Goal: Task Accomplishment & Management: Use online tool/utility

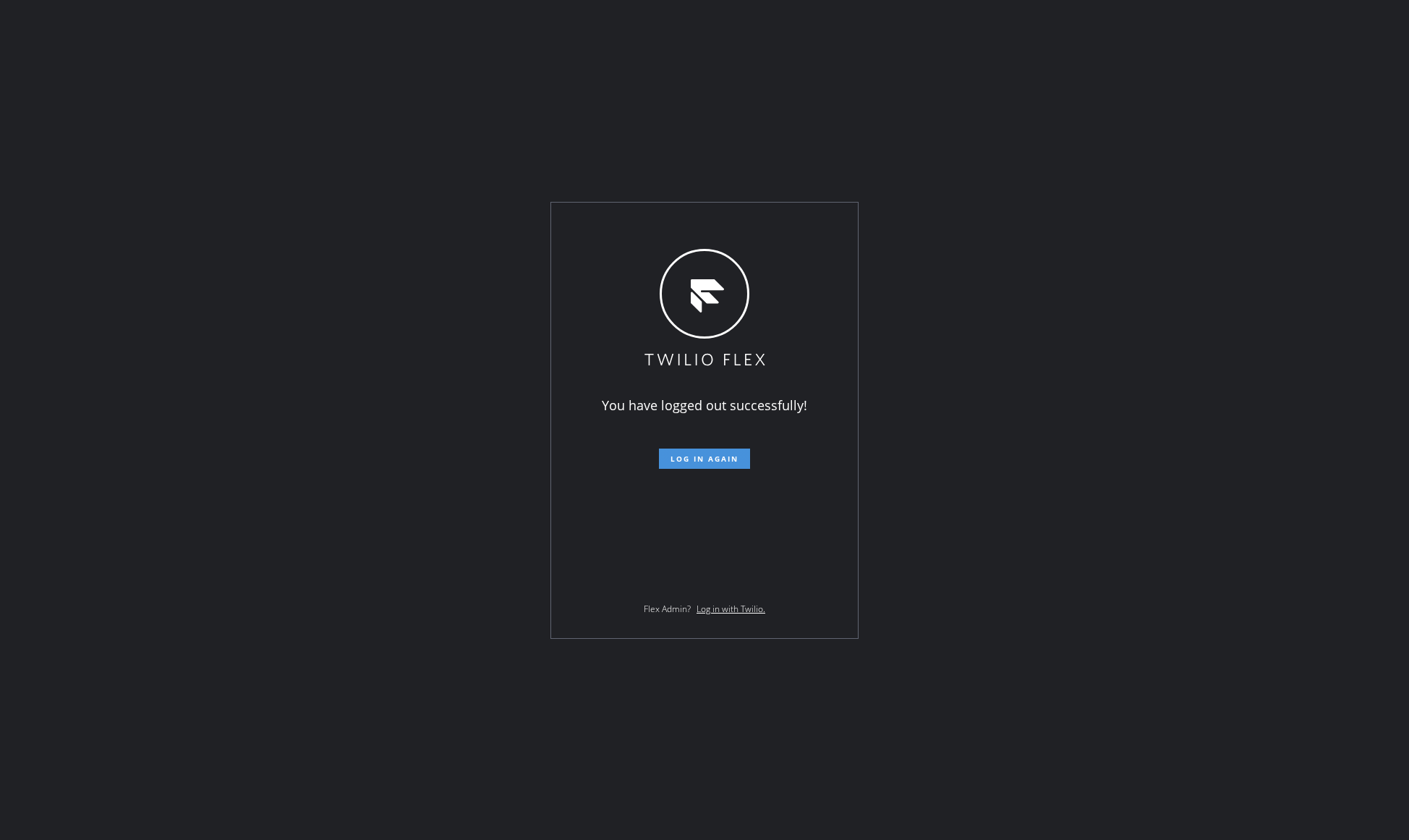
click at [730, 453] on span "Log in again" at bounding box center [704, 458] width 68 height 10
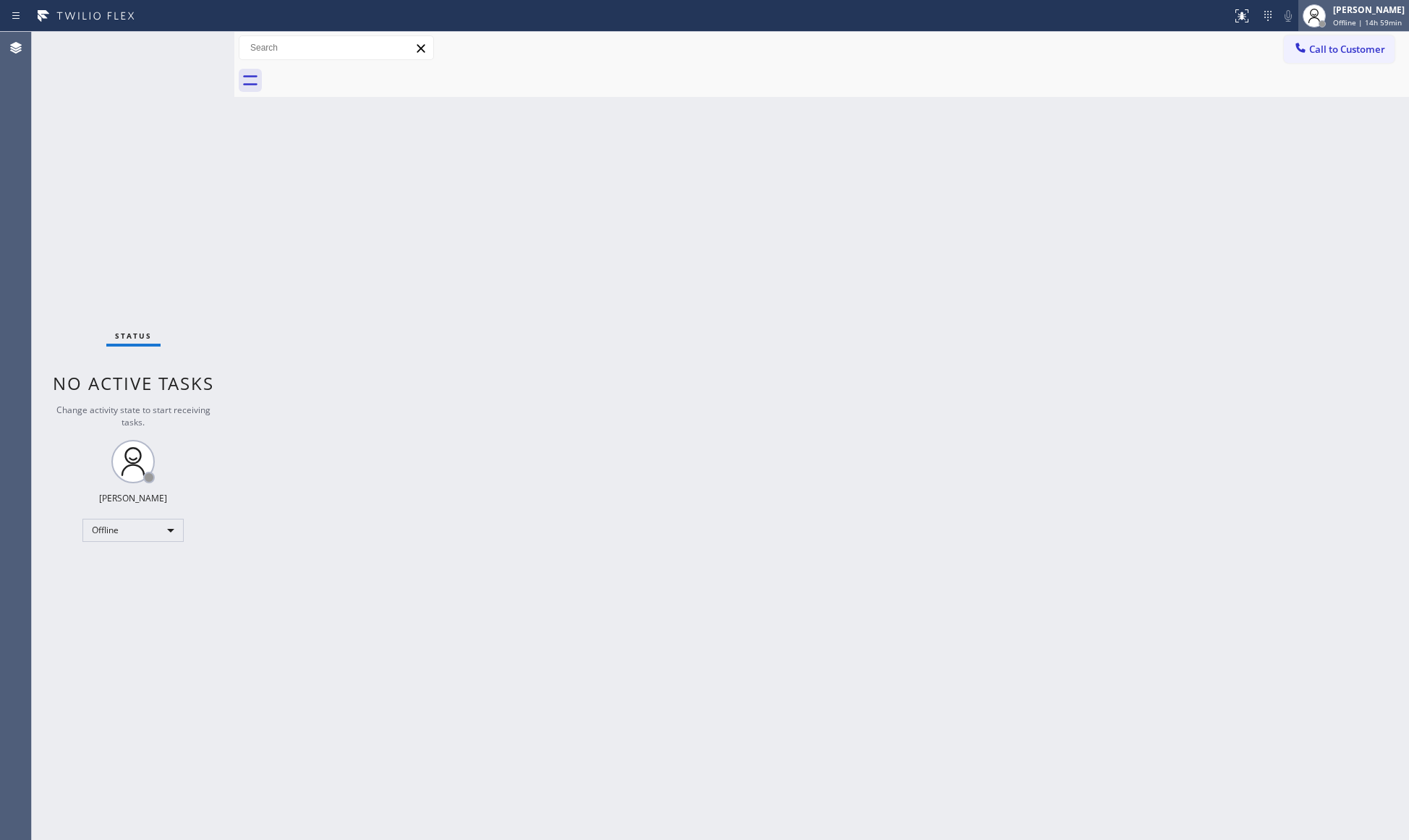
click at [1357, 12] on div "[PERSON_NAME]" at bounding box center [1369, 9] width 72 height 12
click at [1308, 86] on button "Unavailable" at bounding box center [1336, 95] width 144 height 19
click at [1108, 795] on div "Back to Dashboard Change Sender ID Customers Technicians Select a contact Outbo…" at bounding box center [821, 436] width 1175 height 808
click at [1054, 77] on div at bounding box center [838, 80] width 1143 height 32
drag, startPoint x: 1144, startPoint y: 492, endPoint x: 1217, endPoint y: 298, distance: 207.3
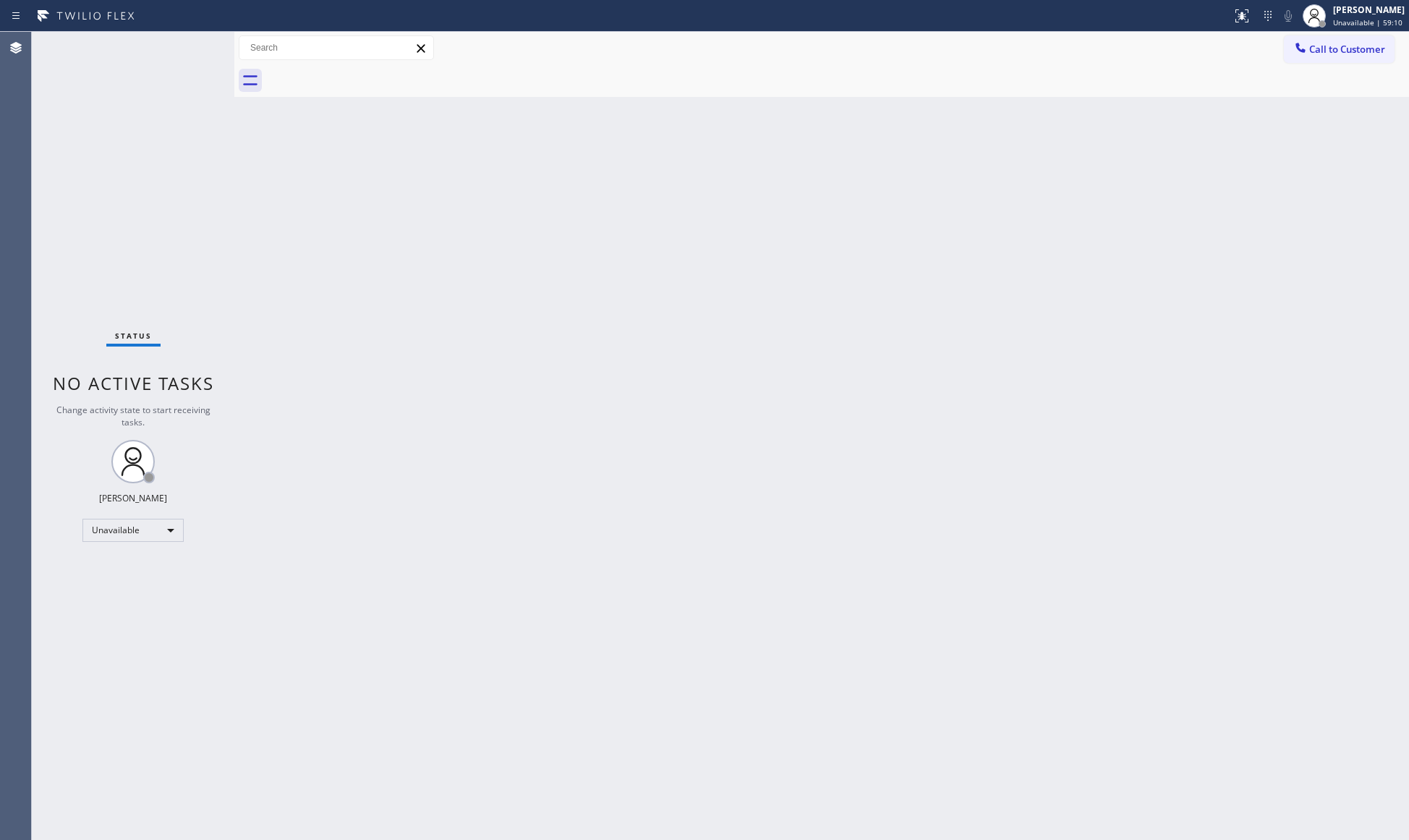
click at [1150, 481] on div "Back to Dashboard Change Sender ID Customers Technicians Select a contact Outbo…" at bounding box center [821, 436] width 1175 height 808
click at [1299, 41] on icon at bounding box center [1301, 48] width 15 height 15
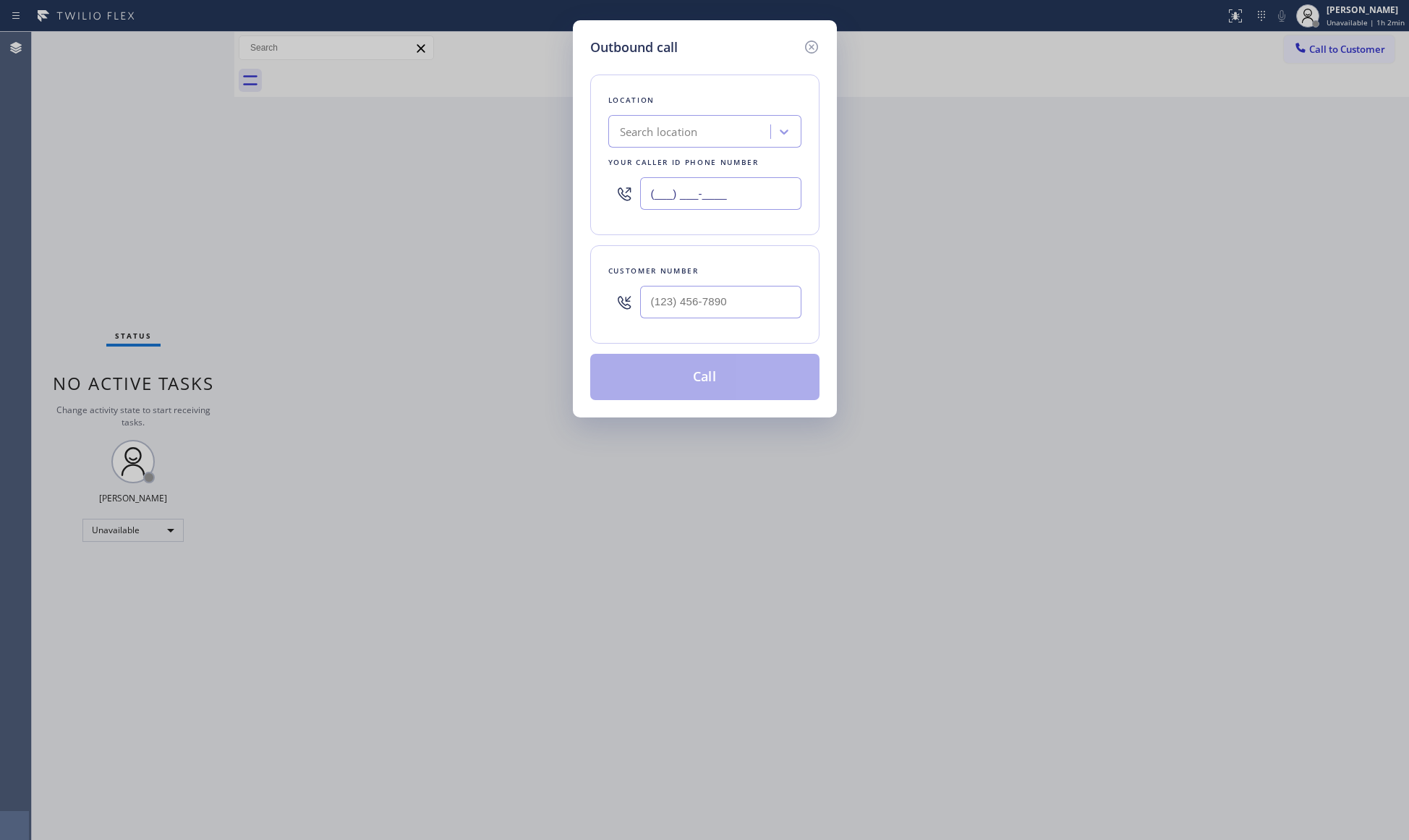
drag, startPoint x: 749, startPoint y: 198, endPoint x: 533, endPoint y: 194, distance: 216.0
click at [529, 203] on div "Outbound call Location Search location Your caller id phone number (___) ___-__…" at bounding box center [704, 420] width 1409 height 840
paste input "917) 935-4352"
type input "[PHONE_NUMBER]"
click at [722, 309] on input "(___) ___-____" at bounding box center [721, 302] width 162 height 32
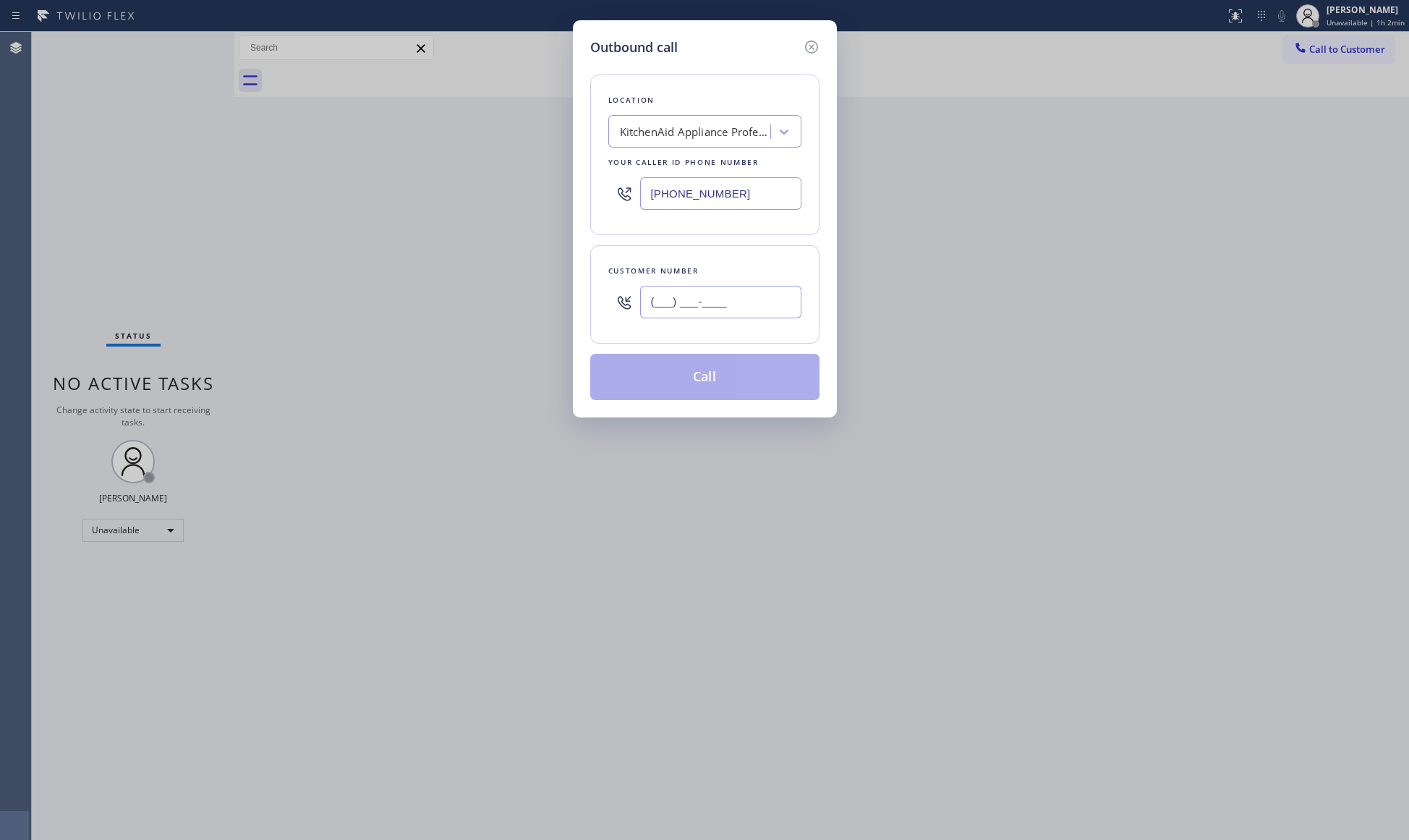
paste input "678) 575-7397"
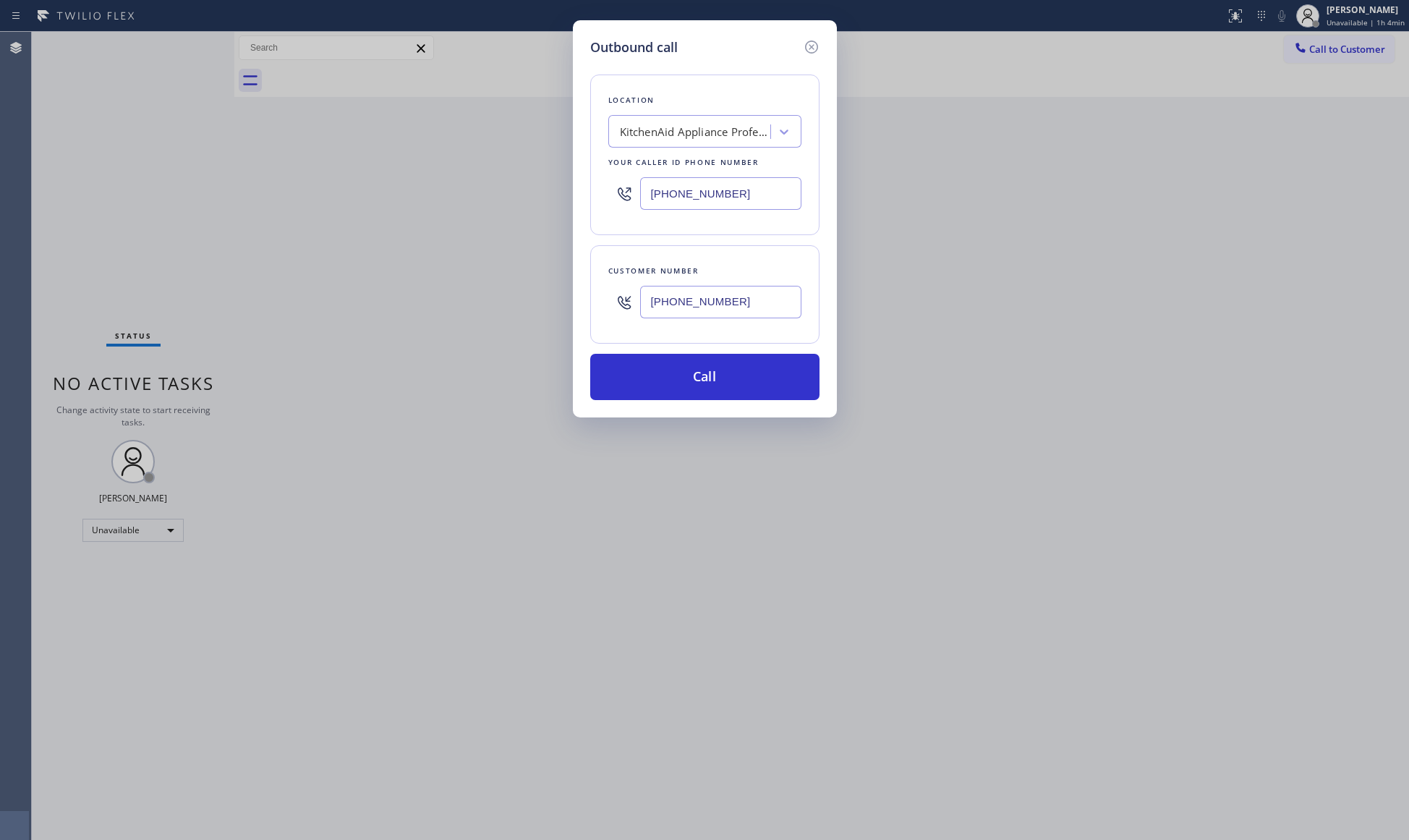
type input "[PHONE_NUMBER]"
click at [716, 380] on button "Call" at bounding box center [705, 377] width 229 height 46
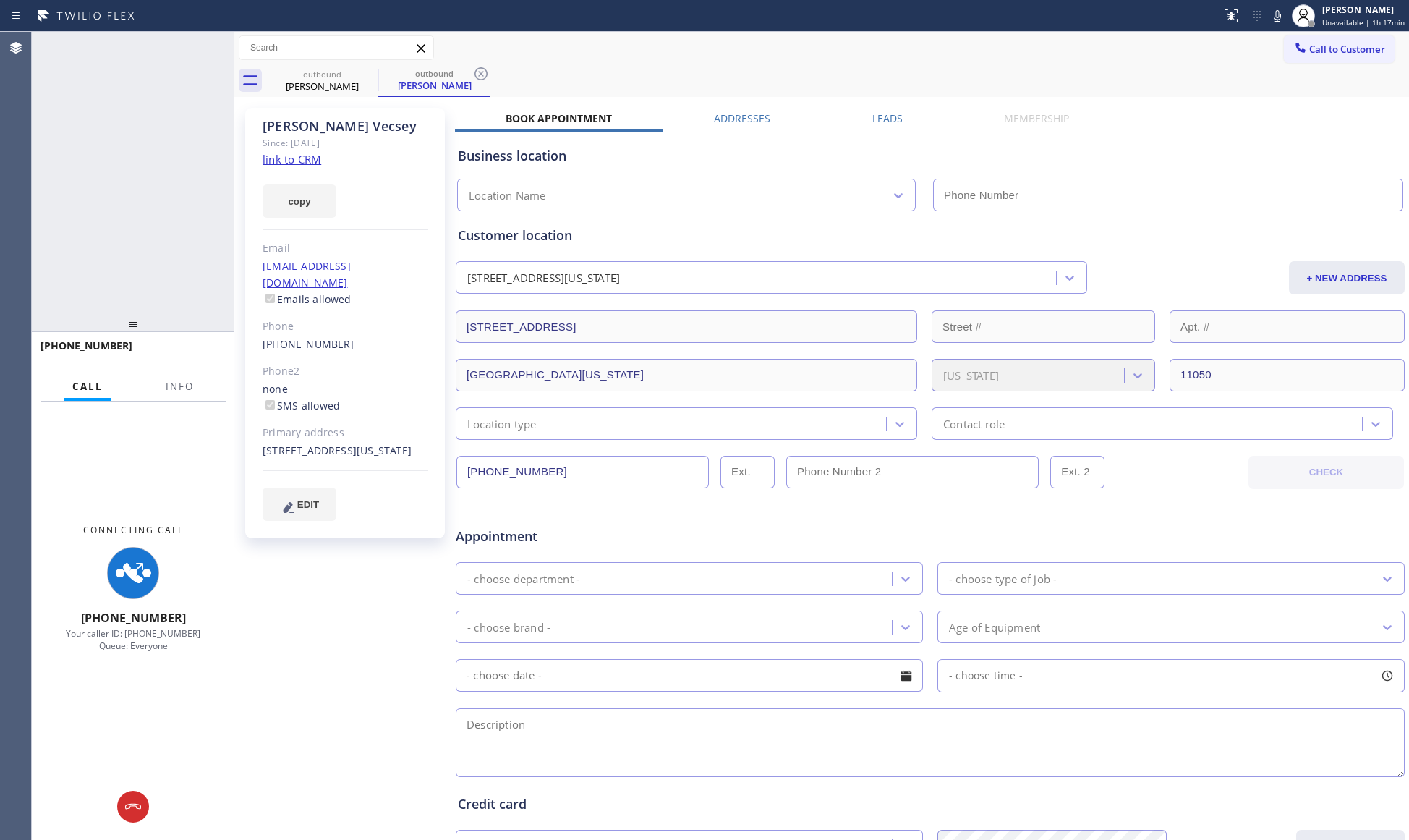
type input "[PHONE_NUMBER]"
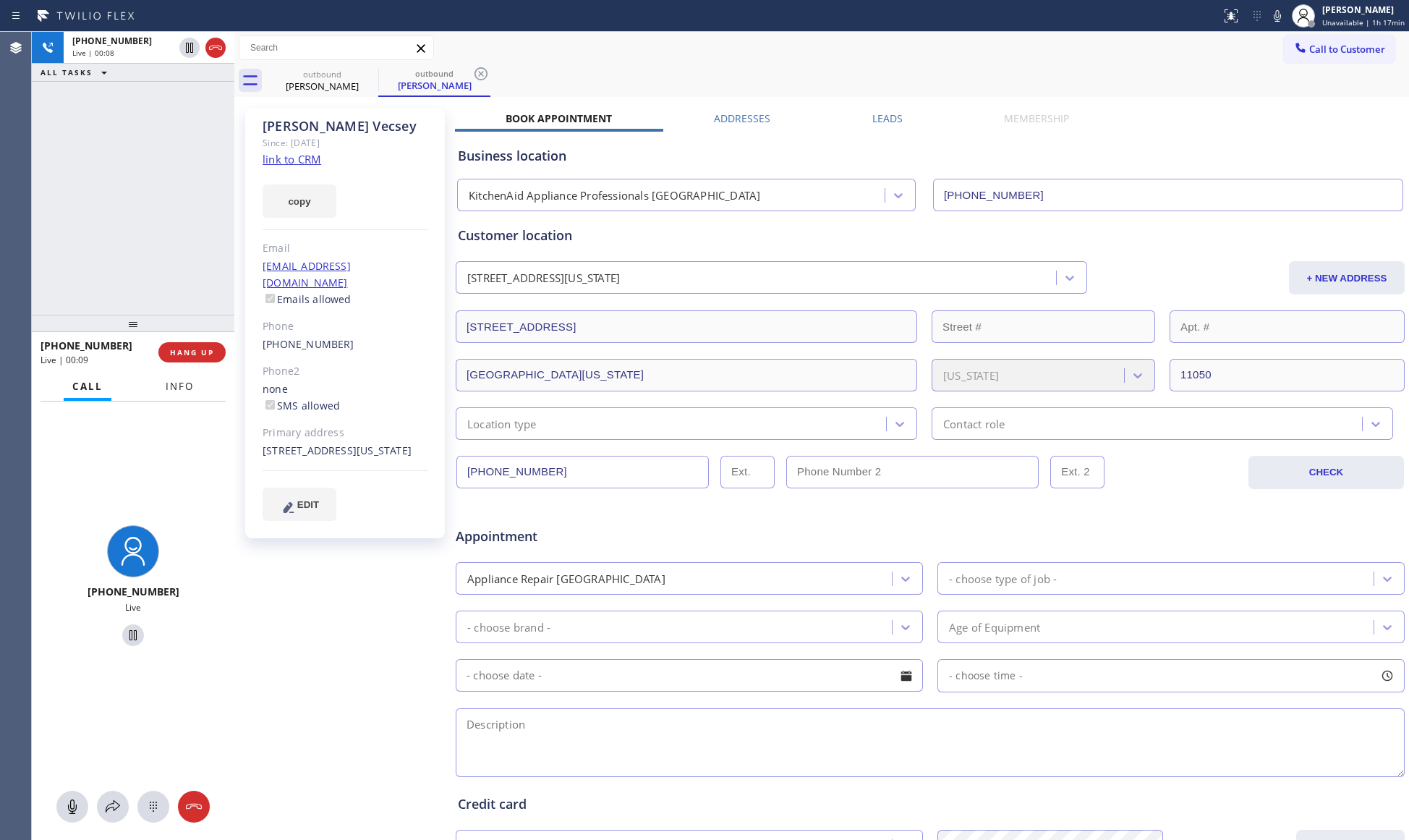
click at [174, 380] on span "Info" at bounding box center [180, 387] width 28 height 13
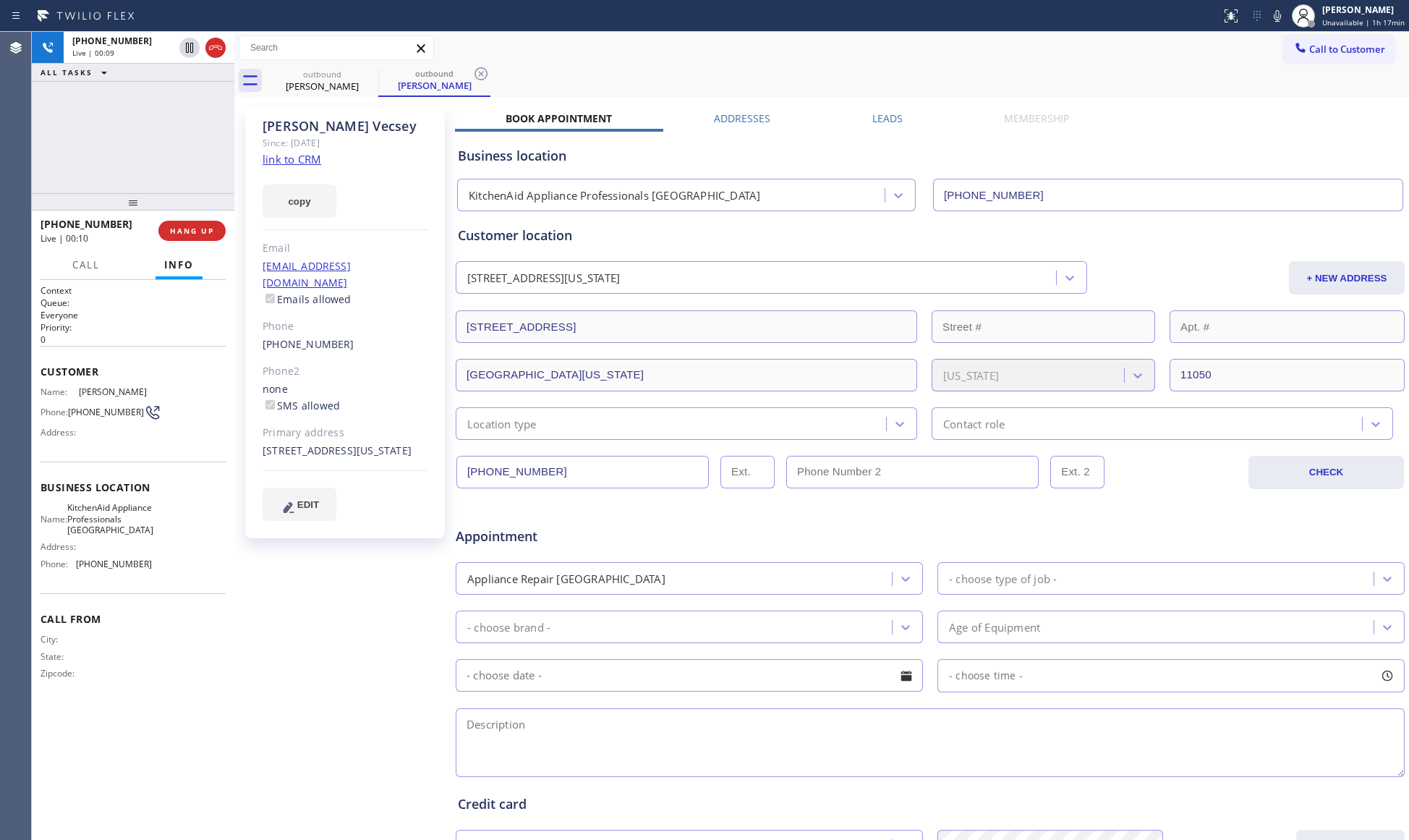
drag, startPoint x: 140, startPoint y: 251, endPoint x: 137, endPoint y: 197, distance: 54.1
click at [137, 197] on div at bounding box center [134, 201] width 203 height 17
drag, startPoint x: 245, startPoint y: 146, endPoint x: 287, endPoint y: 143, distance: 42.1
click at [287, 143] on div "[PERSON_NAME] Since: [DATE] link to CRM copy Email [EMAIL_ADDRESS][DOMAIN_NAME]…" at bounding box center [346, 569] width 217 height 937
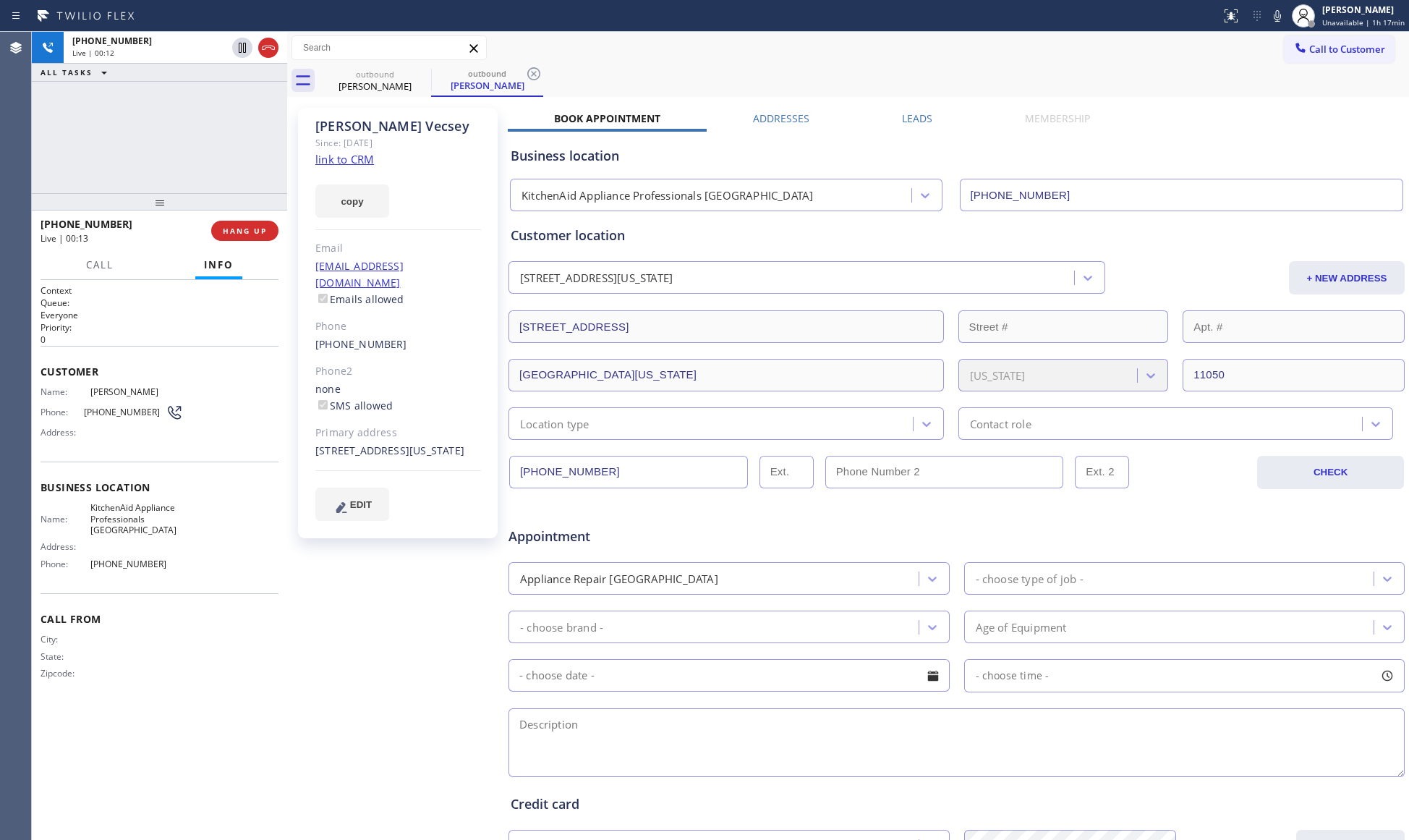
drag, startPoint x: 232, startPoint y: 138, endPoint x: 285, endPoint y: 139, distance: 53.0
click at [287, 139] on div at bounding box center [287, 436] width 0 height 808
click at [252, 239] on button "HANG UP" at bounding box center [245, 231] width 68 height 21
click at [235, 215] on div "[PHONE_NUMBER] Wrap up | 00:03 COMPLETE" at bounding box center [159, 231] width 238 height 38
drag, startPoint x: 240, startPoint y: 227, endPoint x: 259, endPoint y: 234, distance: 20.2
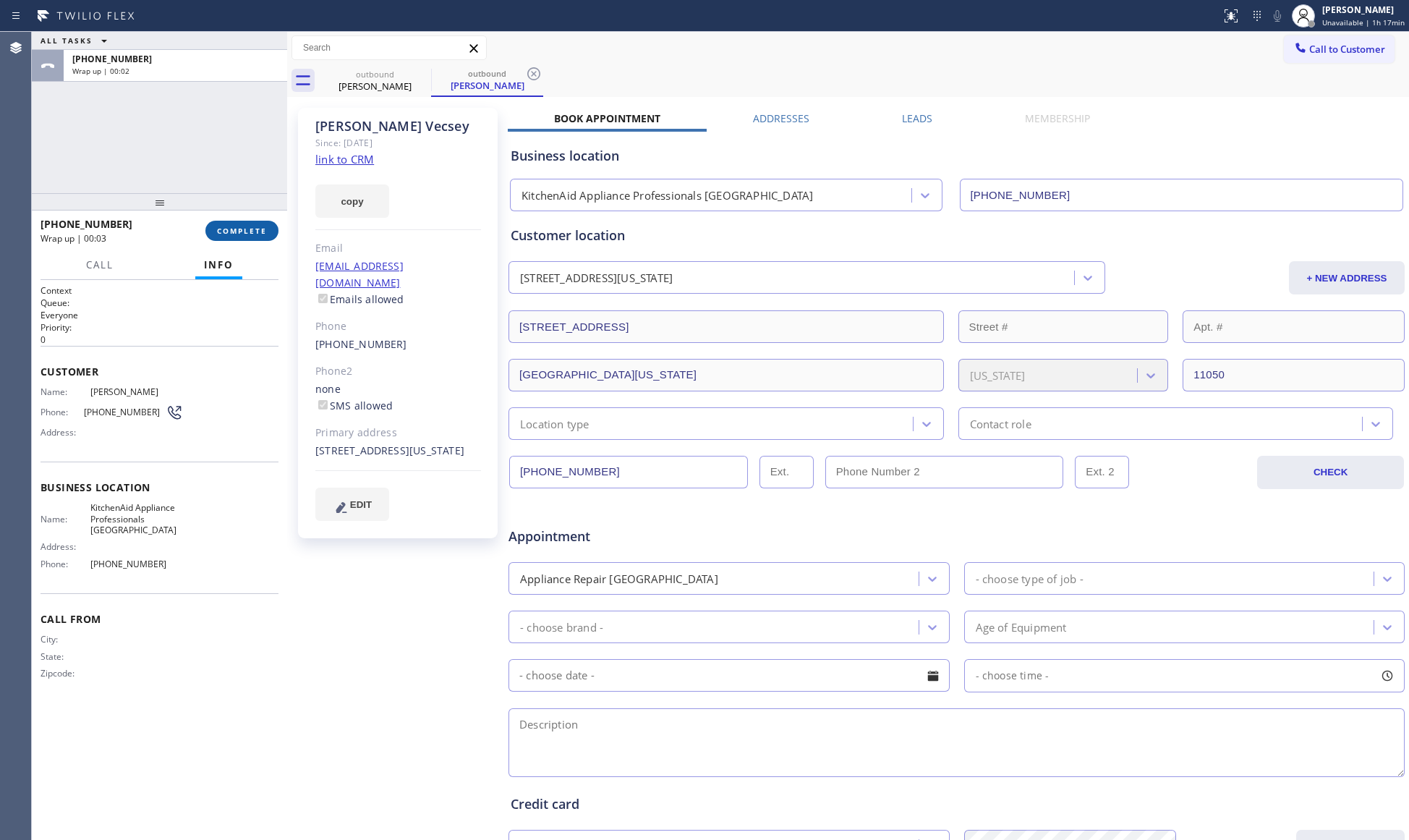
click at [241, 227] on span "COMPLETE" at bounding box center [242, 231] width 50 height 10
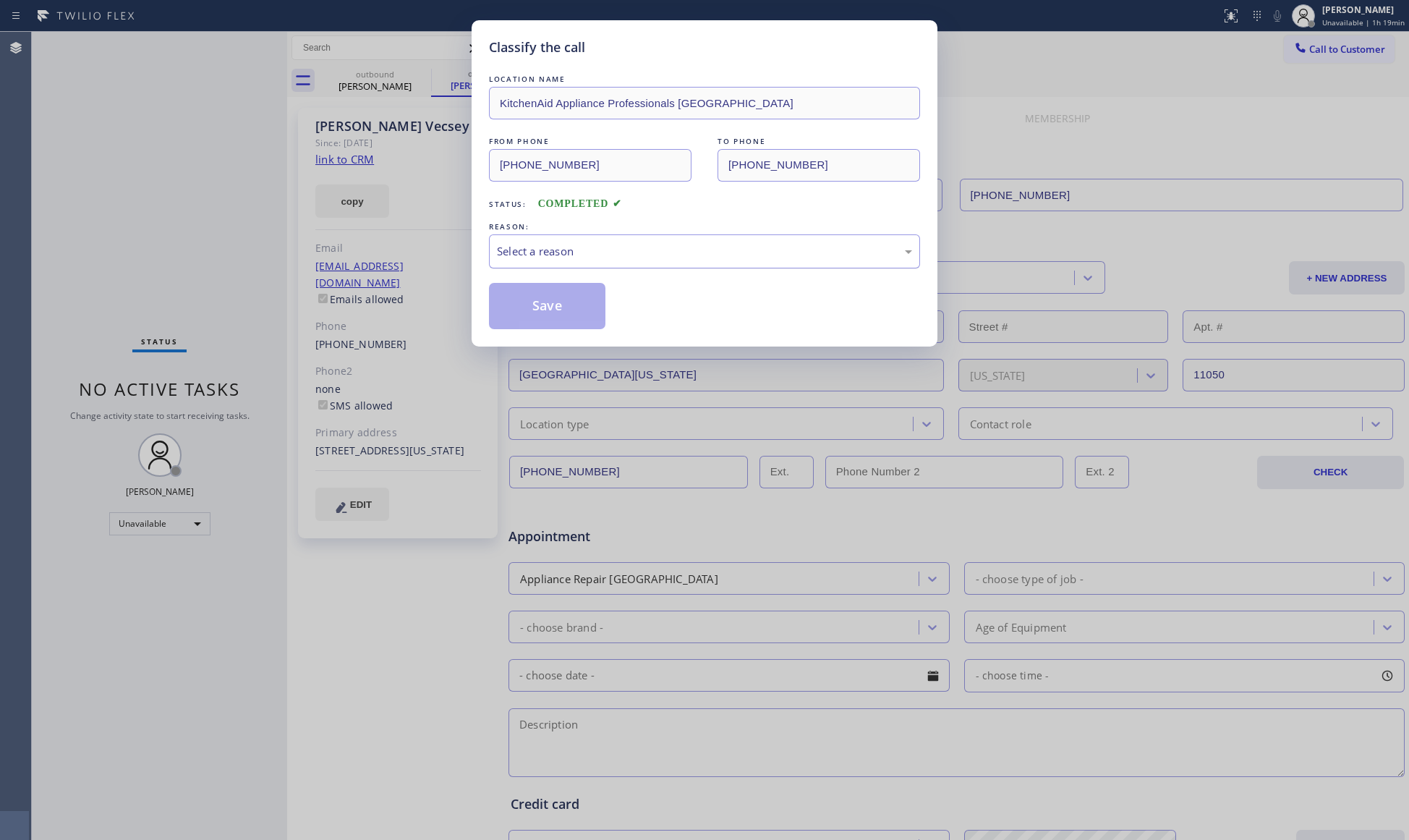
click at [628, 256] on div "Select a reason" at bounding box center [705, 251] width 416 height 16
click at [552, 305] on button "Save" at bounding box center [547, 306] width 116 height 46
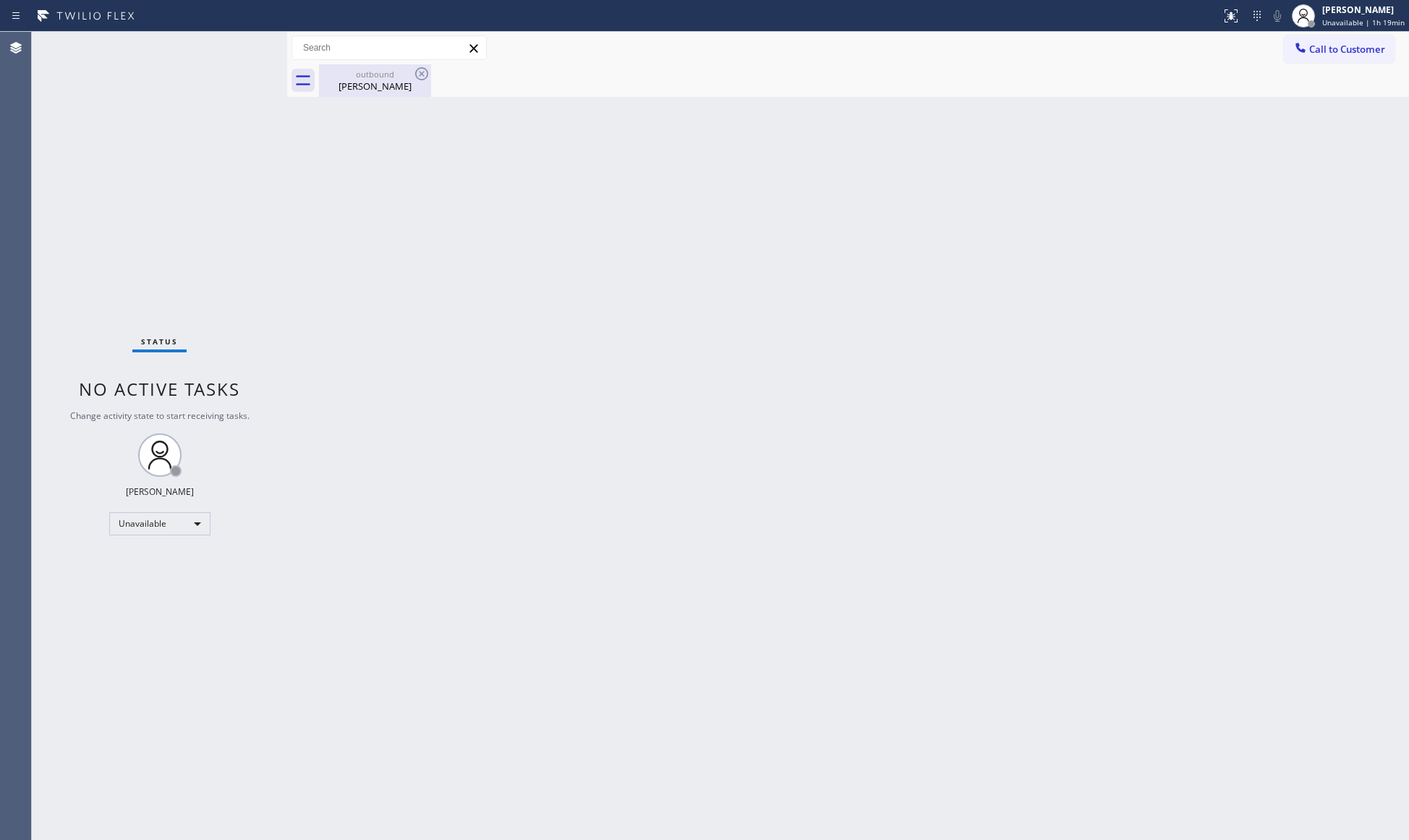
drag, startPoint x: 393, startPoint y: 75, endPoint x: 405, endPoint y: 73, distance: 12.2
click at [401, 75] on div "outbound" at bounding box center [375, 73] width 109 height 11
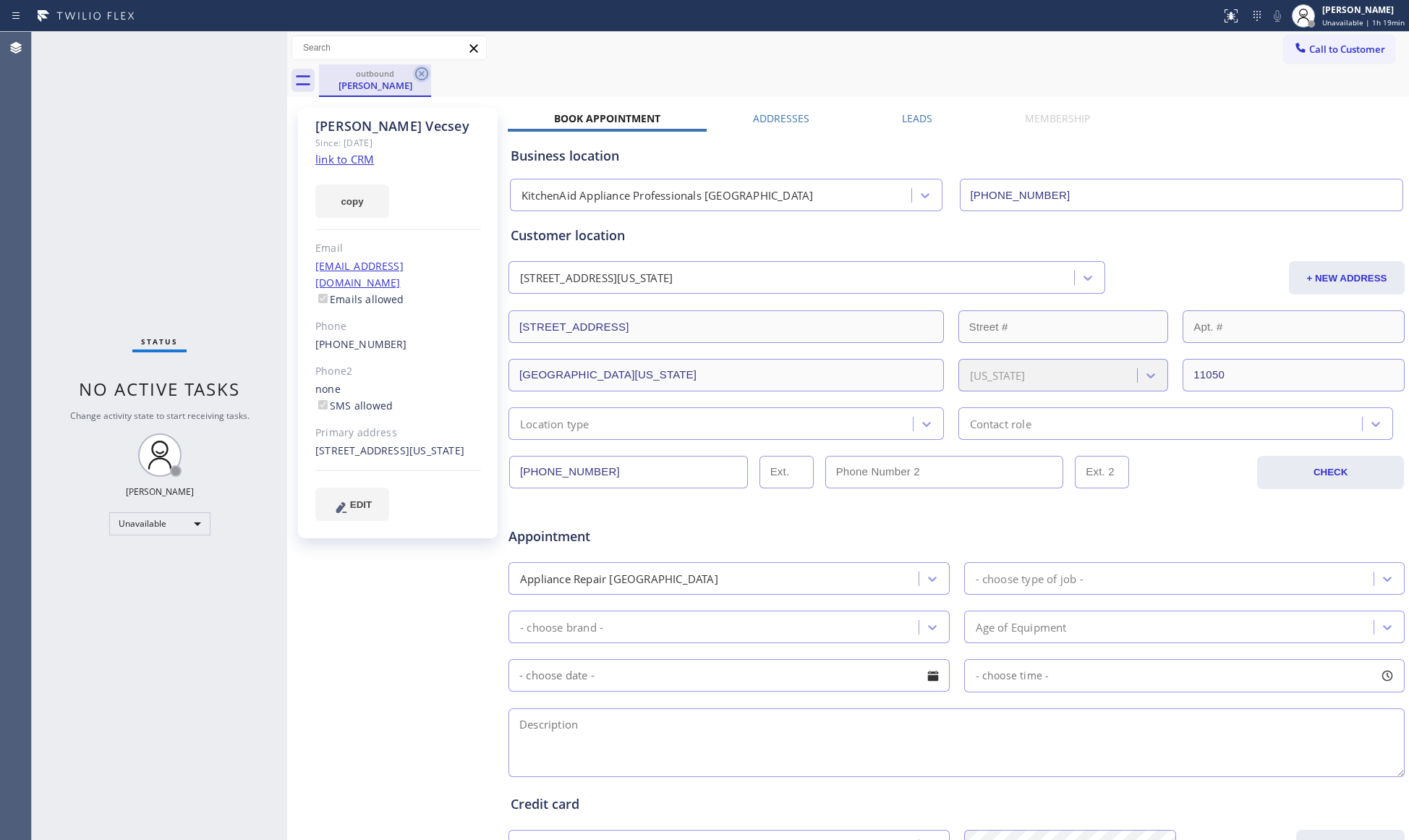
click at [412, 71] on div "outbound [PERSON_NAME]" at bounding box center [375, 80] width 112 height 32
click at [414, 71] on icon at bounding box center [421, 73] width 17 height 17
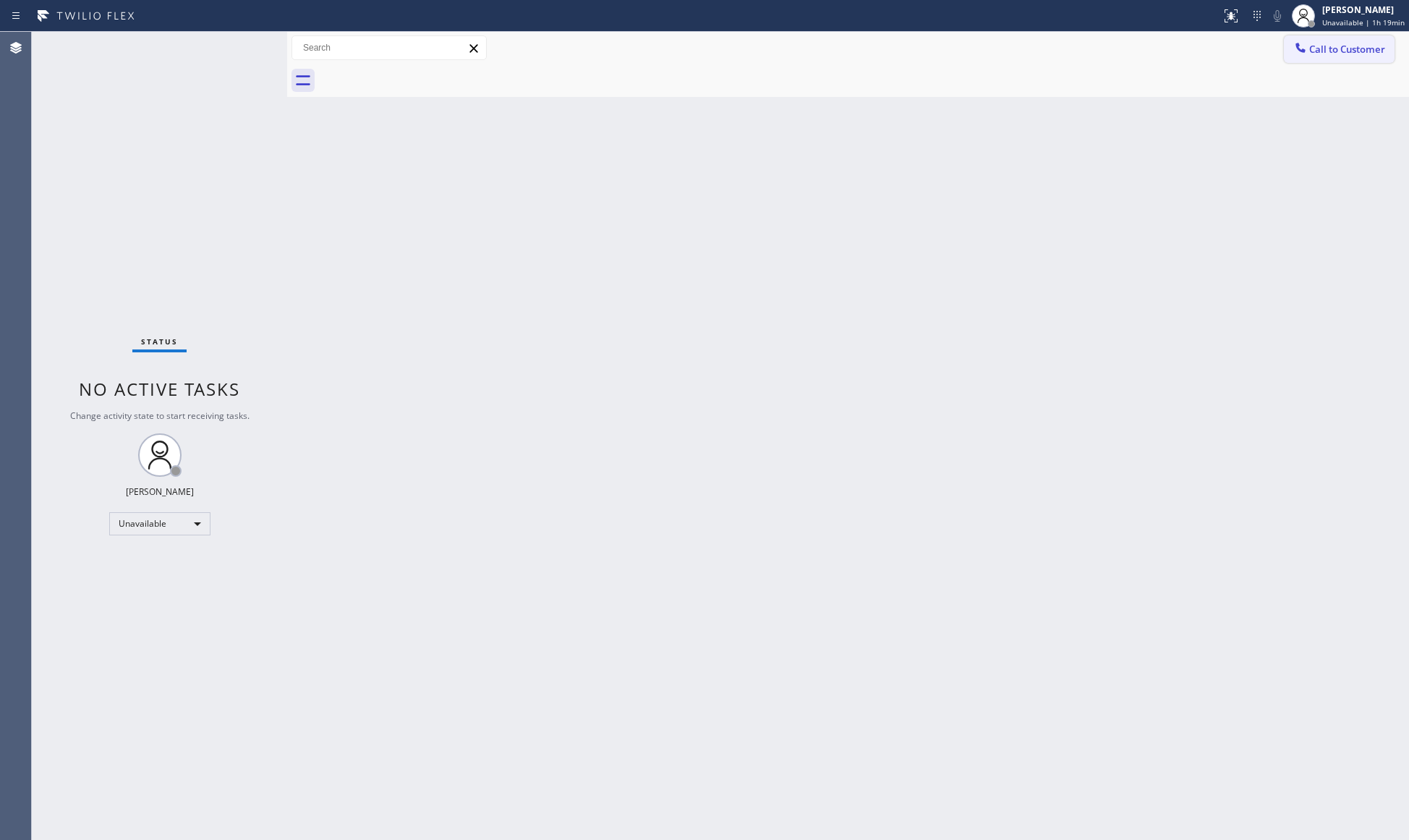
click at [1336, 46] on span "Call to Customer" at bounding box center [1347, 49] width 76 height 13
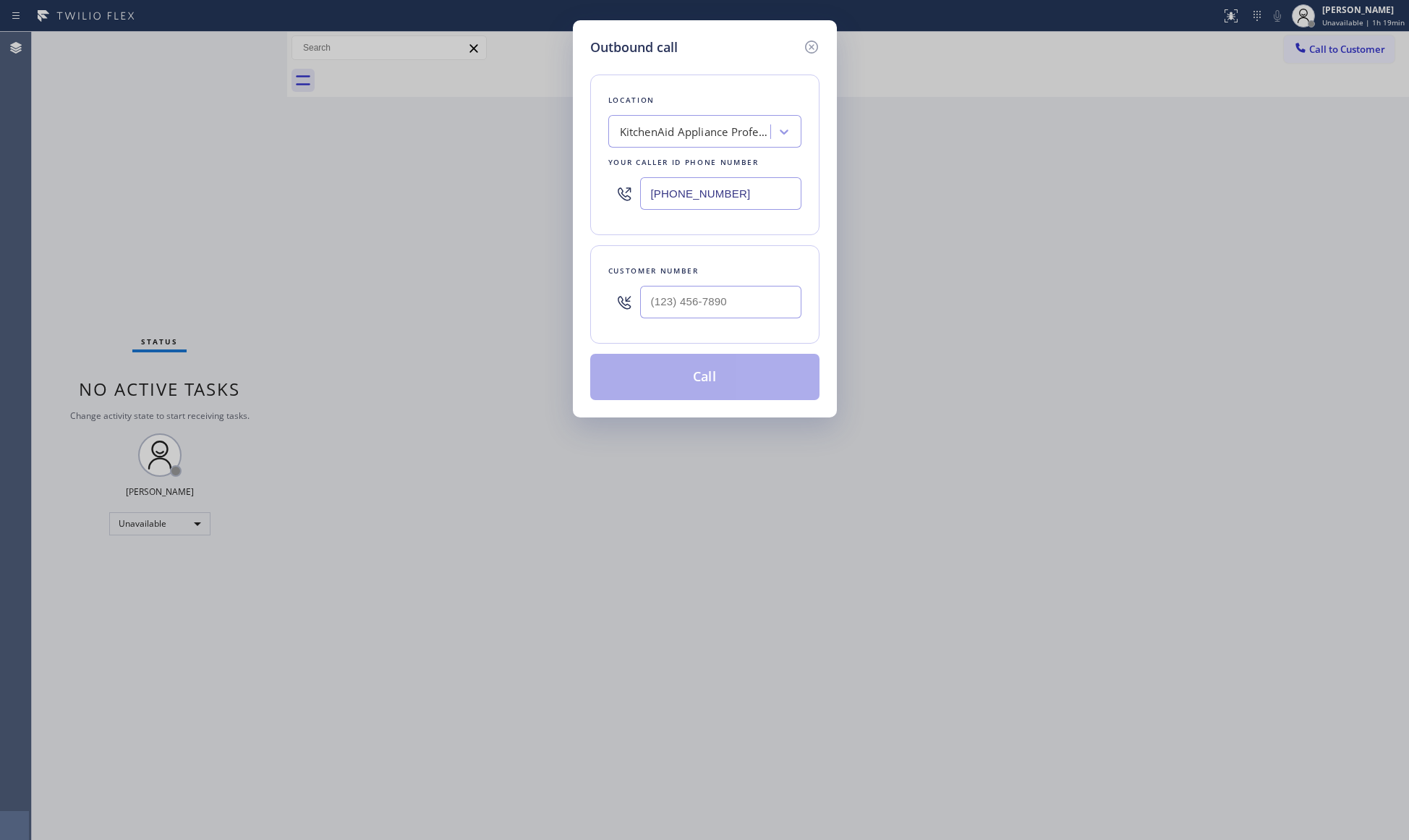
drag, startPoint x: 768, startPoint y: 197, endPoint x: 622, endPoint y: 191, distance: 146.1
click at [622, 191] on div "[PHONE_NUMBER]" at bounding box center [705, 193] width 193 height 47
paste input "888) 909-0120"
type input "[PHONE_NUMBER]"
click at [751, 288] on input "(___) ___-____" at bounding box center [721, 302] width 162 height 32
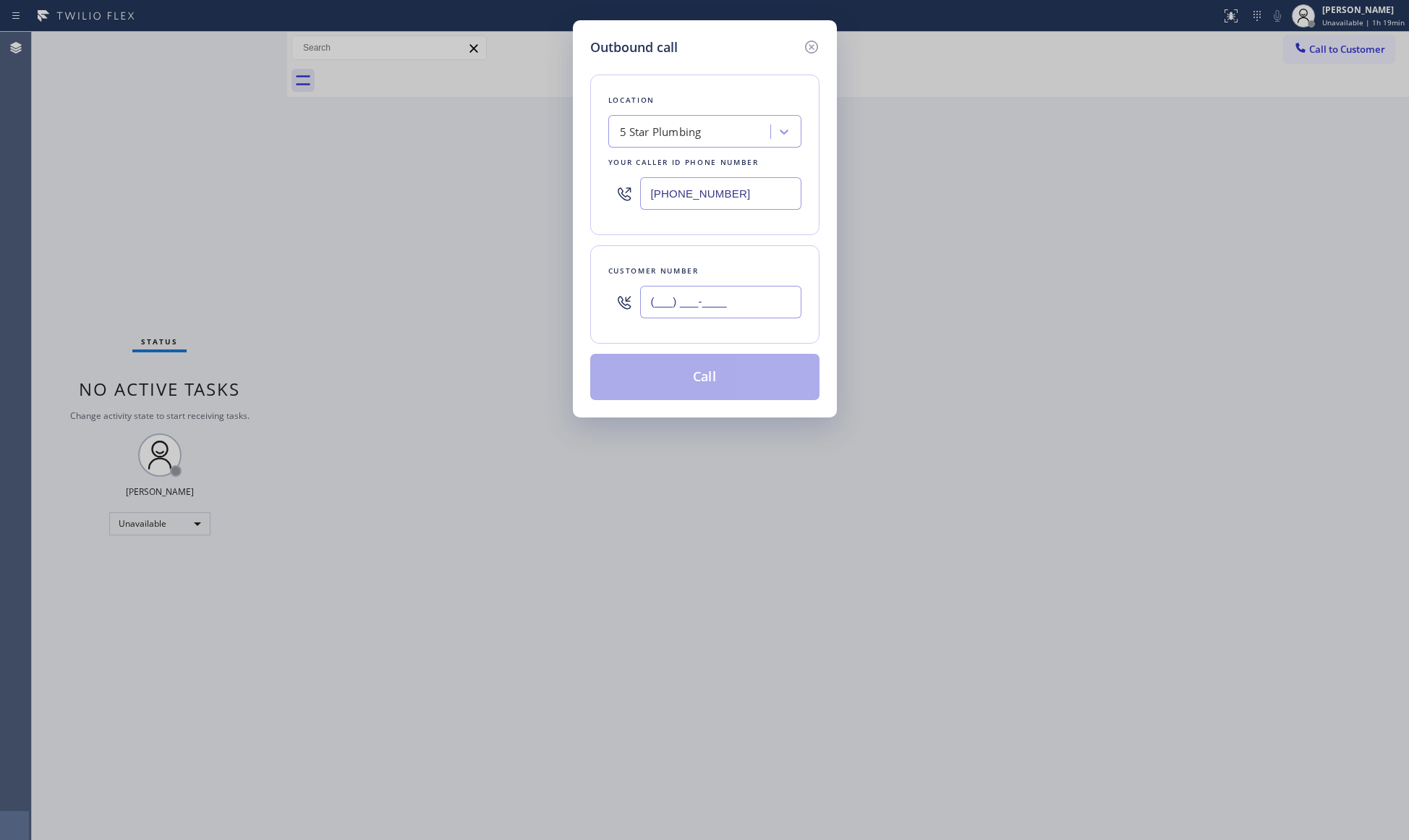
paste input "805) 701-7440"
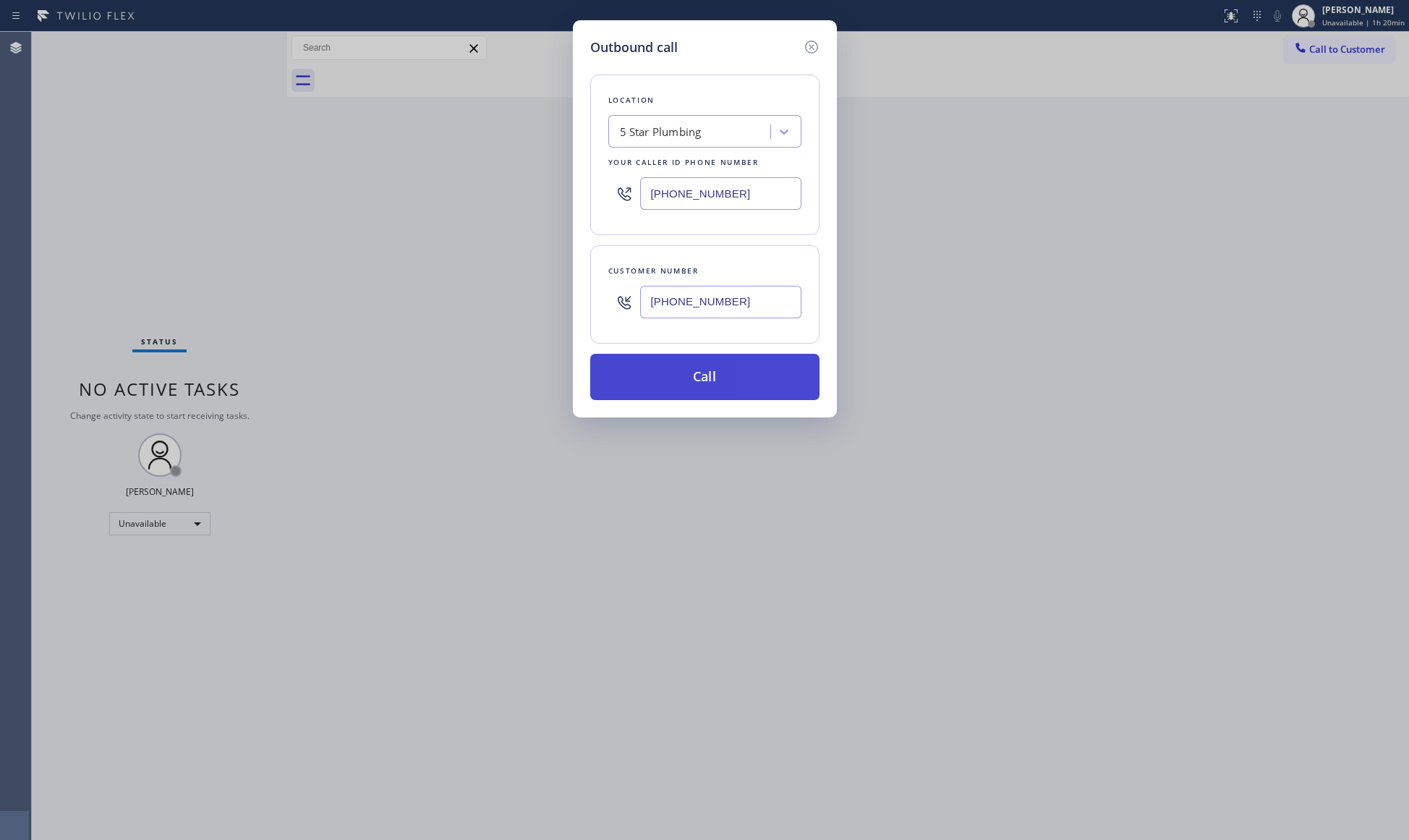
type input "[PHONE_NUMBER]"
click at [723, 372] on button "Call" at bounding box center [705, 377] width 229 height 46
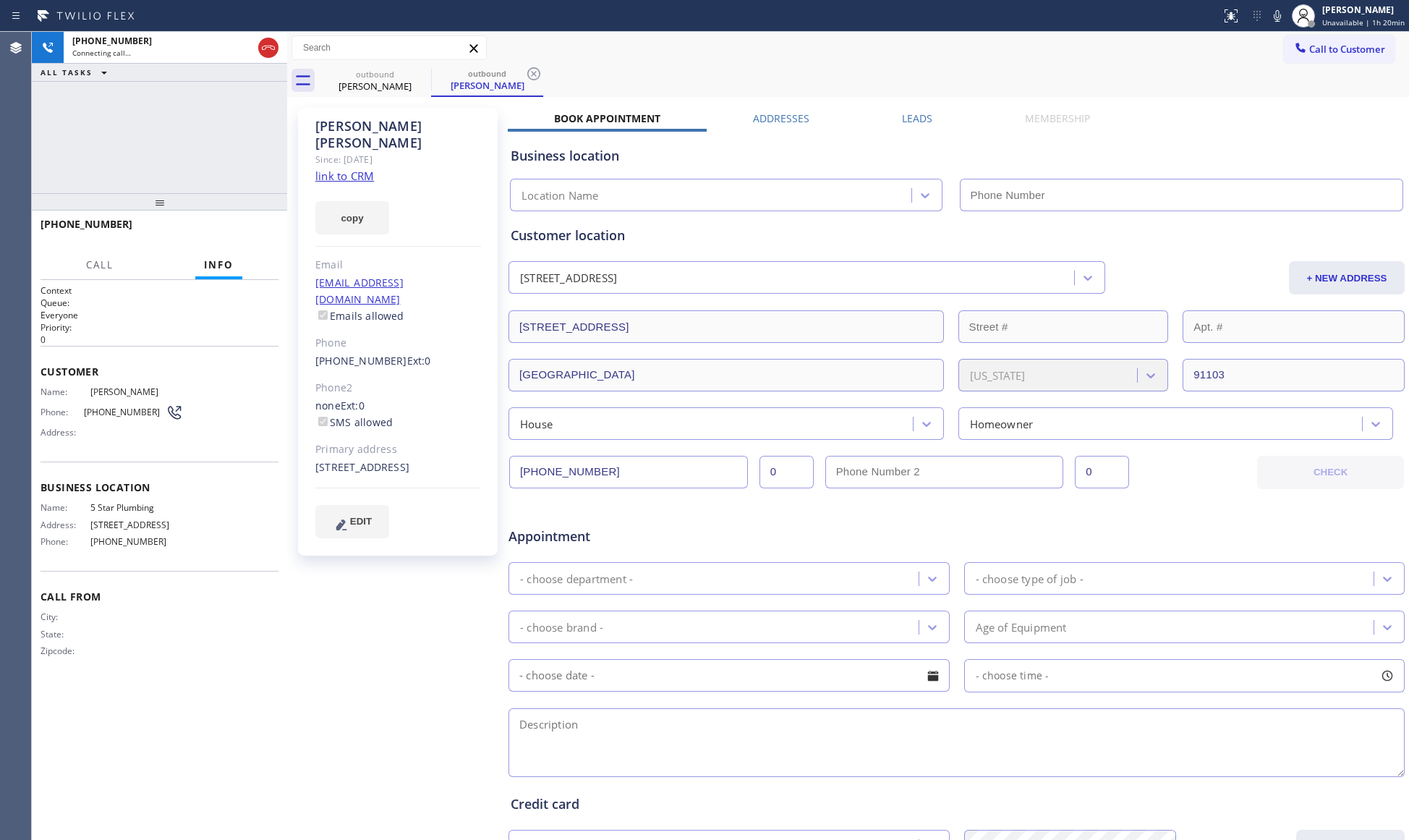
type input "[PHONE_NUMBER]"
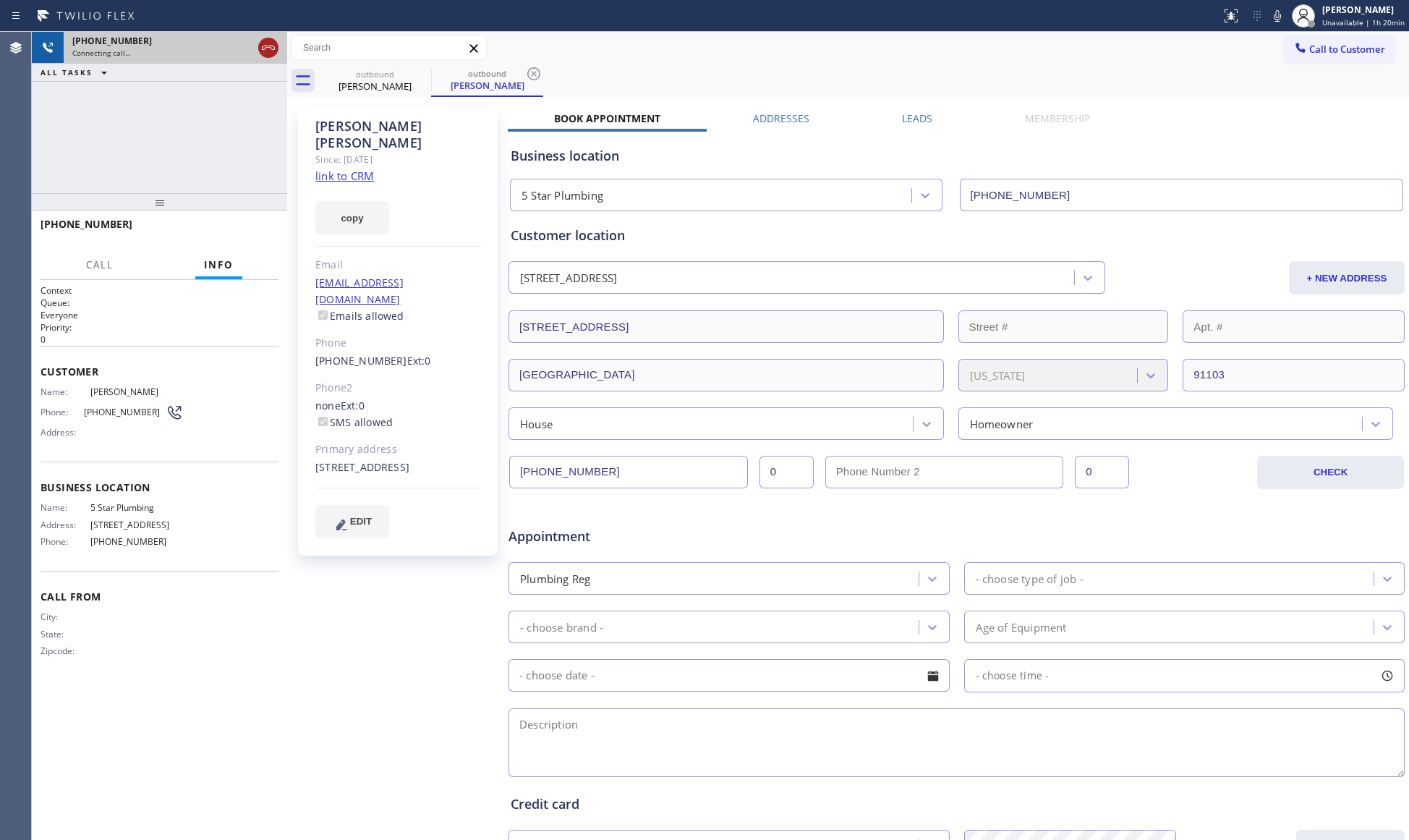
click at [258, 40] on div at bounding box center [269, 48] width 26 height 32
click at [275, 52] on icon at bounding box center [268, 47] width 17 height 17
drag, startPoint x: 397, startPoint y: 58, endPoint x: 398, endPoint y: 71, distance: 13.0
click at [397, 62] on div "Call to Customer Outbound call Location 5 Star Plumbing Your caller id phone nu…" at bounding box center [848, 48] width 1122 height 32
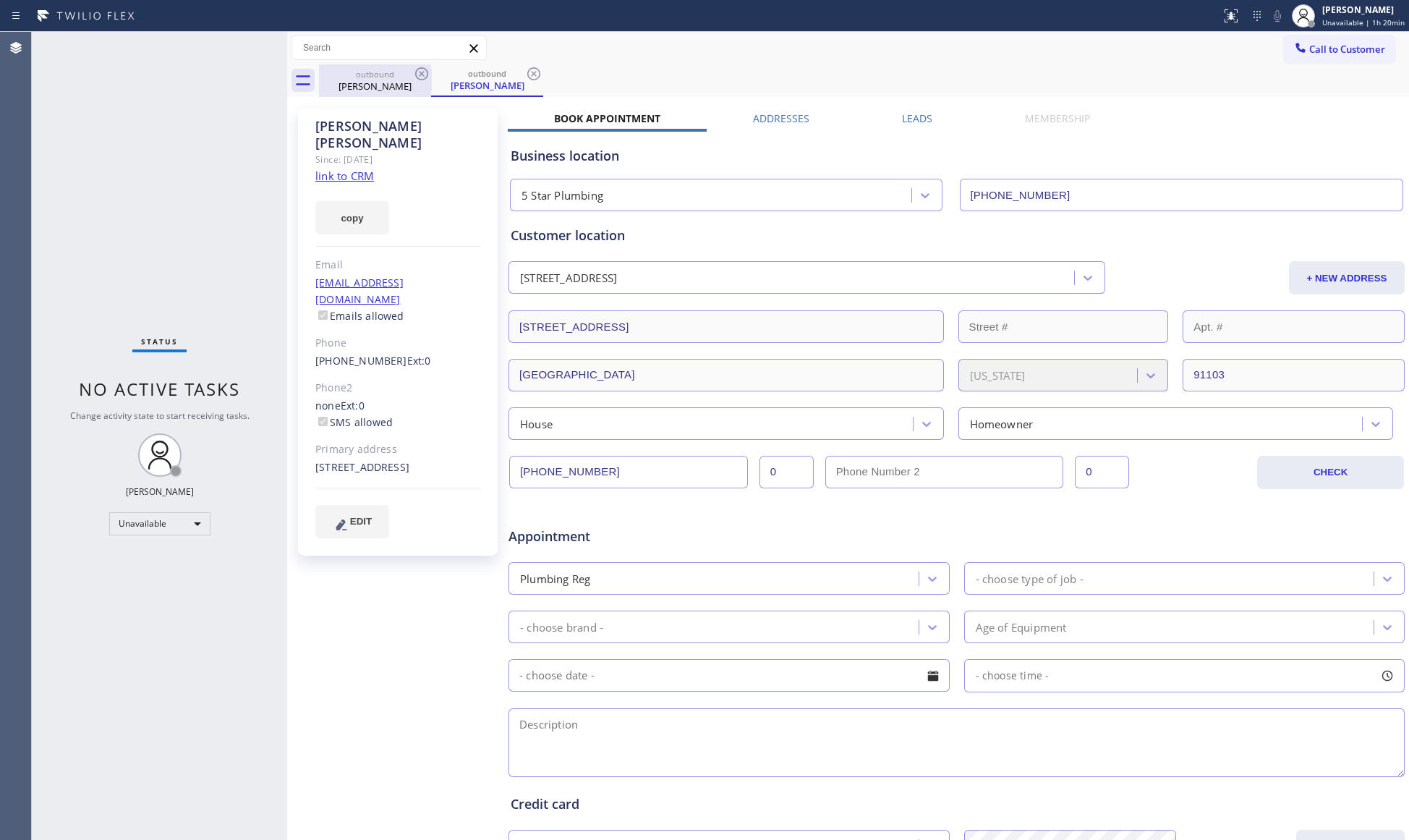
click at [400, 73] on div "outbound" at bounding box center [375, 73] width 109 height 11
click at [418, 73] on icon at bounding box center [421, 73] width 17 height 17
drag, startPoint x: 418, startPoint y: 73, endPoint x: 386, endPoint y: 91, distance: 36.7
click at [418, 73] on div "outbound [PERSON_NAME]" at bounding box center [864, 80] width 1090 height 32
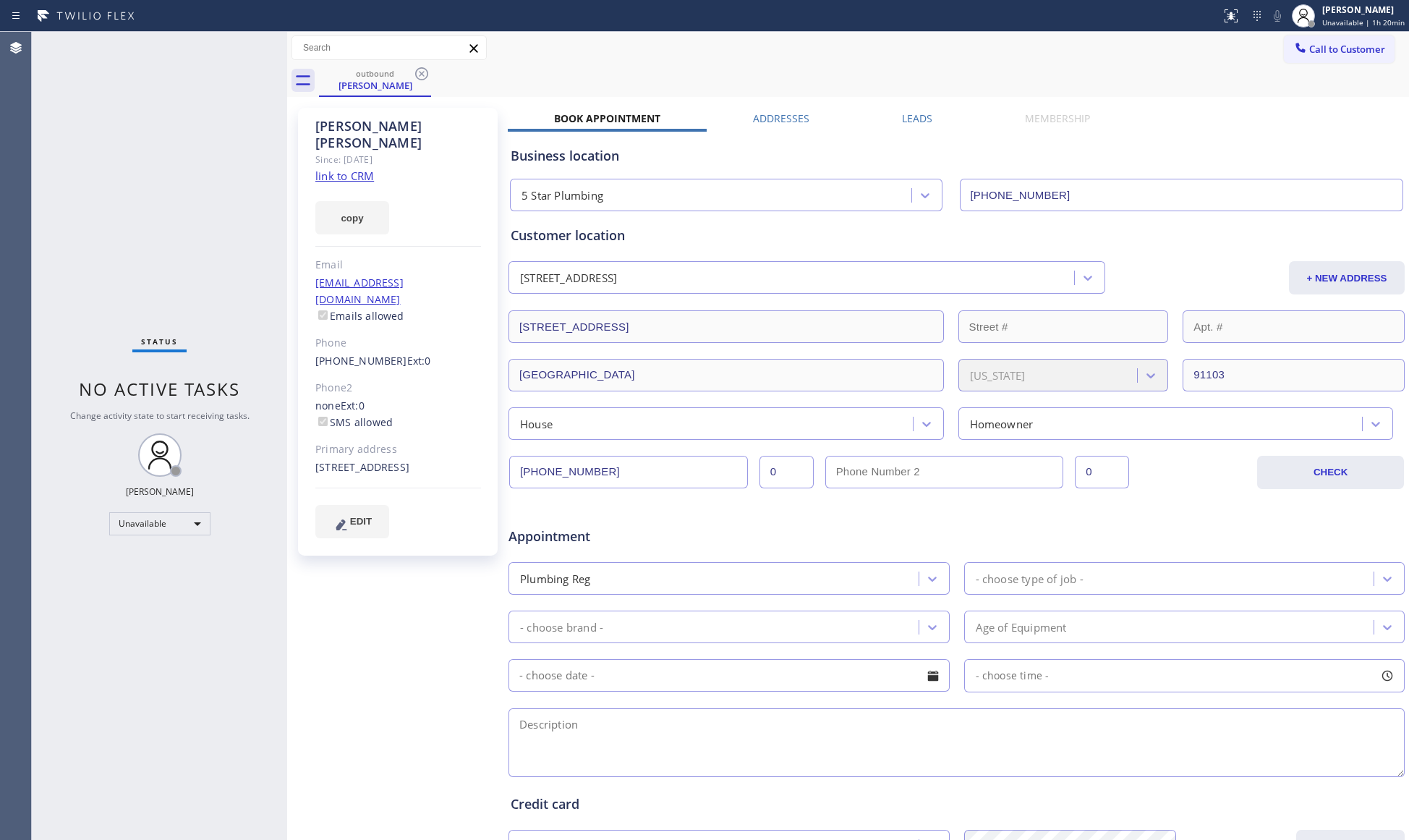
click at [418, 73] on div "outbound [PERSON_NAME]" at bounding box center [864, 80] width 1090 height 32
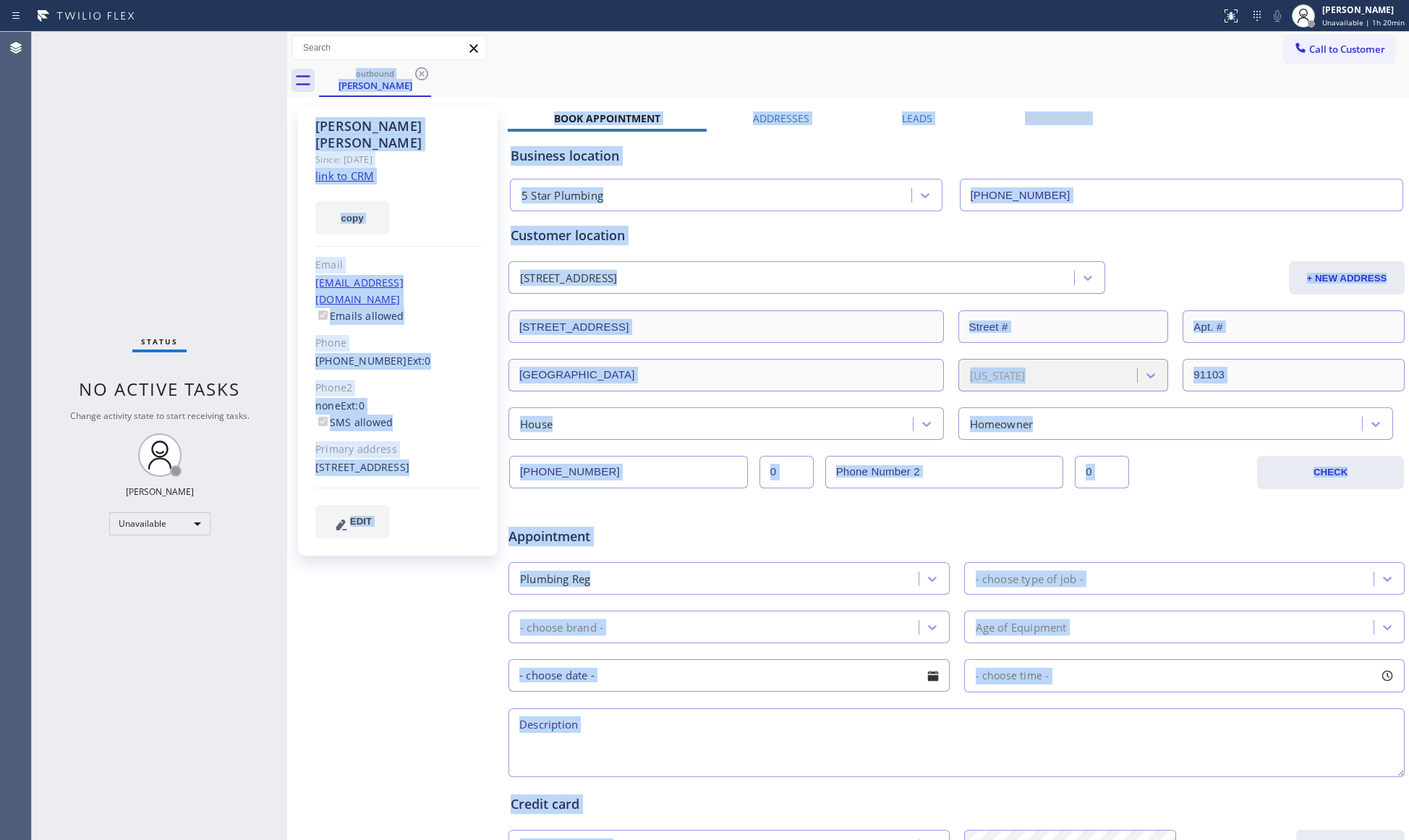
click at [418, 73] on div "outbound [PERSON_NAME]" at bounding box center [864, 80] width 1090 height 32
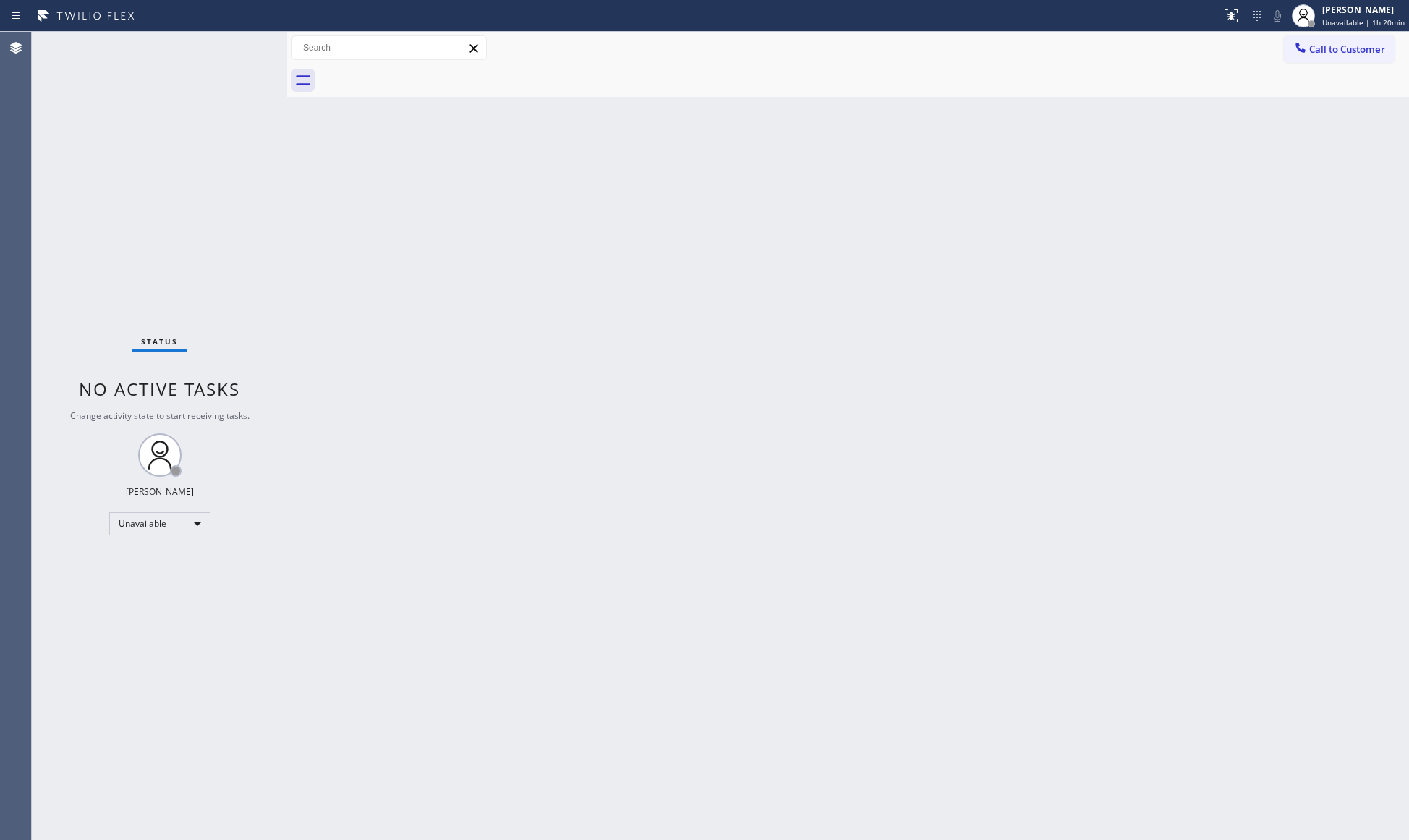
click at [386, 91] on div at bounding box center [864, 80] width 1090 height 32
drag, startPoint x: 1079, startPoint y: 490, endPoint x: 1129, endPoint y: 418, distance: 87.7
click at [1117, 444] on div "Back to Dashboard Change Sender ID Customers Technicians Select a contact Outbo…" at bounding box center [848, 436] width 1122 height 808
click at [1325, 64] on div at bounding box center [864, 80] width 1090 height 32
drag, startPoint x: 1313, startPoint y: 46, endPoint x: 788, endPoint y: 127, distance: 531.2
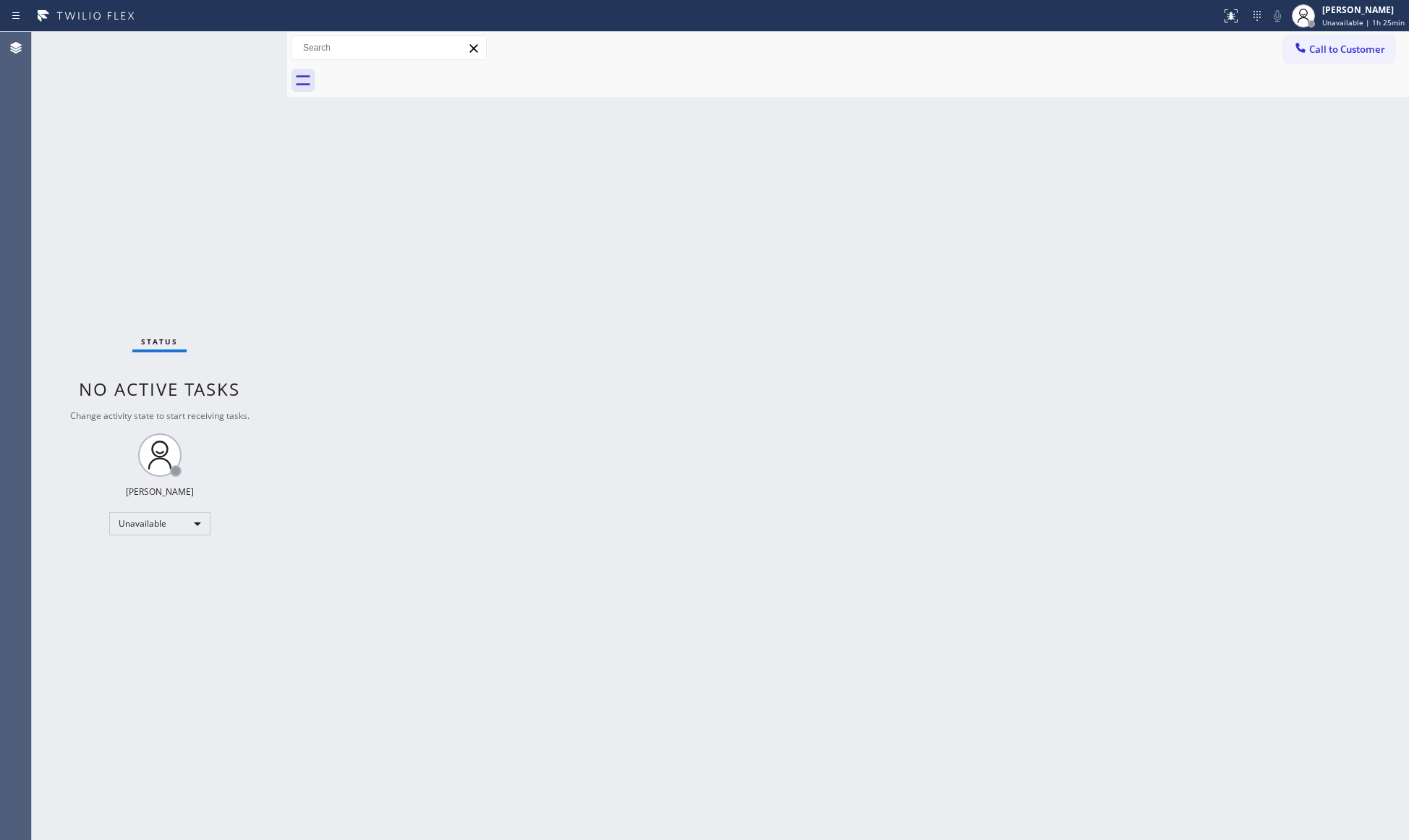
click at [1298, 50] on button "Call to Customer" at bounding box center [1339, 49] width 110 height 27
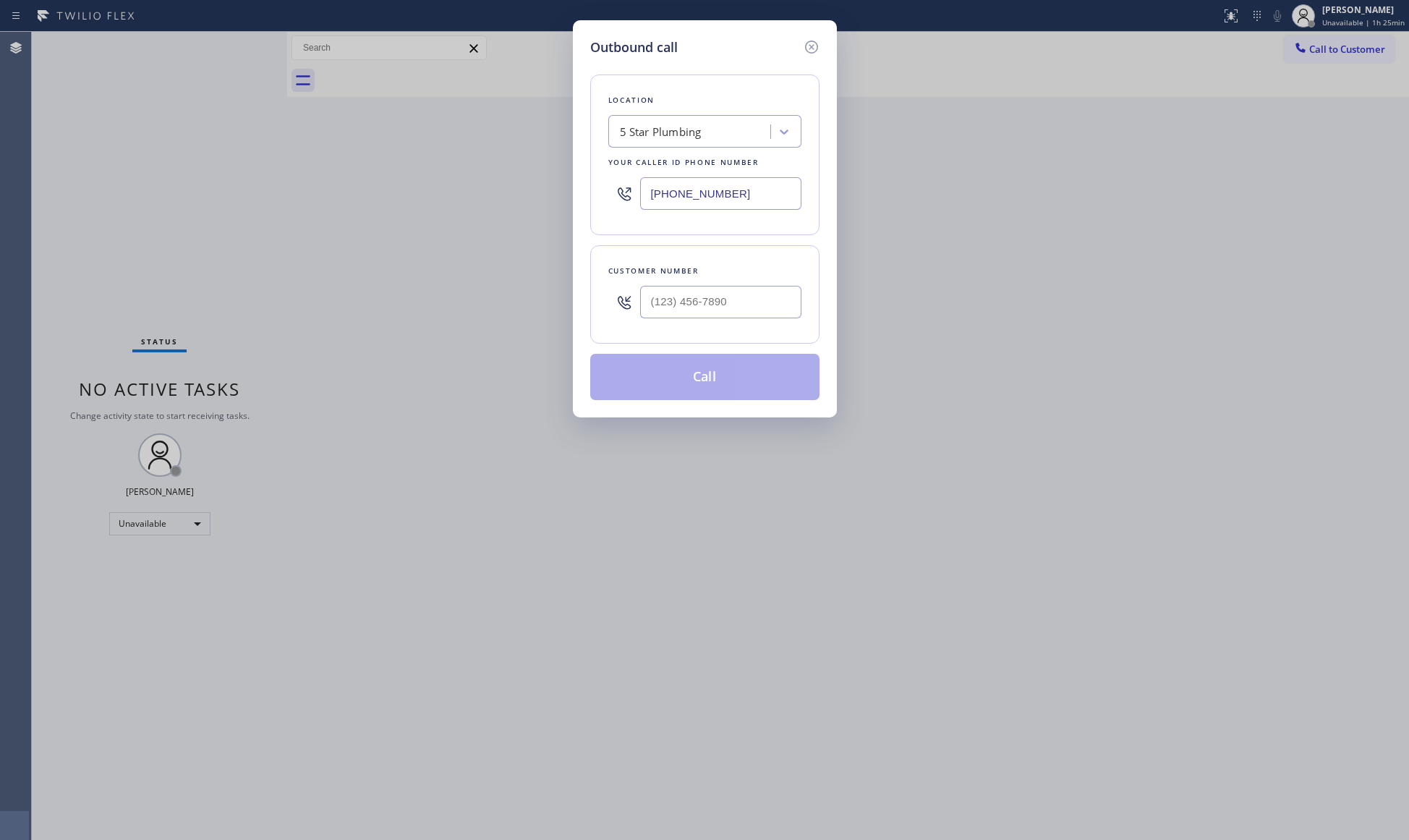
drag, startPoint x: 793, startPoint y: 195, endPoint x: 463, endPoint y: 177, distance: 330.5
click at [470, 177] on div "Outbound call Location 5 Star Plumbing Your caller id phone number [PHONE_NUMBE…" at bounding box center [704, 420] width 1409 height 840
paste input "18) 862-3624"
type input "[PHONE_NUMBER]"
click at [644, 312] on input "(___) ___-____" at bounding box center [721, 302] width 162 height 32
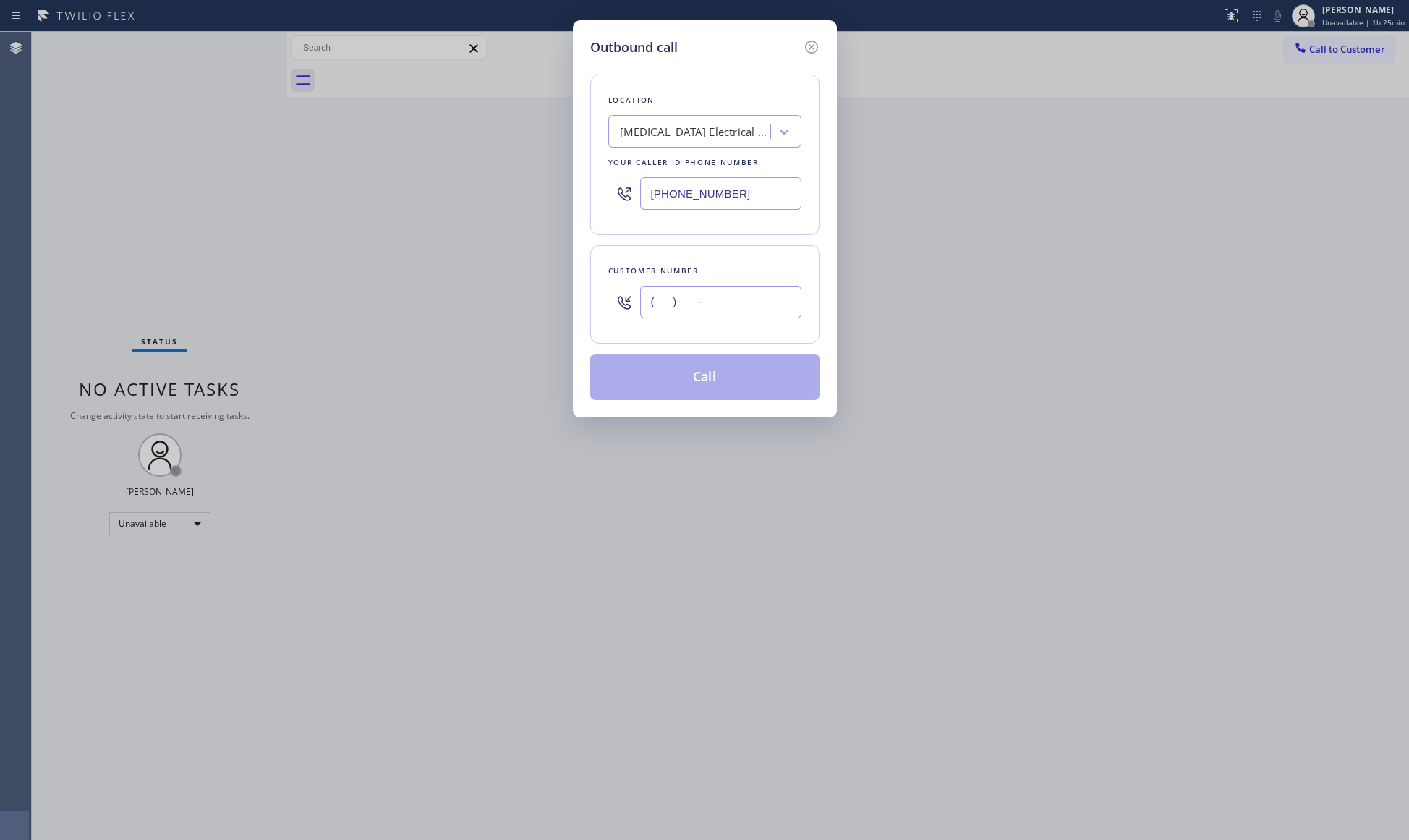
paste input "818) 899-4324"
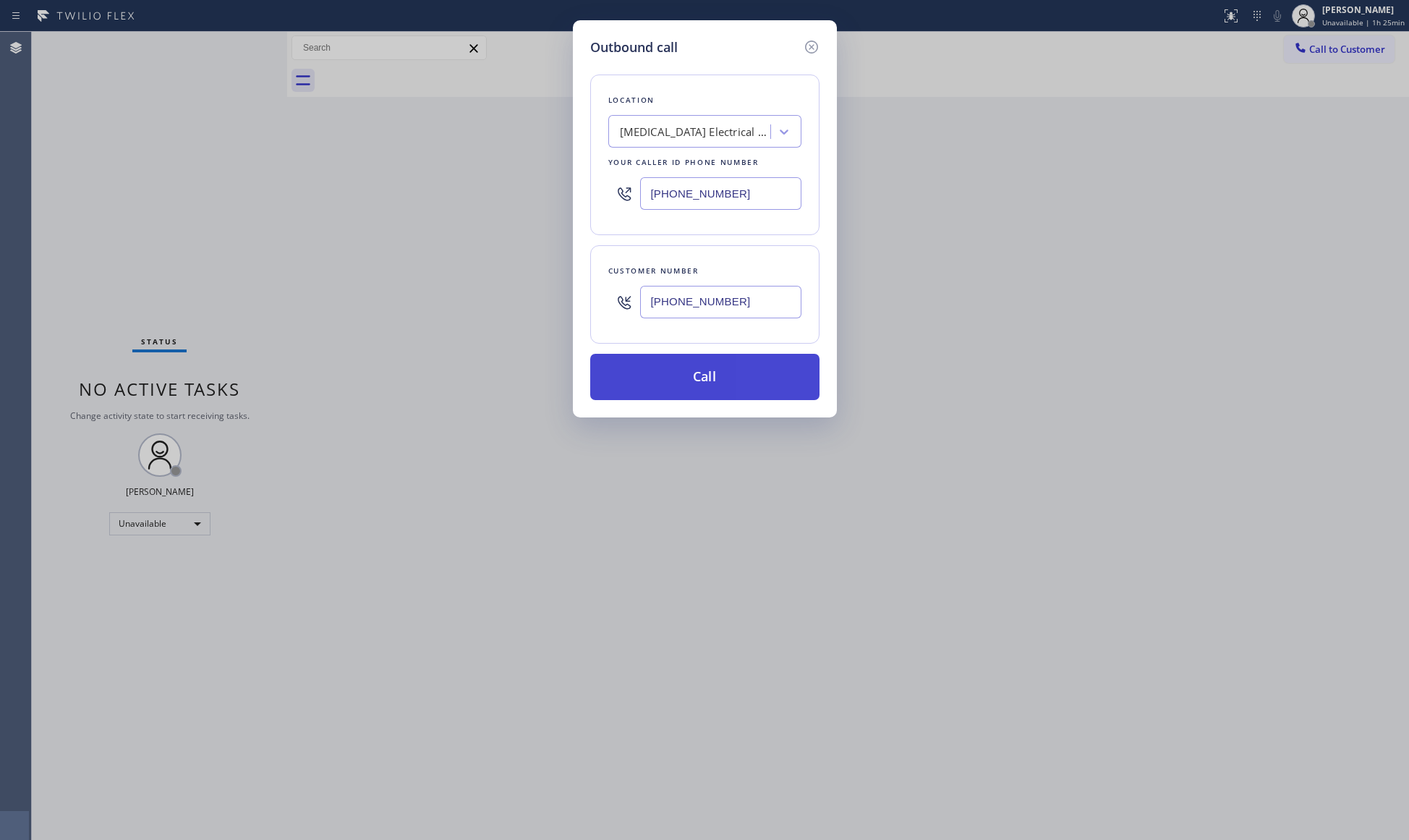
type input "[PHONE_NUMBER]"
click at [710, 368] on button "Call" at bounding box center [705, 377] width 229 height 46
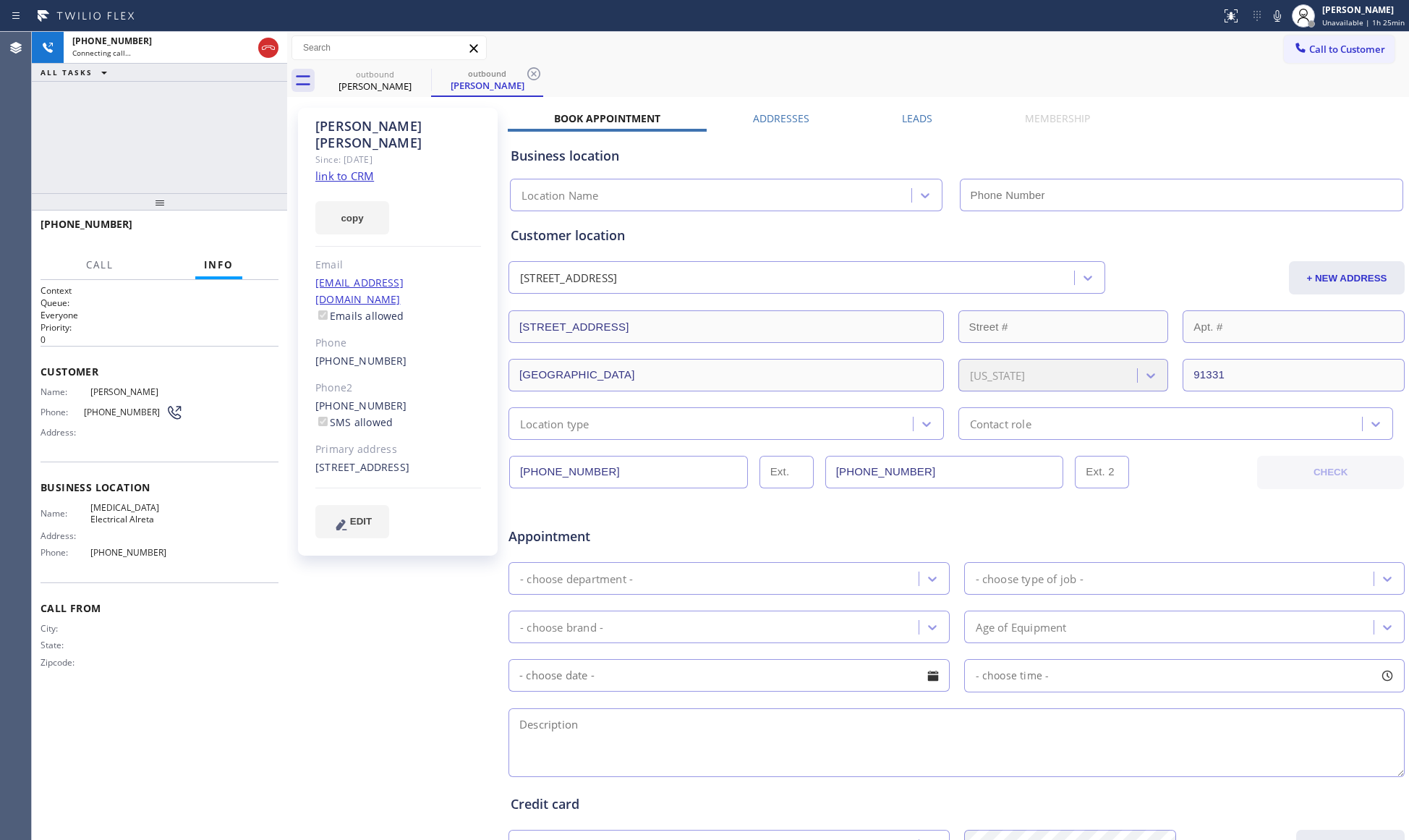
type input "[PHONE_NUMBER]"
click at [247, 210] on div at bounding box center [160, 201] width 256 height 17
click at [251, 221] on div "[PHONE_NUMBER] Live | 00:04 HANG UP" at bounding box center [159, 234] width 238 height 38
click at [255, 230] on button "HANG UP" at bounding box center [245, 234] width 68 height 21
click at [255, 230] on span "HANG UP" at bounding box center [245, 234] width 45 height 10
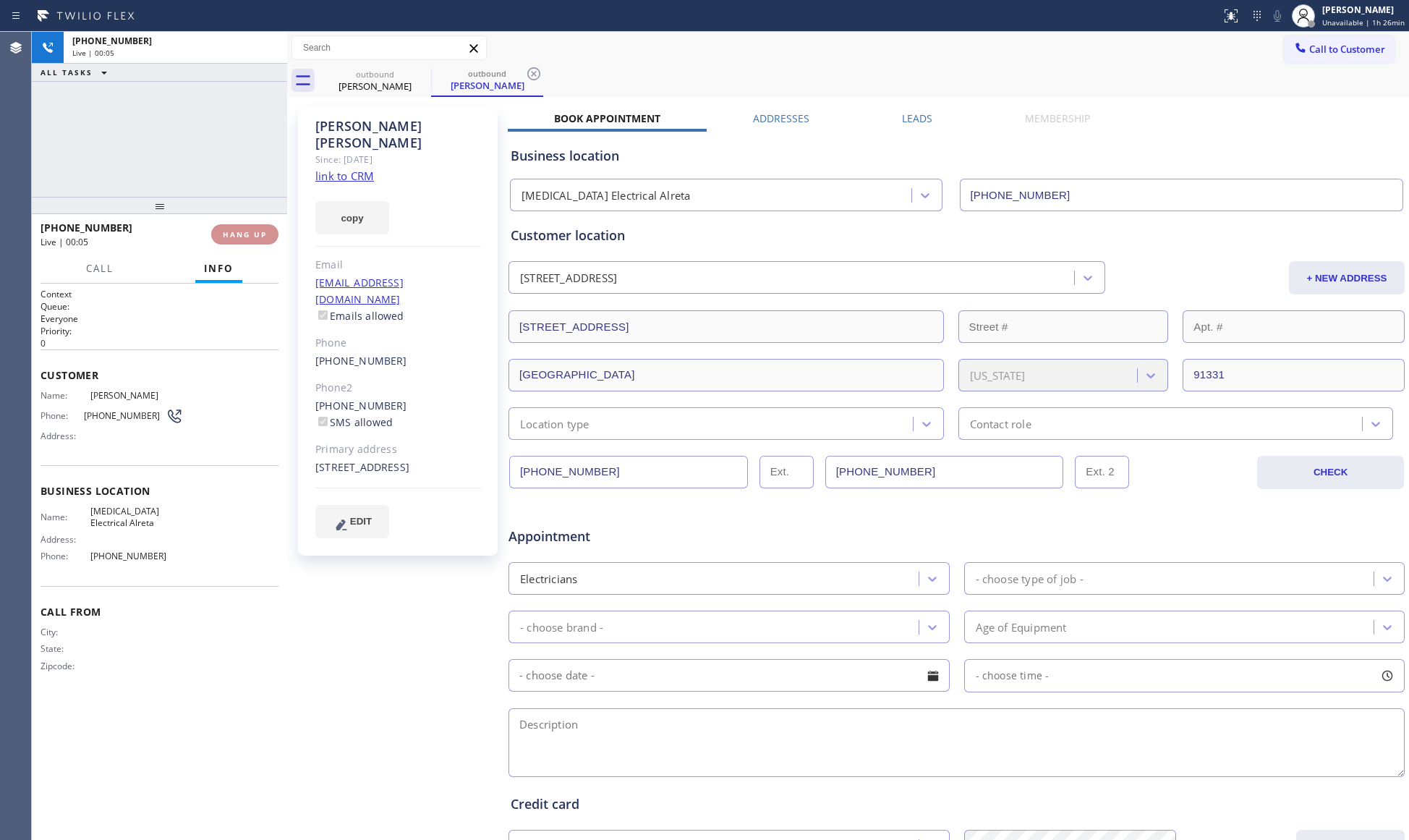
click at [264, 232] on span "HANG UP" at bounding box center [245, 234] width 45 height 10
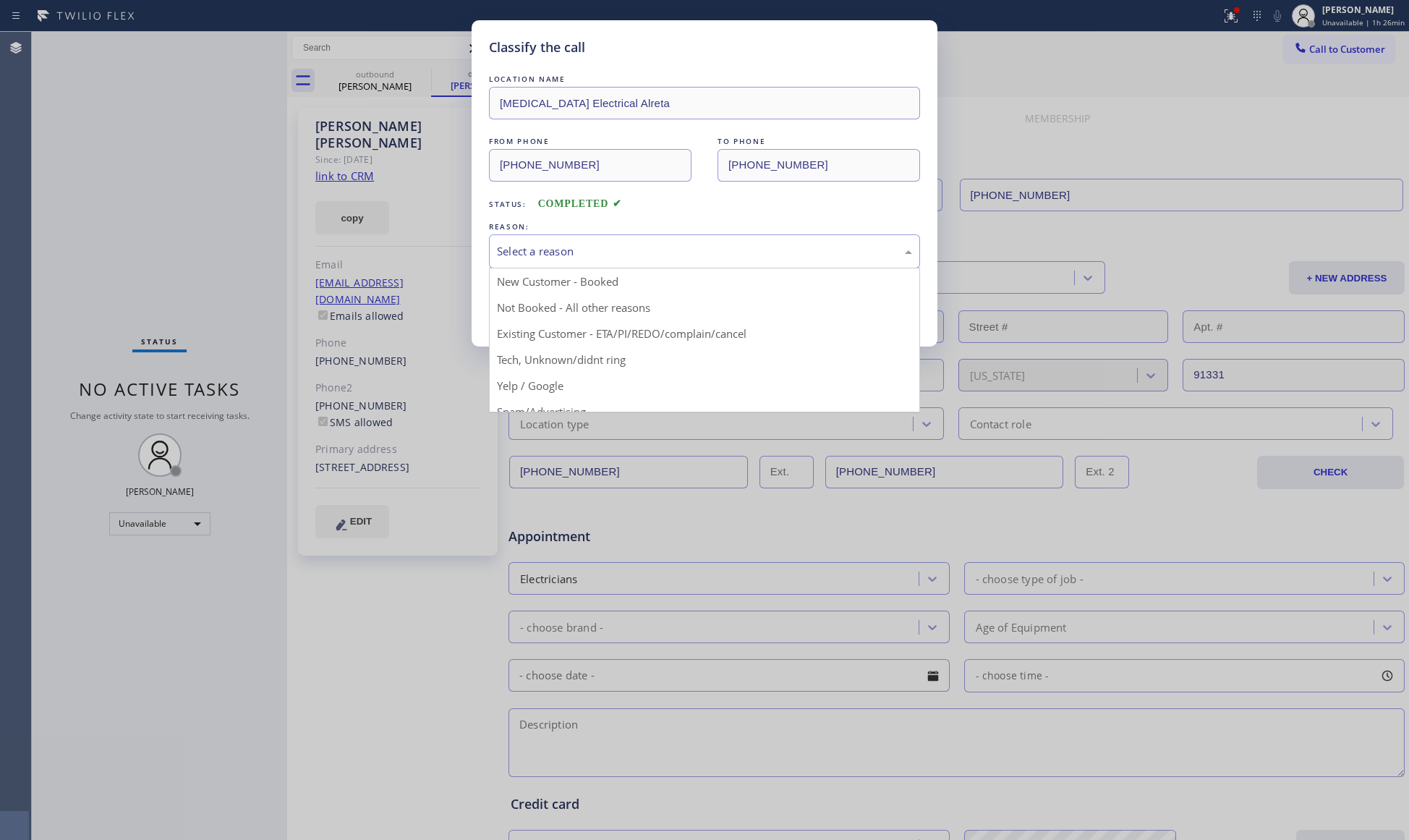
drag, startPoint x: 632, startPoint y: 244, endPoint x: 642, endPoint y: 267, distance: 25.1
click at [635, 245] on div "Select a reason" at bounding box center [705, 251] width 416 height 16
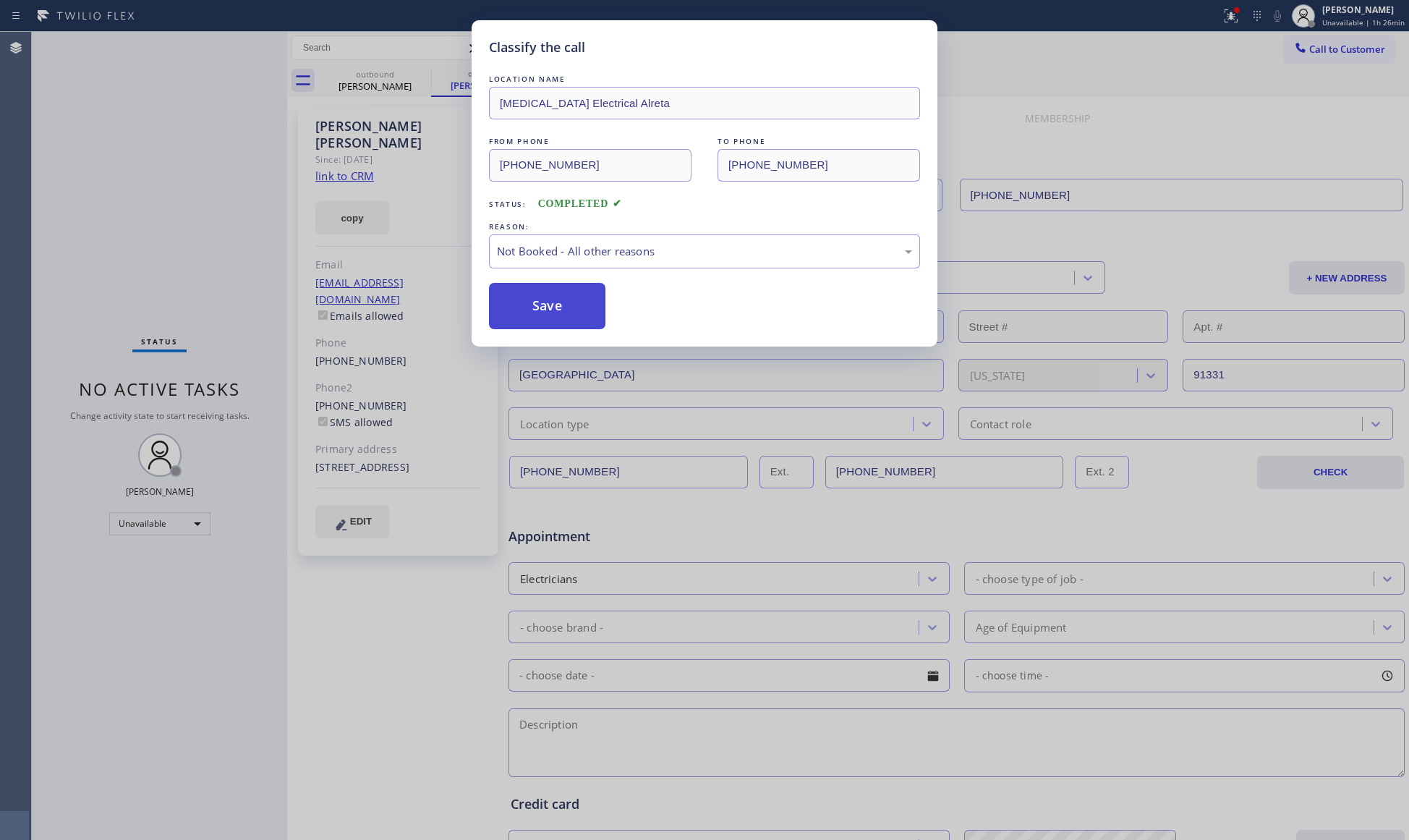
click at [551, 303] on button "Save" at bounding box center [547, 306] width 116 height 46
click at [551, 301] on button "Save" at bounding box center [547, 306] width 116 height 46
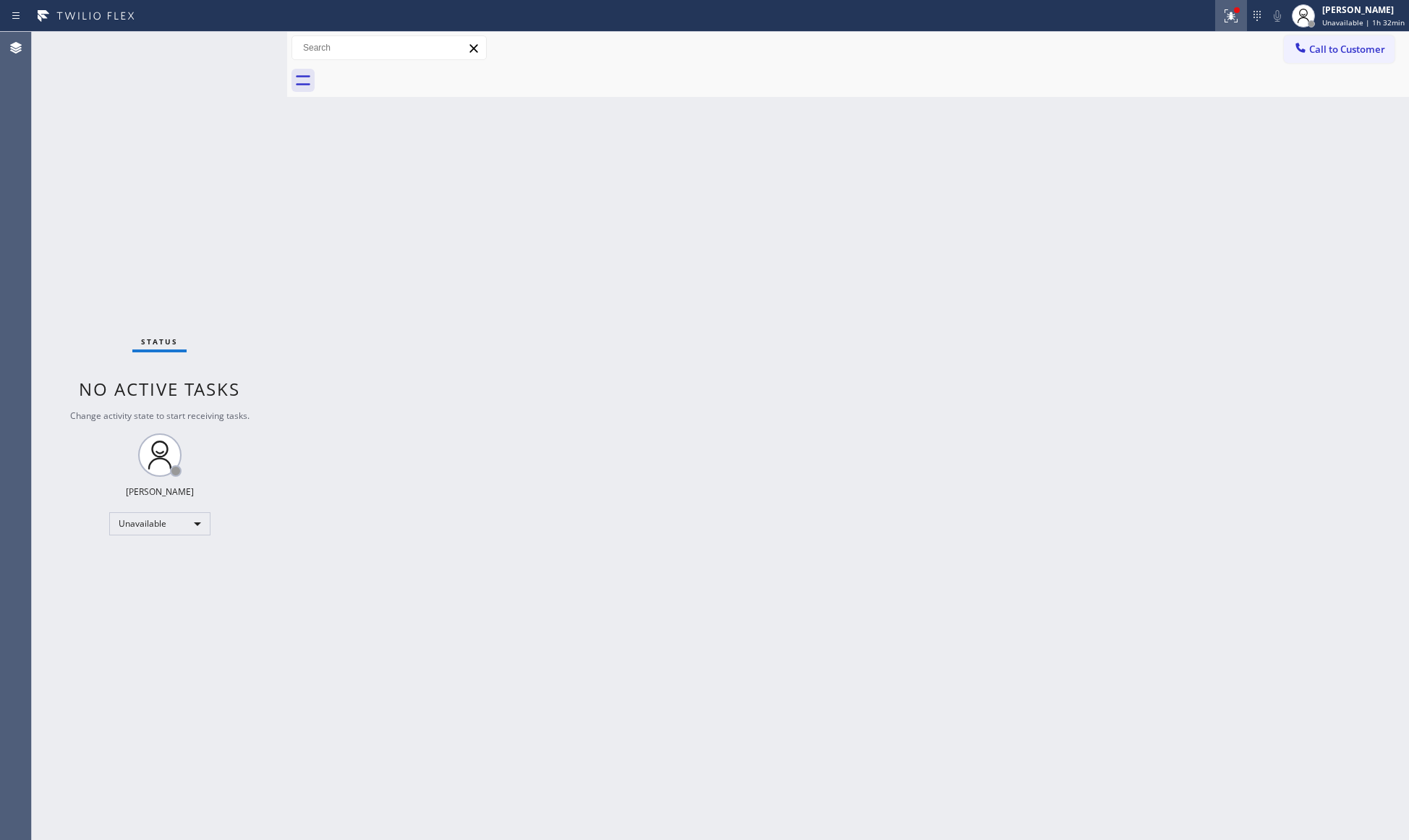
drag, startPoint x: 1248, startPoint y: 13, endPoint x: 1237, endPoint y: 15, distance: 11.2
click at [1246, 13] on div at bounding box center [1231, 16] width 32 height 17
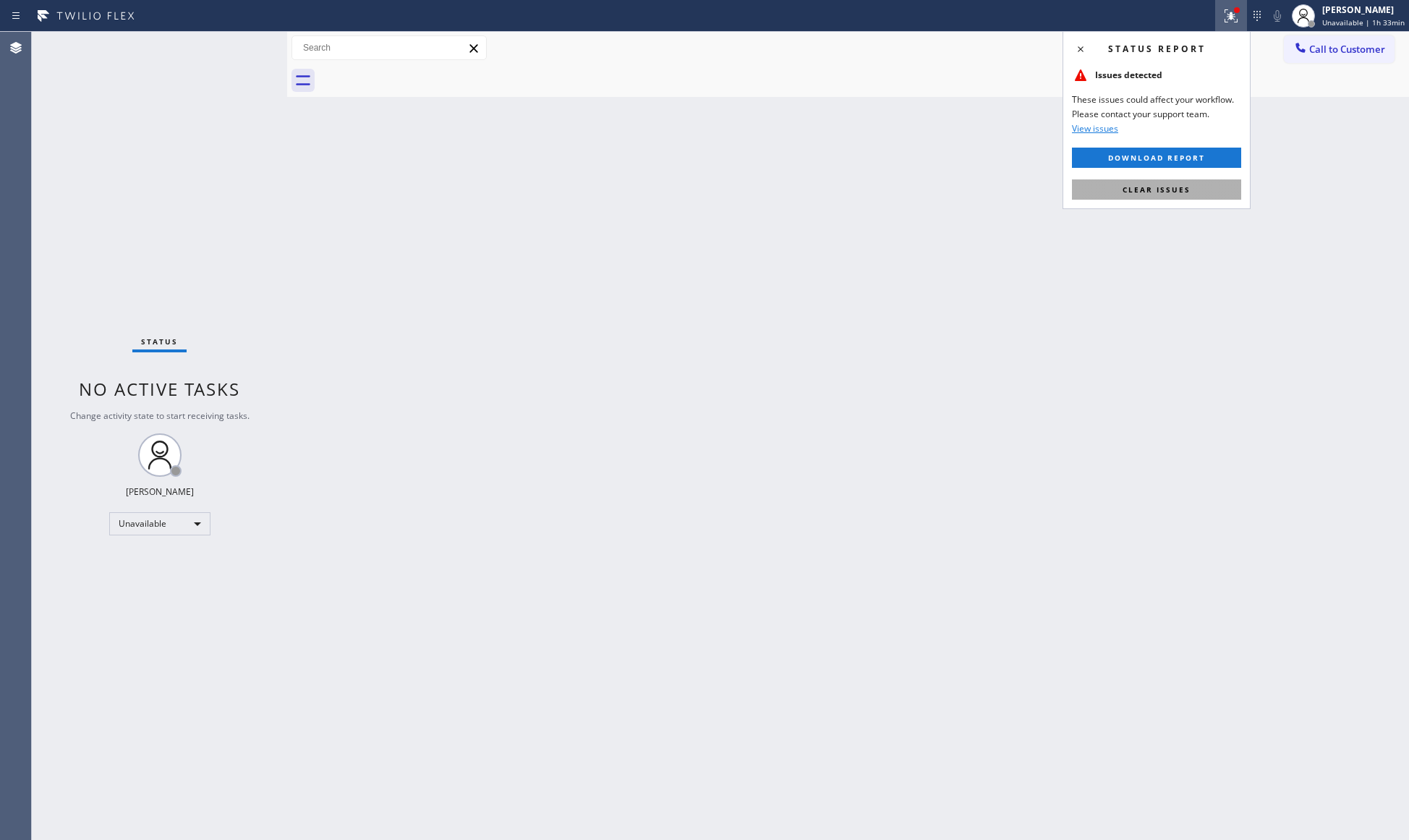
click at [1198, 192] on button "Clear issues" at bounding box center [1156, 190] width 169 height 21
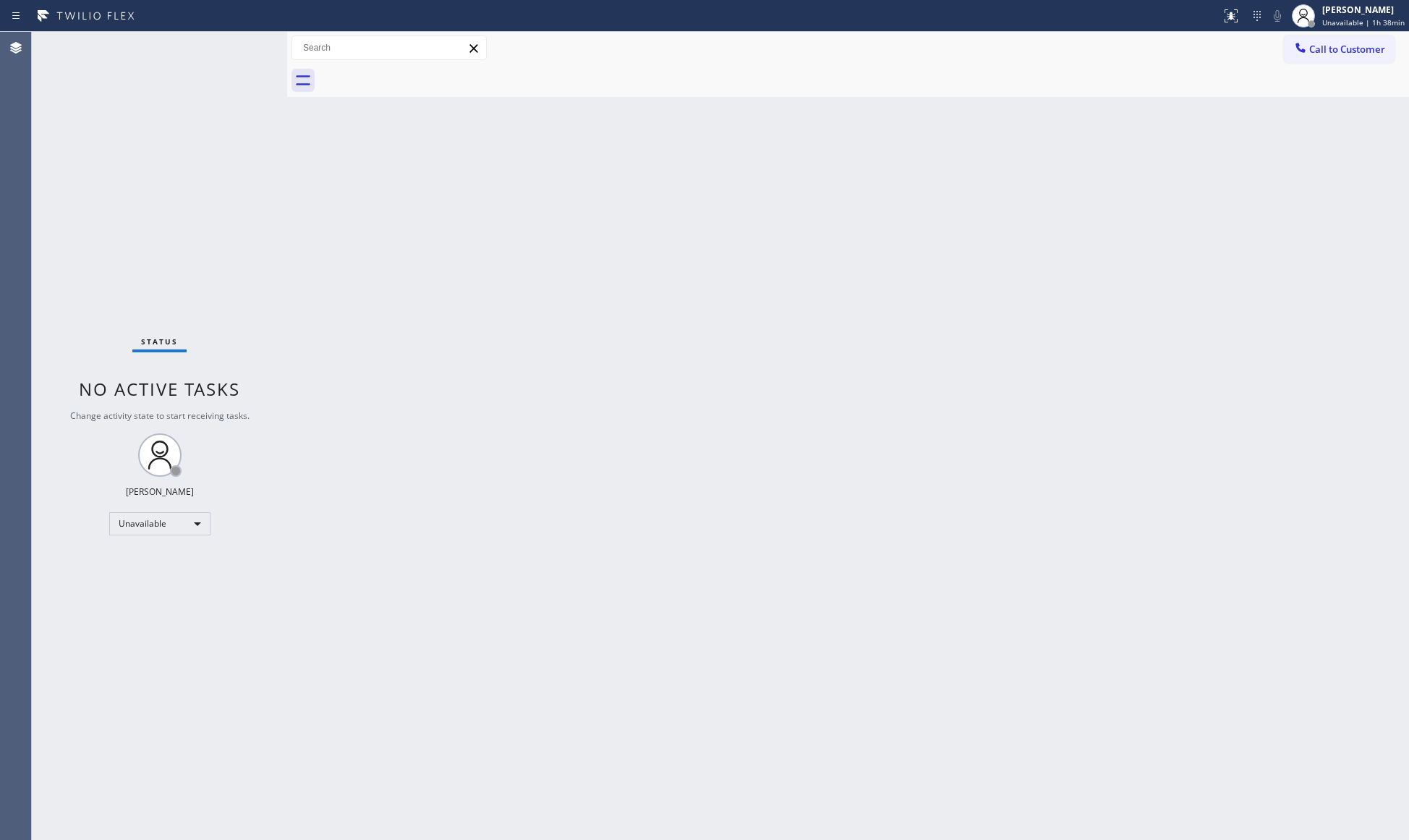
click at [790, 379] on div "Back to Dashboard Change Sender ID Customers Technicians Select a contact Outbo…" at bounding box center [848, 436] width 1122 height 808
click at [1294, 12] on div at bounding box center [1303, 16] width 32 height 32
click at [1305, 105] on button "Break" at bounding box center [1336, 114] width 144 height 19
click at [1350, 1] on div "[PERSON_NAME] Break | 18:50" at bounding box center [1354, 16] width 110 height 32
click at [1308, 96] on button "Unavailable" at bounding box center [1336, 95] width 144 height 19
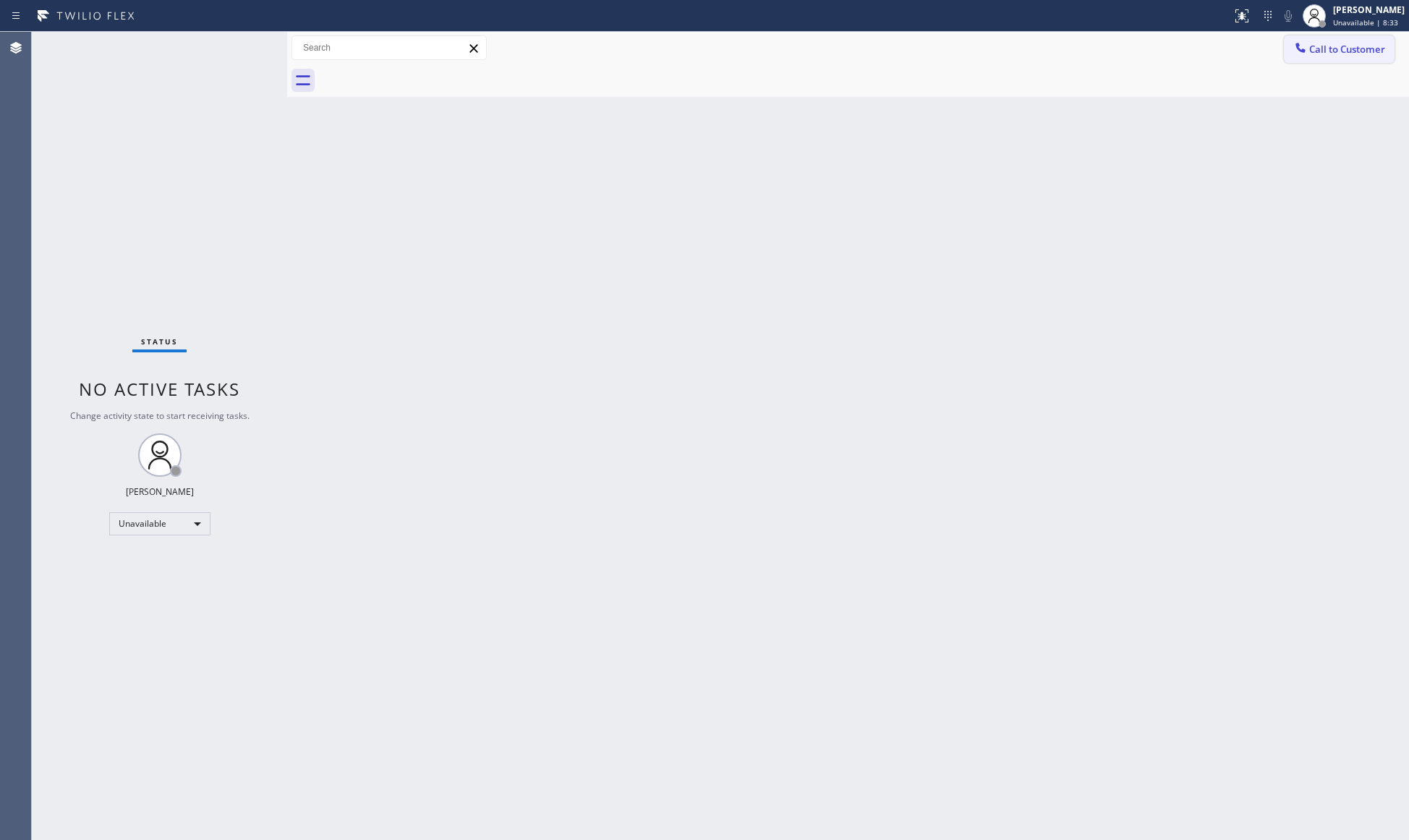
click at [1335, 45] on span "Call to Customer" at bounding box center [1347, 49] width 76 height 13
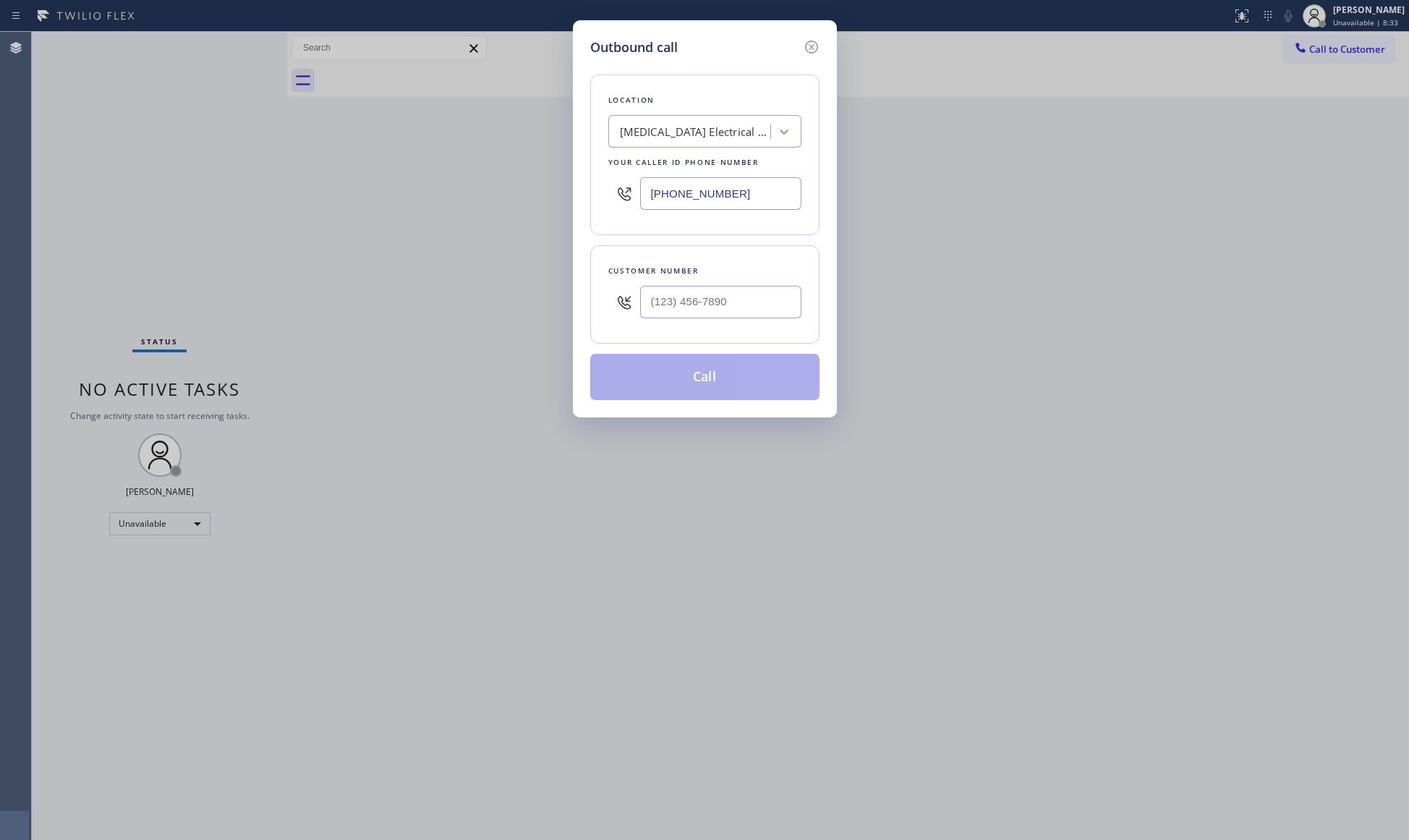
drag, startPoint x: 730, startPoint y: 198, endPoint x: 610, endPoint y: 198, distance: 120.0
click at [613, 198] on div "[PHONE_NUMBER]" at bounding box center [705, 193] width 193 height 47
paste input "424) 281-6513"
type input "[PHONE_NUMBER]"
paste input "310) 498-8700"
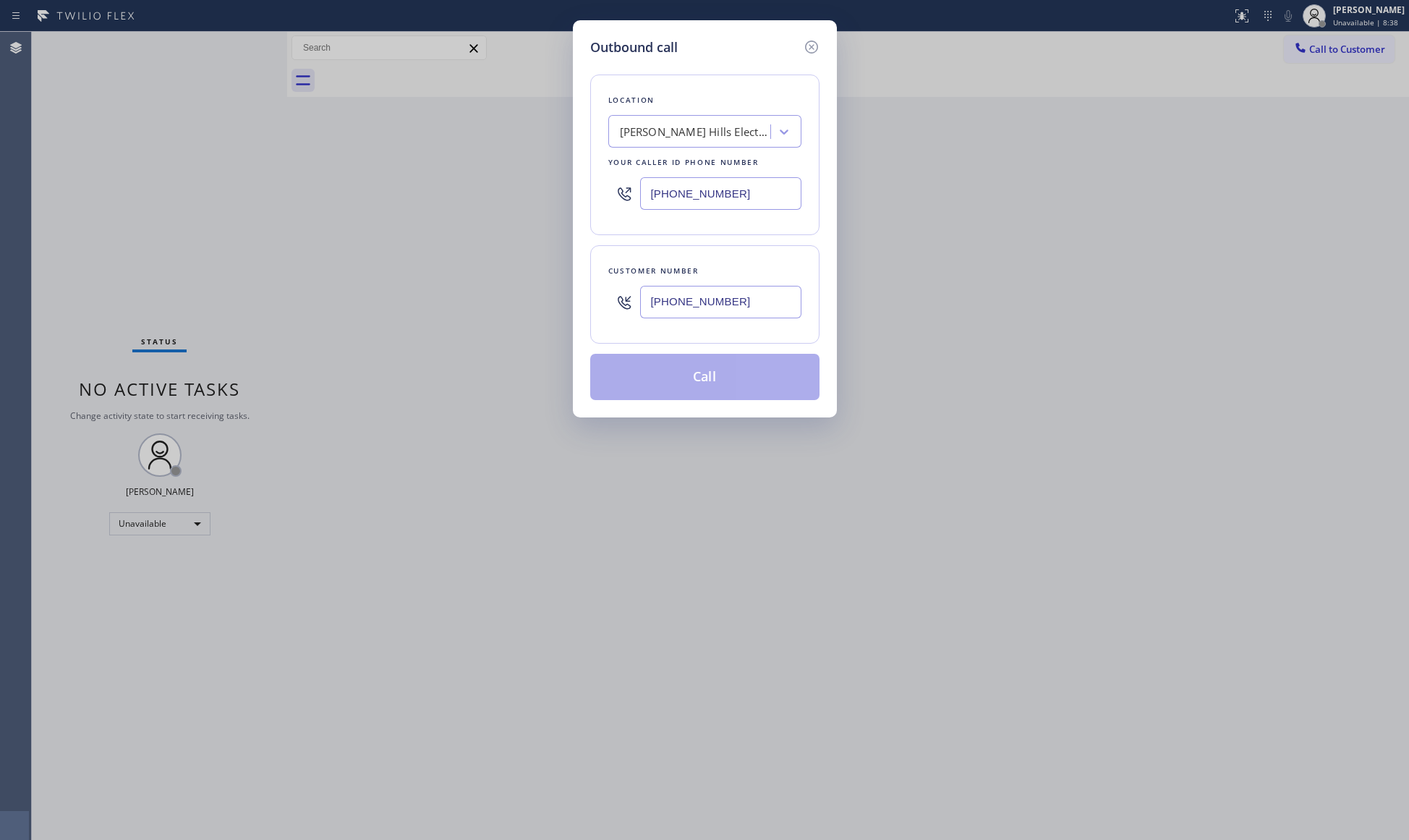
click at [655, 299] on input "[PHONE_NUMBER]" at bounding box center [721, 302] width 162 height 32
type input "[PHONE_NUMBER]"
click at [719, 371] on button "Call" at bounding box center [705, 377] width 229 height 46
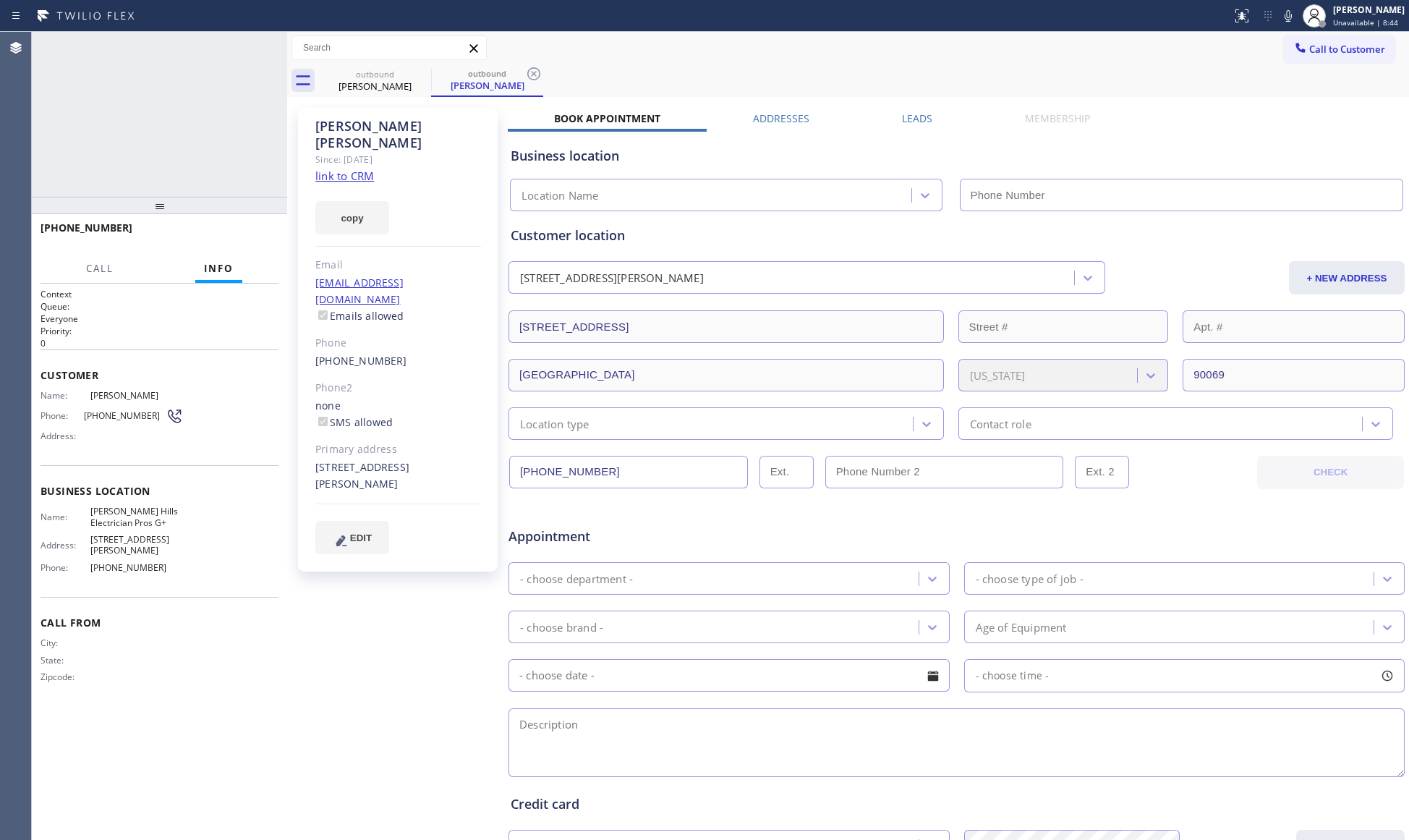
type input "[PHONE_NUMBER]"
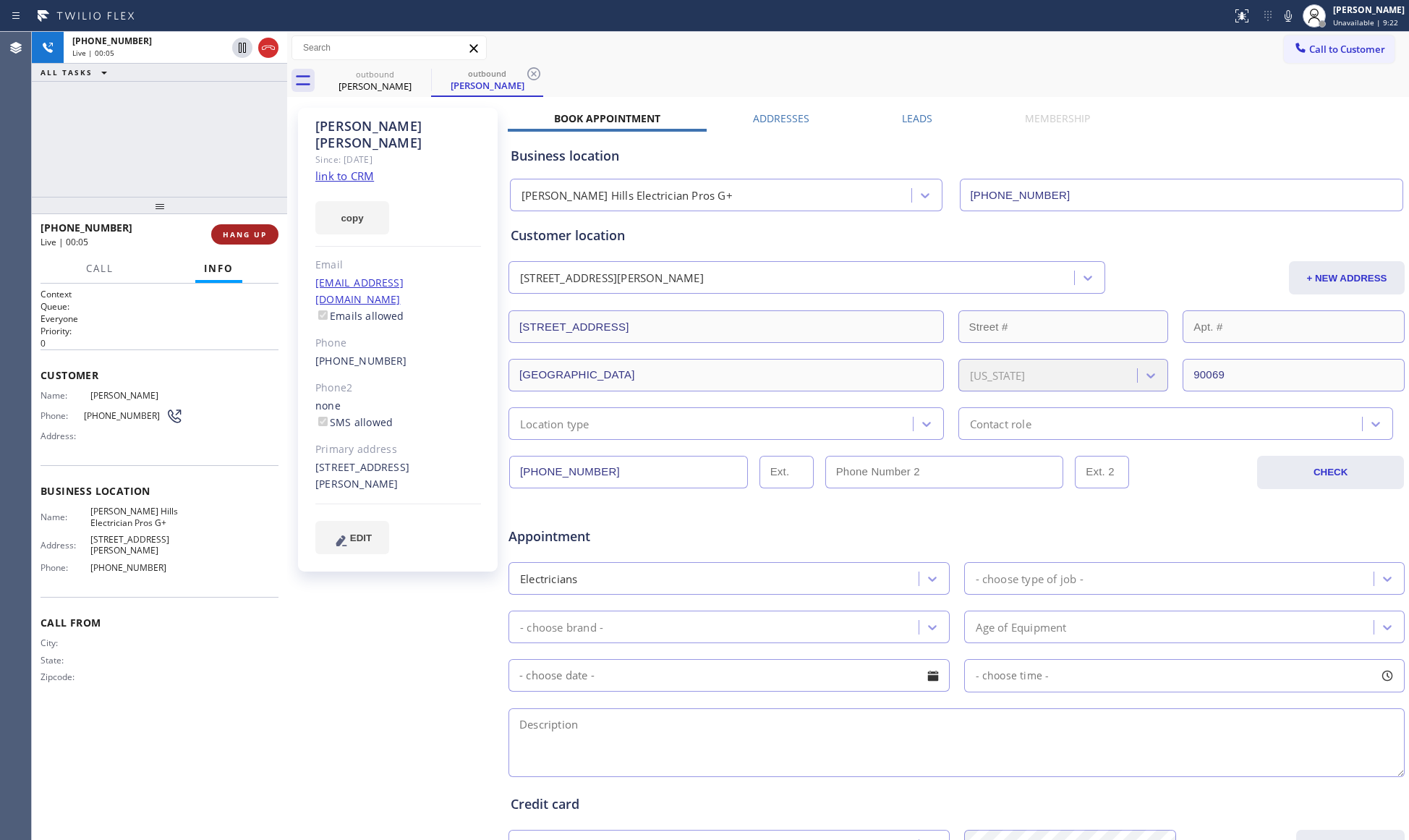
click at [253, 230] on span "HANG UP" at bounding box center [245, 234] width 45 height 10
click at [252, 228] on button "COMPLETE" at bounding box center [242, 234] width 73 height 21
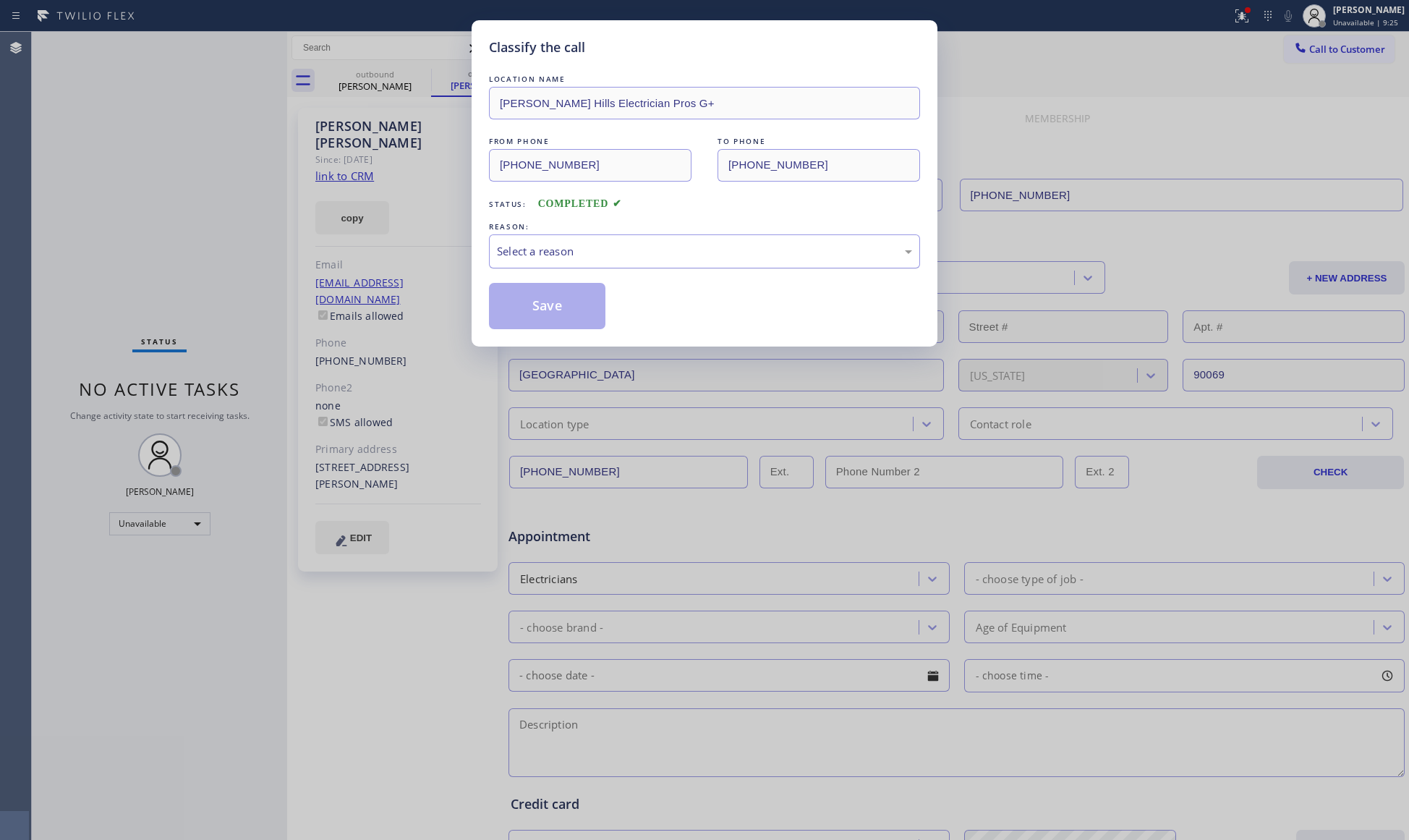
click at [492, 255] on div "Select a reason" at bounding box center [704, 251] width 431 height 34
click at [508, 307] on button "Save" at bounding box center [547, 306] width 116 height 46
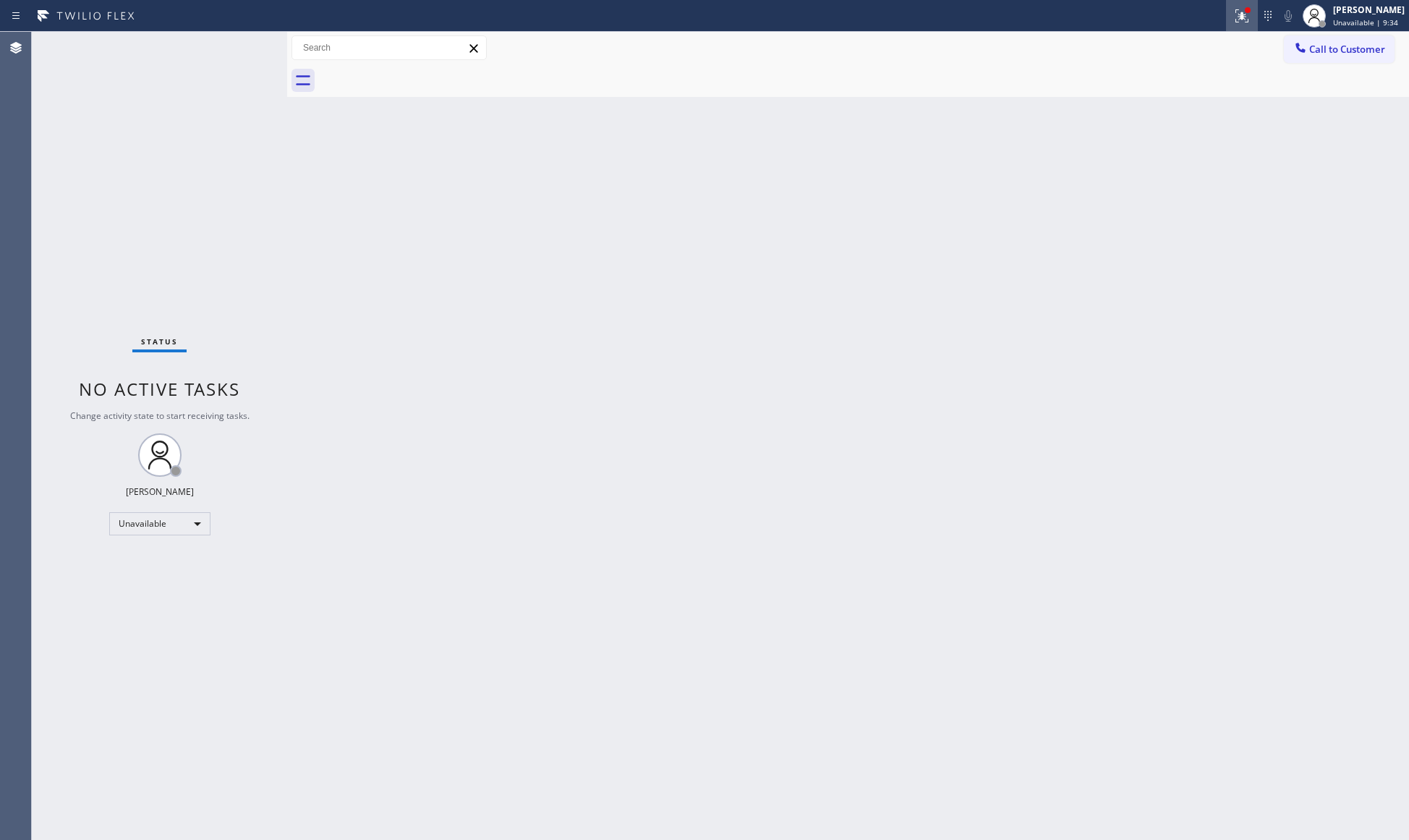
click at [1235, 16] on icon at bounding box center [1242, 16] width 17 height 17
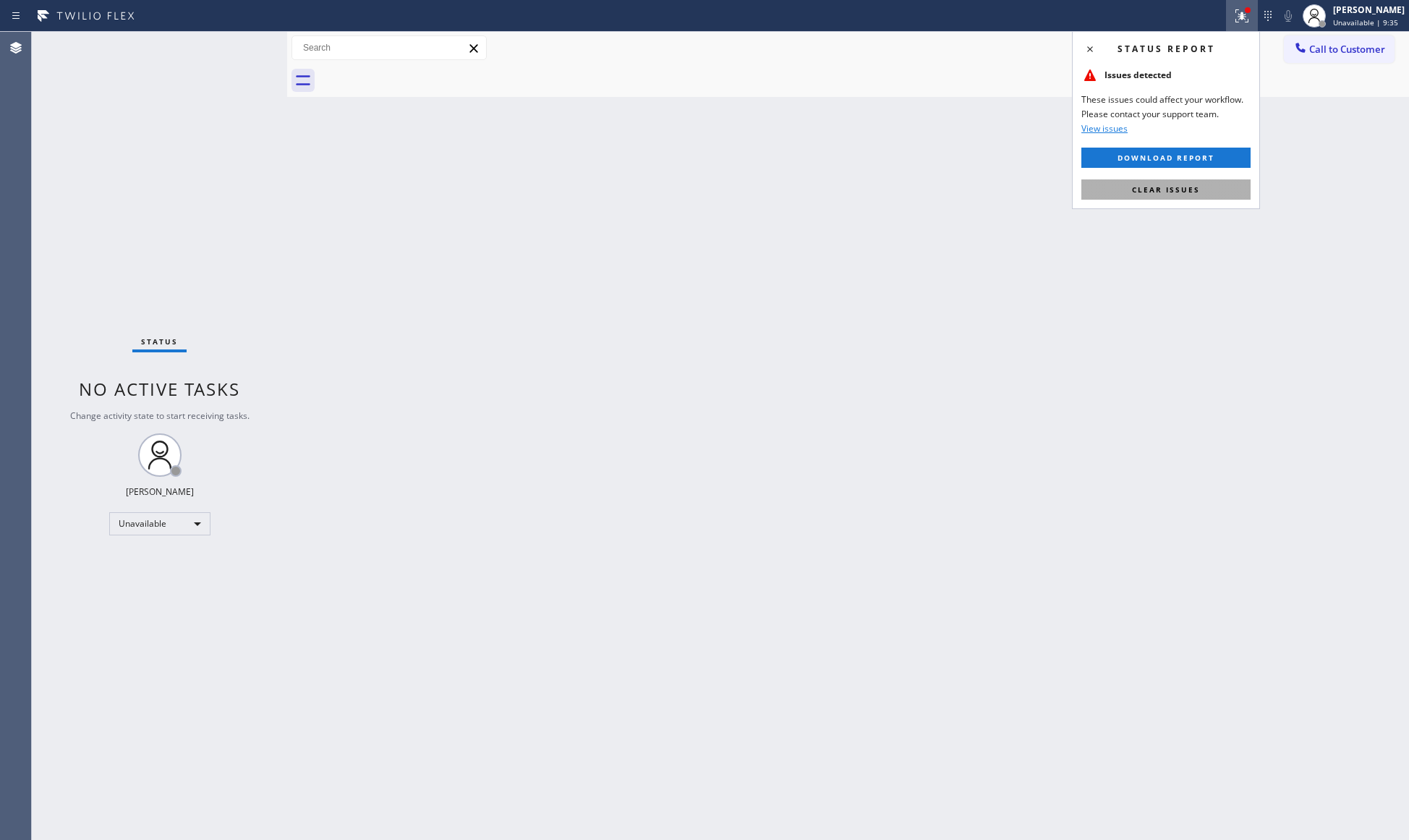
click at [1181, 198] on button "Clear issues" at bounding box center [1166, 190] width 169 height 21
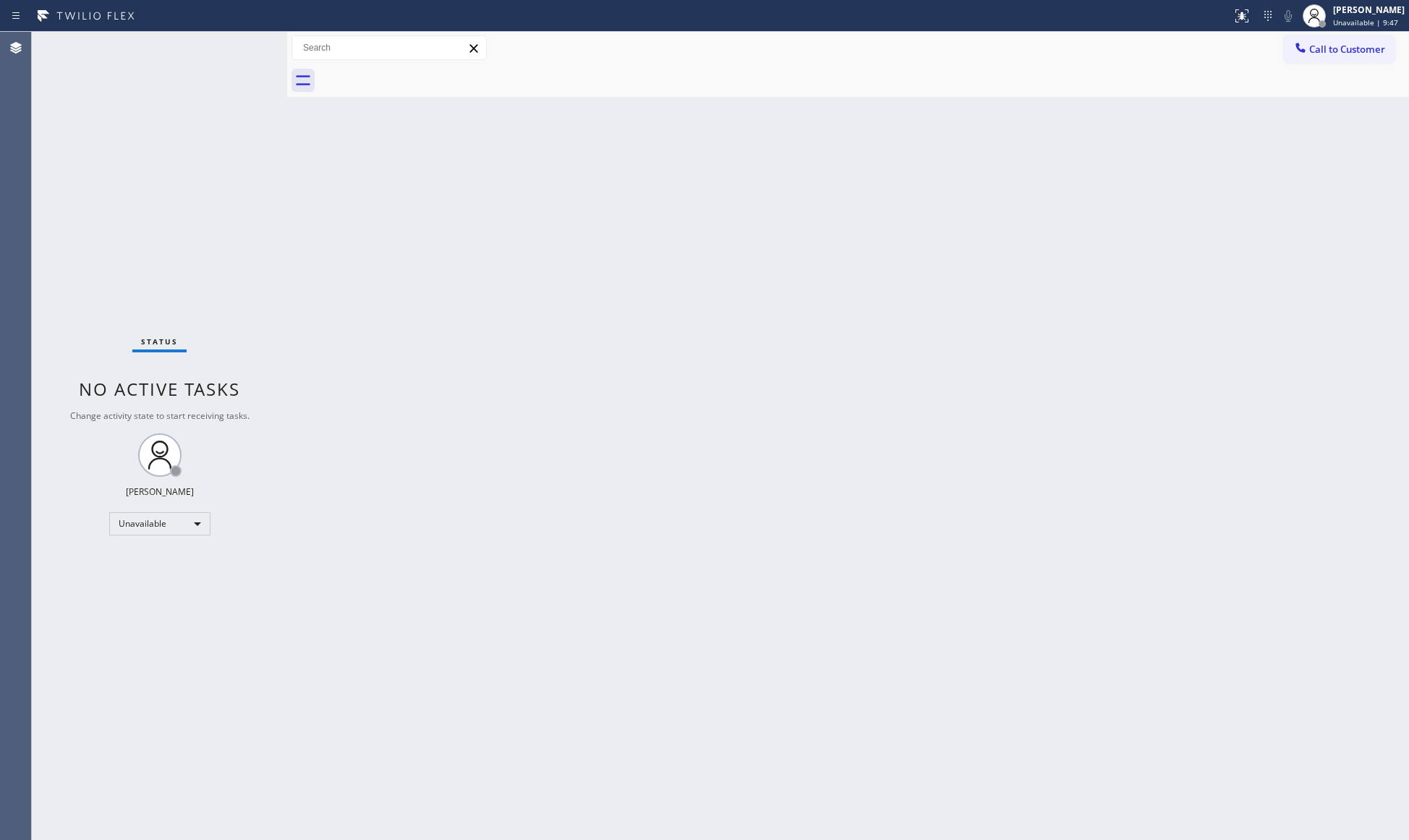
drag, startPoint x: 1115, startPoint y: 368, endPoint x: 1131, endPoint y: 364, distance: 16.5
click at [1115, 368] on div "Back to Dashboard Change Sender ID Customers Technicians Select a contact Outbo…" at bounding box center [848, 436] width 1122 height 808
click at [1306, 55] on div at bounding box center [1300, 49] width 17 height 17
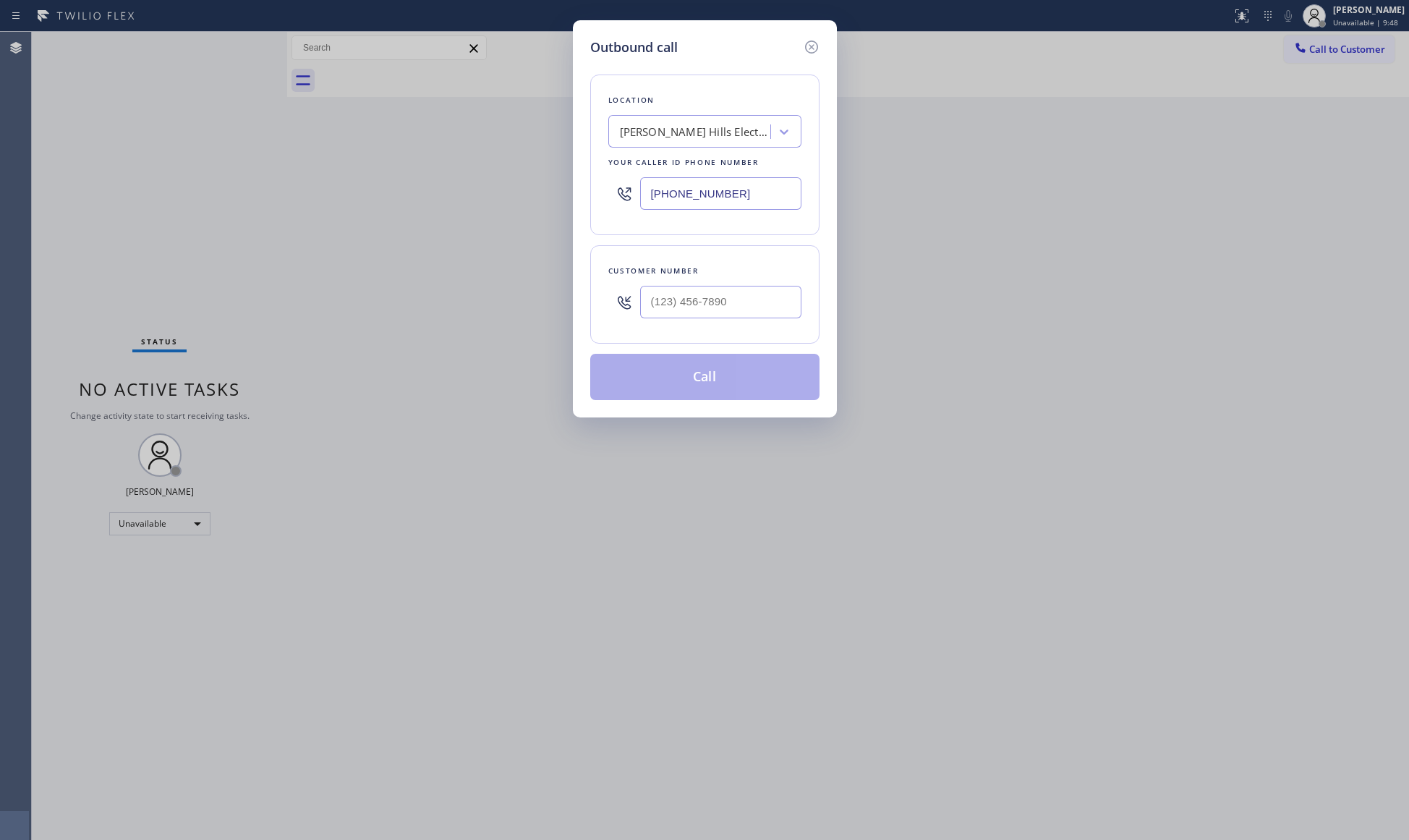
drag, startPoint x: 707, startPoint y: 205, endPoint x: 604, endPoint y: 197, distance: 103.3
click at [621, 201] on div "[PHONE_NUMBER]" at bounding box center [705, 193] width 193 height 47
paste input "954) 751-4402"
type input "[PHONE_NUMBER]"
click at [744, 311] on input "(___) ___-____" at bounding box center [721, 302] width 162 height 32
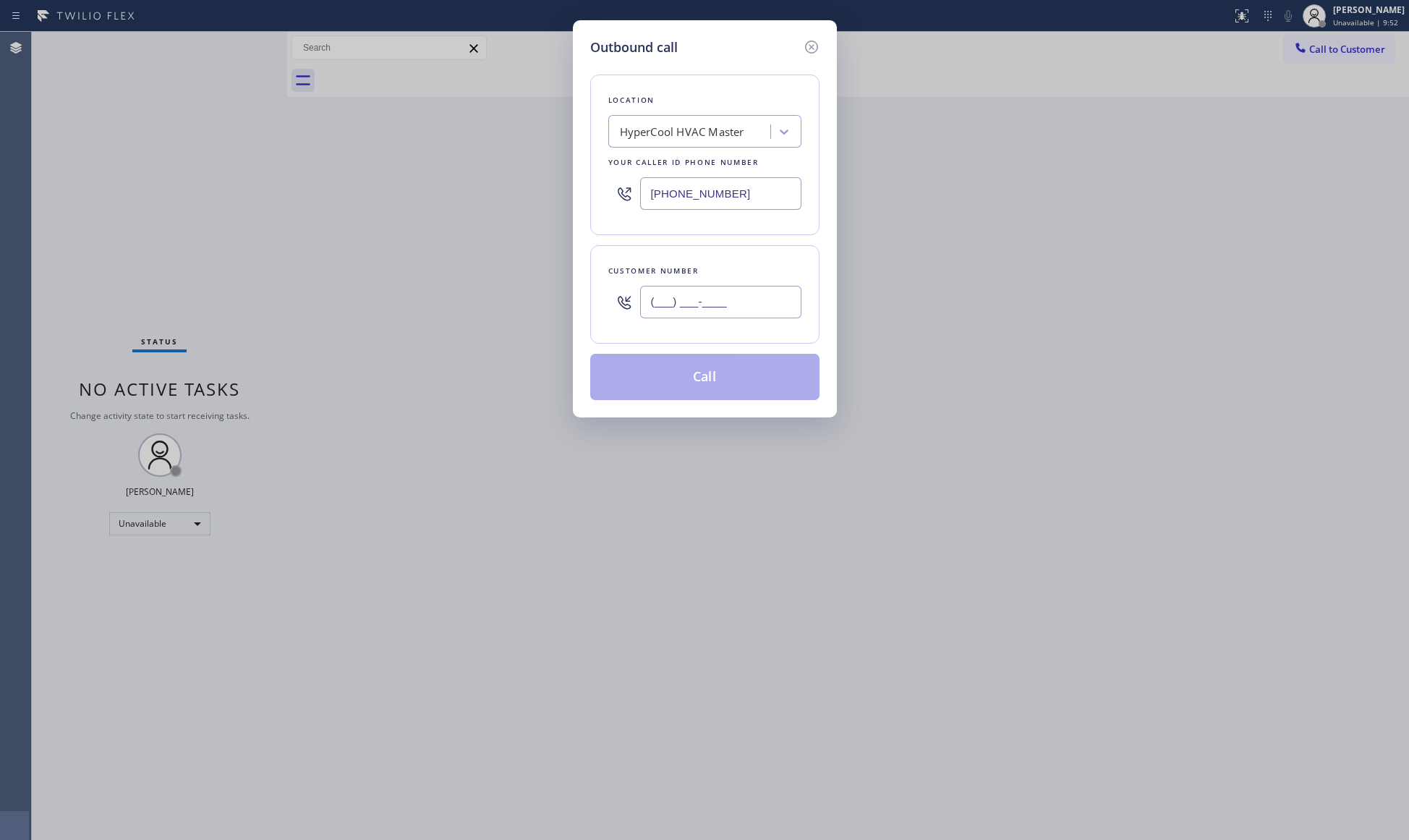
paste input "561) 430-7329"
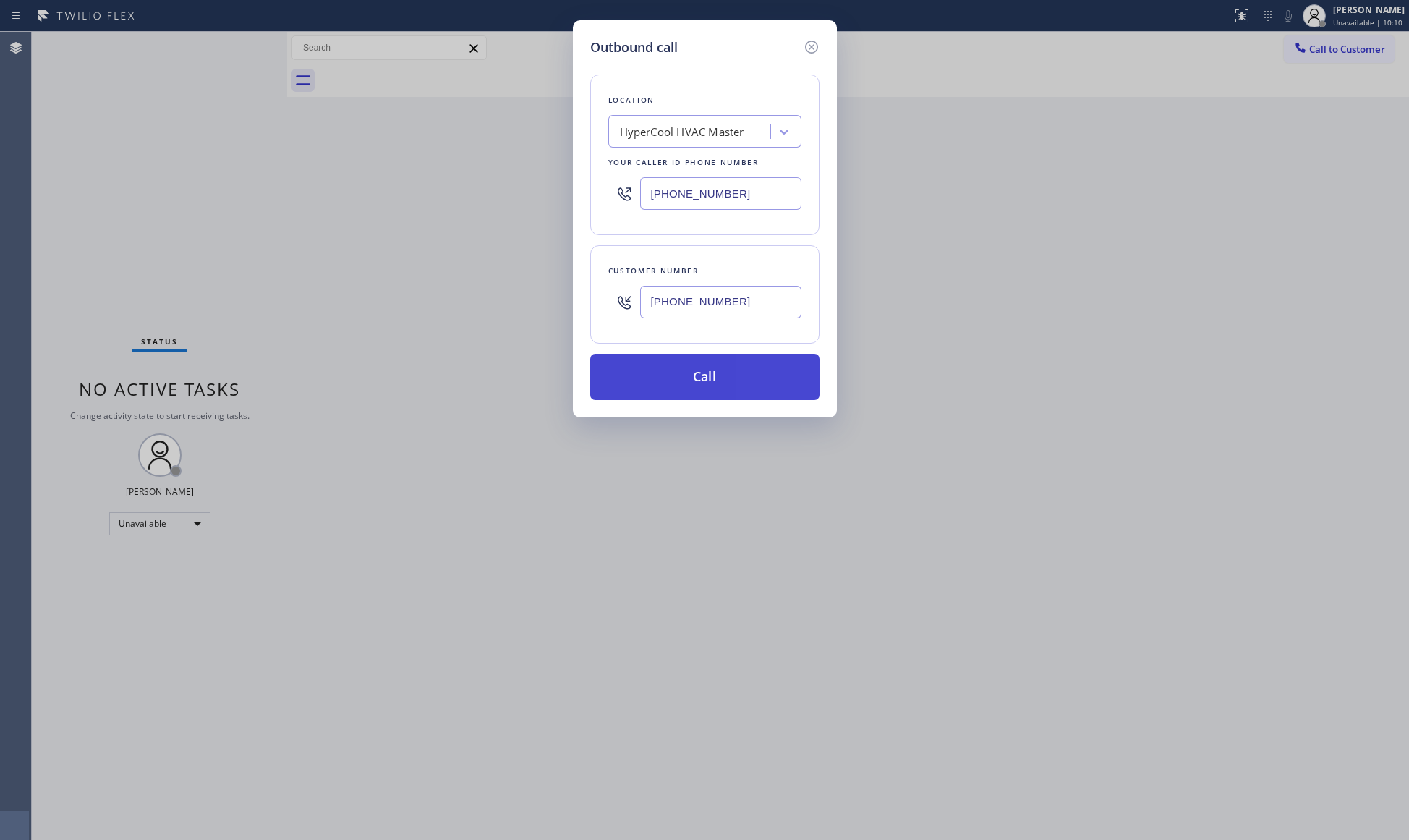
type input "[PHONE_NUMBER]"
click at [707, 374] on button "Call" at bounding box center [705, 377] width 229 height 46
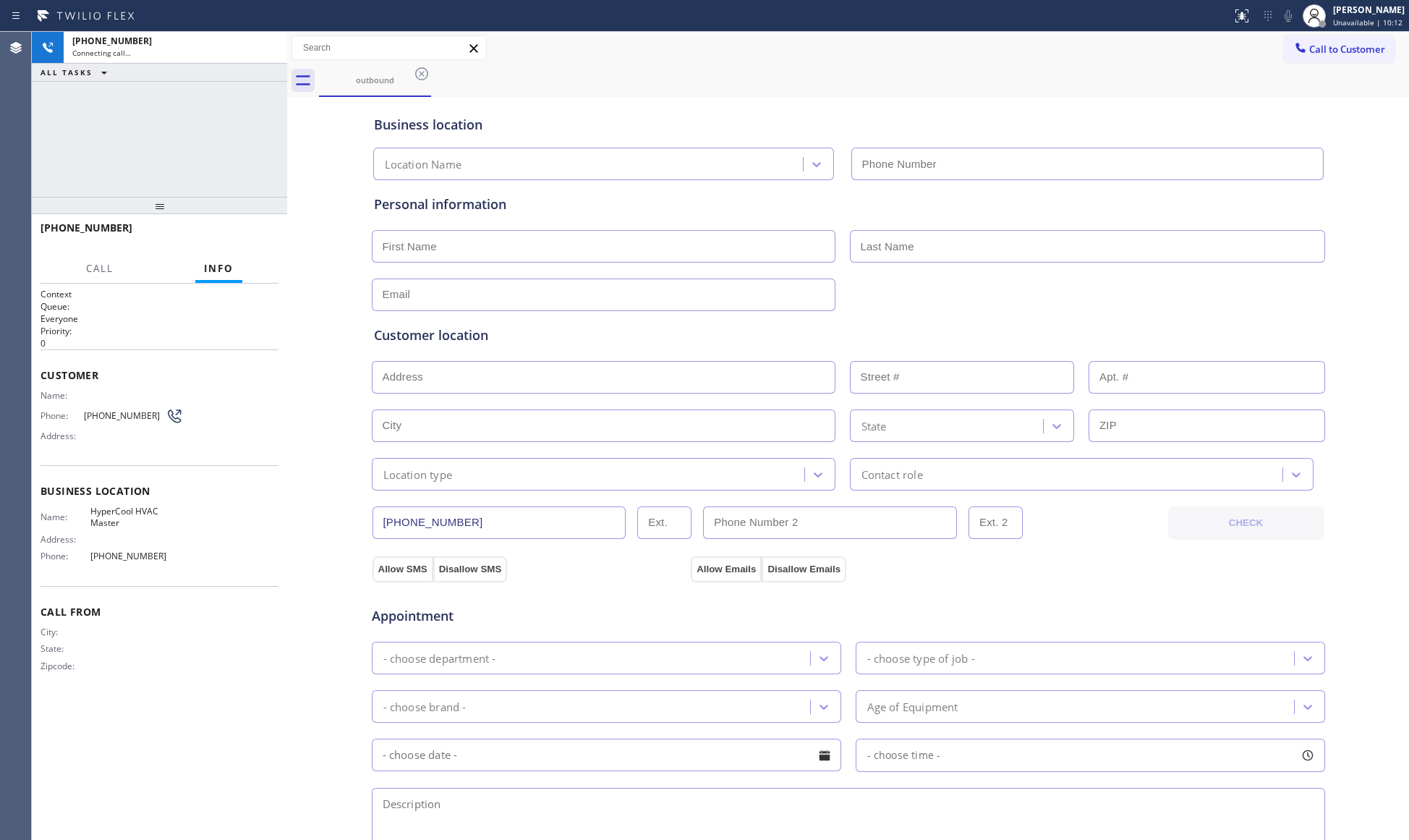
type input "[PHONE_NUMBER]"
click at [632, 82] on div "outbound" at bounding box center [864, 80] width 1090 height 32
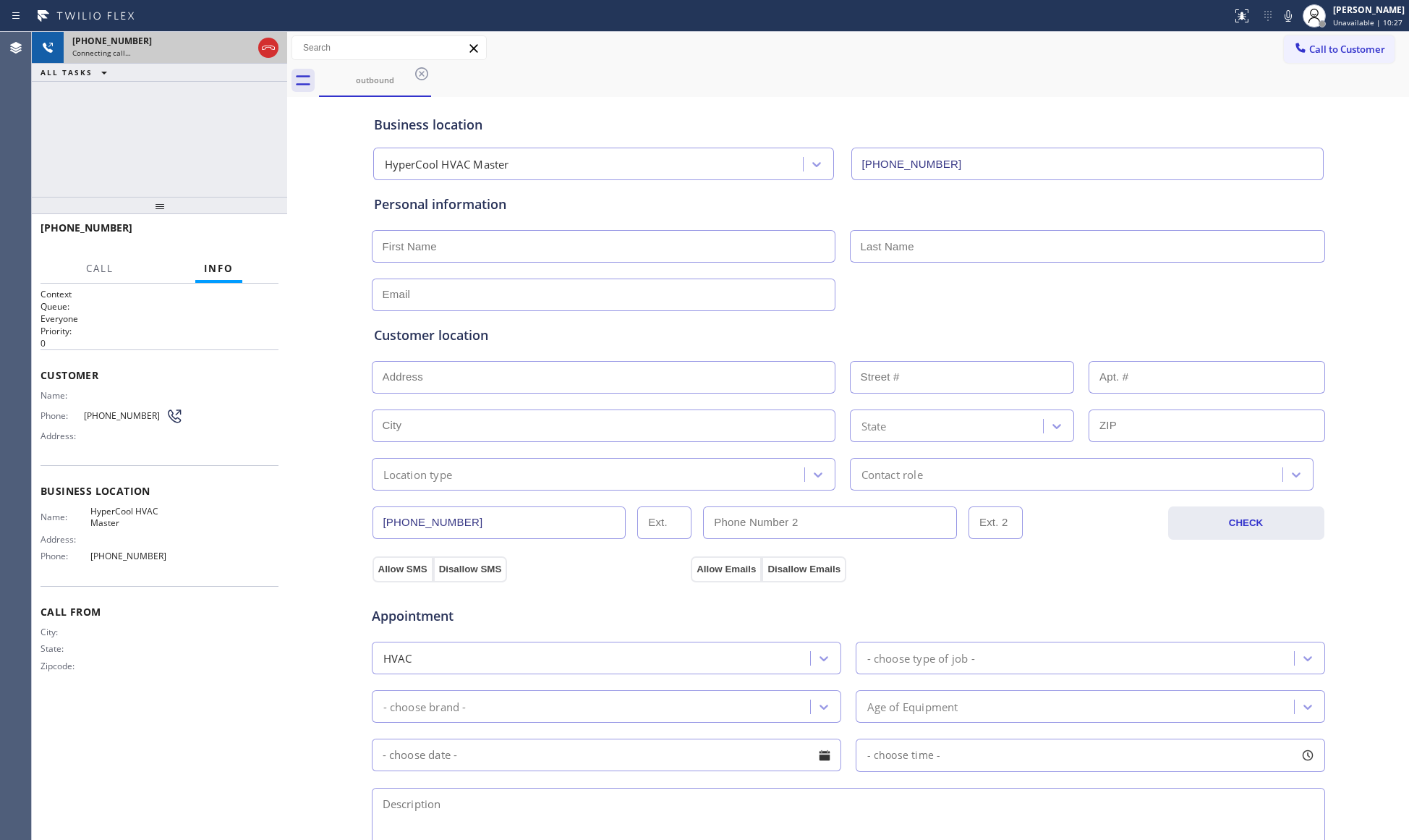
click at [275, 47] on icon at bounding box center [268, 47] width 17 height 17
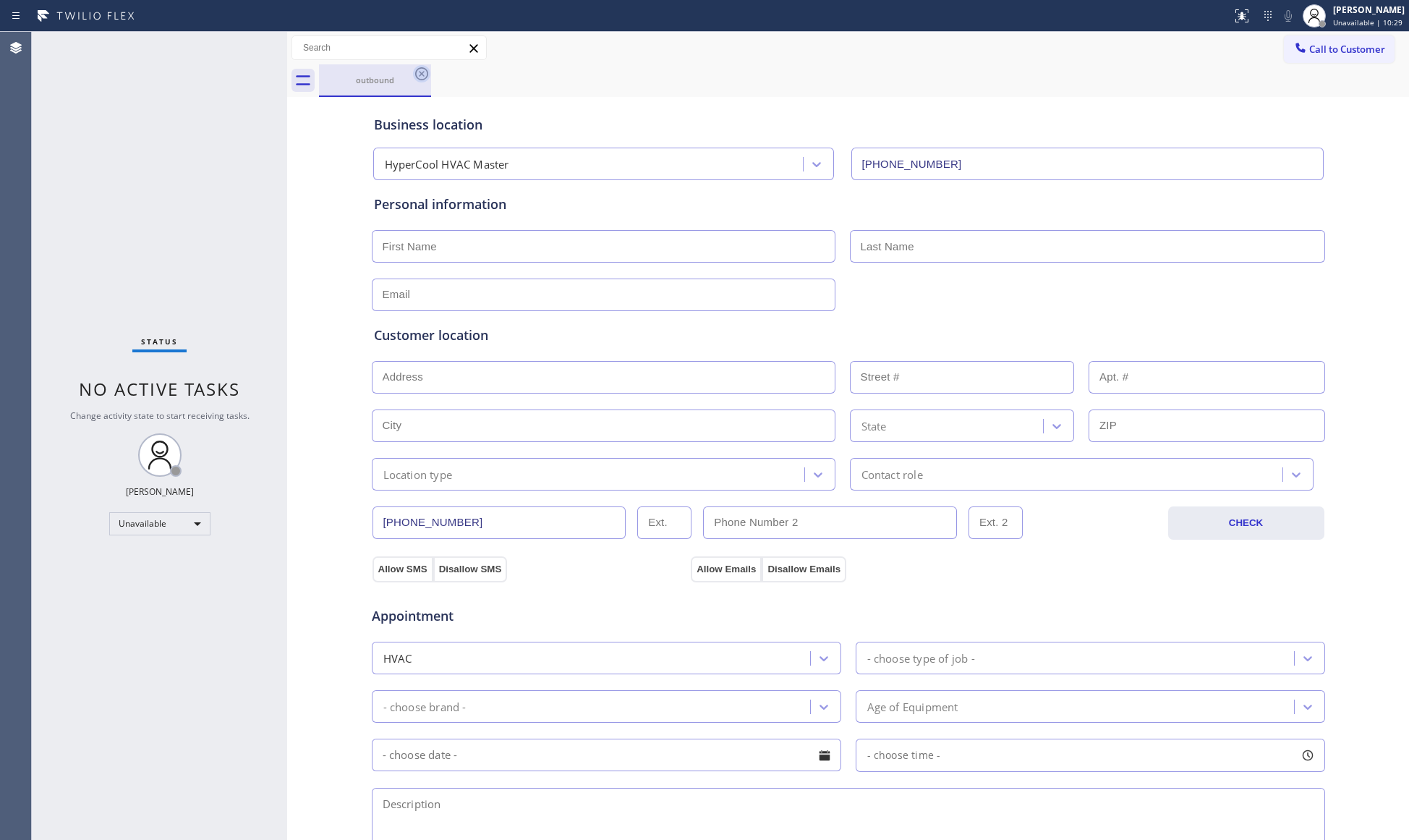
click at [422, 73] on icon at bounding box center [422, 74] width 13 height 13
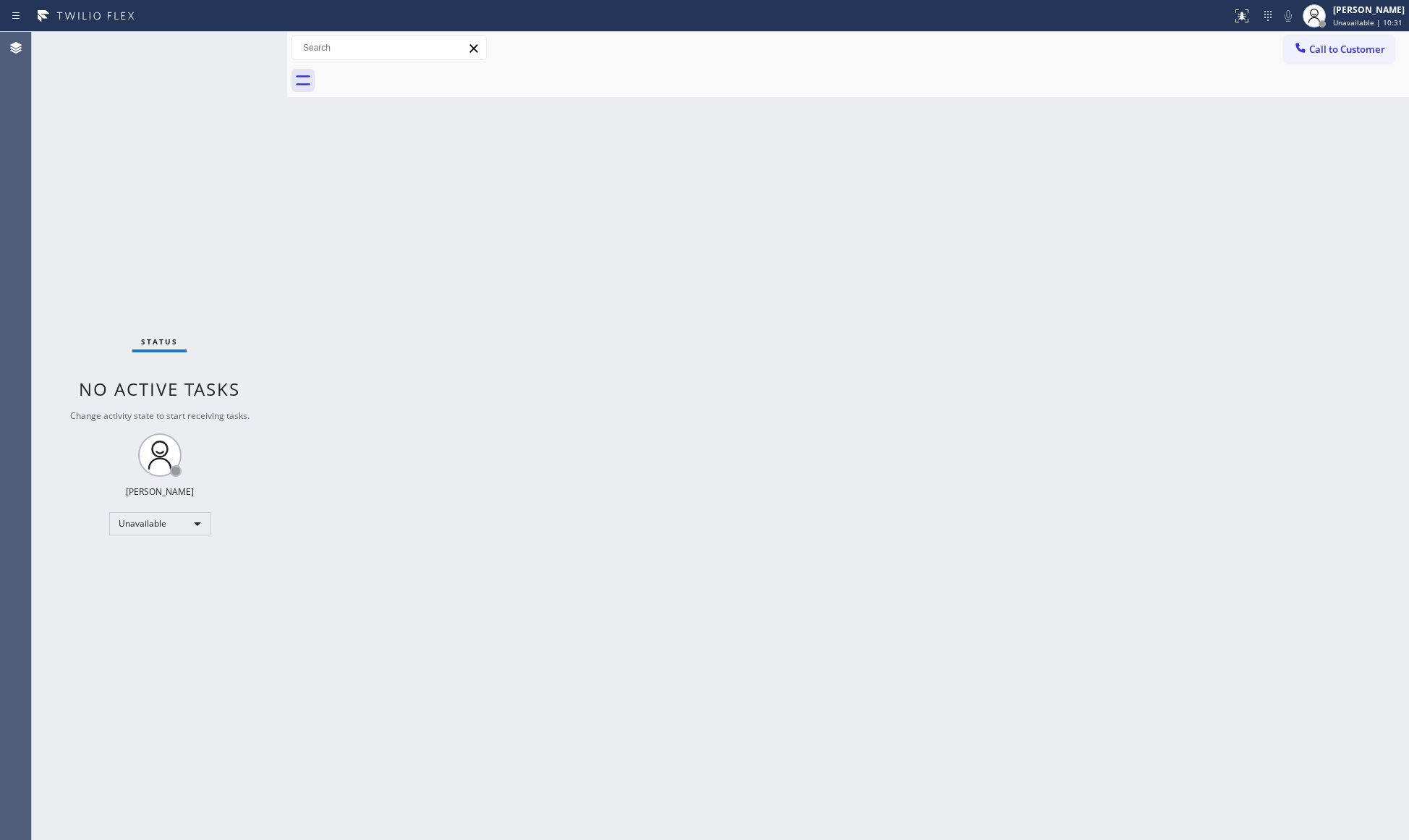
click at [1308, 48] on div at bounding box center [1300, 49] width 17 height 17
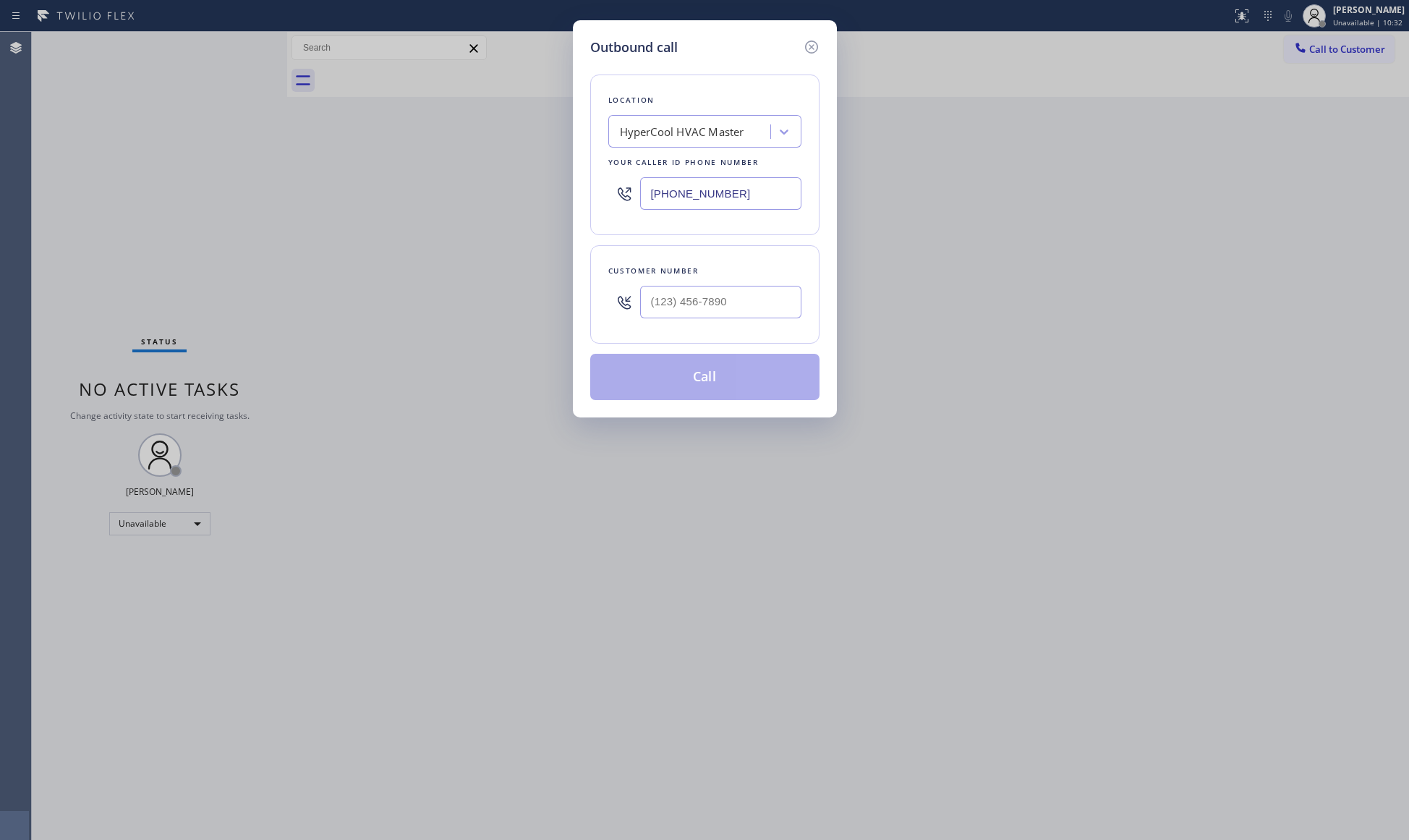
drag, startPoint x: 734, startPoint y: 185, endPoint x: 570, endPoint y: 180, distance: 164.1
click at [570, 180] on div "Outbound call Location HyperCool HVAC Master Your caller id phone number [PHONE…" at bounding box center [704, 420] width 1409 height 840
paste input "747) 239-4863"
type input "[PHONE_NUMBER]"
click at [728, 308] on input "(___) ___-____" at bounding box center [721, 302] width 162 height 32
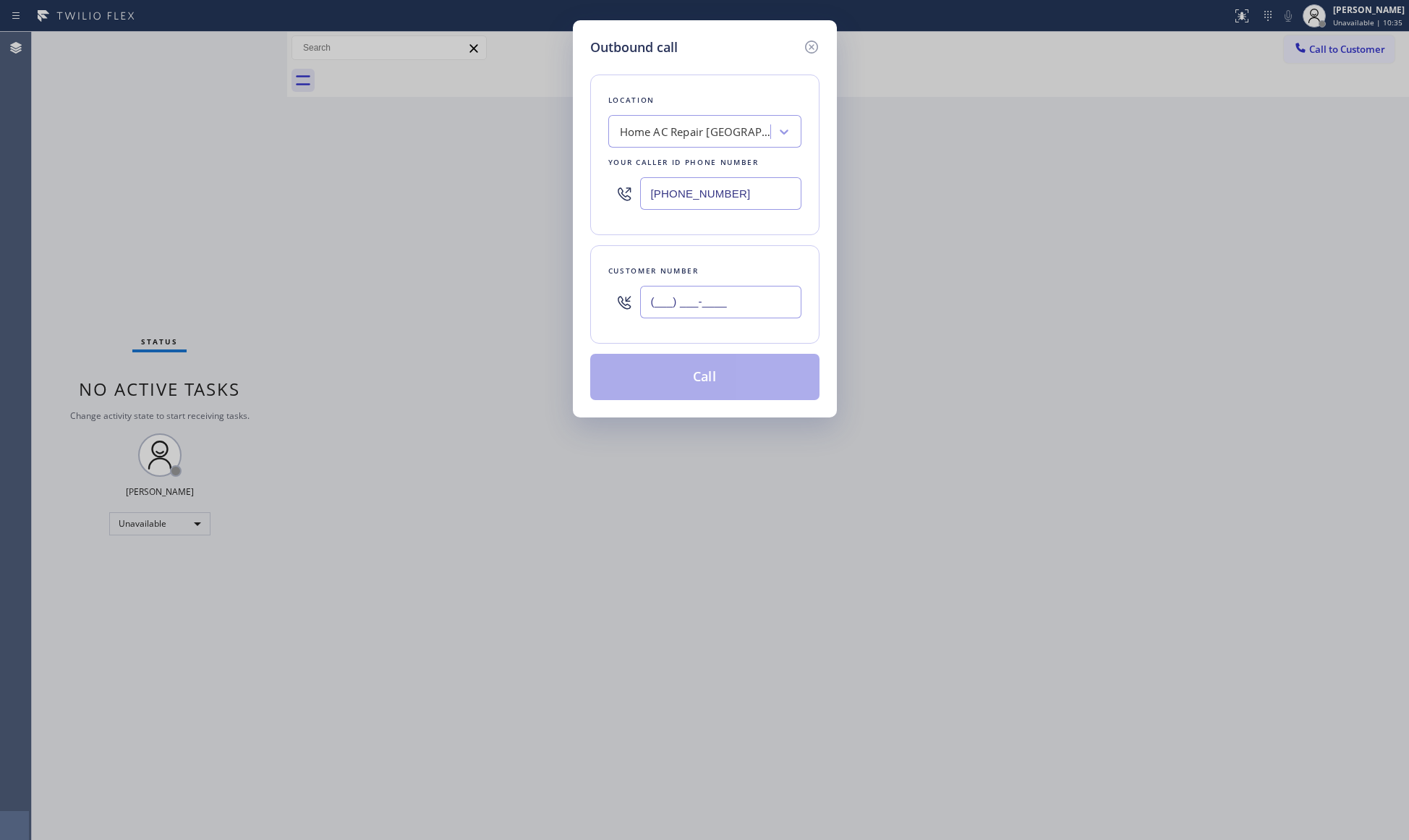
paste input "747) 727-6103"
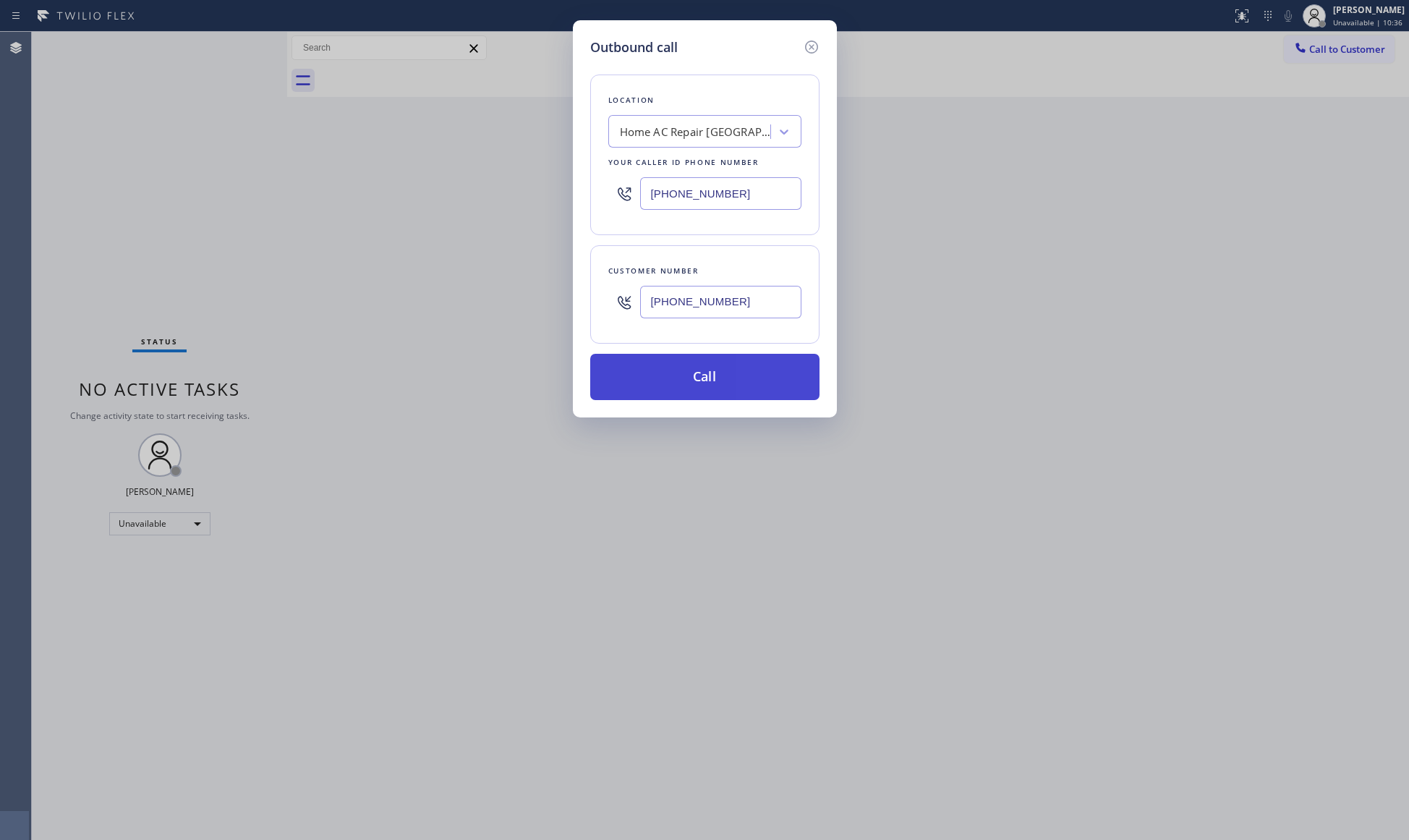
type input "[PHONE_NUMBER]"
drag, startPoint x: 704, startPoint y: 368, endPoint x: 836, endPoint y: 382, distance: 132.7
click at [710, 373] on button "Call" at bounding box center [705, 377] width 229 height 46
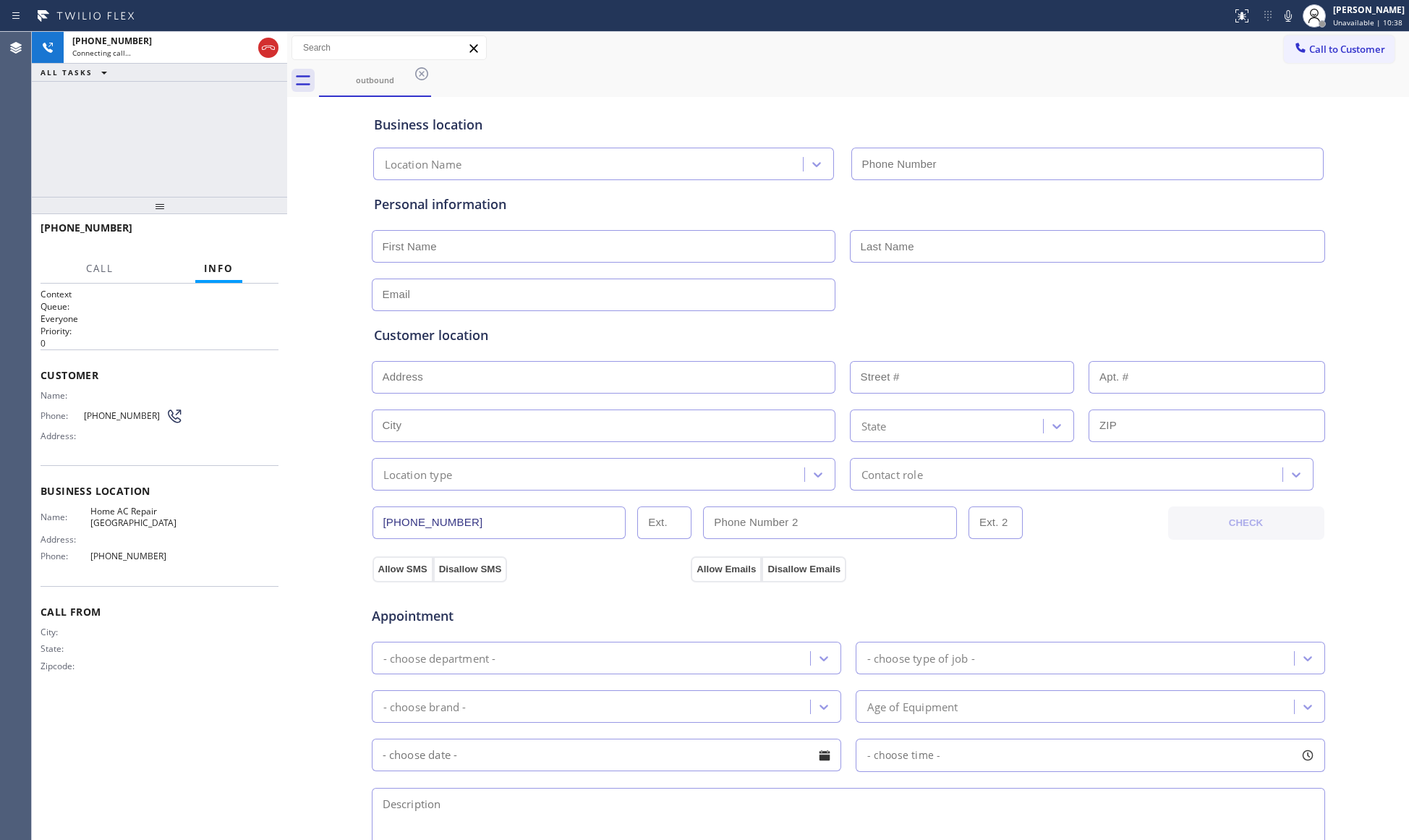
type input "[PHONE_NUMBER]"
click at [615, 33] on div "Call to Customer Outbound call Location Home AC Repair [GEOGRAPHIC_DATA] Your c…" at bounding box center [848, 48] width 1122 height 32
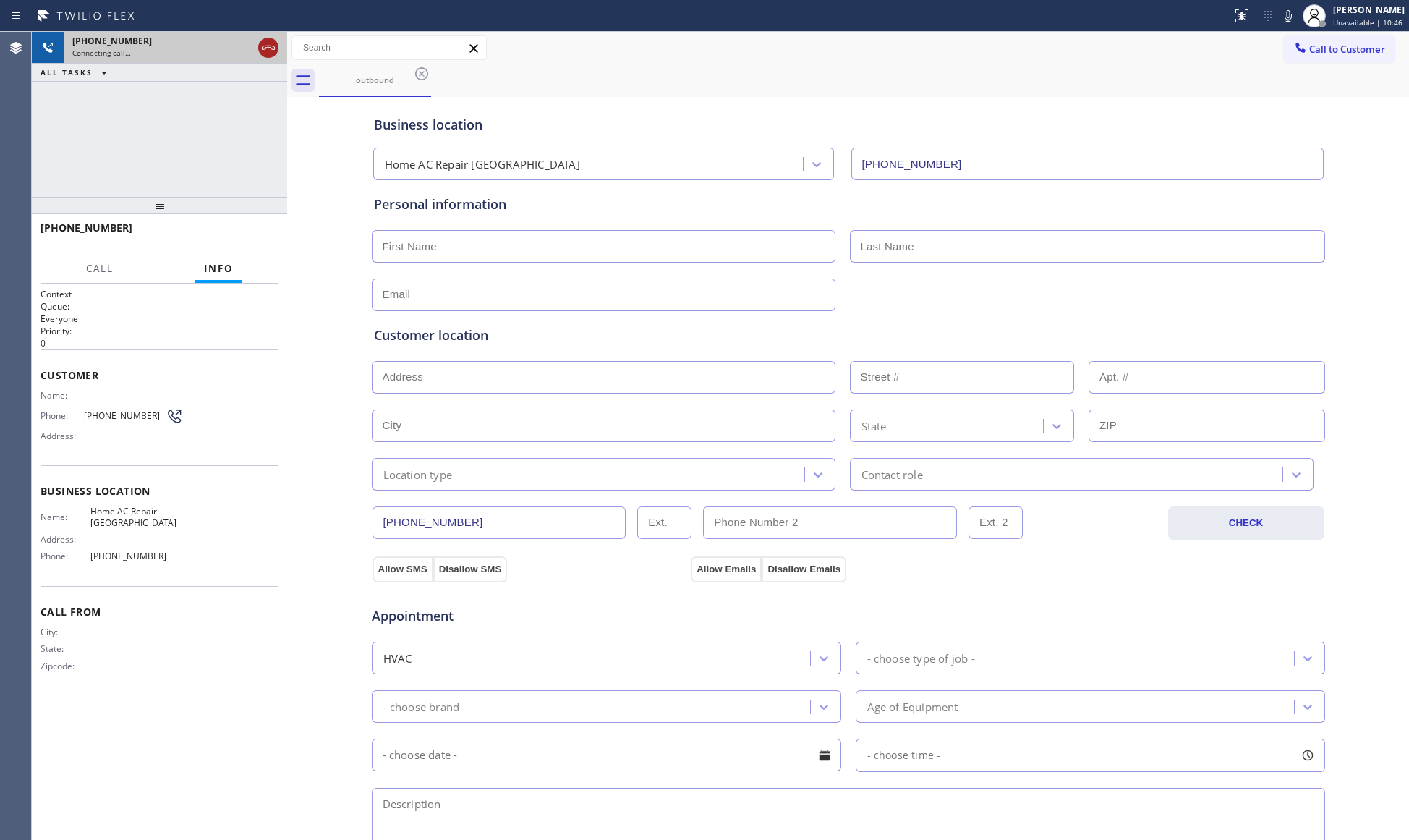
click at [278, 53] on div at bounding box center [268, 47] width 21 height 17
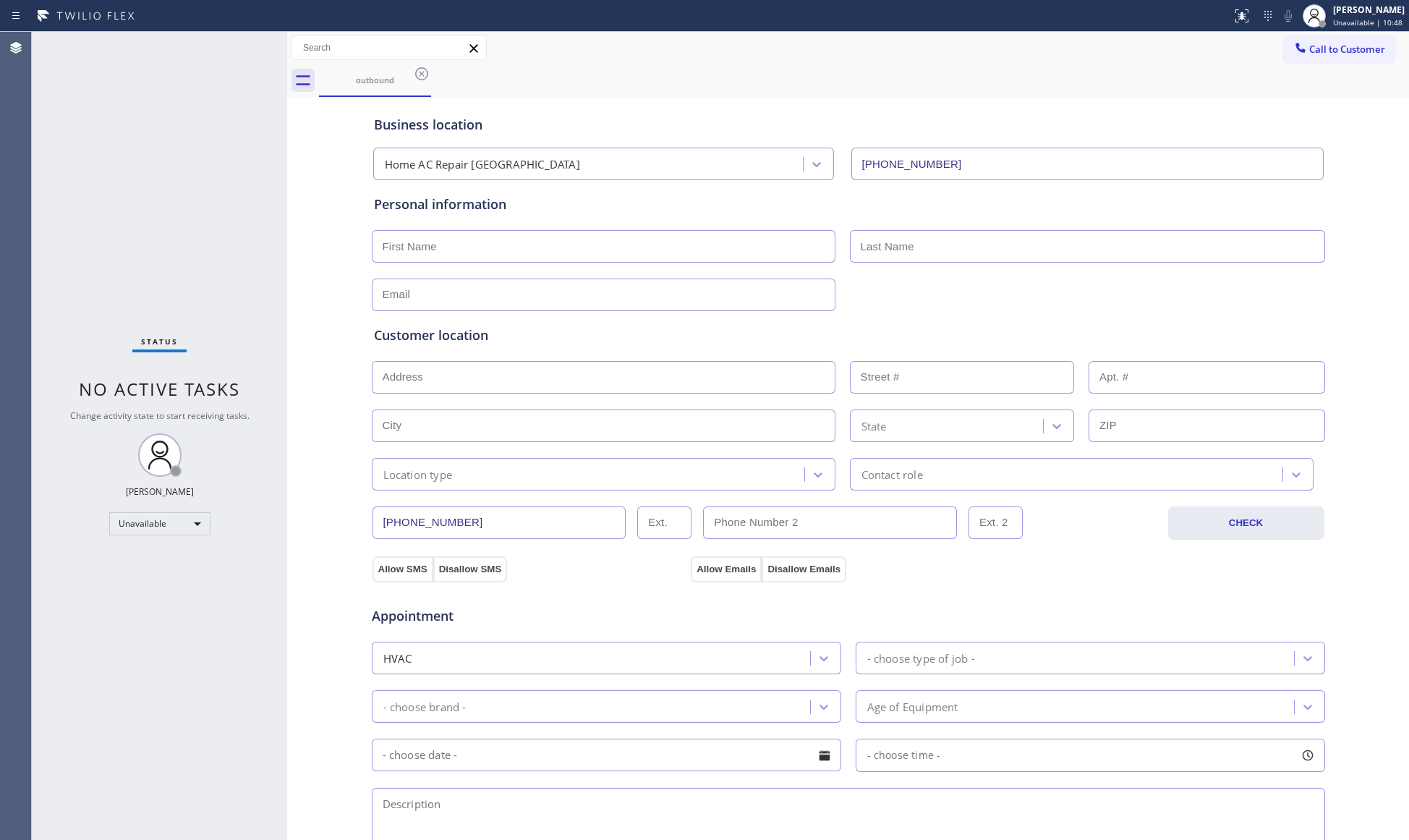
drag, startPoint x: 1303, startPoint y: 50, endPoint x: 1178, endPoint y: 50, distance: 125.0
click at [1309, 50] on span "Call to Customer" at bounding box center [1347, 49] width 76 height 13
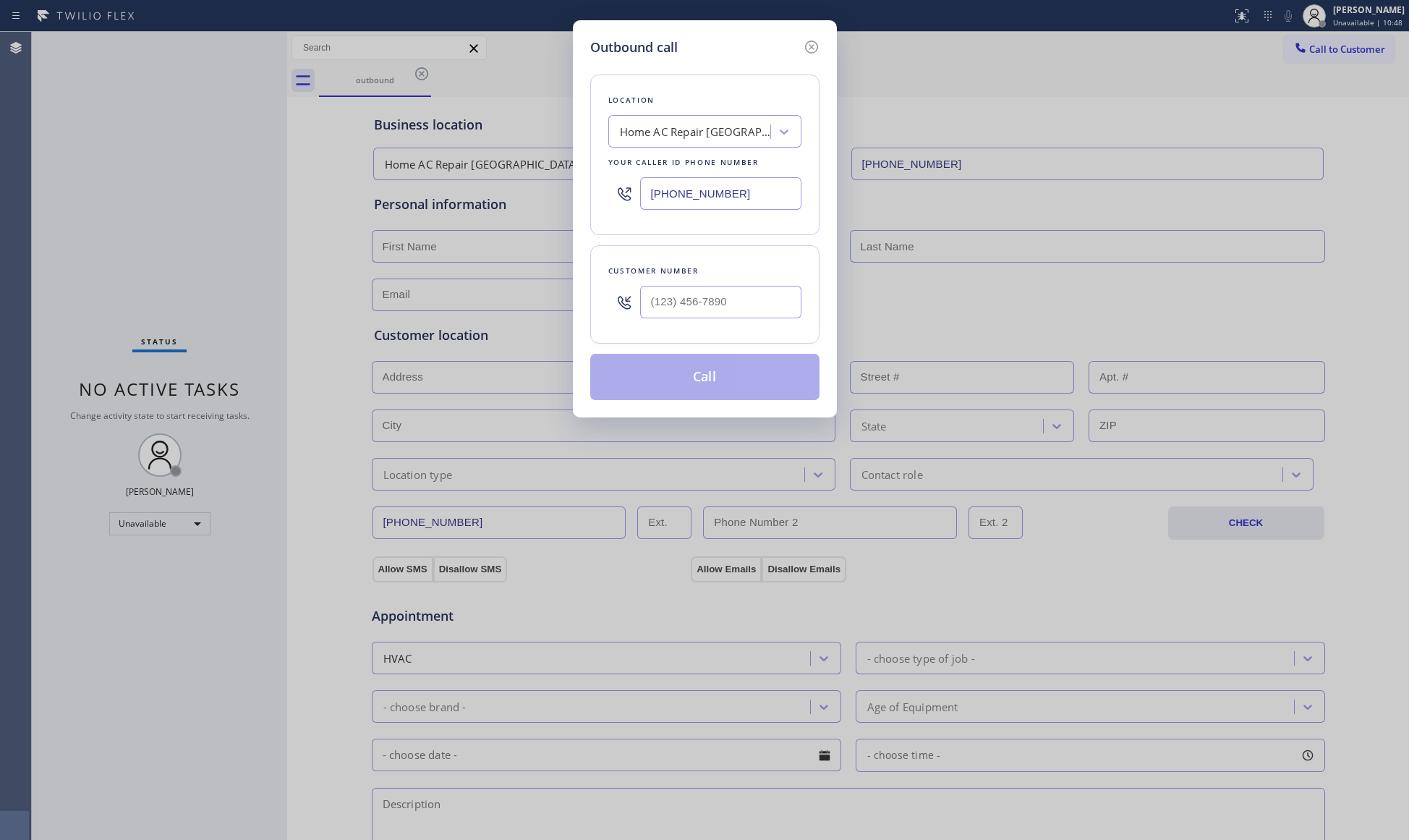
drag, startPoint x: 764, startPoint y: 200, endPoint x: 604, endPoint y: 197, distance: 160.0
click at [615, 197] on div "[PHONE_NUMBER]" at bounding box center [705, 193] width 193 height 47
paste input "480) 339-0090"
type input "[PHONE_NUMBER]"
paste input "text"
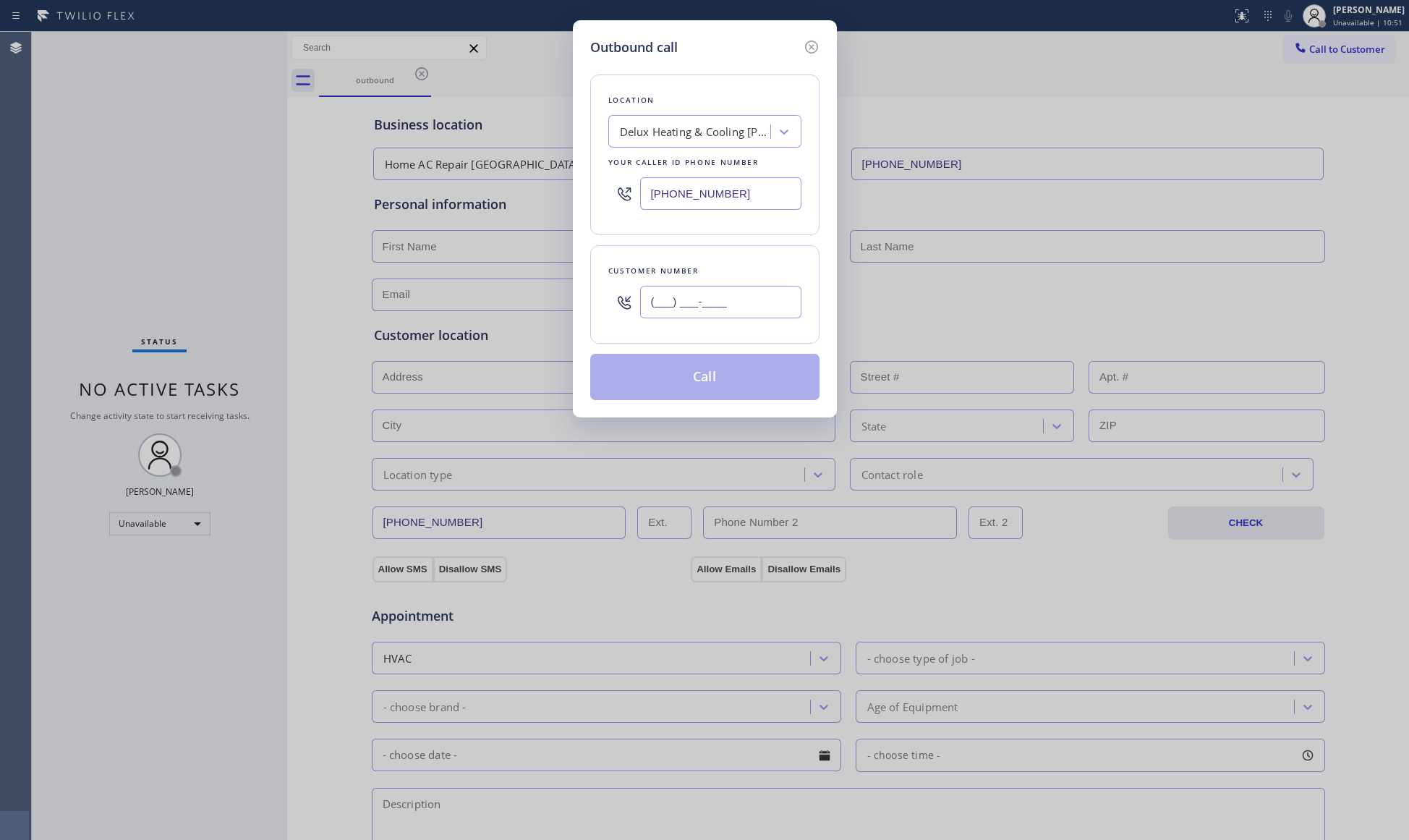
click at [736, 307] on input "(___) ___-____" at bounding box center [721, 302] width 162 height 32
paste input "480) 480-4146"
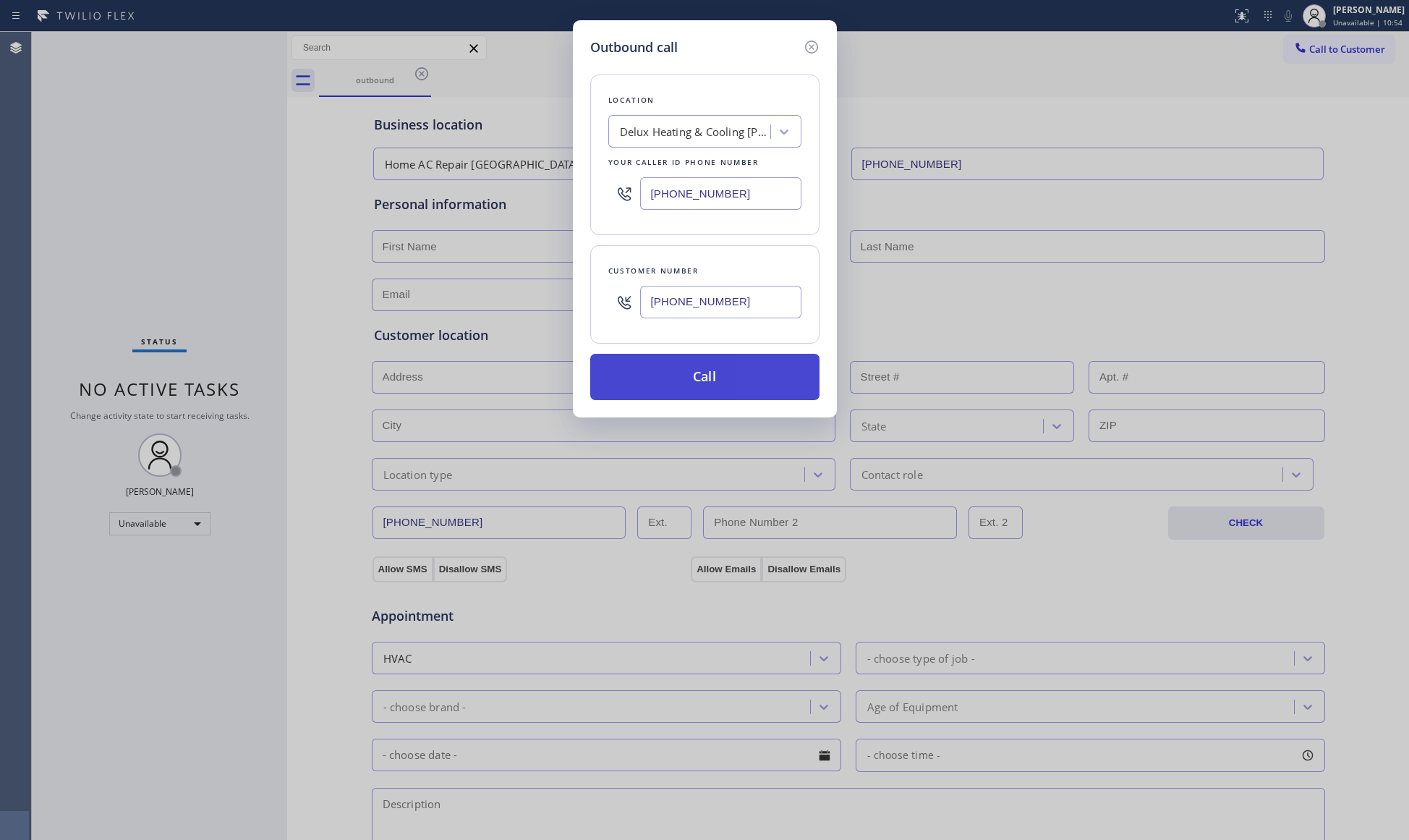
type input "[PHONE_NUMBER]"
click at [716, 371] on button "Call" at bounding box center [705, 377] width 229 height 46
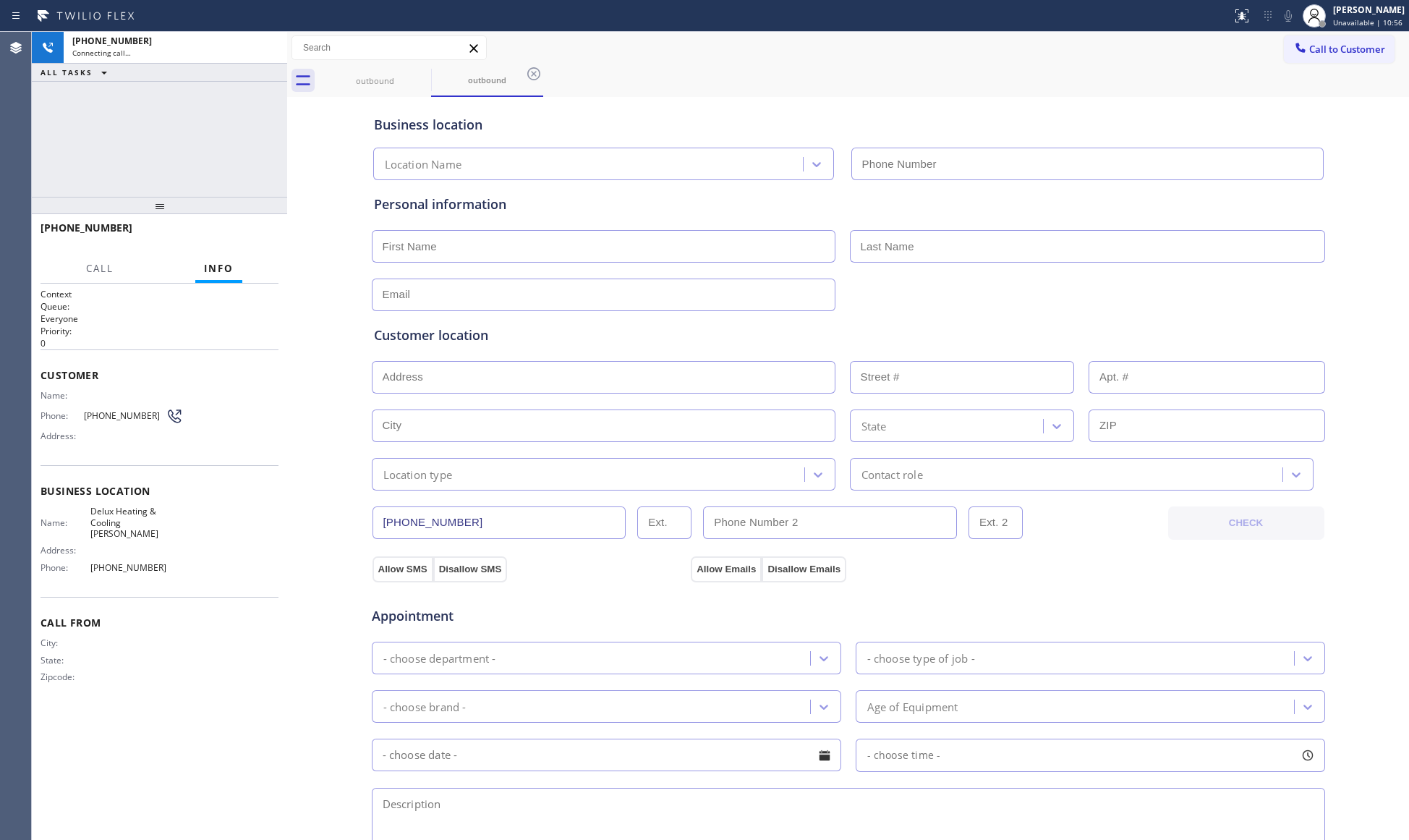
type input "[PHONE_NUMBER]"
click at [255, 232] on span "HANG UP" at bounding box center [245, 234] width 45 height 10
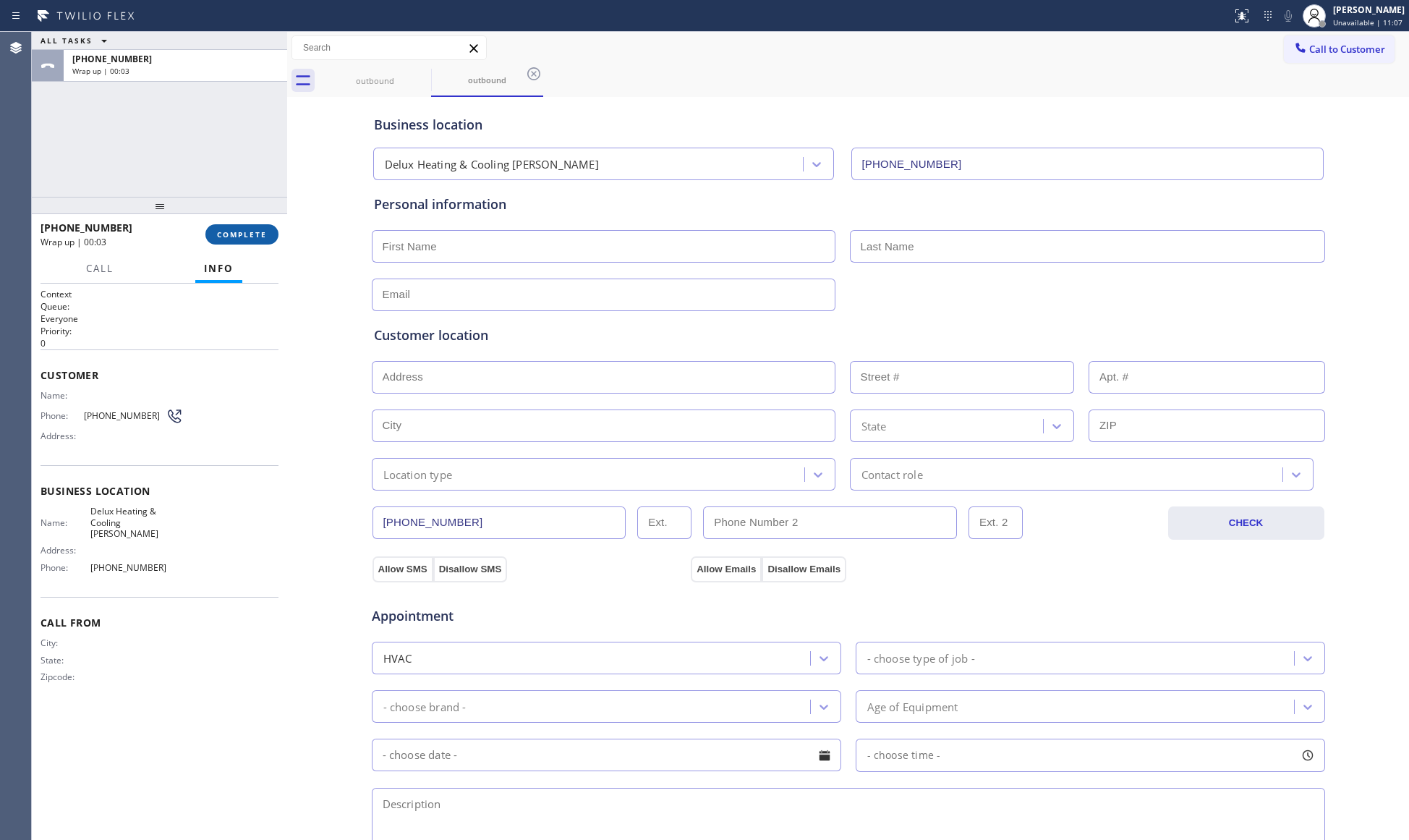
click at [241, 234] on span "COMPLETE" at bounding box center [242, 234] width 50 height 10
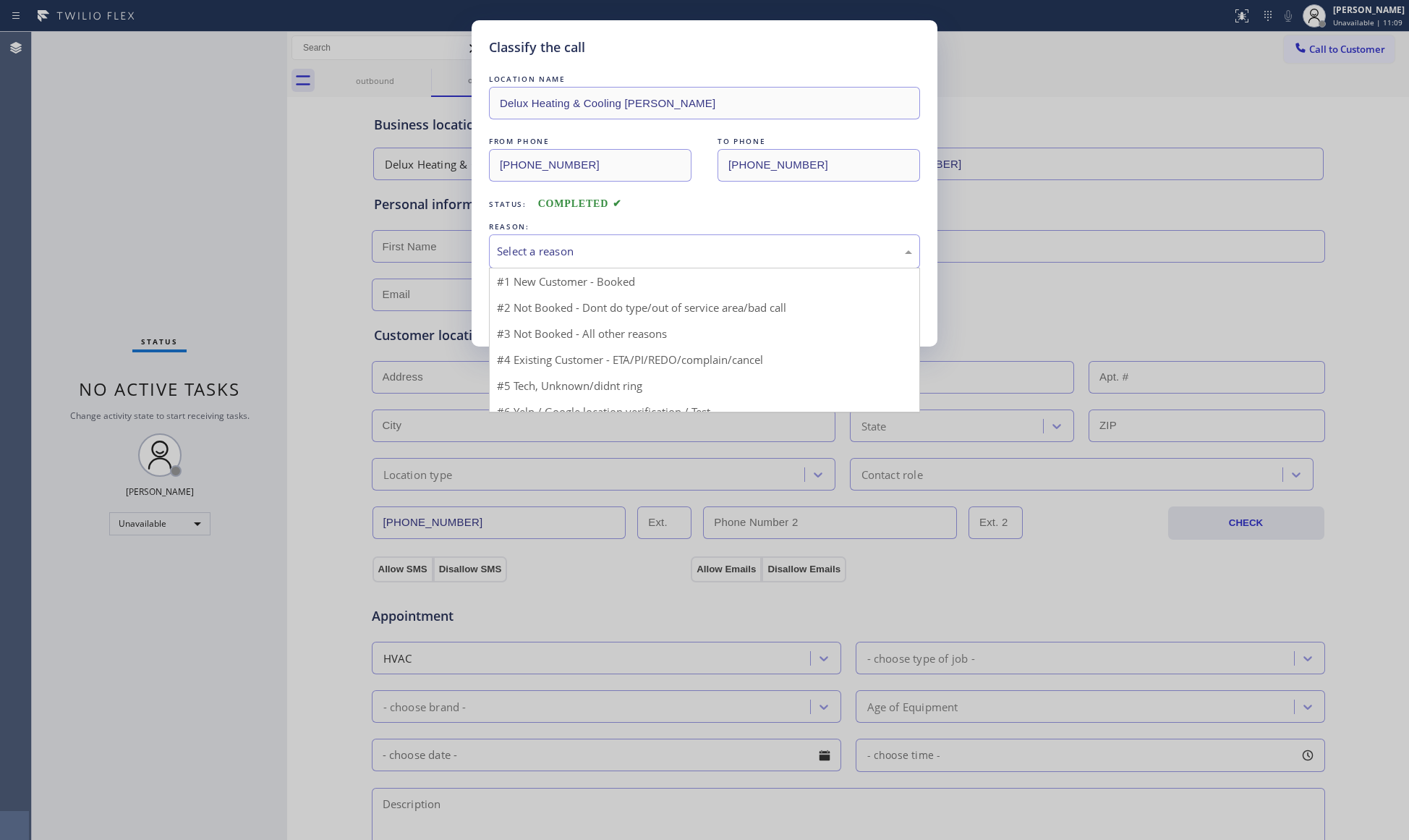
click at [516, 250] on div "Select a reason" at bounding box center [705, 251] width 416 height 16
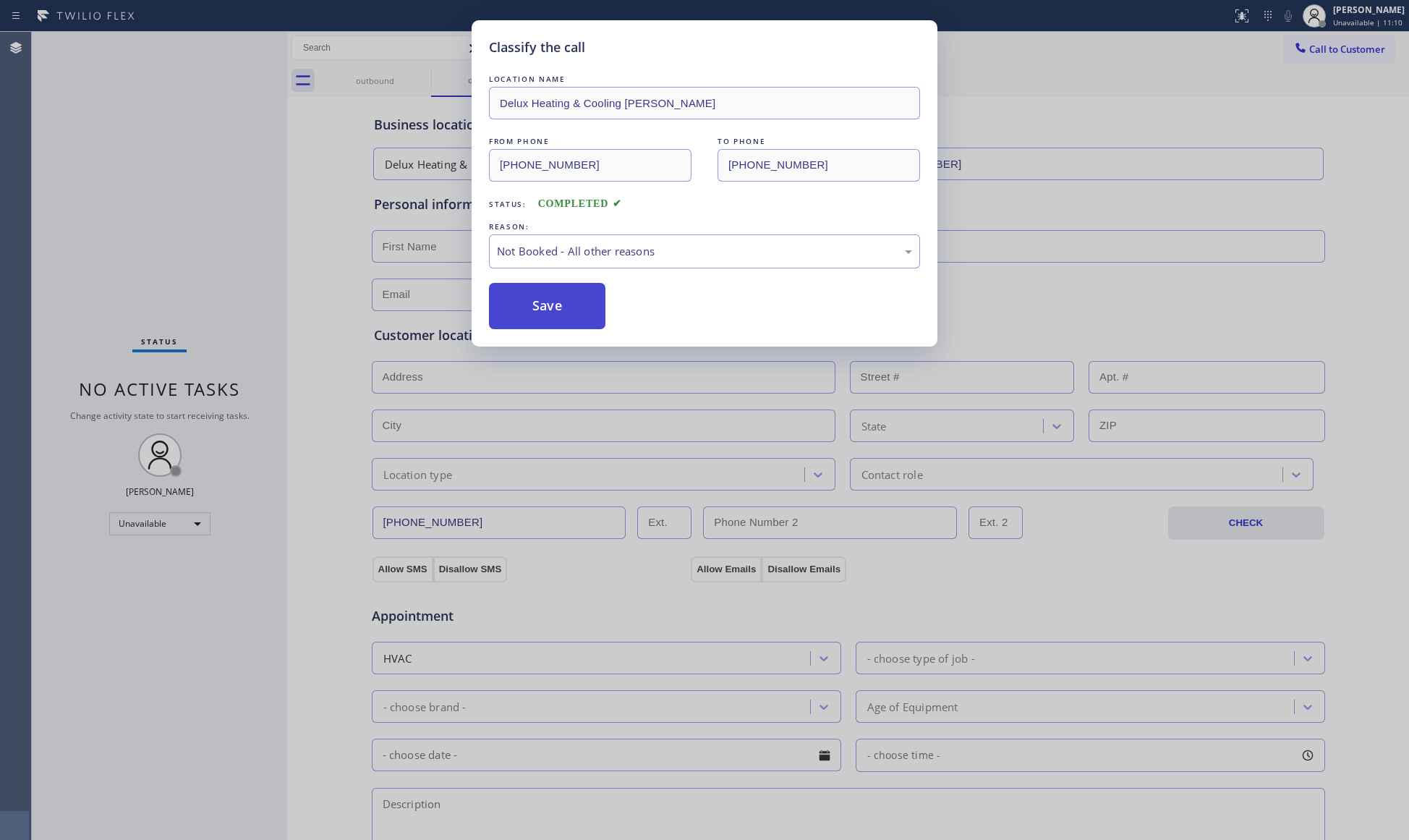
click at [519, 304] on button "Save" at bounding box center [547, 306] width 116 height 46
click at [519, 305] on button "Save" at bounding box center [547, 306] width 116 height 46
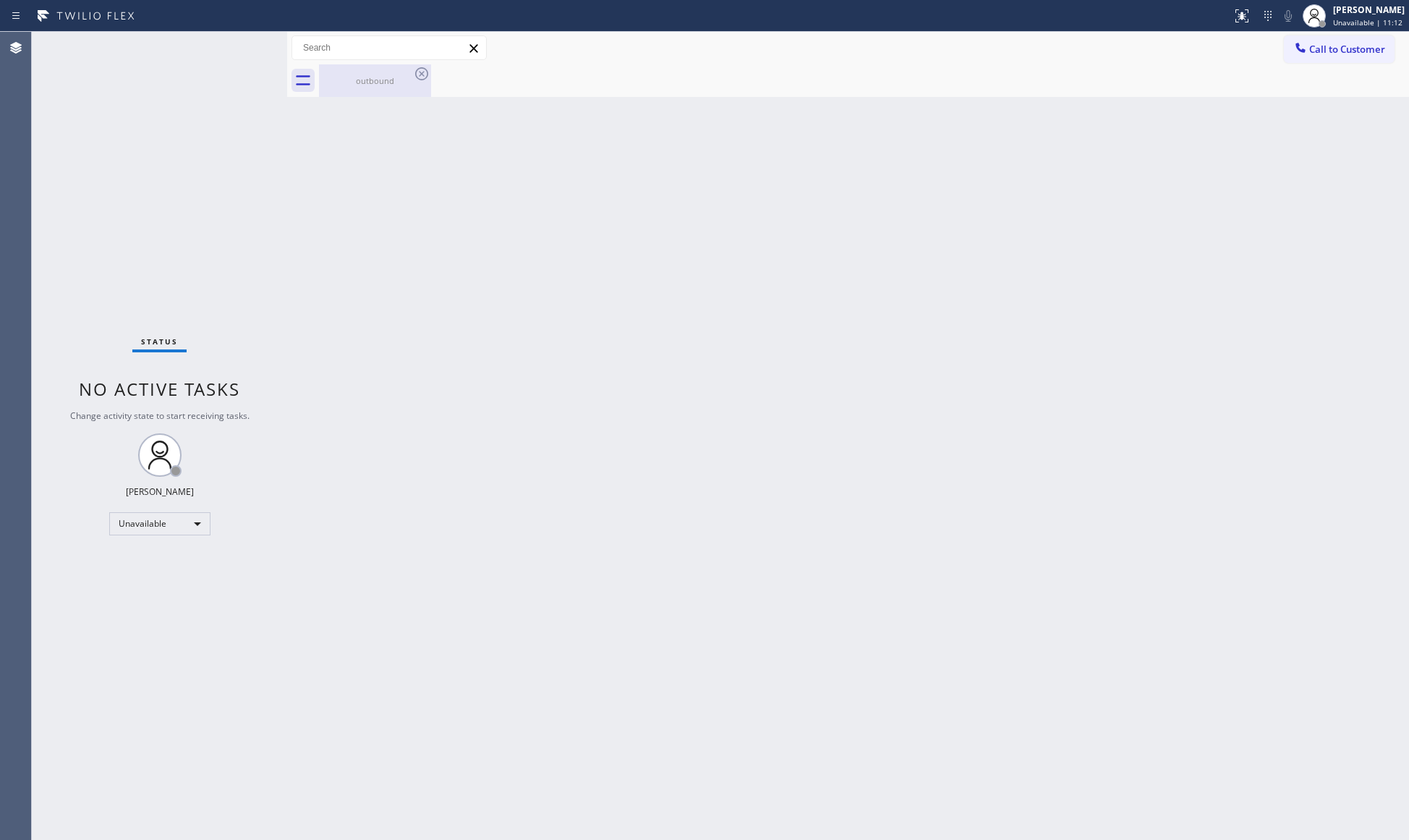
click at [363, 82] on div "outbound" at bounding box center [375, 80] width 109 height 11
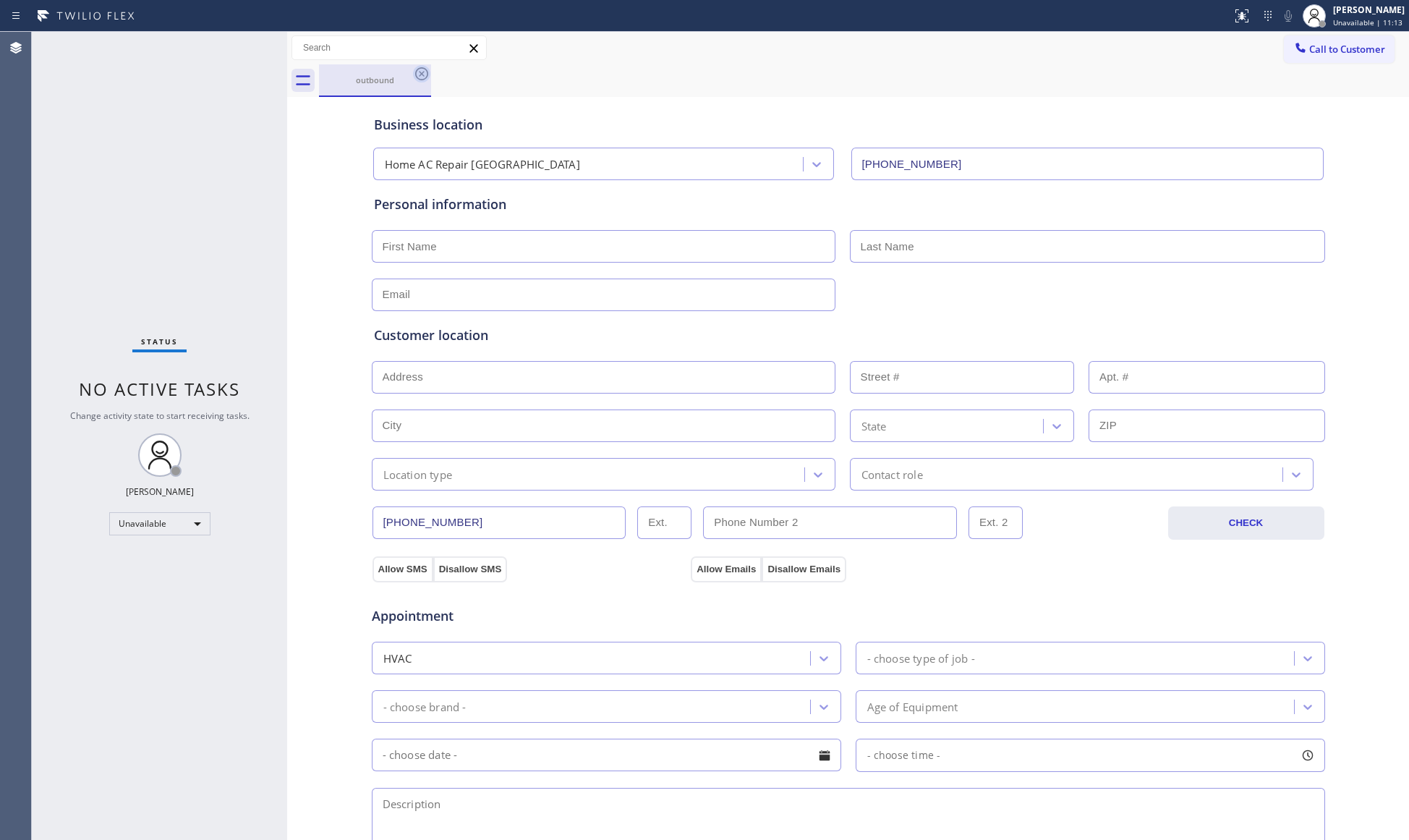
click at [416, 80] on icon at bounding box center [421, 73] width 17 height 17
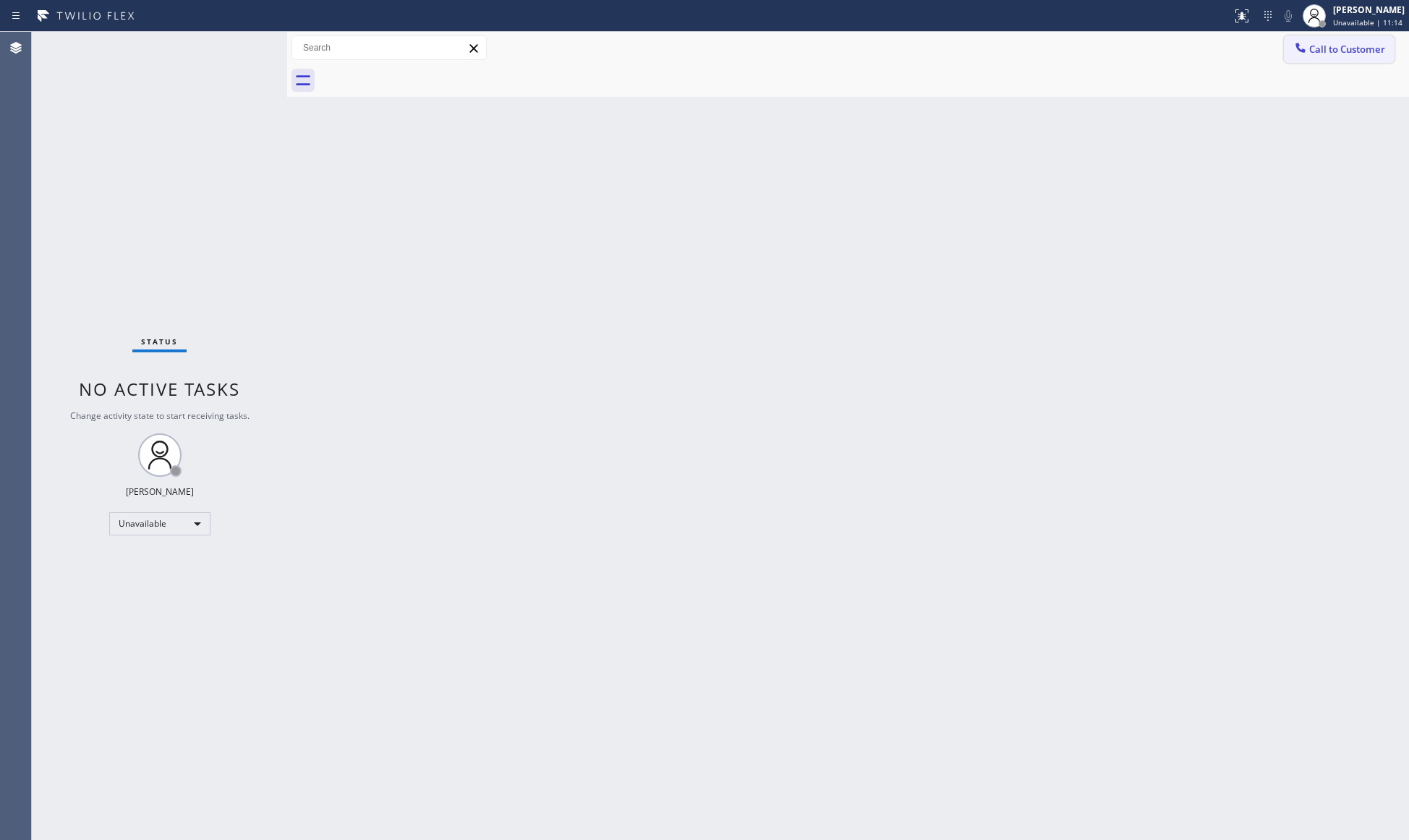
click at [1349, 39] on button "Call to Customer" at bounding box center [1339, 49] width 110 height 27
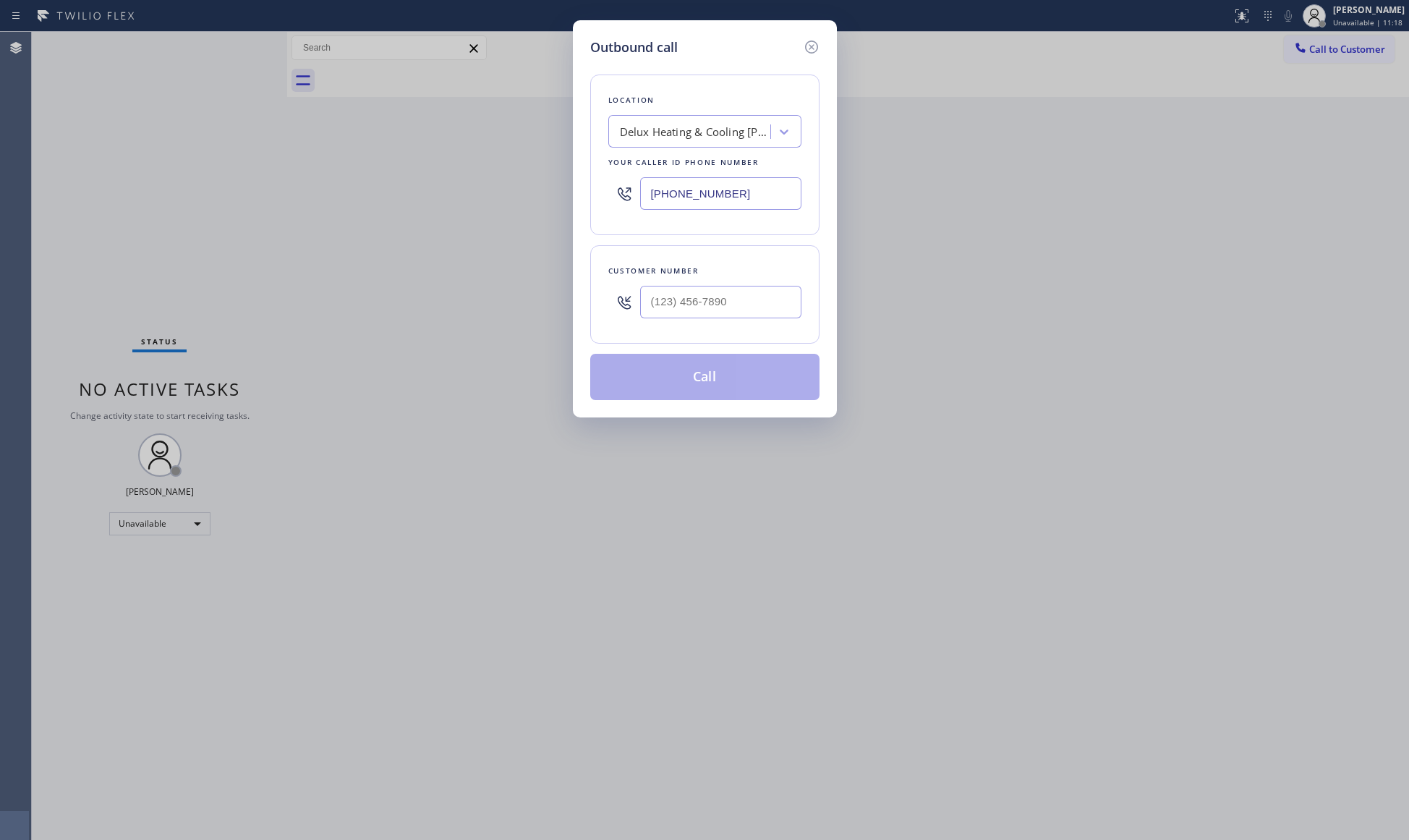
drag, startPoint x: 735, startPoint y: 201, endPoint x: 586, endPoint y: 194, distance: 149.2
click at [586, 194] on div "Outbound call Location Delux Heating & Cooling [PERSON_NAME] Your caller id pho…" at bounding box center [705, 219] width 264 height 397
paste input "917) 832-1383"
type input "[PHONE_NUMBER]"
click at [702, 289] on input "(___) ___-____" at bounding box center [721, 302] width 162 height 32
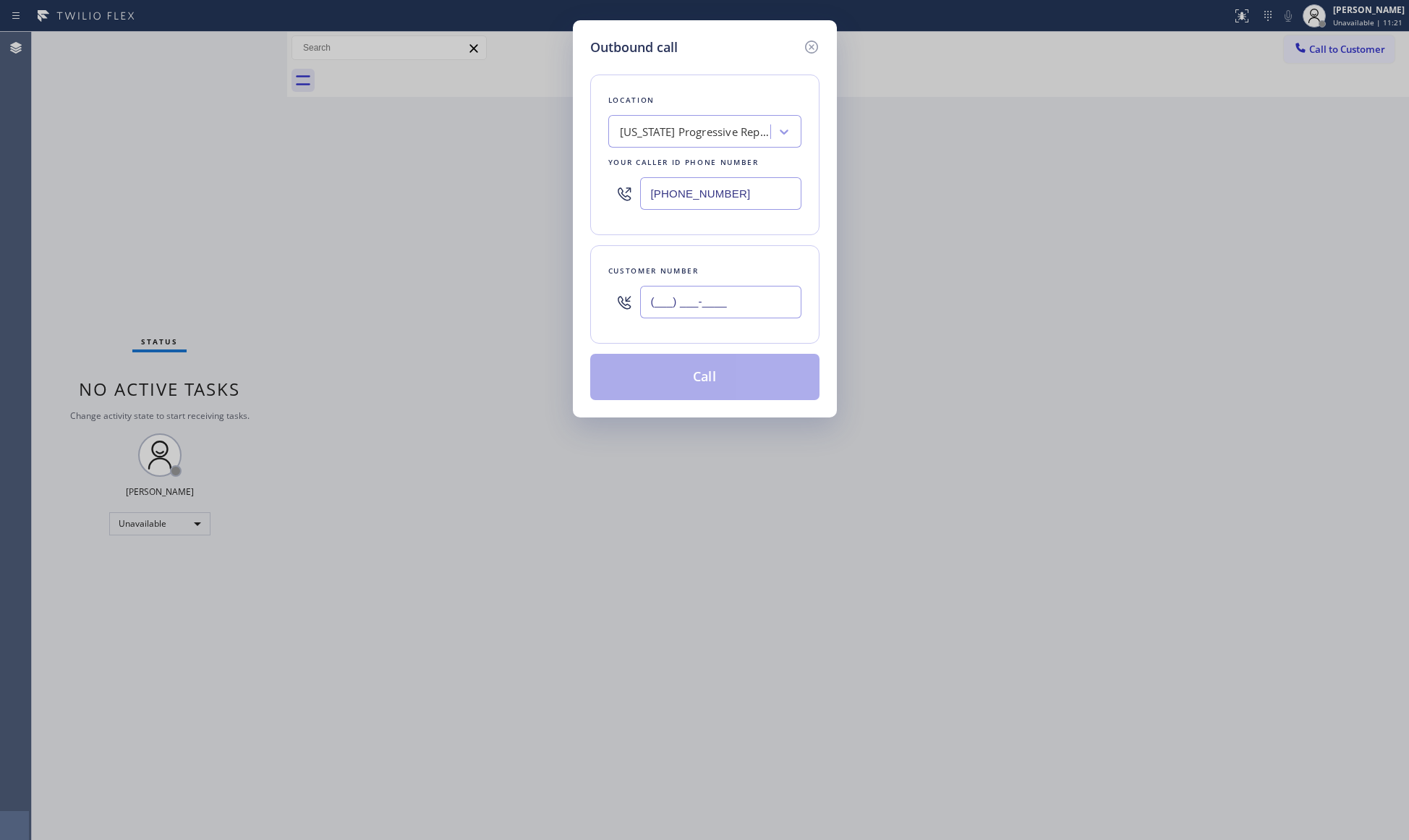
paste input "917) 569-4863"
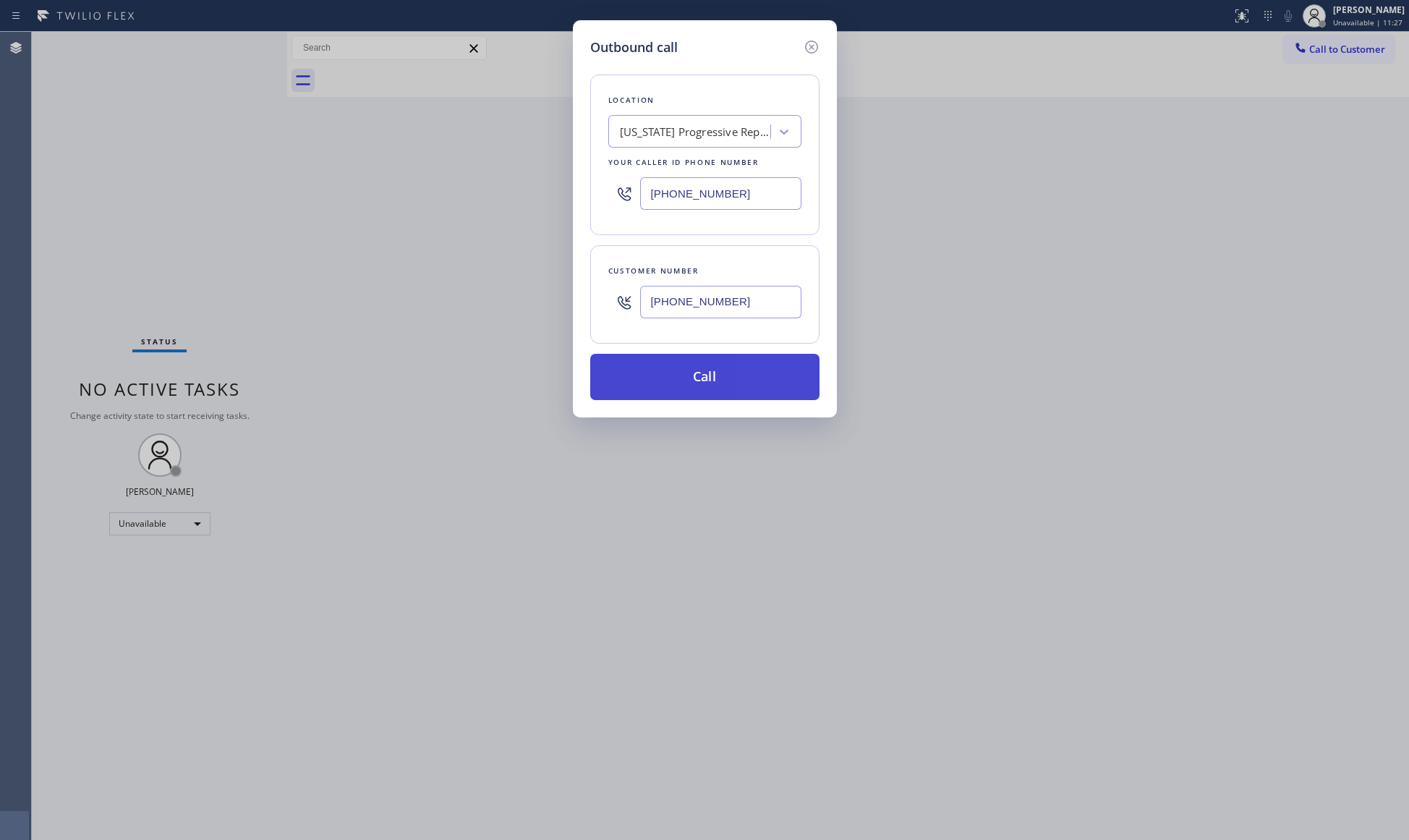
type input "[PHONE_NUMBER]"
click at [723, 380] on button "Call" at bounding box center [705, 377] width 229 height 46
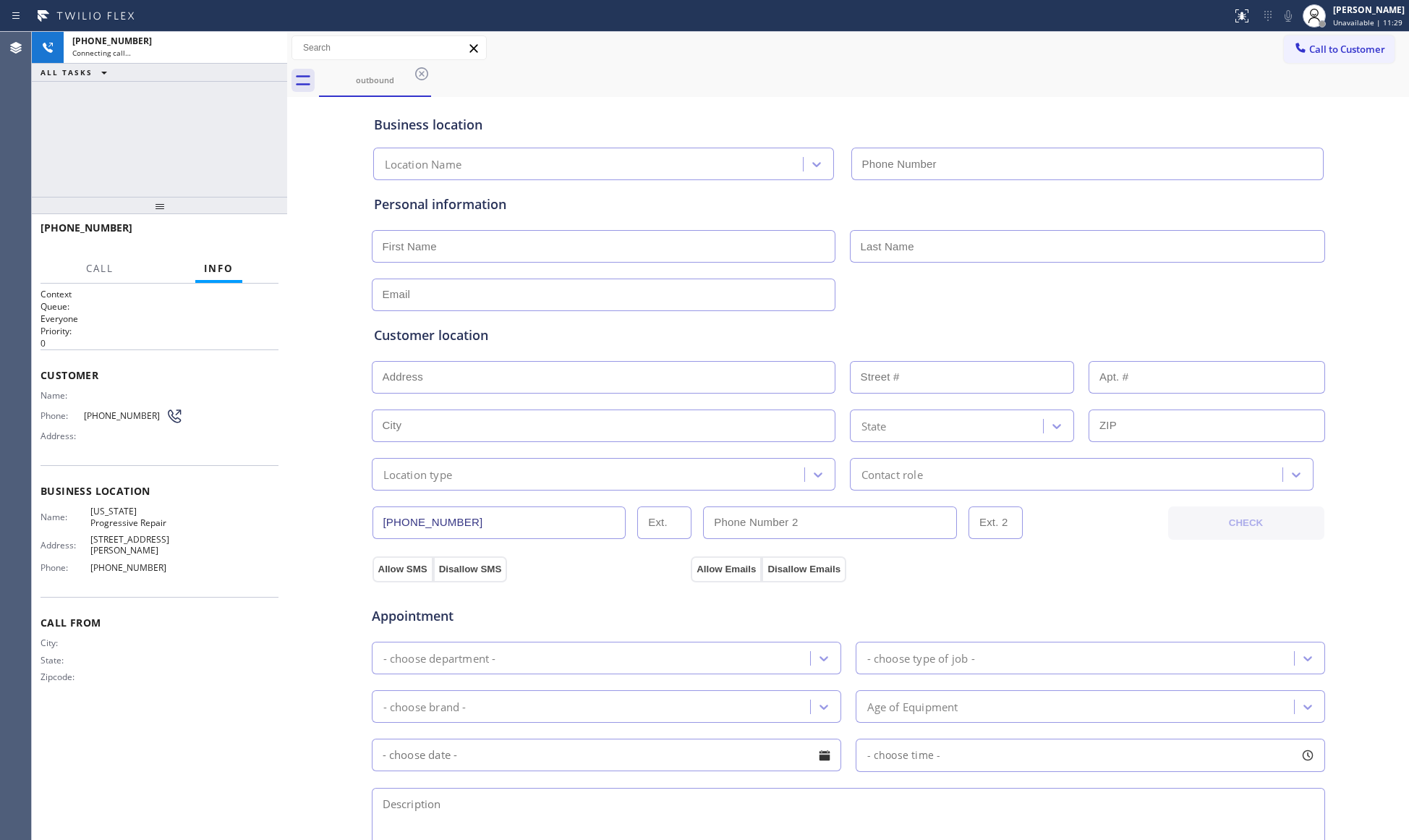
type input "[PHONE_NUMBER]"
click at [976, 68] on div "outbound" at bounding box center [864, 80] width 1090 height 32
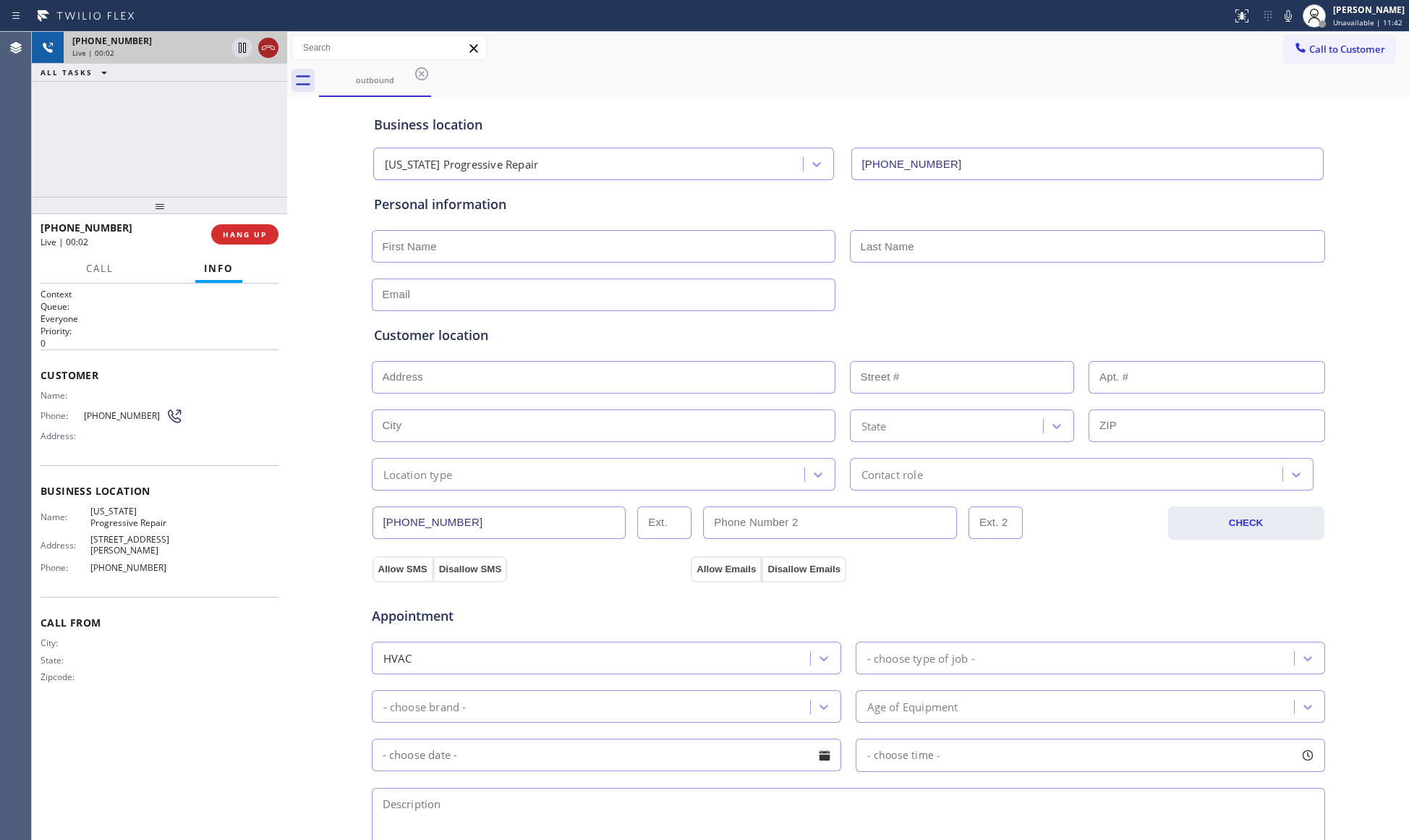
click at [260, 45] on icon at bounding box center [268, 47] width 17 height 17
click at [264, 242] on button "COMPLETE" at bounding box center [242, 234] width 73 height 21
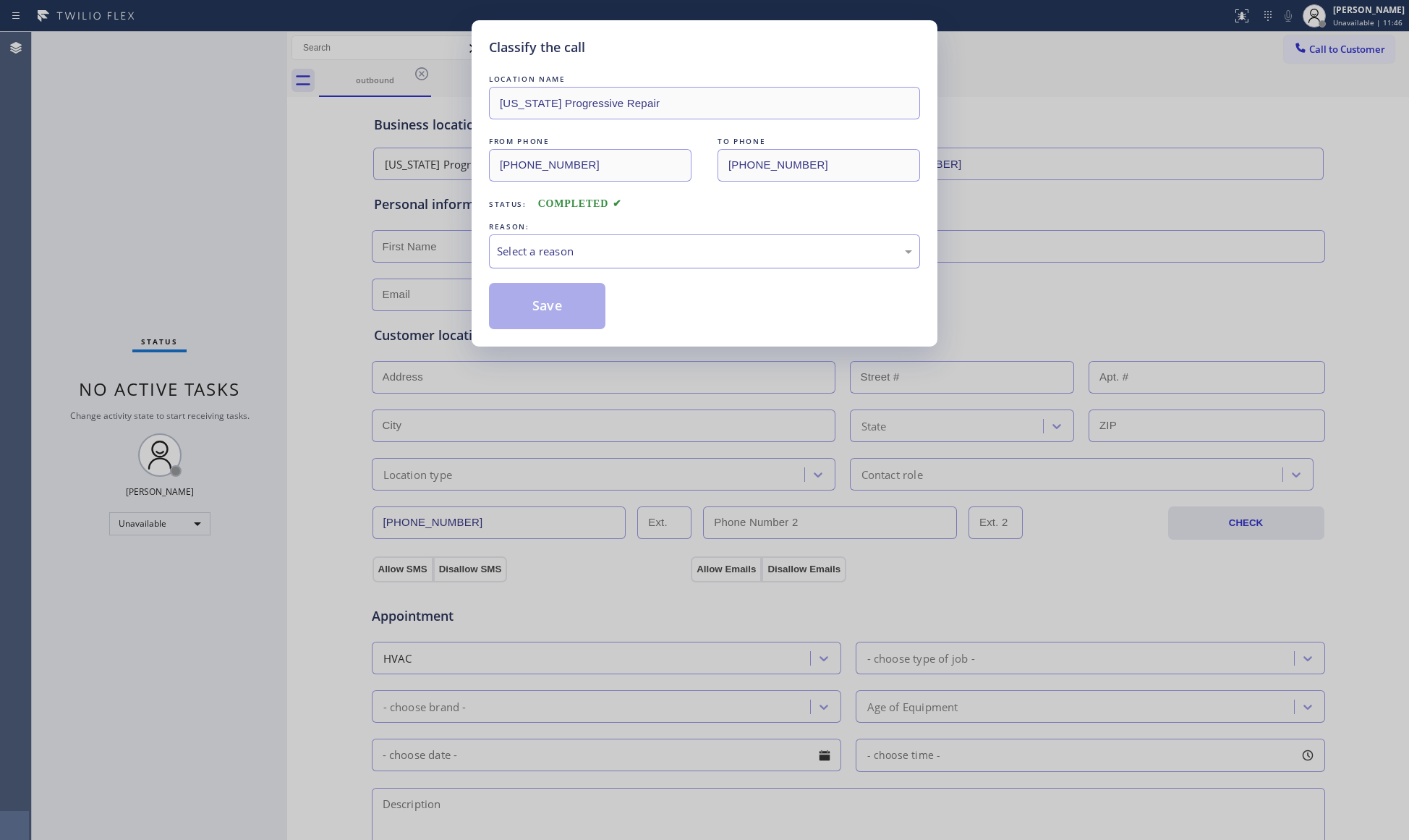
click at [547, 257] on div "Select a reason" at bounding box center [705, 251] width 416 height 16
click at [536, 309] on button "Save" at bounding box center [547, 306] width 116 height 46
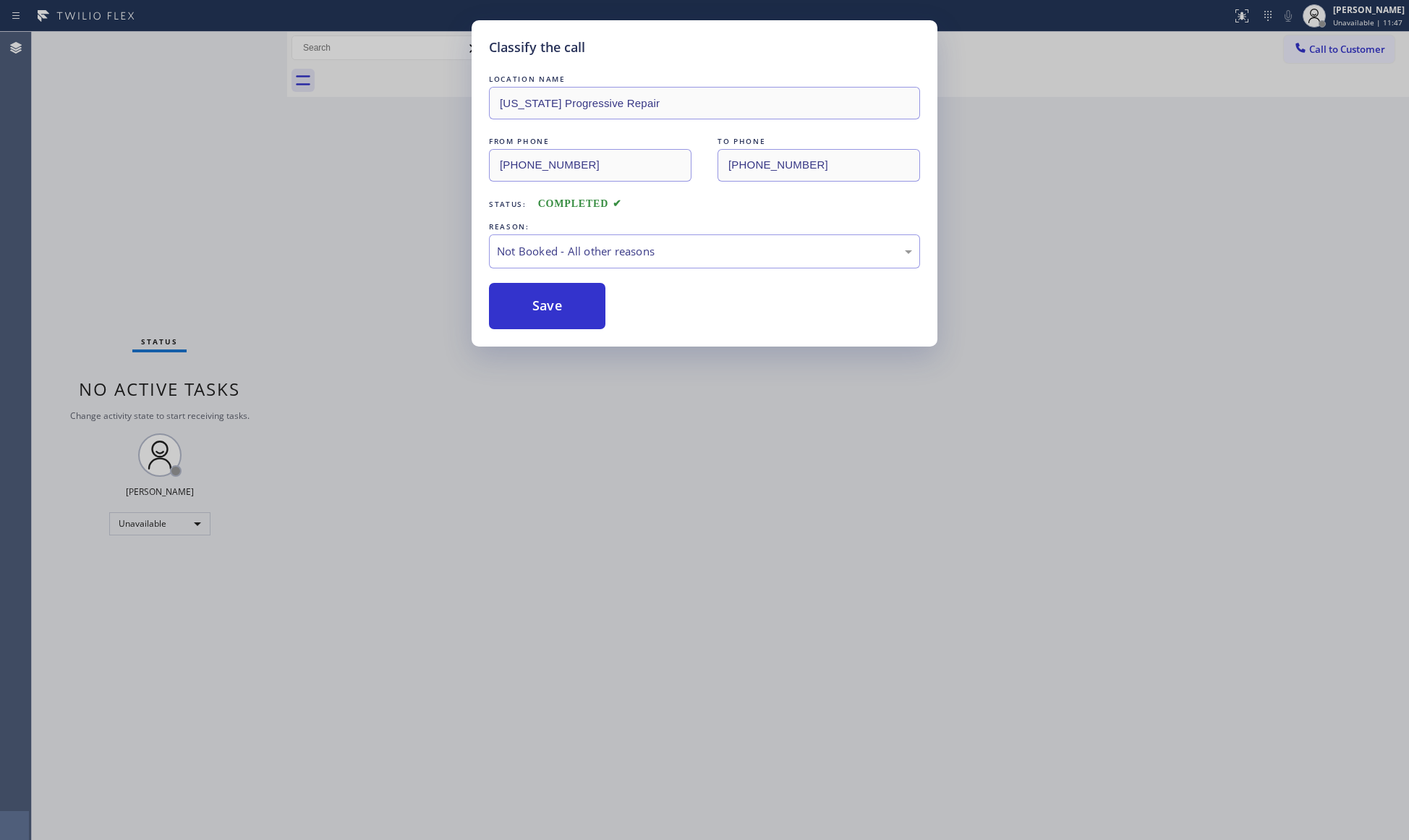
click at [536, 309] on button "Save" at bounding box center [547, 306] width 116 height 46
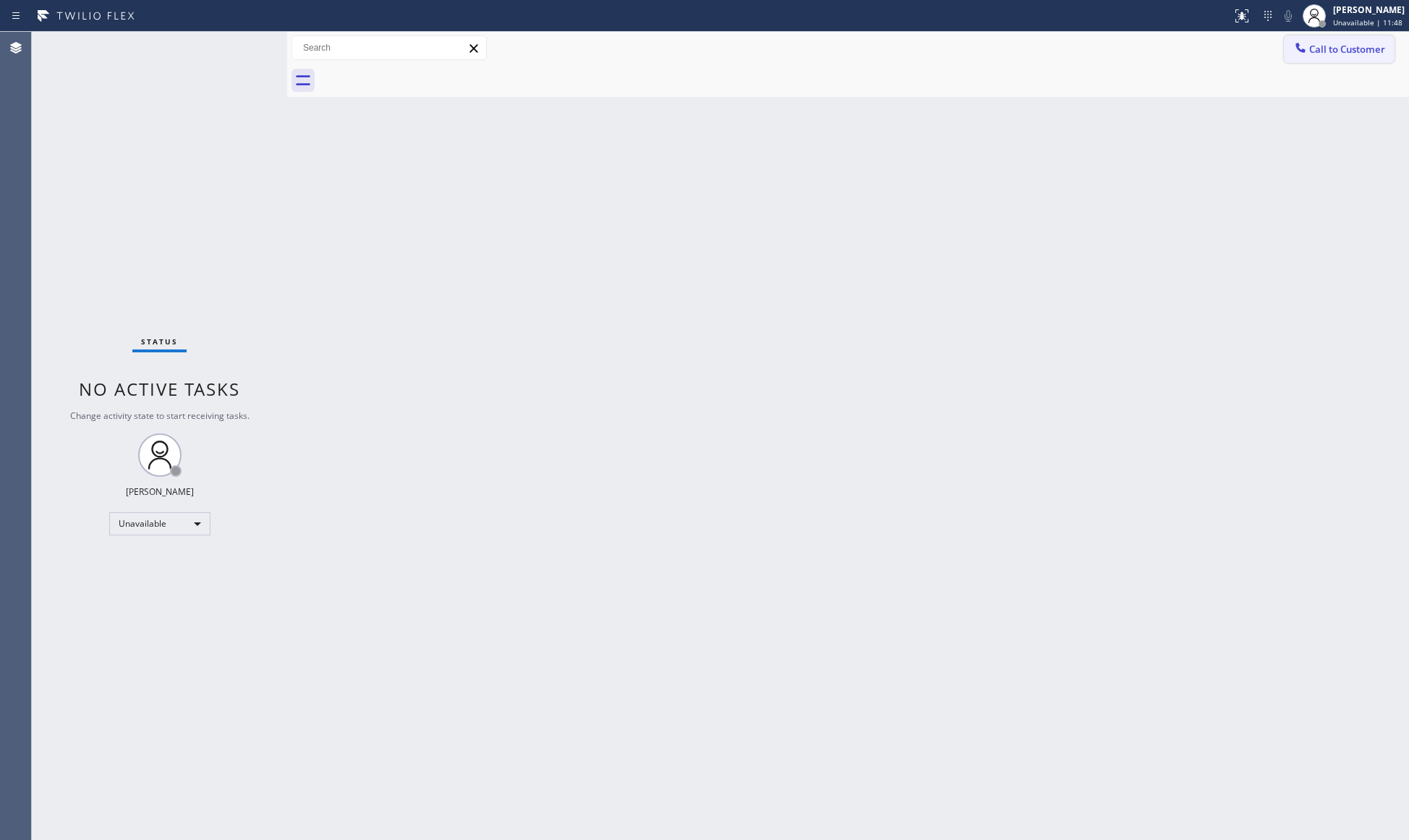
click at [1326, 55] on span "Call to Customer" at bounding box center [1347, 49] width 76 height 13
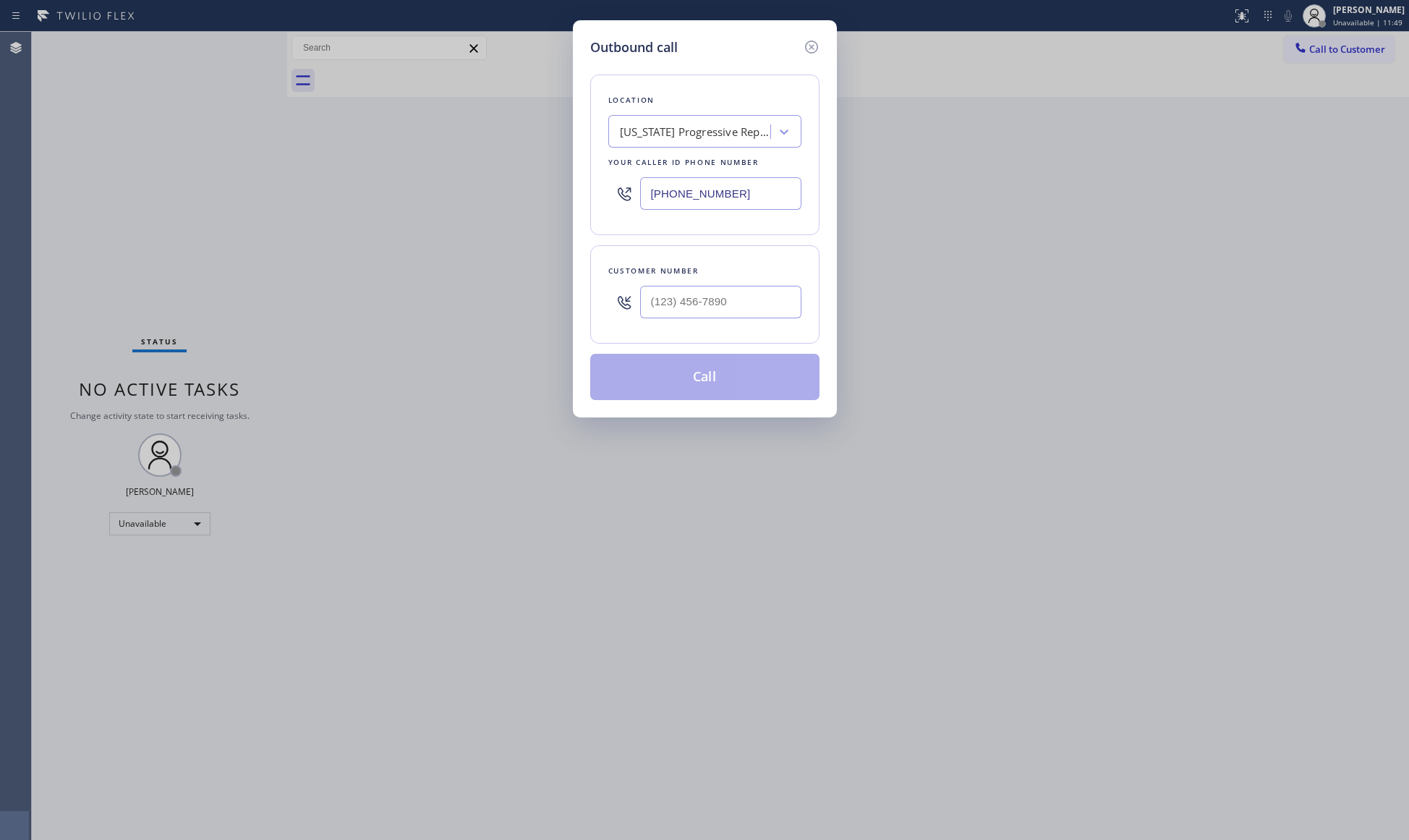
drag, startPoint x: 753, startPoint y: 203, endPoint x: 648, endPoint y: 203, distance: 105.0
click at [648, 203] on input "[PHONE_NUMBER]" at bounding box center [721, 193] width 162 height 32
paste input "844) 899-7462"
type input "[PHONE_NUMBER]"
click at [690, 312] on input "(___) ___-____" at bounding box center [721, 302] width 162 height 32
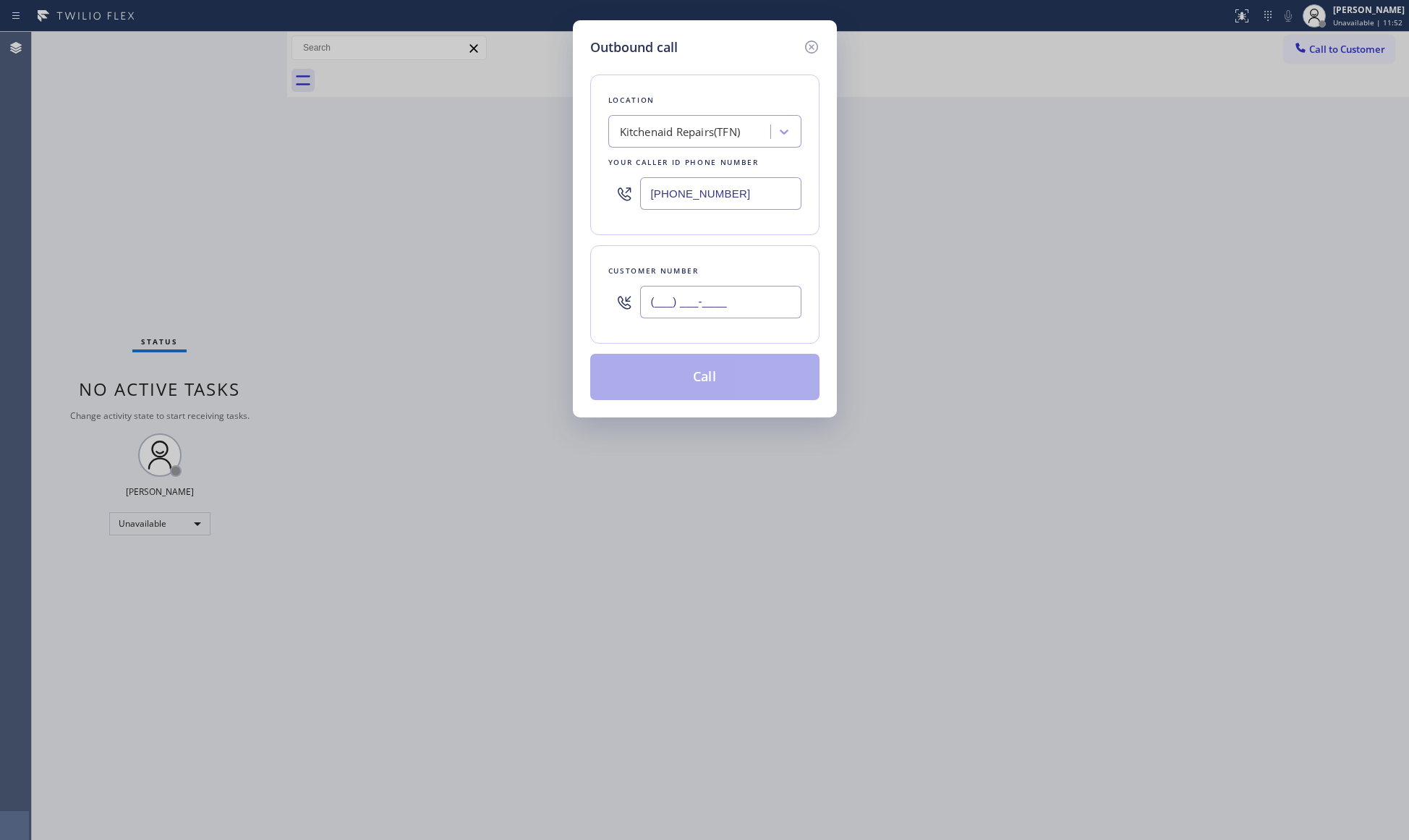
paste input "518) 363-5164"
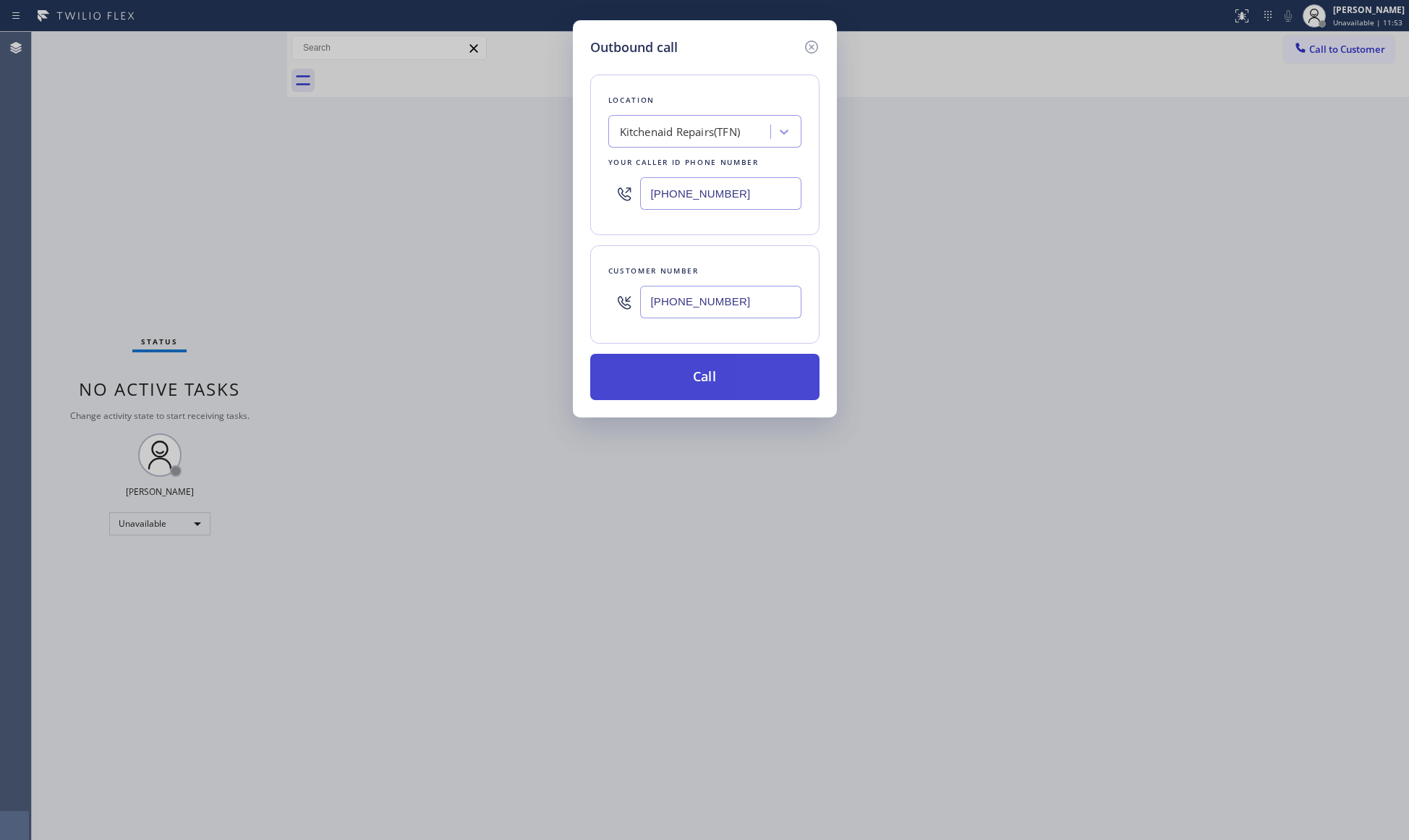
type input "[PHONE_NUMBER]"
click at [709, 374] on button "Call" at bounding box center [705, 377] width 229 height 46
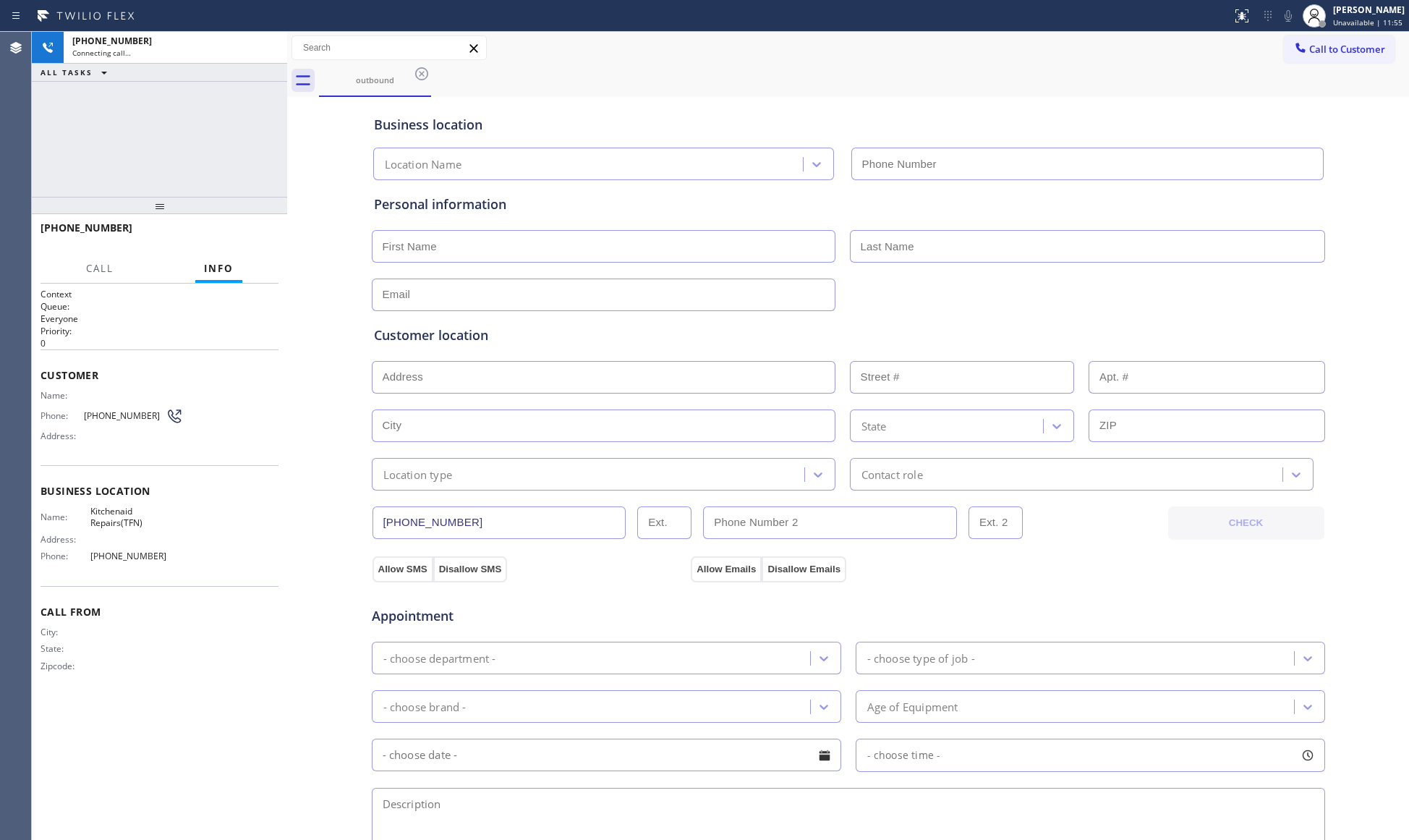
type input "[PHONE_NUMBER]"
drag, startPoint x: 951, startPoint y: 82, endPoint x: 946, endPoint y: 61, distance: 21.6
click at [950, 82] on div "outbound" at bounding box center [864, 80] width 1090 height 32
click at [250, 239] on span "HANG UP" at bounding box center [245, 234] width 45 height 10
click at [250, 236] on span "HANG UP" at bounding box center [245, 234] width 45 height 10
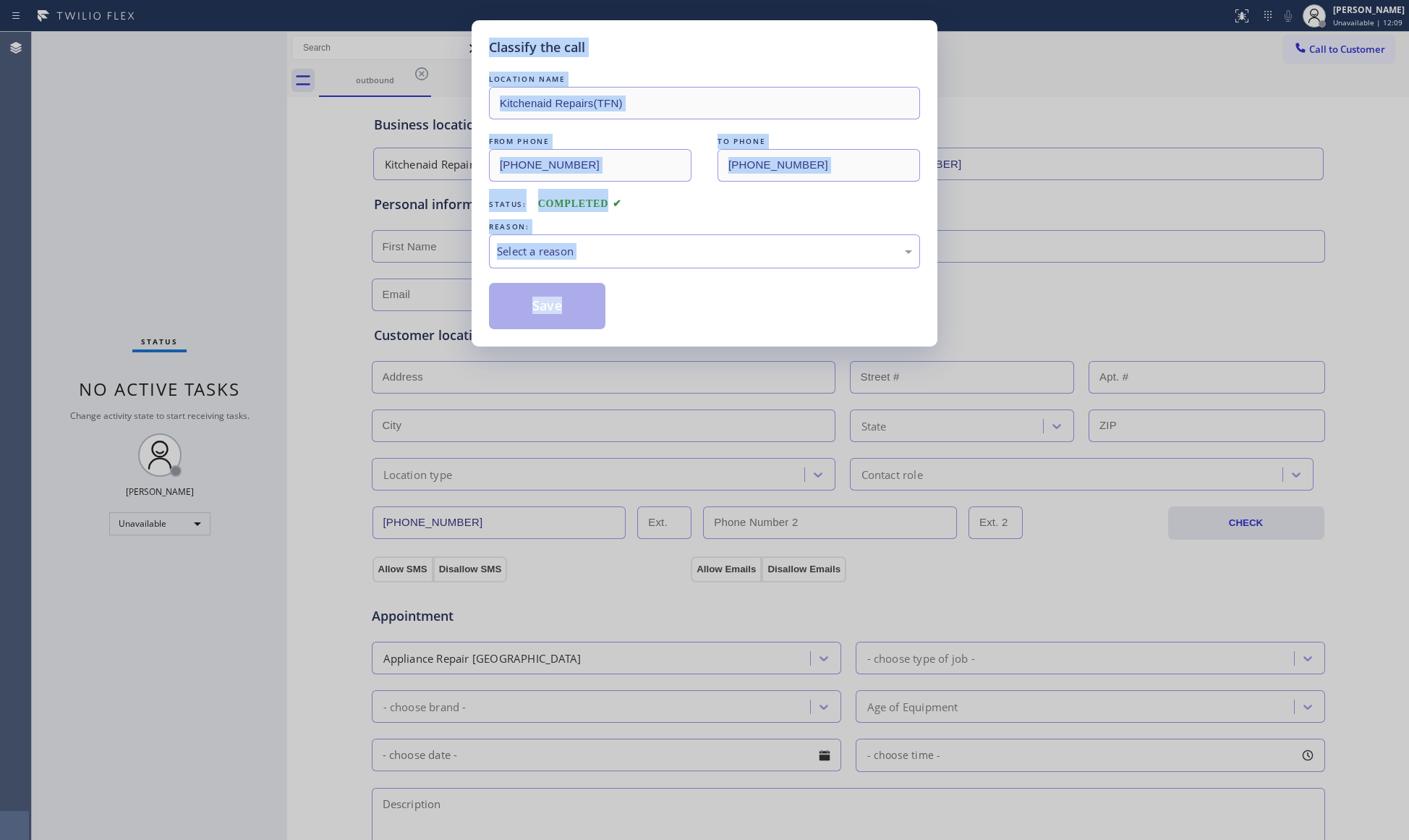
click at [250, 236] on div "Classify the call LOCATION NAME Kitchenaid Repairs(TFN) FROM PHONE [PHONE_NUMBE…" at bounding box center [704, 420] width 1409 height 840
click at [250, 235] on div "Classify the call LOCATION NAME Kitchenaid Repairs(TFN) FROM PHONE [PHONE_NUMBE…" at bounding box center [704, 420] width 1409 height 840
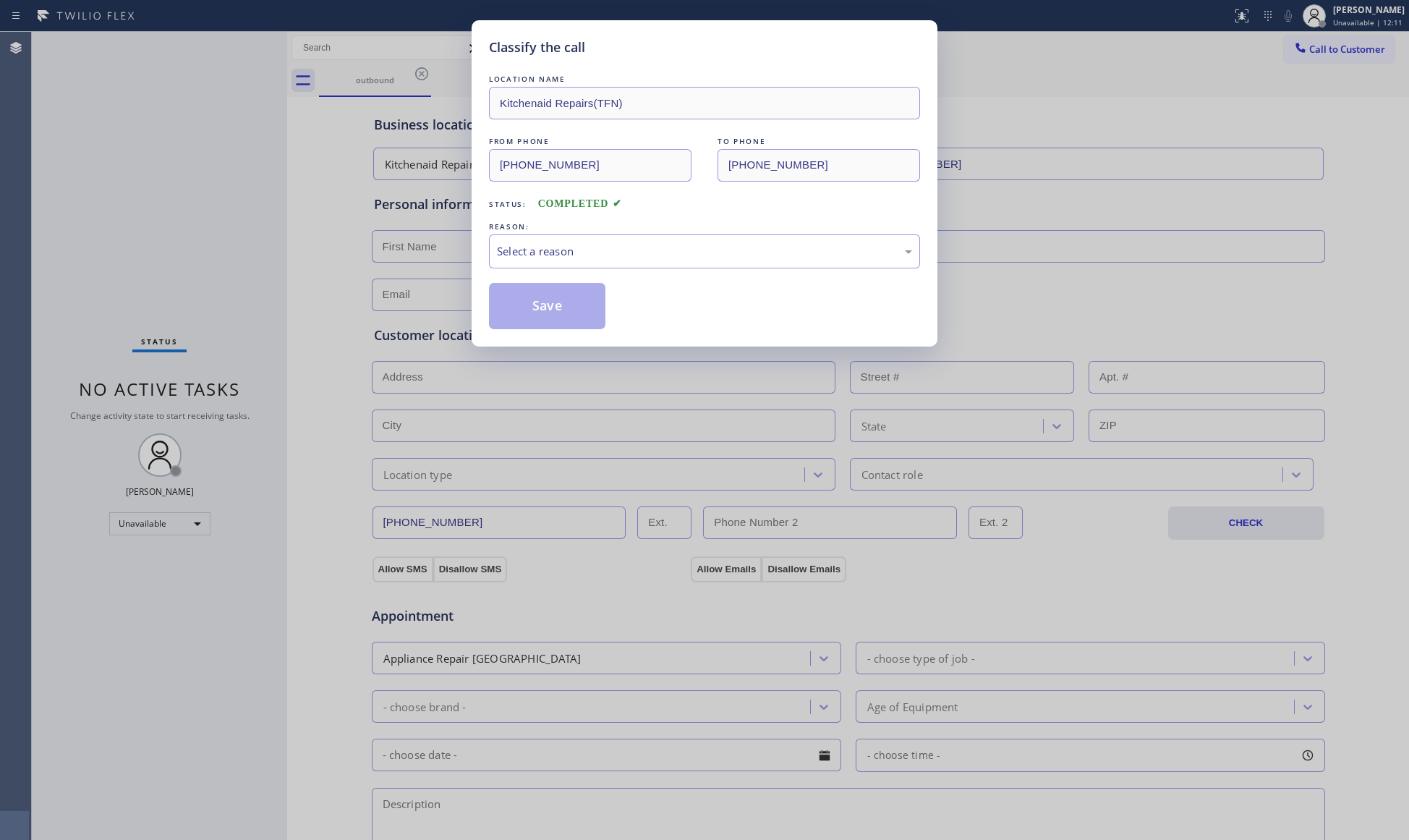
click at [558, 227] on div "REASON:" at bounding box center [704, 227] width 431 height 15
click at [562, 257] on div "Select a reason" at bounding box center [705, 251] width 416 height 16
click at [533, 307] on button "Save" at bounding box center [547, 306] width 116 height 46
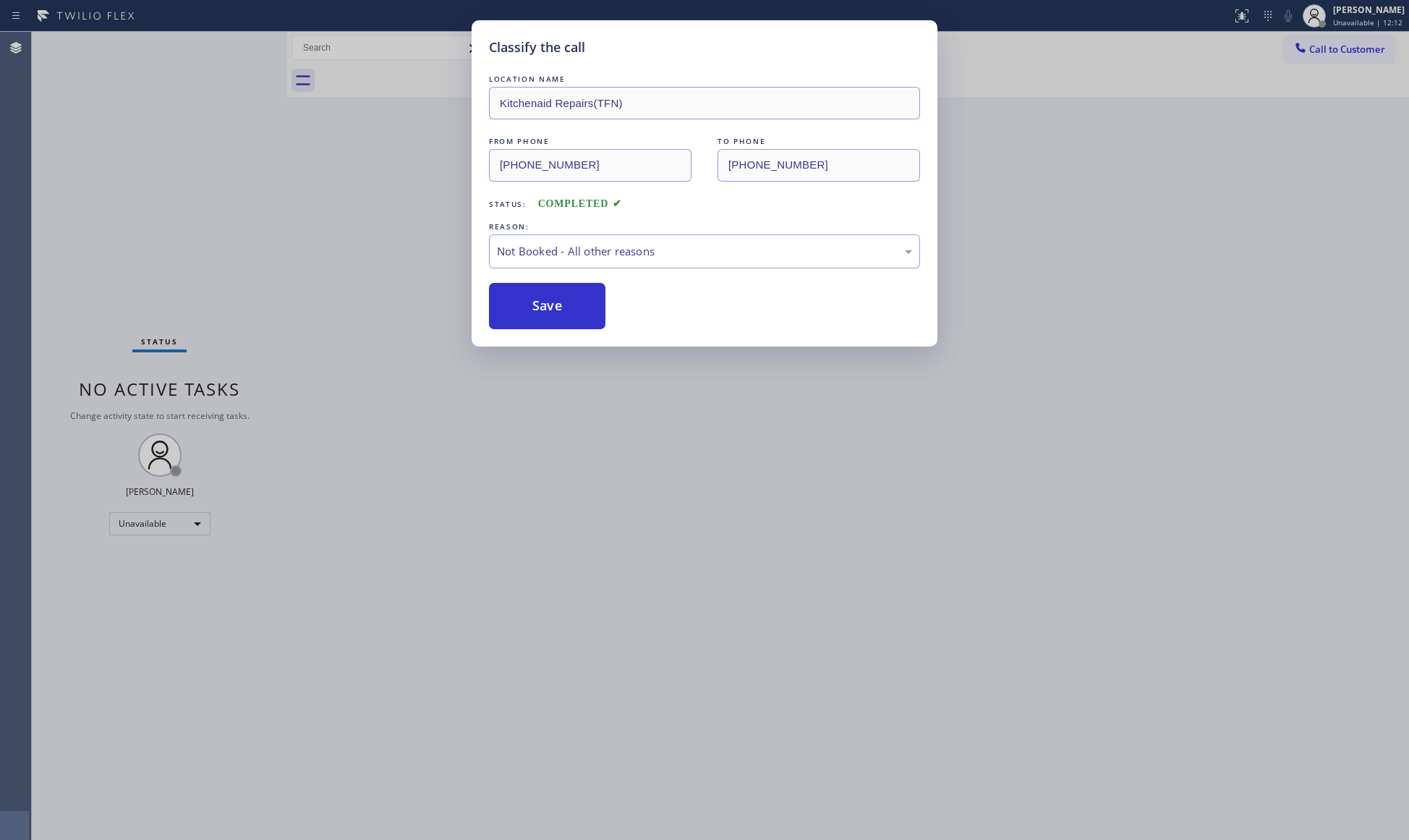
click at [533, 307] on button "Save" at bounding box center [547, 306] width 116 height 46
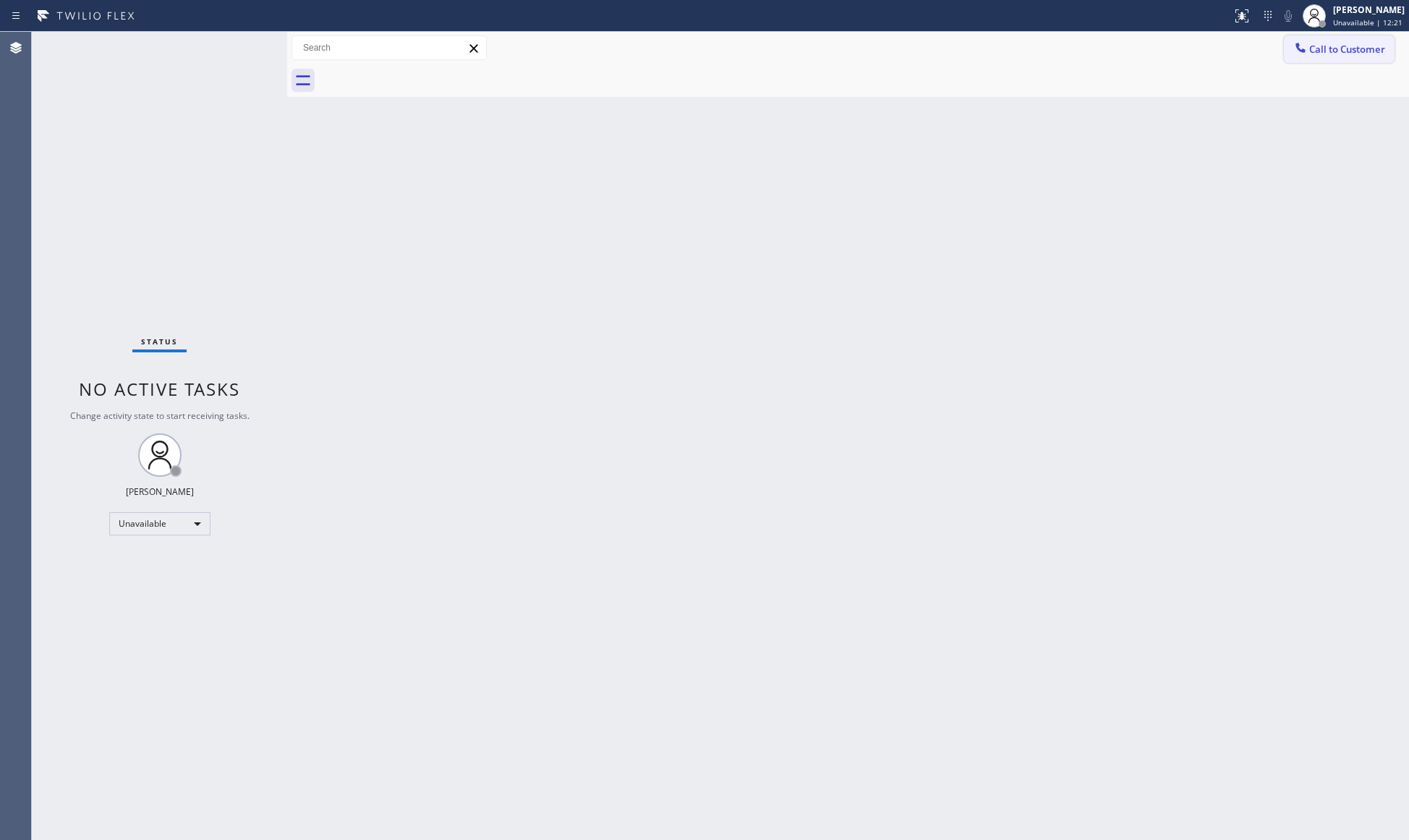
click at [1312, 49] on span "Call to Customer" at bounding box center [1347, 49] width 76 height 13
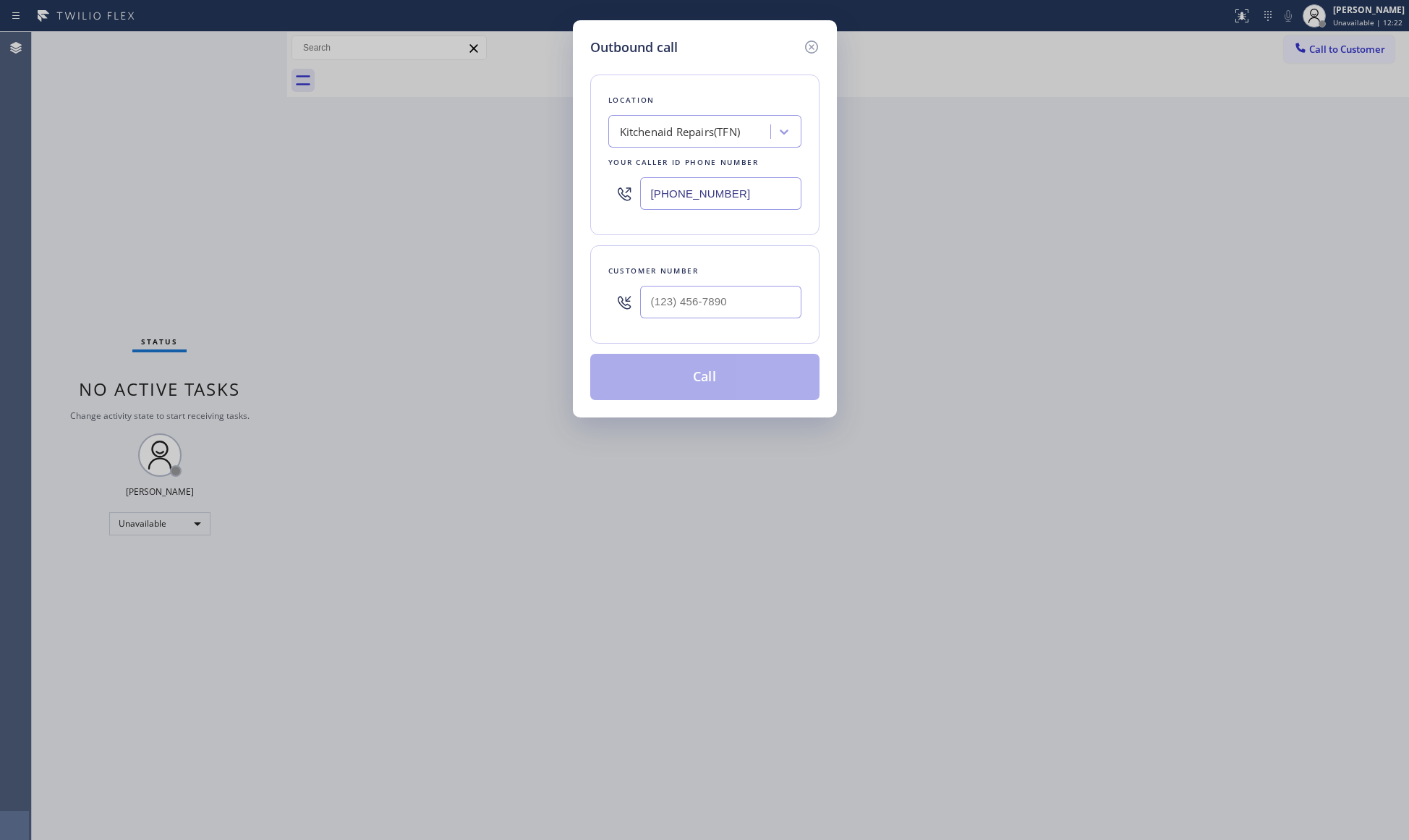
drag, startPoint x: 752, startPoint y: 201, endPoint x: 621, endPoint y: 203, distance: 131.0
click at [621, 203] on div "[PHONE_NUMBER]" at bounding box center [705, 193] width 193 height 47
paste input "442) 201-0135"
type input "[PHONE_NUMBER]"
click at [755, 308] on input "(___) ___-____" at bounding box center [721, 302] width 162 height 32
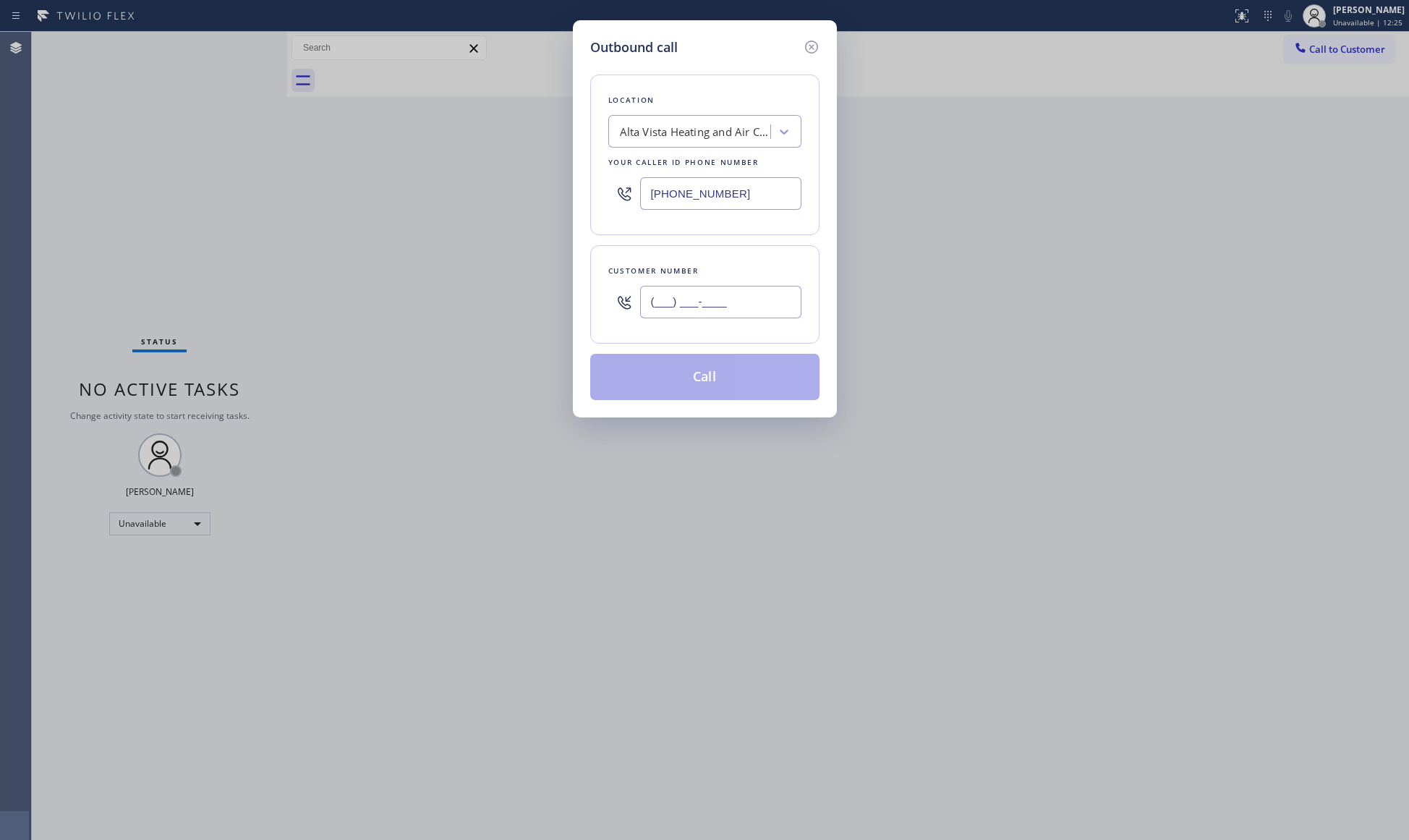
paste input "442) 203-1527"
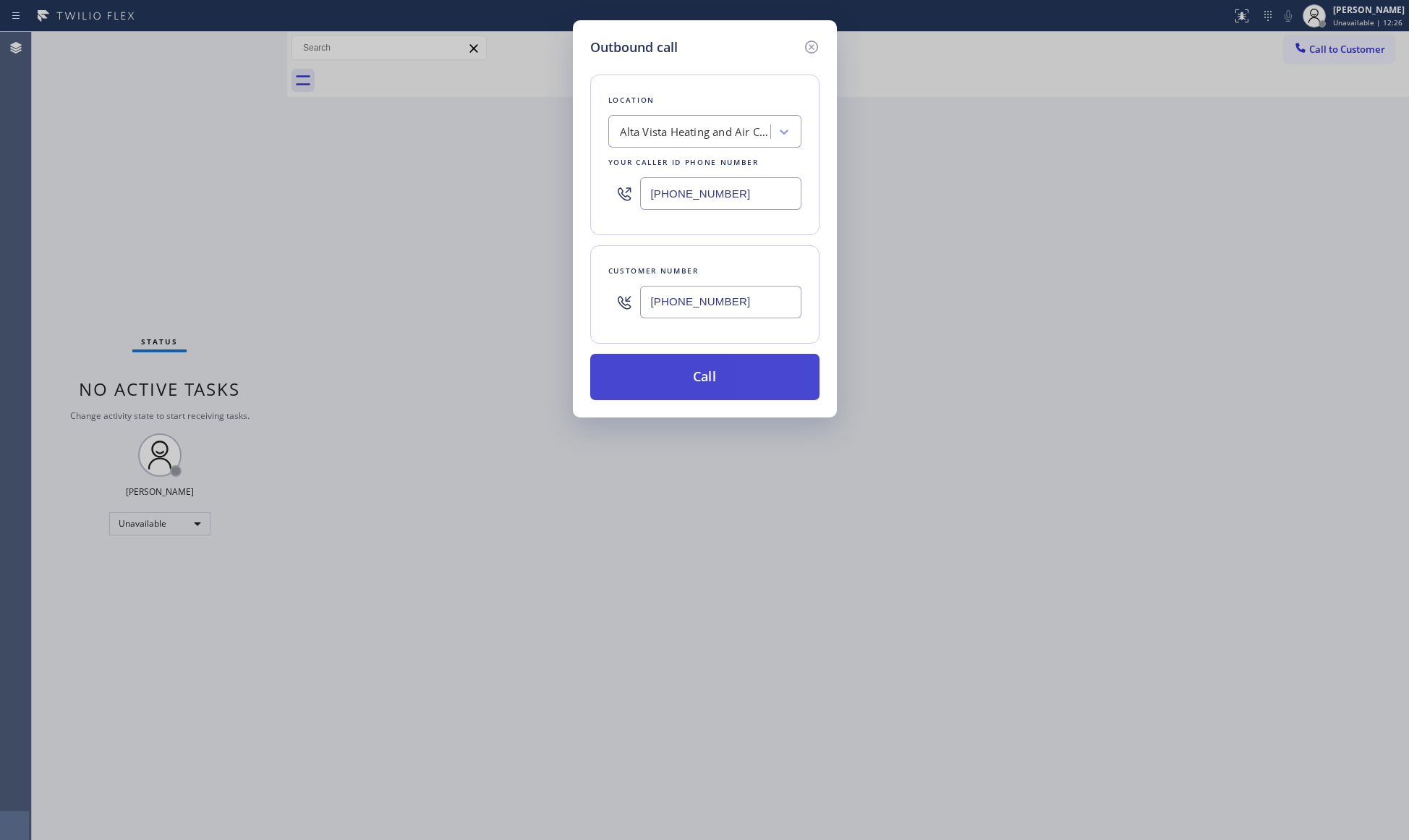
type input "[PHONE_NUMBER]"
drag, startPoint x: 716, startPoint y: 374, endPoint x: 763, endPoint y: 372, distance: 47.0
click at [716, 376] on button "Call" at bounding box center [705, 377] width 229 height 46
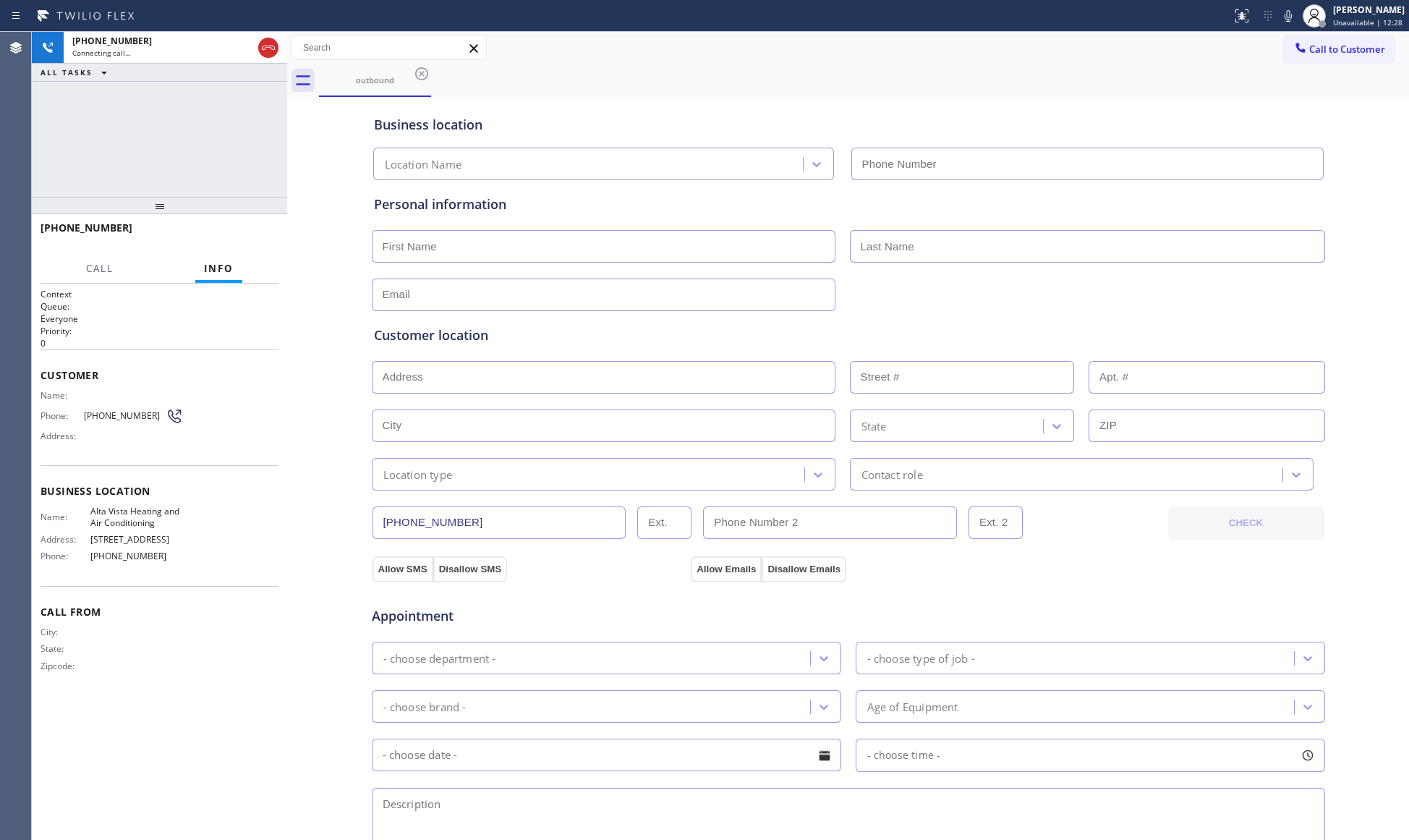
type input "[PHONE_NUMBER]"
click at [961, 101] on div "Business location [GEOGRAPHIC_DATA] Heating and Air Conditioning [PHONE_NUMBER]" at bounding box center [848, 140] width 955 height 80
click at [255, 239] on span "HANG UP" at bounding box center [245, 234] width 45 height 10
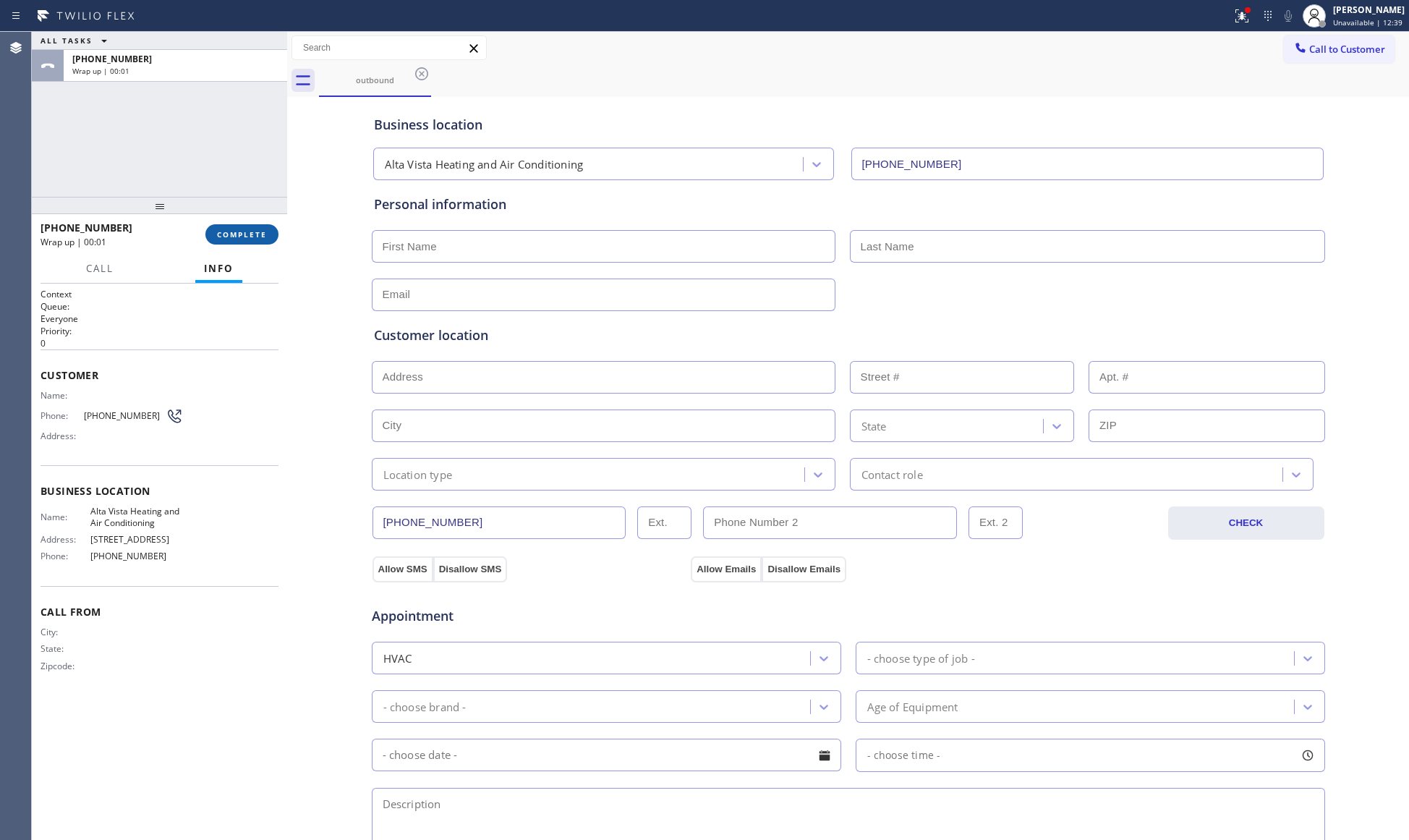
click at [255, 237] on span "COMPLETE" at bounding box center [242, 234] width 50 height 10
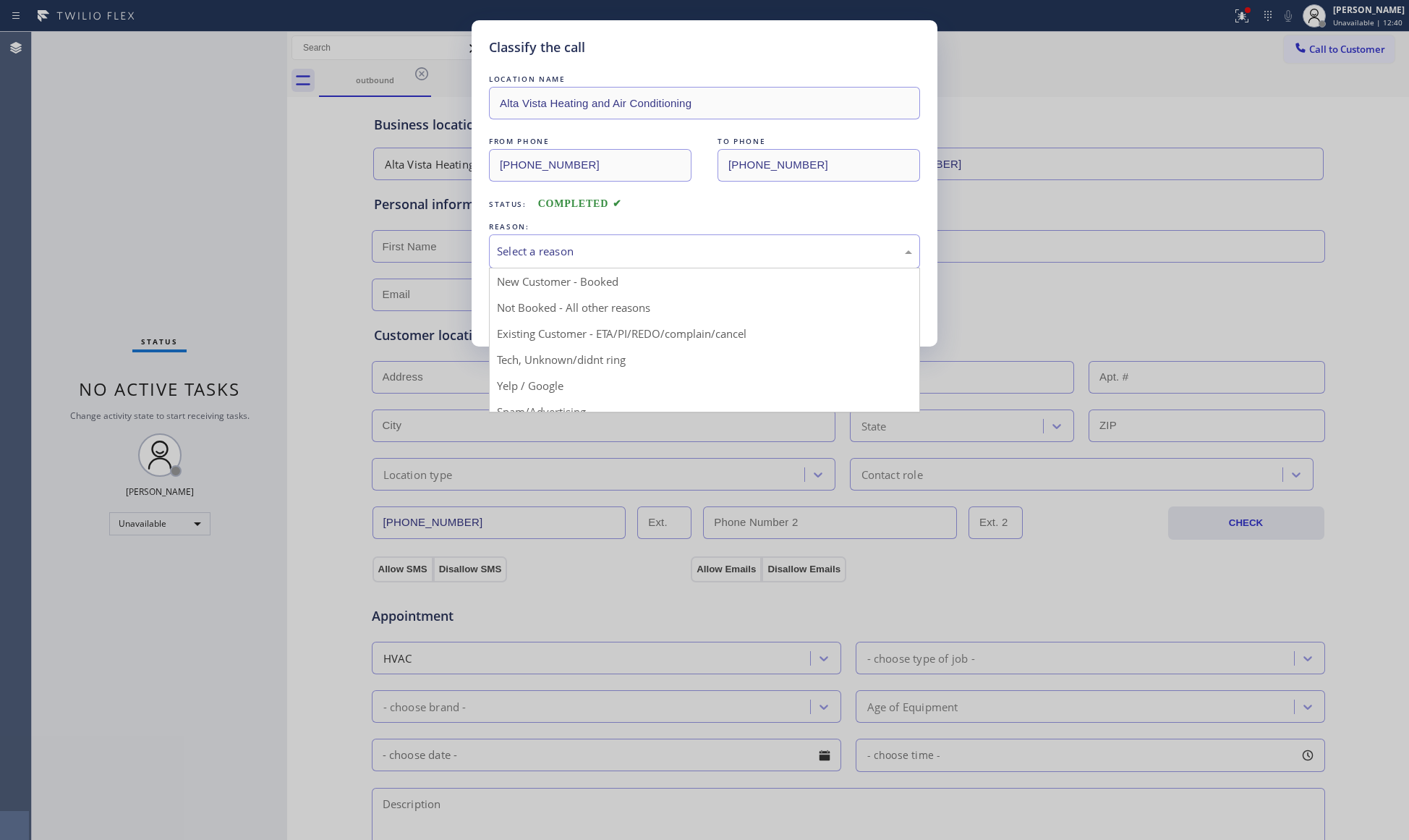
click at [536, 234] on div "Select a reason" at bounding box center [704, 251] width 431 height 34
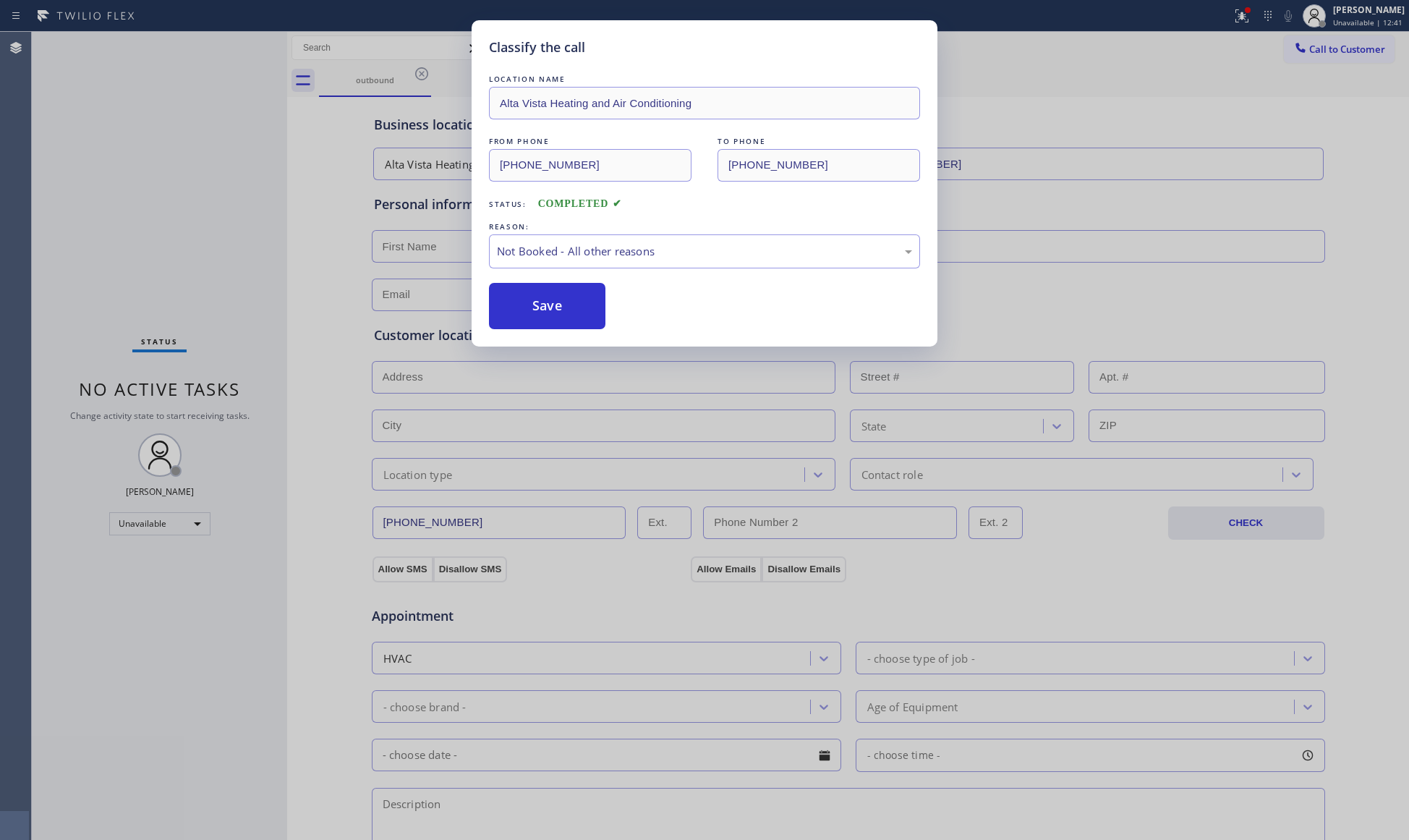
click at [528, 304] on button "Save" at bounding box center [547, 306] width 116 height 46
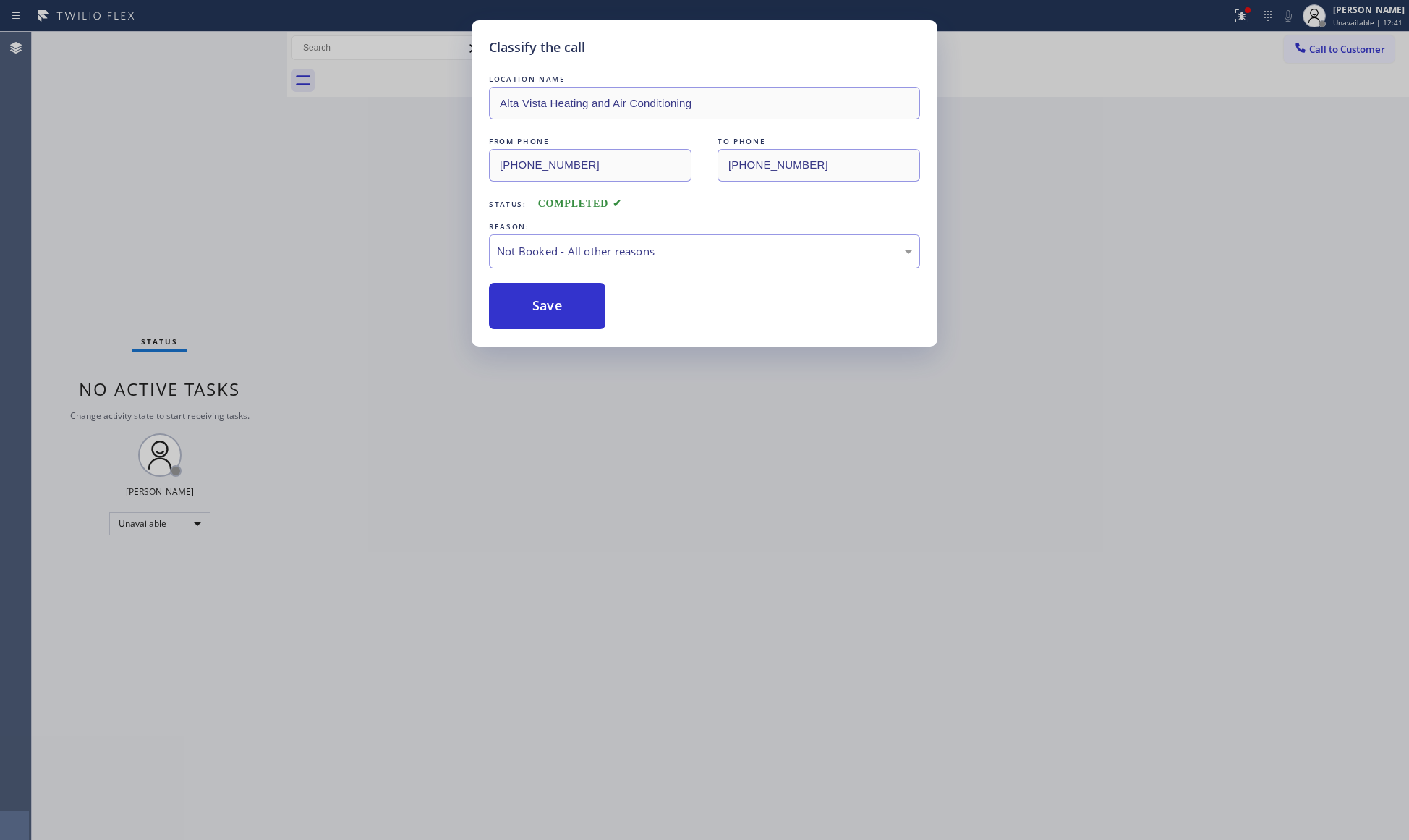
click at [528, 304] on button "Save" at bounding box center [547, 306] width 116 height 46
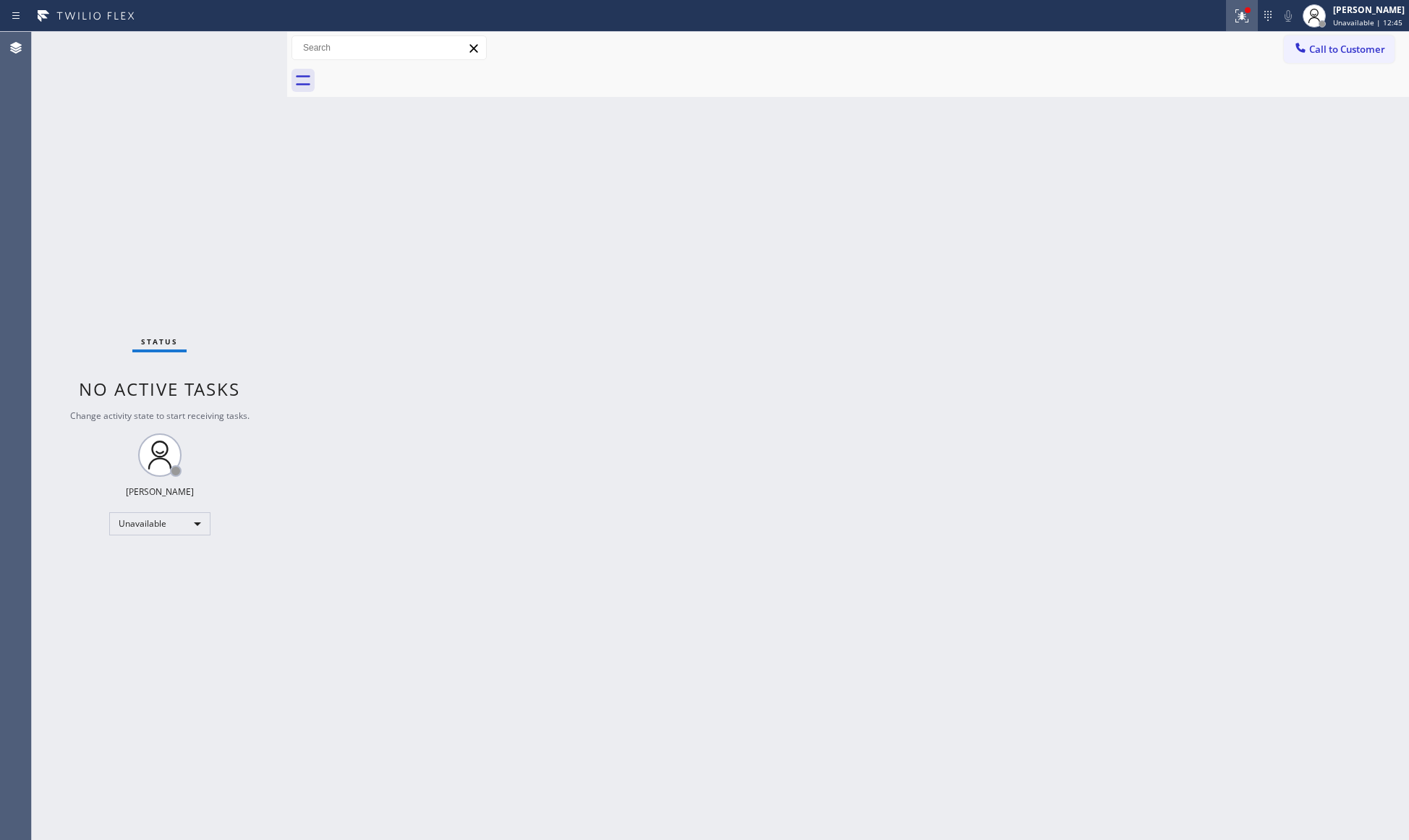
click at [1238, 7] on icon at bounding box center [1242, 16] width 17 height 17
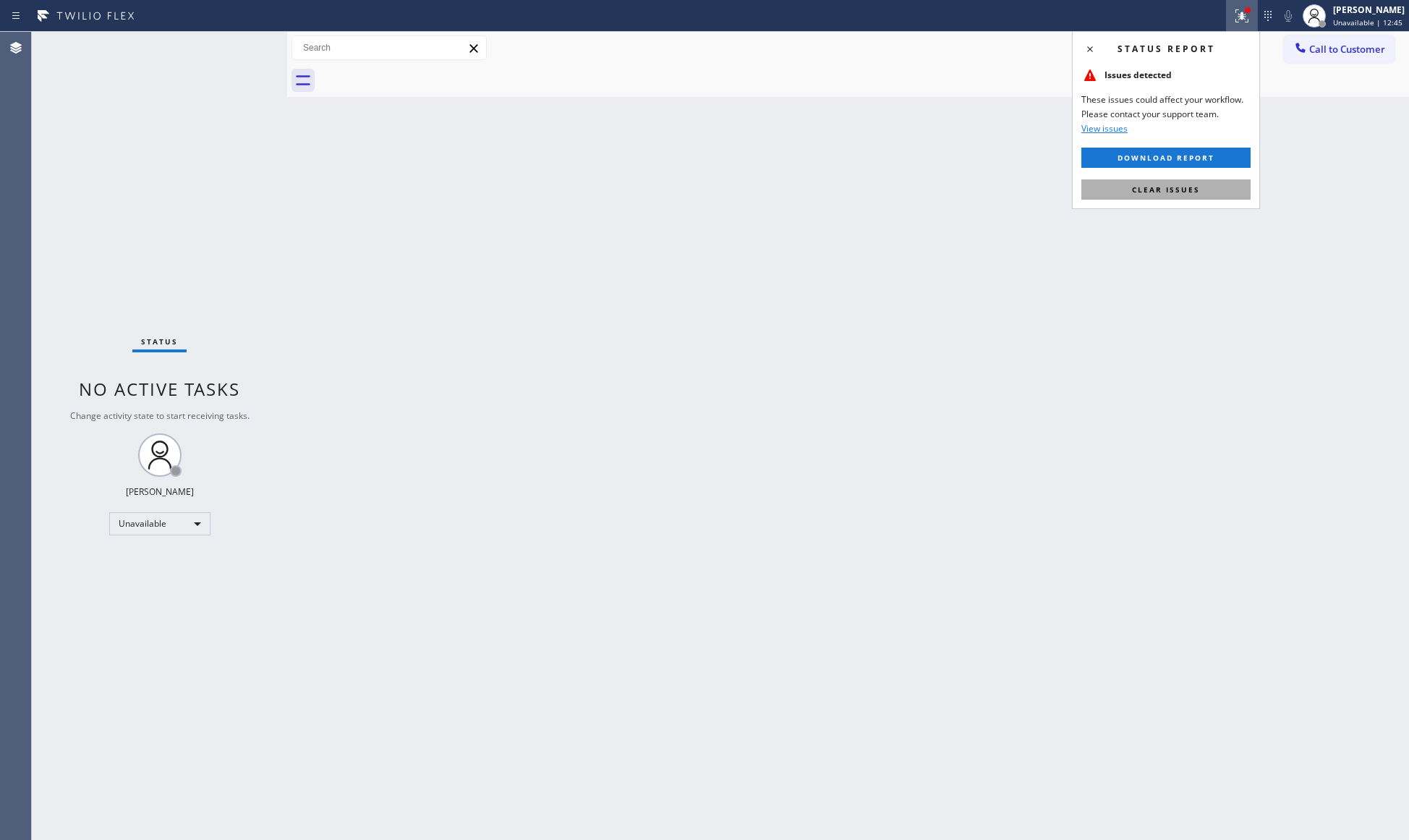
click at [1204, 184] on button "Clear issues" at bounding box center [1166, 190] width 169 height 21
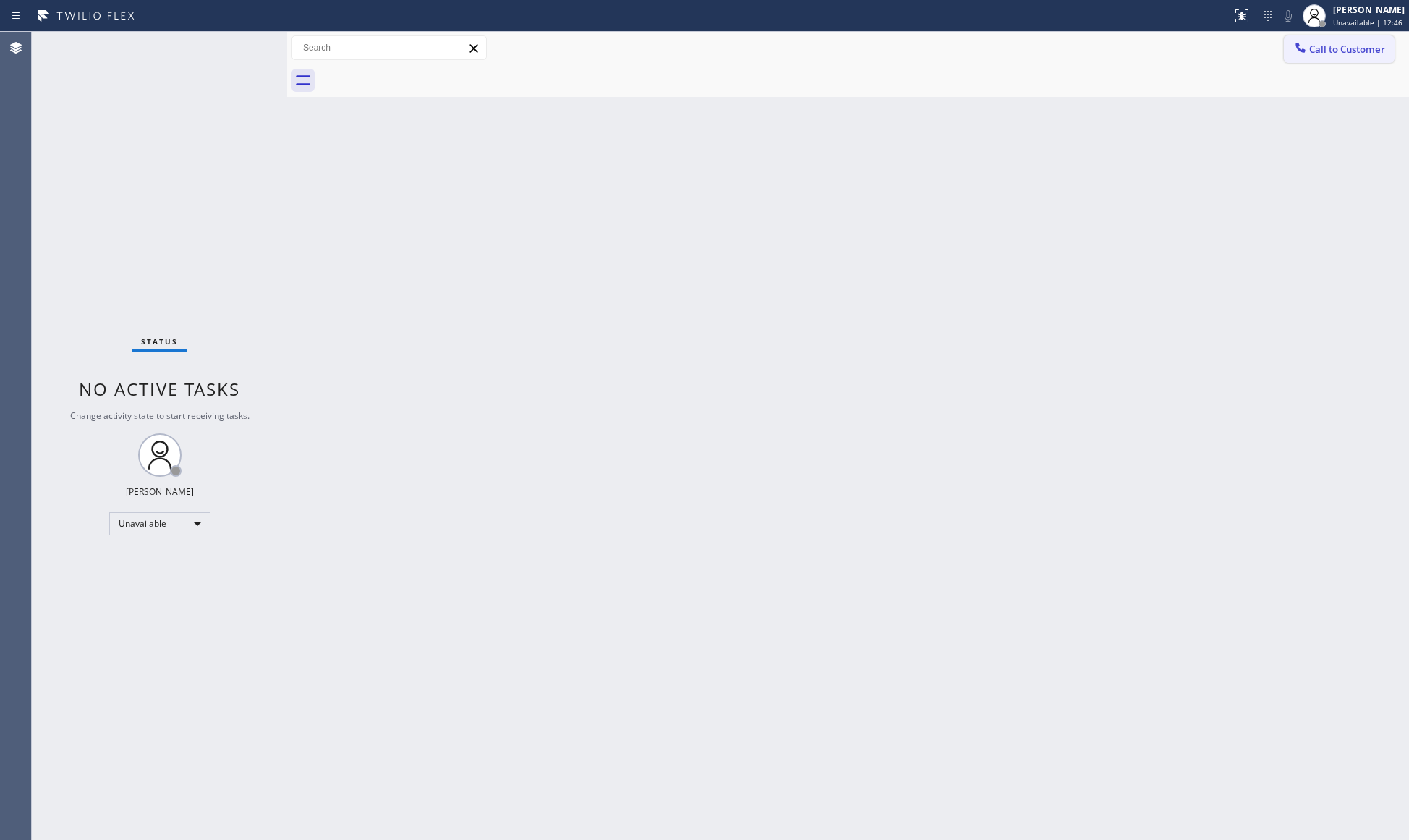
click at [1365, 49] on span "Call to Customer" at bounding box center [1347, 49] width 76 height 13
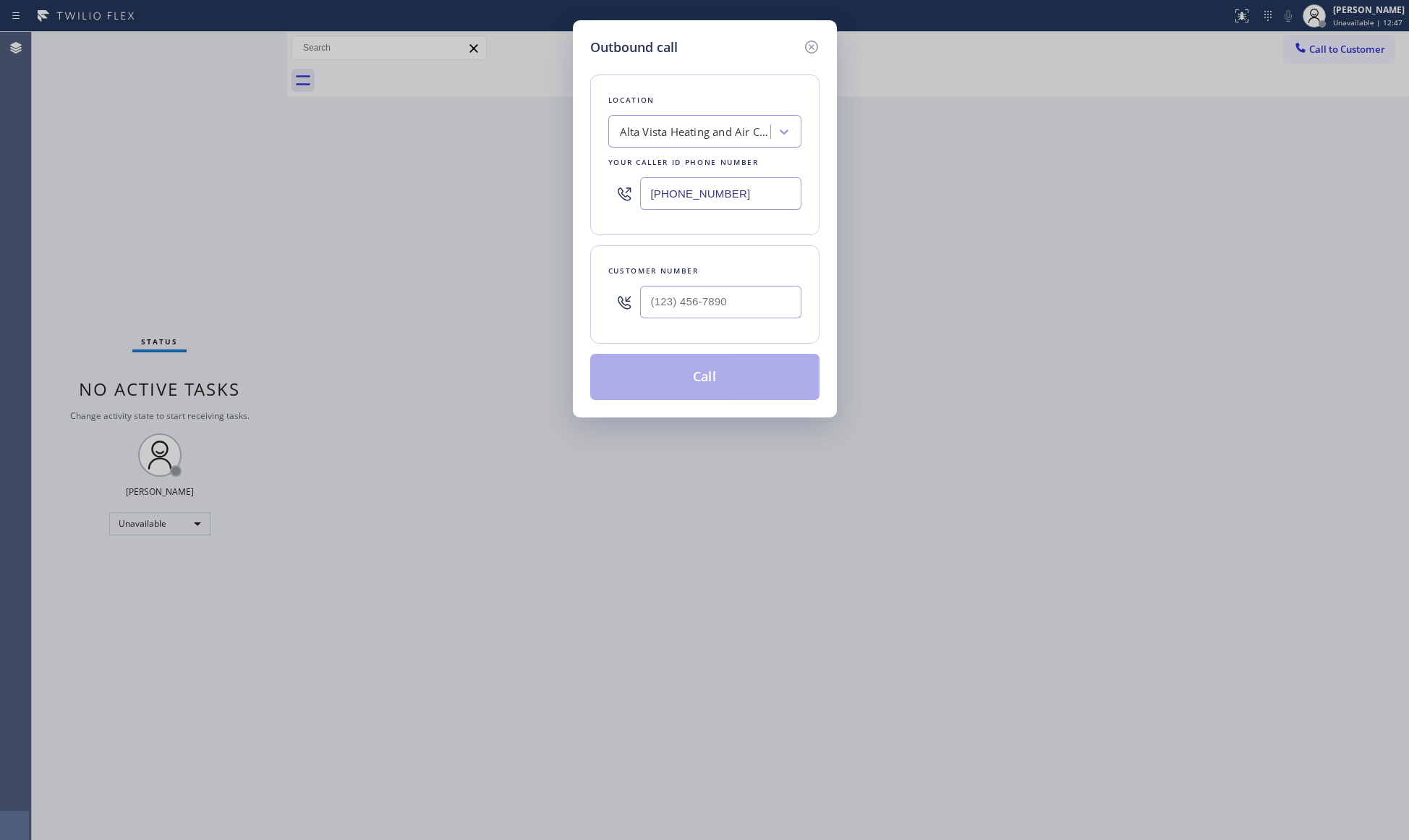
drag, startPoint x: 713, startPoint y: 200, endPoint x: 614, endPoint y: 205, distance: 99.1
click at [599, 204] on div "Location [GEOGRAPHIC_DATA] Heating and Air Conditioning Your caller id phone nu…" at bounding box center [705, 154] width 229 height 161
paste input "818) 342-769"
type input "[PHONE_NUMBER]"
click at [716, 303] on input "(___) ___-____" at bounding box center [721, 302] width 162 height 32
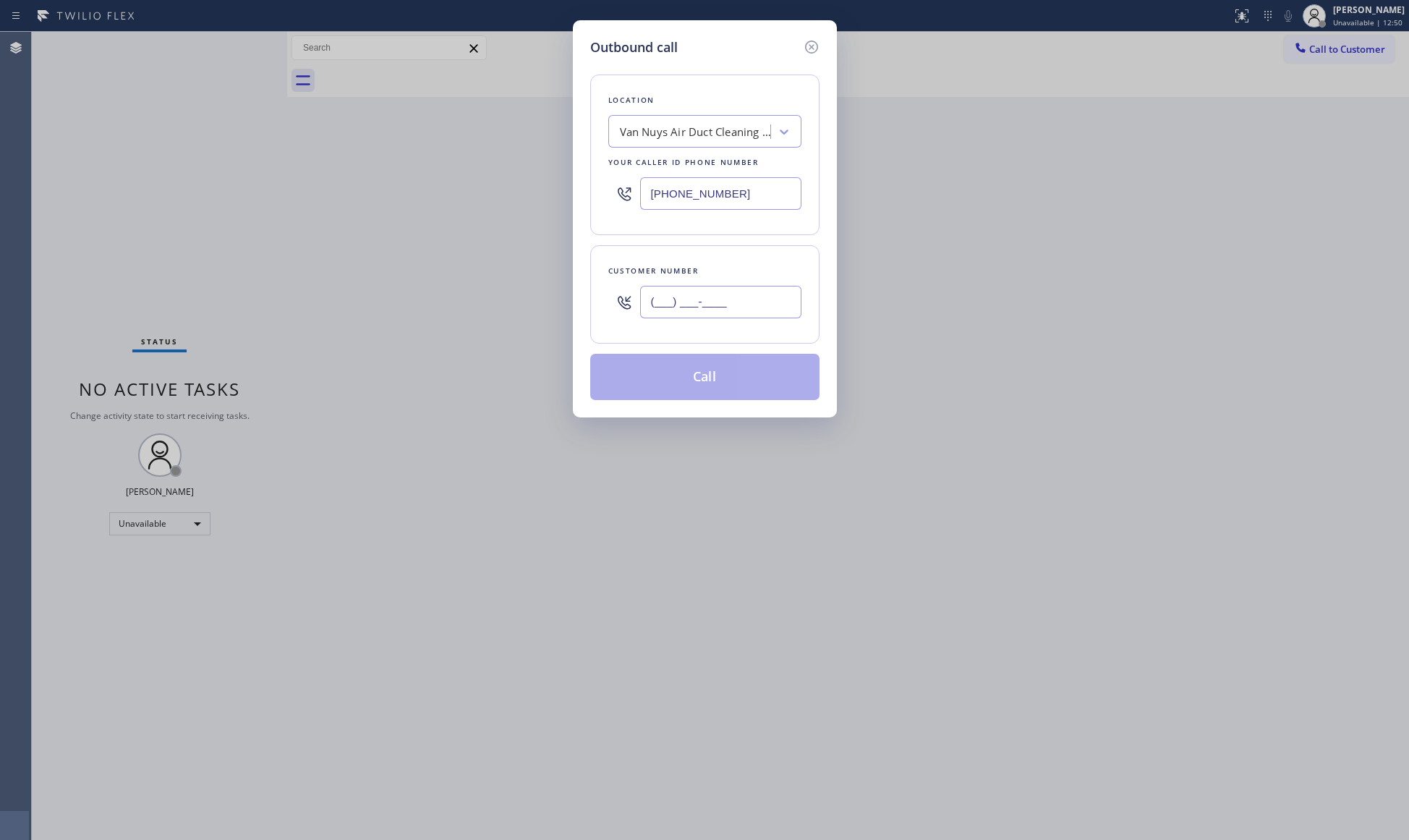
paste input "213) 832-5494"
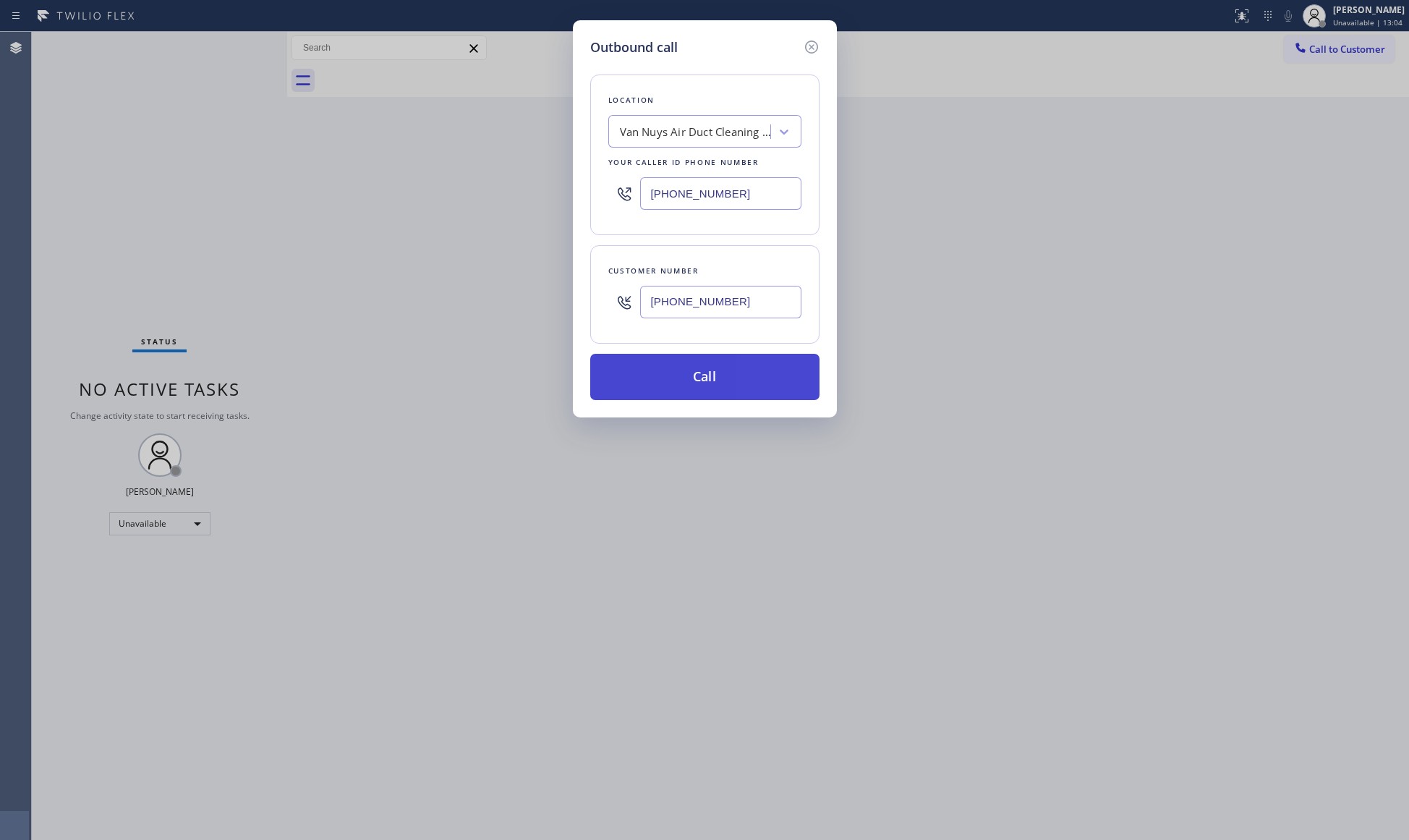
type input "[PHONE_NUMBER]"
drag, startPoint x: 695, startPoint y: 368, endPoint x: 689, endPoint y: 359, distance: 10.8
click at [695, 370] on button "Call" at bounding box center [705, 377] width 229 height 46
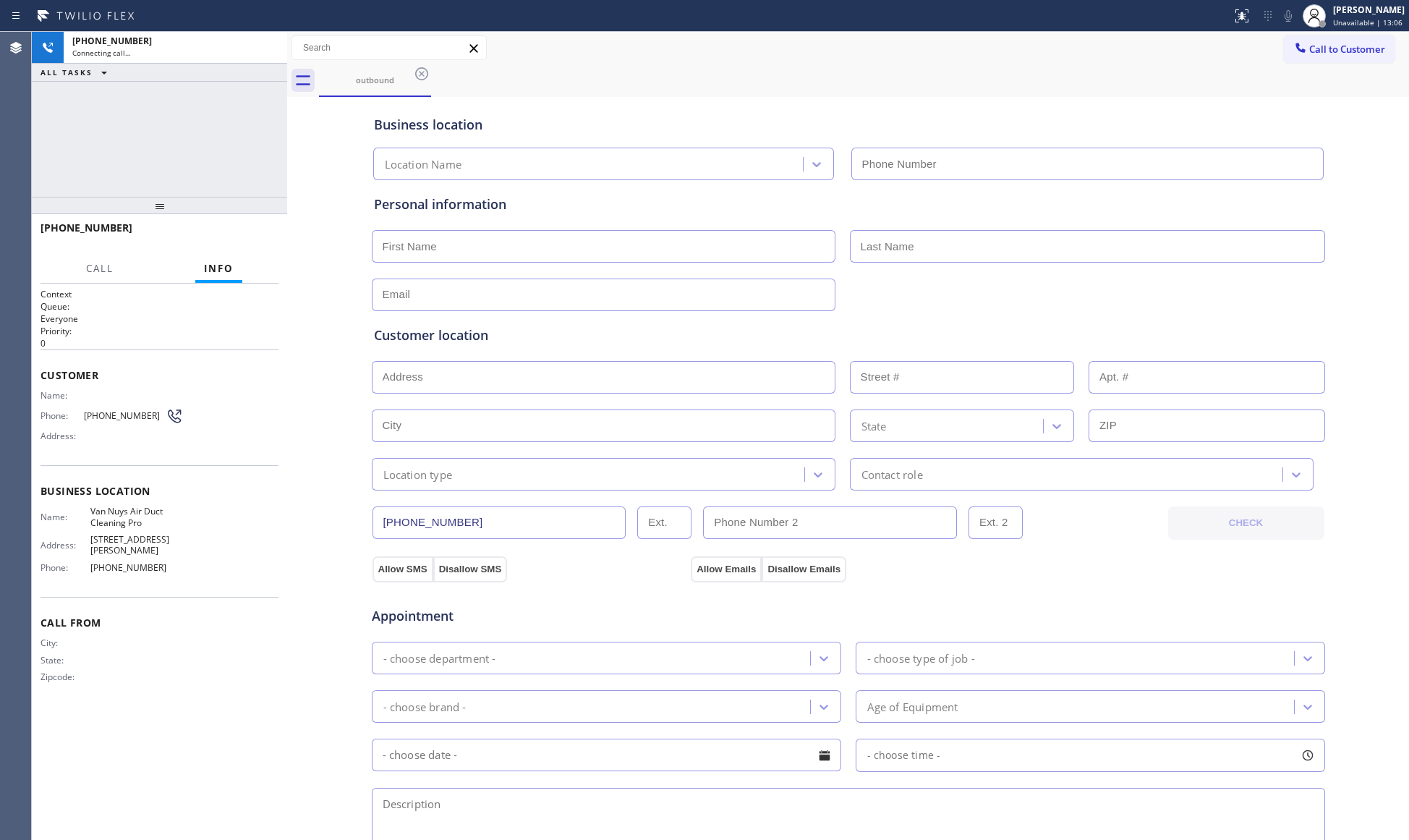
type input "[PHONE_NUMBER]"
drag, startPoint x: 974, startPoint y: 129, endPoint x: 928, endPoint y: 98, distance: 55.5
click at [970, 126] on div "Business location" at bounding box center [848, 124] width 949 height 20
click at [218, 229] on button "HANG UP" at bounding box center [245, 234] width 68 height 21
click at [220, 229] on button "HANG UP" at bounding box center [245, 234] width 68 height 21
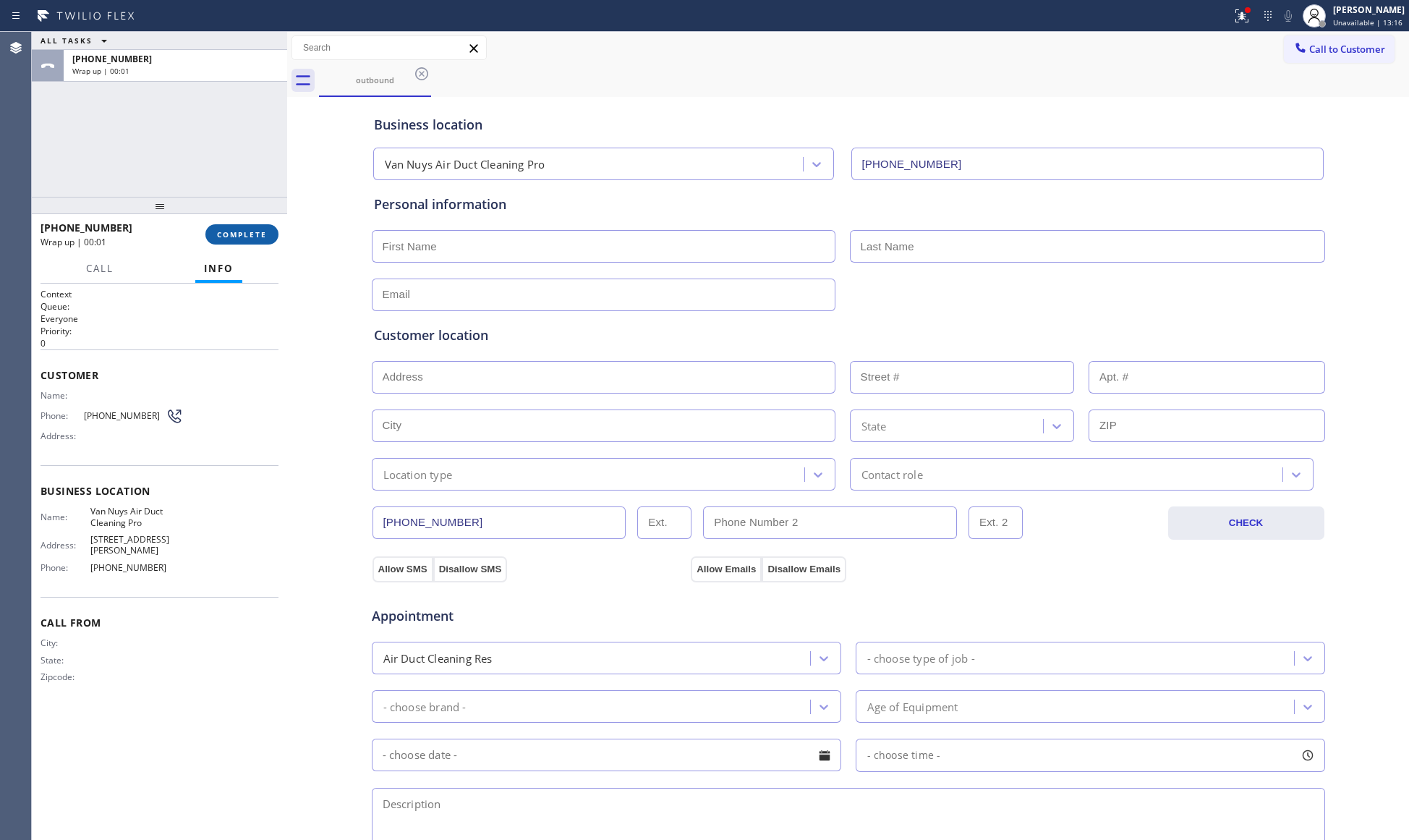
click at [220, 229] on span "COMPLETE" at bounding box center [242, 234] width 50 height 10
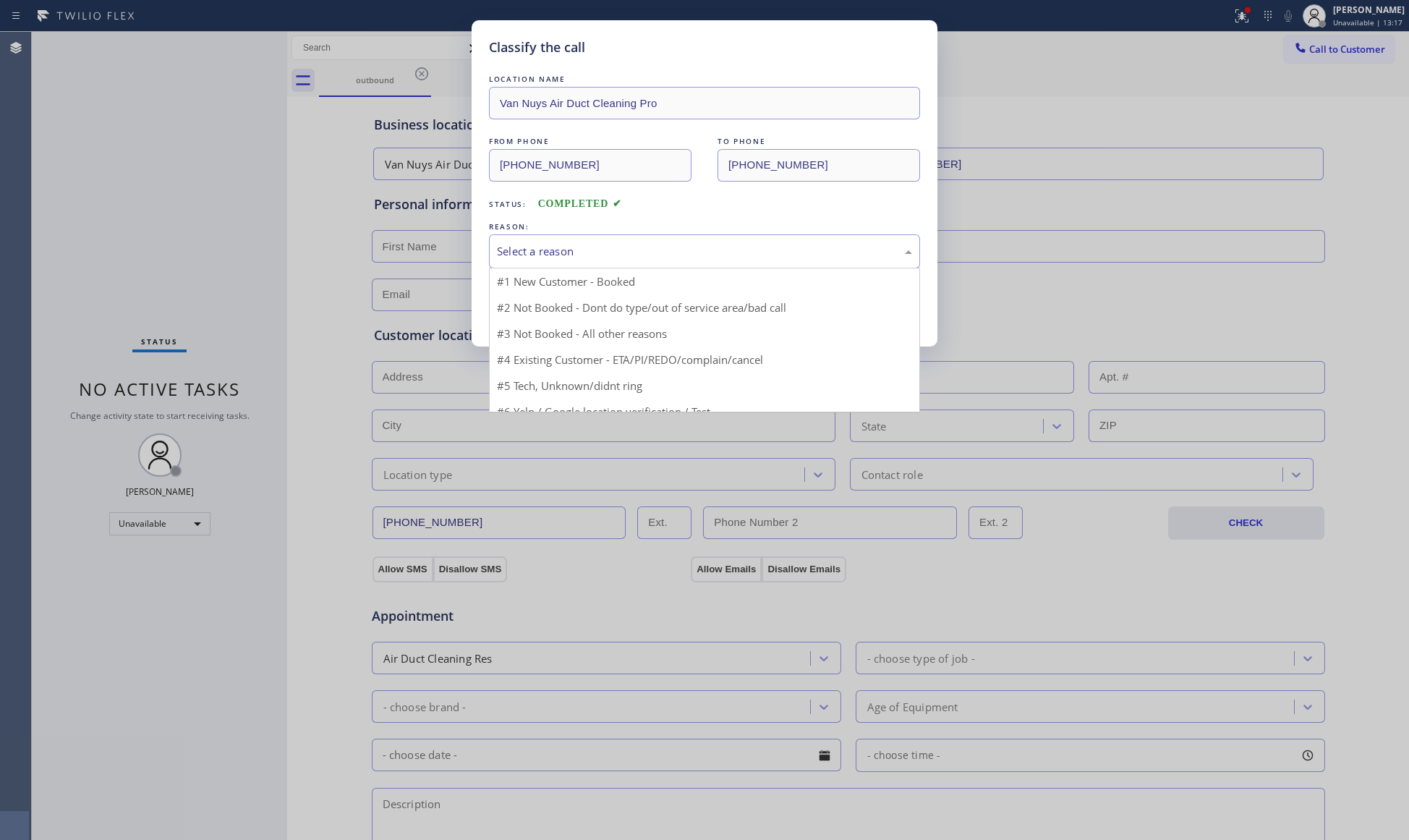
click at [519, 256] on div "Select a reason" at bounding box center [705, 251] width 416 height 16
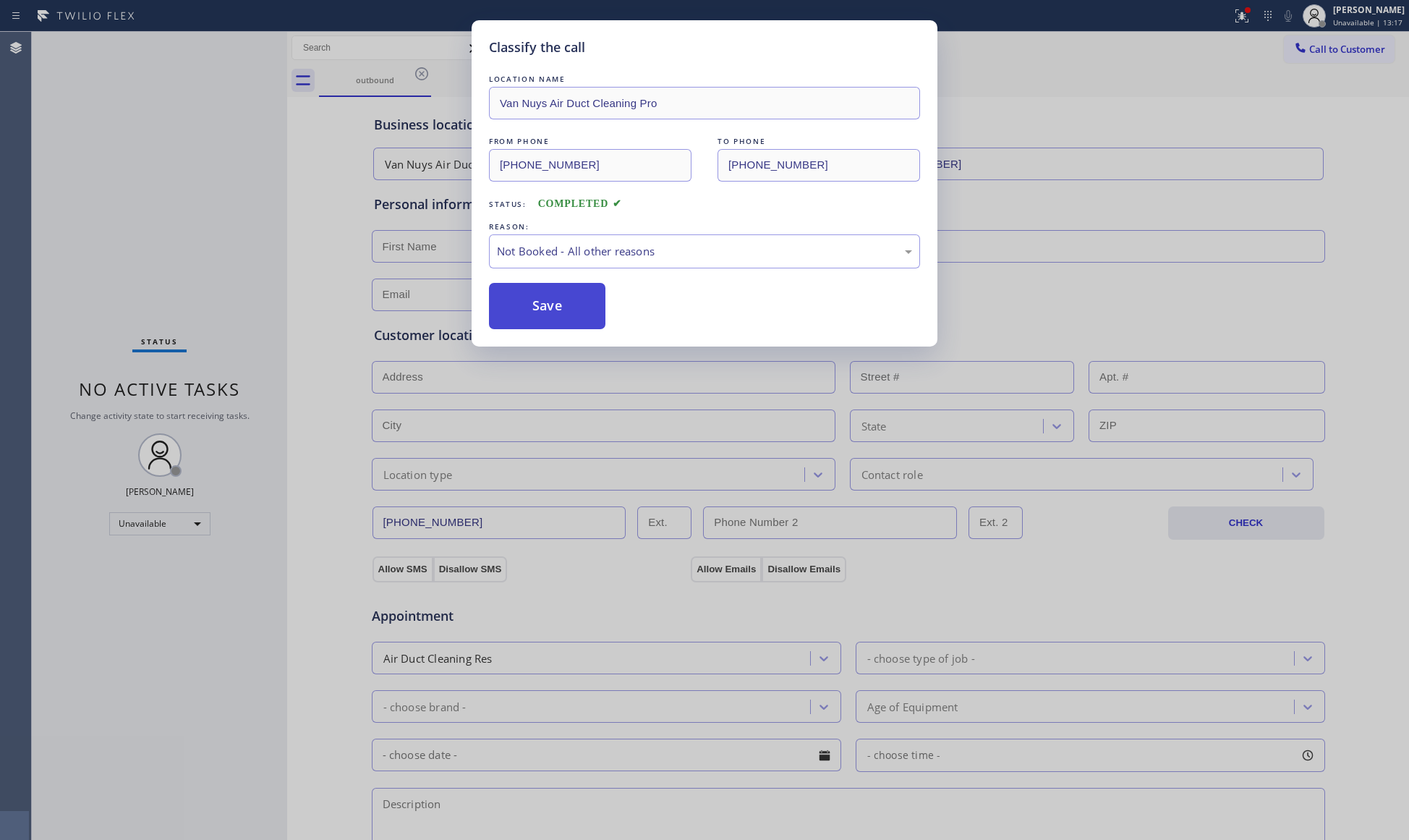
click at [501, 309] on button "Save" at bounding box center [547, 306] width 116 height 46
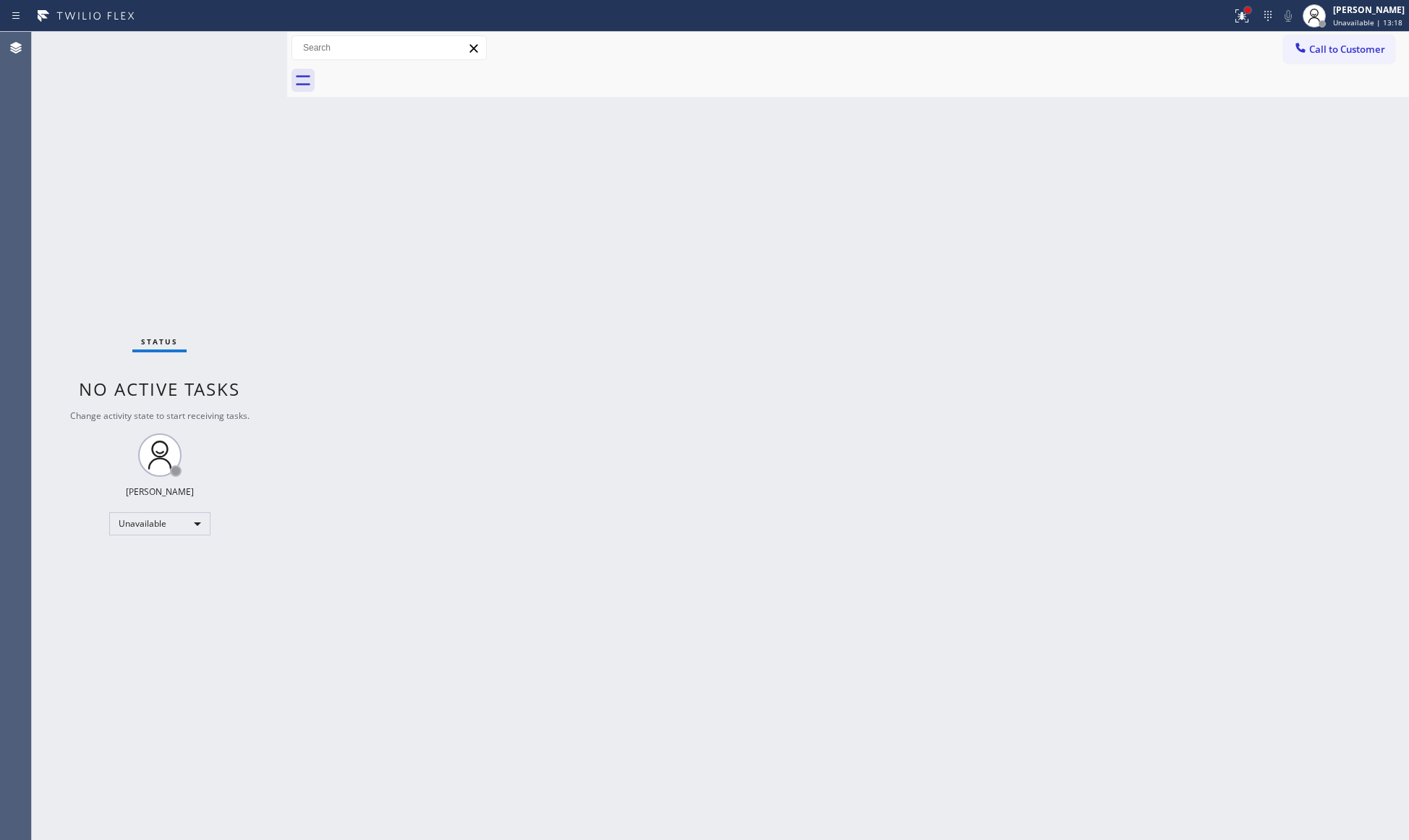
click at [1254, 7] on button at bounding box center [1242, 16] width 32 height 32
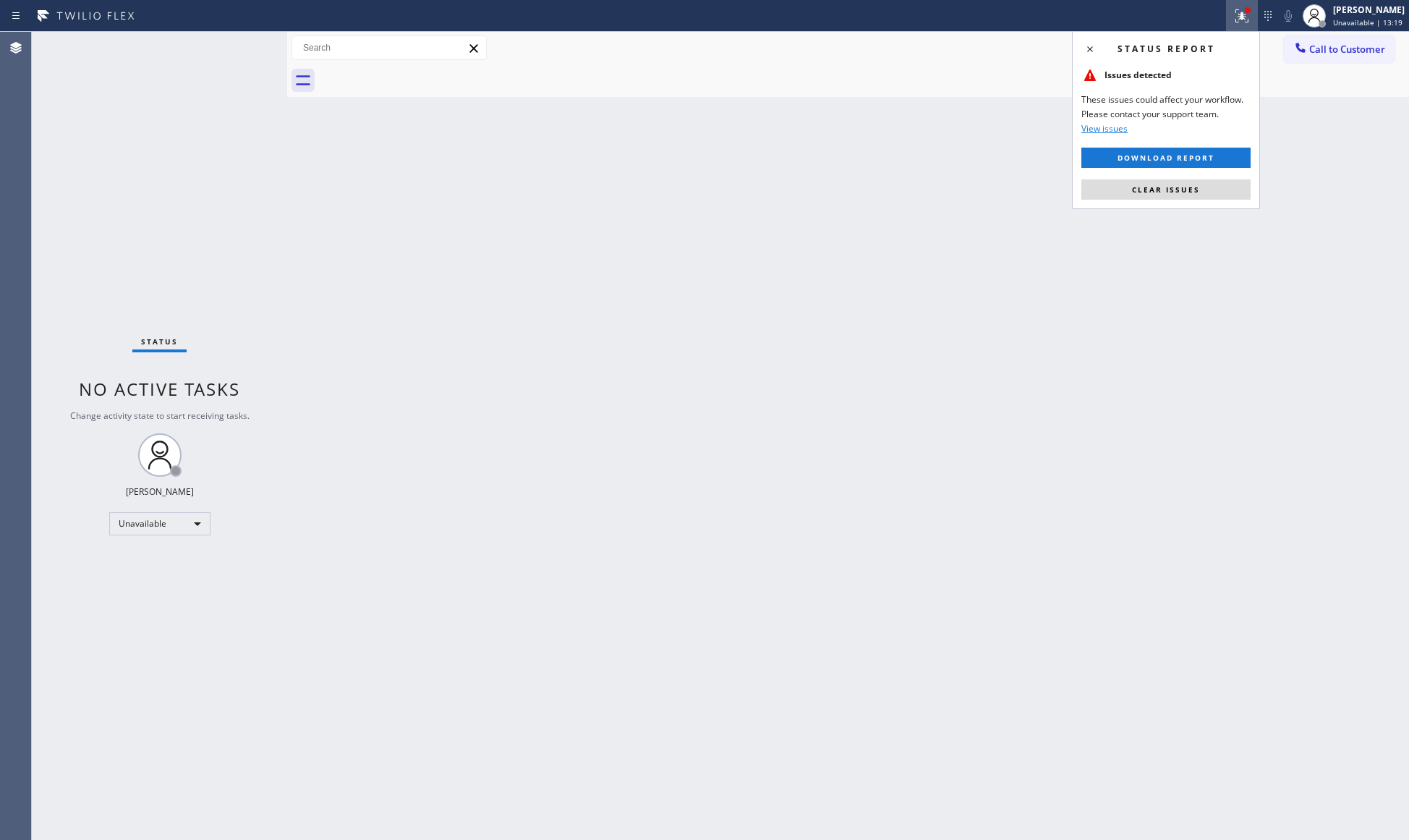
click at [1170, 184] on button "Clear issues" at bounding box center [1166, 190] width 169 height 21
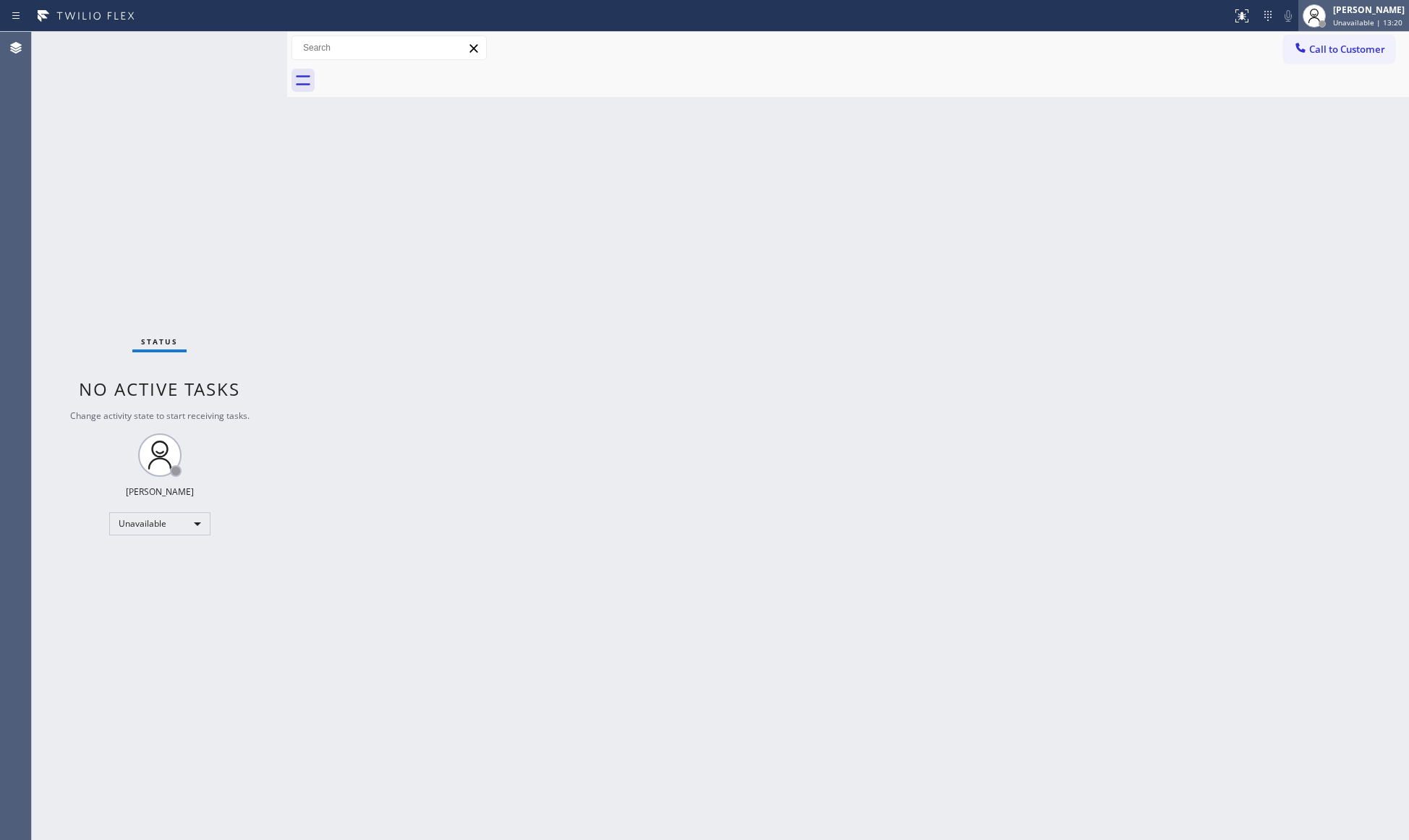
click at [1326, 23] on div at bounding box center [1322, 24] width 7 height 7
click at [1259, 71] on div at bounding box center [864, 80] width 1090 height 32
click at [1317, 45] on span "Call to Customer" at bounding box center [1347, 49] width 76 height 13
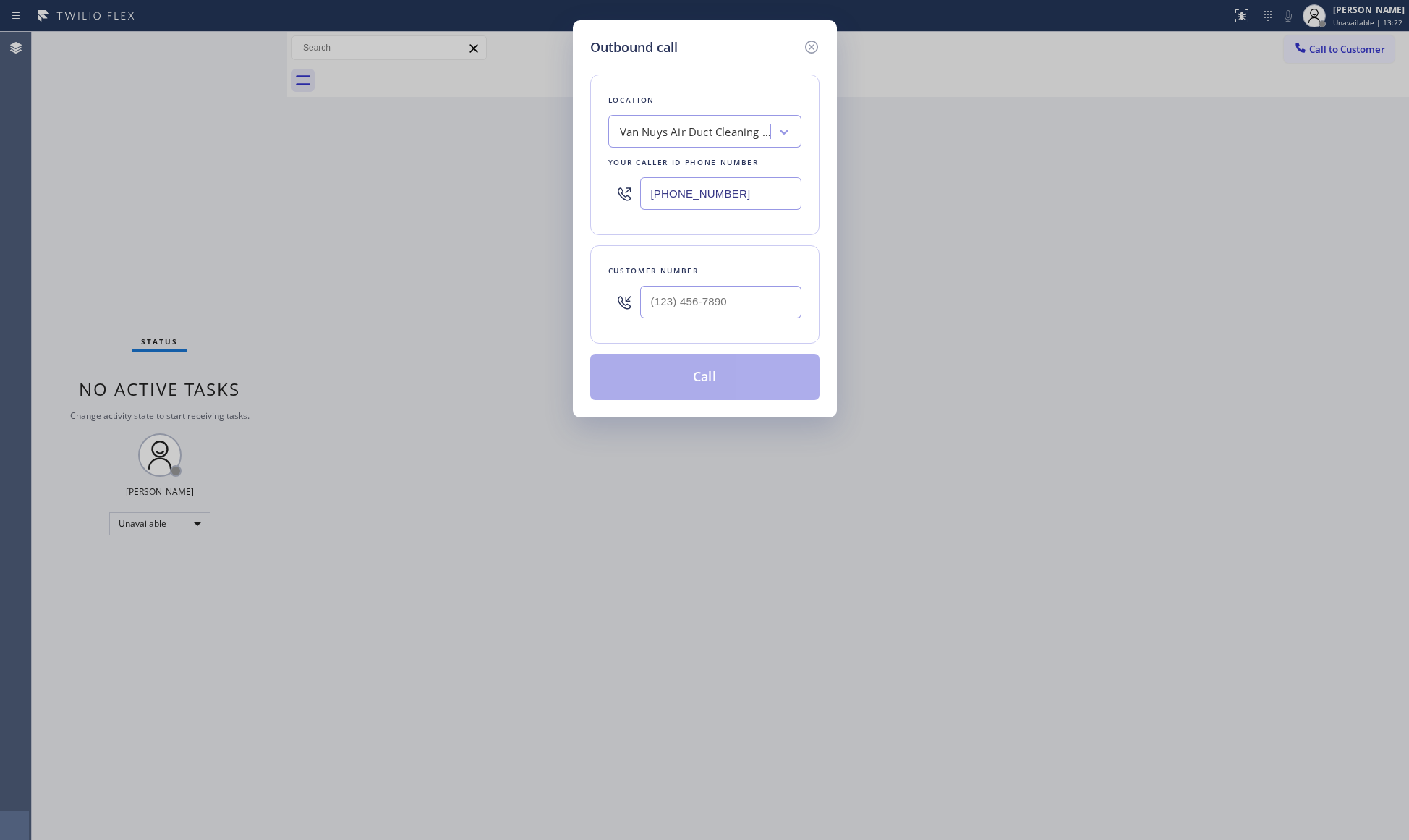
drag, startPoint x: 735, startPoint y: 197, endPoint x: 615, endPoint y: 197, distance: 120.0
click at [615, 197] on div "[PHONE_NUMBER]" at bounding box center [705, 193] width 193 height 47
paste input "323) 215-1266"
type input "[PHONE_NUMBER]"
click at [721, 314] on input "(___) ___-____" at bounding box center [721, 302] width 162 height 32
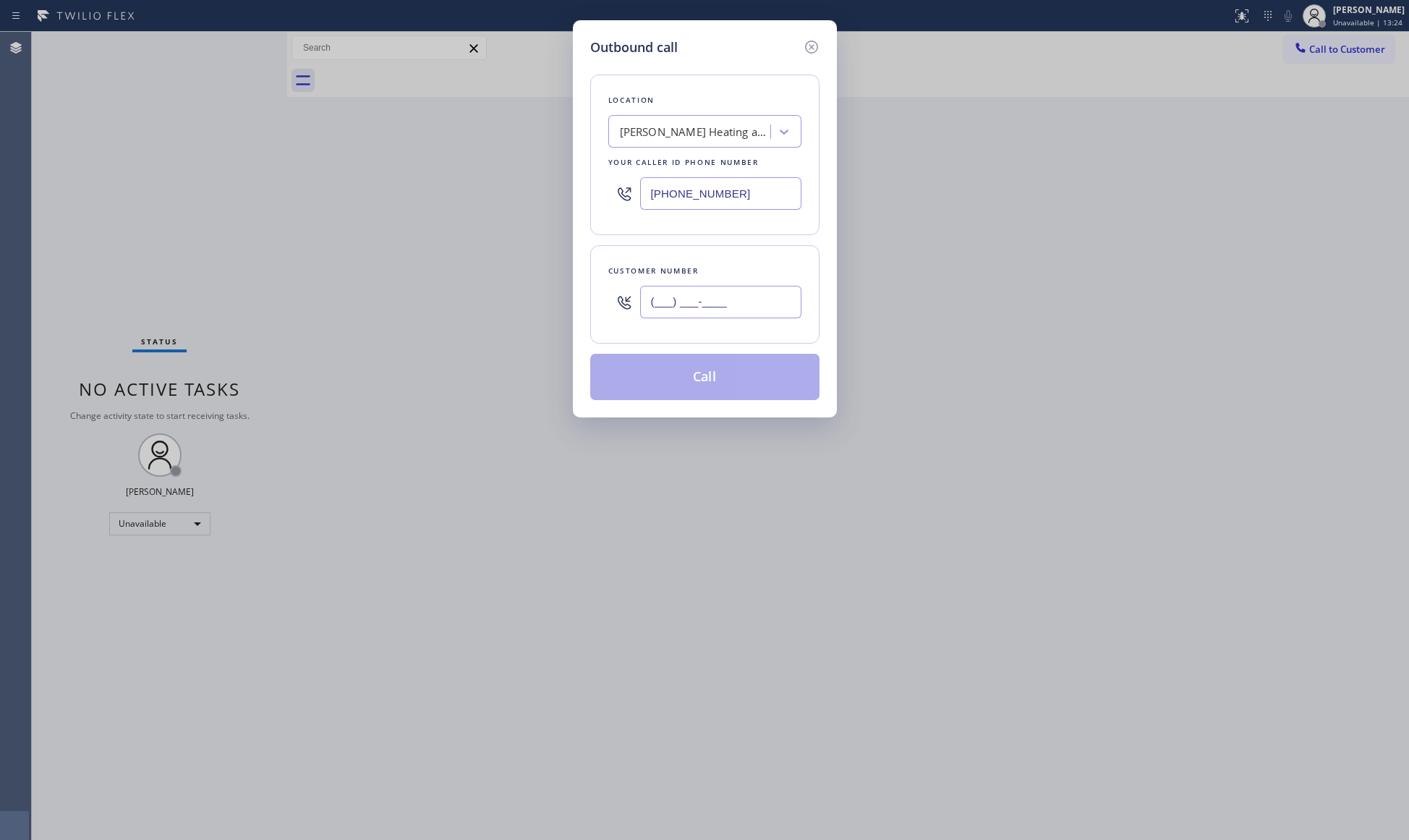
paste input "323) 209-1516"
type input "[PHONE_NUMBER]"
click at [730, 356] on button "Call" at bounding box center [705, 377] width 229 height 46
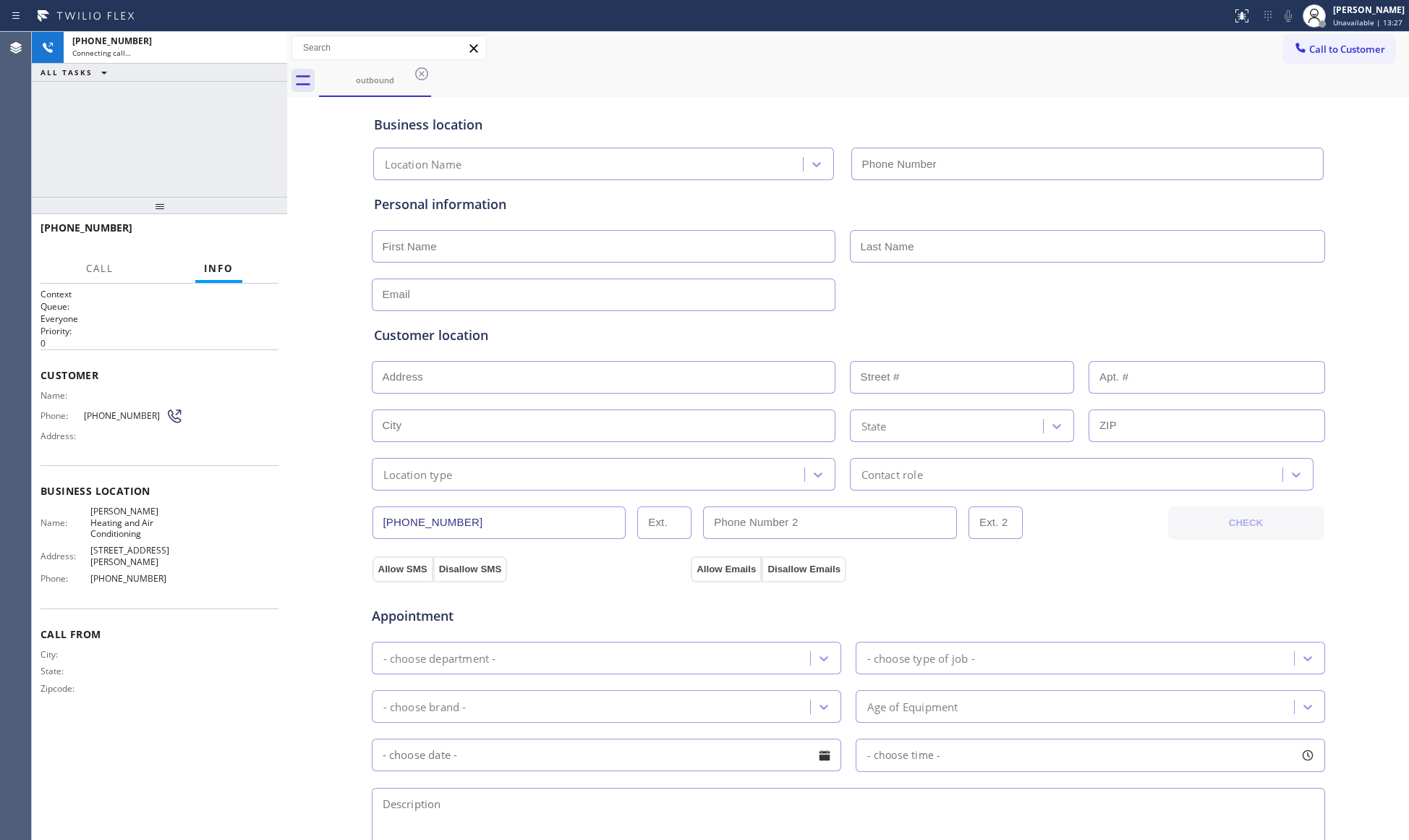
type input "[PHONE_NUMBER]"
click at [979, 77] on div "outbound" at bounding box center [864, 80] width 1090 height 32
click at [234, 224] on button "HANG UP" at bounding box center [245, 234] width 68 height 21
click at [235, 224] on button "HANG UP" at bounding box center [245, 234] width 68 height 21
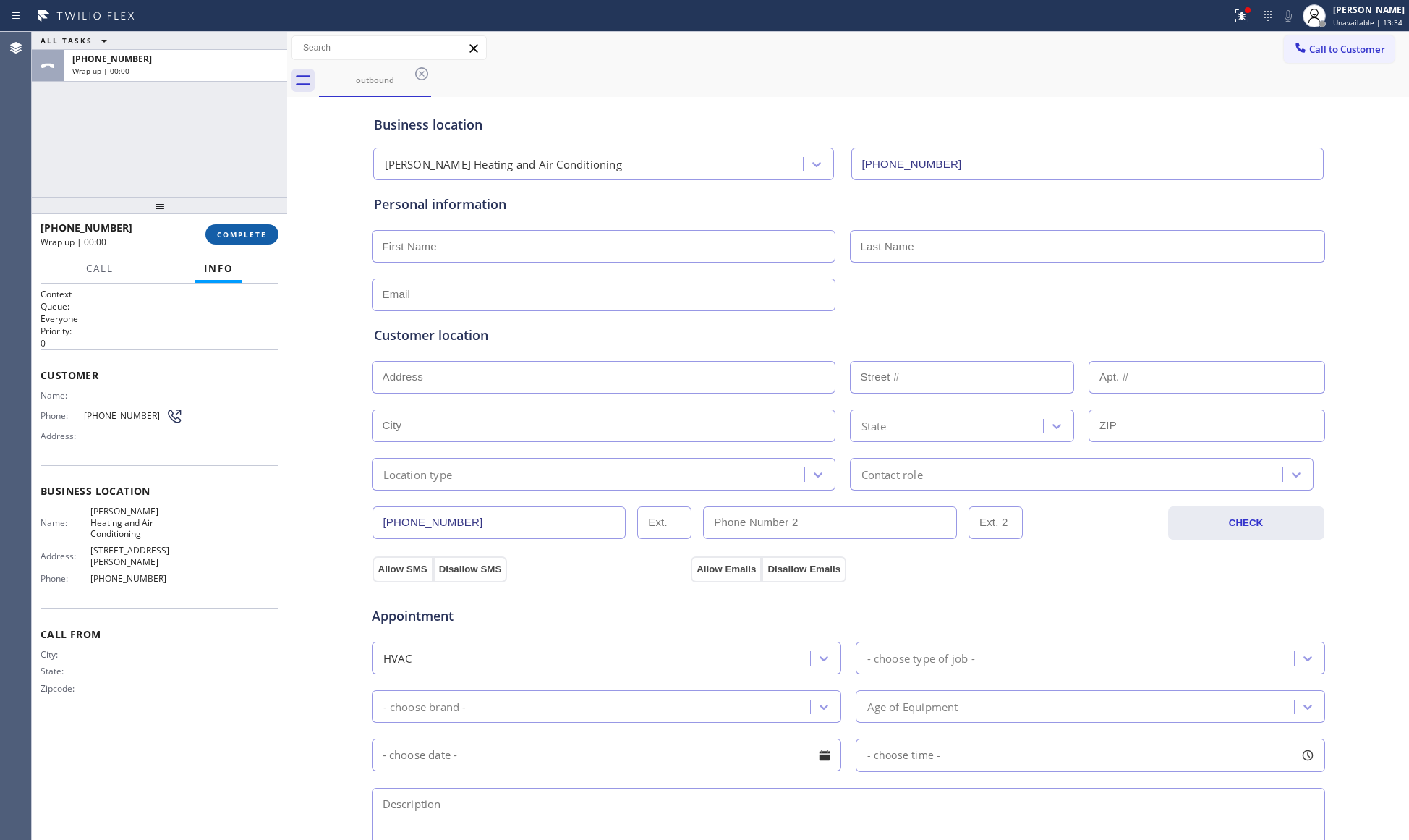
click at [237, 224] on button "COMPLETE" at bounding box center [242, 234] width 73 height 21
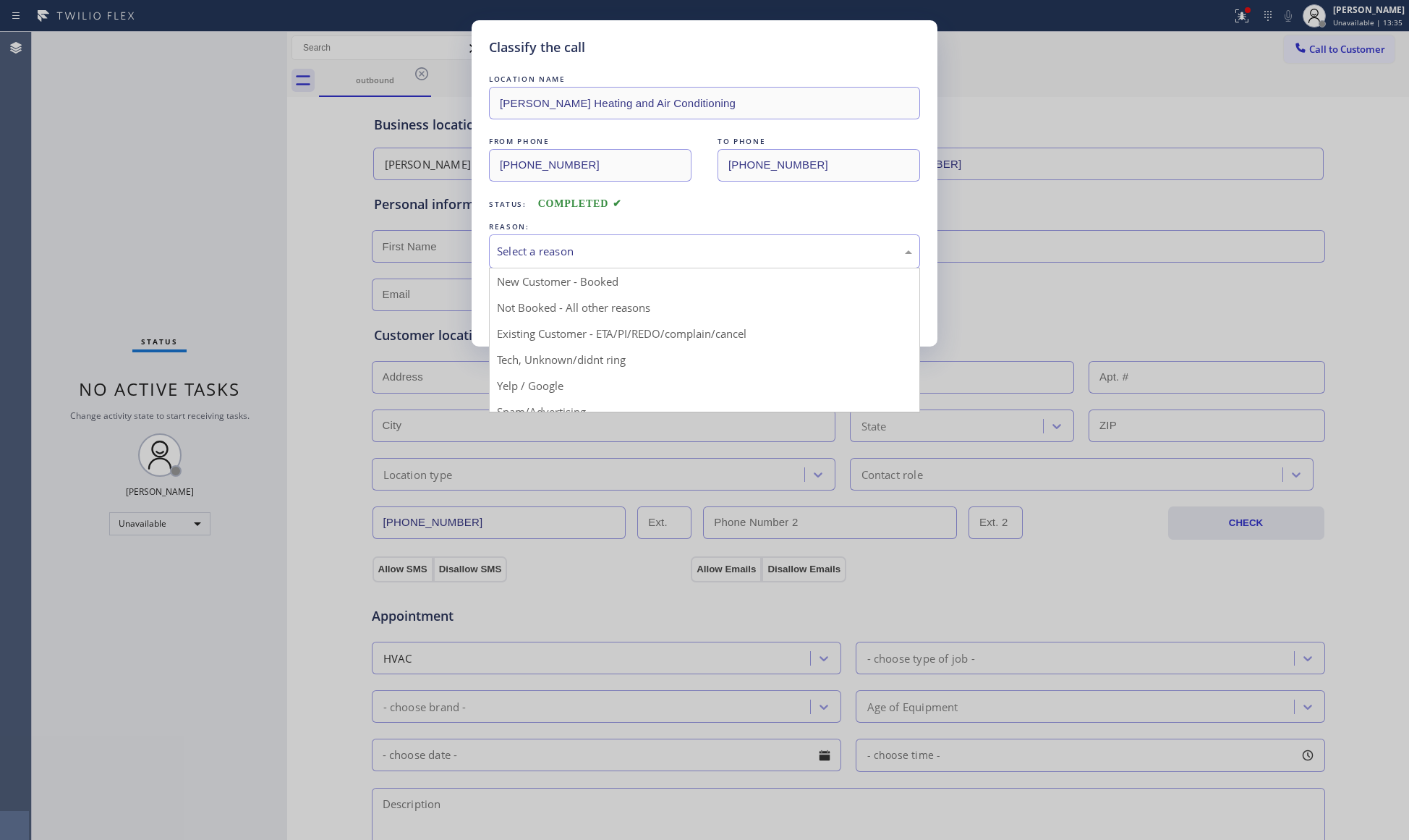
click at [717, 247] on div "Select a reason" at bounding box center [705, 251] width 416 height 16
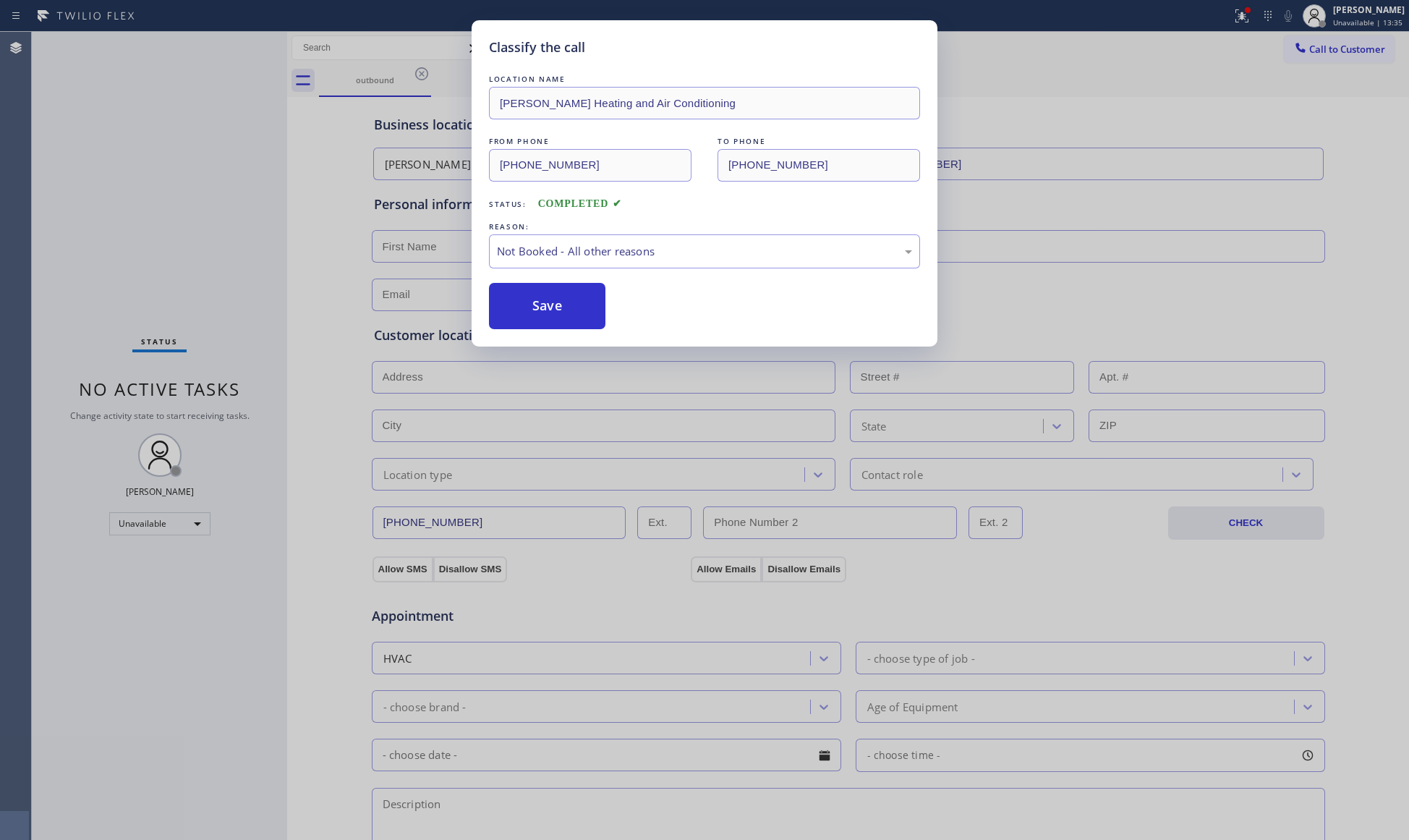
click at [544, 310] on button "Save" at bounding box center [547, 306] width 116 height 46
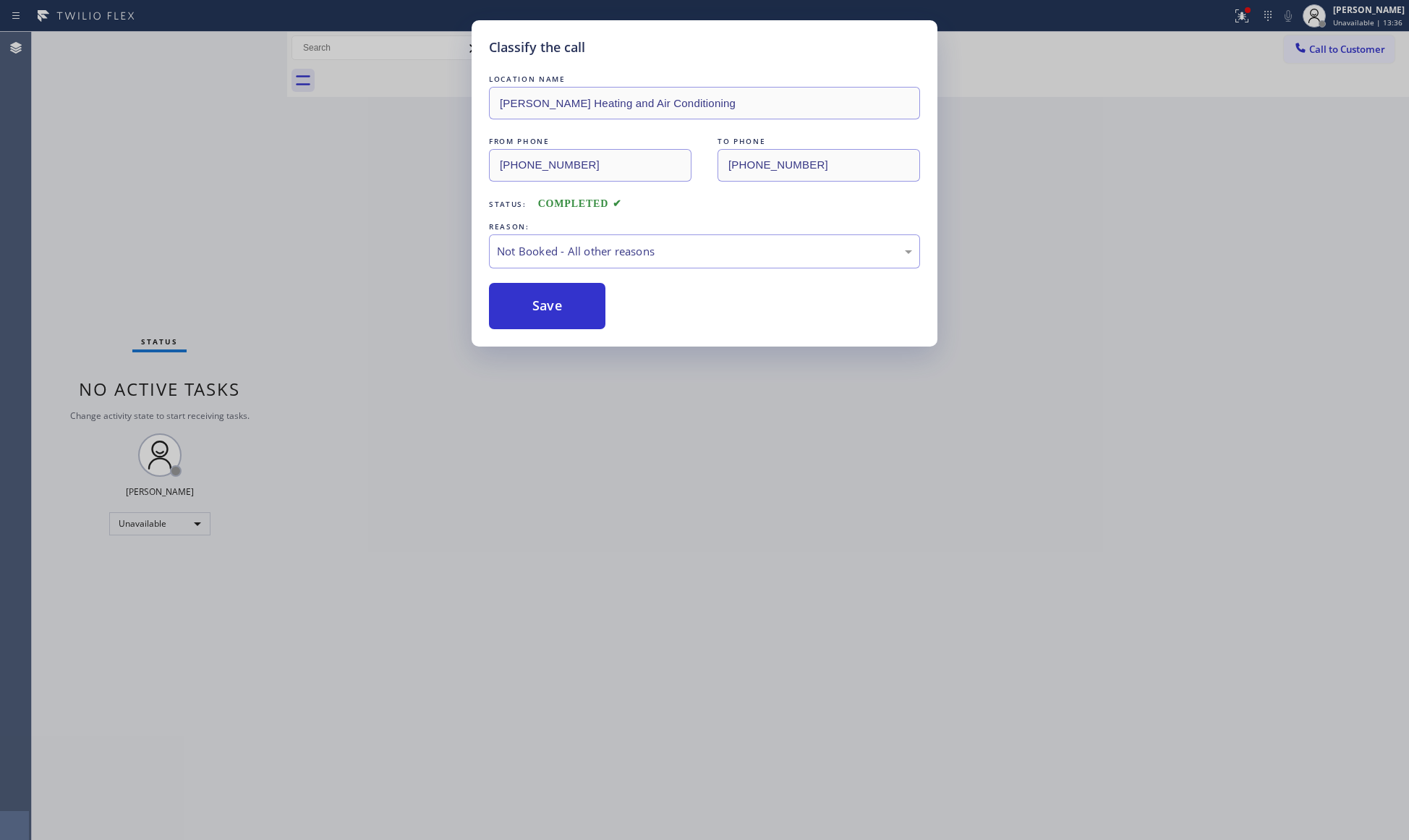
drag, startPoint x: 544, startPoint y: 310, endPoint x: 836, endPoint y: 249, distance: 298.3
click at [545, 310] on button "Save" at bounding box center [547, 306] width 116 height 46
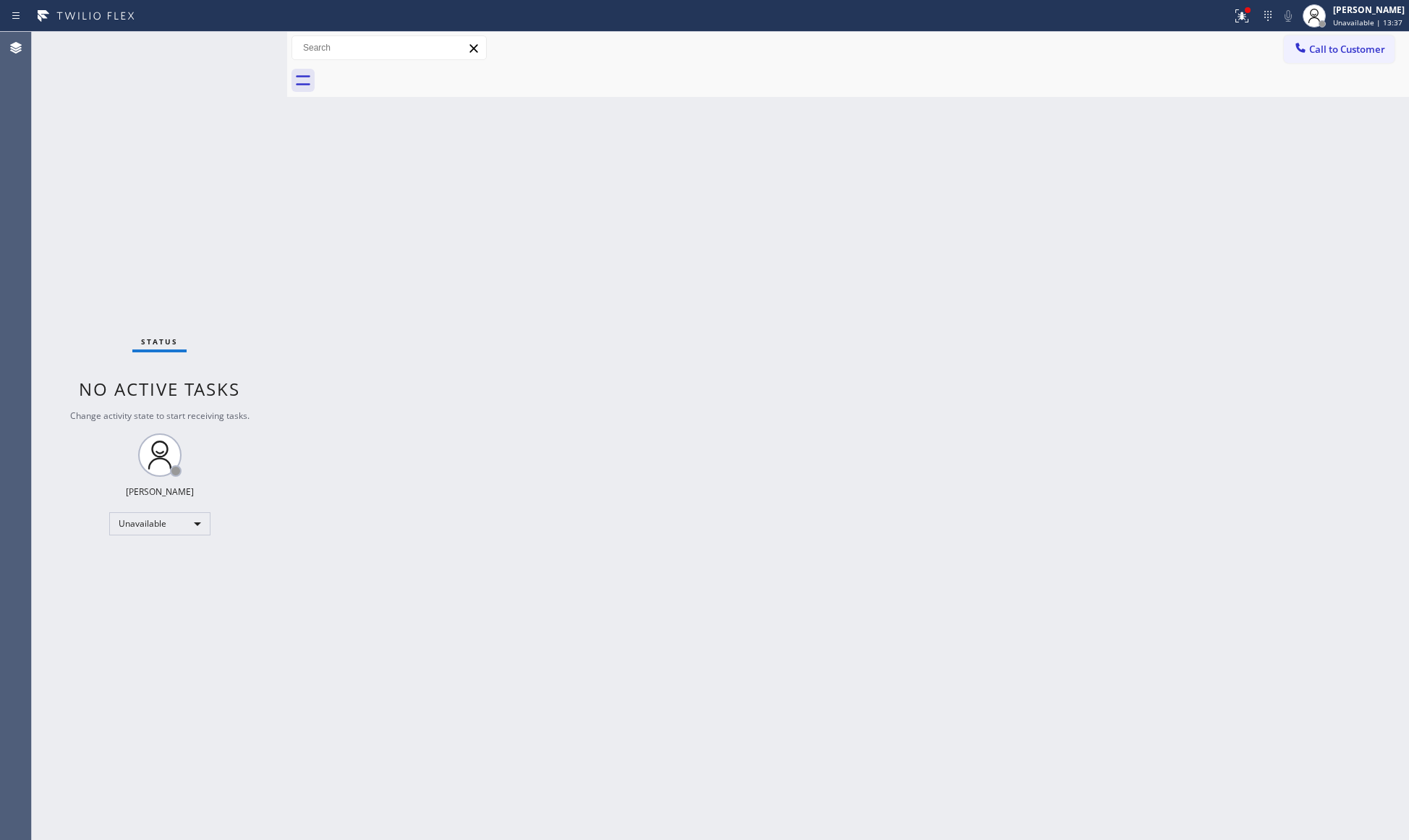
drag, startPoint x: 1234, startPoint y: 13, endPoint x: 1200, endPoint y: 97, distance: 90.6
click at [1235, 23] on div at bounding box center [1242, 16] width 32 height 17
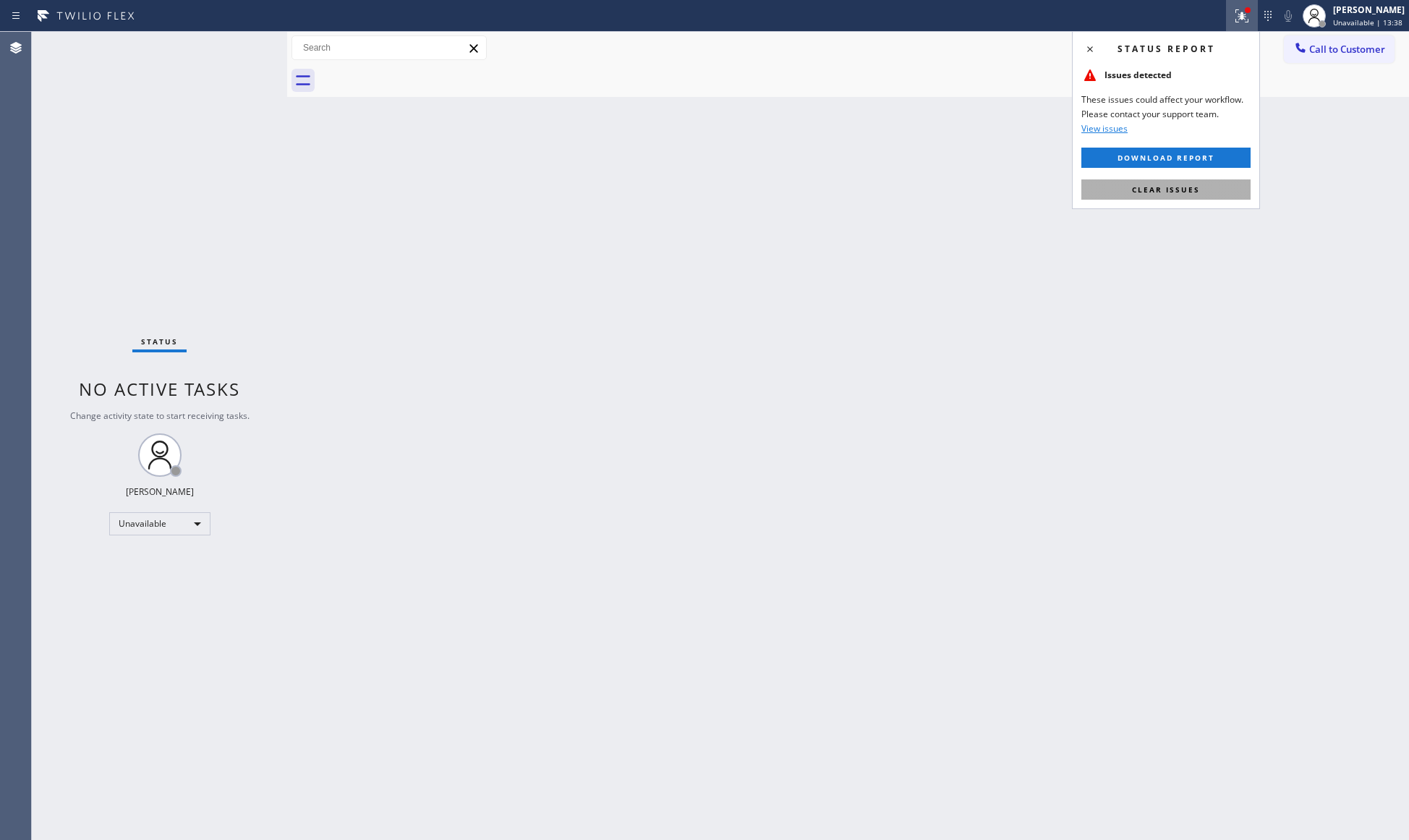
click at [1176, 185] on span "Clear issues" at bounding box center [1166, 190] width 68 height 10
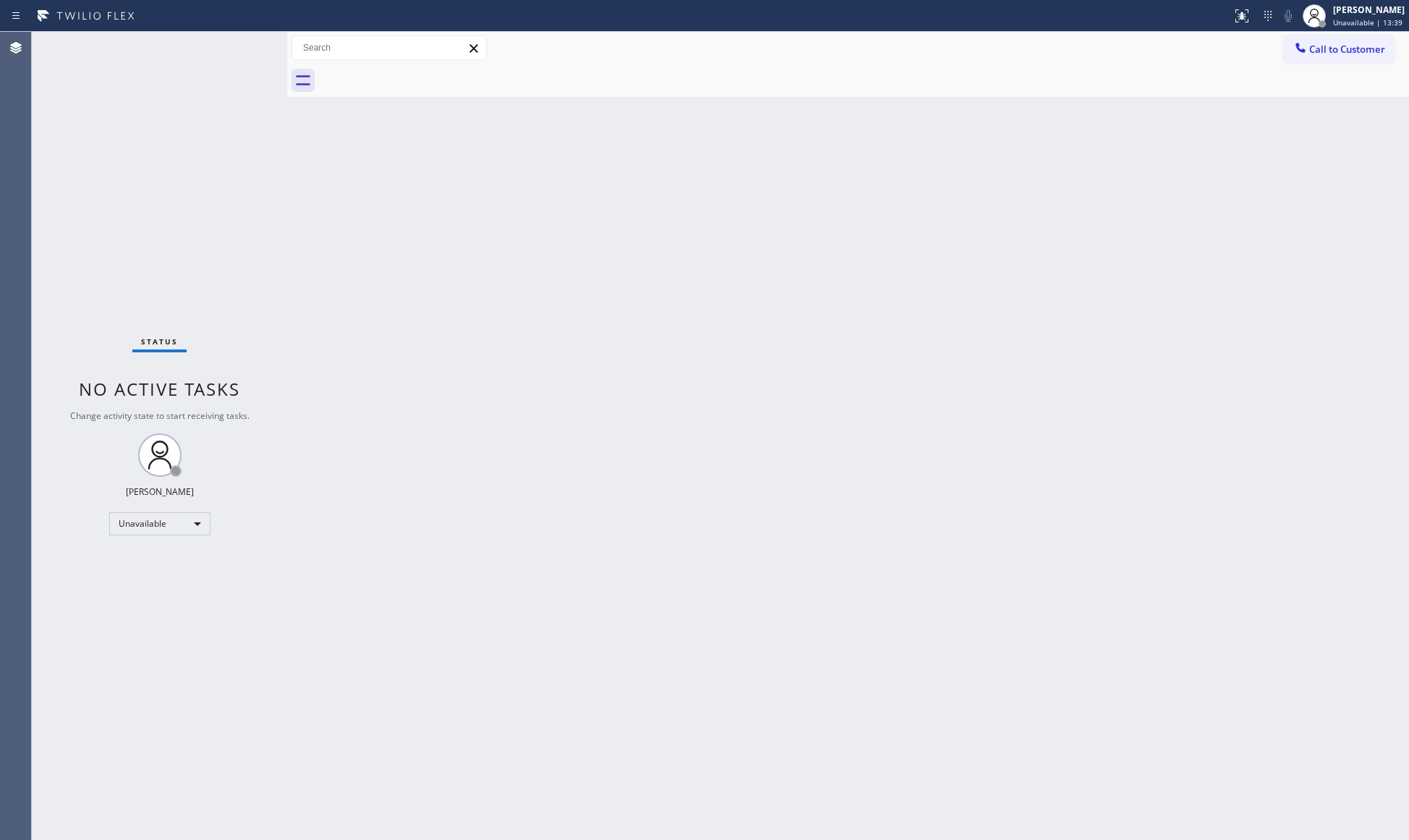
drag, startPoint x: 1325, startPoint y: 45, endPoint x: 974, endPoint y: 175, distance: 374.3
click at [1315, 46] on span "Call to Customer" at bounding box center [1347, 49] width 76 height 13
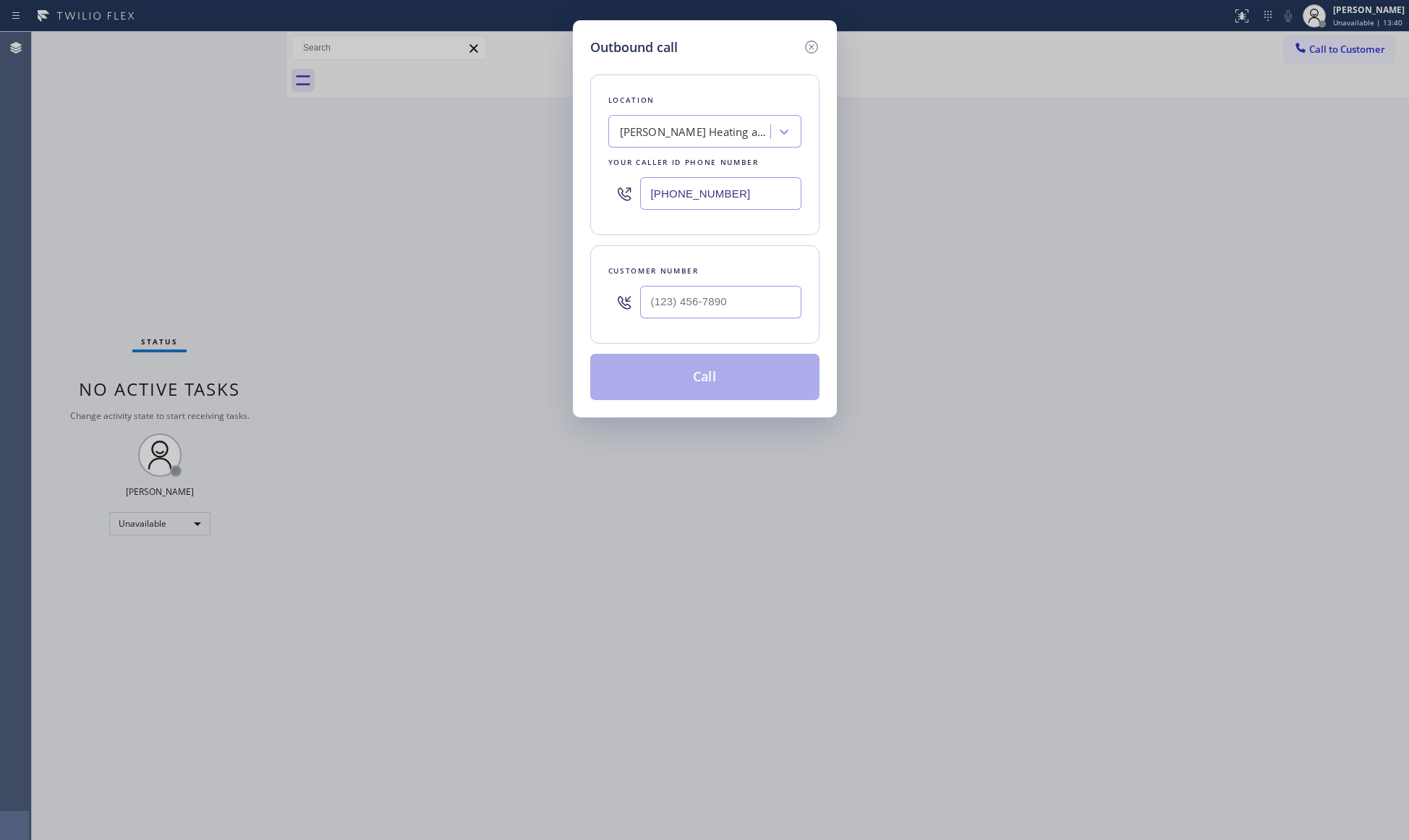
drag, startPoint x: 759, startPoint y: 199, endPoint x: 586, endPoint y: 195, distance: 173.0
click at [591, 197] on div "Location [GEOGRAPHIC_DATA] Heating and Air Conditioning Your caller id phone nu…" at bounding box center [705, 154] width 229 height 161
paste input "626) 508-7417"
type input "[PHONE_NUMBER]"
click at [774, 303] on input "(___) ___-____" at bounding box center [721, 302] width 162 height 32
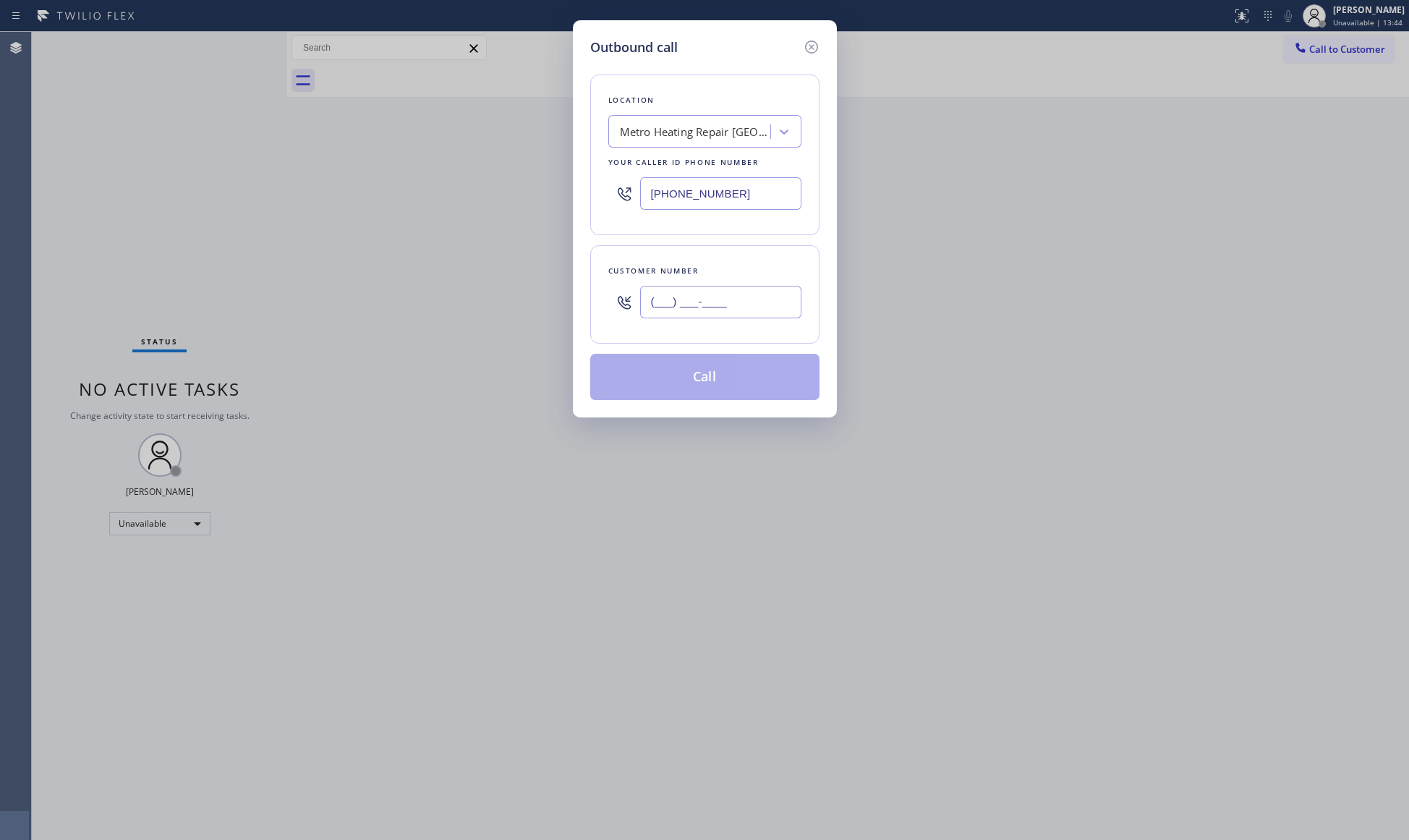
paste input "323) 212-9160"
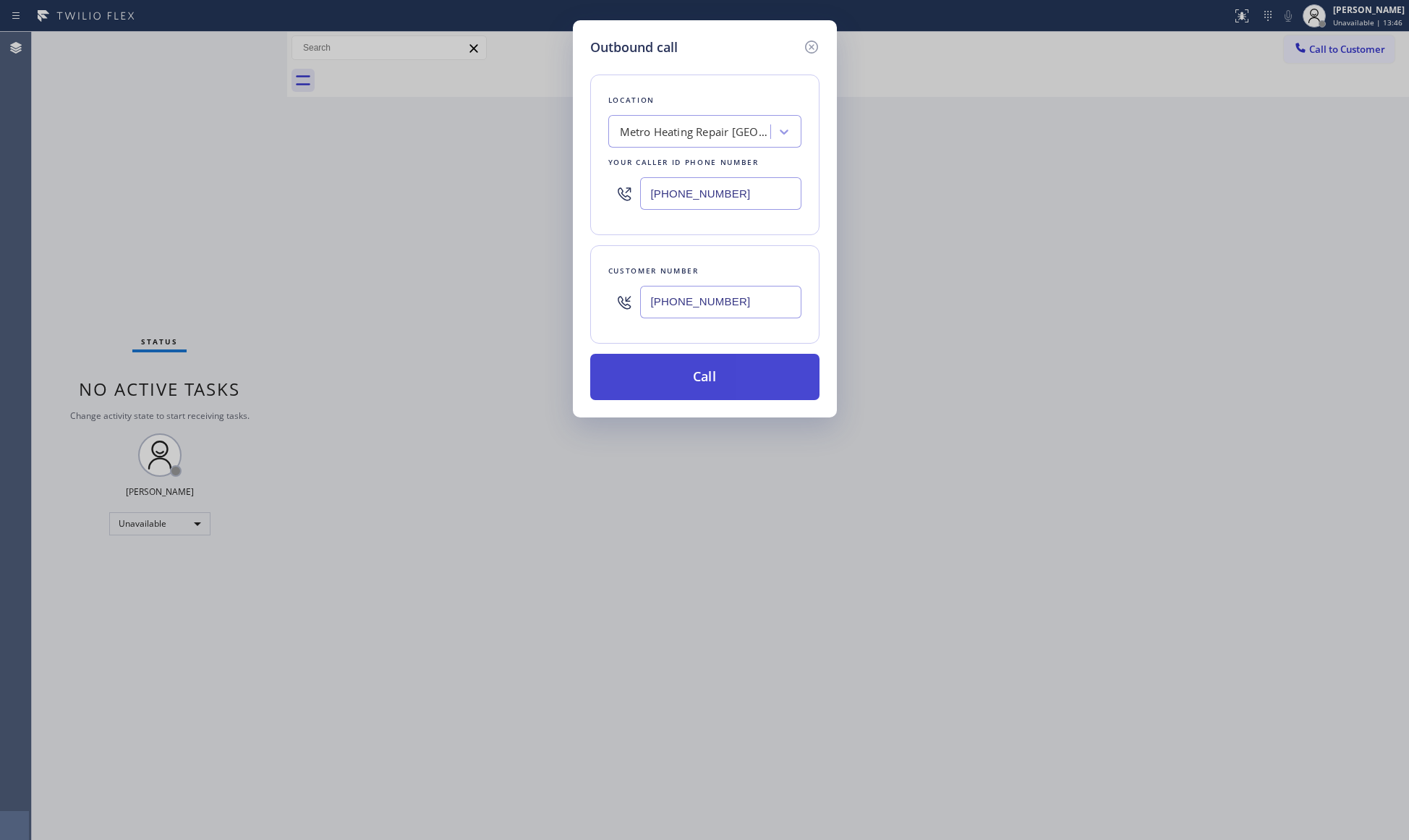
type input "[PHONE_NUMBER]"
click at [707, 377] on button "Call" at bounding box center [705, 377] width 229 height 46
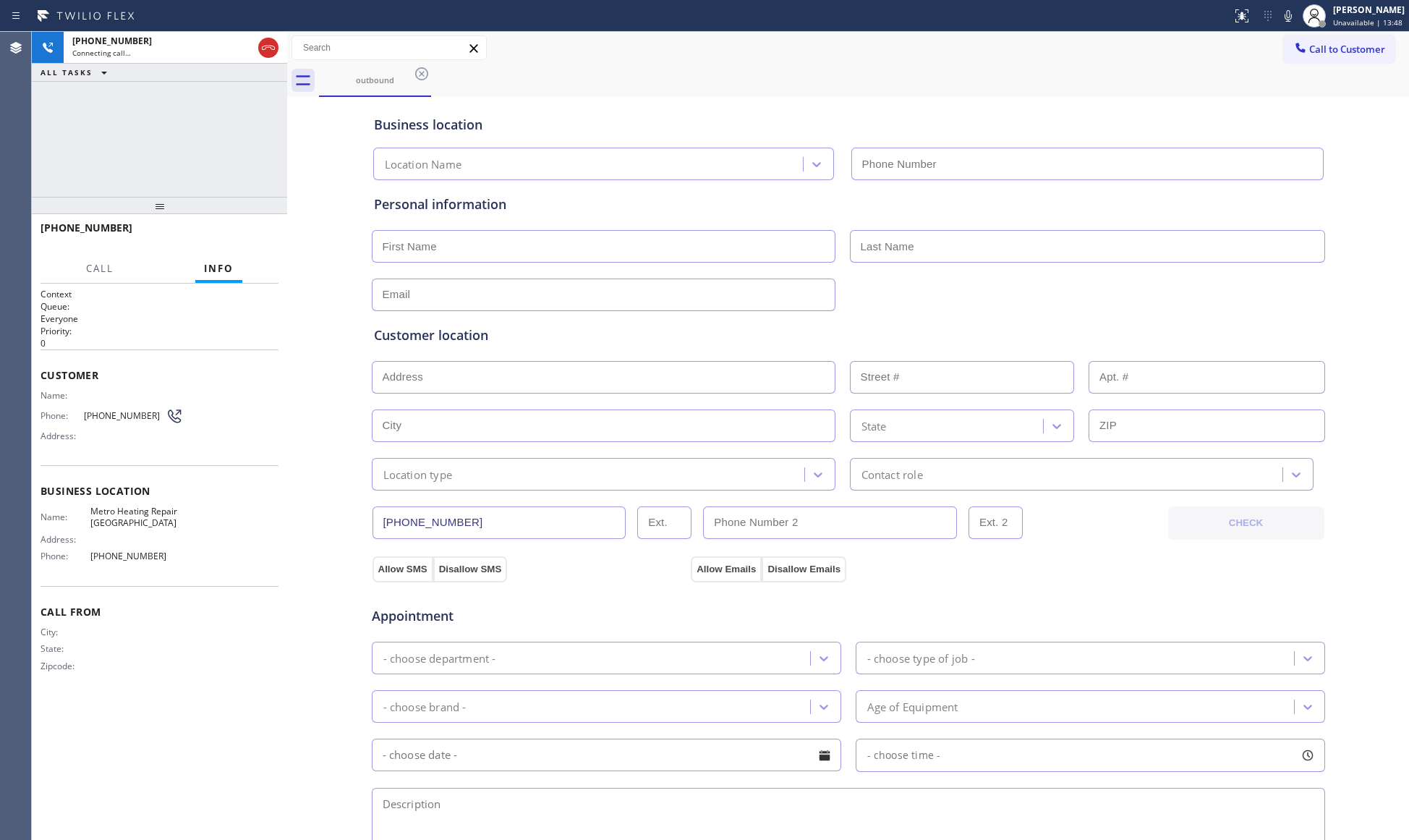
type input "[PHONE_NUMBER]"
click at [891, 102] on div "Business location Metro Heating Repair [GEOGRAPHIC_DATA] [PHONE_NUMBER]" at bounding box center [848, 140] width 955 height 80
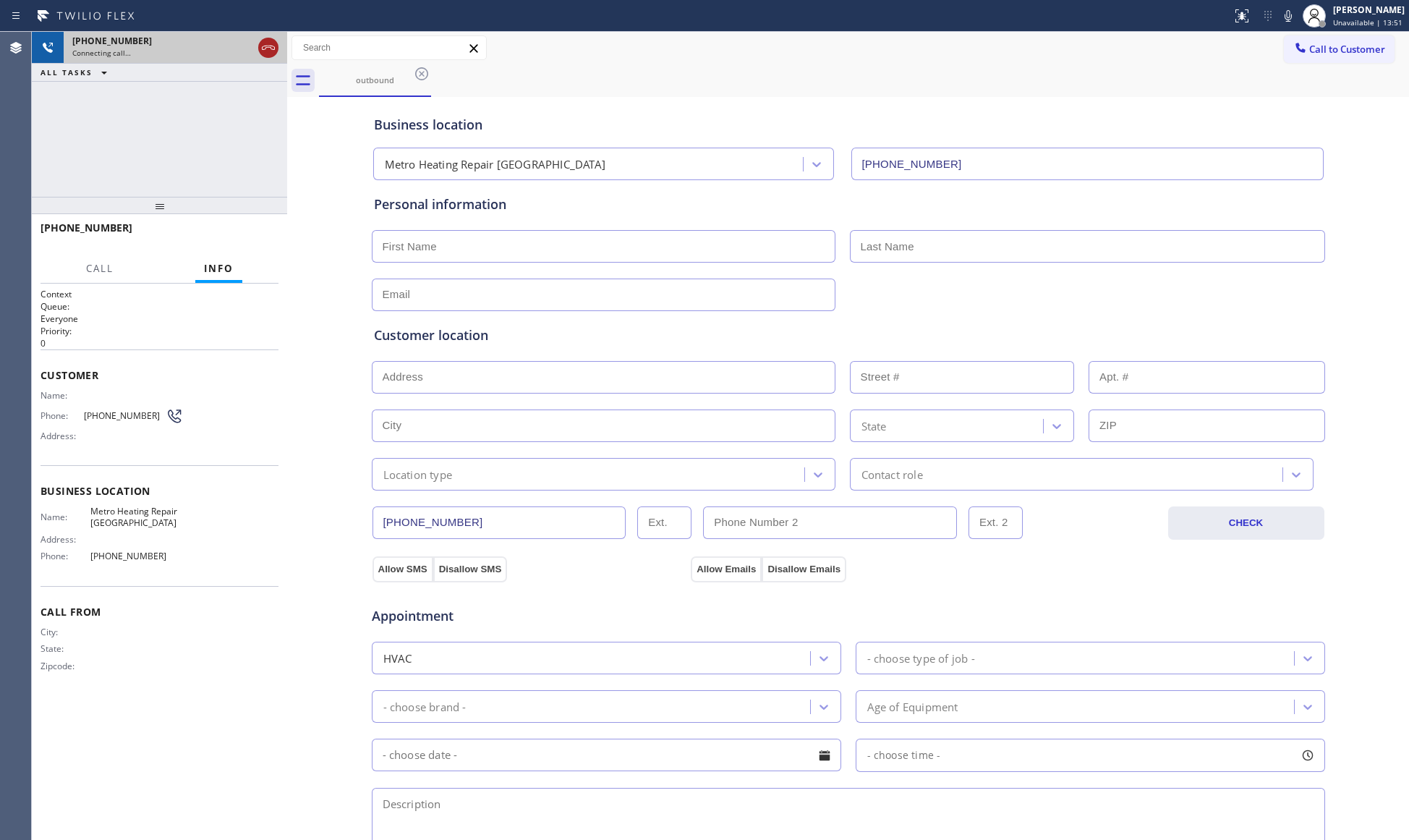
drag, startPoint x: 272, startPoint y: 56, endPoint x: 296, endPoint y: 55, distance: 24.0
click at [272, 56] on icon at bounding box center [268, 47] width 17 height 17
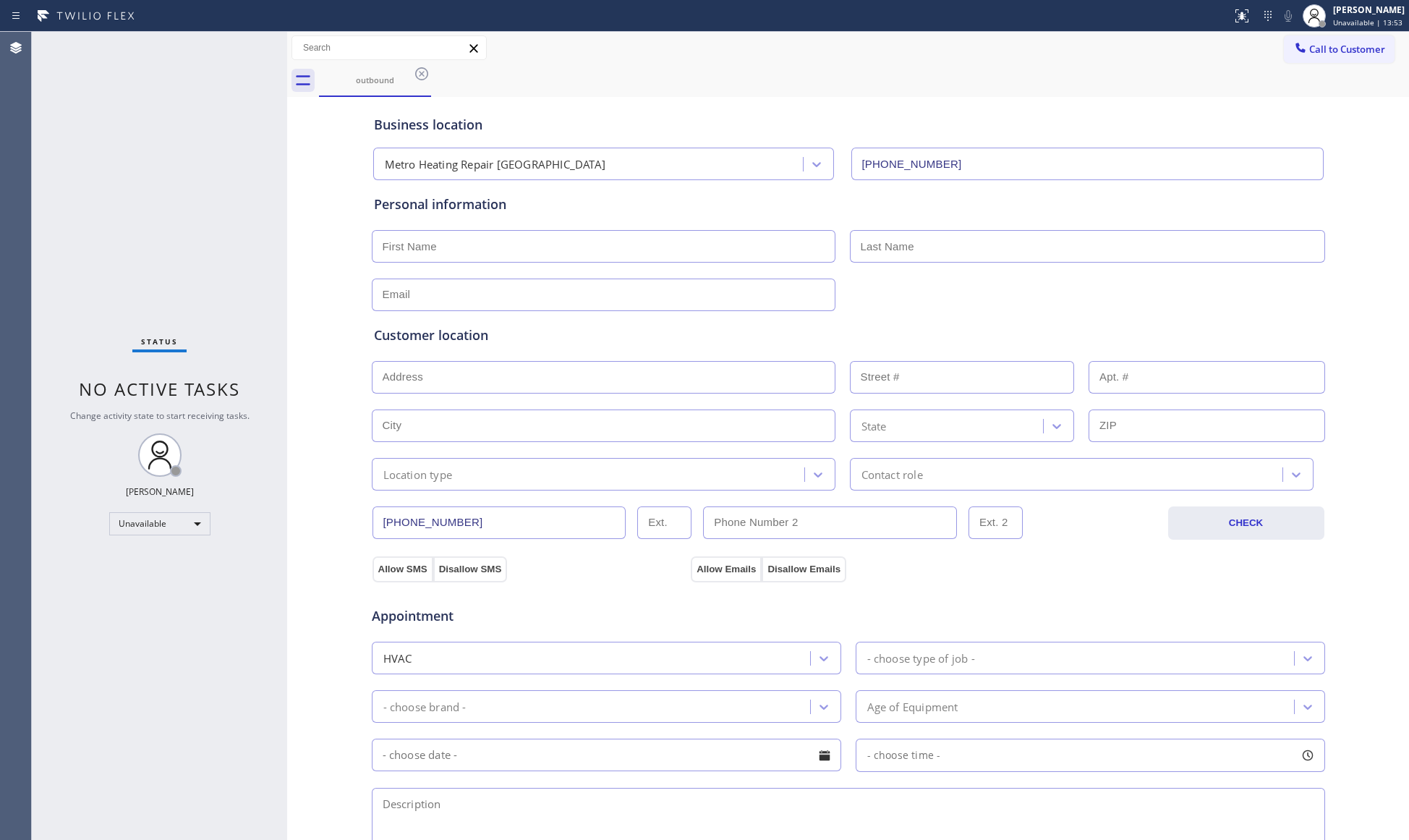
drag, startPoint x: 424, startPoint y: 75, endPoint x: 472, endPoint y: 82, distance: 48.5
click at [441, 78] on div "outbound" at bounding box center [864, 80] width 1090 height 32
drag, startPoint x: 420, startPoint y: 78, endPoint x: 533, endPoint y: 78, distance: 113.0
click at [421, 78] on icon at bounding box center [421, 73] width 17 height 17
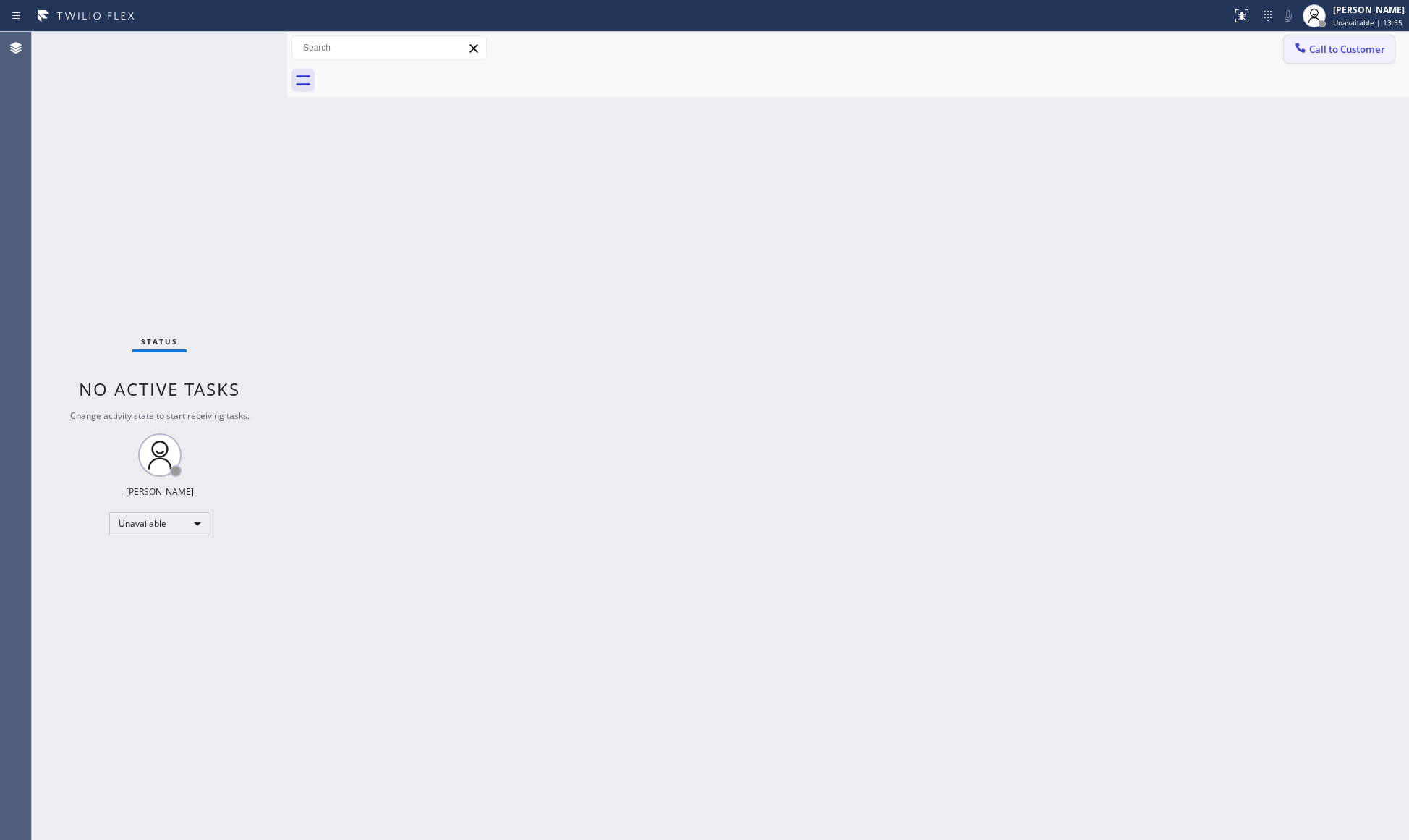
click at [1303, 53] on icon at bounding box center [1301, 48] width 15 height 15
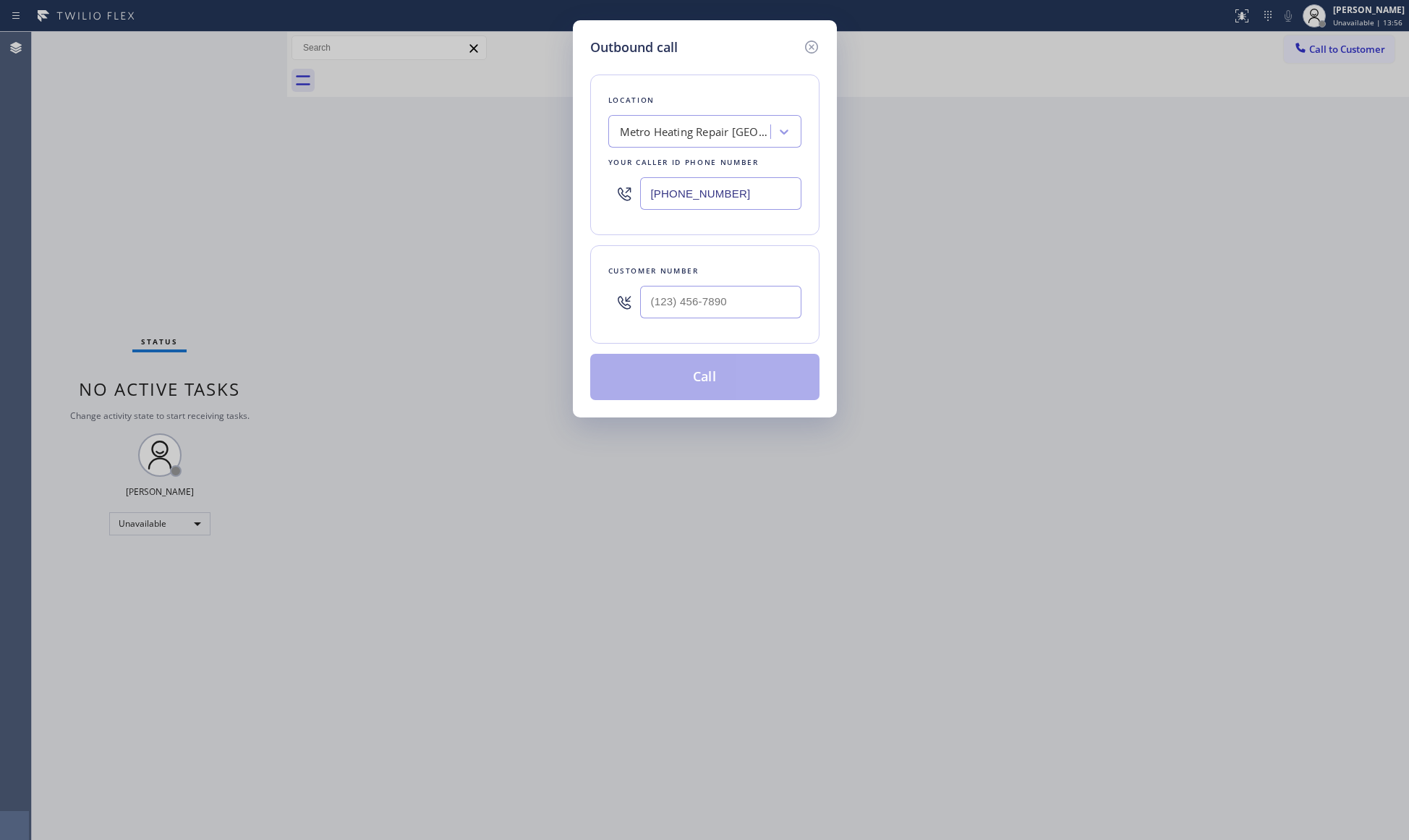
drag, startPoint x: 641, startPoint y: 191, endPoint x: 567, endPoint y: 186, distance: 74.2
click at [562, 189] on div "Outbound call Location Metro Heating Repair [GEOGRAPHIC_DATA] Your caller id ph…" at bounding box center [704, 420] width 1409 height 840
paste input "909) 390-1773"
type input "[PHONE_NUMBER]"
click at [729, 308] on input "(___) ___-____" at bounding box center [721, 302] width 162 height 32
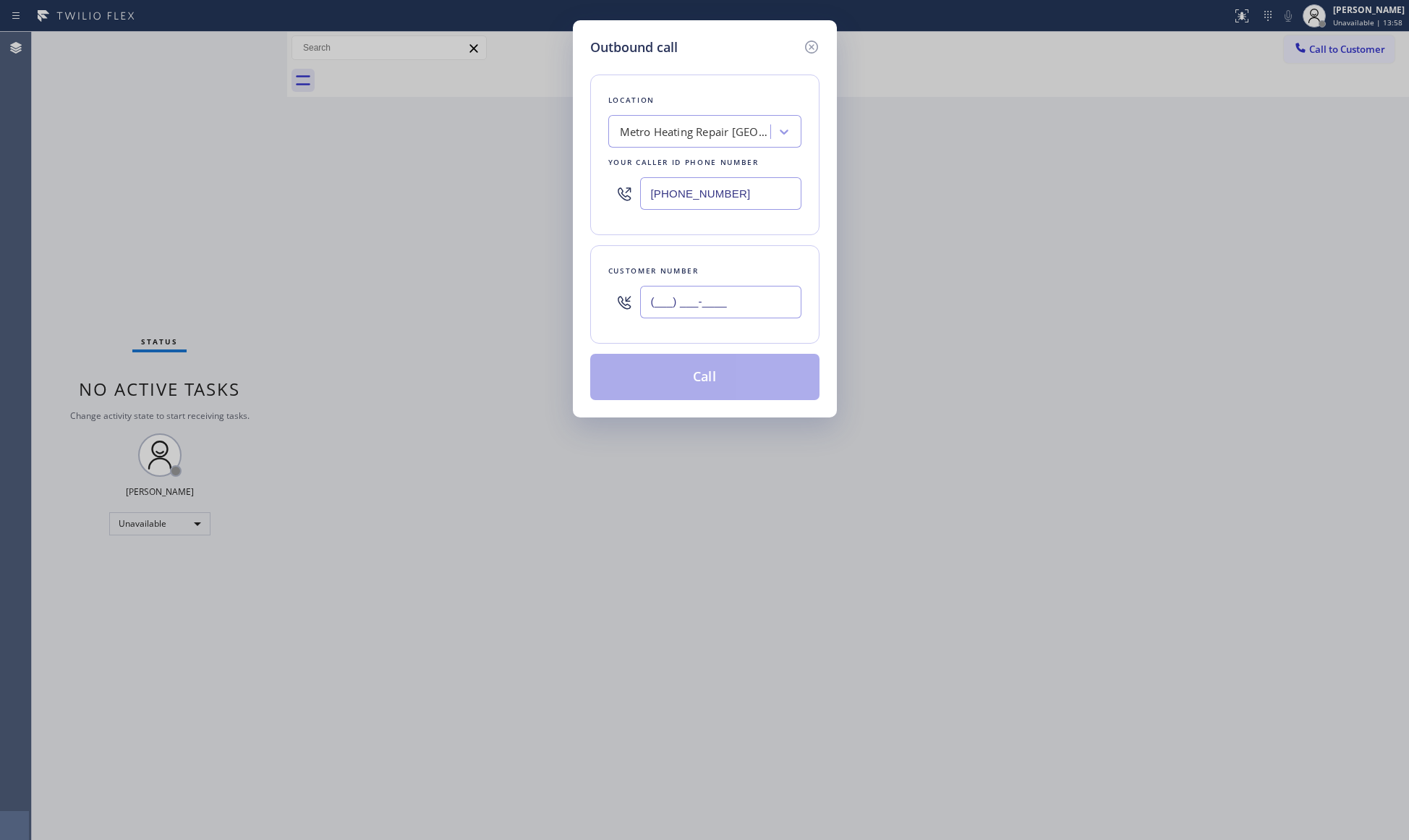
paste input "888) 446-3814"
type input "[PHONE_NUMBER]"
click at [730, 363] on button "Call" at bounding box center [705, 377] width 229 height 46
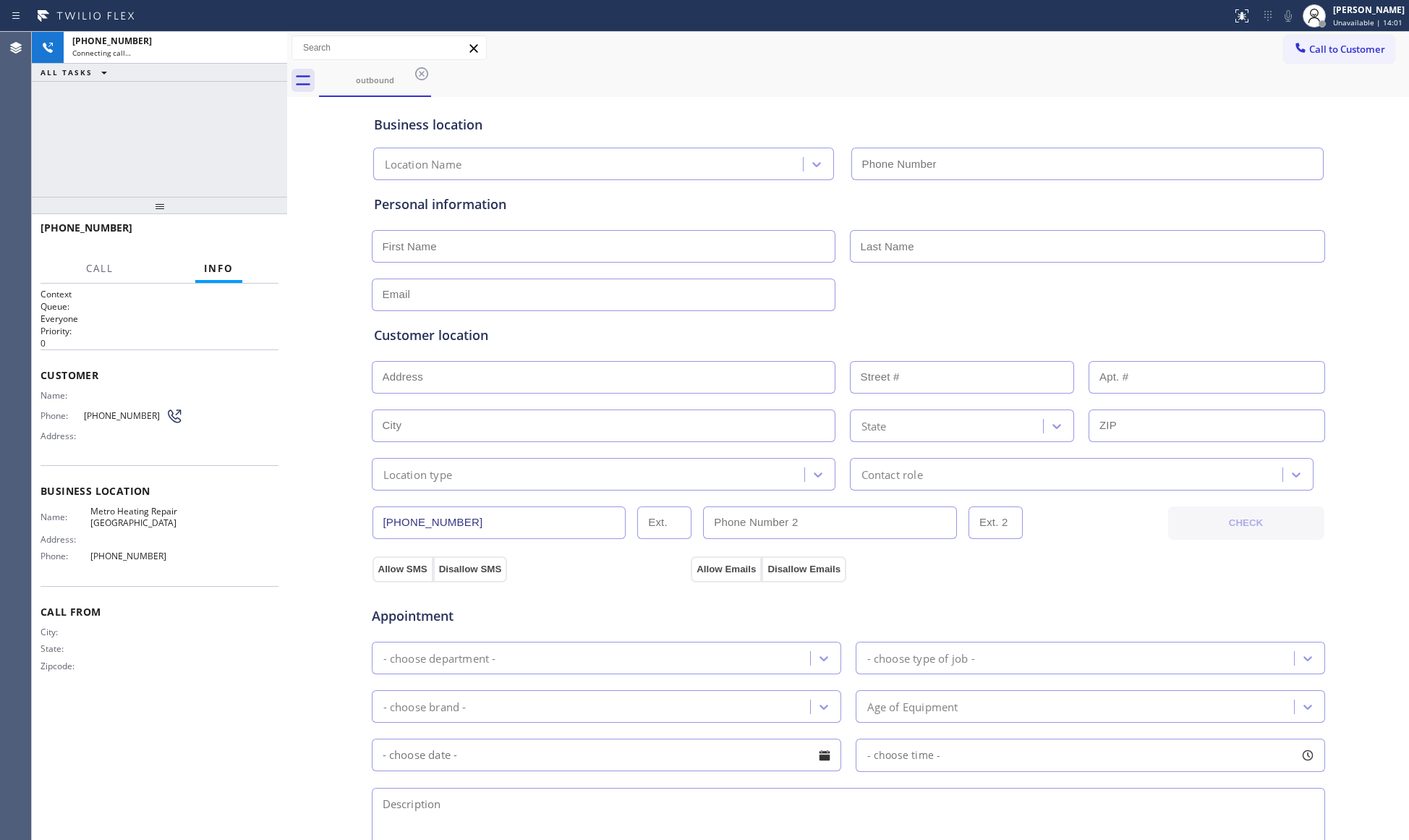
type input "[PHONE_NUMBER]"
click at [819, 93] on div "outbound" at bounding box center [864, 80] width 1090 height 32
click at [259, 242] on button "HANG UP" at bounding box center [245, 234] width 68 height 21
click at [257, 237] on span "HANG UP" at bounding box center [245, 234] width 45 height 10
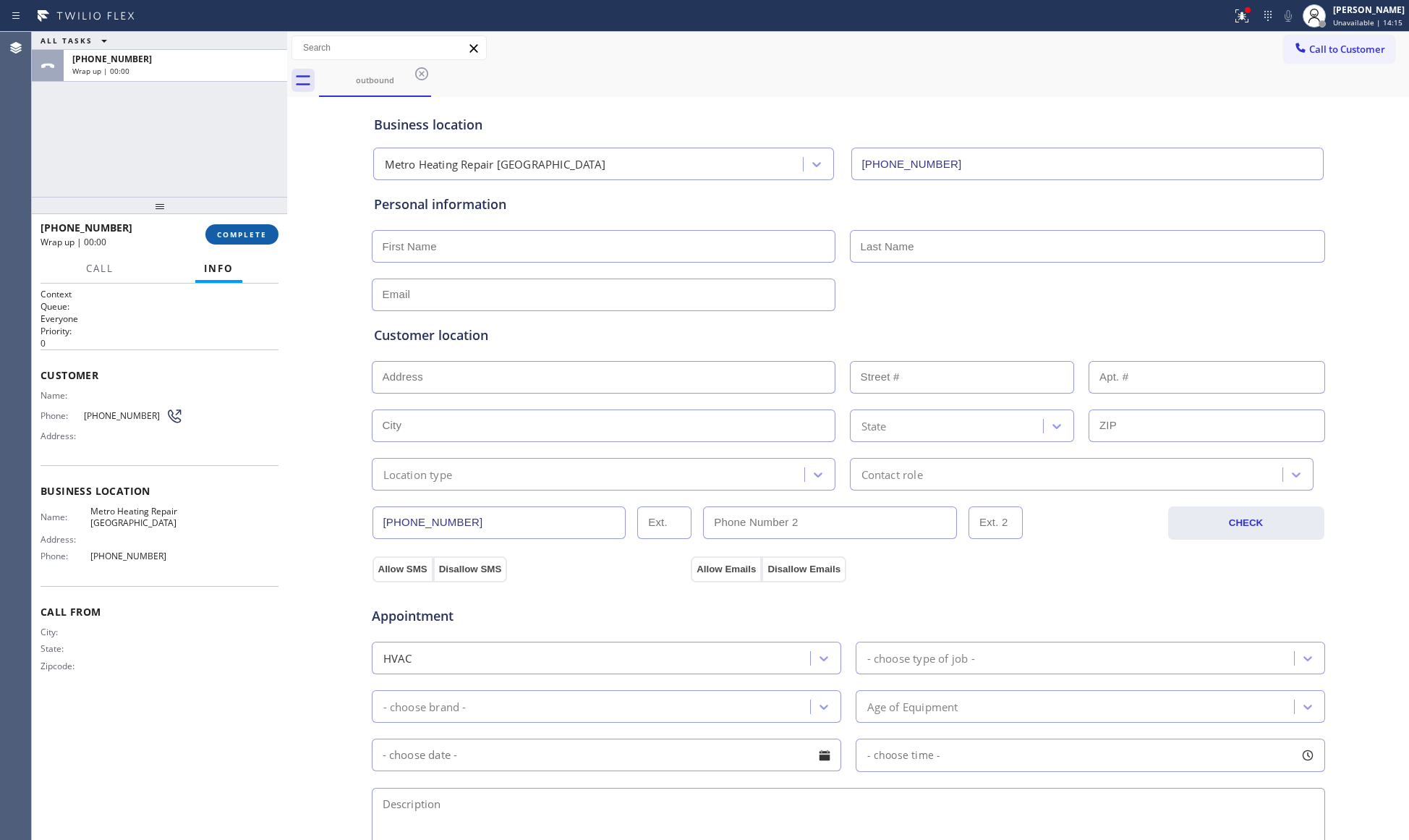
click at [257, 236] on span "COMPLETE" at bounding box center [242, 234] width 50 height 10
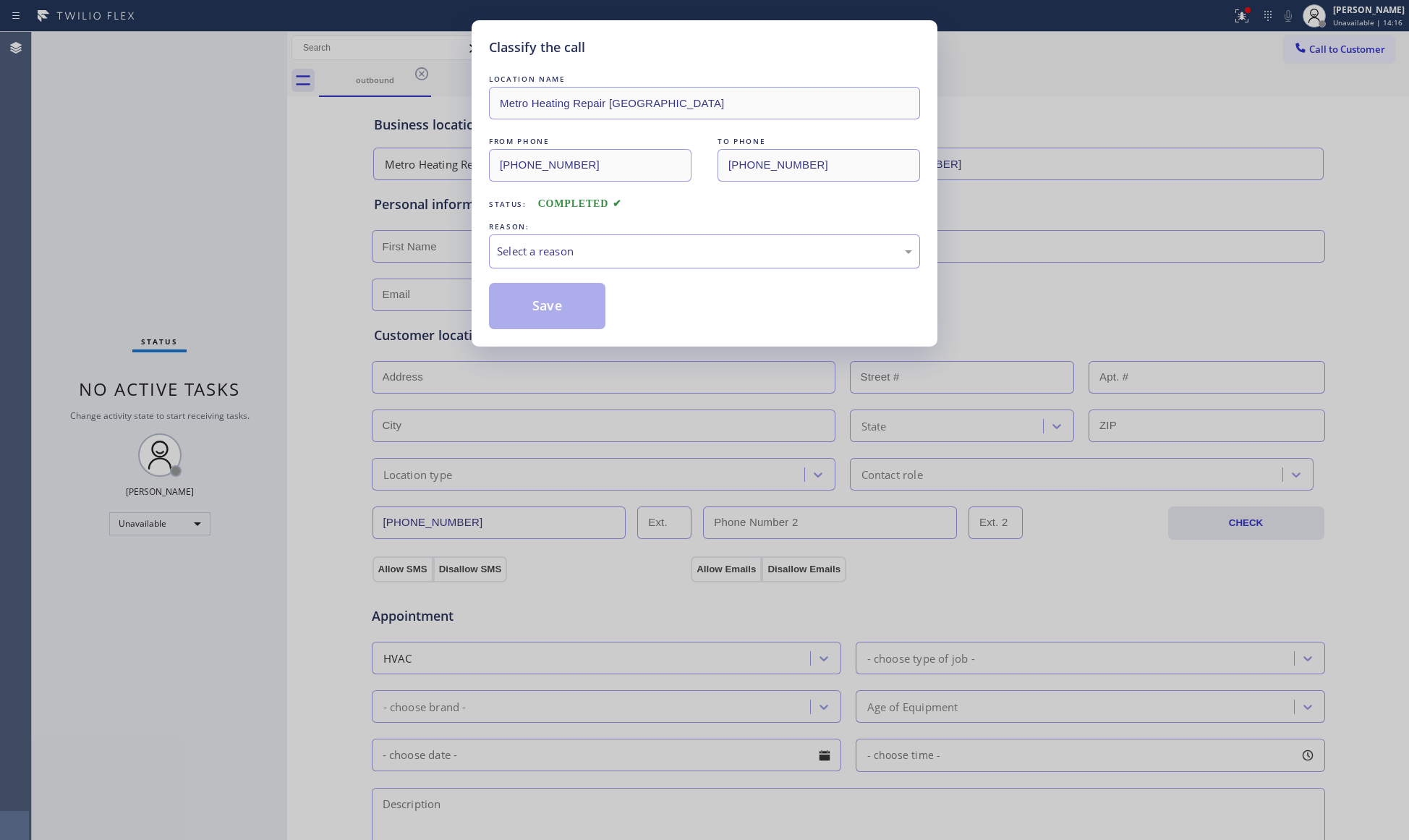
click at [640, 246] on div "Select a reason" at bounding box center [705, 251] width 416 height 16
click at [522, 305] on button "Save" at bounding box center [547, 306] width 116 height 46
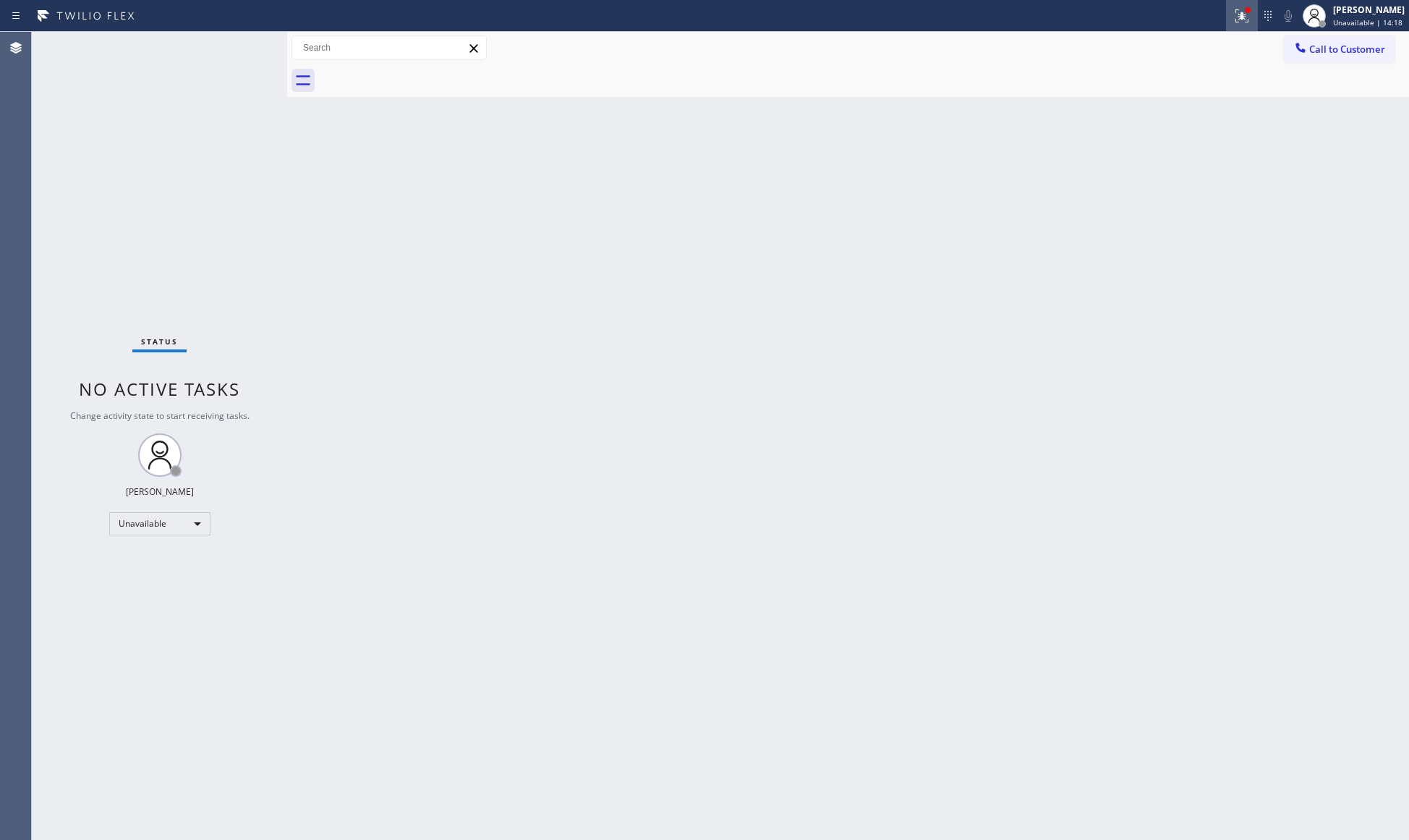
click at [1244, 18] on icon at bounding box center [1239, 14] width 9 height 10
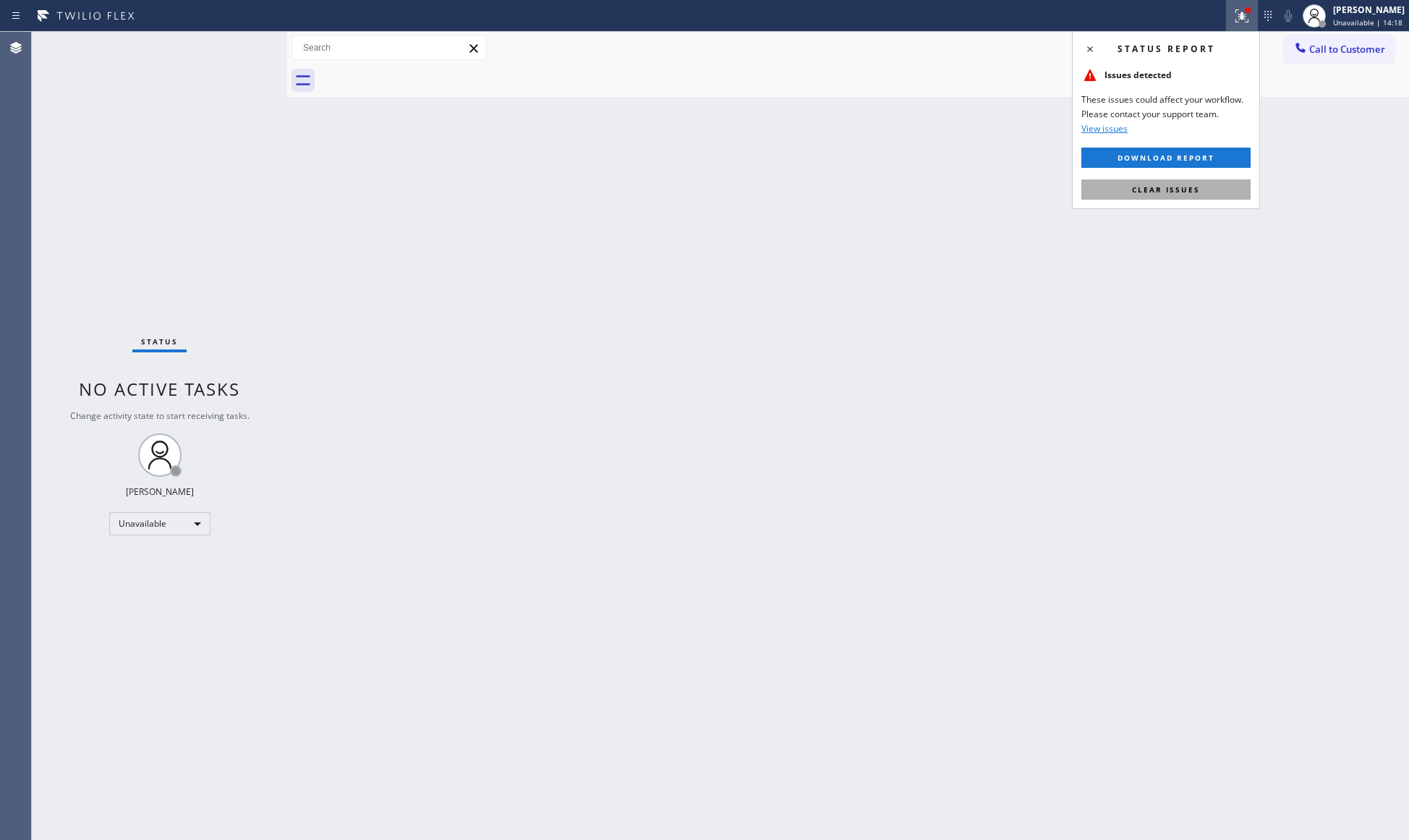
click at [1170, 184] on button "Clear issues" at bounding box center [1166, 190] width 169 height 21
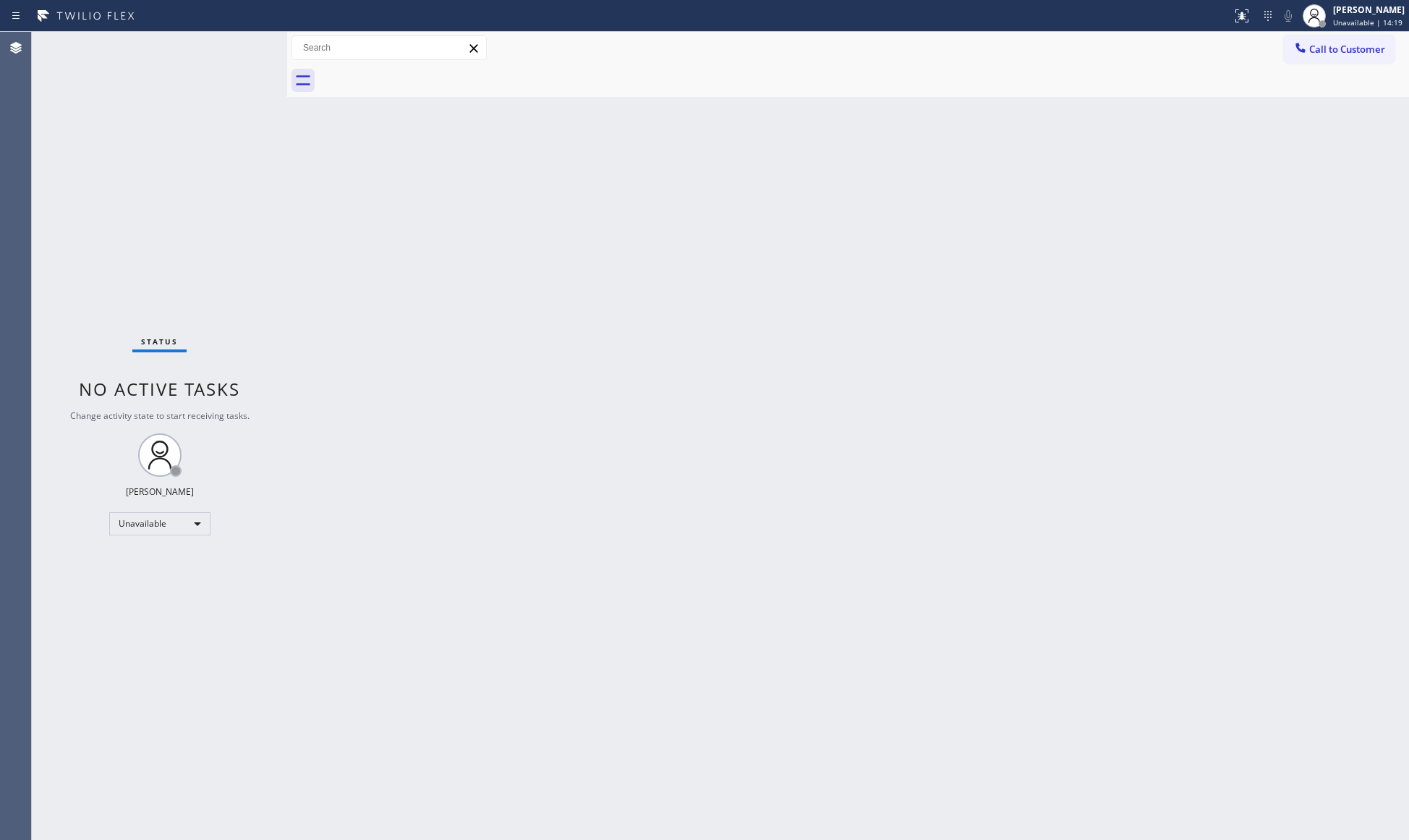
drag, startPoint x: 1305, startPoint y: 53, endPoint x: 1123, endPoint y: 163, distance: 212.7
click at [1306, 53] on icon at bounding box center [1301, 48] width 15 height 15
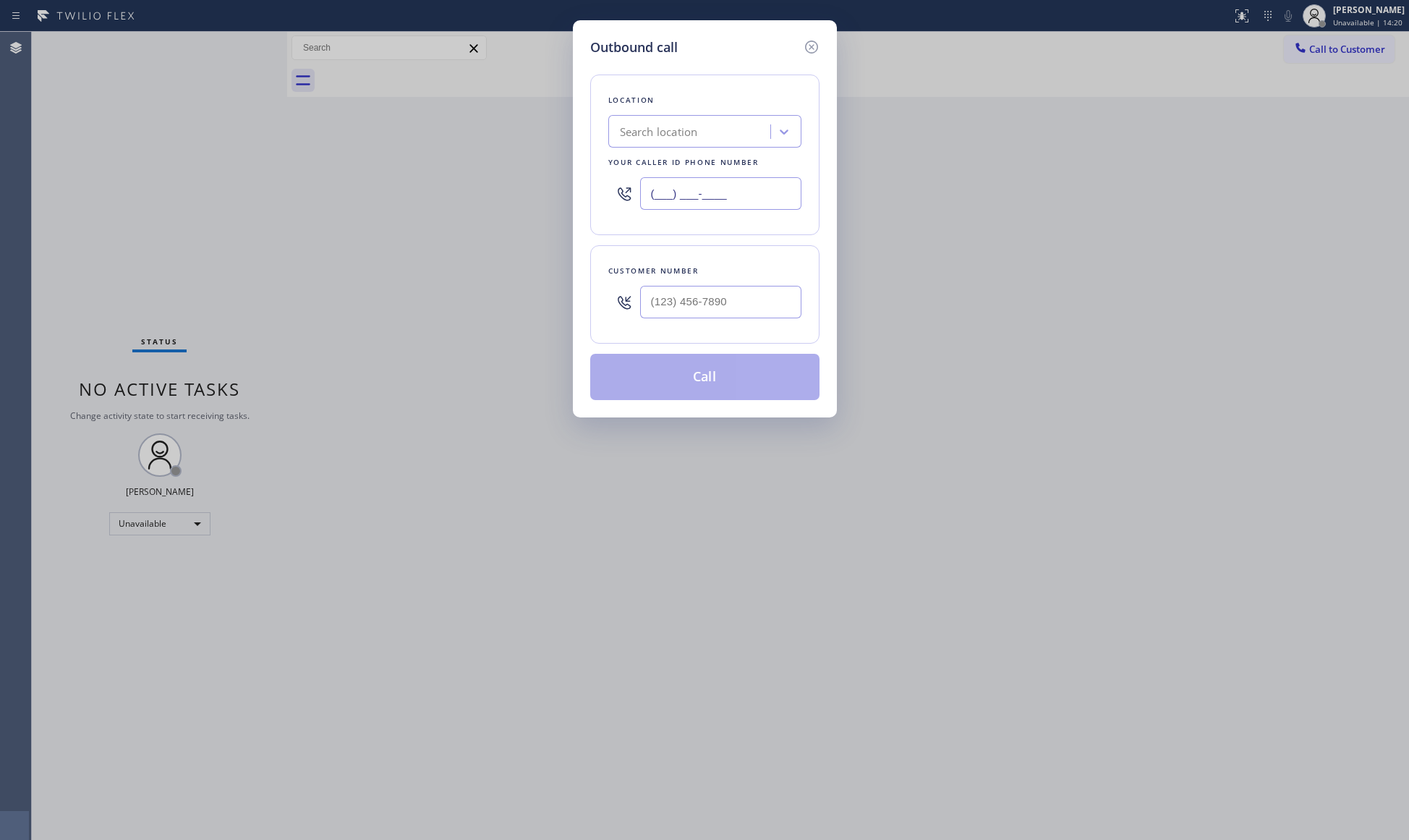
drag, startPoint x: 739, startPoint y: 195, endPoint x: 594, endPoint y: 190, distance: 145.1
click at [593, 190] on div "Location Search location Your caller id phone number (___) ___-____" at bounding box center [705, 154] width 229 height 161
paste input "805) 608-3776"
type input "[PHONE_NUMBER]"
paste input "323) 212-9160"
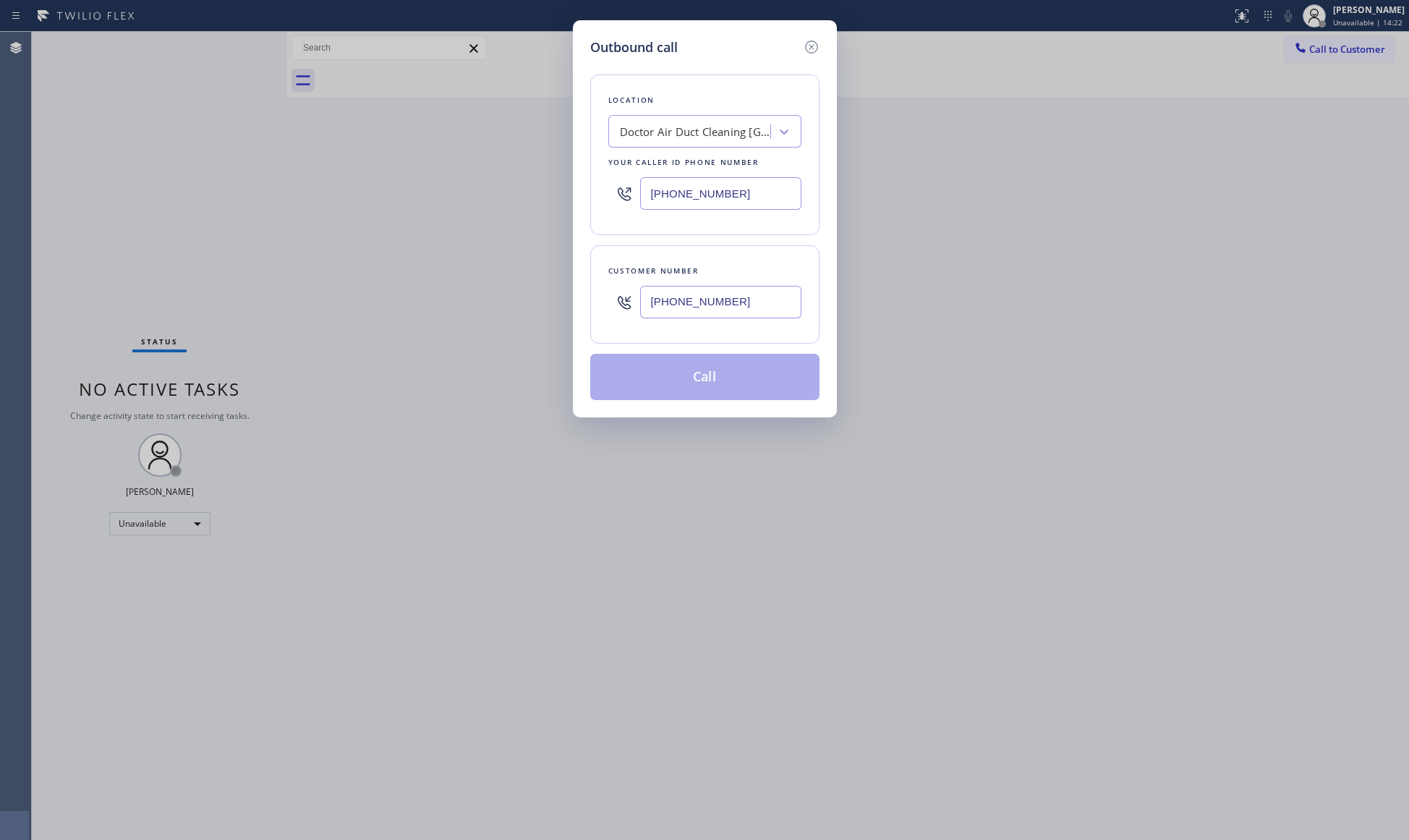
click at [732, 307] on input "[PHONE_NUMBER]" at bounding box center [721, 302] width 162 height 32
type input "[PHONE_NUMBER]"
click at [701, 378] on button "Call" at bounding box center [705, 377] width 229 height 46
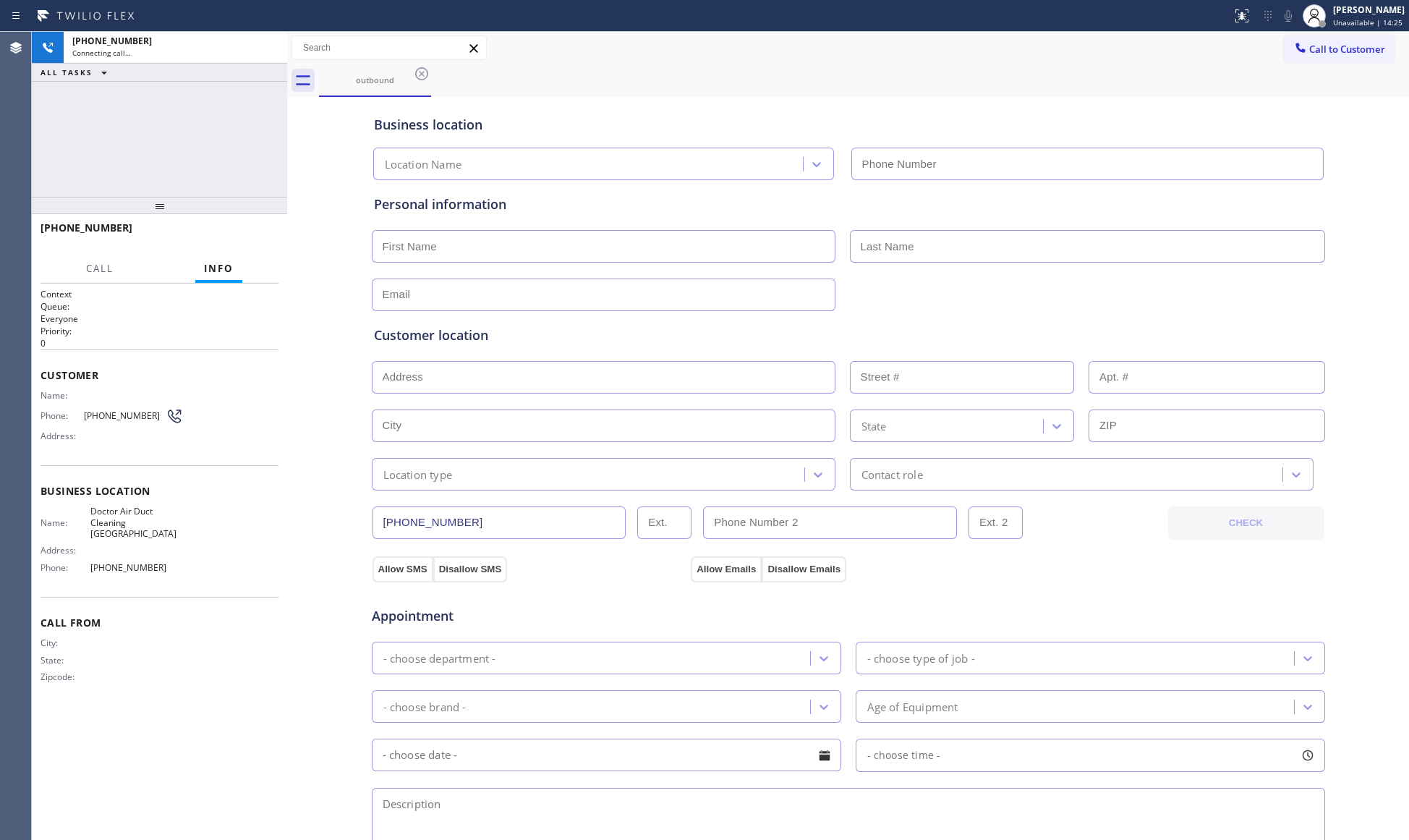
type input "[PHONE_NUMBER]"
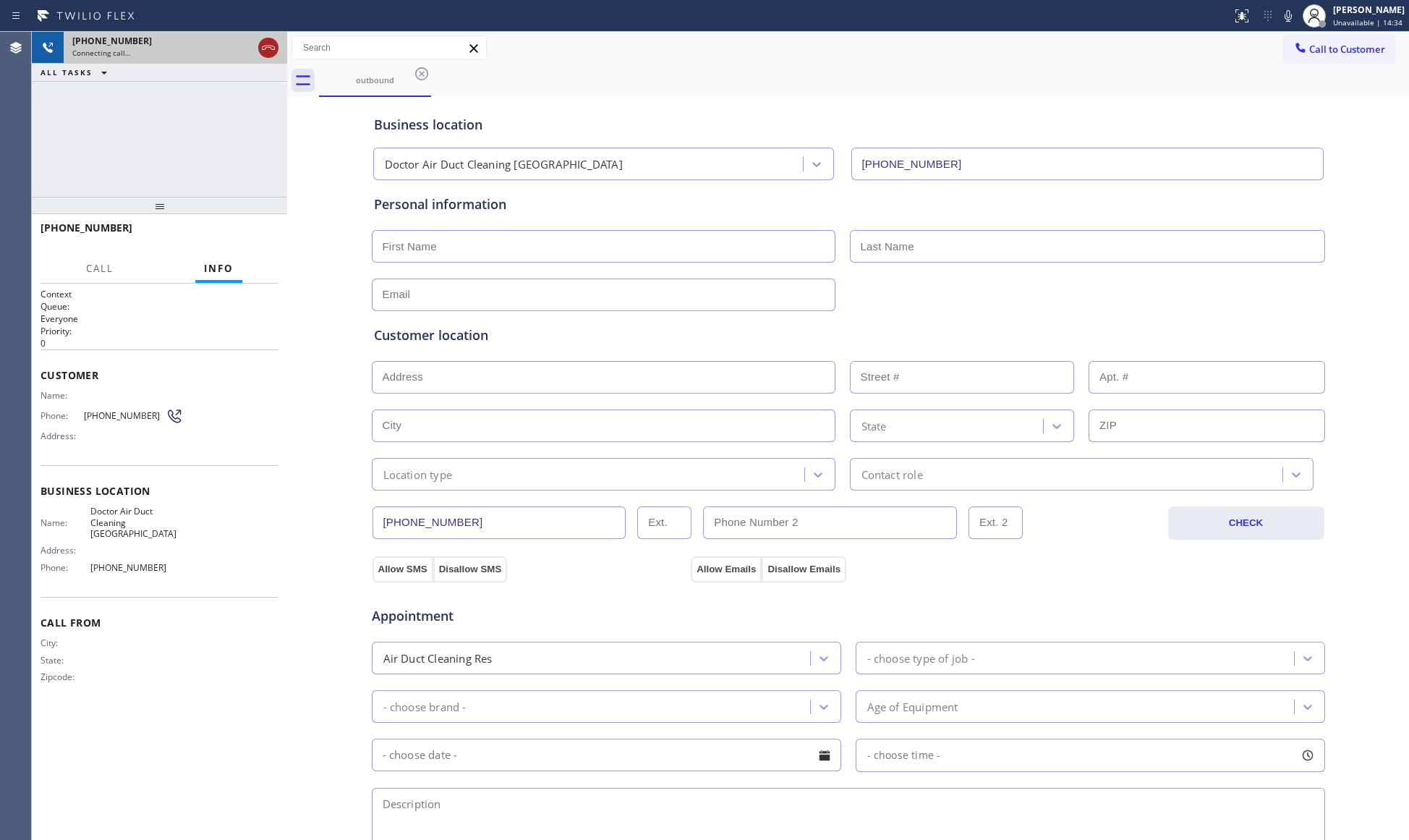
click at [264, 55] on icon at bounding box center [268, 47] width 17 height 17
click at [252, 54] on div "Connecting call…" at bounding box center [162, 53] width 180 height 10
click at [265, 52] on div "Connecting call…" at bounding box center [176, 53] width 206 height 10
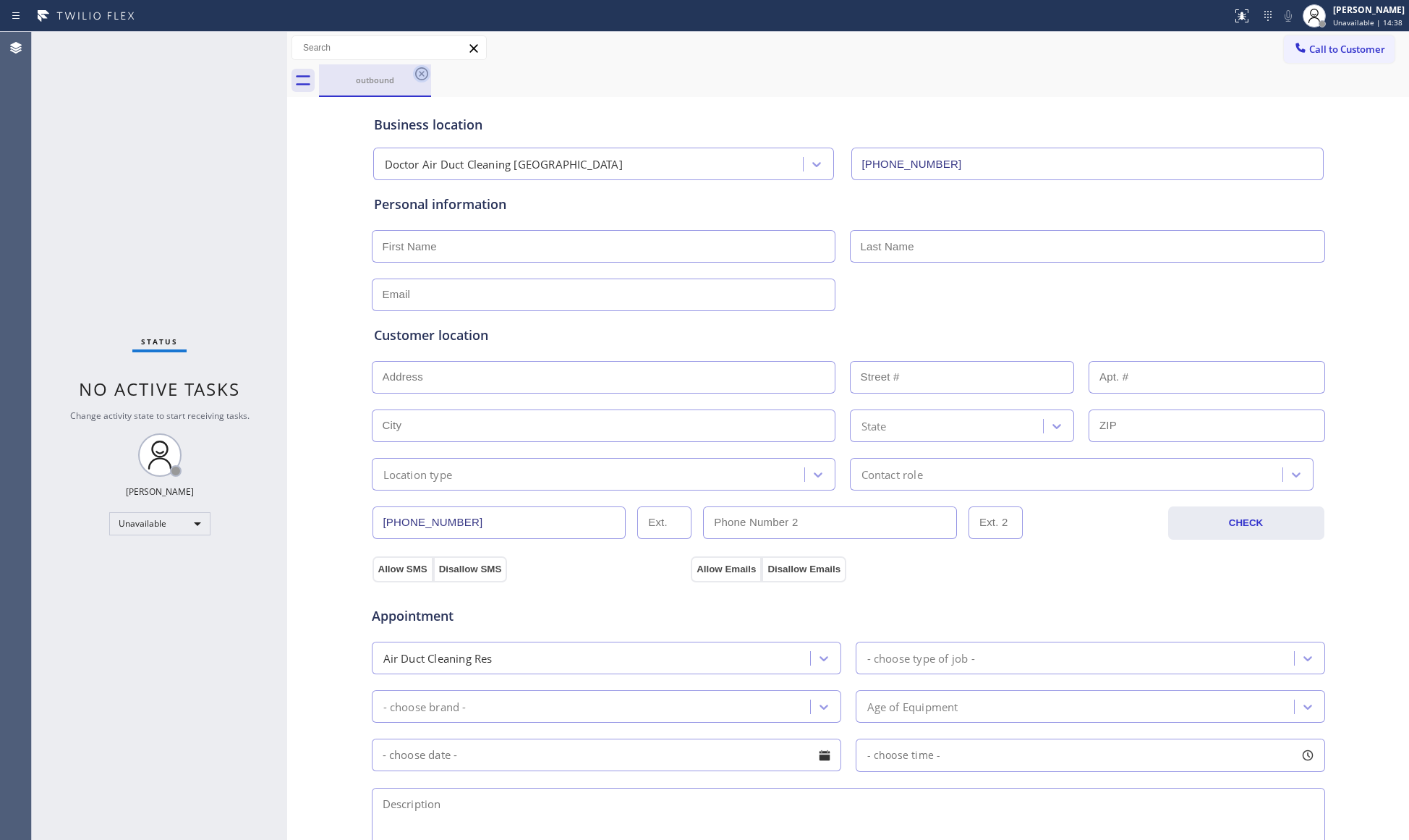
click at [417, 73] on icon at bounding box center [421, 73] width 17 height 17
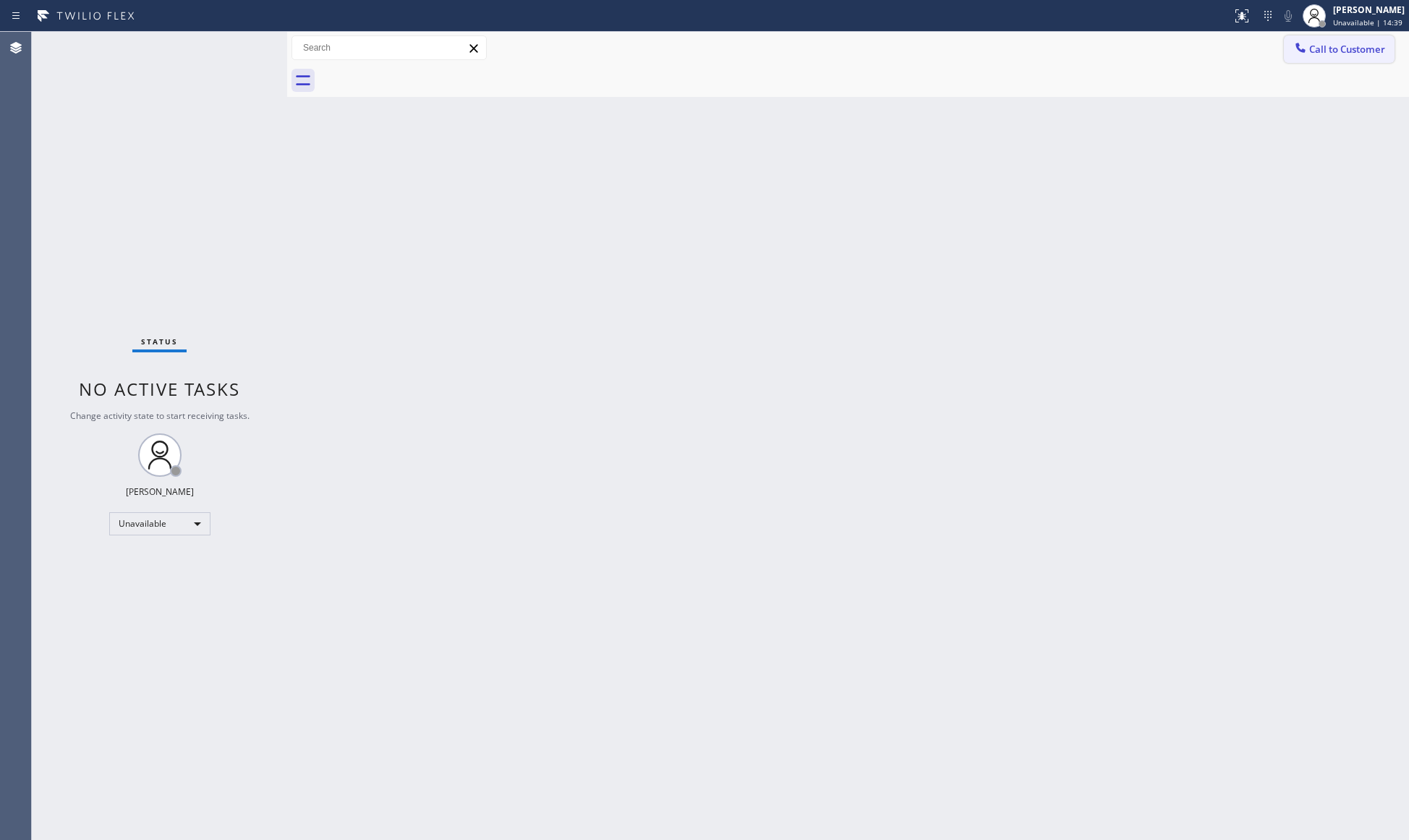
click at [1308, 49] on div at bounding box center [1300, 49] width 17 height 17
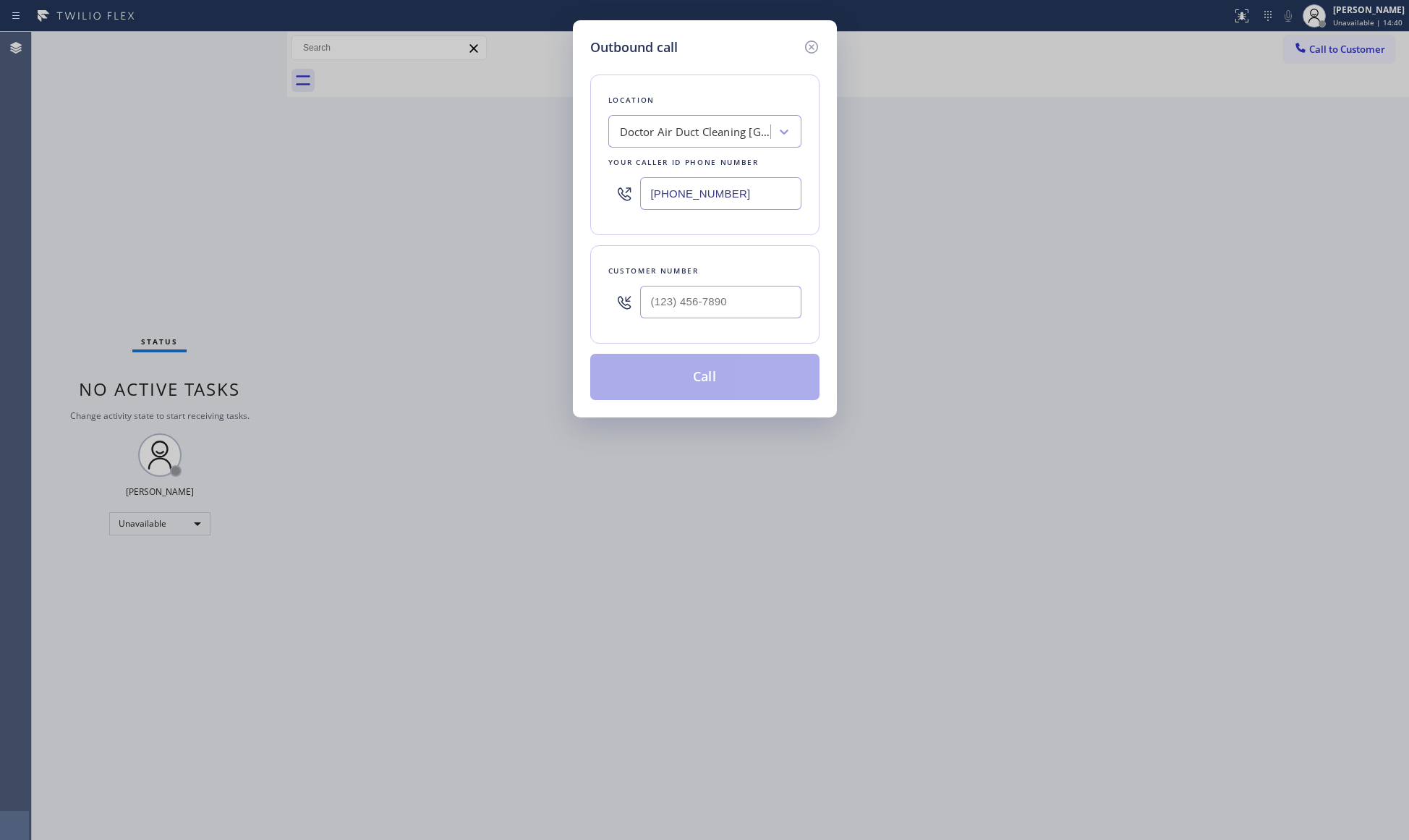
drag, startPoint x: 735, startPoint y: 197, endPoint x: 552, endPoint y: 206, distance: 183.2
click at [552, 206] on div "Outbound call Location Doctor Air Duct Cleaning [GEOGRAPHIC_DATA] Your caller i…" at bounding box center [704, 420] width 1409 height 840
paste input "267) 737-9304"
type input "[PHONE_NUMBER]"
click at [762, 317] on input "(___) ___-____" at bounding box center [721, 302] width 162 height 32
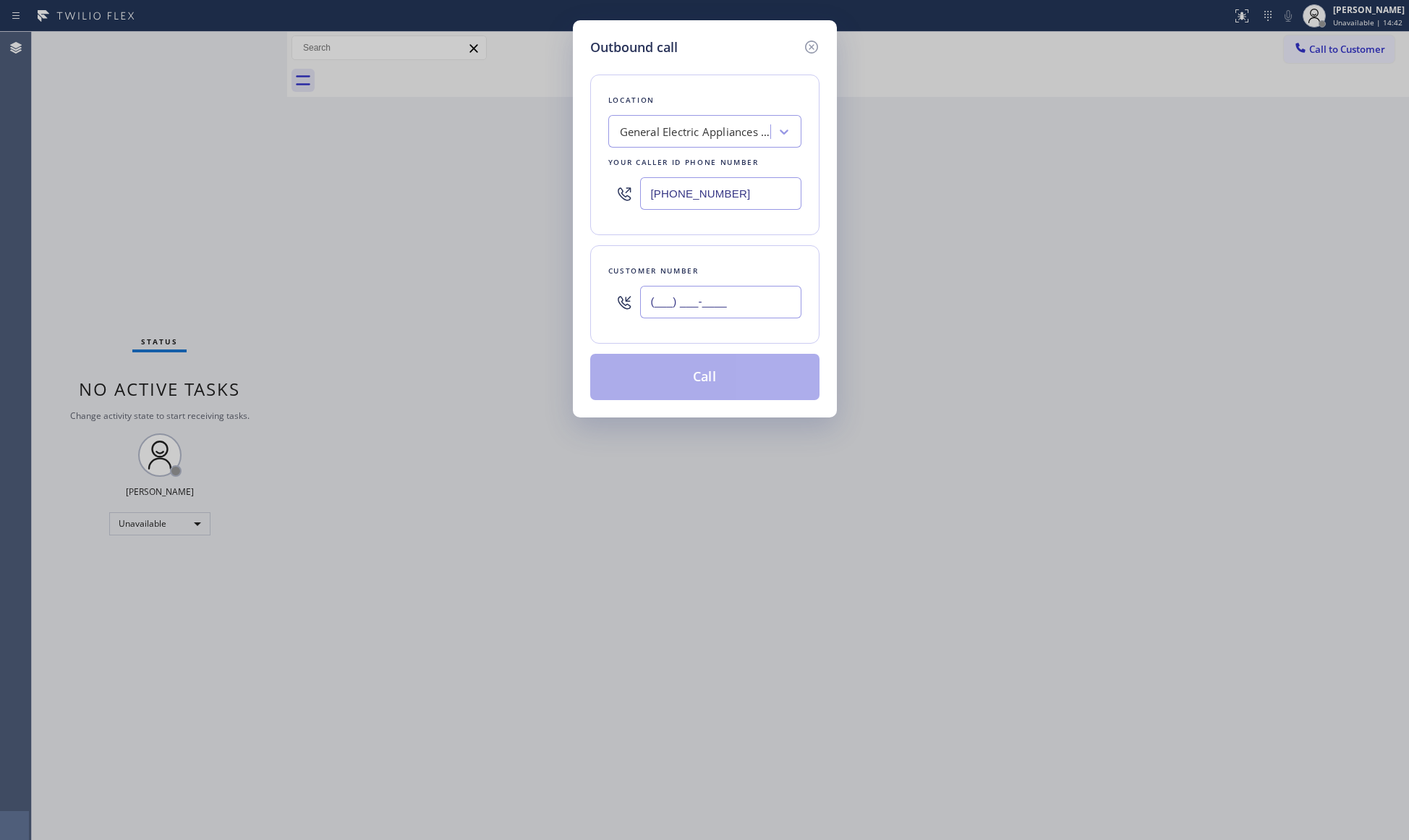
paste input "267) 371-5488"
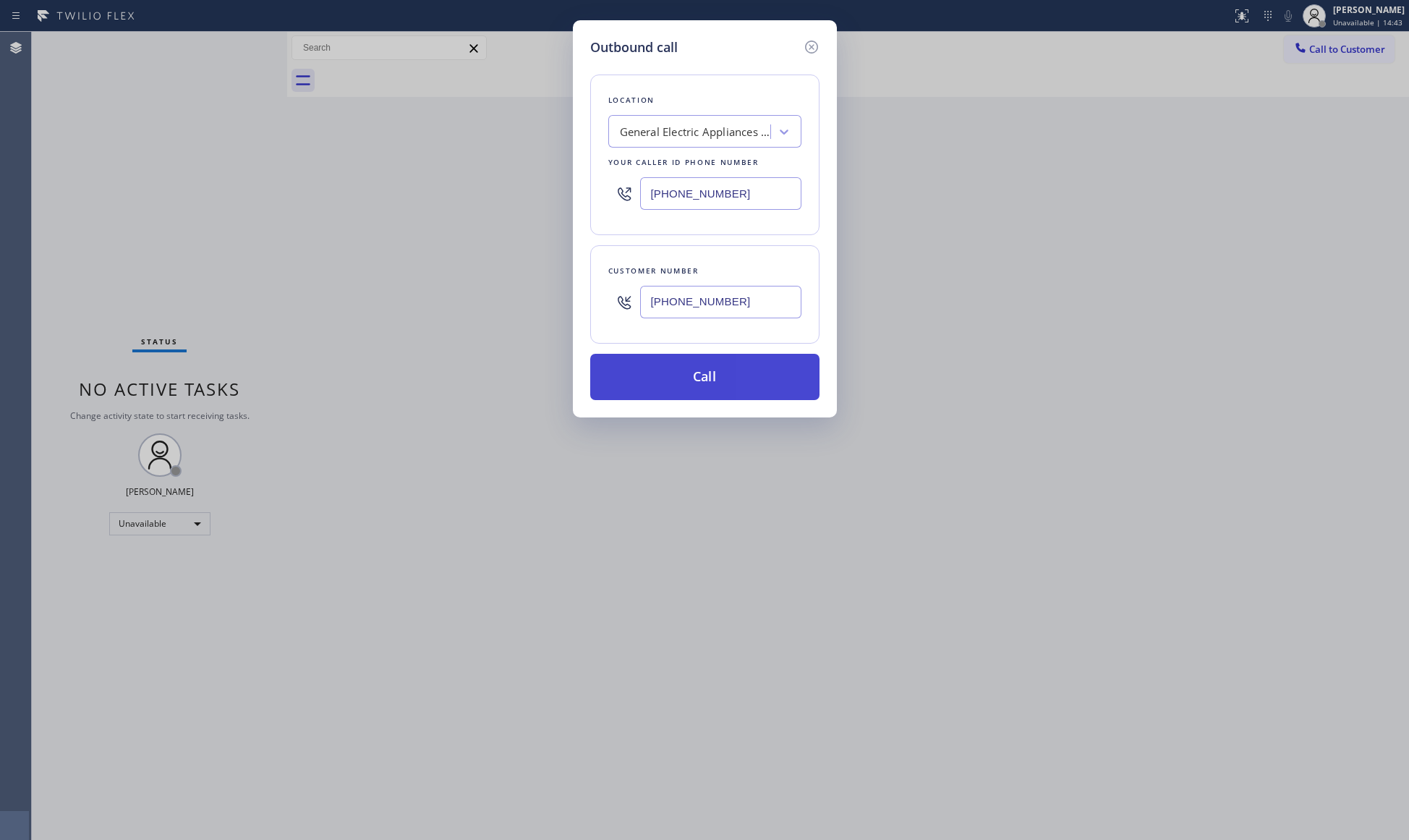
type input "[PHONE_NUMBER]"
drag, startPoint x: 707, startPoint y: 378, endPoint x: 975, endPoint y: 376, distance: 268.0
click at [718, 378] on button "Call" at bounding box center [705, 377] width 229 height 46
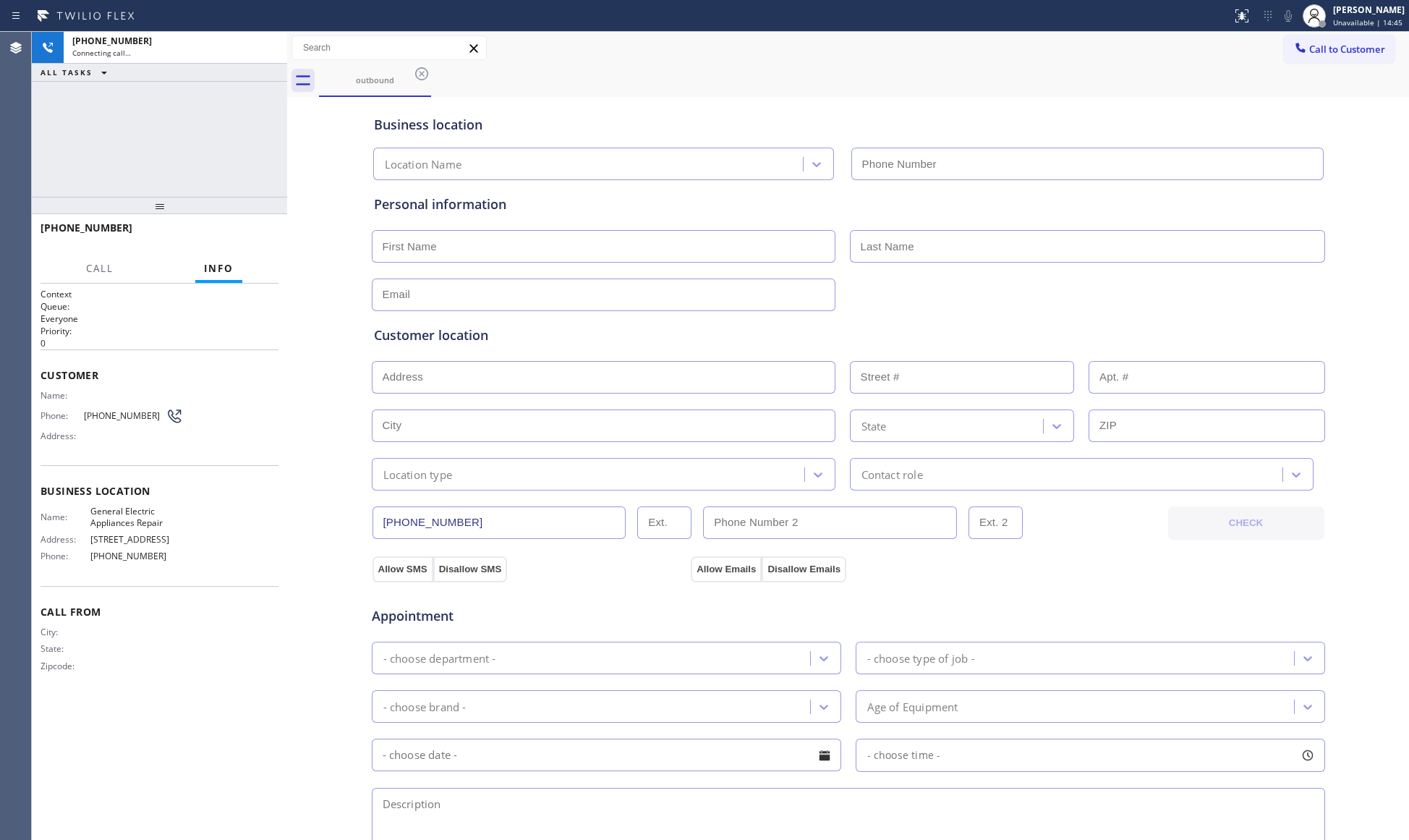
type input "[PHONE_NUMBER]"
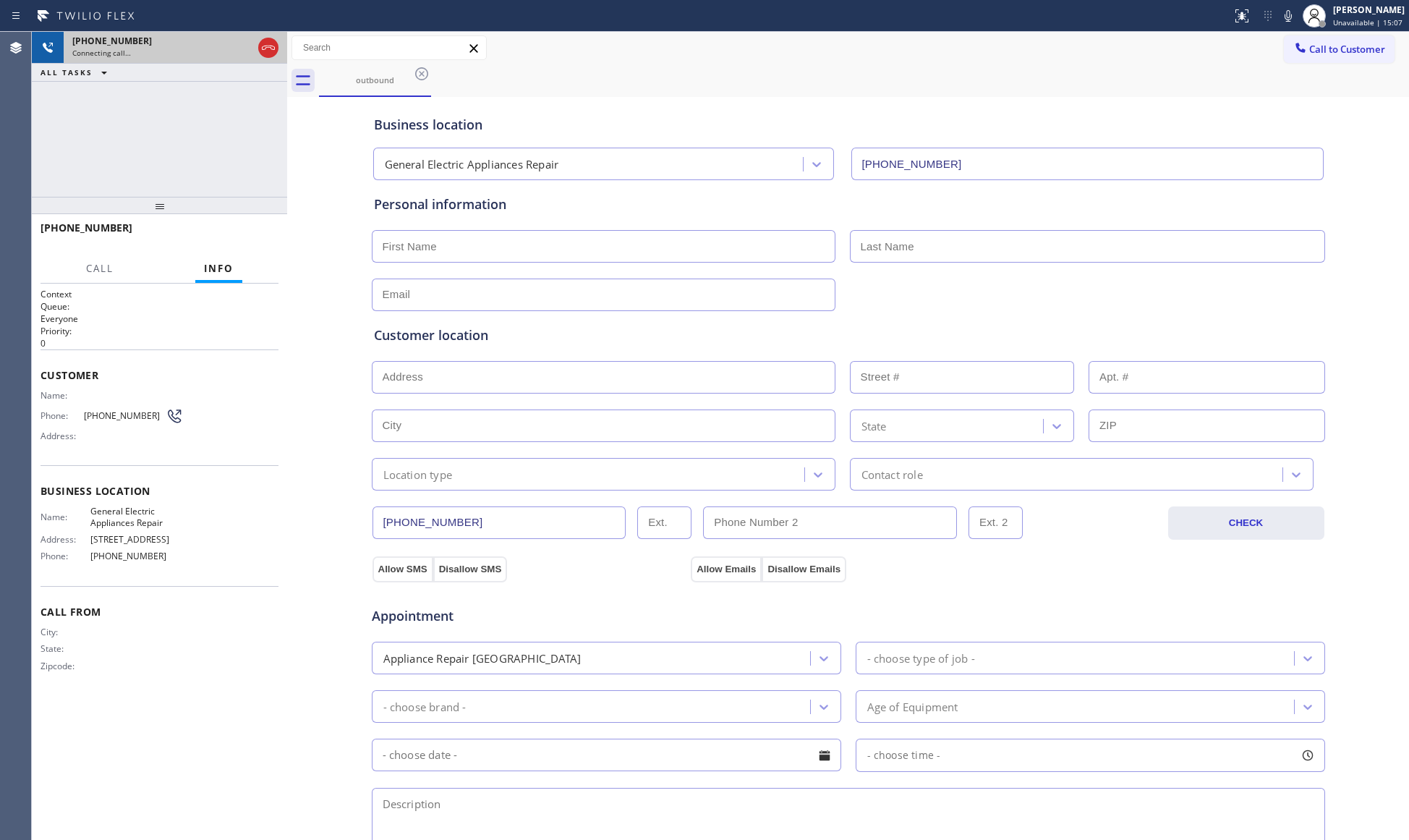
click at [276, 45] on div at bounding box center [268, 47] width 21 height 17
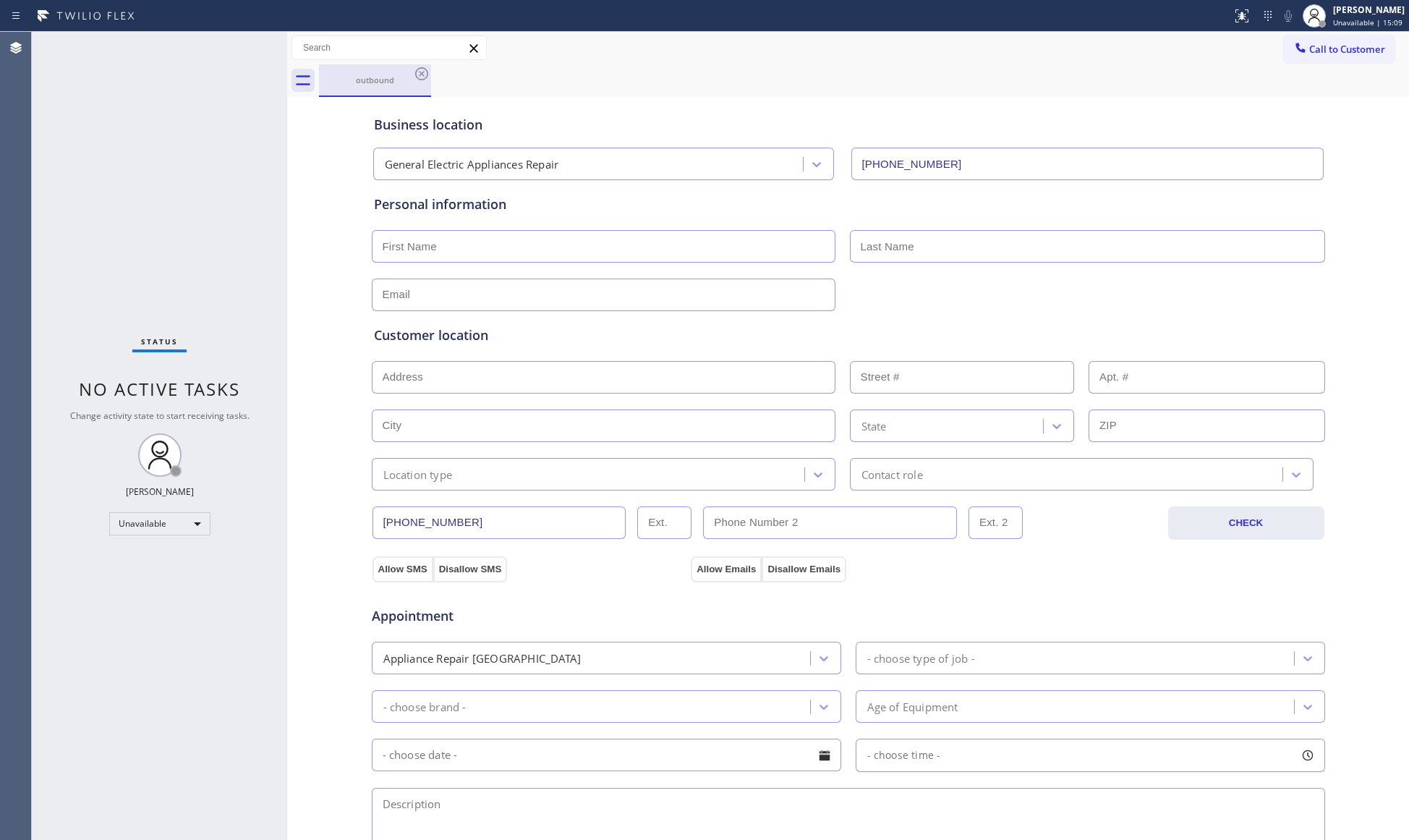
click at [409, 73] on div "outbound" at bounding box center [375, 80] width 109 height 31
click at [420, 69] on icon at bounding box center [421, 73] width 17 height 17
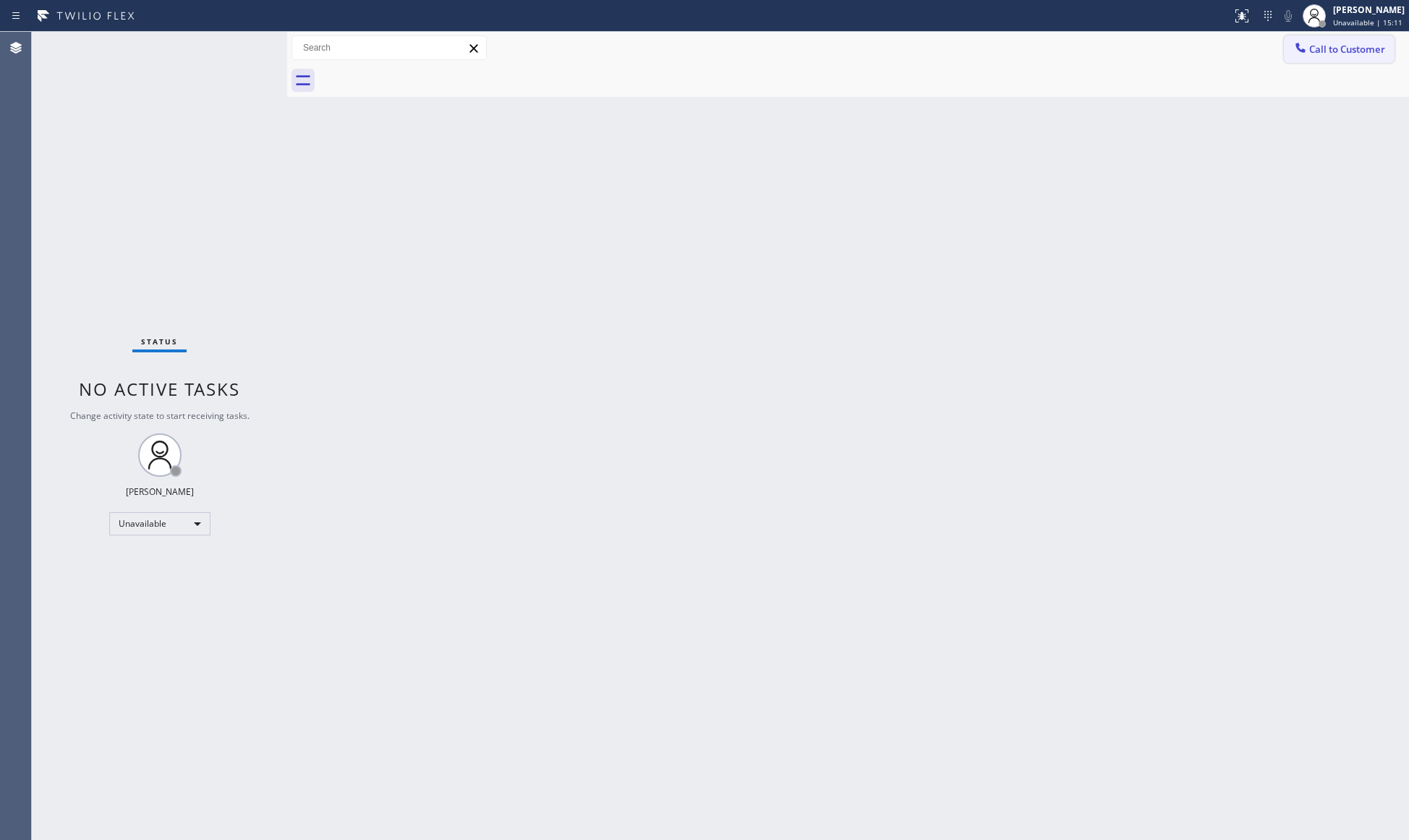
click at [1311, 46] on span "Call to Customer" at bounding box center [1347, 49] width 76 height 13
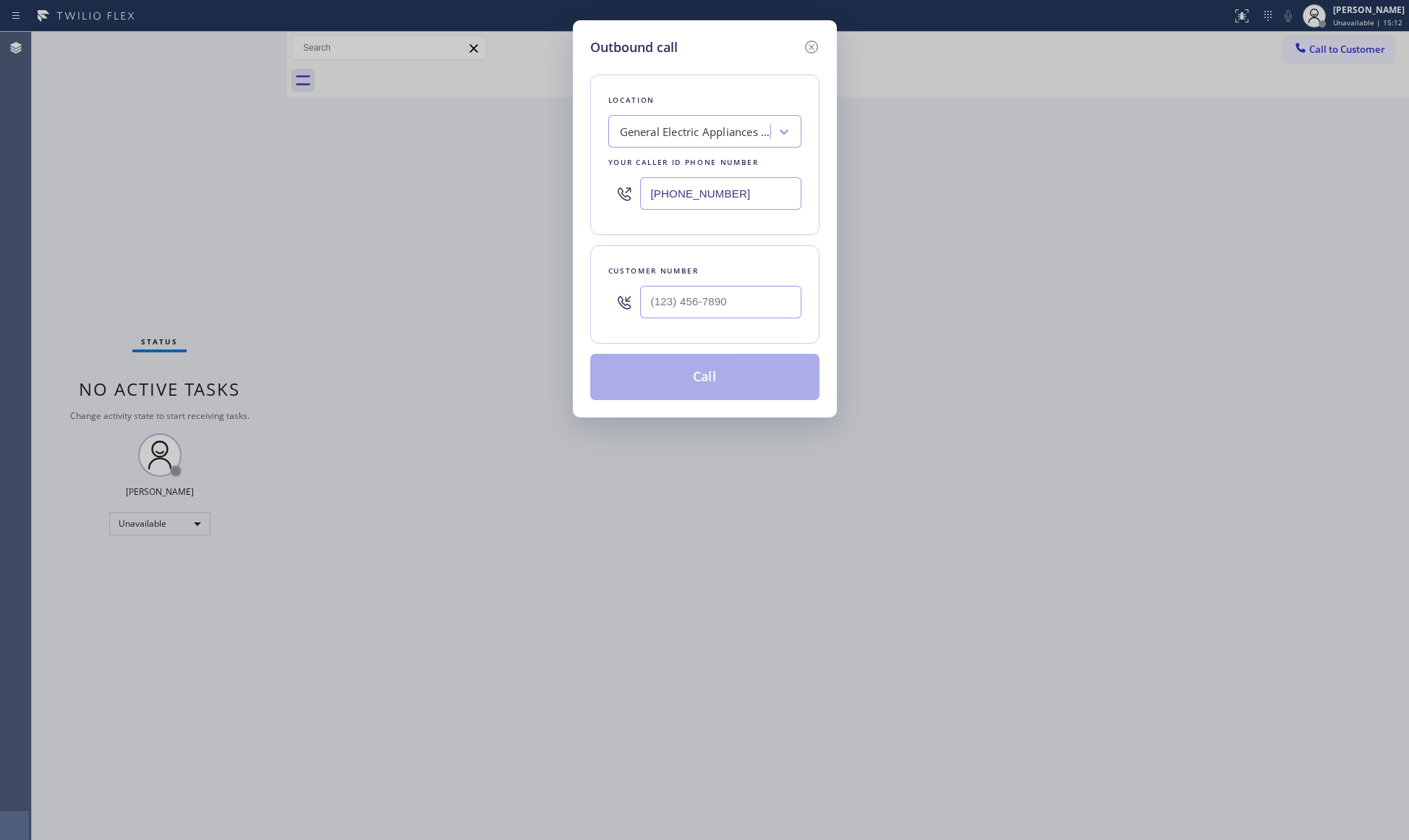
drag, startPoint x: 751, startPoint y: 199, endPoint x: 495, endPoint y: 178, distance: 256.9
click at [495, 178] on div "Outbound call Location General Electric Appliances Repair Your caller id phone …" at bounding box center [704, 420] width 1409 height 840
paste input "909) 248-781"
type input "[PHONE_NUMBER]"
paste input "text"
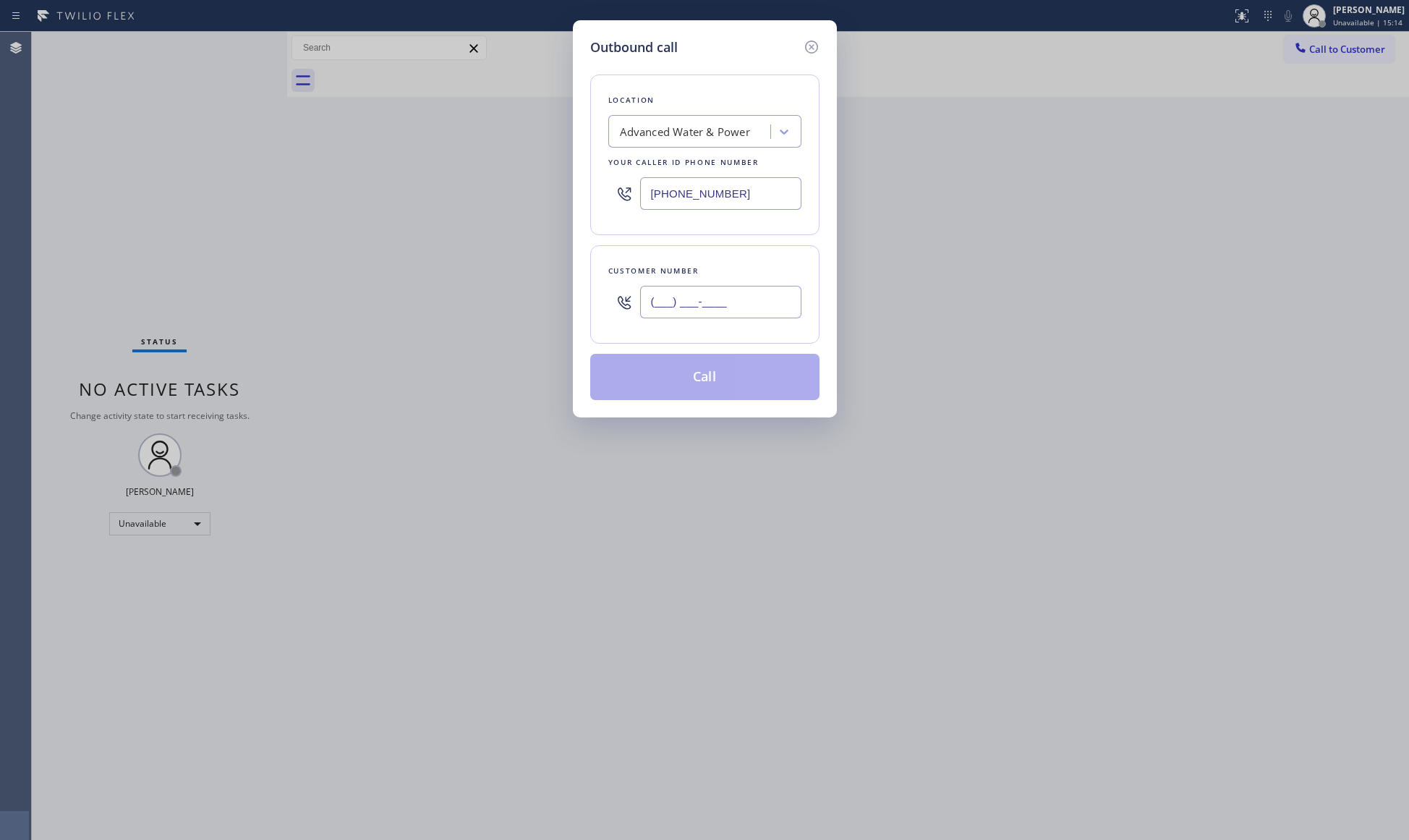
click at [754, 318] on input "(___) ___-____" at bounding box center [721, 302] width 162 height 32
paste input "909) 580-6017"
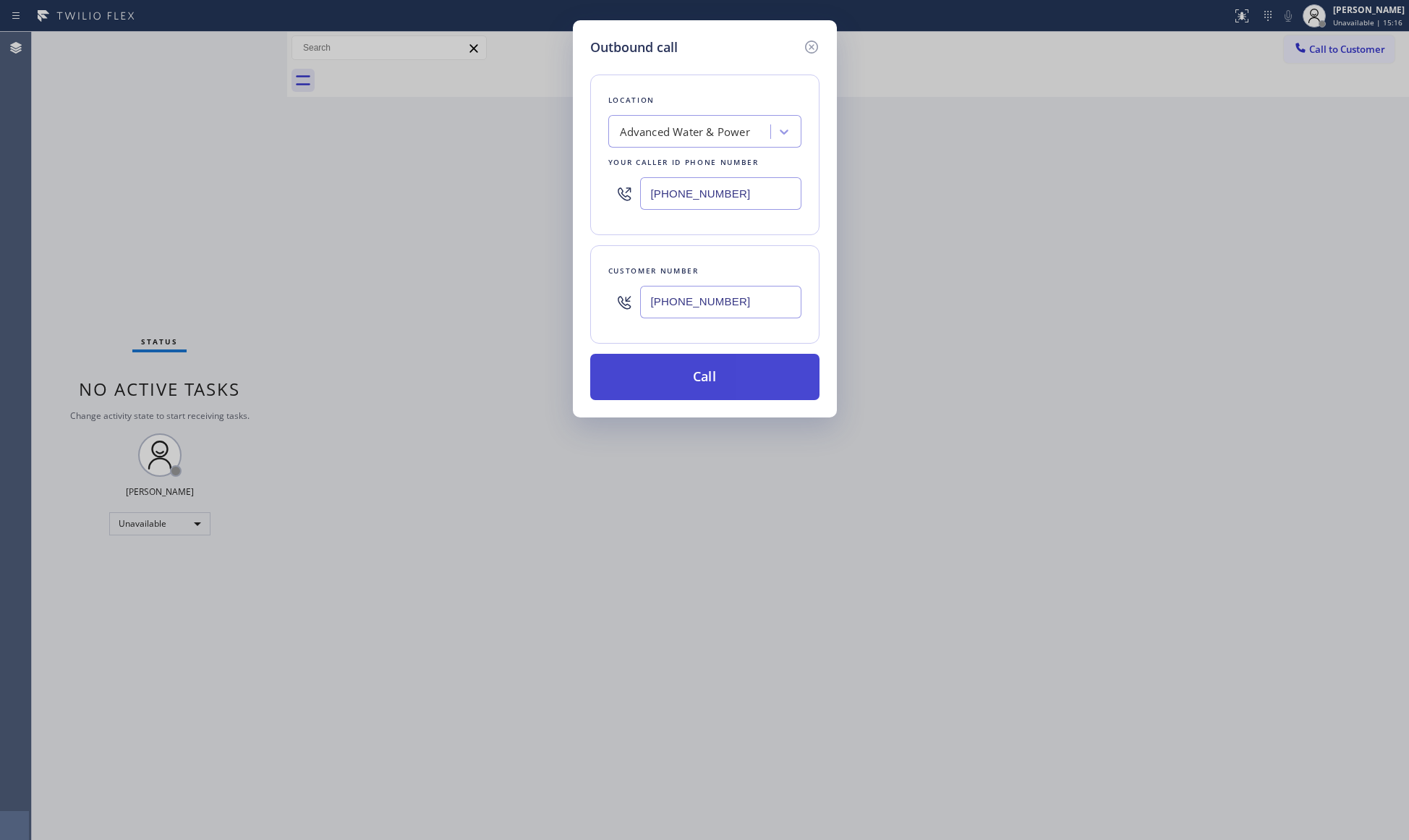
type input "[PHONE_NUMBER]"
click at [716, 378] on button "Call" at bounding box center [705, 377] width 229 height 46
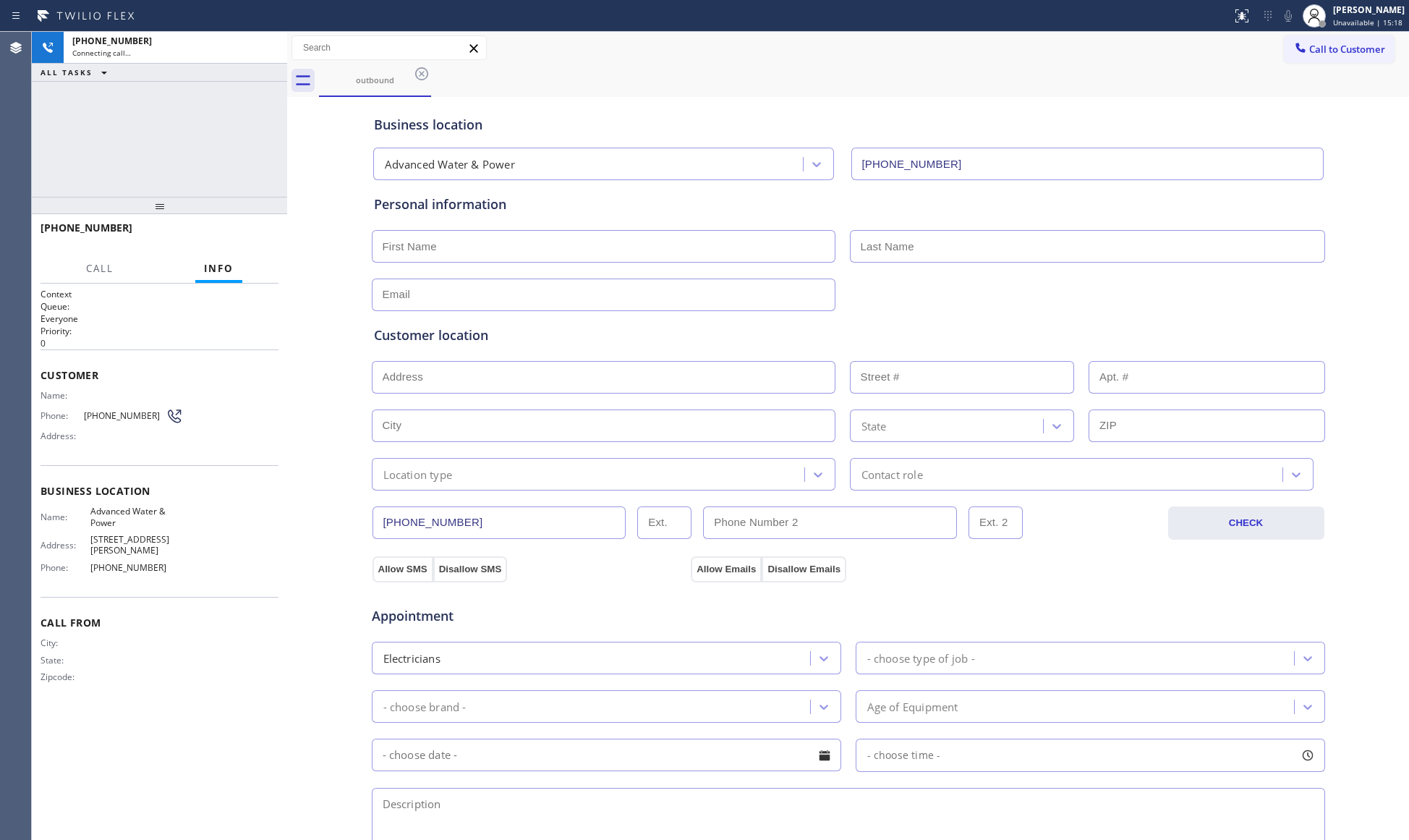
type input "[PHONE_NUMBER]"
click at [680, 101] on div "Business location Advanced Water & Power [PHONE_NUMBER]" at bounding box center [848, 140] width 955 height 80
click at [261, 52] on icon at bounding box center [268, 47] width 17 height 17
click at [418, 76] on icon at bounding box center [421, 73] width 17 height 17
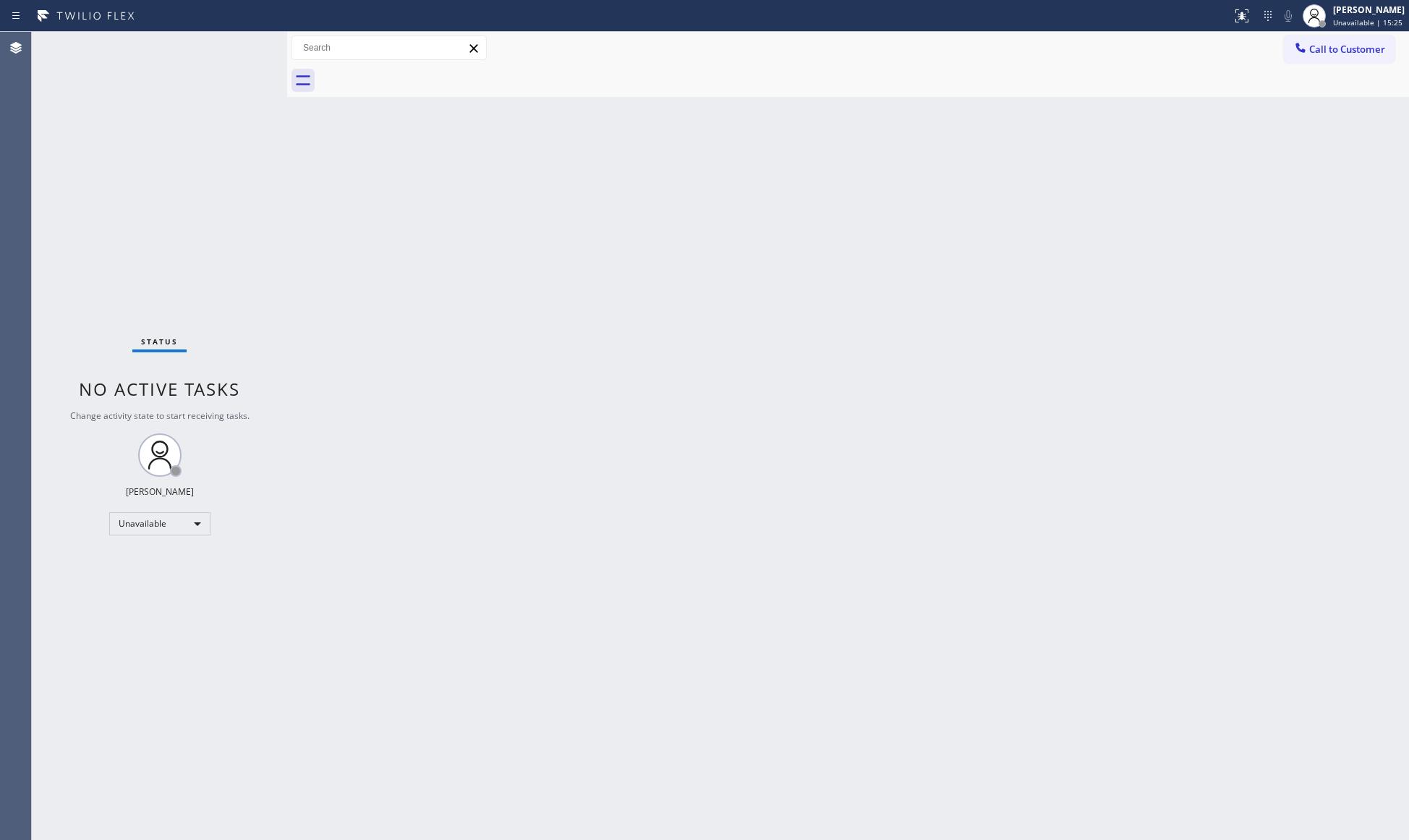
click at [1335, 64] on div at bounding box center [864, 80] width 1090 height 32
click at [1329, 55] on span "Call to Customer" at bounding box center [1347, 49] width 76 height 13
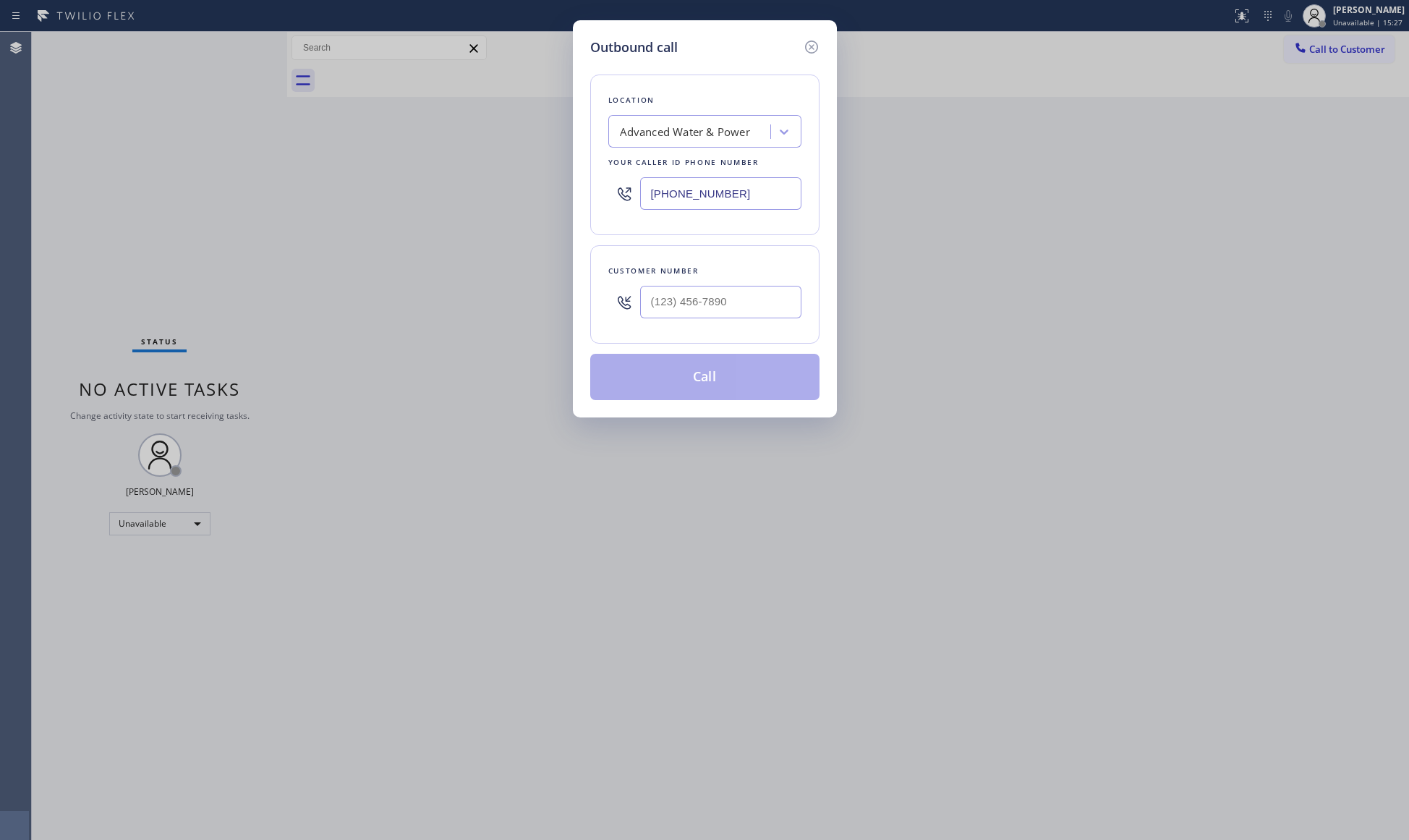
drag, startPoint x: 759, startPoint y: 195, endPoint x: 579, endPoint y: 197, distance: 180.0
click at [579, 197] on div "Outbound call Location Advanced Water & Power Your caller id phone number [PHON…" at bounding box center [705, 219] width 264 height 397
paste input "51) 373-3445"
type input "[PHONE_NUMBER]"
click at [744, 291] on input "(___) ___-____" at bounding box center [721, 302] width 162 height 32
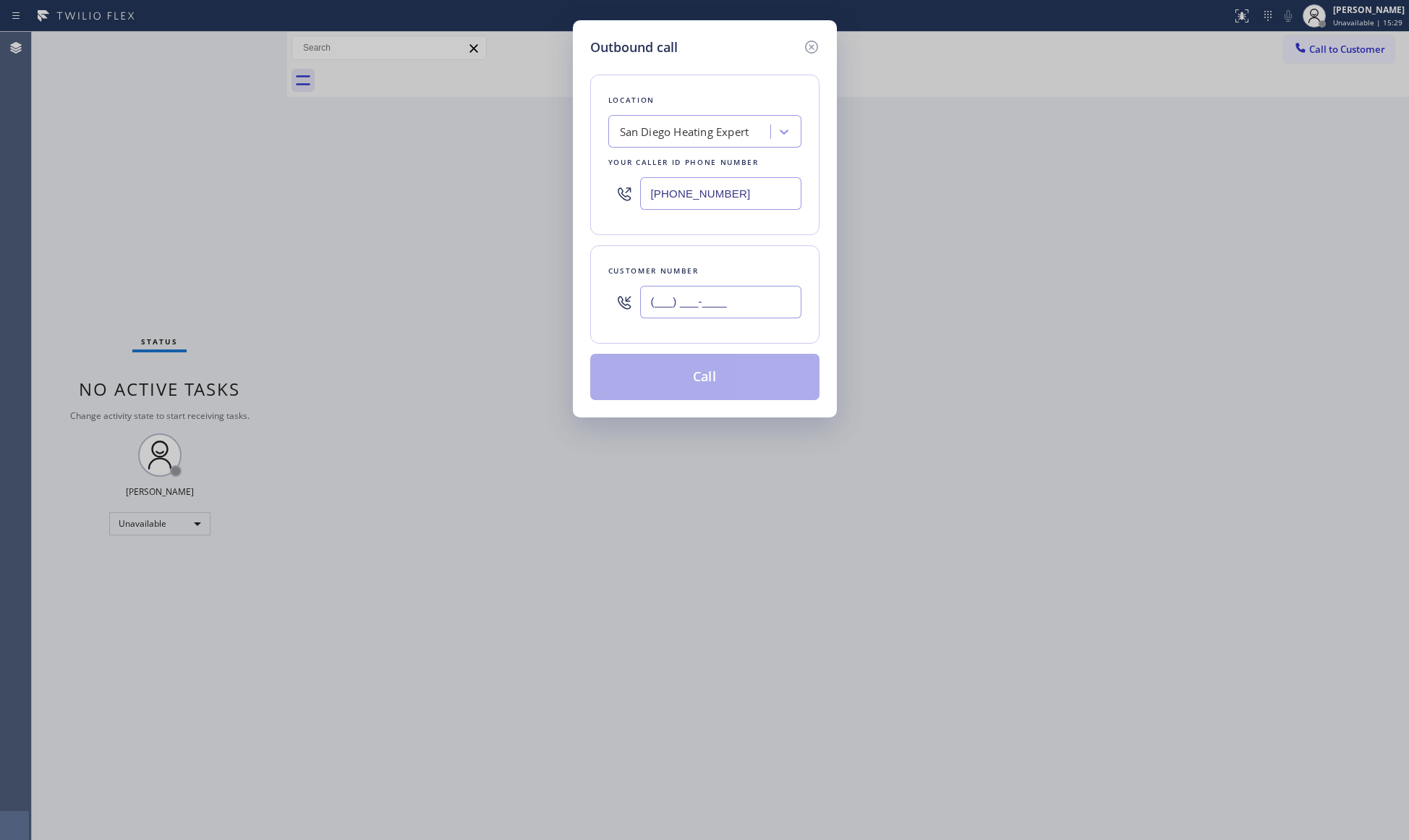
paste input "951) 528-5562"
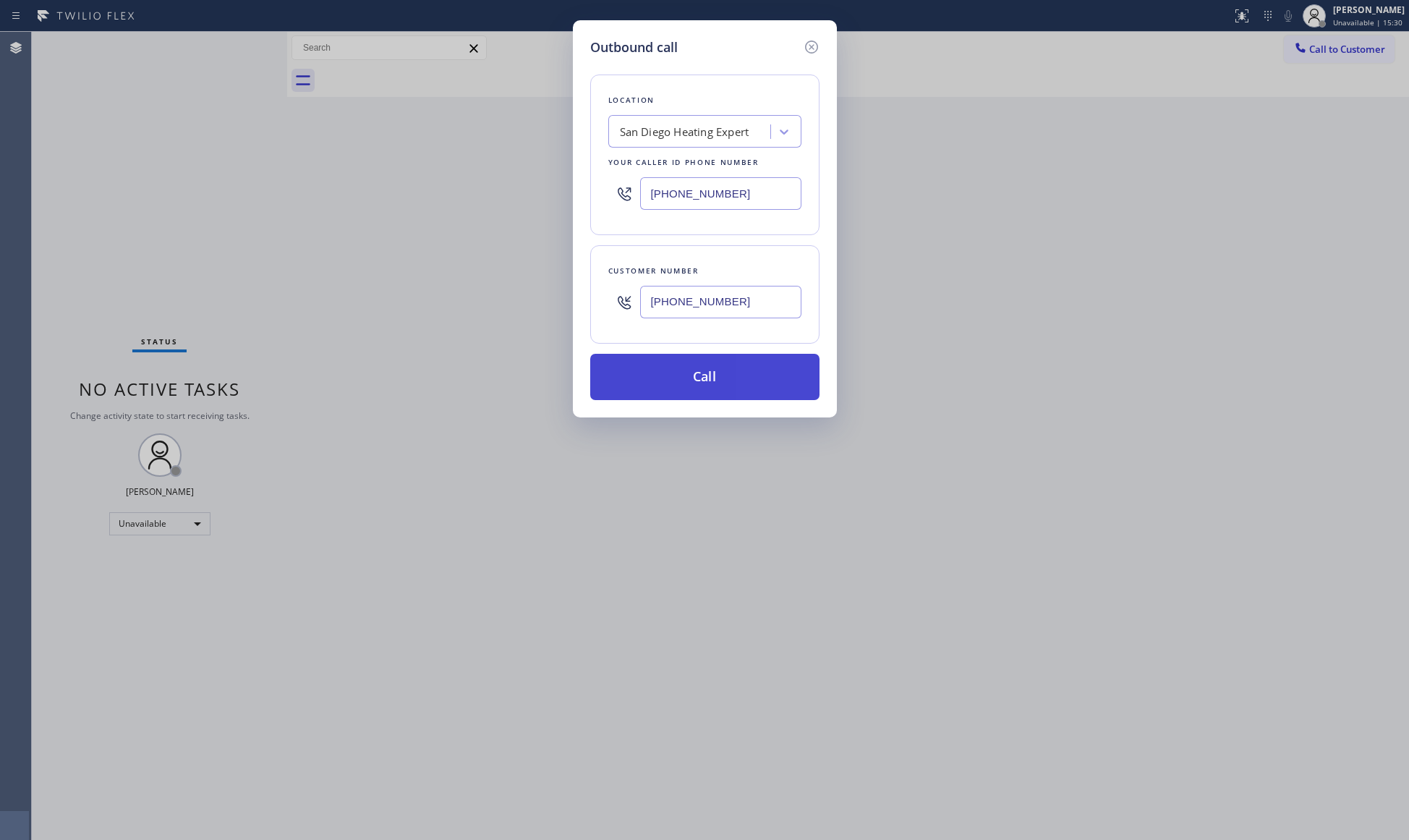
type input "[PHONE_NUMBER]"
click at [715, 373] on button "Call" at bounding box center [705, 377] width 229 height 46
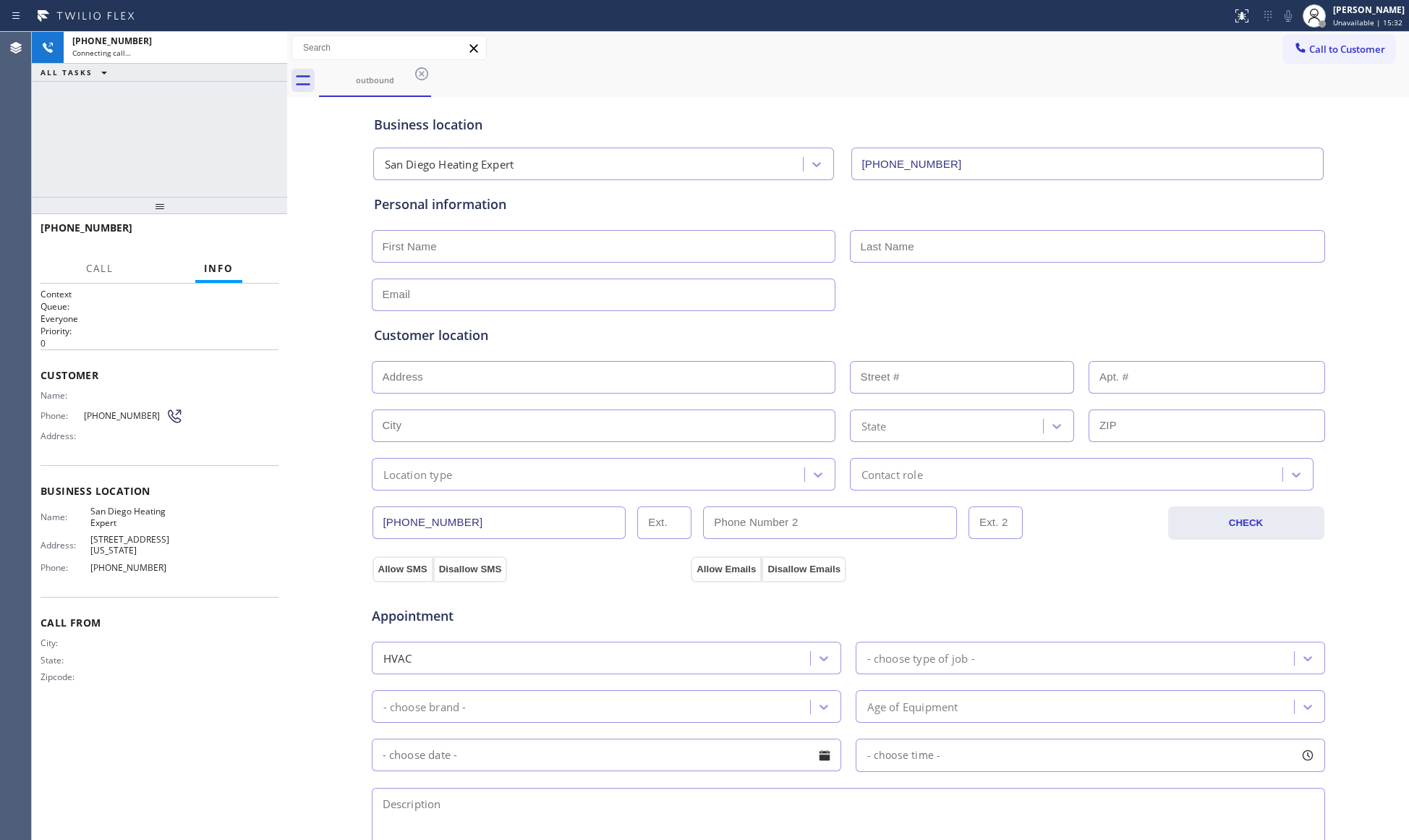
type input "[PHONE_NUMBER]"
click at [250, 236] on span "HANG UP" at bounding box center [245, 234] width 45 height 10
click at [250, 236] on span "COMPLETE" at bounding box center [242, 234] width 50 height 10
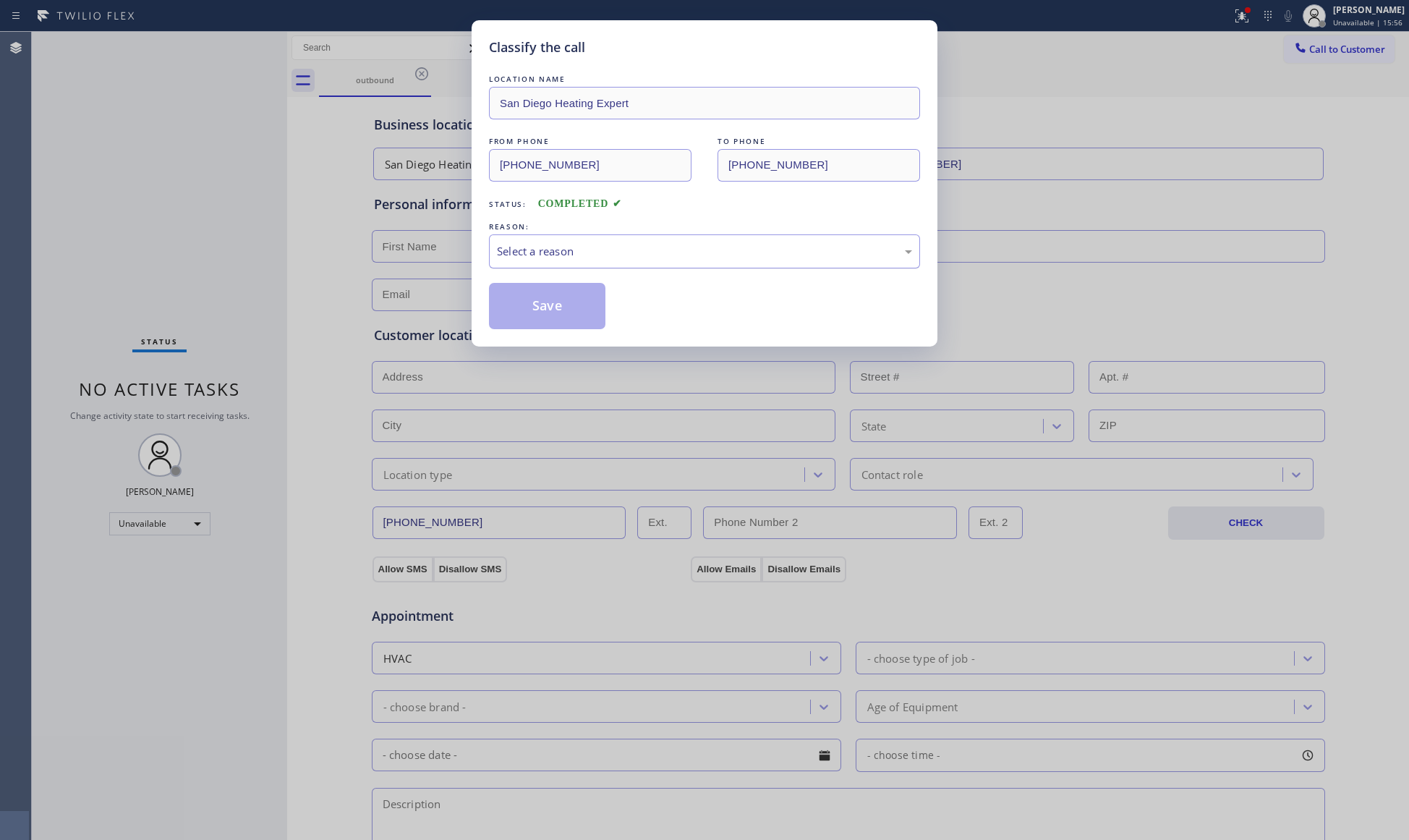
drag, startPoint x: 247, startPoint y: 255, endPoint x: 563, endPoint y: 262, distance: 316.1
click at [566, 256] on div "Select a reason" at bounding box center [705, 251] width 416 height 16
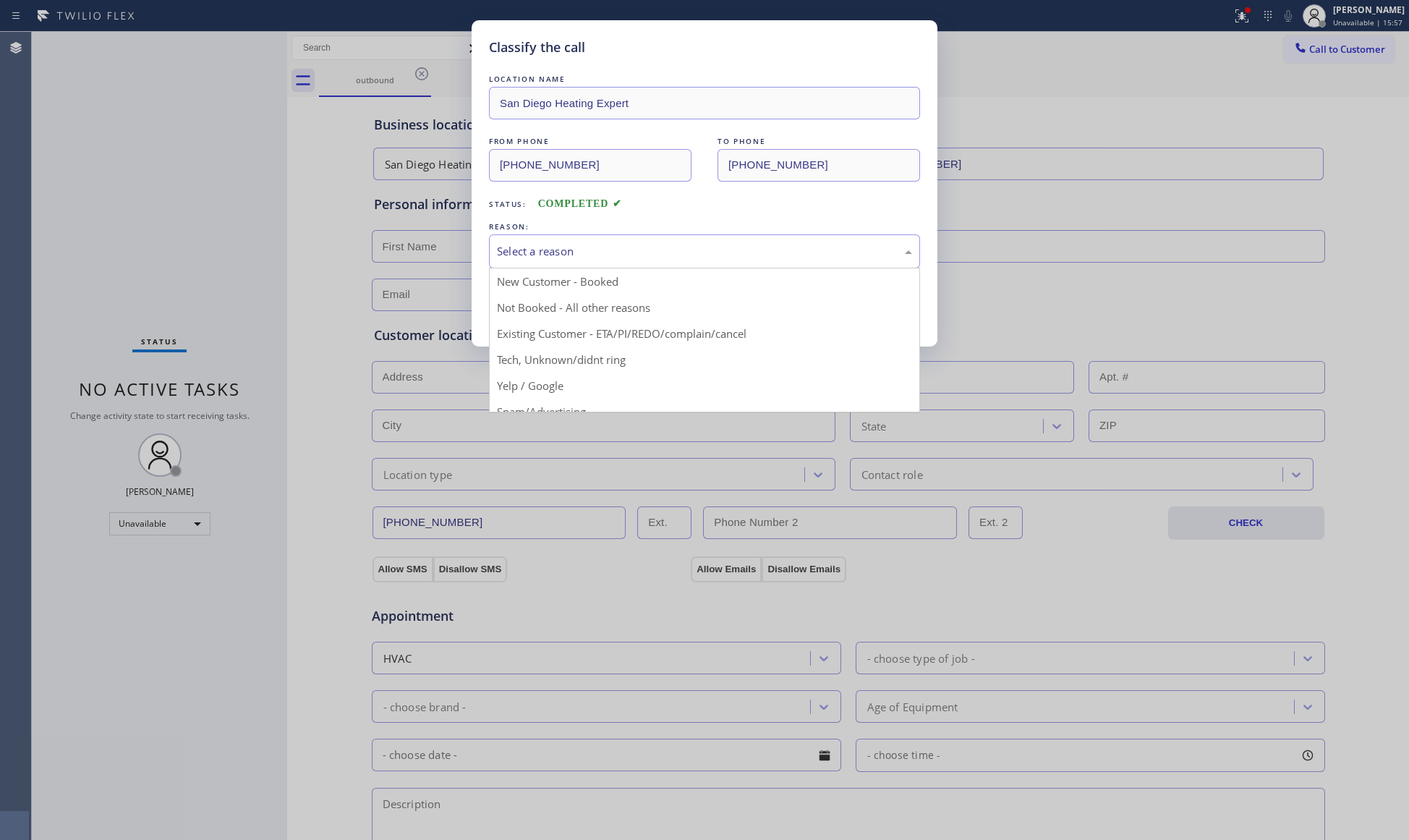
drag, startPoint x: 535, startPoint y: 311, endPoint x: 528, endPoint y: 304, distance: 9.9
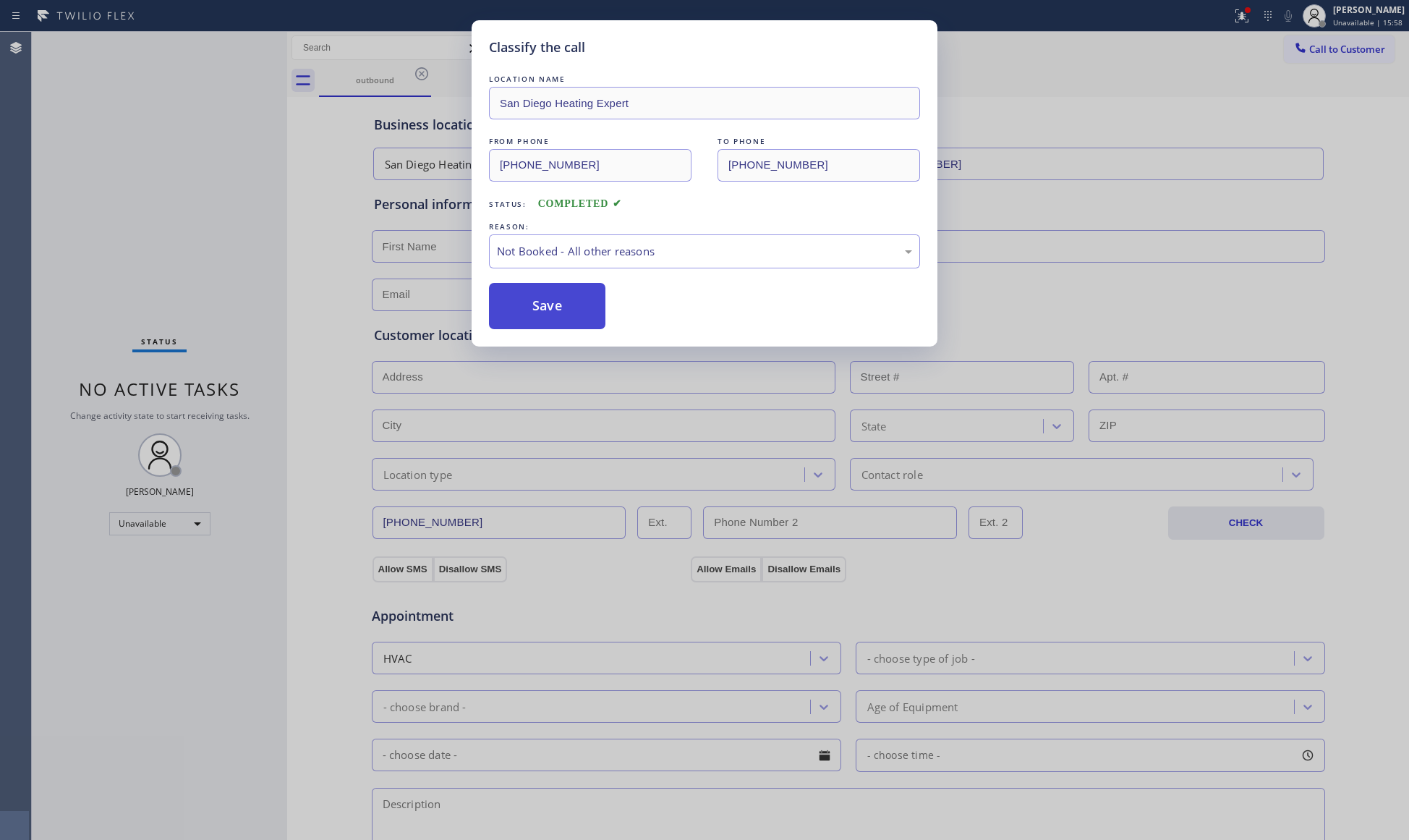
click at [510, 299] on button "Save" at bounding box center [547, 306] width 116 height 46
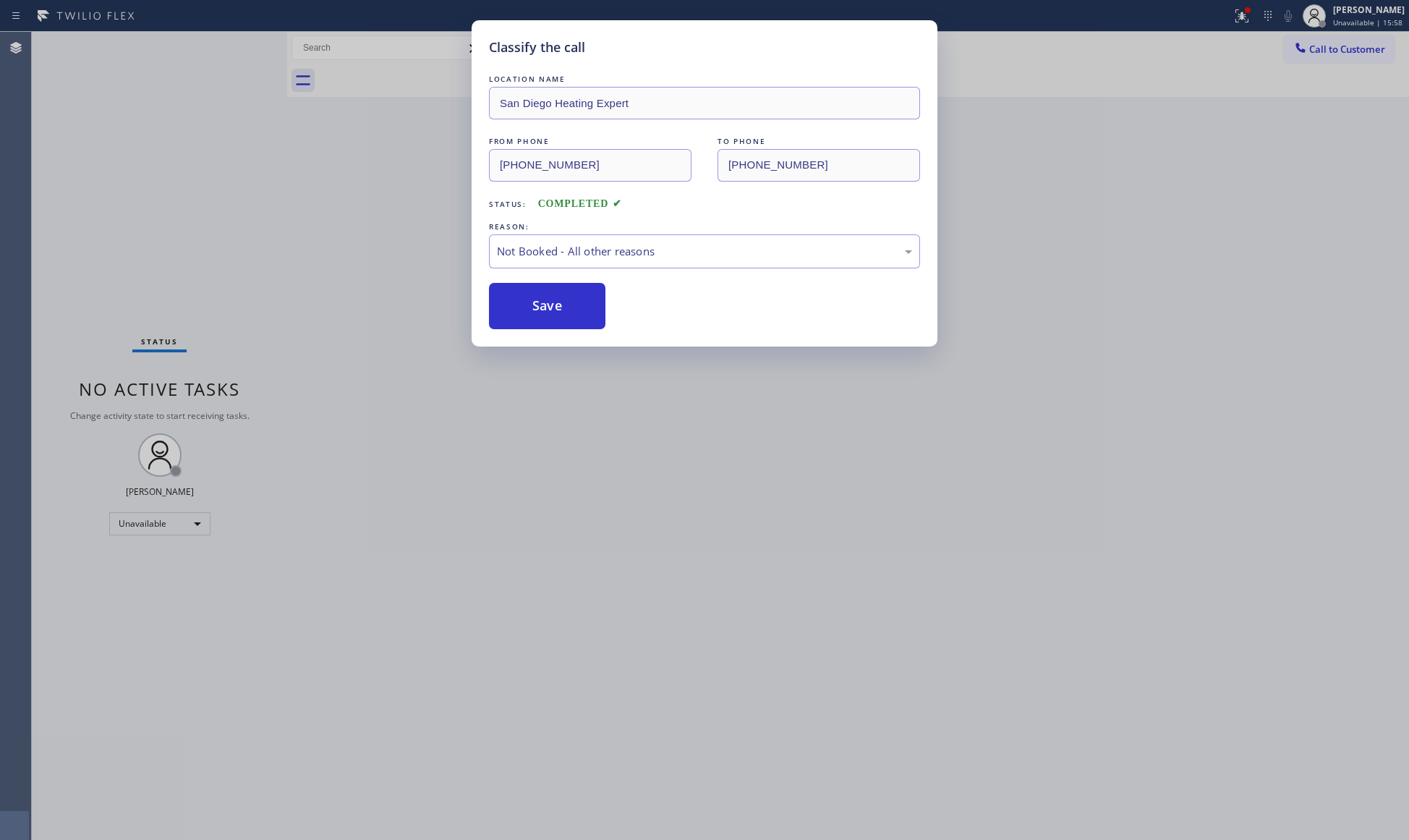
drag, startPoint x: 285, startPoint y: 194, endPoint x: 296, endPoint y: 168, distance: 28.2
click at [290, 191] on div "Classify the call LOCATION NAME [GEOGRAPHIC_DATA] Heating Expert FROM PHONE [PH…" at bounding box center [704, 420] width 1409 height 840
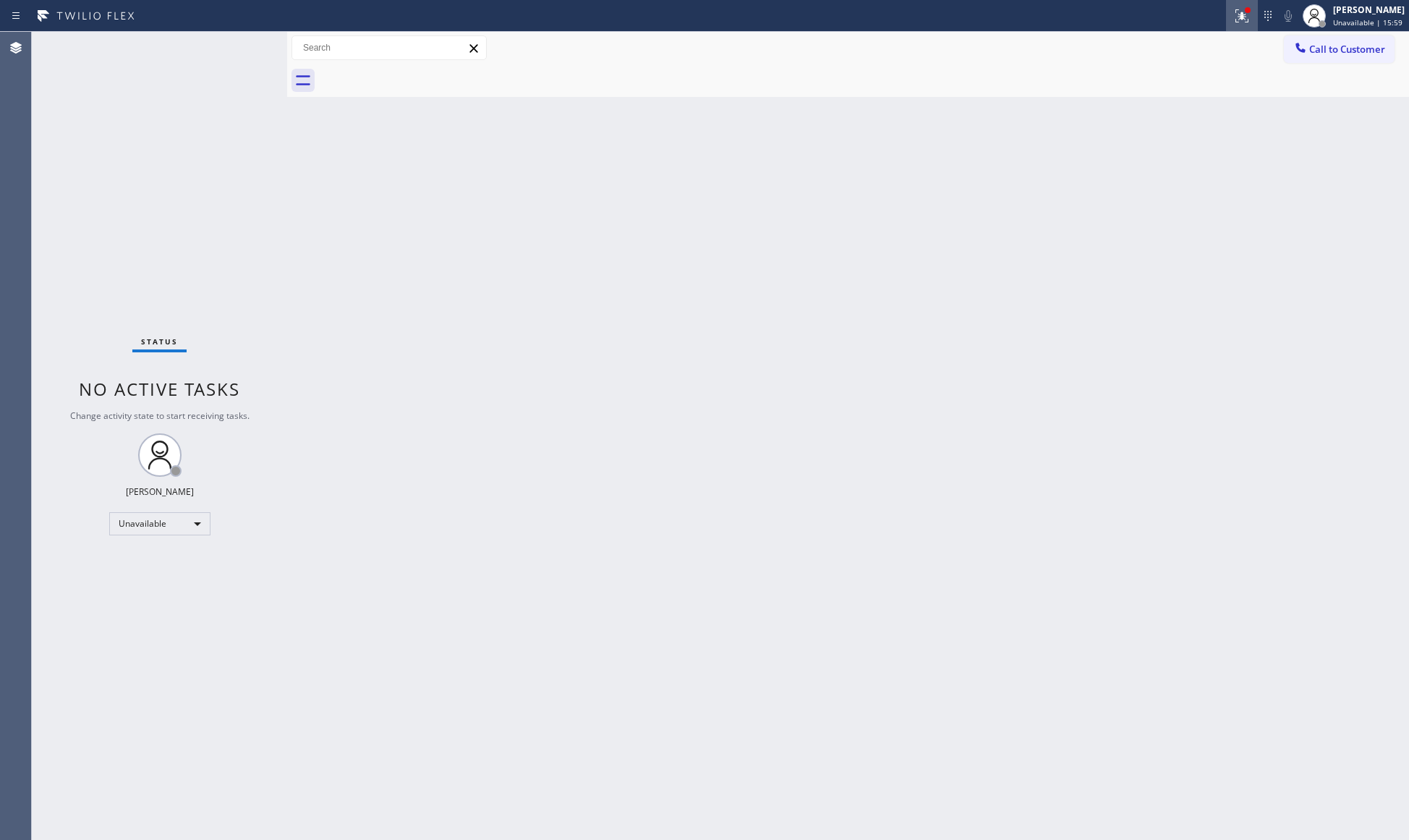
click at [1241, 26] on button at bounding box center [1242, 16] width 32 height 32
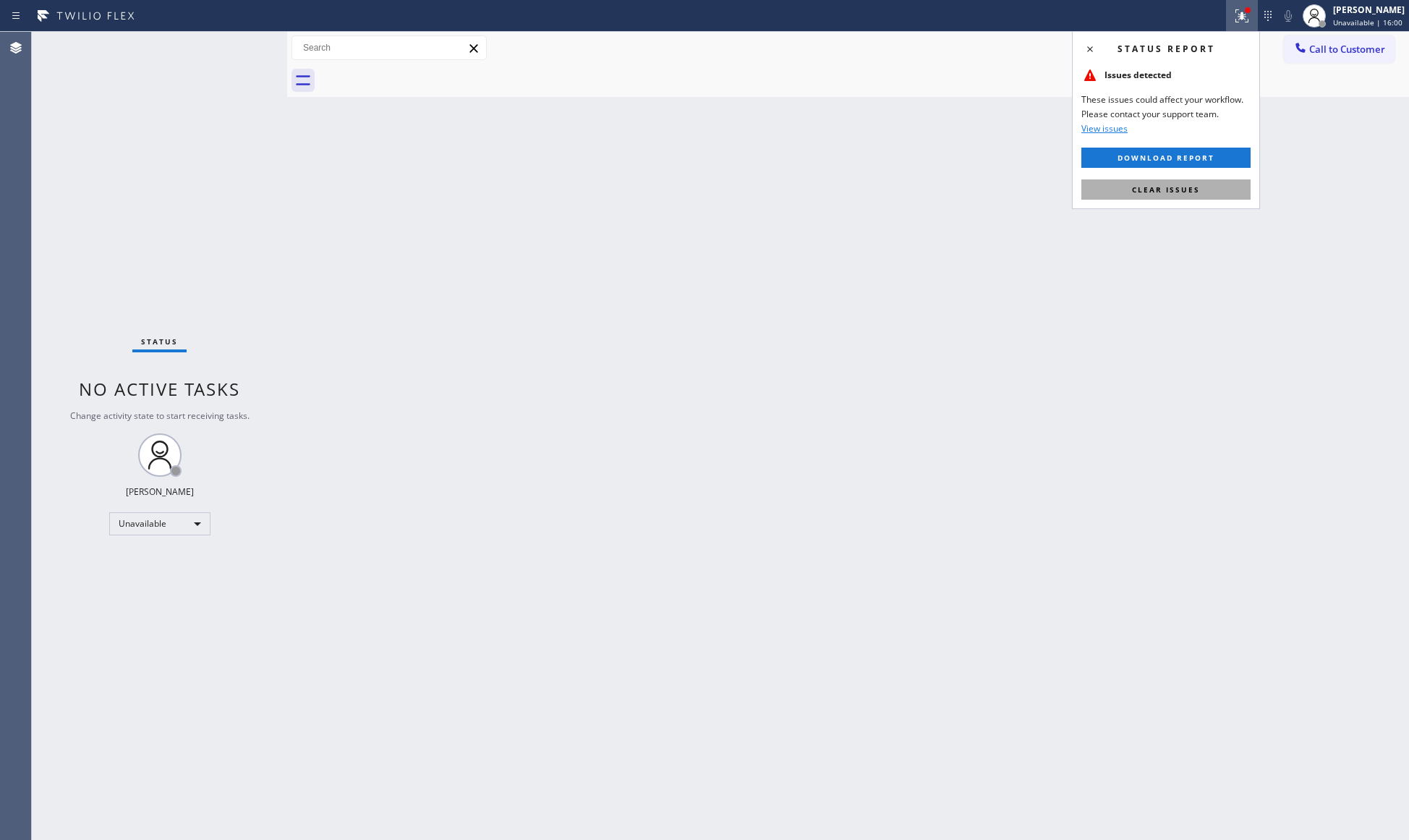
drag, startPoint x: 1164, startPoint y: 188, endPoint x: 1166, endPoint y: 171, distance: 17.1
click at [1166, 188] on span "Clear issues" at bounding box center [1166, 190] width 68 height 10
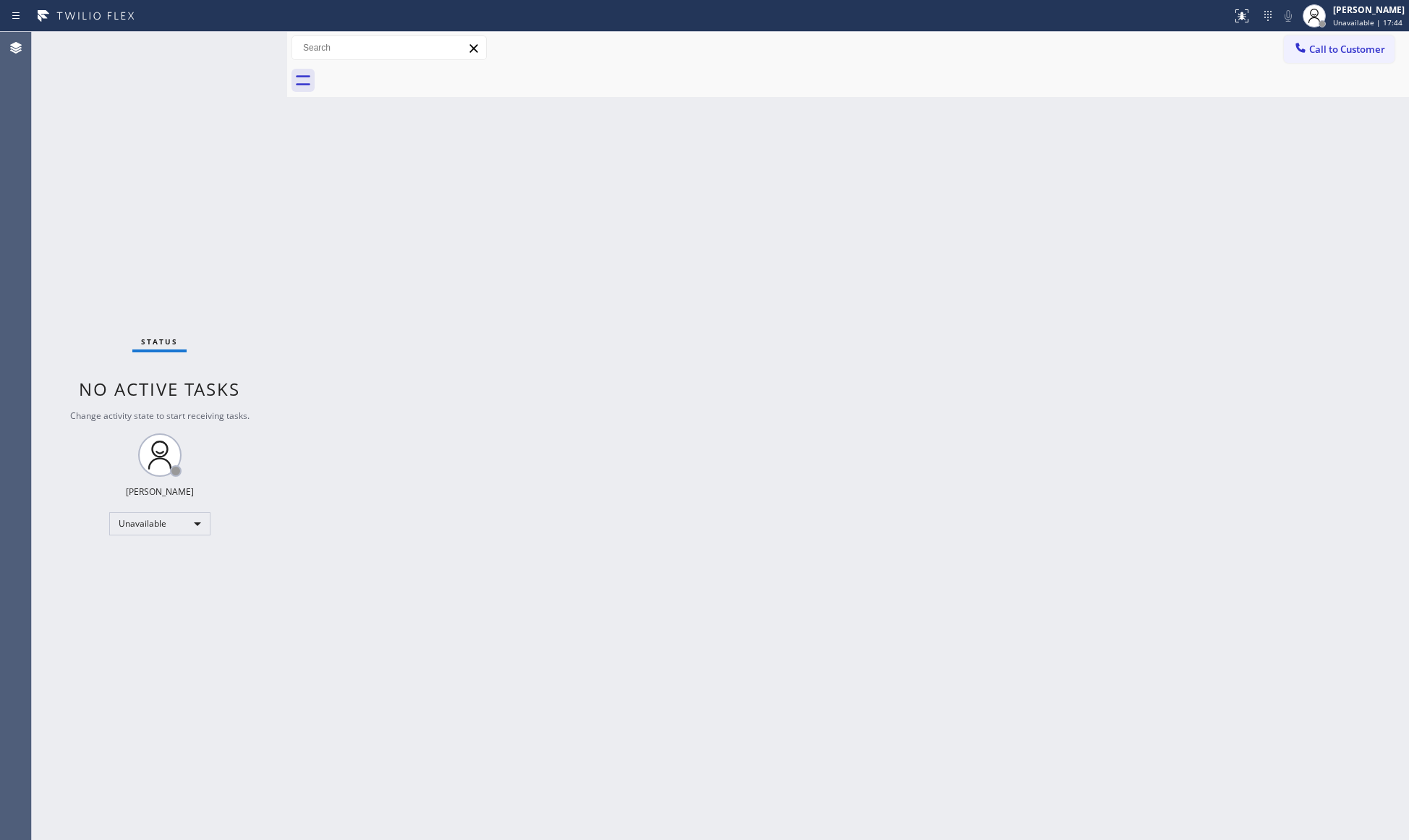
click at [1314, 38] on button "Call to Customer" at bounding box center [1339, 49] width 110 height 27
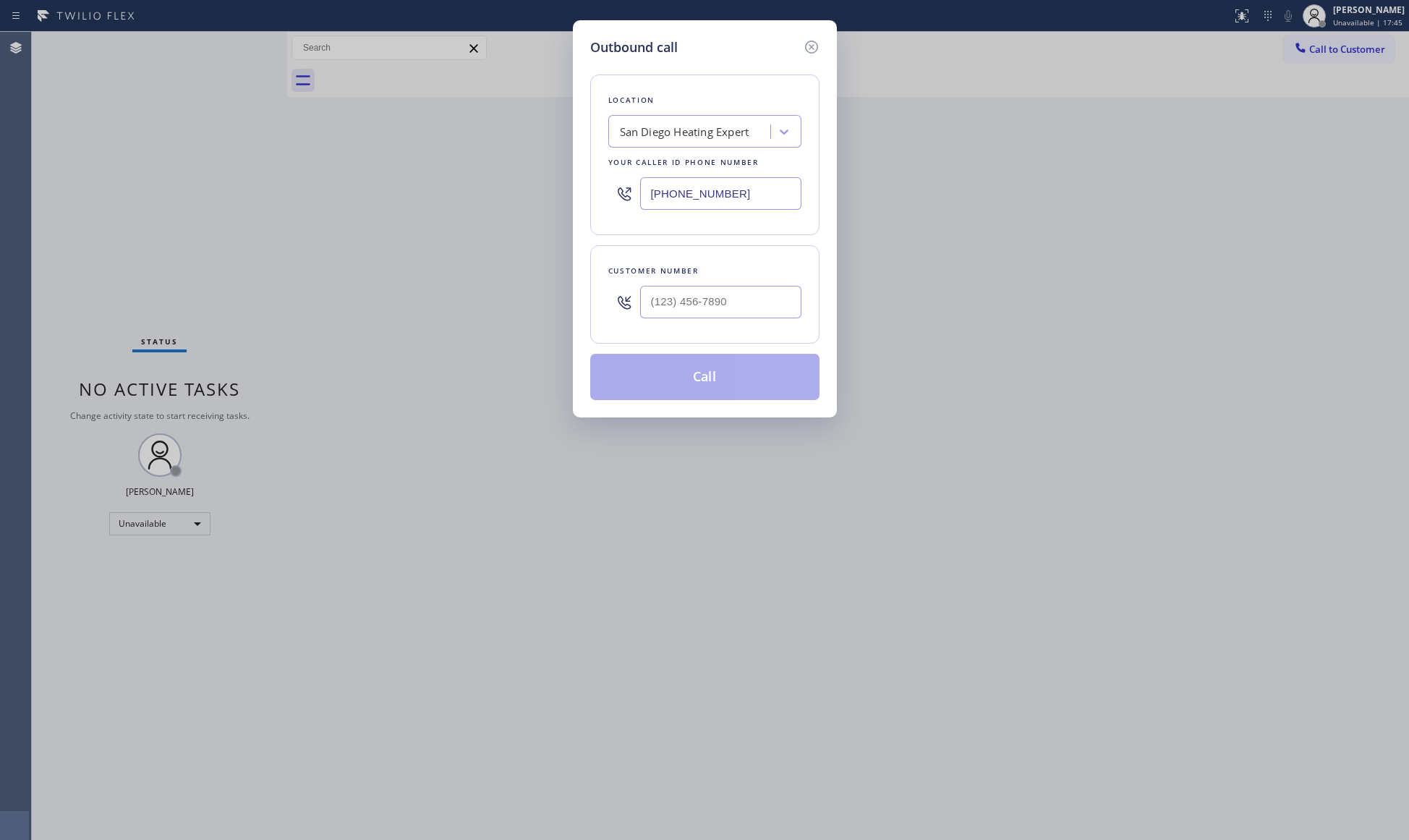
drag, startPoint x: 744, startPoint y: 190, endPoint x: 641, endPoint y: 207, distance: 104.4
click at [658, 209] on input "[PHONE_NUMBER]" at bounding box center [721, 193] width 162 height 32
paste input "61) 737-9136"
click at [648, 203] on input "[PHONE_NUMBER]" at bounding box center [721, 193] width 162 height 32
paste input "617) 379-1364"
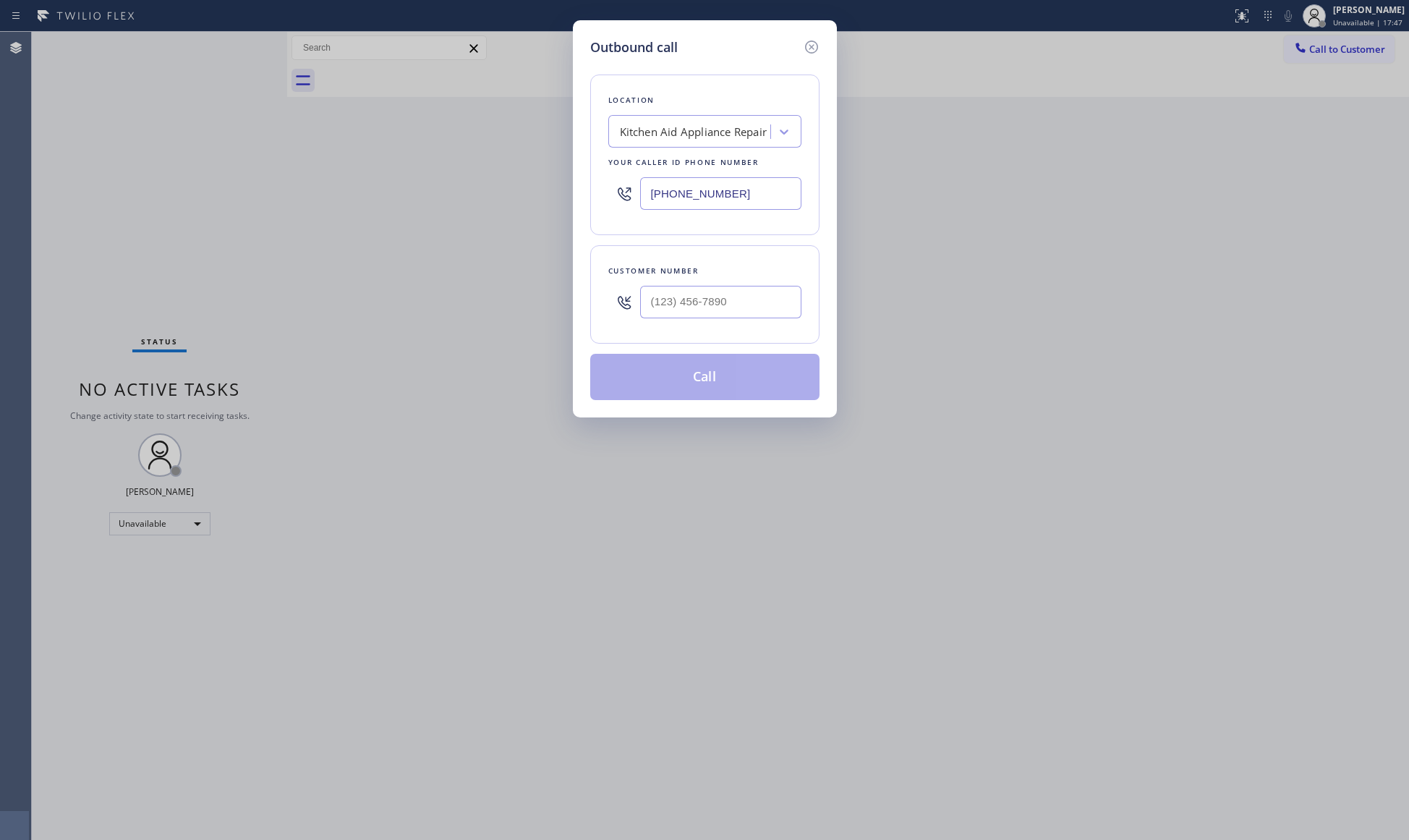
type input "[PHONE_NUMBER]"
paste input "858) 888-0193"
click at [721, 293] on input "[PHONE_NUMBER]" at bounding box center [721, 302] width 162 height 32
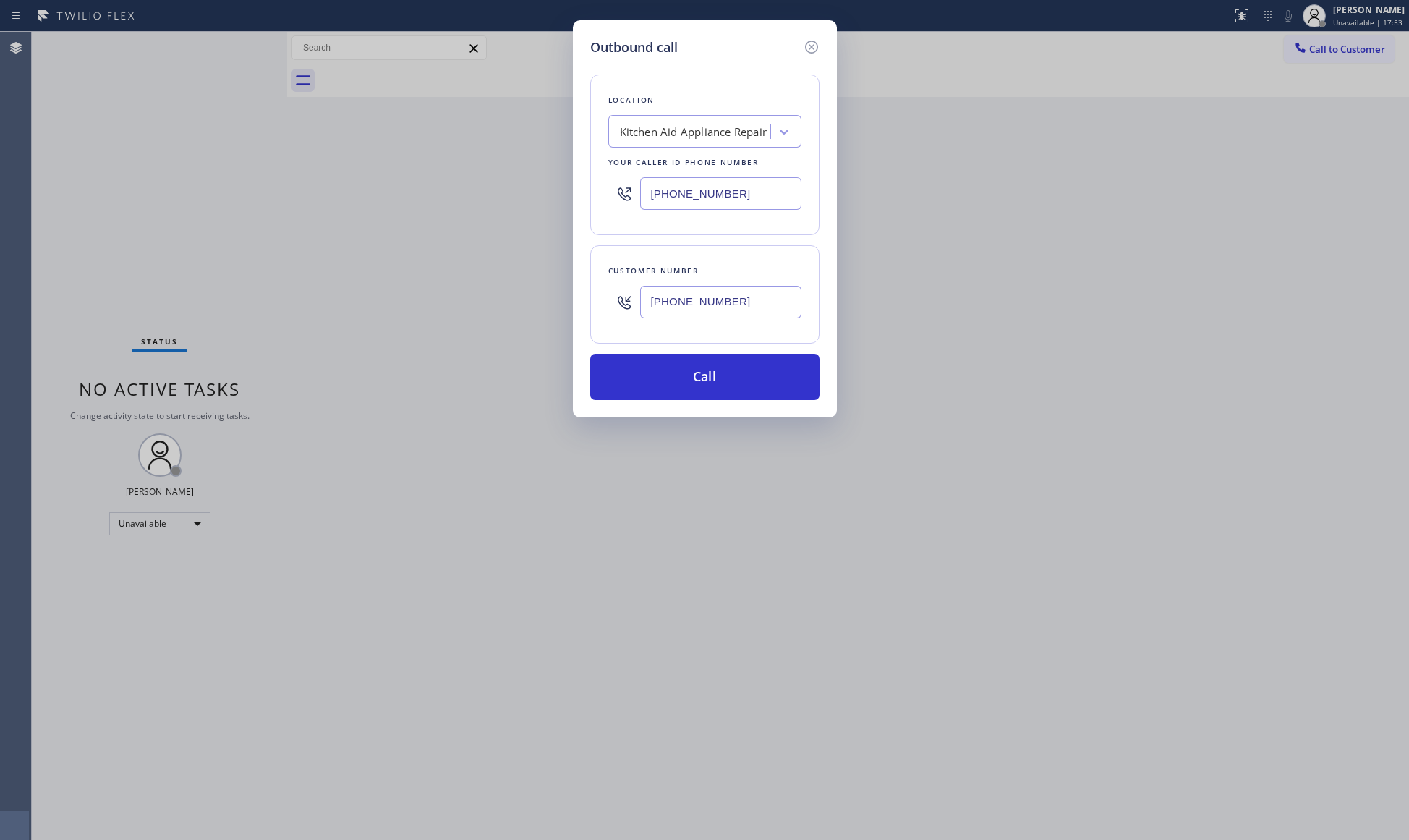
type input "[PHONE_NUMBER]"
click at [730, 354] on div "Location Kitchen Aid Appliance Repair Your caller id phone number [PHONE_NUMBER…" at bounding box center [705, 228] width 229 height 343
drag, startPoint x: 704, startPoint y: 325, endPoint x: 706, endPoint y: 339, distance: 14.1
click at [704, 326] on div "[PHONE_NUMBER]" at bounding box center [721, 302] width 162 height 47
click at [701, 368] on button "Call" at bounding box center [705, 377] width 229 height 46
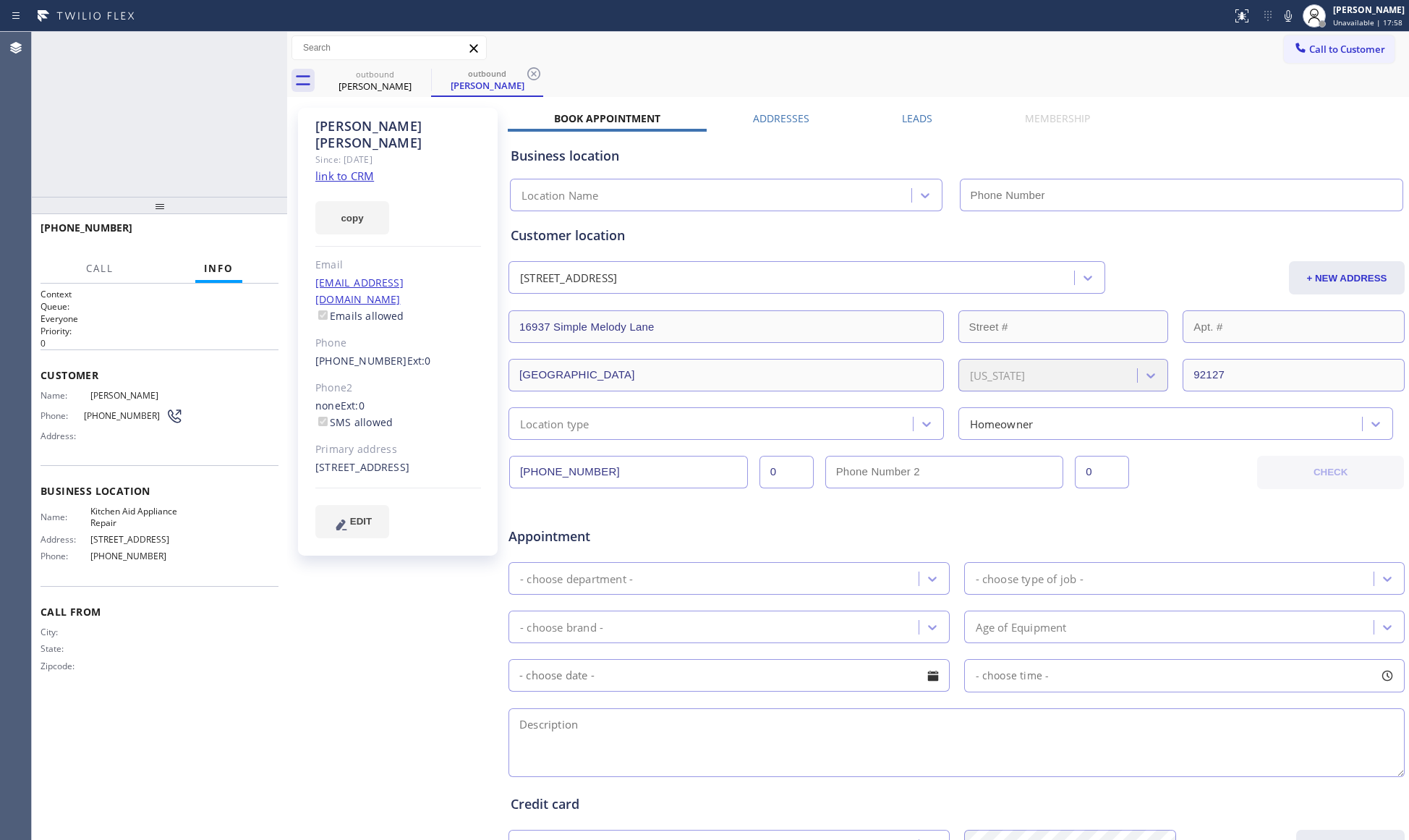
type input "[PHONE_NUMBER]"
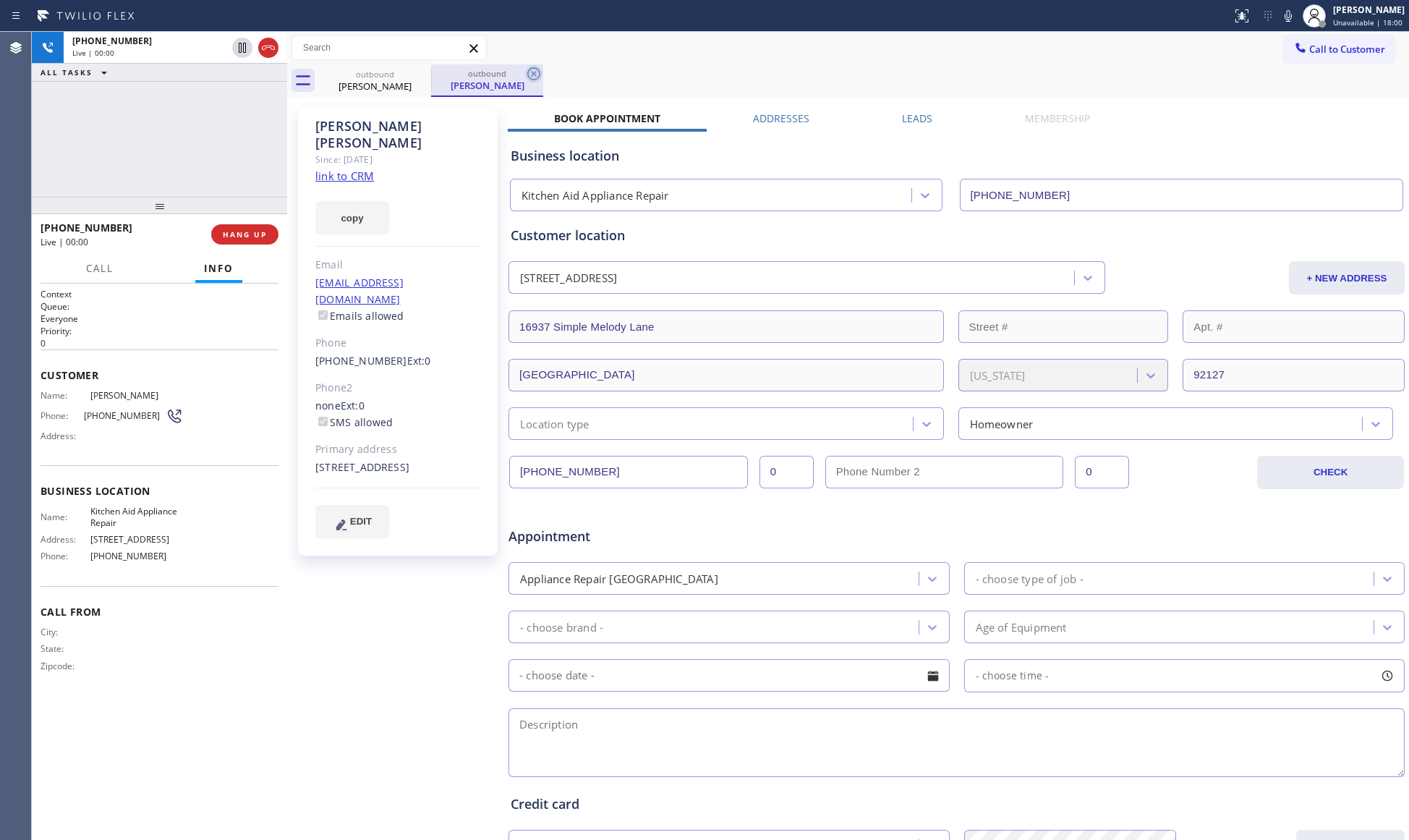
click at [536, 70] on icon at bounding box center [533, 73] width 17 height 17
click at [256, 238] on span "HANG UP" at bounding box center [245, 234] width 45 height 10
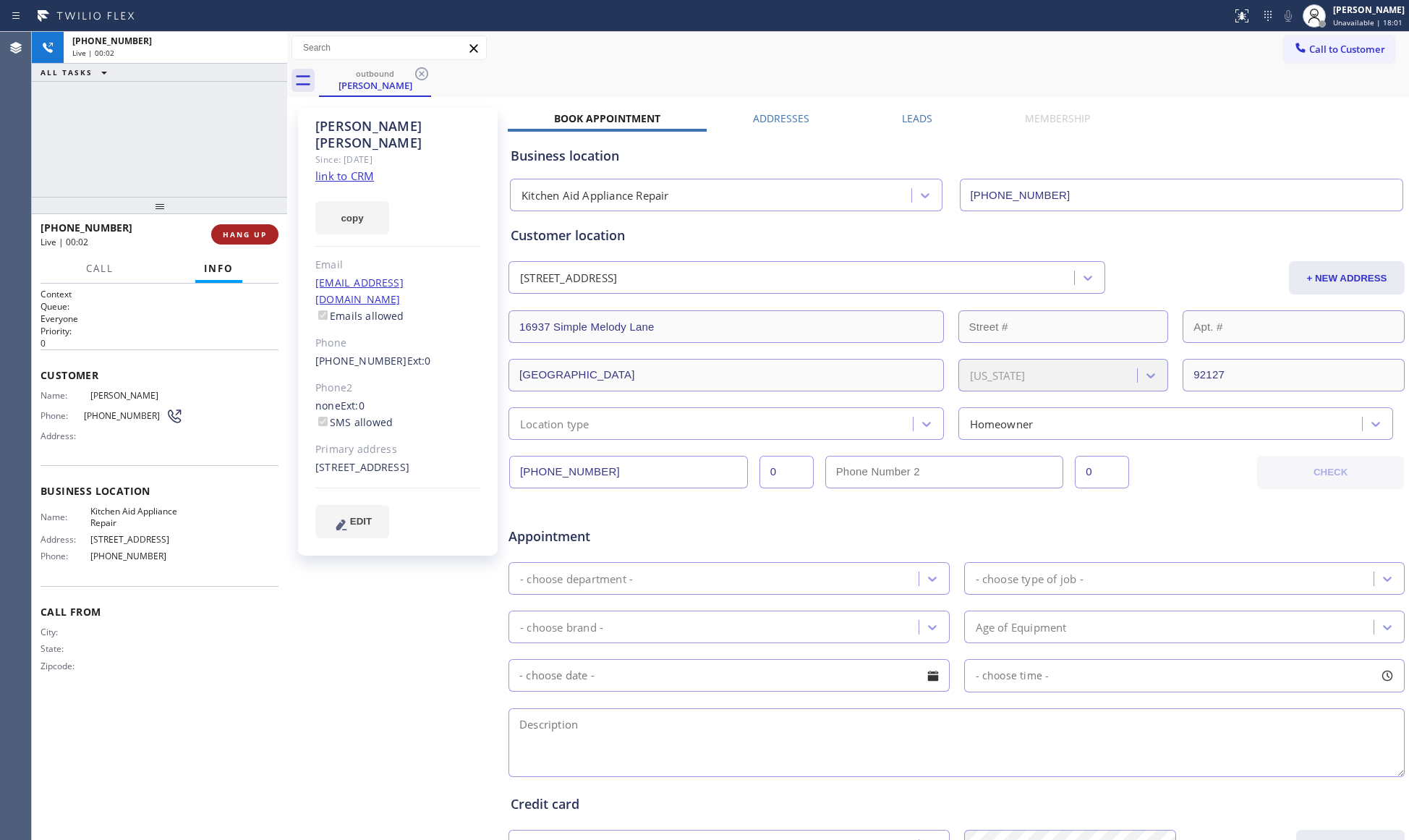
click at [256, 232] on span "HANG UP" at bounding box center [245, 234] width 45 height 10
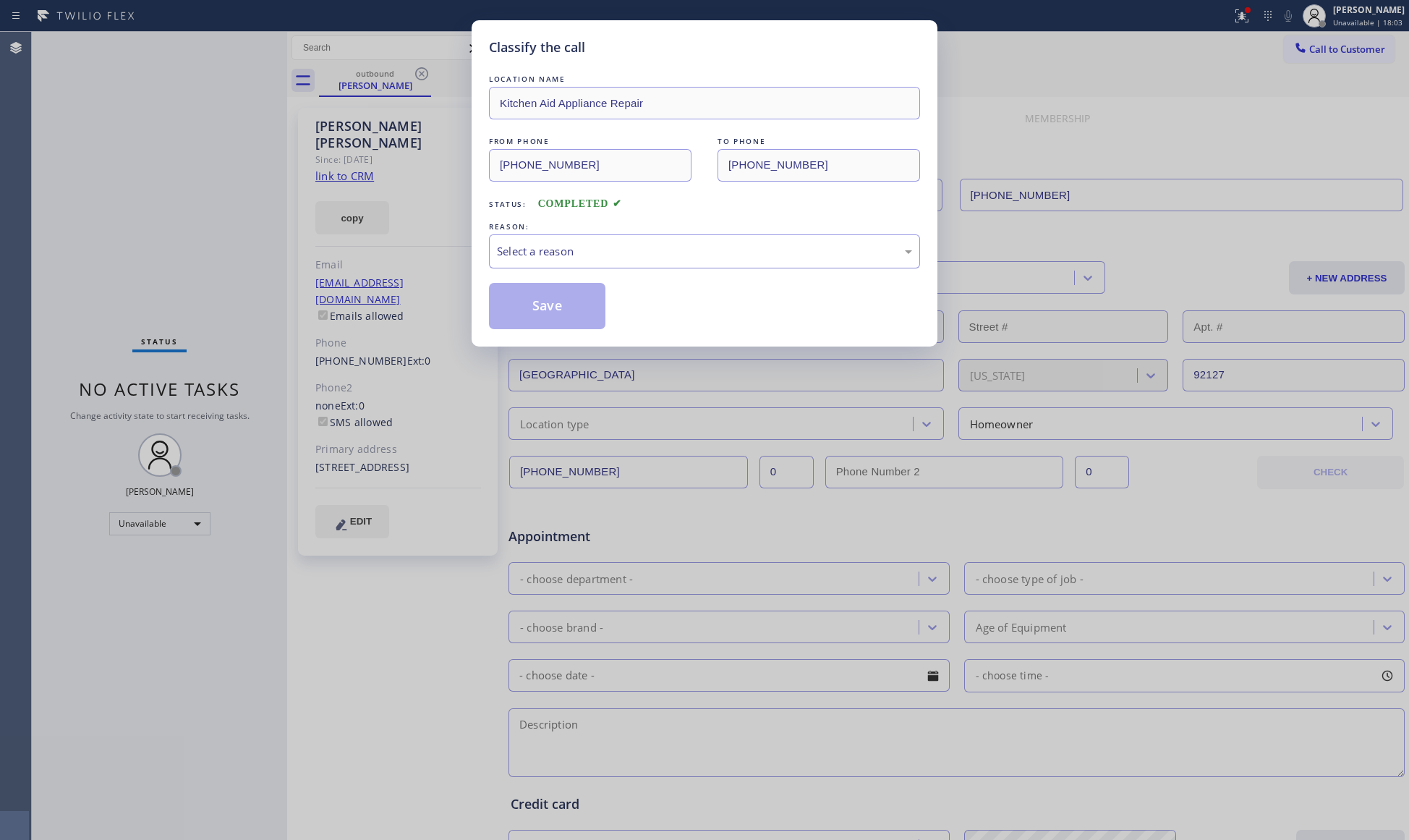
drag, startPoint x: 625, startPoint y: 246, endPoint x: 622, endPoint y: 262, distance: 16.3
click at [622, 260] on div "Select a reason" at bounding box center [704, 251] width 431 height 34
drag, startPoint x: 519, startPoint y: 303, endPoint x: 531, endPoint y: 301, distance: 12.2
click at [519, 303] on button "Save" at bounding box center [547, 306] width 116 height 46
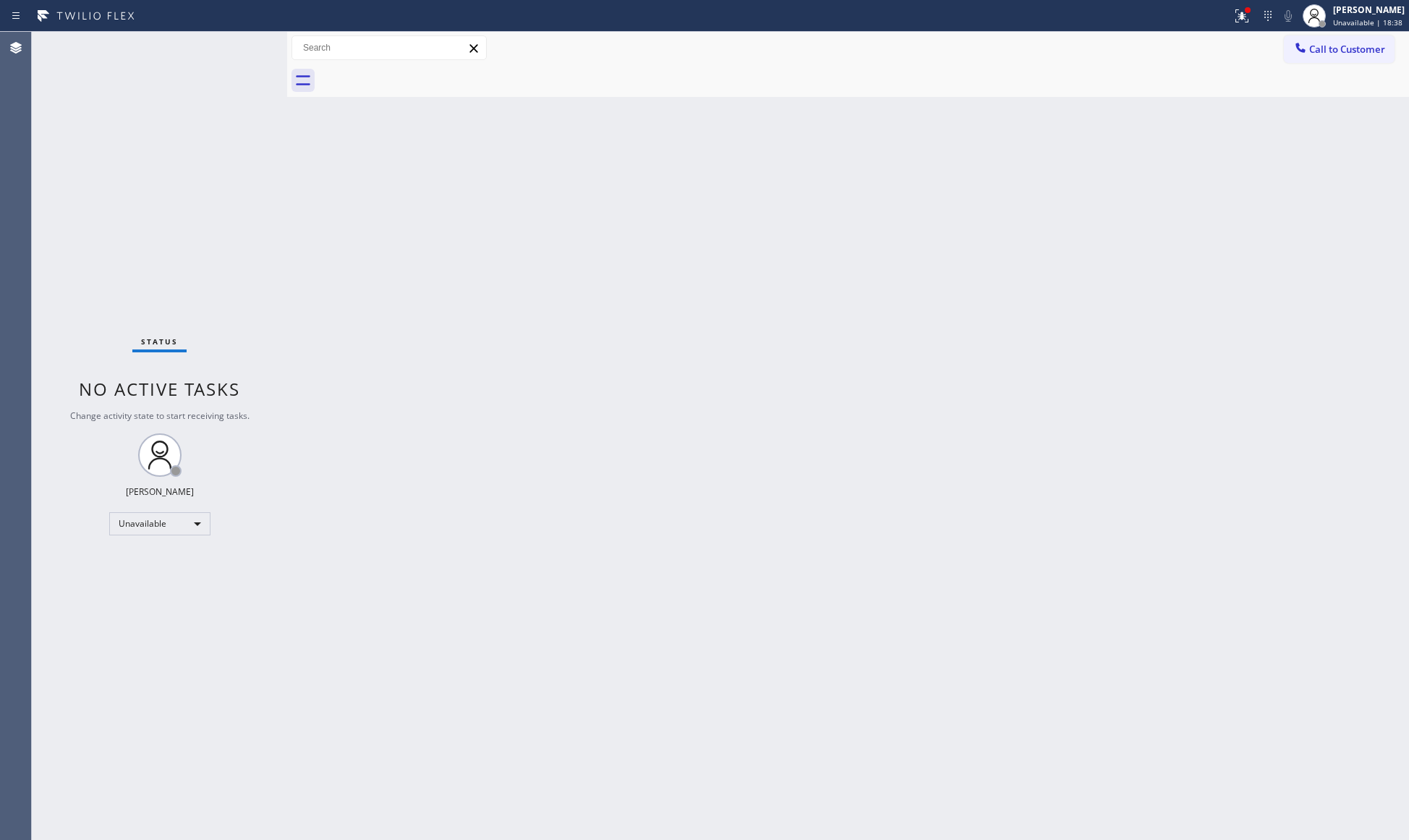
drag, startPoint x: 1244, startPoint y: 23, endPoint x: 1177, endPoint y: 115, distance: 113.8
click at [1236, 29] on button at bounding box center [1242, 16] width 32 height 32
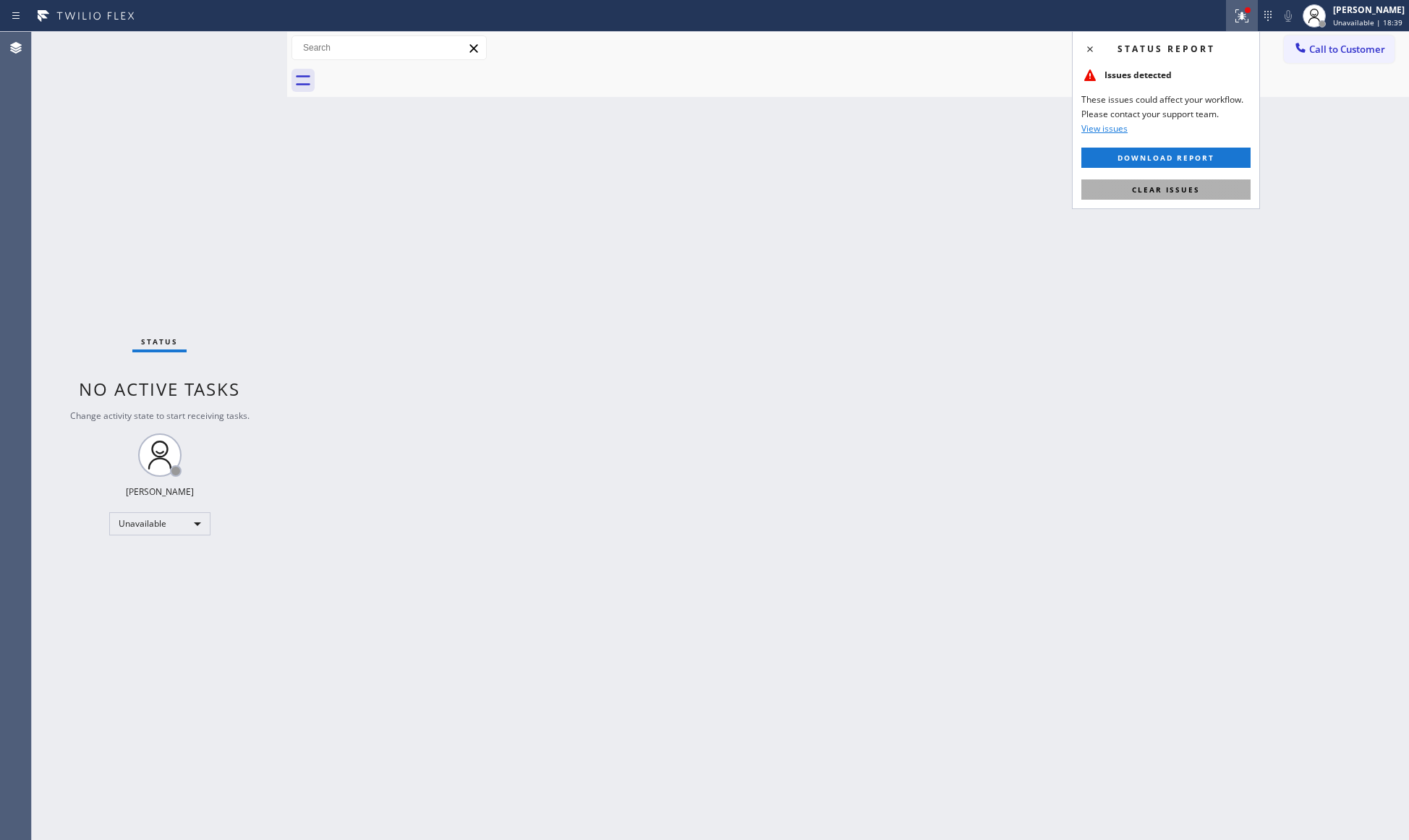
click at [1170, 181] on button "Clear issues" at bounding box center [1166, 190] width 169 height 21
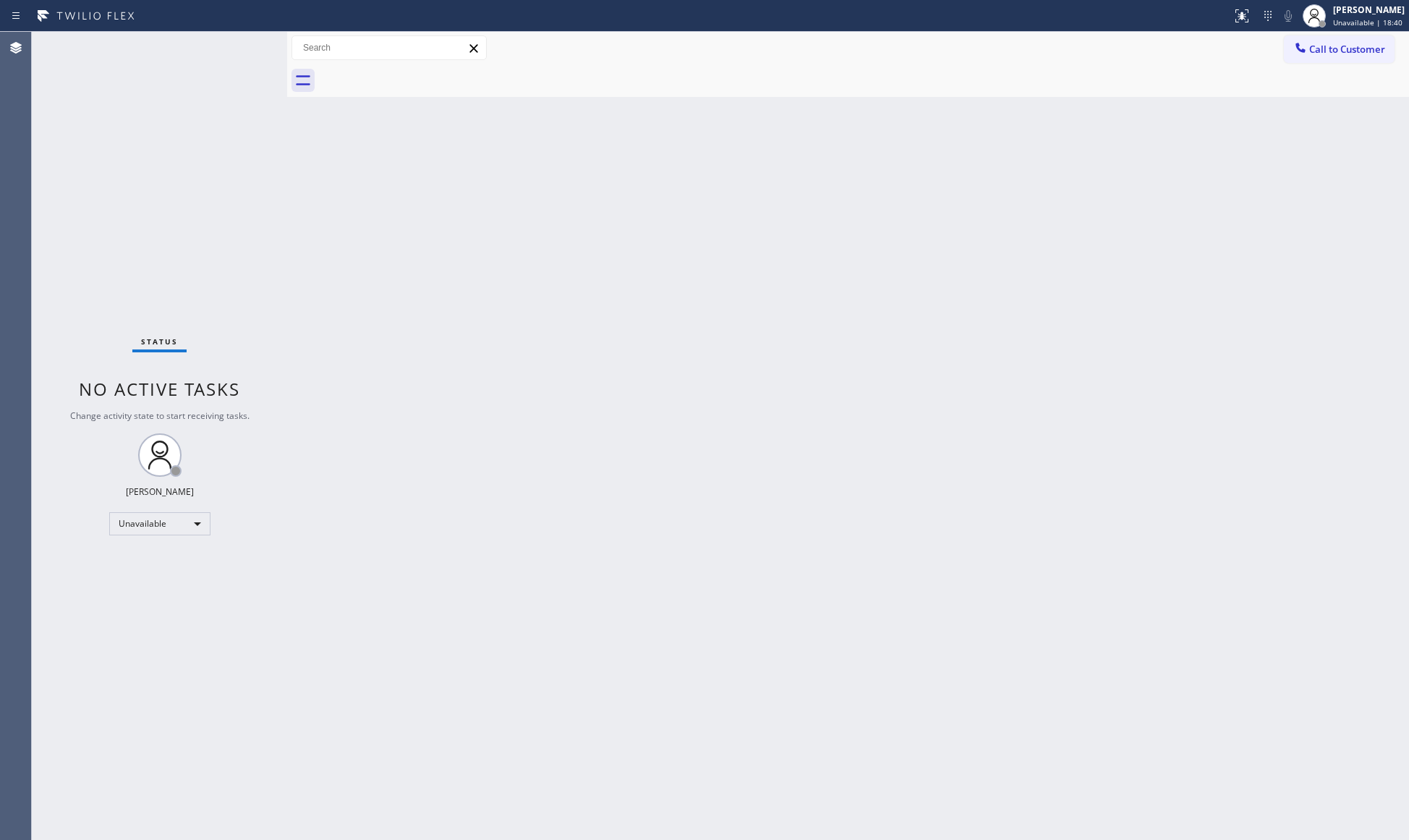
drag, startPoint x: 1337, startPoint y: 50, endPoint x: 1134, endPoint y: 104, distance: 210.1
click at [1302, 63] on div "Call to Customer Outbound call Location Kitchen Aid Appliance Repair Your calle…" at bounding box center [848, 64] width 1122 height 65
click at [1328, 47] on span "Call to Customer" at bounding box center [1347, 49] width 76 height 13
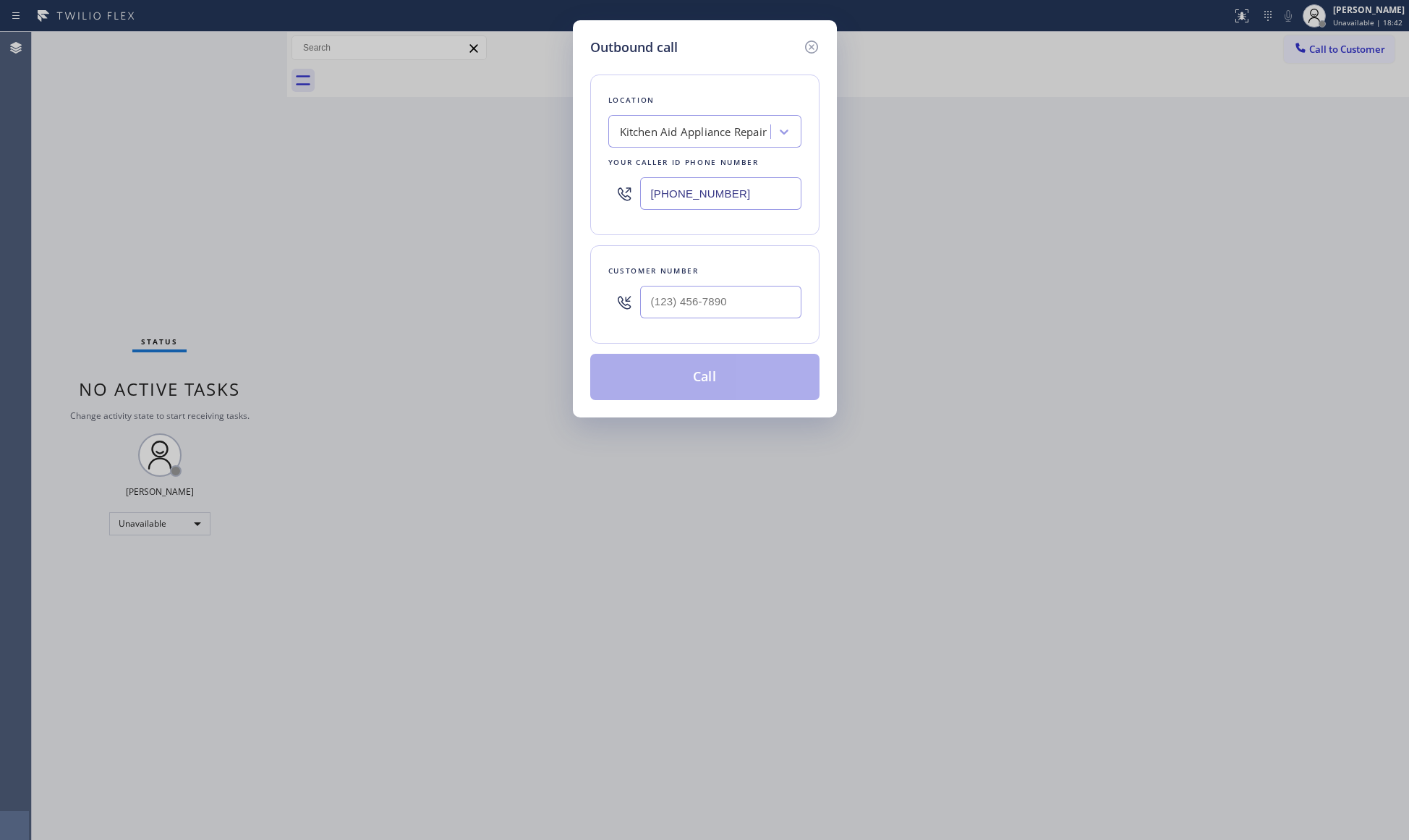
drag, startPoint x: 736, startPoint y: 197, endPoint x: 558, endPoint y: 178, distance: 179.0
click at [574, 178] on div "Outbound call Location Kitchen Aid Appliance Repair Your caller id phone number…" at bounding box center [705, 219] width 264 height 397
paste input "424) 349-7997"
type input "[PHONE_NUMBER]"
drag, startPoint x: 765, startPoint y: 295, endPoint x: 791, endPoint y: 257, distance: 46.0
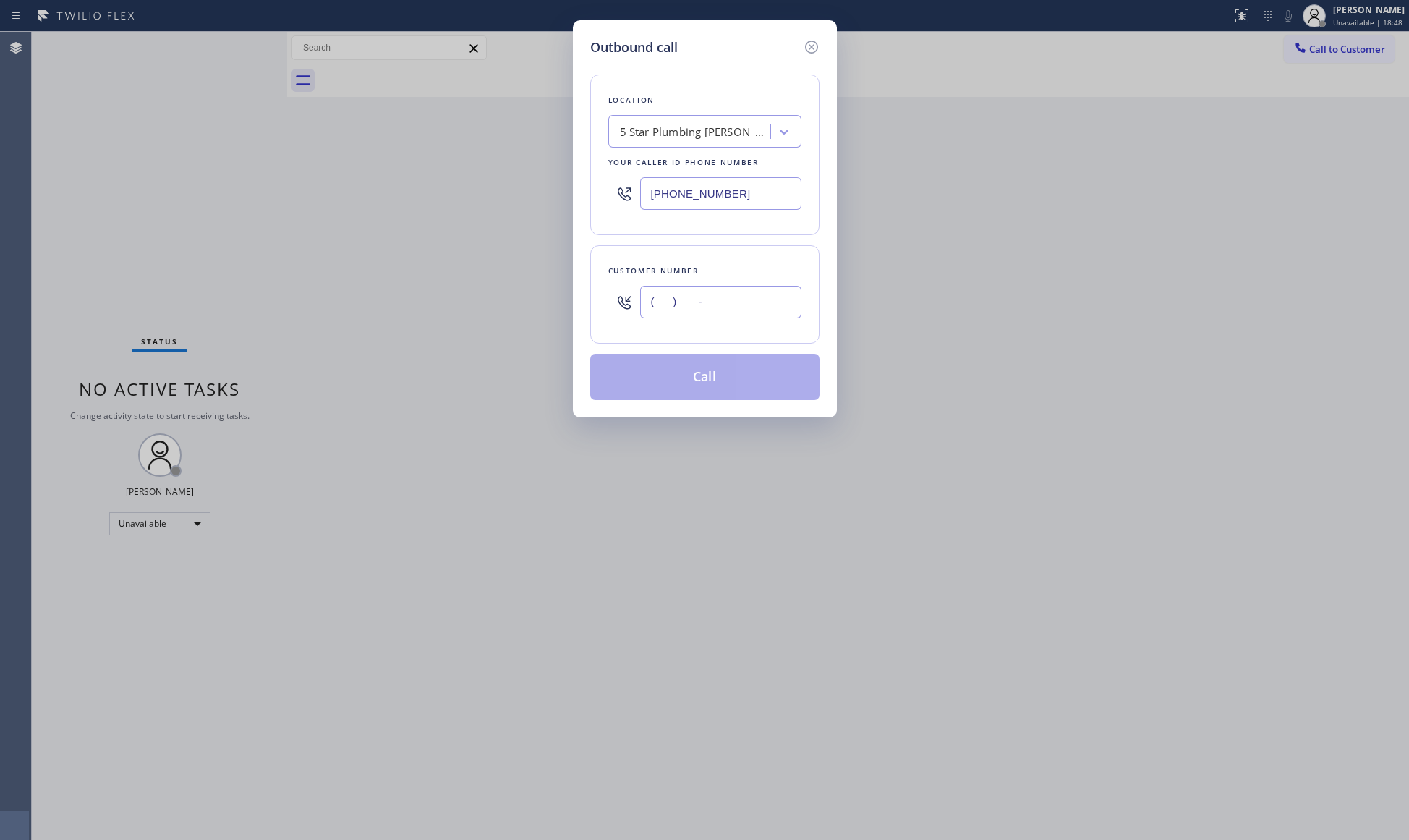
click at [765, 296] on input "(___) ___-____" at bounding box center [721, 302] width 162 height 32
paste input "310) 922-4628"
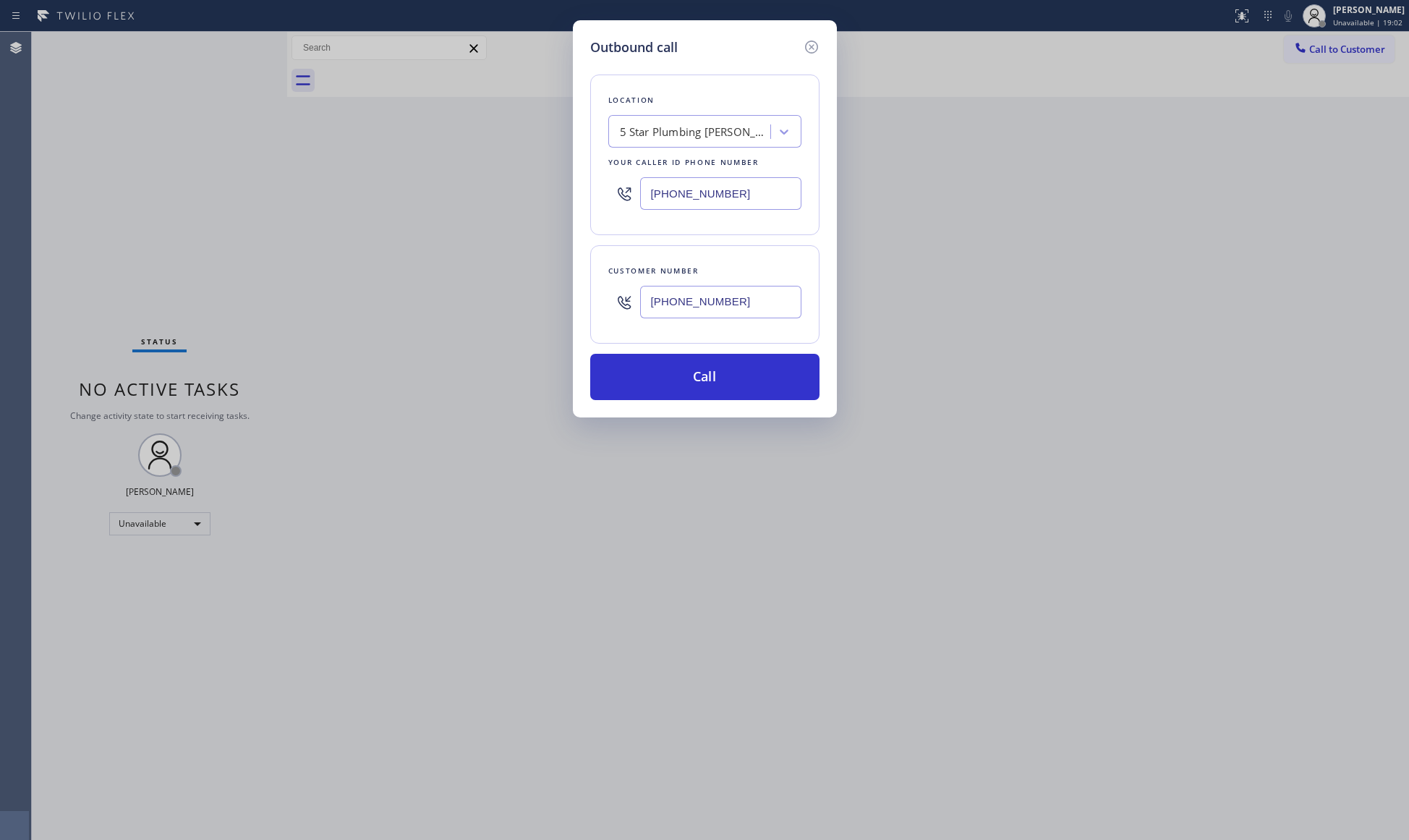
type input "[PHONE_NUMBER]"
click at [707, 353] on div "Location 5 Star Plumbing [PERSON_NAME][GEOGRAPHIC_DATA] Your caller id phone nu…" at bounding box center [705, 228] width 229 height 343
click at [704, 392] on button "Call" at bounding box center [705, 377] width 229 height 46
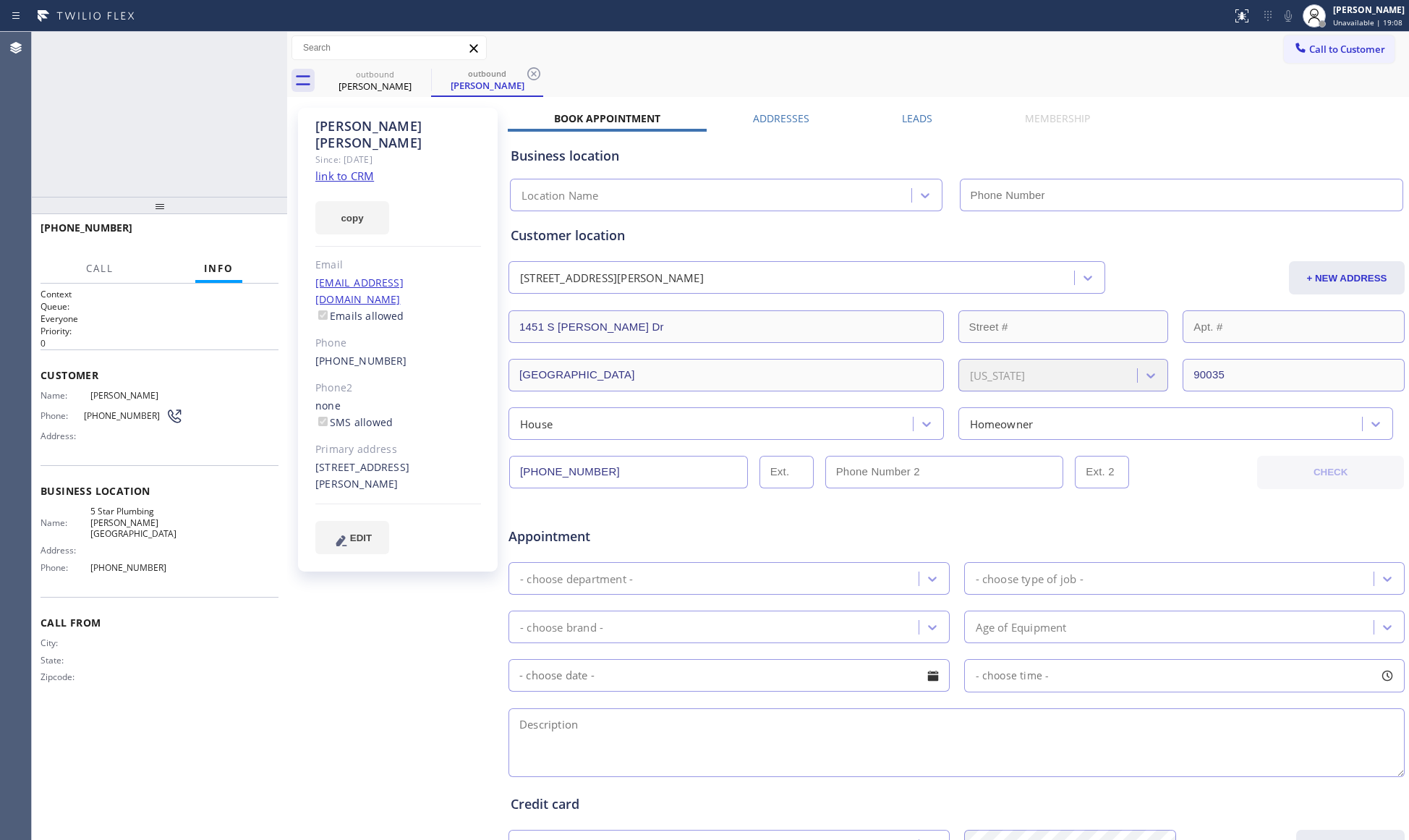
type input "[PHONE_NUMBER]"
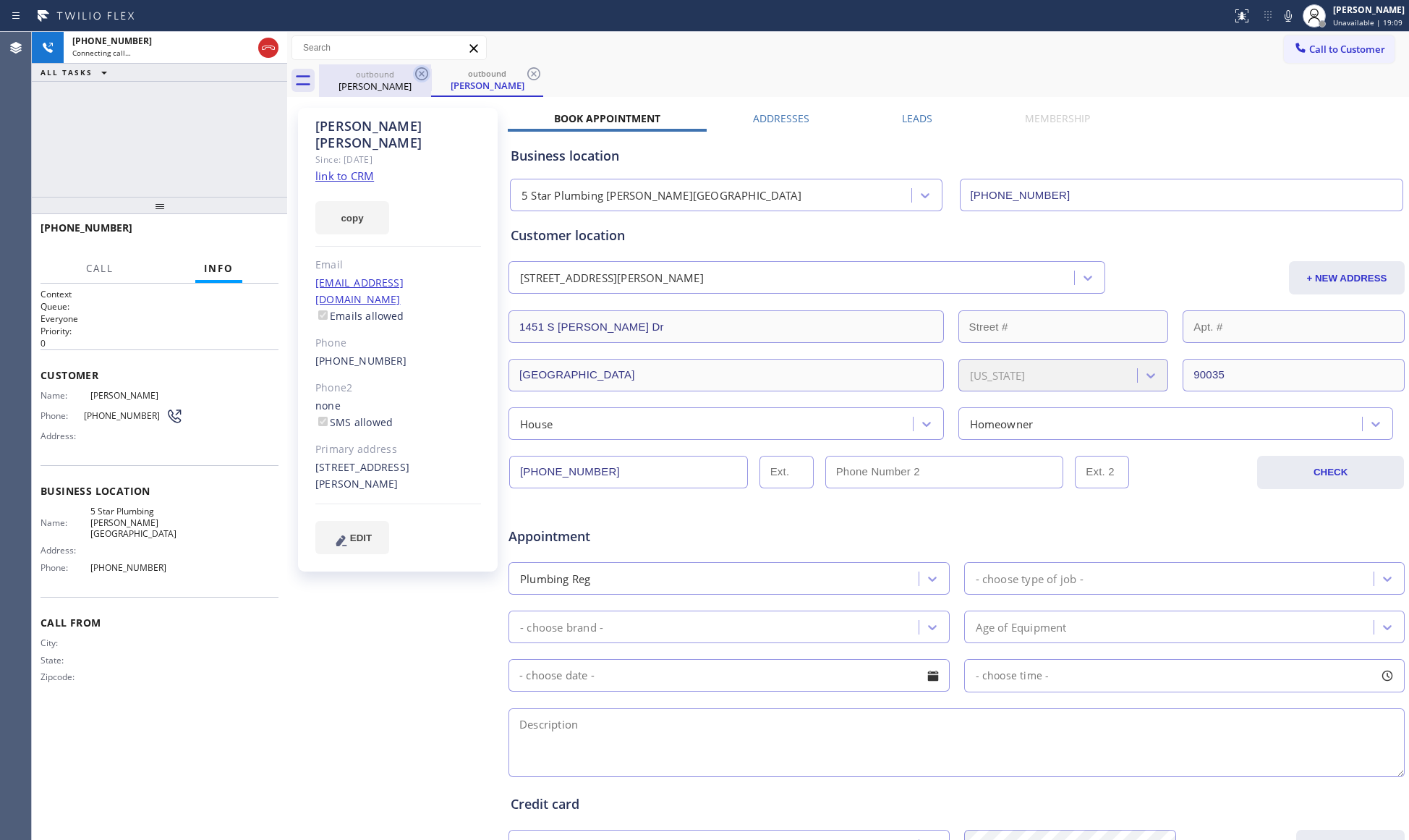
click at [420, 71] on icon at bounding box center [422, 74] width 13 height 13
click at [368, 77] on div "outbound" at bounding box center [375, 73] width 109 height 11
click at [519, 64] on div "outbound [PERSON_NAME]" at bounding box center [864, 80] width 1090 height 32
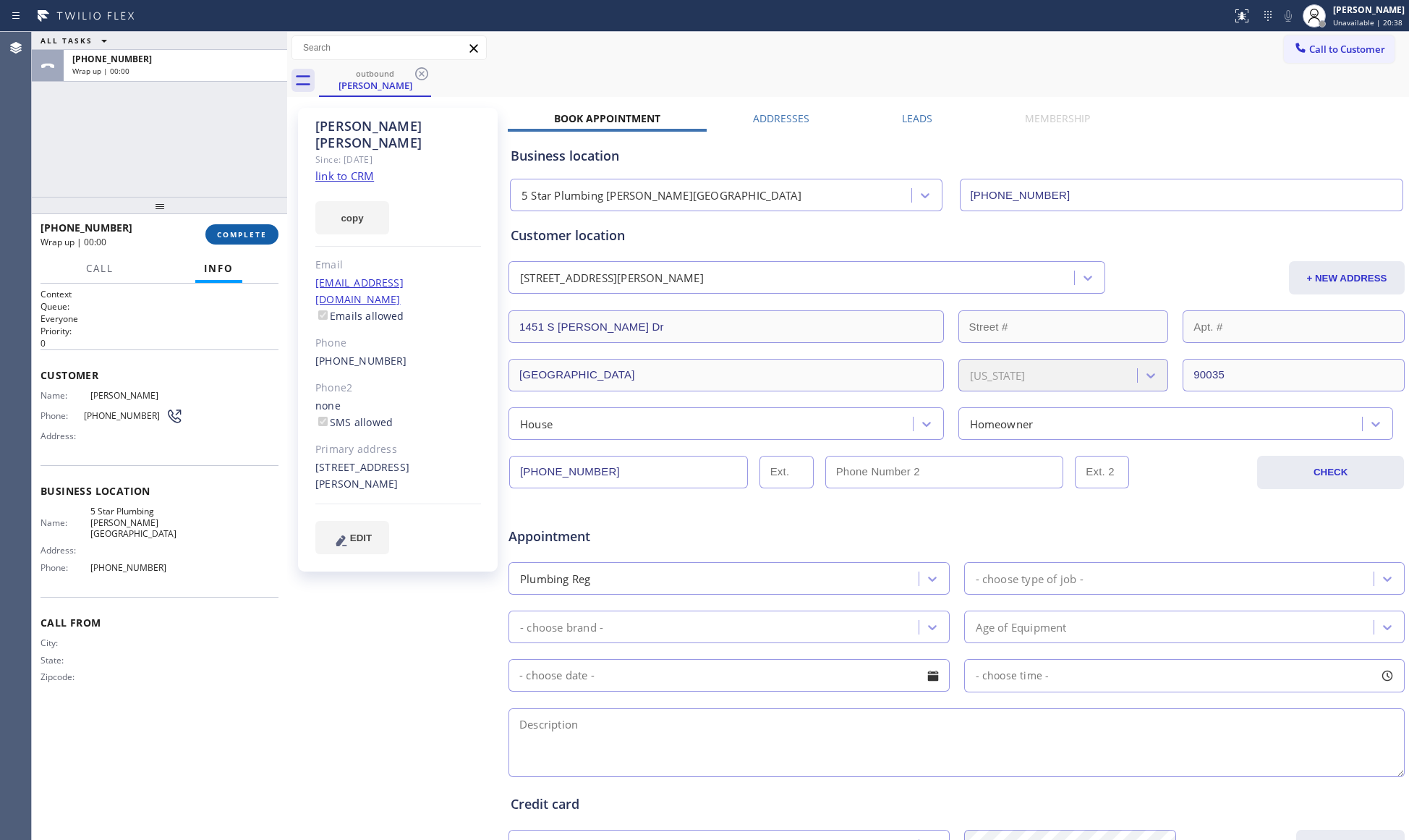
click at [227, 240] on button "COMPLETE" at bounding box center [242, 234] width 73 height 21
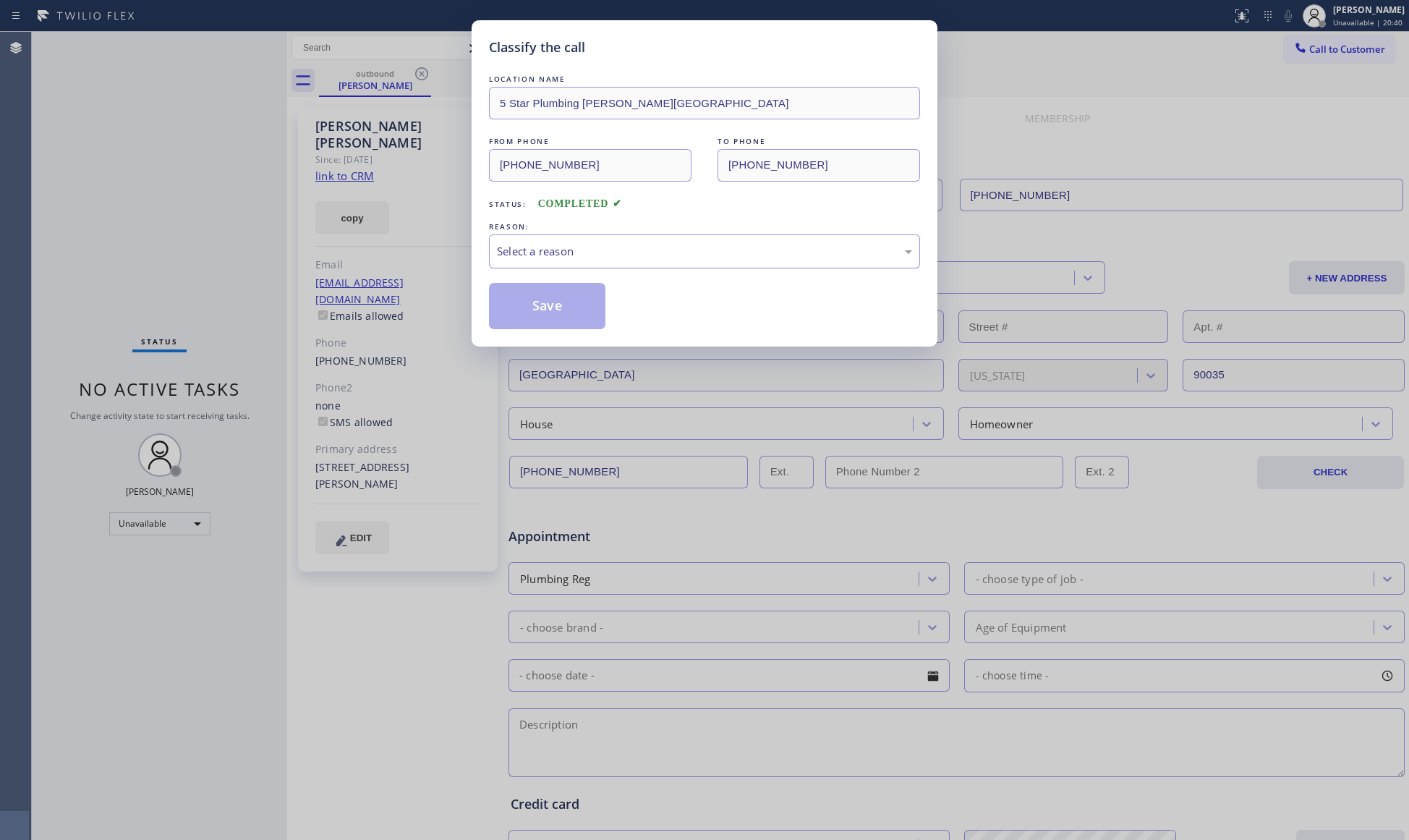
click at [599, 255] on div "Select a reason" at bounding box center [705, 251] width 416 height 16
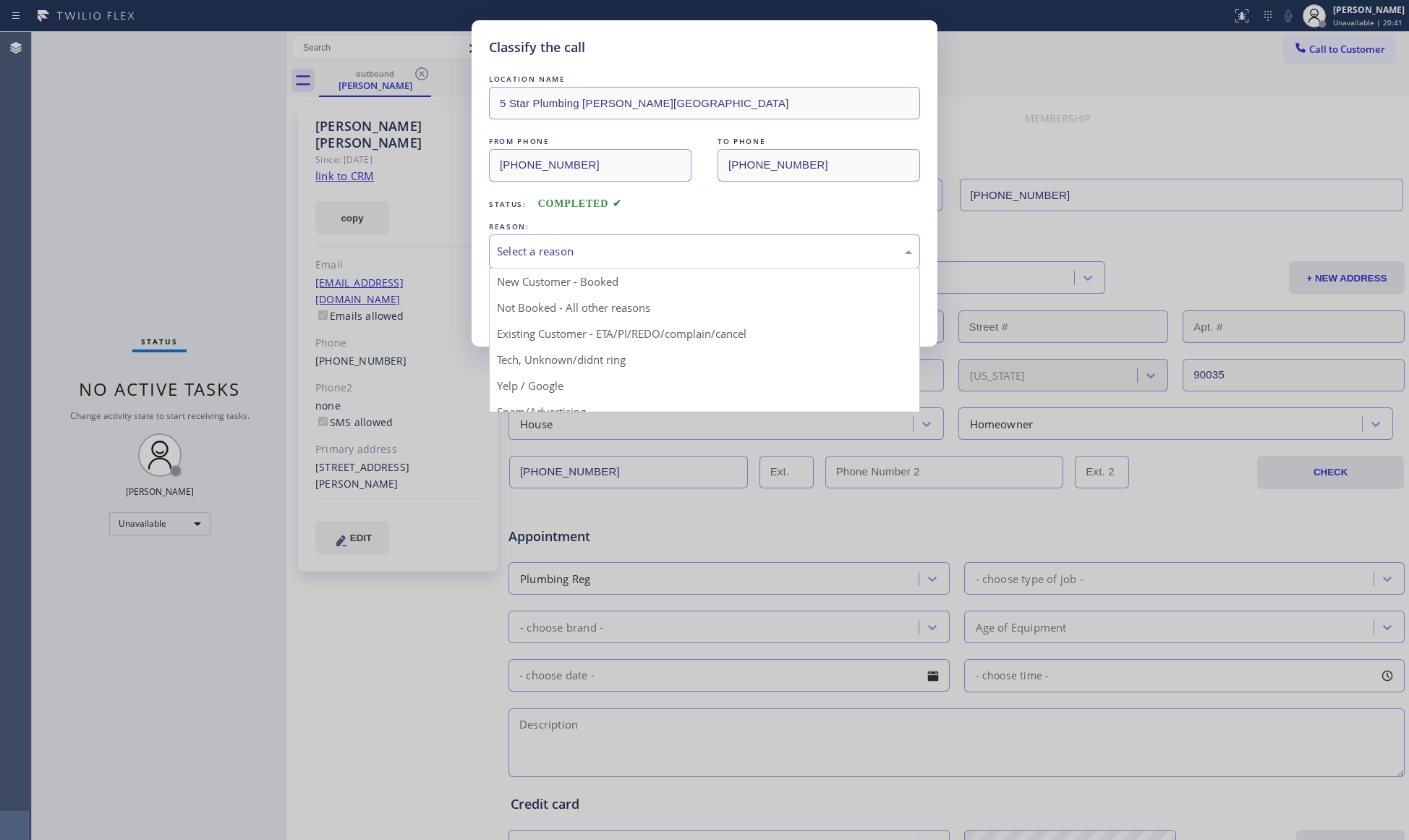
click at [559, 302] on button "Save" at bounding box center [547, 306] width 116 height 46
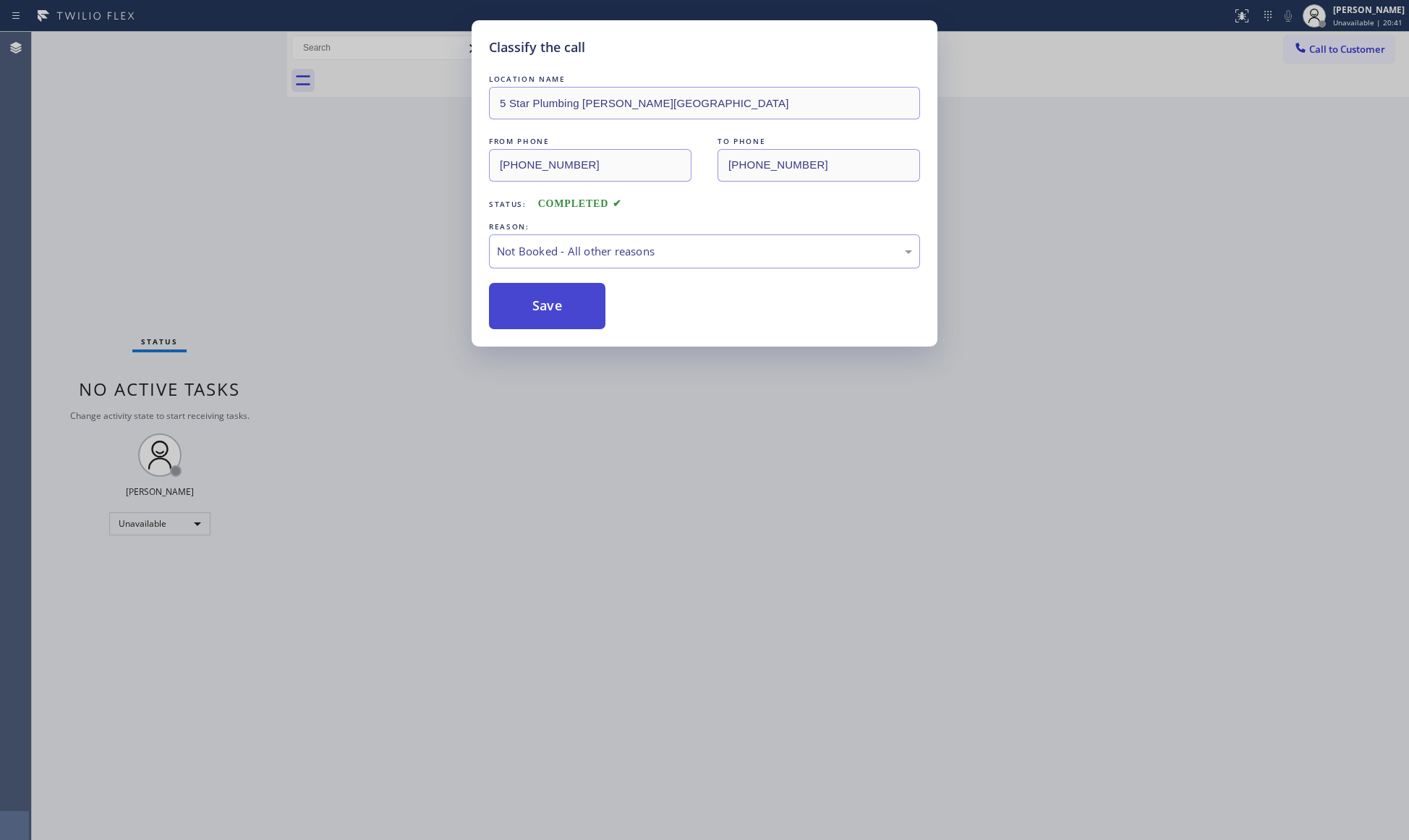
click at [559, 298] on button "Save" at bounding box center [547, 306] width 116 height 46
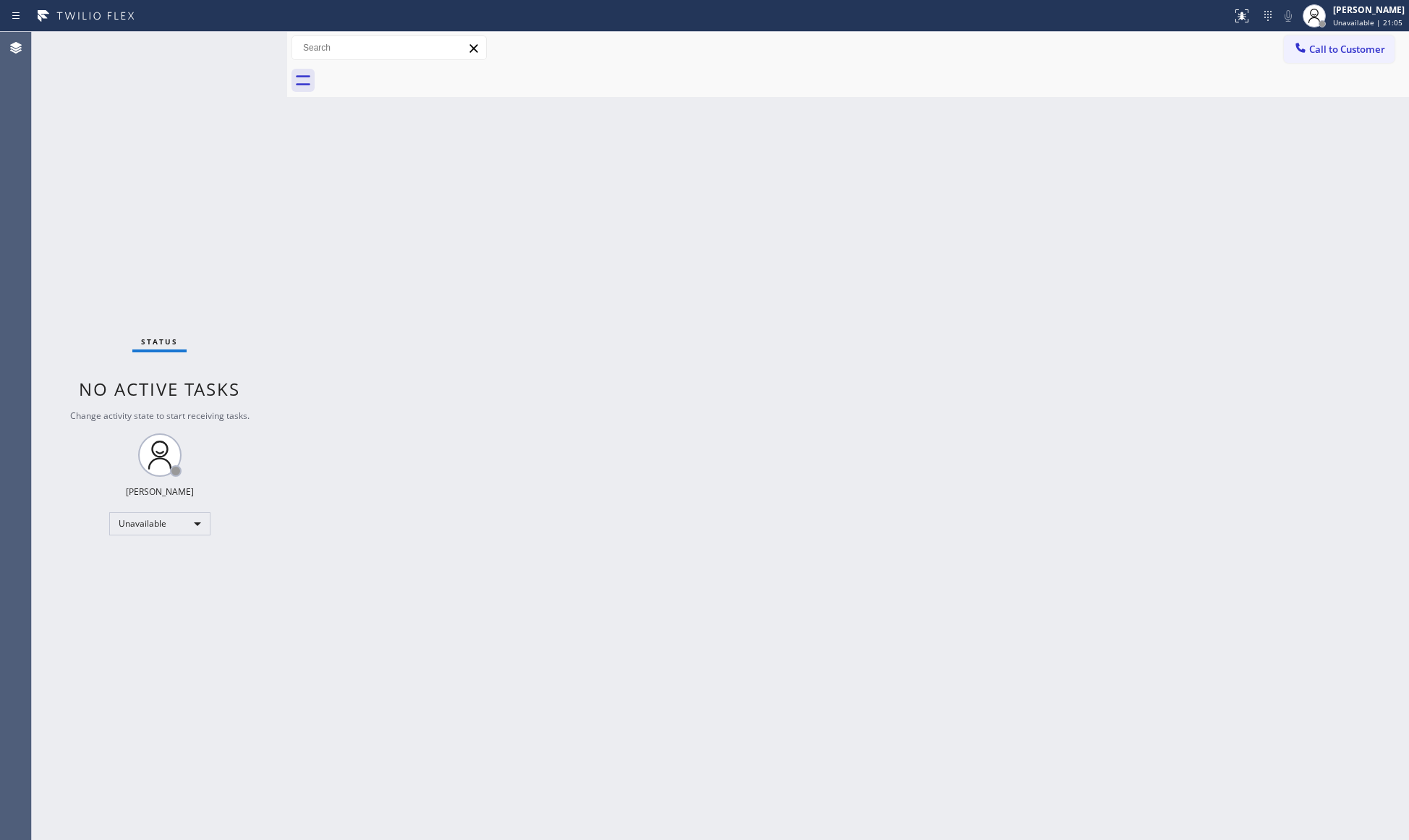
drag, startPoint x: 1359, startPoint y: 52, endPoint x: 1308, endPoint y: 82, distance: 59.2
click at [1357, 54] on span "Call to Customer" at bounding box center [1347, 49] width 76 height 13
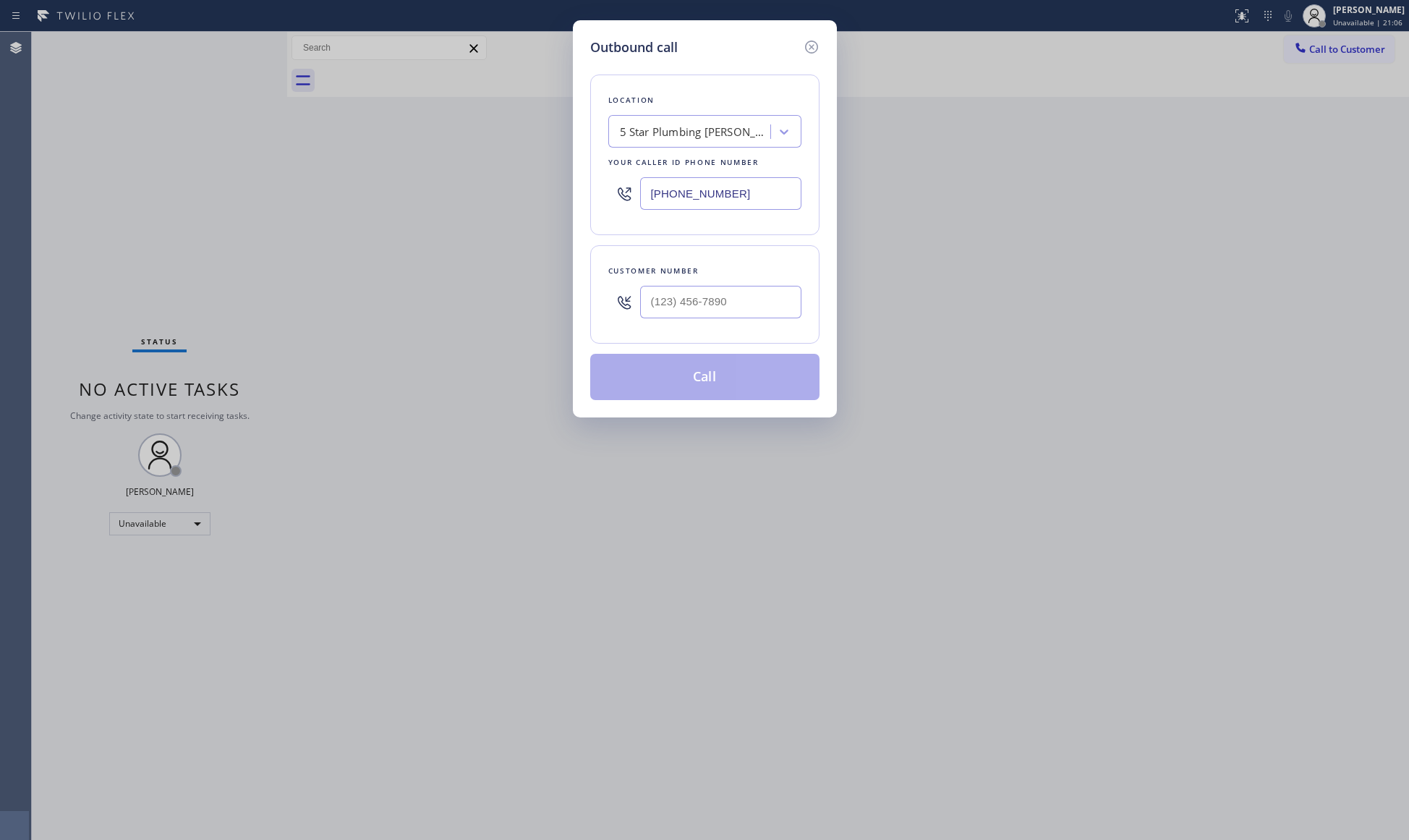
drag, startPoint x: 745, startPoint y: 197, endPoint x: 545, endPoint y: 190, distance: 200.1
click at [545, 190] on div "Outbound call Location 5 Star Plumbing [PERSON_NAME][GEOGRAPHIC_DATA] Your call…" at bounding box center [704, 420] width 1409 height 840
paste input "844) 654-0291"
type input "[PHONE_NUMBER]"
paste input "text"
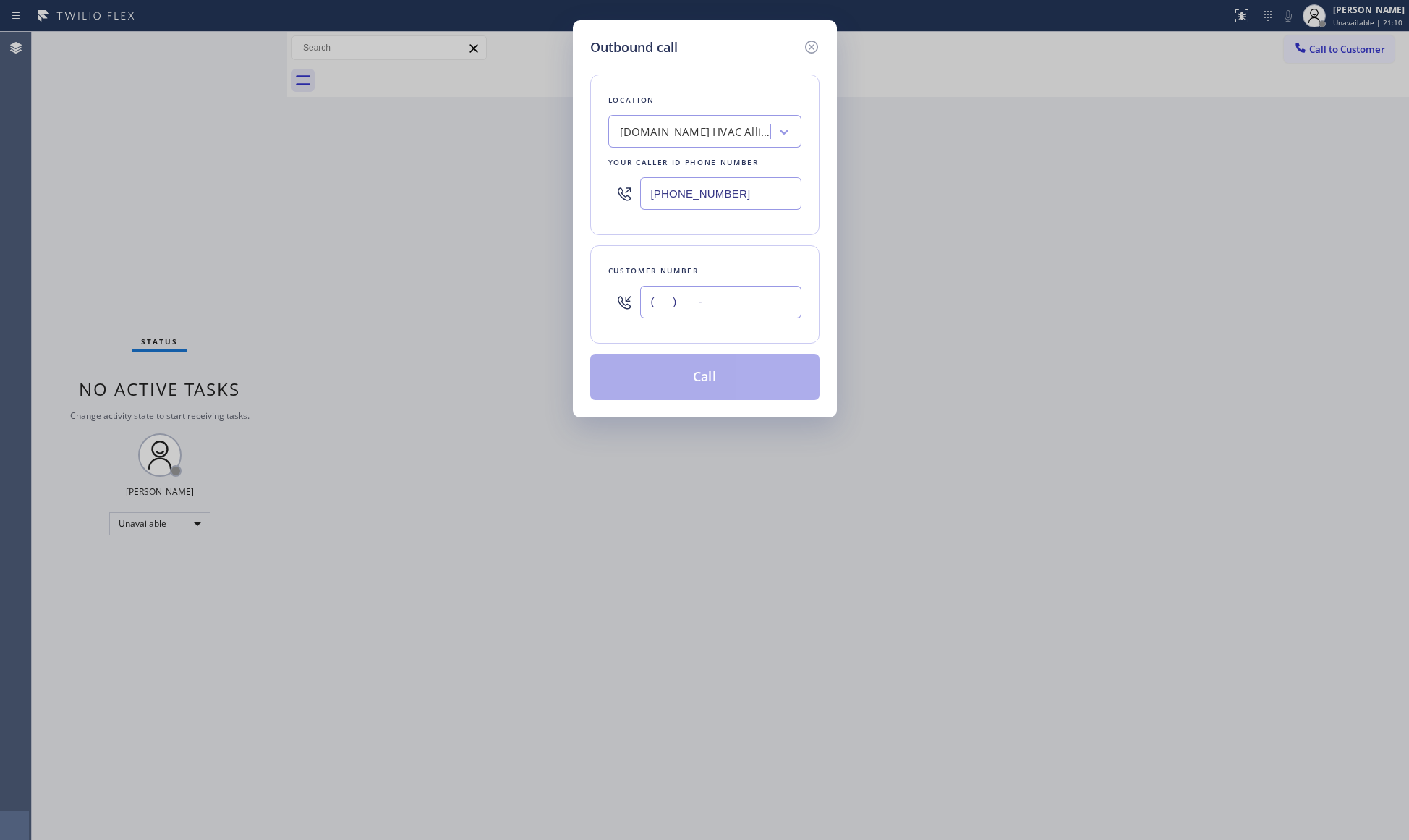
drag, startPoint x: 747, startPoint y: 303, endPoint x: 758, endPoint y: 291, distance: 16.3
click at [747, 303] on input "(___) ___-____" at bounding box center [721, 302] width 162 height 32
paste input "650) 223-9562"
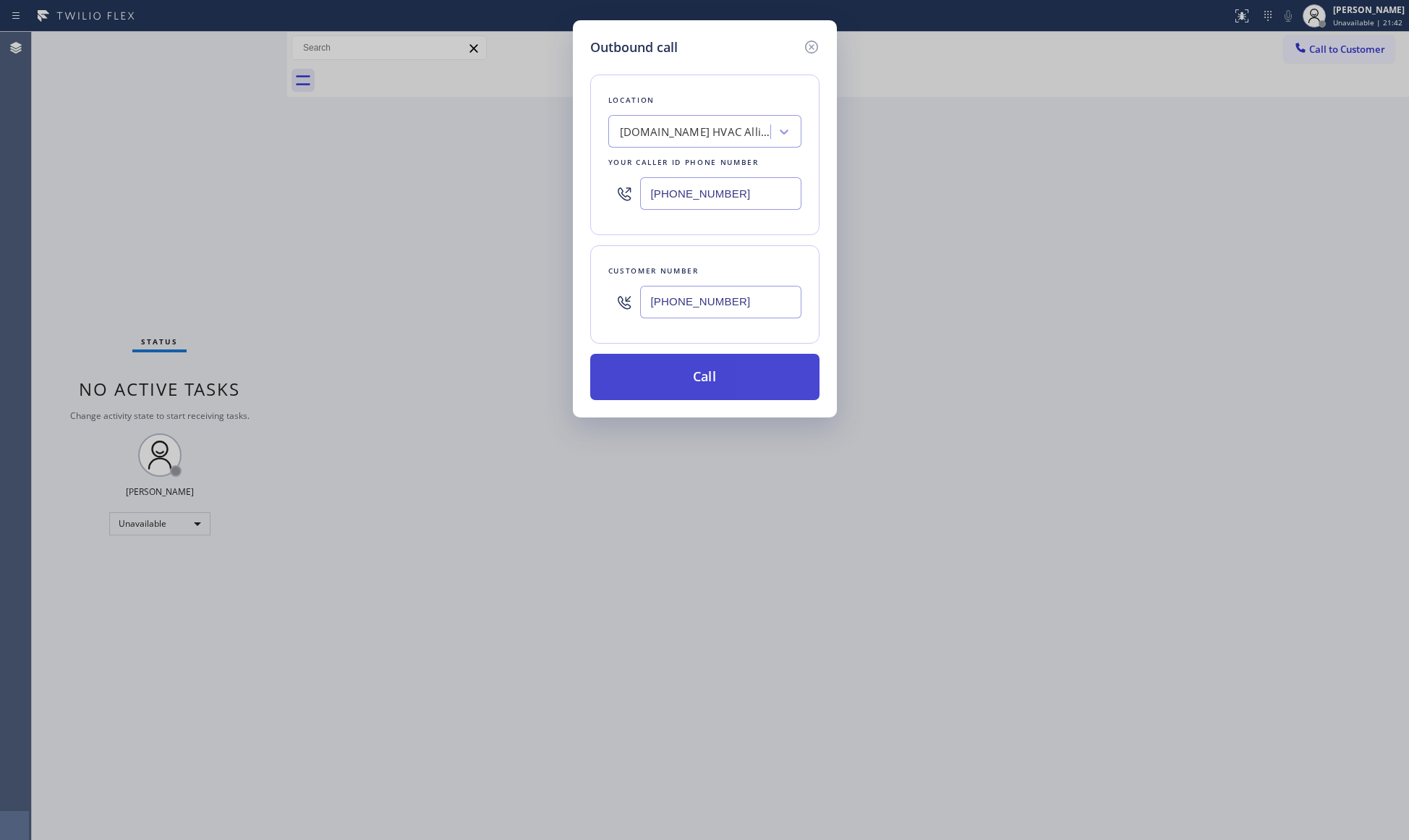
type input "[PHONE_NUMBER]"
click at [681, 372] on button "Call" at bounding box center [705, 377] width 229 height 46
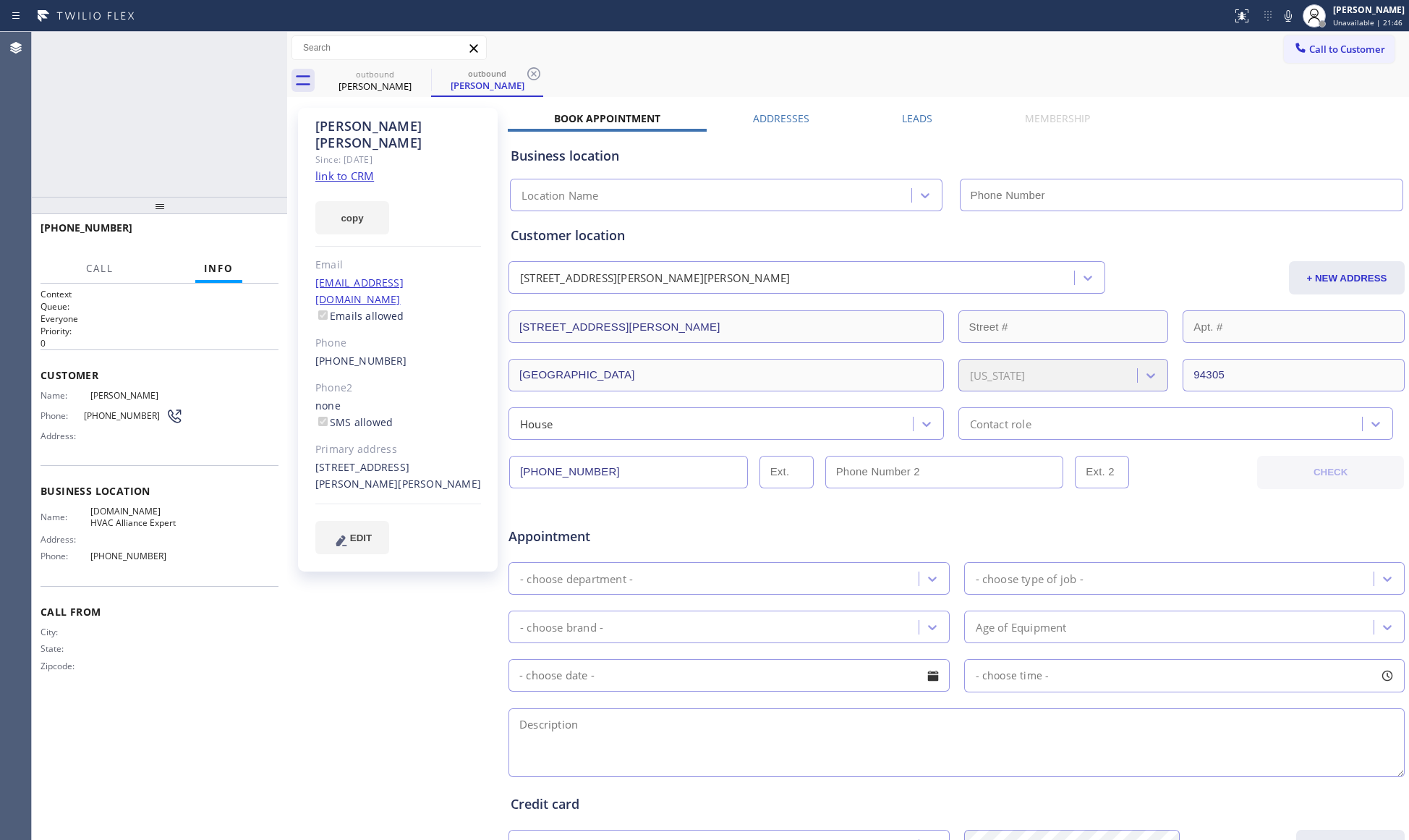
type input "[PHONE_NUMBER]"
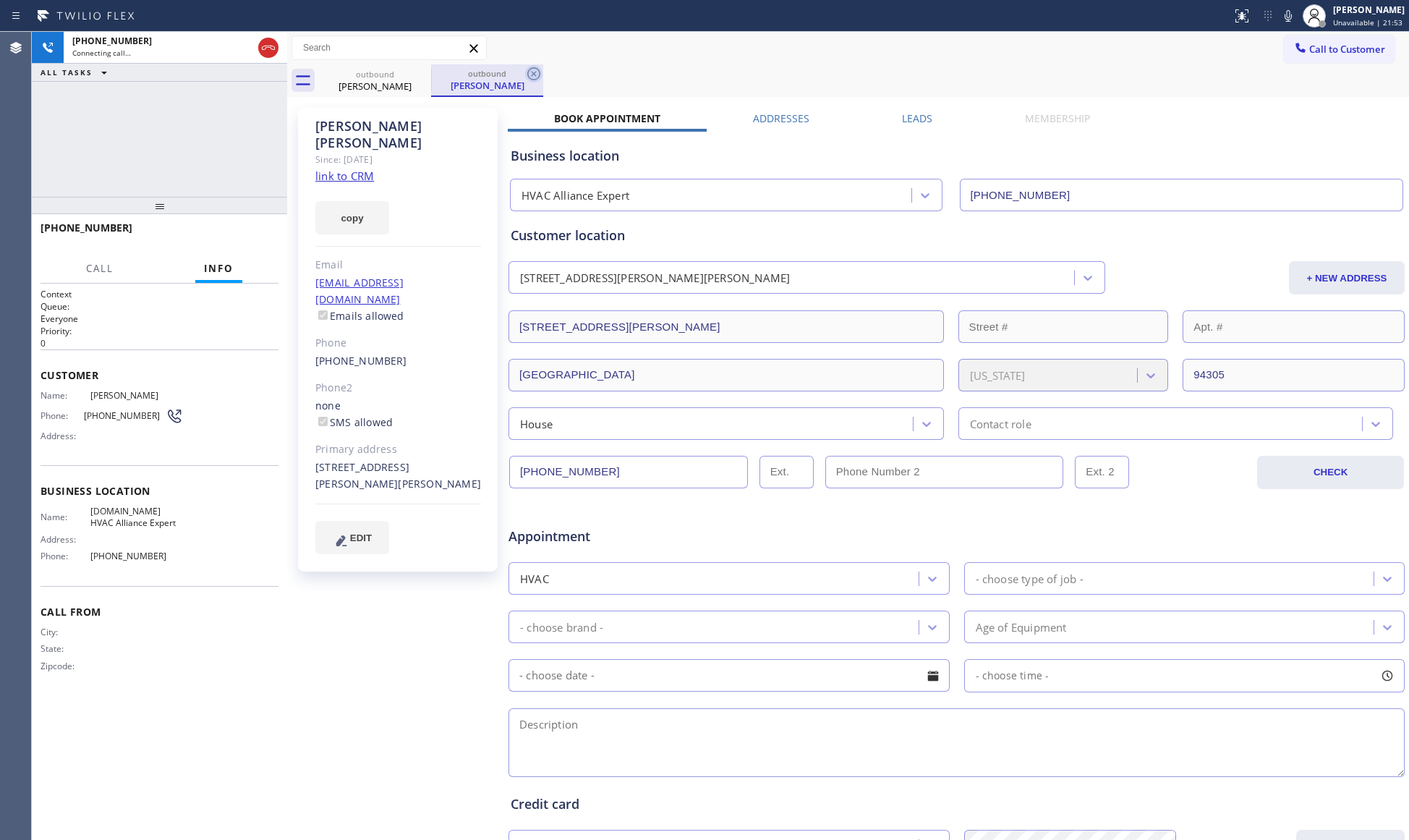
click at [541, 80] on icon at bounding box center [533, 73] width 17 height 17
click at [223, 232] on span "HANG UP" at bounding box center [245, 234] width 45 height 10
click at [224, 232] on span "HANG UP" at bounding box center [245, 234] width 45 height 10
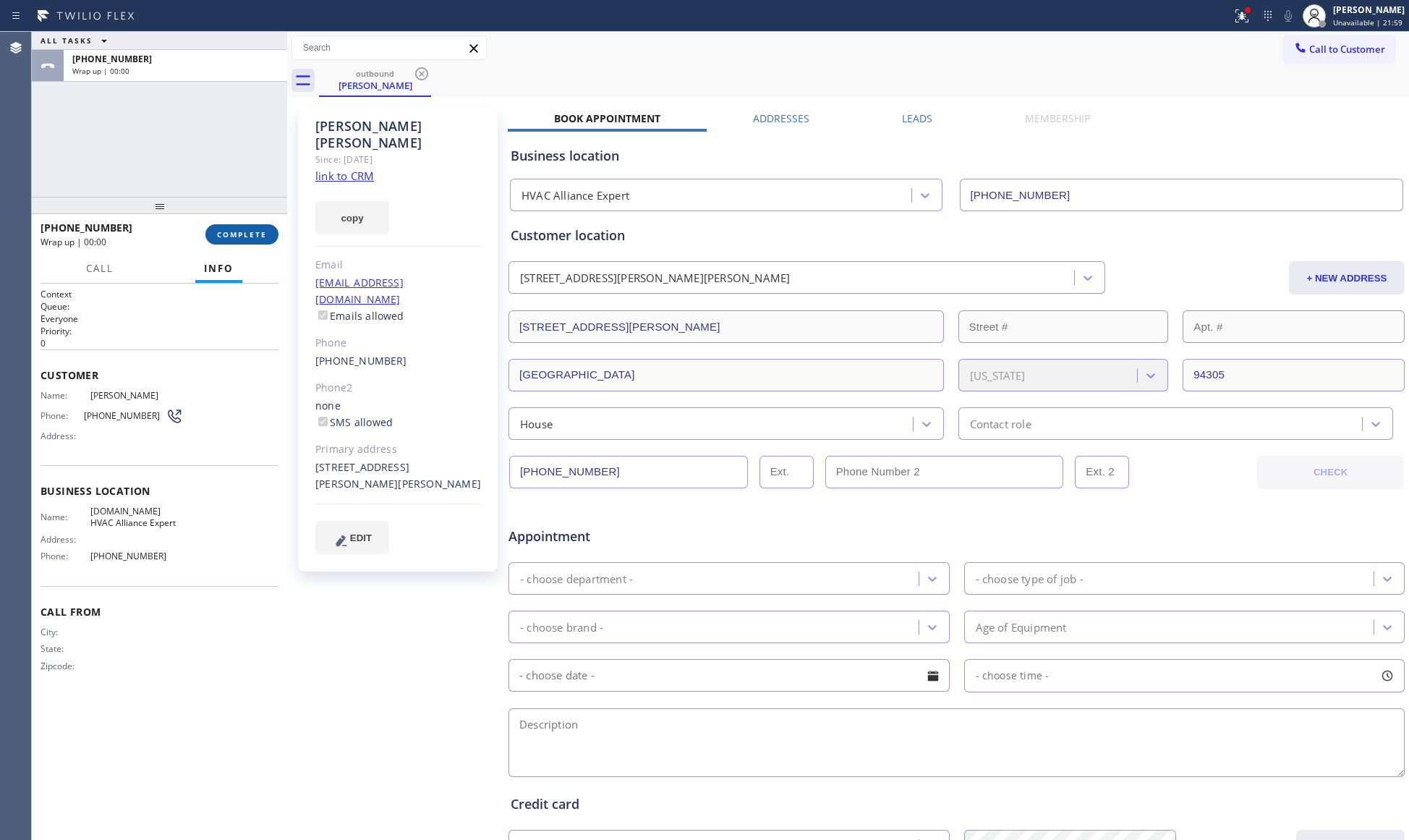
click at [226, 230] on span "COMPLETE" at bounding box center [242, 234] width 50 height 10
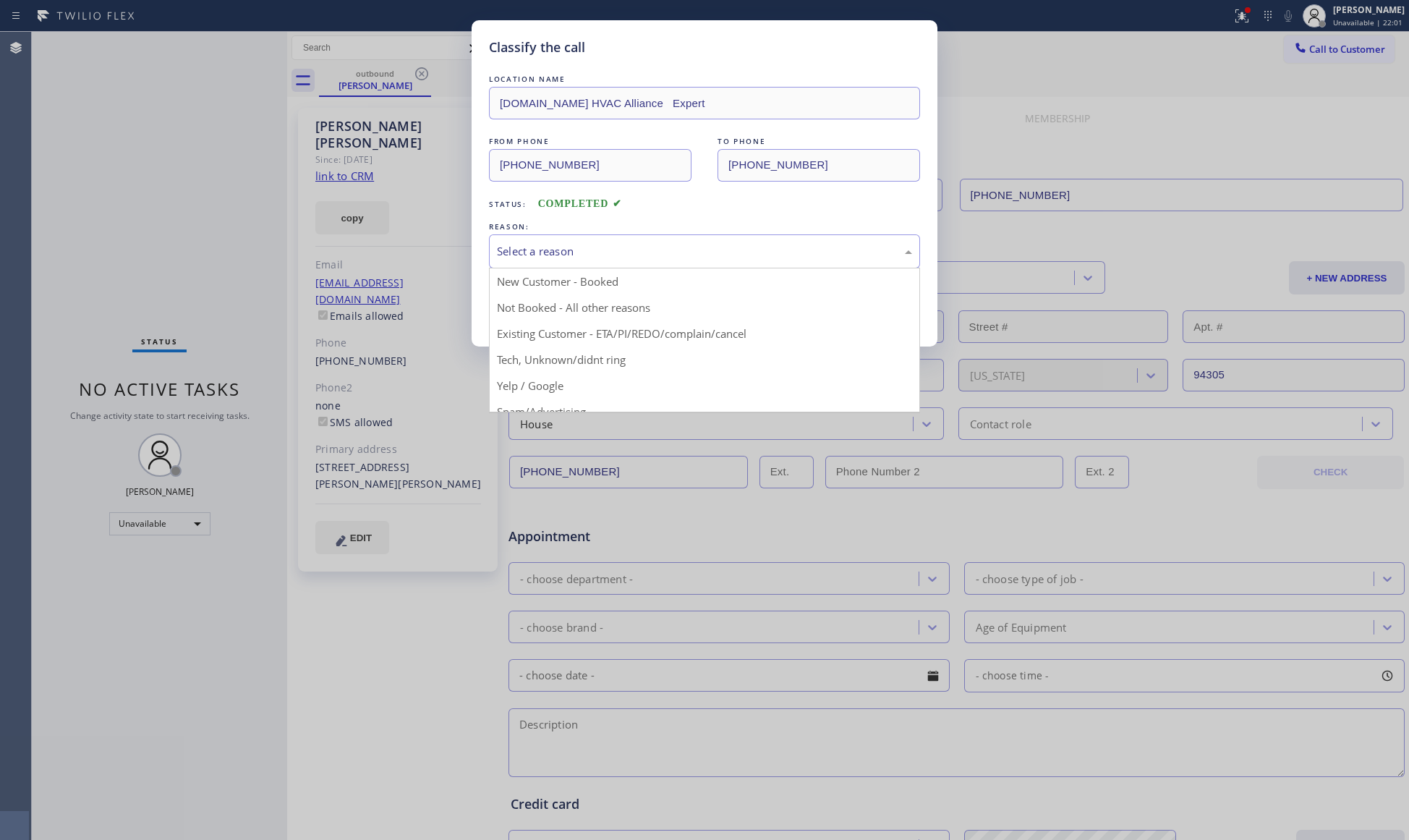
click at [728, 247] on div "Select a reason" at bounding box center [705, 251] width 416 height 16
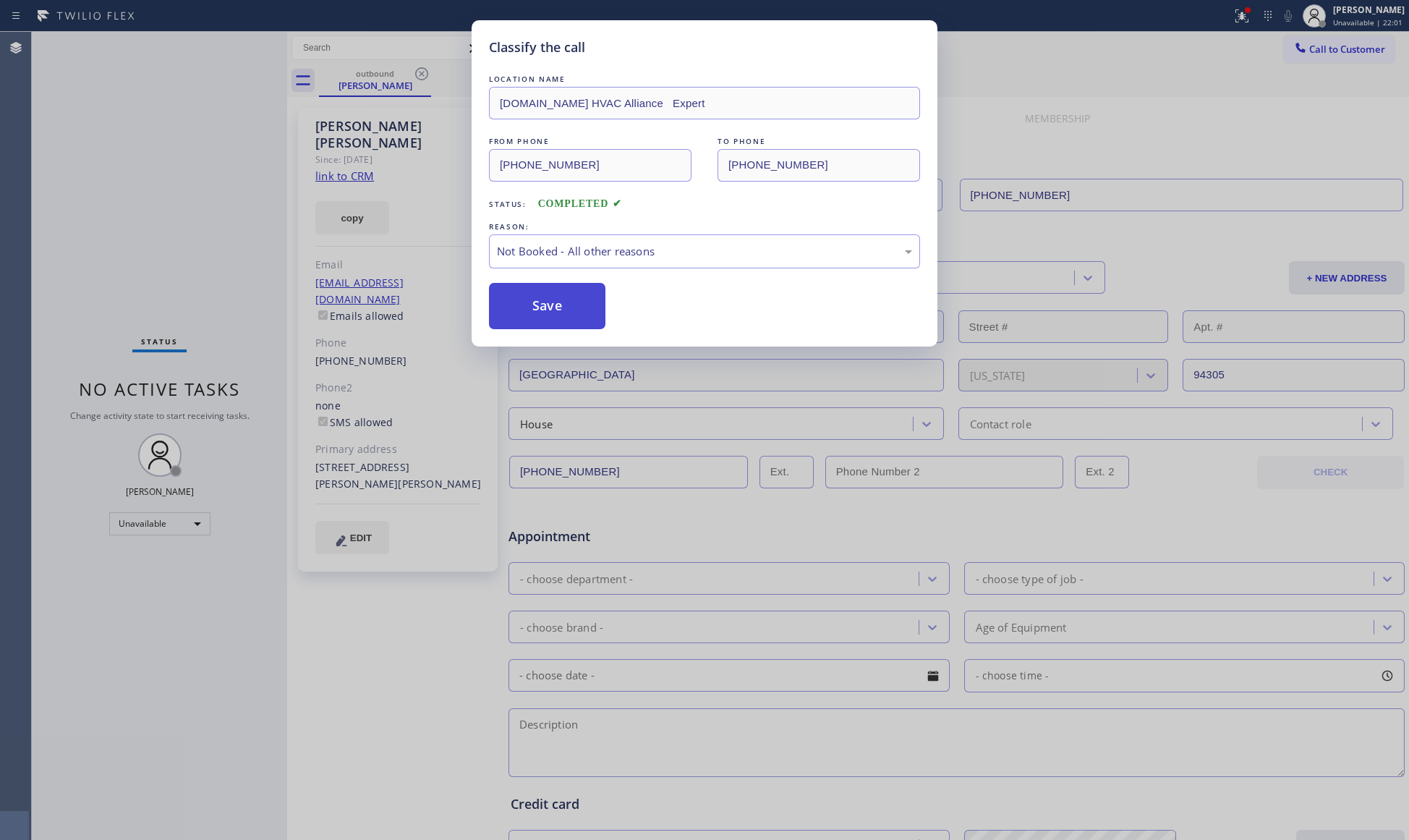
click at [562, 302] on button "Save" at bounding box center [547, 306] width 116 height 46
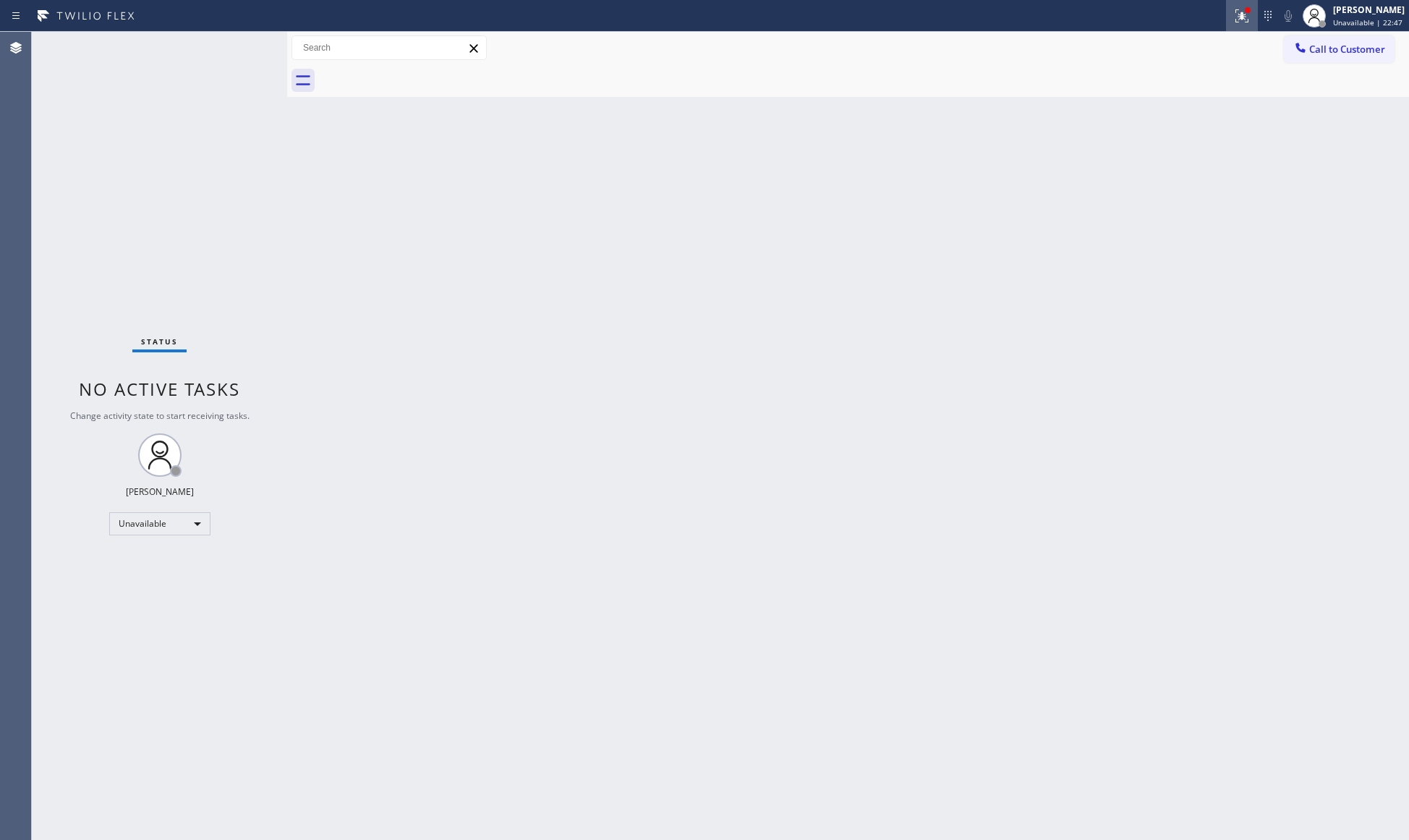
click at [1231, 17] on div at bounding box center [1242, 16] width 32 height 17
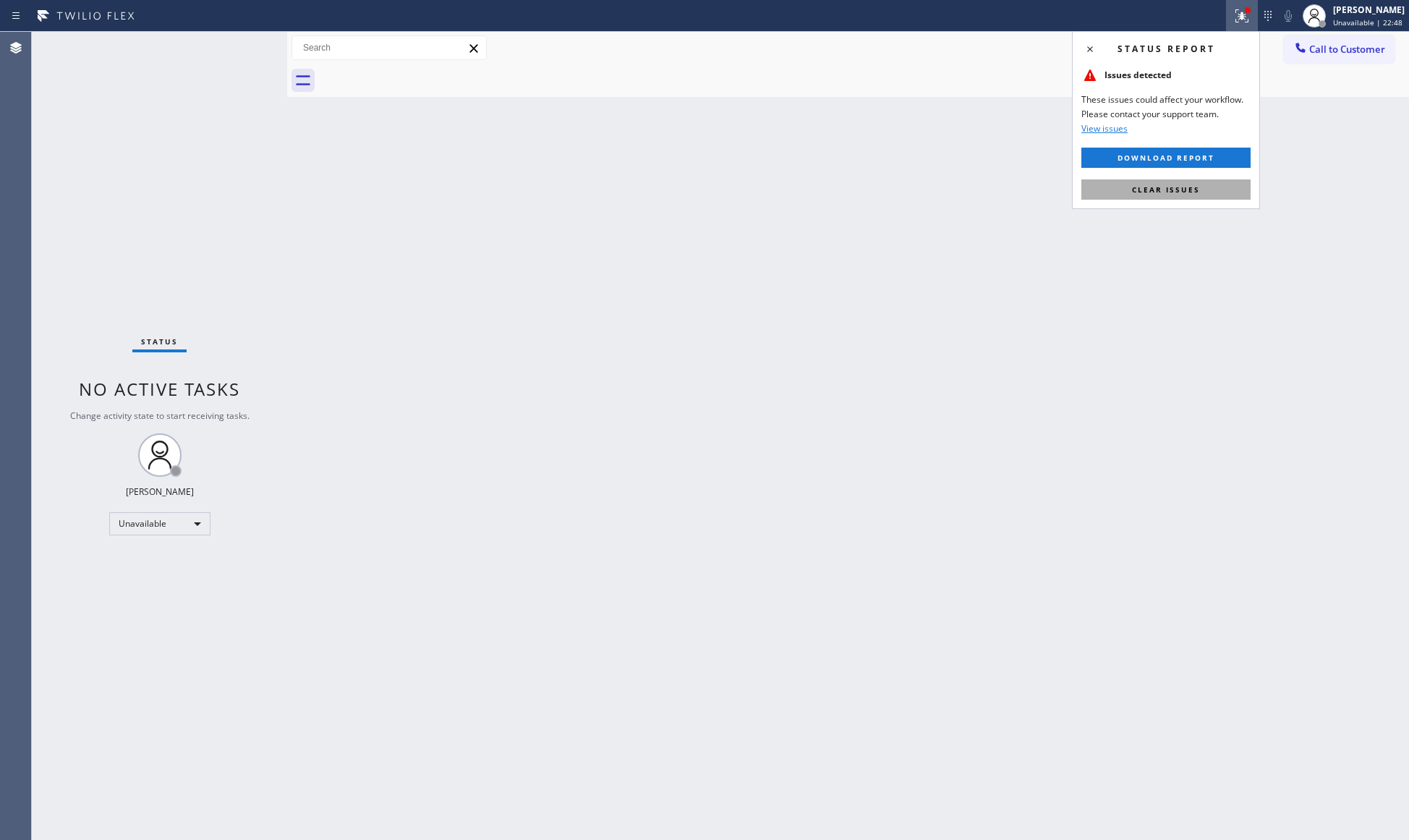
click at [1135, 189] on span "Clear issues" at bounding box center [1166, 190] width 68 height 10
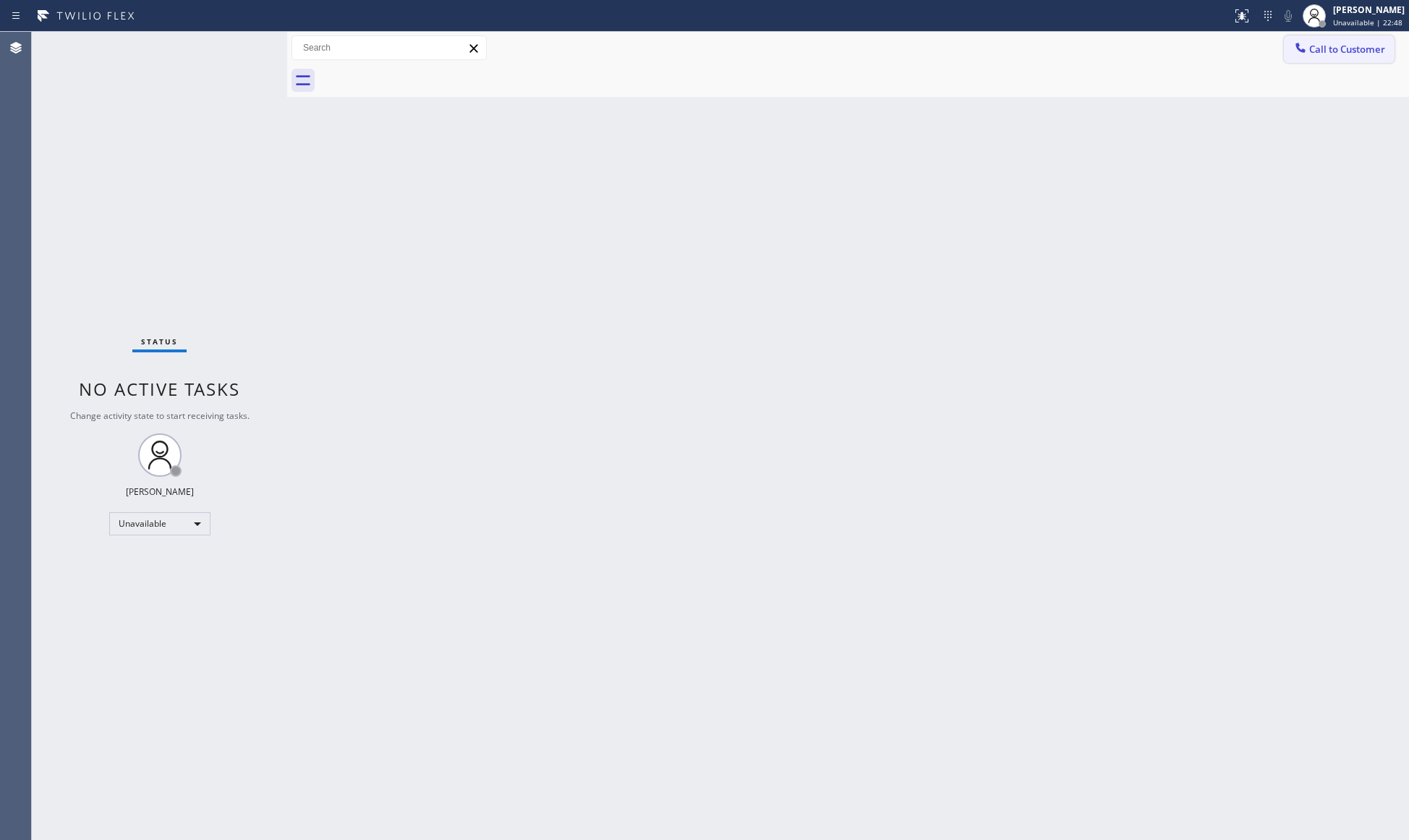
click at [1303, 39] on button "Call to Customer" at bounding box center [1339, 49] width 110 height 27
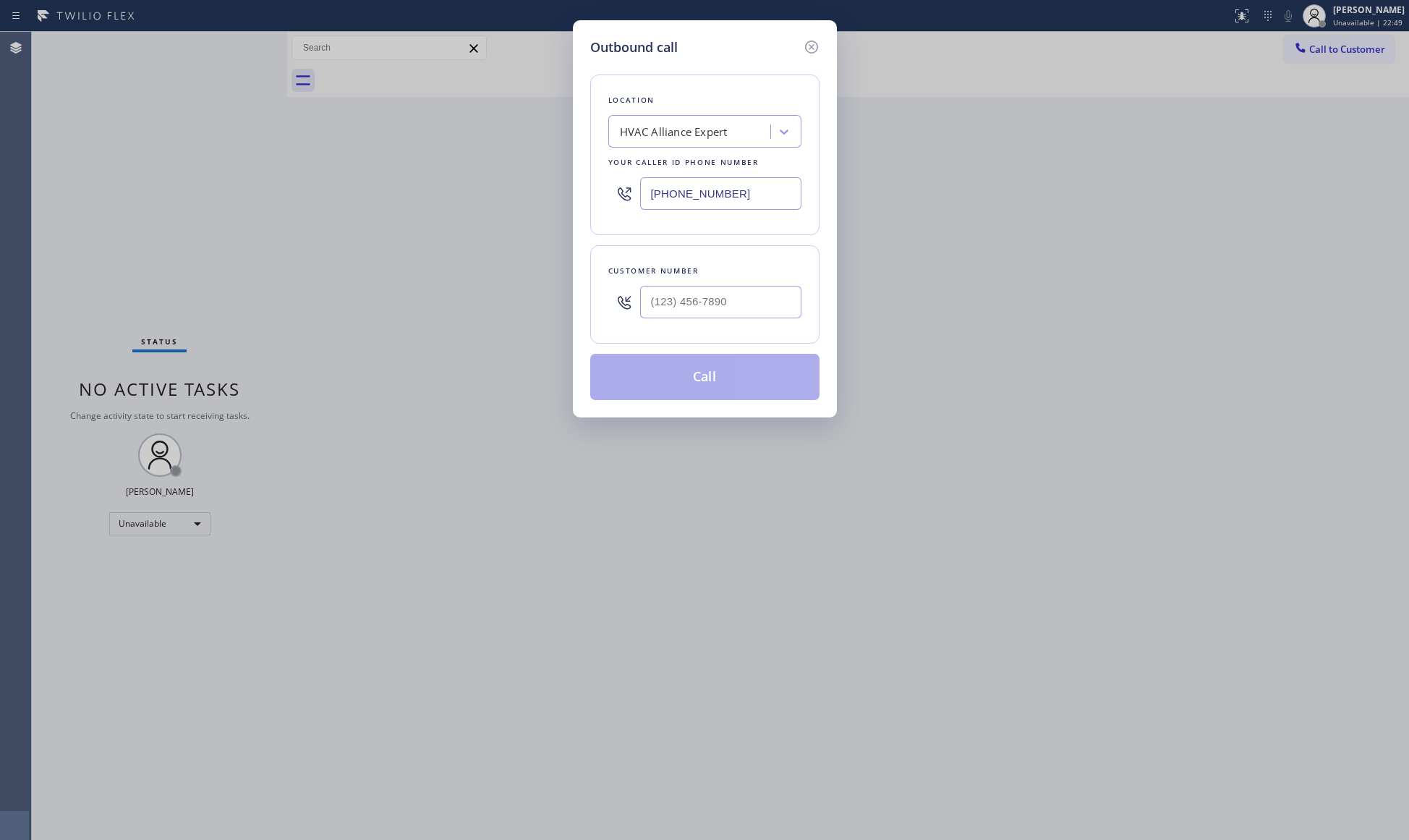
drag, startPoint x: 735, startPoint y: 206, endPoint x: 636, endPoint y: 200, distance: 99.2
click at [636, 201] on div "[PHONE_NUMBER]" at bounding box center [705, 193] width 193 height 47
paste input "55) 731-4952"
type input "[PHONE_NUMBER]"
paste input "415) 794-9861"
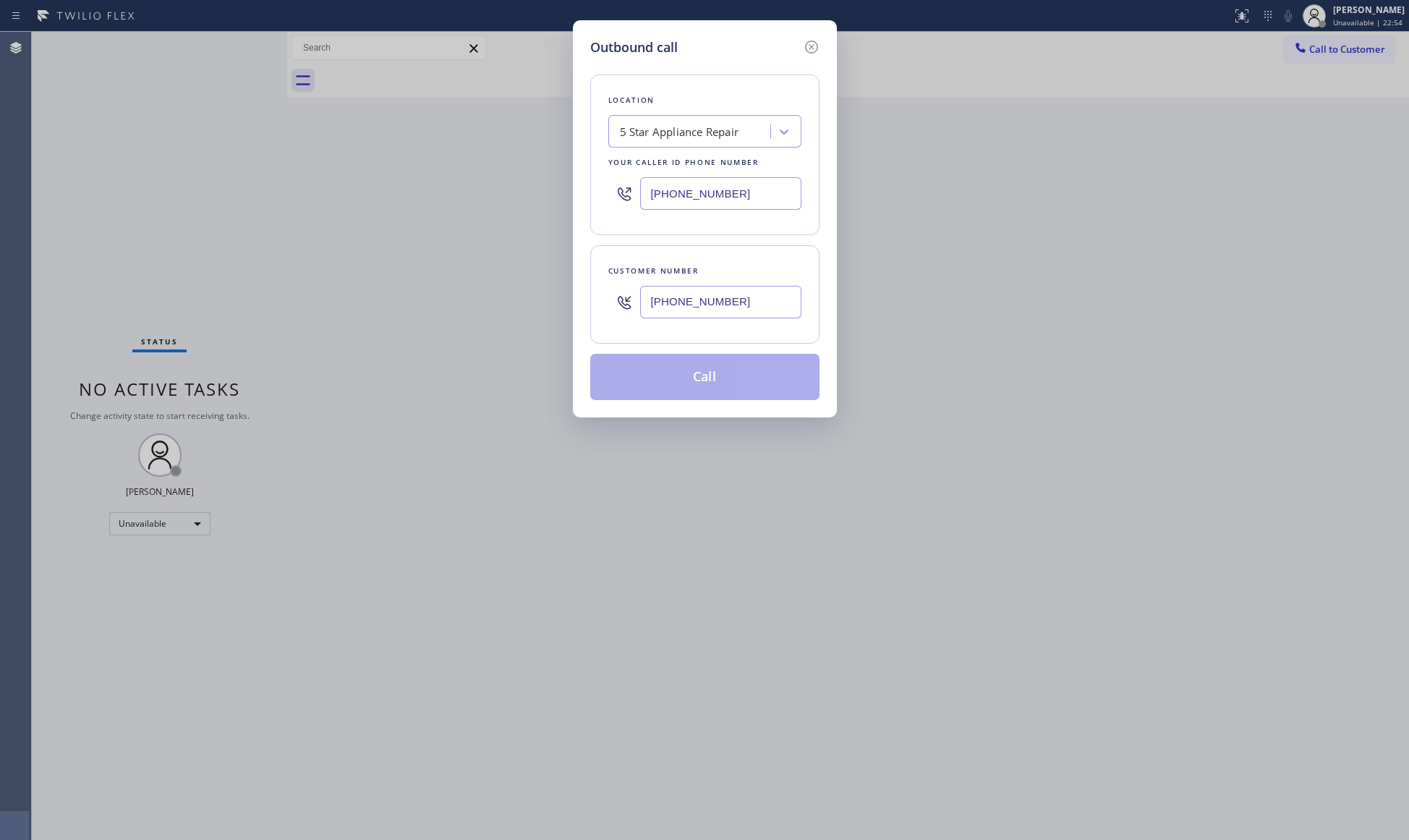
click at [741, 303] on input "[PHONE_NUMBER]" at bounding box center [721, 302] width 162 height 32
type input "[PHONE_NUMBER]"
click at [712, 389] on button "Call" at bounding box center [705, 377] width 229 height 46
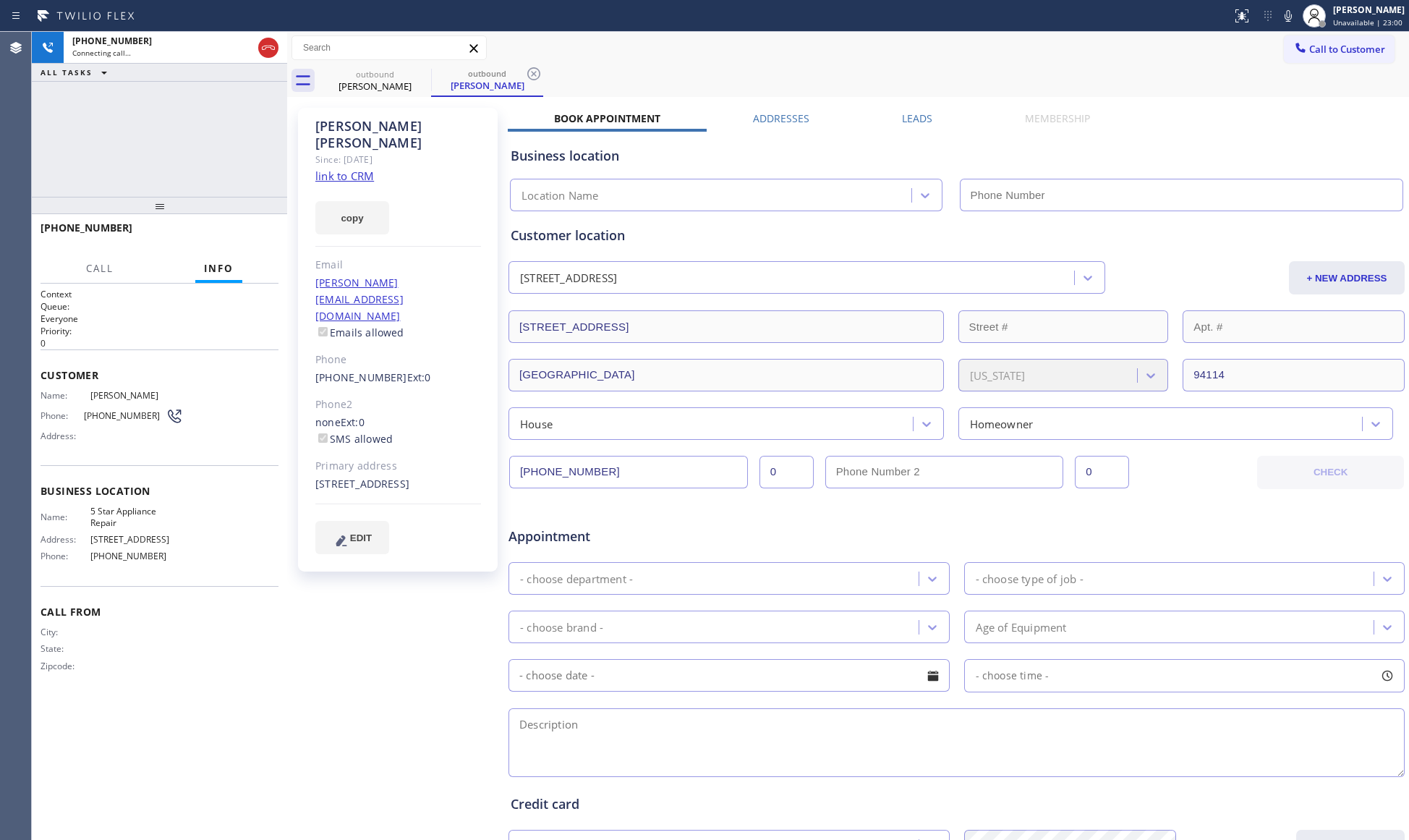
type input "[PHONE_NUMBER]"
click at [535, 80] on icon at bounding box center [534, 74] width 13 height 13
click at [252, 229] on span "HANG UP" at bounding box center [245, 234] width 45 height 10
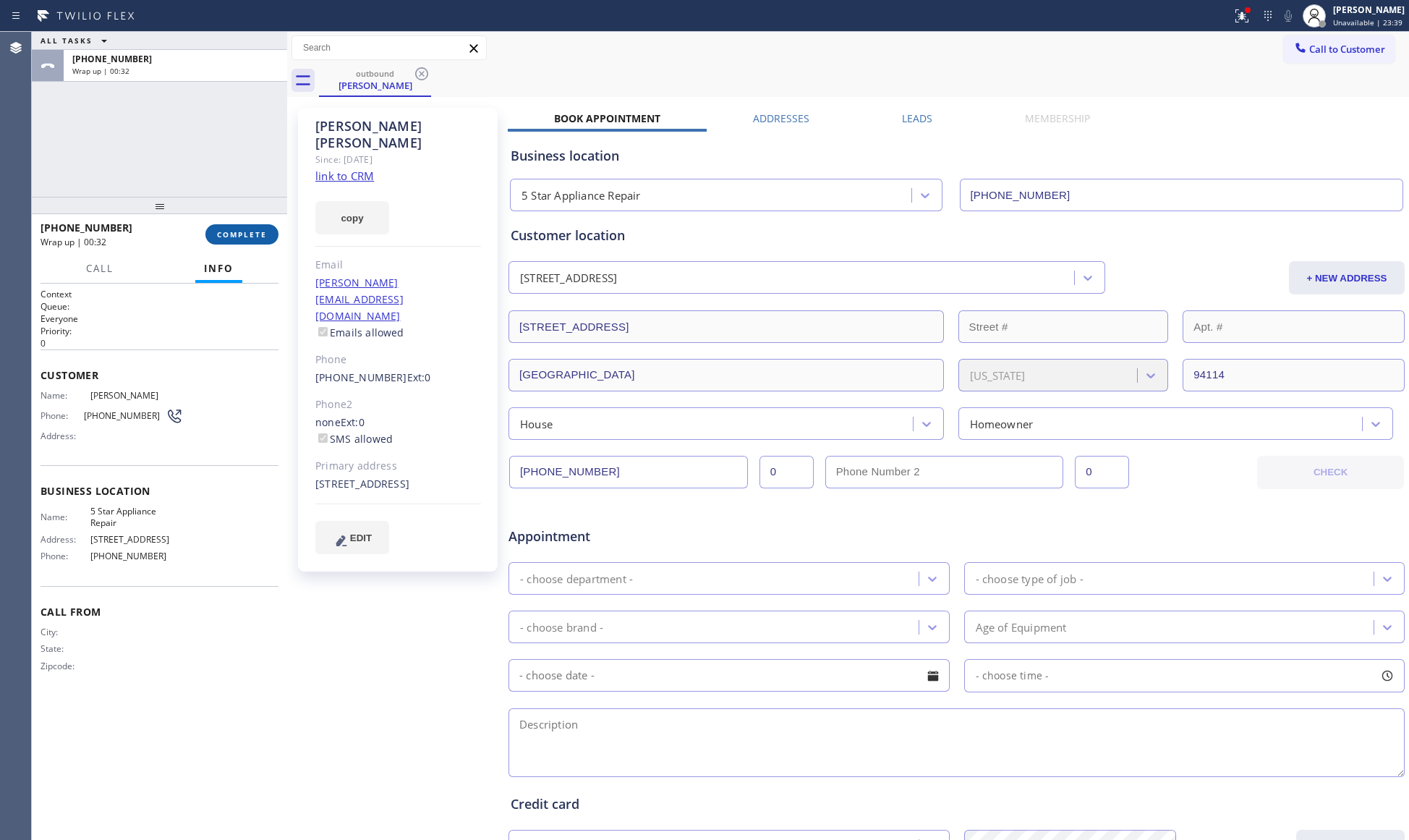
click at [251, 232] on span "COMPLETE" at bounding box center [242, 234] width 50 height 10
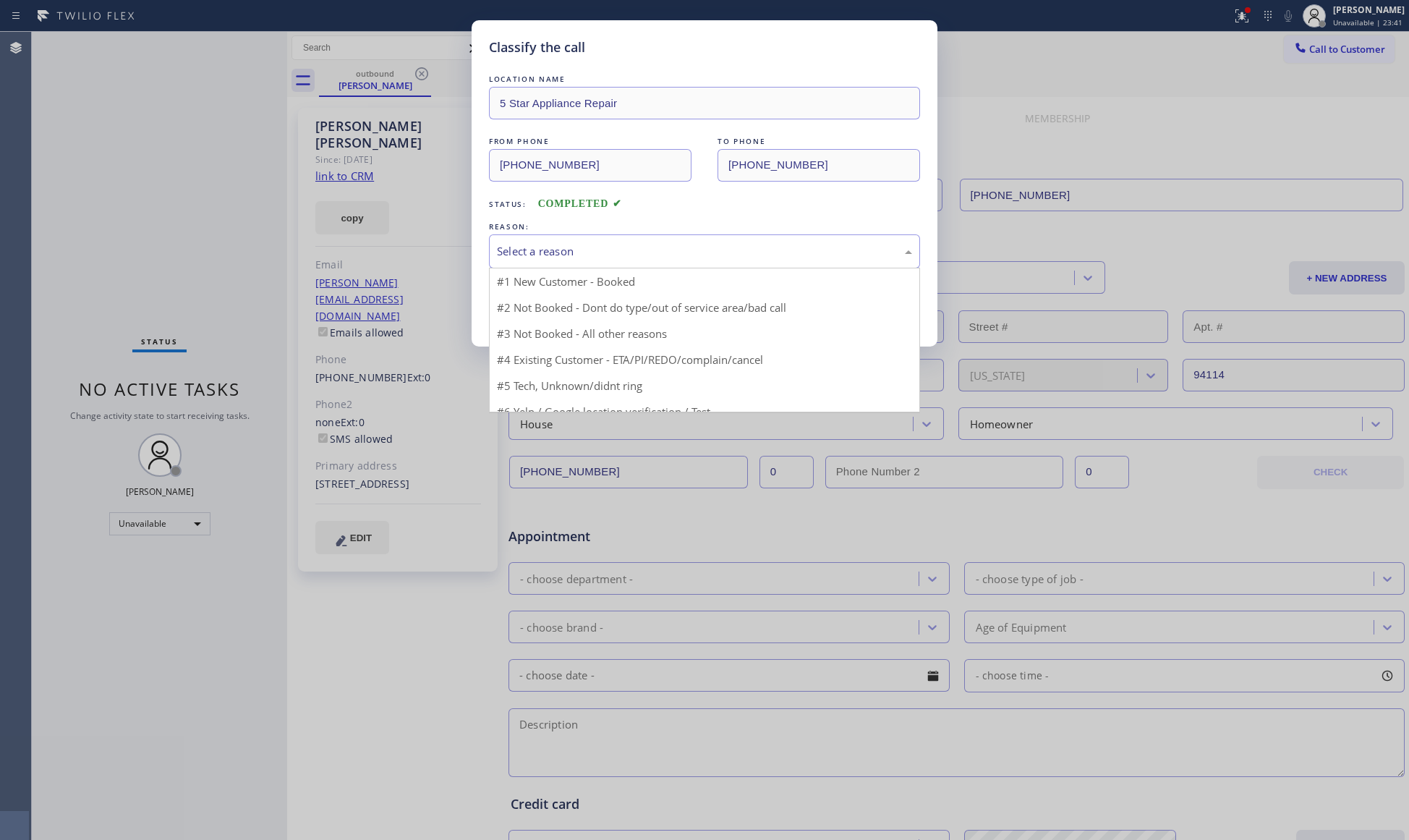
click at [671, 255] on div "Select a reason" at bounding box center [705, 251] width 416 height 16
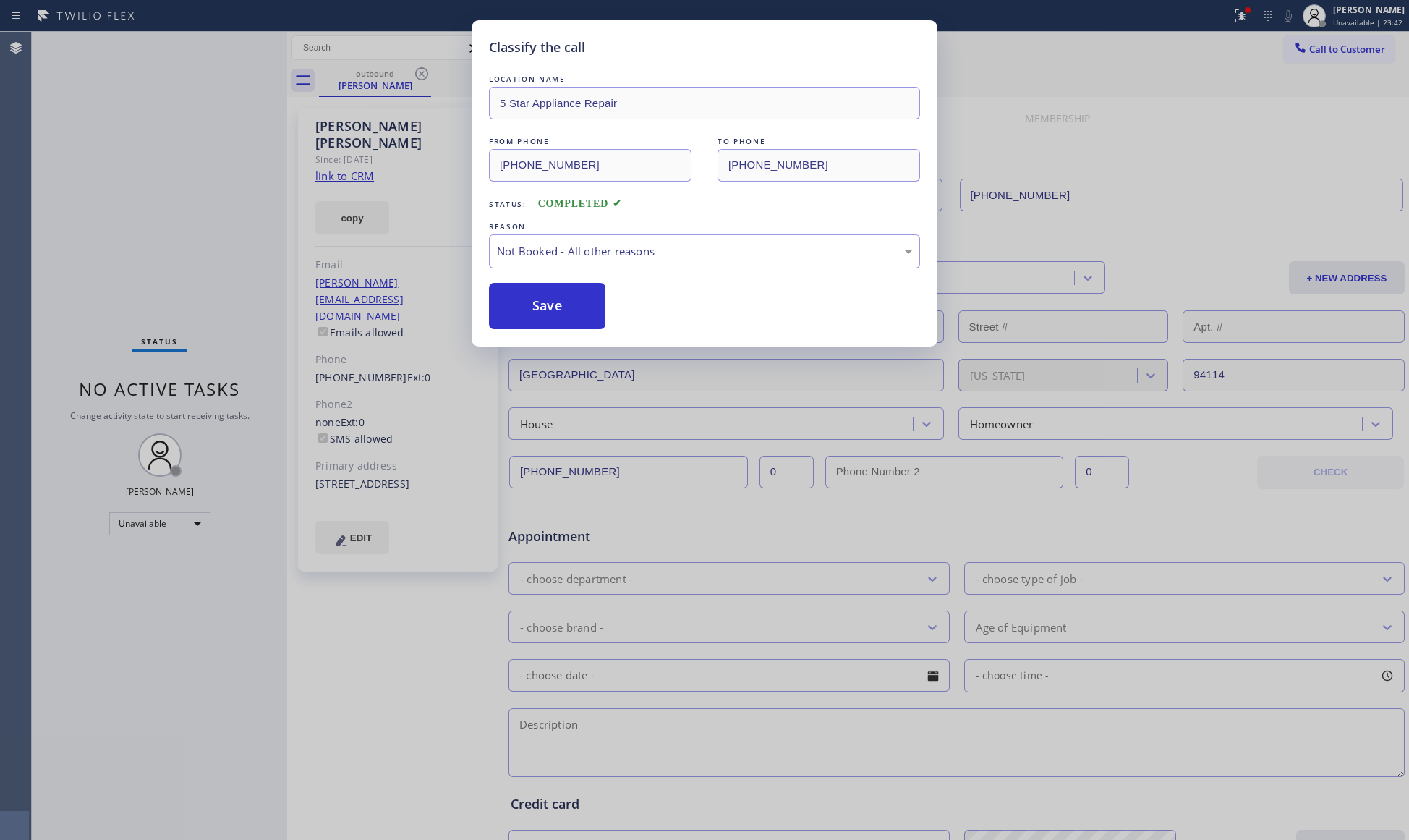
click at [563, 311] on button "Save" at bounding box center [547, 306] width 116 height 46
click at [563, 305] on button "Save" at bounding box center [547, 306] width 116 height 46
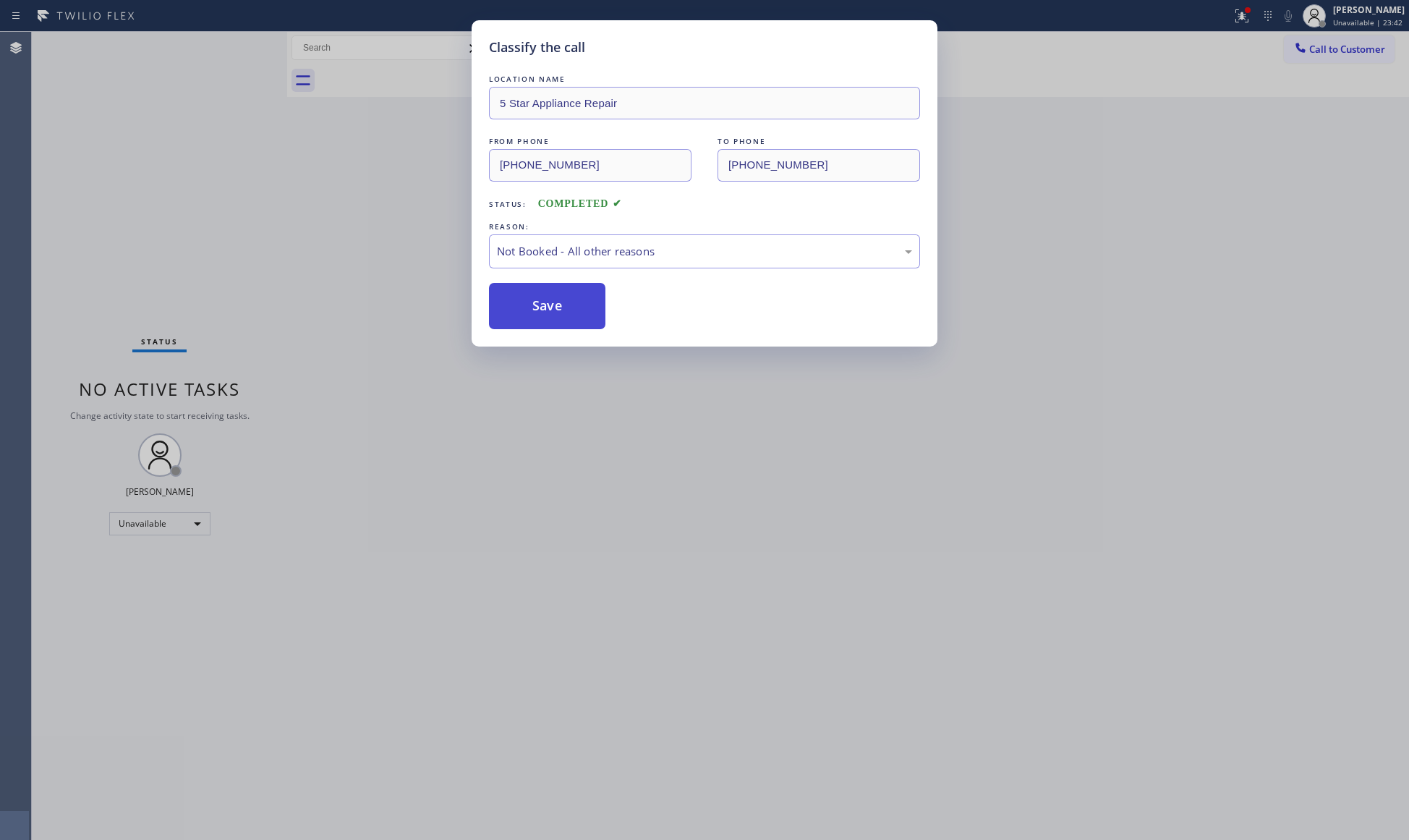
click at [563, 304] on button "Save" at bounding box center [547, 306] width 116 height 46
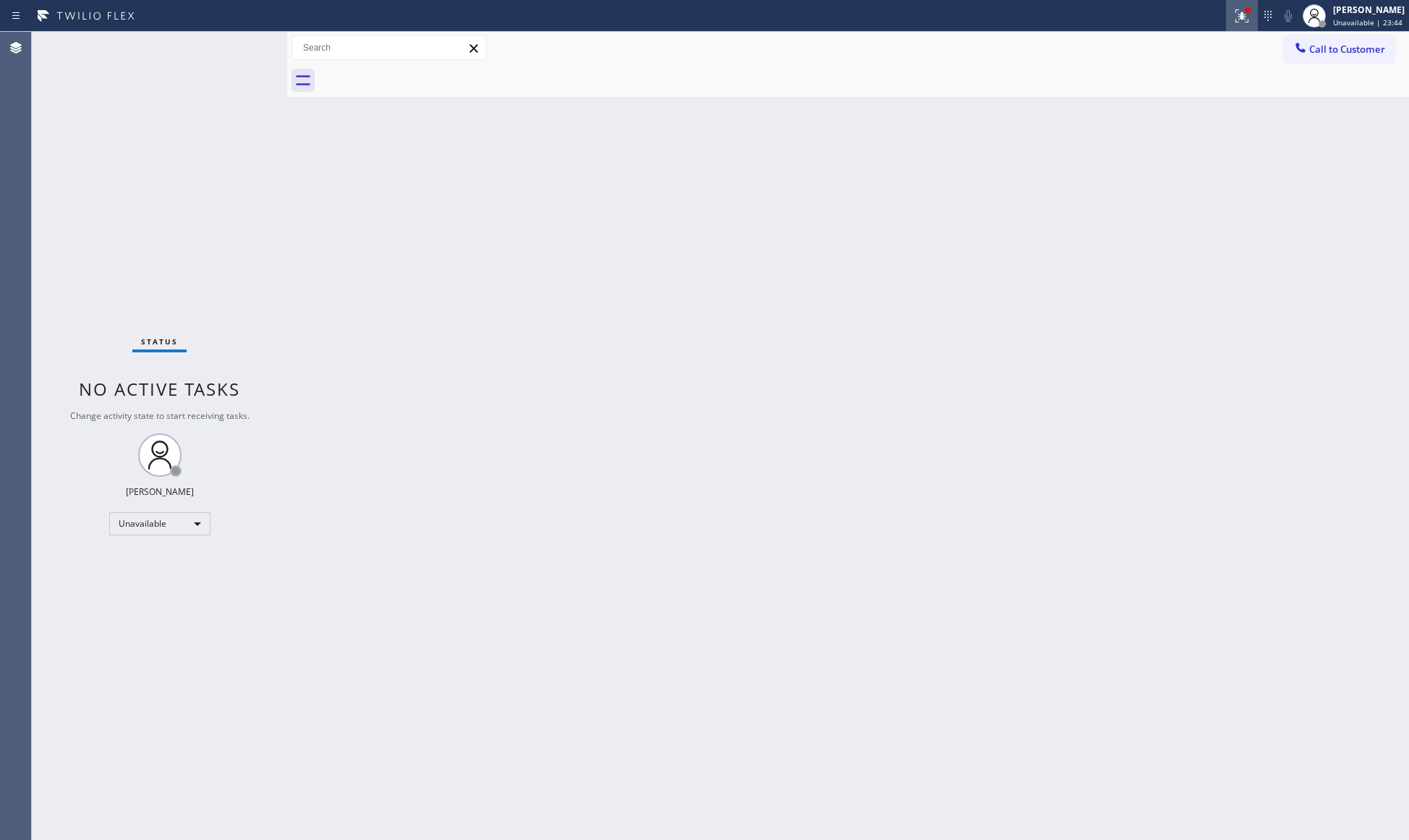
click at [1238, 10] on icon at bounding box center [1239, 14] width 9 height 10
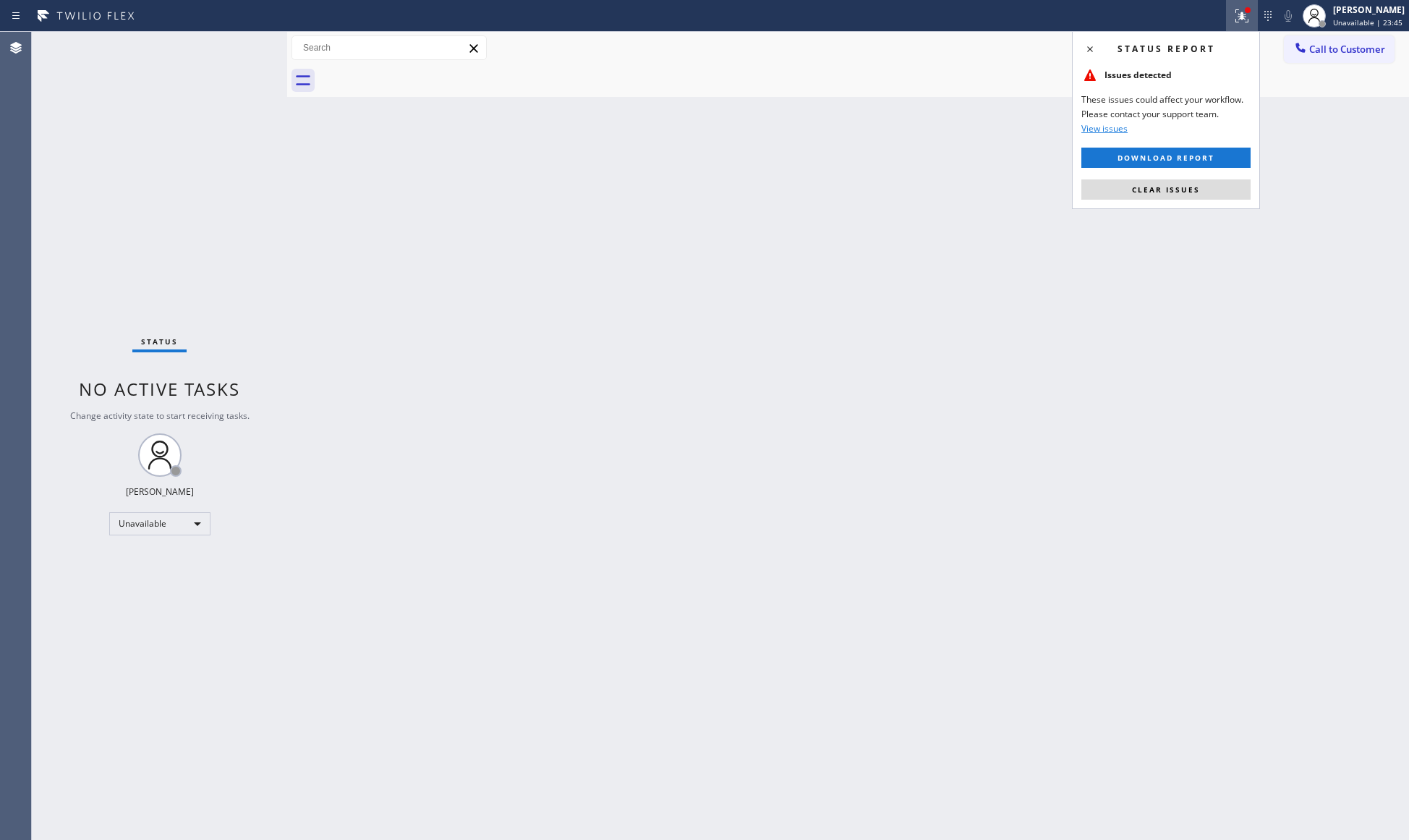
click at [1213, 178] on div "Status report Issues detected These issues could affect your workflow. Please c…" at bounding box center [1166, 120] width 188 height 178
click at [1214, 182] on button "Clear issues" at bounding box center [1166, 190] width 169 height 21
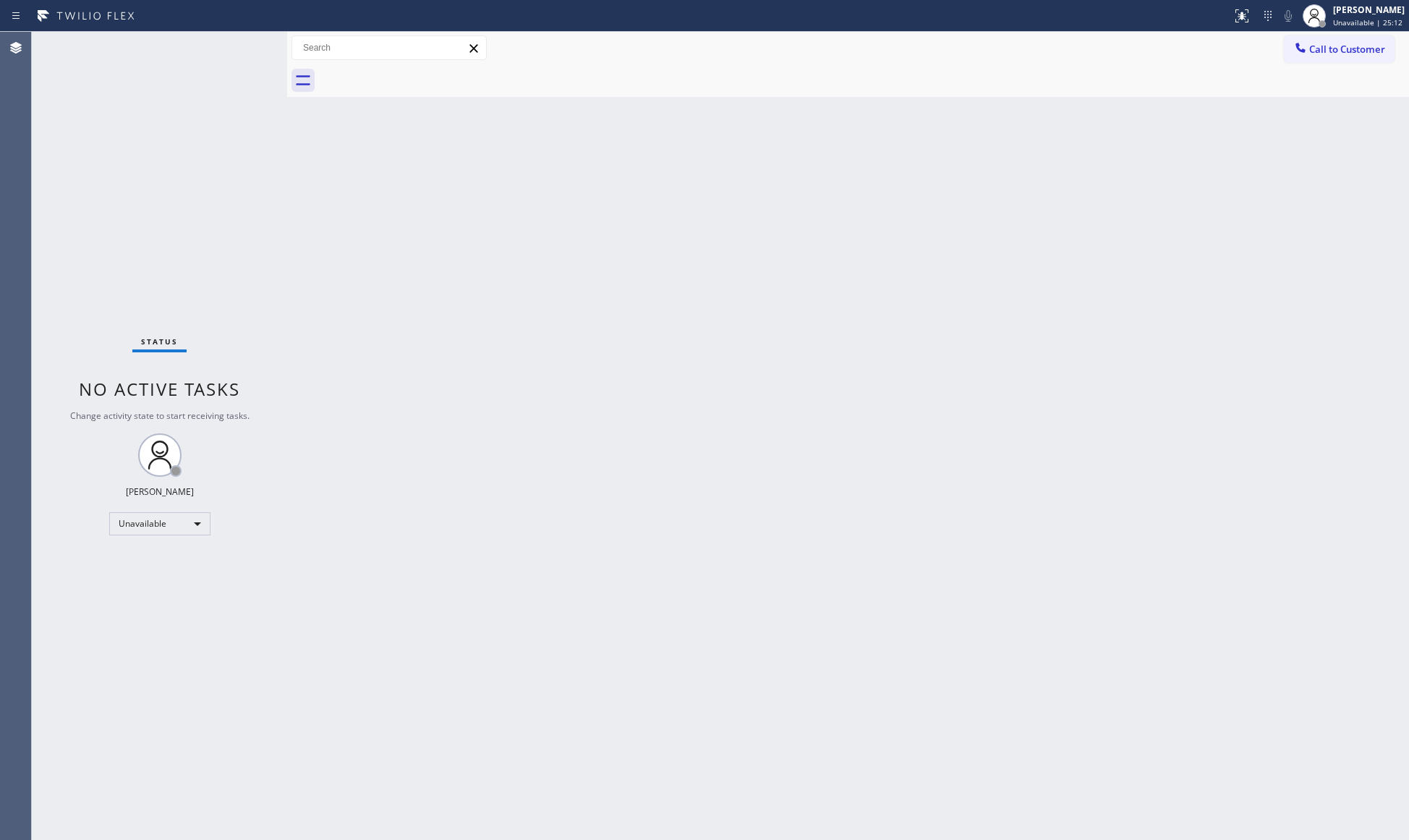
drag, startPoint x: 1325, startPoint y: 50, endPoint x: 1068, endPoint y: 134, distance: 270.4
click at [1325, 50] on span "Call to Customer" at bounding box center [1347, 49] width 76 height 13
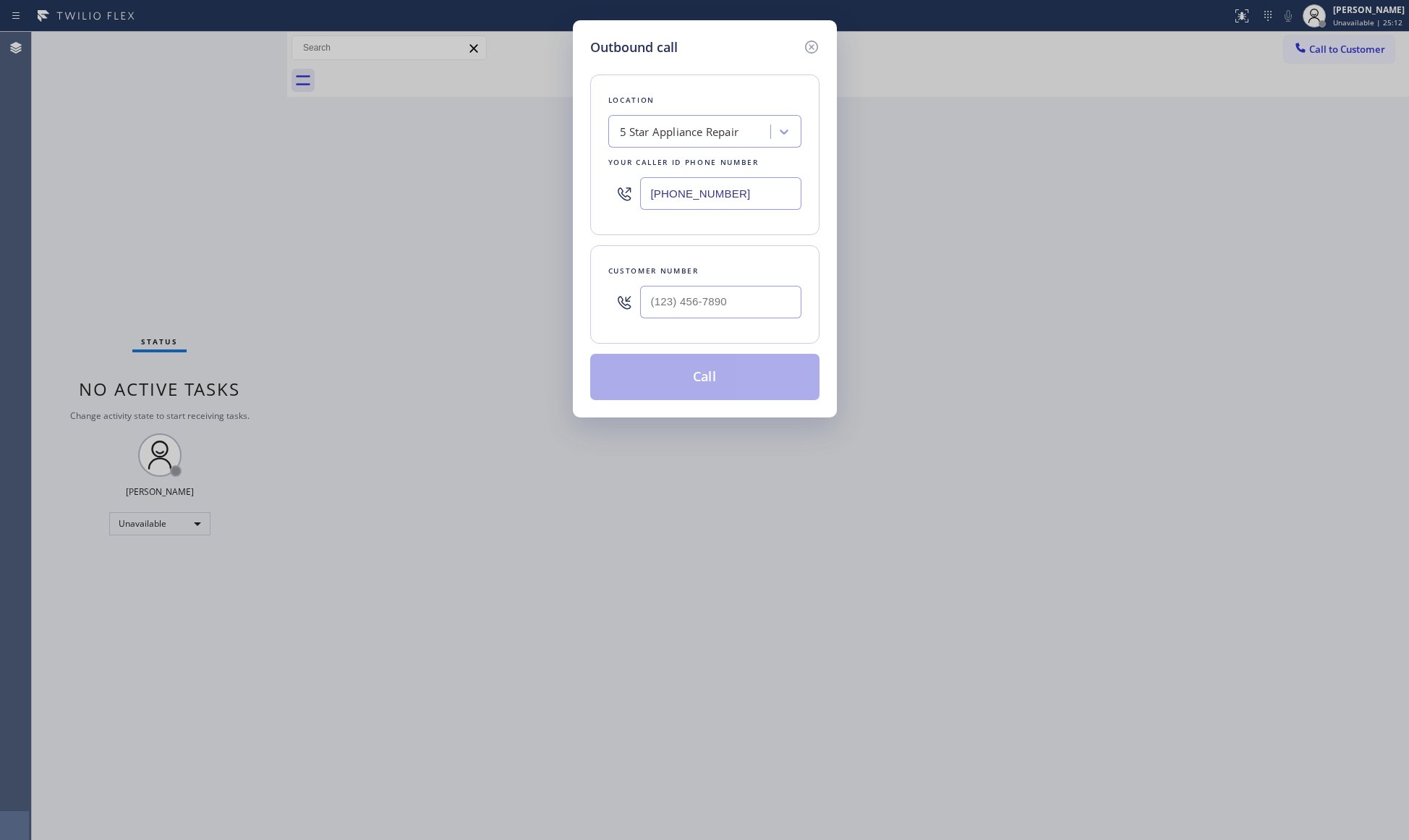
drag, startPoint x: 794, startPoint y: 185, endPoint x: 504, endPoint y: 204, distance: 290.6
click at [468, 204] on div "Outbound call Location 5 Star Appliance Repair Your caller id phone number [PHO…" at bounding box center [704, 420] width 1409 height 840
paste input "text"
type input "[PHONE_NUMBER]"
drag, startPoint x: 470, startPoint y: 425, endPoint x: 475, endPoint y: 411, distance: 14.9
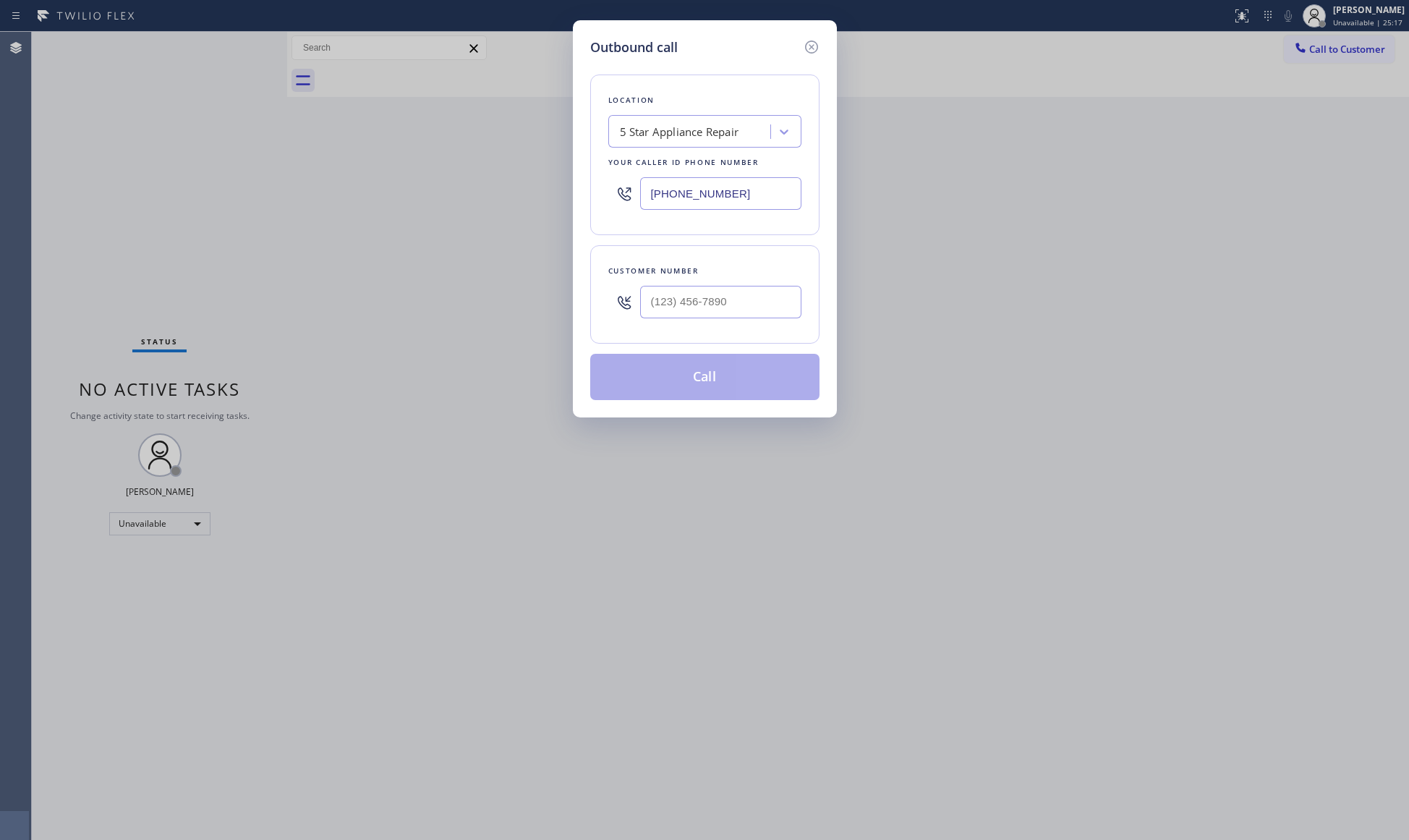
click at [472, 425] on div "Outbound call Location 5 Star Appliance Repair Your caller id phone number [PHO…" at bounding box center [704, 420] width 1409 height 840
drag, startPoint x: 660, startPoint y: 301, endPoint x: 669, endPoint y: 309, distance: 12.0
click at [660, 302] on input "(___) ___-____" at bounding box center [721, 302] width 162 height 32
paste input "305) 989-2238"
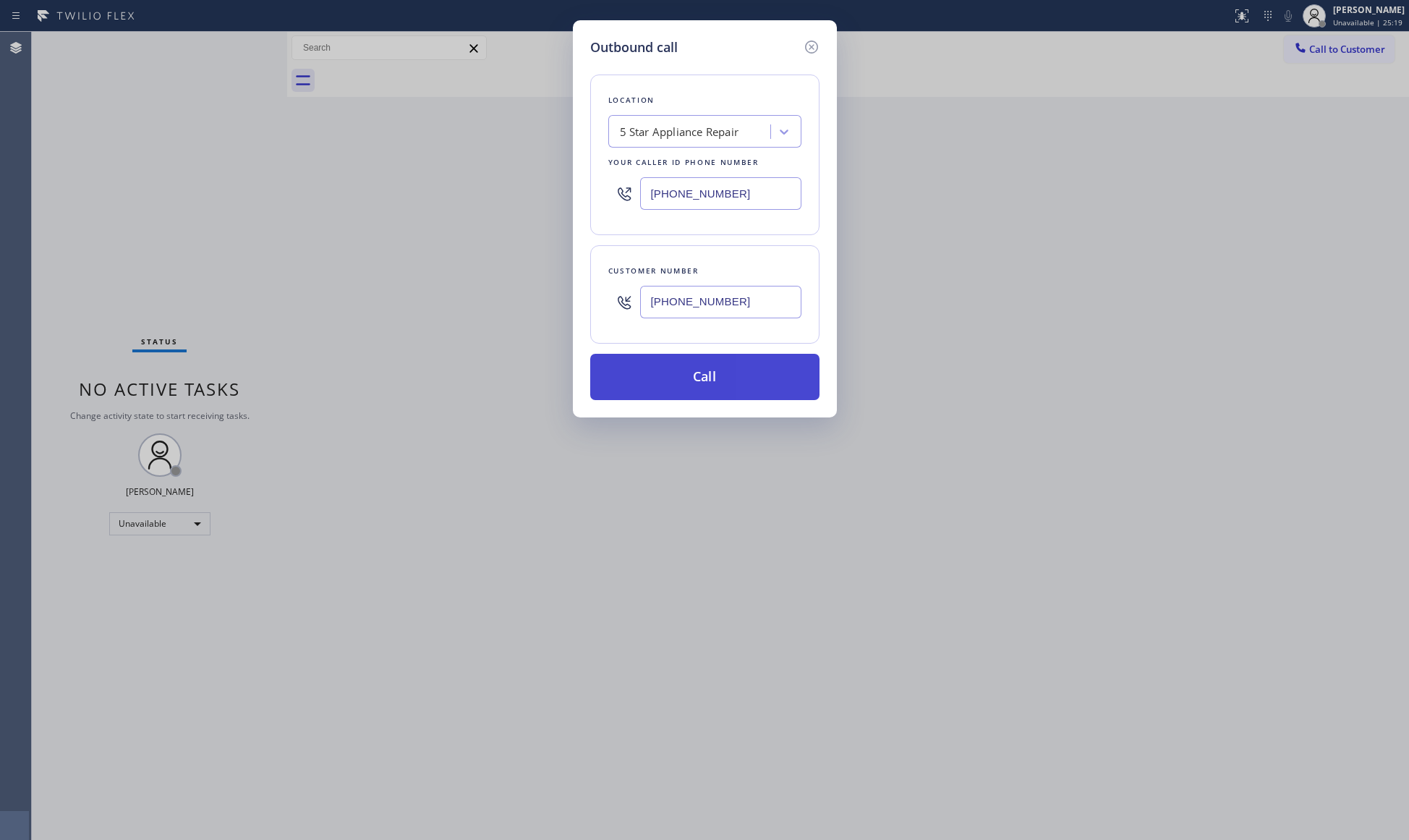
type input "[PHONE_NUMBER]"
click at [702, 385] on button "Call" at bounding box center [705, 377] width 229 height 46
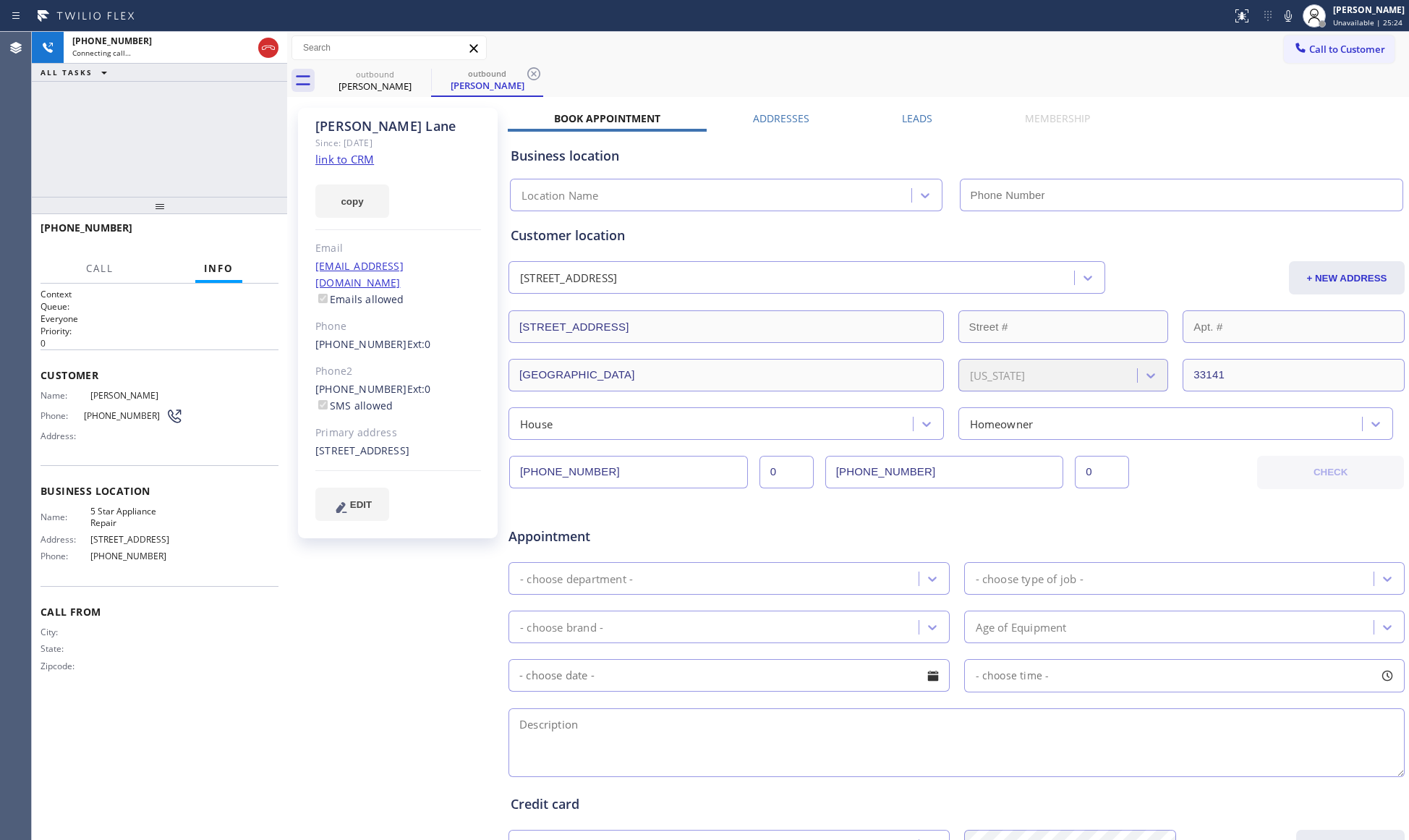
type input "[PHONE_NUMBER]"
click at [539, 69] on icon at bounding box center [533, 73] width 17 height 17
click at [539, 69] on div "outbound [PERSON_NAME]" at bounding box center [864, 80] width 1090 height 32
click at [249, 232] on span "HANG UP" at bounding box center [245, 234] width 45 height 10
click at [249, 230] on span "HANG UP" at bounding box center [245, 234] width 45 height 10
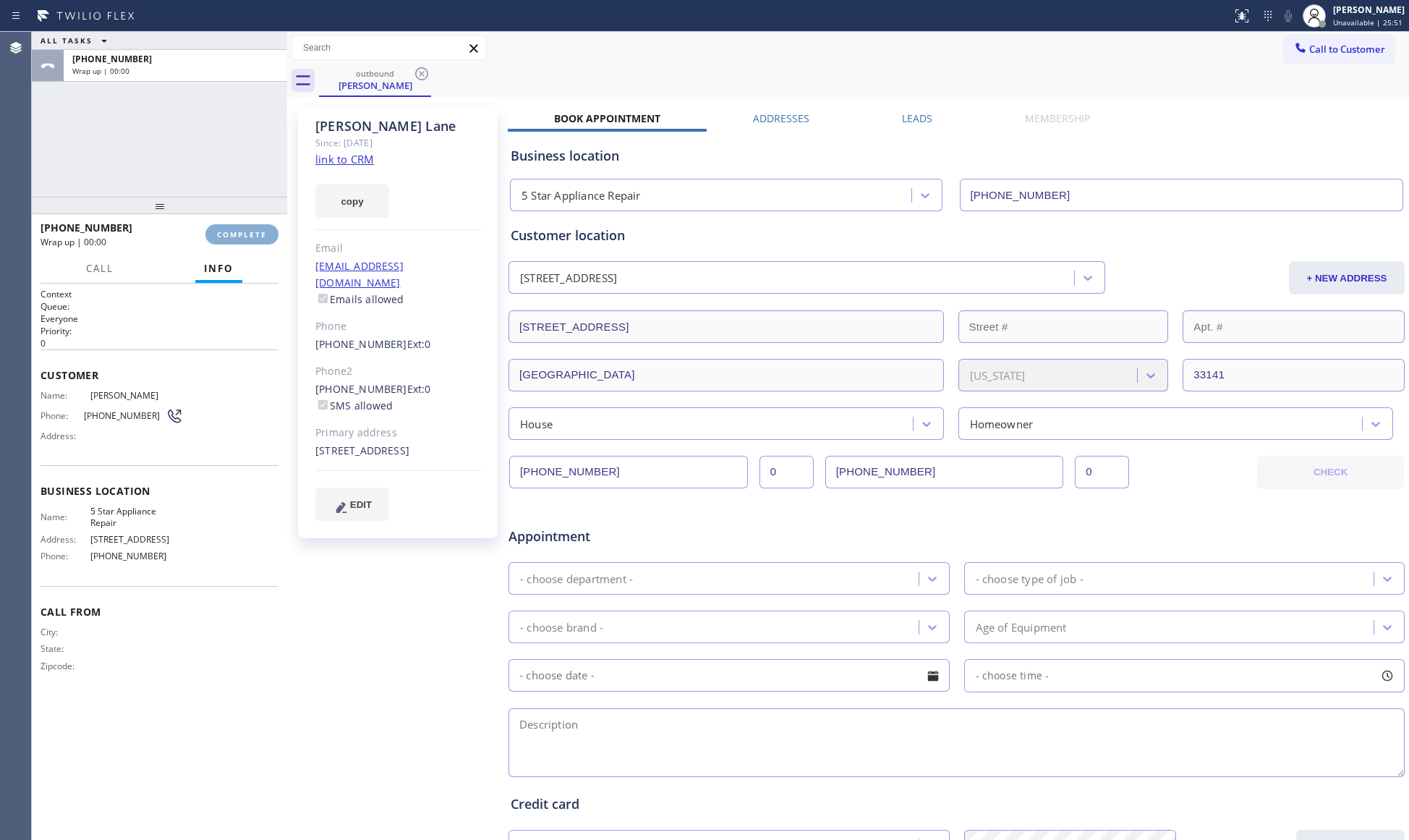
click at [249, 229] on span "COMPLETE" at bounding box center [242, 234] width 50 height 10
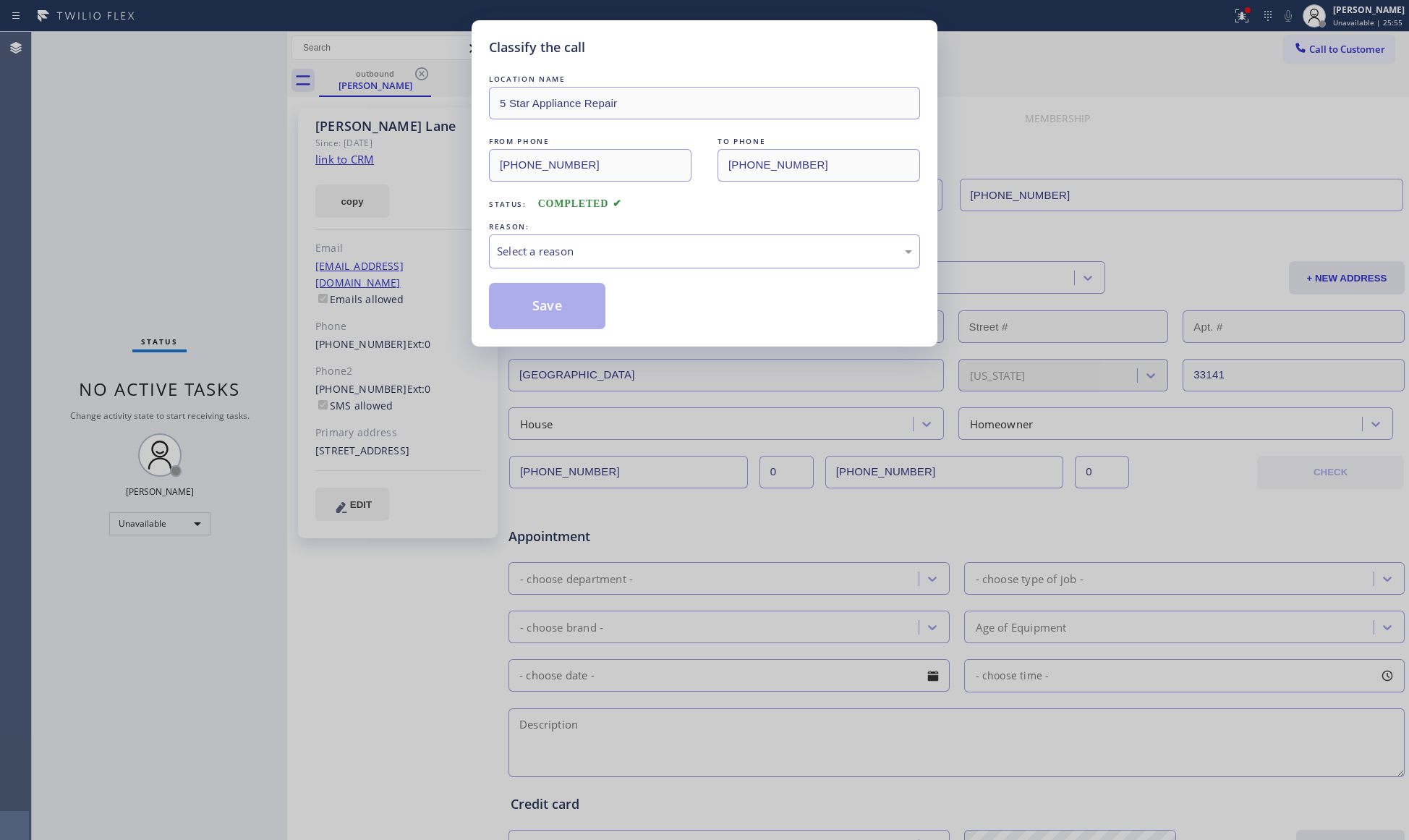
click at [527, 251] on div "Select a reason" at bounding box center [705, 251] width 416 height 16
click at [524, 301] on button "Save" at bounding box center [547, 306] width 116 height 46
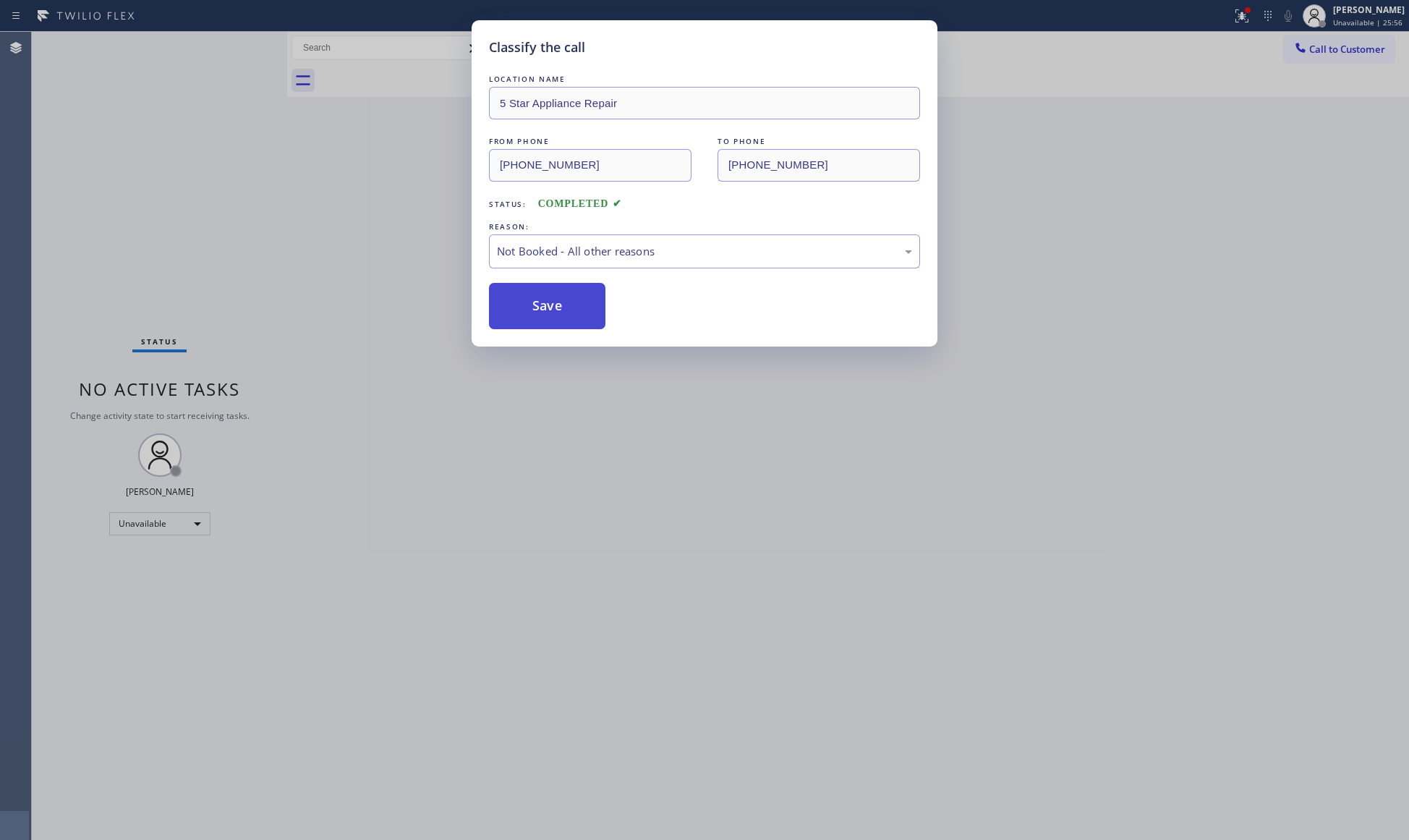
click at [525, 301] on button "Save" at bounding box center [547, 306] width 116 height 46
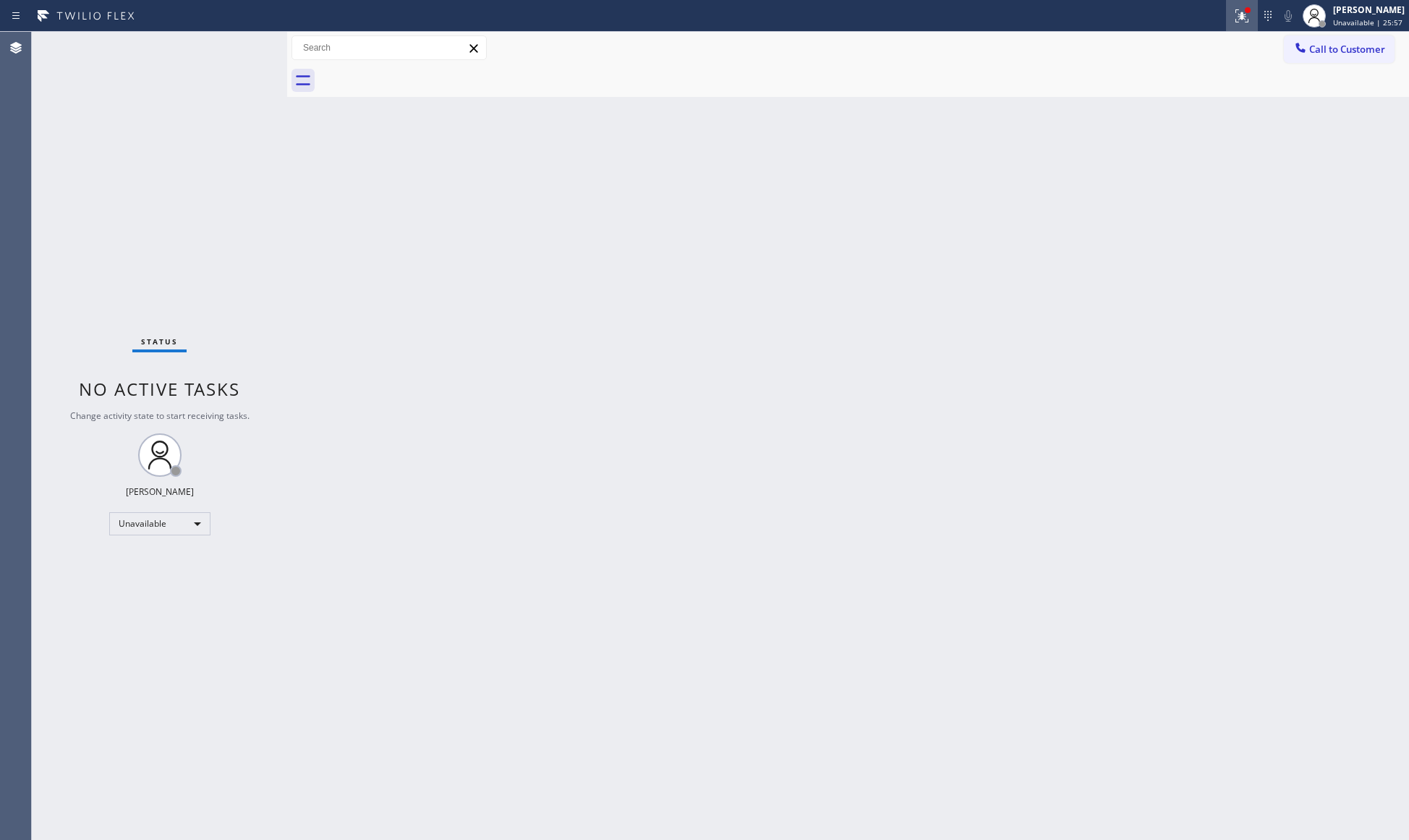
click at [1253, 17] on div at bounding box center [1242, 16] width 32 height 17
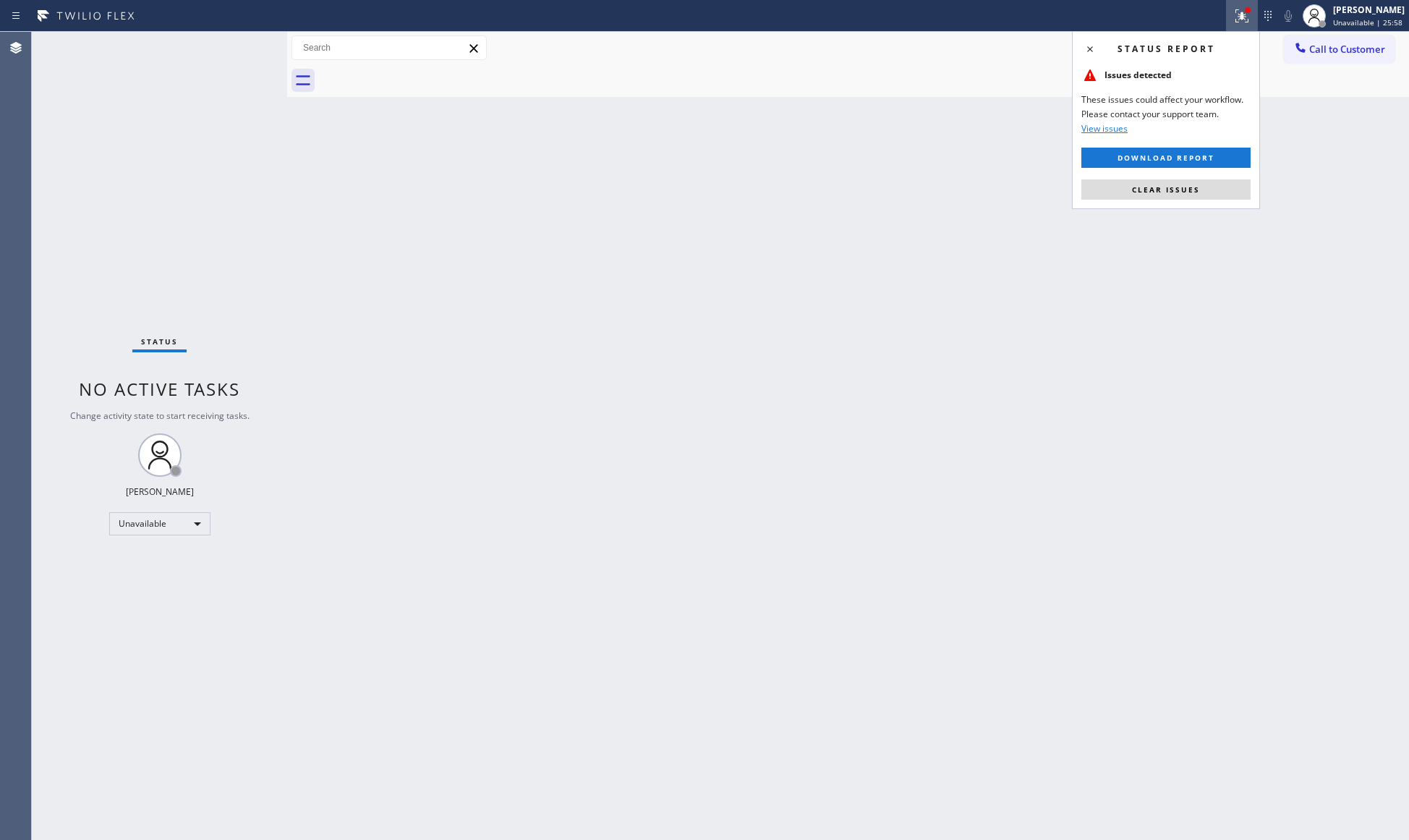
click at [1143, 177] on div "Status report Issues detected These issues could affect your workflow. Please c…" at bounding box center [1166, 120] width 188 height 178
click at [1146, 180] on div "Status report Issues detected These issues could affect your workflow. Please c…" at bounding box center [1166, 120] width 188 height 178
click at [1146, 184] on button "Clear issues" at bounding box center [1166, 190] width 169 height 21
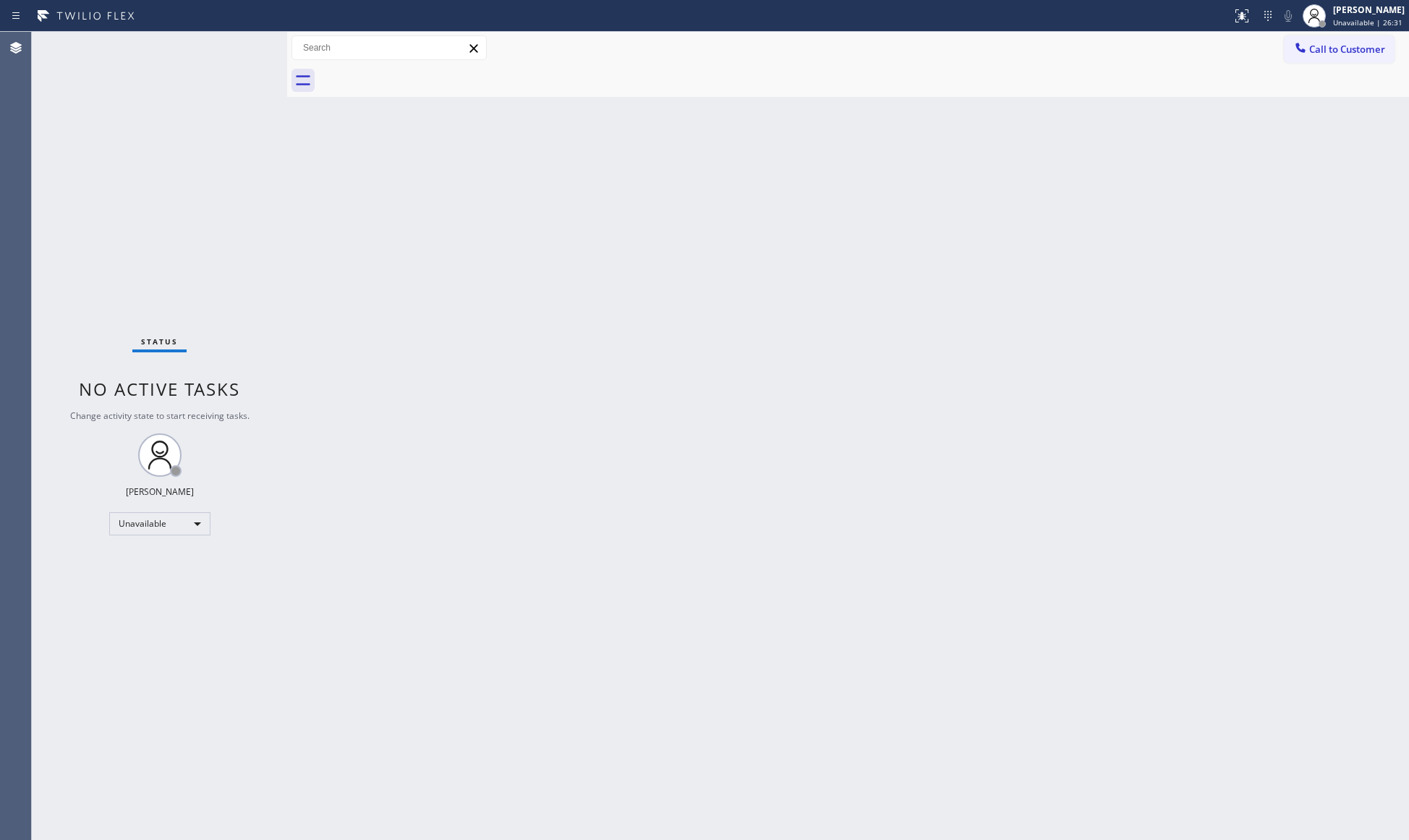
drag, startPoint x: 1325, startPoint y: 50, endPoint x: 918, endPoint y: 132, distance: 415.2
click at [1321, 50] on span "Call to Customer" at bounding box center [1347, 49] width 76 height 13
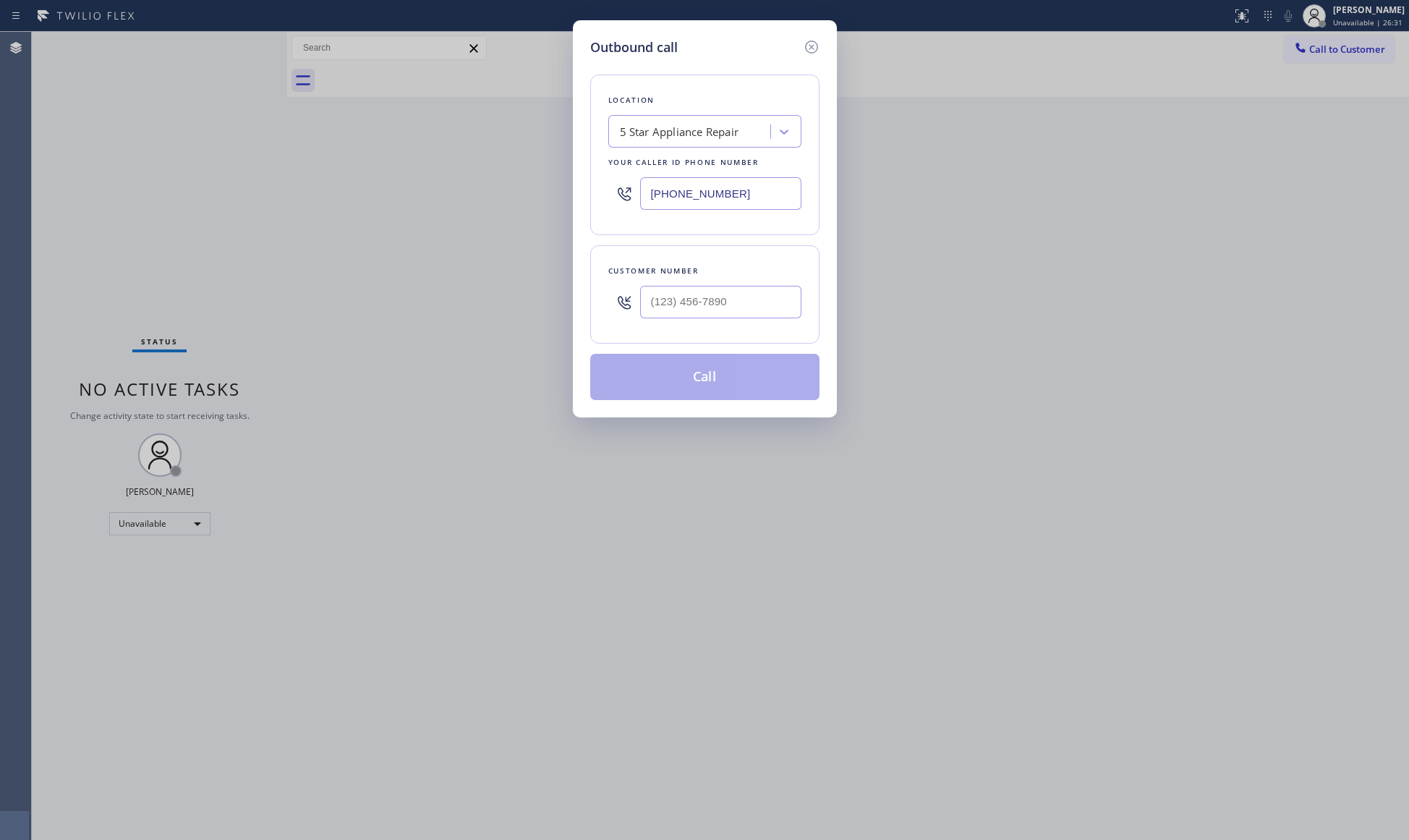
drag, startPoint x: 672, startPoint y: 200, endPoint x: 545, endPoint y: 185, distance: 127.9
click at [547, 189] on div "Outbound call Location 5 Star Appliance Repair Your caller id phone number [PHO…" at bounding box center [704, 420] width 1409 height 840
paste input "00) 568-8664"
type input "[PHONE_NUMBER]"
click at [751, 297] on input "(___) ___-____" at bounding box center [721, 302] width 162 height 32
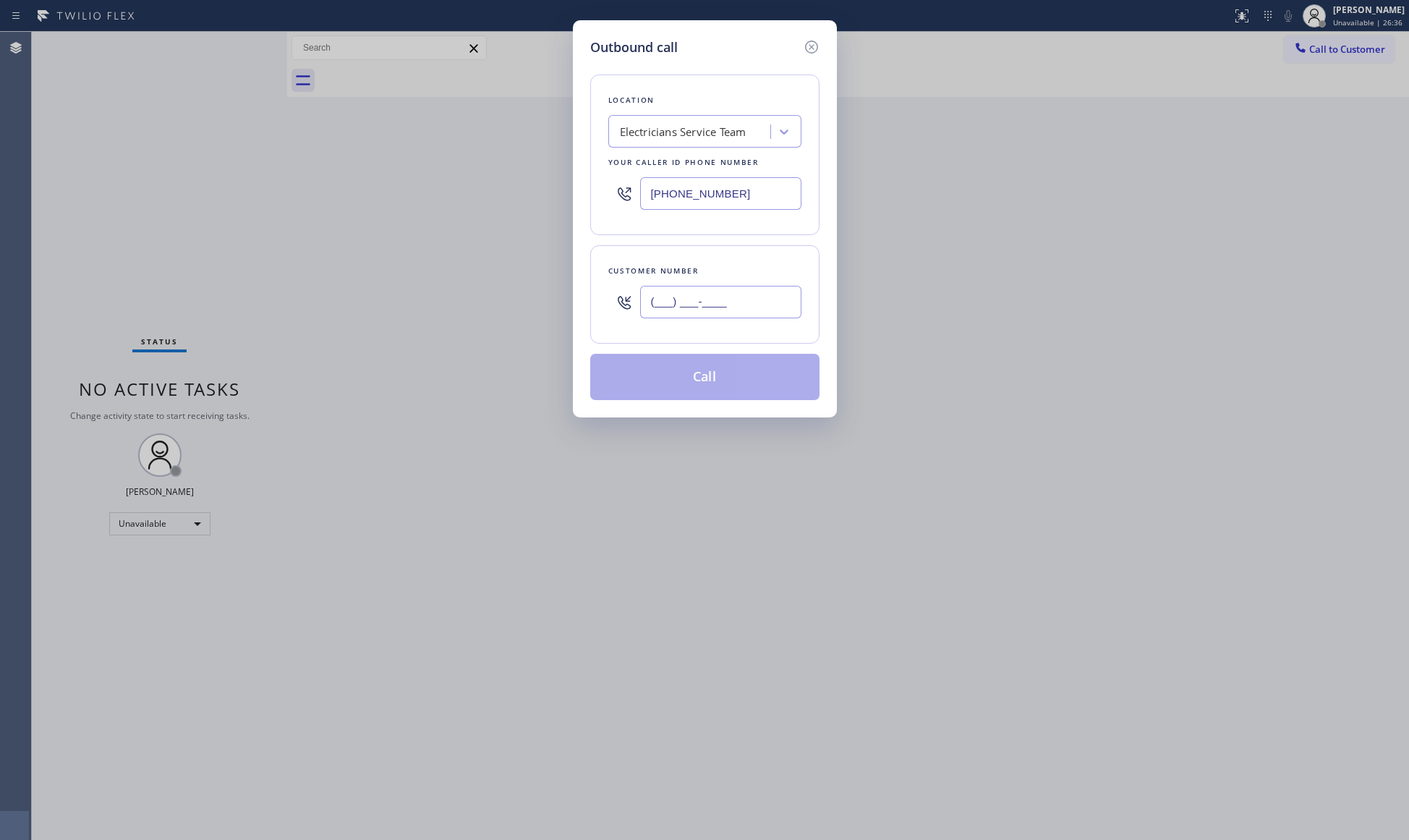
paste input "714) 815-9362"
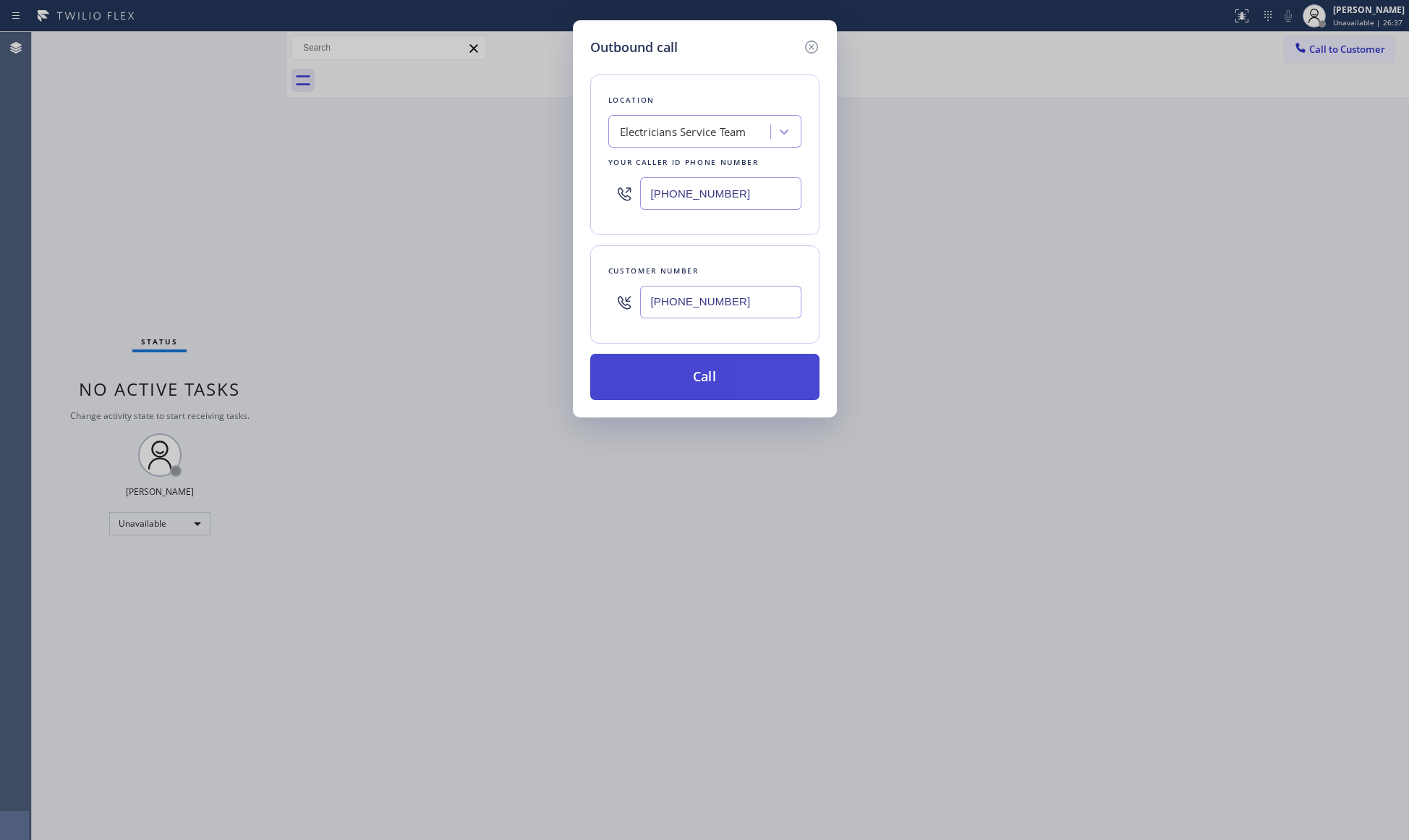
type input "[PHONE_NUMBER]"
drag, startPoint x: 694, startPoint y: 380, endPoint x: 826, endPoint y: 241, distance: 191.7
click at [695, 380] on button "Call" at bounding box center [705, 377] width 229 height 46
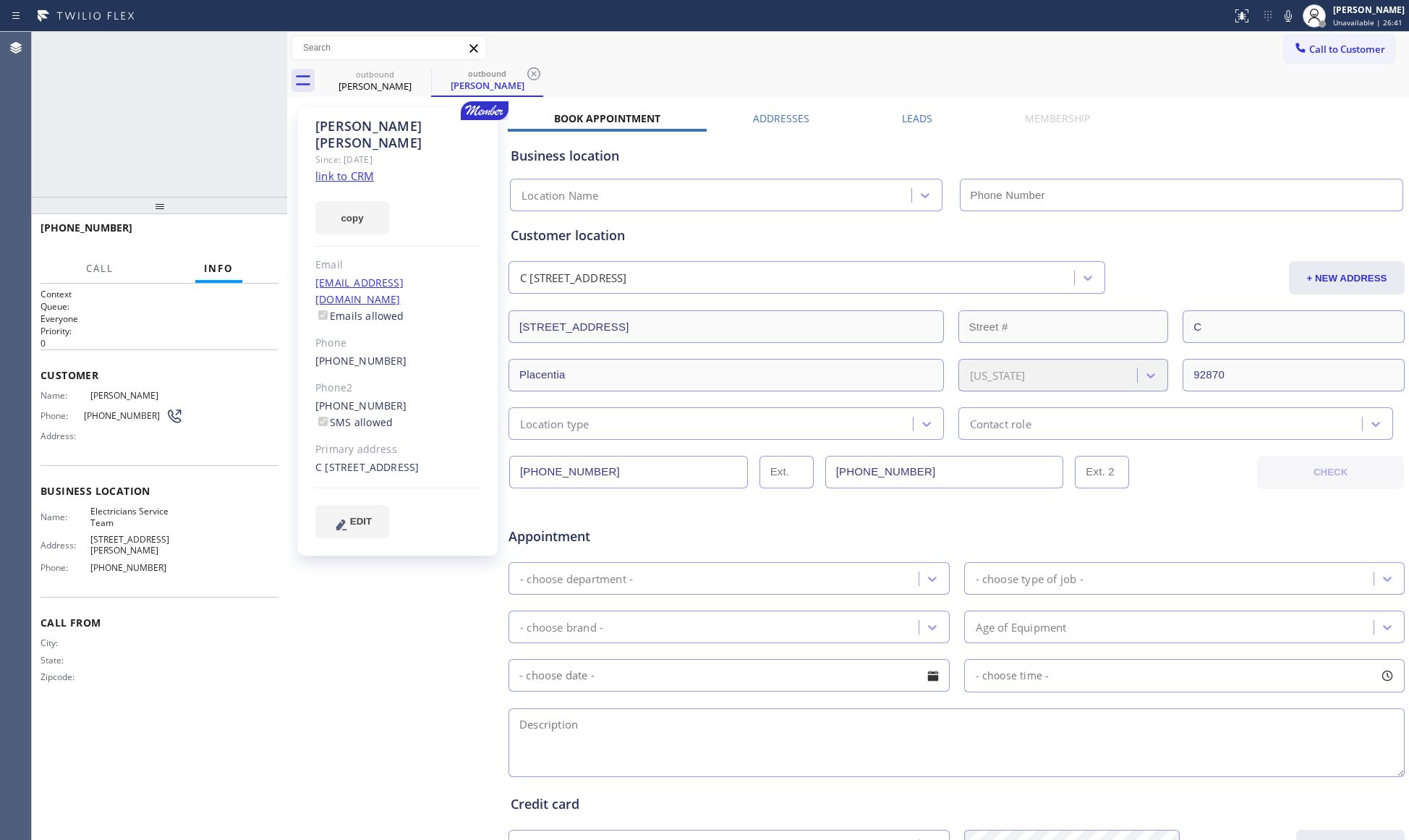
type input "[PHONE_NUMBER]"
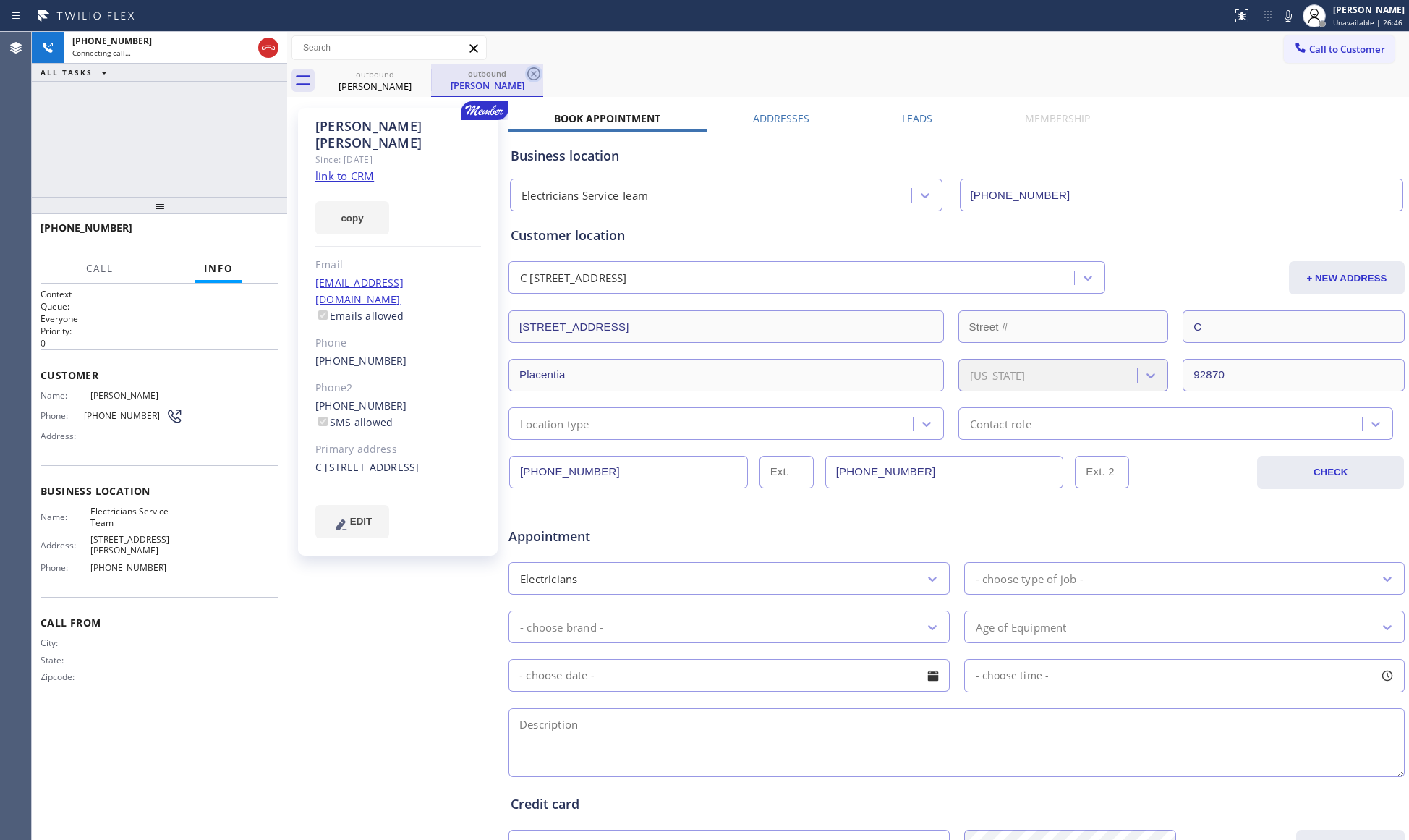
click at [529, 70] on icon at bounding box center [534, 74] width 13 height 13
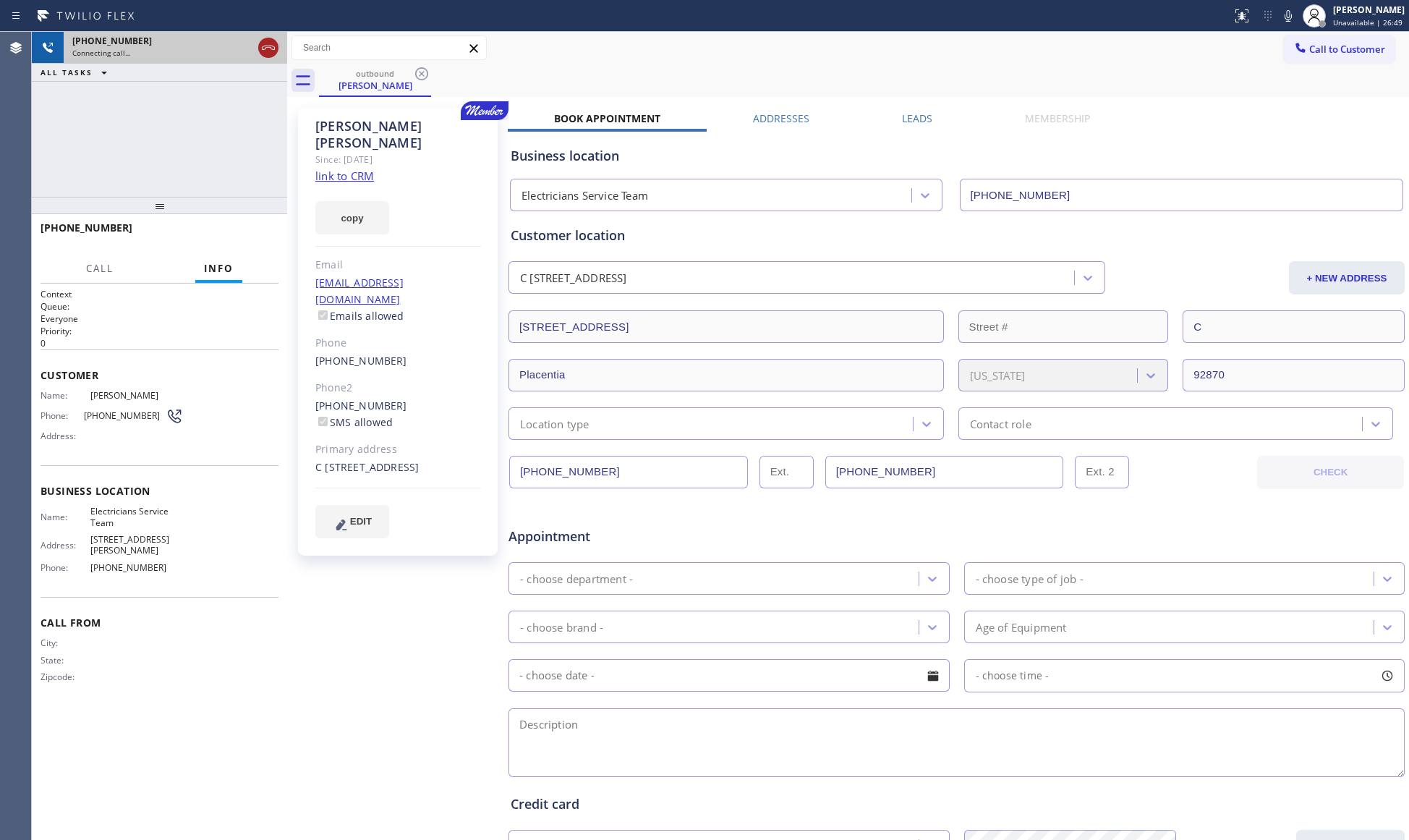
click at [270, 40] on icon at bounding box center [268, 47] width 17 height 17
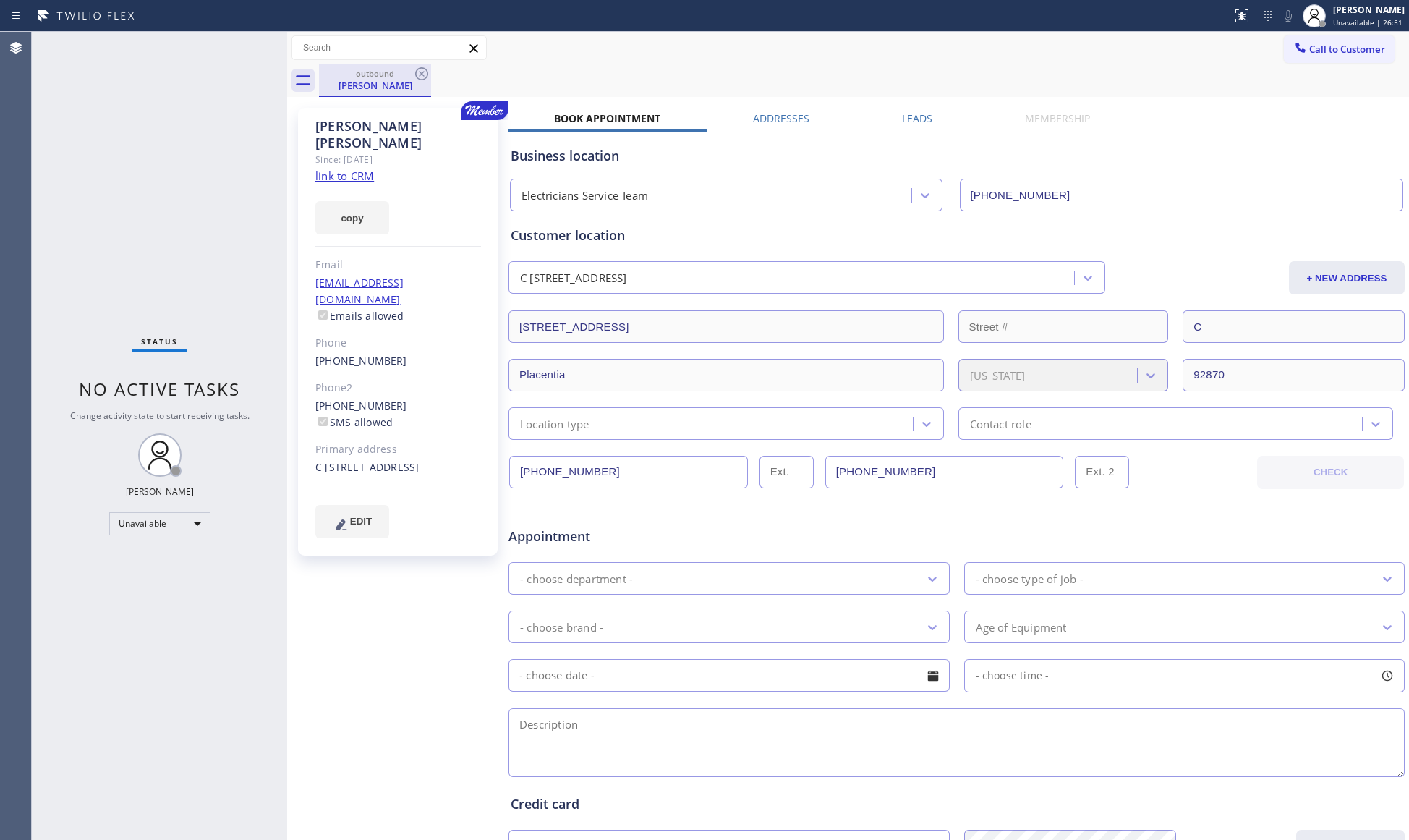
drag, startPoint x: 374, startPoint y: 79, endPoint x: 402, endPoint y: 77, distance: 28.1
click at [377, 79] on div "[PERSON_NAME]" at bounding box center [375, 86] width 109 height 13
click at [406, 75] on div "outbound" at bounding box center [375, 73] width 109 height 11
click at [414, 73] on icon at bounding box center [421, 73] width 17 height 17
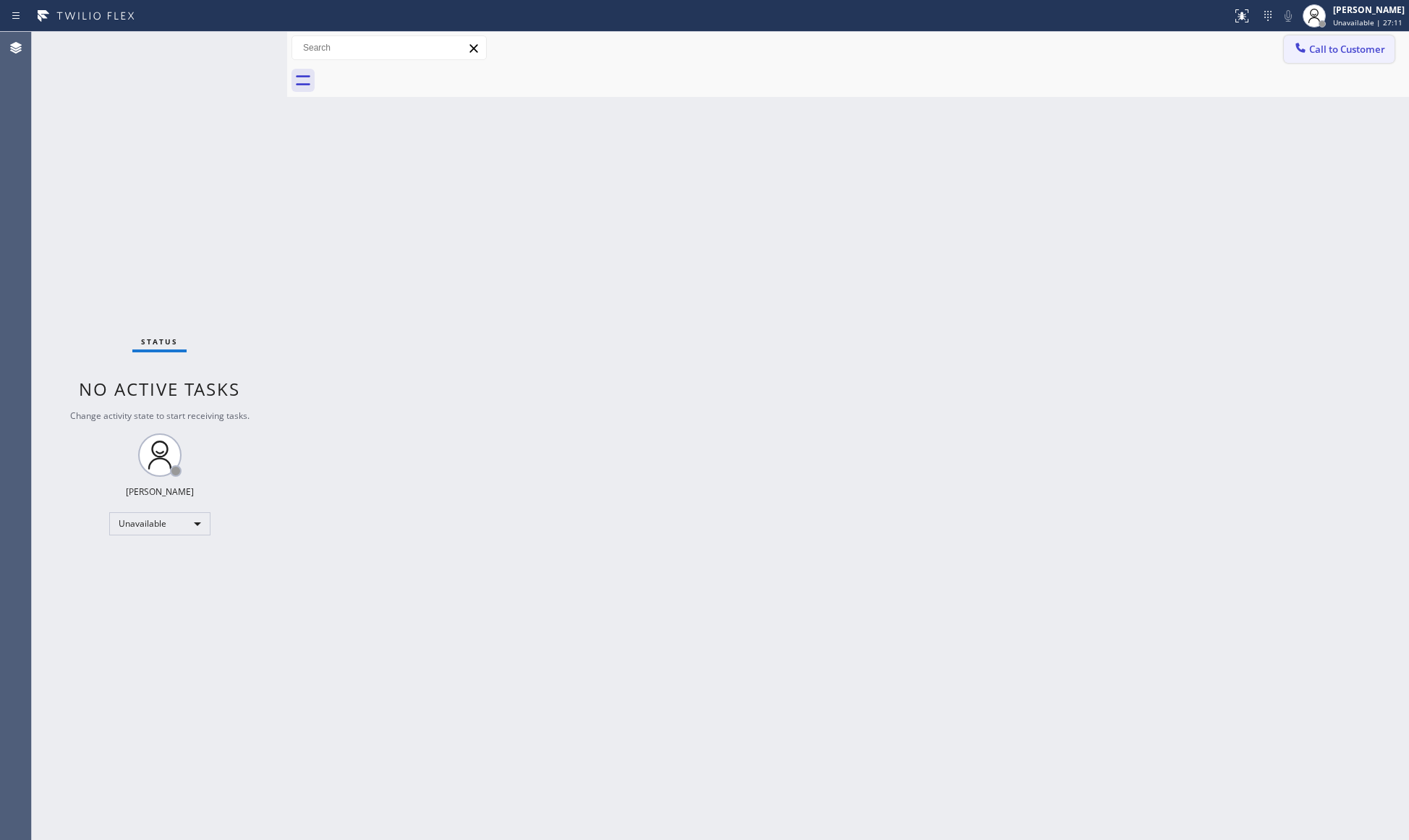
click at [1317, 45] on span "Call to Customer" at bounding box center [1347, 49] width 76 height 13
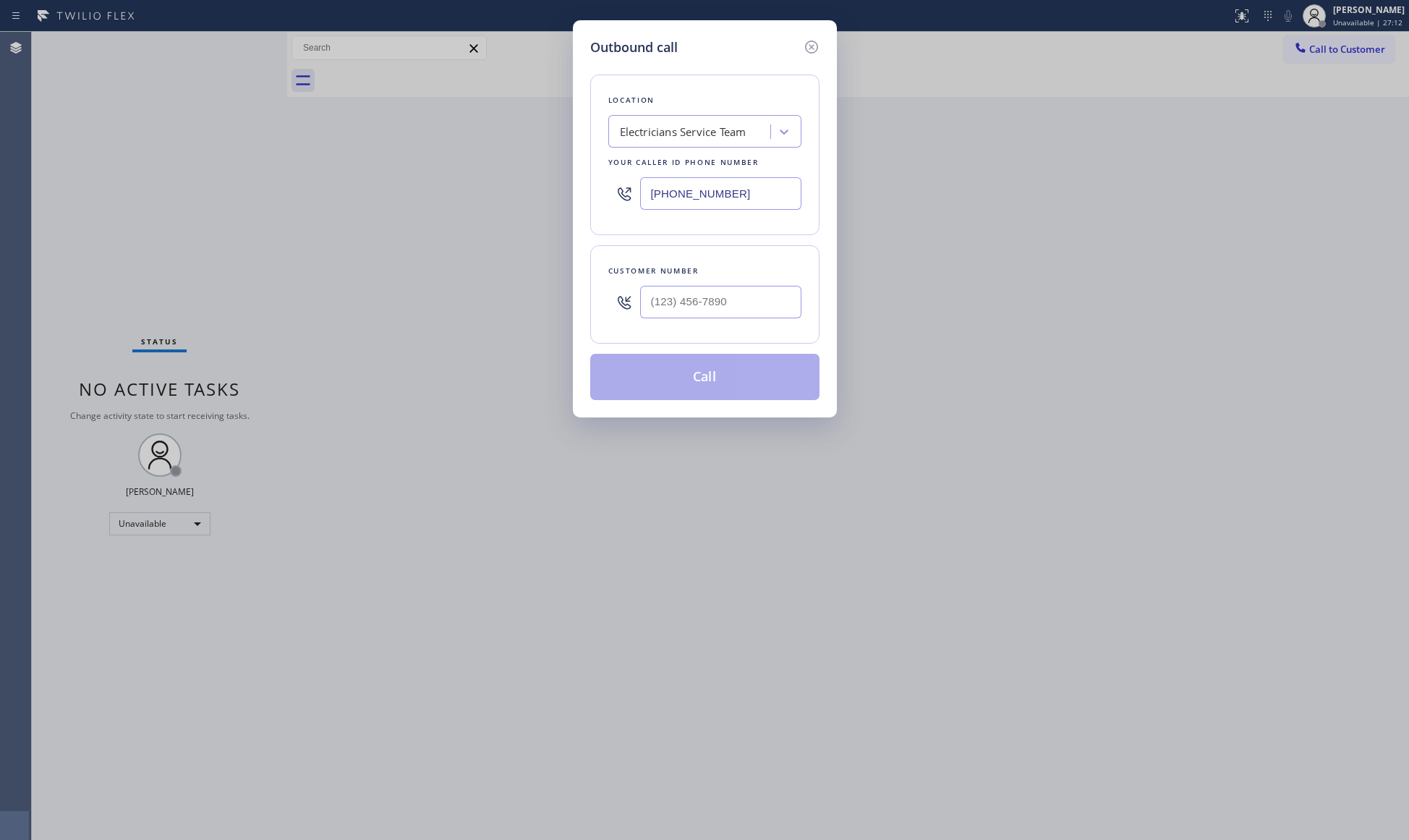
drag, startPoint x: 723, startPoint y: 191, endPoint x: 623, endPoint y: 155, distance: 106.3
click at [581, 163] on div "Outbound call Location Electricians Service Team Your caller id phone number [P…" at bounding box center [705, 219] width 264 height 397
paste input "text"
type input "[PHONE_NUMBER]"
click at [747, 307] on input "(___) ___-____" at bounding box center [721, 302] width 162 height 32
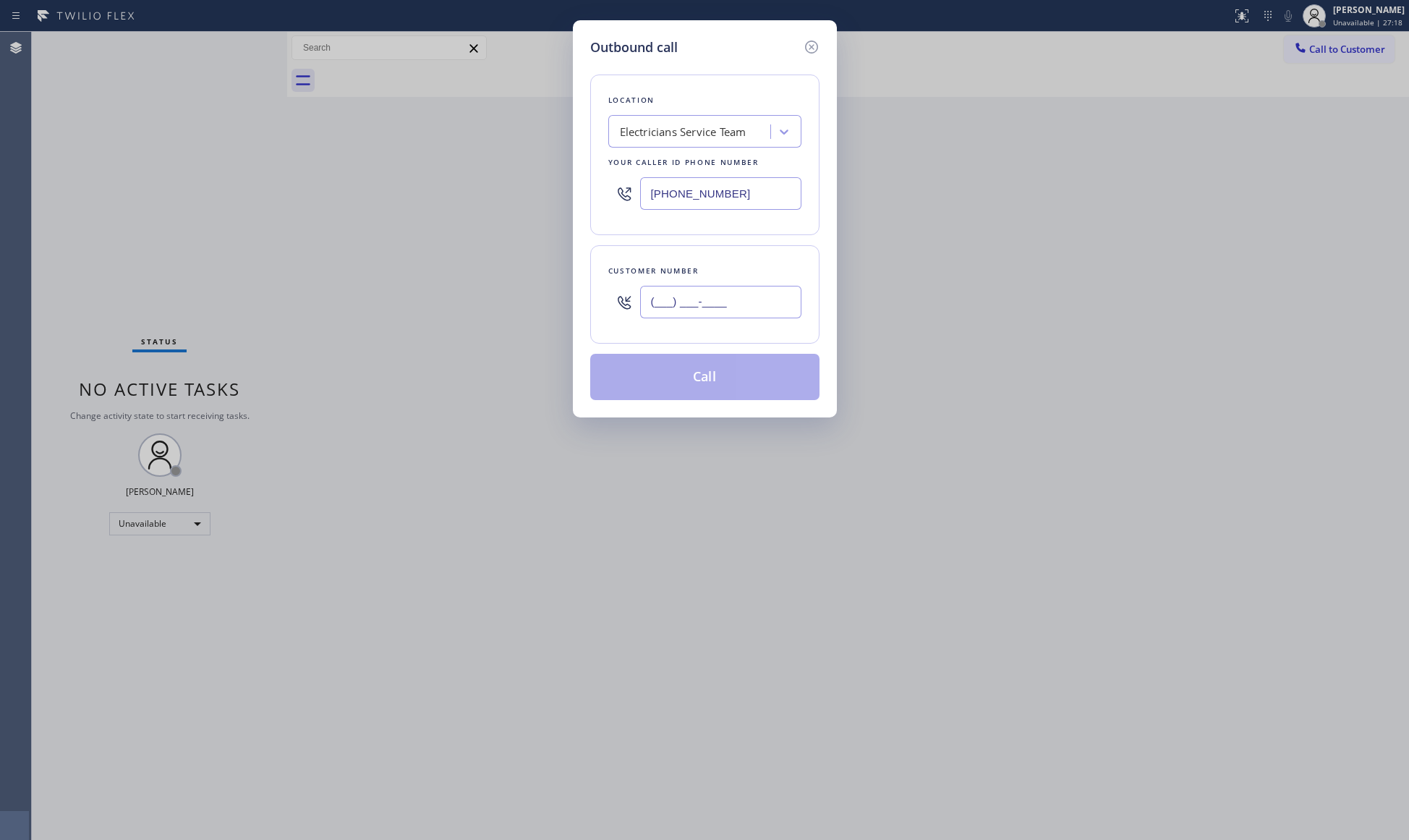
paste input "310) 308-8865"
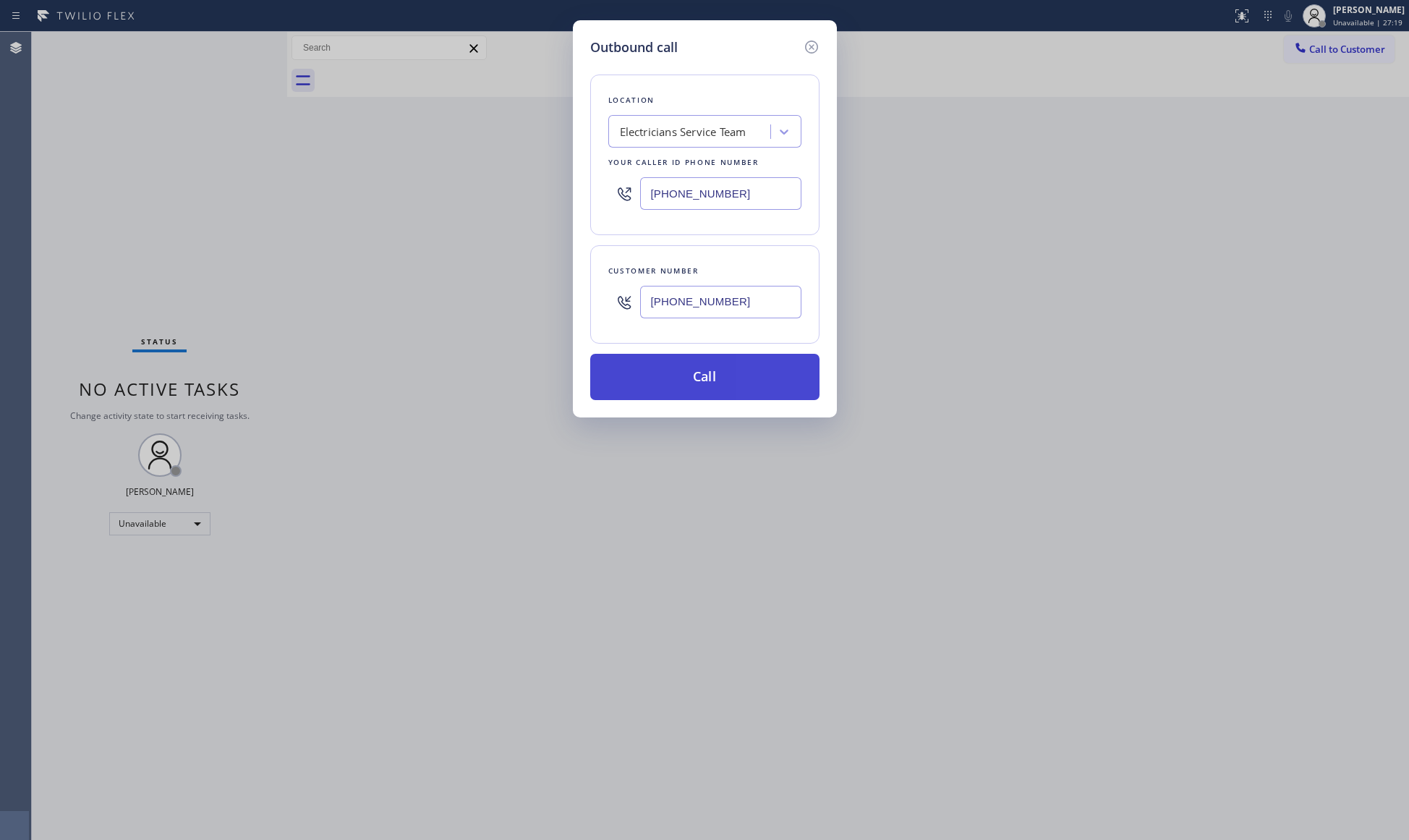
type input "[PHONE_NUMBER]"
click at [700, 380] on button "Call" at bounding box center [705, 377] width 229 height 46
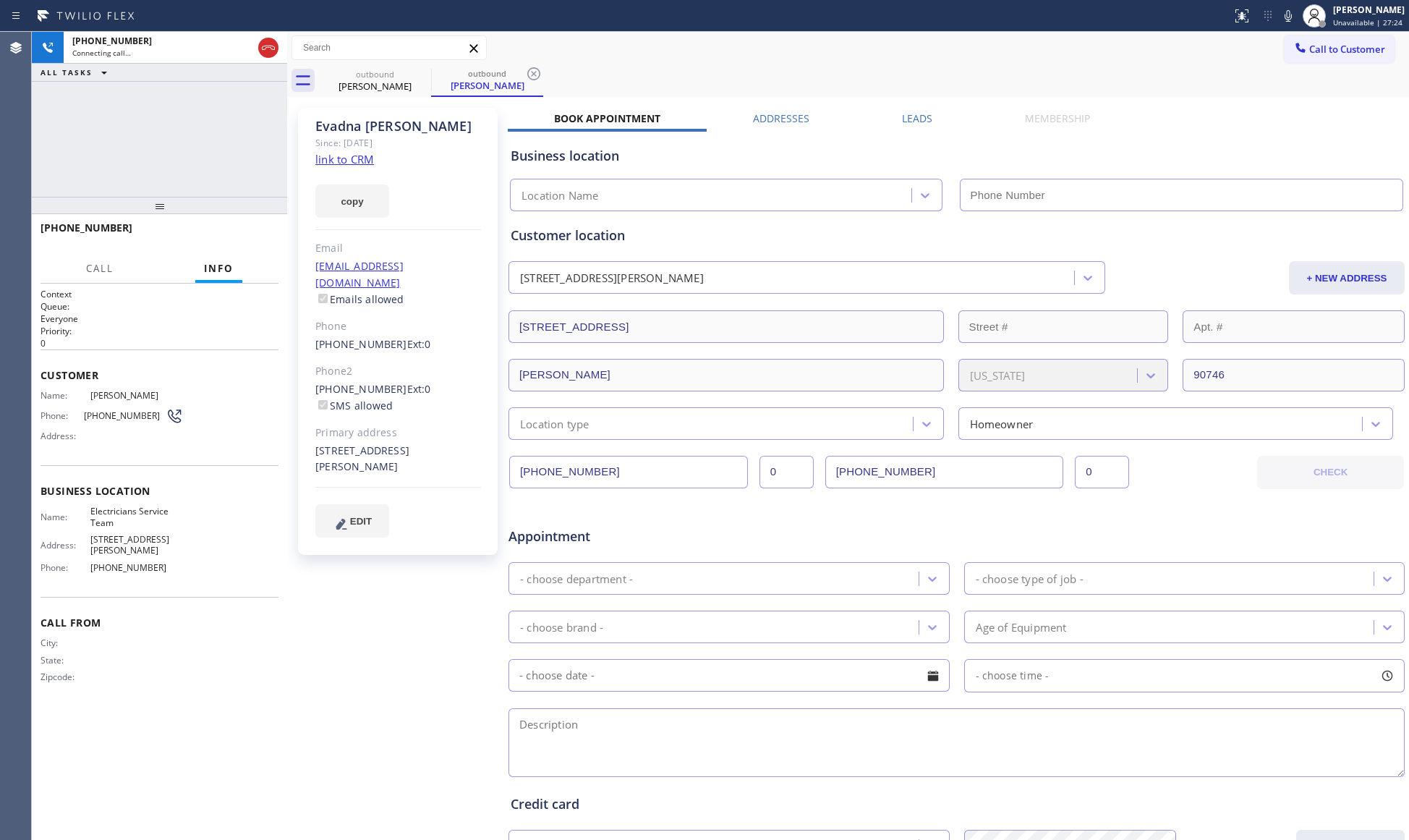
type input "[PHONE_NUMBER]"
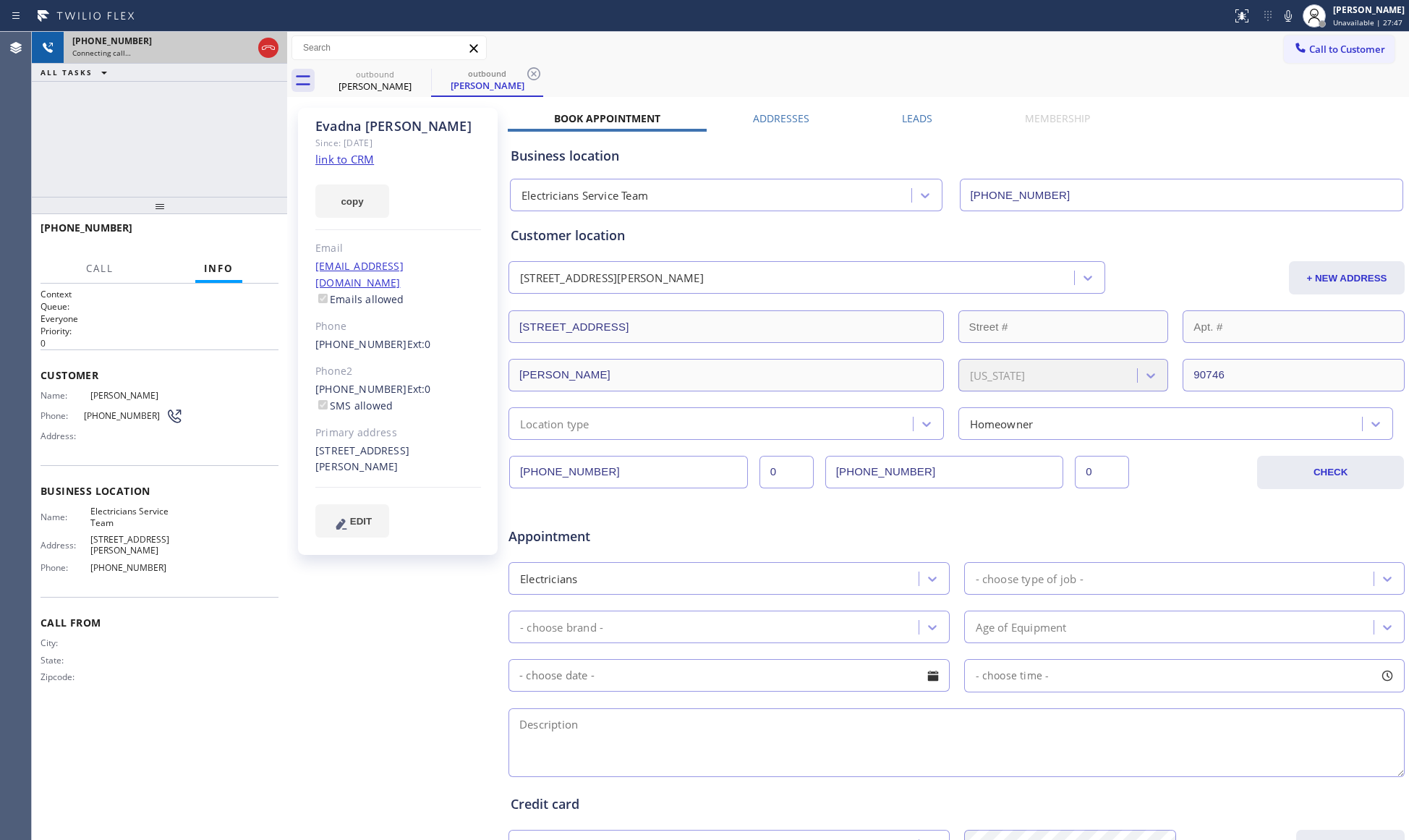
click at [270, 44] on icon at bounding box center [268, 47] width 17 height 17
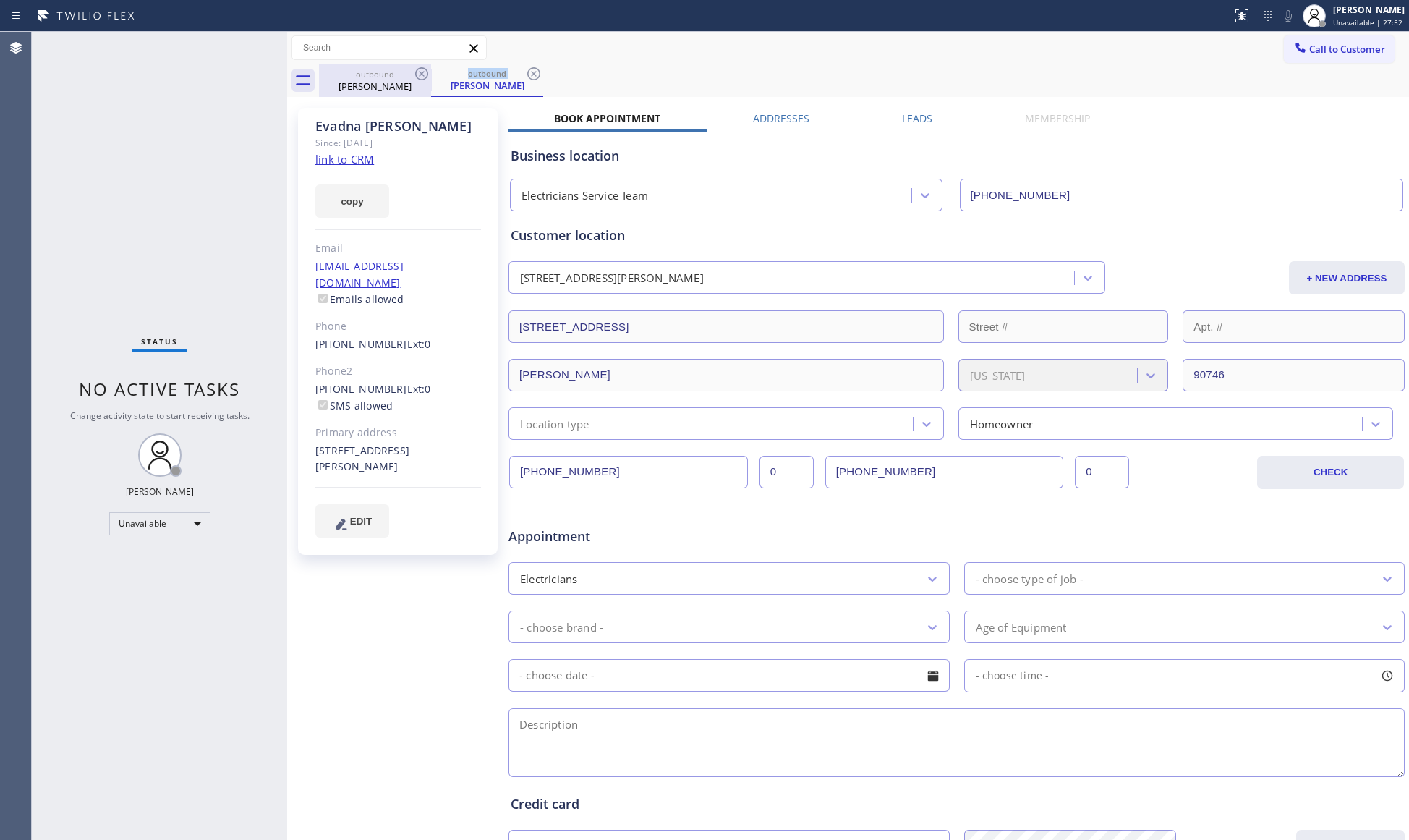
drag, startPoint x: 446, startPoint y: 78, endPoint x: 401, endPoint y: 93, distance: 47.4
click at [445, 80] on div "outbound [PERSON_NAME]" at bounding box center [487, 80] width 109 height 31
click at [399, 93] on div "outbound [PERSON_NAME]" at bounding box center [375, 80] width 109 height 32
click at [420, 80] on icon at bounding box center [421, 73] width 17 height 17
click at [420, 77] on icon at bounding box center [421, 73] width 17 height 17
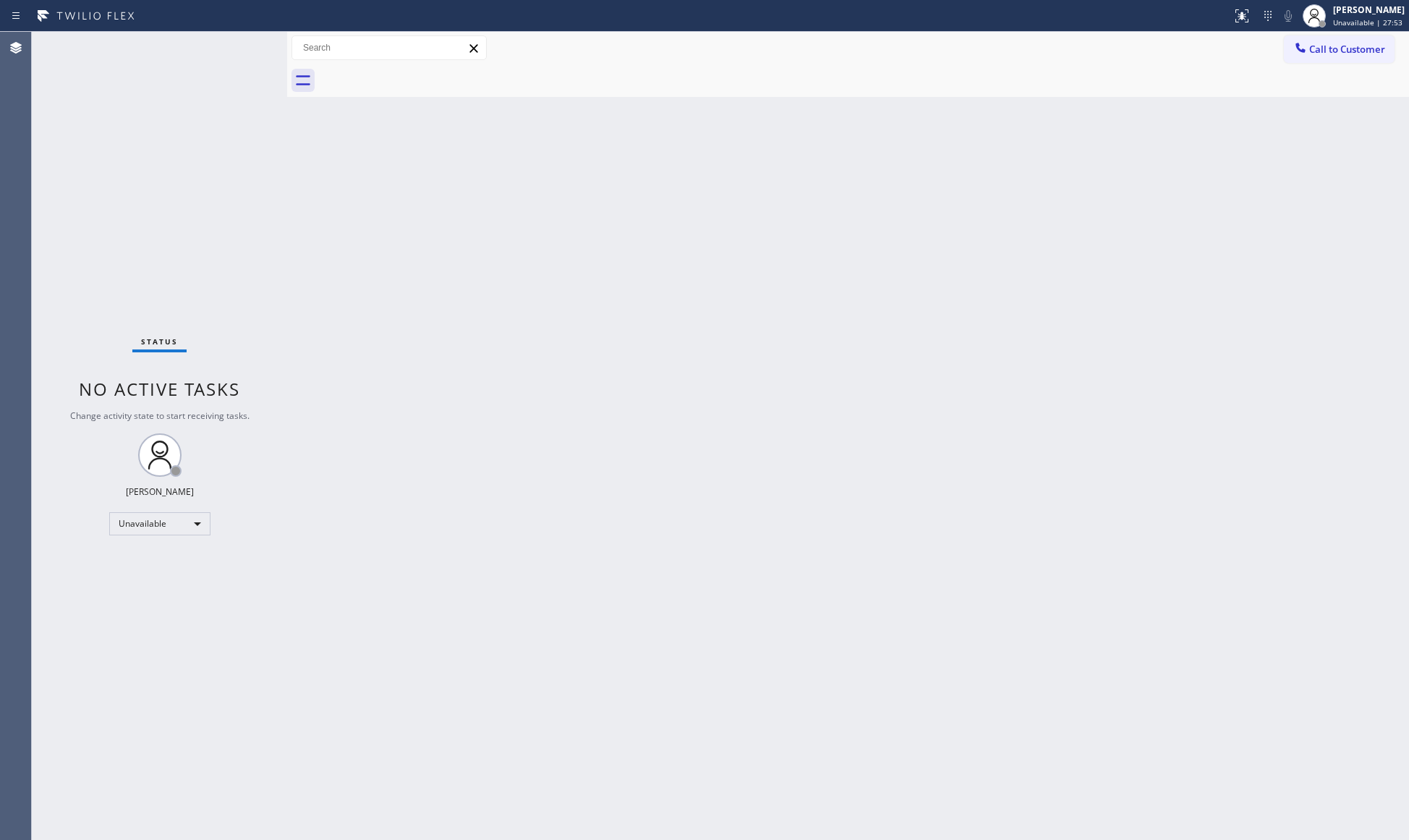
click at [420, 76] on div at bounding box center [864, 80] width 1090 height 32
click at [1335, 55] on span "Call to Customer" at bounding box center [1347, 49] width 76 height 13
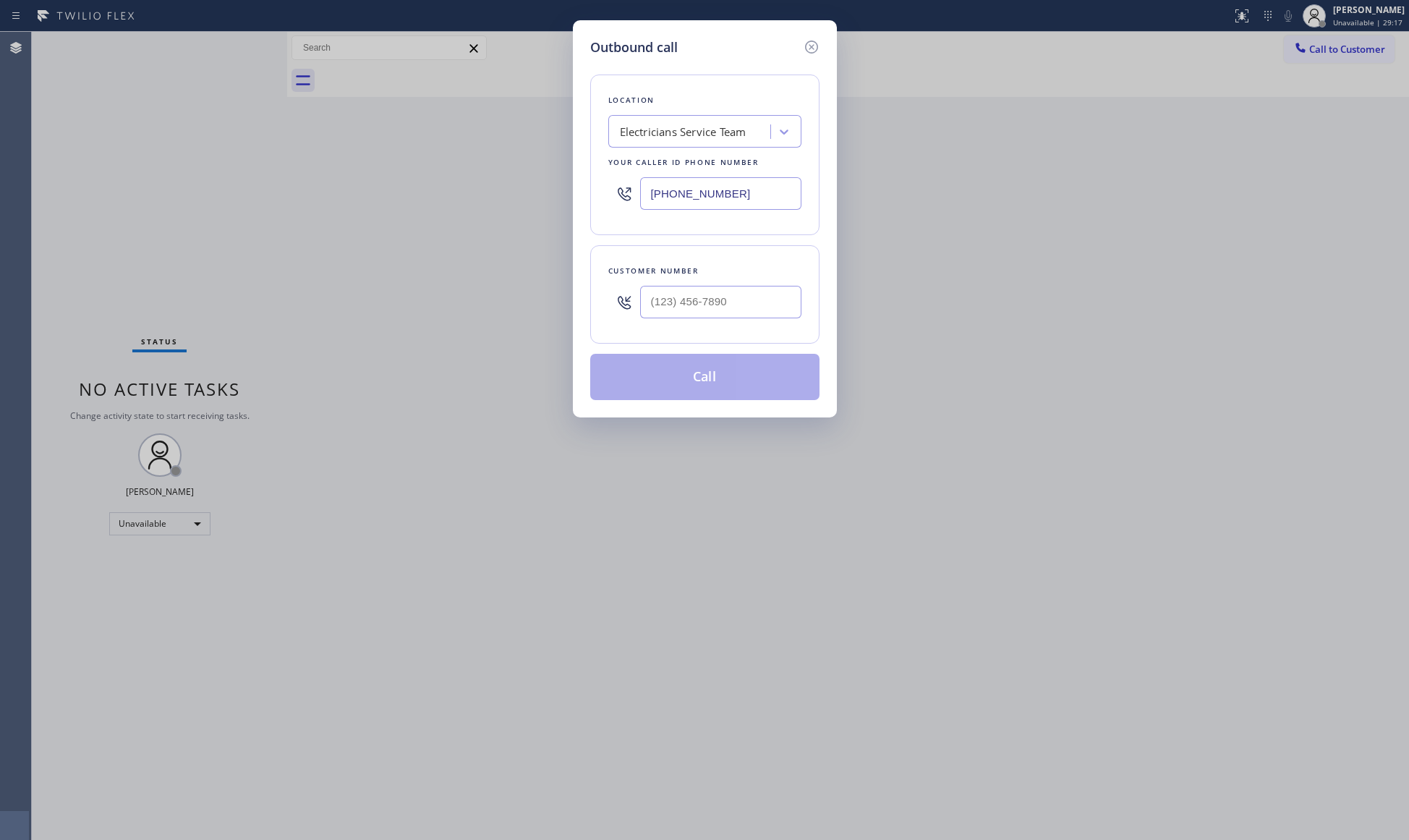
drag, startPoint x: 716, startPoint y: 188, endPoint x: 593, endPoint y: 186, distance: 123.0
click at [575, 194] on div "Outbound call Location Electricians Service Team Your caller id phone number [P…" at bounding box center [705, 219] width 264 height 397
click at [778, 178] on input "[PHONE_NUMBER]" at bounding box center [721, 193] width 162 height 32
drag, startPoint x: 765, startPoint y: 185, endPoint x: 475, endPoint y: 183, distance: 290.0
click at [475, 184] on div "Outbound call Location Electricians Service Team Your caller id phone number [P…" at bounding box center [704, 420] width 1409 height 840
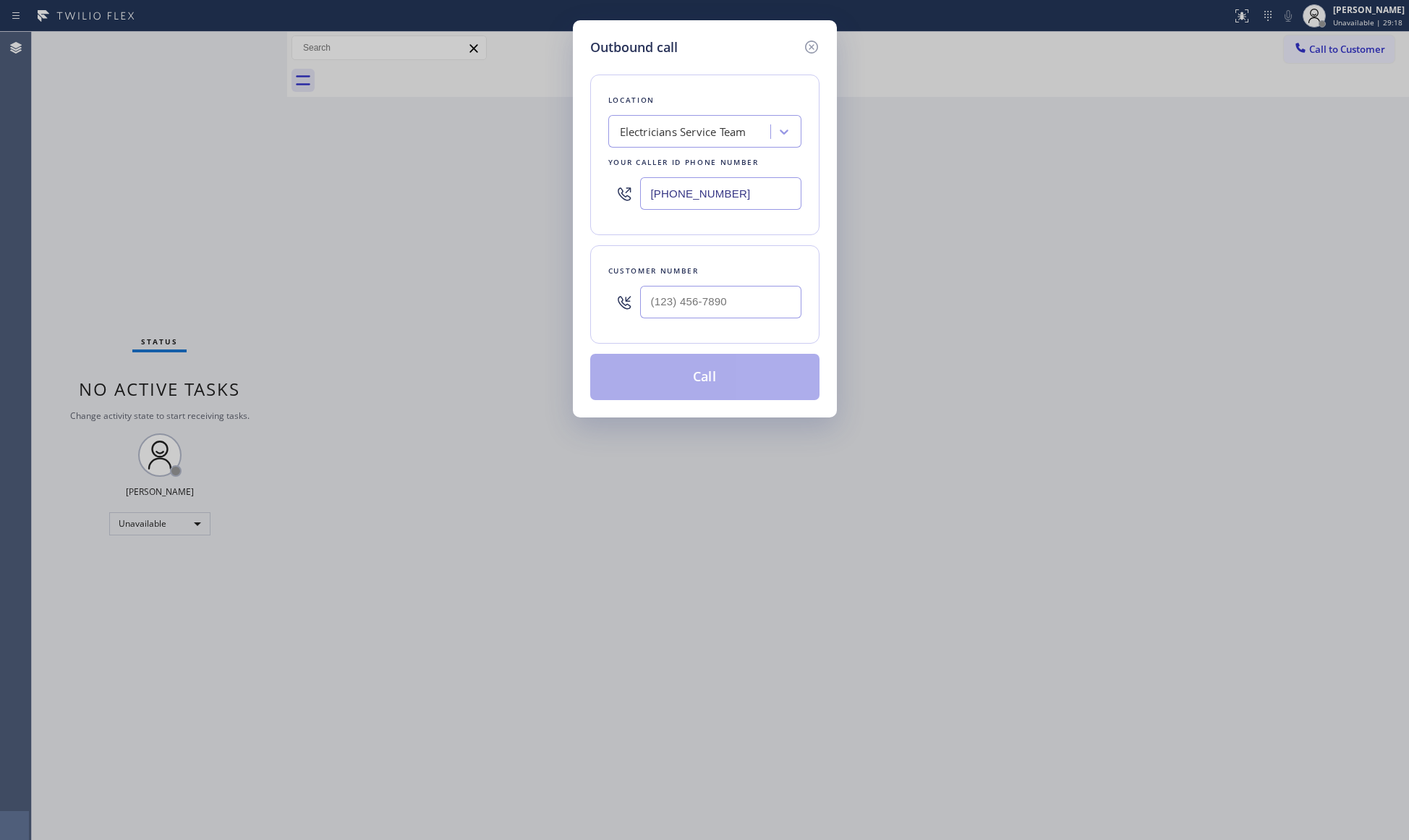
paste input "323) 746-8035"
type input "[PHONE_NUMBER]"
click at [733, 325] on div "(___) ___-____" at bounding box center [721, 302] width 162 height 47
paste input "text"
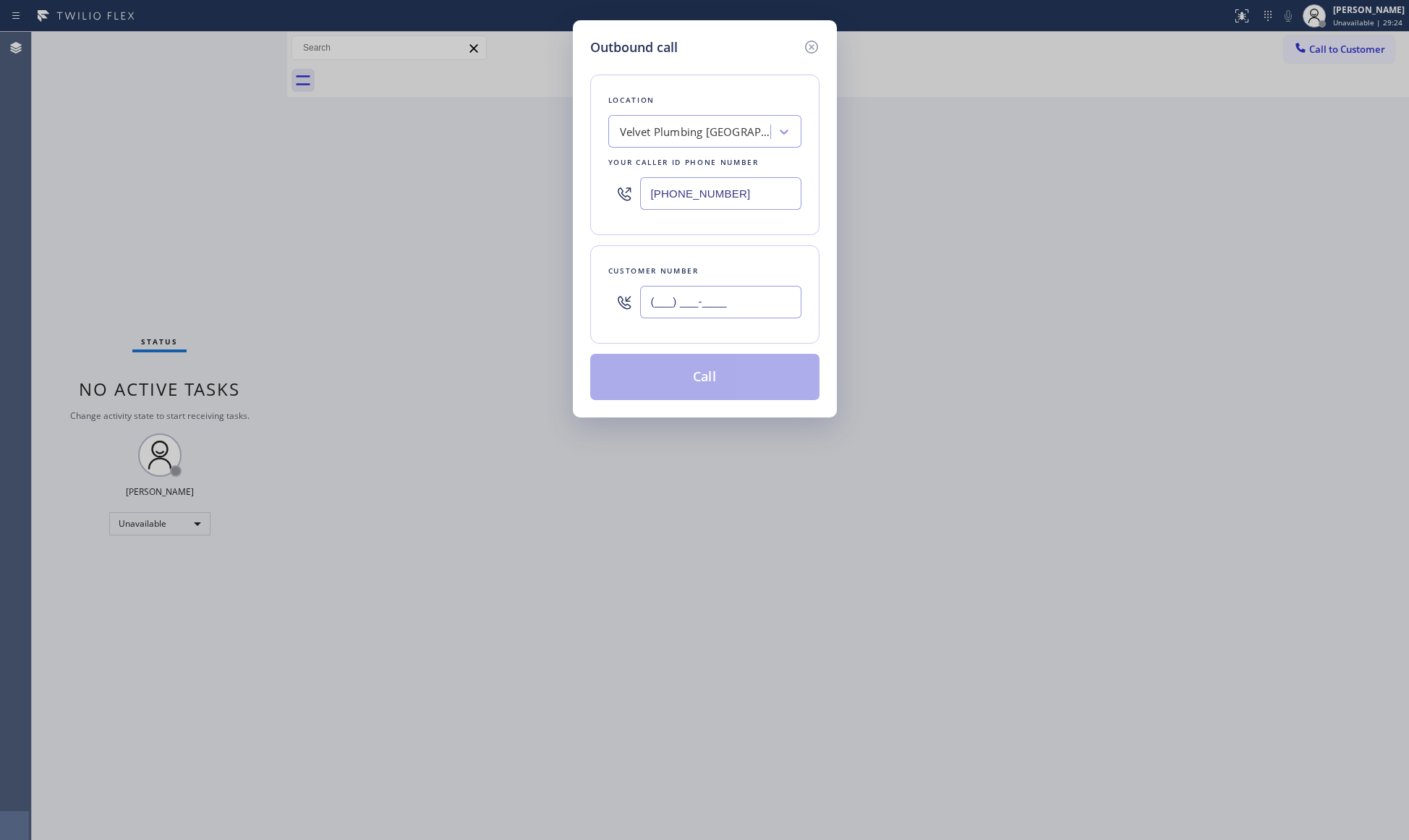
type input "(___) ___-____"
click at [651, 321] on div at bounding box center [721, 302] width 162 height 47
click at [654, 317] on input "(___) ___-____" at bounding box center [721, 302] width 162 height 32
paste input "310) 525-4179"
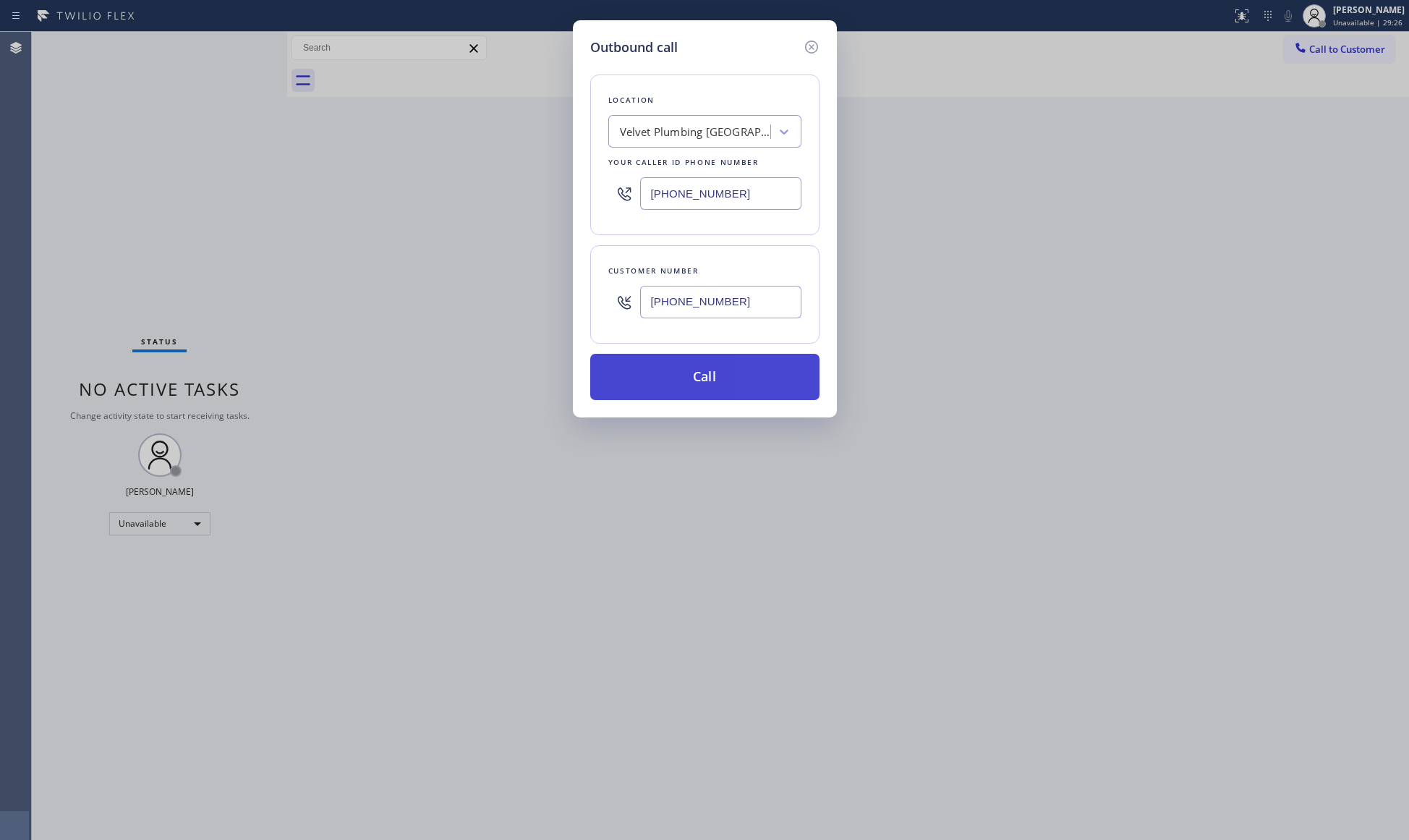
type input "[PHONE_NUMBER]"
click at [698, 368] on button "Call" at bounding box center [705, 377] width 229 height 46
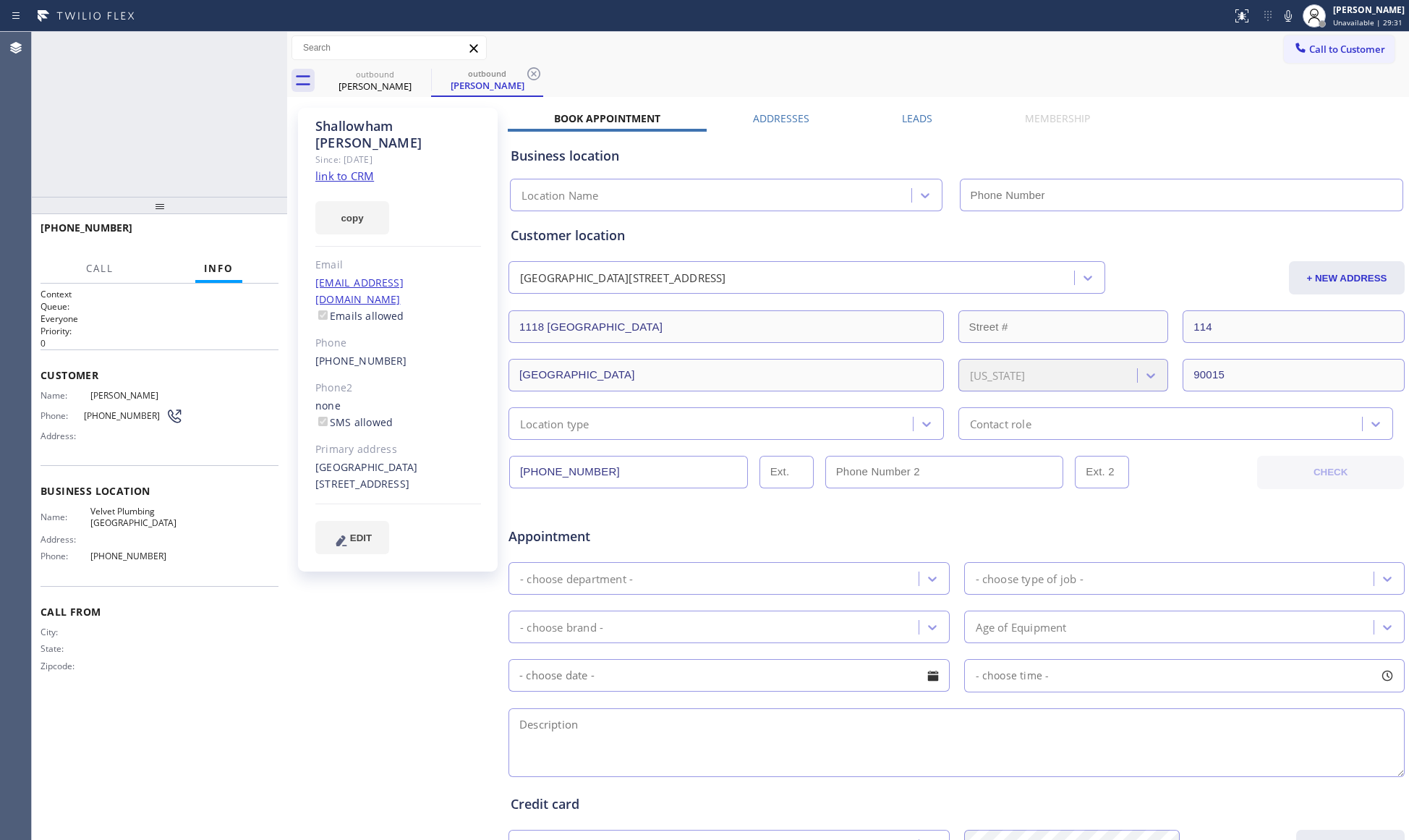
type input "[PHONE_NUMBER]"
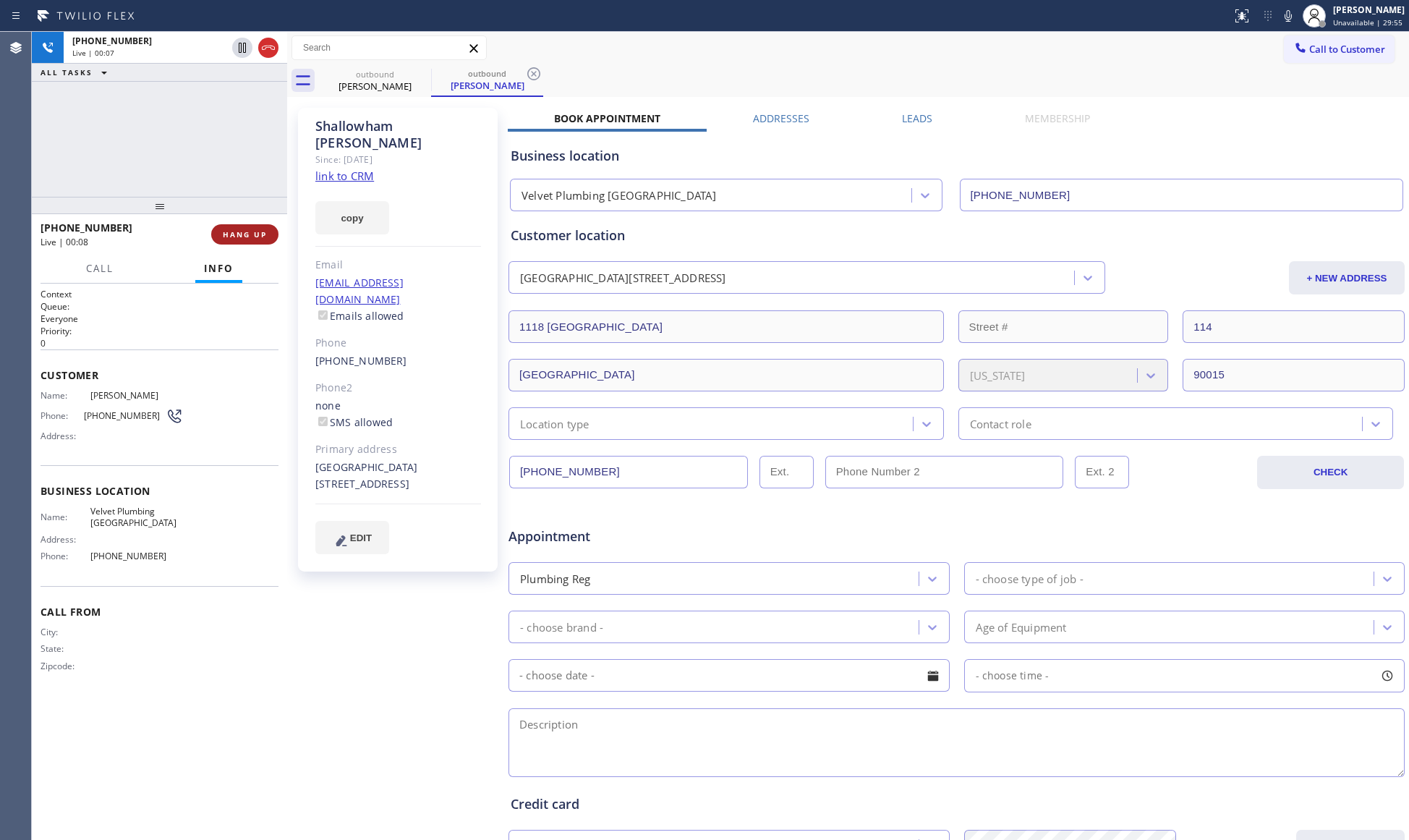
click at [263, 232] on span "HANG UP" at bounding box center [245, 234] width 45 height 10
click at [265, 232] on span "HANG UP" at bounding box center [245, 234] width 45 height 10
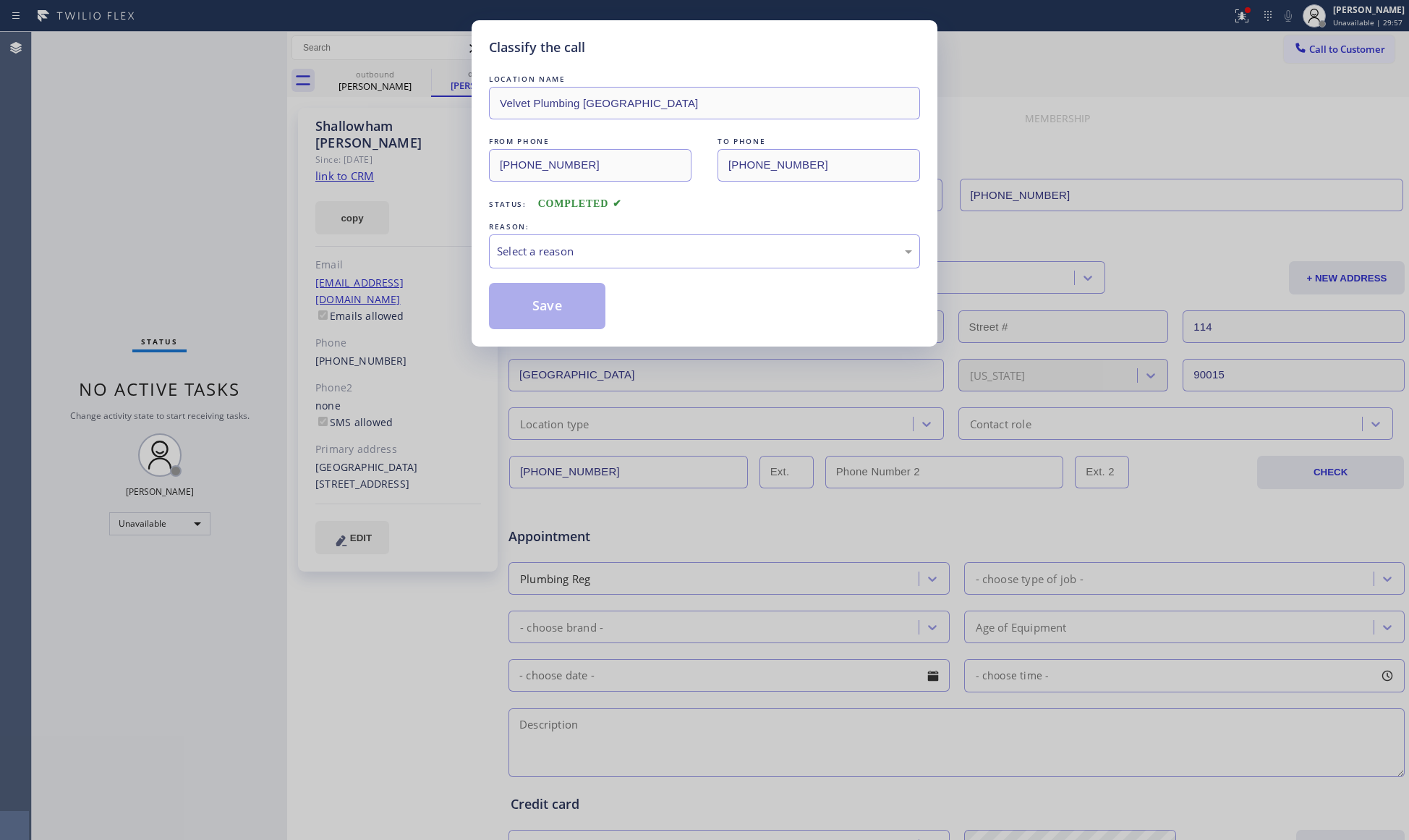
click at [269, 230] on div "Classify the call LOCATION NAME Velvet Plumbing [GEOGRAPHIC_DATA] FROM PHONE [P…" at bounding box center [704, 420] width 1409 height 840
drag, startPoint x: 542, startPoint y: 268, endPoint x: 539, endPoint y: 257, distance: 11.4
click at [542, 266] on div "Select a reason" at bounding box center [704, 251] width 431 height 34
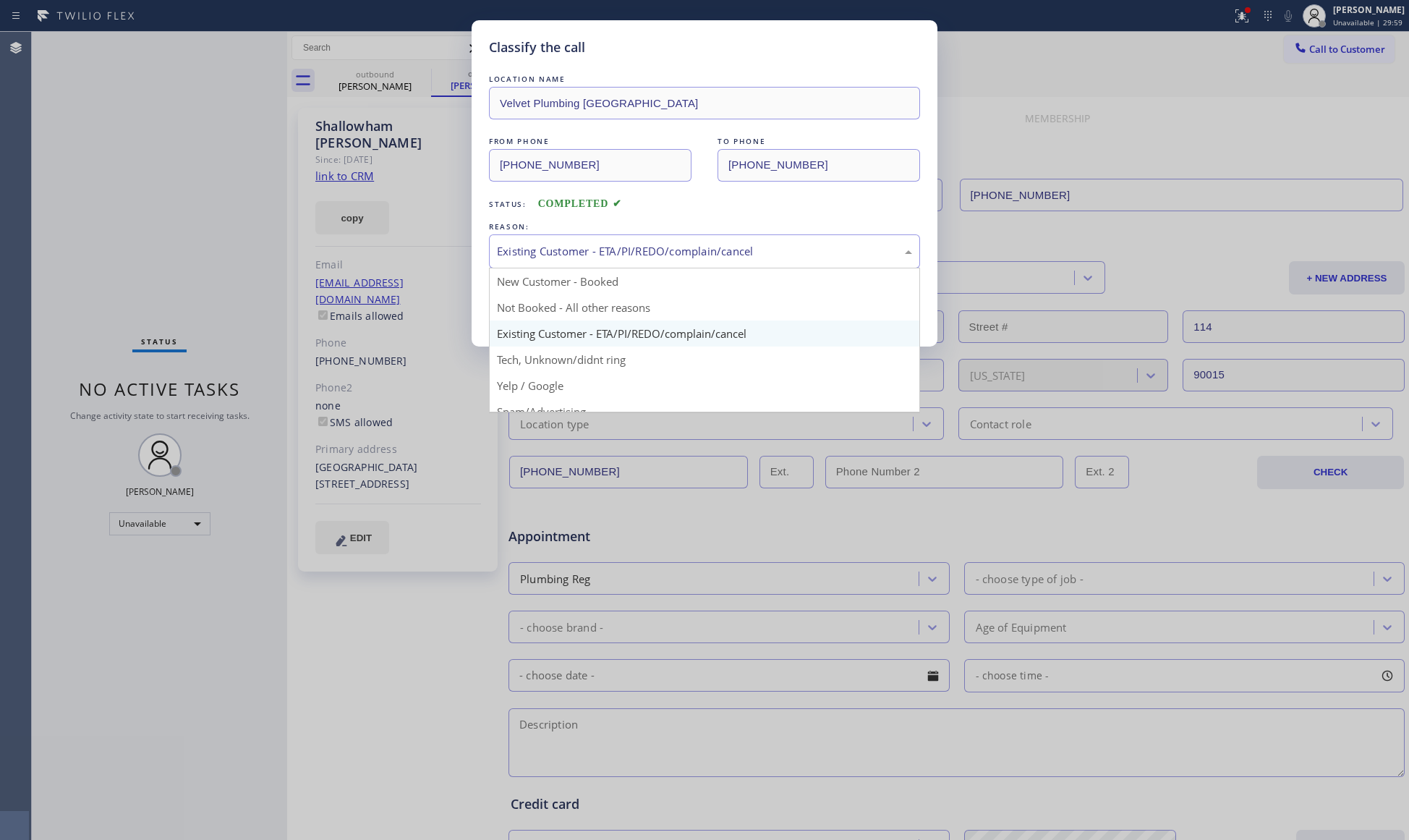
drag, startPoint x: 528, startPoint y: 240, endPoint x: 530, endPoint y: 291, distance: 51.0
click at [528, 241] on div "Existing Customer - ETA/PI/REDO/complain/cancel" at bounding box center [704, 251] width 431 height 34
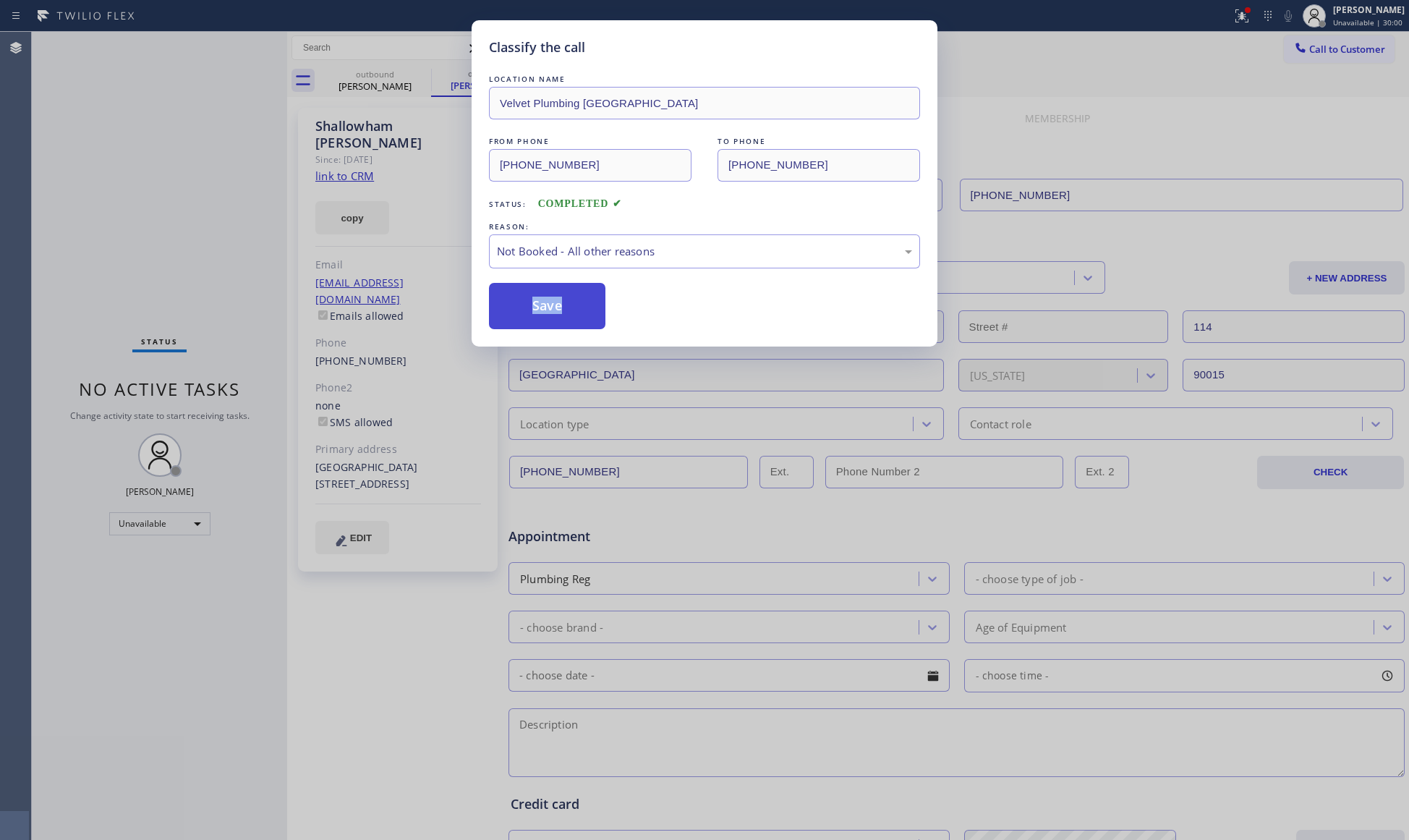
click at [541, 311] on button "Save" at bounding box center [547, 306] width 116 height 46
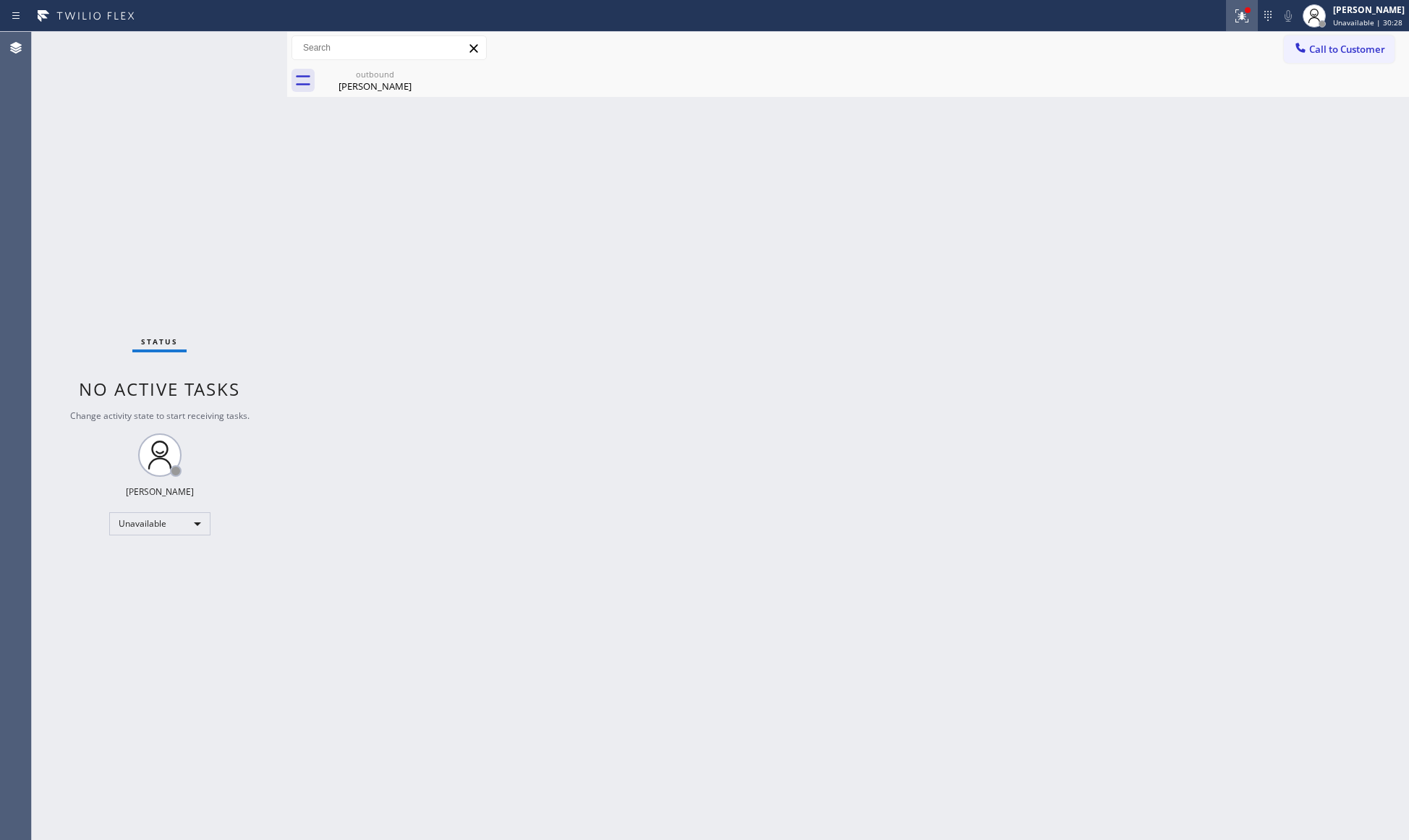
drag, startPoint x: 1225, startPoint y: 15, endPoint x: 1239, endPoint y: 16, distance: 14.0
click at [1230, 16] on div "Status report Issues detected These issues could affect your workflow. Please c…" at bounding box center [704, 16] width 1409 height 32
click at [1239, 16] on icon at bounding box center [1242, 16] width 17 height 17
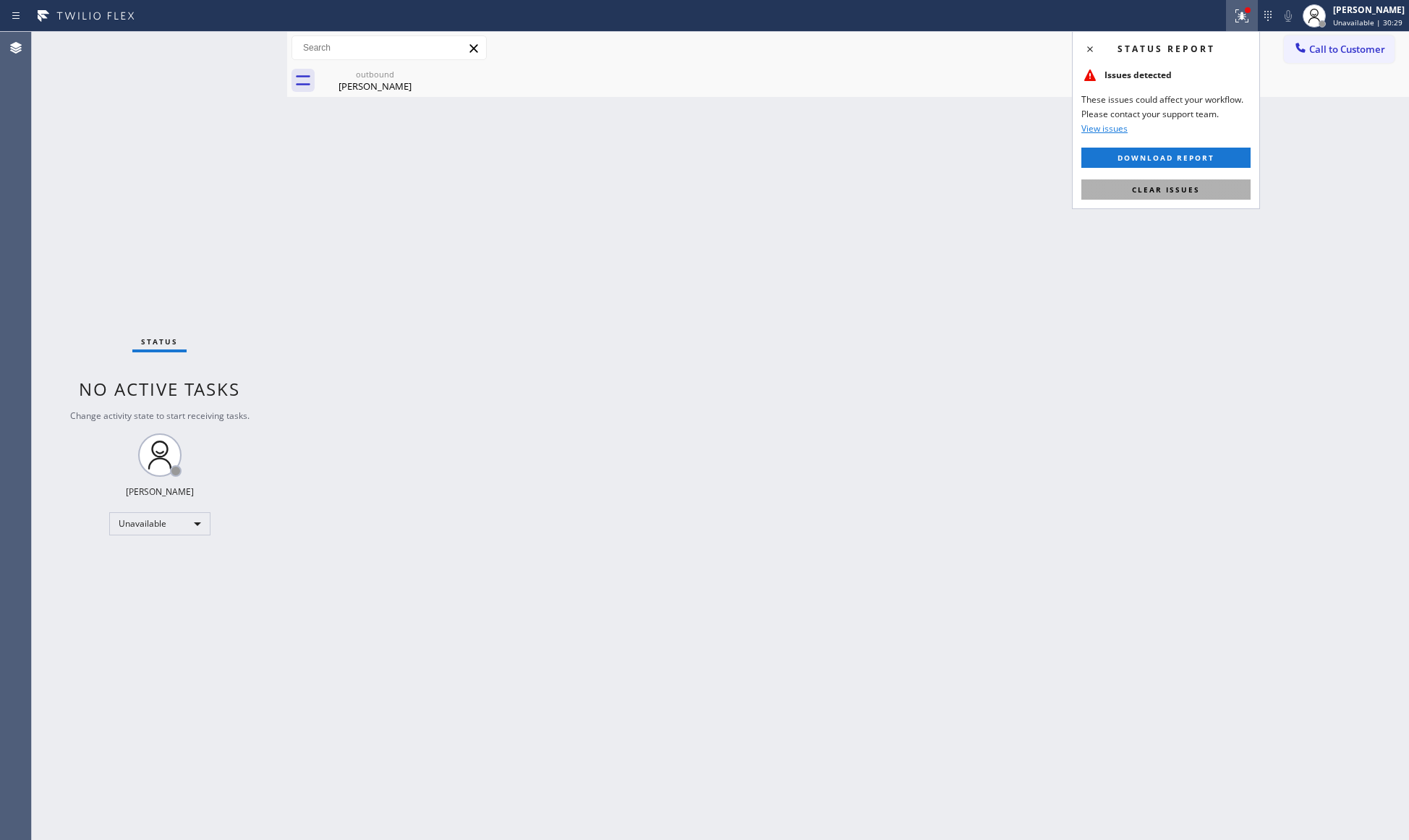
click at [1172, 188] on span "Clear issues" at bounding box center [1166, 190] width 68 height 10
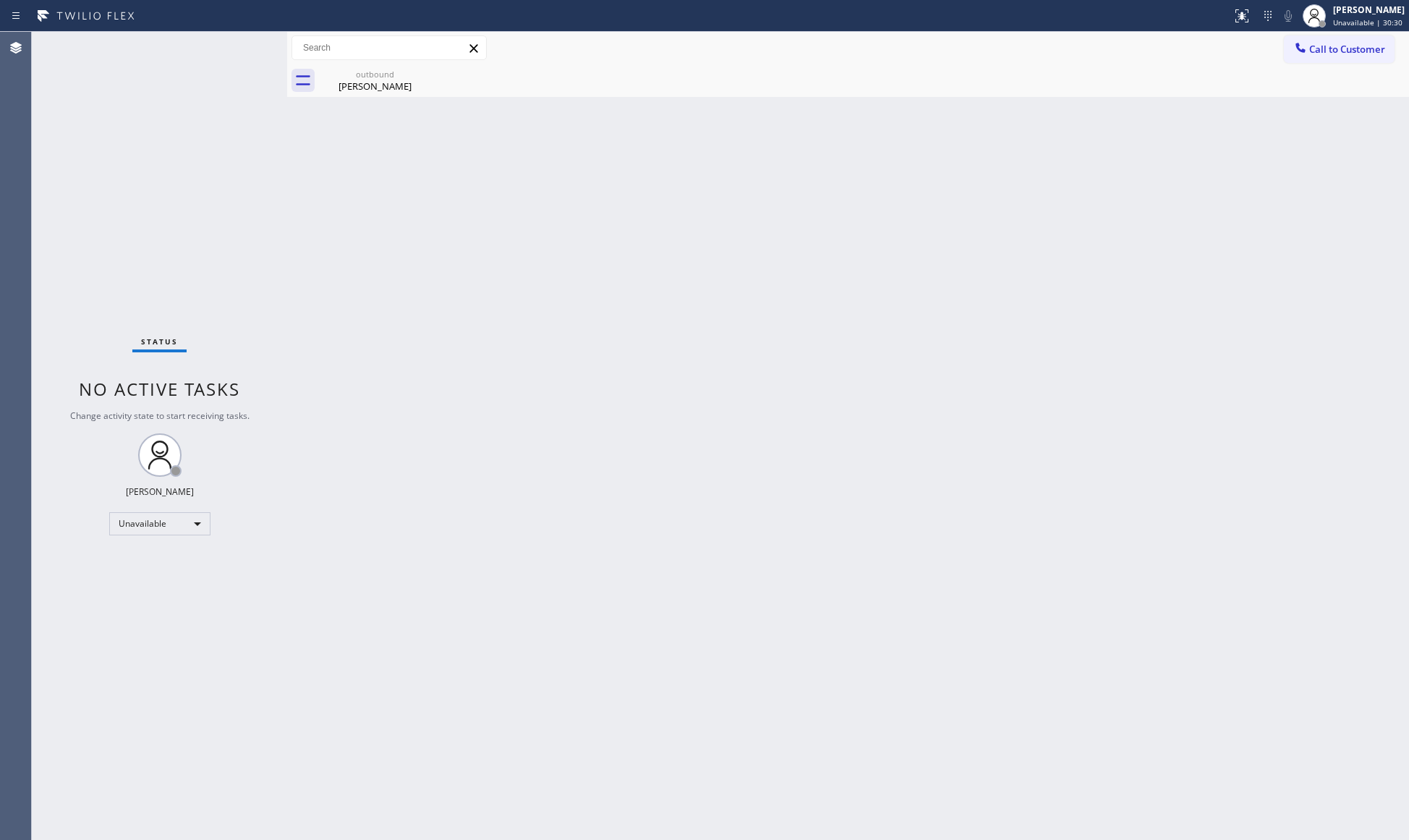
drag, startPoint x: 1346, startPoint y: 45, endPoint x: 1014, endPoint y: 116, distance: 339.5
click at [1329, 49] on span "Call to Customer" at bounding box center [1347, 49] width 76 height 13
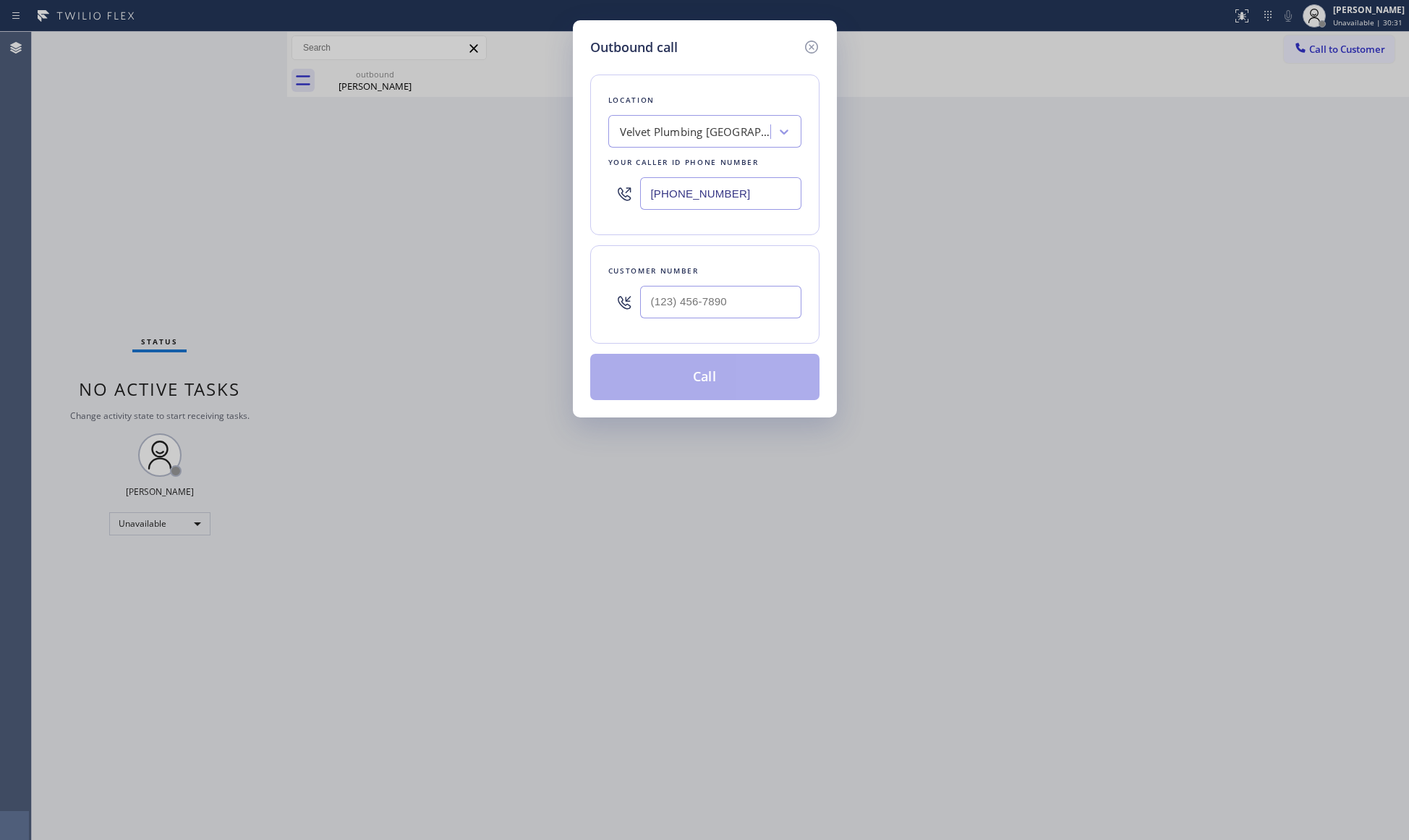
drag, startPoint x: 687, startPoint y: 209, endPoint x: 575, endPoint y: 190, distance: 113.6
click at [577, 206] on div "Outbound call Location Velvet Plumbing [GEOGRAPHIC_DATA] Your caller id phone n…" at bounding box center [705, 219] width 264 height 397
paste input "10) 388-4101"
type input "[PHONE_NUMBER]"
drag, startPoint x: 767, startPoint y: 293, endPoint x: 698, endPoint y: 191, distance: 123.1
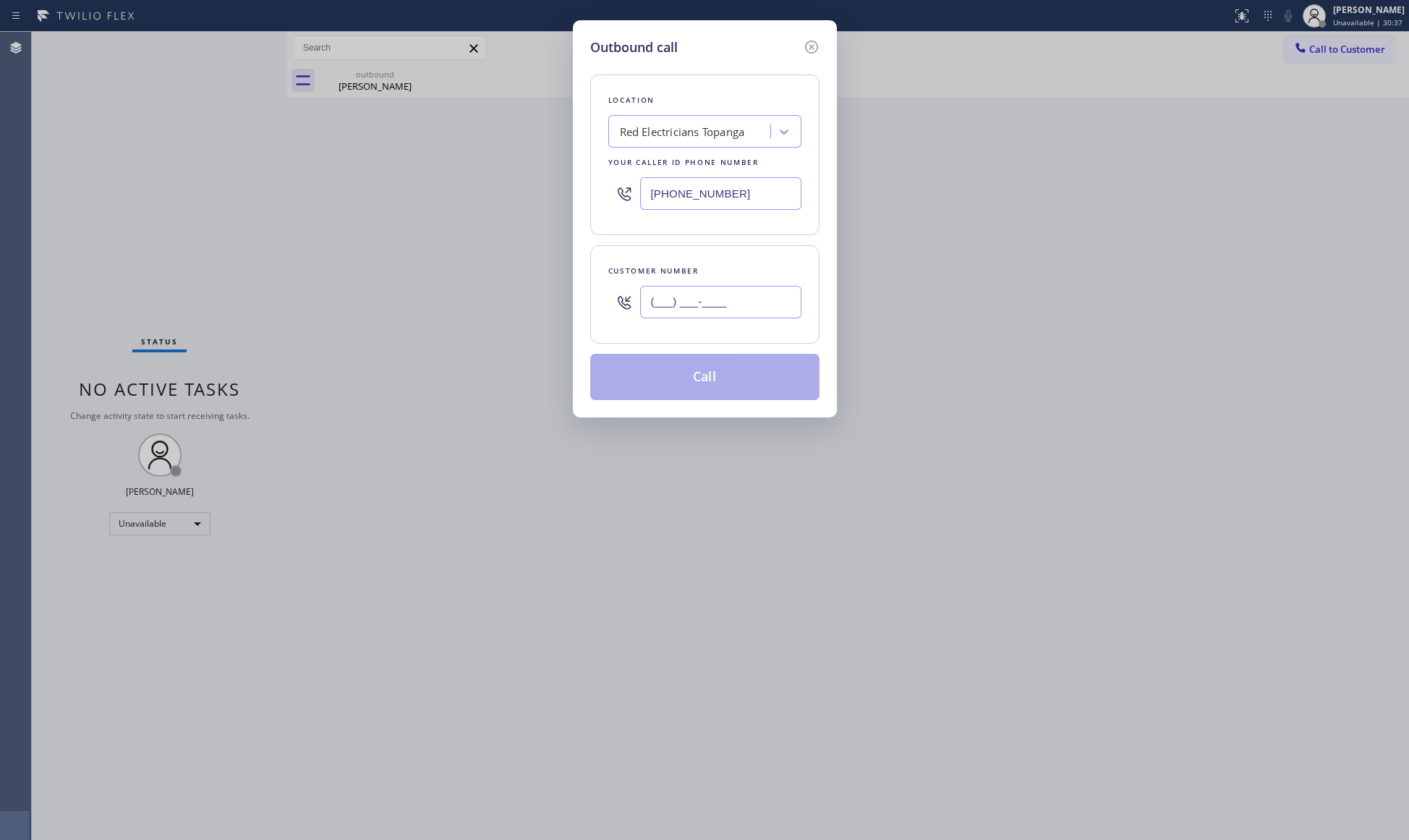
click at [764, 293] on input "(___) ___-____" at bounding box center [721, 302] width 162 height 32
paste input "818) 376-9196"
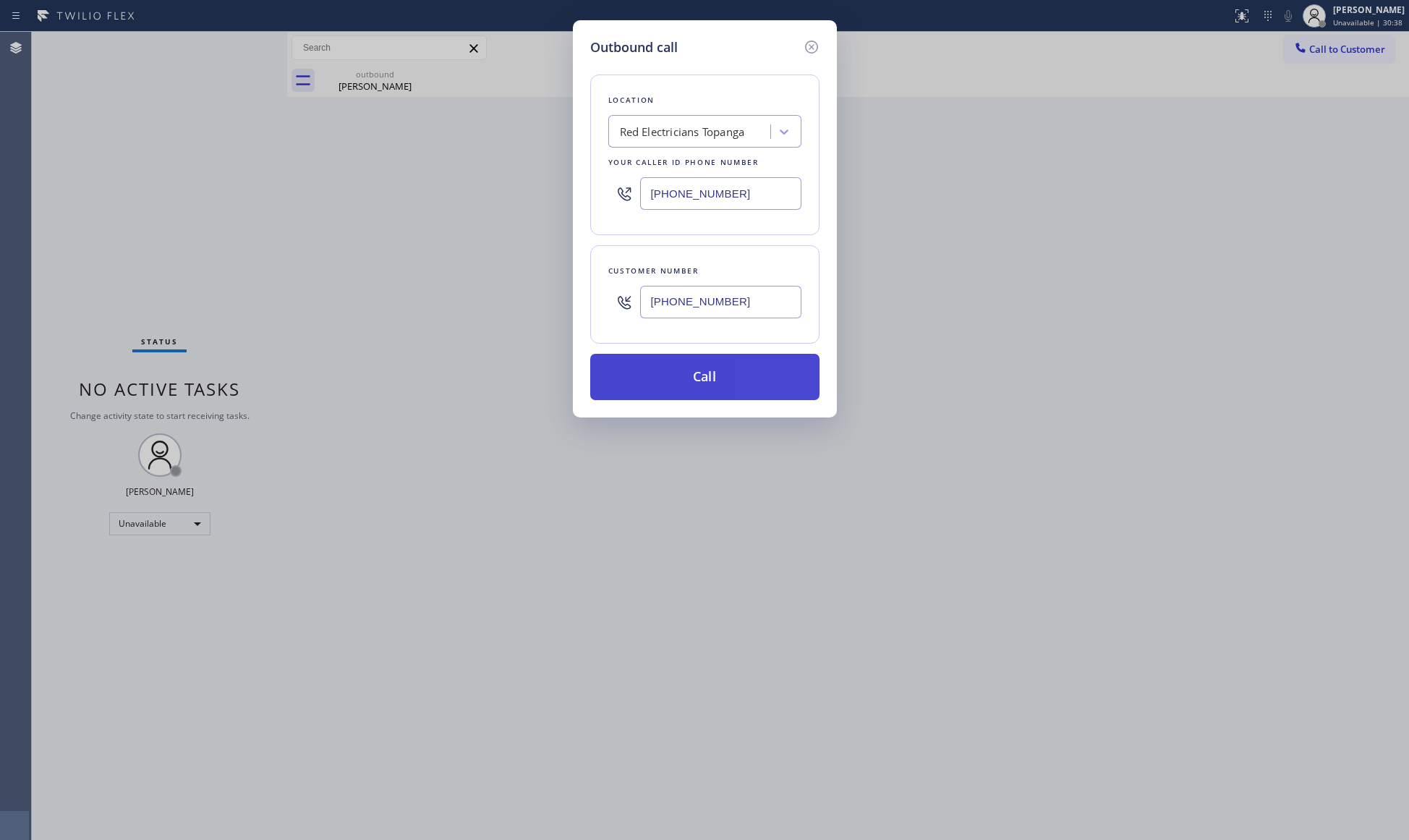
type input "[PHONE_NUMBER]"
click at [715, 368] on button "Call" at bounding box center [705, 377] width 229 height 46
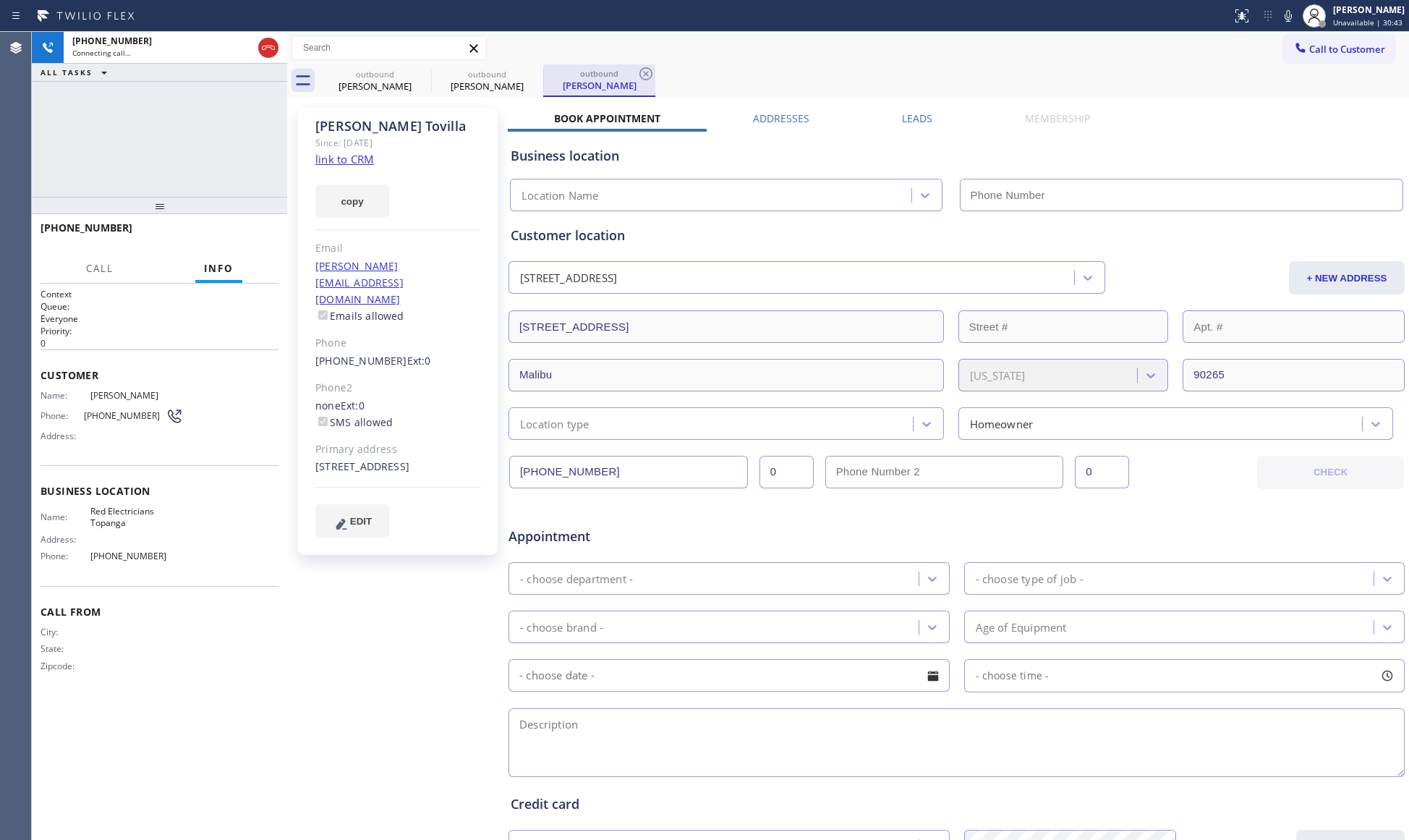
type input "[PHONE_NUMBER]"
drag, startPoint x: 646, startPoint y: 65, endPoint x: 612, endPoint y: 69, distance: 34.2
click at [642, 69] on icon at bounding box center [646, 73] width 17 height 17
click at [542, 70] on div "outbound [PERSON_NAME] outbound [PERSON_NAME]" at bounding box center [864, 80] width 1090 height 32
click at [525, 68] on icon at bounding box center [533, 73] width 17 height 17
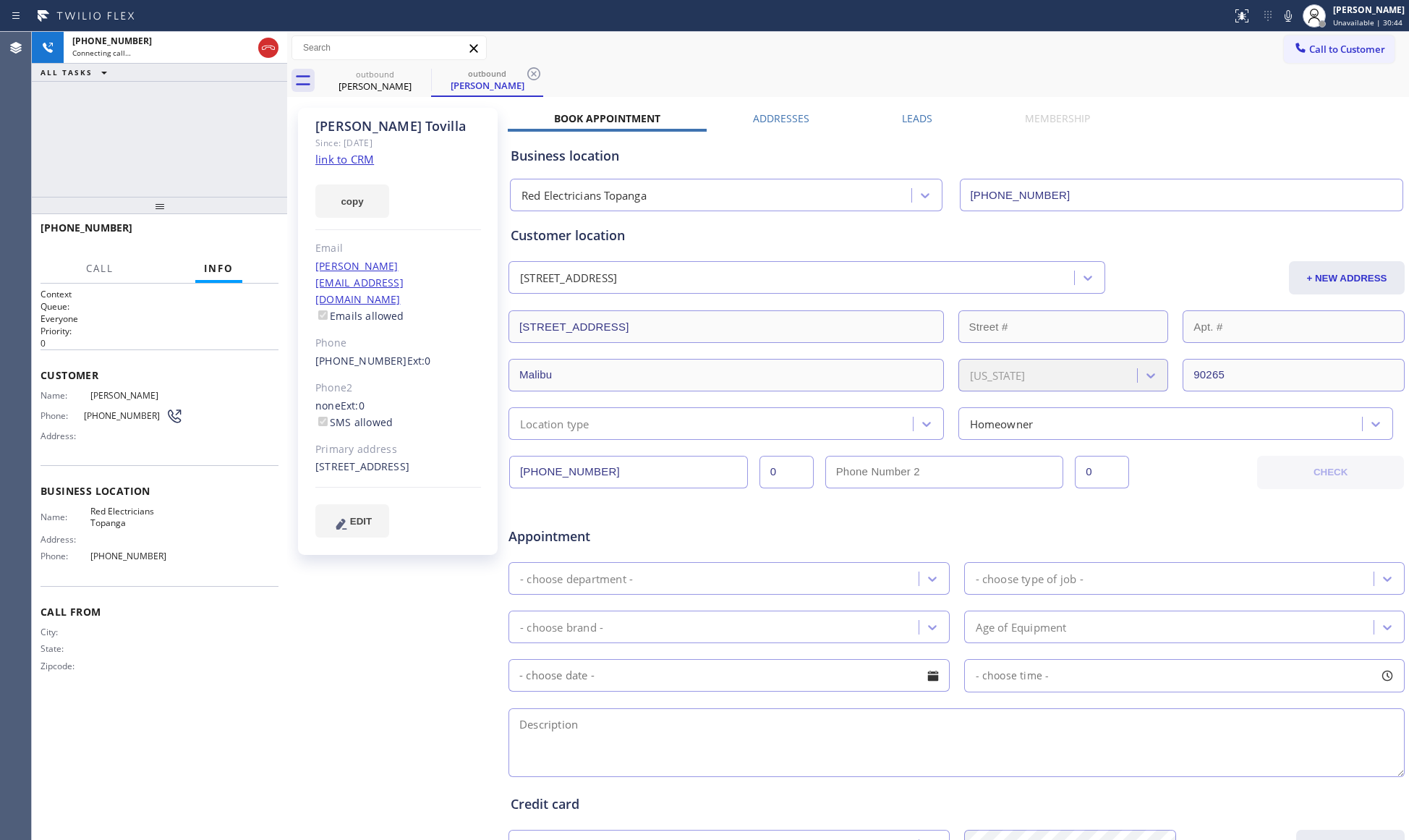
type input "[PHONE_NUMBER]"
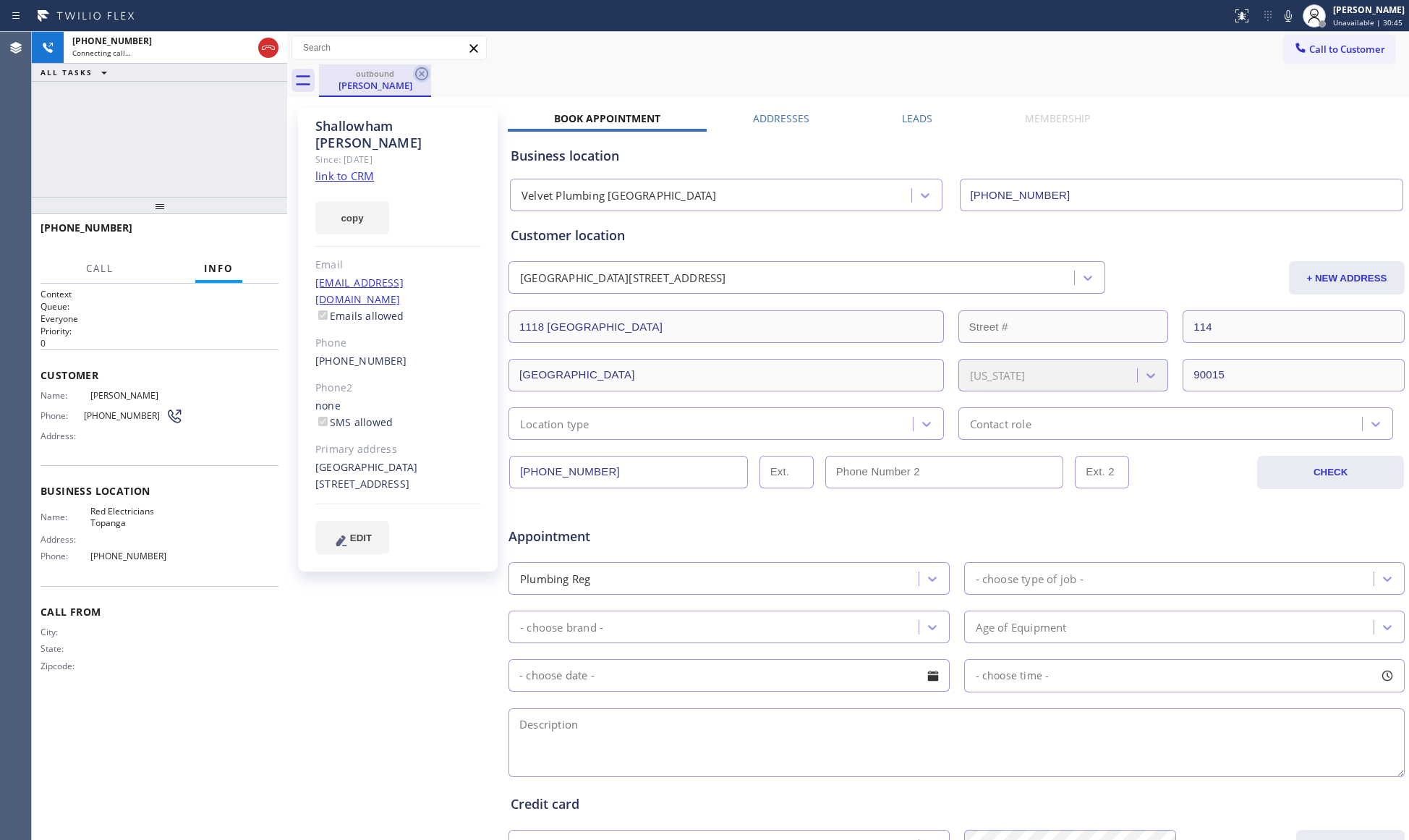
click at [420, 79] on icon at bounding box center [422, 74] width 13 height 13
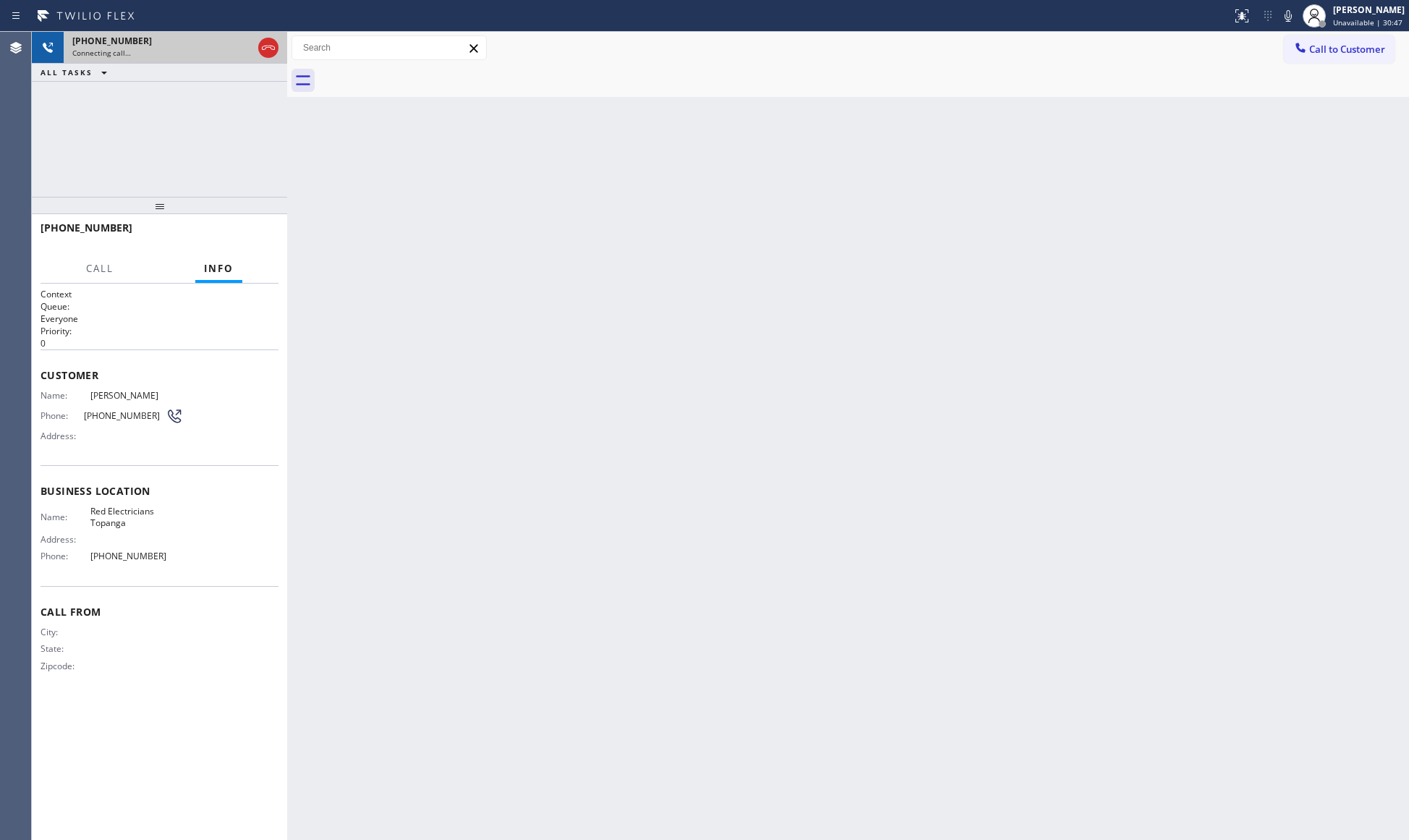
click at [134, 56] on div "Connecting call…" at bounding box center [162, 53] width 180 height 10
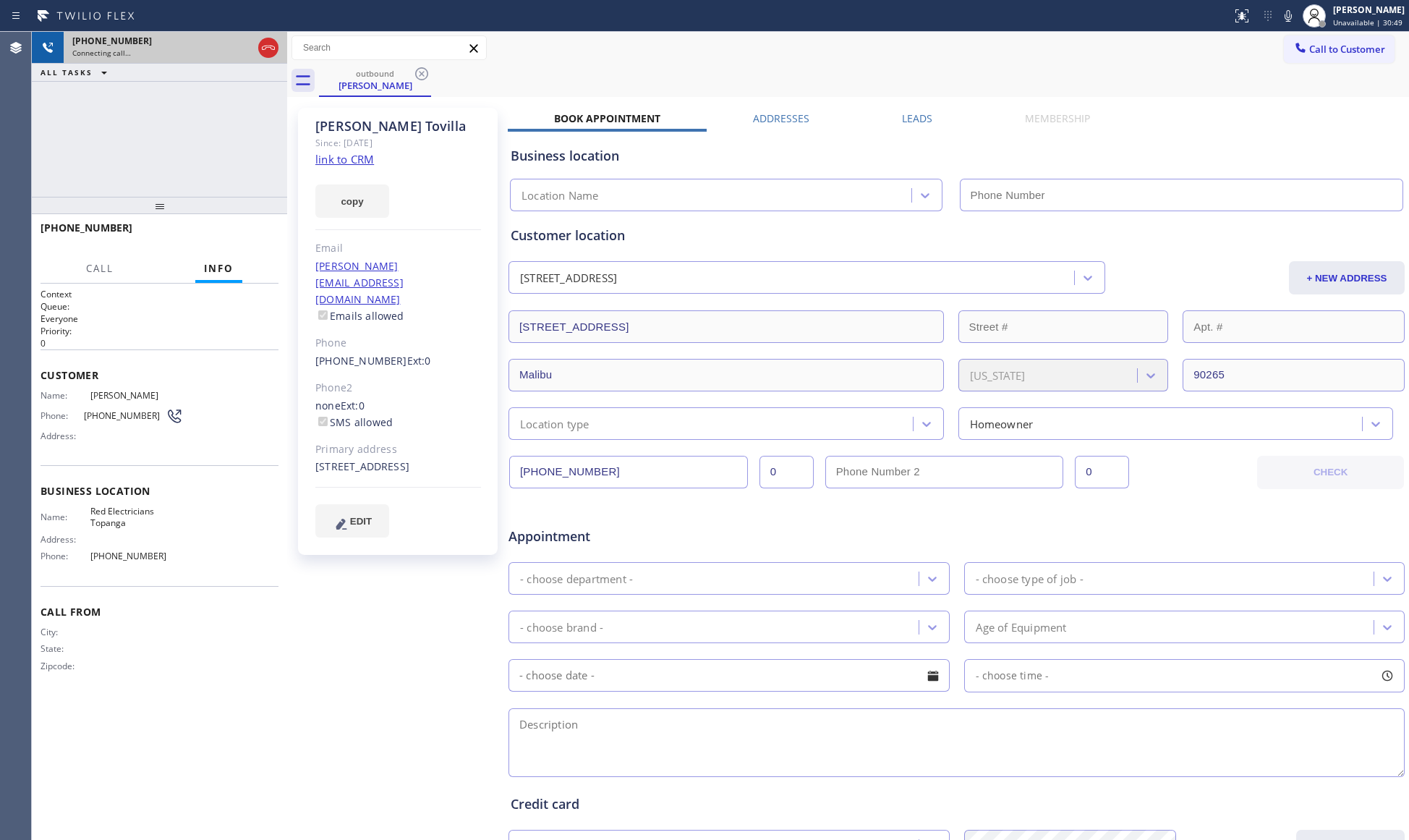
type input "[PHONE_NUMBER]"
click at [259, 44] on div at bounding box center [268, 47] width 21 height 17
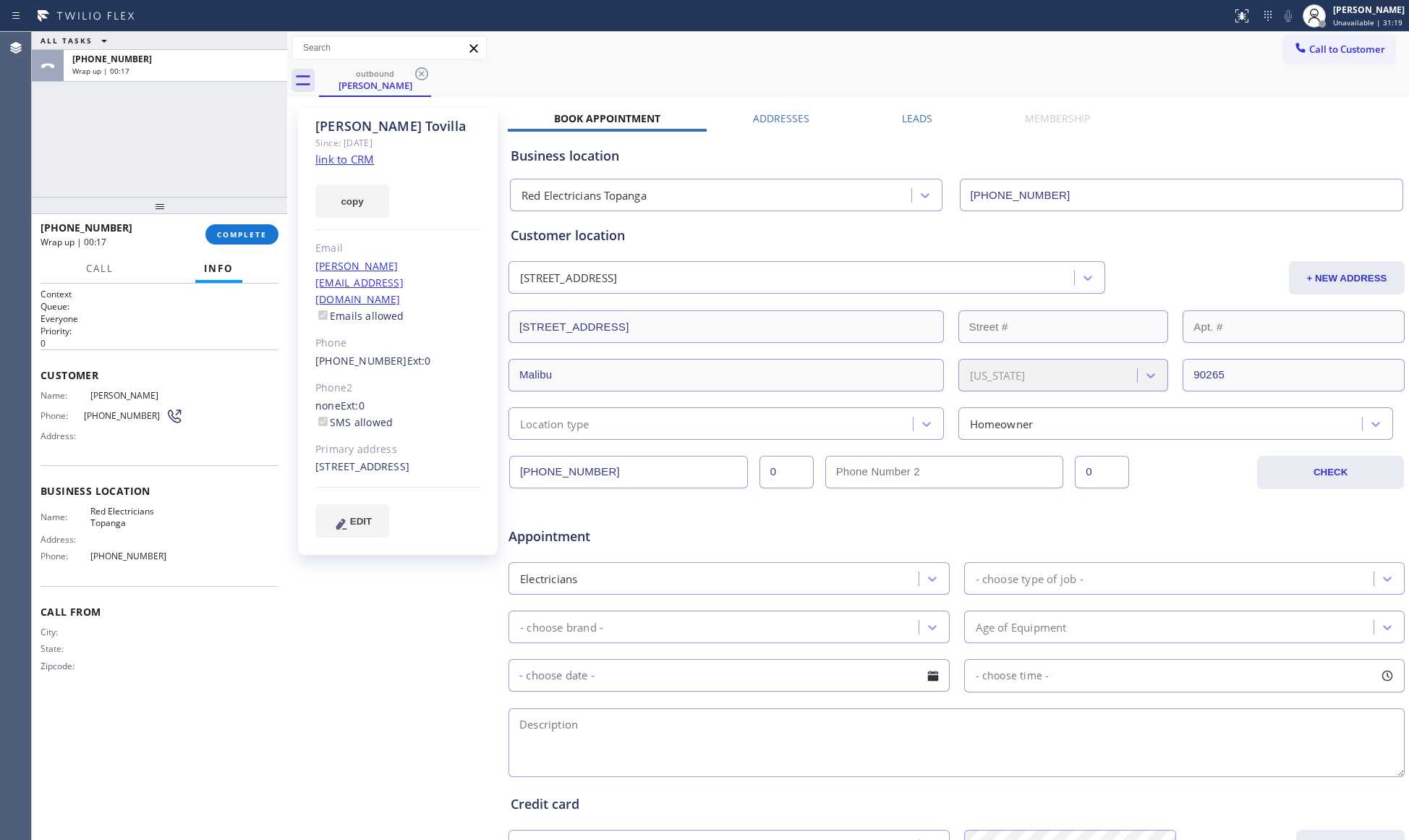
click at [247, 246] on div "[PHONE_NUMBER] Wrap up | 00:17 COMPLETE" at bounding box center [159, 234] width 238 height 38
click at [234, 227] on button "COMPLETE" at bounding box center [242, 234] width 73 height 21
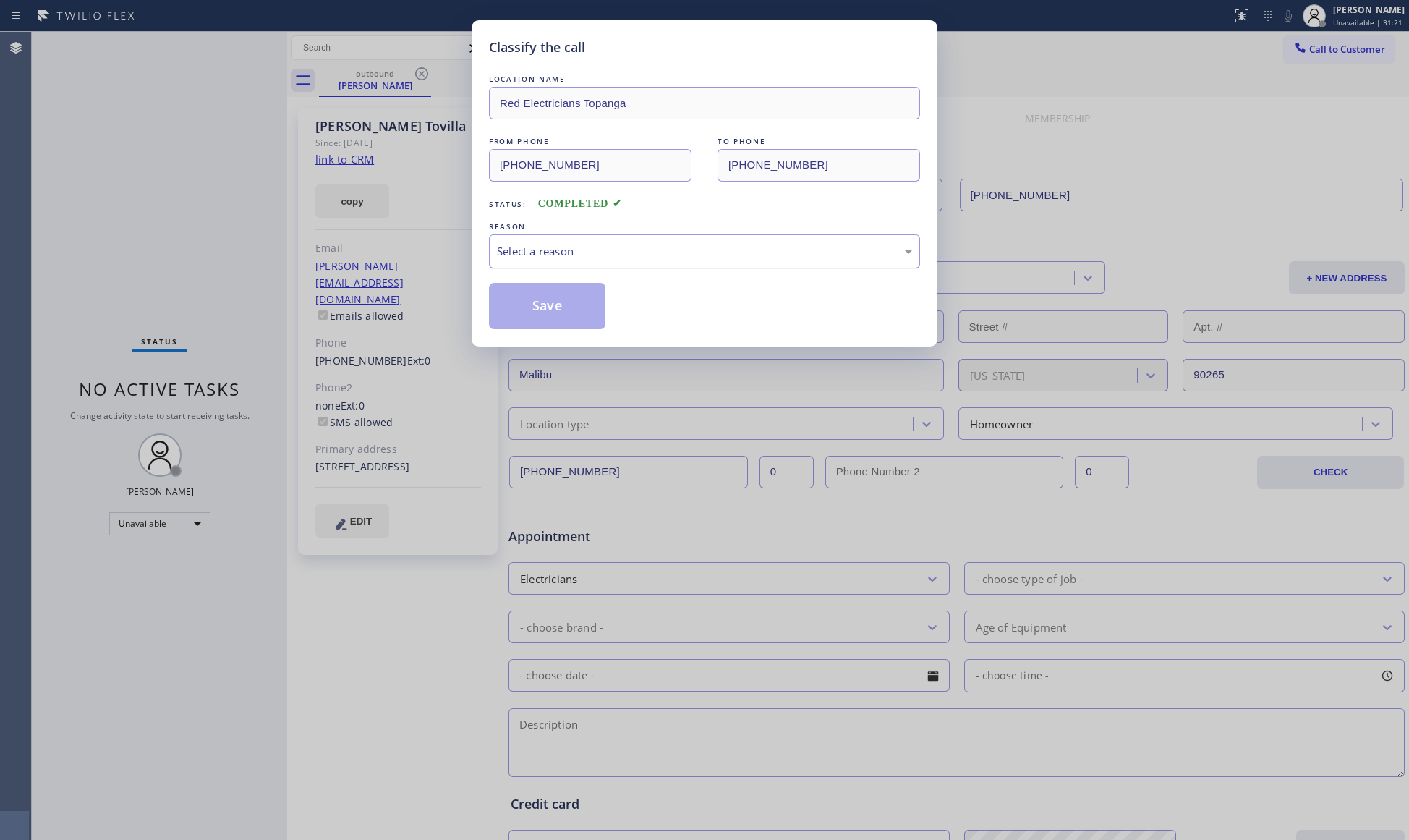
click at [547, 257] on div "Select a reason" at bounding box center [705, 251] width 416 height 16
click at [566, 317] on button "Save" at bounding box center [547, 306] width 116 height 46
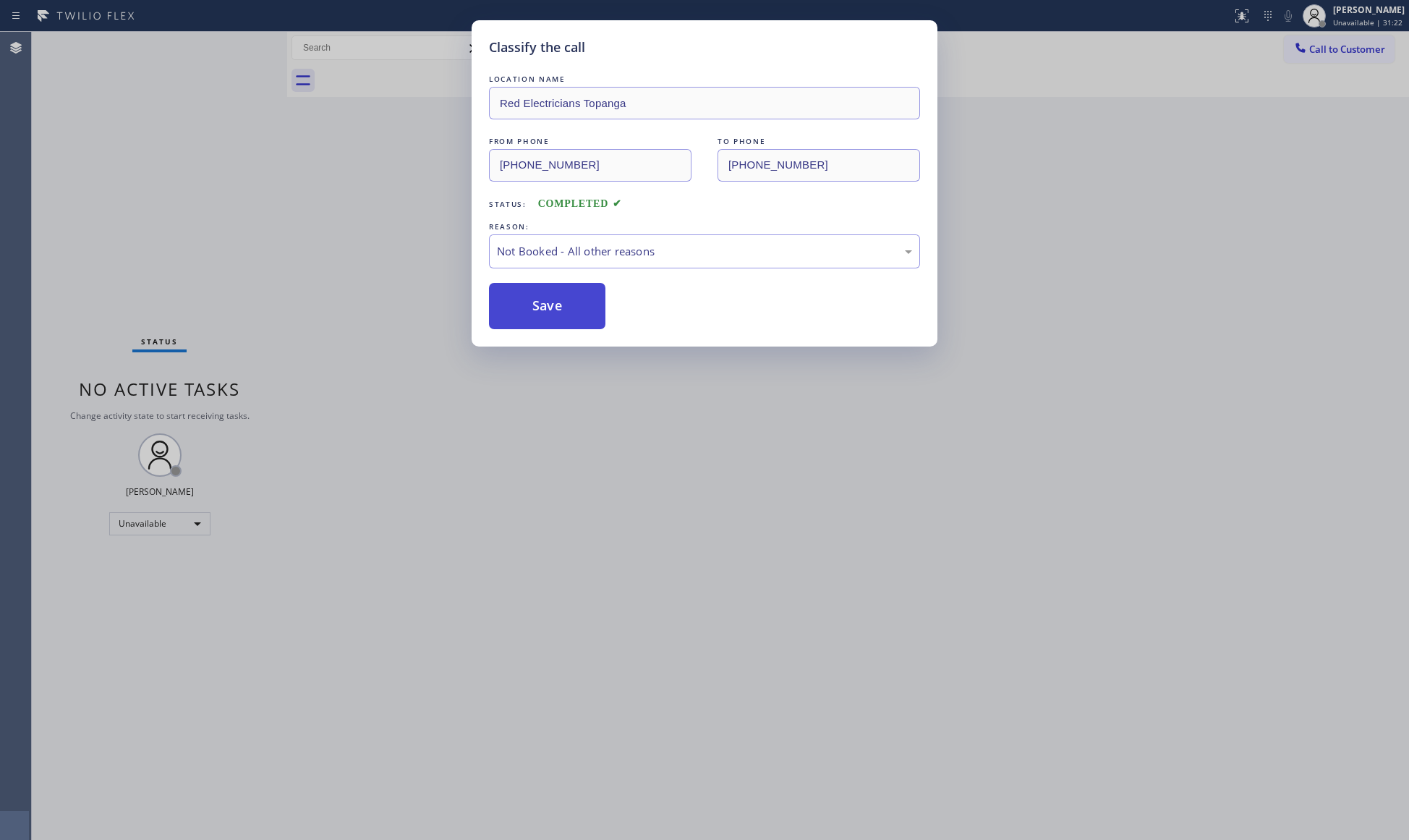
click at [566, 316] on button "Save" at bounding box center [547, 306] width 116 height 46
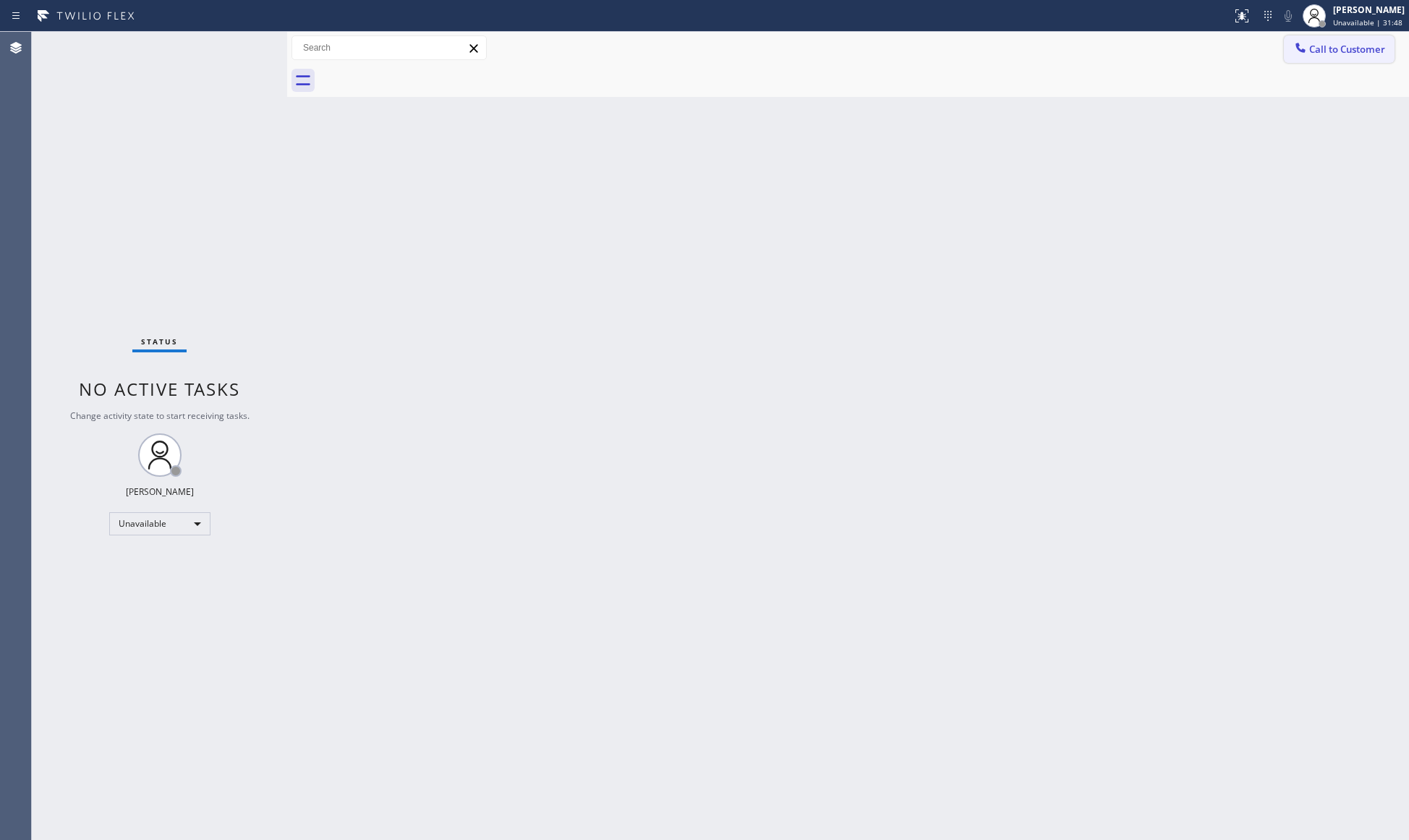
click at [1329, 45] on span "Call to Customer" at bounding box center [1347, 49] width 76 height 13
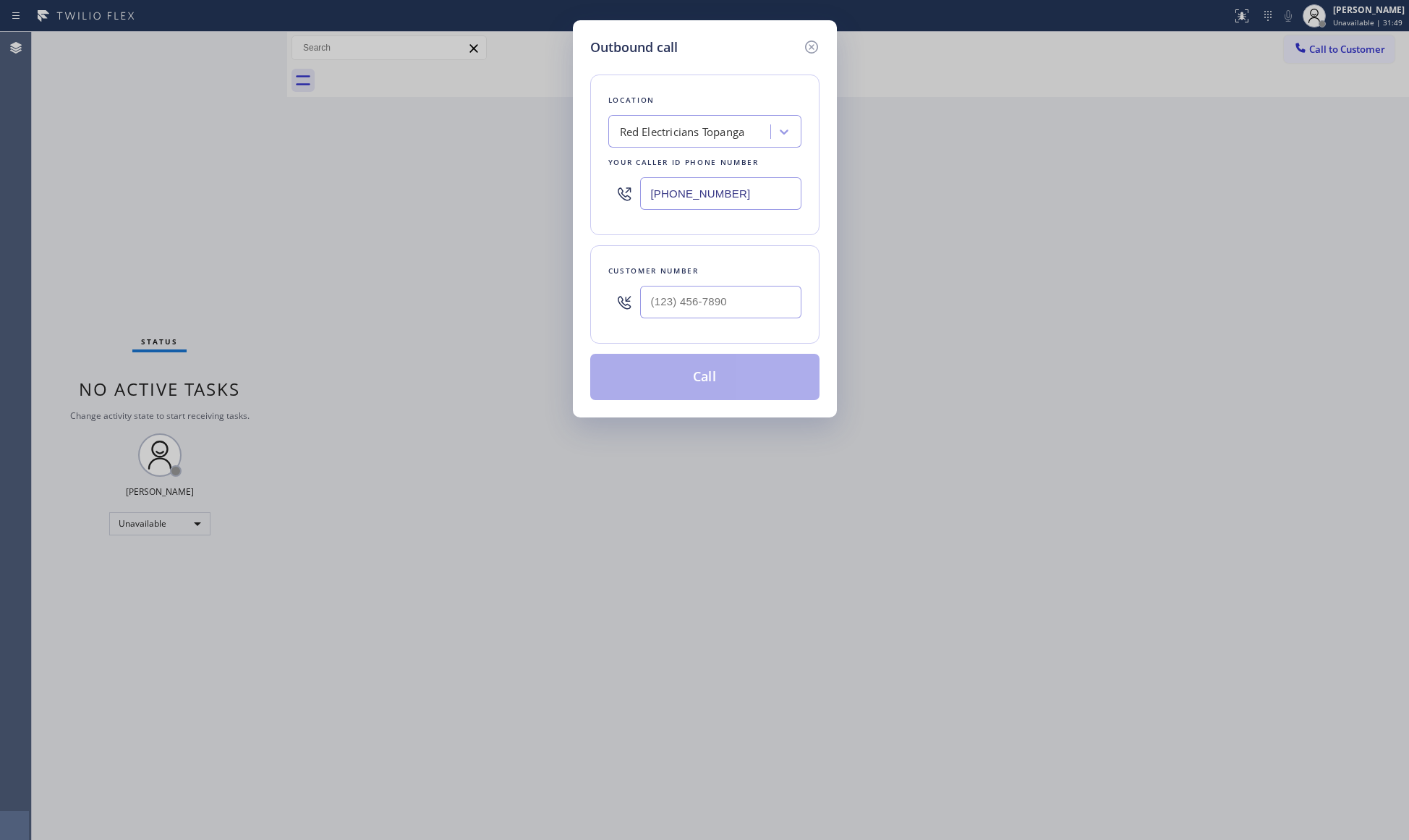
drag, startPoint x: 749, startPoint y: 197, endPoint x: 596, endPoint y: 197, distance: 153.0
click at [596, 197] on div "Location Red Electricians Topanga Your caller id phone number [PHONE_NUMBER]" at bounding box center [705, 154] width 229 height 161
paste input "760) 638-562"
type input "[PHONE_NUMBER]"
click at [751, 298] on input "(___) ___-____" at bounding box center [721, 302] width 162 height 32
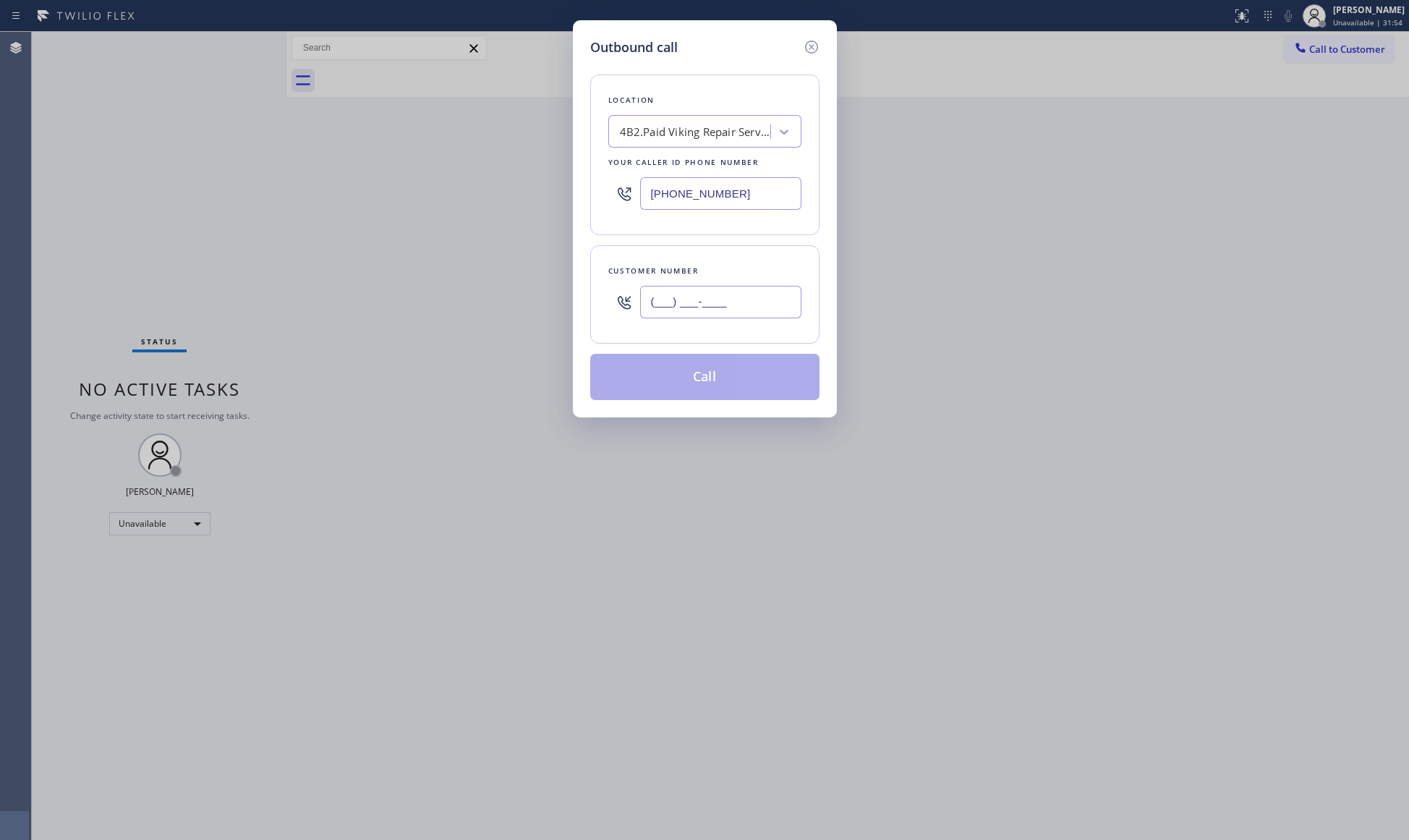
paste input "619) 300-4980"
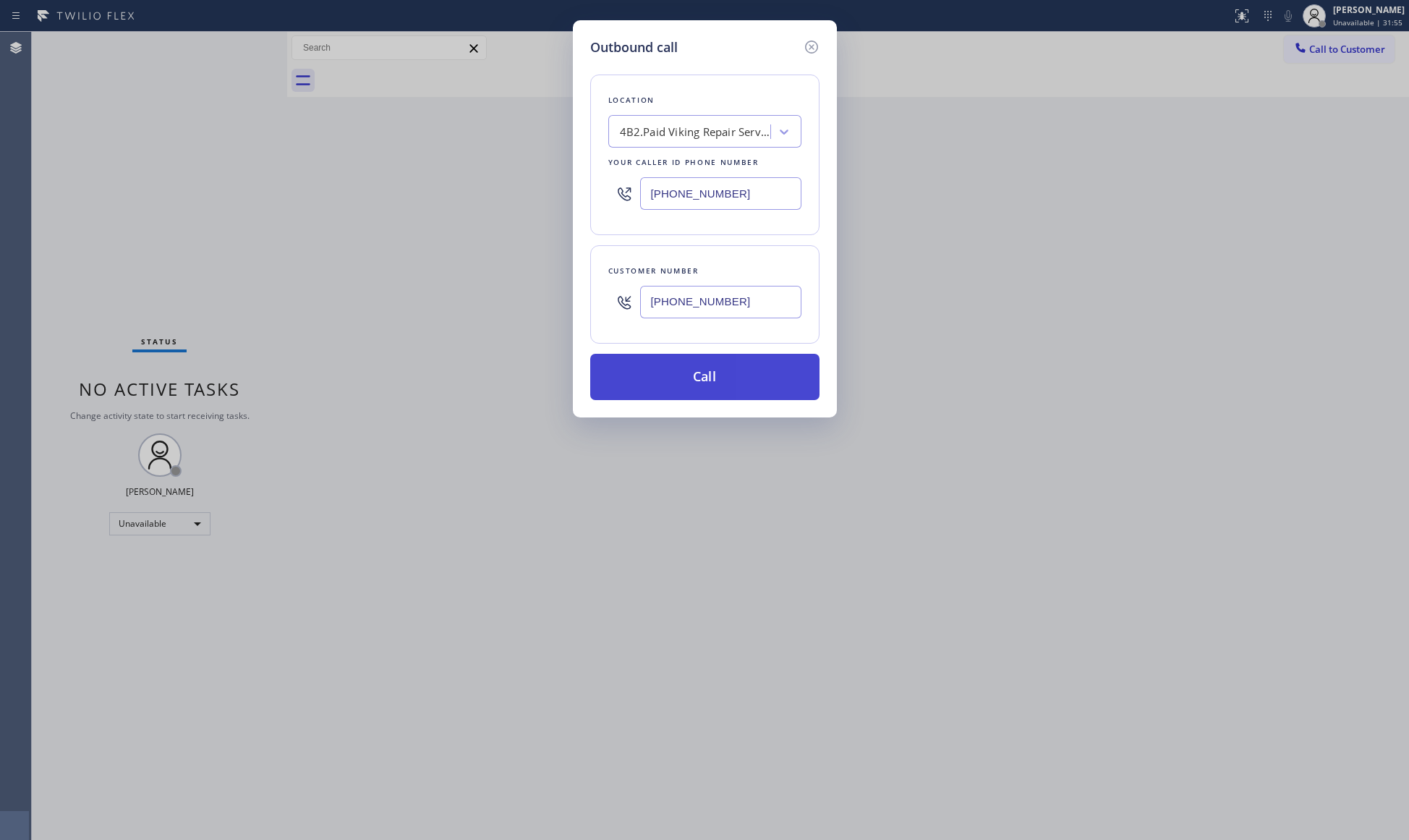
type input "[PHONE_NUMBER]"
click at [723, 357] on button "Call" at bounding box center [705, 377] width 229 height 46
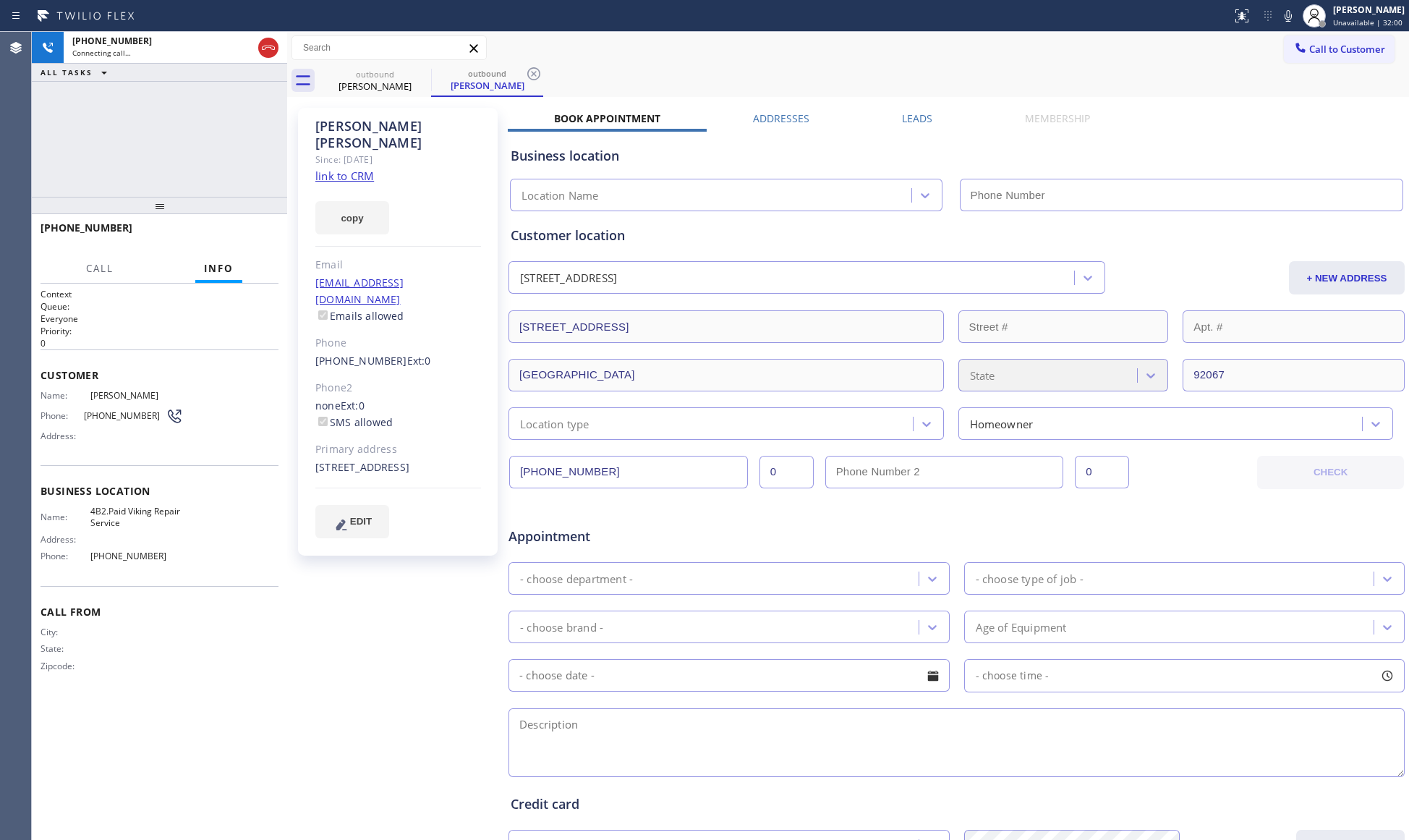
type input "[PHONE_NUMBER]"
click at [768, 67] on div "outbound [PERSON_NAME] outbound [PERSON_NAME]" at bounding box center [864, 80] width 1090 height 32
click at [528, 73] on icon at bounding box center [534, 74] width 13 height 13
click at [547, 68] on div "outbound [PERSON_NAME]" at bounding box center [864, 80] width 1090 height 32
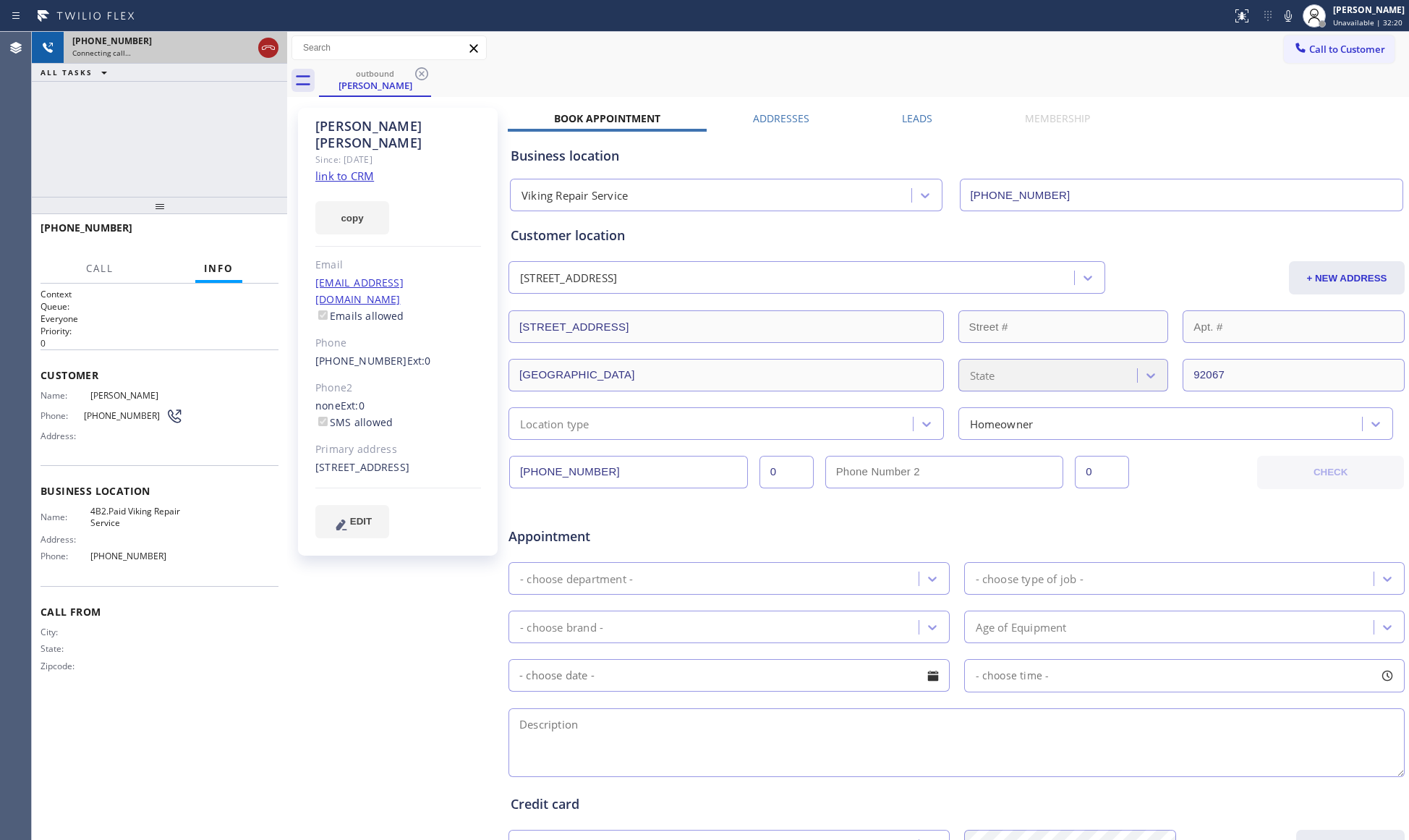
click at [270, 50] on icon at bounding box center [268, 47] width 17 height 17
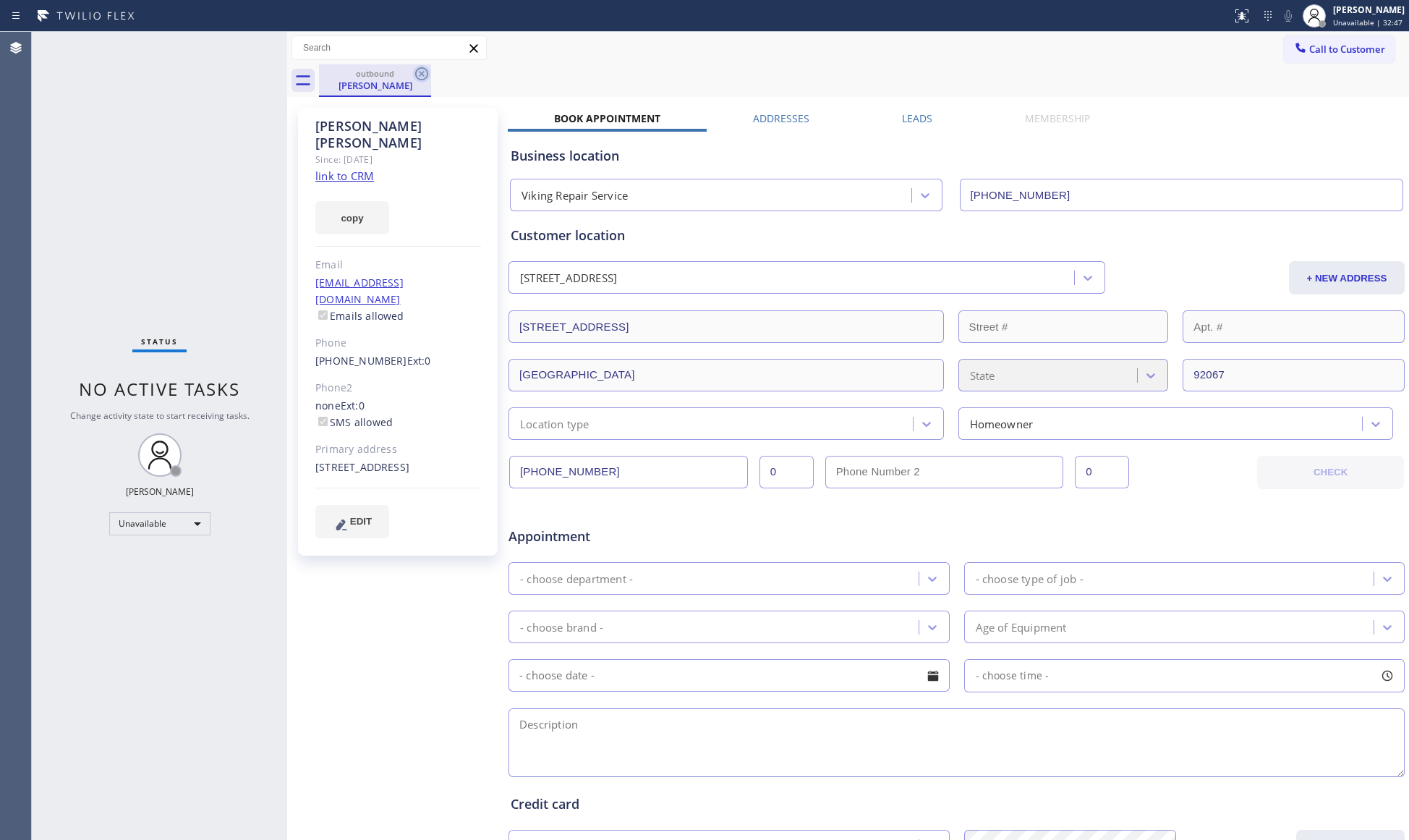
click at [420, 68] on icon at bounding box center [422, 74] width 13 height 13
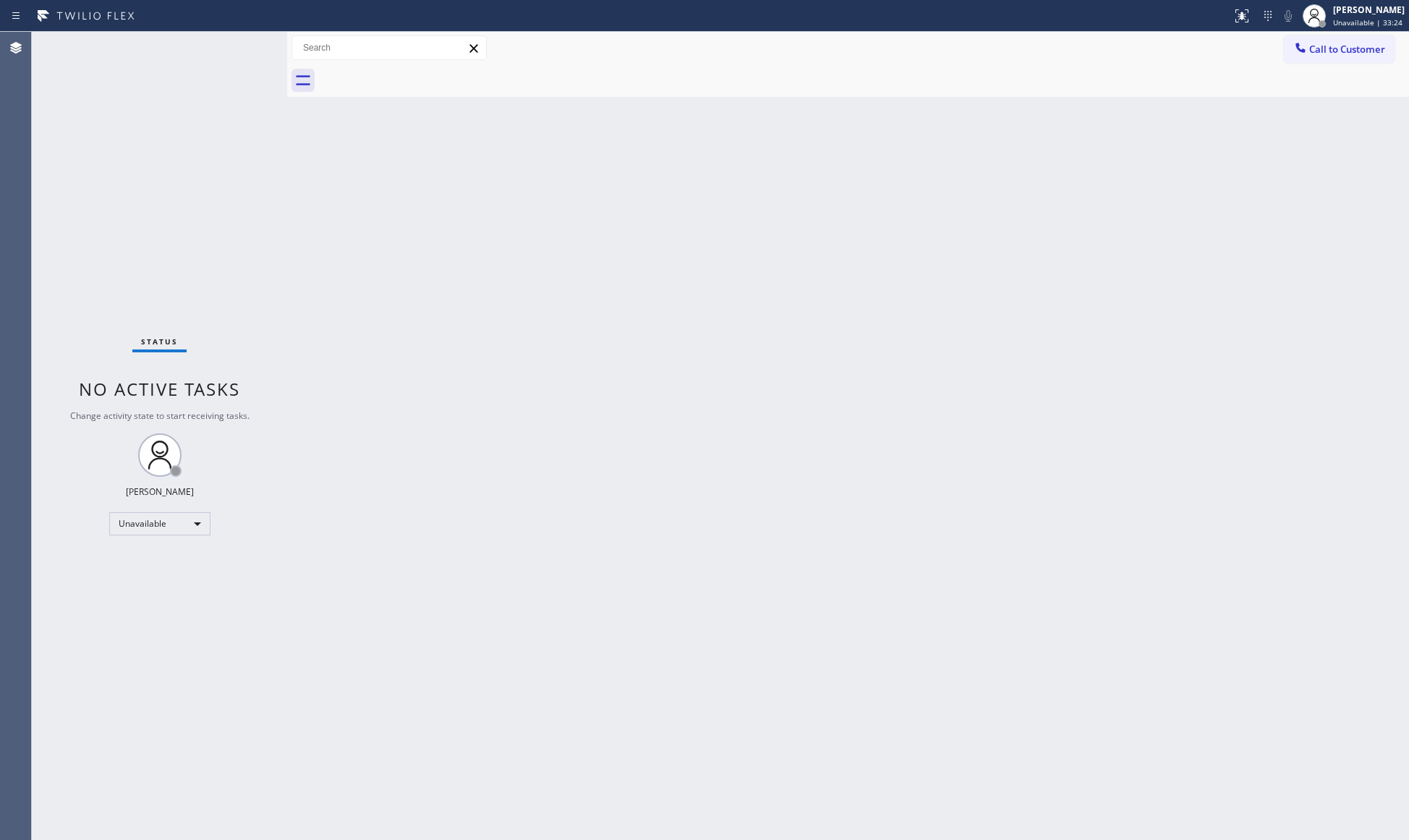
click at [1334, 54] on span "Call to Customer" at bounding box center [1347, 49] width 76 height 13
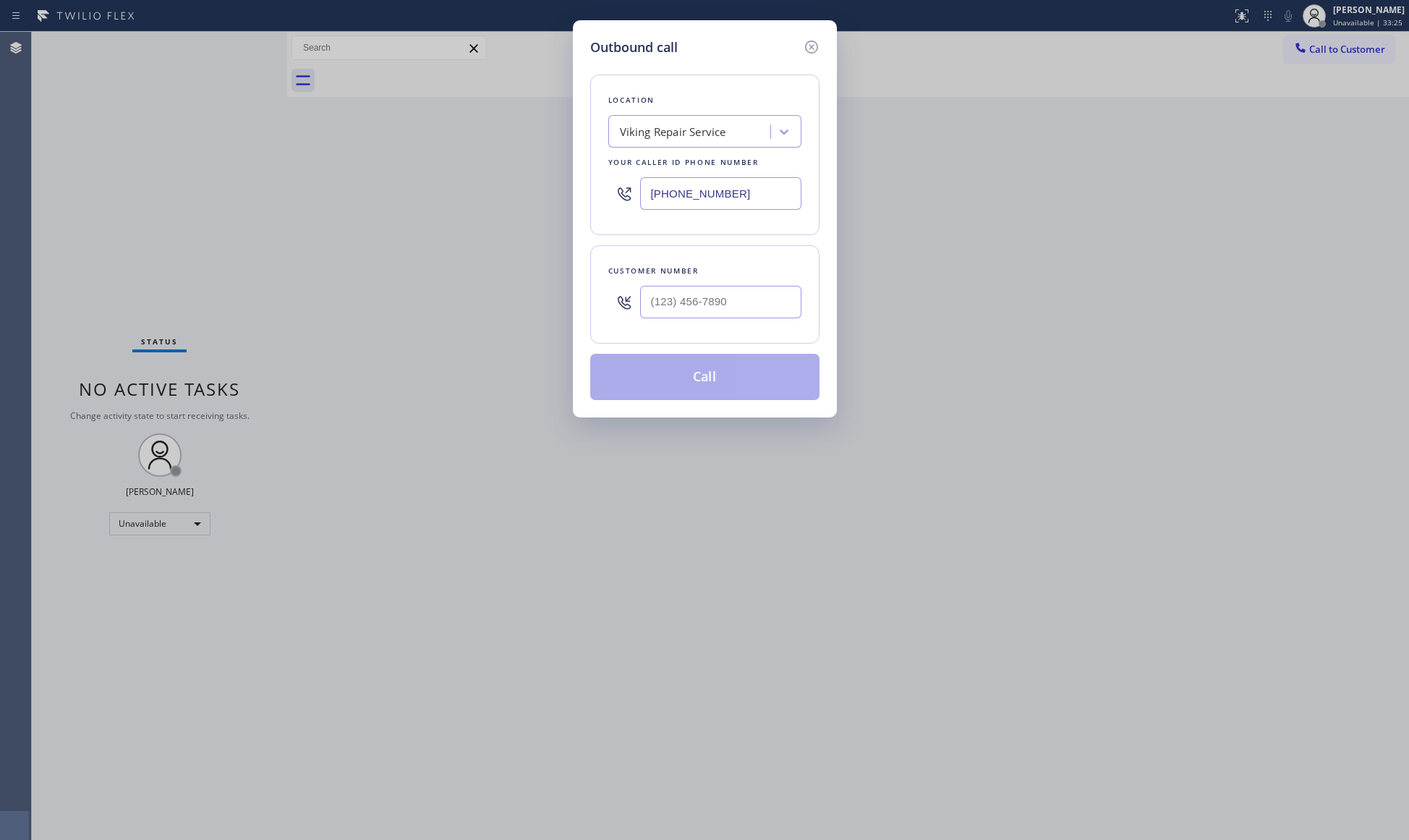
drag, startPoint x: 748, startPoint y: 207, endPoint x: 598, endPoint y: 203, distance: 150.1
click at [559, 209] on div "Outbound call Location Viking Repair Service Your caller id phone number [PHONE…" at bounding box center [704, 420] width 1409 height 840
paste input "14) 583-615"
type input "[PHONE_NUMBER]"
paste input "562) 754-4077"
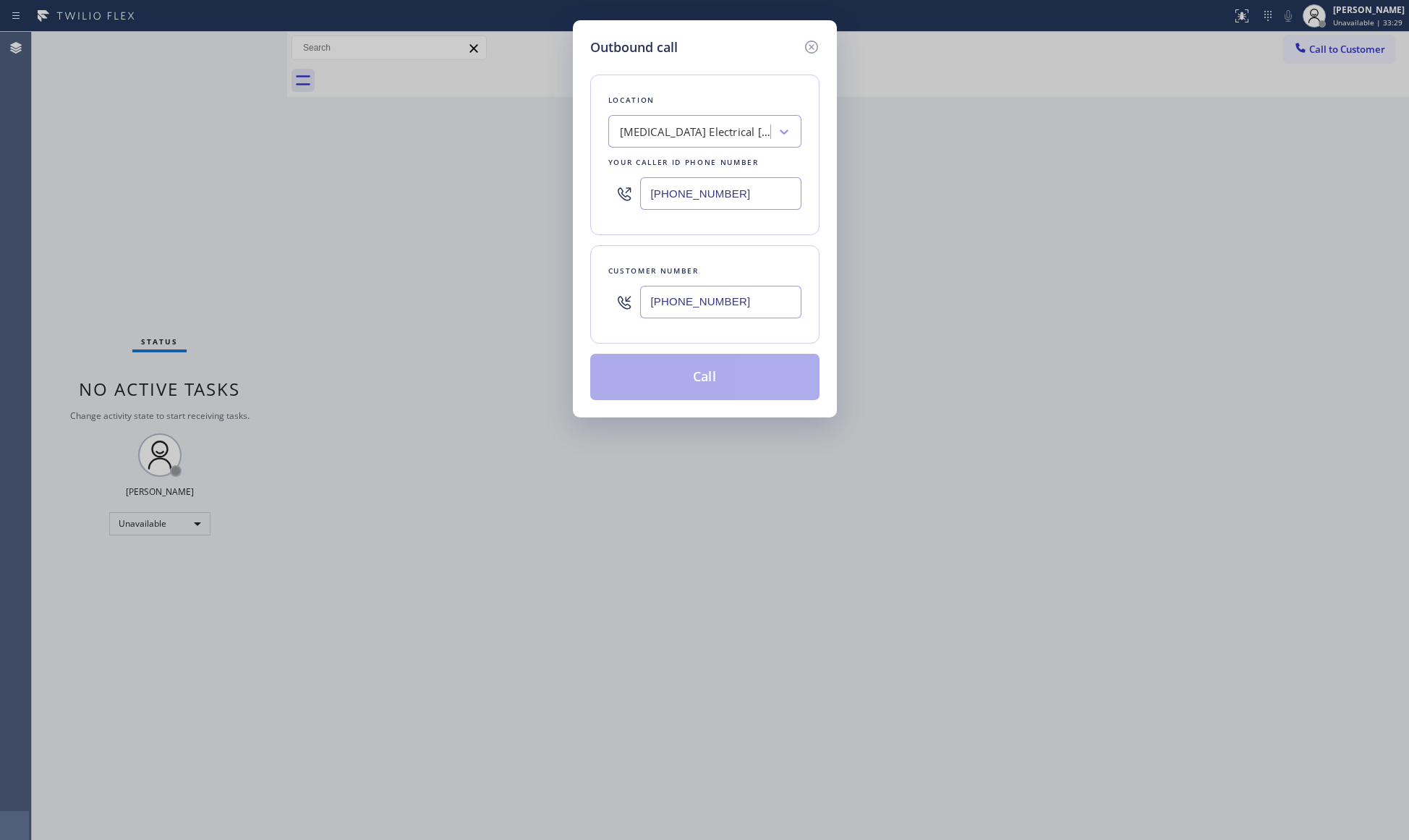
click at [746, 293] on input "[PHONE_NUMBER]" at bounding box center [721, 302] width 162 height 32
type input "[PHONE_NUMBER]"
click at [719, 377] on button "Call" at bounding box center [705, 377] width 229 height 46
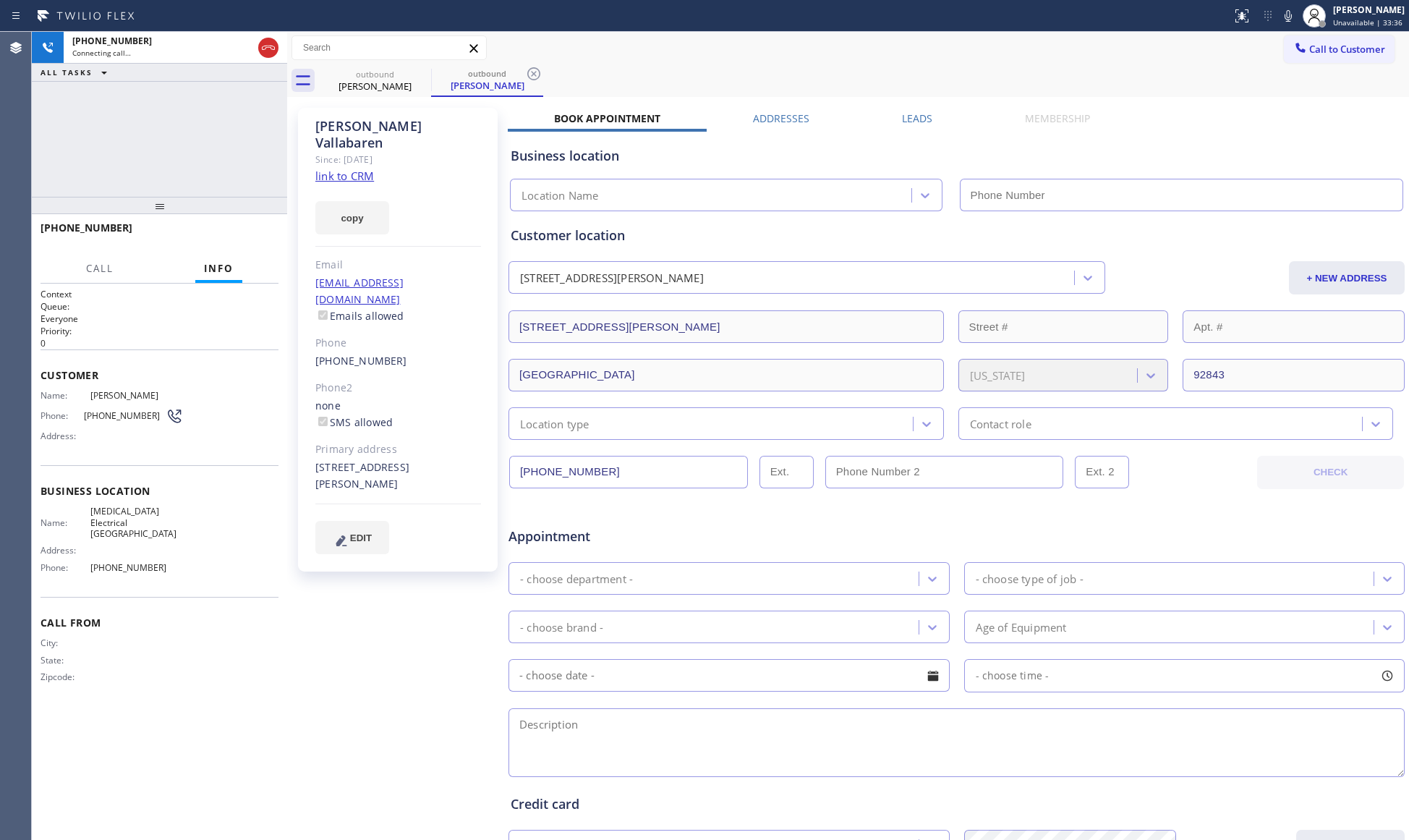
type input "[PHONE_NUMBER]"
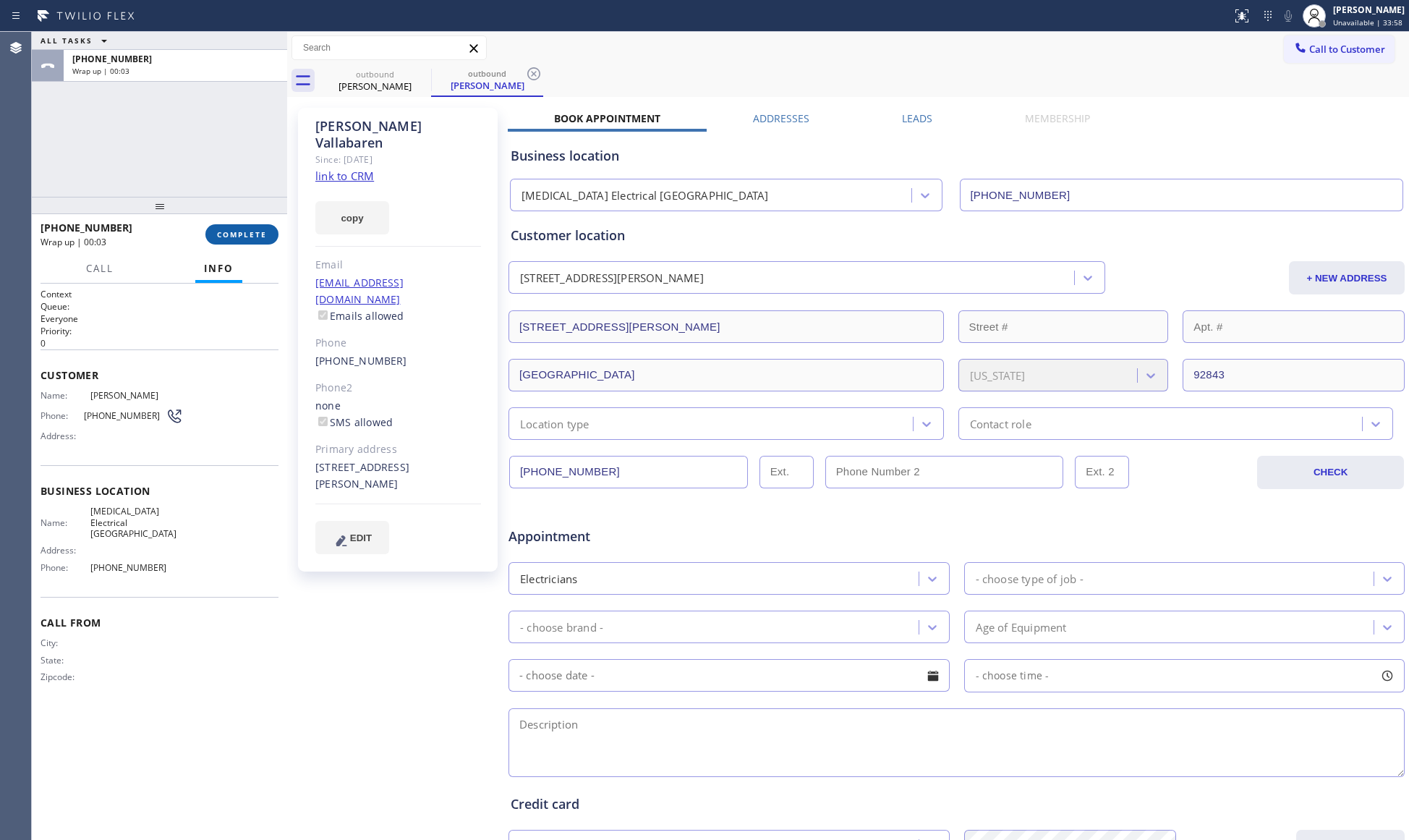
click at [258, 227] on button "COMPLETE" at bounding box center [242, 234] width 73 height 21
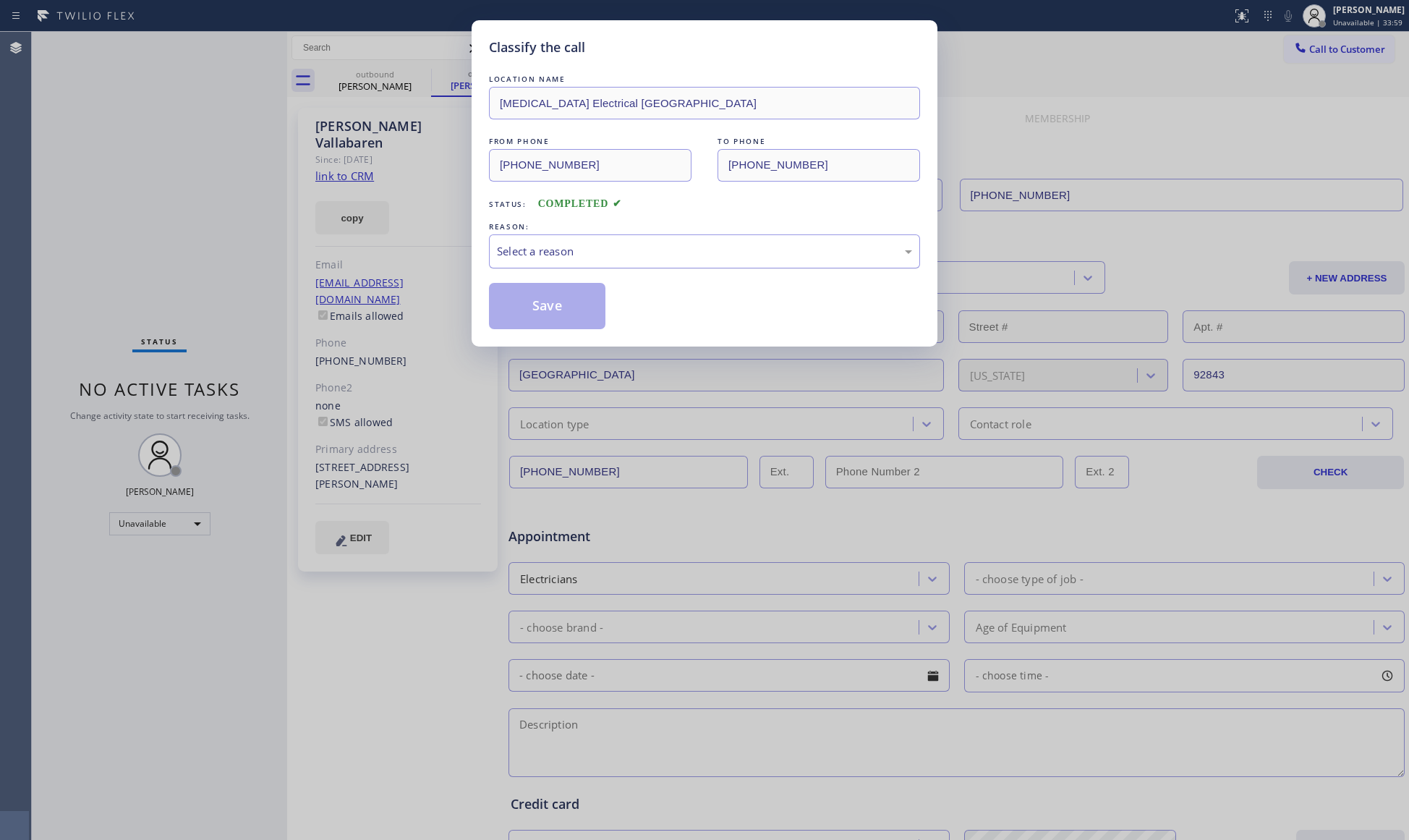
click at [533, 245] on div "Select a reason" at bounding box center [705, 251] width 416 height 16
click at [533, 311] on button "Save" at bounding box center [547, 306] width 116 height 46
click at [536, 310] on button "Save" at bounding box center [547, 306] width 116 height 46
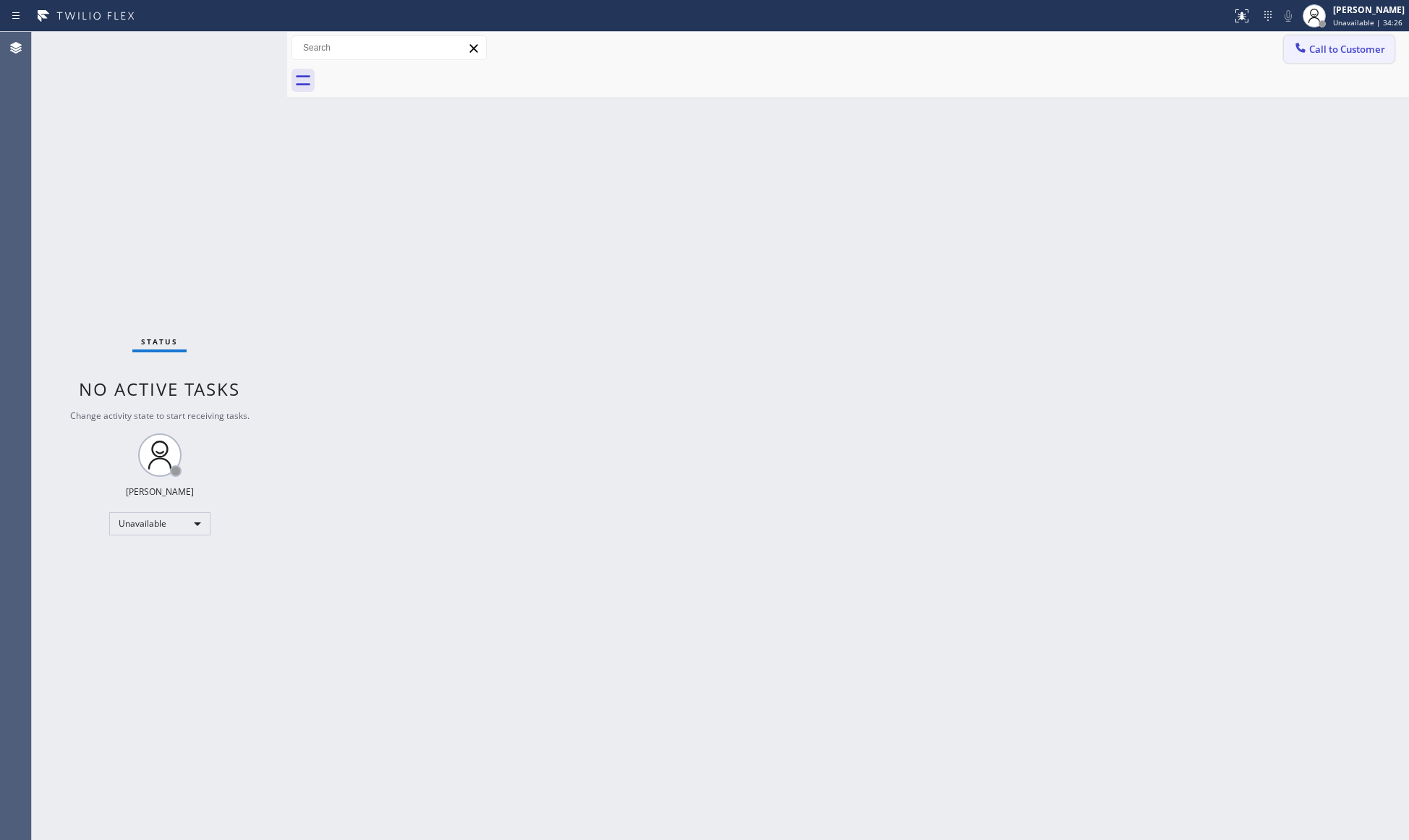
click at [1300, 42] on icon at bounding box center [1301, 48] width 15 height 15
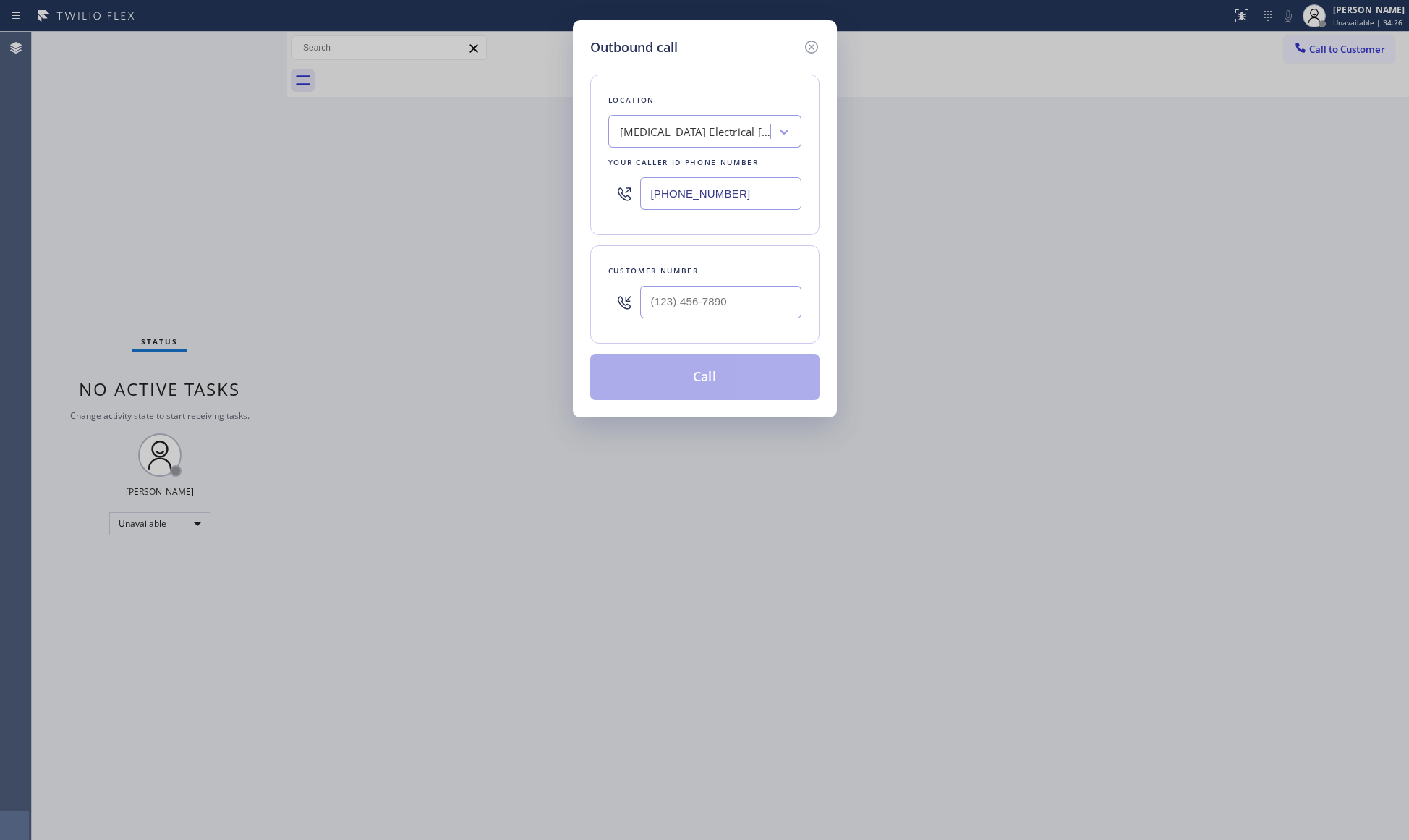
drag, startPoint x: 655, startPoint y: 197, endPoint x: 575, endPoint y: 195, distance: 80.0
click at [611, 197] on div "[PHONE_NUMBER]" at bounding box center [705, 193] width 193 height 47
paste input "855) 731-4952"
type input "[PHONE_NUMBER]"
click at [735, 299] on input "(___) ___-____" at bounding box center [721, 302] width 162 height 32
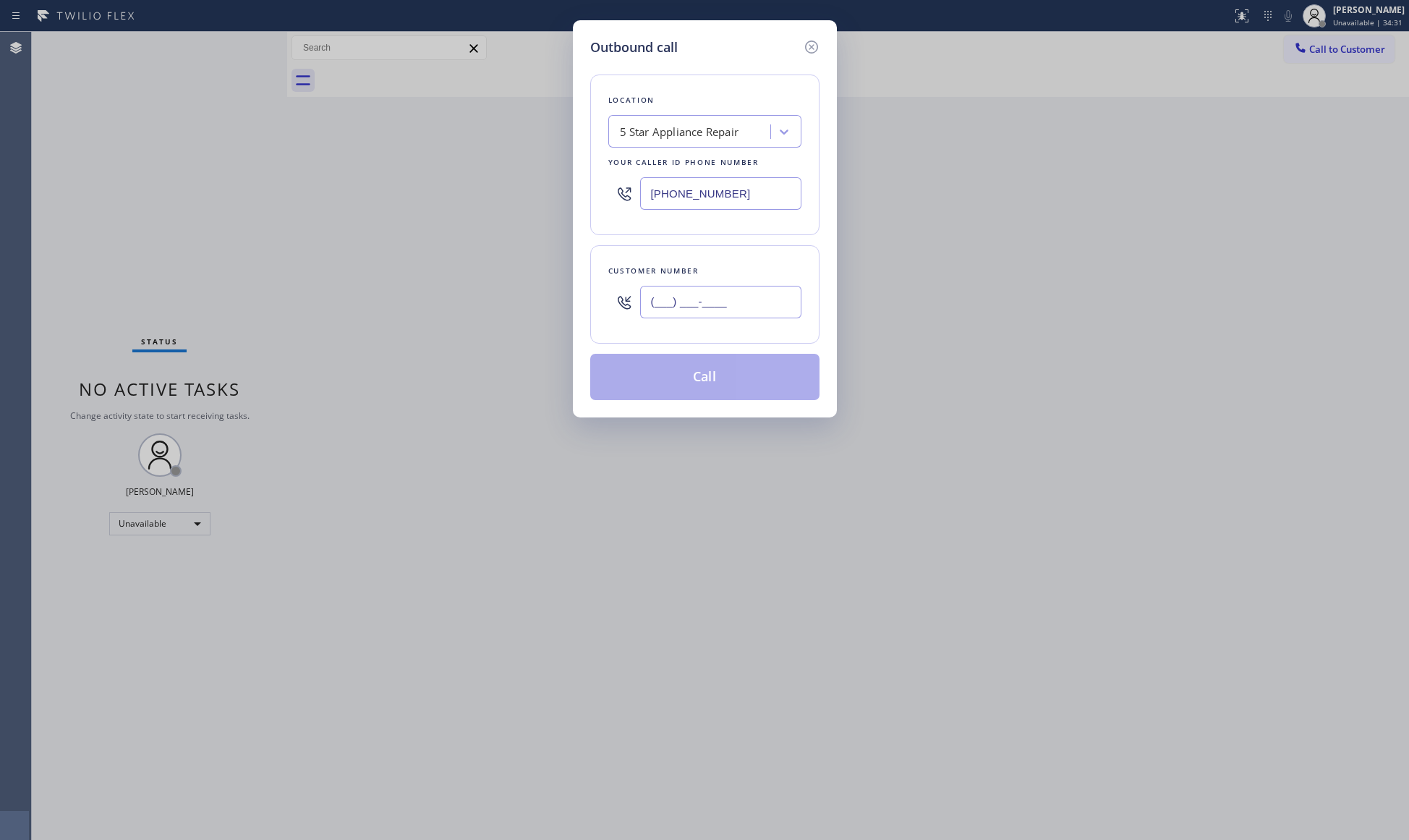
paste input "928) 245-2970"
type input "[PHONE_NUMBER]"
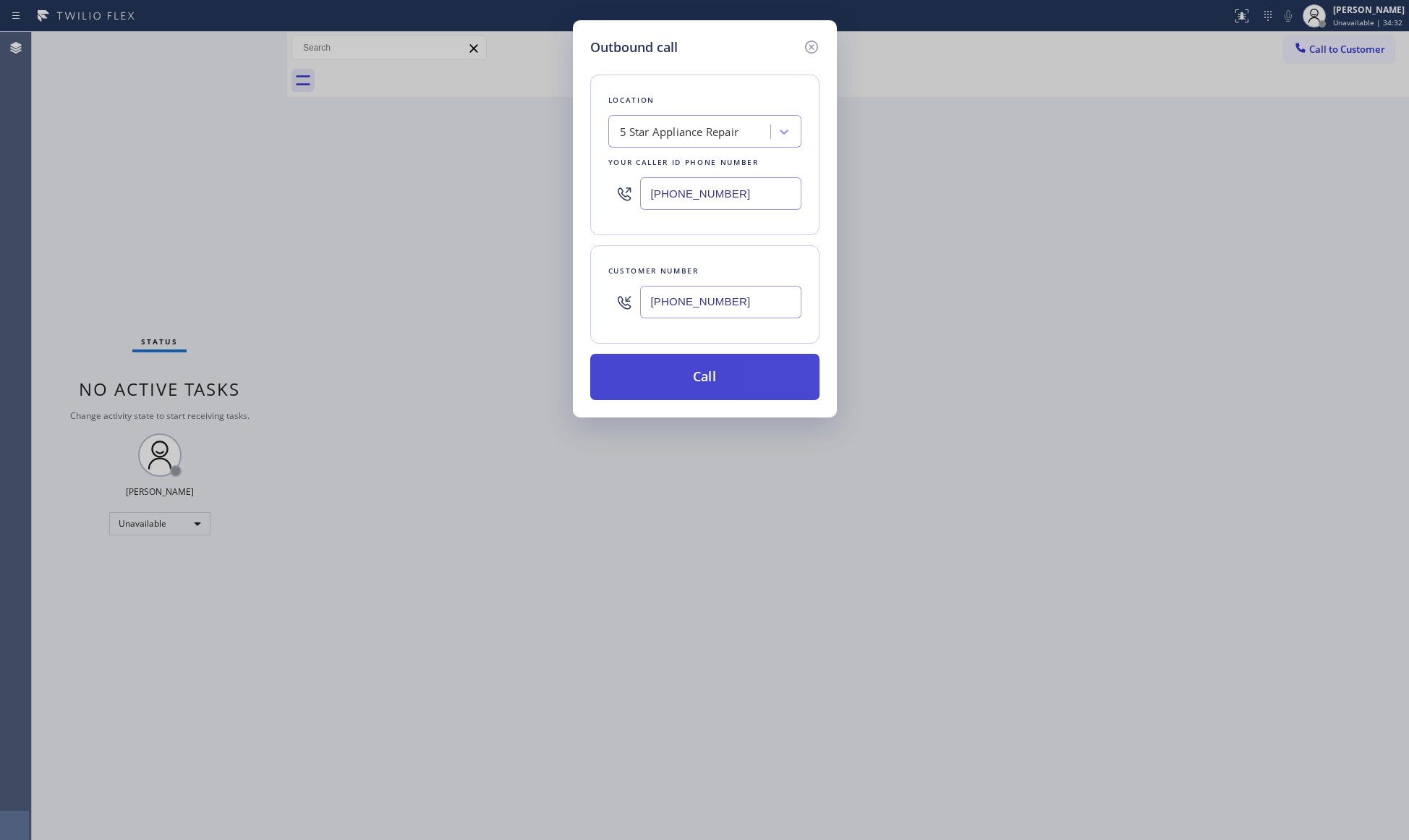
click at [702, 365] on button "Call" at bounding box center [705, 377] width 229 height 46
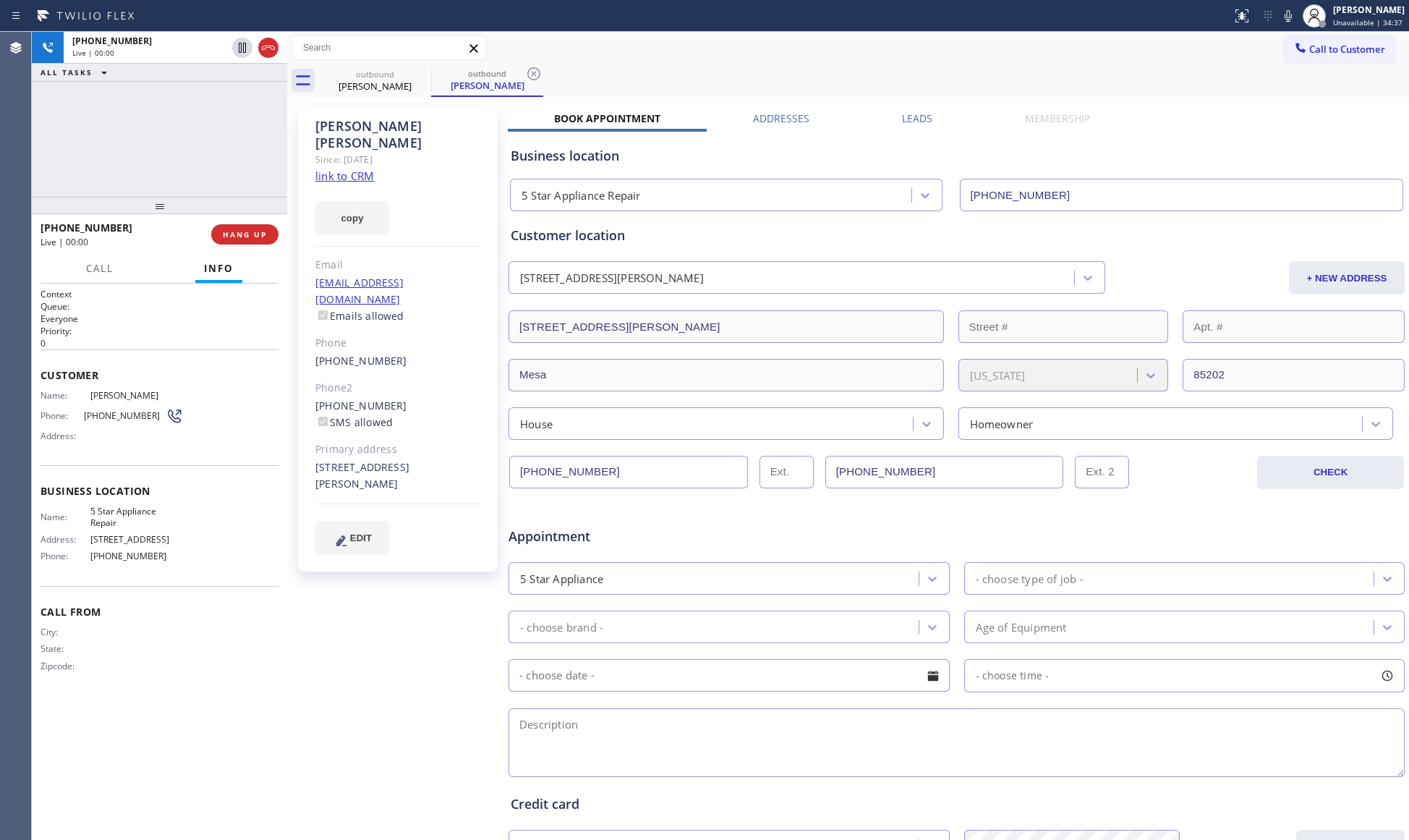
type input "[PHONE_NUMBER]"
click at [758, 70] on div "outbound [PERSON_NAME] outbound [PERSON_NAME]" at bounding box center [864, 80] width 1090 height 32
click at [525, 68] on div "outbound [PERSON_NAME]" at bounding box center [487, 80] width 112 height 32
drag, startPoint x: 276, startPoint y: 226, endPoint x: 247, endPoint y: 226, distance: 29.0
click at [270, 226] on div "[PHONE_NUMBER] Live | 00:02 HANG UP" at bounding box center [160, 234] width 256 height 40
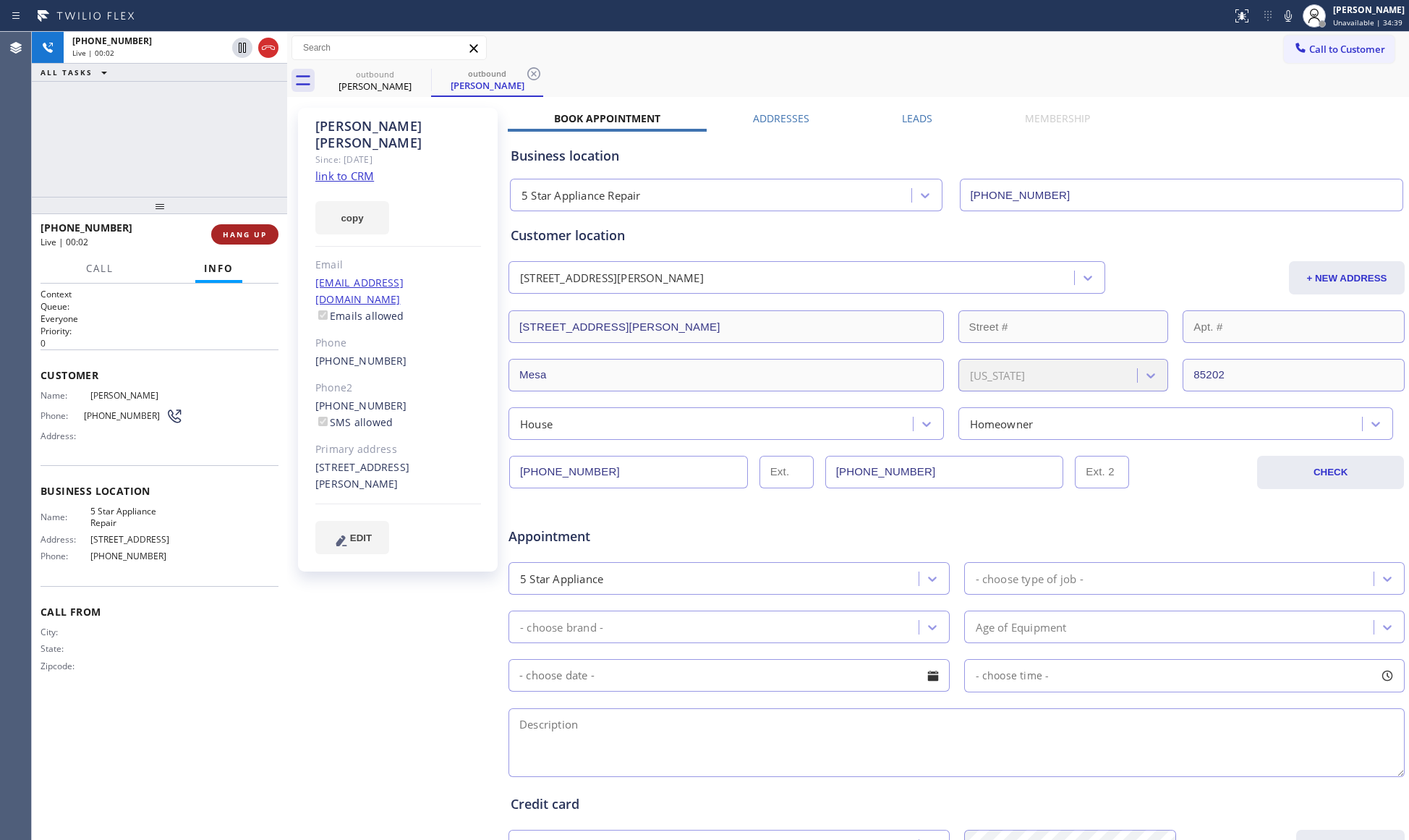
click at [246, 227] on button "HANG UP" at bounding box center [245, 234] width 68 height 21
click at [246, 226] on button "COMPLETE" at bounding box center [242, 234] width 73 height 21
click at [246, 223] on div "[PHONE_NUMBER] Wrap up | 00:00 COMPLETE" at bounding box center [159, 234] width 238 height 38
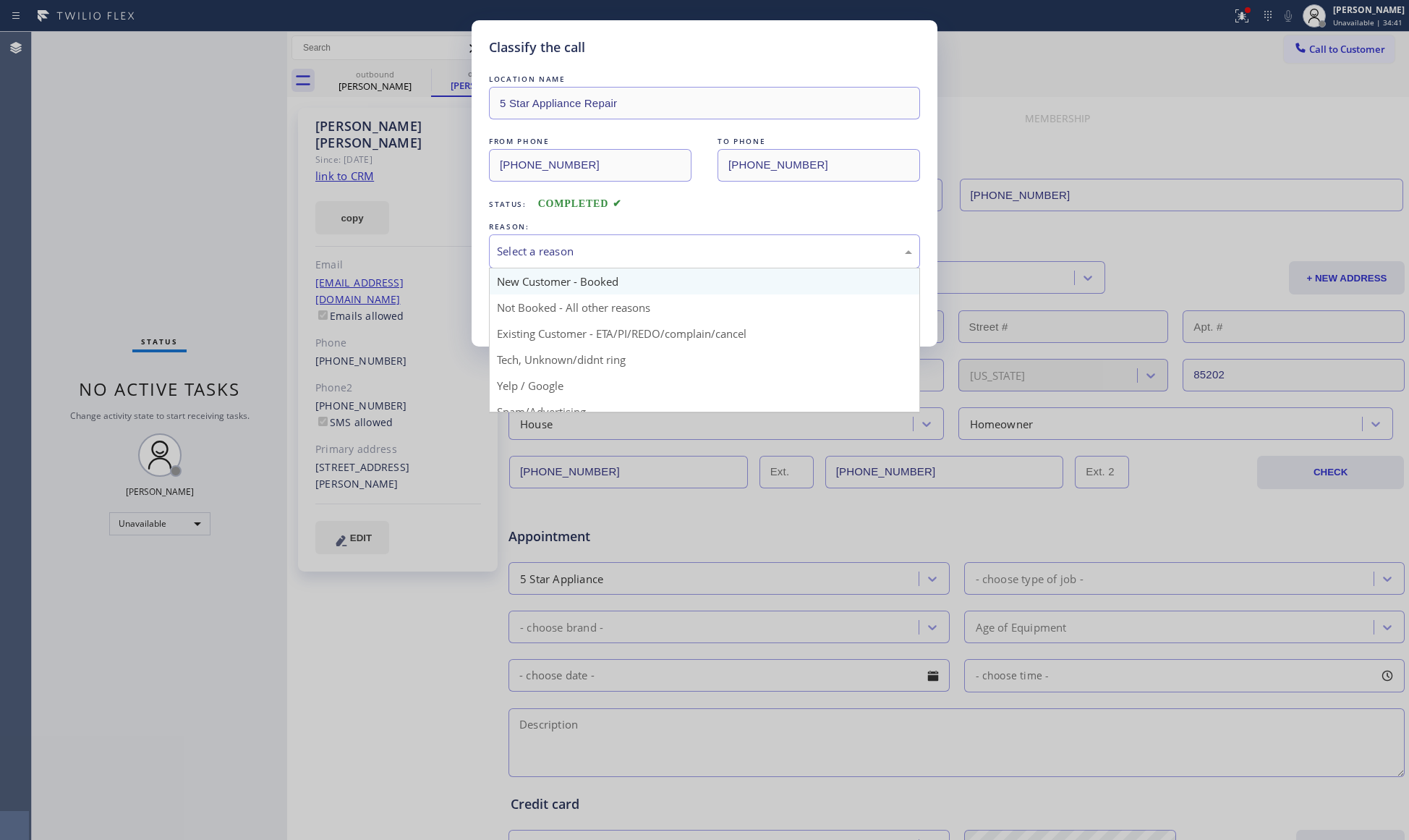
drag, startPoint x: 628, startPoint y: 235, endPoint x: 576, endPoint y: 284, distance: 71.4
click at [622, 238] on div "Select a reason" at bounding box center [704, 251] width 431 height 34
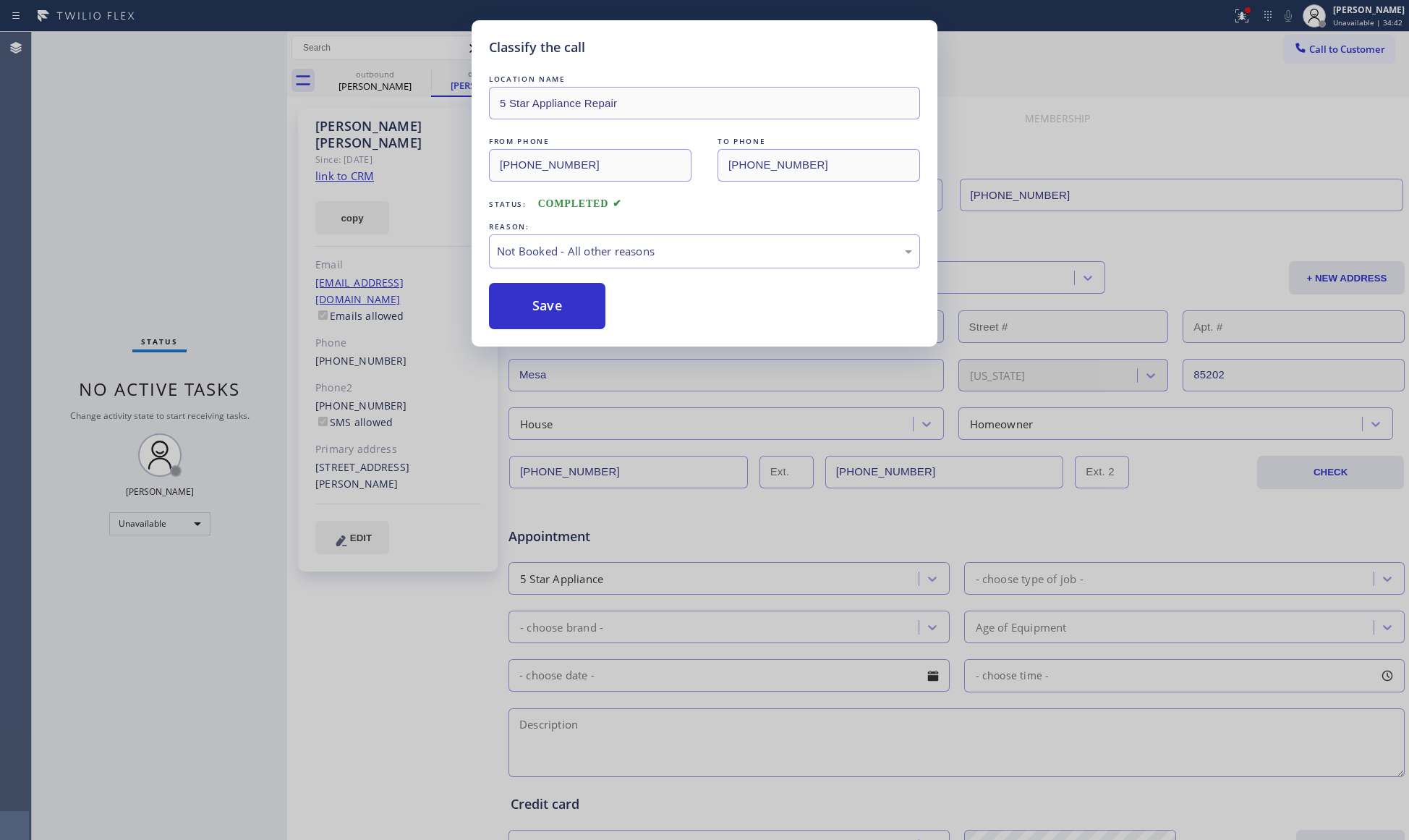
click at [561, 303] on button "Save" at bounding box center [547, 306] width 116 height 46
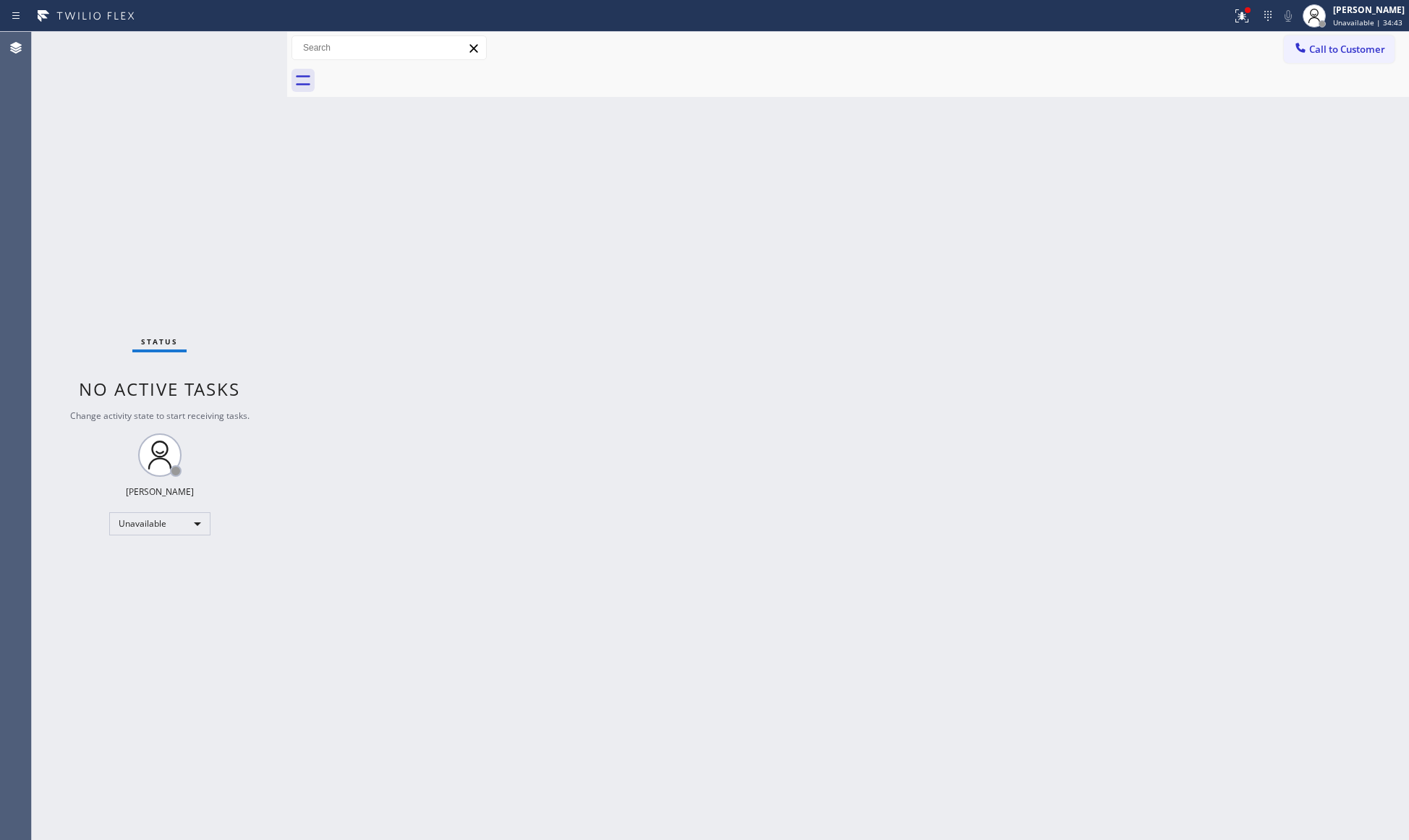
click at [1238, 39] on div "Call to Customer Outbound call Location 5 Star Appliance Repair Your caller id …" at bounding box center [848, 48] width 1122 height 26
click at [1242, 21] on icon at bounding box center [1242, 16] width 17 height 17
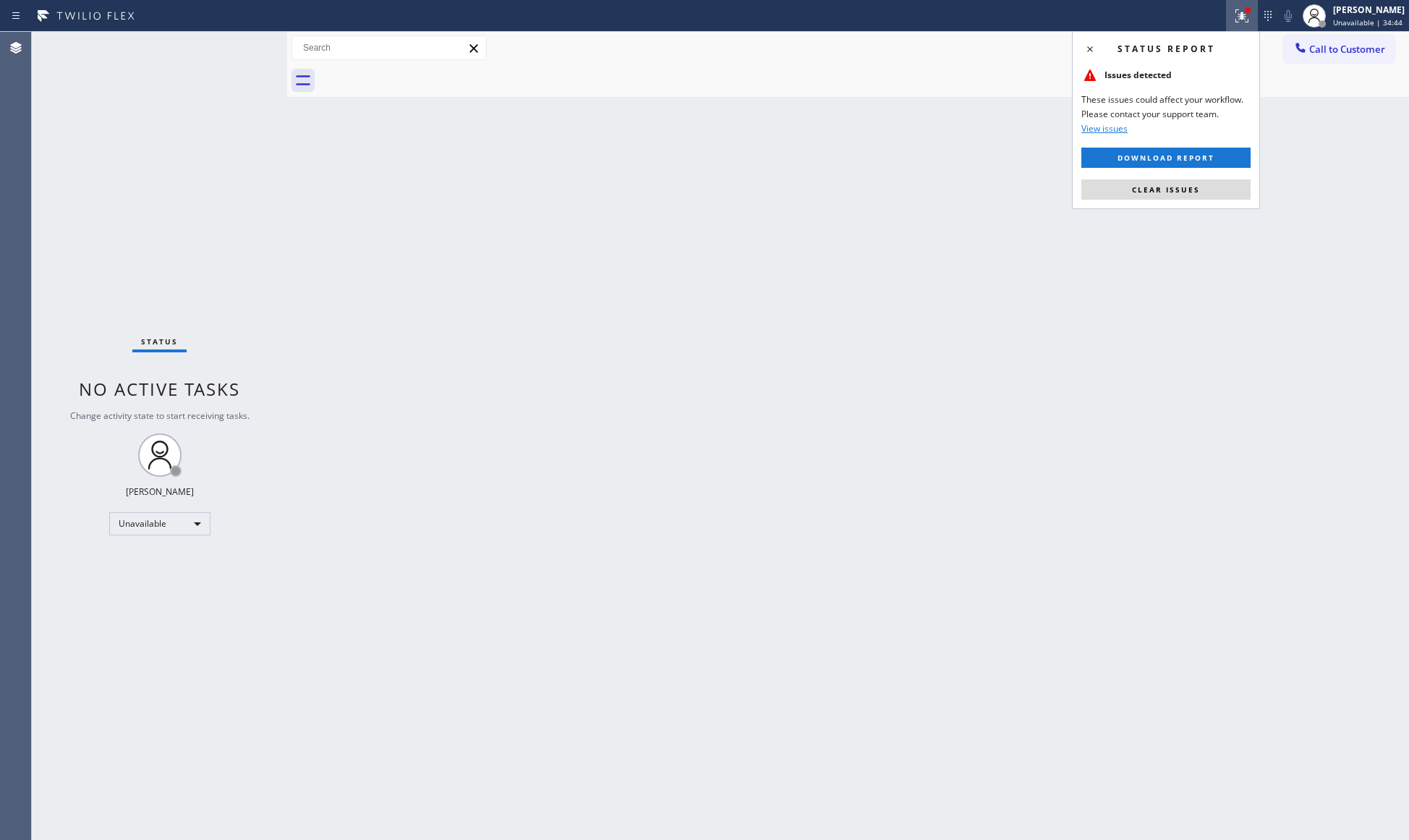
click at [1170, 201] on div "Status report Issues detected These issues could affect your workflow. Please c…" at bounding box center [1166, 120] width 188 height 178
click at [1170, 185] on span "Clear issues" at bounding box center [1166, 190] width 68 height 10
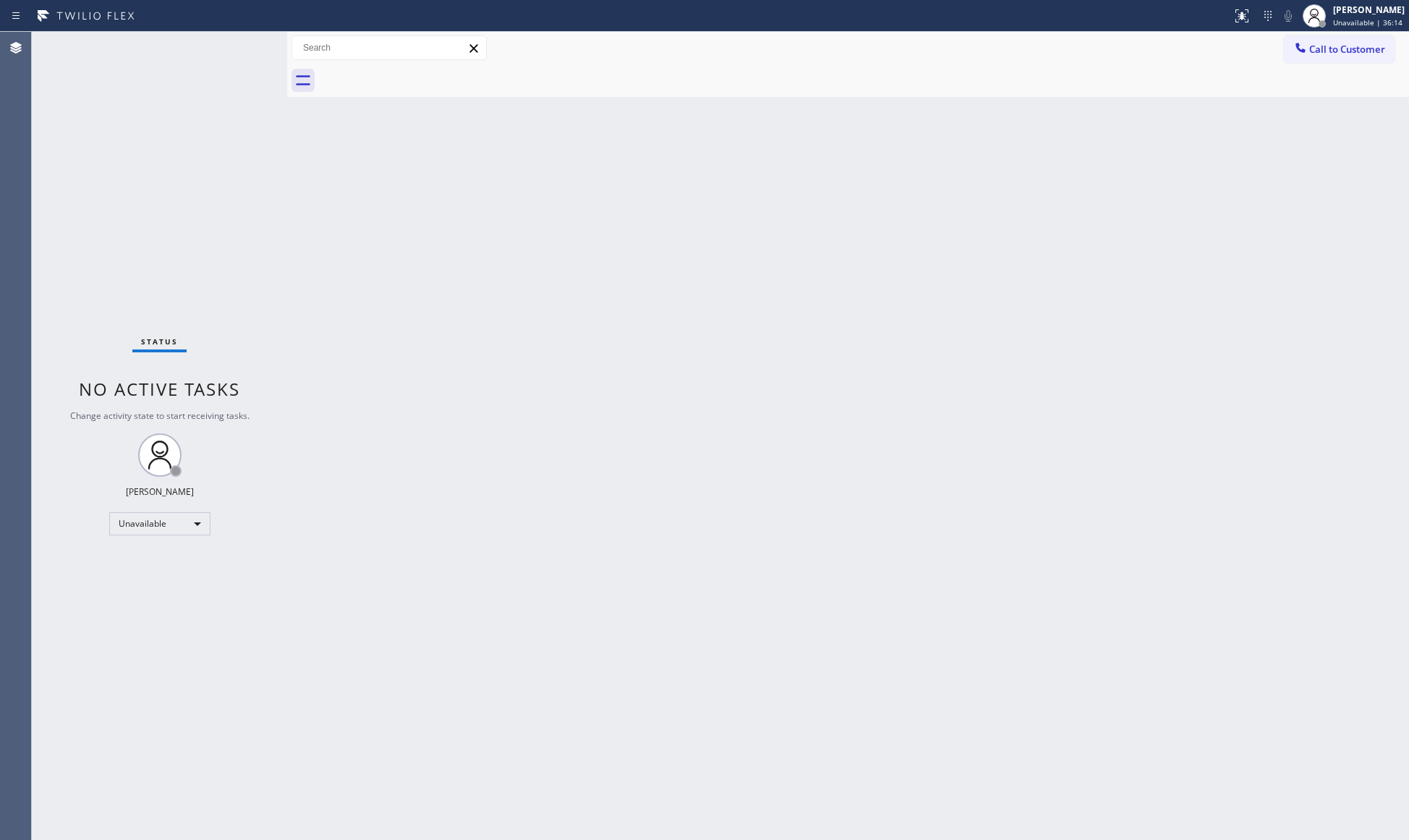
click at [1346, 58] on button "Call to Customer" at bounding box center [1339, 49] width 110 height 27
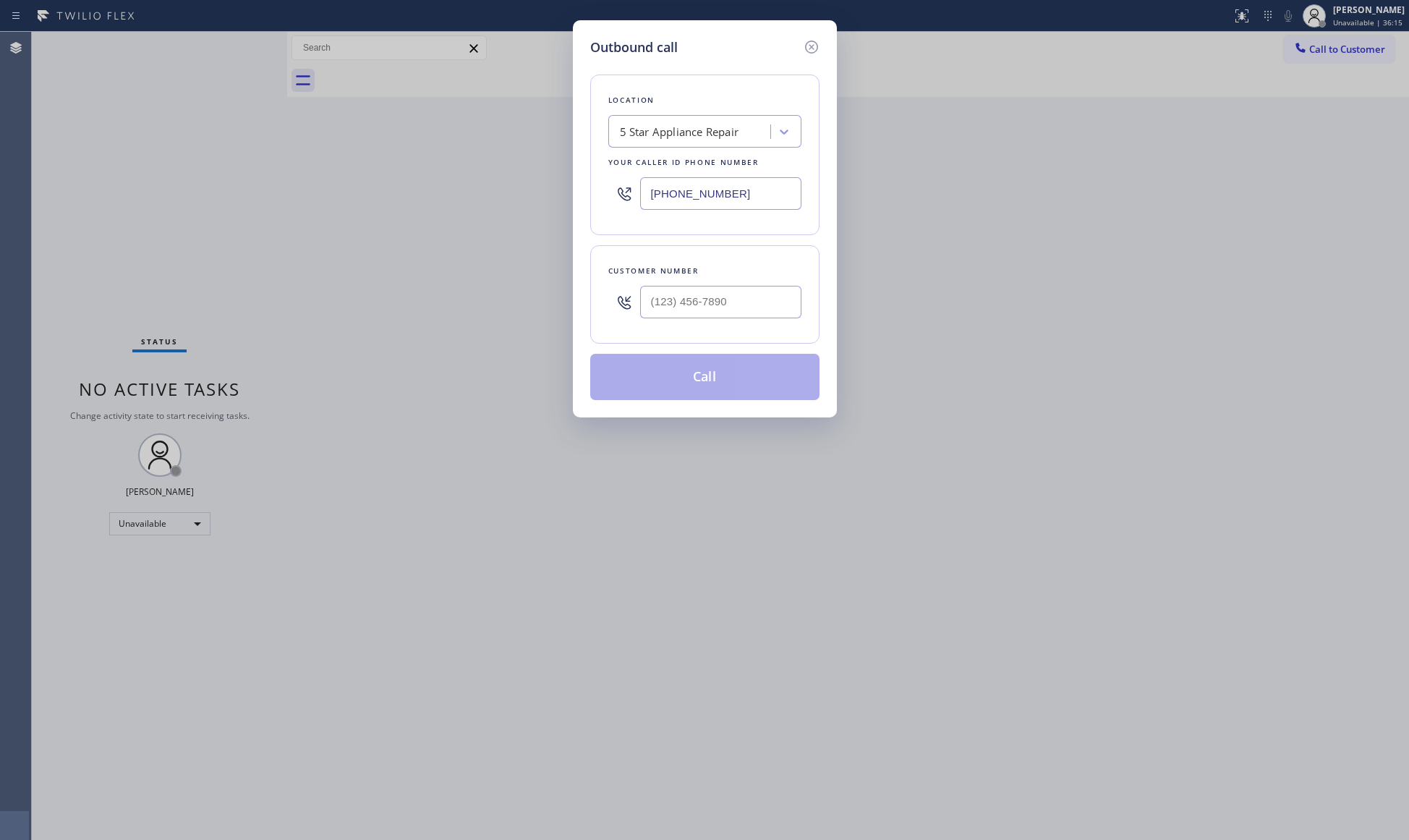
drag, startPoint x: 764, startPoint y: 211, endPoint x: 604, endPoint y: 209, distance: 160.0
click at [604, 209] on div "Location 5 Star Appliance Repair Your caller id phone number [PHONE_NUMBER]" at bounding box center [705, 154] width 229 height 161
click at [759, 195] on input "(___) ___-____" at bounding box center [721, 193] width 162 height 32
paste input "6698"
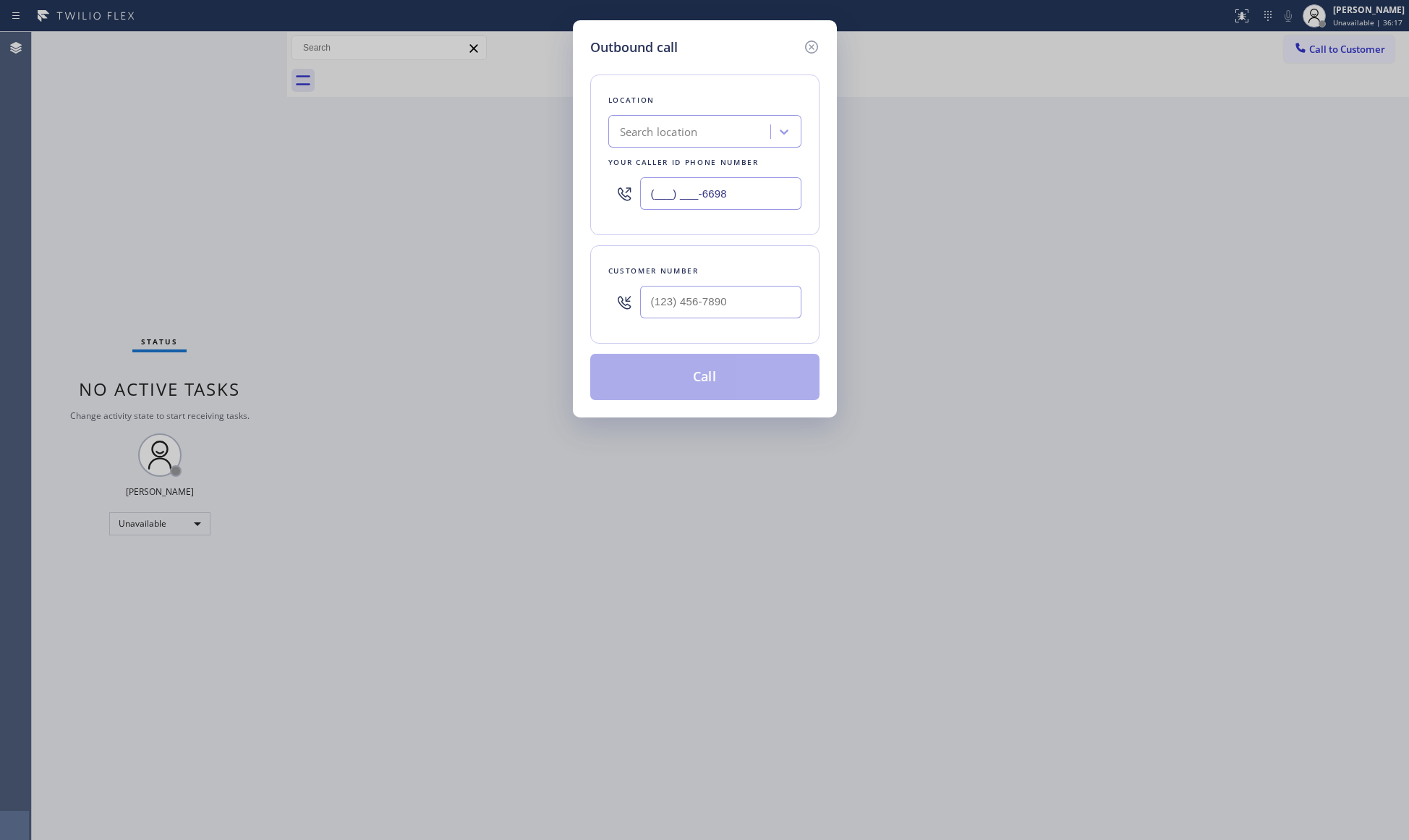
drag, startPoint x: 740, startPoint y: 197, endPoint x: 605, endPoint y: 197, distance: 135.0
click at [598, 197] on div "Location Search location Your caller id phone number (___) ___-6698" at bounding box center [705, 154] width 229 height 161
paste input "669) 800-5341"
type input "[PHONE_NUMBER]"
drag, startPoint x: 757, startPoint y: 307, endPoint x: 776, endPoint y: 221, distance: 88.1
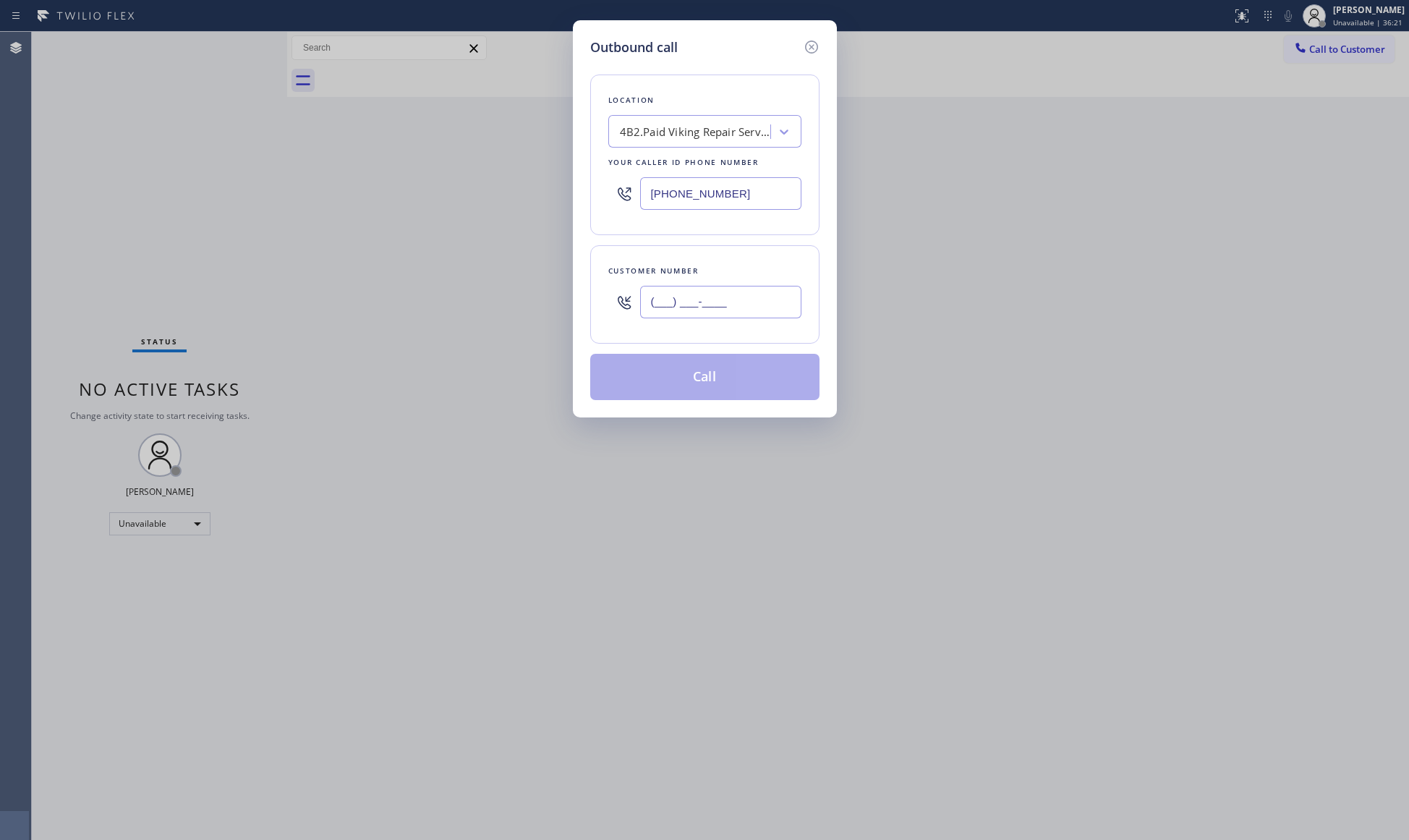
click at [757, 308] on input "(___) ___-____" at bounding box center [721, 302] width 162 height 32
paste input "914) 462-0534"
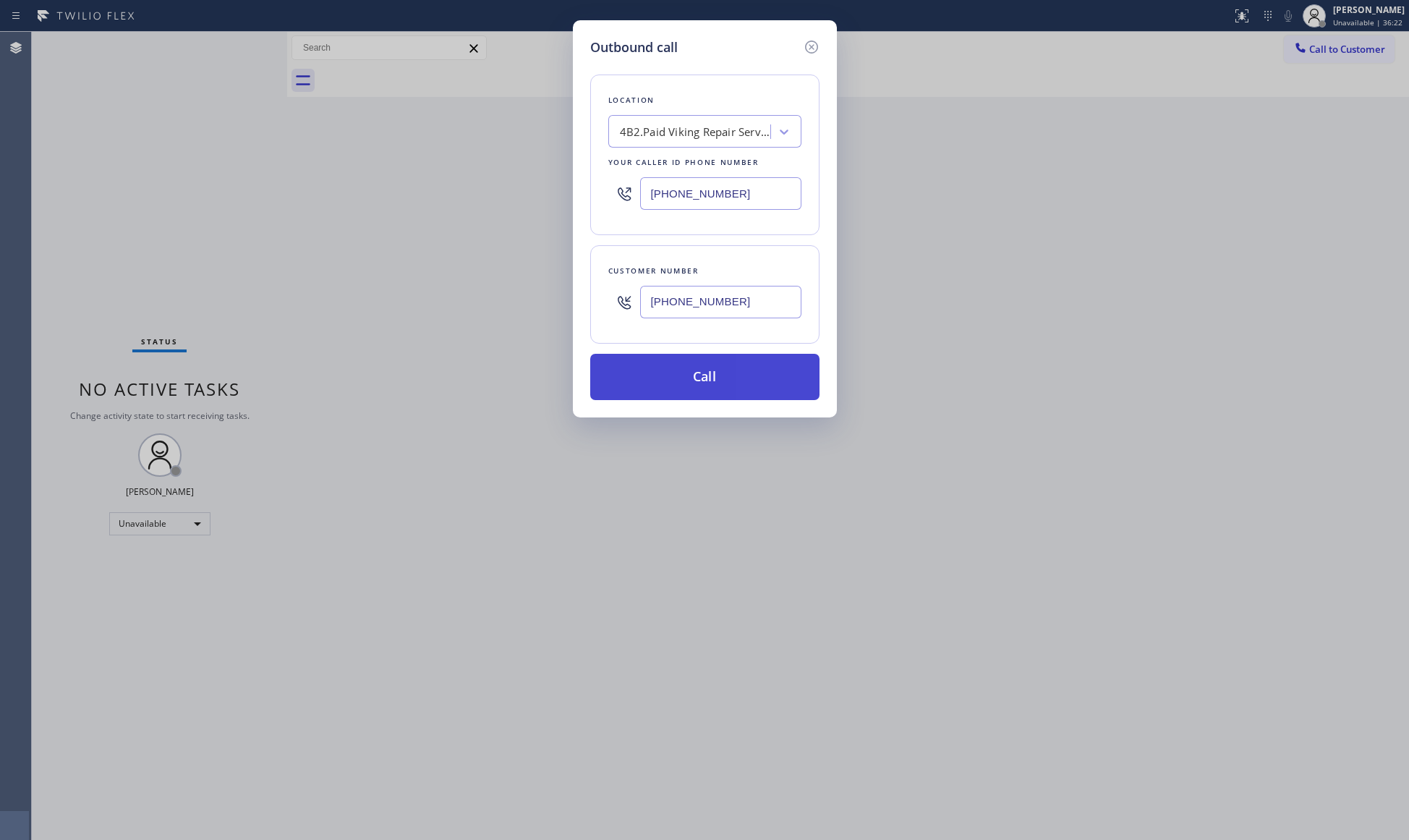
type input "[PHONE_NUMBER]"
click at [718, 380] on button "Call" at bounding box center [705, 377] width 229 height 46
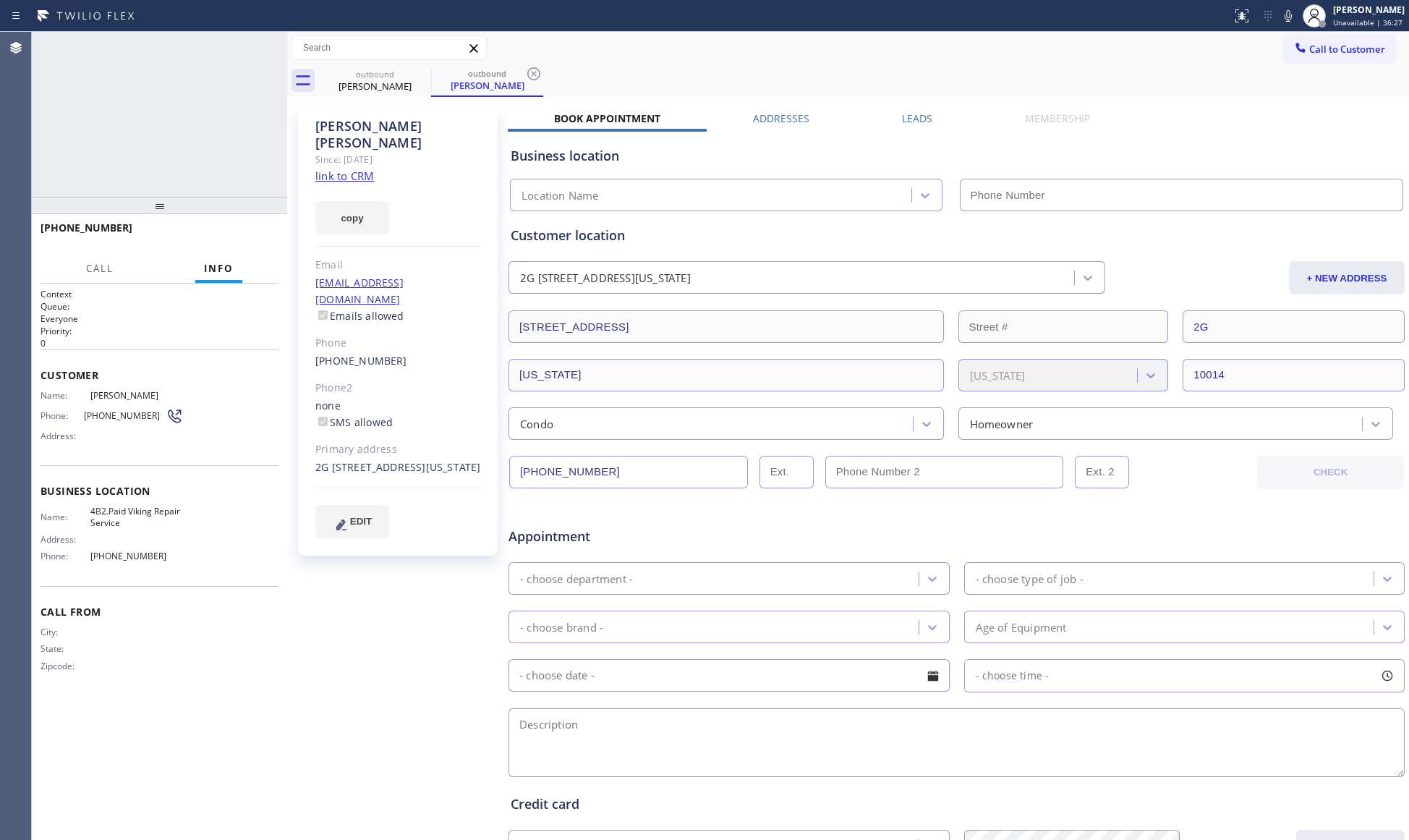
type input "[PHONE_NUMBER]"
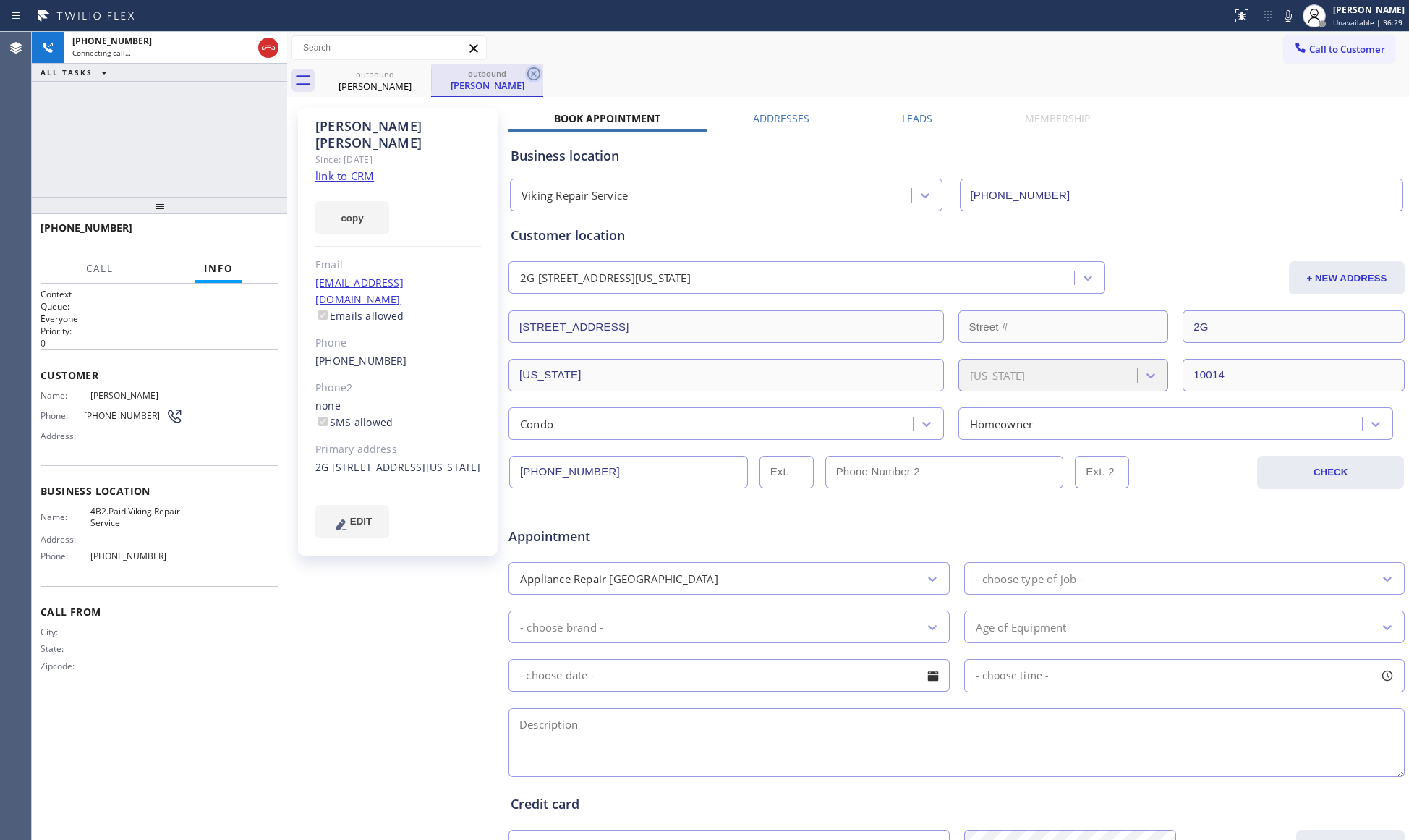
click at [542, 68] on icon at bounding box center [533, 73] width 17 height 17
click at [863, 73] on div "outbound [PERSON_NAME]" at bounding box center [864, 80] width 1090 height 32
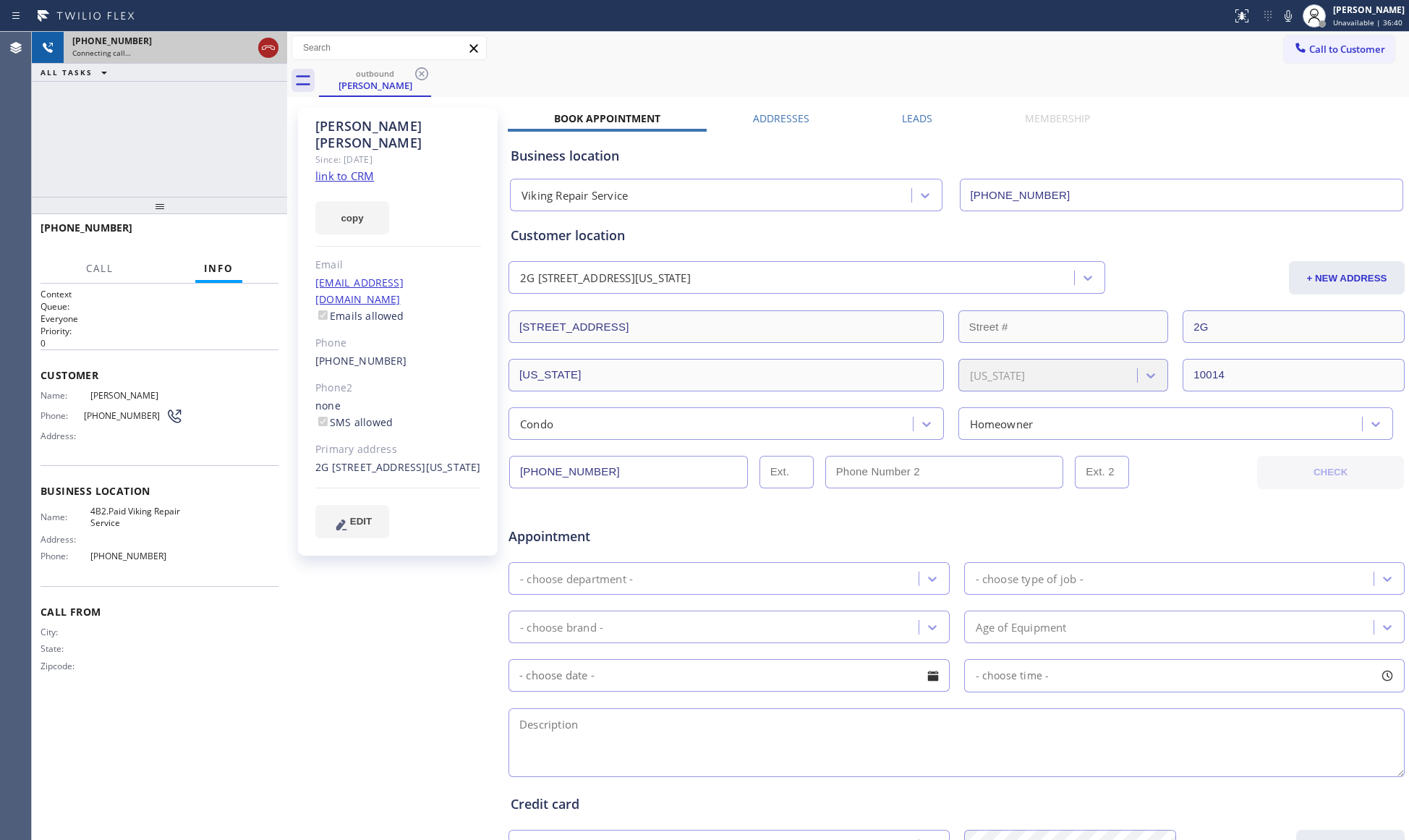
click at [274, 49] on icon at bounding box center [268, 47] width 17 height 17
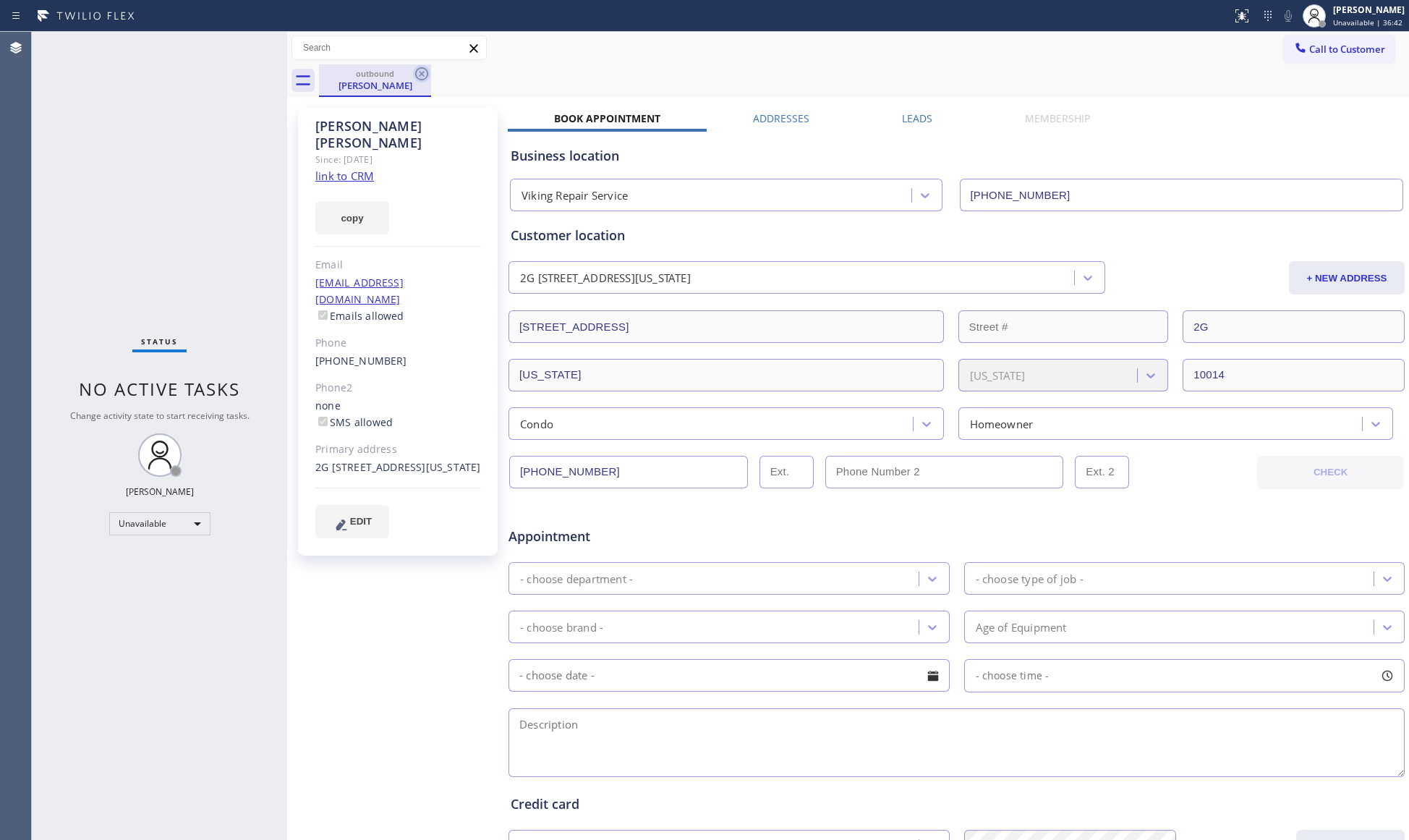
click at [417, 75] on icon at bounding box center [421, 73] width 17 height 17
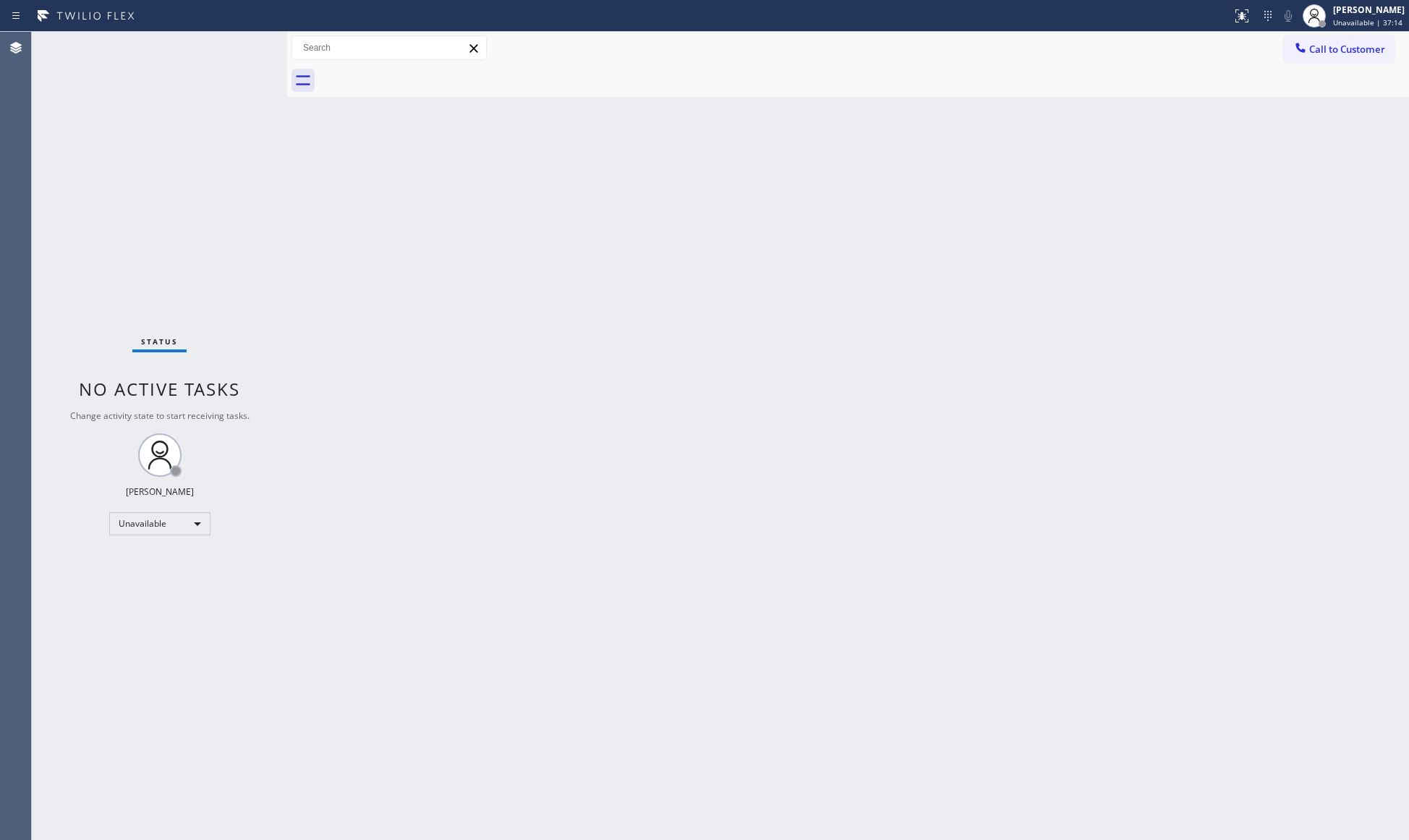
drag, startPoint x: 1344, startPoint y: 59, endPoint x: 1104, endPoint y: 122, distance: 248.1
click at [1341, 59] on button "Call to Customer" at bounding box center [1339, 49] width 110 height 27
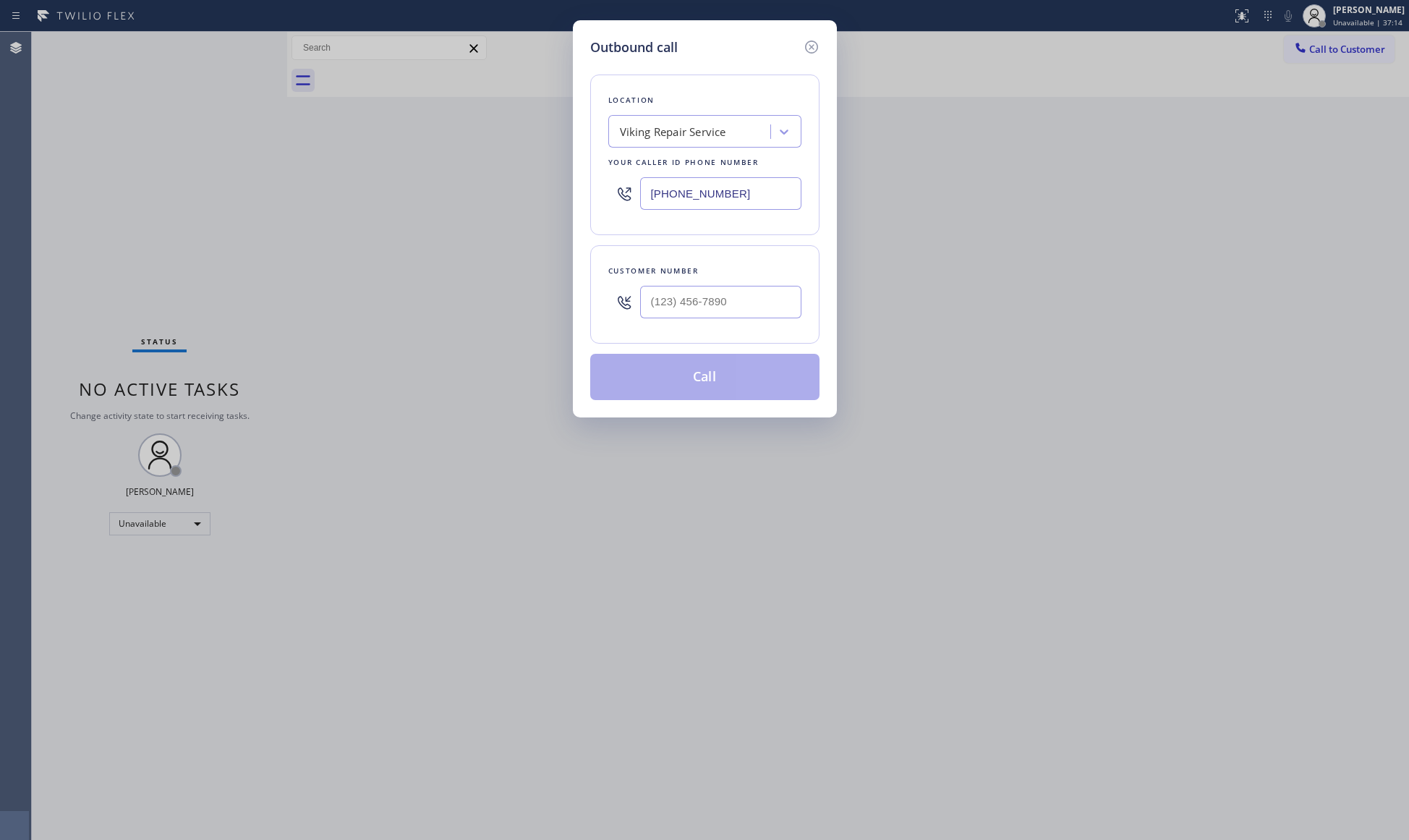
drag, startPoint x: 774, startPoint y: 203, endPoint x: 617, endPoint y: 227, distance: 158.8
click at [604, 228] on div "Location Viking Repair Service Your caller id phone number [PHONE_NUMBER]" at bounding box center [705, 154] width 229 height 161
paste input "855) 904-2265"
type input "[PHONE_NUMBER]"
click at [755, 321] on div at bounding box center [721, 302] width 162 height 47
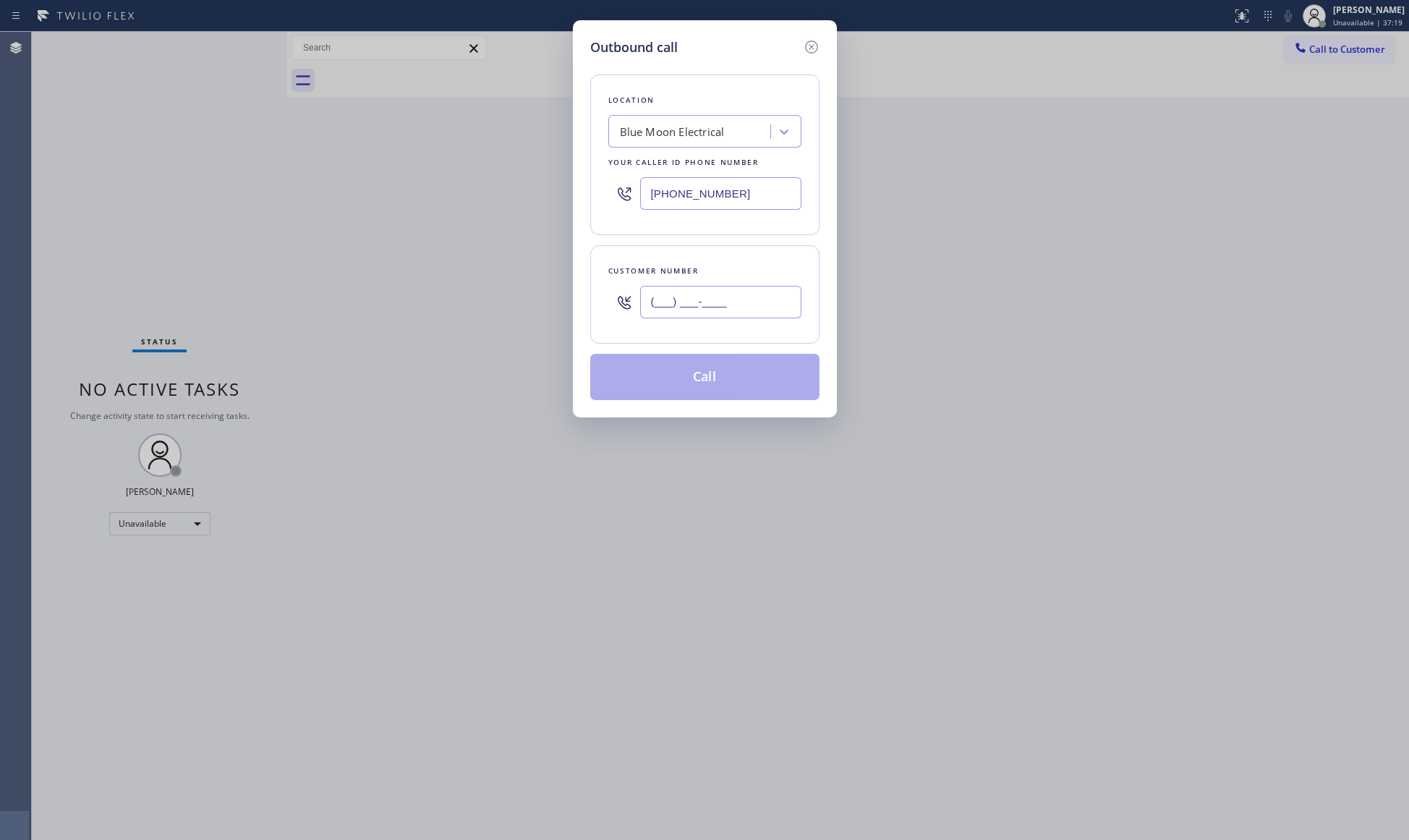
click at [755, 318] on input "(___) ___-____" at bounding box center [721, 302] width 162 height 32
paste input "310) 951-8428"
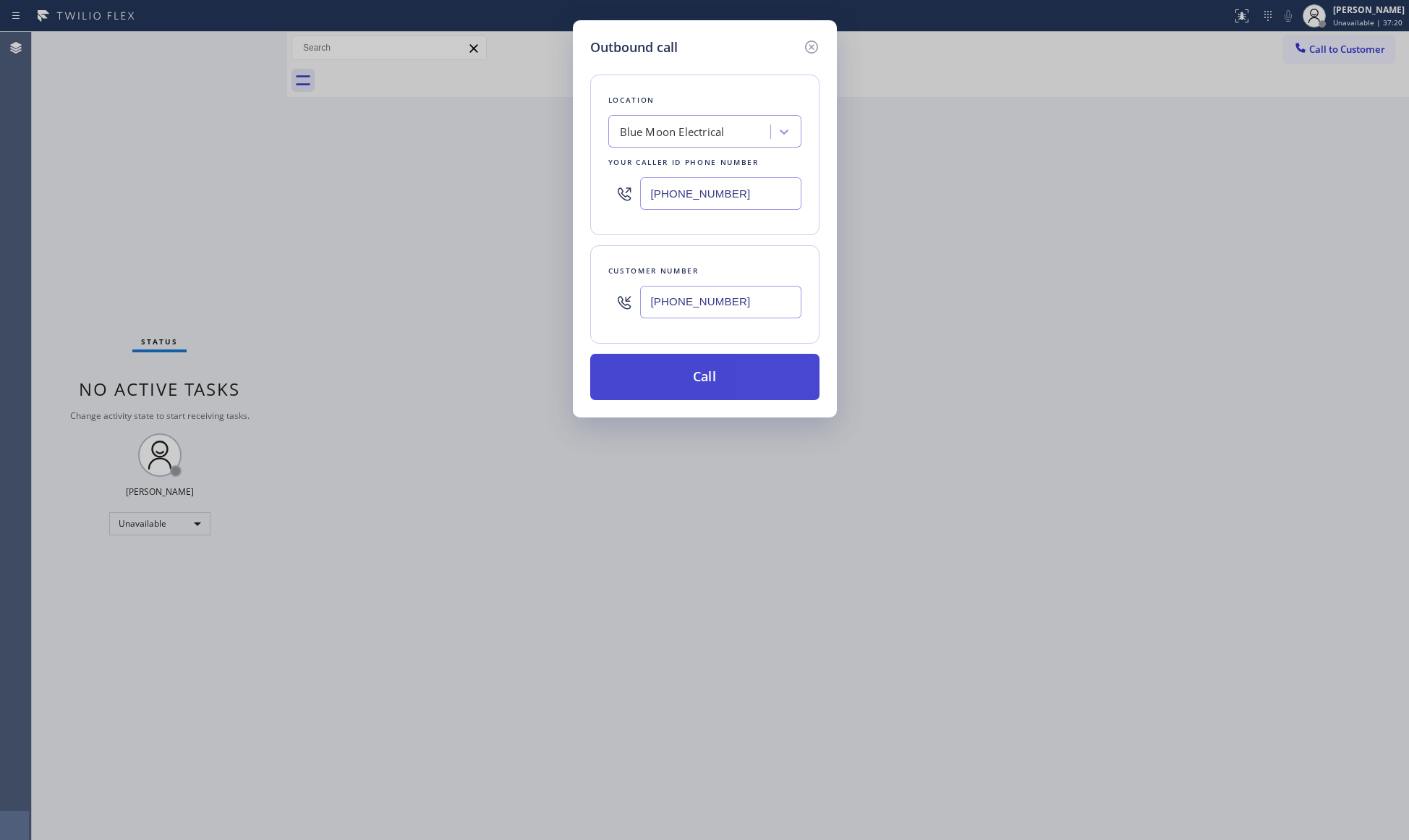
type input "[PHONE_NUMBER]"
click at [709, 377] on button "Call" at bounding box center [705, 377] width 229 height 46
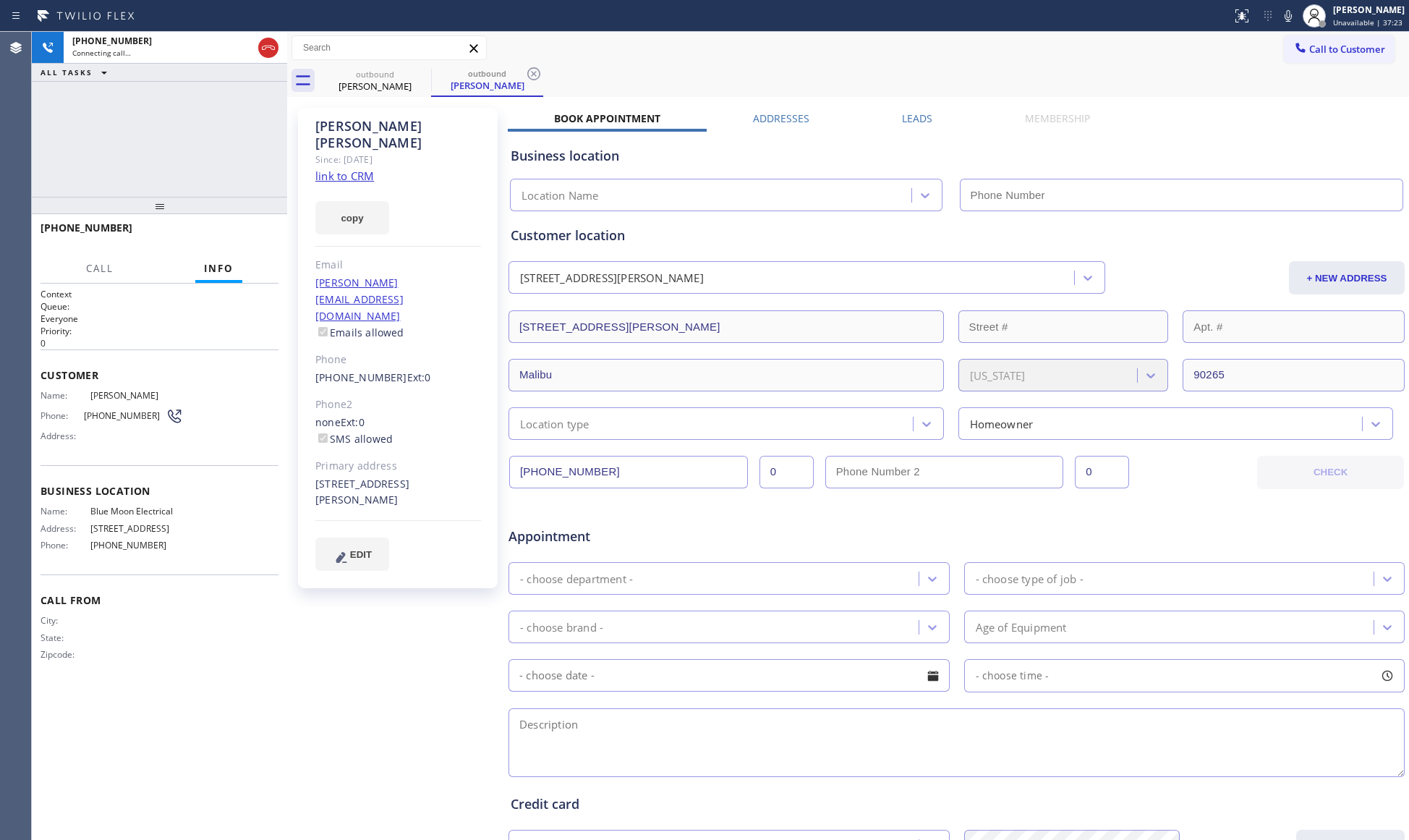
type input "[PHONE_NUMBER]"
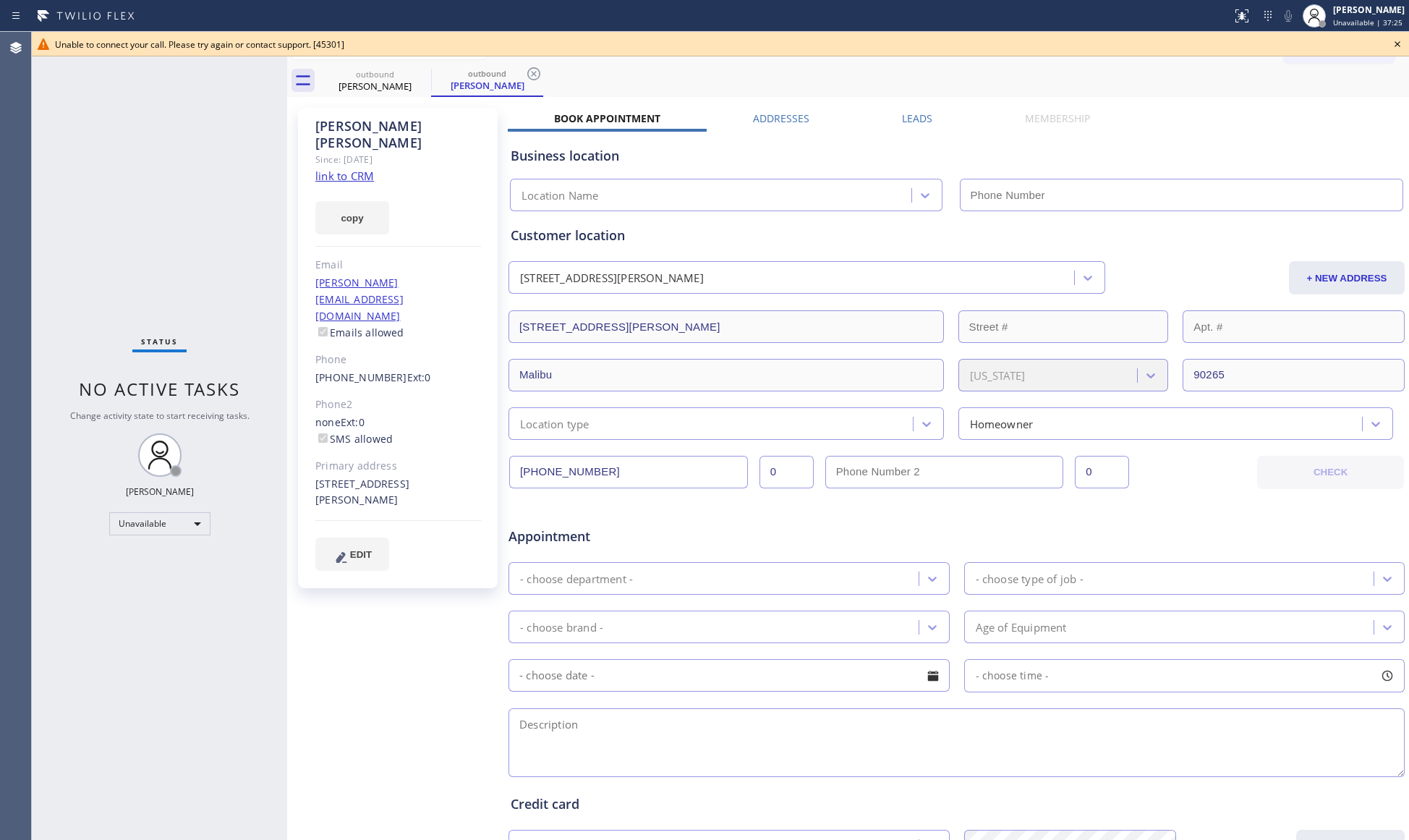
type input "[PHONE_NUMBER]"
click at [1396, 45] on icon at bounding box center [1397, 44] width 17 height 17
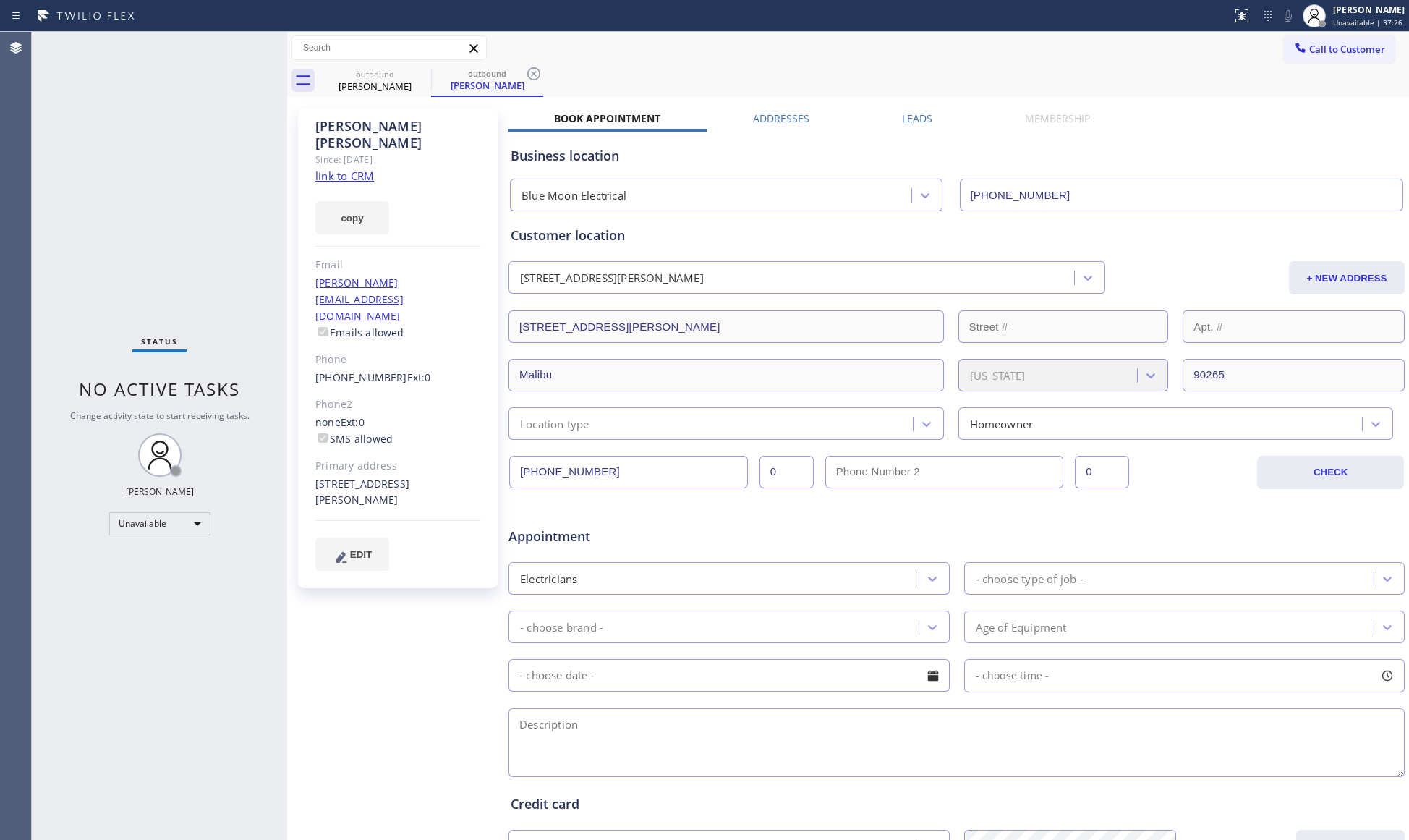
drag, startPoint x: 1187, startPoint y: 65, endPoint x: 1195, endPoint y: 68, distance: 8.5
click at [1187, 64] on div "outbound [PERSON_NAME] outbound [PERSON_NAME]" at bounding box center [864, 80] width 1090 height 32
drag, startPoint x: 399, startPoint y: 78, endPoint x: 414, endPoint y: 73, distance: 15.8
click at [402, 78] on div "outbound" at bounding box center [375, 73] width 109 height 11
click at [424, 73] on icon at bounding box center [421, 73] width 17 height 17
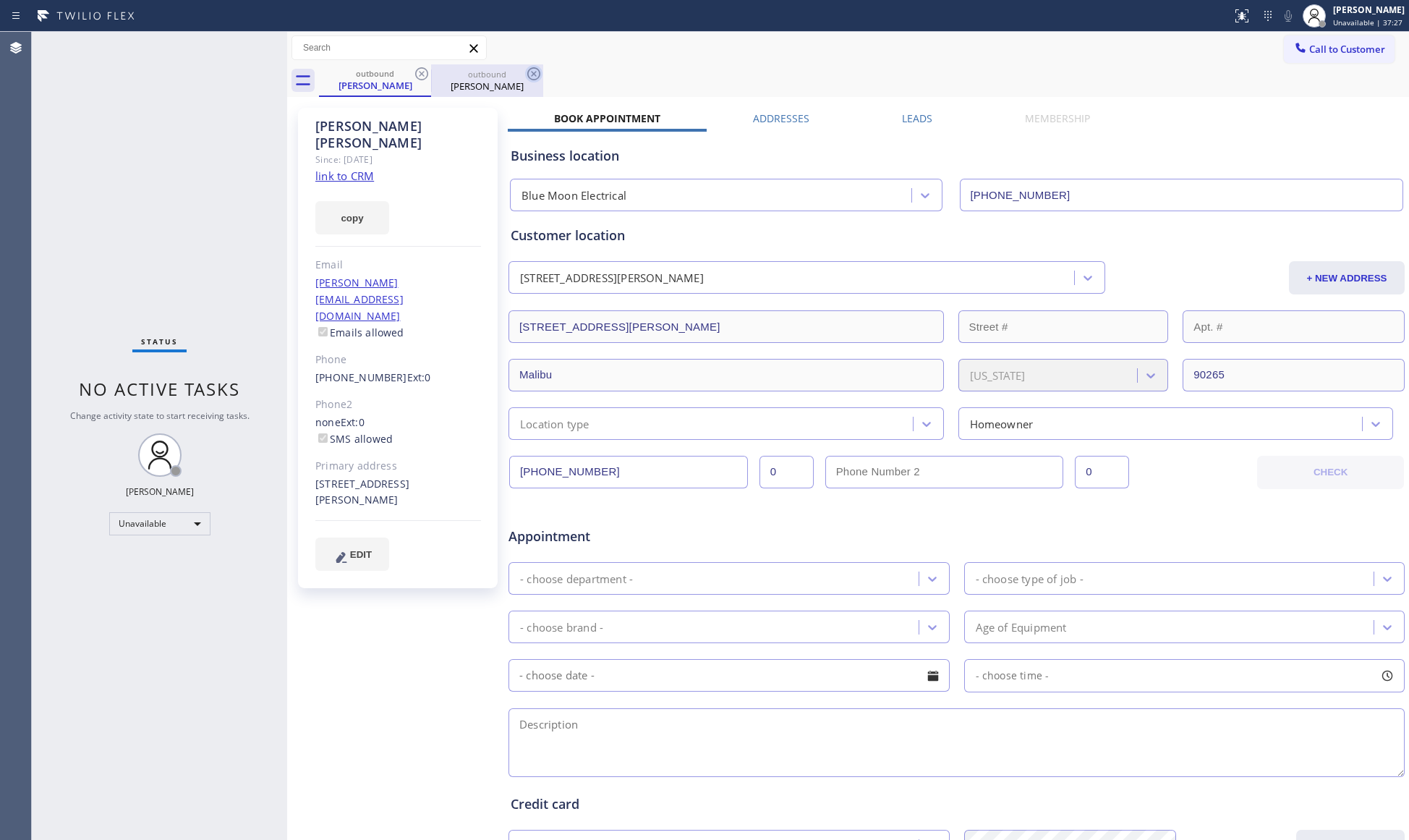
click at [525, 71] on icon at bounding box center [533, 73] width 17 height 17
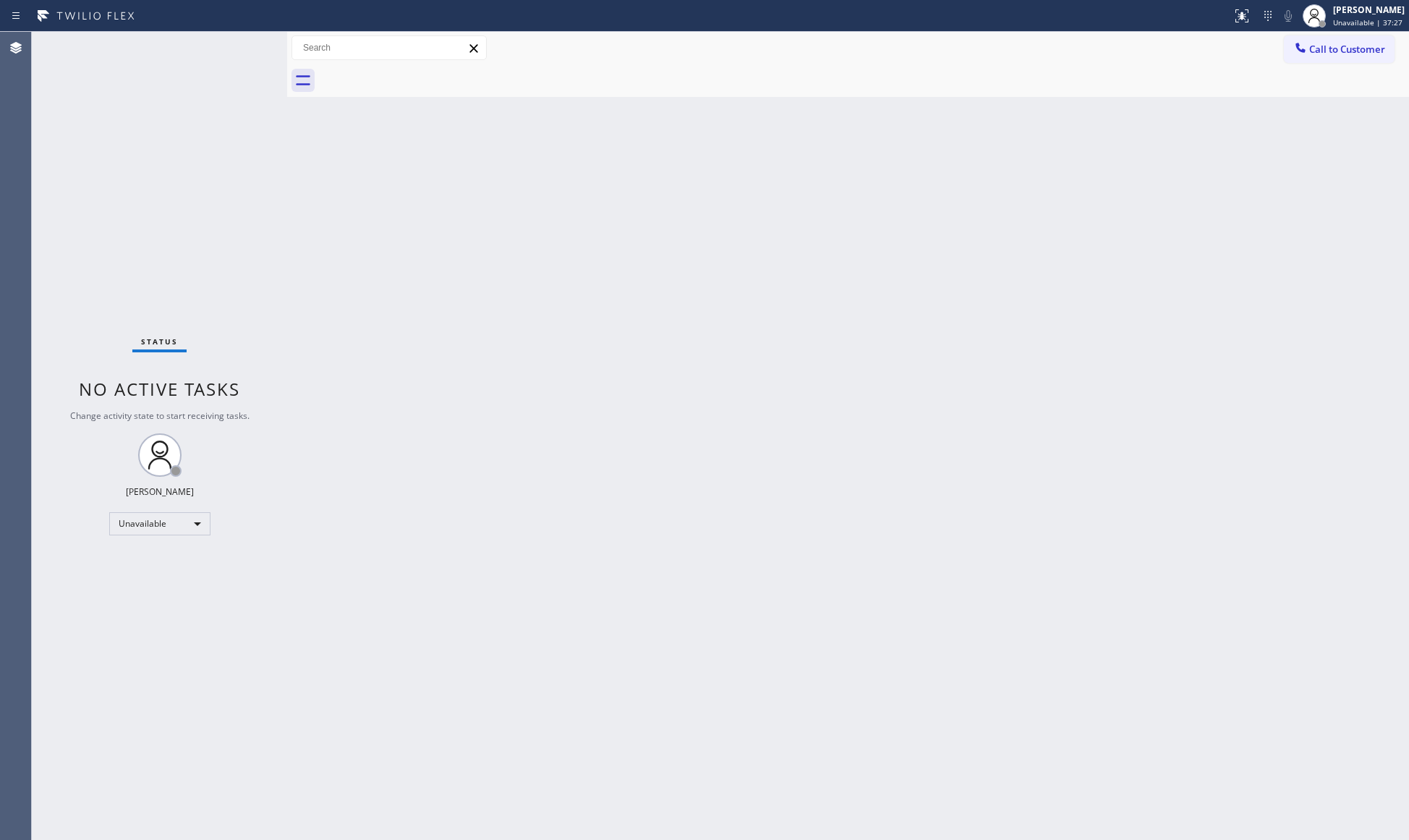
click at [424, 71] on div at bounding box center [864, 80] width 1090 height 32
drag, startPoint x: 1341, startPoint y: 41, endPoint x: 910, endPoint y: 190, distance: 456.0
click at [1337, 47] on button "Call to Customer" at bounding box center [1339, 49] width 110 height 27
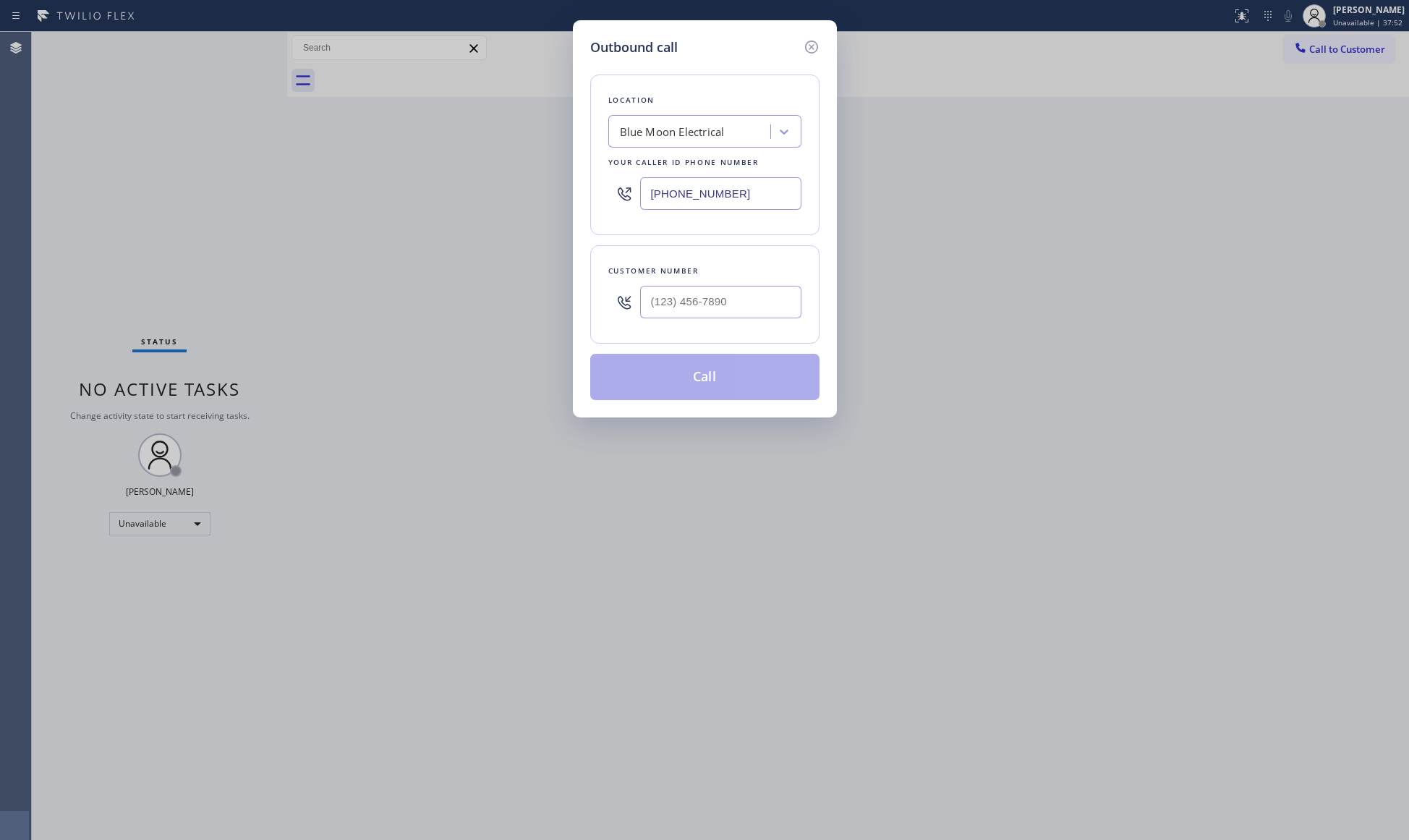
drag, startPoint x: 771, startPoint y: 203, endPoint x: 637, endPoint y: 215, distance: 134.5
click at [642, 215] on div "[PHONE_NUMBER]" at bounding box center [705, 193] width 193 height 47
paste input "949) 536-944"
type input "[PHONE_NUMBER]"
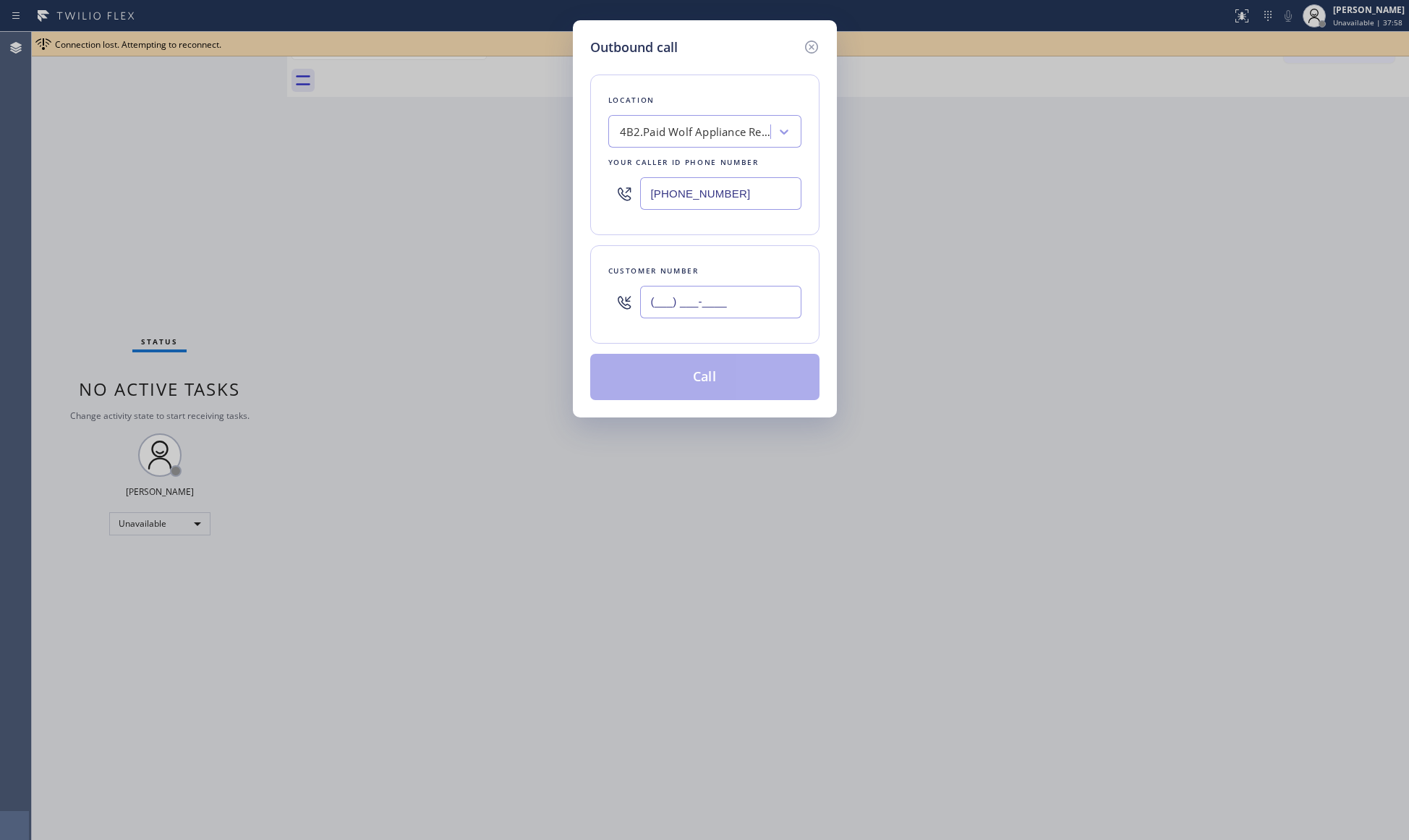
click at [696, 307] on input "(___) ___-____" at bounding box center [721, 302] width 162 height 32
paste input "818) 259-8069"
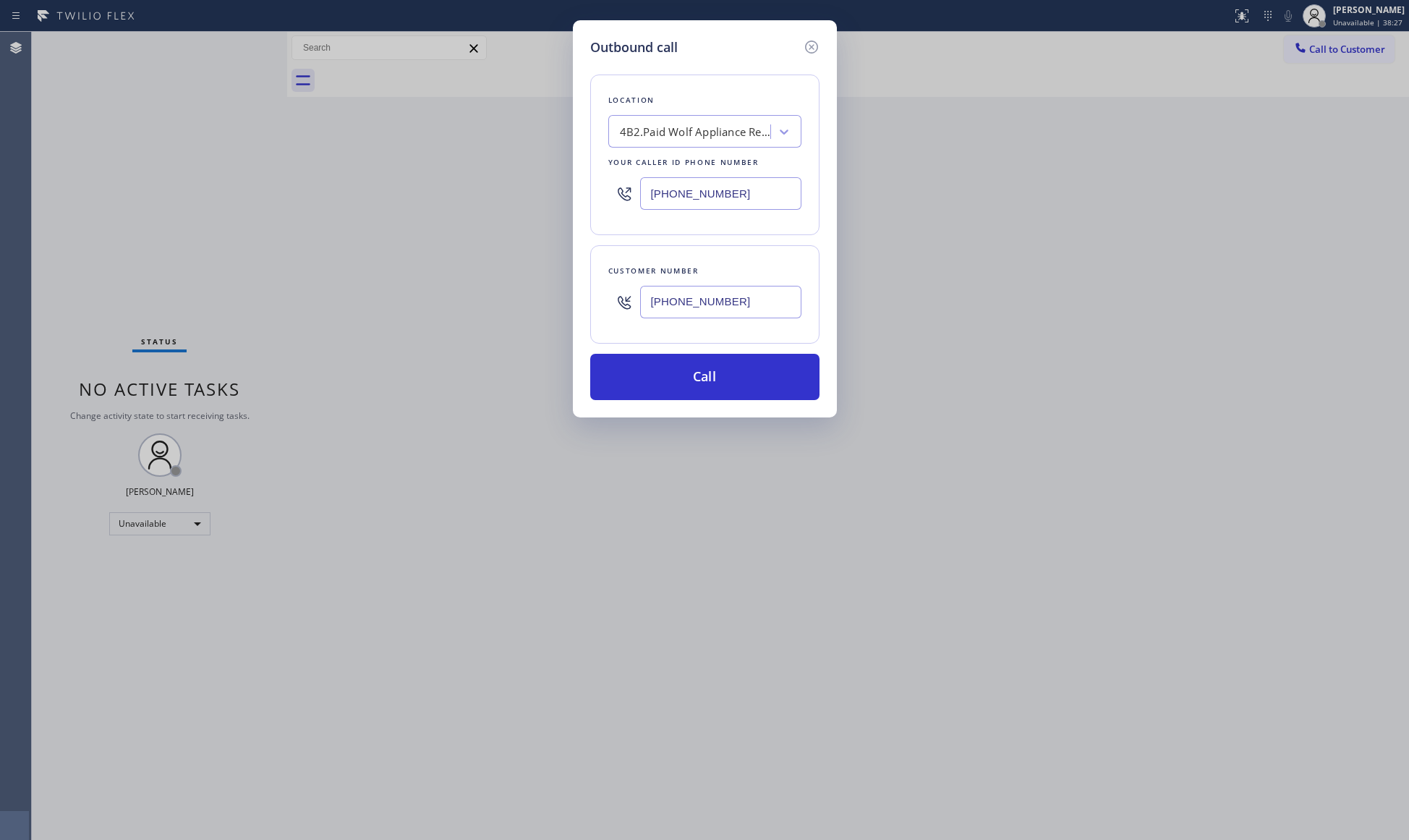
type input "[PHONE_NUMBER]"
click at [724, 379] on button "Call" at bounding box center [705, 377] width 229 height 46
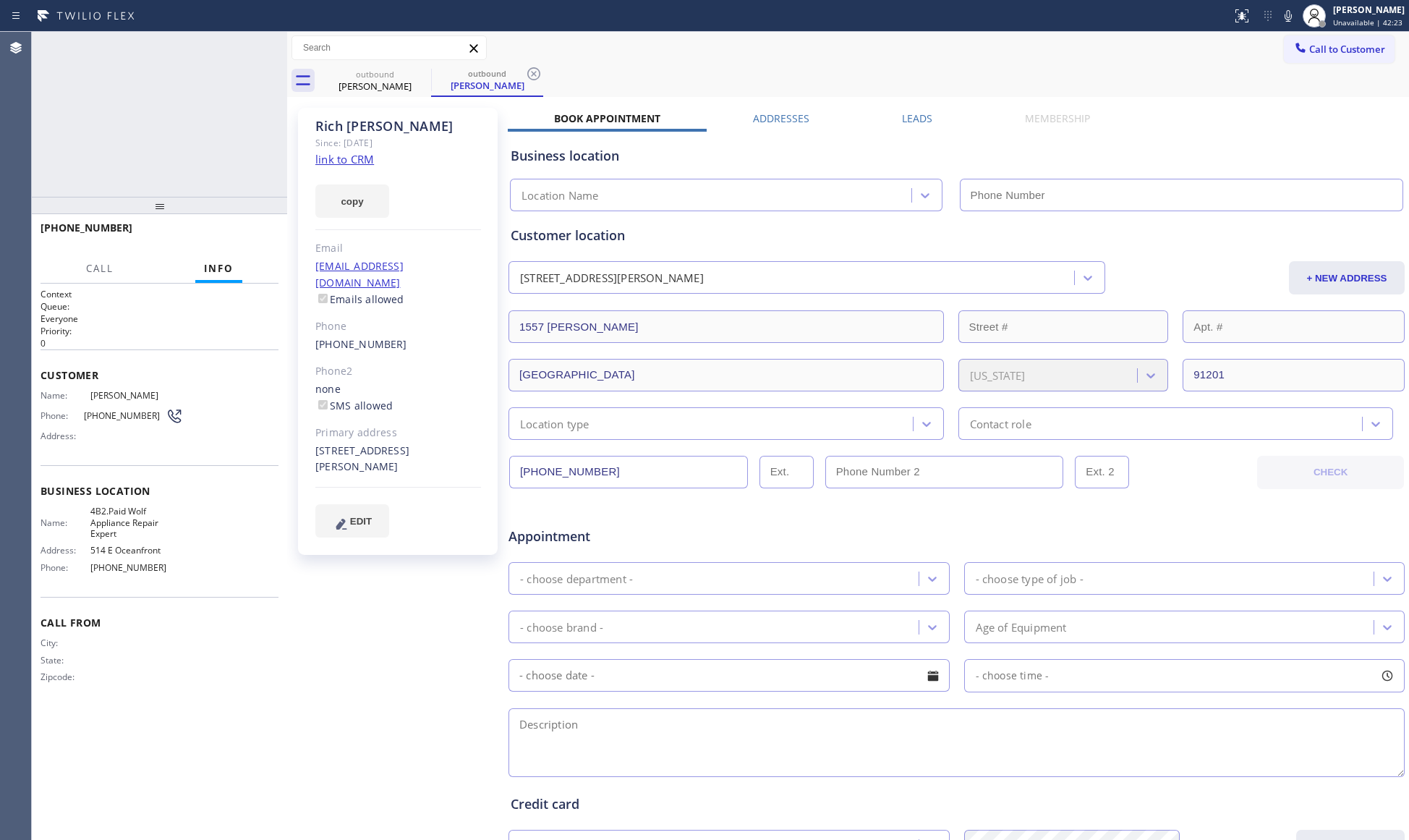
type input "[PHONE_NUMBER]"
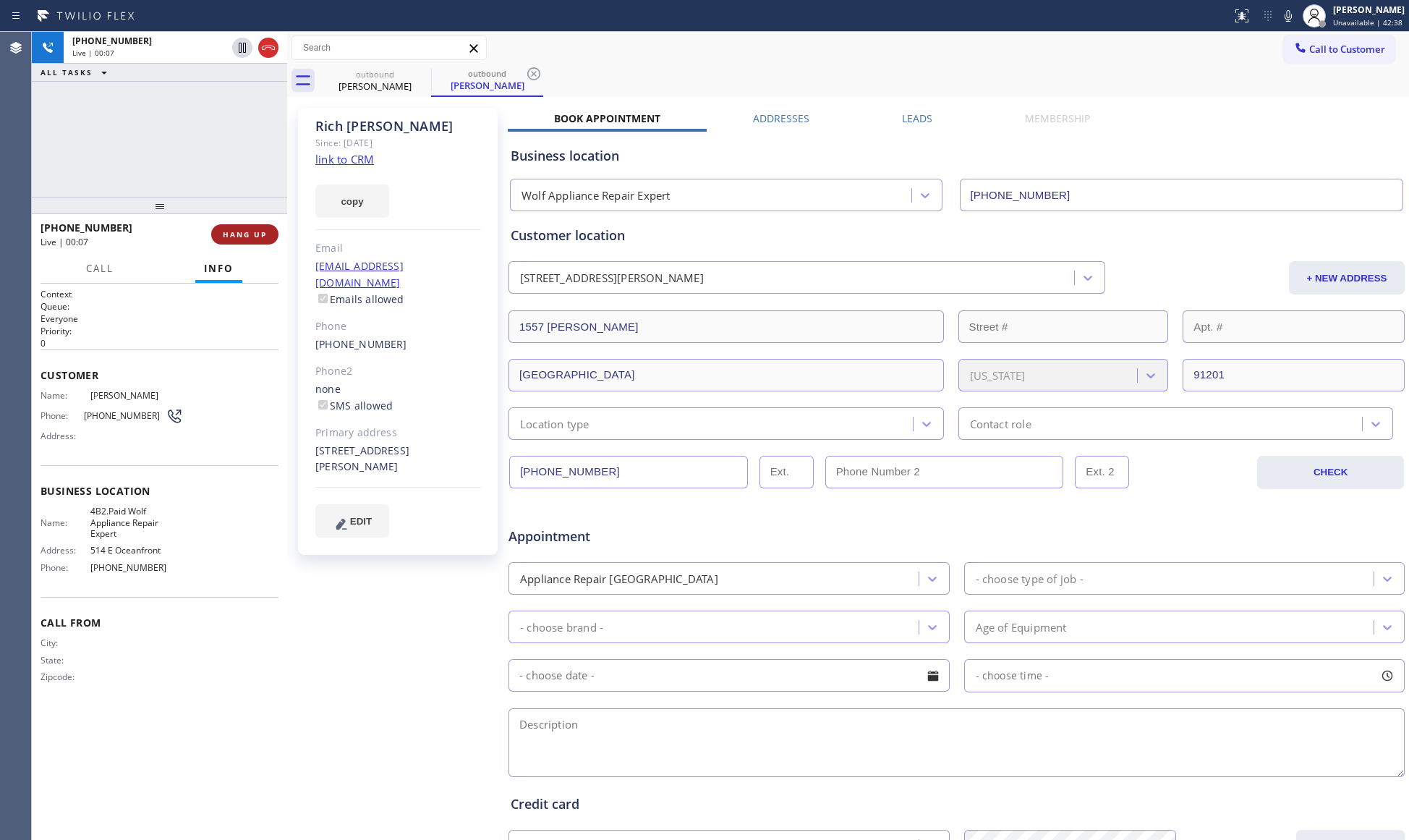
click at [244, 227] on button "HANG UP" at bounding box center [245, 234] width 68 height 21
click at [244, 224] on button "COMPLETE" at bounding box center [242, 234] width 73 height 21
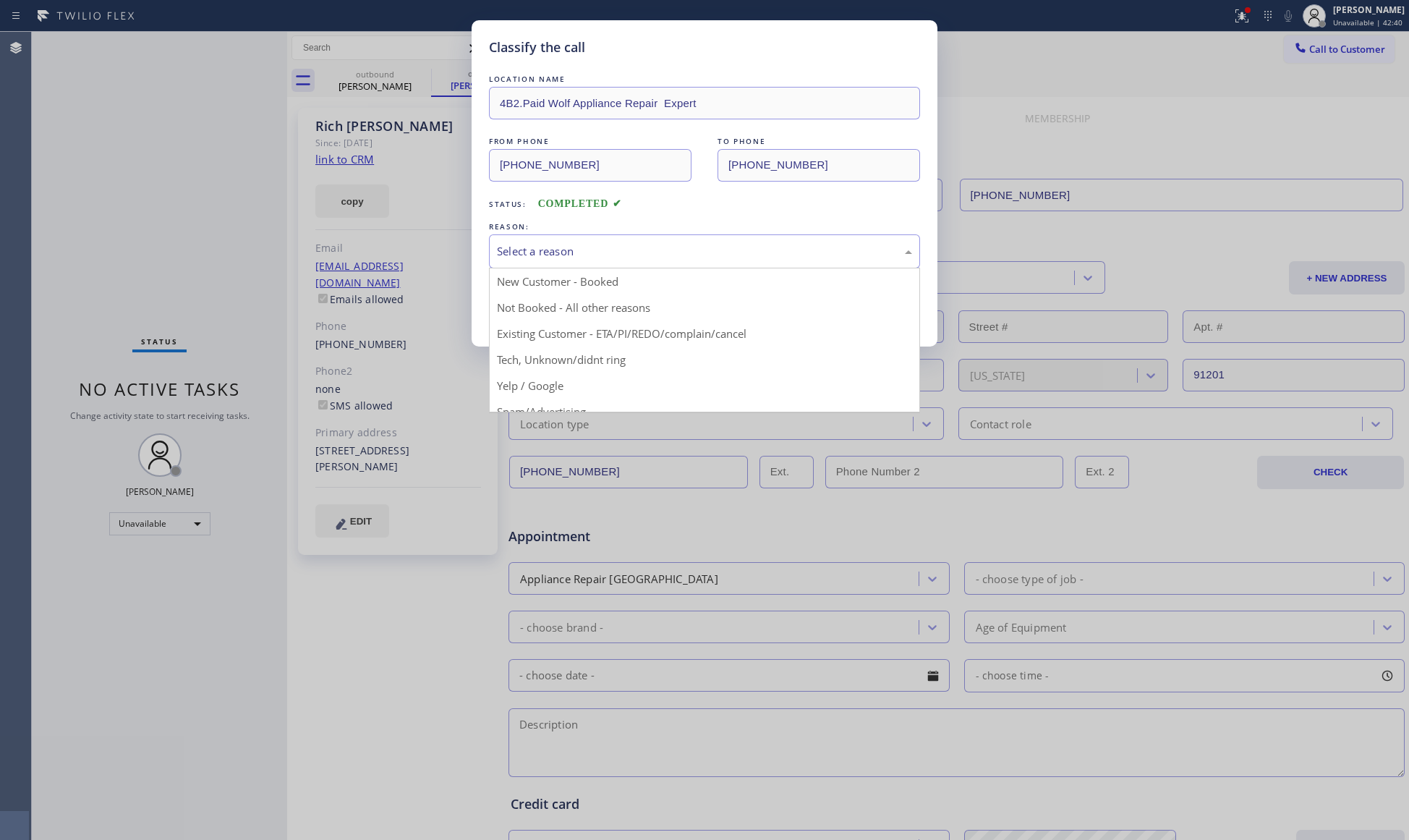
drag, startPoint x: 528, startPoint y: 246, endPoint x: 529, endPoint y: 264, distance: 18.0
click at [528, 251] on div "Select a reason" at bounding box center [705, 251] width 416 height 16
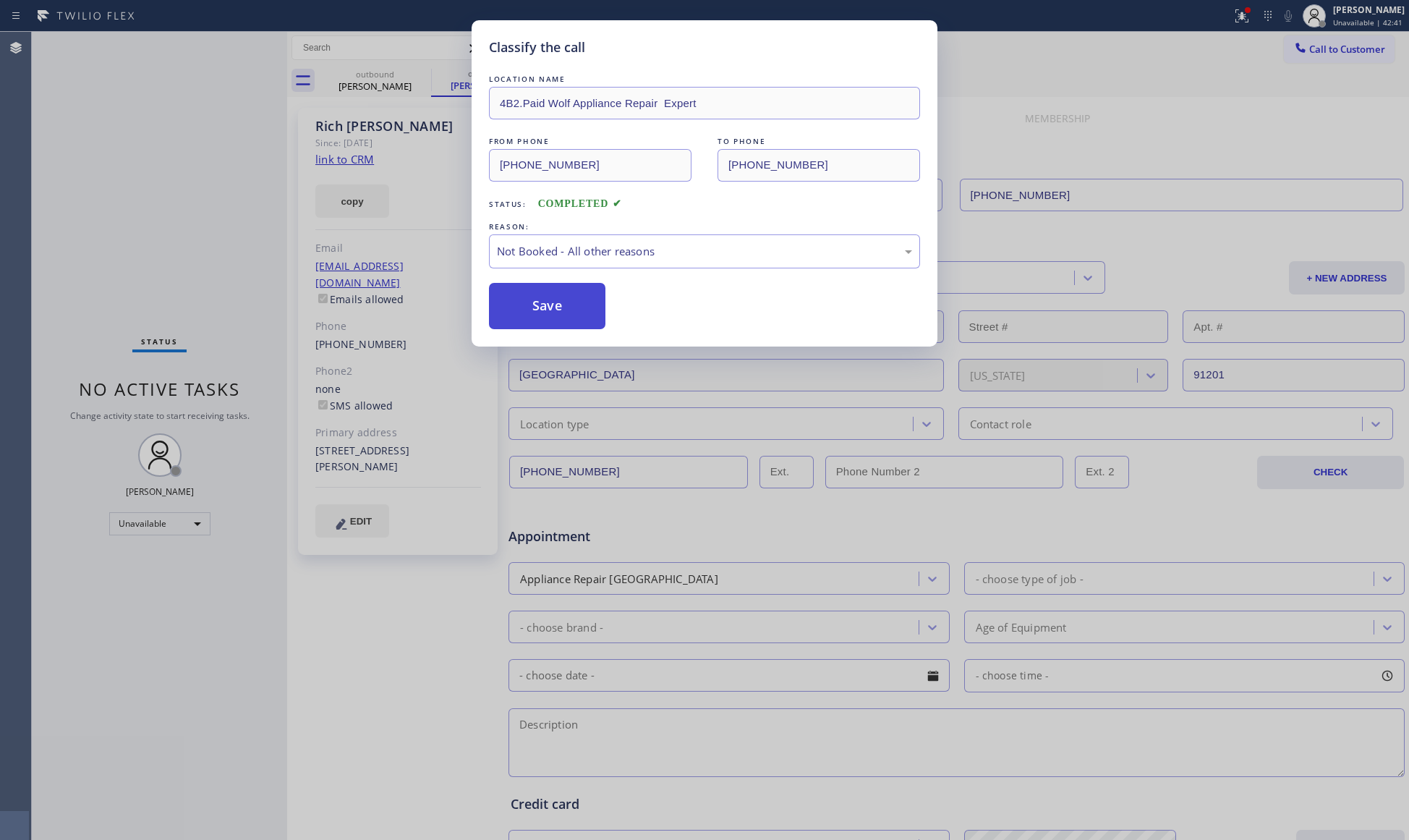
click at [533, 318] on button "Save" at bounding box center [547, 306] width 116 height 46
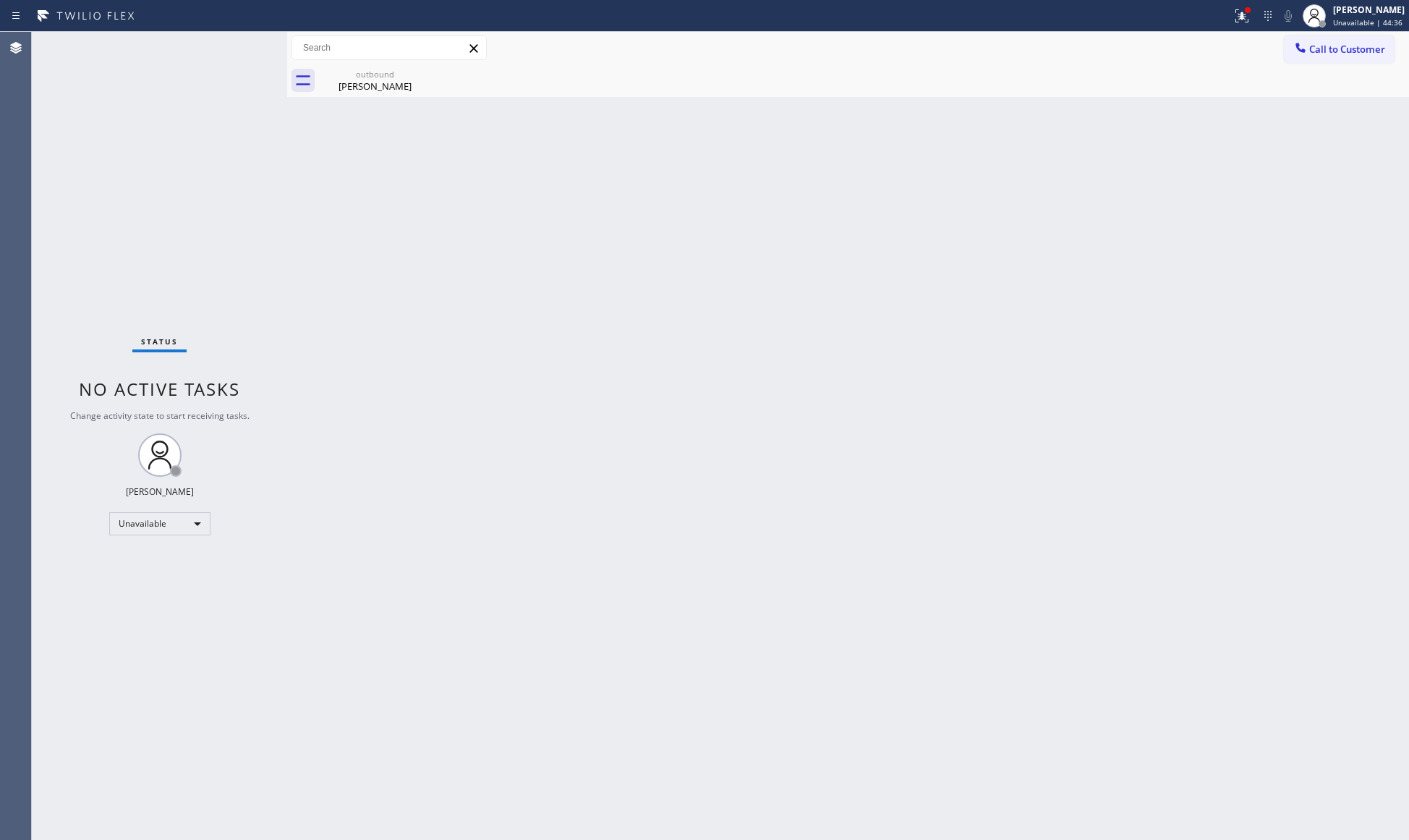
click at [962, 189] on div "Back to Dashboard Change Sender ID Customers Technicians Select a contact Outbo…" at bounding box center [848, 436] width 1122 height 808
click at [392, 70] on div "outbound" at bounding box center [375, 73] width 109 height 11
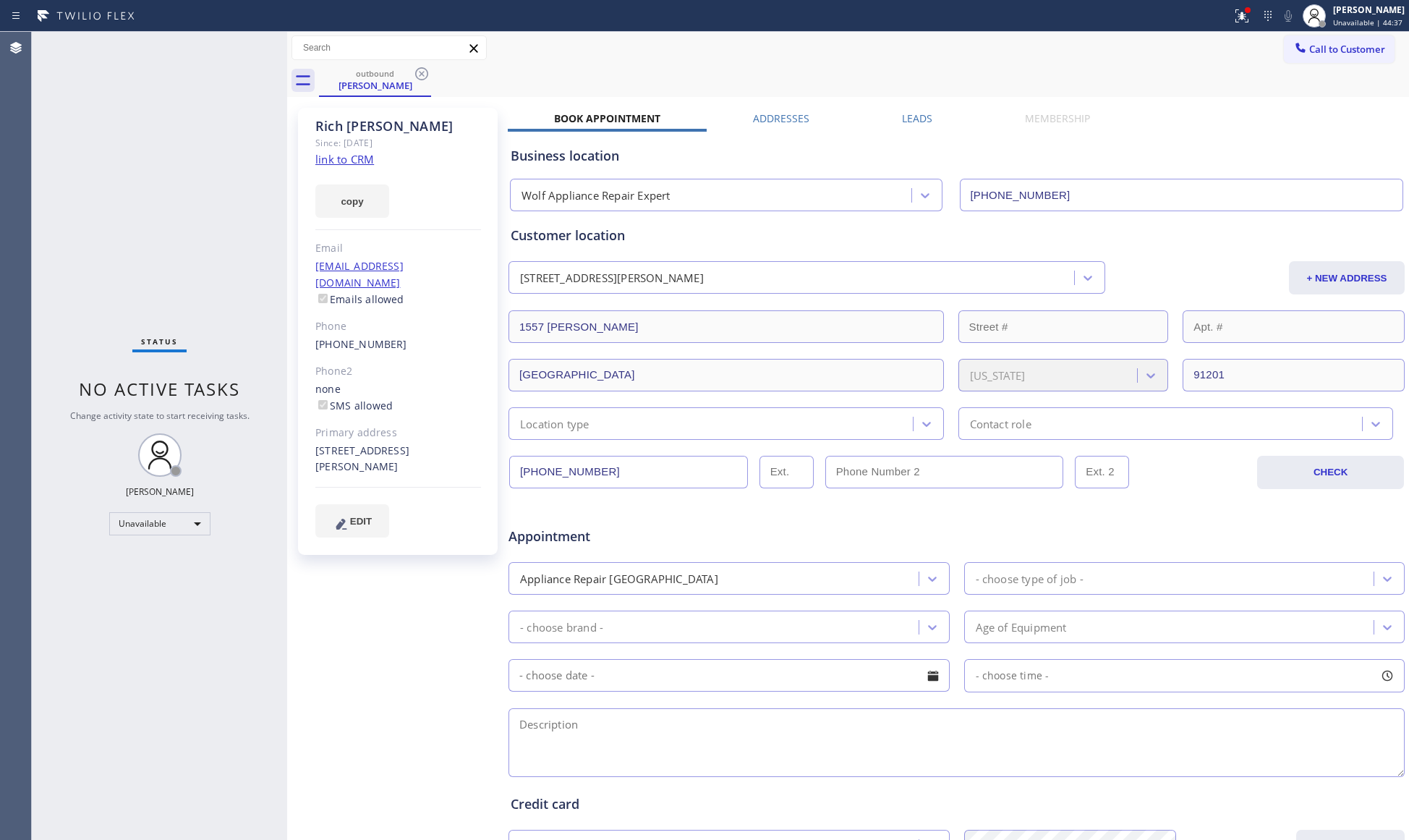
click at [422, 73] on icon at bounding box center [422, 74] width 13 height 13
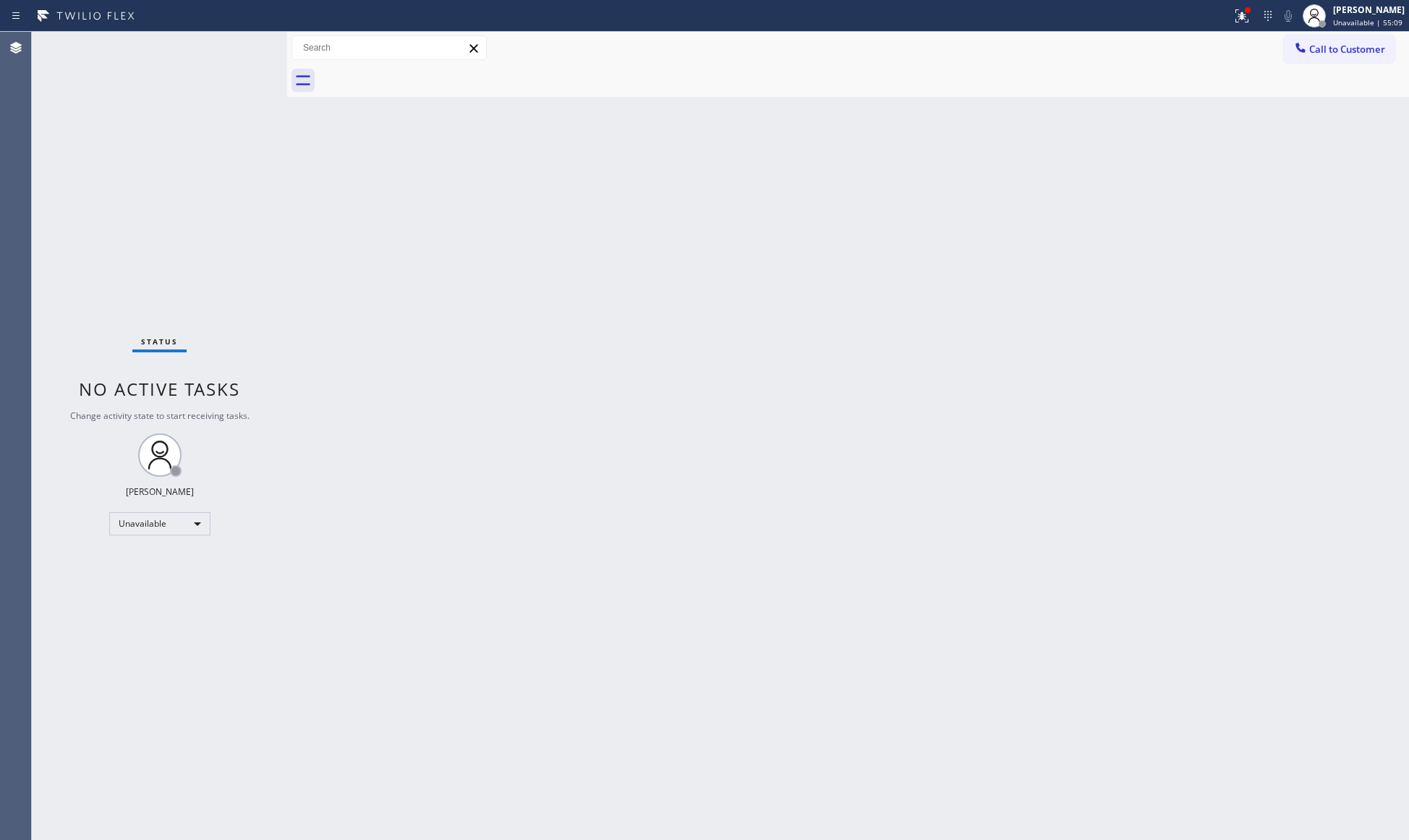
drag, startPoint x: 1233, startPoint y: 33, endPoint x: 1233, endPoint y: 41, distance: 8.0
click at [1233, 38] on div "Call to Customer Outbound call Location Wolf Appliance Repair Expert Your calle…" at bounding box center [848, 48] width 1122 height 32
click at [1247, 32] on div "Call to Customer Outbound call Location Wolf Appliance Repair Expert Your calle…" at bounding box center [848, 48] width 1122 height 32
click at [1239, 24] on button at bounding box center [1242, 16] width 32 height 32
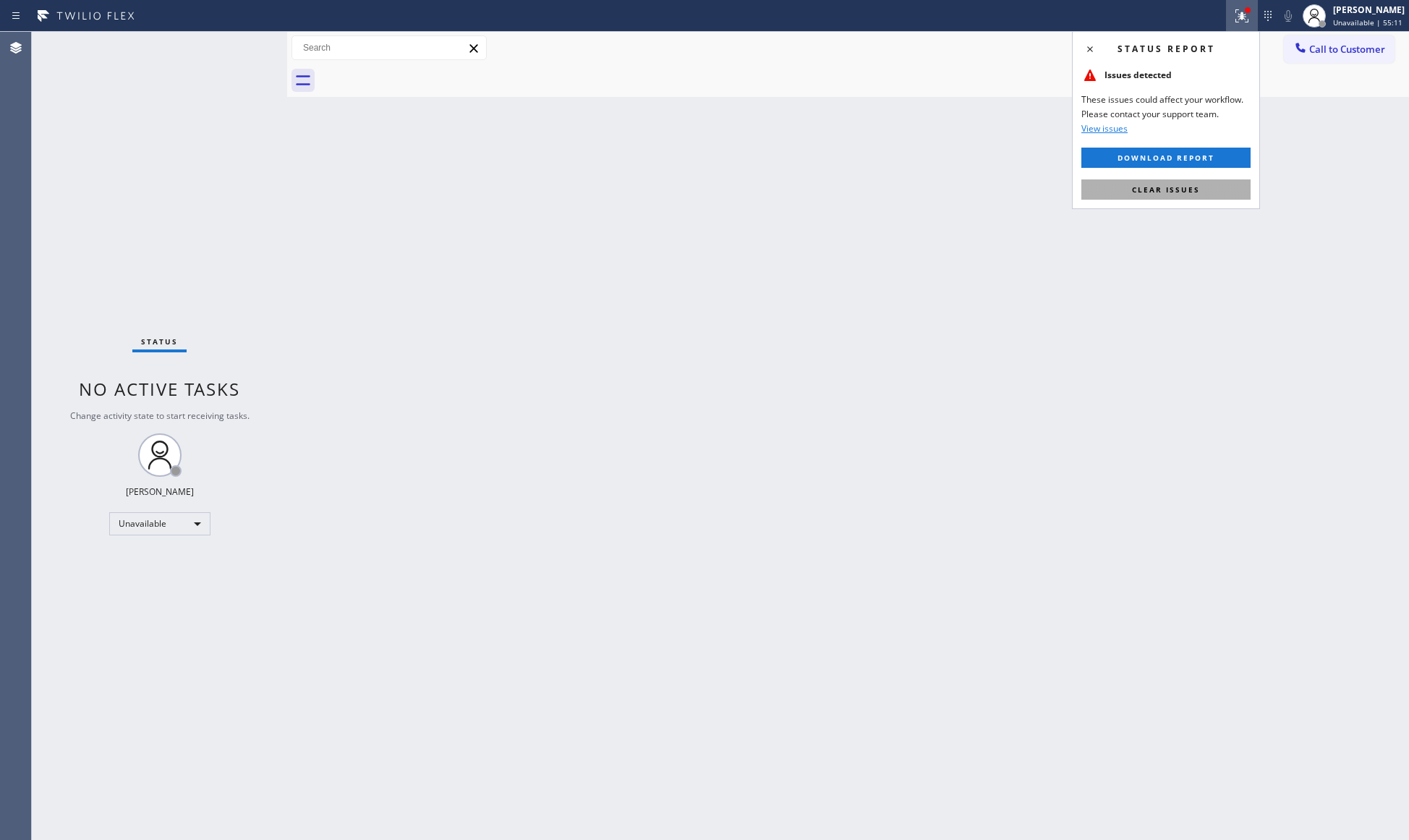
click at [1161, 185] on span "Clear issues" at bounding box center [1166, 190] width 68 height 10
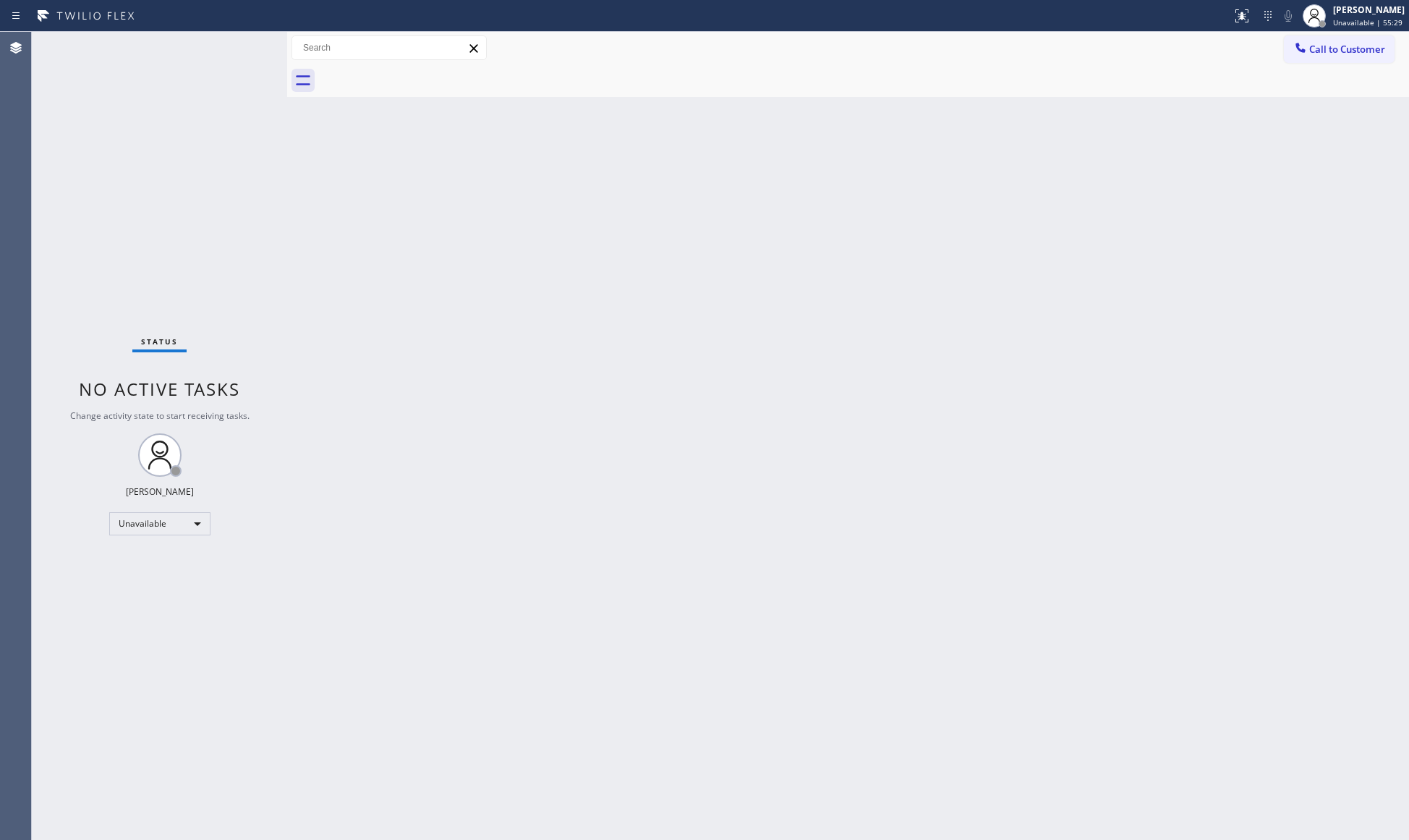
click at [1019, 148] on div "Back to Dashboard Change Sender ID Customers Technicians Select a contact Outbo…" at bounding box center [848, 436] width 1122 height 808
click at [1314, 50] on span "Call to Customer" at bounding box center [1347, 49] width 76 height 13
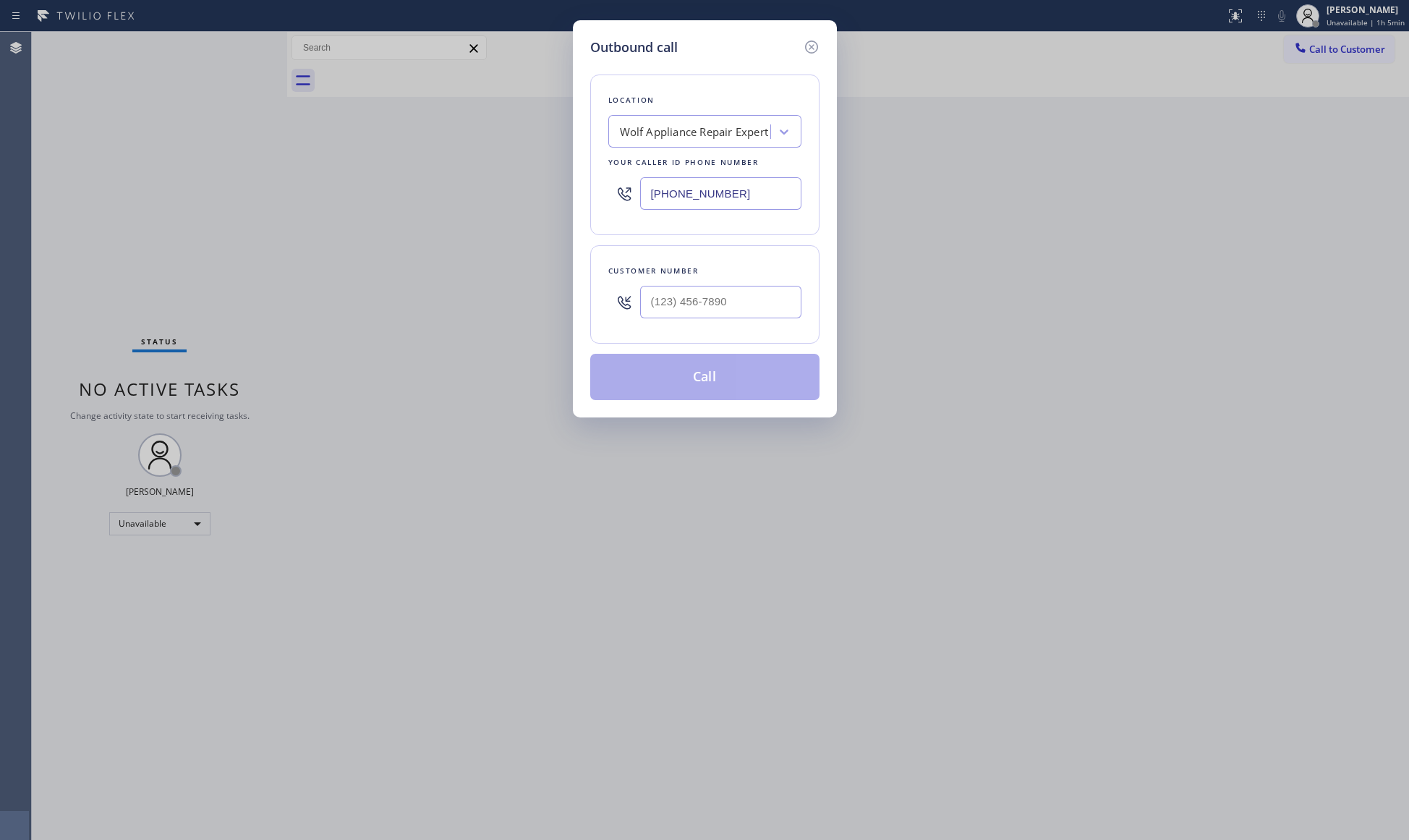
drag, startPoint x: 761, startPoint y: 197, endPoint x: 605, endPoint y: 204, distance: 156.2
click at [605, 204] on div "Location Wolf Appliance Repair Expert Your caller id phone number [PHONE_NUMBER]" at bounding box center [705, 154] width 229 height 161
paste input "626) 768-9548"
type input "[PHONE_NUMBER]"
click at [701, 321] on div at bounding box center [721, 302] width 162 height 47
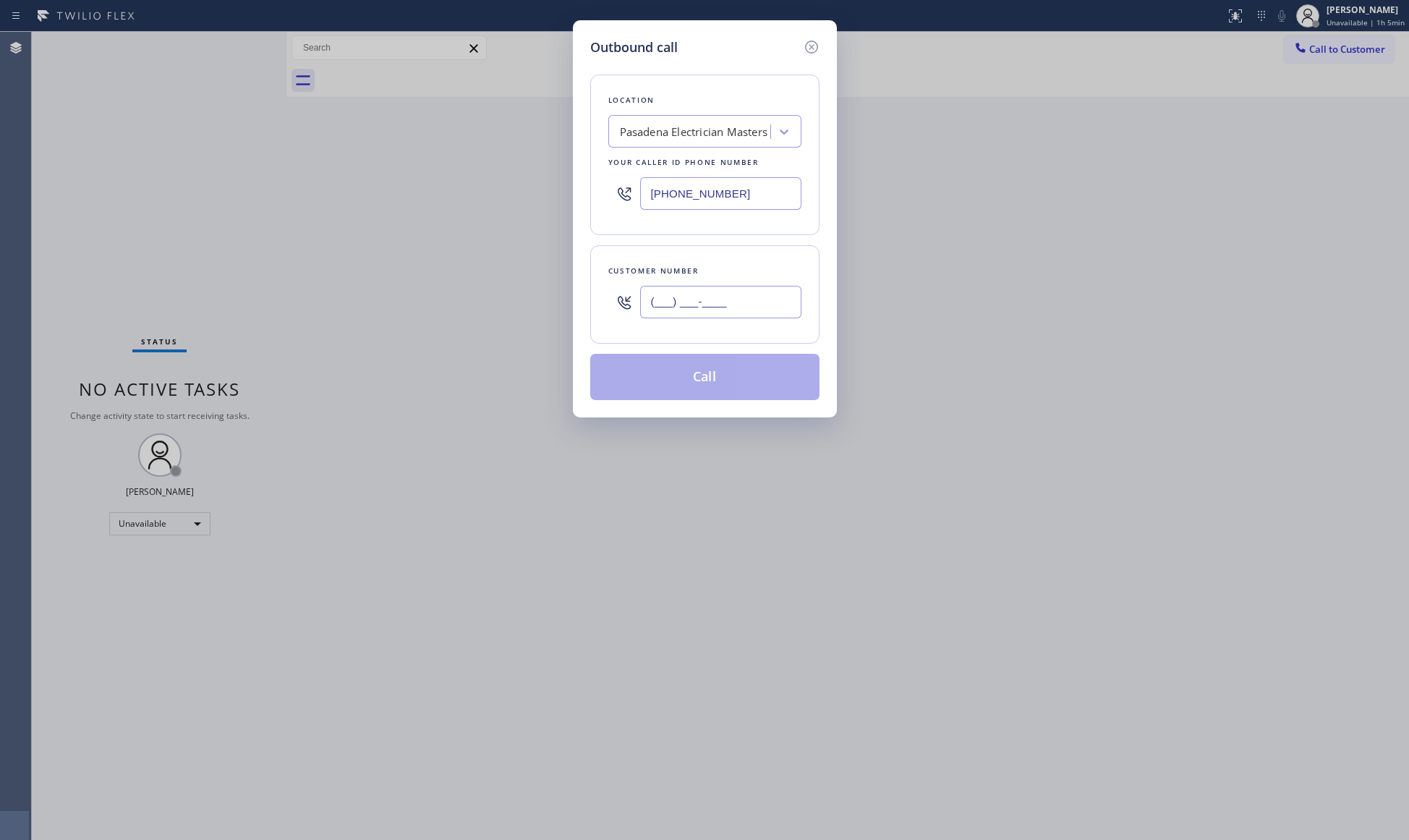
click at [706, 312] on input "(___) ___-____" at bounding box center [721, 302] width 162 height 32
paste input "626) 399-3097"
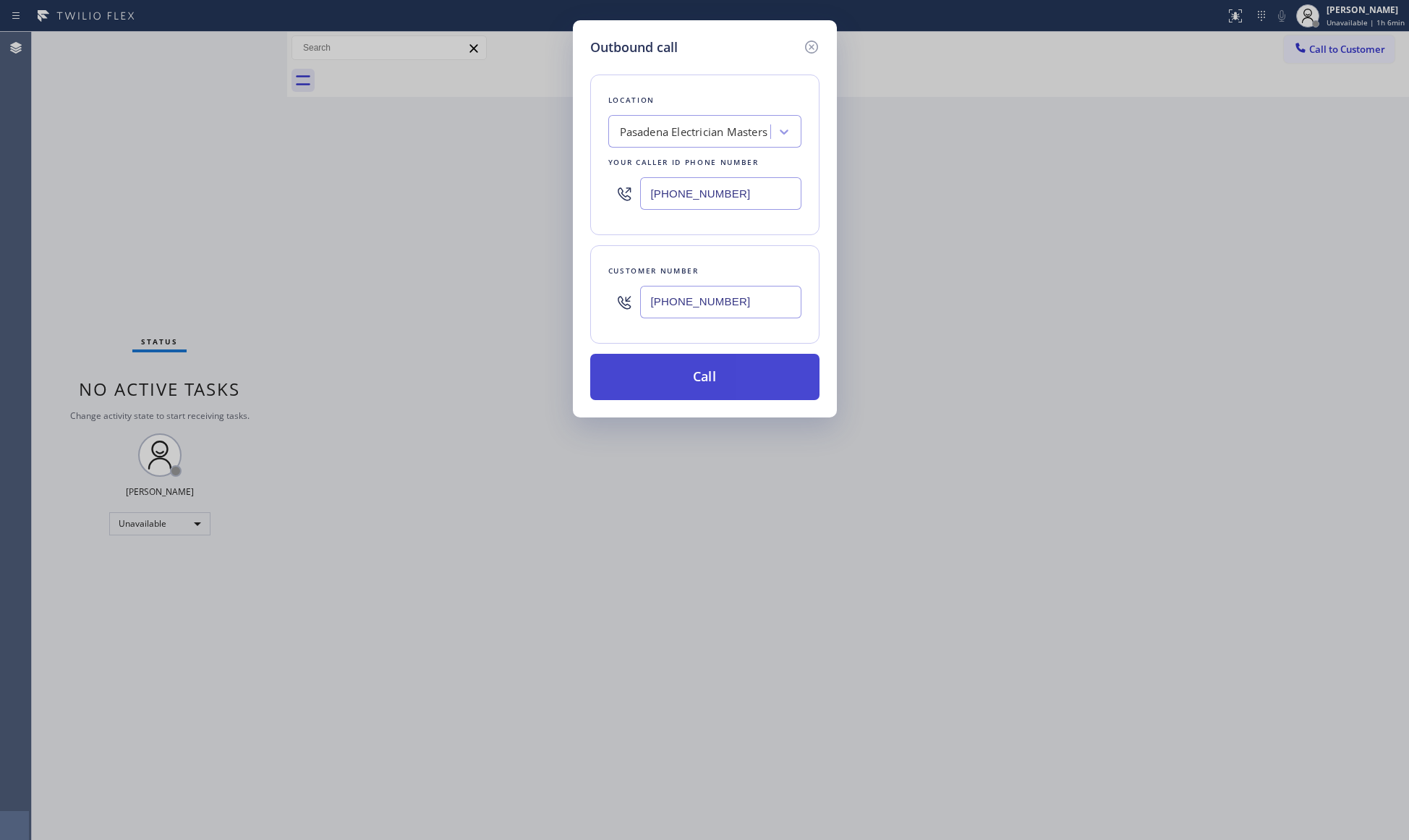
type input "[PHONE_NUMBER]"
click at [754, 380] on button "Call" at bounding box center [705, 377] width 229 height 46
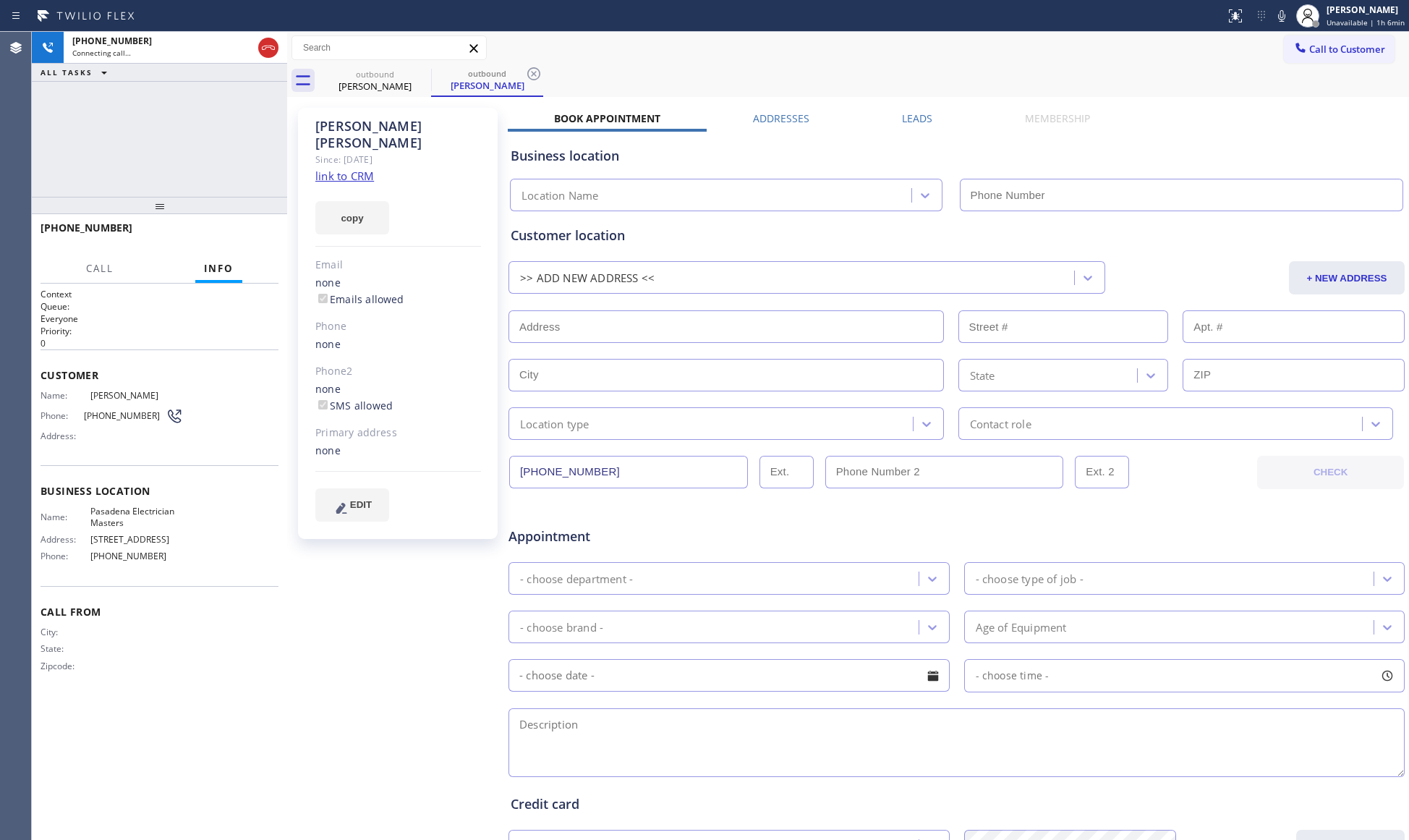
type input "[PHONE_NUMBER]"
click at [531, 71] on icon at bounding box center [534, 74] width 13 height 13
click at [242, 224] on button "HANG UP" at bounding box center [245, 234] width 68 height 21
click at [241, 226] on button "HANG UP" at bounding box center [245, 234] width 68 height 21
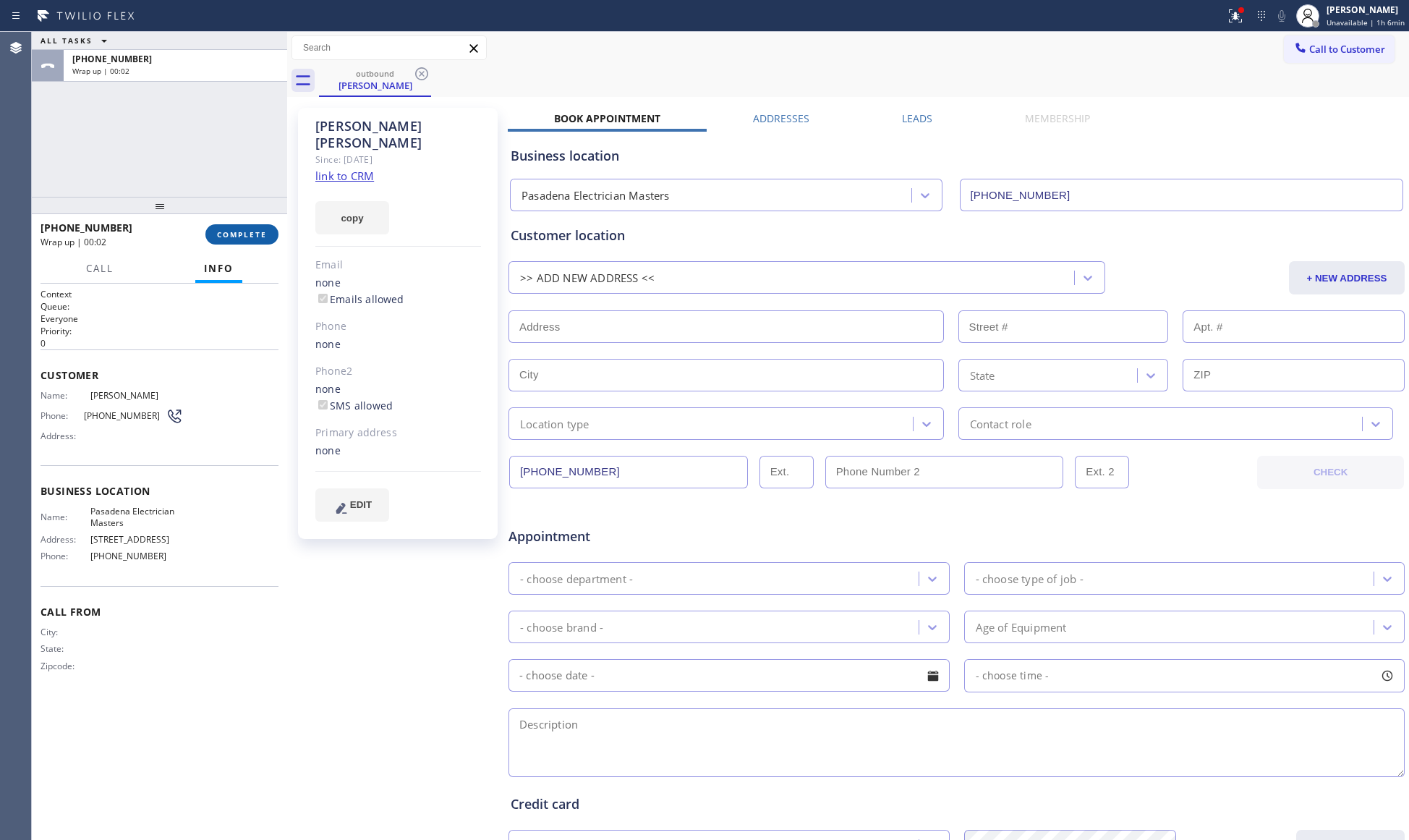
click at [241, 229] on span "COMPLETE" at bounding box center [242, 234] width 50 height 10
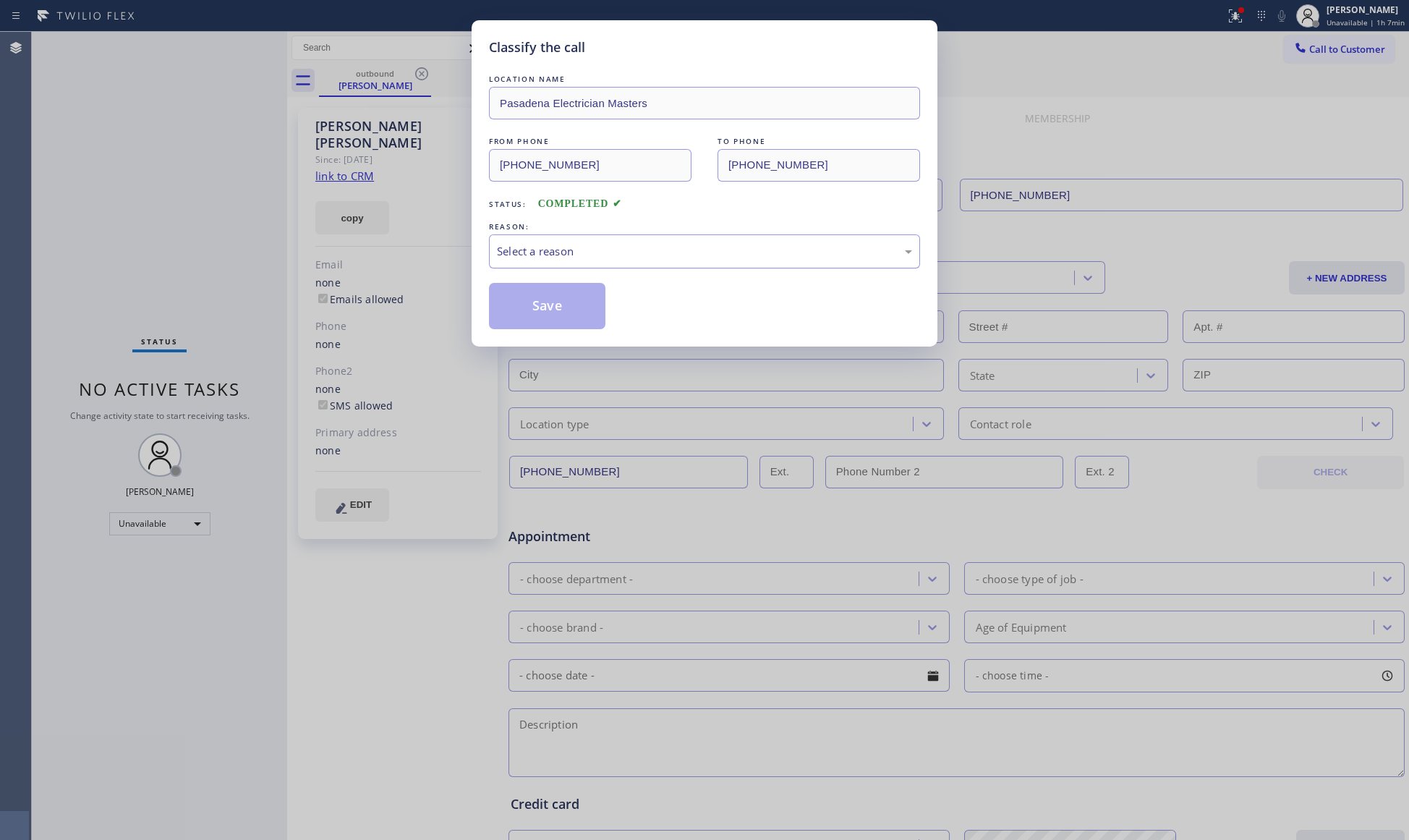
click at [536, 251] on div "Select a reason" at bounding box center [705, 251] width 416 height 16
click at [539, 307] on button "Save" at bounding box center [547, 306] width 116 height 46
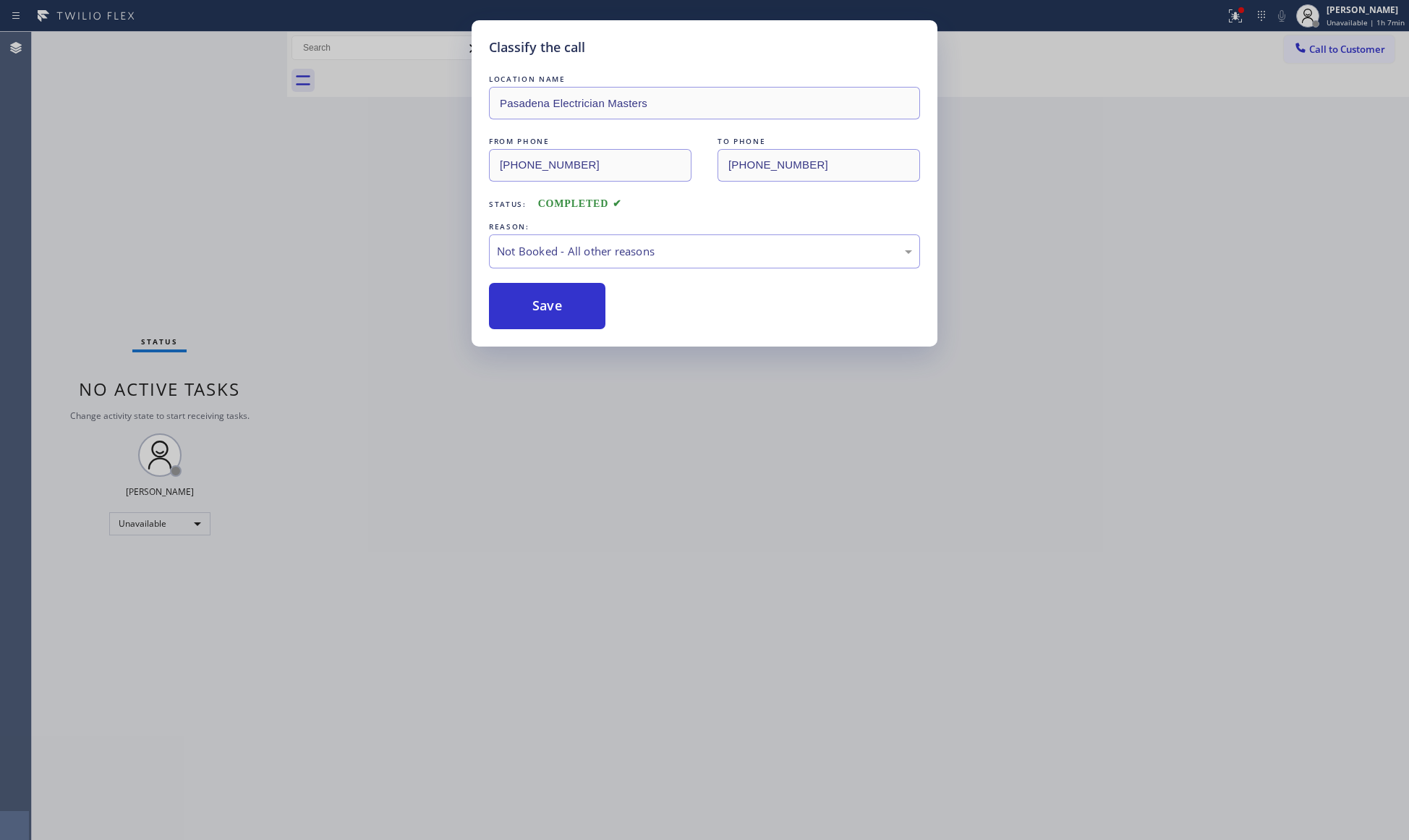
click at [539, 307] on button "Save" at bounding box center [547, 306] width 116 height 46
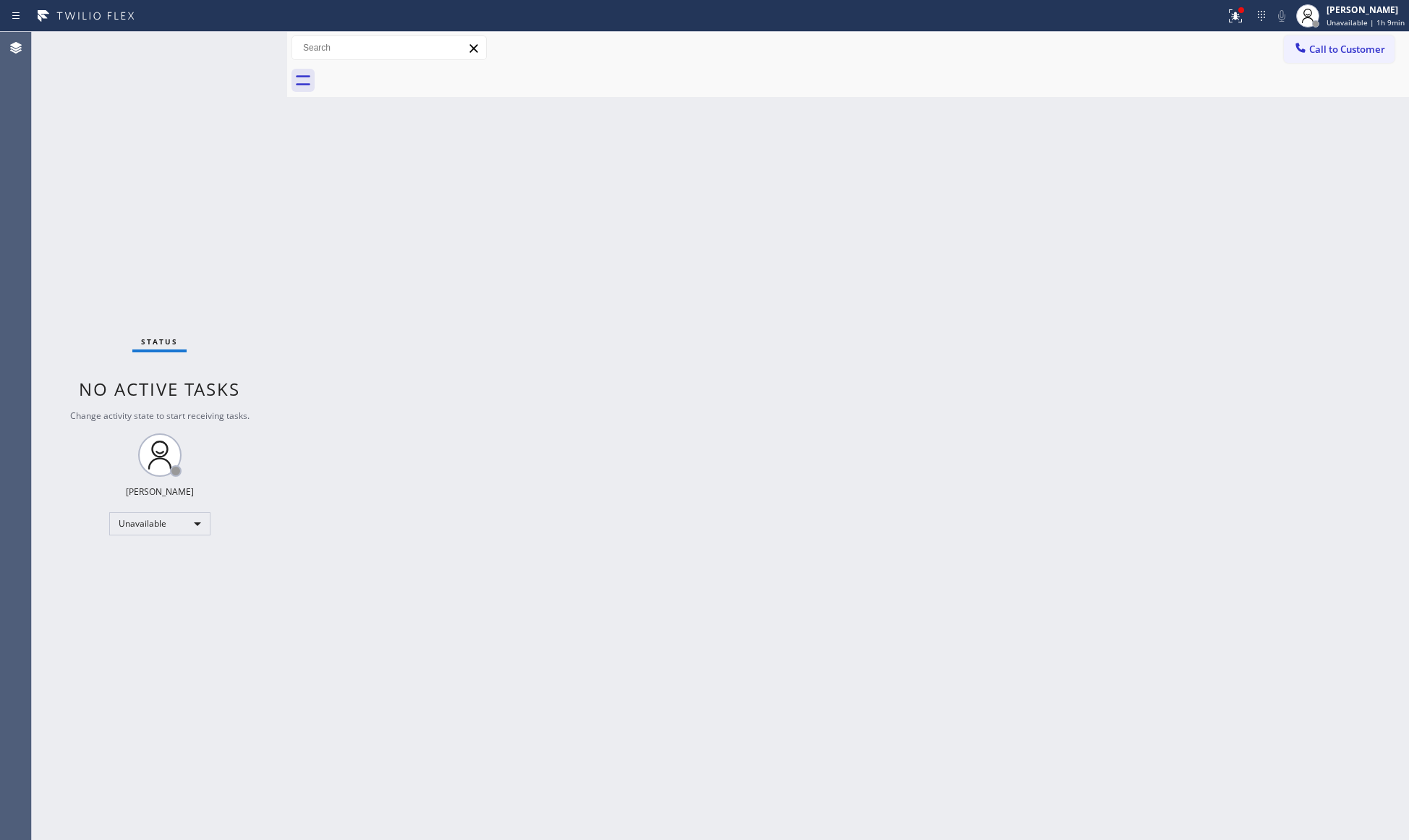
drag, startPoint x: 945, startPoint y: 234, endPoint x: 1146, endPoint y: 183, distance: 207.4
click at [965, 235] on div "Back to Dashboard Change Sender ID Customers Technicians Select a contact Outbo…" at bounding box center [848, 436] width 1122 height 808
click at [1234, 39] on div "Call to Customer Outbound call Location [GEOGRAPHIC_DATA] Electrician Masters Y…" at bounding box center [848, 48] width 1122 height 26
click at [1235, 29] on button at bounding box center [1235, 16] width 32 height 32
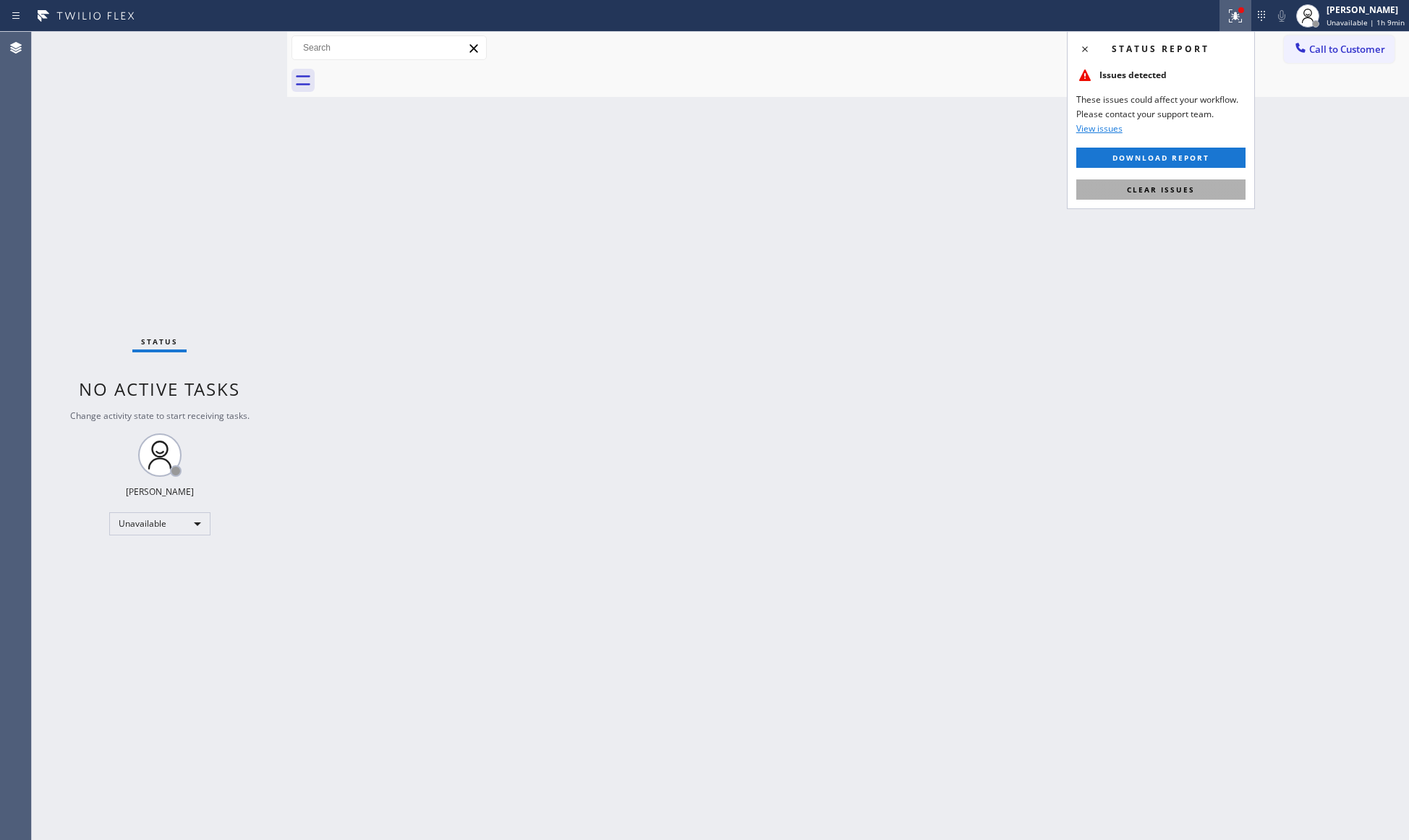
click at [1195, 188] on button "Clear issues" at bounding box center [1160, 190] width 169 height 21
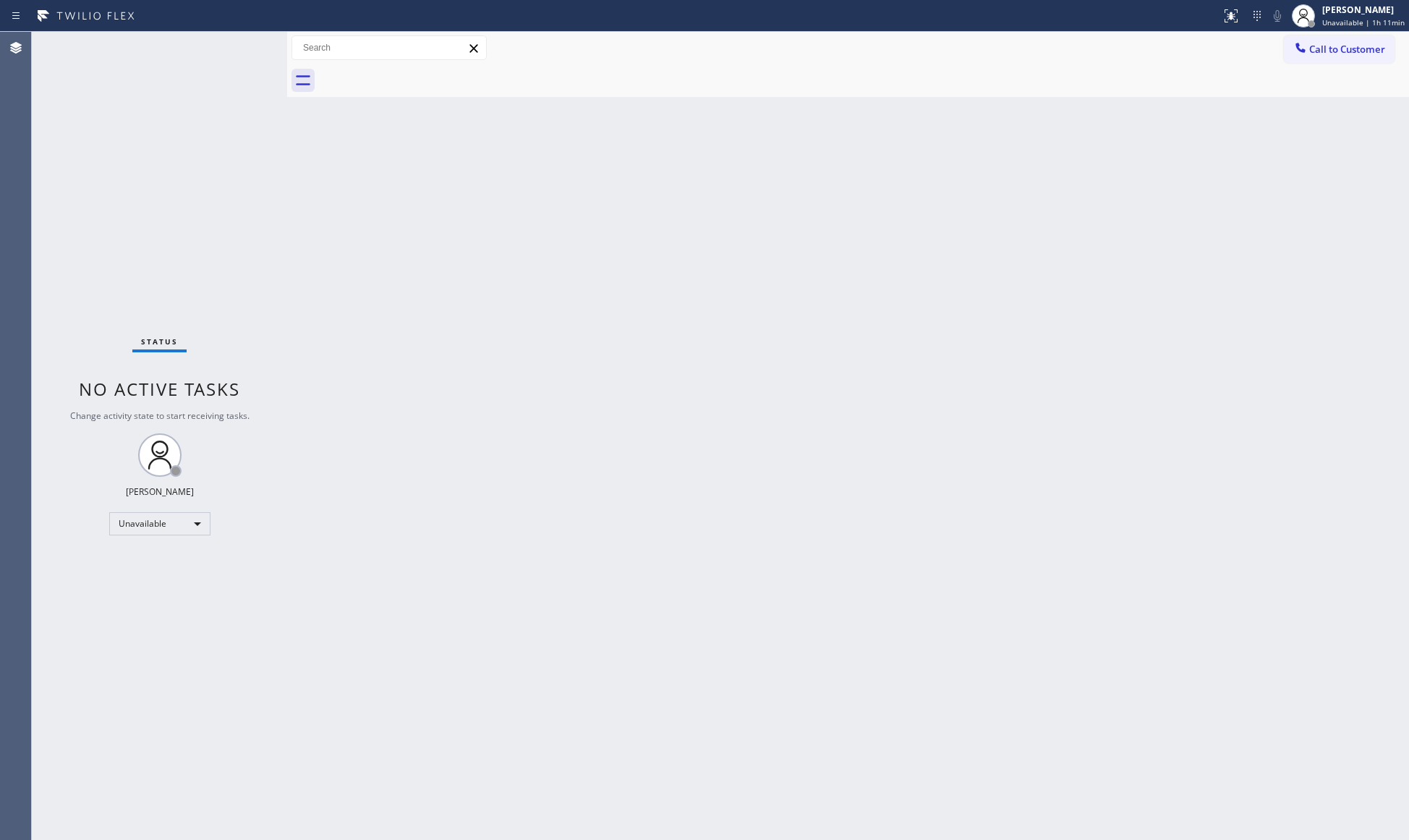
click at [1010, 96] on div at bounding box center [864, 80] width 1090 height 32
click at [753, 215] on div "Back to Dashboard Change Sender ID Customers Technicians Select a contact Outbo…" at bounding box center [848, 436] width 1122 height 808
click at [1130, 167] on div "Back to Dashboard Change Sender ID Customers Technicians Select a contact Outbo…" at bounding box center [848, 436] width 1122 height 808
click at [1340, 47] on span "Call to Customer" at bounding box center [1347, 49] width 76 height 13
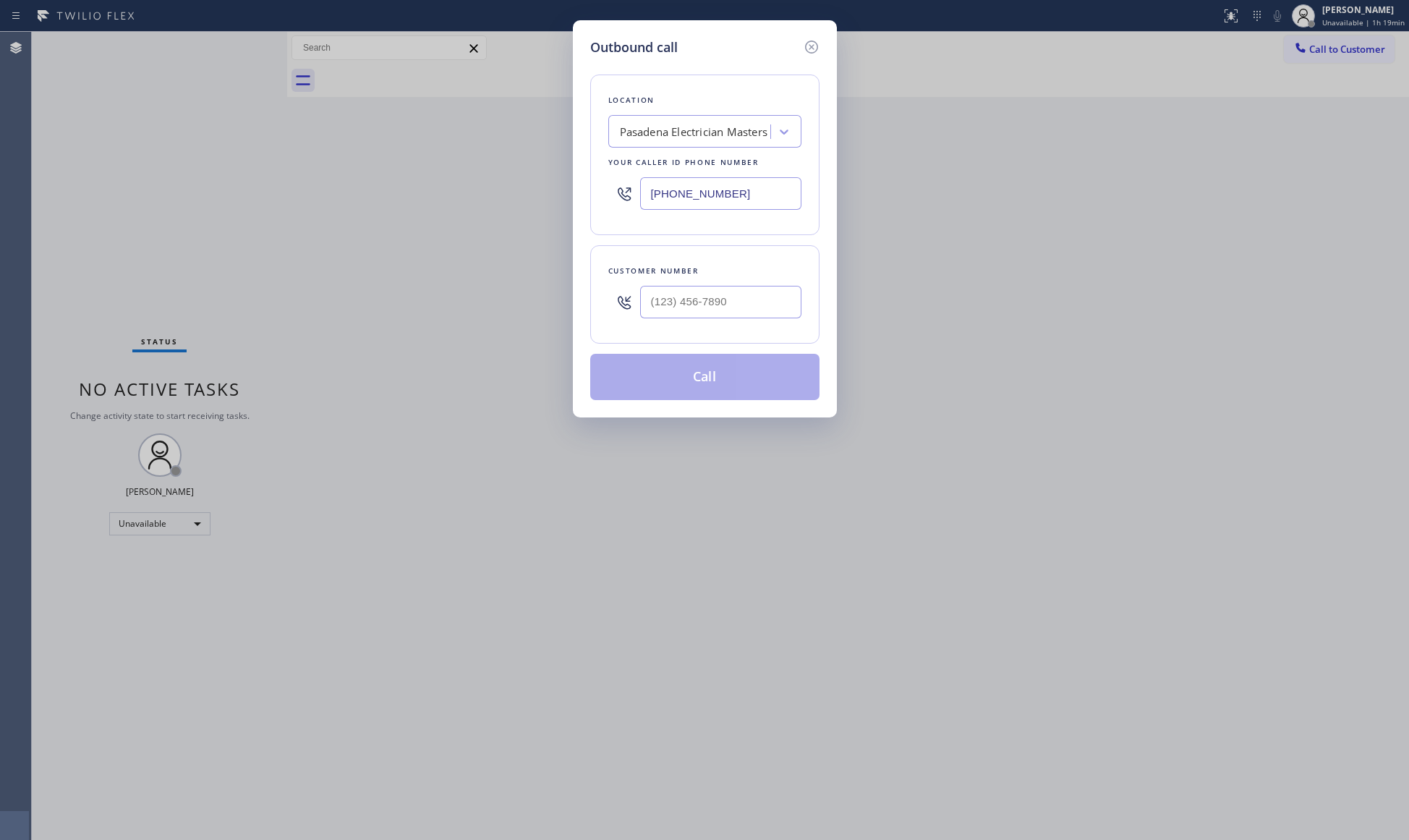
drag, startPoint x: 784, startPoint y: 185, endPoint x: 539, endPoint y: 199, distance: 245.4
click at [537, 199] on div "Outbound call Location [GEOGRAPHIC_DATA] Electrician Masters Your caller id pho…" at bounding box center [704, 420] width 1409 height 840
paste input "951) 373-3445"
type input "[PHONE_NUMBER]"
drag, startPoint x: 771, startPoint y: 304, endPoint x: 761, endPoint y: 303, distance: 10.0
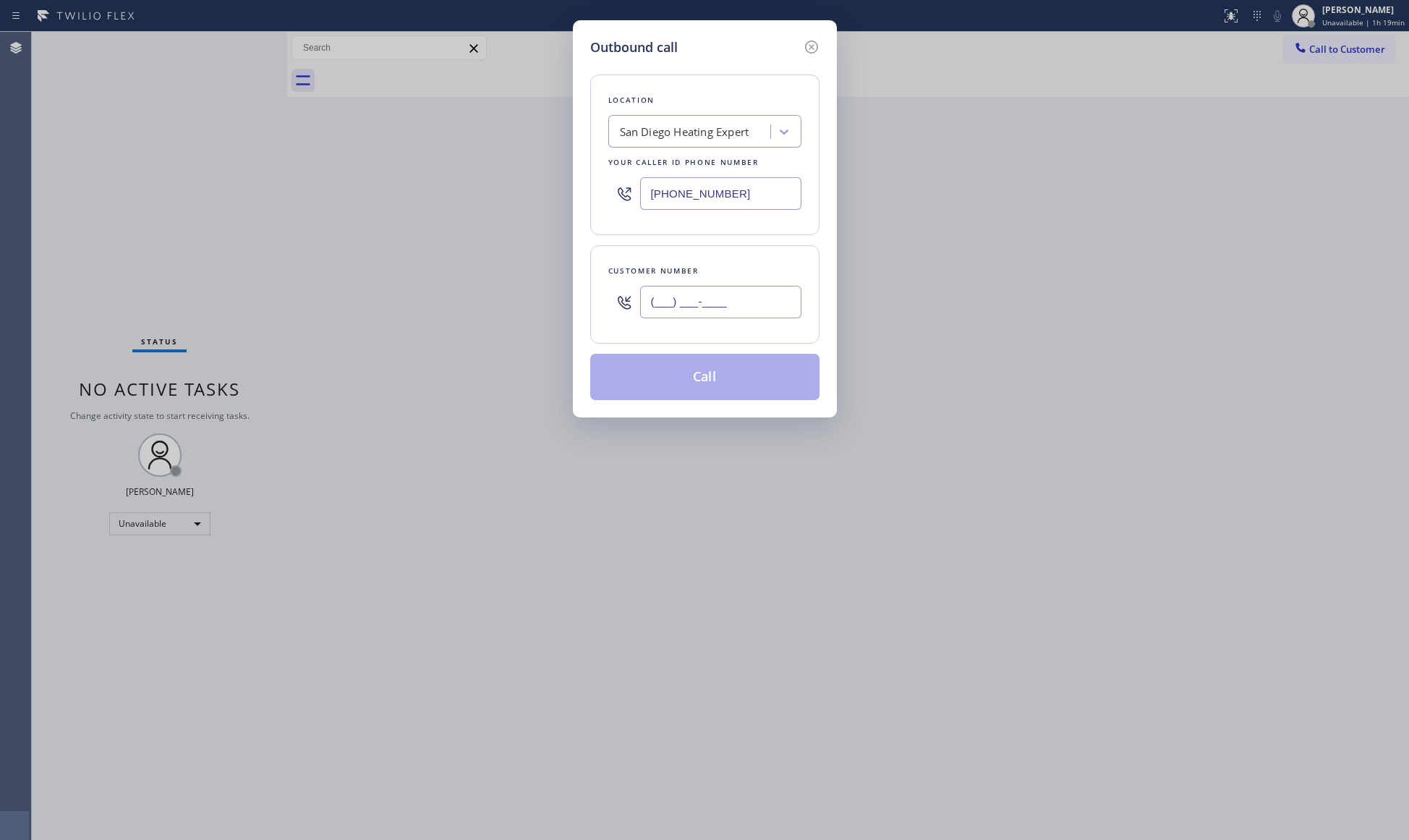
click at [771, 304] on input "(___) ___-____" at bounding box center [721, 302] width 162 height 32
paste input "951) 528-5562"
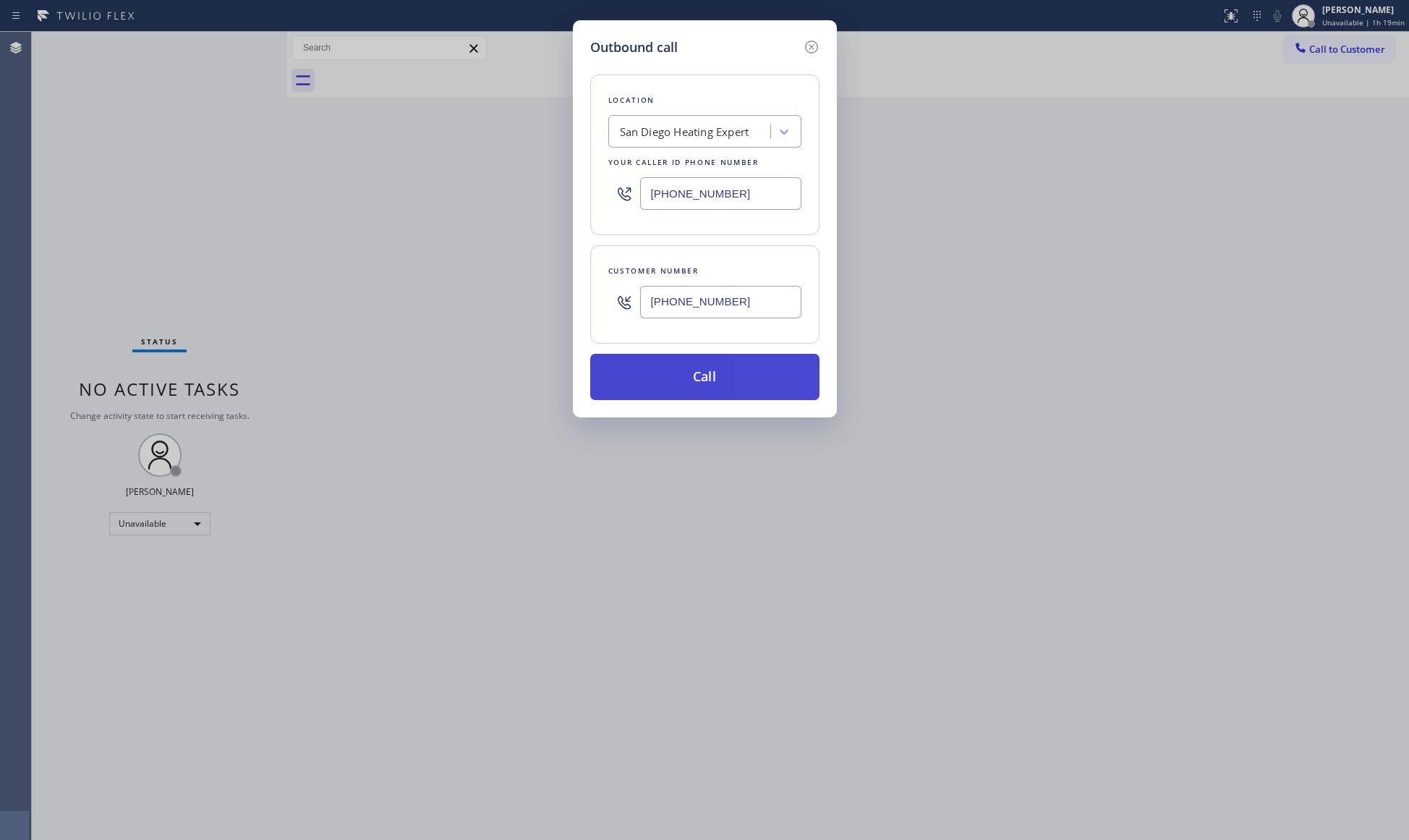
type input "[PHONE_NUMBER]"
click at [681, 363] on button "Call" at bounding box center [705, 377] width 229 height 46
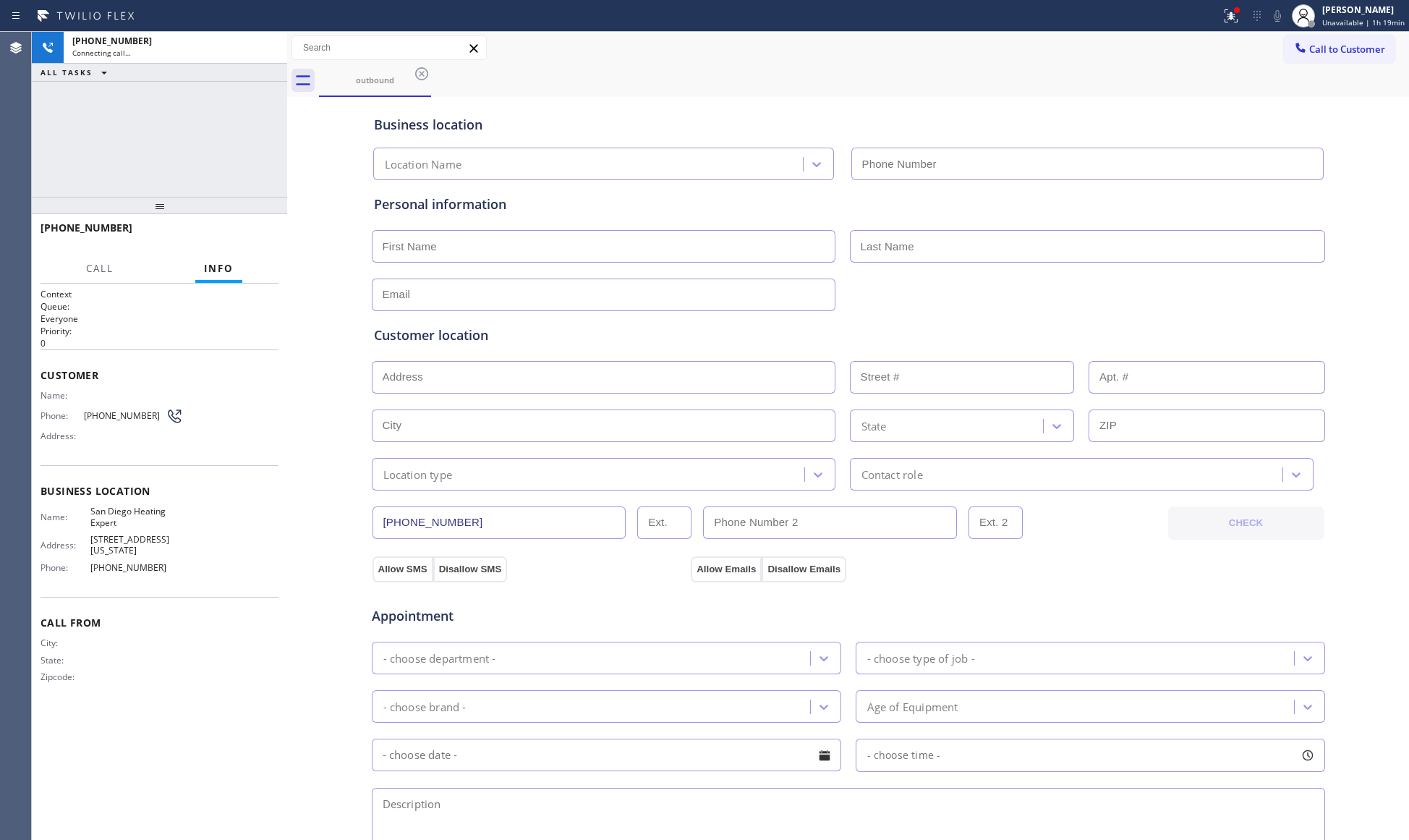
type input "[PHONE_NUMBER]"
click at [1230, 15] on icon at bounding box center [1231, 16] width 17 height 17
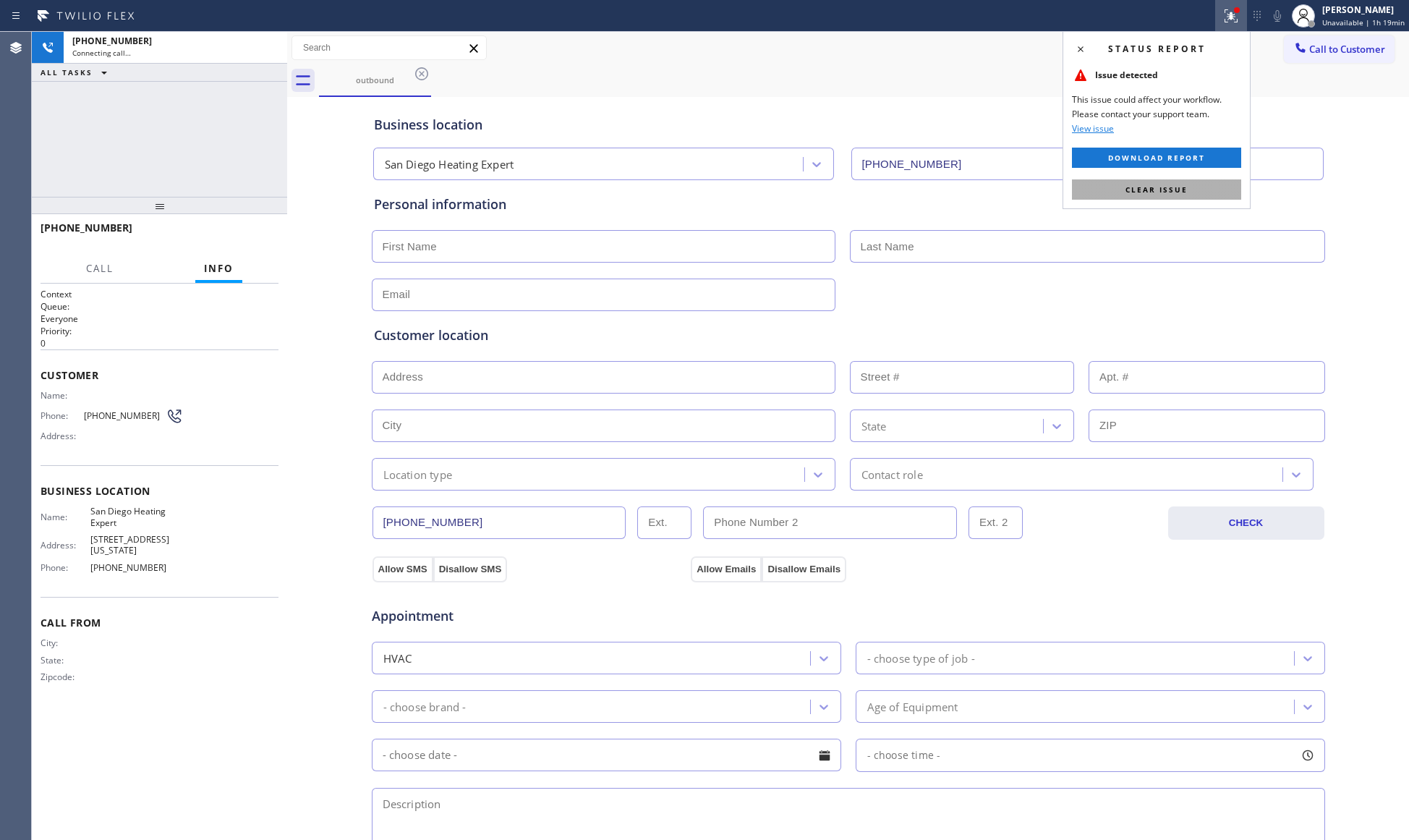
click at [1196, 181] on button "Clear issue" at bounding box center [1156, 190] width 169 height 21
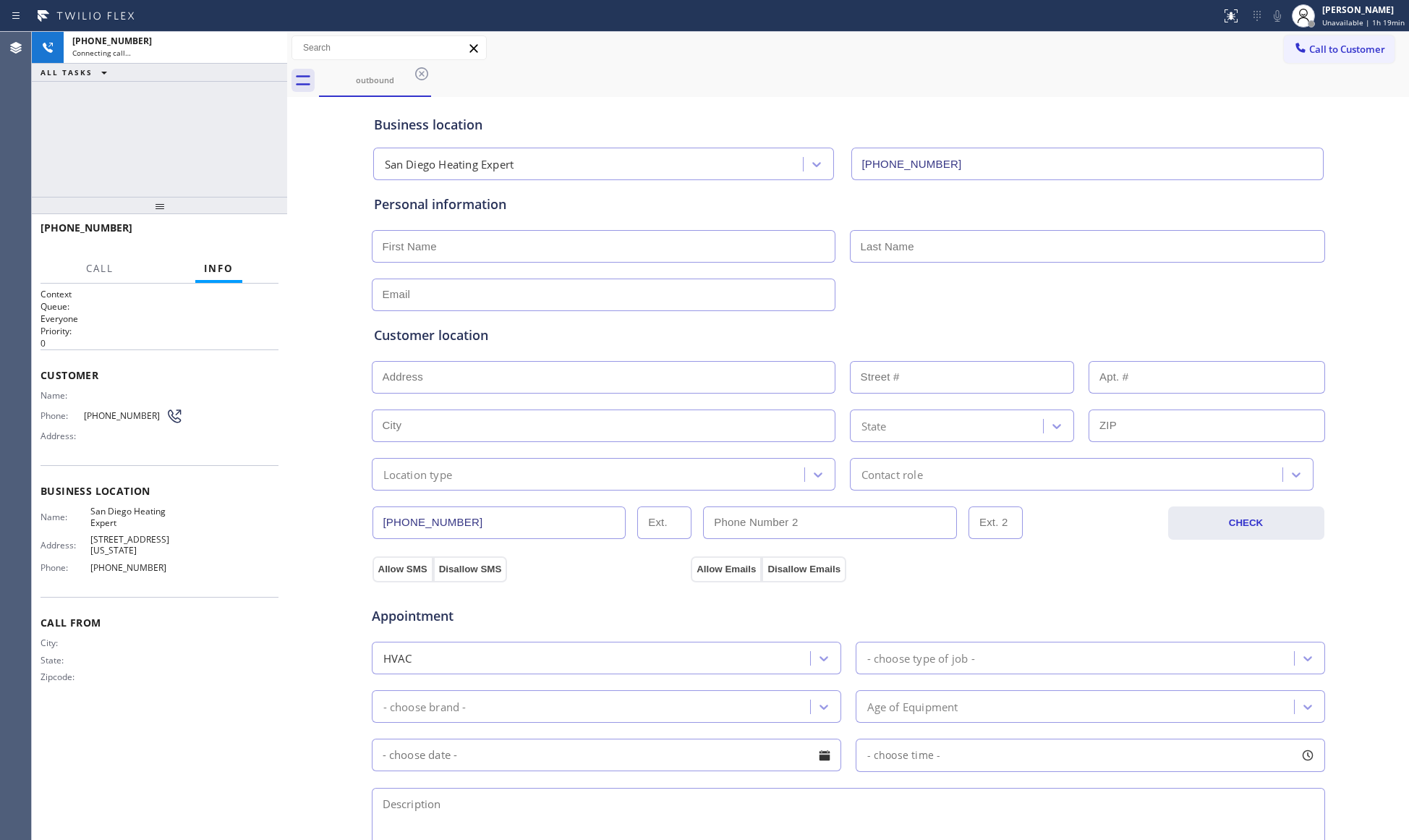
drag, startPoint x: 1073, startPoint y: 64, endPoint x: 1081, endPoint y: 70, distance: 10.0
click at [1073, 64] on div "outbound" at bounding box center [864, 80] width 1090 height 32
click at [263, 33] on div at bounding box center [269, 48] width 26 height 32
click at [268, 42] on icon at bounding box center [268, 47] width 17 height 17
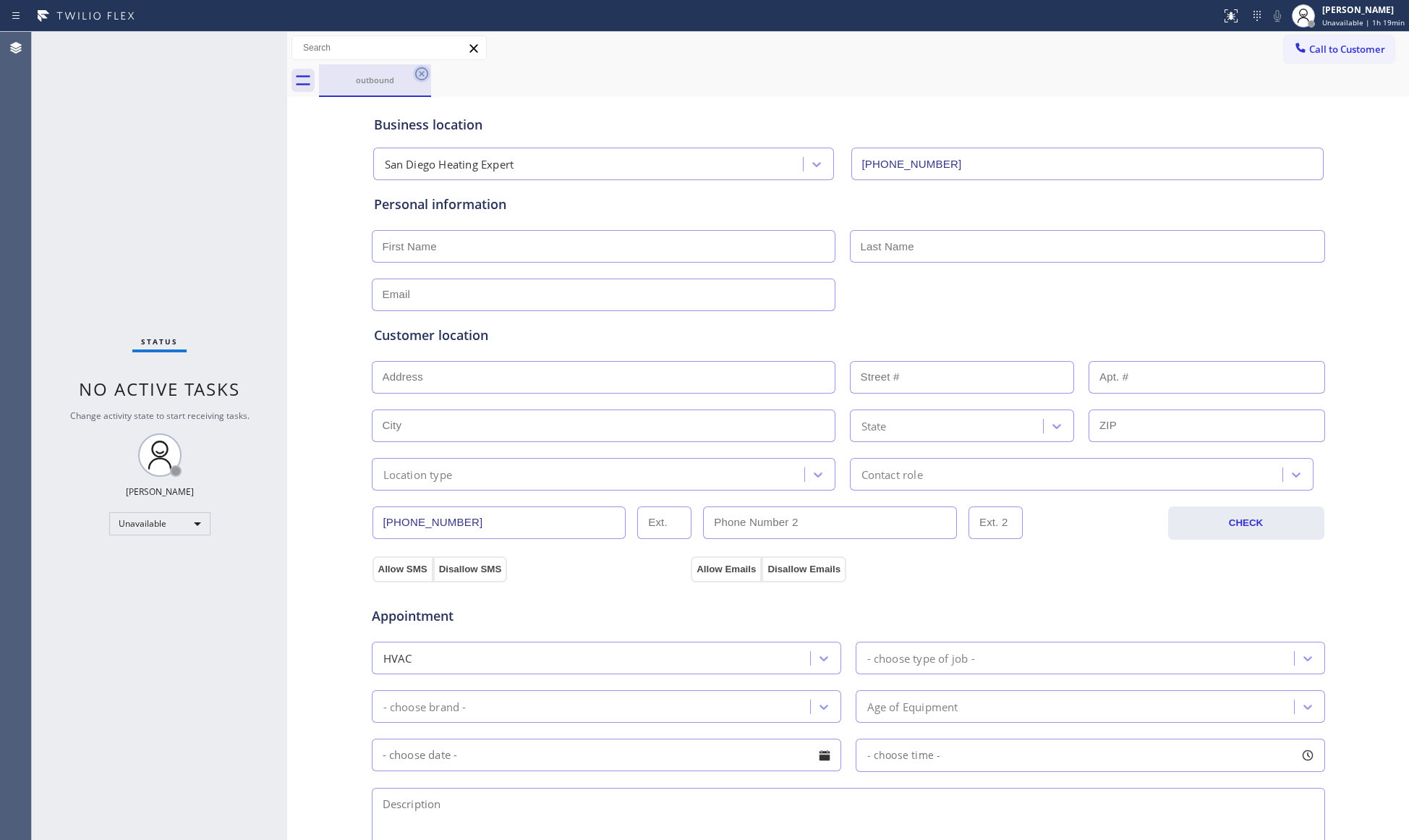
click at [416, 68] on icon at bounding box center [421, 73] width 17 height 17
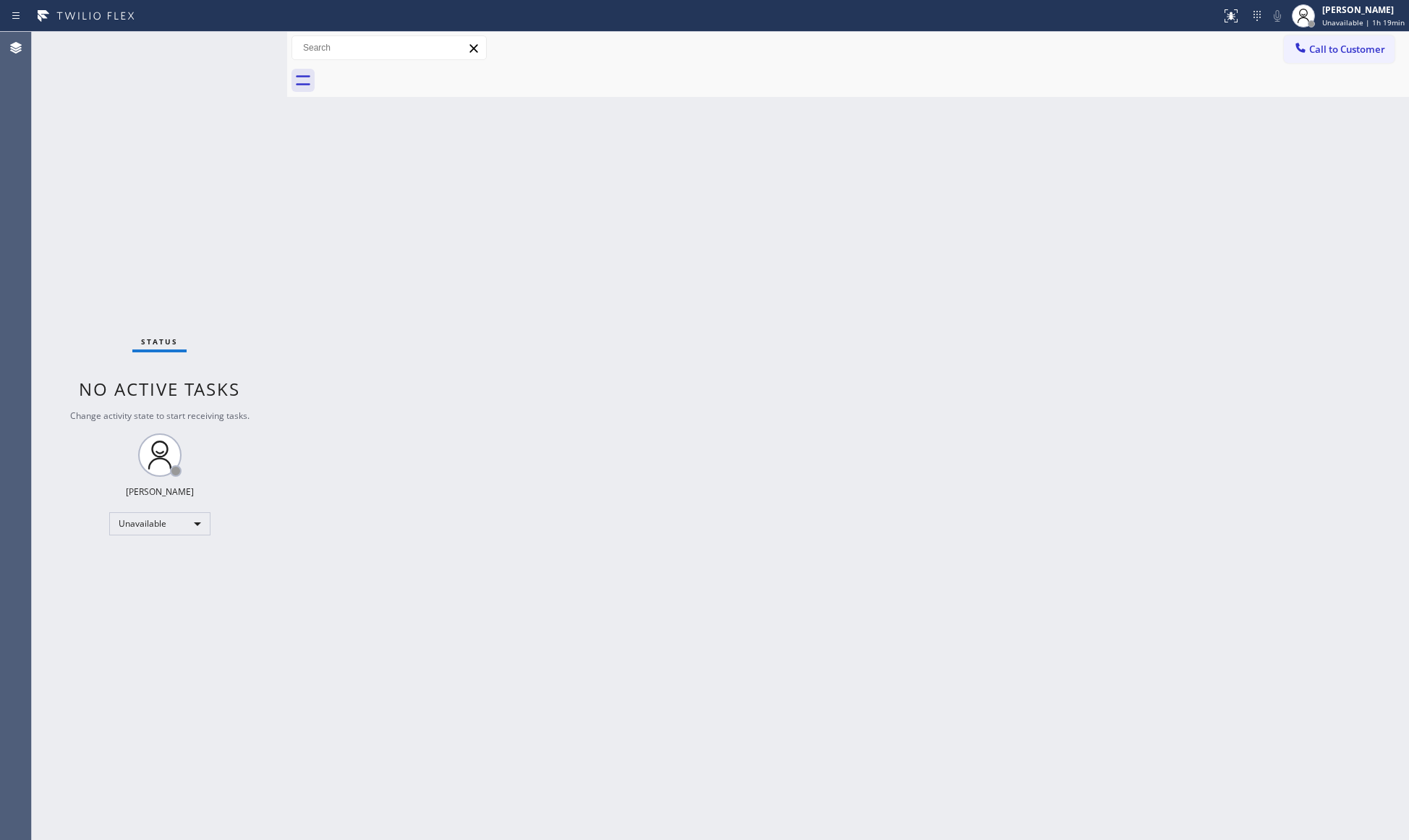
drag, startPoint x: 961, startPoint y: 175, endPoint x: 996, endPoint y: 144, distance: 46.8
click at [968, 171] on div "Back to Dashboard Change Sender ID Customers Technicians Select a contact Outbo…" at bounding box center [848, 436] width 1122 height 808
click at [1291, 38] on button "Call to Customer" at bounding box center [1339, 49] width 110 height 27
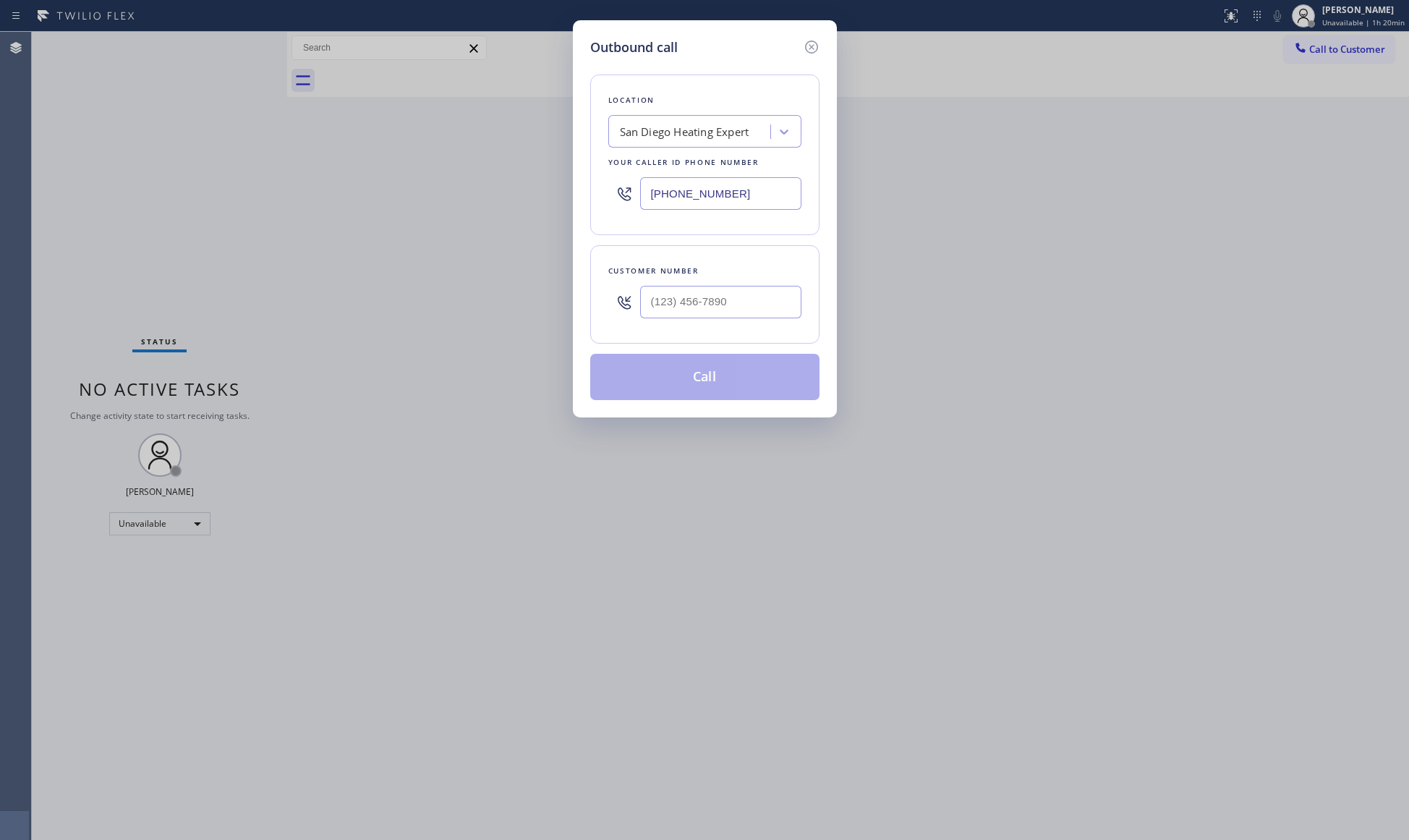
drag, startPoint x: 747, startPoint y: 197, endPoint x: 616, endPoint y: 191, distance: 131.1
click at [627, 197] on div "[PHONE_NUMBER]" at bounding box center [705, 193] width 193 height 47
paste input "49) 687-3772"
type input "[PHONE_NUMBER]"
click at [749, 305] on input "(___) ___-____" at bounding box center [721, 302] width 162 height 32
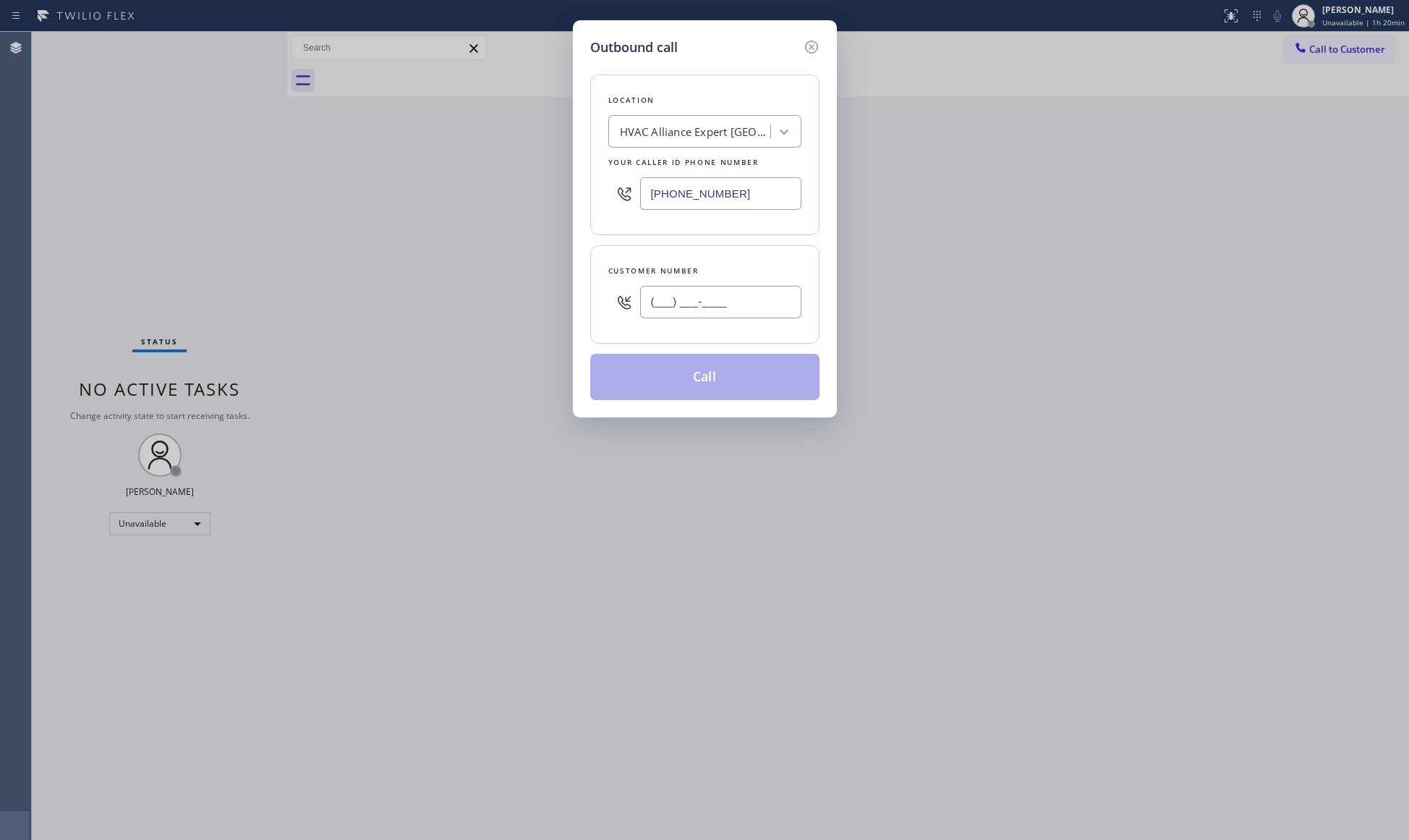
paste input "512) 679-9181"
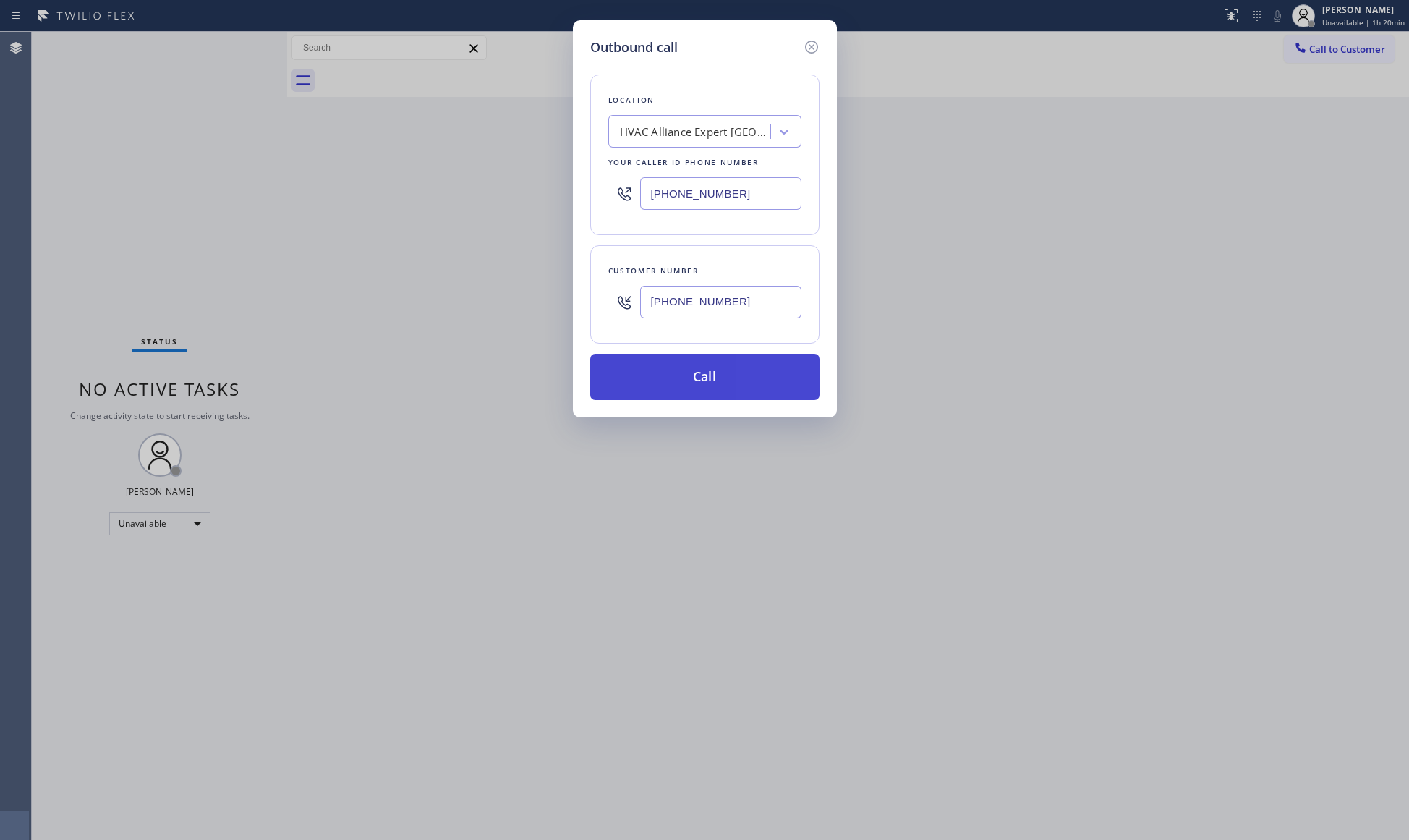
type input "[PHONE_NUMBER]"
click at [710, 374] on button "Call" at bounding box center [705, 377] width 229 height 46
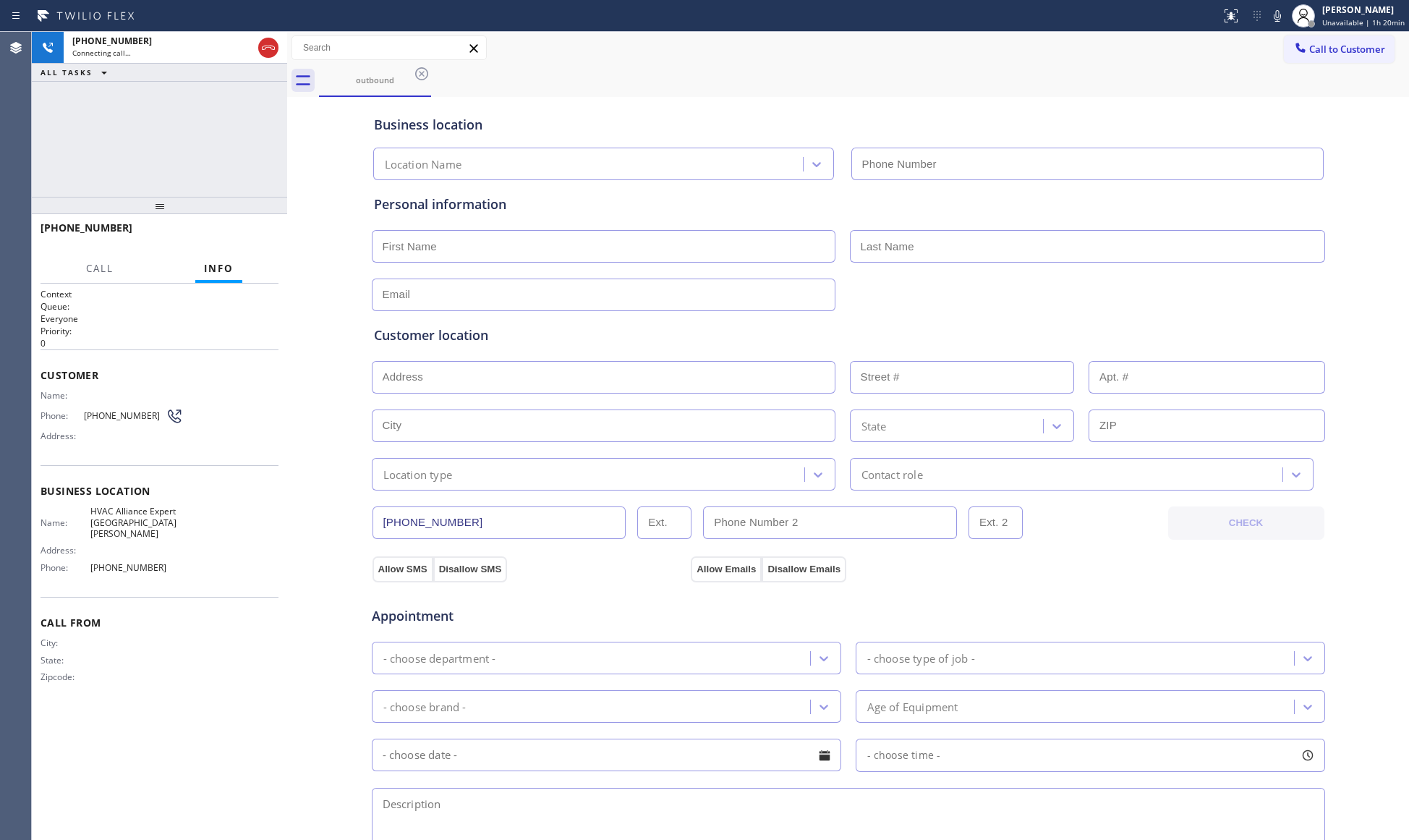
type input "[PHONE_NUMBER]"
click at [987, 78] on div "outbound" at bounding box center [864, 80] width 1090 height 32
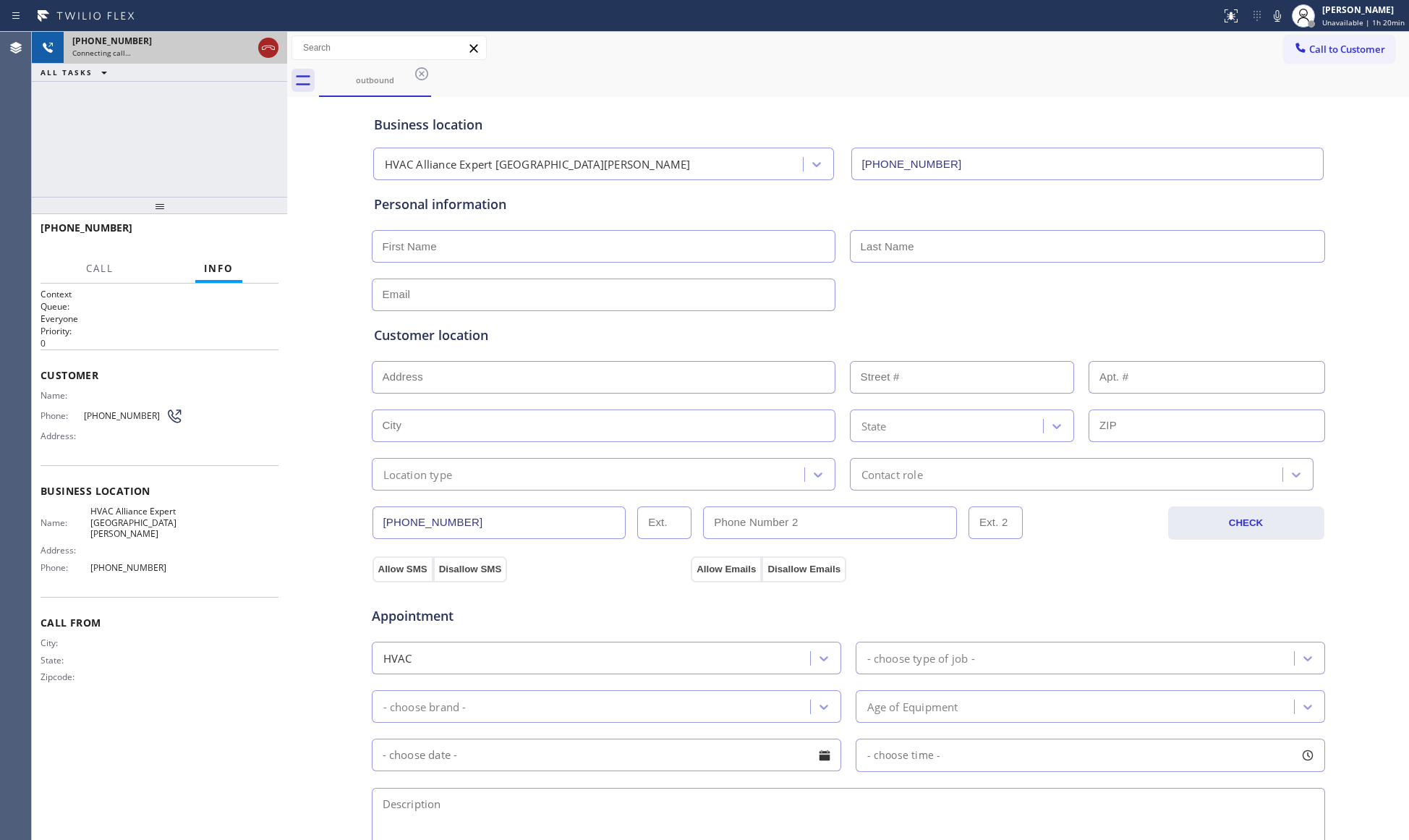
click at [267, 52] on icon at bounding box center [268, 47] width 17 height 17
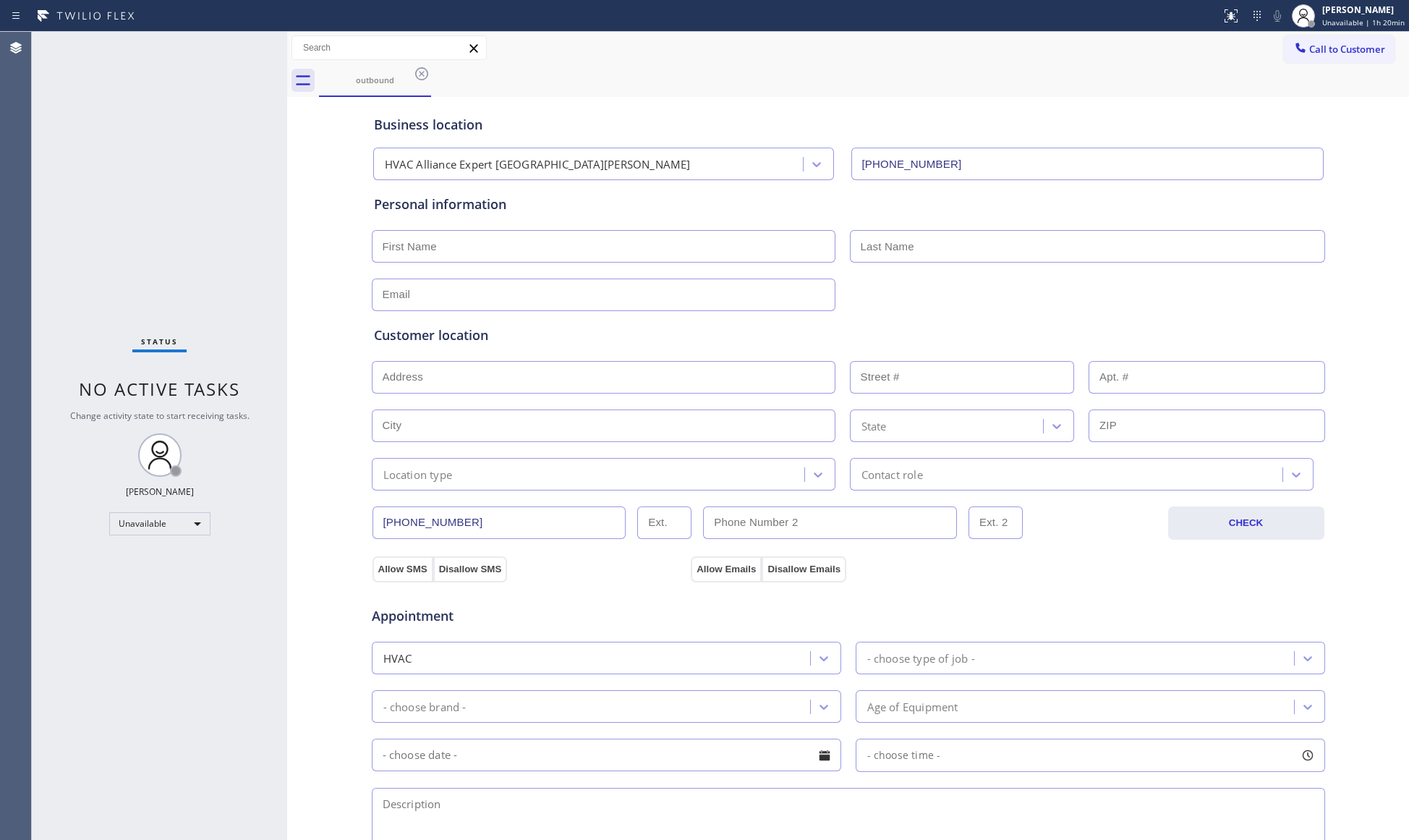
drag, startPoint x: 426, startPoint y: 75, endPoint x: 439, endPoint y: 73, distance: 13.2
click at [426, 73] on icon at bounding box center [421, 73] width 17 height 17
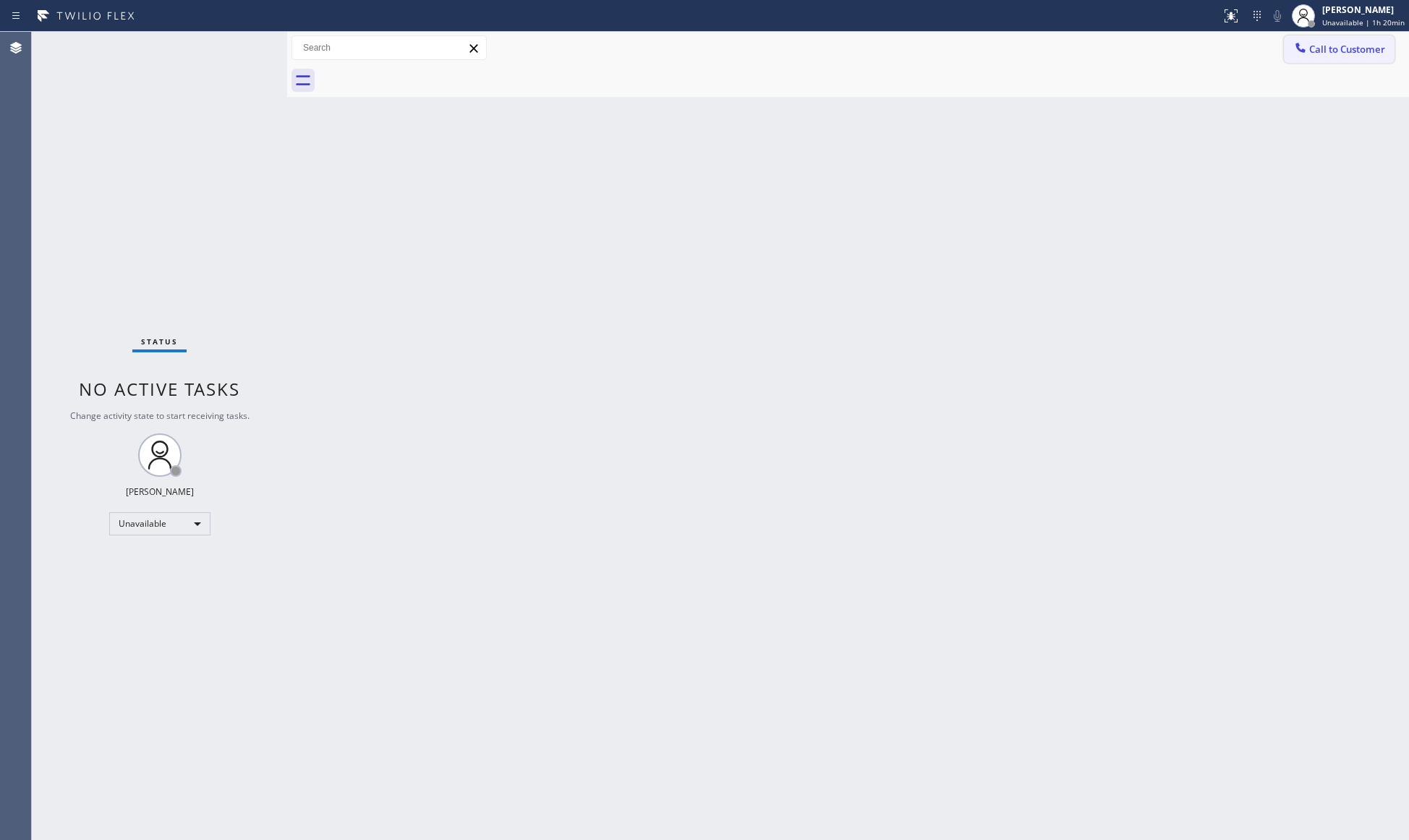
click at [1305, 39] on button "Call to Customer" at bounding box center [1339, 49] width 110 height 27
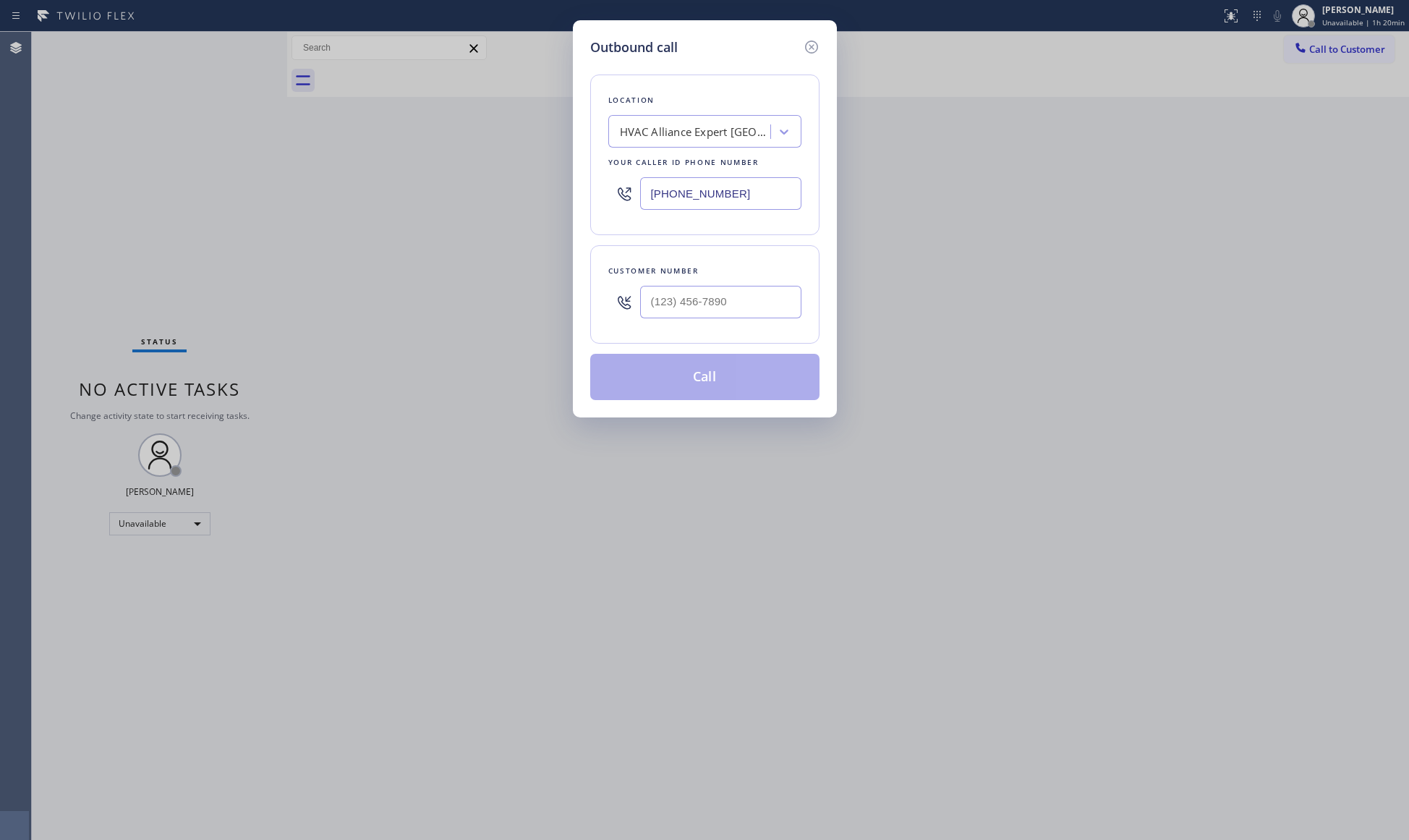
drag, startPoint x: 762, startPoint y: 191, endPoint x: 642, endPoint y: 197, distance: 120.1
click at [642, 197] on input "[PHONE_NUMBER]" at bounding box center [721, 193] width 162 height 32
paste input "73) 791-5586"
type input "[PHONE_NUMBER]"
click at [727, 293] on input "(___) ___-____" at bounding box center [721, 302] width 162 height 32
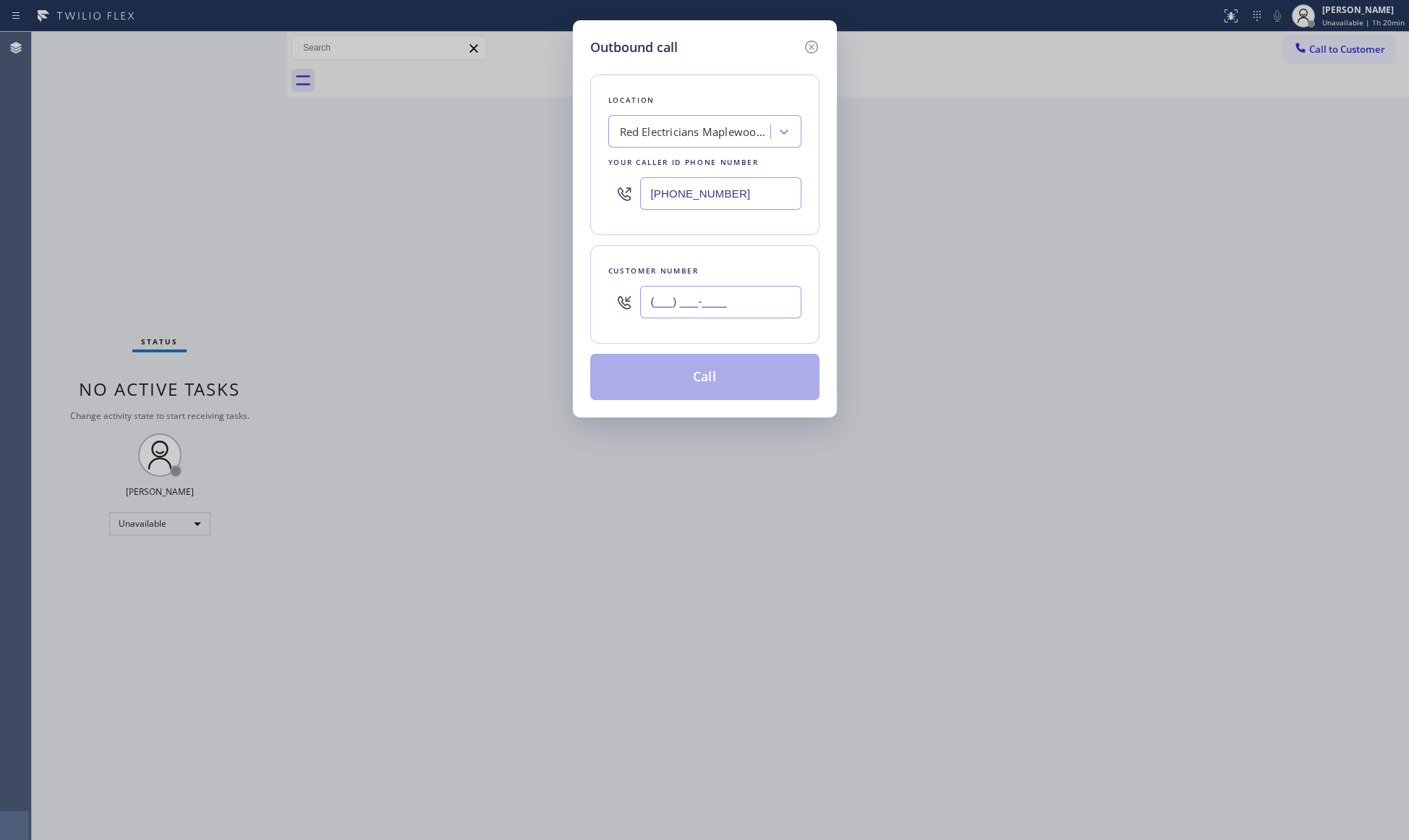
paste input "201) 590-5599"
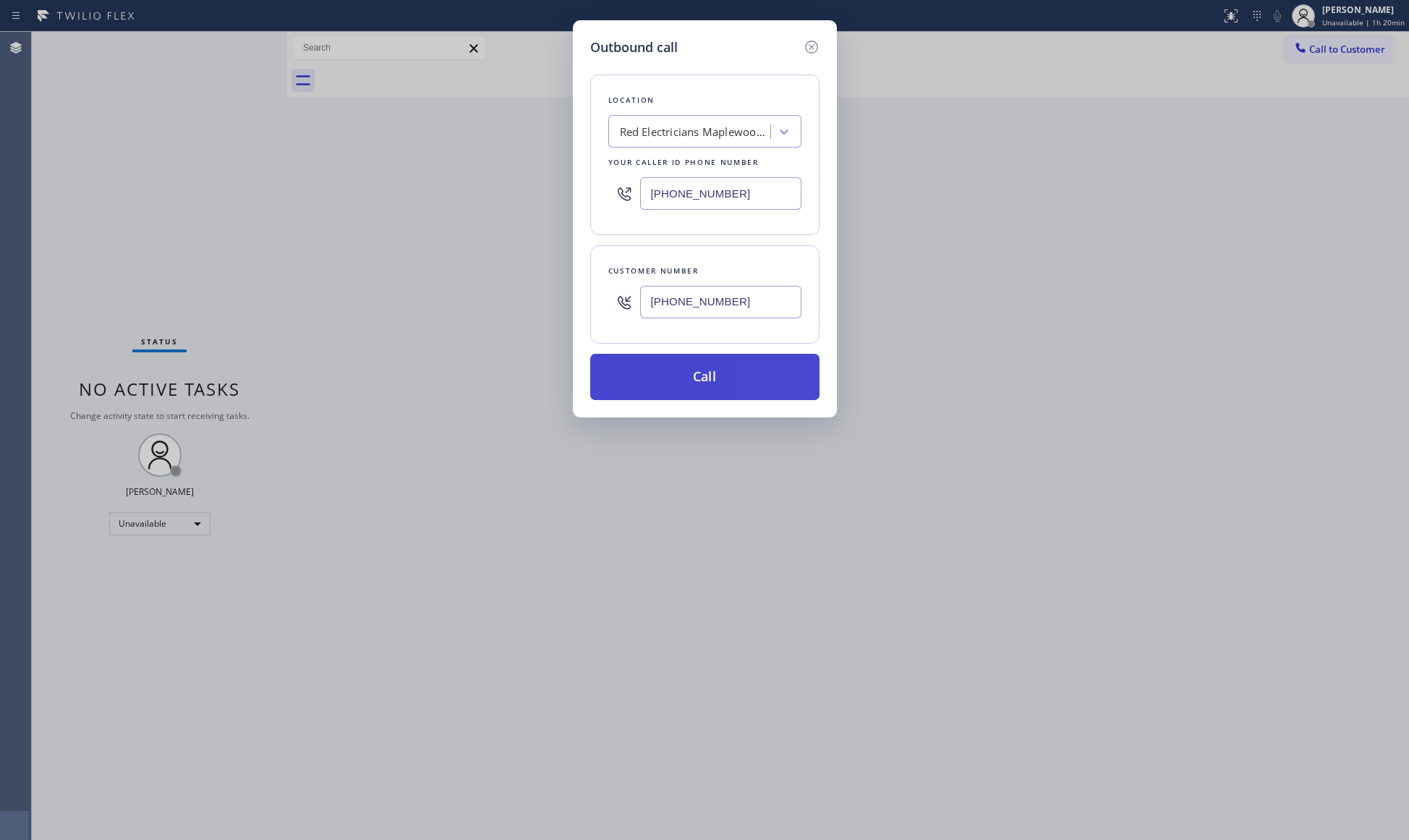
type input "[PHONE_NUMBER]"
click at [701, 373] on button "Call" at bounding box center [705, 377] width 229 height 46
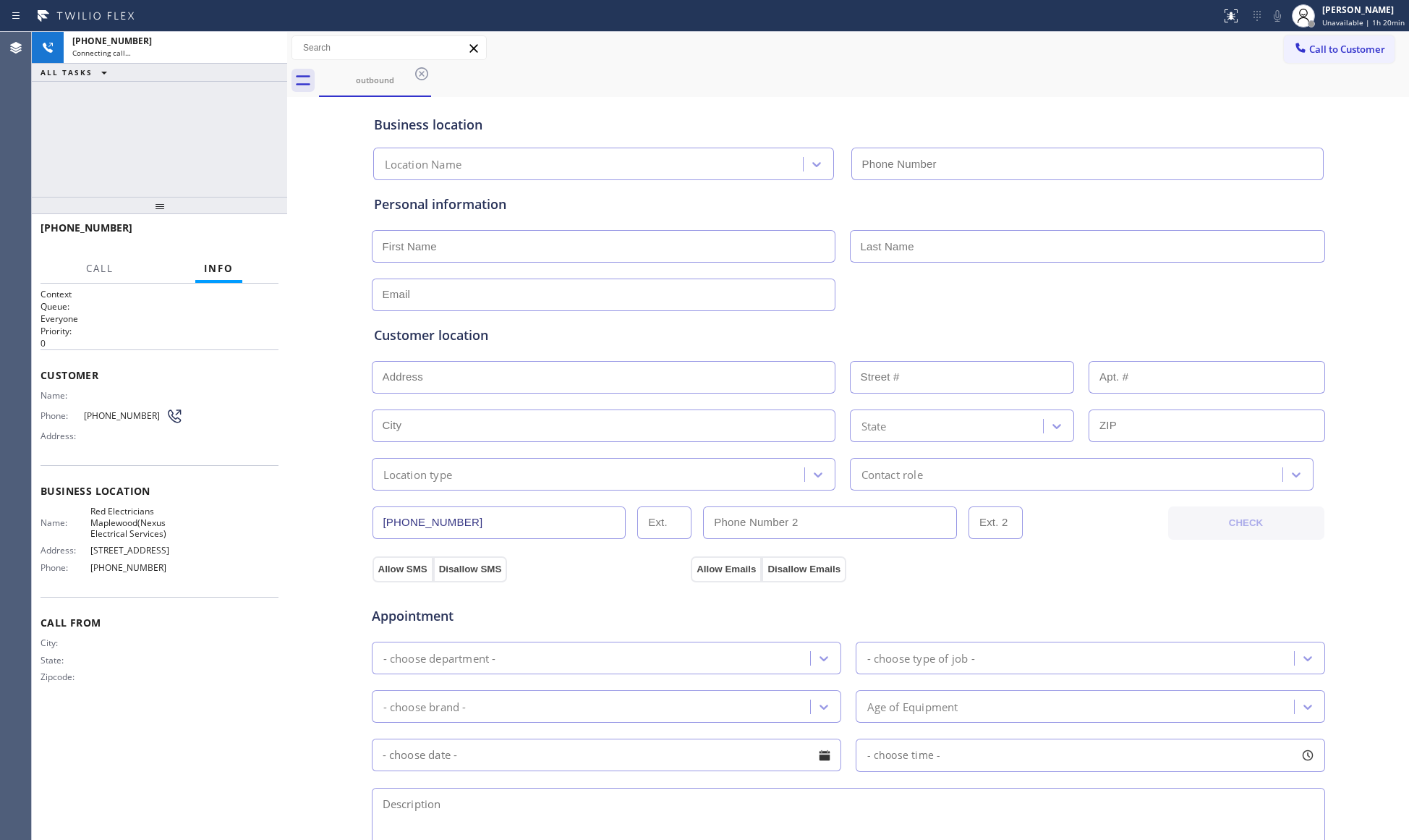
type input "[PHONE_NUMBER]"
click at [938, 95] on div "Business location Red Electricians [GEOGRAPHIC_DATA](Nexus Electrical Services)…" at bounding box center [848, 138] width 955 height 86
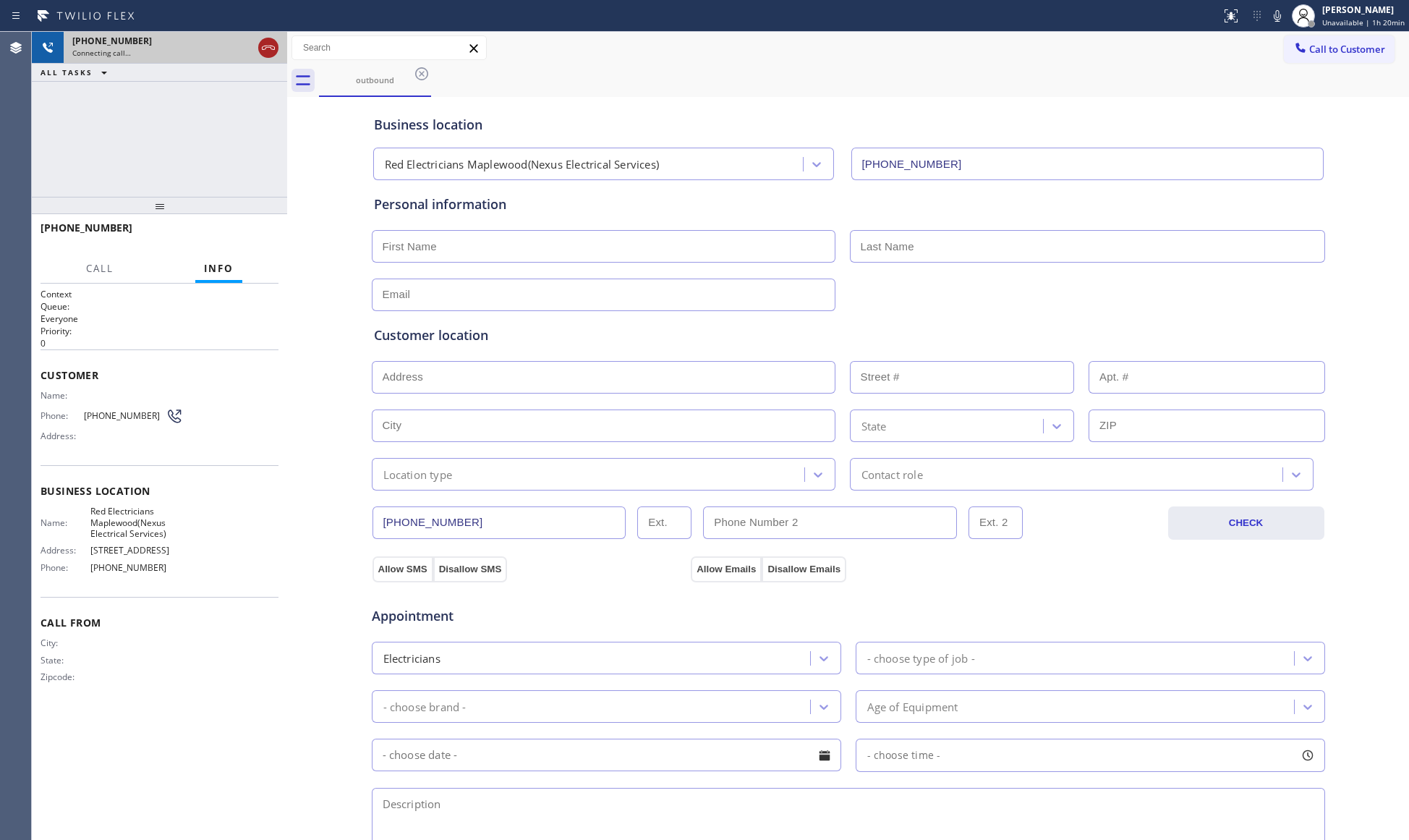
click at [266, 50] on icon at bounding box center [268, 47] width 17 height 17
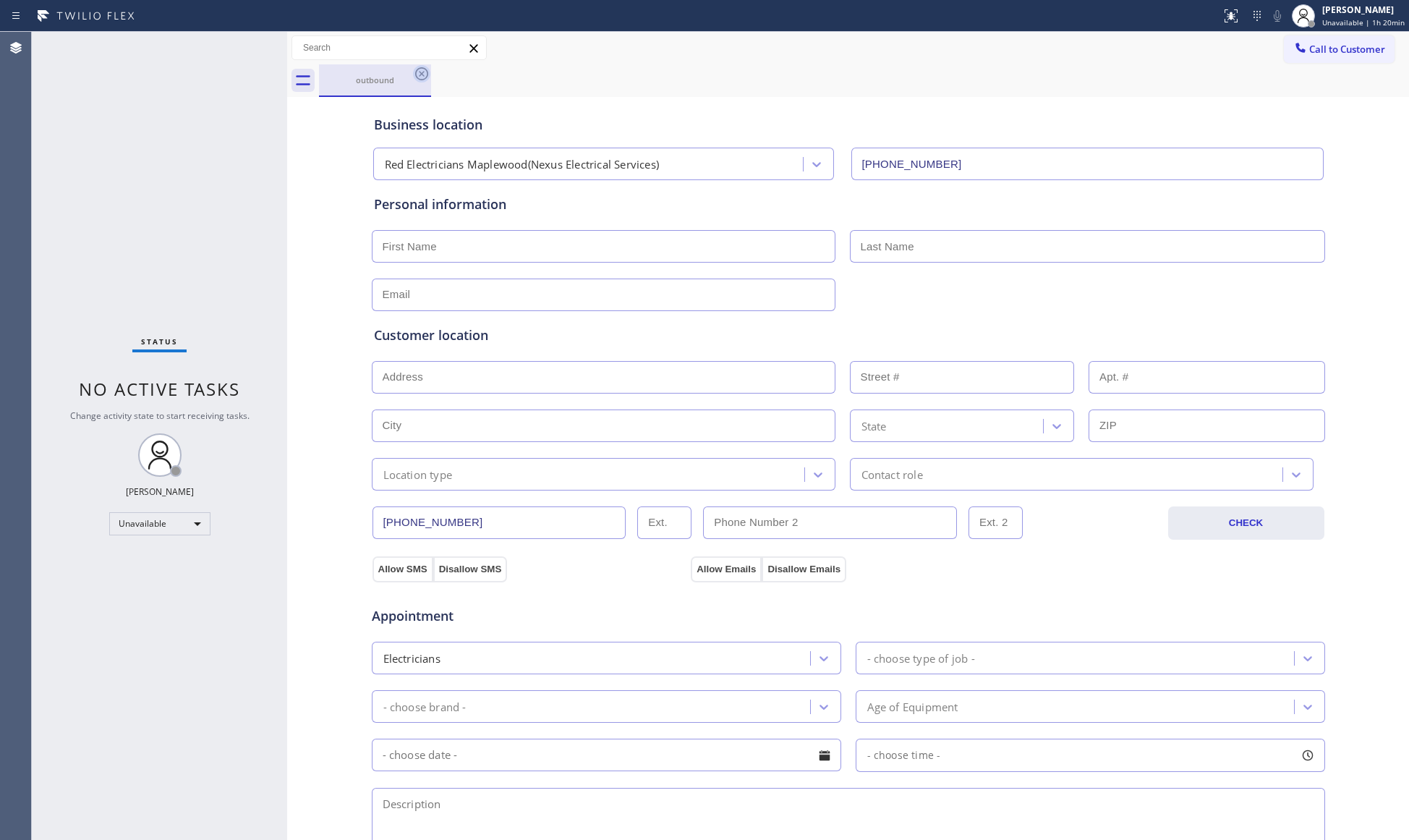
click at [418, 73] on icon at bounding box center [421, 73] width 17 height 17
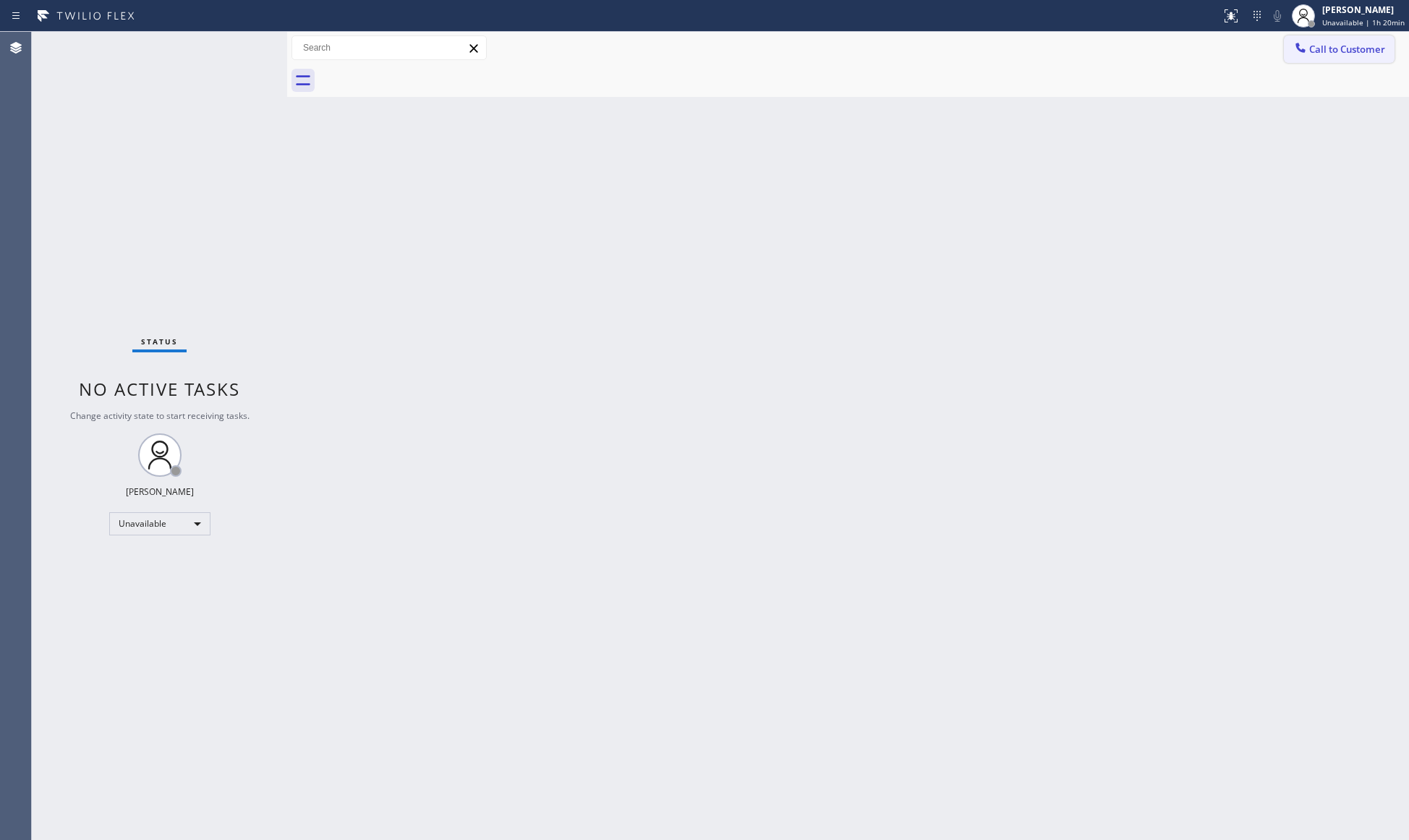
click at [1337, 52] on span "Call to Customer" at bounding box center [1347, 49] width 76 height 13
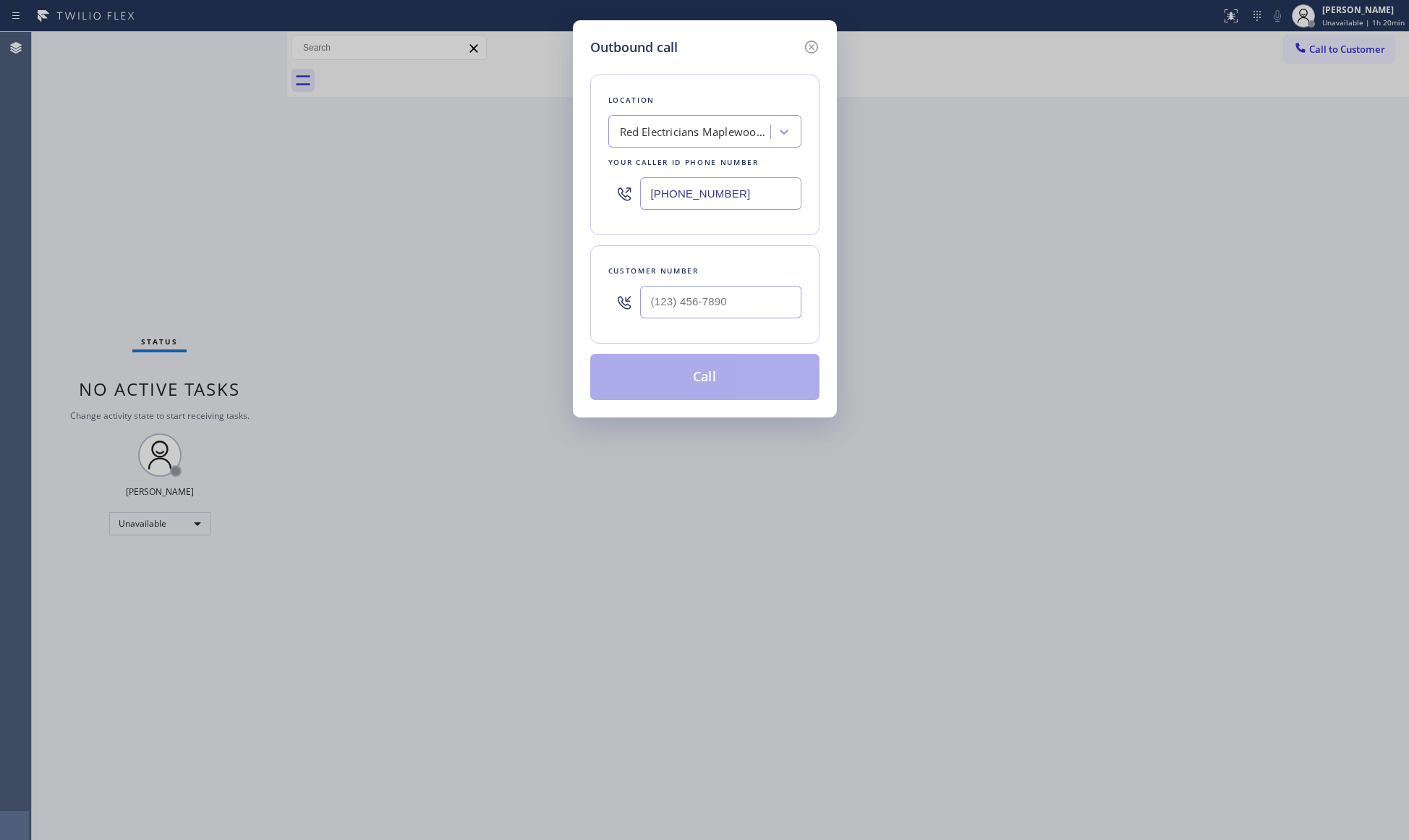
drag, startPoint x: 754, startPoint y: 188, endPoint x: 608, endPoint y: 185, distance: 146.0
click at [608, 185] on div "[PHONE_NUMBER]" at bounding box center [705, 193] width 193 height 47
paste input "844) 734-2822"
type input "[PHONE_NUMBER]"
click at [762, 293] on input "(___) ___-____" at bounding box center [721, 302] width 162 height 32
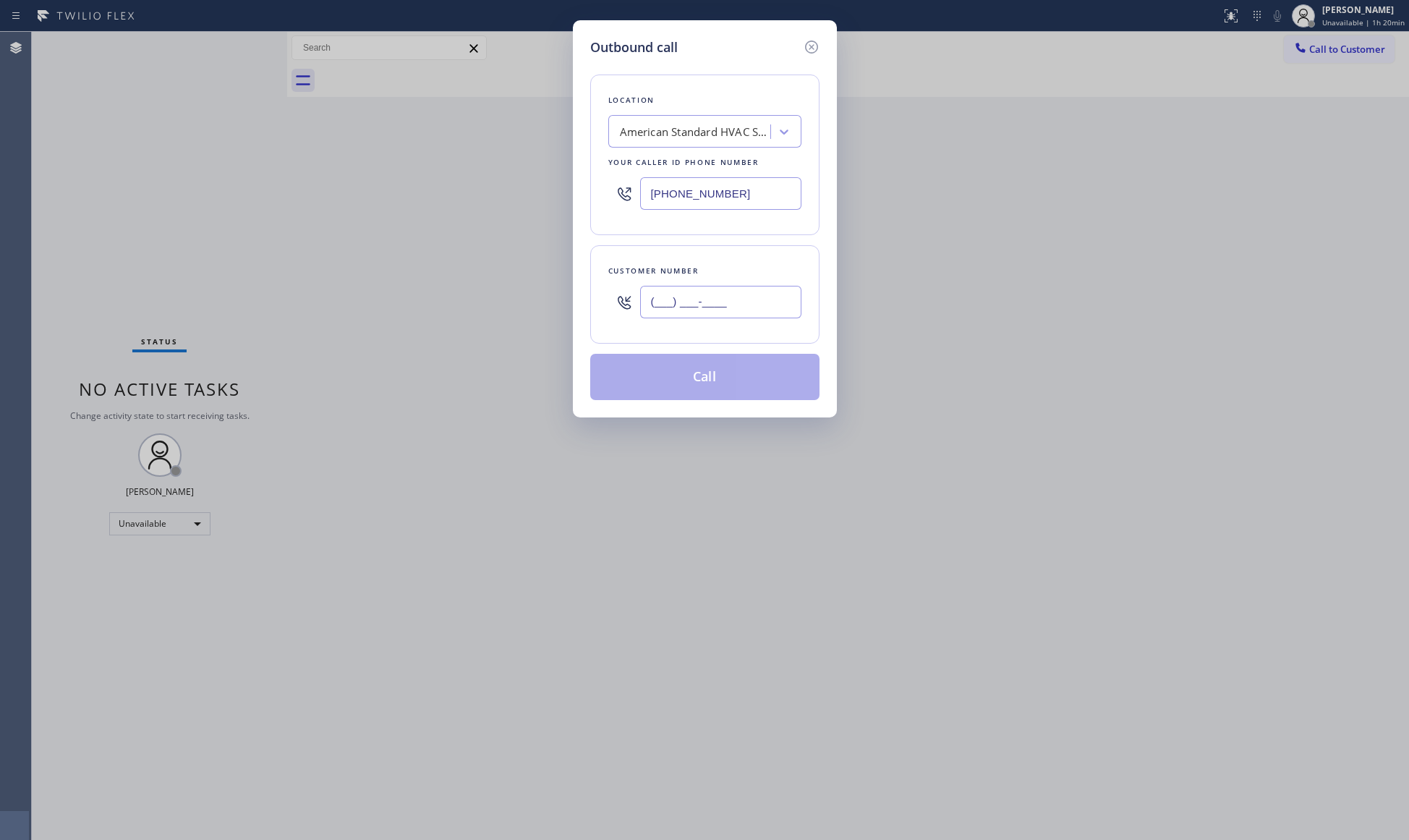
paste input "845) 499-0397"
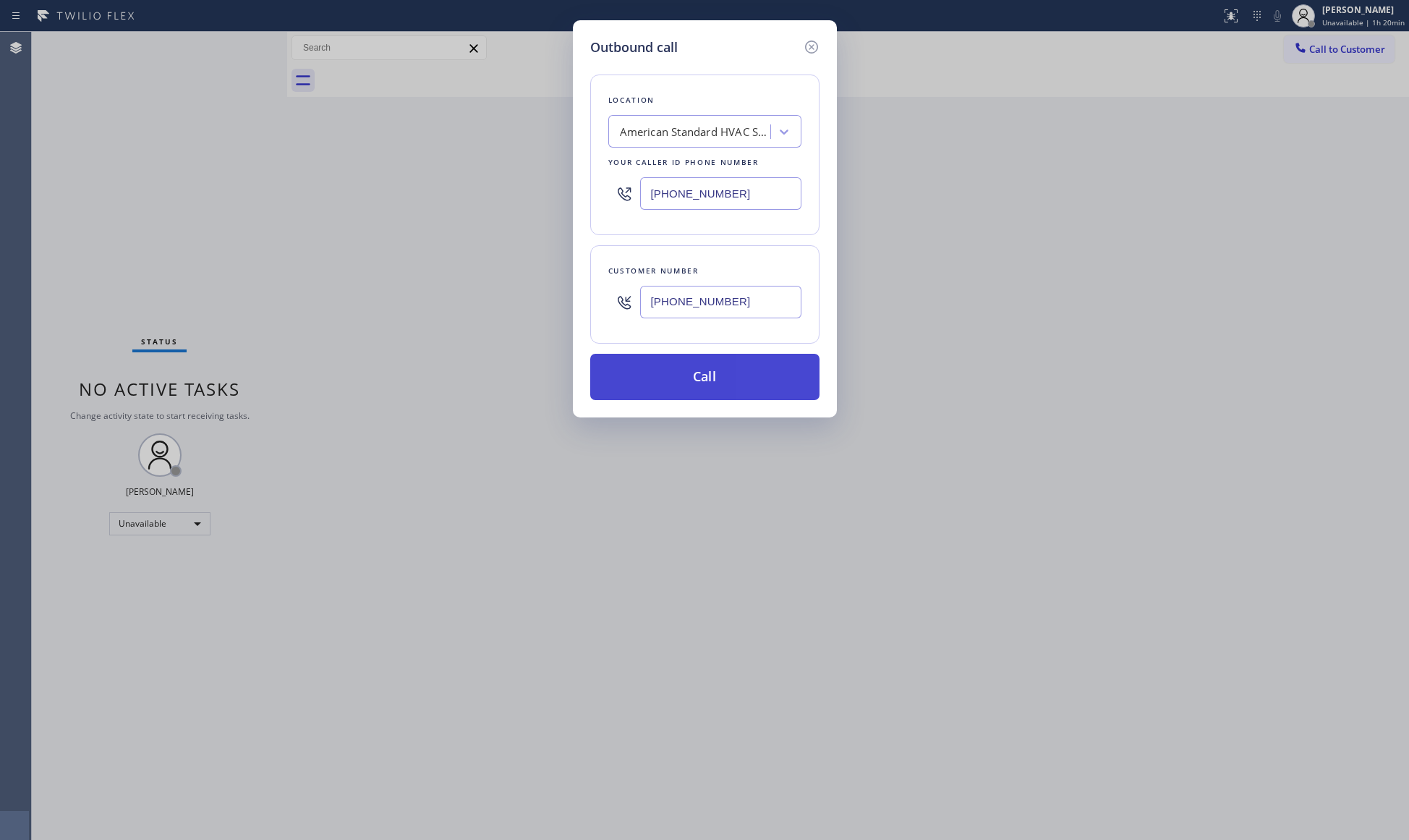
type input "[PHONE_NUMBER]"
click at [698, 378] on button "Call" at bounding box center [705, 377] width 229 height 46
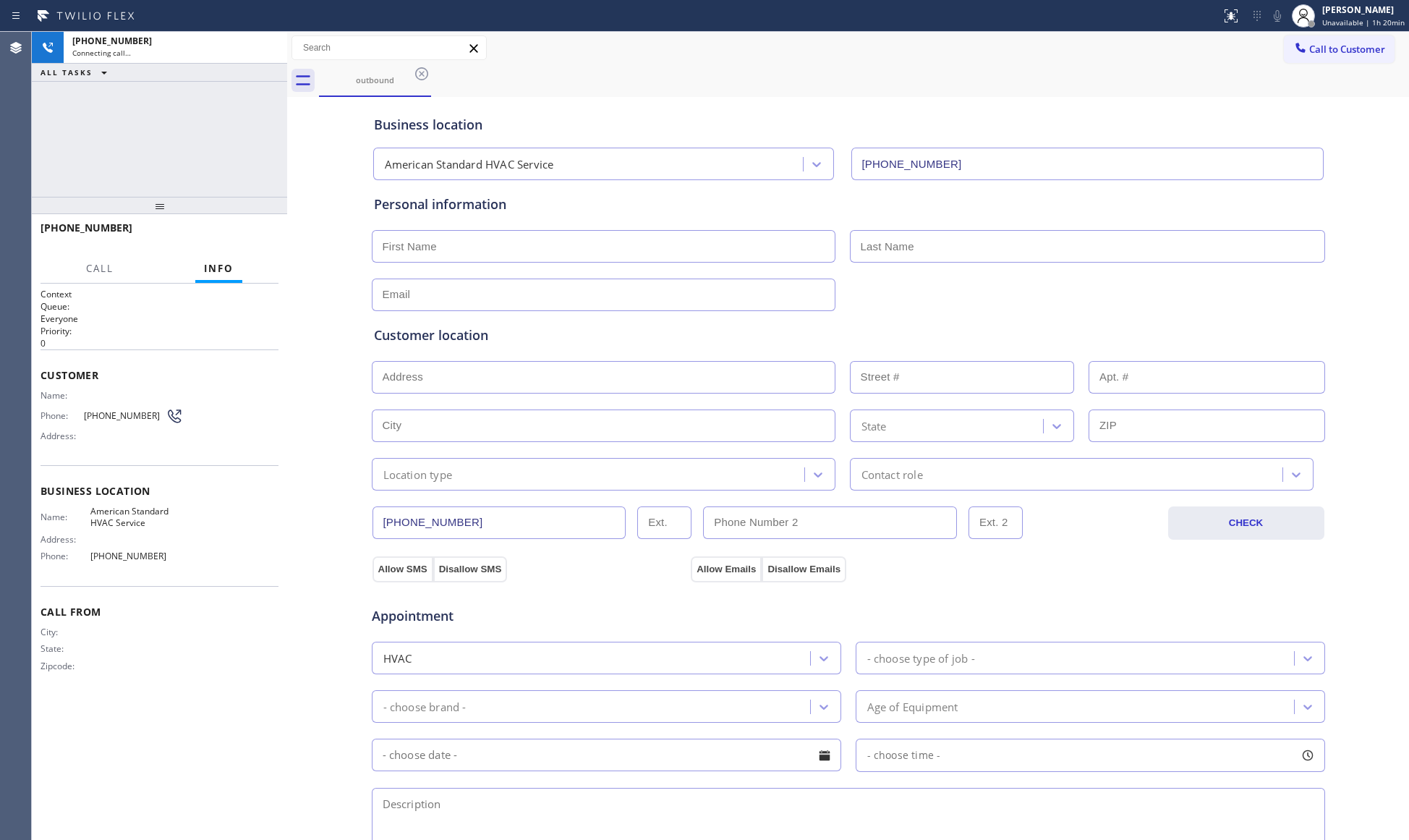
type input "[PHONE_NUMBER]"
click at [1007, 82] on div "outbound" at bounding box center [864, 80] width 1090 height 32
click at [269, 42] on icon at bounding box center [268, 47] width 17 height 17
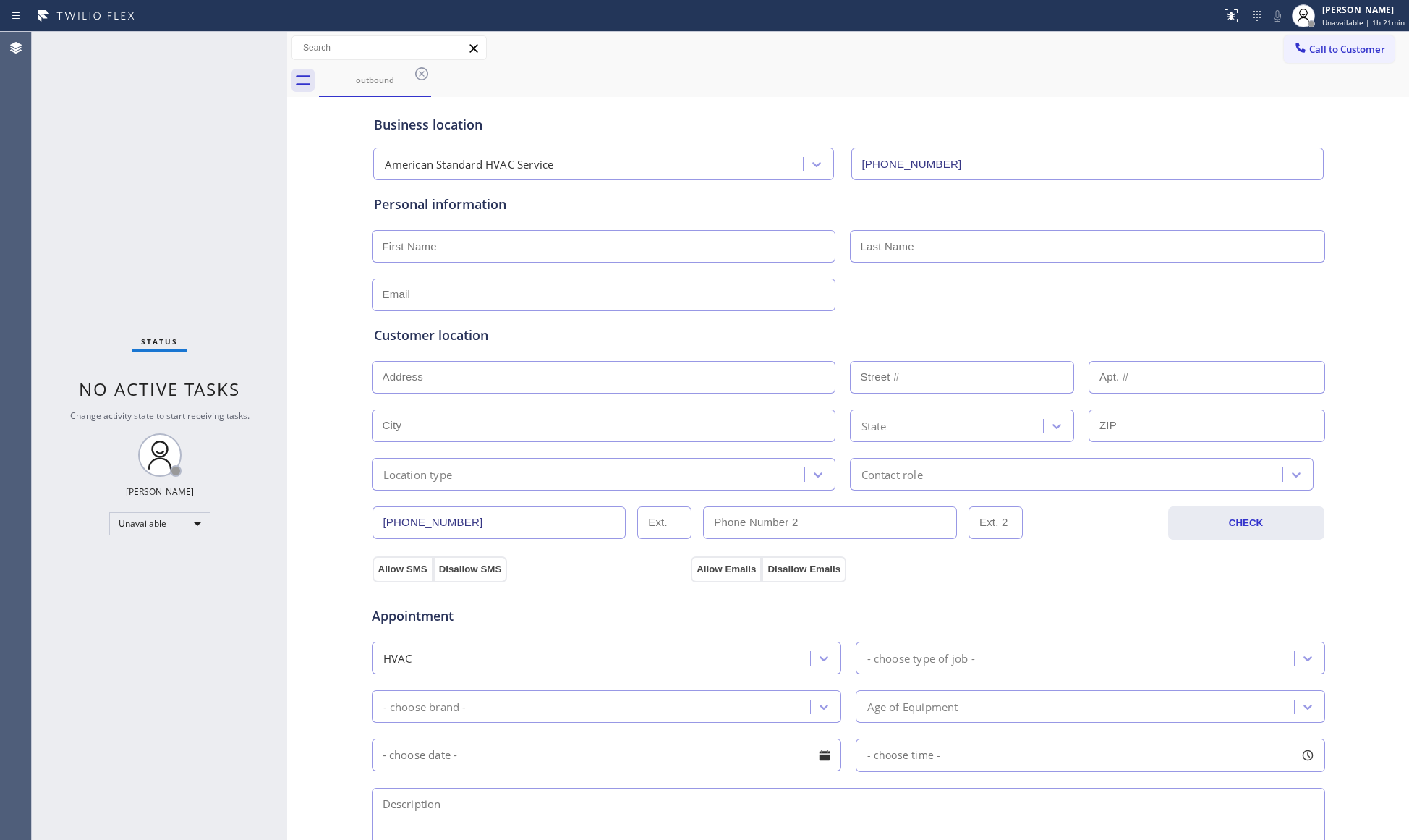
drag, startPoint x: 968, startPoint y: 78, endPoint x: 975, endPoint y: 82, distance: 8.1
click at [970, 78] on div "outbound" at bounding box center [864, 80] width 1090 height 32
click at [1332, 50] on span "Call to Customer" at bounding box center [1347, 49] width 76 height 13
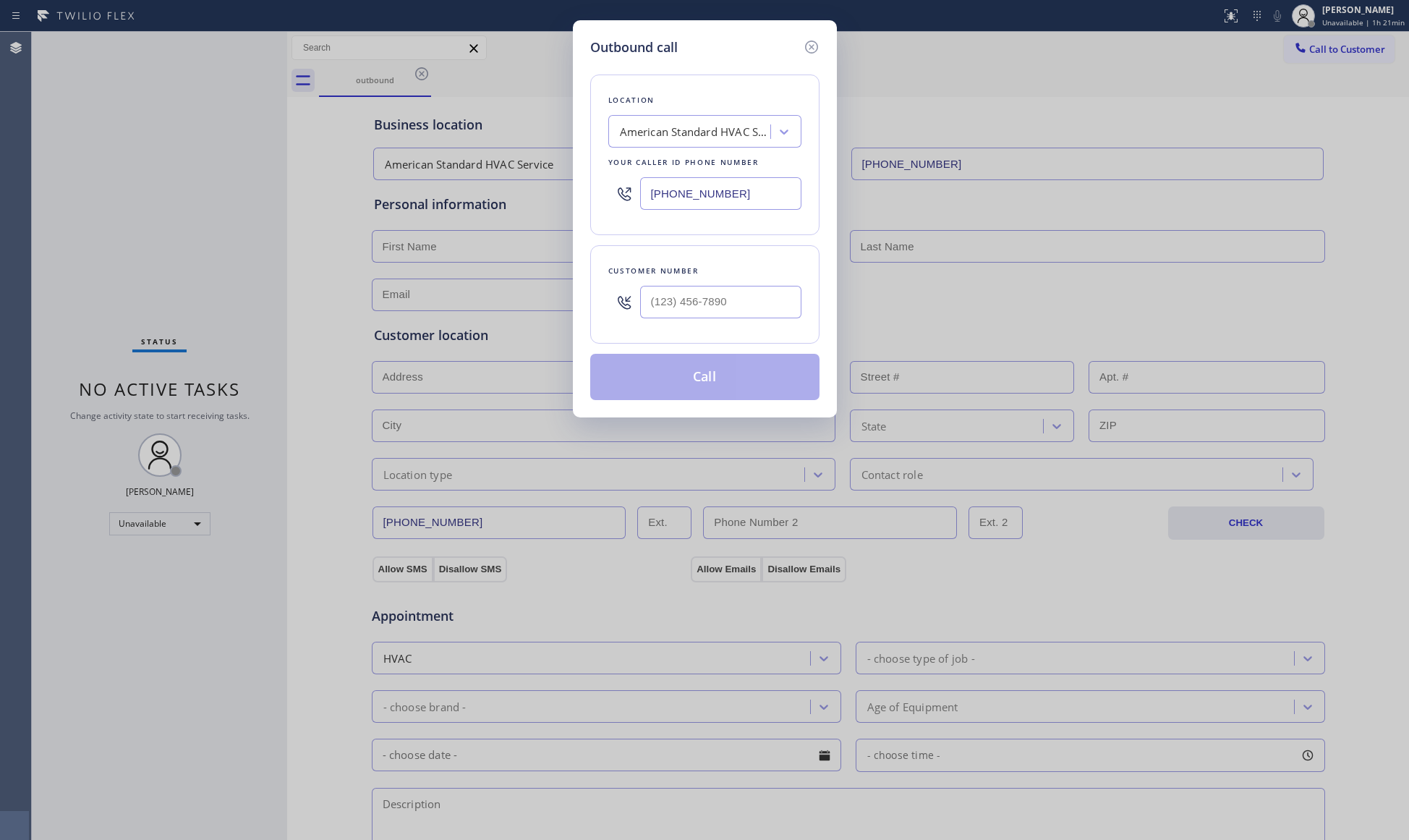
drag, startPoint x: 759, startPoint y: 195, endPoint x: 502, endPoint y: 194, distance: 257.0
click at [502, 194] on div "Outbound call Location American Standard HVAC Service Your caller id phone numb…" at bounding box center [704, 420] width 1409 height 840
paste input "720) 597-8193"
type input "[PHONE_NUMBER]"
click at [739, 307] on input "(___) ___-____" at bounding box center [721, 302] width 162 height 32
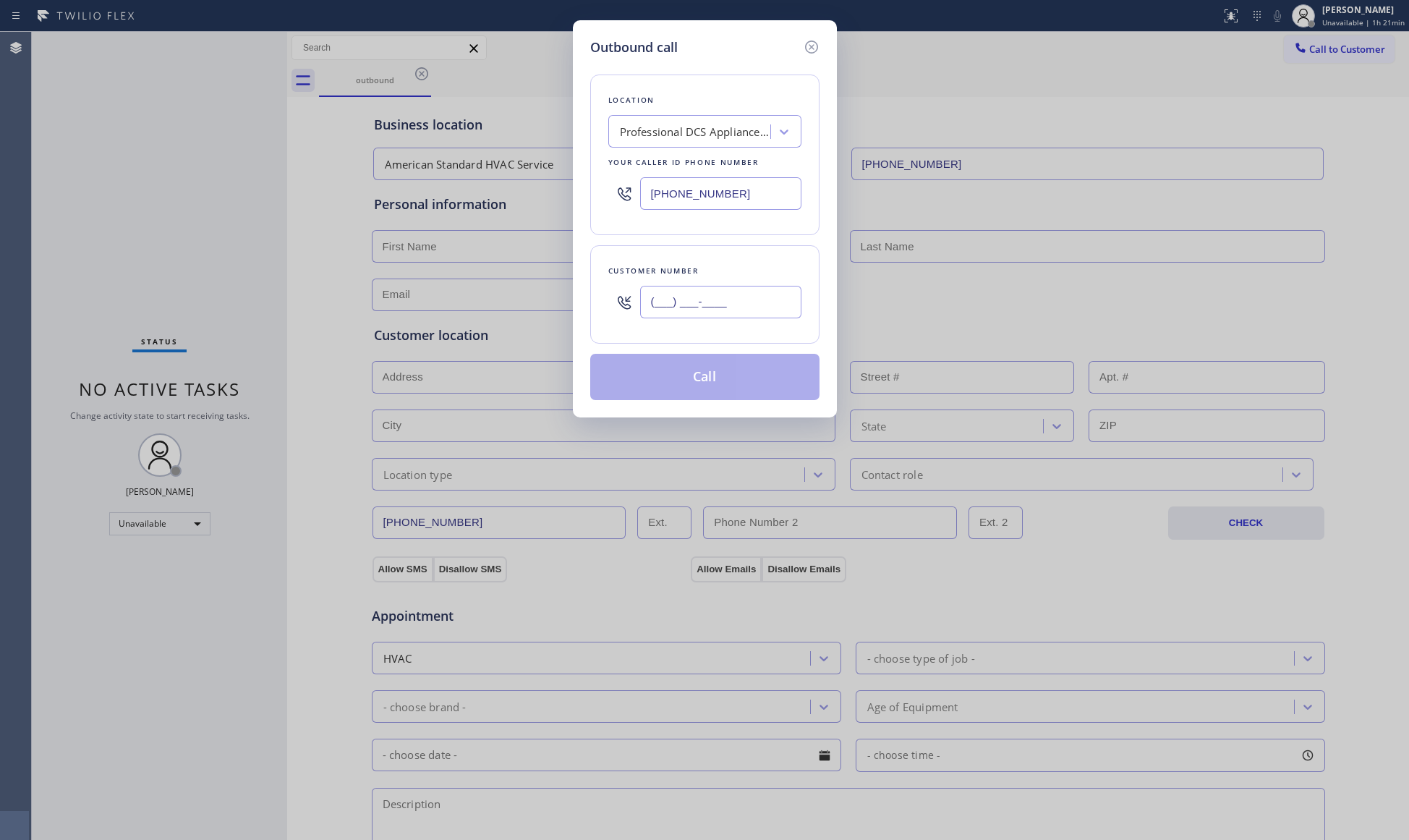
paste input "720) 864-9530"
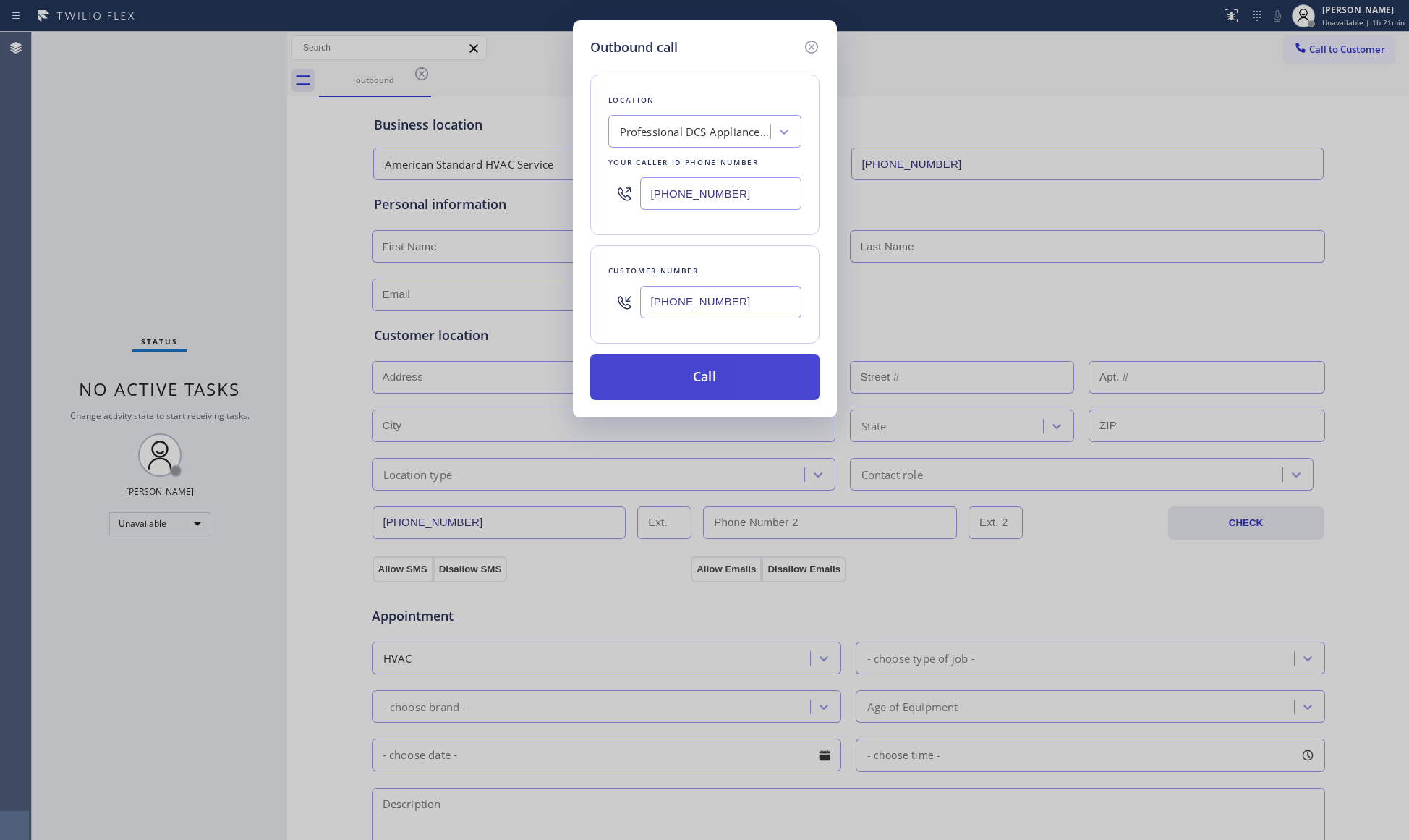
type input "[PHONE_NUMBER]"
click at [710, 380] on button "Call" at bounding box center [705, 377] width 229 height 46
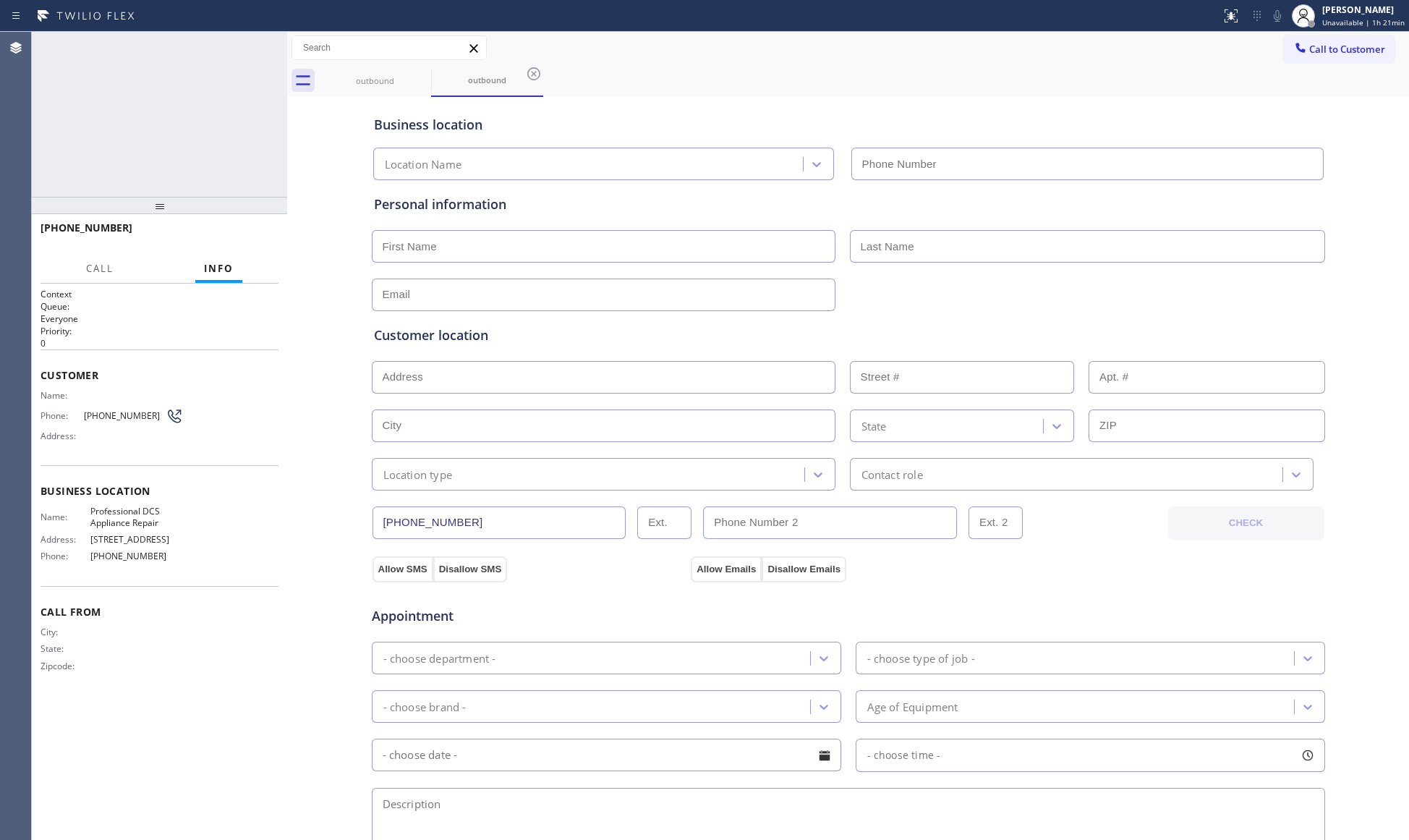
type input "[PHONE_NUMBER]"
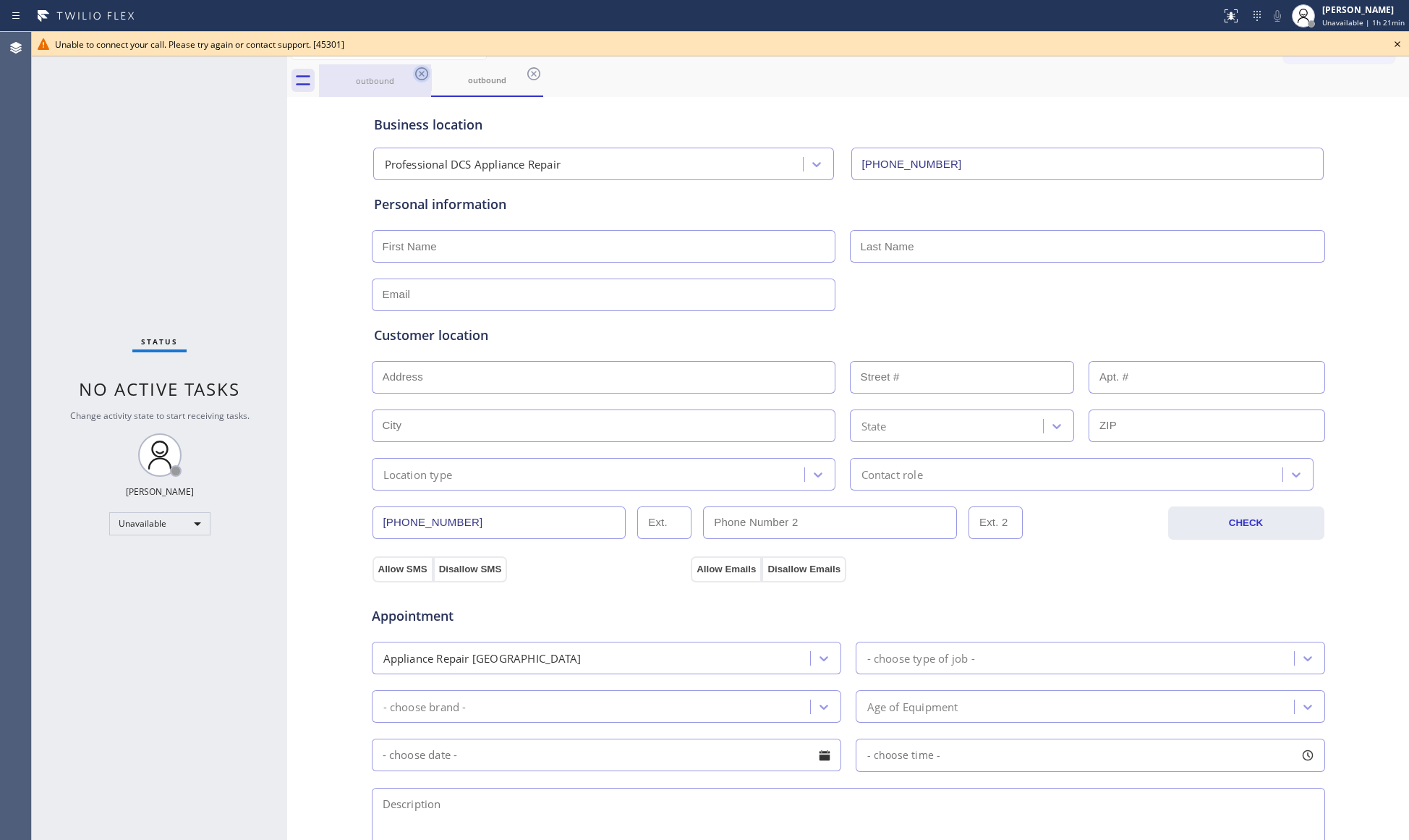
click at [423, 73] on icon at bounding box center [421, 73] width 17 height 17
click at [525, 73] on icon at bounding box center [533, 73] width 17 height 17
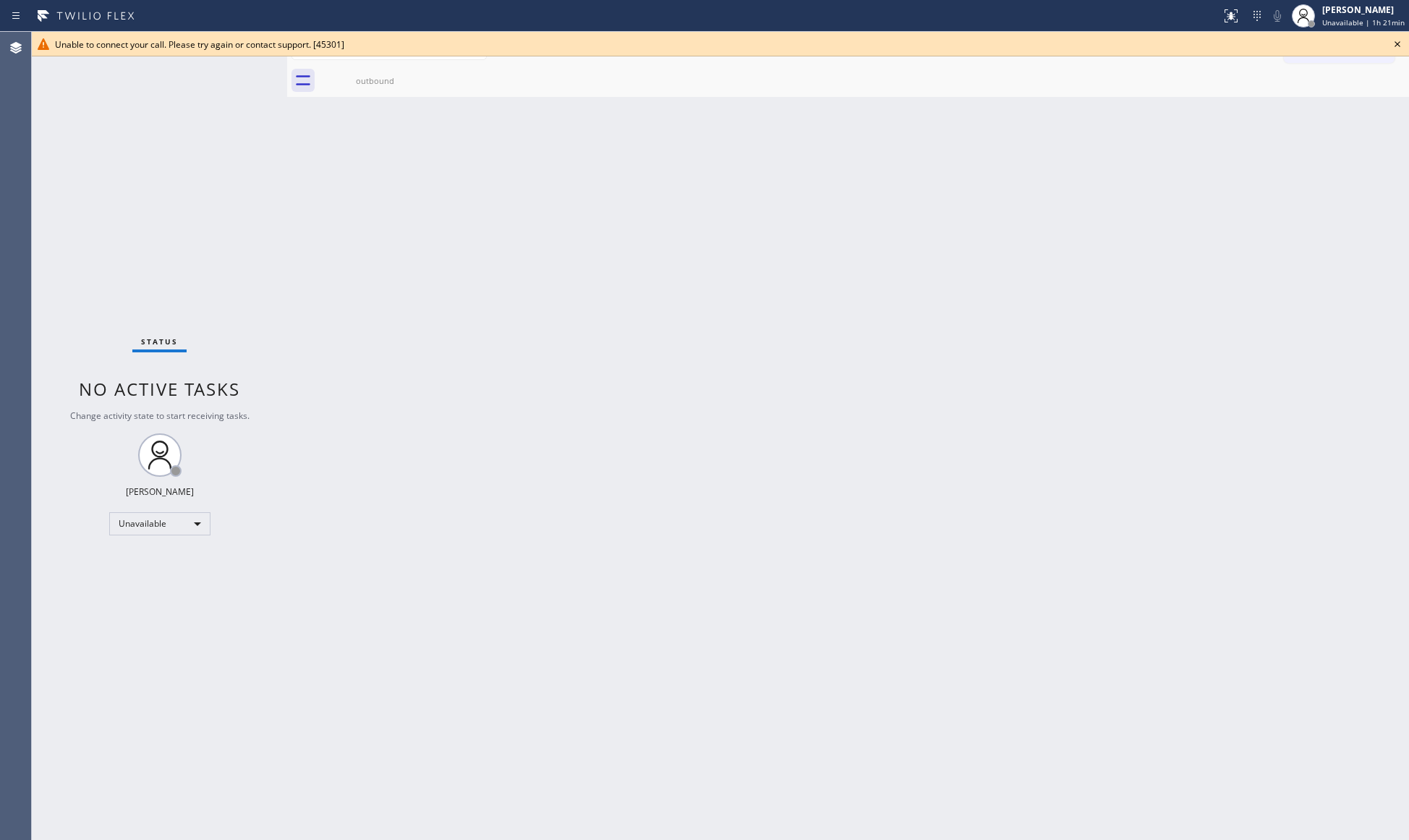
click at [0, 0] on icon at bounding box center [0, 0] width 0 height 0
drag, startPoint x: 362, startPoint y: 84, endPoint x: 373, endPoint y: 84, distance: 11.0
click at [365, 84] on div "outbound" at bounding box center [375, 80] width 109 height 11
click at [1403, 47] on icon at bounding box center [1397, 44] width 17 height 17
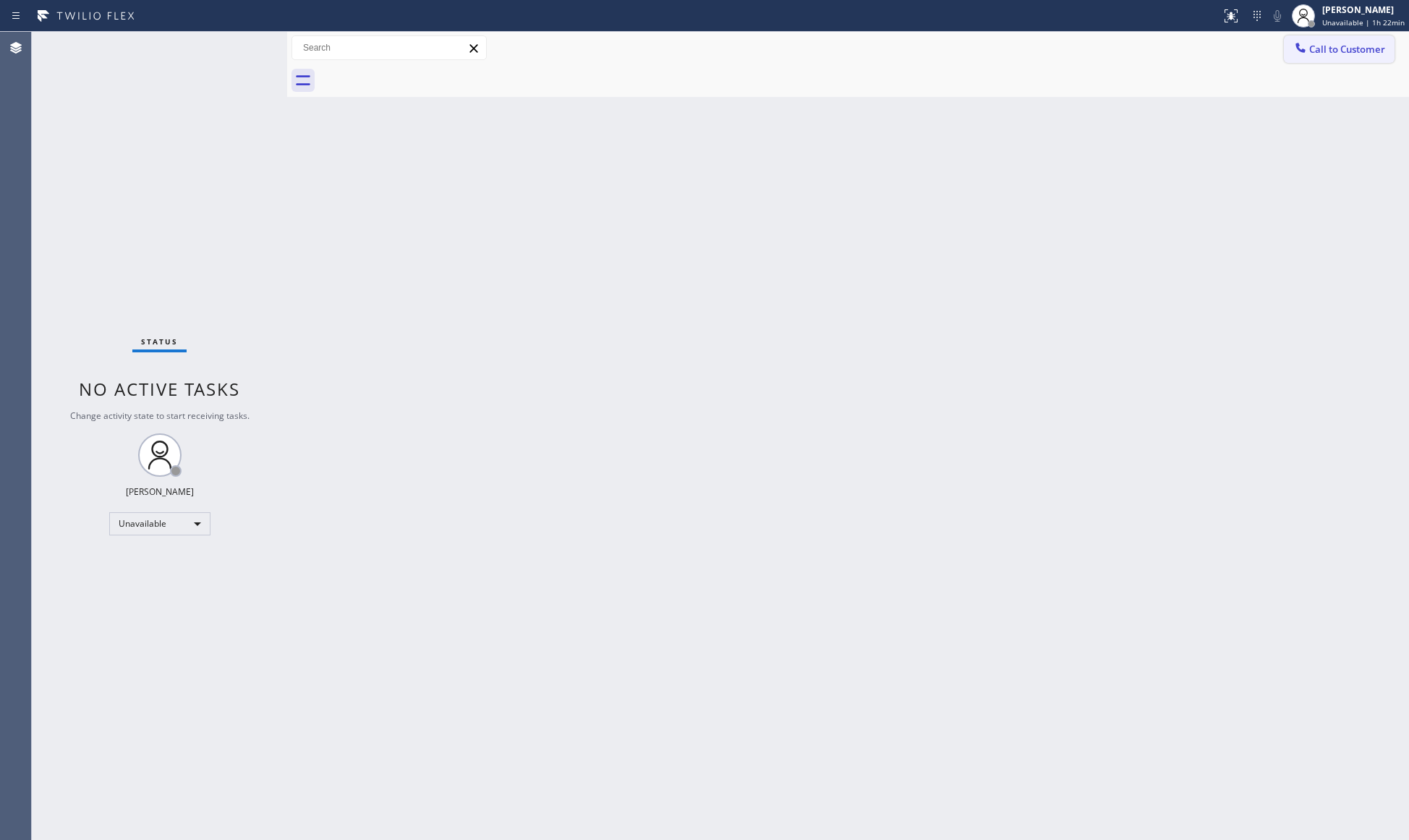
click at [1320, 47] on span "Call to Customer" at bounding box center [1347, 49] width 76 height 13
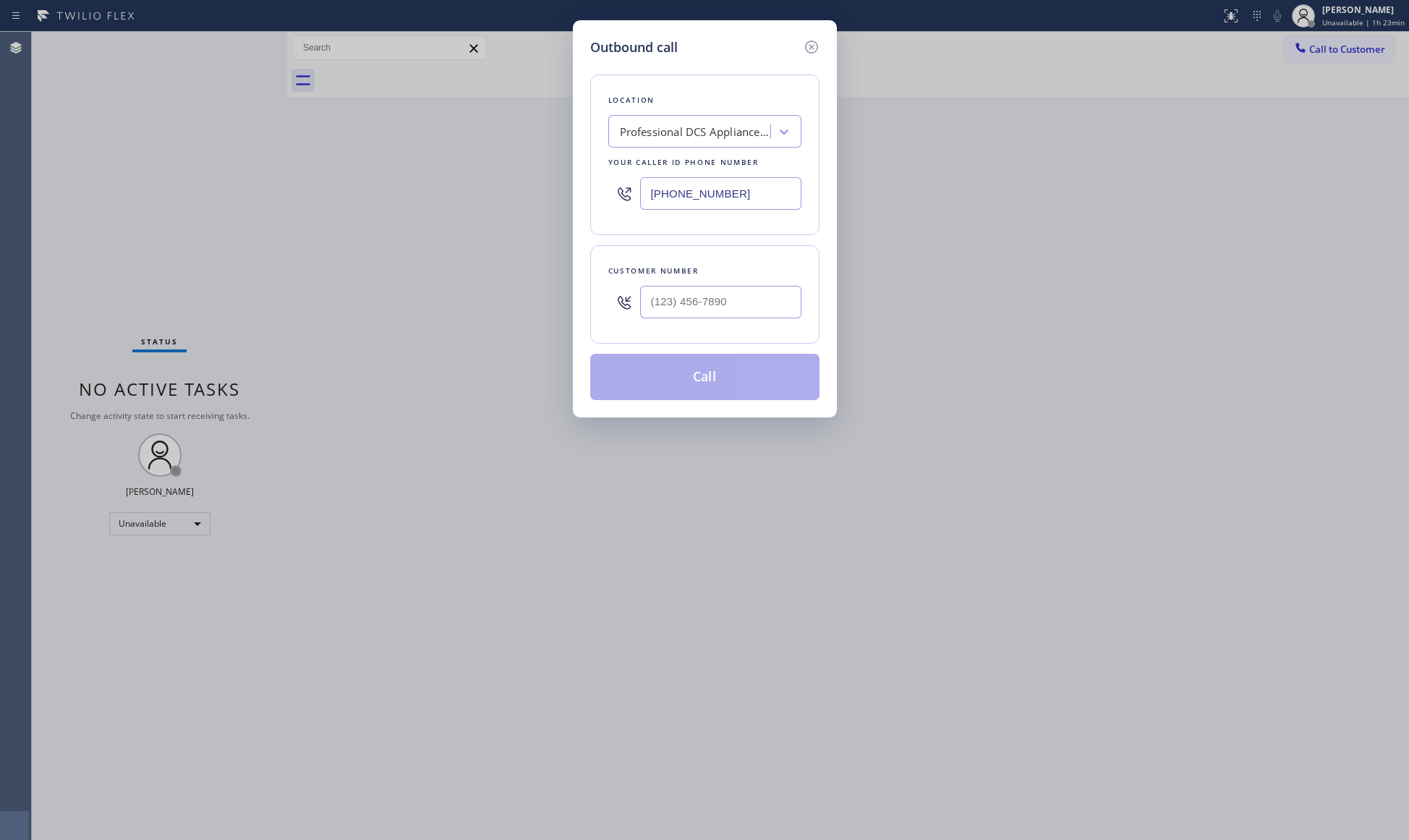
drag, startPoint x: 747, startPoint y: 198, endPoint x: 644, endPoint y: 199, distance: 103.0
click at [644, 199] on input "[PHONE_NUMBER]" at bounding box center [721, 193] width 162 height 32
paste input "07) 285-9662"
drag, startPoint x: 747, startPoint y: 186, endPoint x: 628, endPoint y: 200, distance: 119.8
click at [634, 195] on div "[PHONE_NUMBER]" at bounding box center [705, 193] width 193 height 47
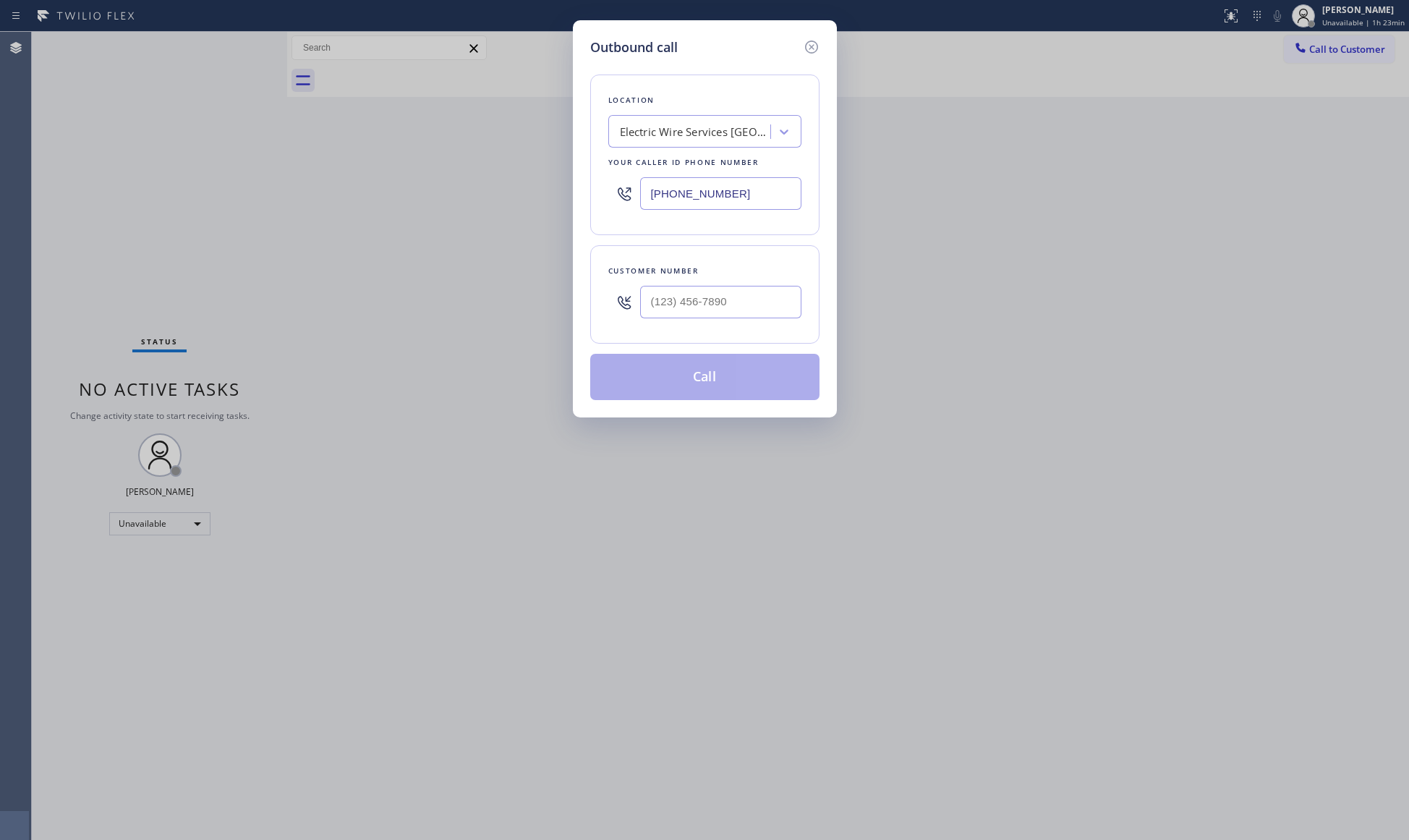
paste input "805) 222-7055"
type input "[PHONE_NUMBER]"
click at [767, 302] on input "(___) ___-____" at bounding box center [721, 302] width 162 height 32
paste input "805) 398-9563"
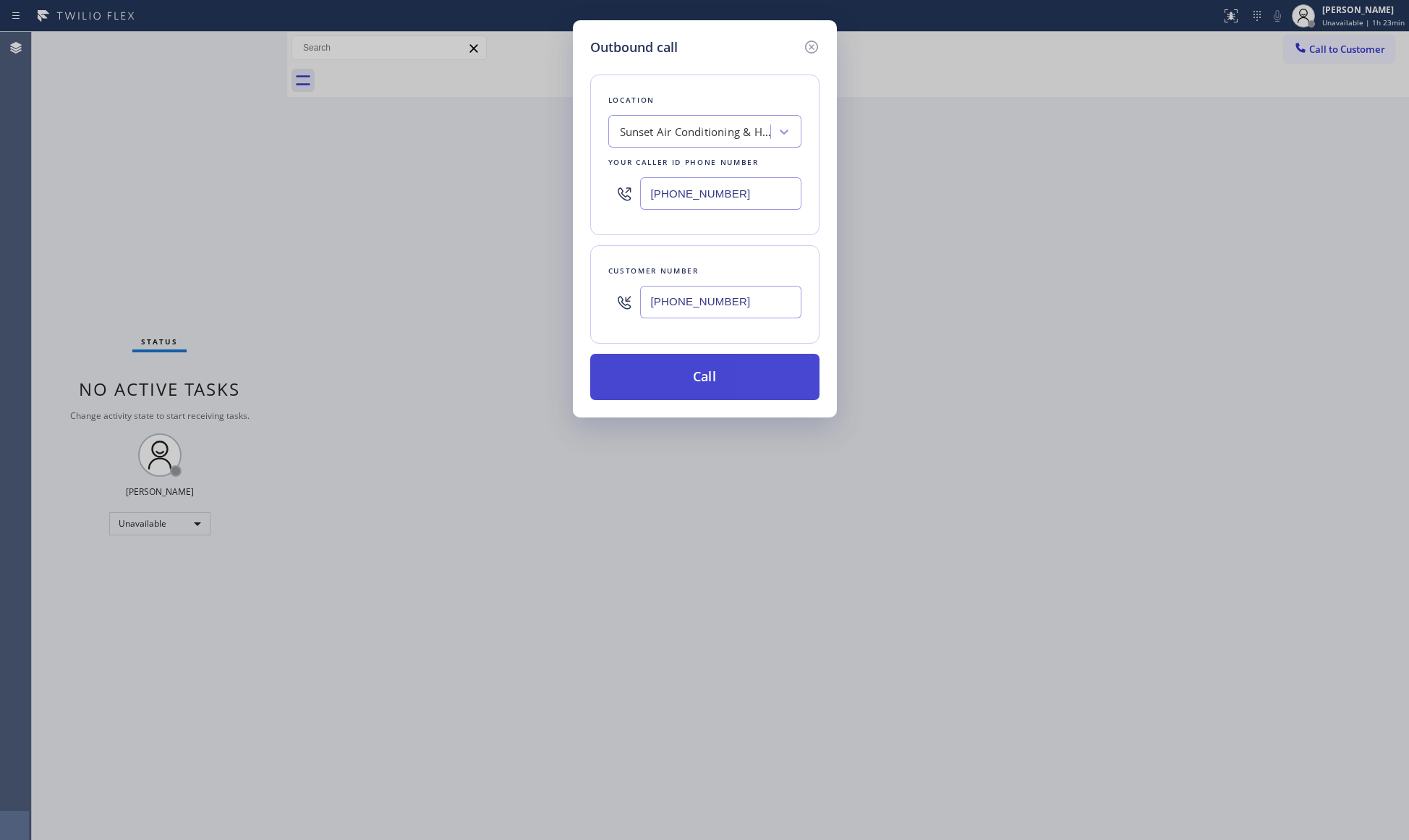
type input "[PHONE_NUMBER]"
drag, startPoint x: 684, startPoint y: 380, endPoint x: 1115, endPoint y: 363, distance: 431.3
click at [690, 380] on button "Call" at bounding box center [705, 377] width 229 height 46
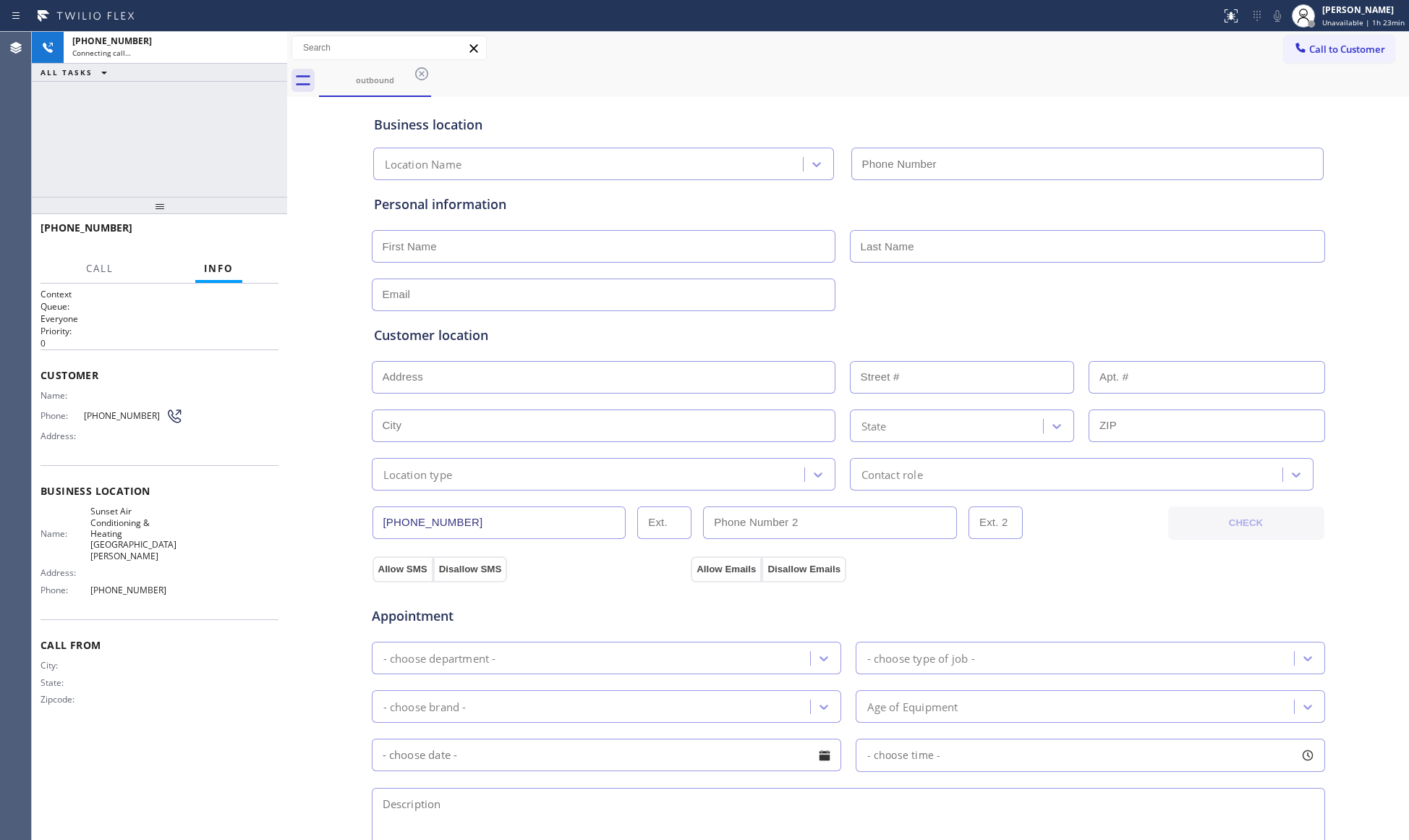
type input "[PHONE_NUMBER]"
click at [1037, 109] on div "Business location Sunset Air Conditioning & Heating [GEOGRAPHIC_DATA][PERSON_NA…" at bounding box center [848, 140] width 955 height 80
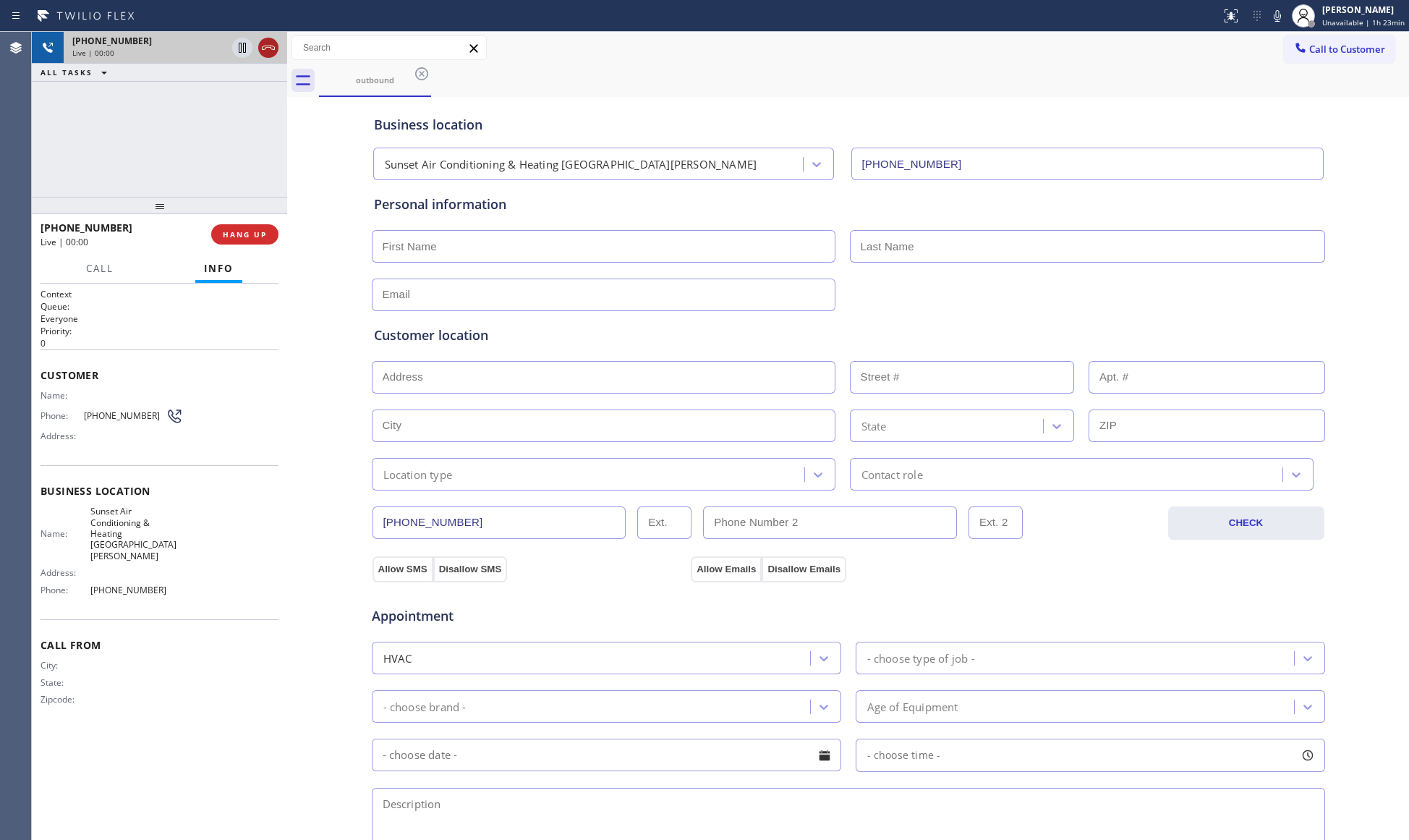
click at [268, 47] on icon at bounding box center [269, 47] width 13 height 4
click at [230, 236] on span "HANG UP" at bounding box center [245, 234] width 45 height 10
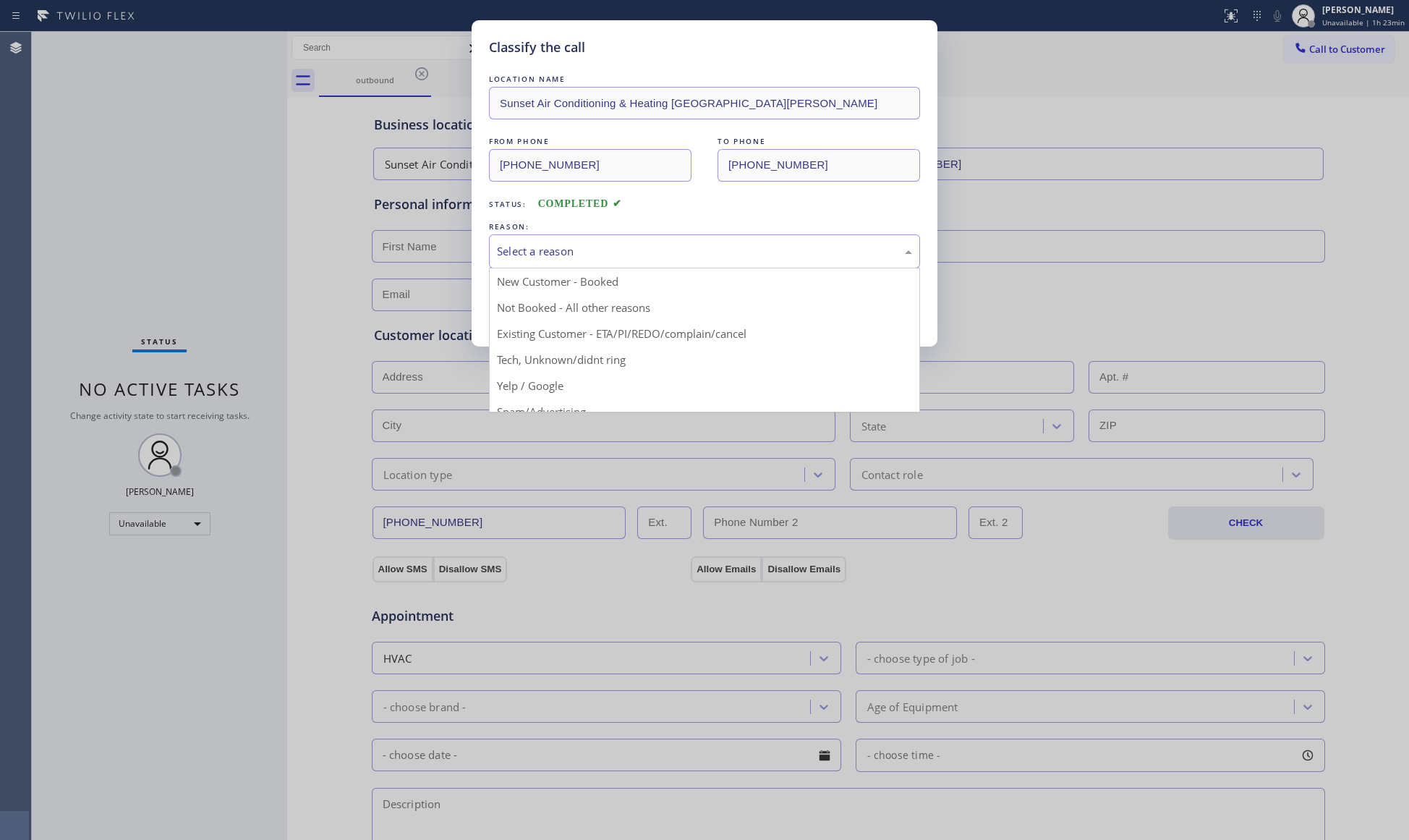
click at [600, 246] on div "Select a reason" at bounding box center [705, 251] width 416 height 16
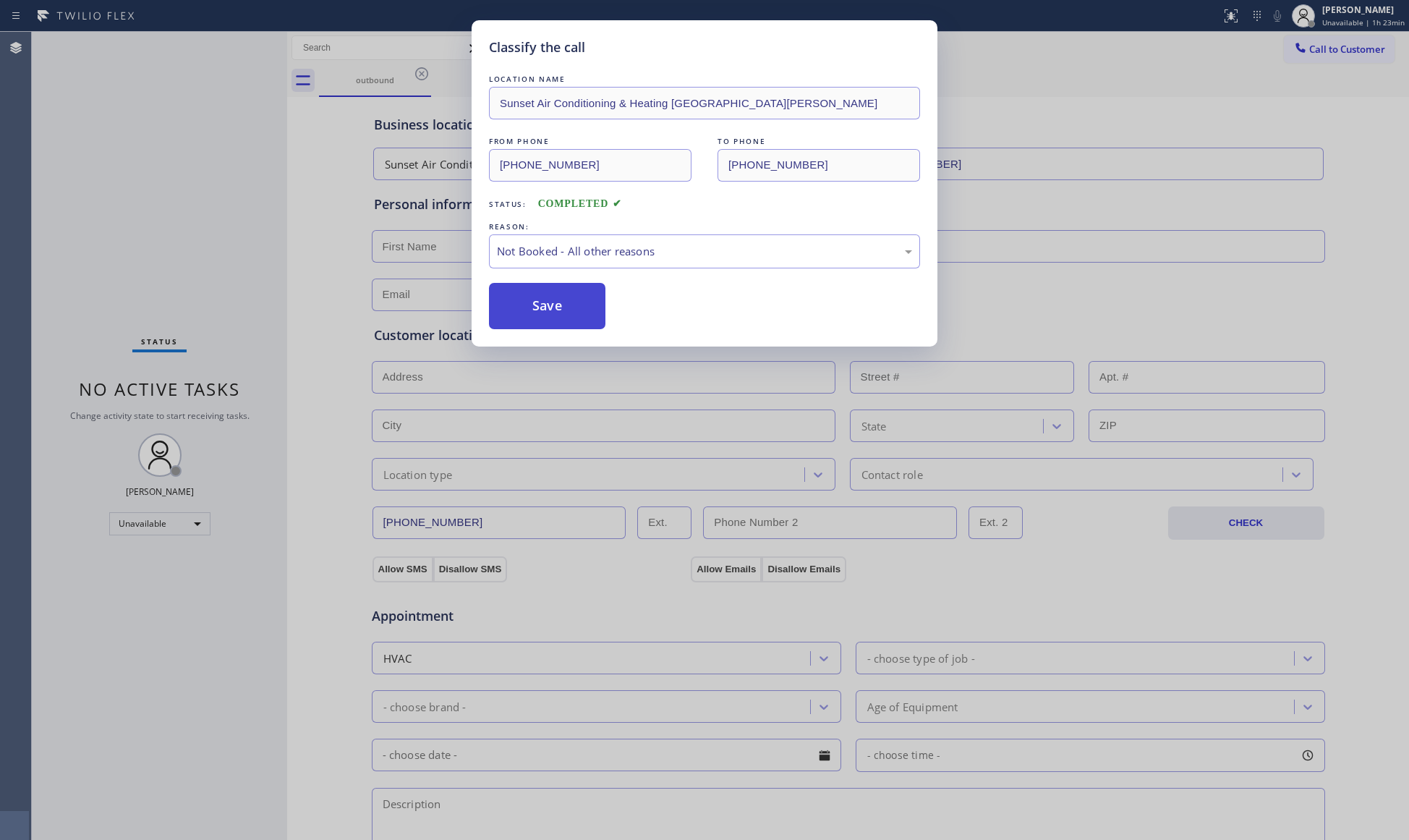
click at [519, 315] on button "Save" at bounding box center [547, 306] width 116 height 46
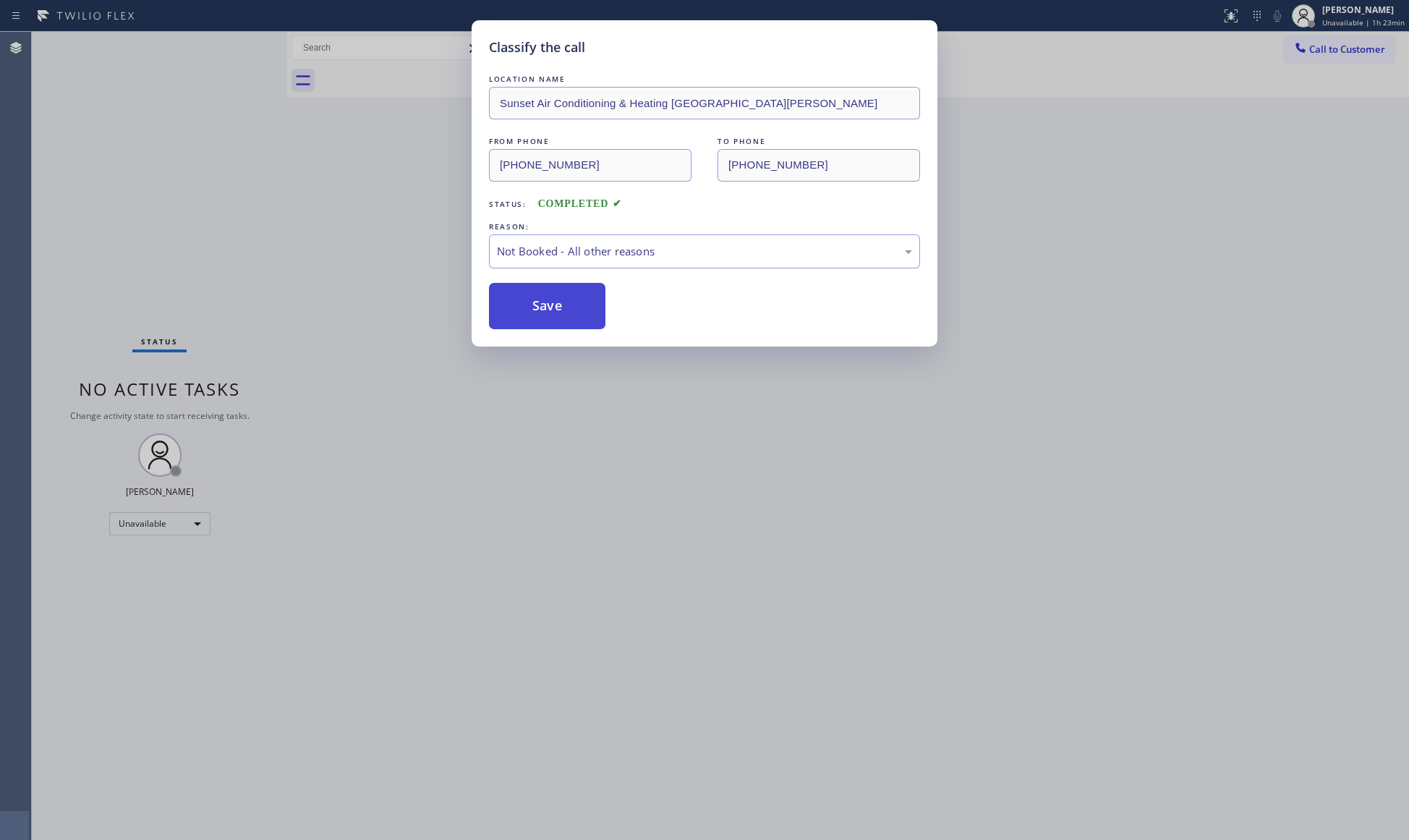
click at [522, 314] on button "Save" at bounding box center [547, 306] width 116 height 46
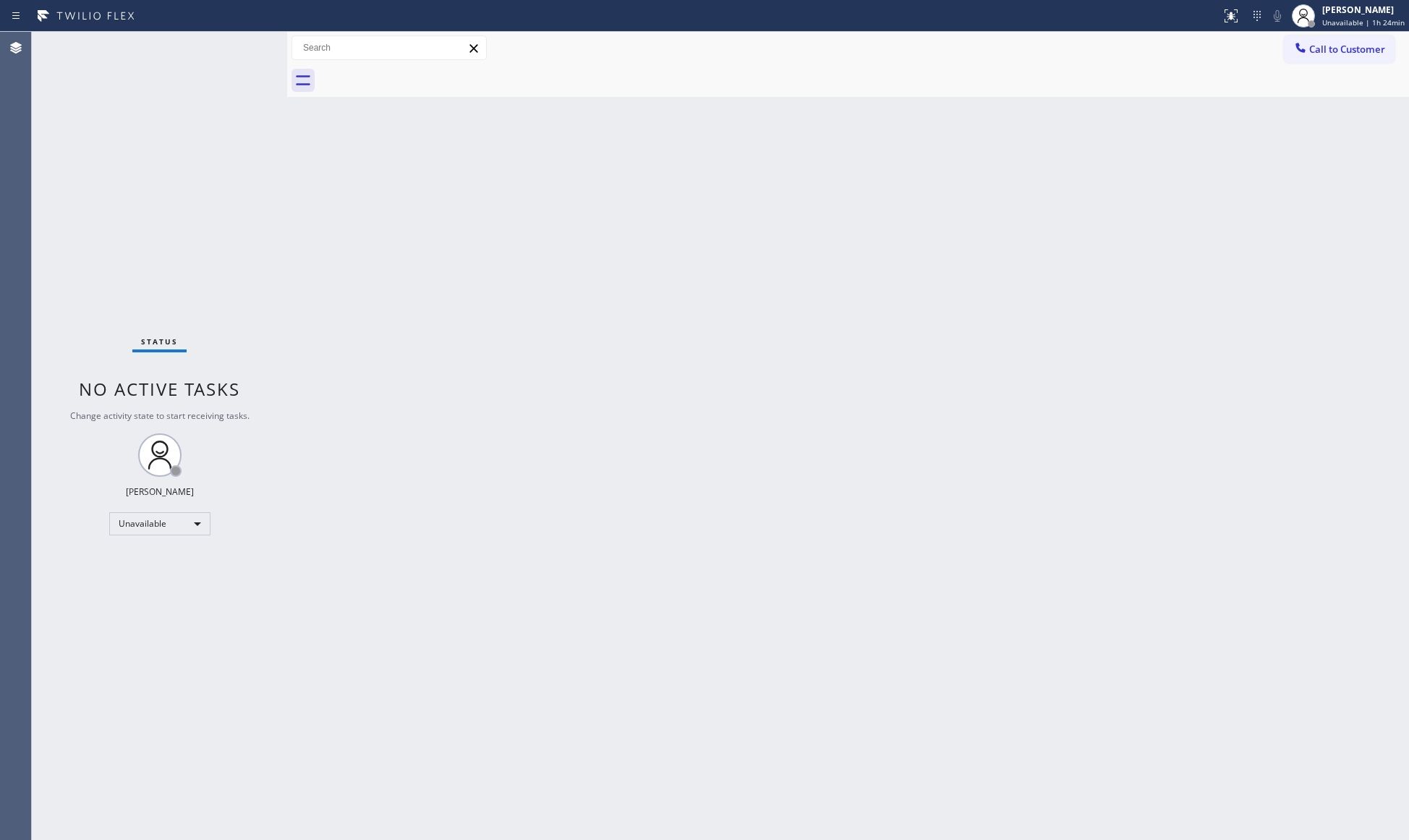
drag, startPoint x: 1111, startPoint y: 76, endPoint x: 1170, endPoint y: 67, distance: 59.7
click at [1114, 76] on div at bounding box center [864, 80] width 1090 height 32
drag, startPoint x: 1314, startPoint y: 48, endPoint x: 1082, endPoint y: 113, distance: 240.9
click at [1309, 49] on span "Call to Customer" at bounding box center [1347, 49] width 76 height 13
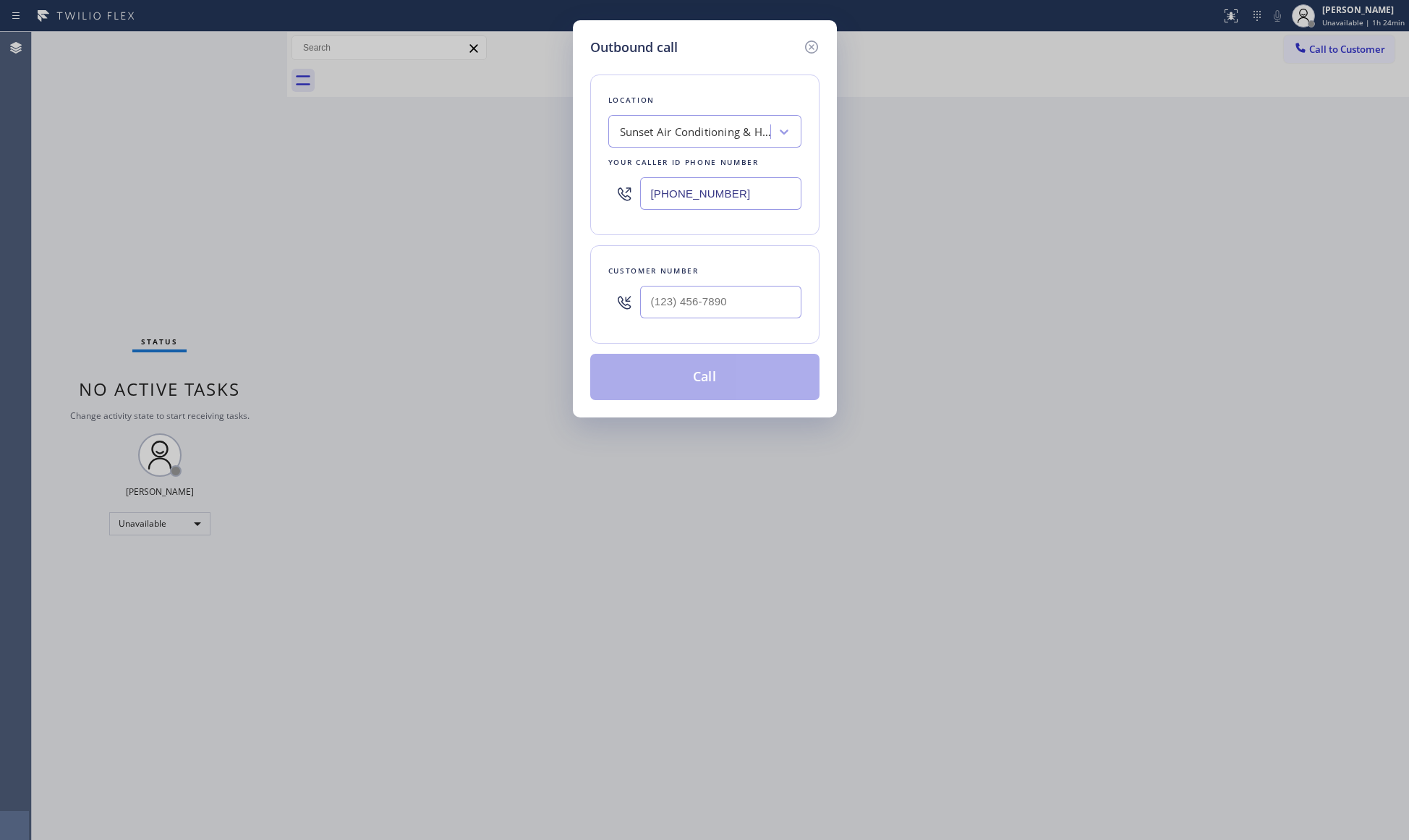
drag, startPoint x: 767, startPoint y: 192, endPoint x: 591, endPoint y: 191, distance: 176.0
click at [591, 191] on div "Location Sunset Air Conditioning & Heating [GEOGRAPHIC_DATA][PERSON_NAME] Your …" at bounding box center [705, 154] width 229 height 161
paste input "630) 755-6964"
type input "[PHONE_NUMBER]"
click at [762, 293] on input "(___) ___-____" at bounding box center [721, 302] width 162 height 32
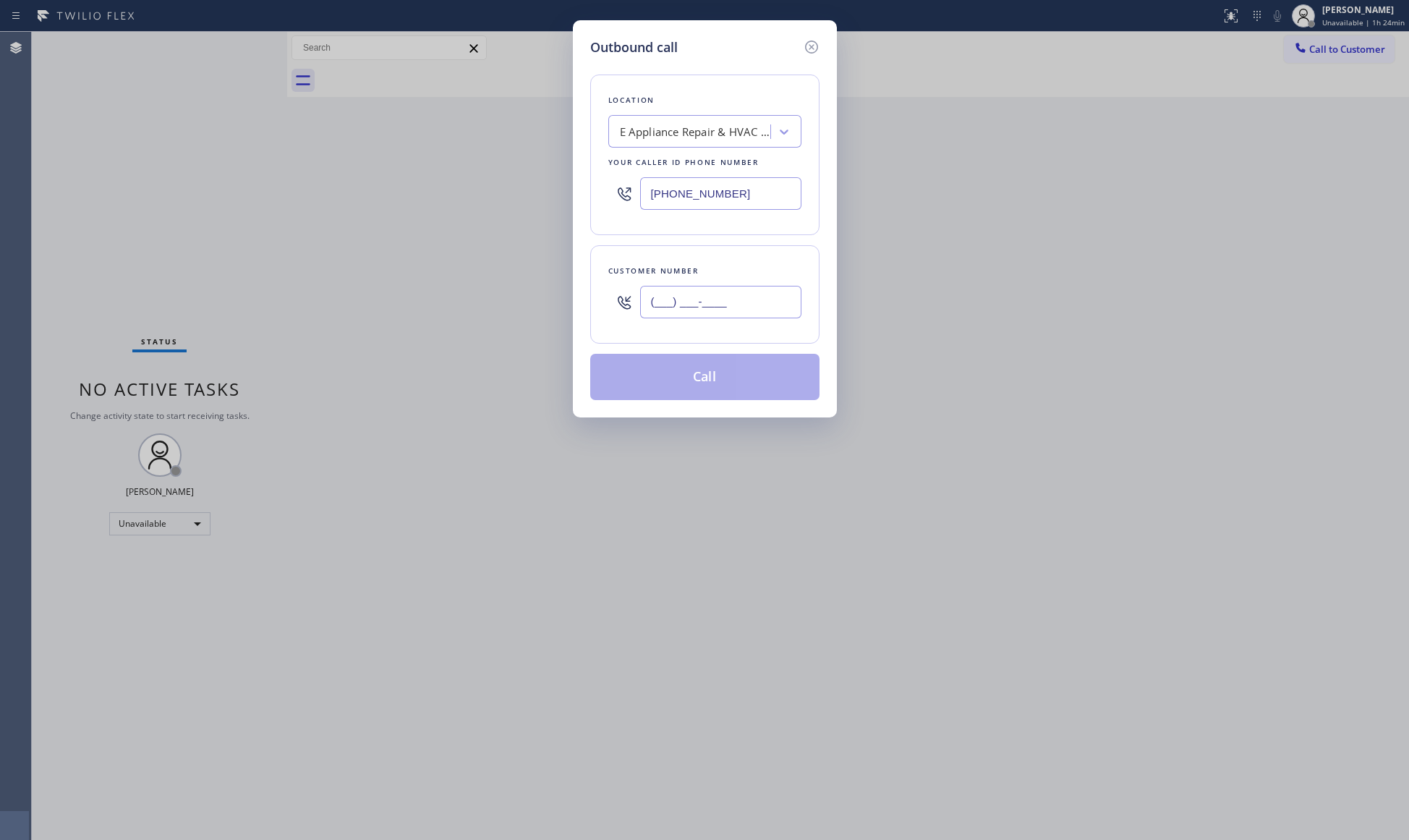
paste input "630) 278-6330"
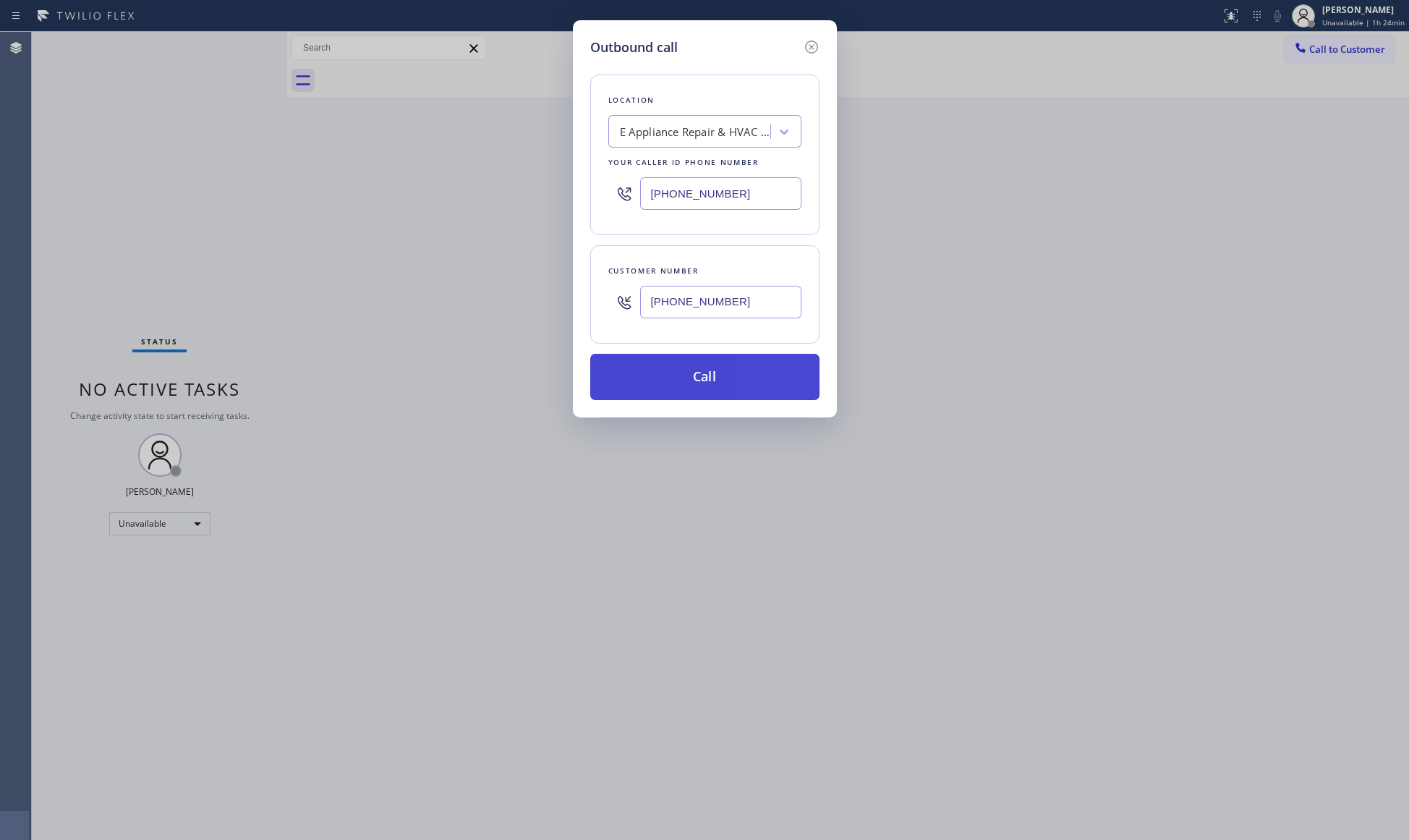
type input "[PHONE_NUMBER]"
click at [721, 376] on button "Call" at bounding box center [705, 377] width 229 height 46
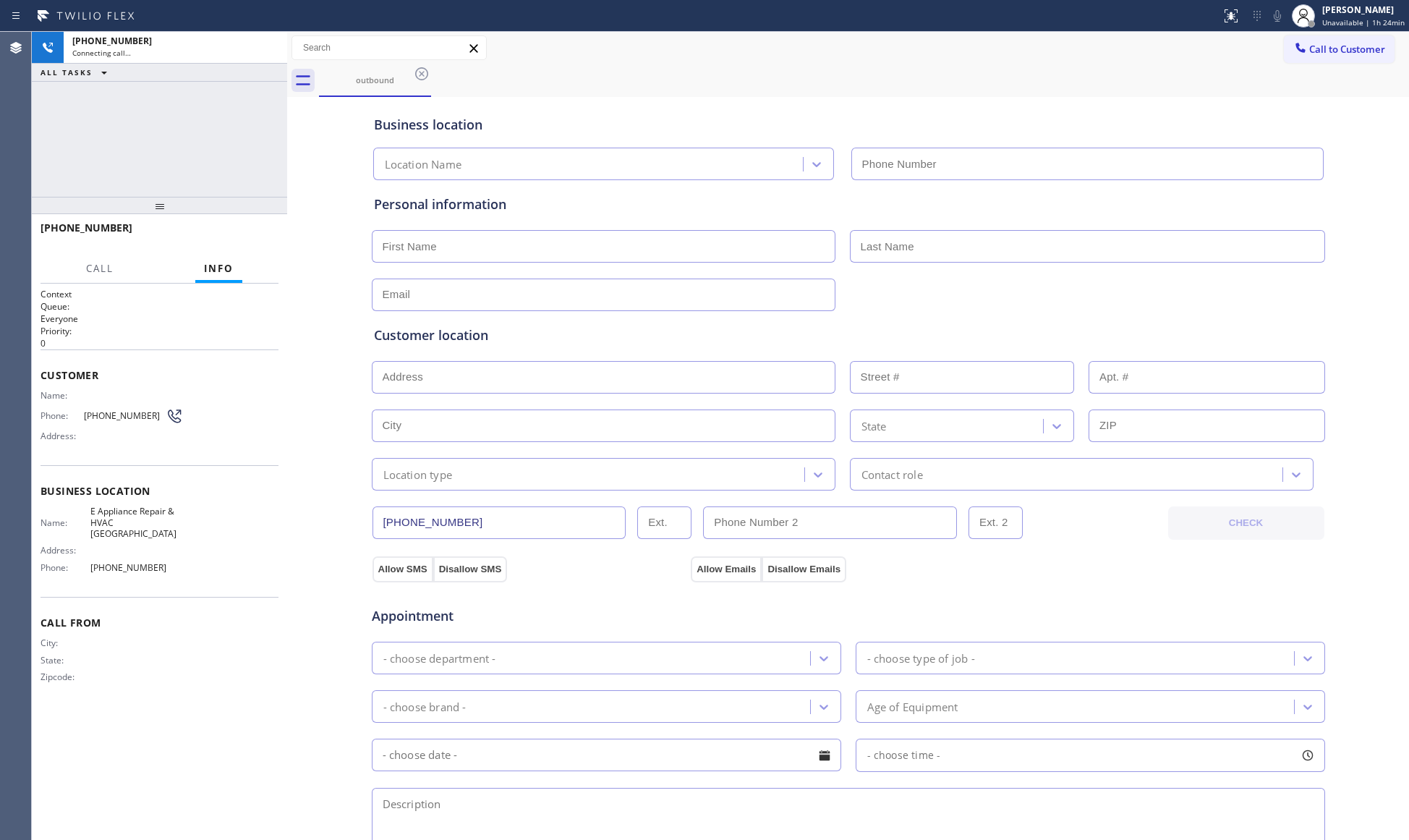
type input "[PHONE_NUMBER]"
click at [968, 171] on input "[PHONE_NUMBER]" at bounding box center [1087, 163] width 472 height 32
click at [863, 52] on div "Call to Customer Outbound call Location E Appliance Repair & HVAC [GEOGRAPHIC_D…" at bounding box center [848, 48] width 1122 height 26
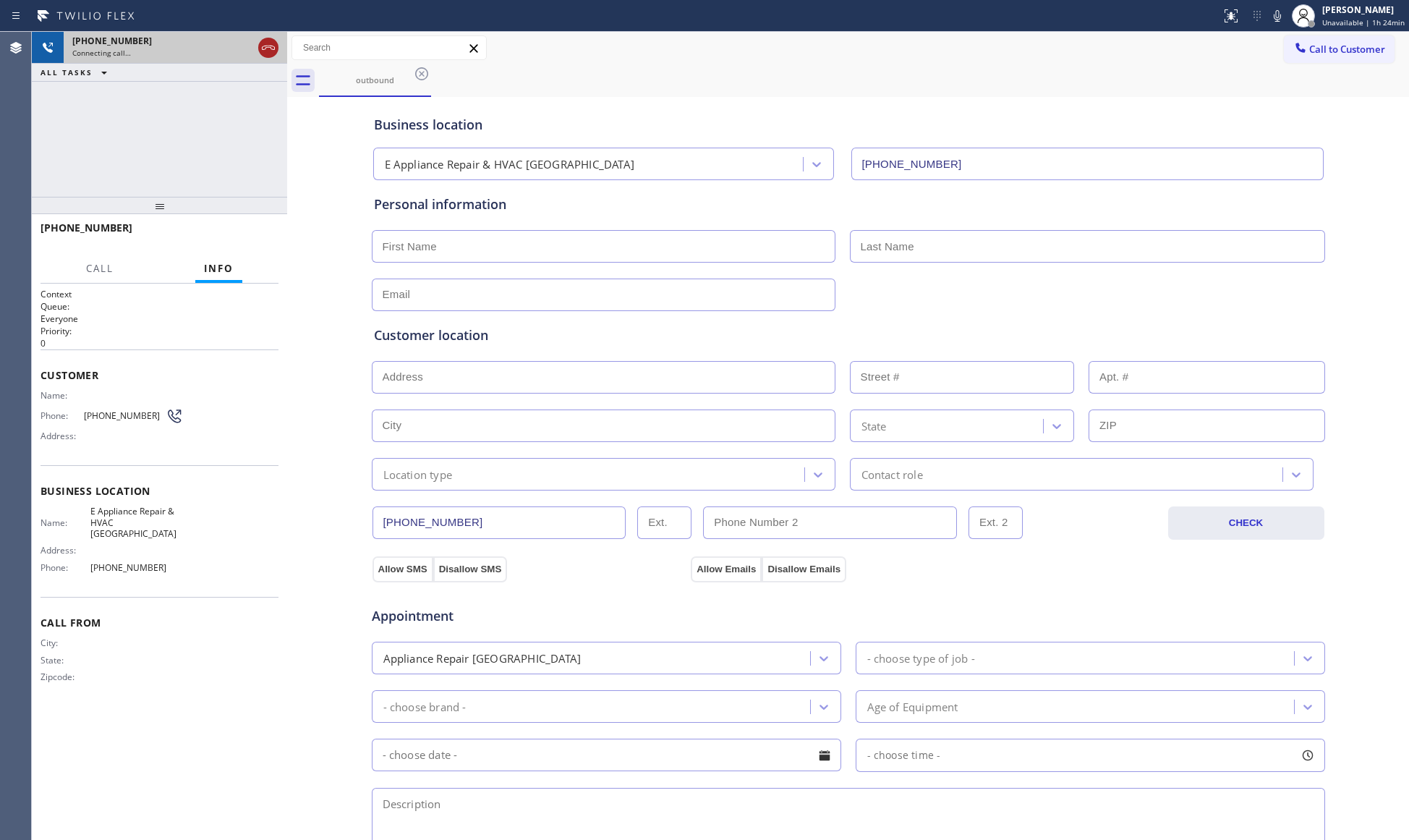
click at [270, 50] on icon at bounding box center [268, 47] width 17 height 17
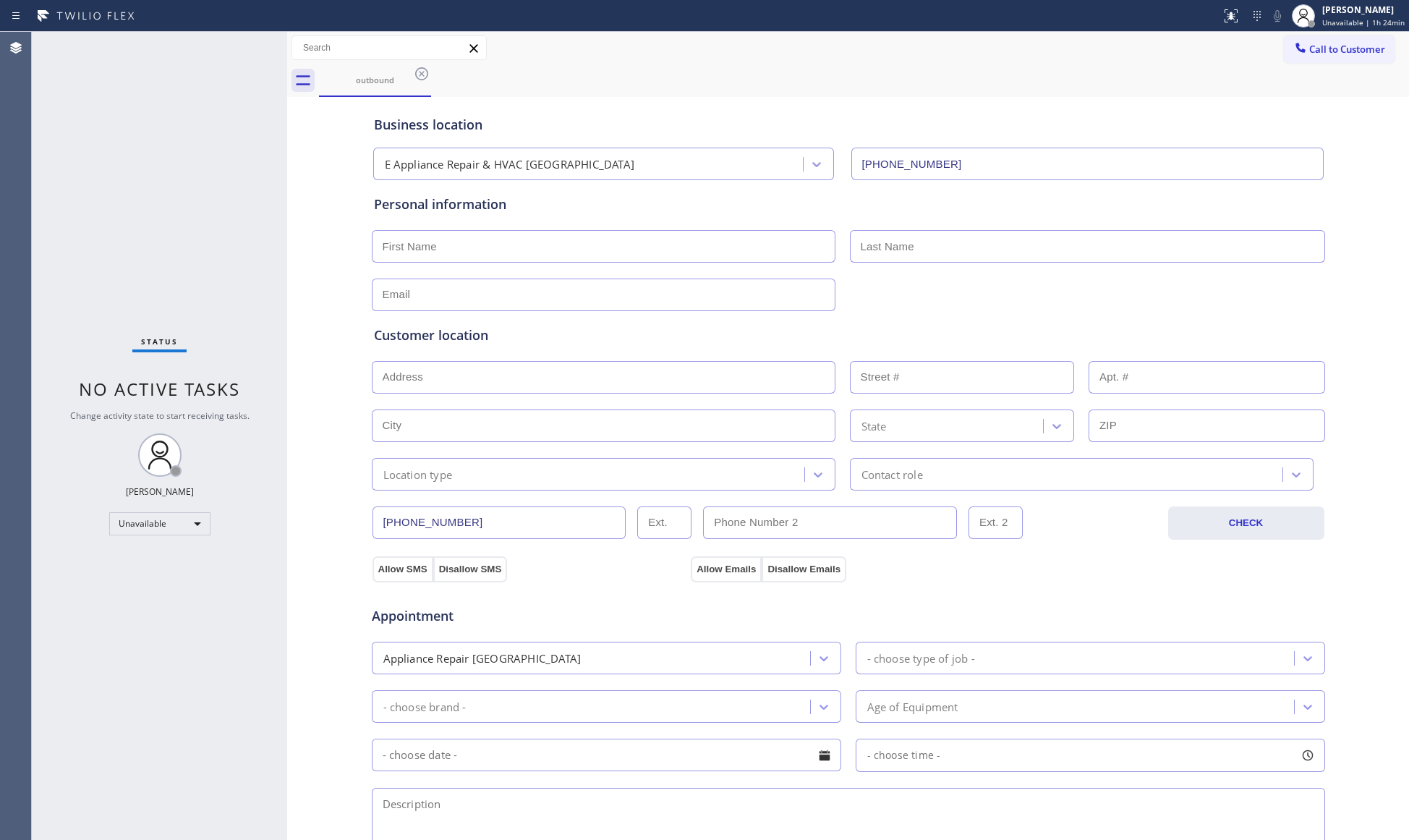
click at [1085, 73] on div "outbound" at bounding box center [864, 80] width 1090 height 32
click at [1309, 49] on span "Call to Customer" at bounding box center [1347, 49] width 76 height 13
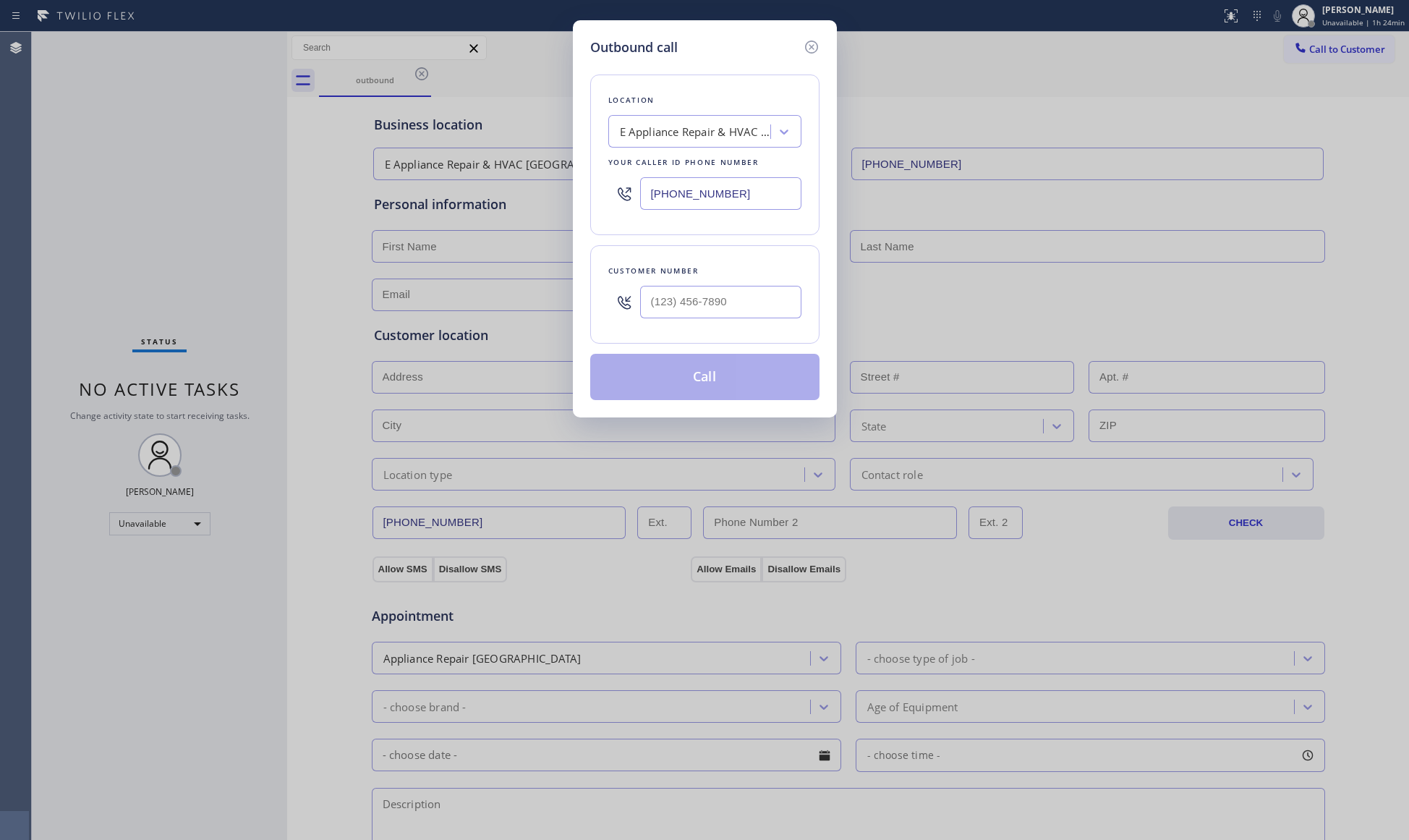
drag, startPoint x: 769, startPoint y: 184, endPoint x: 598, endPoint y: 197, distance: 171.5
click at [598, 197] on div "Location E Appliance Repair & HVAC [GEOGRAPHIC_DATA] Your caller id phone numbe…" at bounding box center [705, 154] width 229 height 161
paste input "720) 640-711"
type input "[PHONE_NUMBER]"
paste input "720) 383-9602"
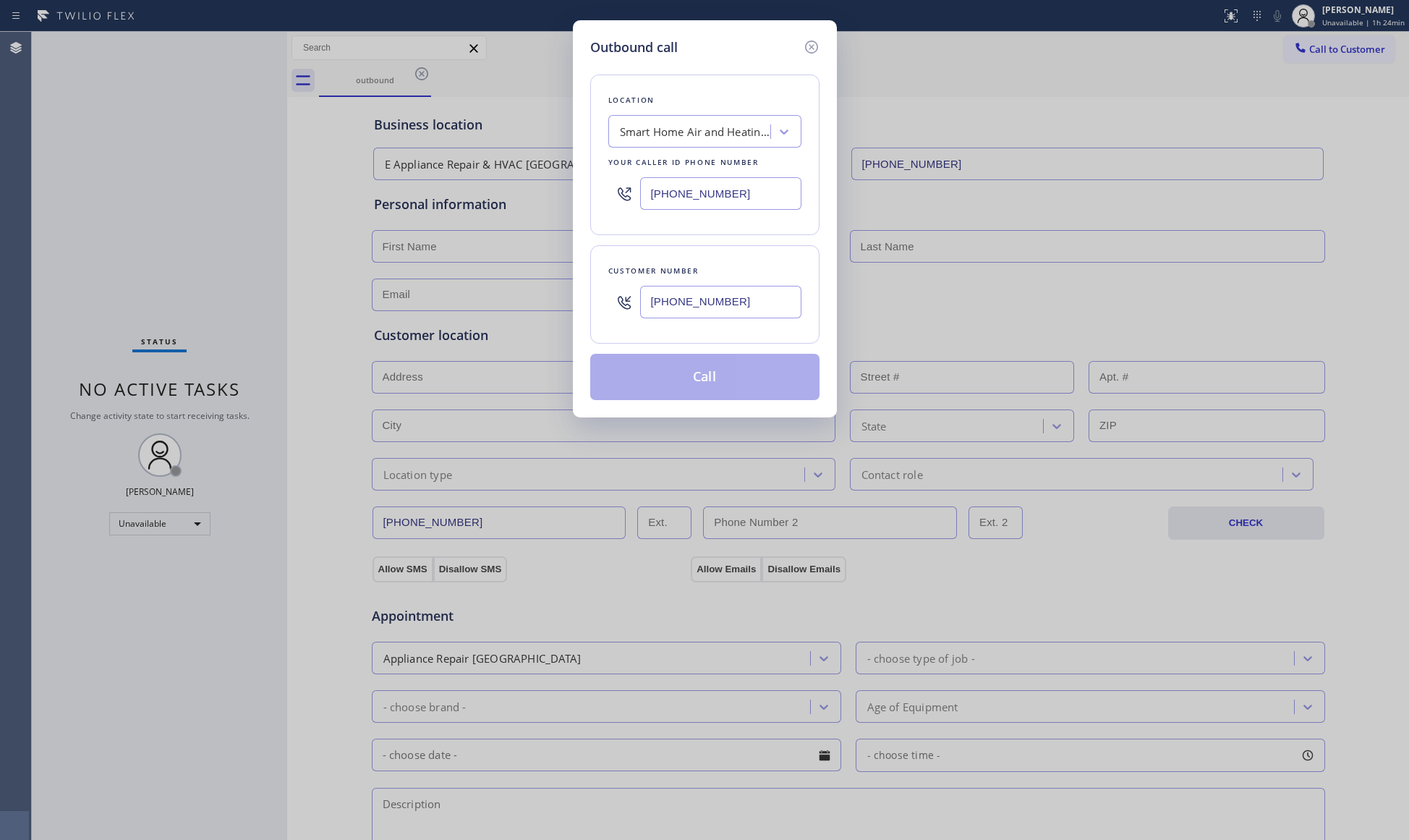
click at [761, 301] on input "[PHONE_NUMBER]" at bounding box center [721, 302] width 162 height 32
type input "[PHONE_NUMBER]"
click at [712, 373] on button "Call" at bounding box center [705, 377] width 229 height 46
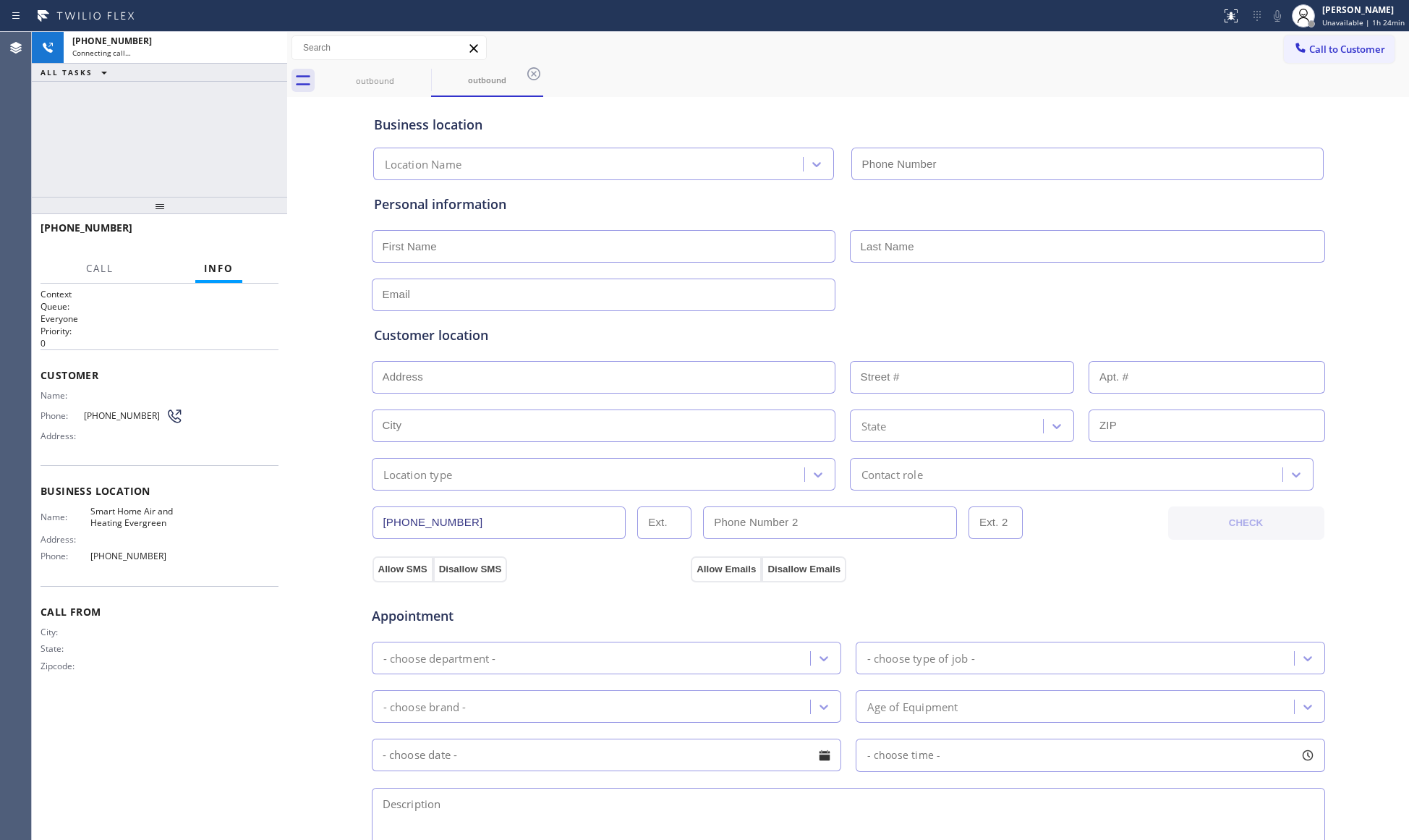
type input "[PHONE_NUMBER]"
click at [1124, 97] on div "Business location Smart Home Air and Heating Evergreen [PHONE_NUMBER]" at bounding box center [848, 138] width 955 height 86
click at [745, 87] on div "outbound outbound" at bounding box center [864, 80] width 1090 height 32
click at [257, 229] on span "HANG UP" at bounding box center [245, 234] width 45 height 10
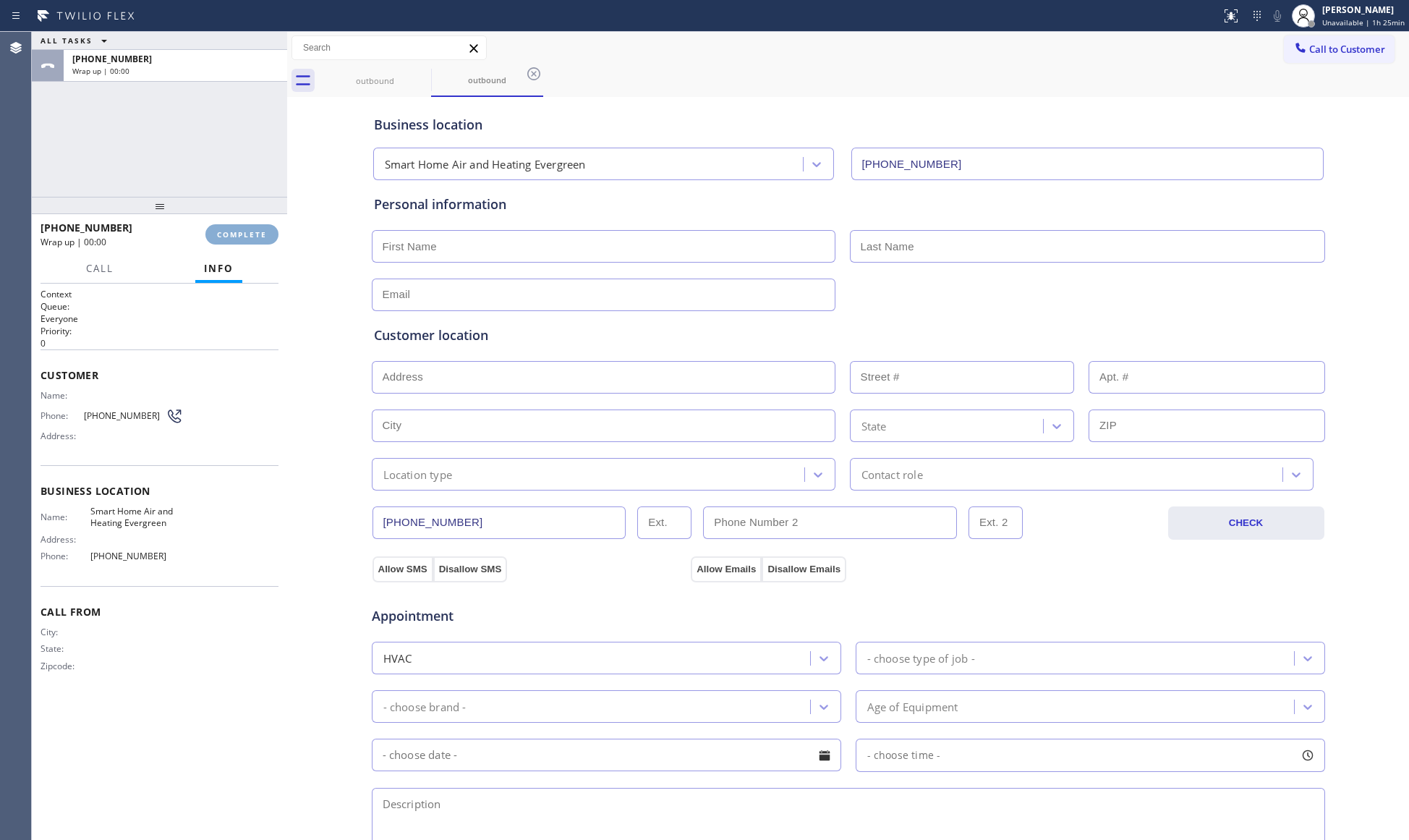
click at [257, 229] on span "COMPLETE" at bounding box center [242, 234] width 50 height 10
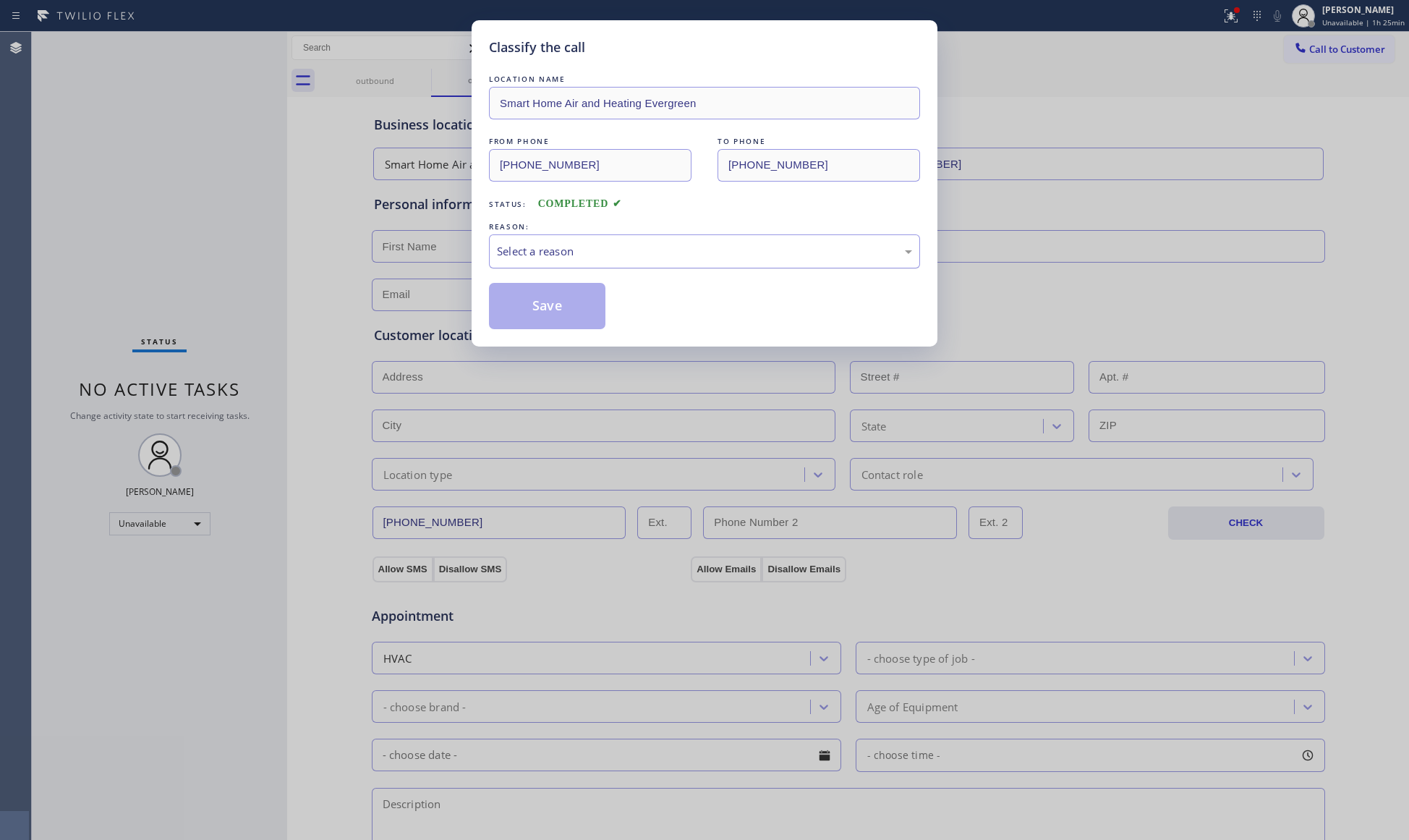
click at [514, 268] on div "Select a reason" at bounding box center [704, 251] width 431 height 34
click at [528, 307] on button "Save" at bounding box center [547, 306] width 116 height 46
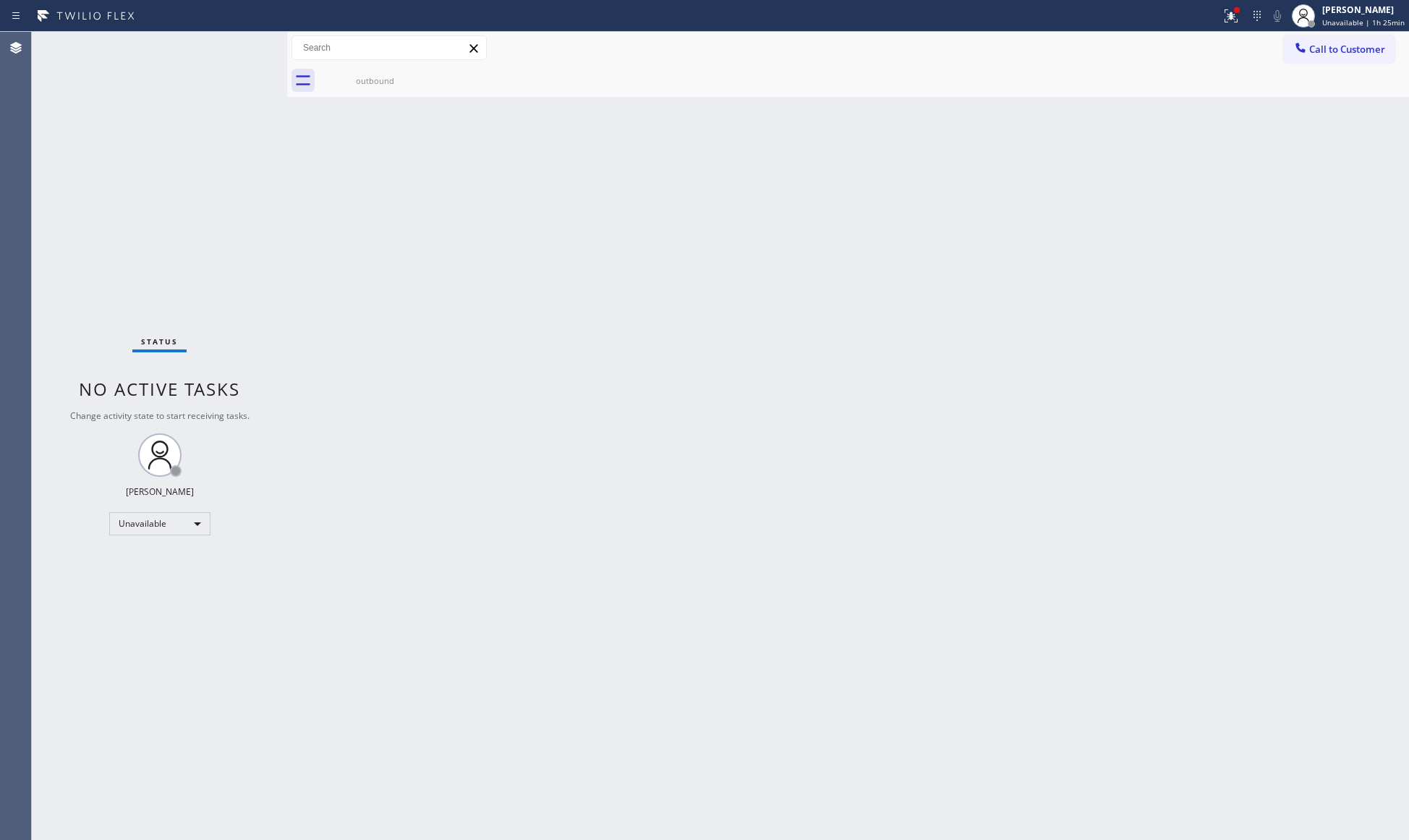
drag, startPoint x: 1321, startPoint y: 45, endPoint x: 999, endPoint y: 161, distance: 342.3
click at [1312, 61] on button "Call to Customer" at bounding box center [1339, 49] width 110 height 27
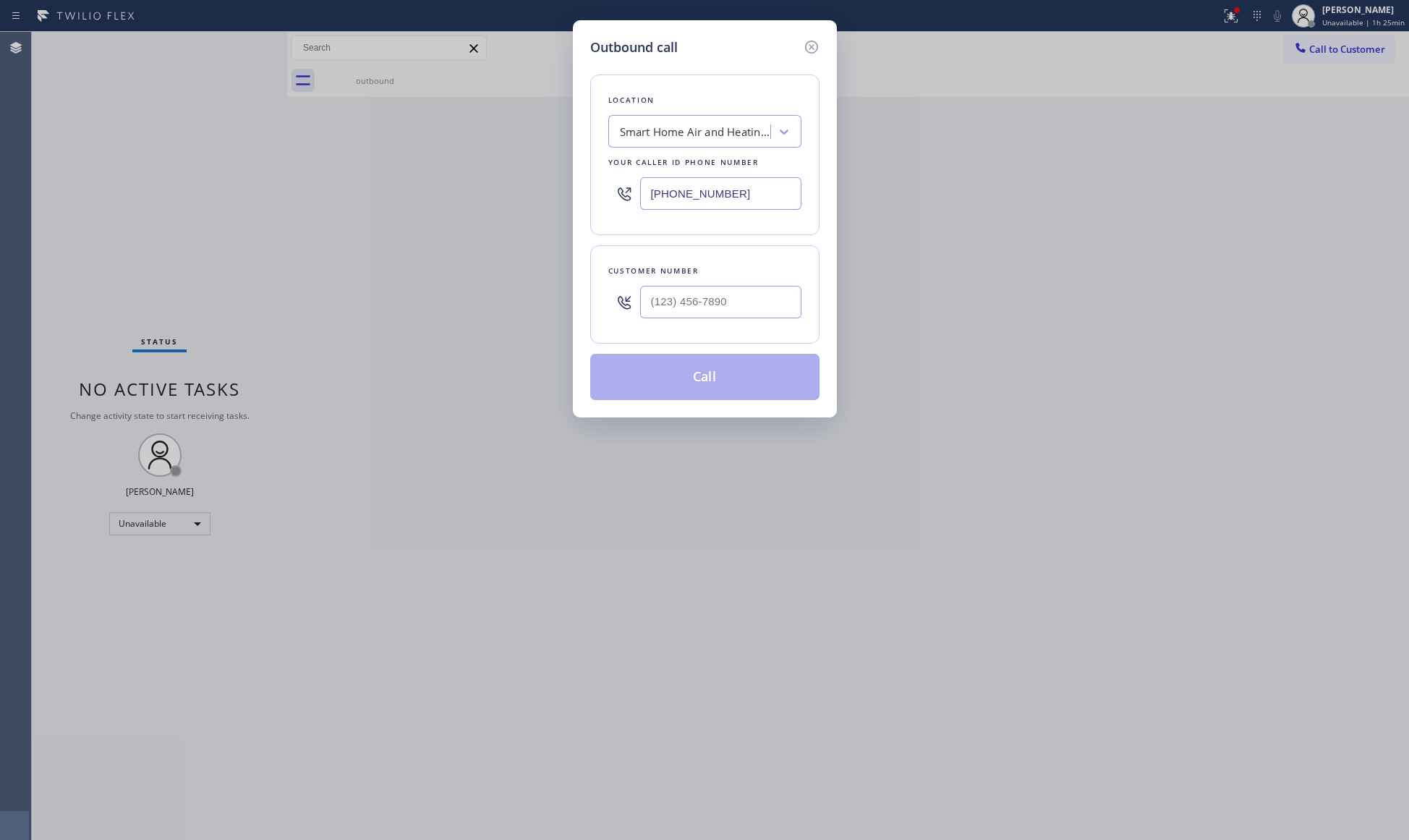
drag, startPoint x: 666, startPoint y: 191, endPoint x: 590, endPoint y: 189, distance: 76.0
click at [586, 191] on div "Outbound call Location Smart Home Air and Heating Evergreen Your caller id phon…" at bounding box center [705, 219] width 264 height 397
paste input "650) 360-94"
type input "[PHONE_NUMBER]"
click at [745, 322] on div at bounding box center [721, 302] width 162 height 47
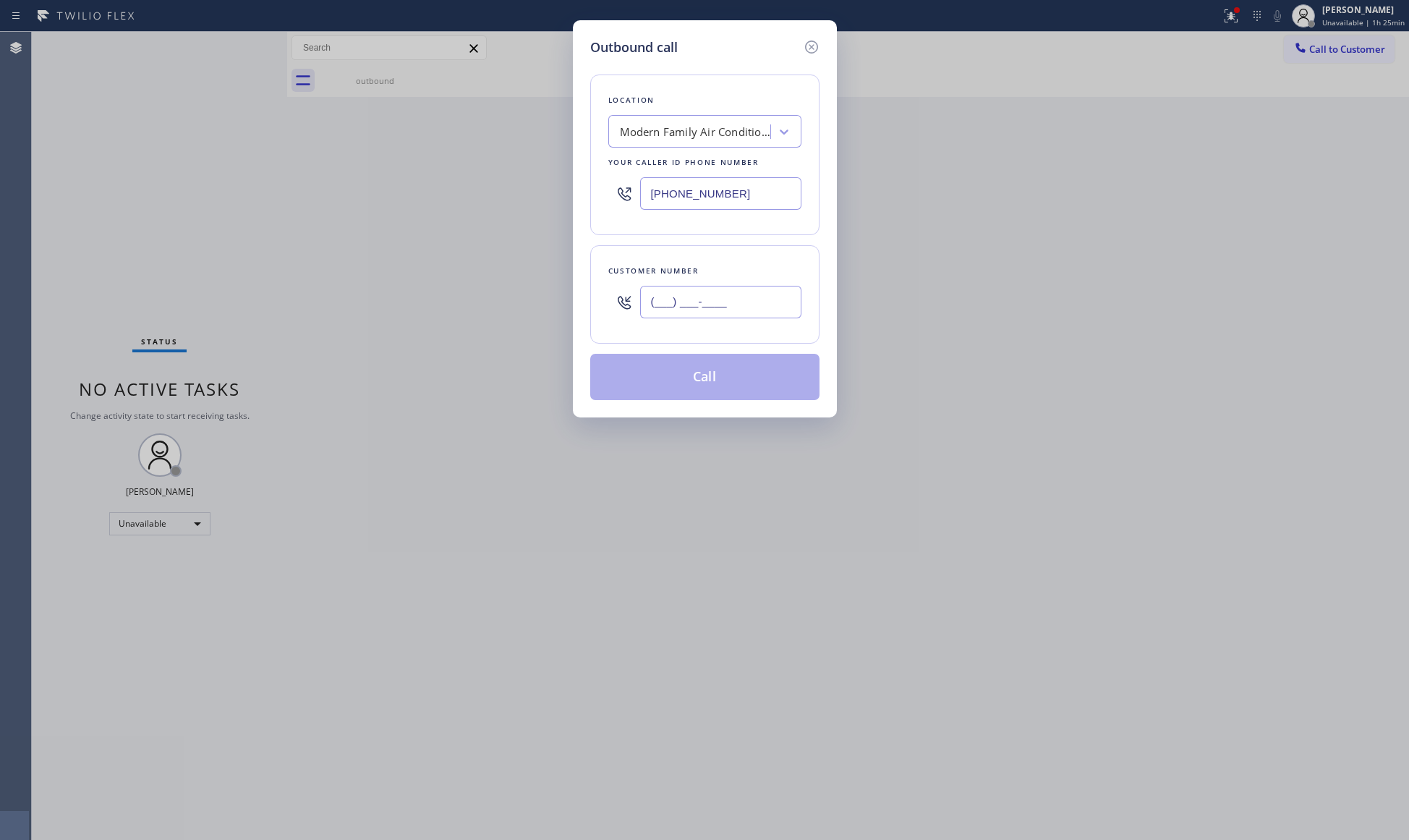
click at [741, 307] on input "(___) ___-____" at bounding box center [721, 302] width 162 height 32
paste input "650) 337-2100"
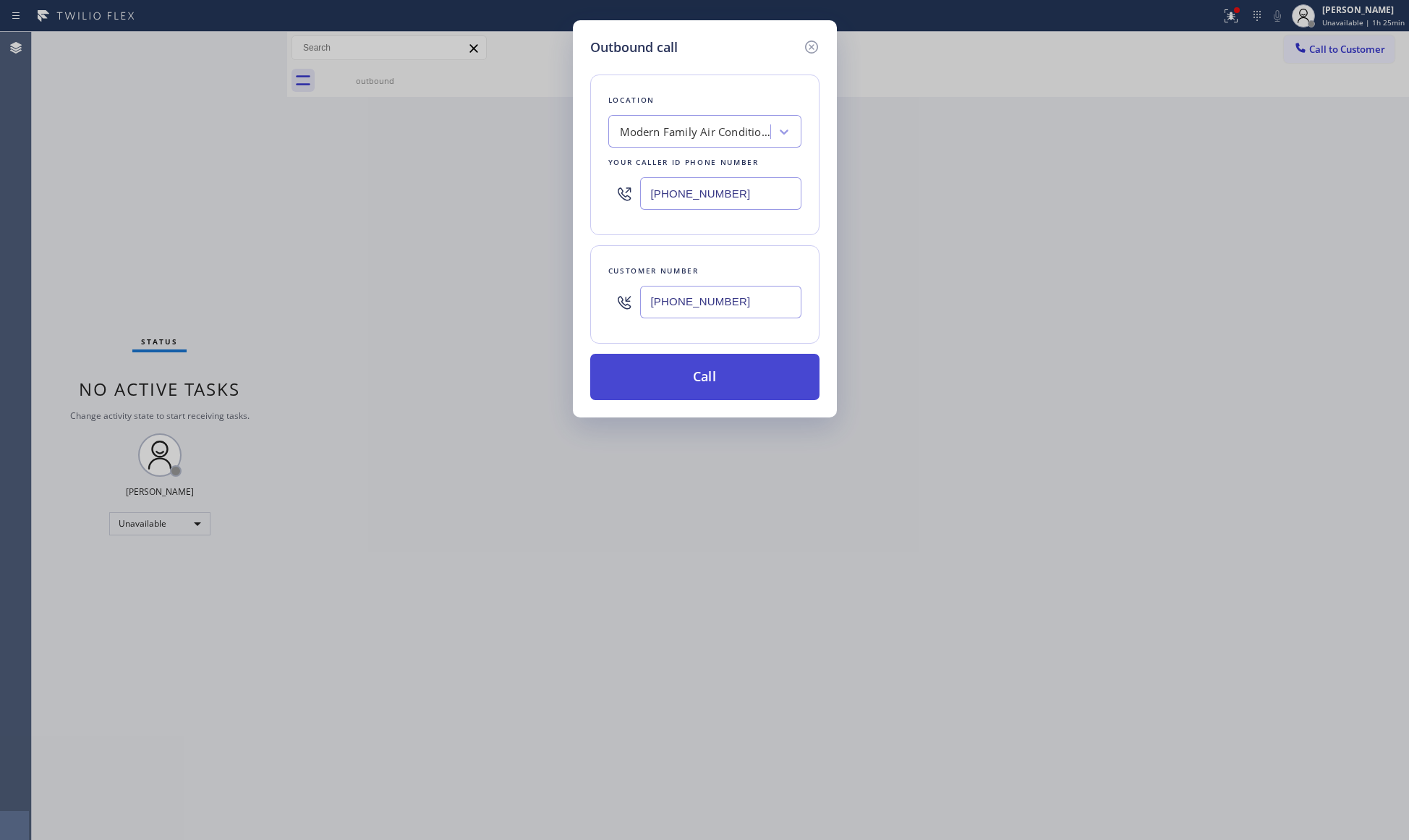
type input "[PHONE_NUMBER]"
drag, startPoint x: 707, startPoint y: 380, endPoint x: 728, endPoint y: 379, distance: 21.0
click at [712, 379] on button "Call" at bounding box center [705, 377] width 229 height 46
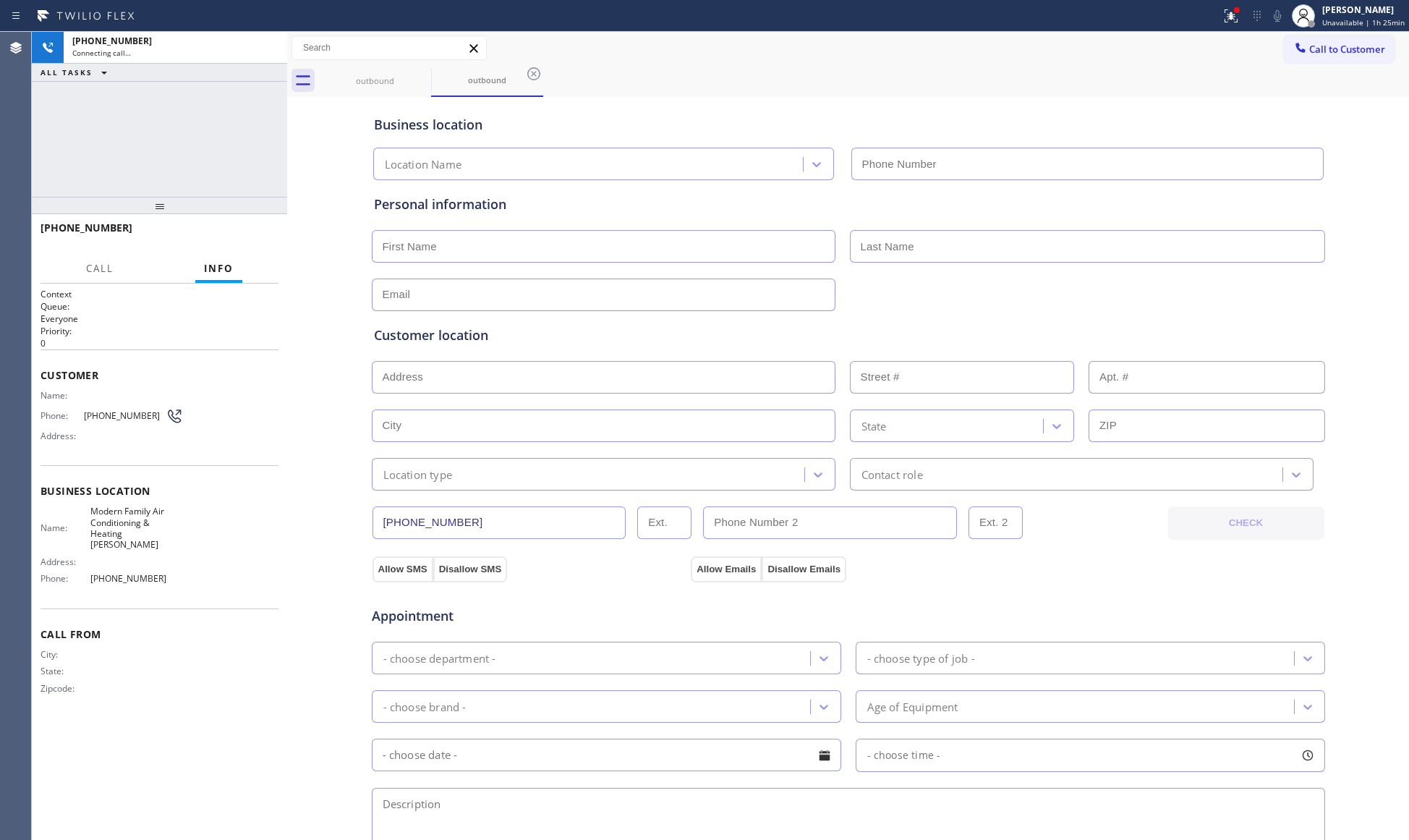
type input "[PHONE_NUMBER]"
click at [1052, 87] on div "outbound outbound" at bounding box center [864, 80] width 1090 height 32
drag, startPoint x: 1058, startPoint y: 99, endPoint x: 951, endPoint y: 91, distance: 107.3
click at [1025, 92] on div "outbound outbound Call to Customer Outbound call Location Modern Family Air Con…" at bounding box center [848, 576] width 1122 height 1089
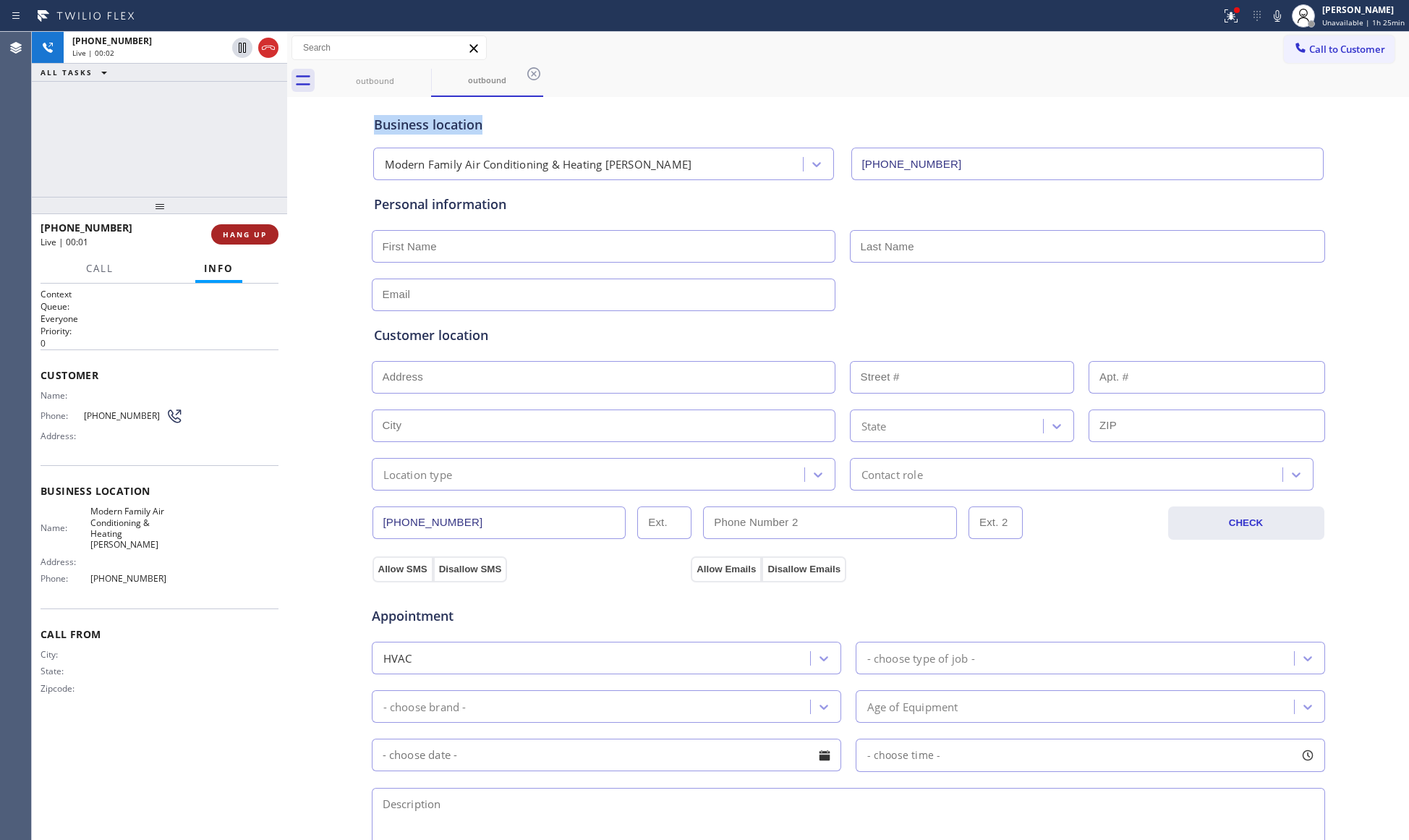
drag, startPoint x: 262, startPoint y: 232, endPoint x: 251, endPoint y: 232, distance: 11.0
click at [251, 232] on span "HANG UP" at bounding box center [245, 234] width 45 height 10
click at [251, 232] on span "COMPLETE" at bounding box center [242, 234] width 50 height 10
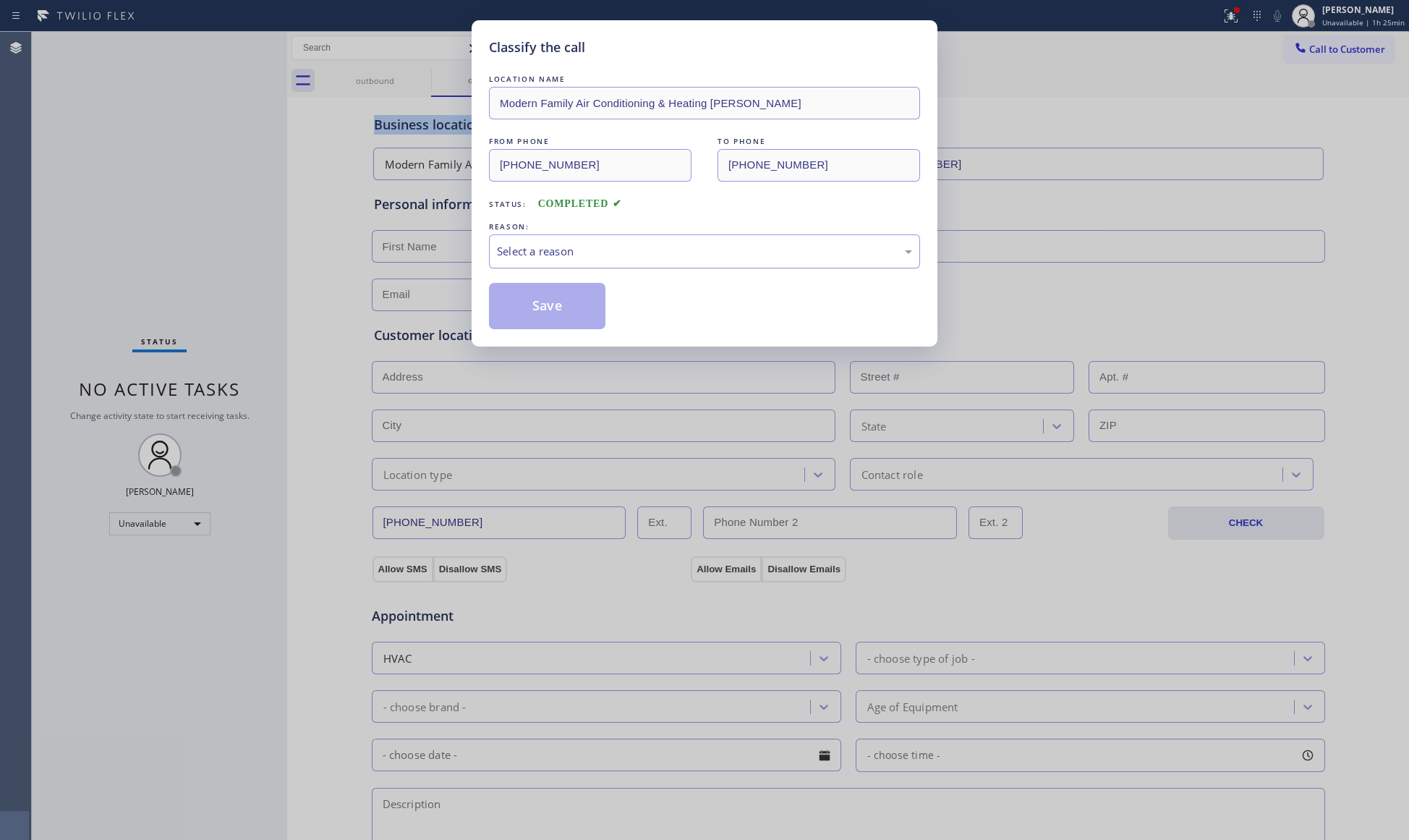
click at [522, 239] on div "Select a reason" at bounding box center [704, 251] width 431 height 34
drag, startPoint x: 516, startPoint y: 304, endPoint x: 516, endPoint y: 293, distance: 11.0
click at [519, 304] on button "Save" at bounding box center [547, 306] width 116 height 46
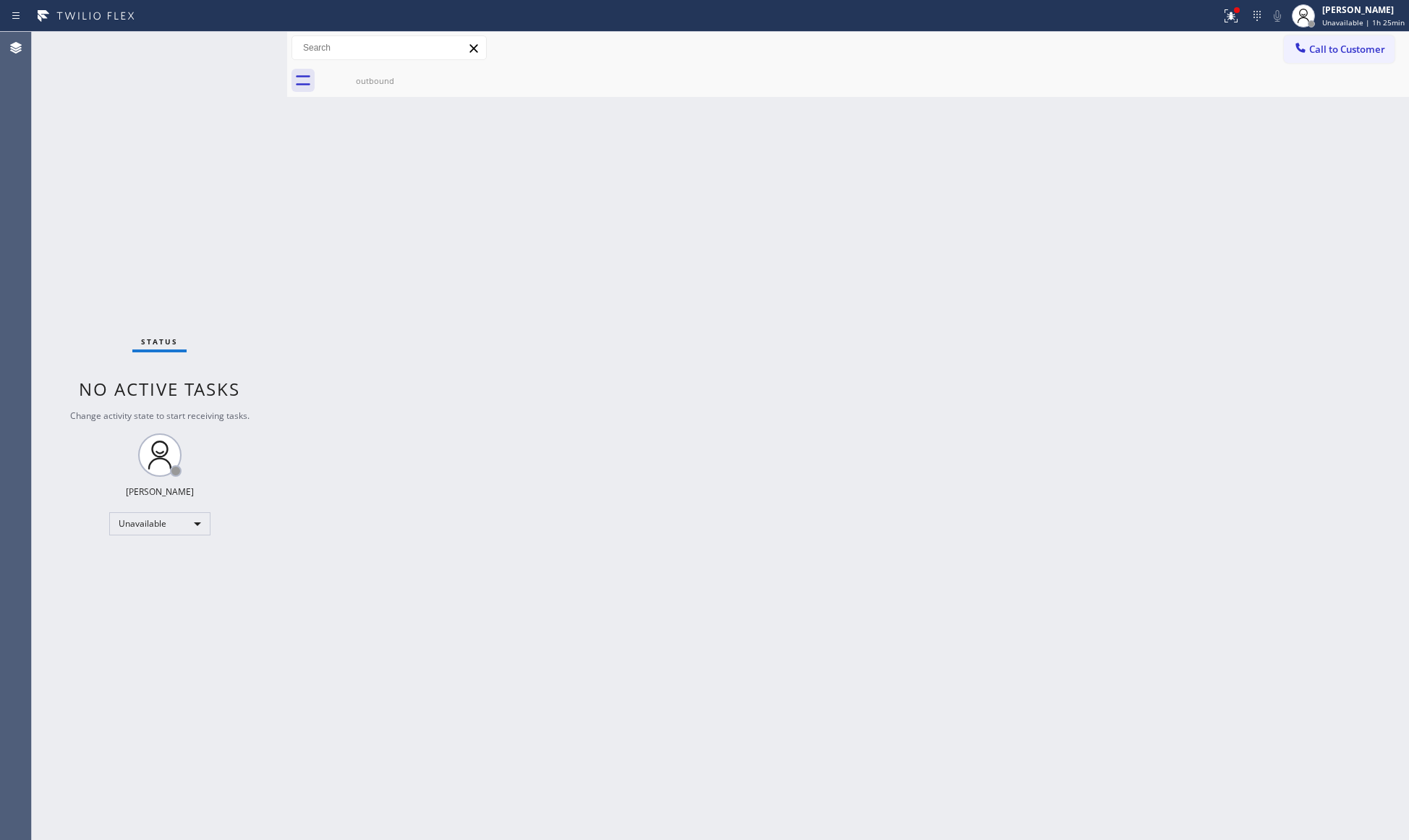
click at [1223, 49] on div "Call to Customer Outbound call Location Modern Family Air Conditioning & Heatin…" at bounding box center [848, 48] width 1122 height 26
drag, startPoint x: 1233, startPoint y: 21, endPoint x: 1219, endPoint y: 122, distance: 102.0
click at [1230, 29] on button at bounding box center [1231, 16] width 32 height 32
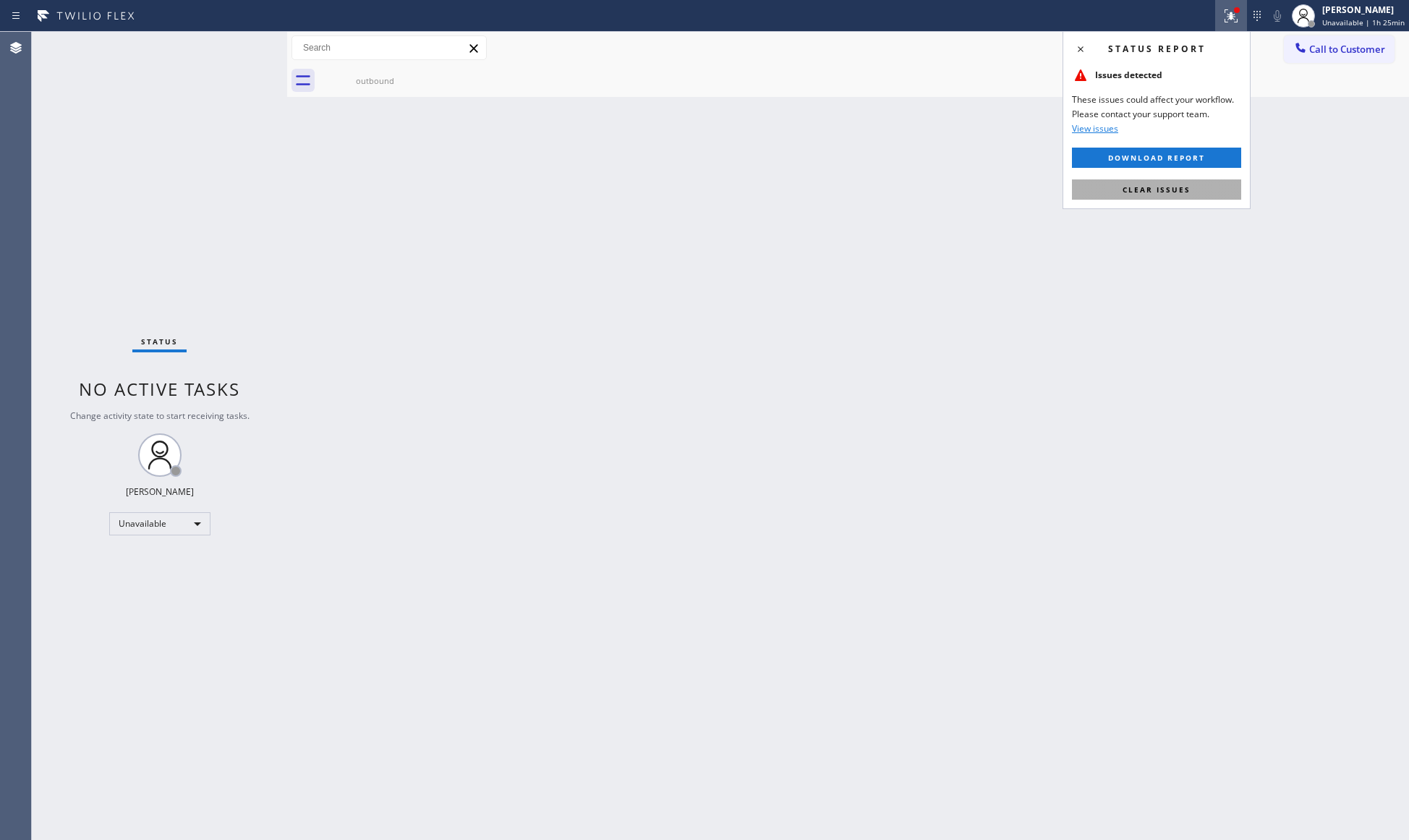
click at [1167, 185] on span "Clear issues" at bounding box center [1157, 190] width 68 height 10
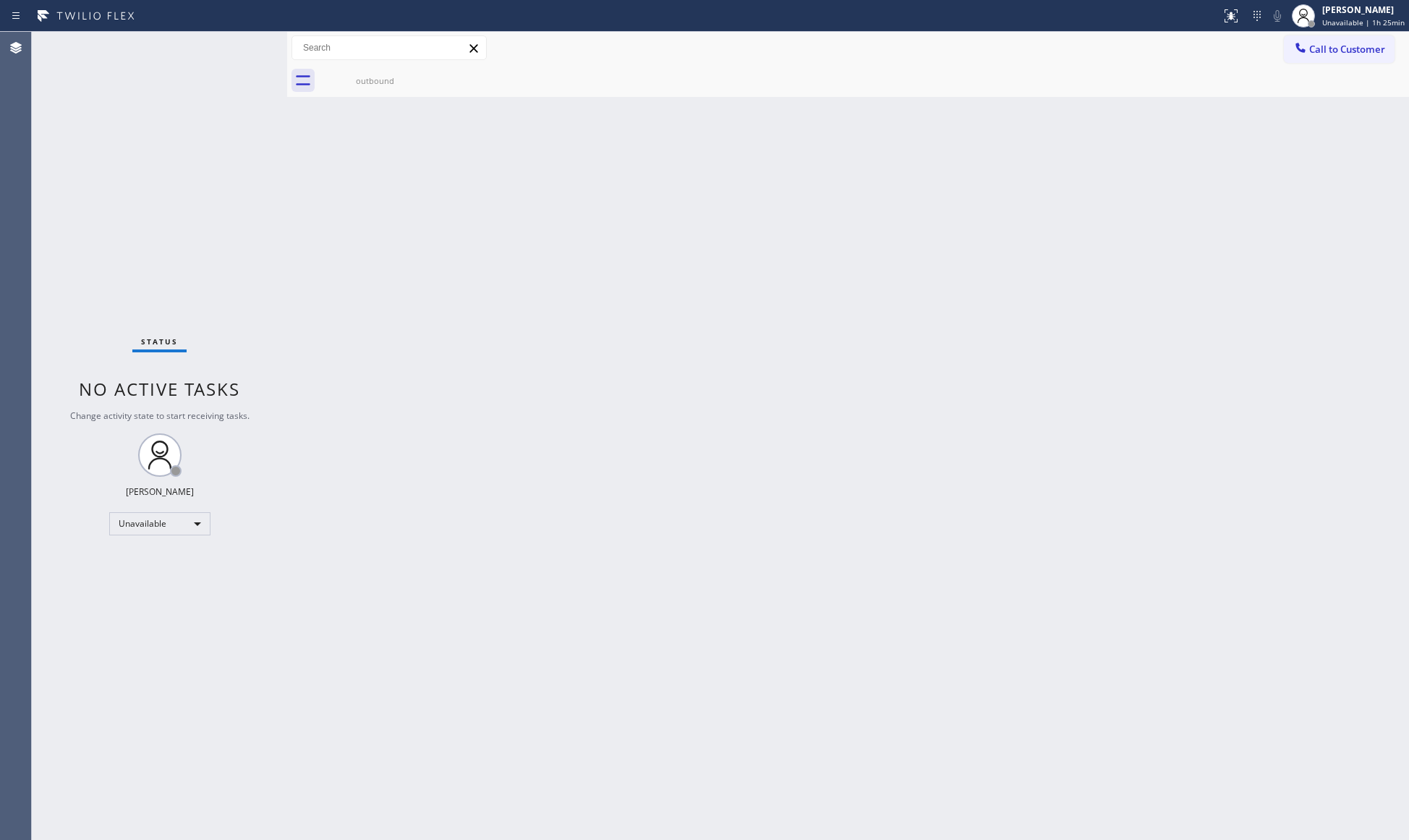
click at [1331, 52] on span "Call to Customer" at bounding box center [1347, 49] width 76 height 13
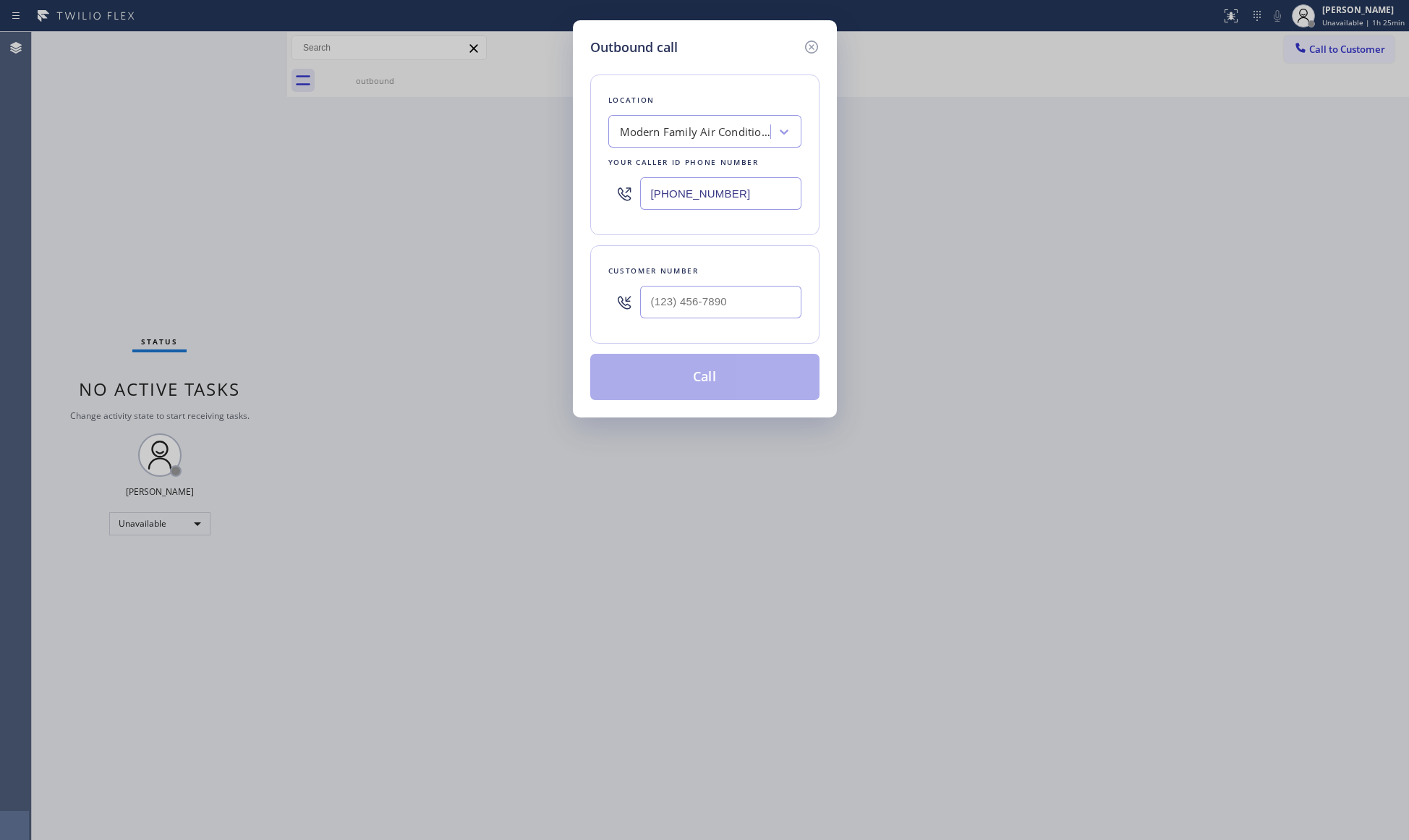
drag, startPoint x: 773, startPoint y: 198, endPoint x: 608, endPoint y: 194, distance: 165.0
click at [608, 194] on div "[PHONE_NUMBER]" at bounding box center [705, 193] width 193 height 47
paste input "510) 737-7871"
type input "[PHONE_NUMBER]"
click at [778, 298] on input "(___) ___-____" at bounding box center [721, 302] width 162 height 32
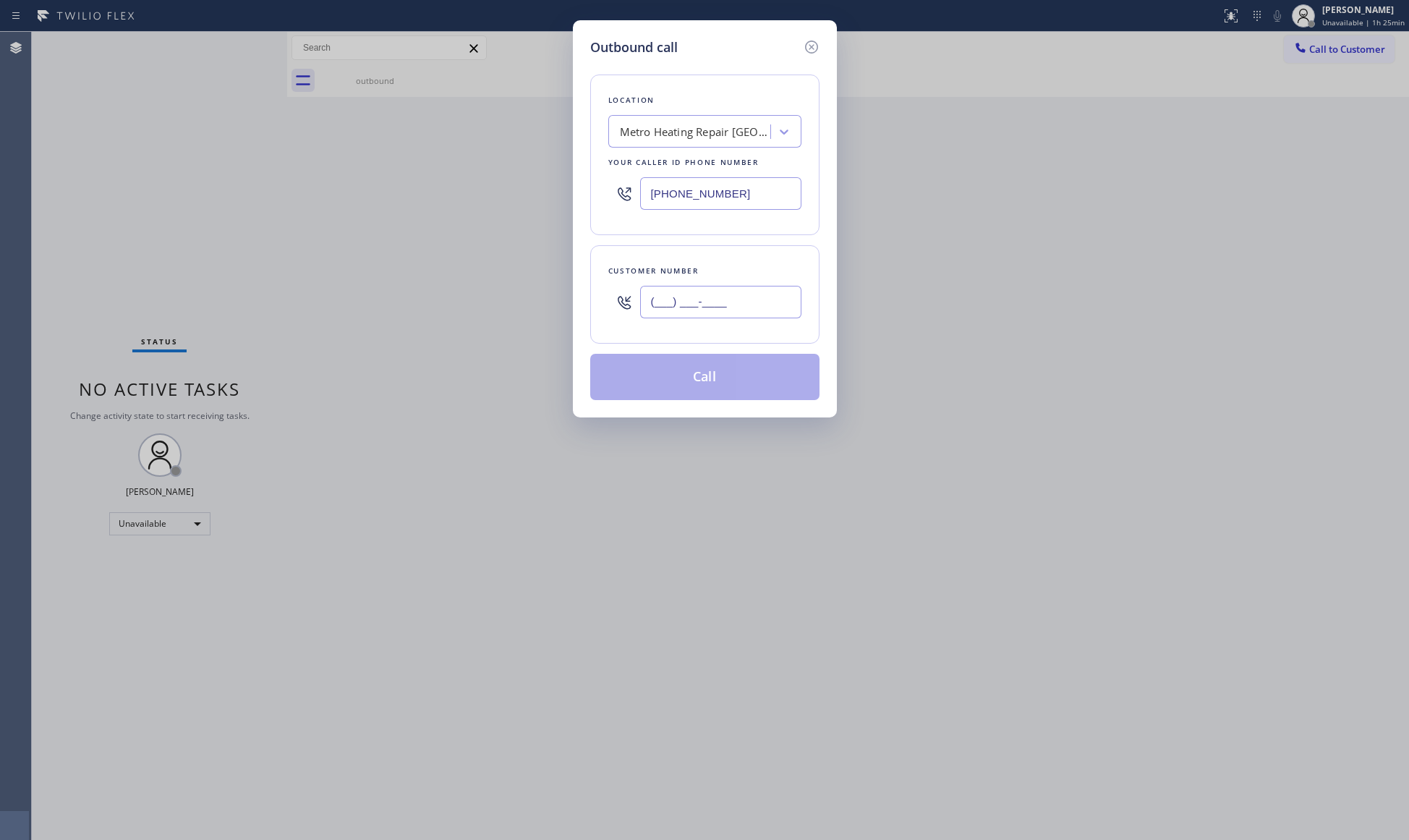
paste input "510) 240-7607"
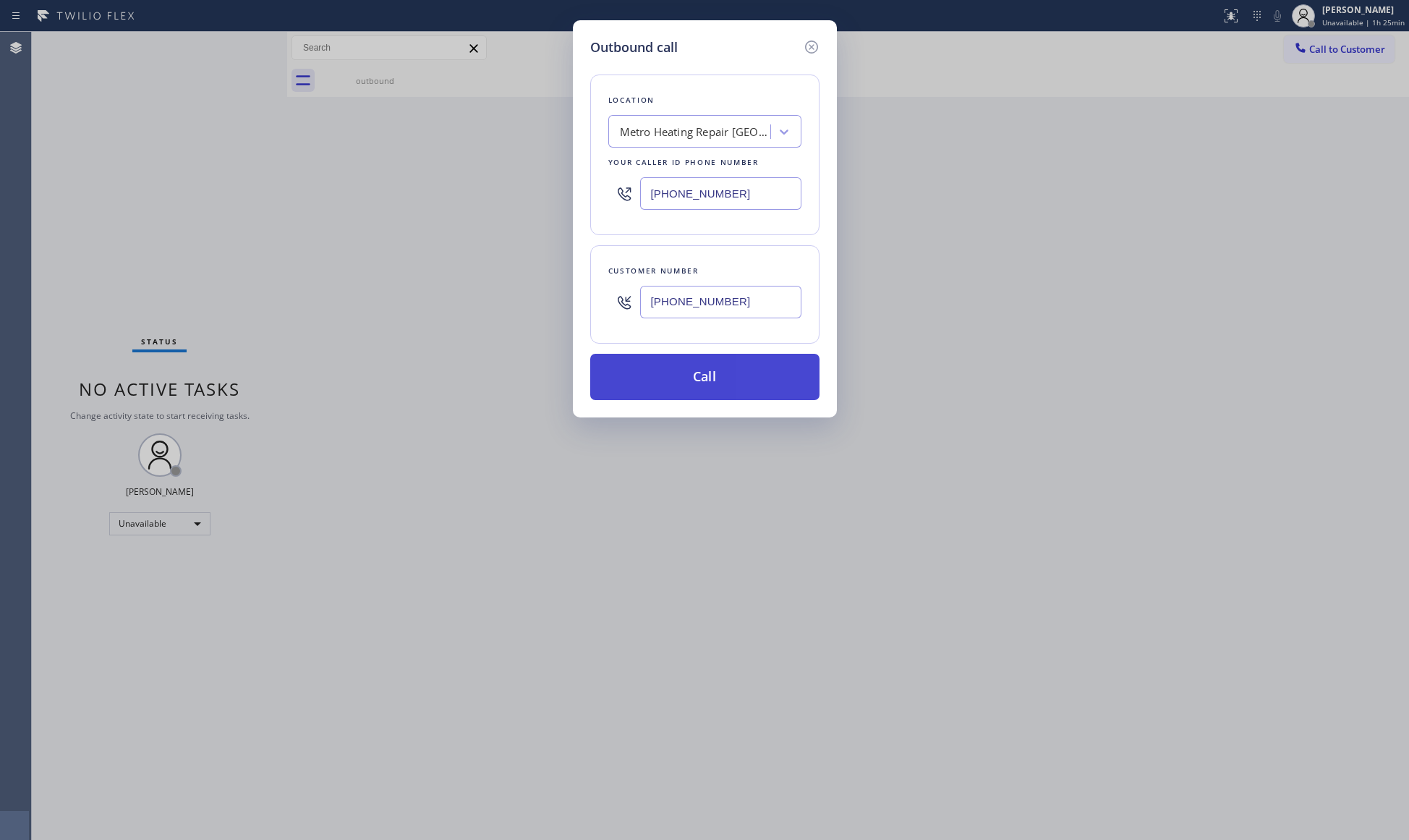
type input "[PHONE_NUMBER]"
click at [707, 374] on button "Call" at bounding box center [705, 377] width 229 height 46
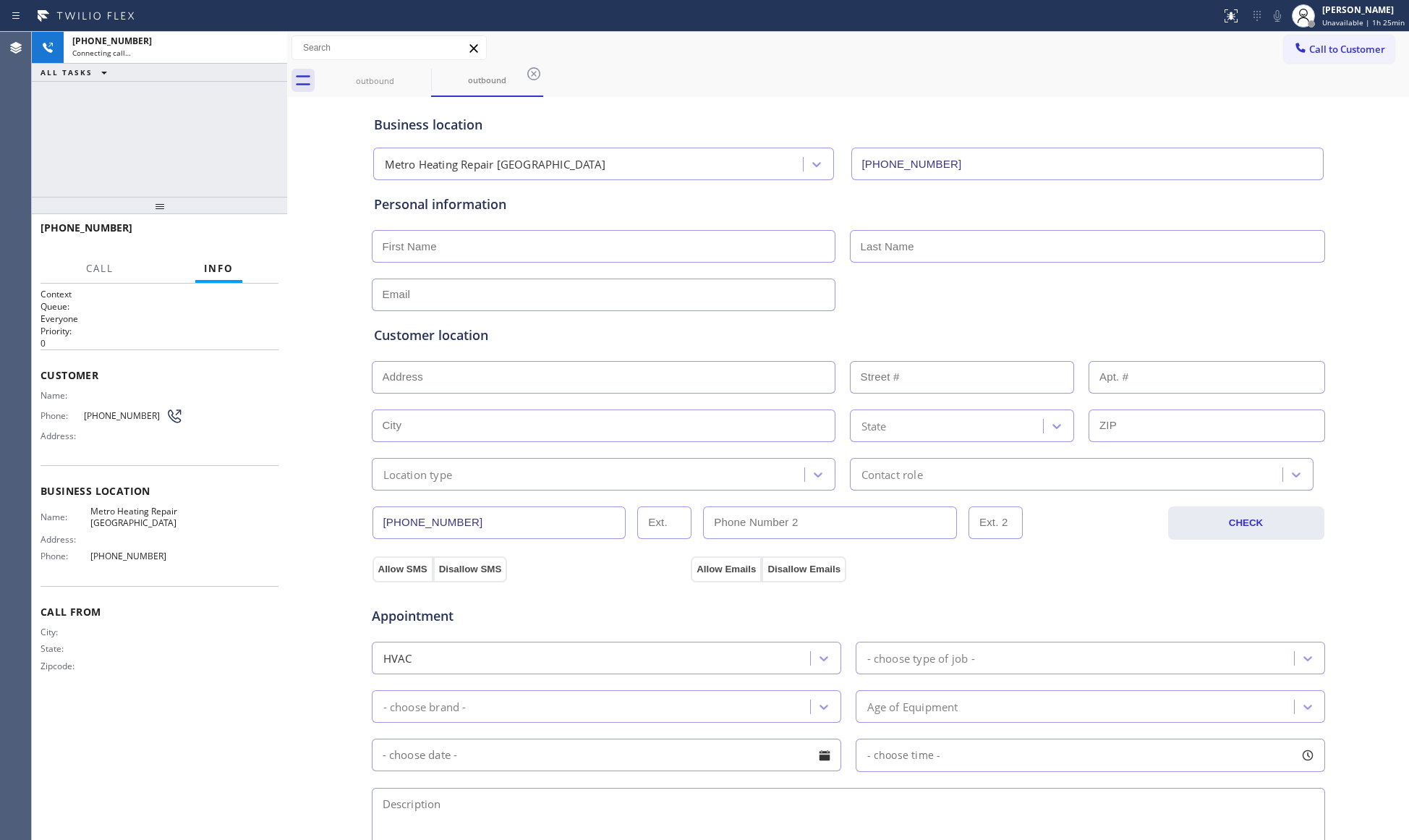
type input "[PHONE_NUMBER]"
click at [243, 224] on button "HANG UP" at bounding box center [245, 234] width 68 height 21
click at [243, 226] on button "HANG UP" at bounding box center [245, 234] width 68 height 21
click at [247, 226] on button "COMPLETE" at bounding box center [242, 234] width 73 height 21
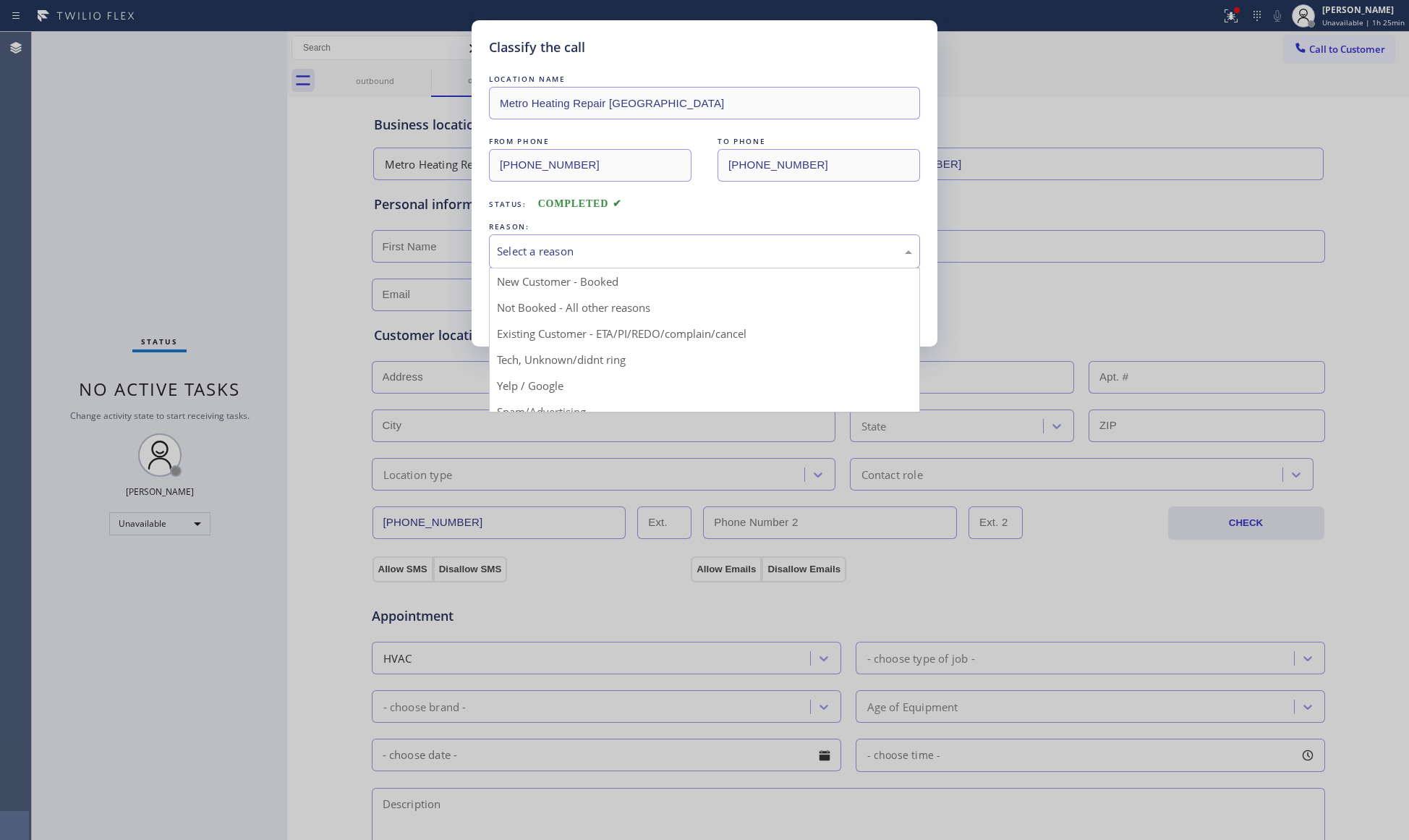
click at [593, 255] on div "Select a reason" at bounding box center [705, 251] width 416 height 16
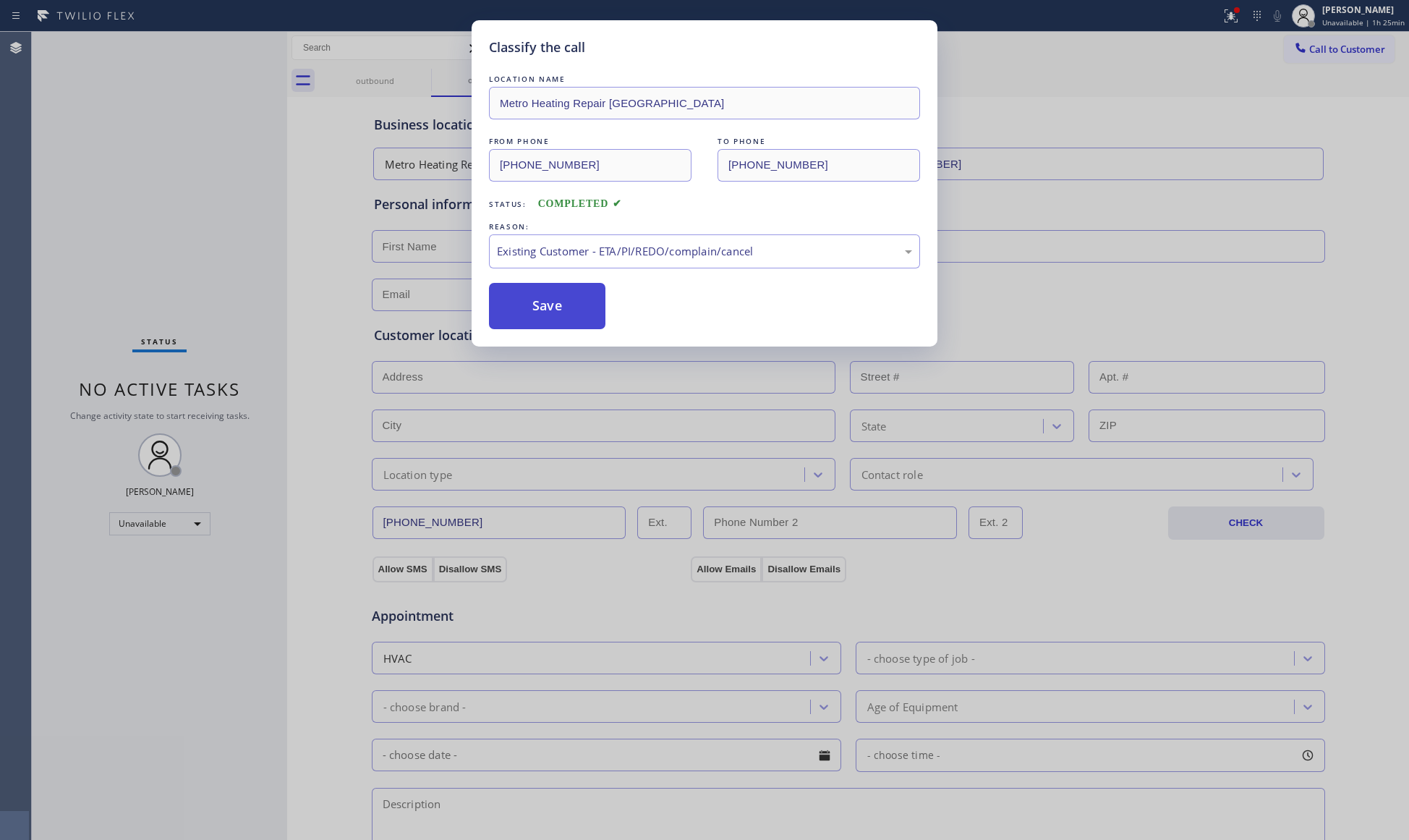
click at [550, 310] on button "Save" at bounding box center [547, 306] width 116 height 46
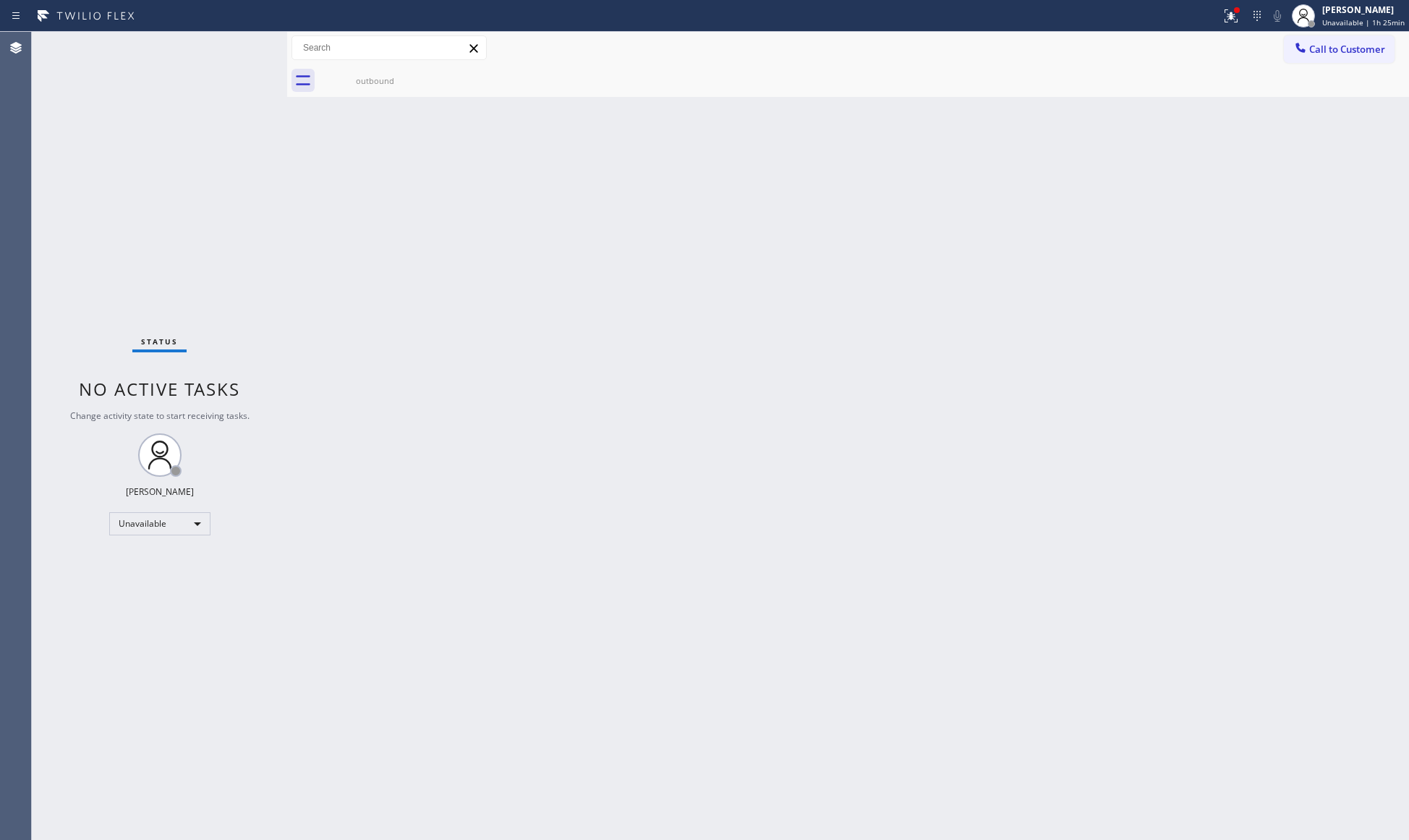
drag, startPoint x: 1177, startPoint y: 221, endPoint x: 1248, endPoint y: 132, distance: 113.9
click at [1178, 220] on div "Back to Dashboard Change Sender ID Customers Technicians Select a contact Outbo…" at bounding box center [848, 436] width 1122 height 808
click at [1329, 50] on span "Call to Customer" at bounding box center [1347, 49] width 76 height 13
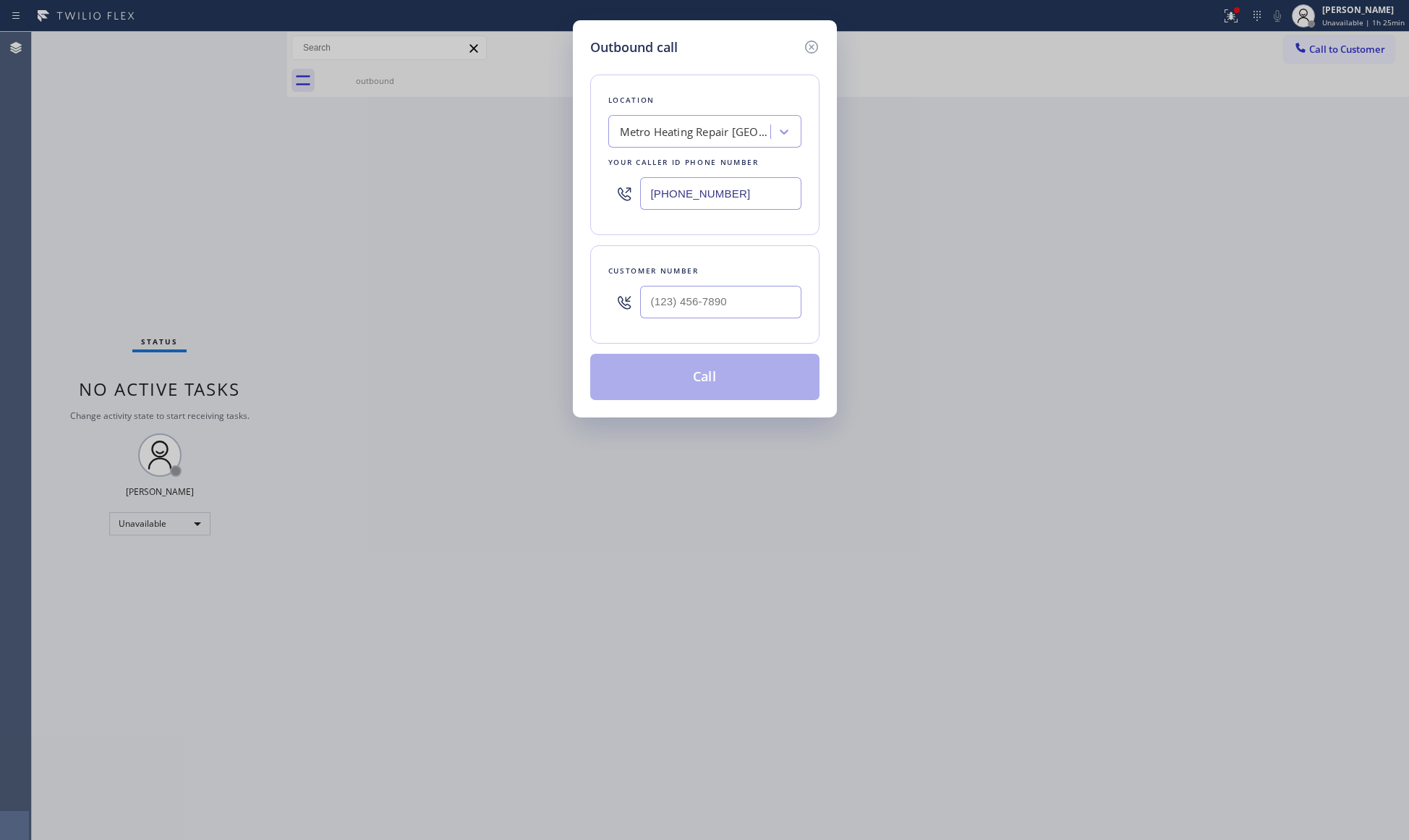
drag, startPoint x: 738, startPoint y: 199, endPoint x: 599, endPoint y: 185, distance: 139.7
click at [594, 180] on div "Location Metro Heating Repair [GEOGRAPHIC_DATA] Your caller id phone number [PH…" at bounding box center [705, 154] width 229 height 161
paste input "206) 567-1447"
type input "[PHONE_NUMBER]"
paste input "509) 236-4283"
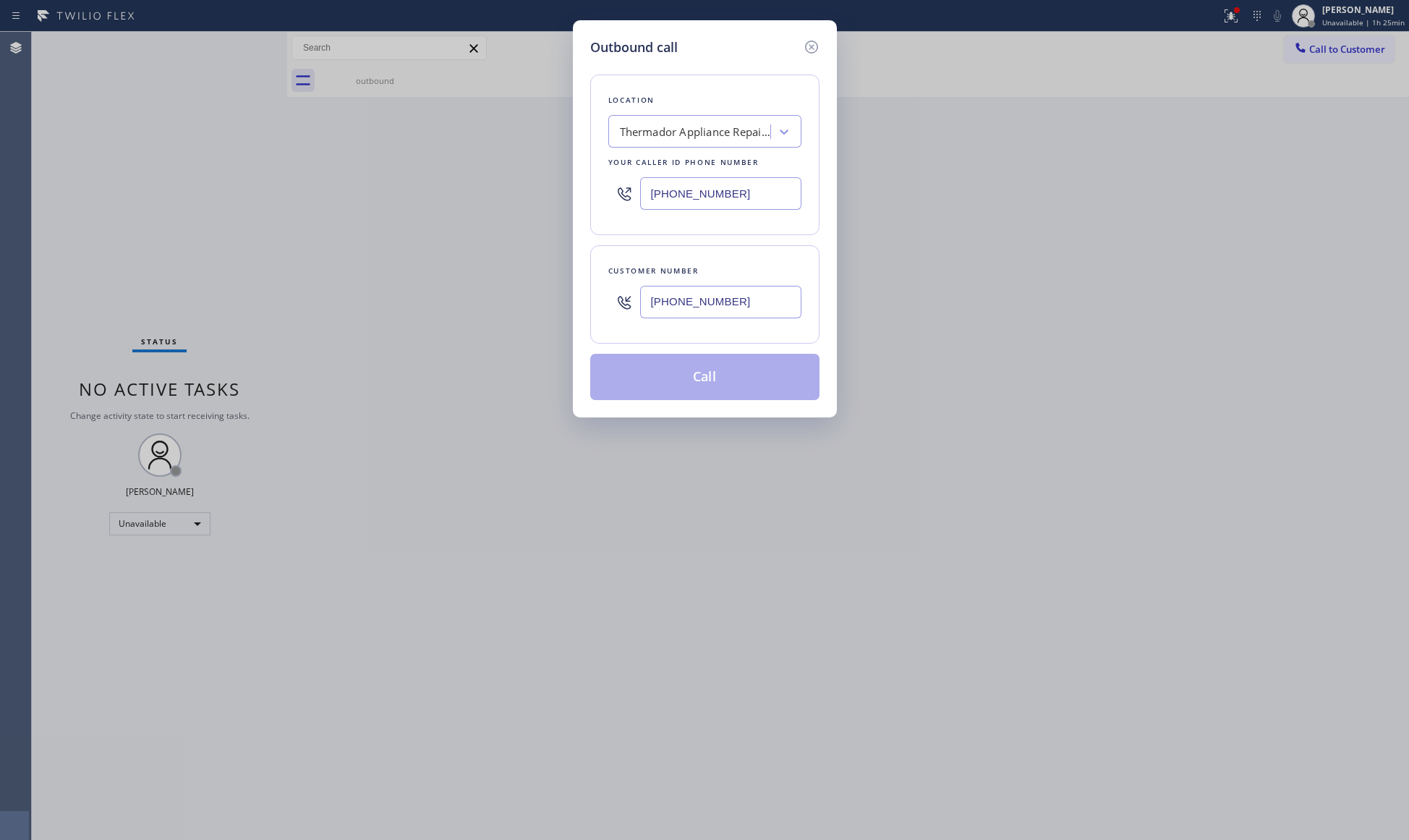
click at [734, 303] on input "[PHONE_NUMBER]" at bounding box center [721, 302] width 162 height 32
type input "[PHONE_NUMBER]"
click at [716, 380] on button "Call" at bounding box center [705, 377] width 229 height 46
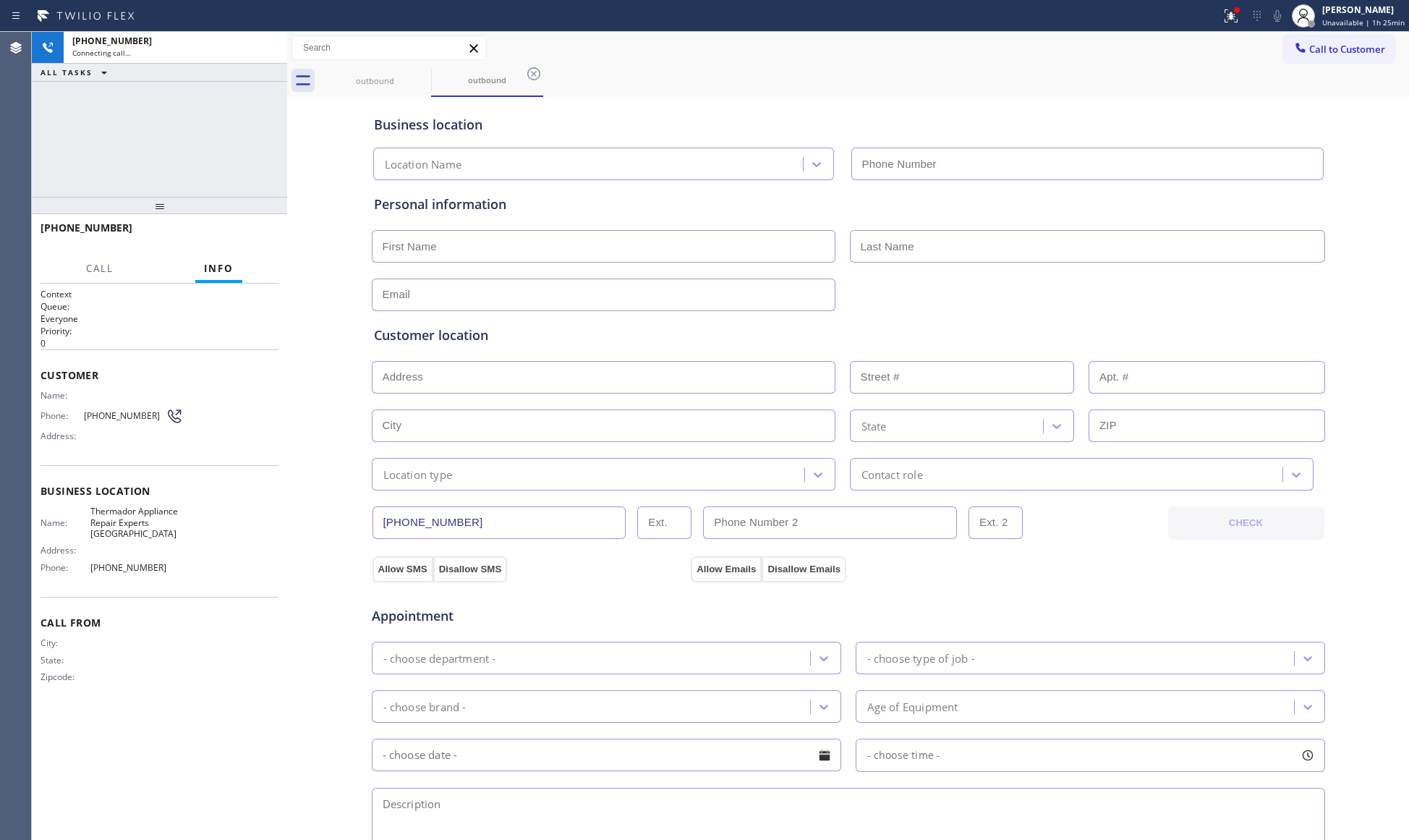
type input "[PHONE_NUMBER]"
click at [1120, 35] on div "Call to Customer Outbound call Location Thermador Appliance Repair Experts [GEO…" at bounding box center [848, 48] width 1122 height 26
click at [1234, 9] on icon at bounding box center [1231, 16] width 17 height 17
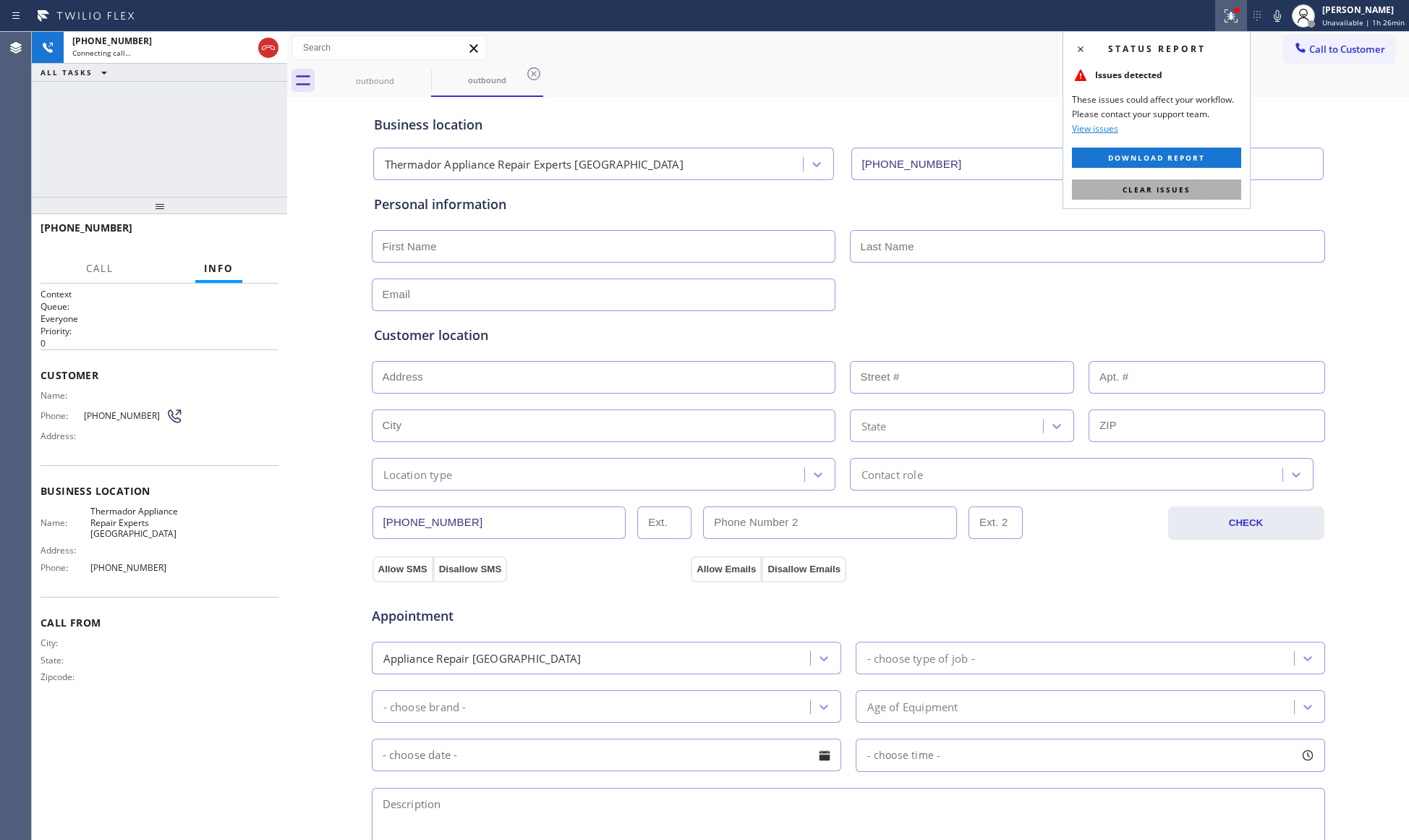
click at [1166, 191] on span "Clear issues" at bounding box center [1157, 190] width 68 height 10
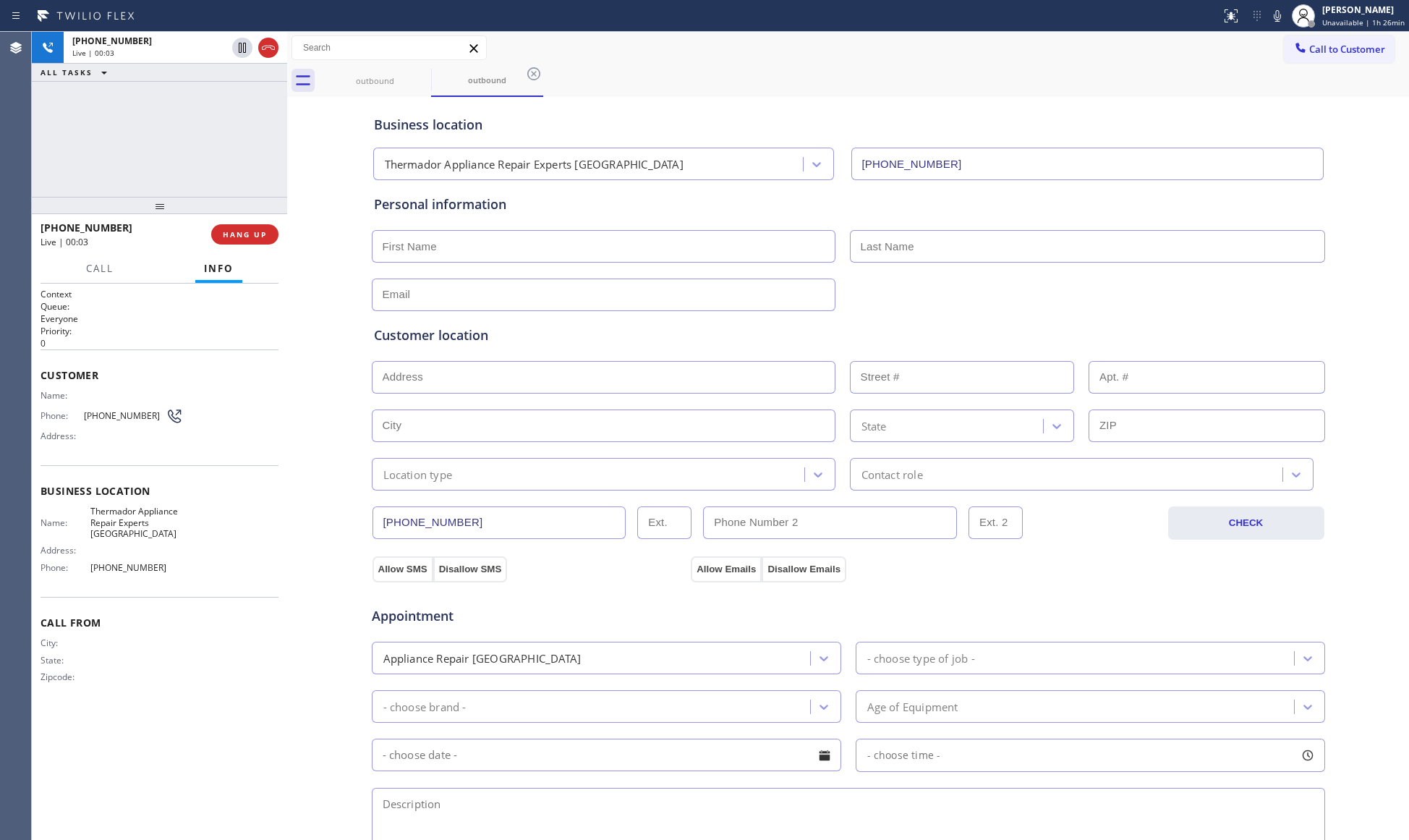
click at [264, 246] on div "[PHONE_NUMBER] Live | 00:03 HANG UP" at bounding box center [159, 234] width 238 height 38
click at [263, 244] on button "HANG UP" at bounding box center [245, 234] width 68 height 21
click at [261, 238] on span "HANG UP" at bounding box center [245, 234] width 45 height 10
click at [259, 235] on span "COMPLETE" at bounding box center [242, 234] width 50 height 10
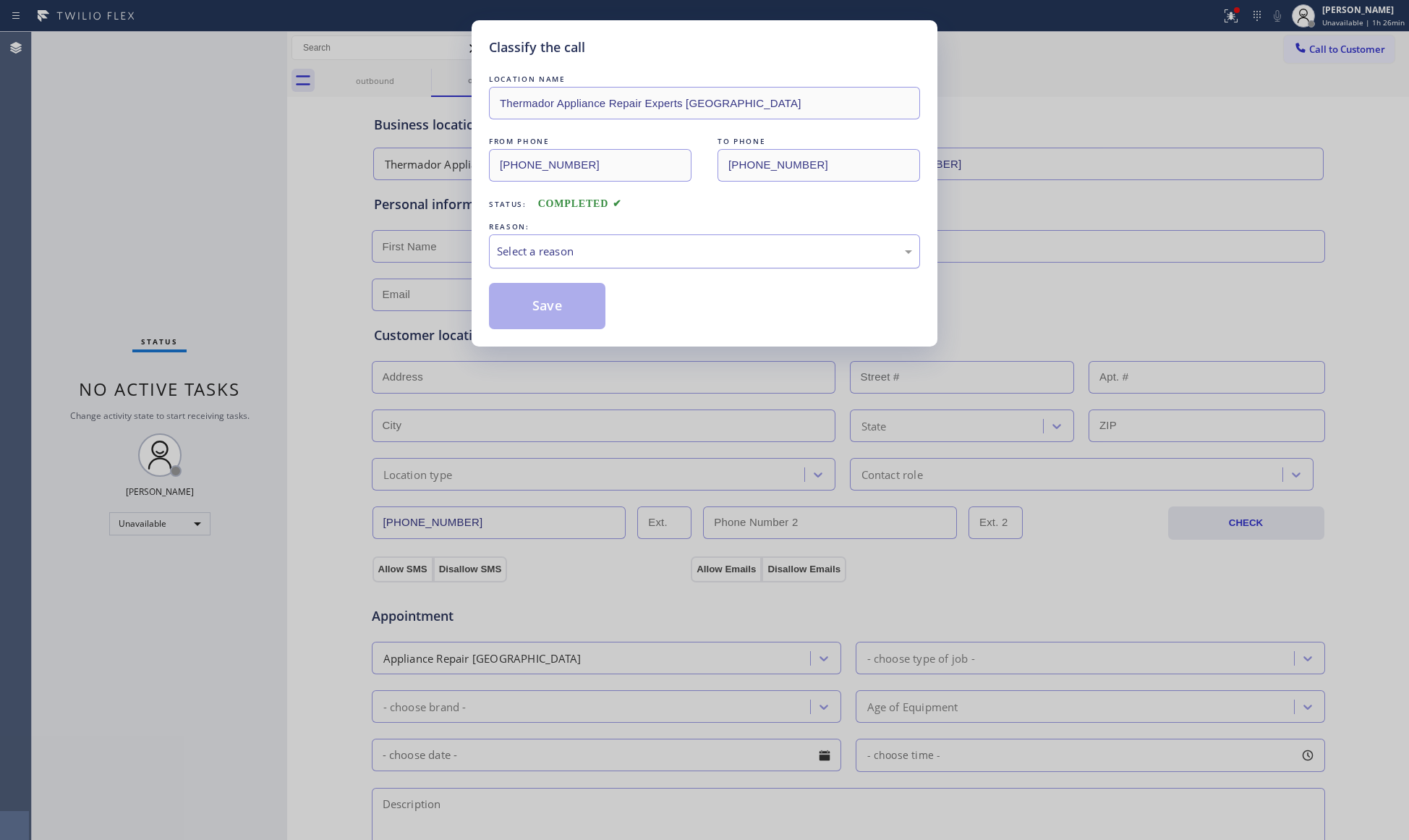
click at [722, 238] on div "Select a reason" at bounding box center [704, 251] width 431 height 34
click at [535, 311] on button "Save" at bounding box center [547, 306] width 116 height 46
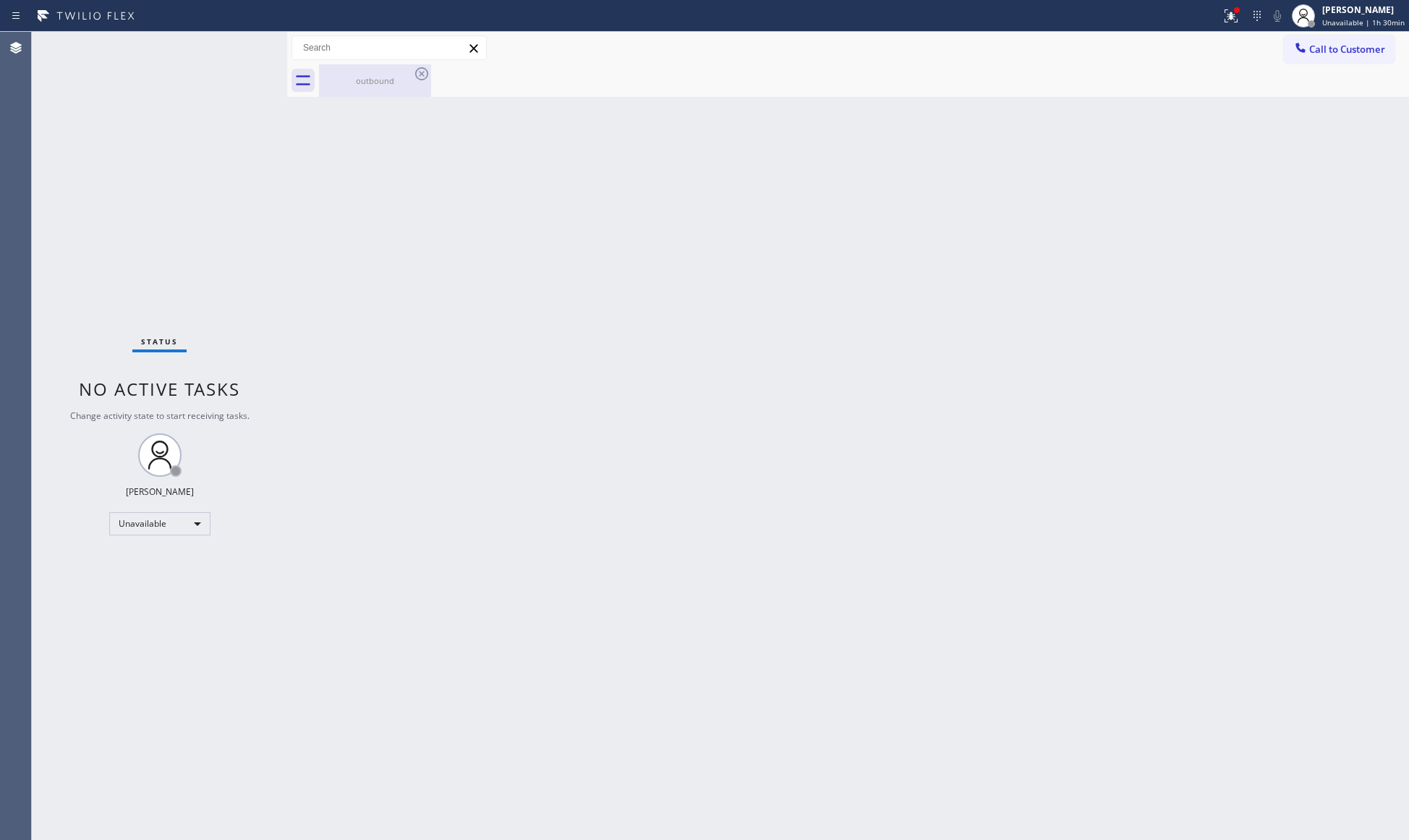
click at [391, 86] on div "outbound" at bounding box center [375, 80] width 109 height 11
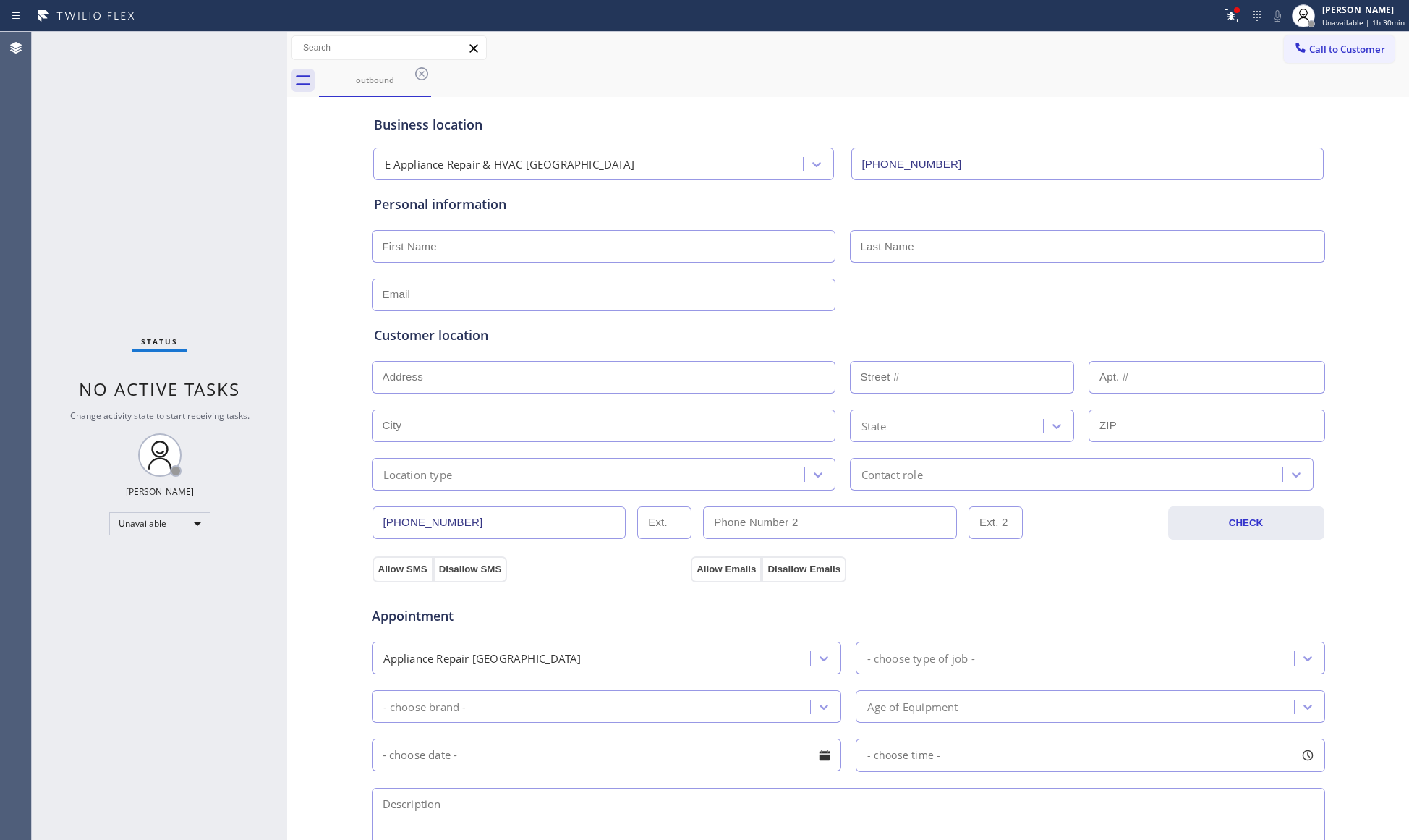
drag, startPoint x: 418, startPoint y: 80, endPoint x: 425, endPoint y: 71, distance: 11.4
click at [420, 79] on icon at bounding box center [421, 73] width 17 height 17
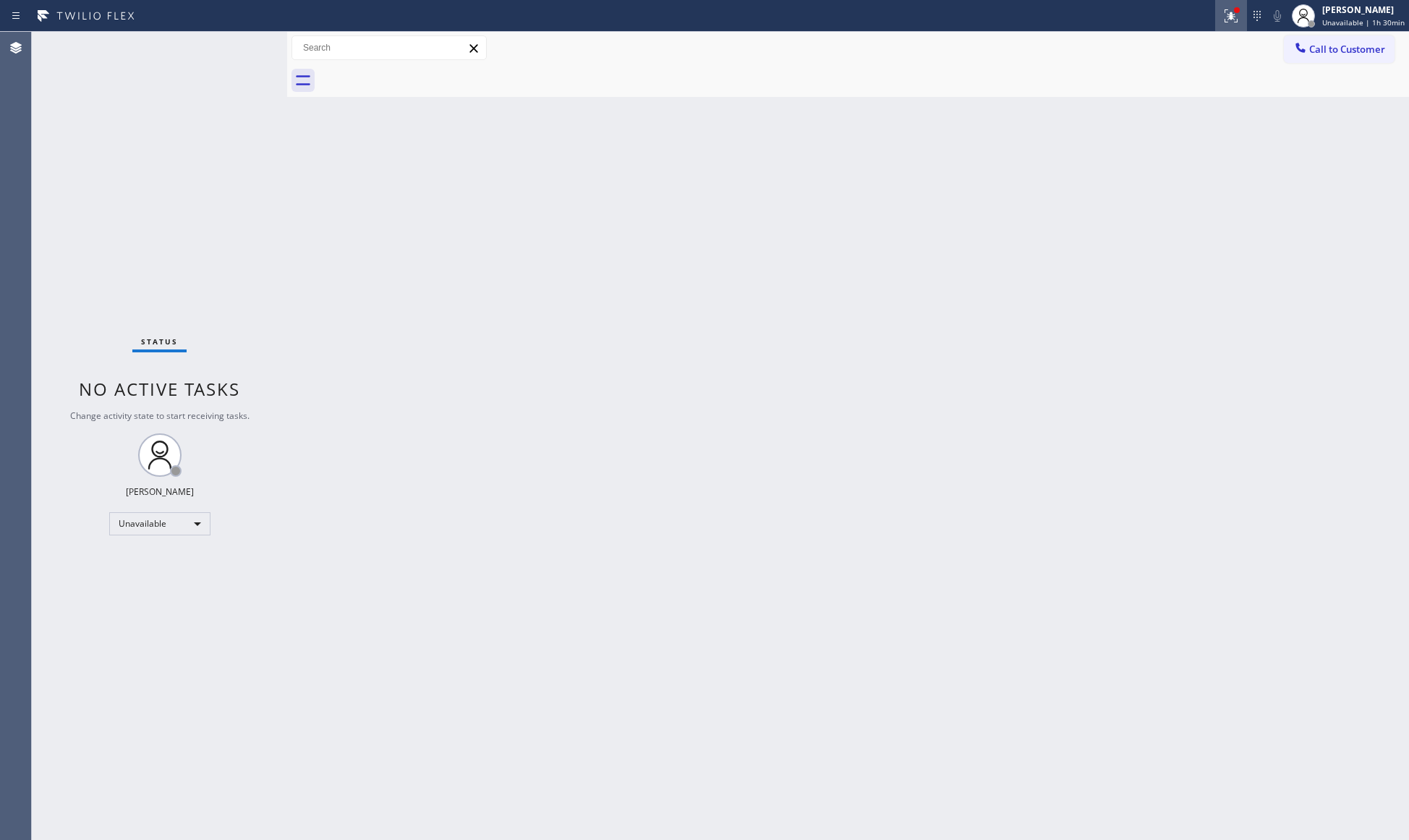
click at [1241, 7] on div at bounding box center [1237, 10] width 9 height 9
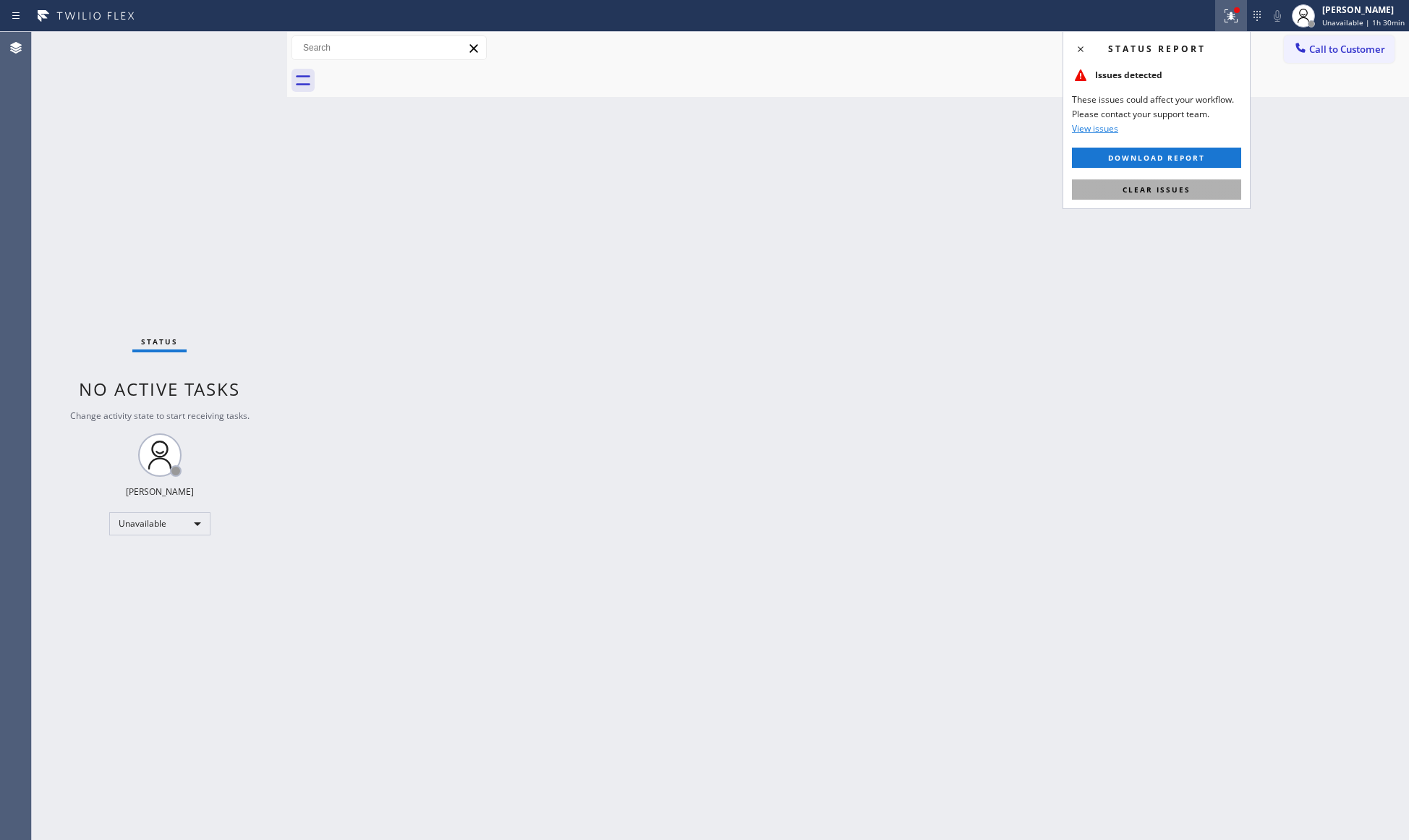
click at [1185, 198] on button "Clear issues" at bounding box center [1156, 190] width 169 height 21
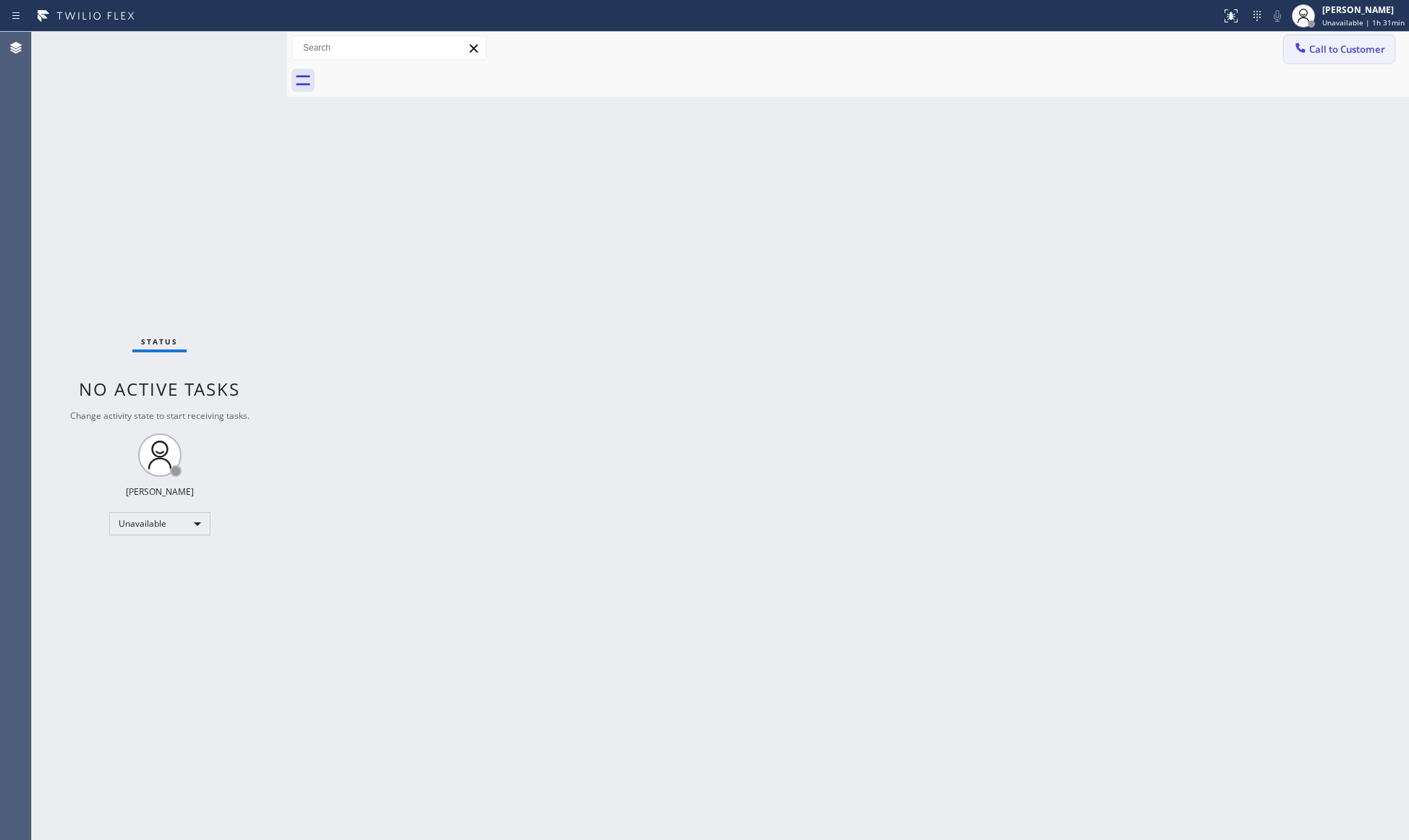
click at [1343, 45] on span "Call to Customer" at bounding box center [1347, 49] width 76 height 13
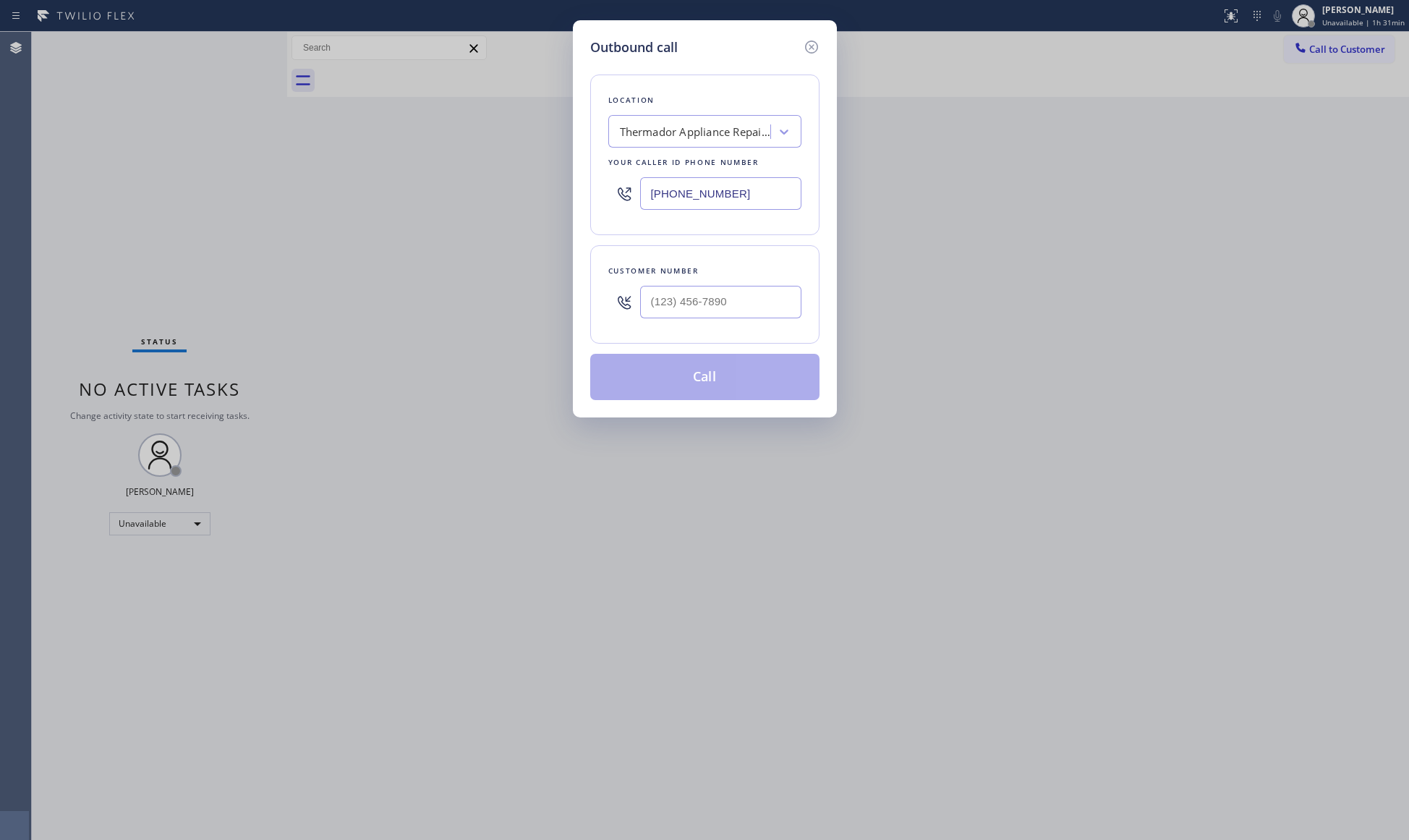
drag, startPoint x: 1201, startPoint y: 102, endPoint x: 939, endPoint y: 88, distance: 262.4
click at [1181, 96] on div "Outbound call Location Thermador Appliance Repair Experts [GEOGRAPHIC_DATA] You…" at bounding box center [704, 420] width 1409 height 840
click at [810, 48] on icon at bounding box center [811, 46] width 17 height 17
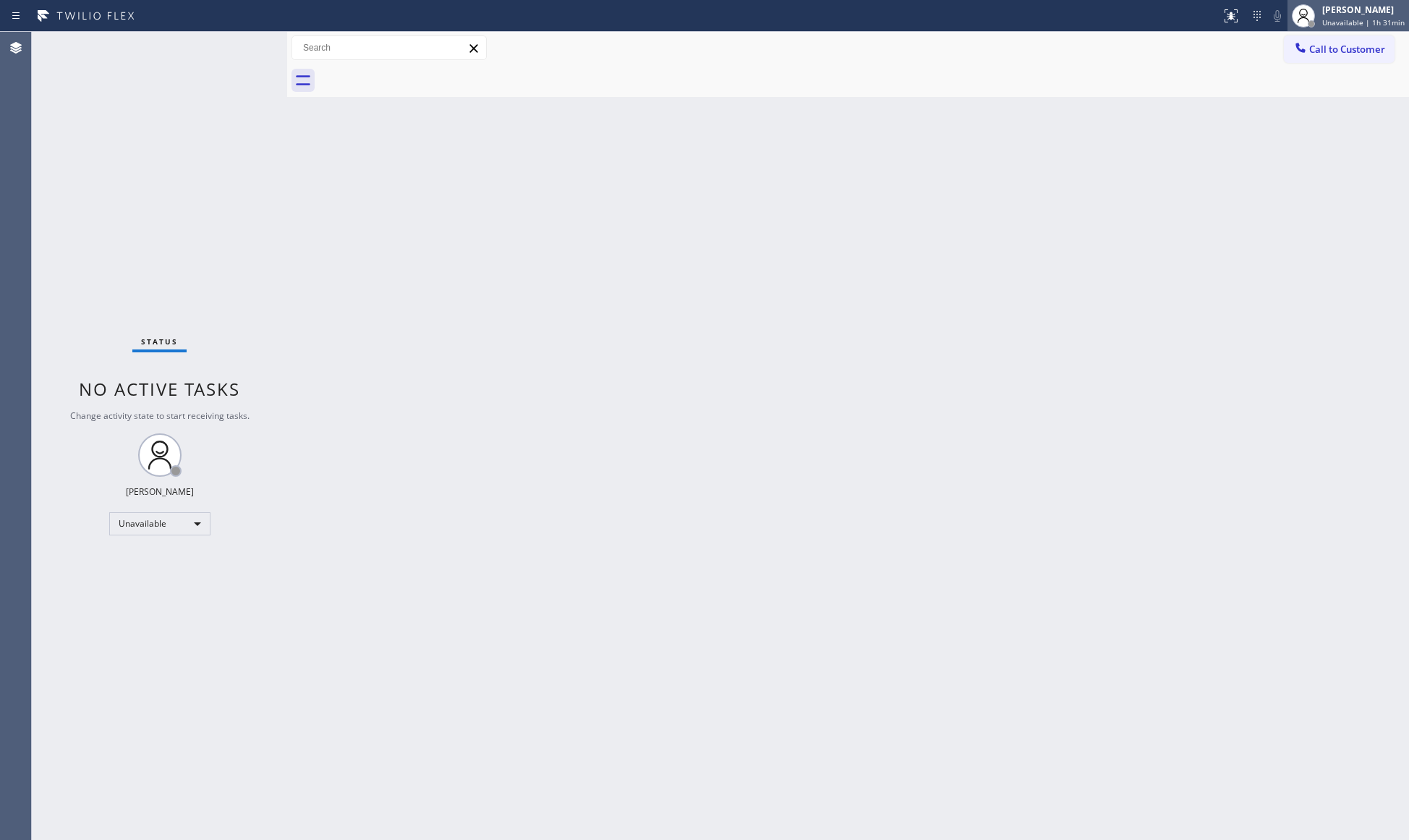
click at [1313, 21] on div at bounding box center [1311, 24] width 7 height 7
click at [1276, 111] on button "Break" at bounding box center [1336, 114] width 144 height 19
drag, startPoint x: 1354, startPoint y: 21, endPoint x: 1336, endPoint y: 32, distance: 21.1
click at [1353, 21] on span "Break | 9:26" at bounding box center [1355, 22] width 44 height 10
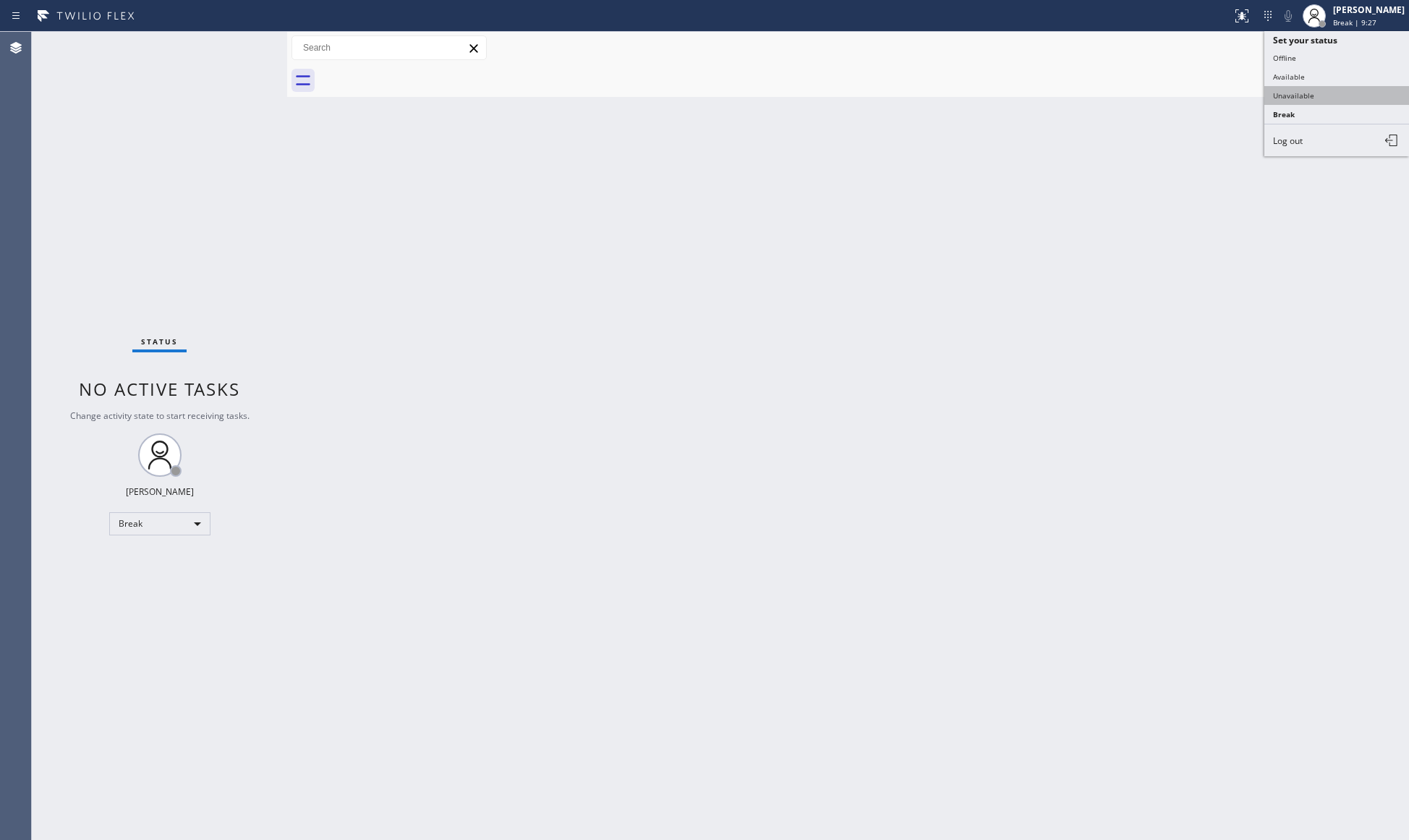
click at [1288, 87] on button "Unavailable" at bounding box center [1336, 95] width 144 height 19
click at [763, 261] on div "Back to Dashboard Change Sender ID Customers Technicians Select a contact Outbo…" at bounding box center [848, 436] width 1122 height 808
click at [882, 207] on div "Back to Dashboard Change Sender ID Customers Technicians Select a contact Outbo…" at bounding box center [848, 436] width 1122 height 808
click at [1298, 40] on icon at bounding box center [1301, 48] width 15 height 15
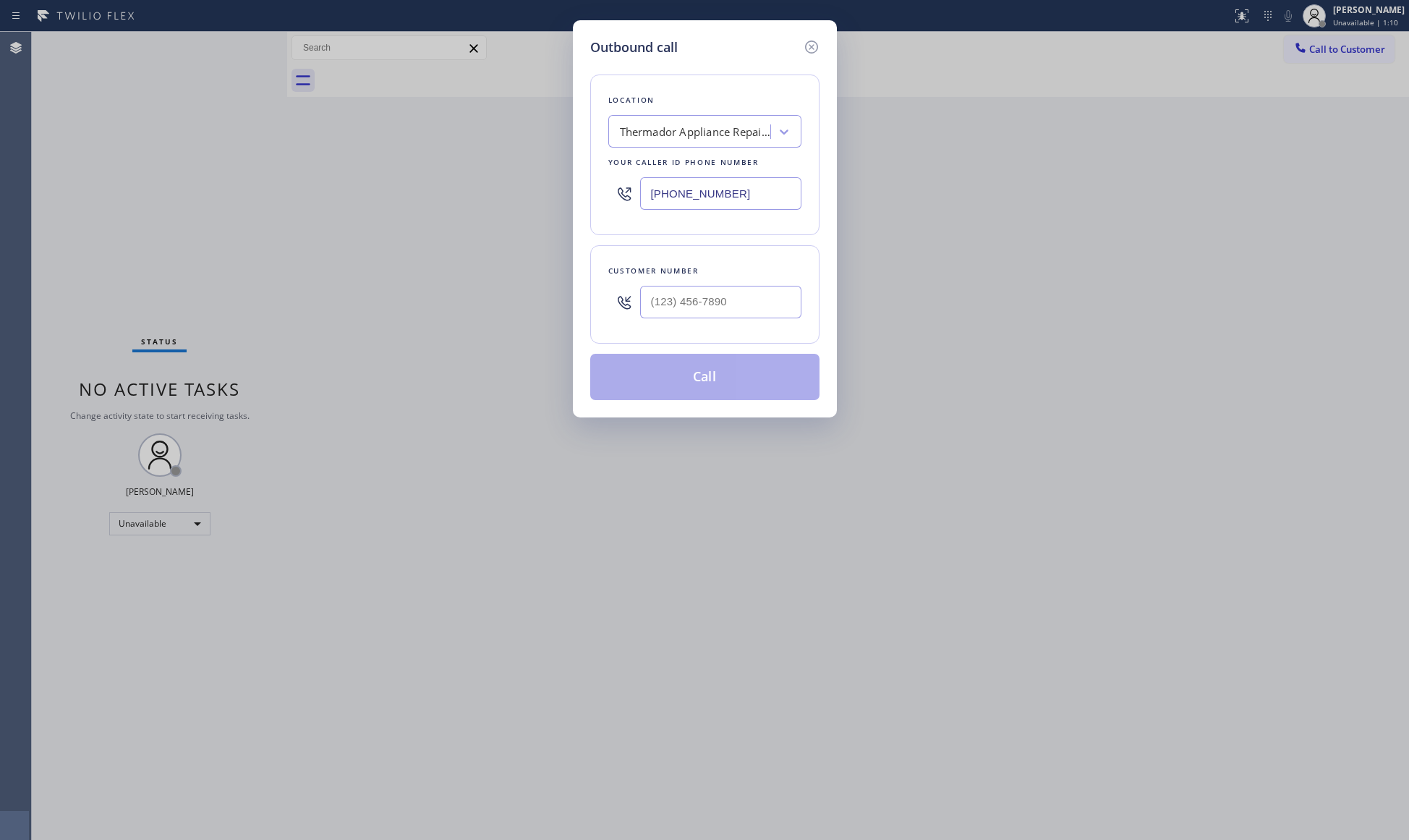
drag, startPoint x: 740, startPoint y: 184, endPoint x: 617, endPoint y: 194, distance: 123.4
click at [600, 198] on div "Location Thermador Appliance Repair Experts [GEOGRAPHIC_DATA] Your caller id ph…" at bounding box center [705, 154] width 229 height 161
paste input "323) 405-3819"
type input "[PHONE_NUMBER]"
click at [744, 318] on input "(___) ___-____" at bounding box center [721, 302] width 162 height 32
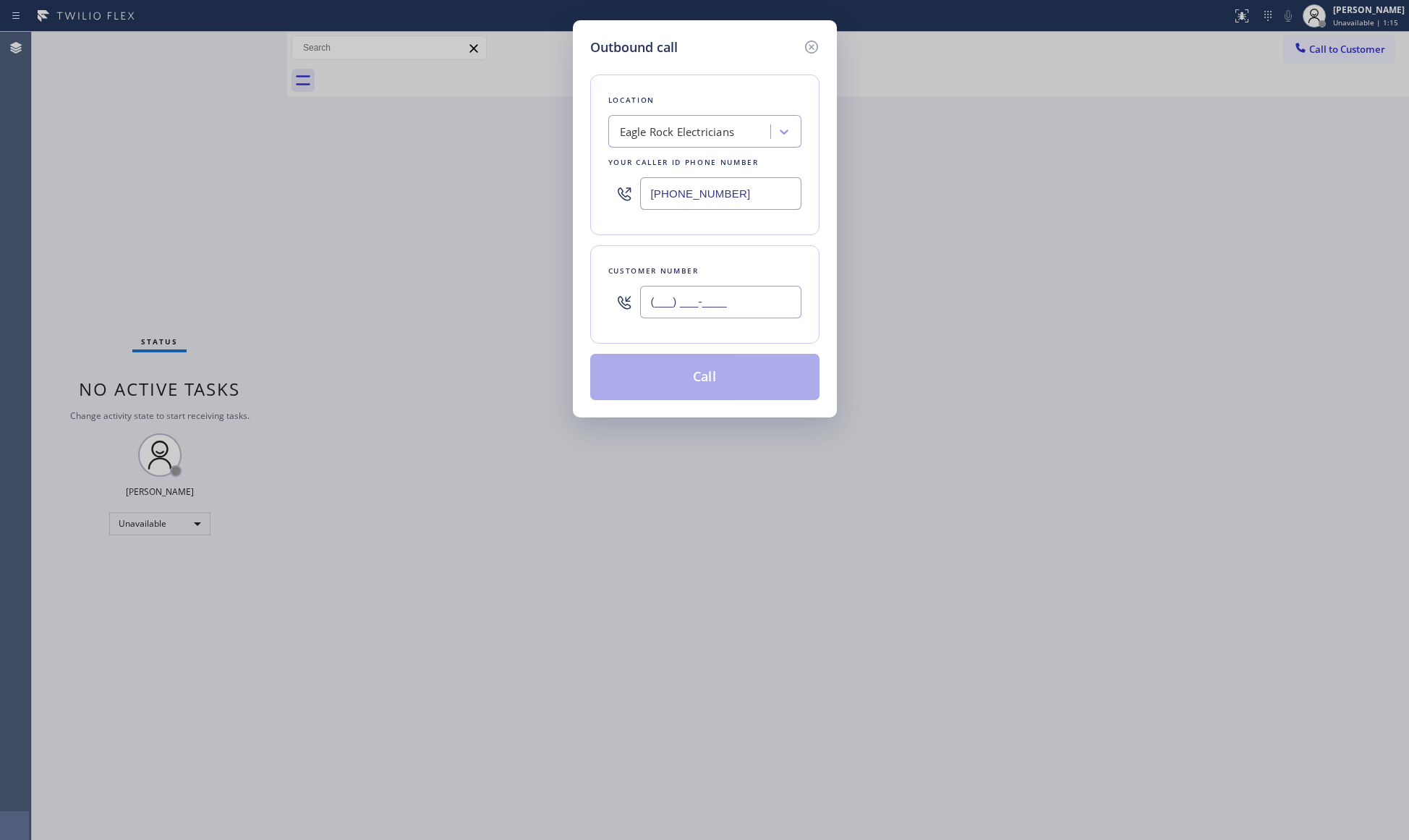
paste input "818) 875-4008"
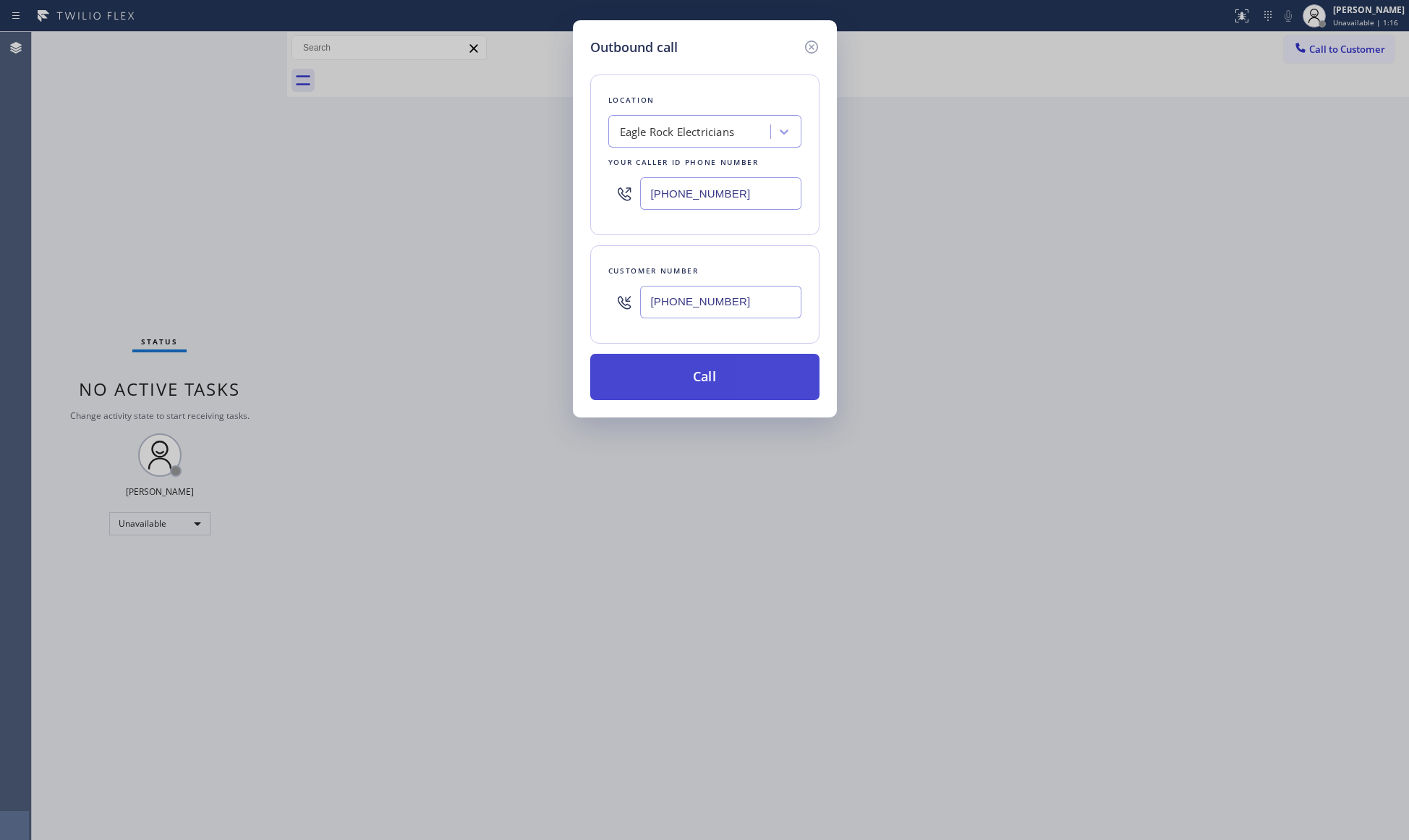
type input "[PHONE_NUMBER]"
click at [706, 368] on button "Call" at bounding box center [705, 377] width 229 height 46
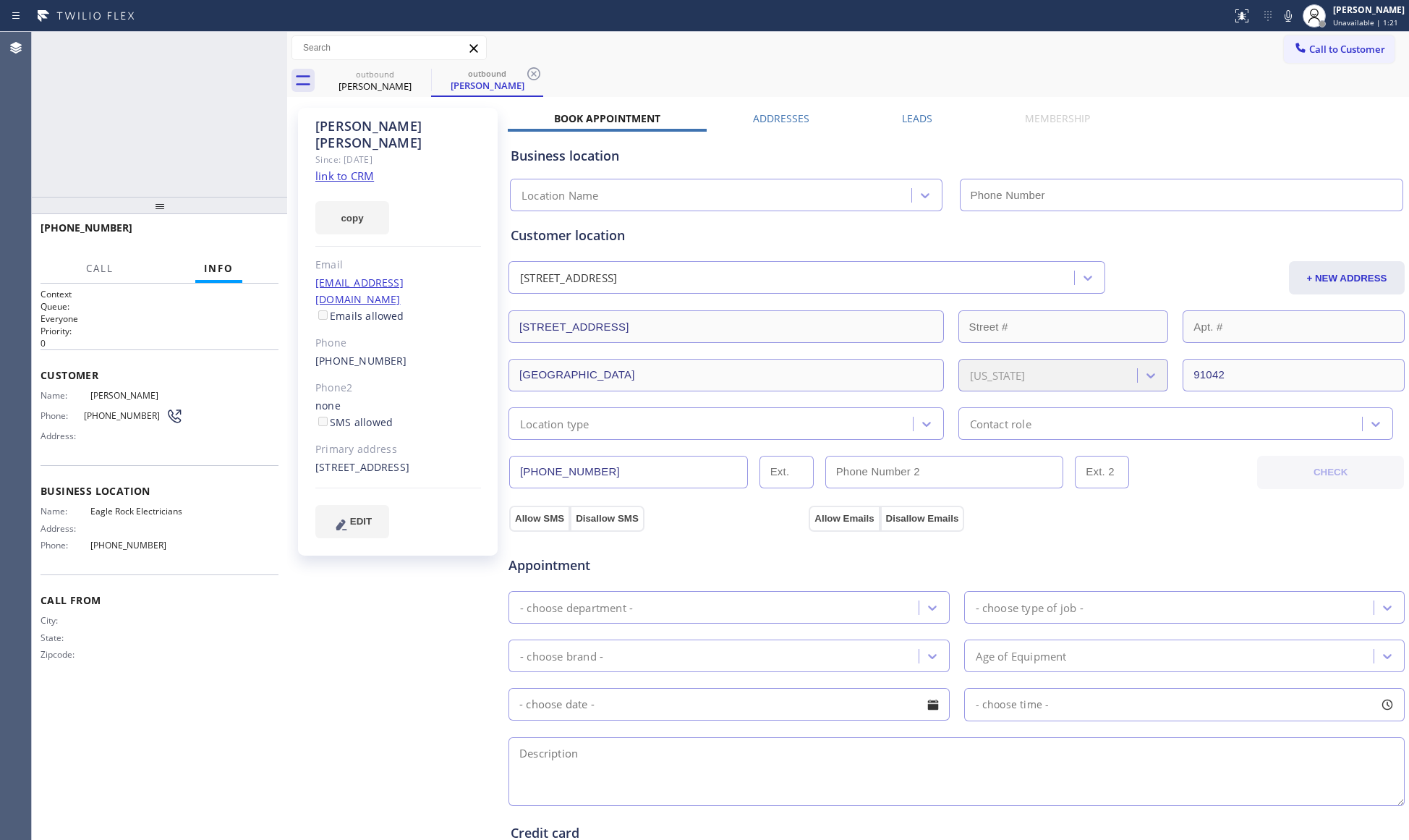
type input "[PHONE_NUMBER]"
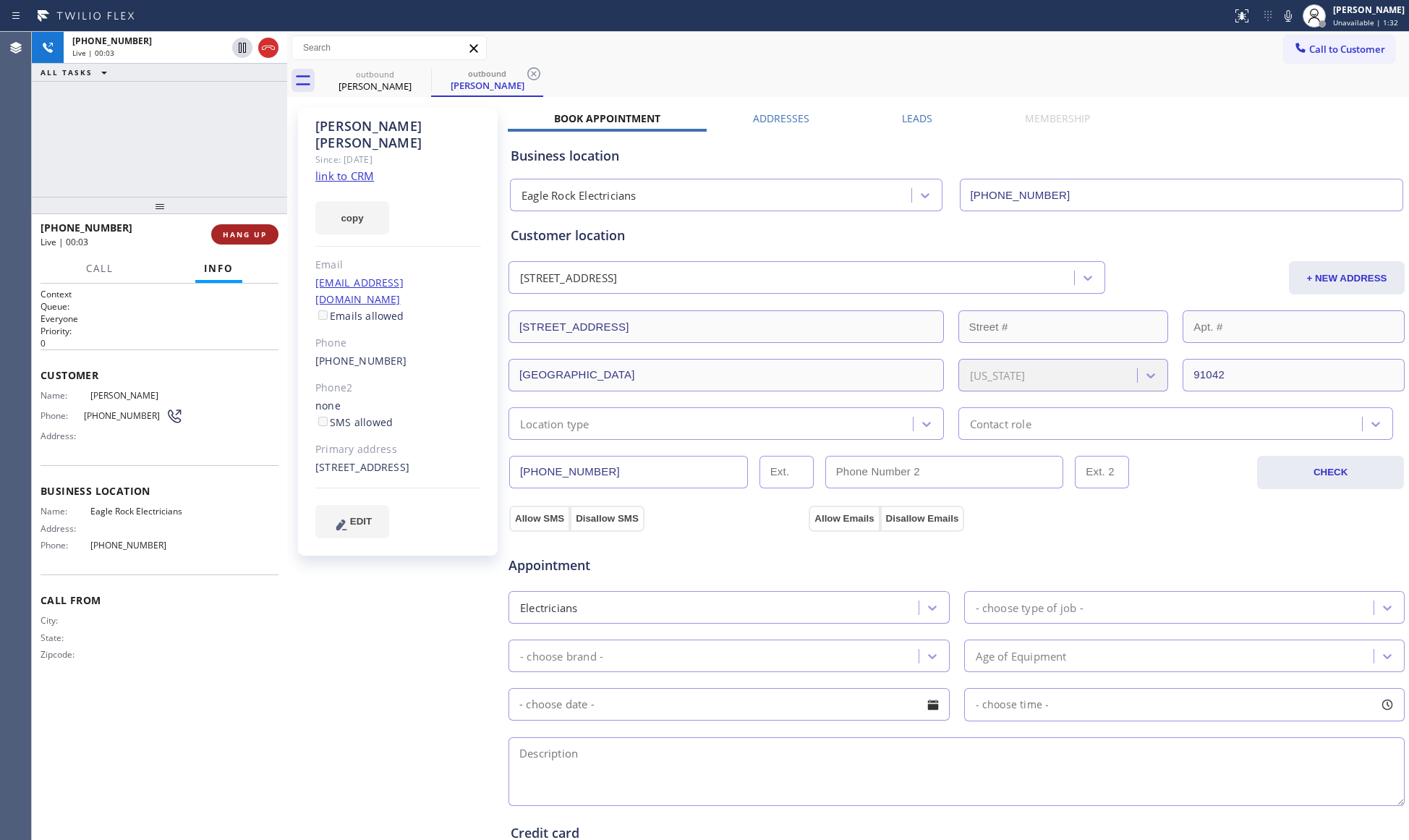
click at [249, 228] on button "HANG UP" at bounding box center [245, 234] width 68 height 21
click at [247, 228] on button "HANG UP" at bounding box center [245, 234] width 68 height 21
click at [247, 229] on span "COMPLETE" at bounding box center [242, 234] width 50 height 10
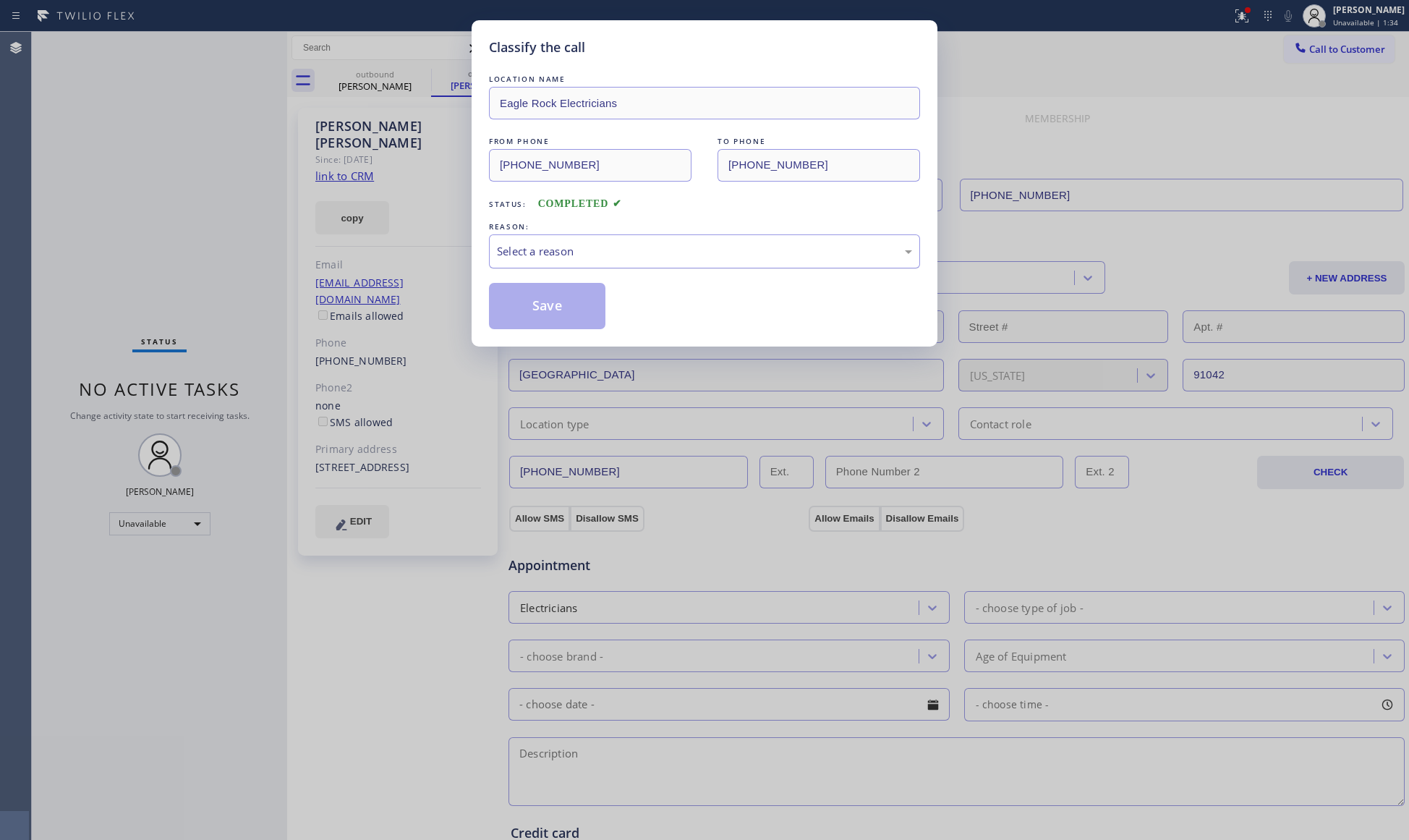
click at [632, 252] on div "Select a reason" at bounding box center [705, 251] width 416 height 16
click at [506, 307] on button "Save" at bounding box center [547, 306] width 116 height 46
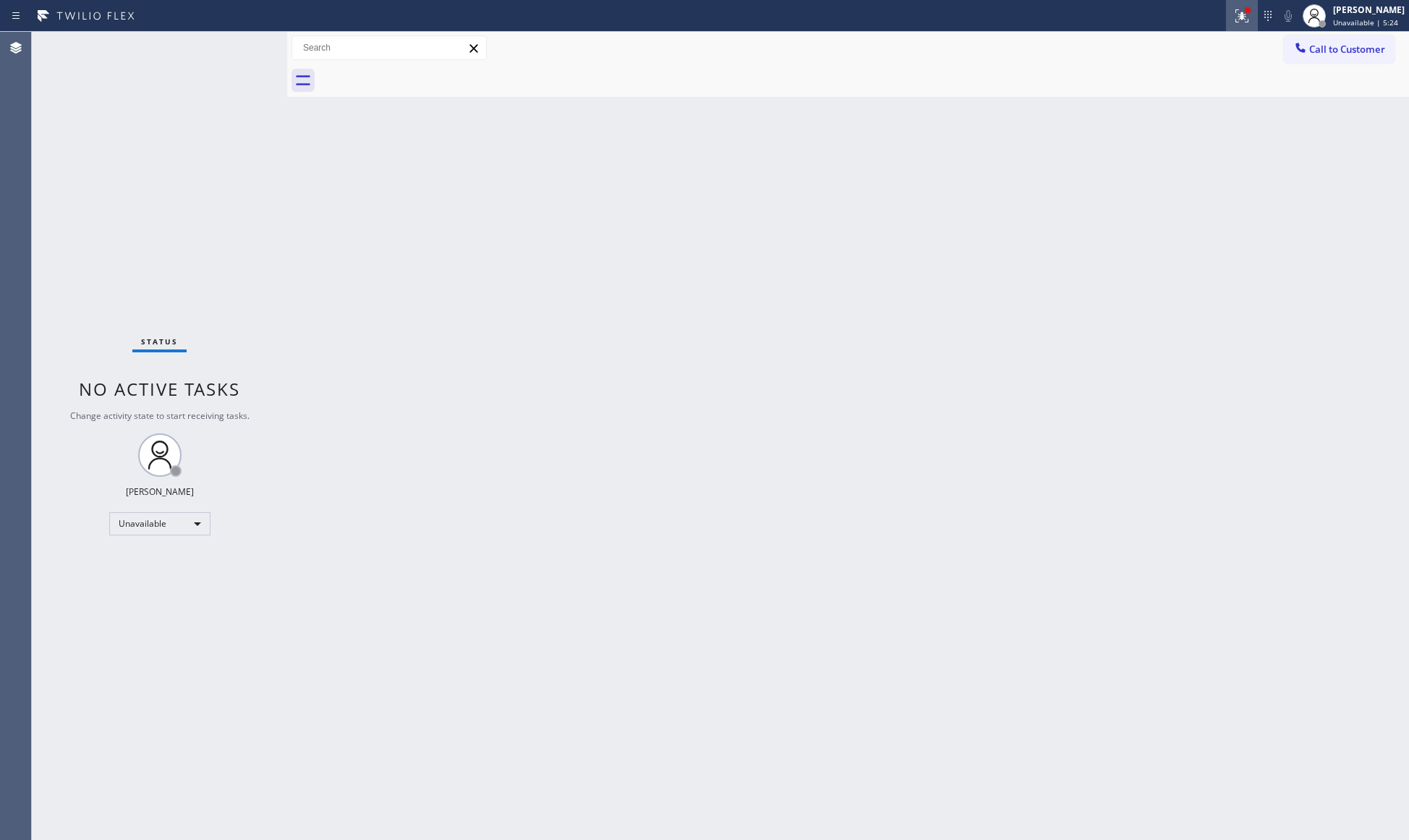
click at [1236, 21] on button at bounding box center [1242, 16] width 32 height 32
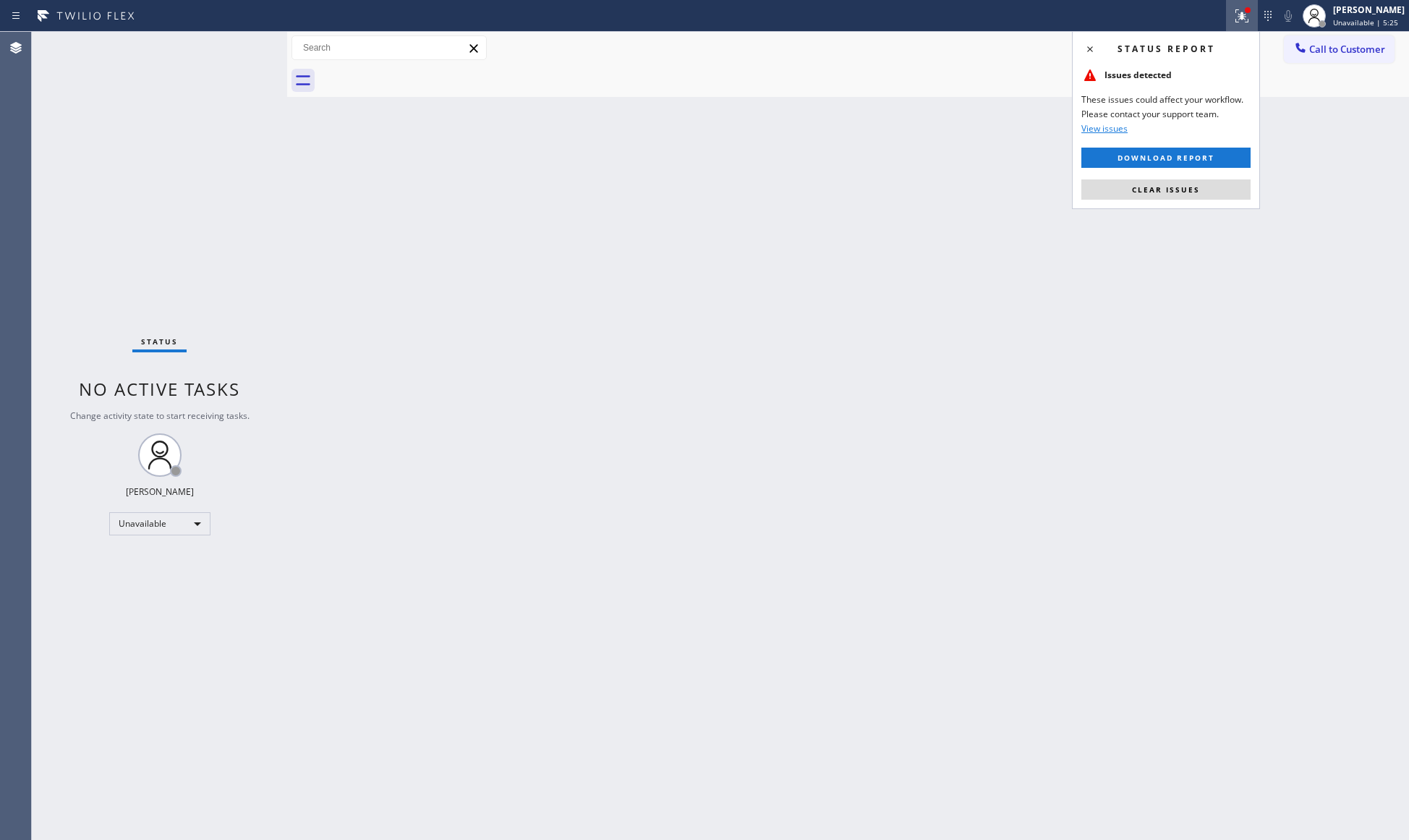
click at [1152, 185] on button "Clear issues" at bounding box center [1166, 190] width 169 height 21
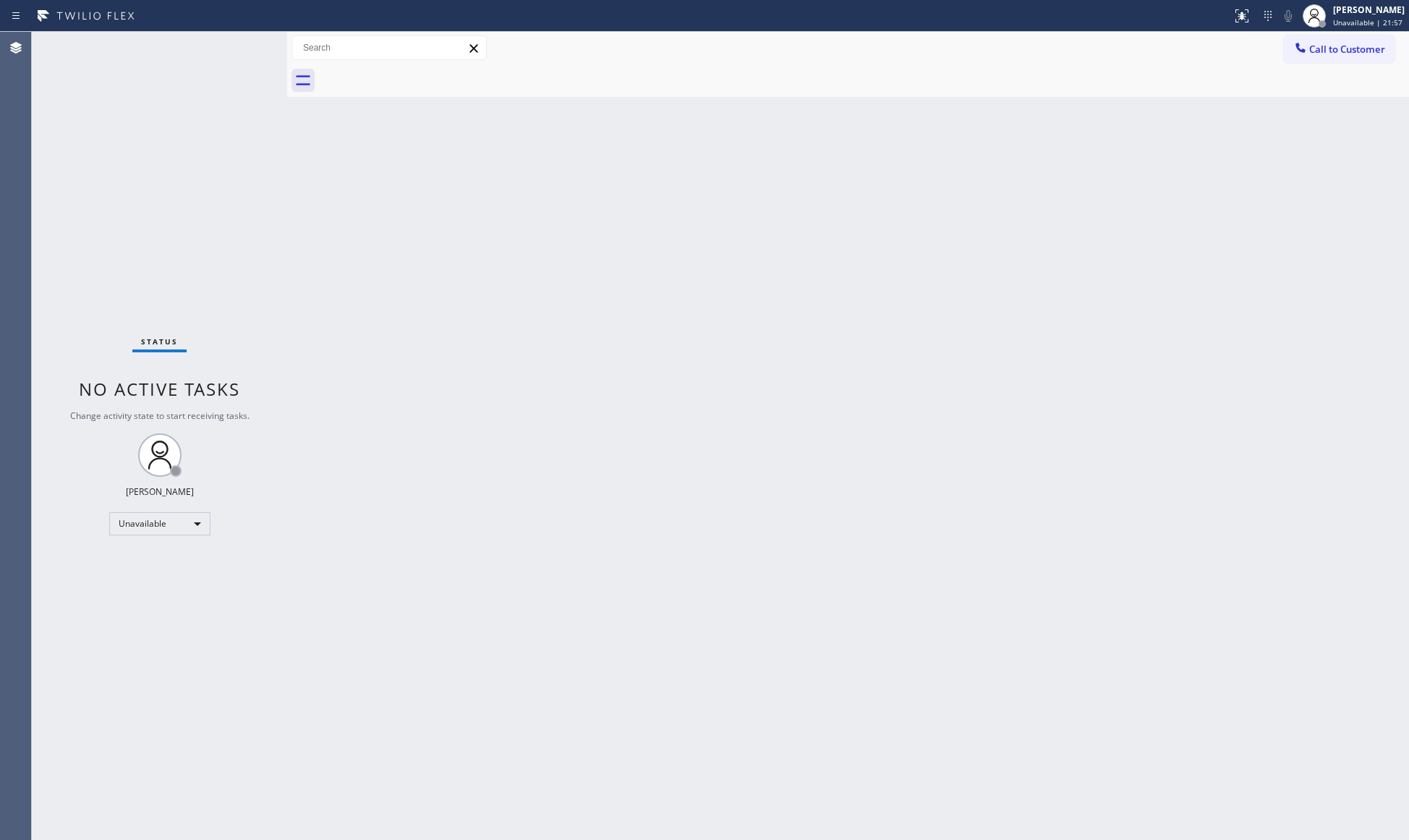
click at [975, 113] on div "Back to Dashboard Change Sender ID Customers Technicians Select a contact Outbo…" at bounding box center [848, 436] width 1122 height 808
click at [1320, 54] on button "Call to Customer" at bounding box center [1339, 49] width 110 height 27
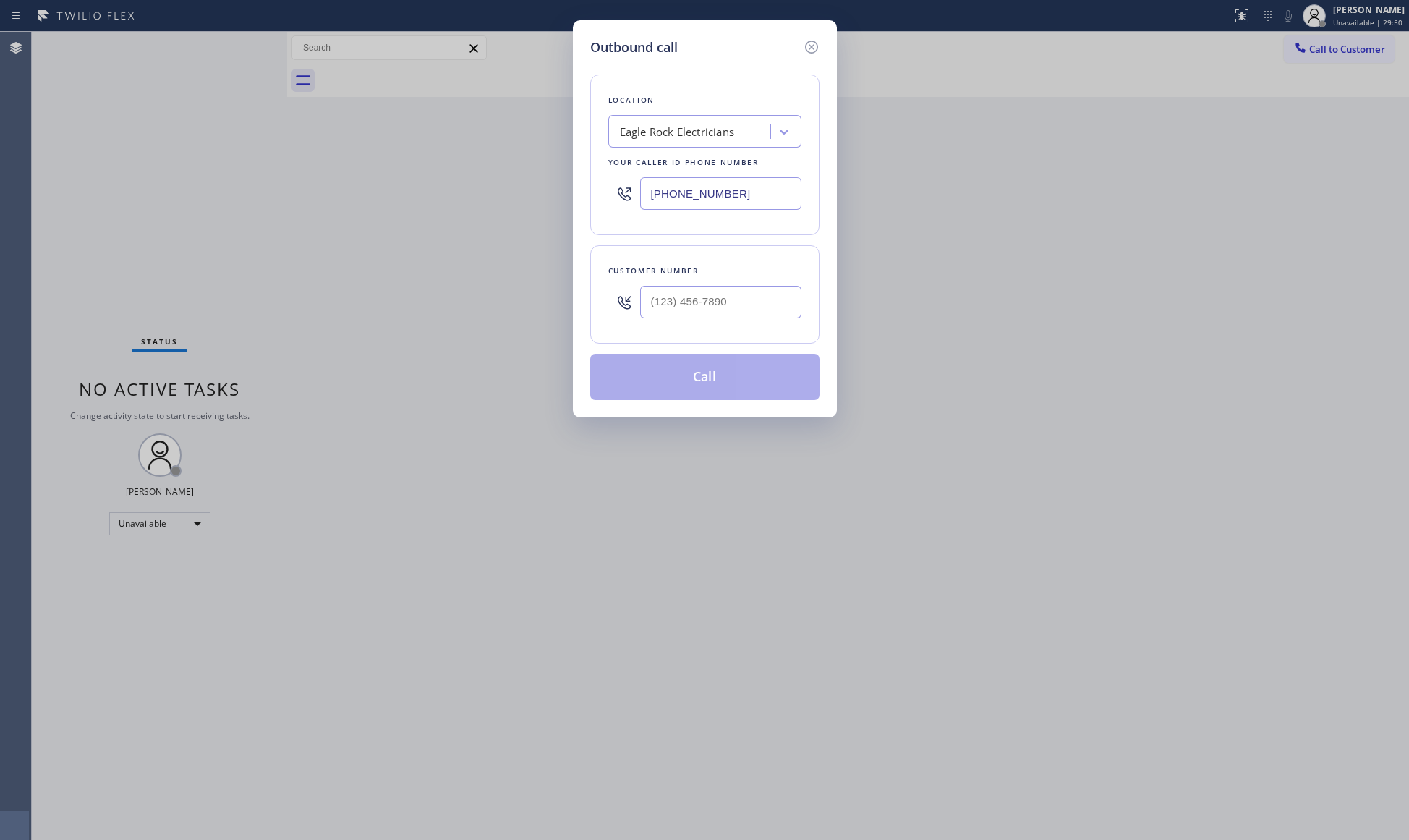
click at [1335, 52] on div "Outbound call Location [GEOGRAPHIC_DATA] Electricians Your caller id phone numb…" at bounding box center [704, 420] width 1409 height 840
drag, startPoint x: 782, startPoint y: 197, endPoint x: 571, endPoint y: 165, distance: 213.4
click at [574, 167] on div "Outbound call Location [GEOGRAPHIC_DATA] Electricians Your caller id phone numb…" at bounding box center [705, 219] width 264 height 397
paste
type input "[PHONE_NUMBER]"
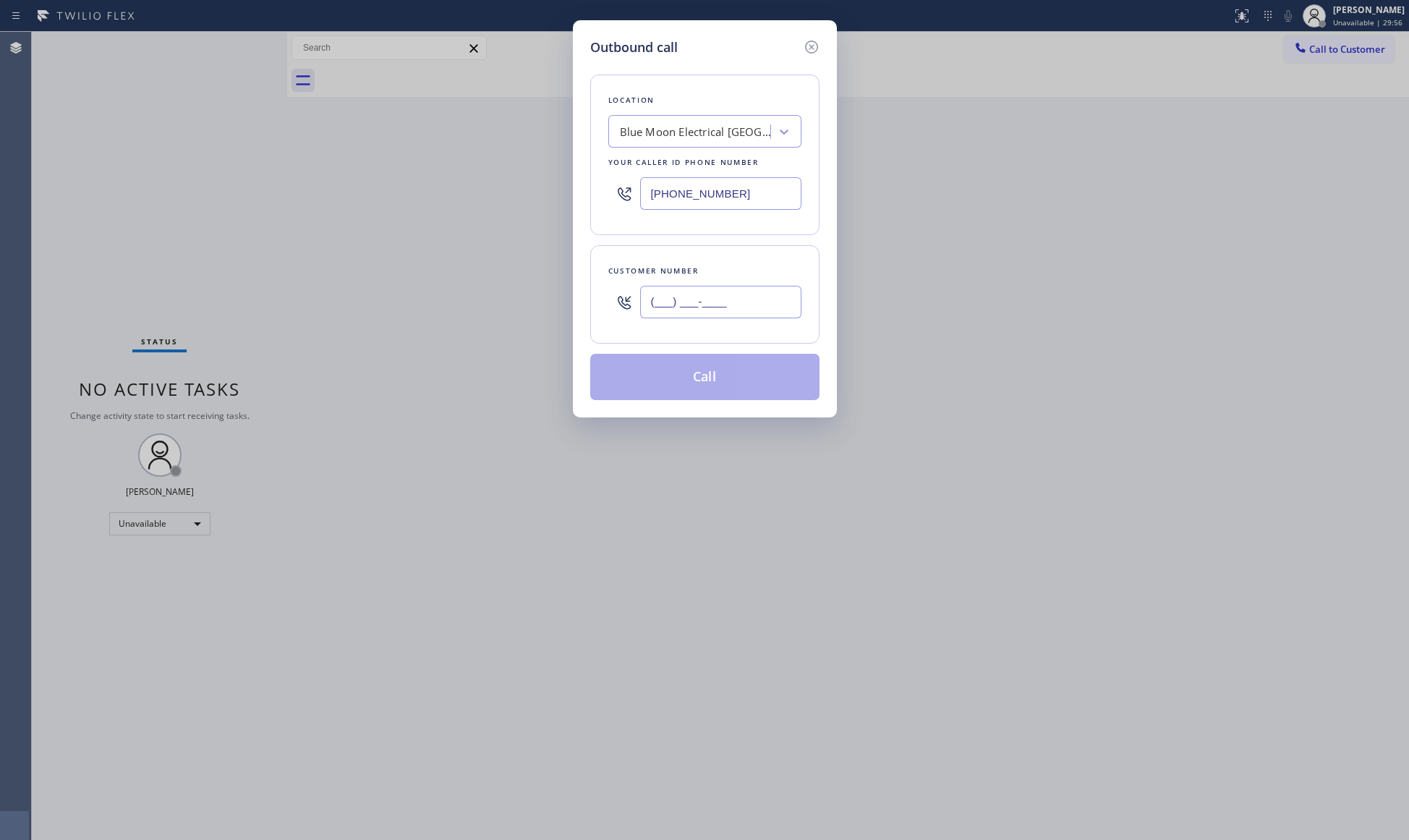
click at [695, 295] on input "(___) ___-____" at bounding box center [721, 302] width 162 height 32
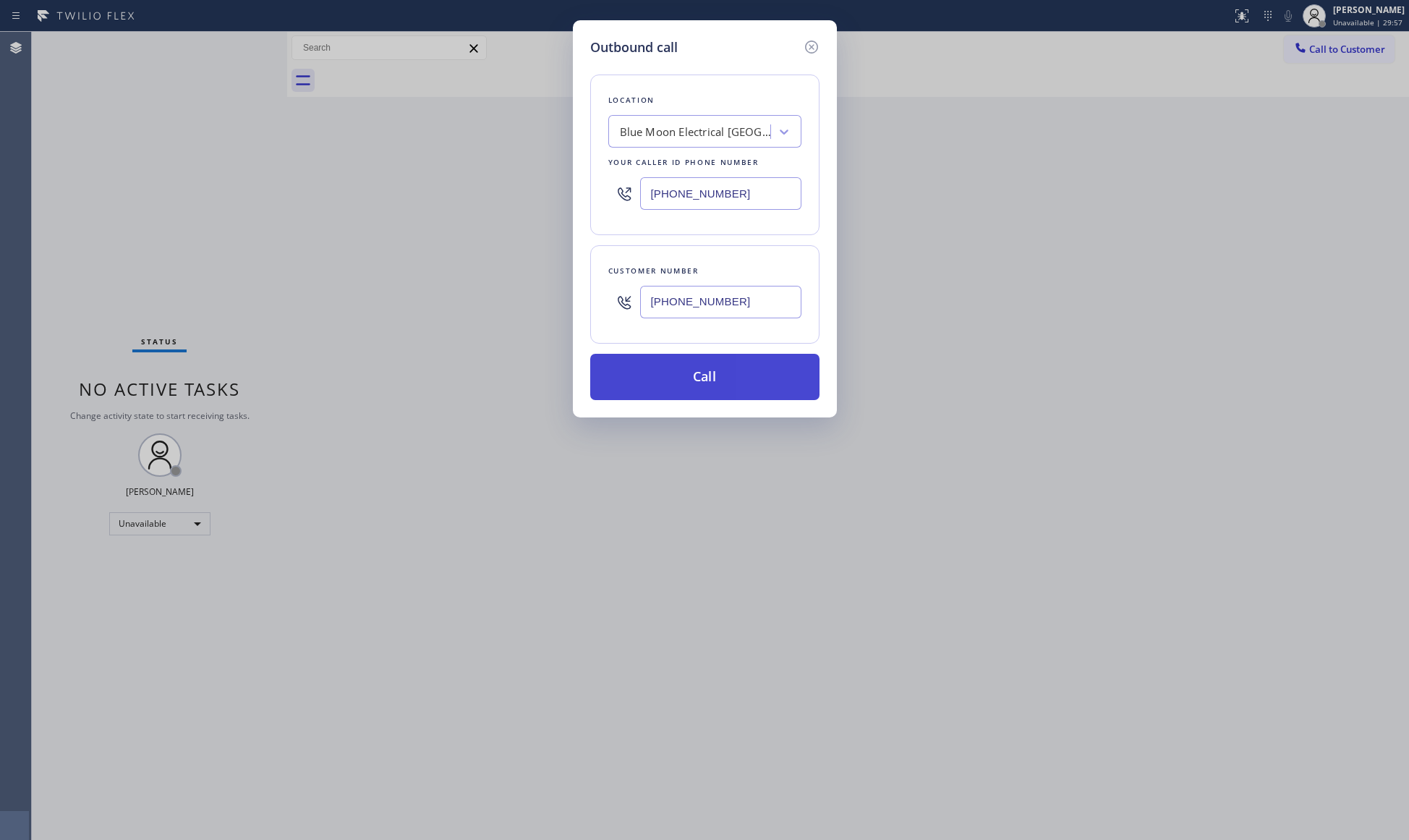
type input "[PHONE_NUMBER]"
click at [706, 379] on button "Call" at bounding box center [705, 377] width 229 height 46
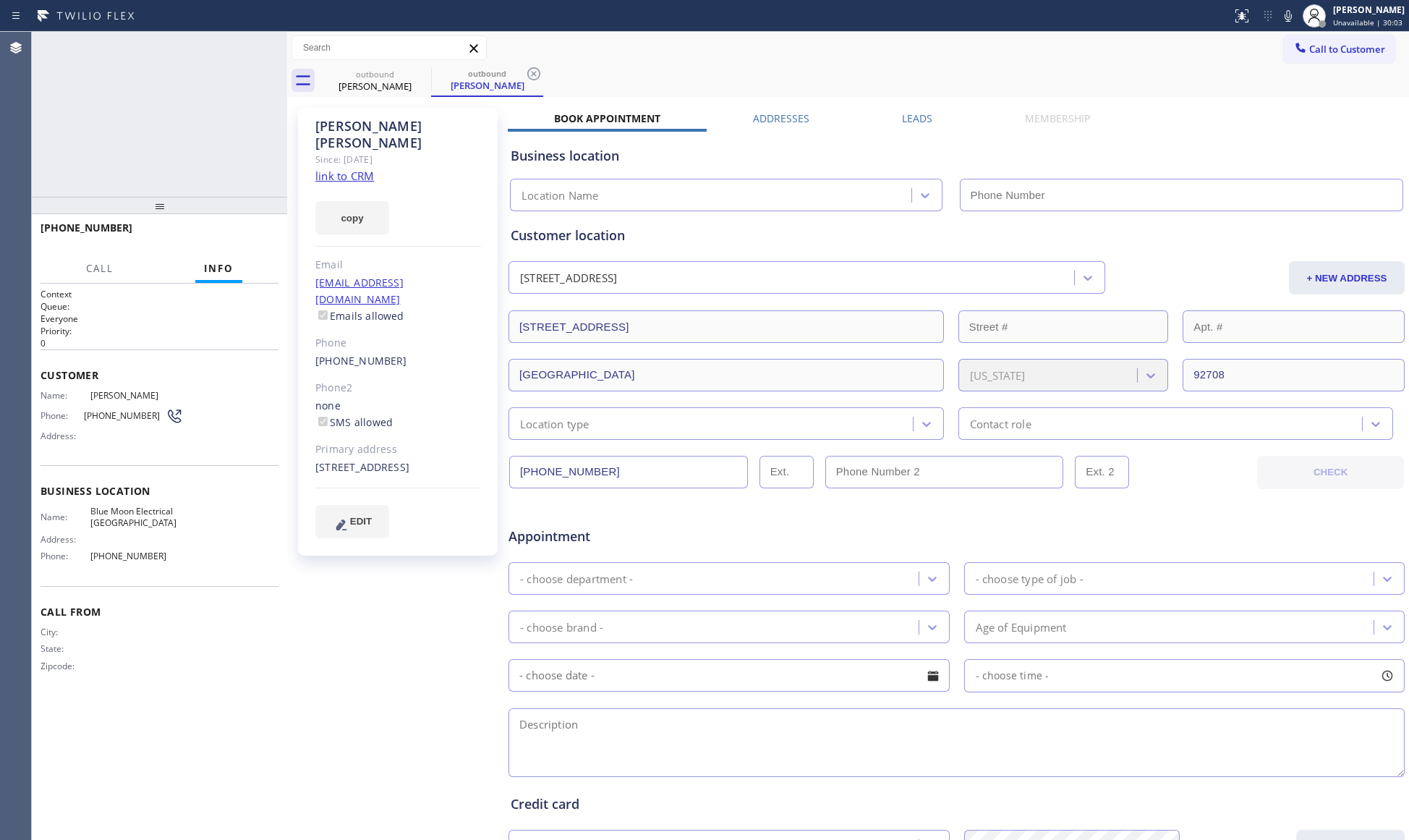
type input "[PHONE_NUMBER]"
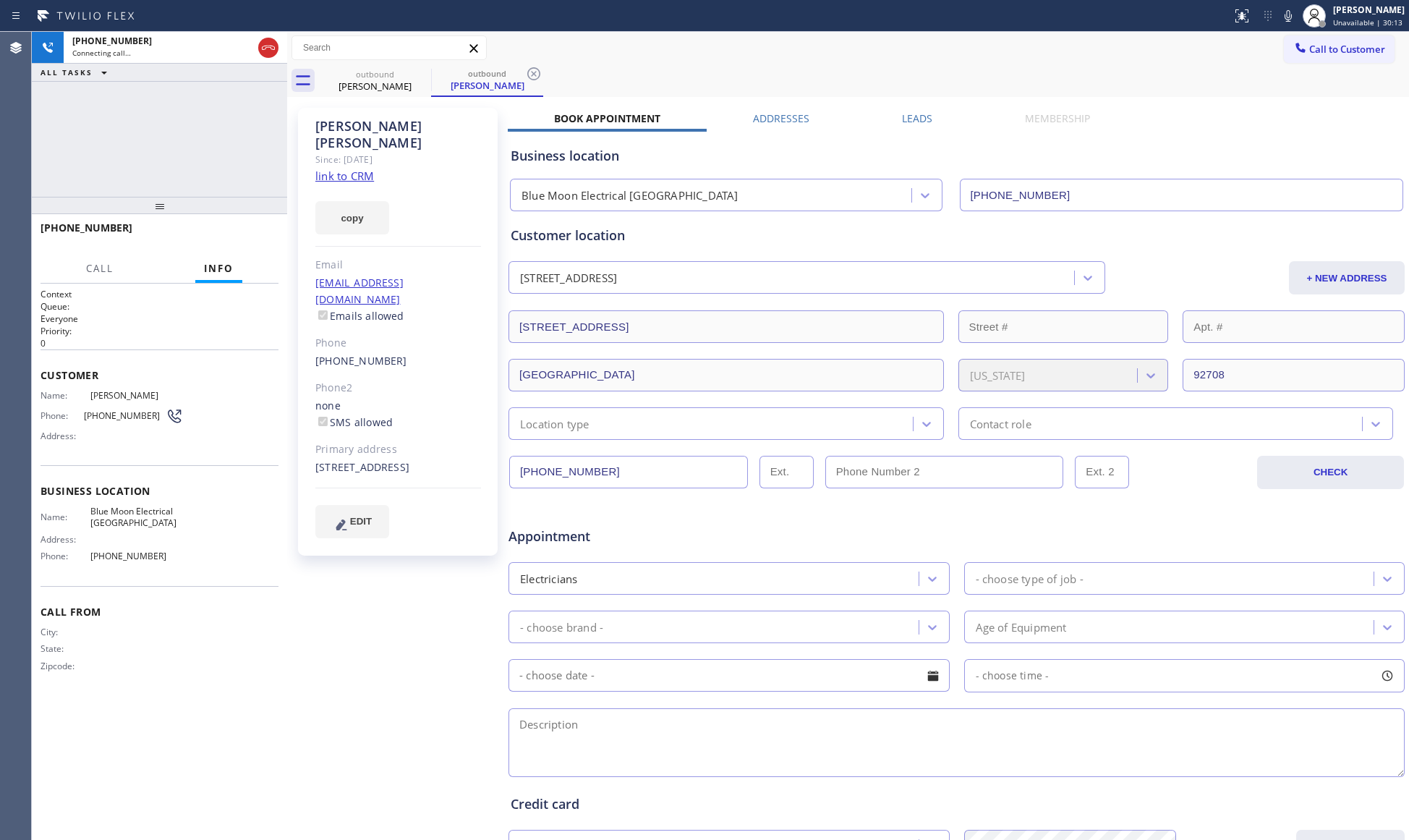
click at [842, 73] on div "outbound [PERSON_NAME] outbound [PERSON_NAME]" at bounding box center [864, 80] width 1090 height 32
click at [263, 38] on div at bounding box center [269, 48] width 26 height 32
click at [267, 50] on icon at bounding box center [268, 47] width 17 height 17
click at [420, 98] on div "[PERSON_NAME] Since: [DATE] link to CRM copy Email [EMAIL_ADDRESS][DOMAIN_NAME]…" at bounding box center [848, 570] width 1122 height 945
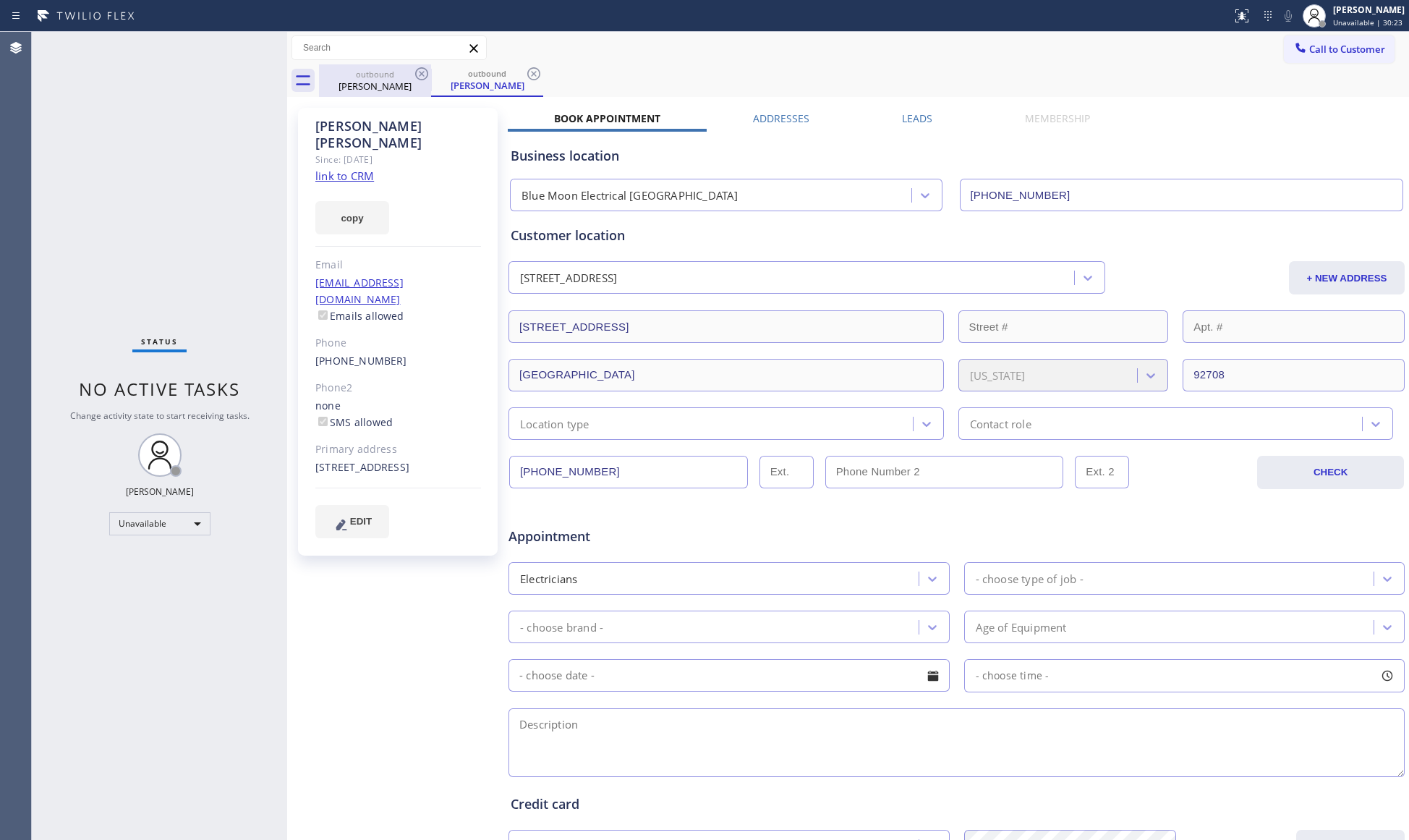
click at [409, 73] on div "outbound" at bounding box center [375, 73] width 109 height 11
click at [420, 79] on icon at bounding box center [422, 74] width 13 height 13
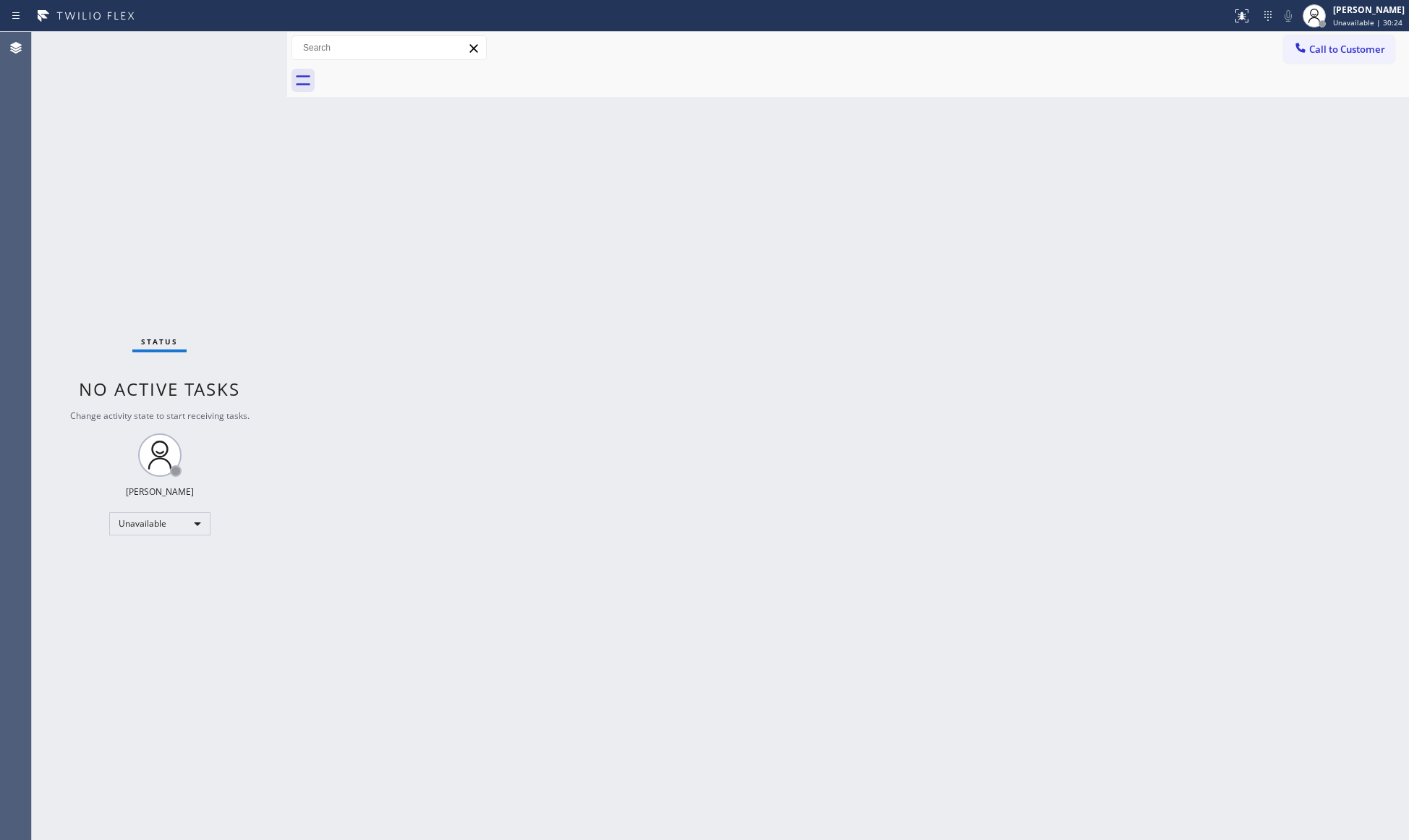
click at [420, 79] on div at bounding box center [864, 80] width 1090 height 32
click at [420, 77] on div at bounding box center [864, 80] width 1090 height 32
drag, startPoint x: 1163, startPoint y: 155, endPoint x: 1198, endPoint y: 124, distance: 46.8
click at [1164, 155] on div "Back to Dashboard Change Sender ID Customers Technicians Select a contact Outbo…" at bounding box center [848, 436] width 1122 height 808
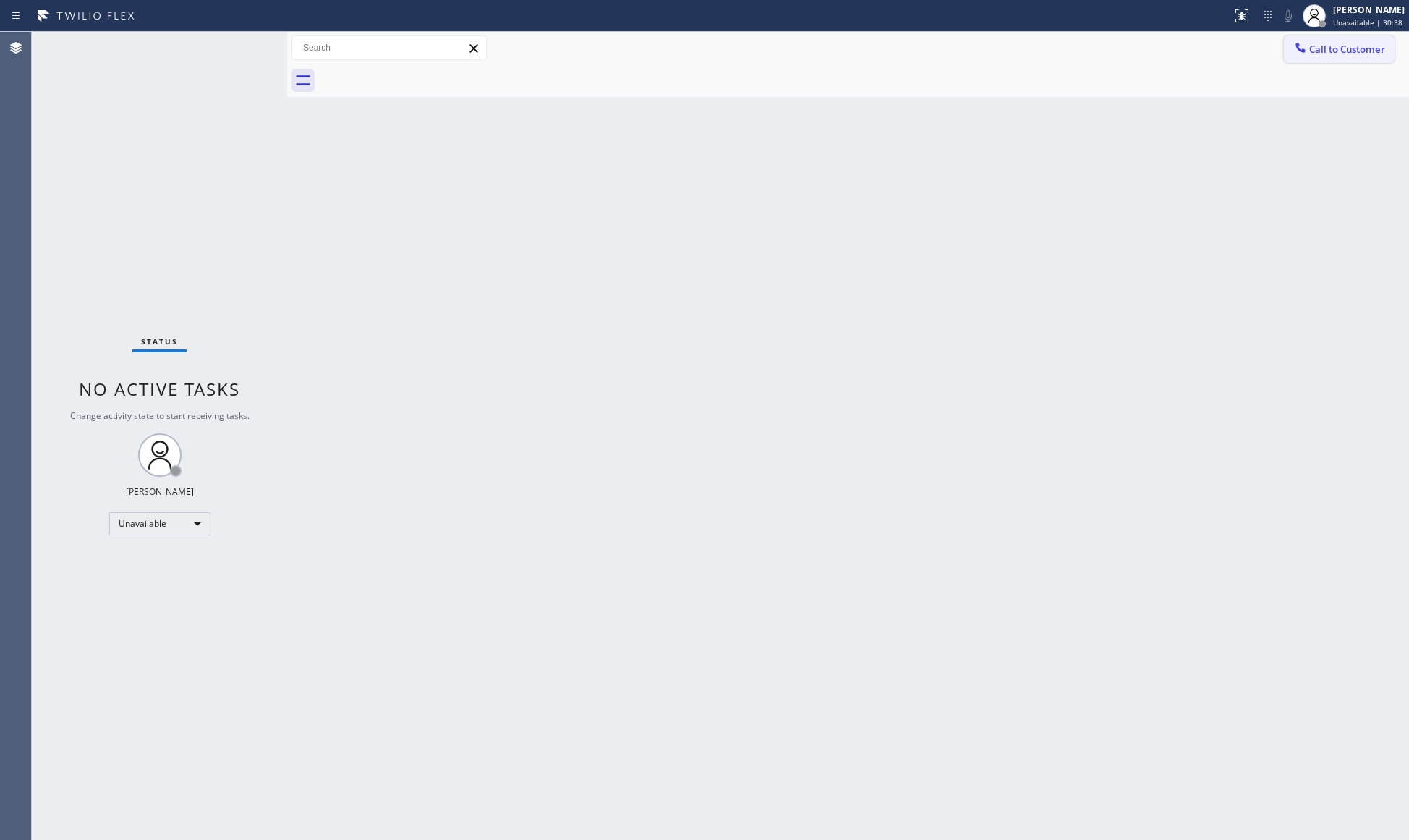
click at [1308, 49] on div at bounding box center [1300, 49] width 17 height 17
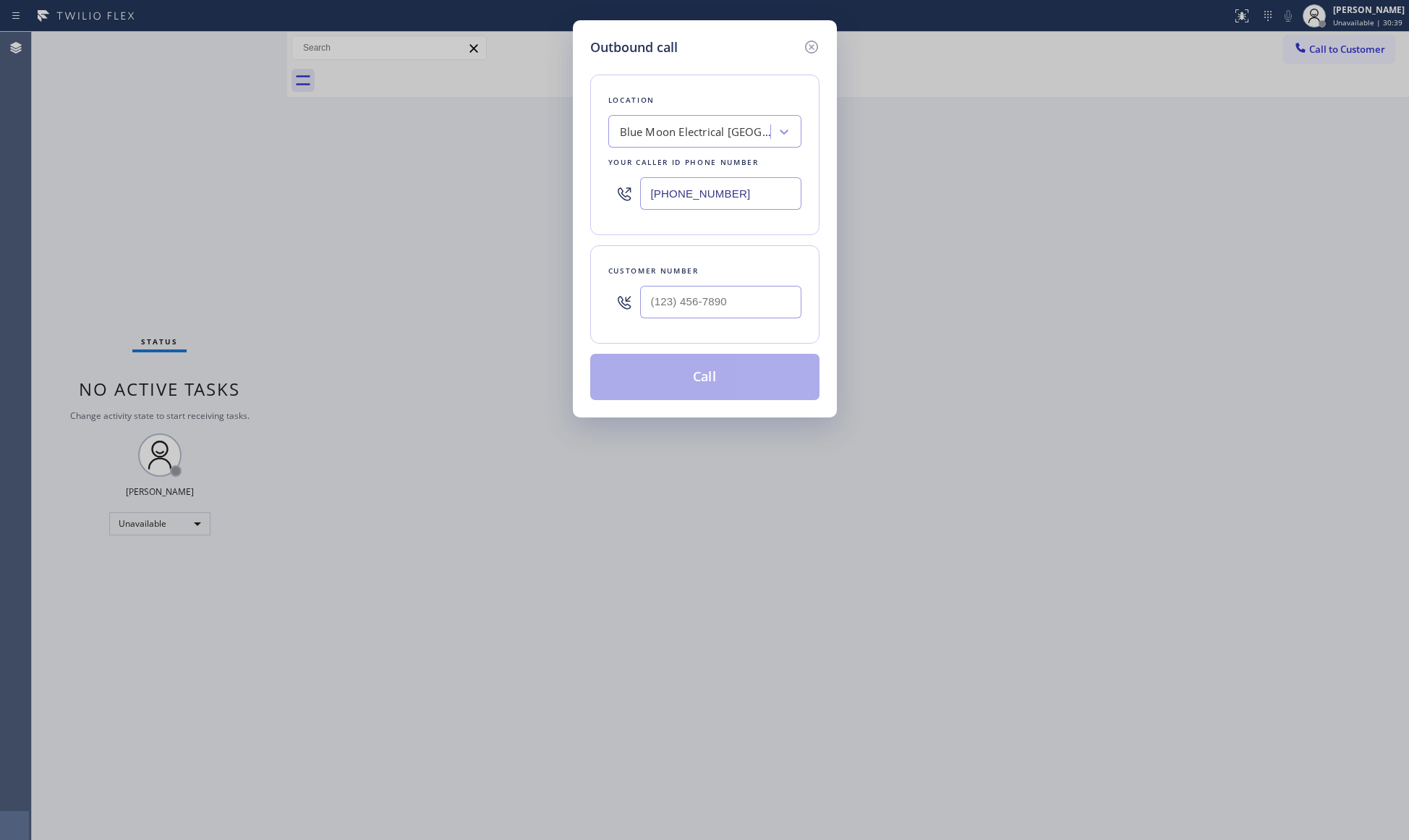
drag, startPoint x: 756, startPoint y: 186, endPoint x: 564, endPoint y: 188, distance: 192.0
click at [564, 188] on div "Outbound call Location Blue Moon Electrical [GEOGRAPHIC_DATA] Your caller id ph…" at bounding box center [704, 420] width 1409 height 840
type input "[PHONE_NUMBER]"
click at [717, 290] on input "(___) ___-____" at bounding box center [721, 302] width 162 height 32
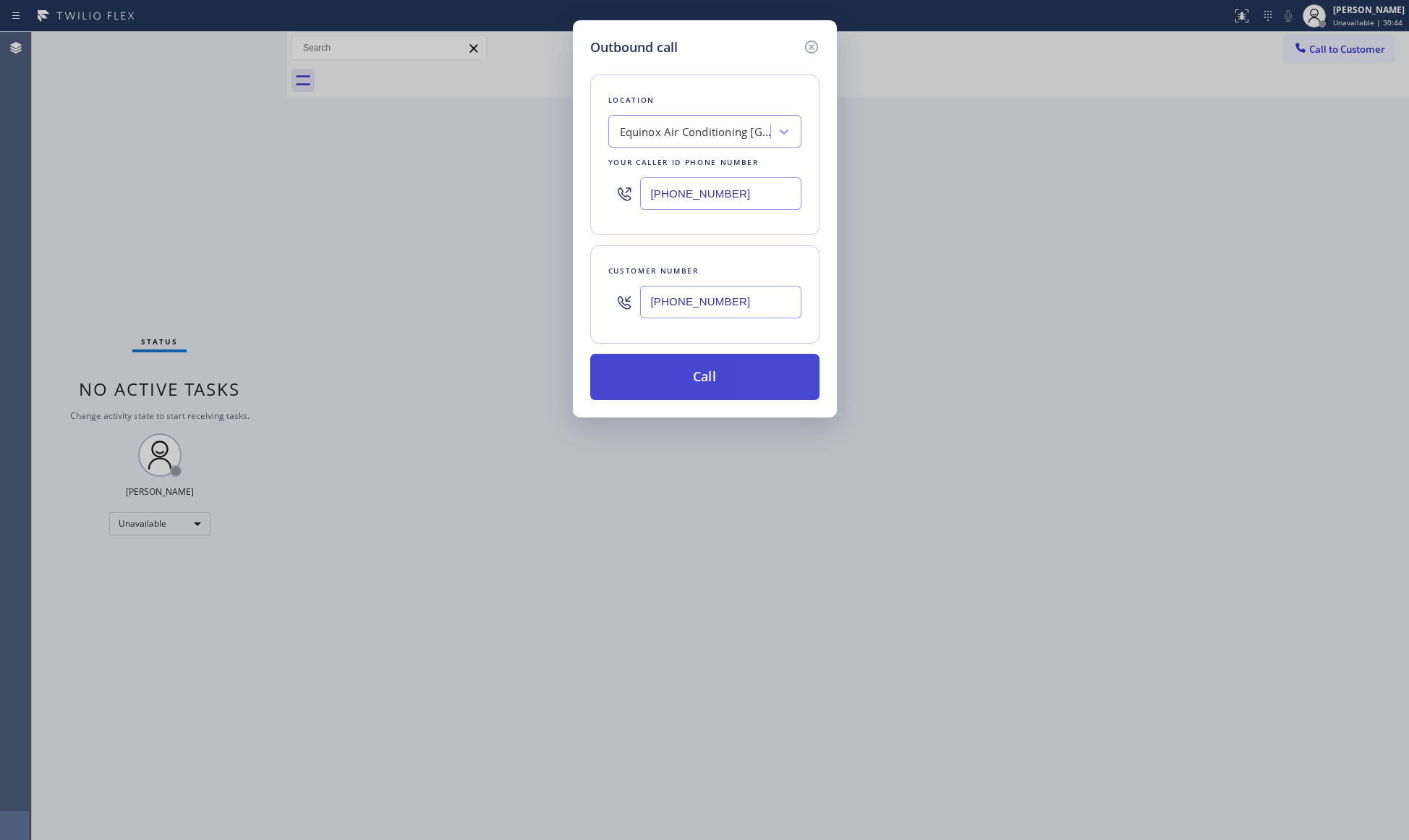
type input "[PHONE_NUMBER]"
click at [727, 383] on button "Call" at bounding box center [705, 377] width 229 height 46
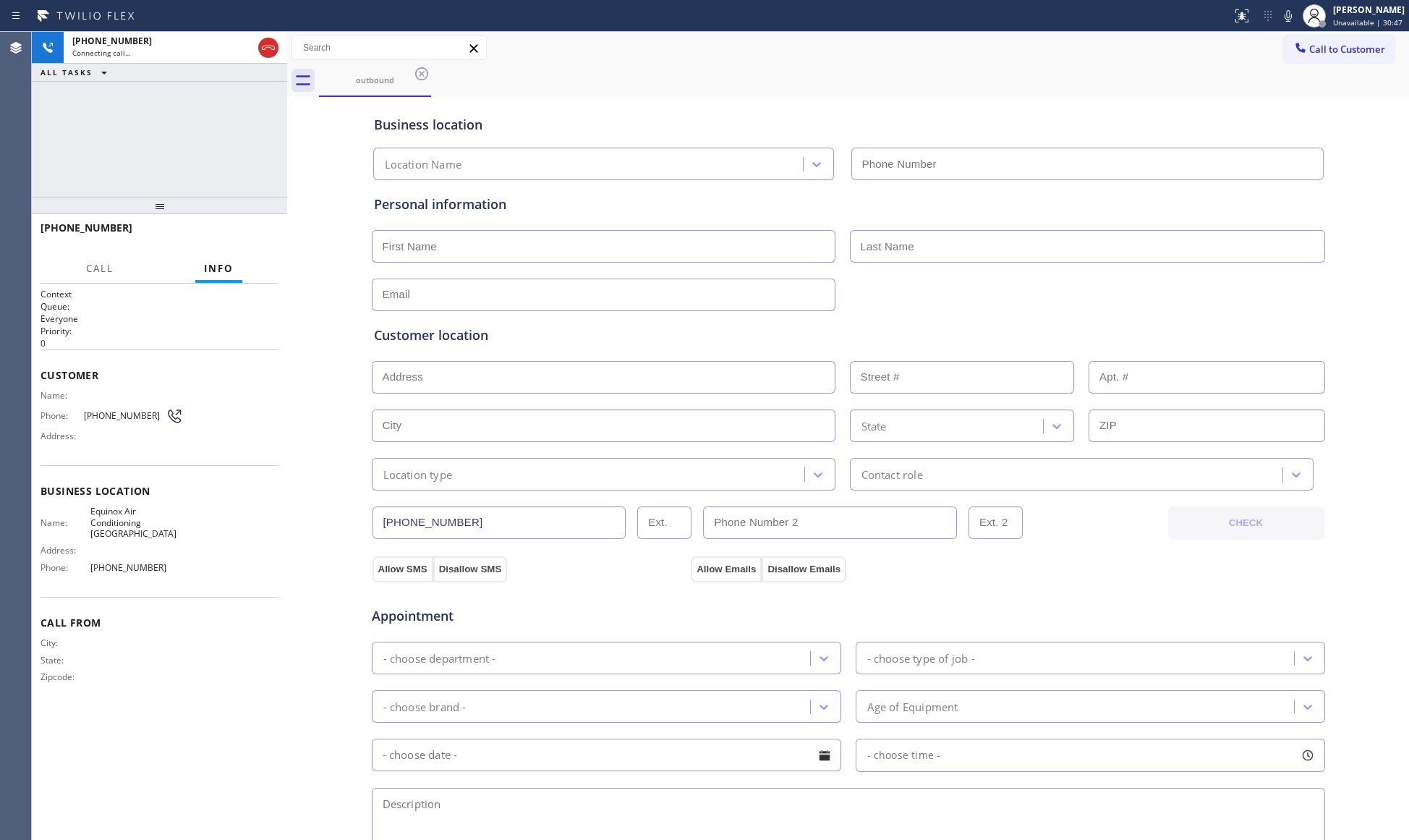
type input "[PHONE_NUMBER]"
click at [932, 84] on div "outbound" at bounding box center [864, 80] width 1090 height 32
click at [239, 239] on span "HANG UP" at bounding box center [245, 234] width 45 height 10
click at [238, 236] on span "HANG UP" at bounding box center [245, 234] width 45 height 10
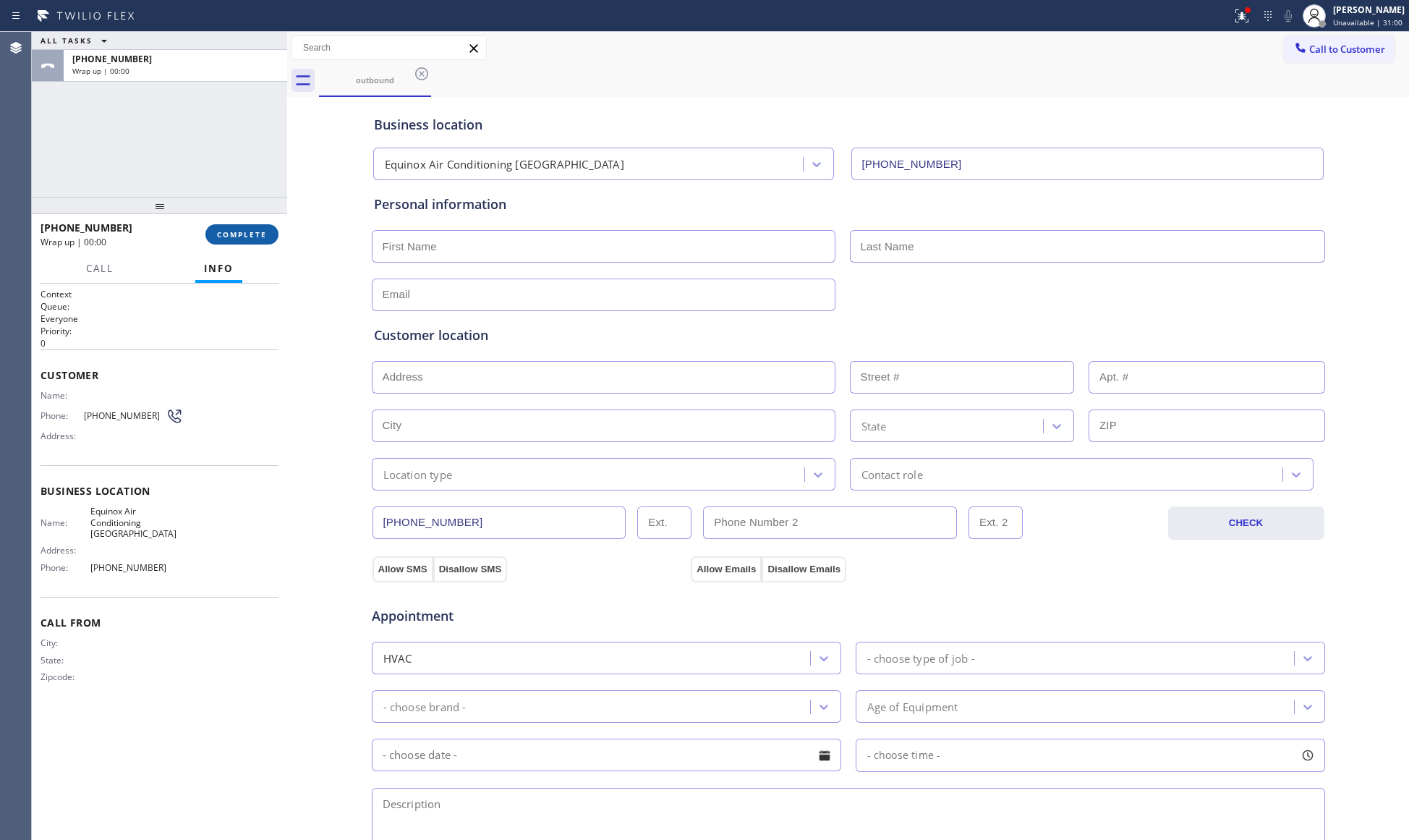
click at [238, 232] on span "COMPLETE" at bounding box center [242, 234] width 50 height 10
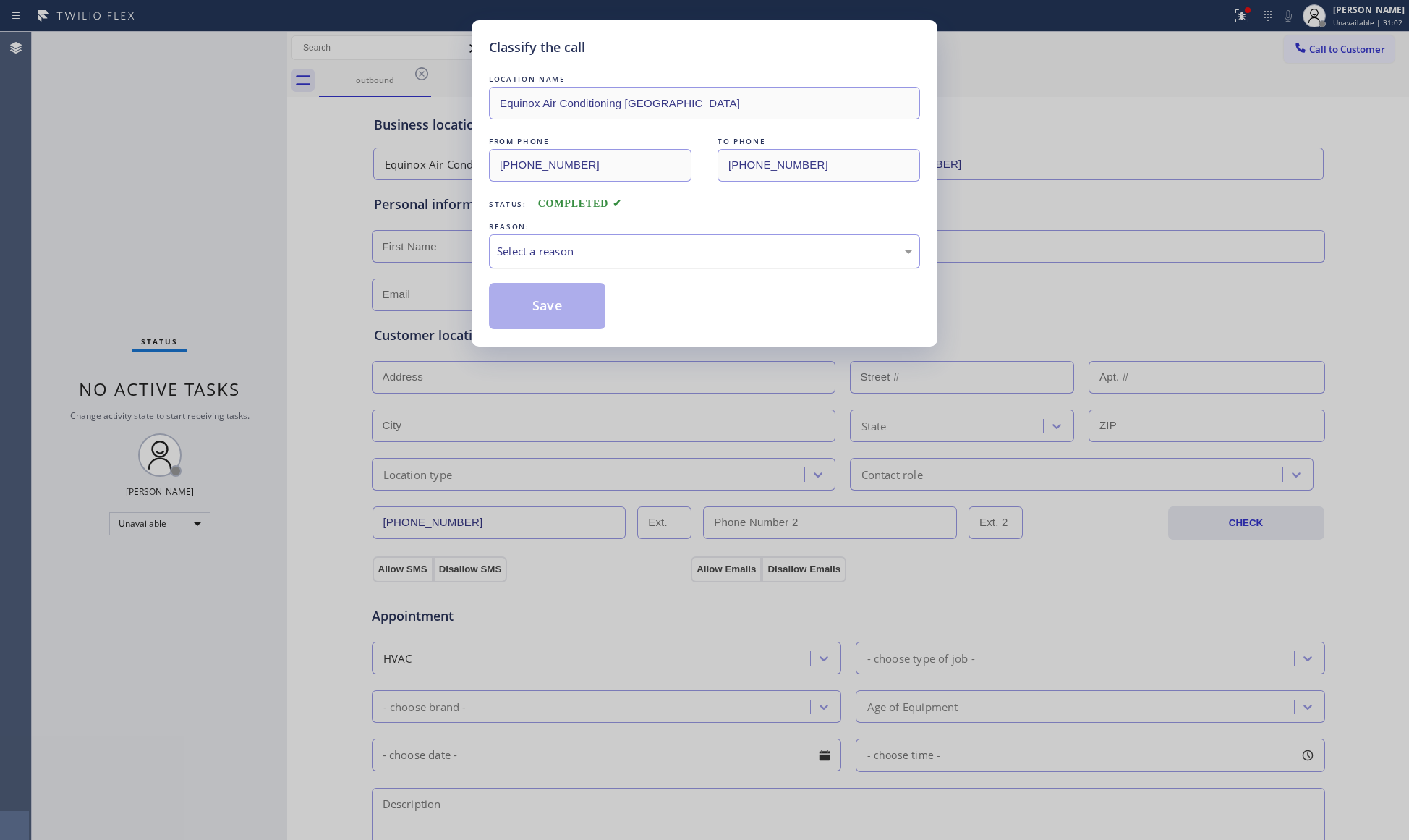
click at [569, 255] on div "Select a reason" at bounding box center [705, 251] width 416 height 16
click at [518, 307] on button "Save" at bounding box center [547, 306] width 116 height 46
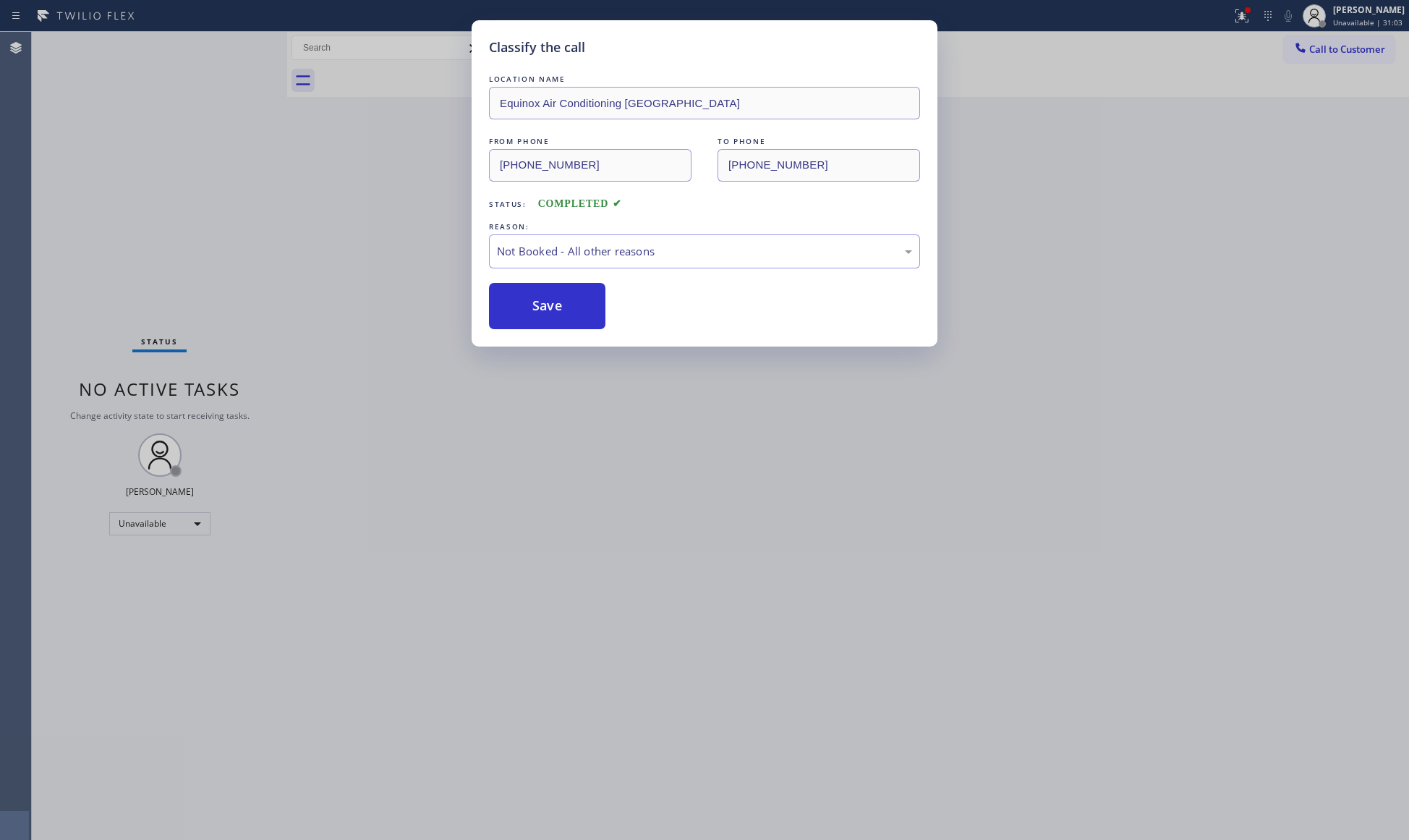
click at [518, 307] on button "Save" at bounding box center [547, 306] width 116 height 46
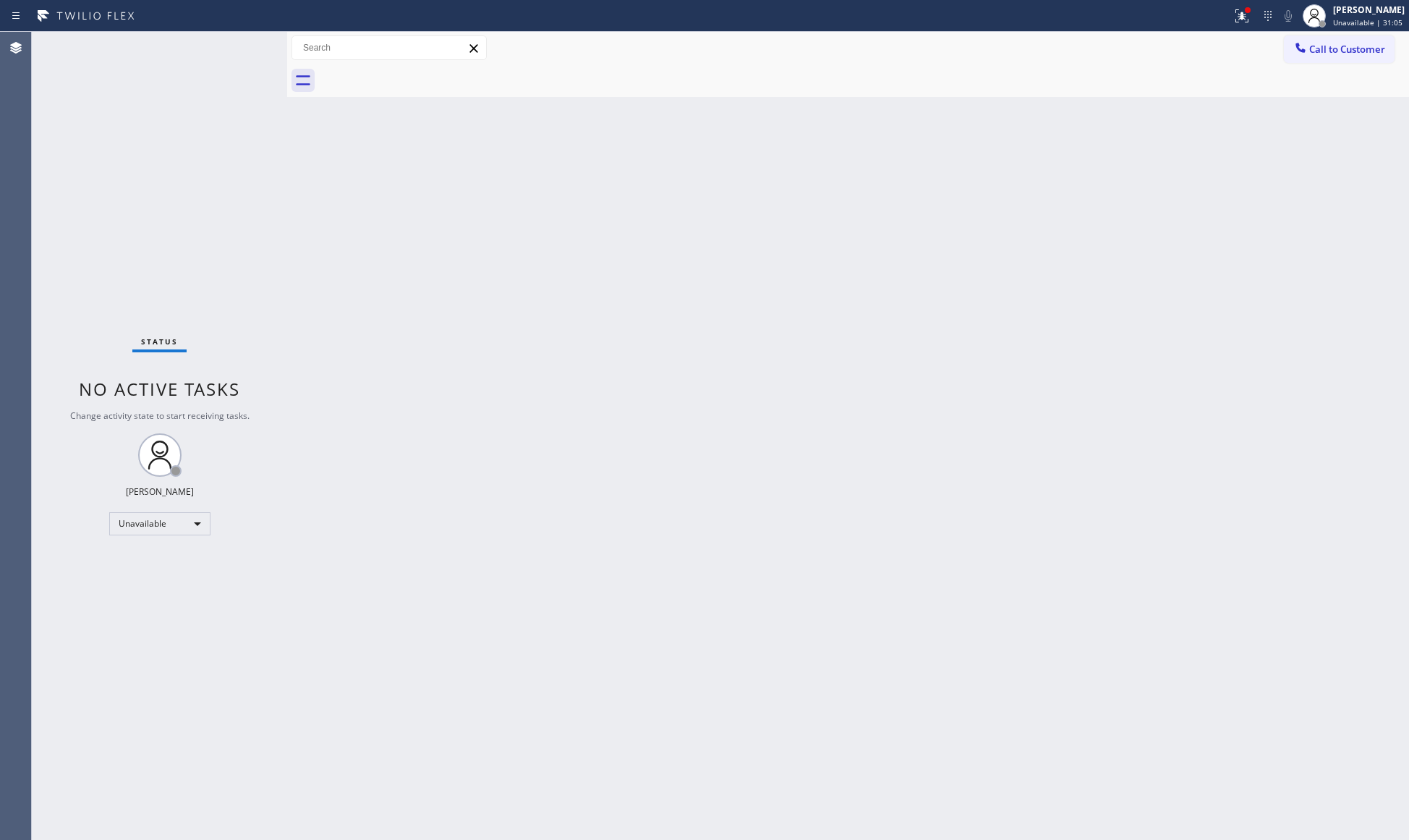
drag, startPoint x: 1241, startPoint y: 9, endPoint x: 1253, endPoint y: 40, distance: 33.2
click at [1242, 12] on icon at bounding box center [1242, 16] width 17 height 17
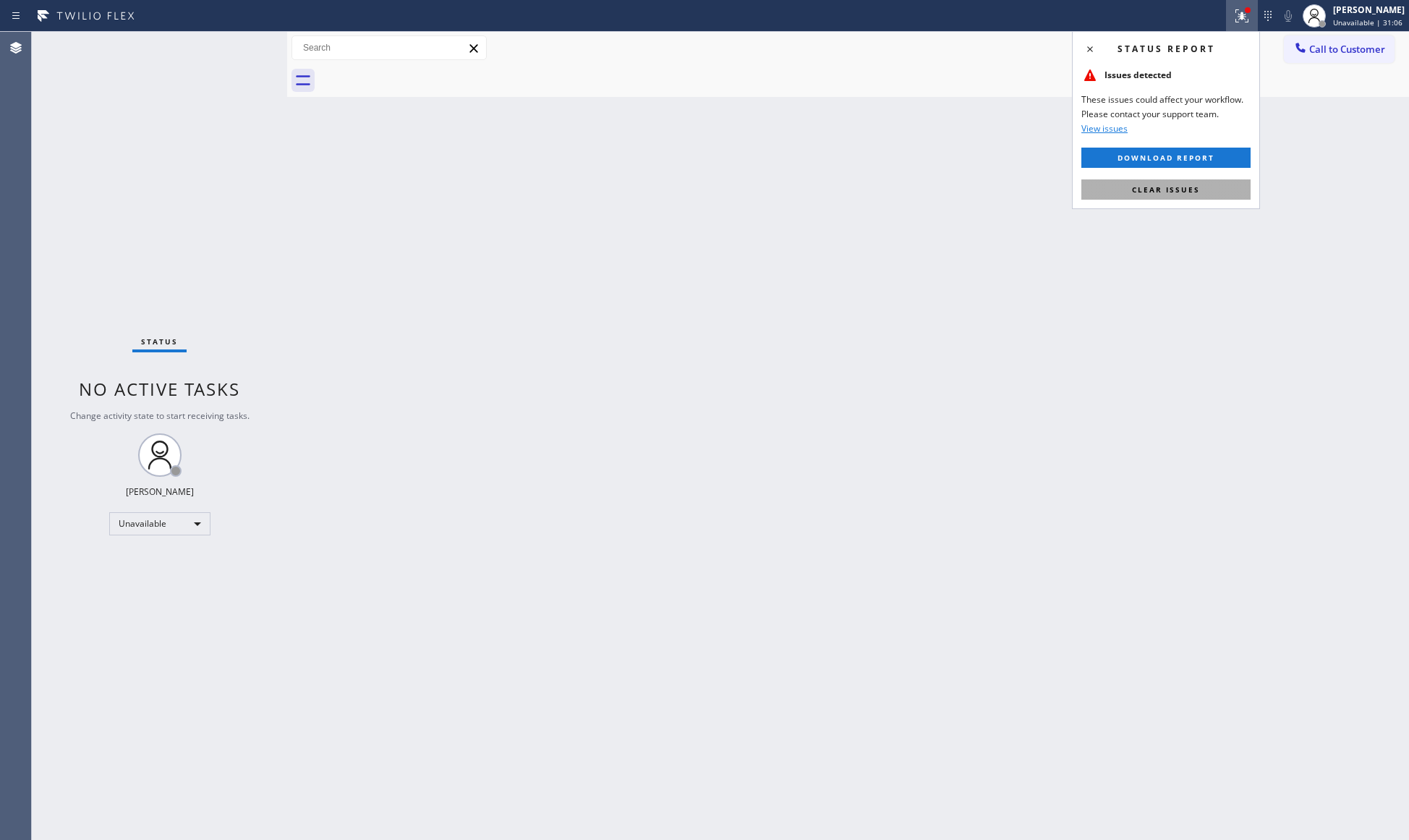
click at [1187, 183] on button "Clear issues" at bounding box center [1166, 190] width 169 height 21
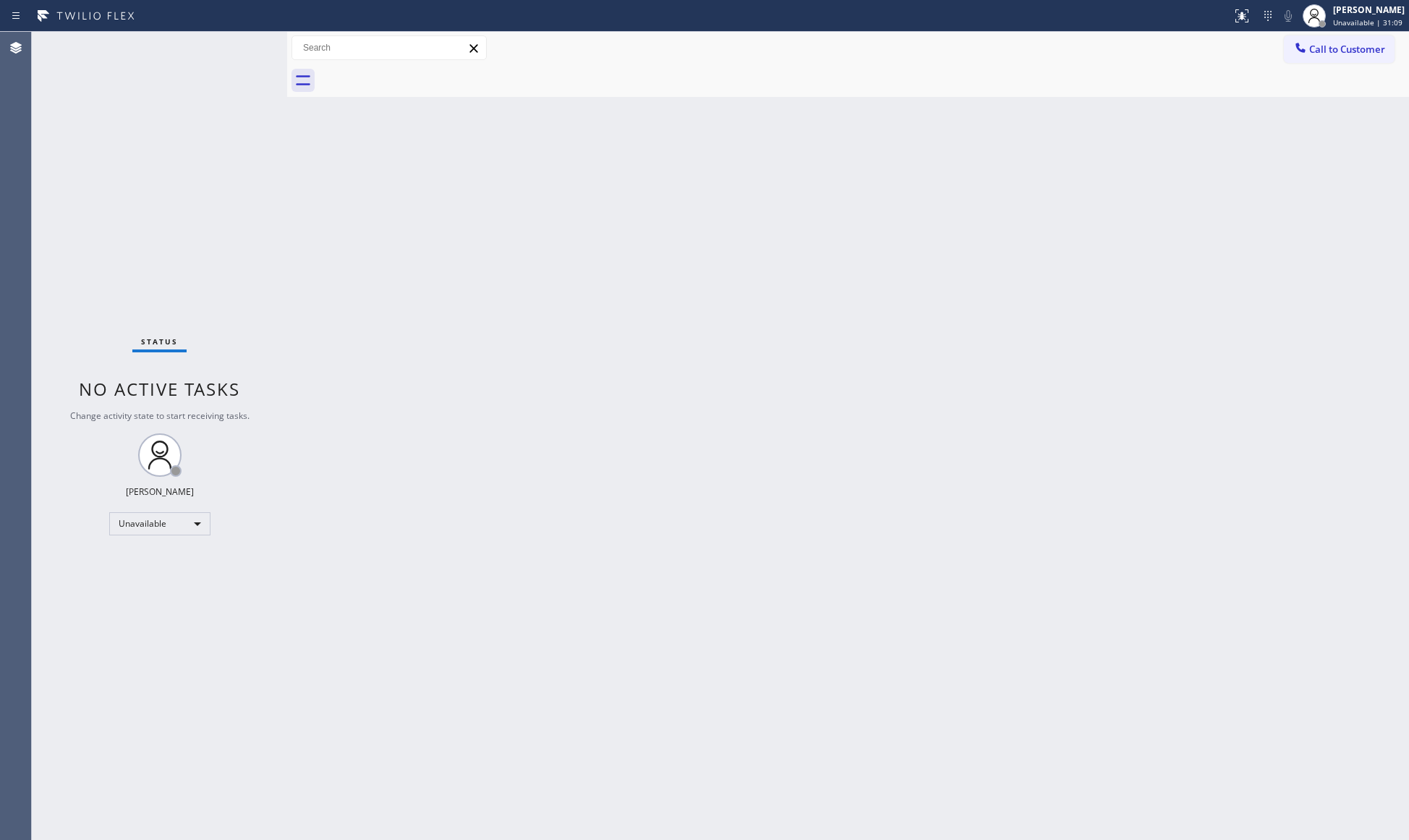
drag, startPoint x: 1346, startPoint y: 55, endPoint x: 1137, endPoint y: 131, distance: 222.4
click at [1346, 55] on span "Call to Customer" at bounding box center [1347, 49] width 76 height 13
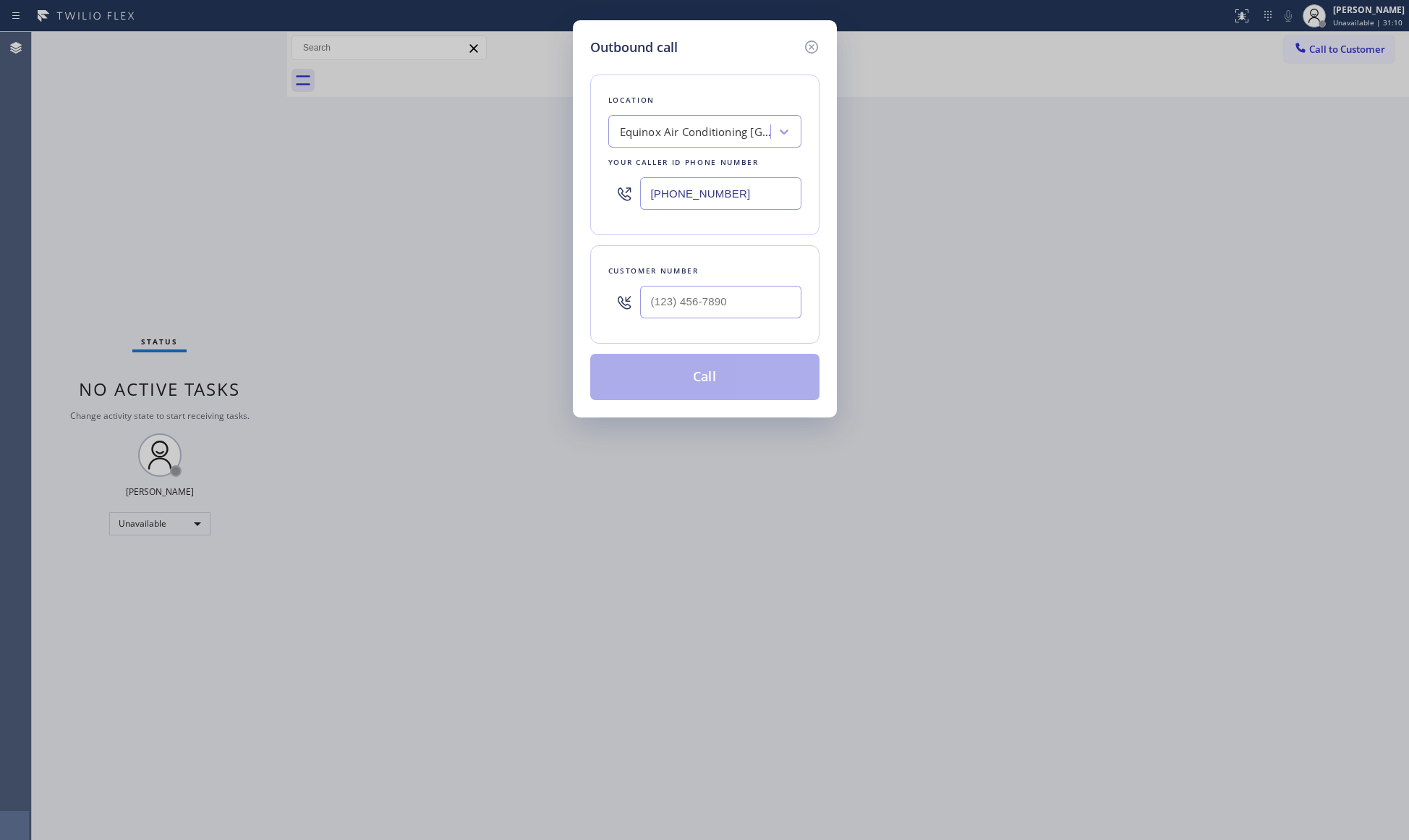
drag, startPoint x: 770, startPoint y: 190, endPoint x: 599, endPoint y: 192, distance: 171.0
click at [599, 192] on div "Location Equinox Air Conditioning [GEOGRAPHIC_DATA] Your caller id phone number…" at bounding box center [705, 154] width 229 height 161
type input "[PHONE_NUMBER]"
click at [786, 299] on input "(___) ___-____" at bounding box center [721, 302] width 162 height 32
type input "[PHONE_NUMBER]"
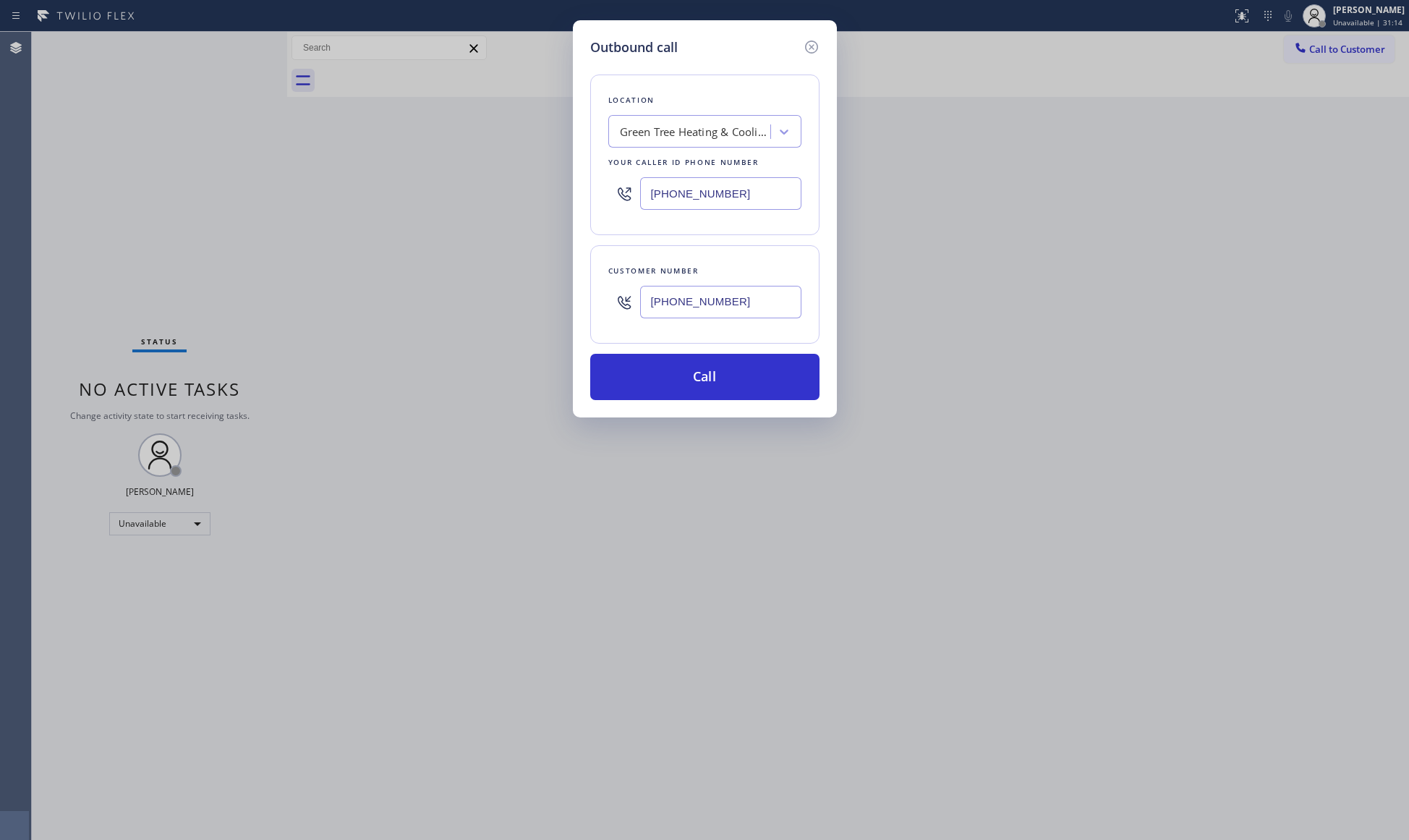
drag, startPoint x: 735, startPoint y: 374, endPoint x: 967, endPoint y: 374, distance: 232.0
click at [740, 374] on button "Call" at bounding box center [705, 377] width 229 height 46
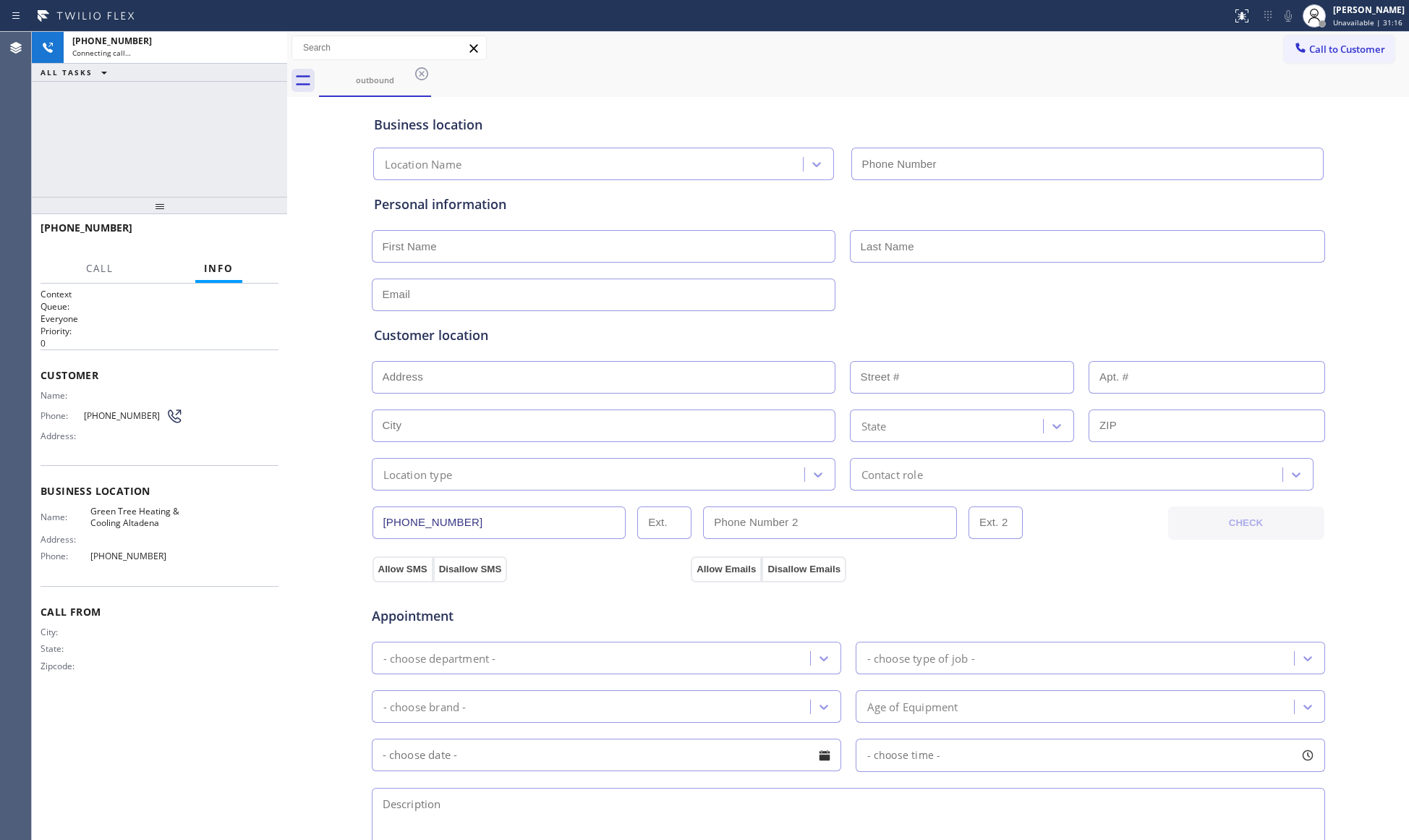
type input "[PHONE_NUMBER]"
click at [993, 77] on div "outbound" at bounding box center [864, 80] width 1090 height 32
click at [236, 232] on span "HANG UP" at bounding box center [245, 234] width 45 height 10
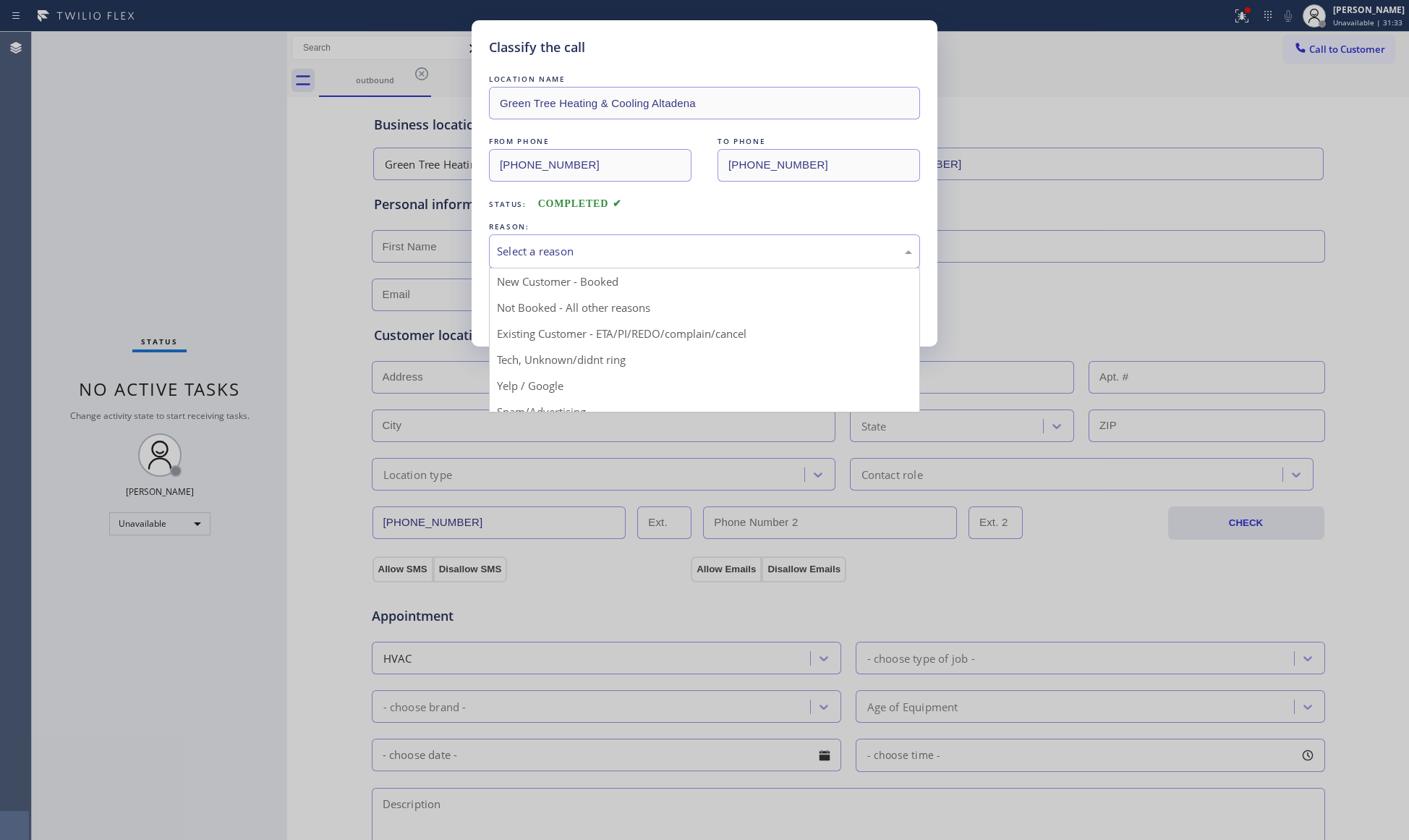
click at [510, 251] on div "Select a reason" at bounding box center [705, 251] width 416 height 16
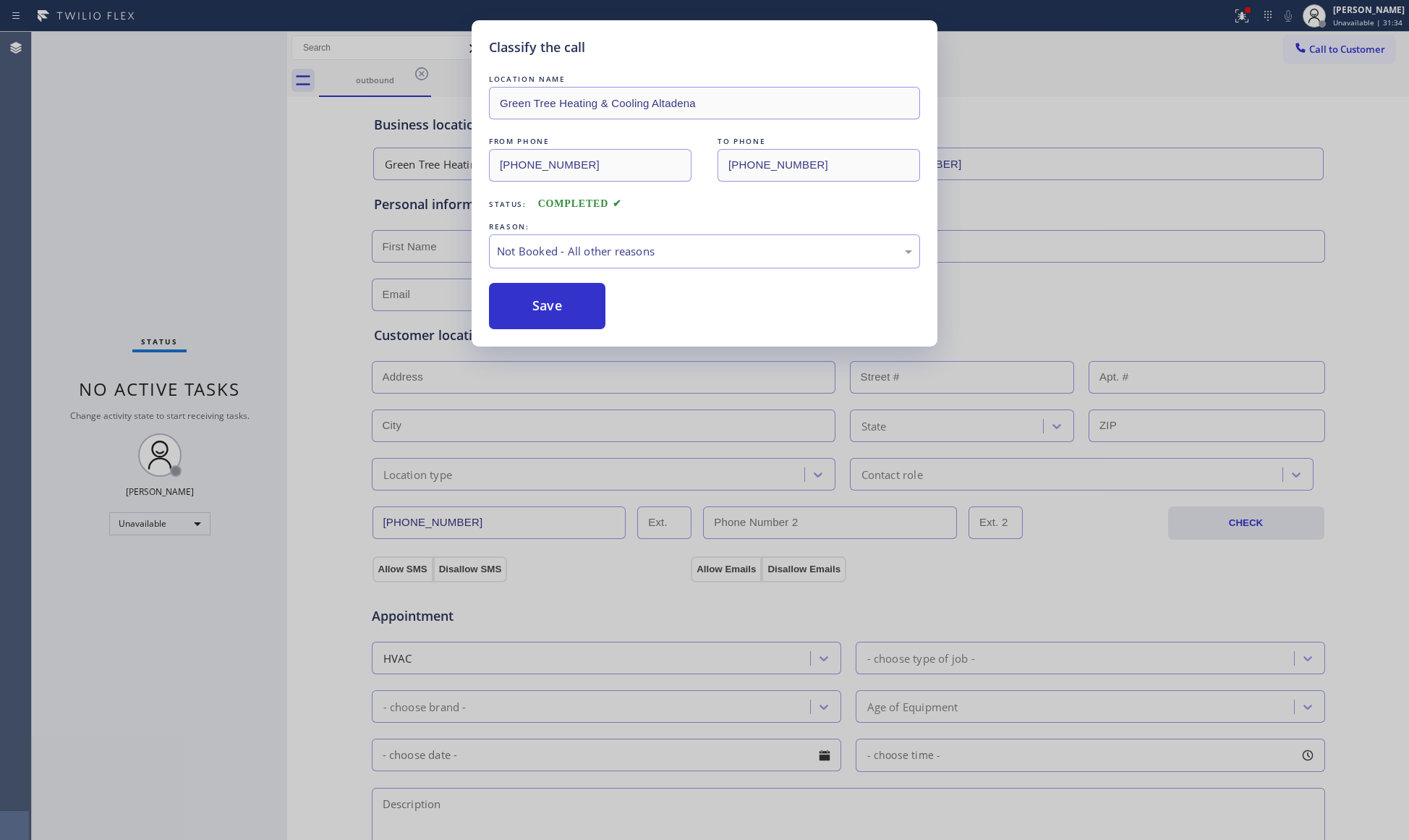
click at [518, 301] on button "Save" at bounding box center [547, 306] width 116 height 46
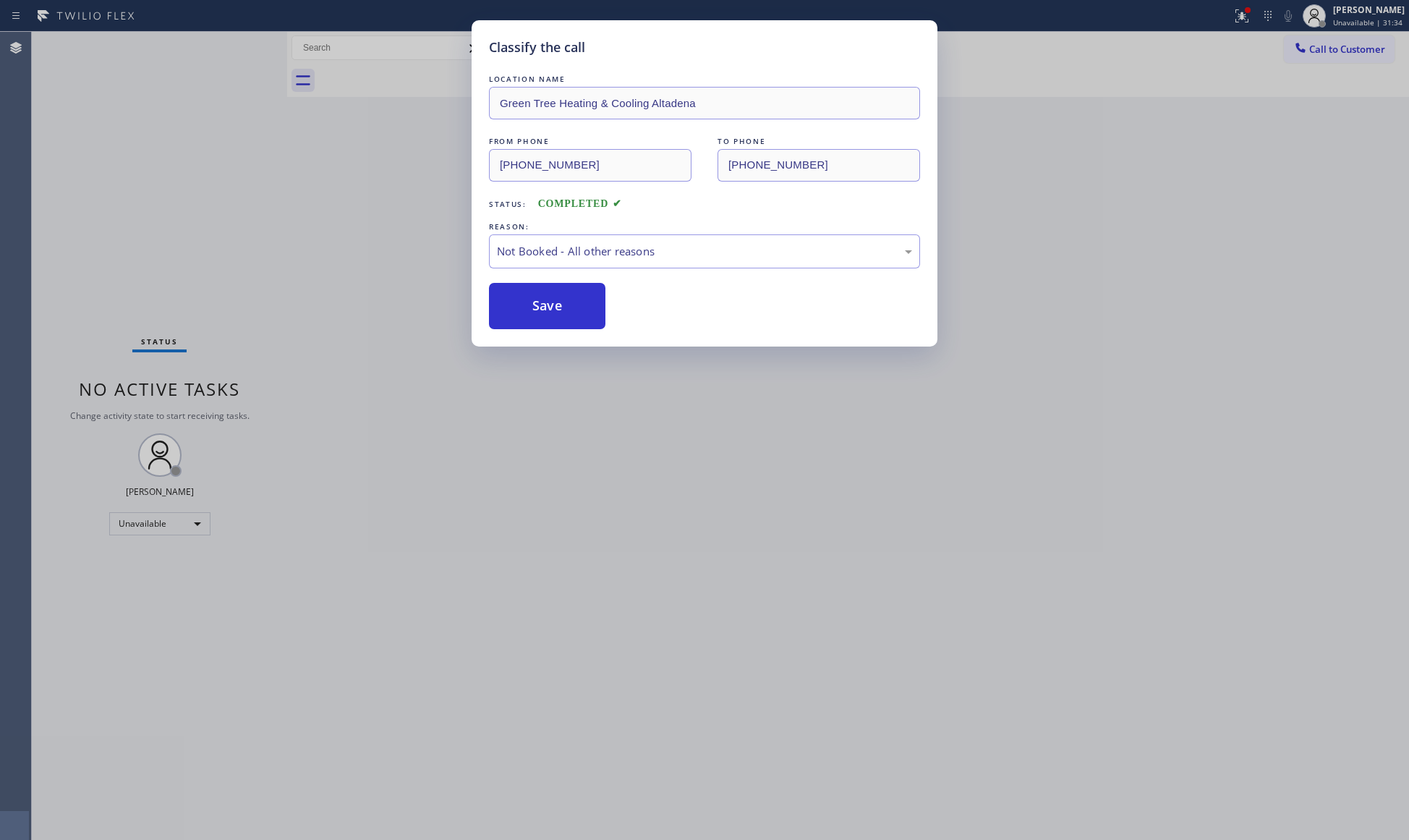
click at [518, 301] on button "Save" at bounding box center [547, 306] width 116 height 46
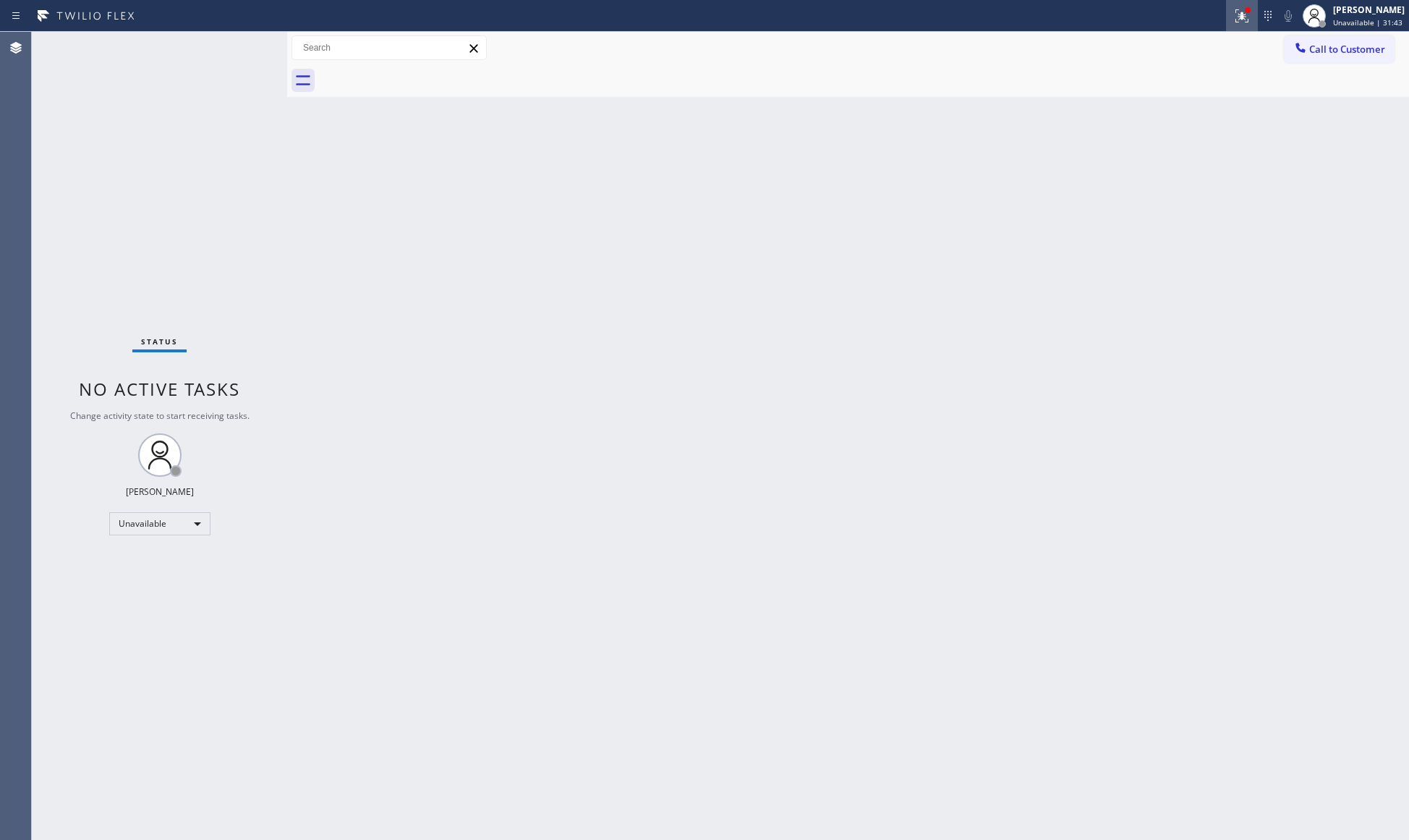
click at [1254, 2] on button at bounding box center [1242, 16] width 32 height 32
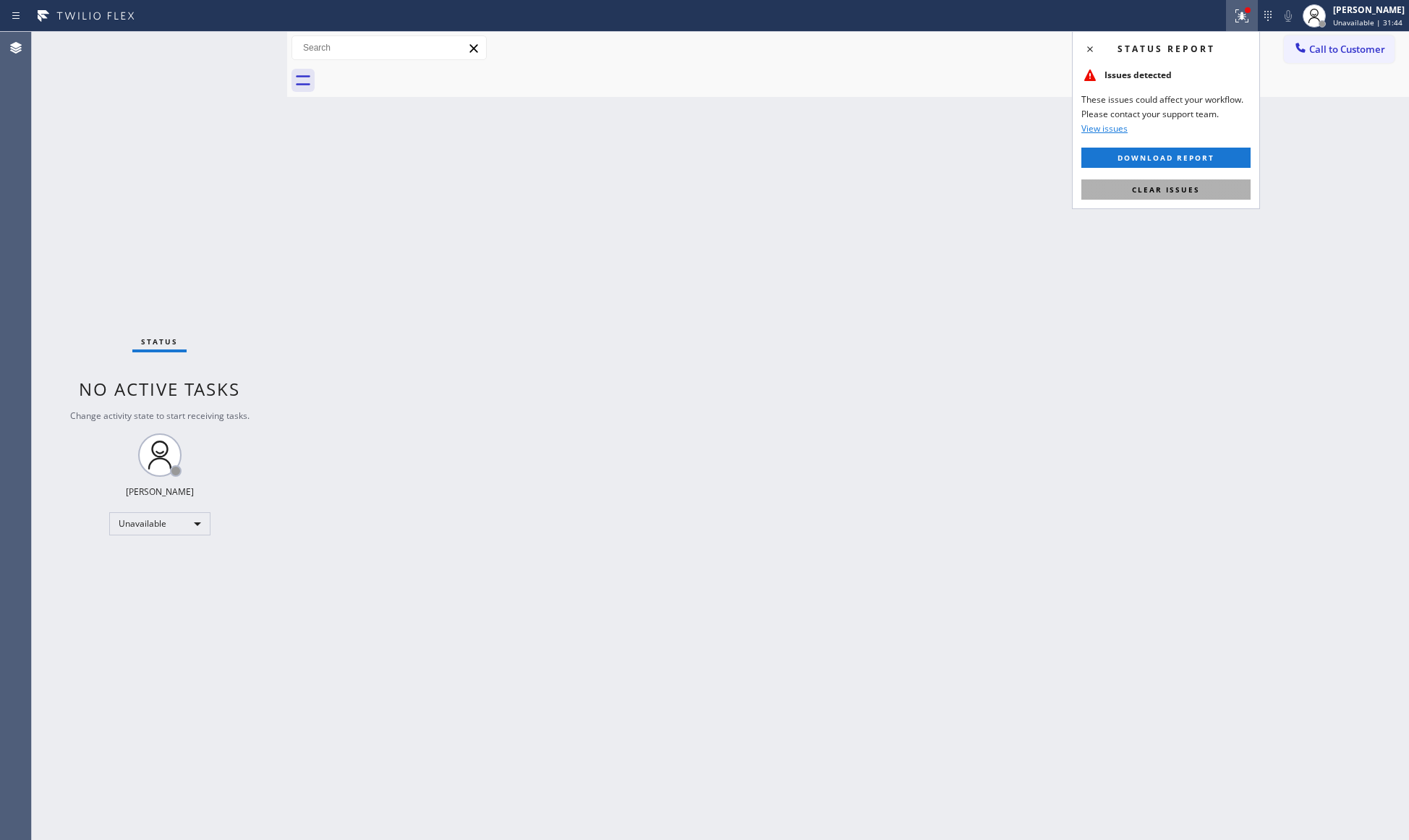
click at [1152, 181] on button "Clear issues" at bounding box center [1166, 190] width 169 height 21
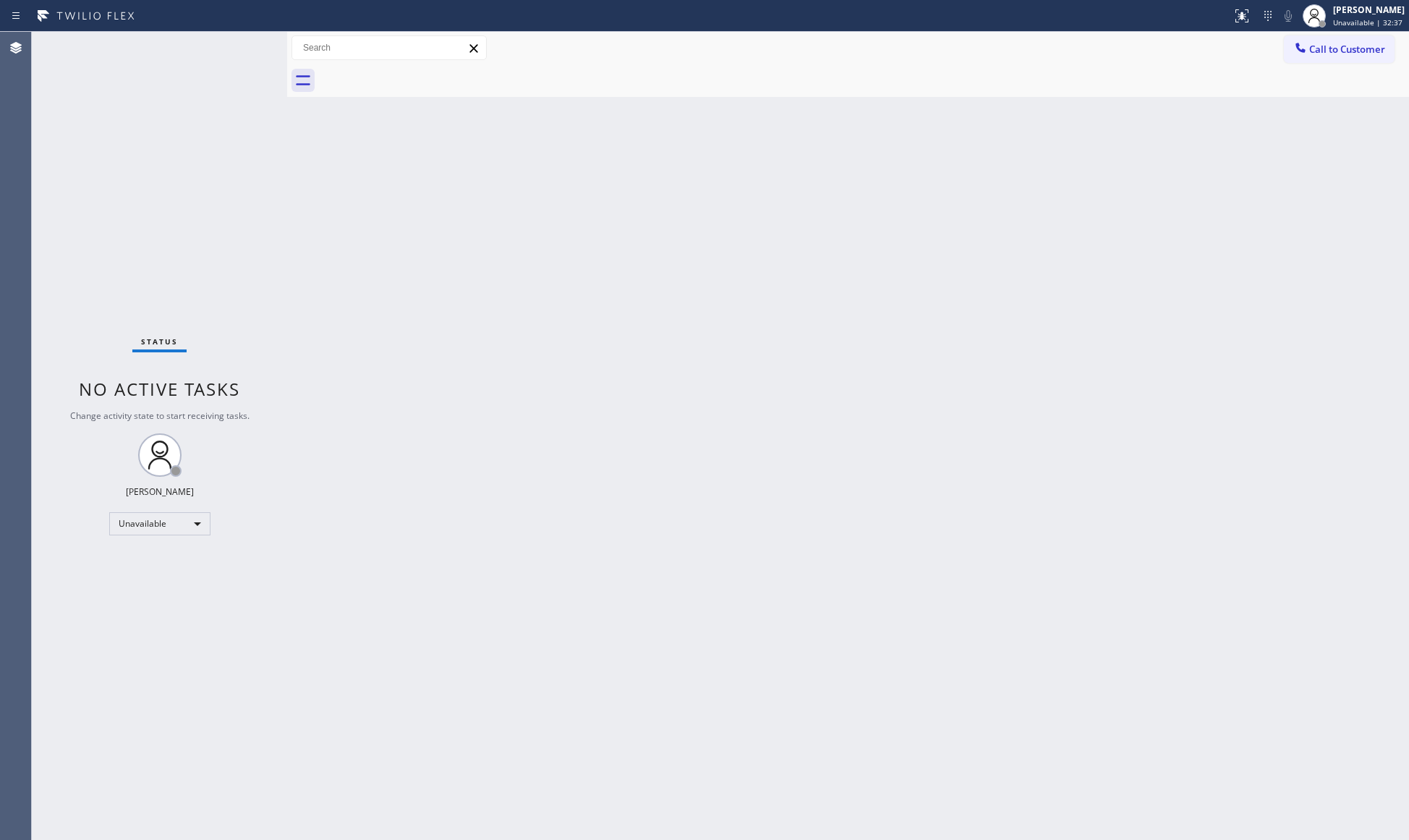
drag, startPoint x: 1317, startPoint y: 50, endPoint x: 788, endPoint y: 82, distance: 530.0
click at [1317, 50] on span "Call to Customer" at bounding box center [1347, 49] width 76 height 13
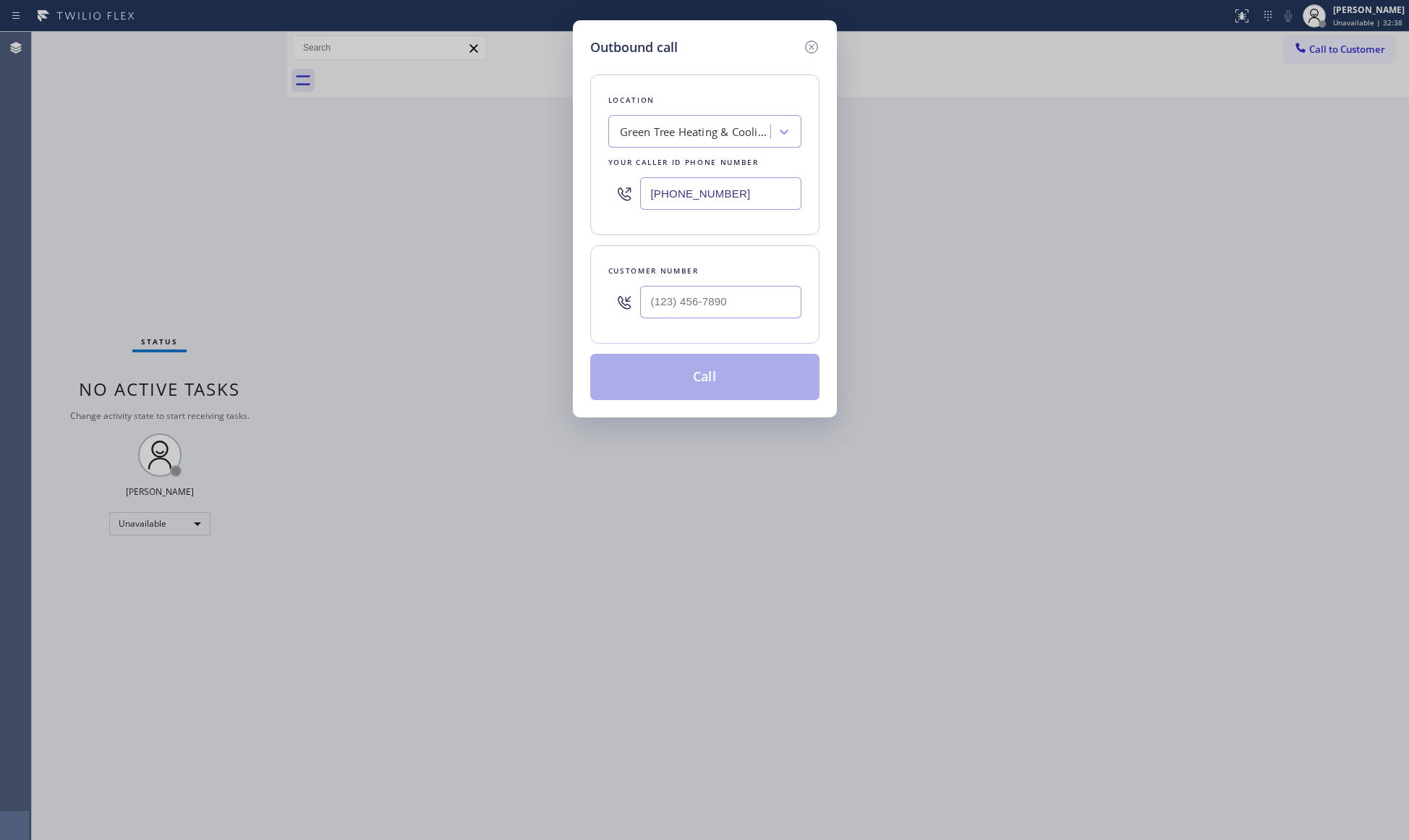
drag, startPoint x: 596, startPoint y: 180, endPoint x: 575, endPoint y: 177, distance: 21.2
click at [575, 177] on div "Outbound call Location Green Tree Heating & Cooling Altadena Your caller id pho…" at bounding box center [705, 219] width 264 height 397
type input "[PHONE_NUMBER]"
click at [782, 314] on input "(___) ___-____" at bounding box center [721, 302] width 162 height 32
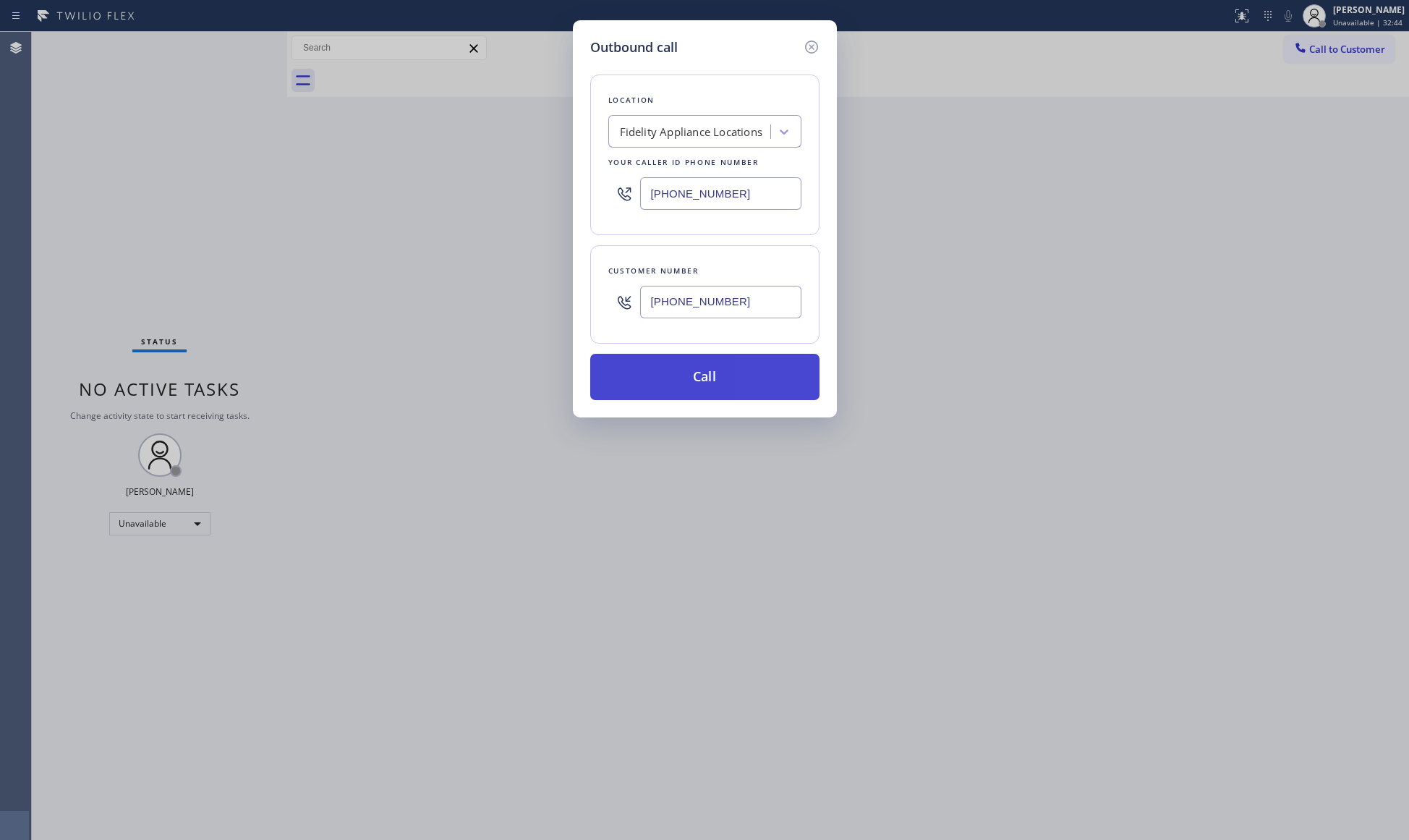
type input "[PHONE_NUMBER]"
click at [681, 368] on button "Call" at bounding box center [705, 377] width 229 height 46
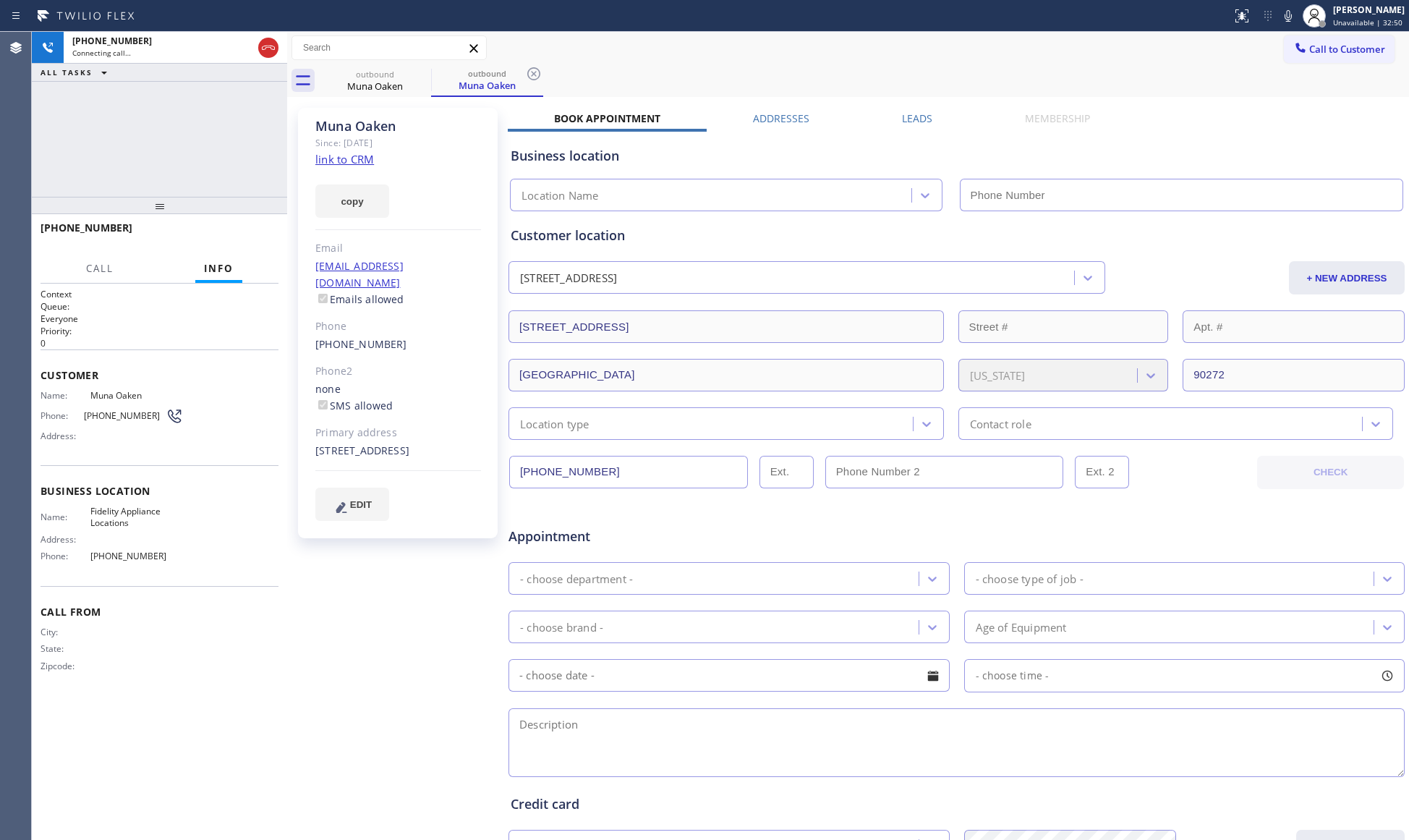
type input "[PHONE_NUMBER]"
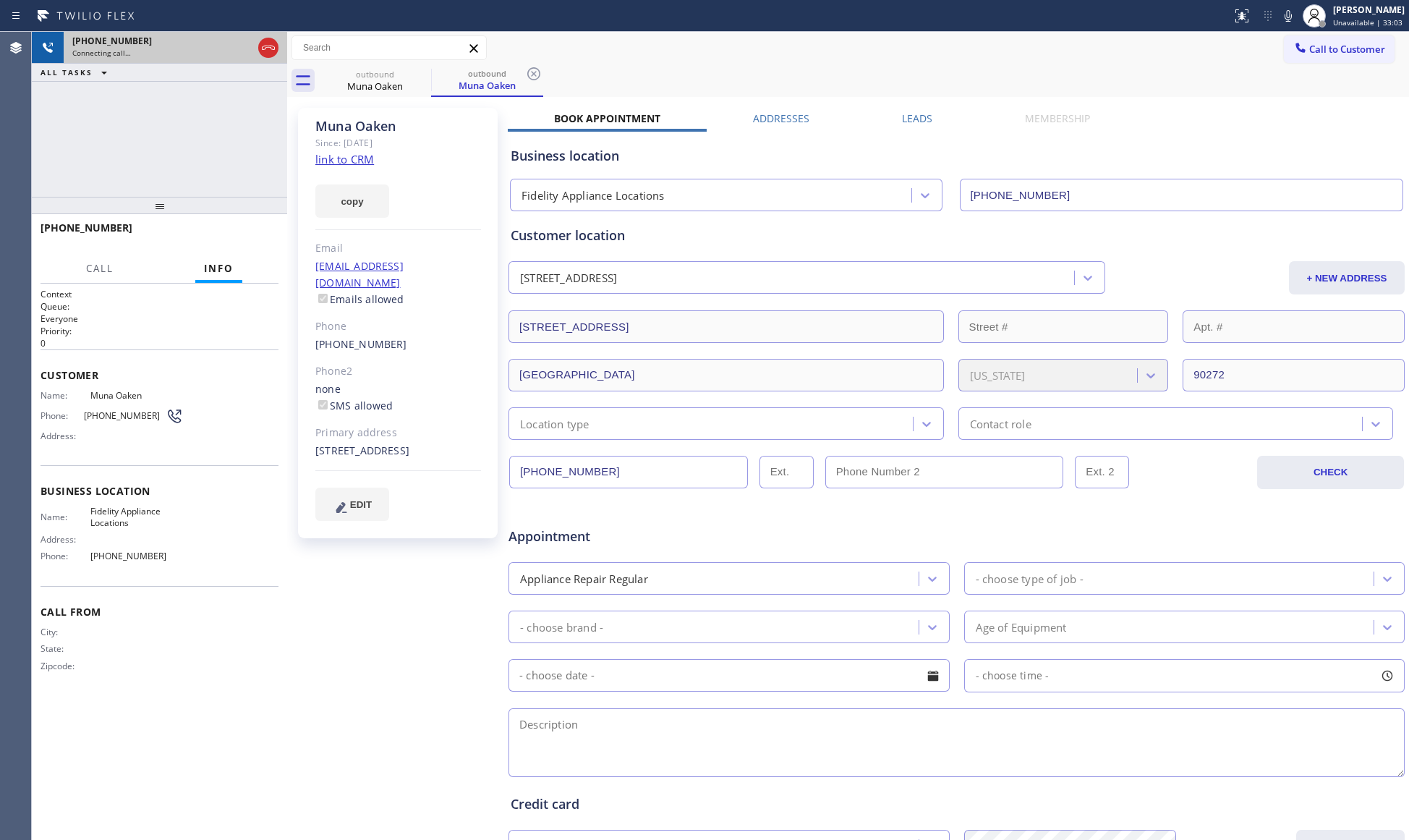
click at [272, 58] on div at bounding box center [269, 48] width 26 height 32
click at [272, 42] on icon at bounding box center [268, 47] width 17 height 17
click at [404, 76] on div "outbound" at bounding box center [375, 73] width 109 height 11
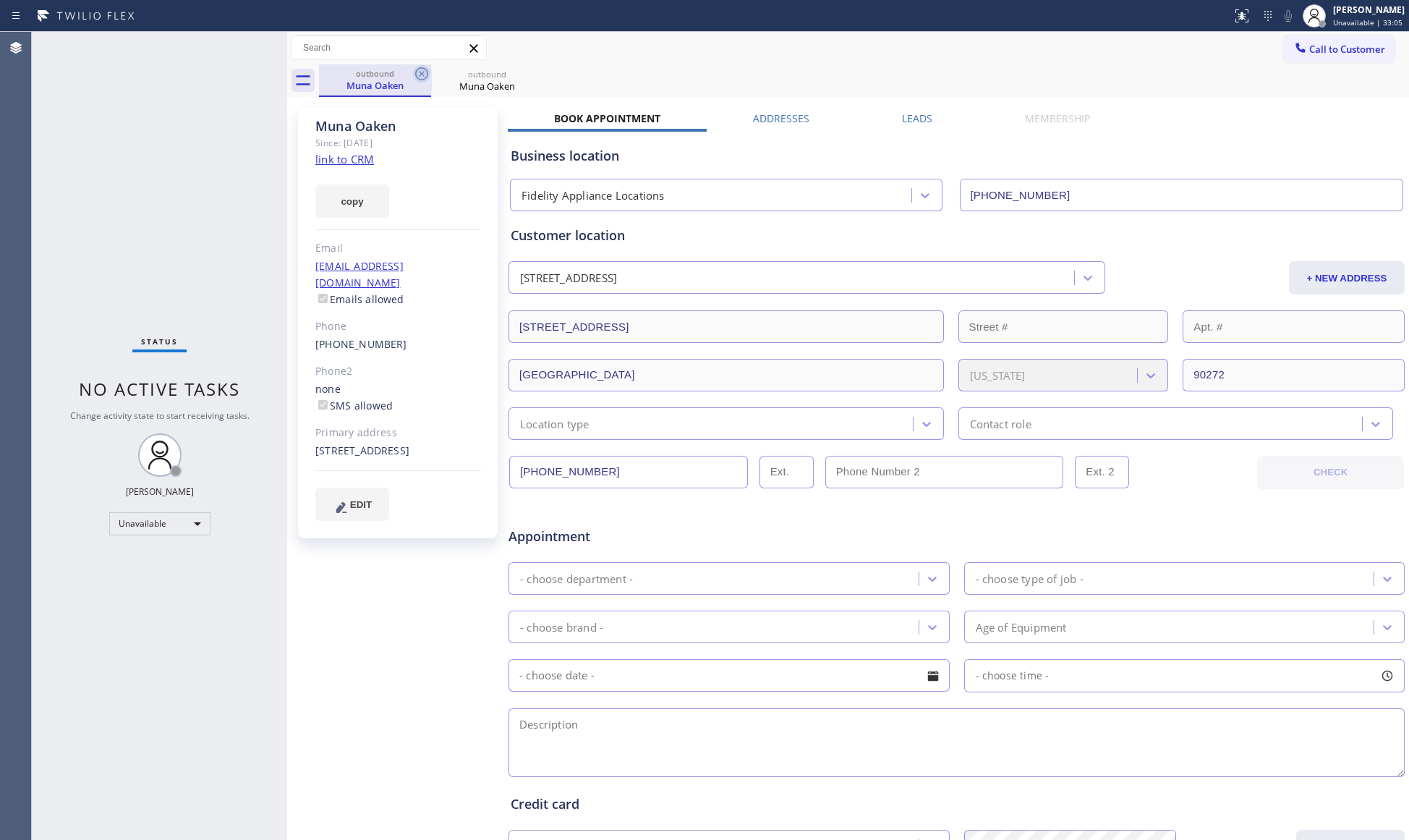
click at [425, 80] on icon at bounding box center [421, 73] width 17 height 17
click at [425, 79] on icon at bounding box center [422, 74] width 13 height 13
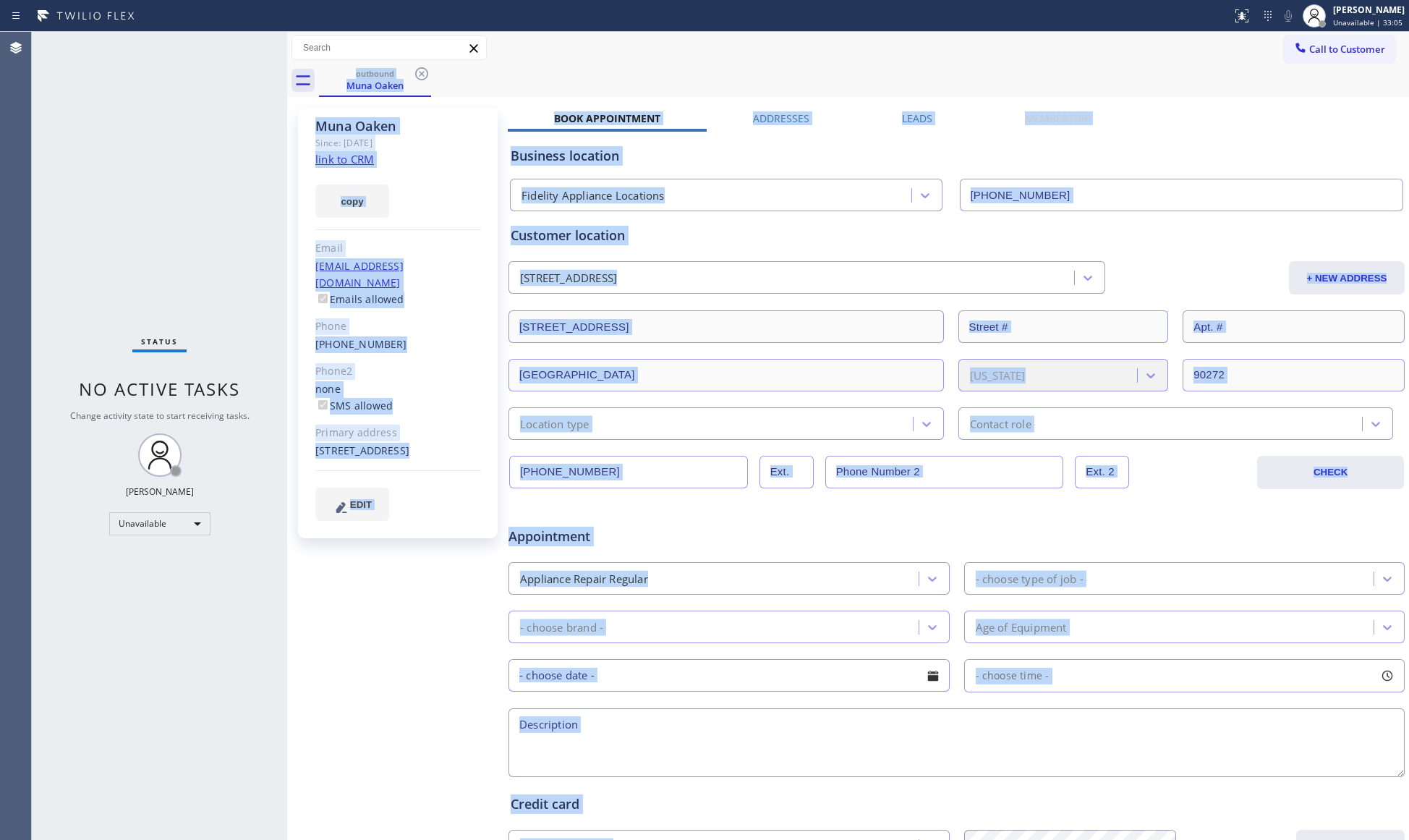
click at [425, 78] on div "outbound Muna Oaken" at bounding box center [864, 80] width 1090 height 32
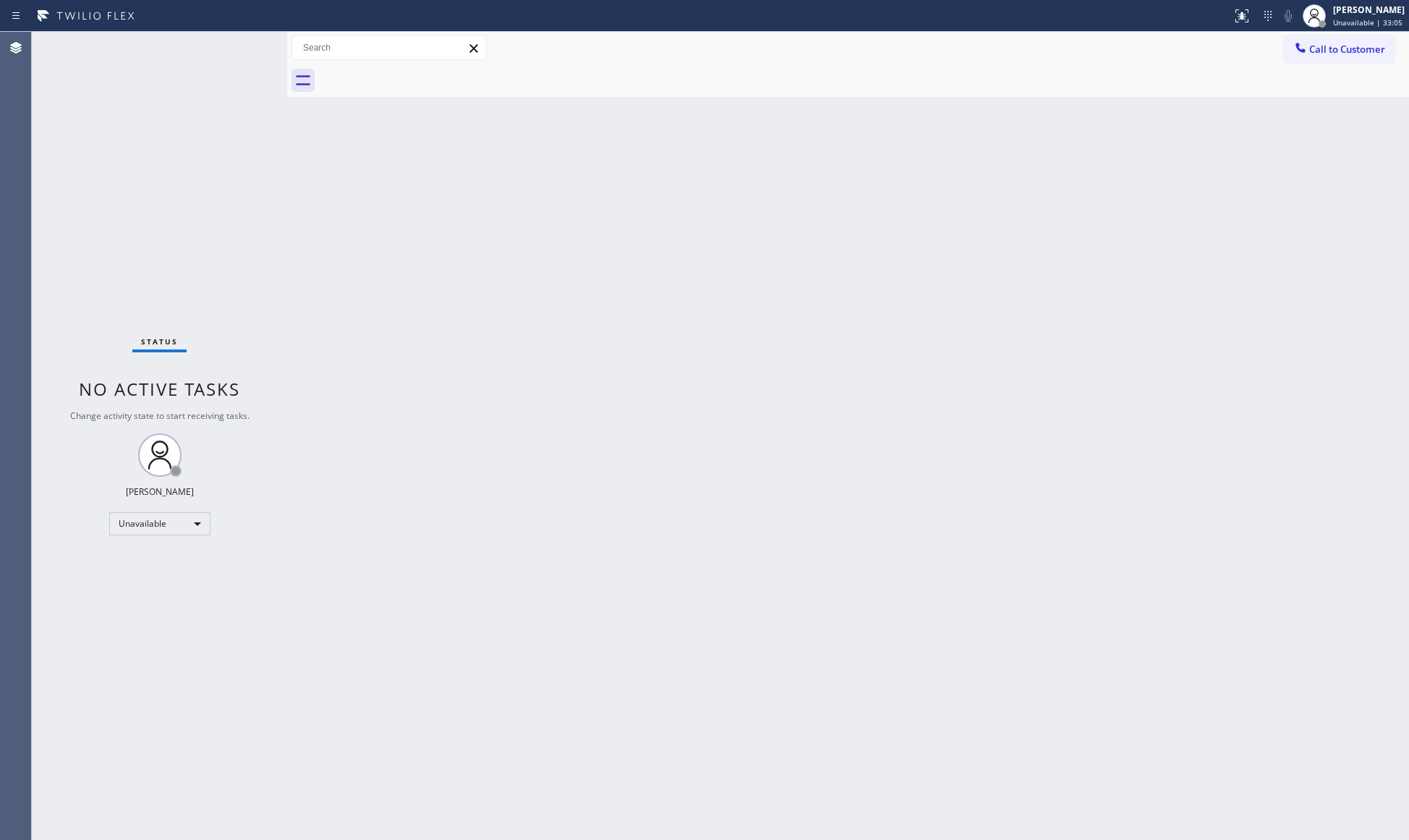
click at [425, 78] on div at bounding box center [864, 80] width 1090 height 32
drag, startPoint x: 1189, startPoint y: 251, endPoint x: 1247, endPoint y: 171, distance: 98.8
click at [1194, 247] on div "Back to Dashboard Change Sender ID Customers Technicians Select a contact Outbo…" at bounding box center [848, 436] width 1122 height 808
click at [1290, 49] on button "Call to Customer" at bounding box center [1339, 49] width 110 height 27
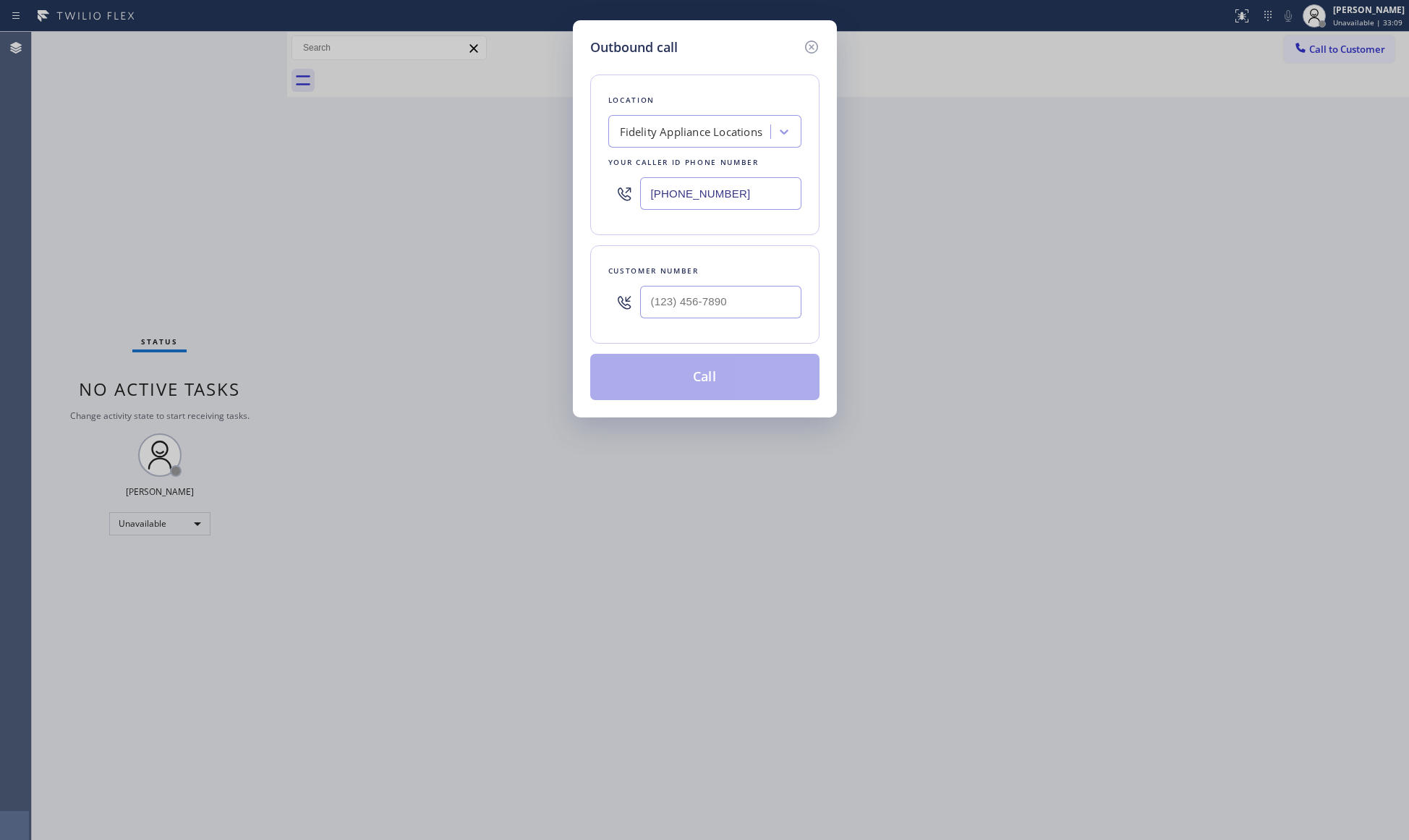
drag, startPoint x: 755, startPoint y: 189, endPoint x: 515, endPoint y: 209, distance: 240.8
click at [542, 197] on div "Outbound call Location Fidelity Appliance Locations Your caller id phone number…" at bounding box center [704, 420] width 1409 height 840
type input "[PHONE_NUMBER]"
click at [756, 318] on input "(___) ___-____" at bounding box center [721, 302] width 162 height 32
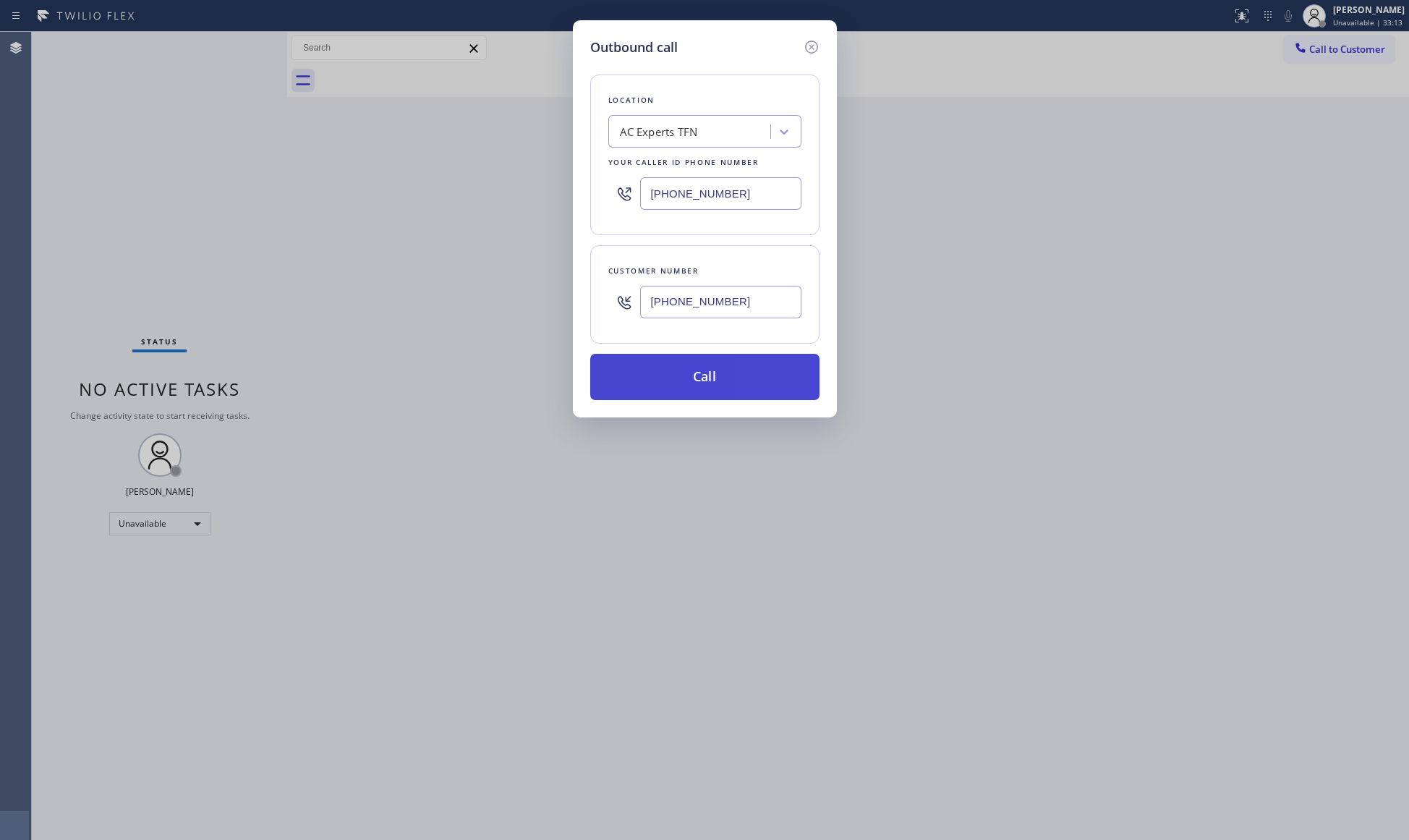
type input "[PHONE_NUMBER]"
click at [744, 389] on button "Call" at bounding box center [705, 377] width 229 height 46
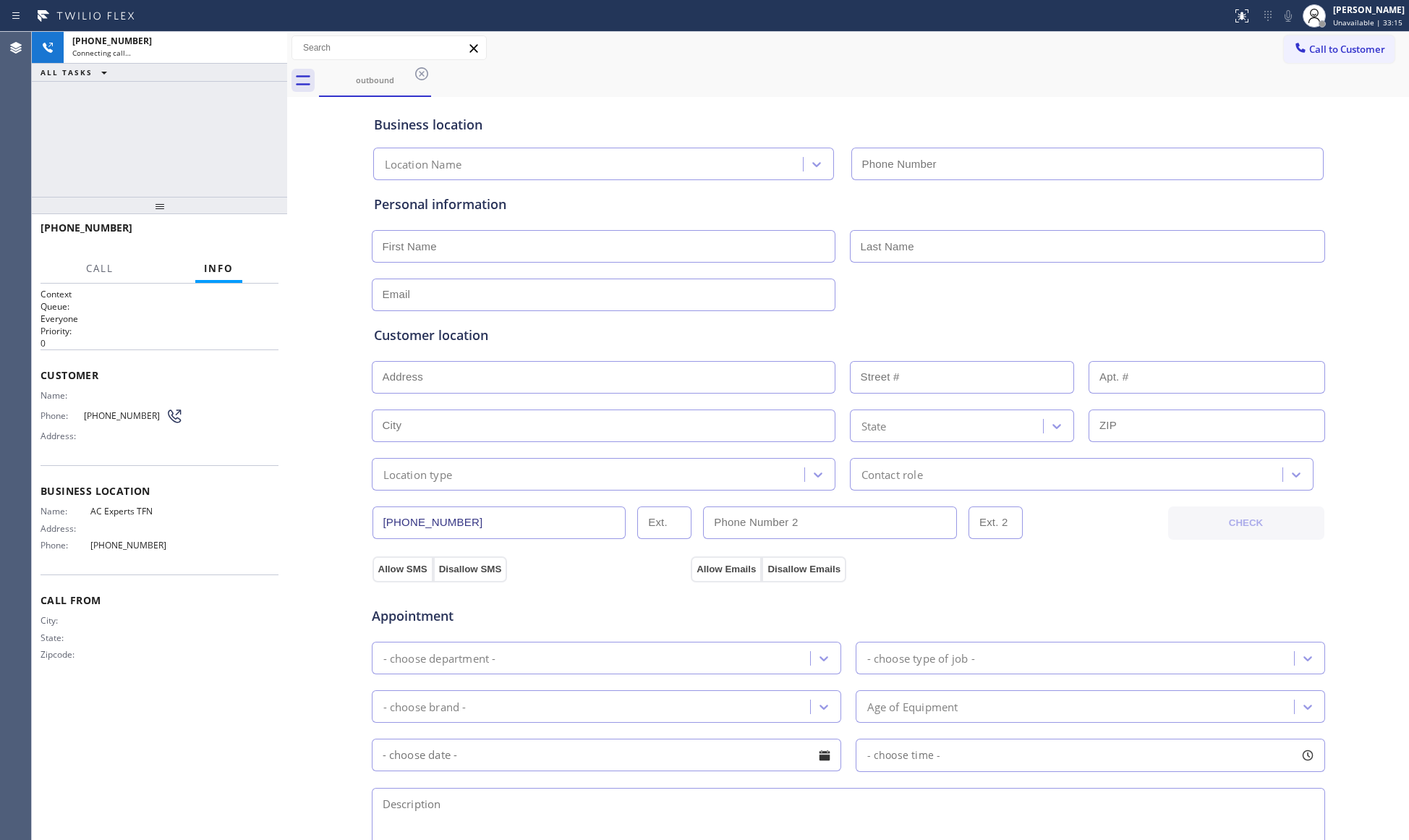
type input "[PHONE_NUMBER]"
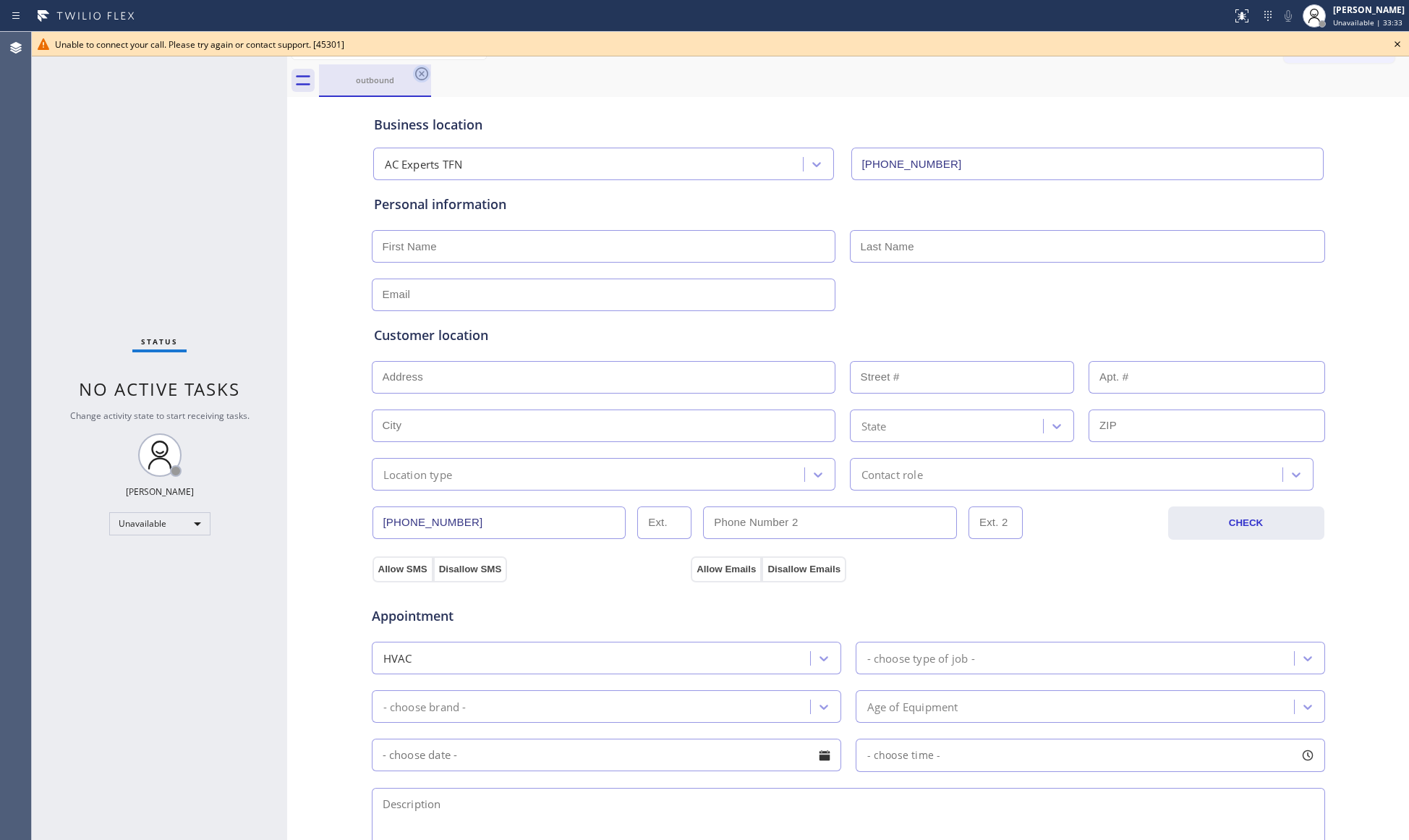
click at [413, 76] on icon at bounding box center [421, 73] width 17 height 17
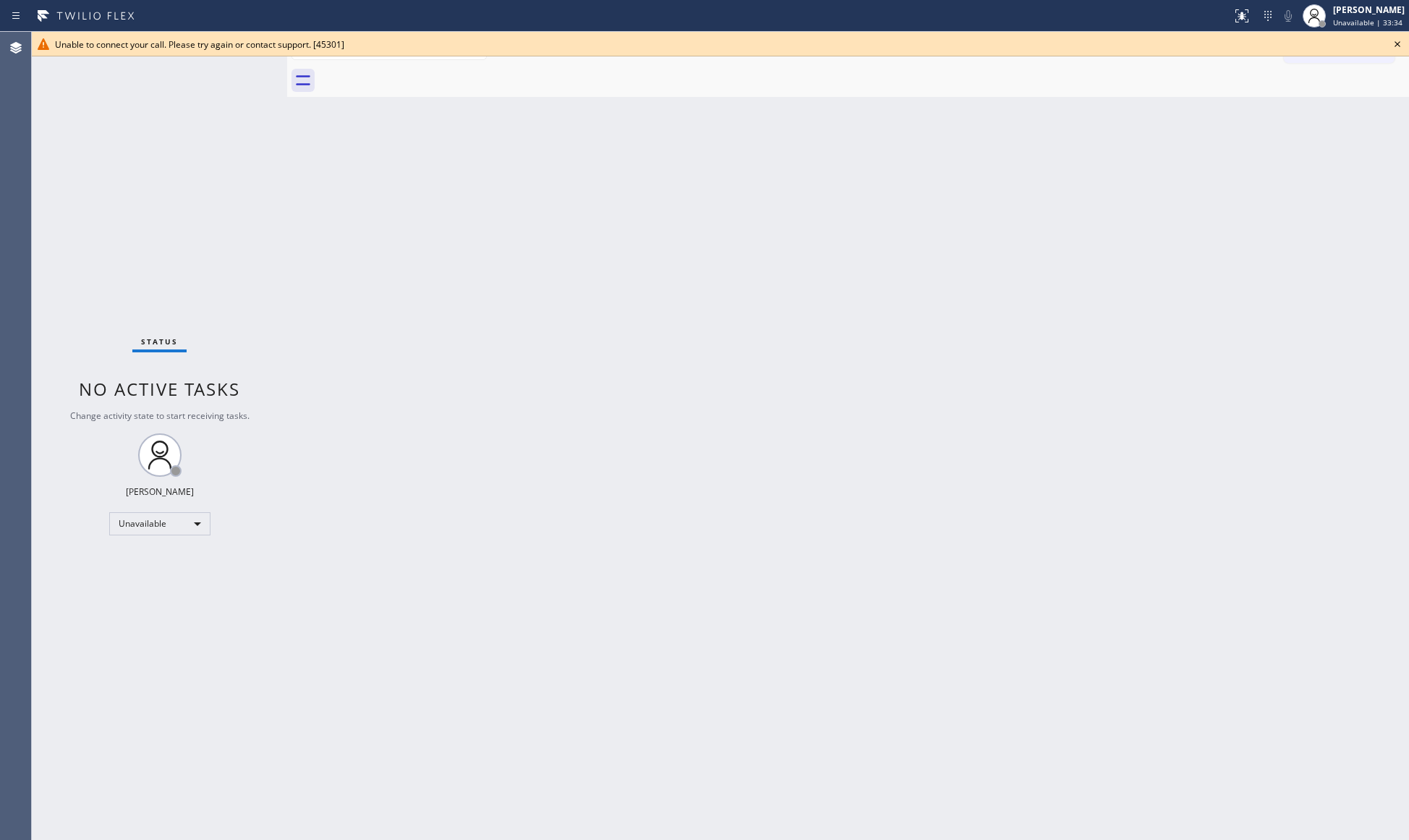
click at [1389, 42] on div "Unable to connect your call. Please try again or contact support. [45301]" at bounding box center [721, 45] width 1377 height 25
click at [1394, 42] on icon at bounding box center [1397, 44] width 17 height 17
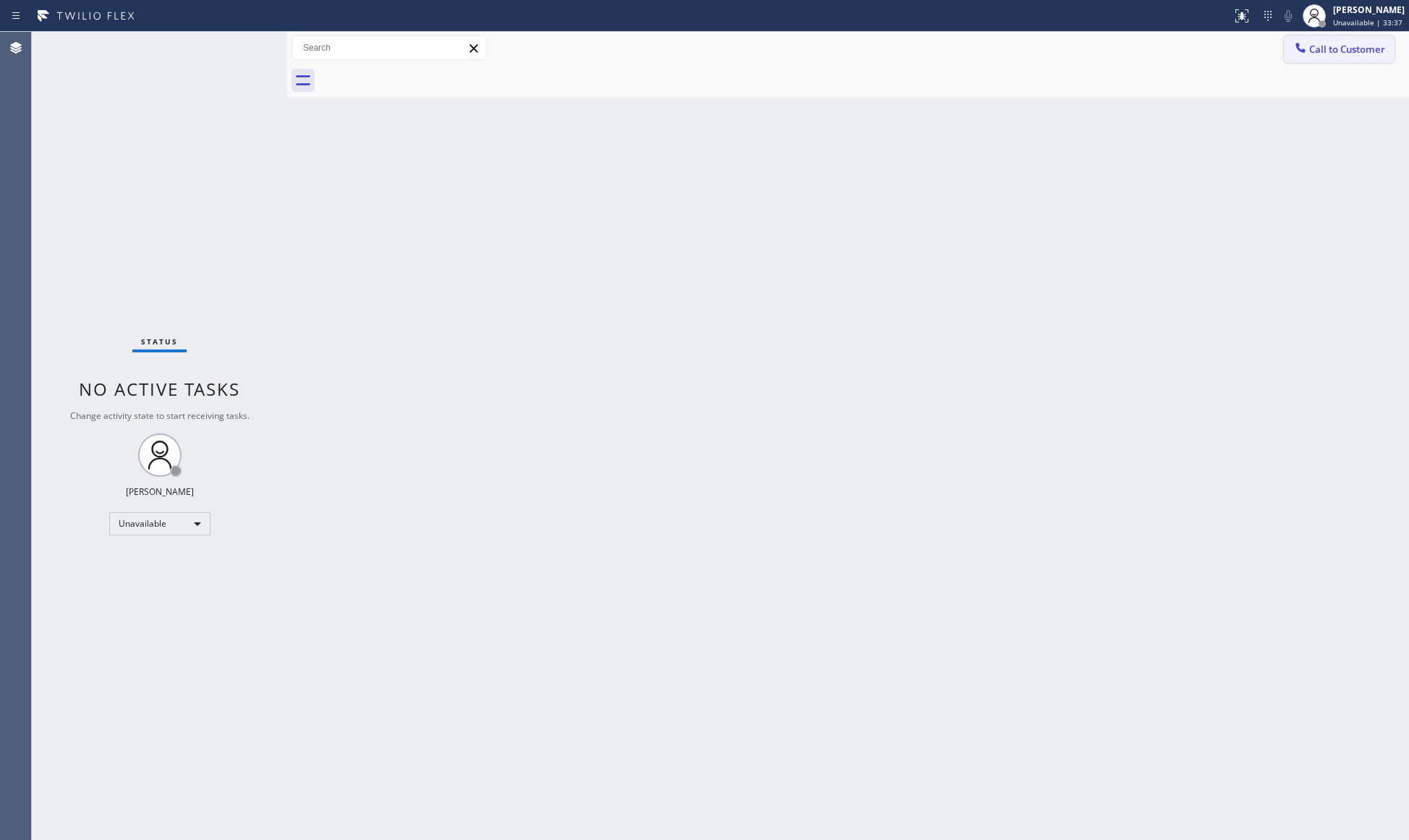
click at [1332, 46] on span "Call to Customer" at bounding box center [1347, 49] width 76 height 13
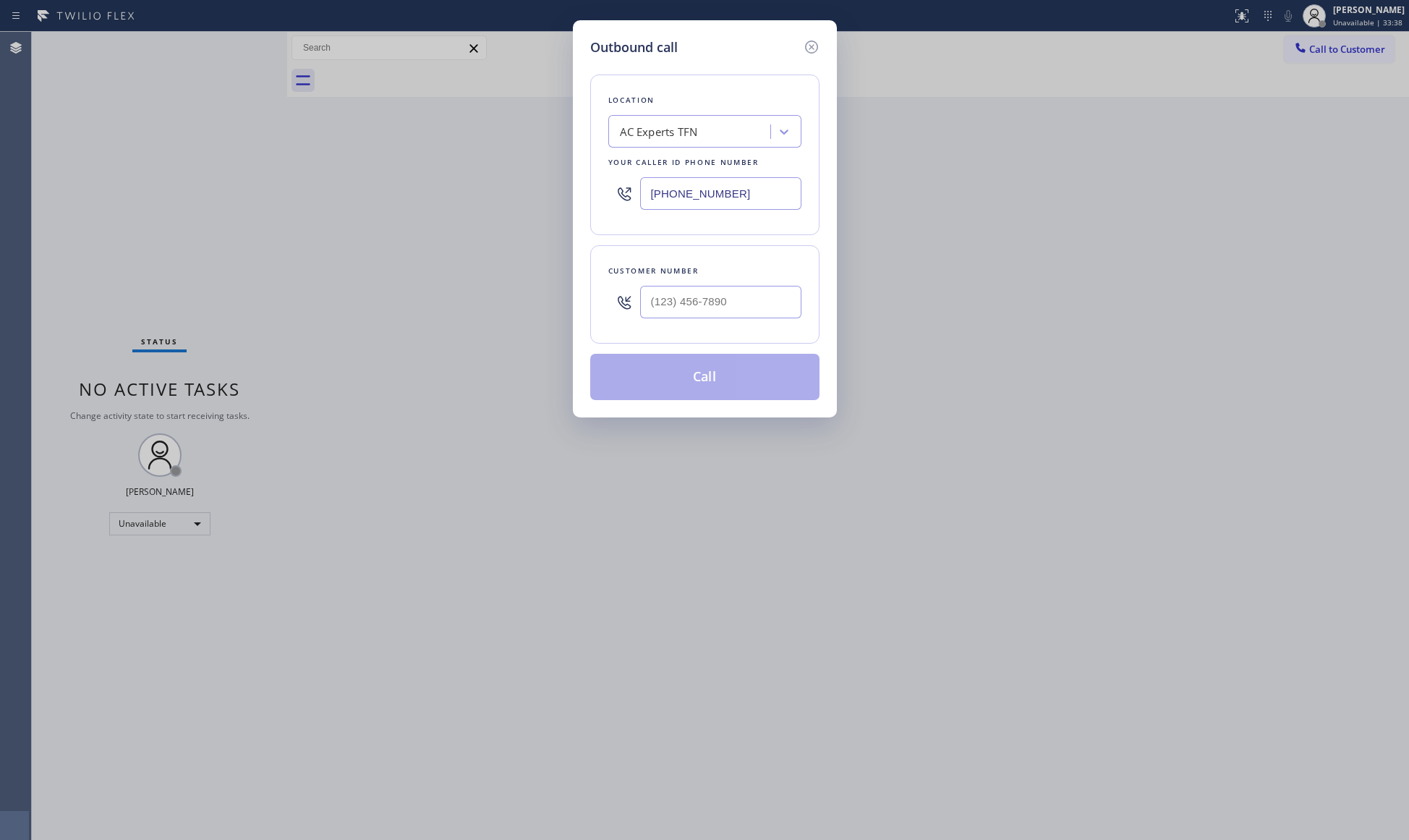
drag, startPoint x: 749, startPoint y: 194, endPoint x: 581, endPoint y: 175, distance: 169.1
click at [581, 175] on div "Outbound call Location AC Experts TFN Your caller id phone number [PHONE_NUMBER…" at bounding box center [705, 219] width 264 height 397
type input "[PHONE_NUMBER]"
click at [788, 291] on input "(___) ___-____" at bounding box center [721, 302] width 162 height 32
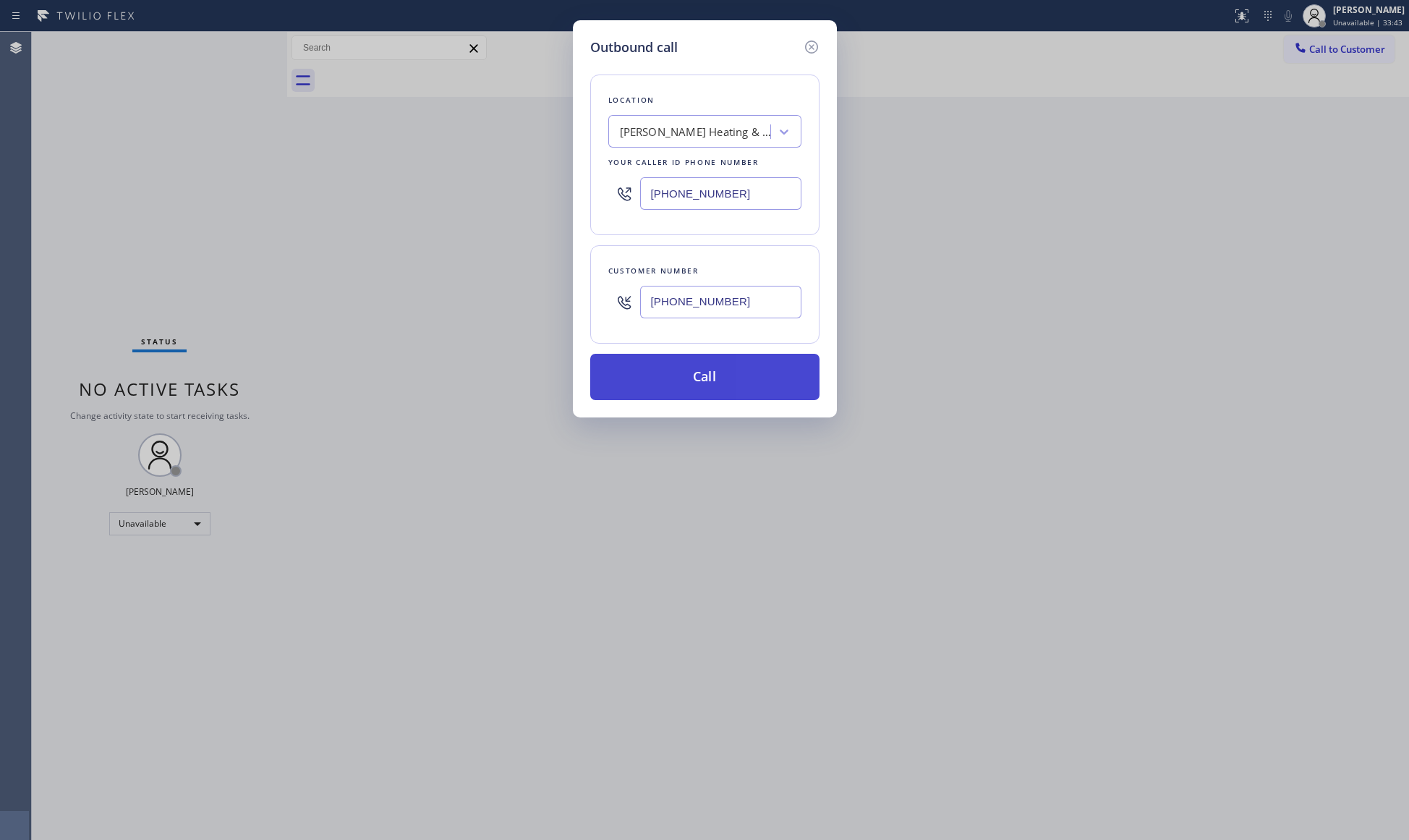
type input "[PHONE_NUMBER]"
click at [740, 370] on button "Call" at bounding box center [705, 377] width 229 height 46
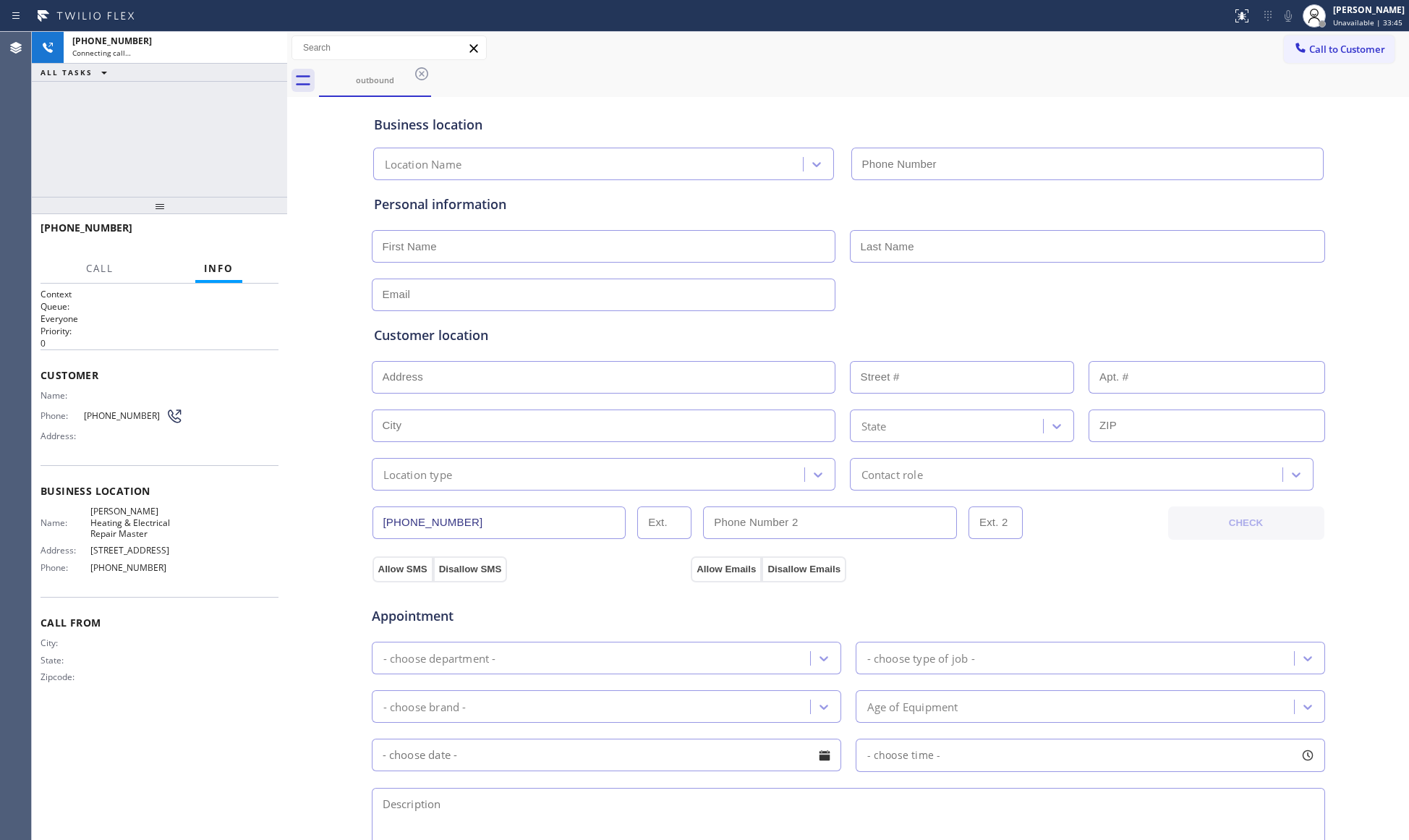
type input "[PHONE_NUMBER]"
drag, startPoint x: 782, startPoint y: 349, endPoint x: 424, endPoint y: 73, distance: 452.0
click at [424, 73] on icon at bounding box center [421, 73] width 17 height 17
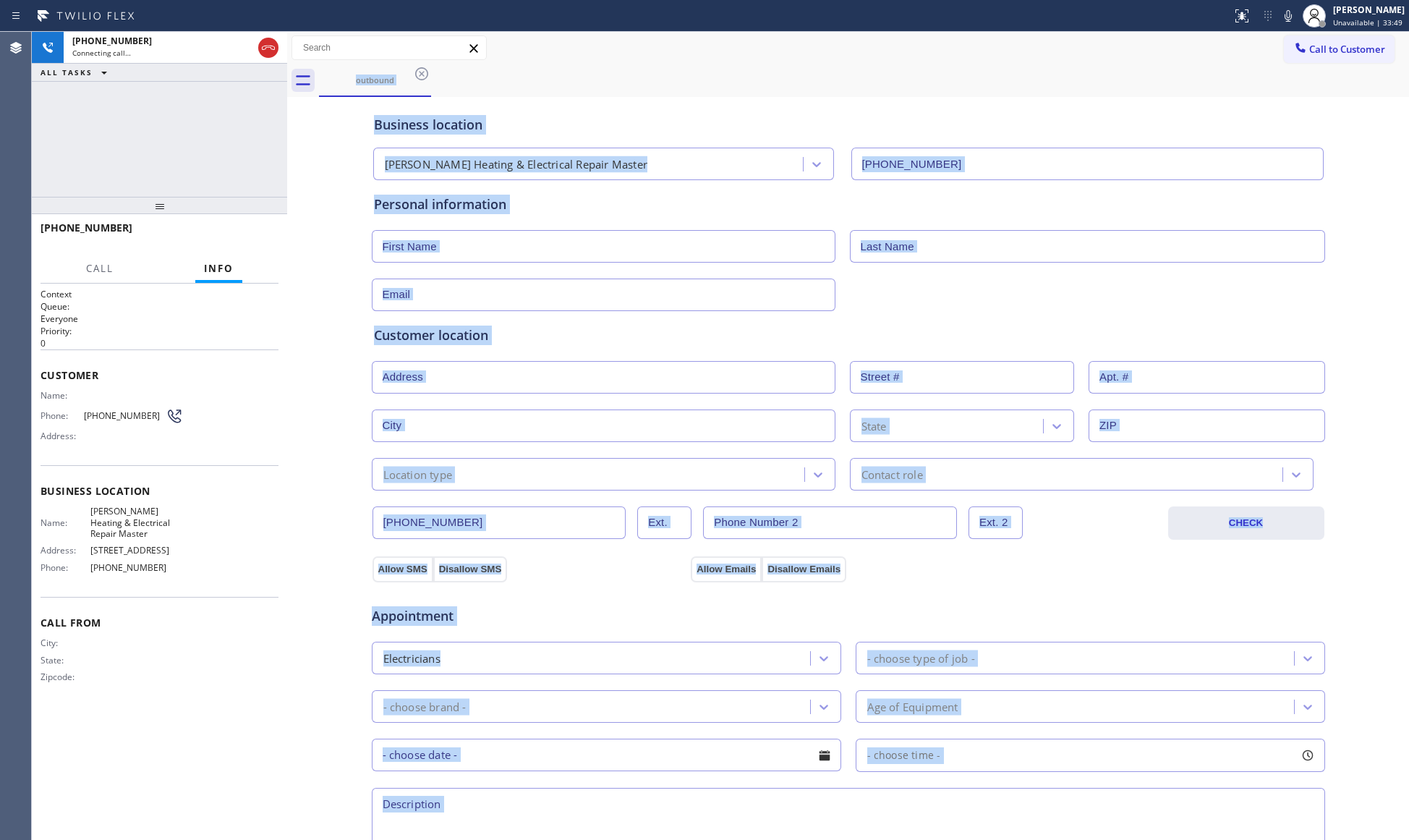
click at [424, 73] on div "outbound" at bounding box center [864, 80] width 1090 height 32
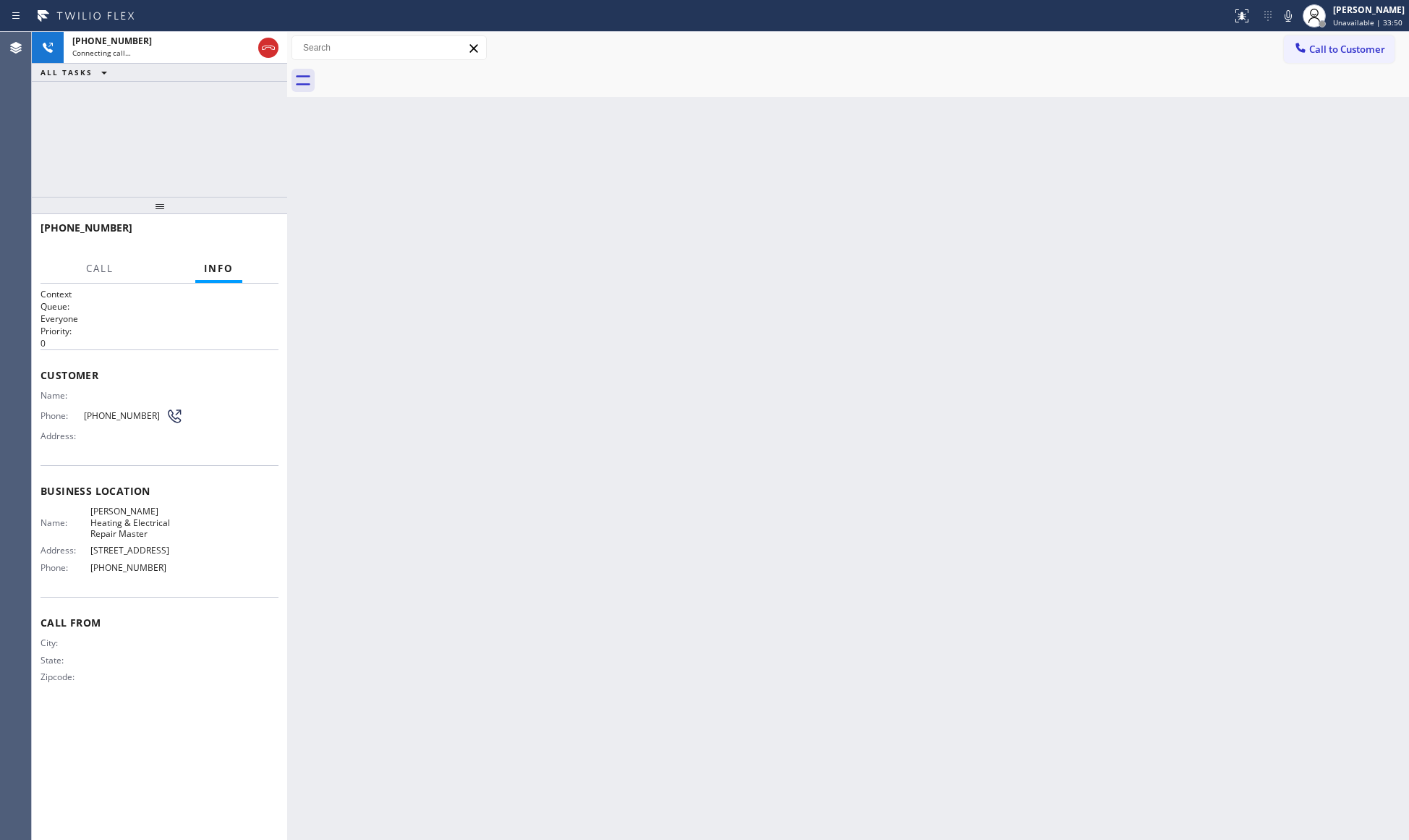
click at [551, 88] on div at bounding box center [864, 80] width 1090 height 32
click at [723, 207] on div "Back to Dashboard Change Sender ID Customers Technicians Select a contact Outbo…" at bounding box center [848, 436] width 1122 height 808
click at [242, 232] on span "HANG UP" at bounding box center [245, 234] width 45 height 10
drag, startPoint x: 242, startPoint y: 232, endPoint x: 191, endPoint y: 176, distance: 75.7
click at [191, 176] on div "ALL TASKS ALL TASKS ACTIVE TASKS TASKS IN WRAP UP [PHONE_NUMBER] Wrap up | 00:0…" at bounding box center [160, 436] width 256 height 808
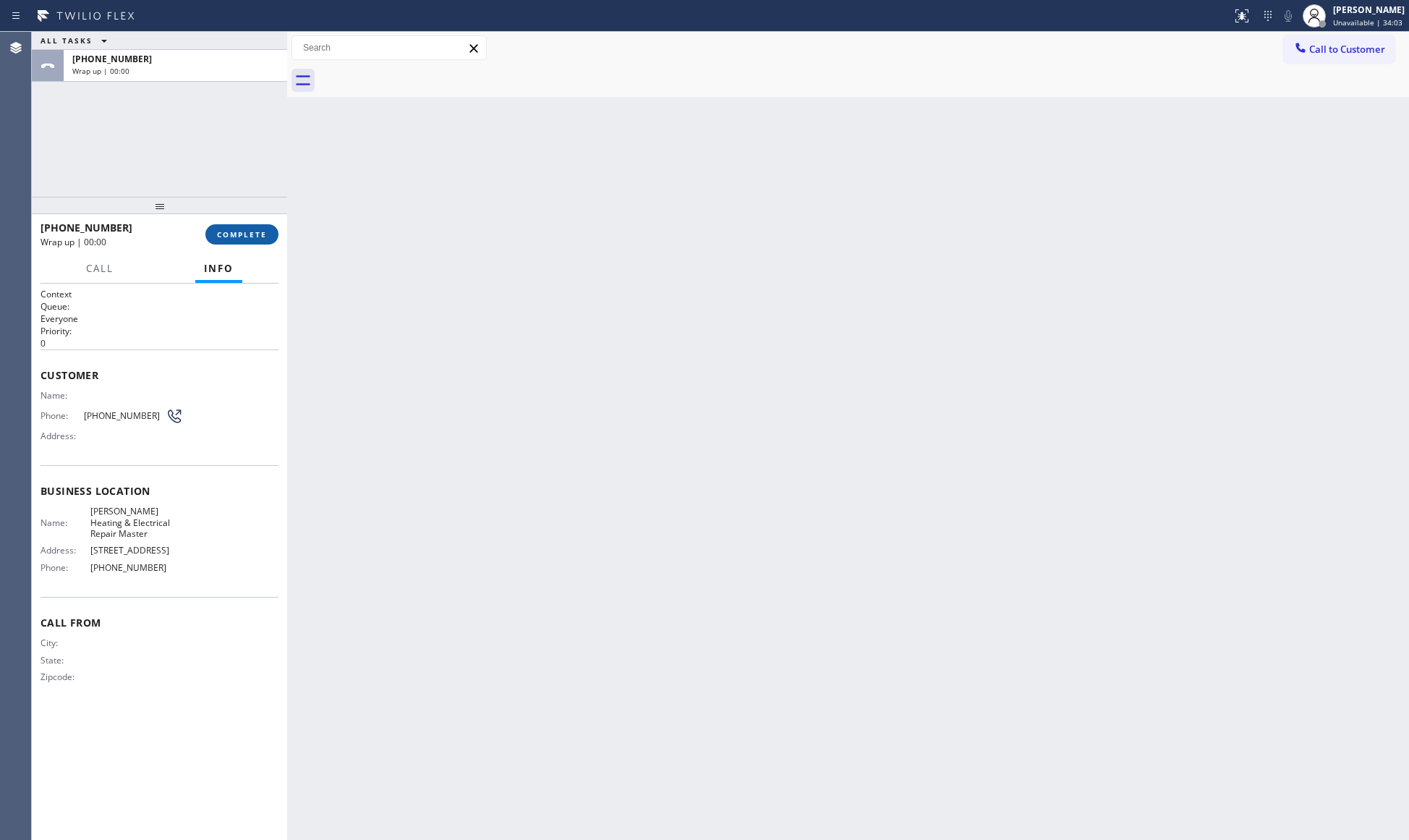
click at [265, 243] on button "COMPLETE" at bounding box center [242, 234] width 73 height 21
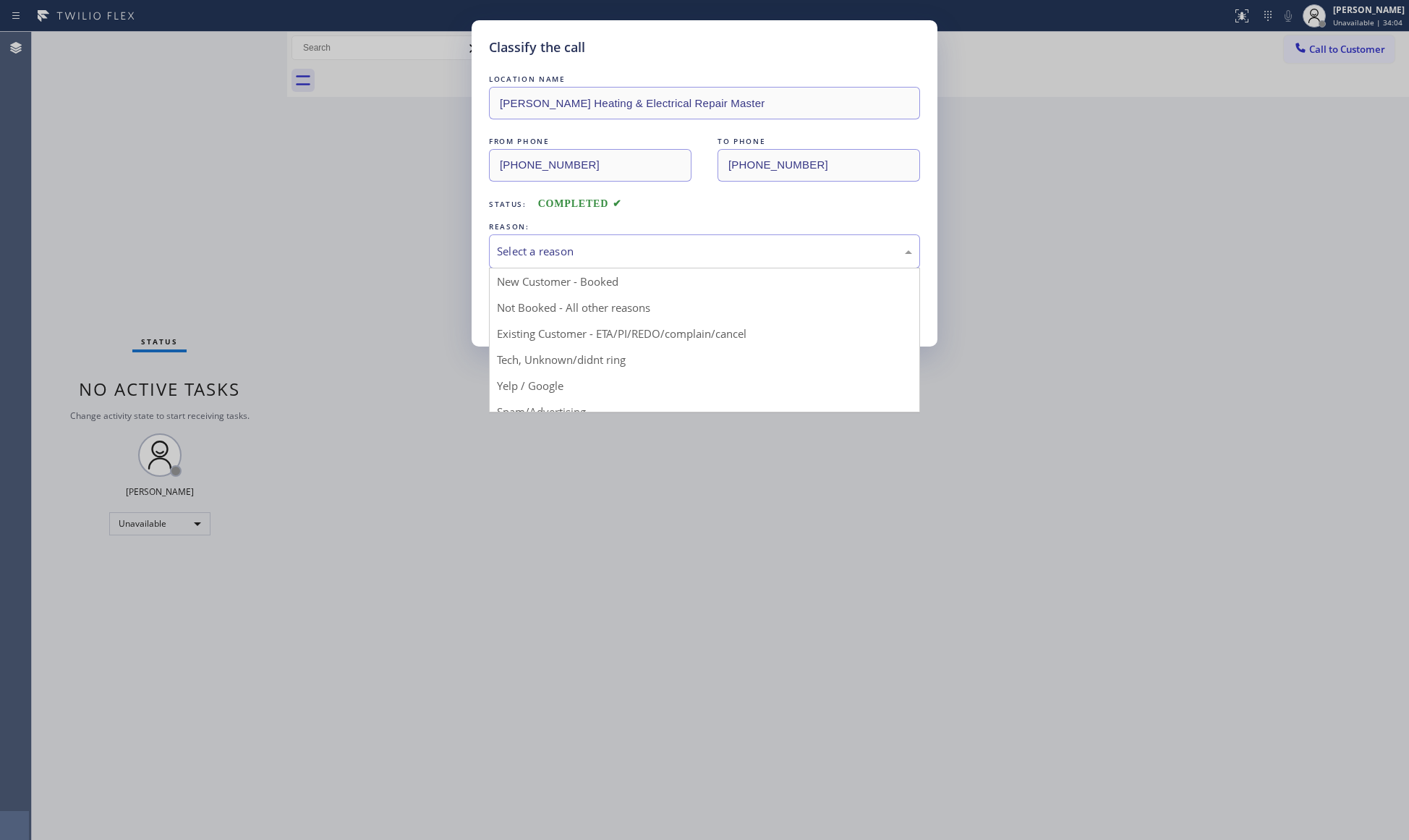
click at [514, 266] on div "Select a reason" at bounding box center [704, 251] width 431 height 34
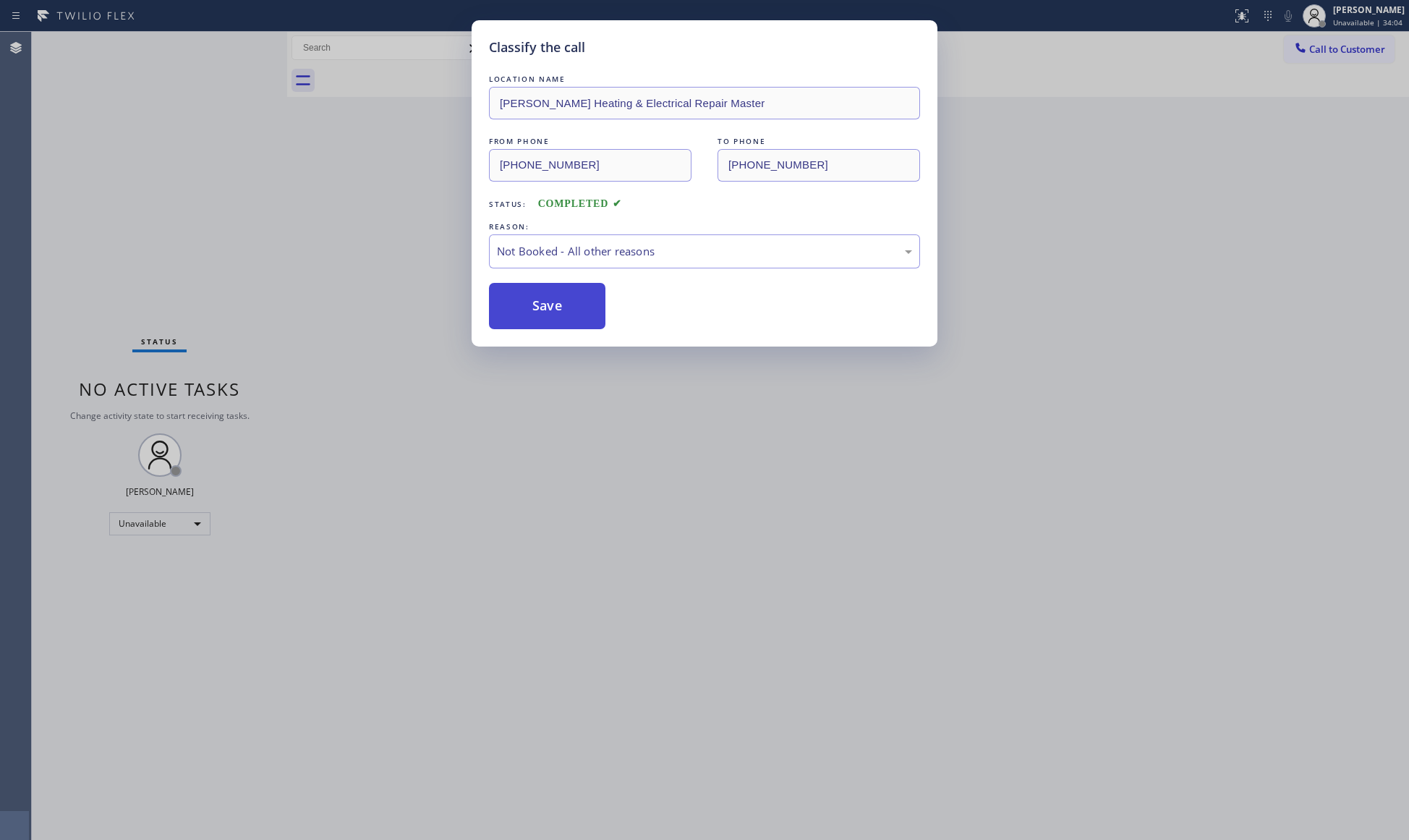
click at [528, 311] on button "Save" at bounding box center [547, 306] width 116 height 46
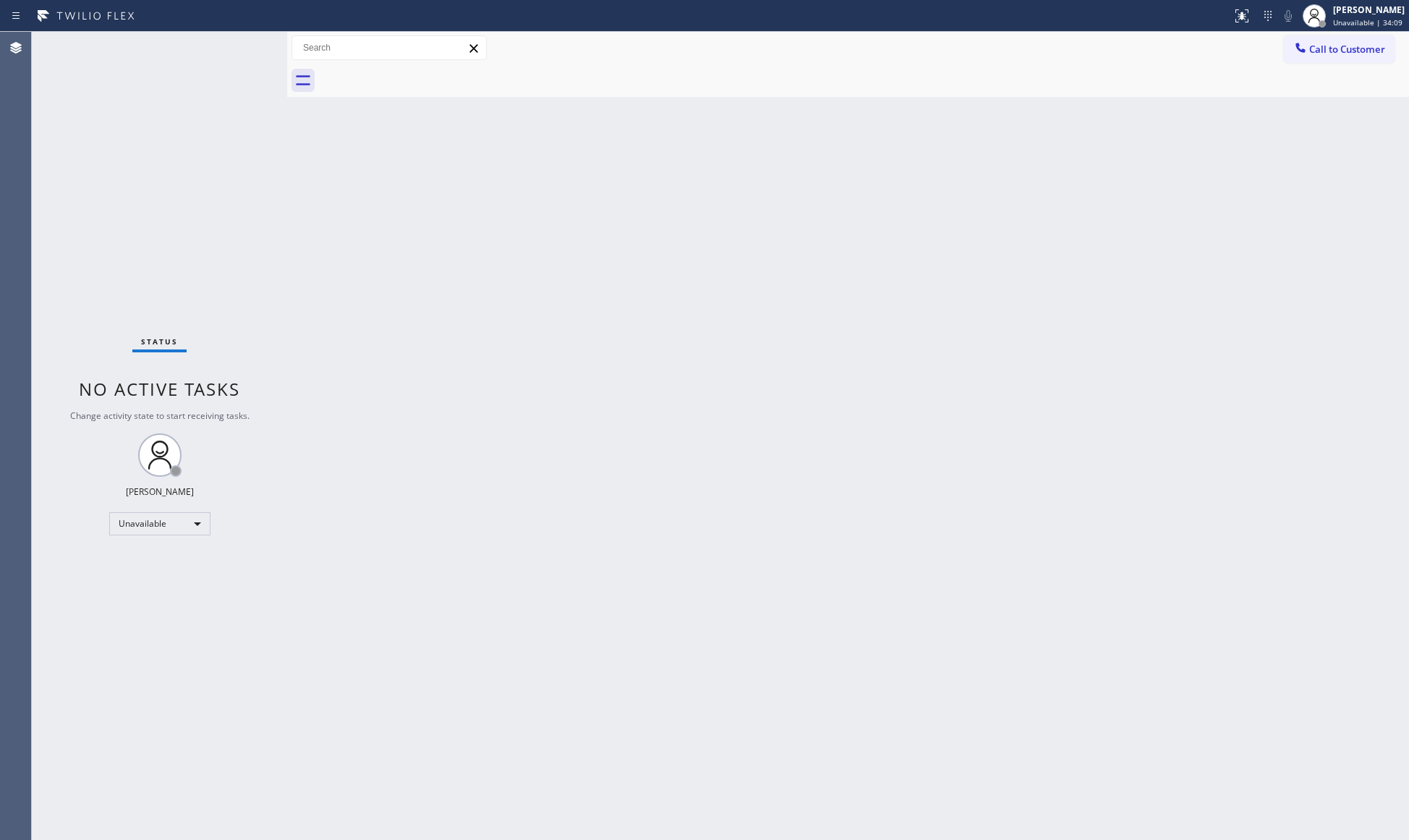
click at [1143, 296] on div "Back to Dashboard Change Sender ID Customers Technicians Select a contact Outbo…" at bounding box center [848, 436] width 1122 height 808
click at [1313, 56] on button "Call to Customer" at bounding box center [1339, 49] width 110 height 27
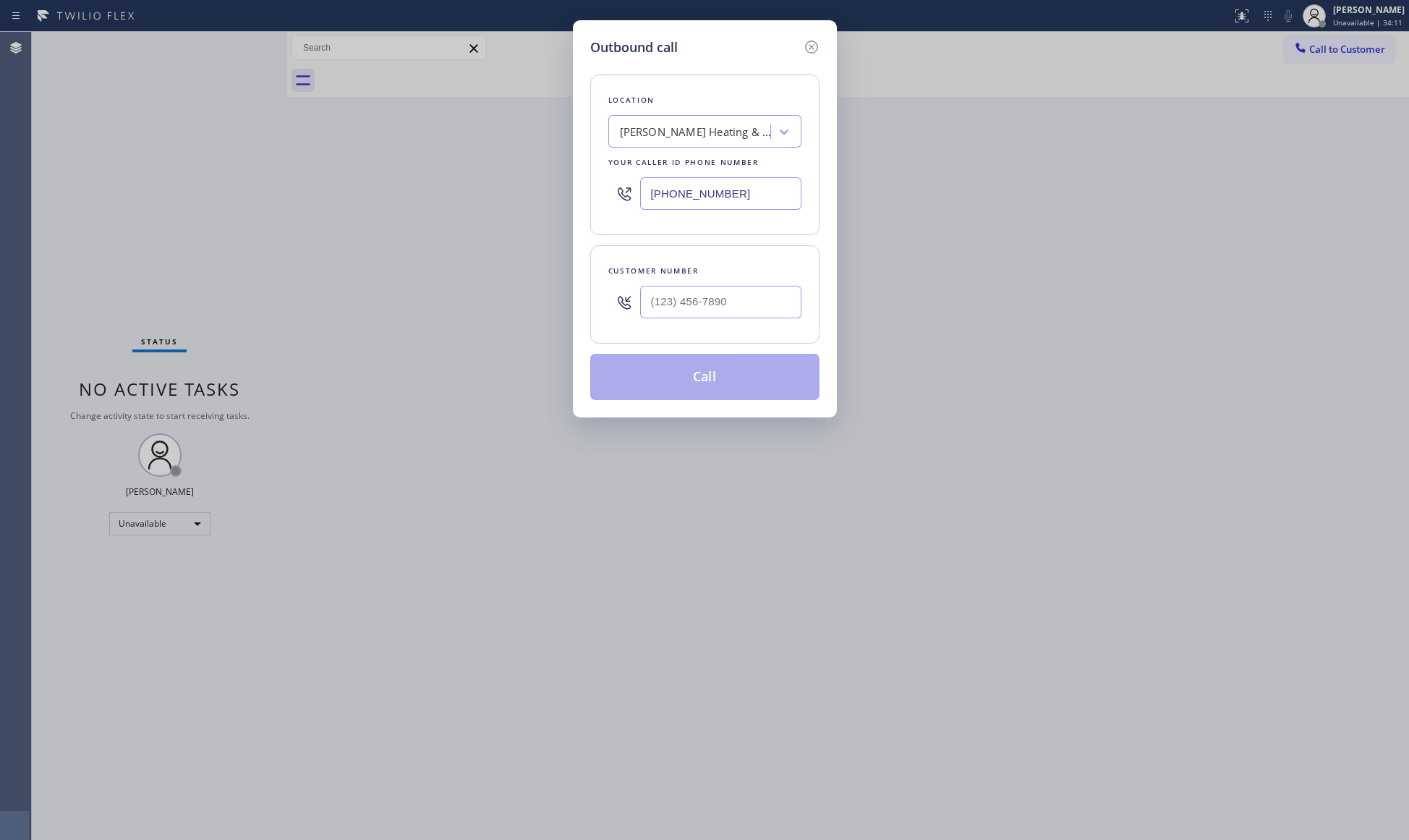
drag, startPoint x: 825, startPoint y: 191, endPoint x: 805, endPoint y: 191, distance: 20.0
click at [805, 191] on div "Outbound call Location [PERSON_NAME] Heating & Electrical Repair Master Your ca…" at bounding box center [705, 219] width 264 height 397
drag, startPoint x: 801, startPoint y: 190, endPoint x: 778, endPoint y: 188, distance: 23.1
click at [781, 188] on div "Location [PERSON_NAME] Heating & Electrical Repair Master Your caller id phone …" at bounding box center [705, 154] width 229 height 161
drag, startPoint x: 778, startPoint y: 188, endPoint x: 631, endPoint y: 177, distance: 147.4
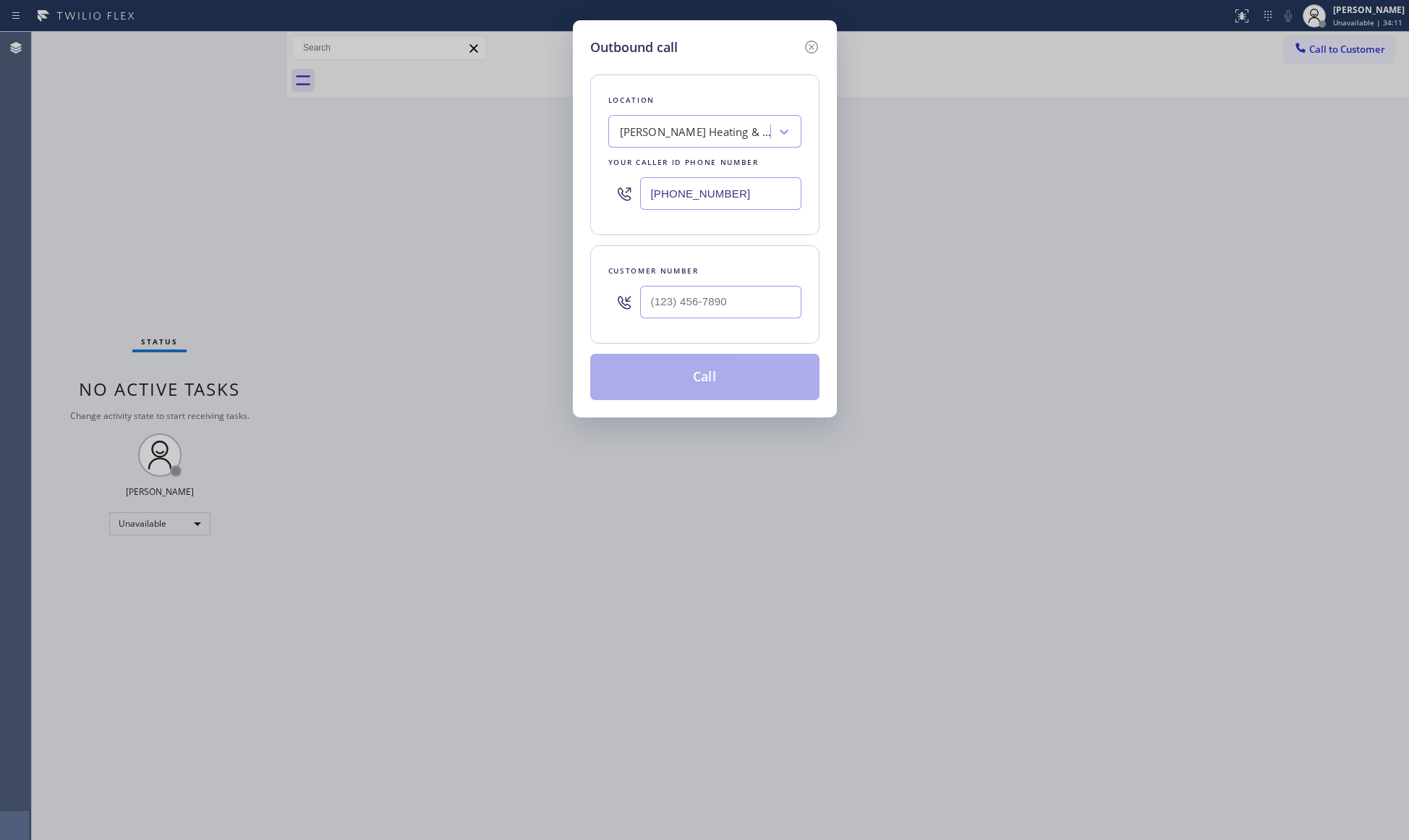
click at [631, 178] on div "[PHONE_NUMBER]" at bounding box center [705, 193] width 193 height 47
type input "[PHONE_NUMBER]"
click at [673, 307] on input "(___) 213-7893" at bounding box center [721, 302] width 162 height 32
drag, startPoint x: 752, startPoint y: 309, endPoint x: 627, endPoint y: 303, distance: 125.1
click at [633, 305] on div "(___) 213-7893" at bounding box center [705, 302] width 193 height 47
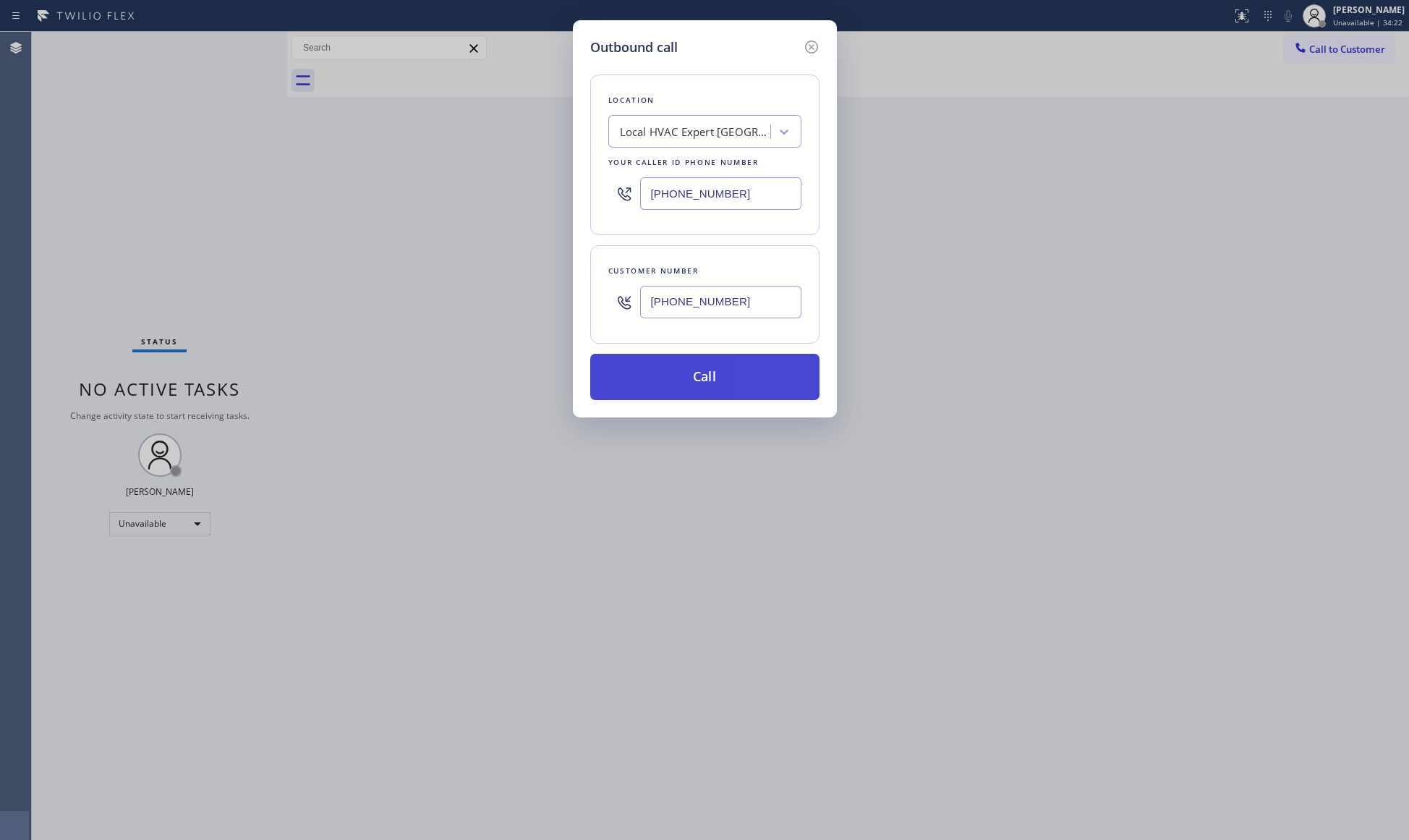
type input "[PHONE_NUMBER]"
click at [716, 379] on button "Call" at bounding box center [705, 377] width 229 height 46
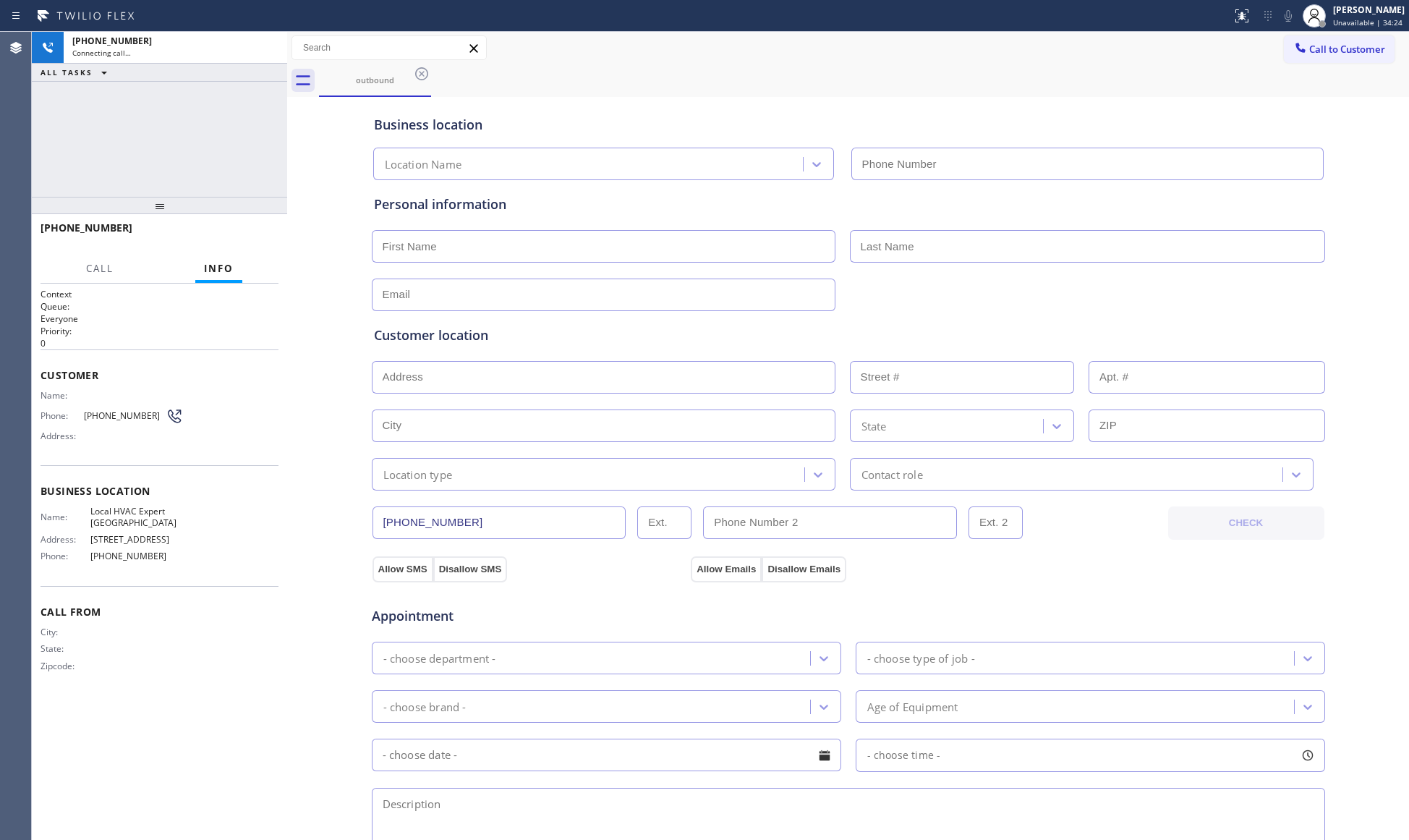
type input "[PHONE_NUMBER]"
click at [276, 246] on div "[PHONE_NUMBER] Live | 00:01 HANG UP" at bounding box center [159, 234] width 238 height 38
click at [273, 243] on button "HANG UP" at bounding box center [245, 234] width 68 height 21
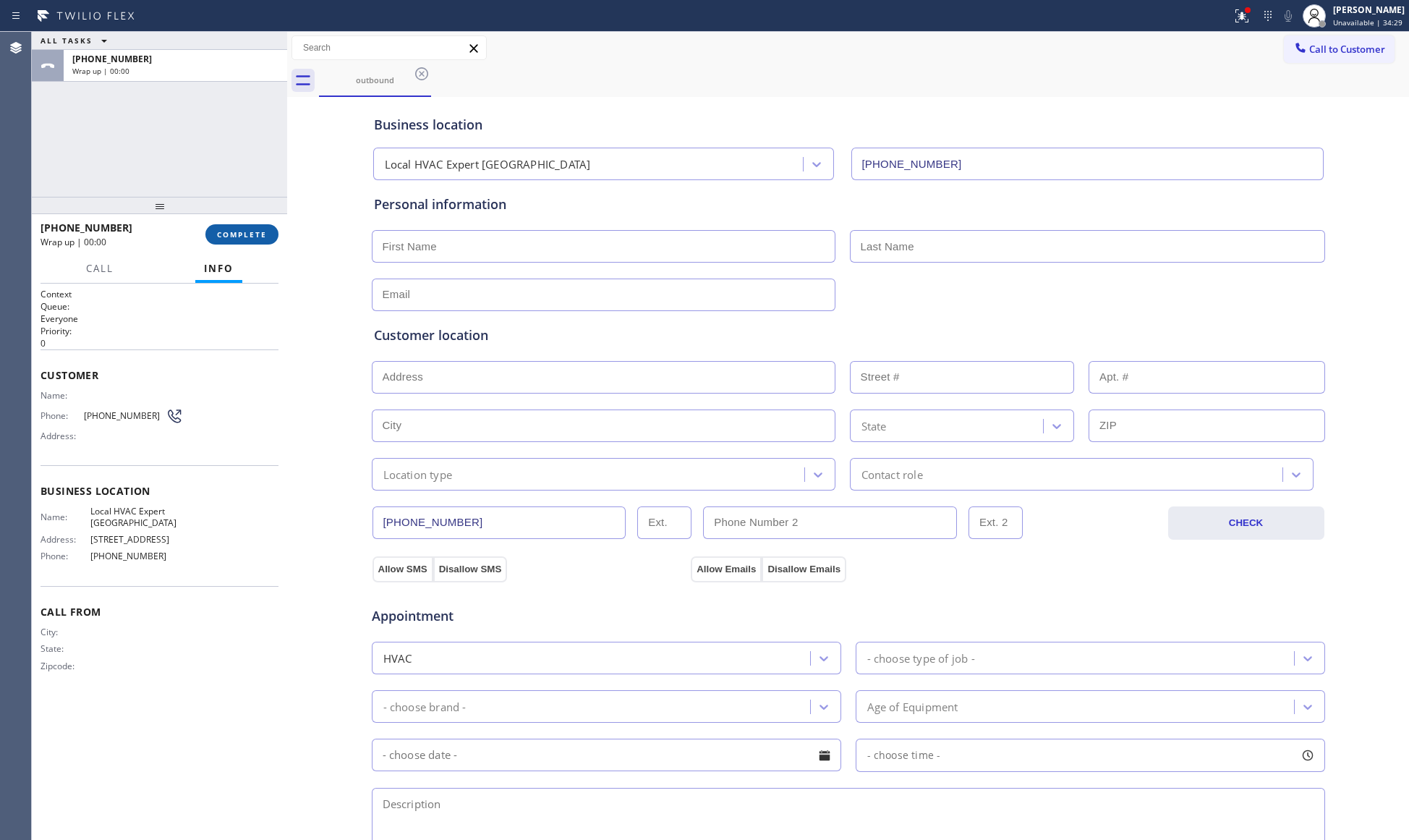
click at [270, 241] on button "COMPLETE" at bounding box center [242, 234] width 73 height 21
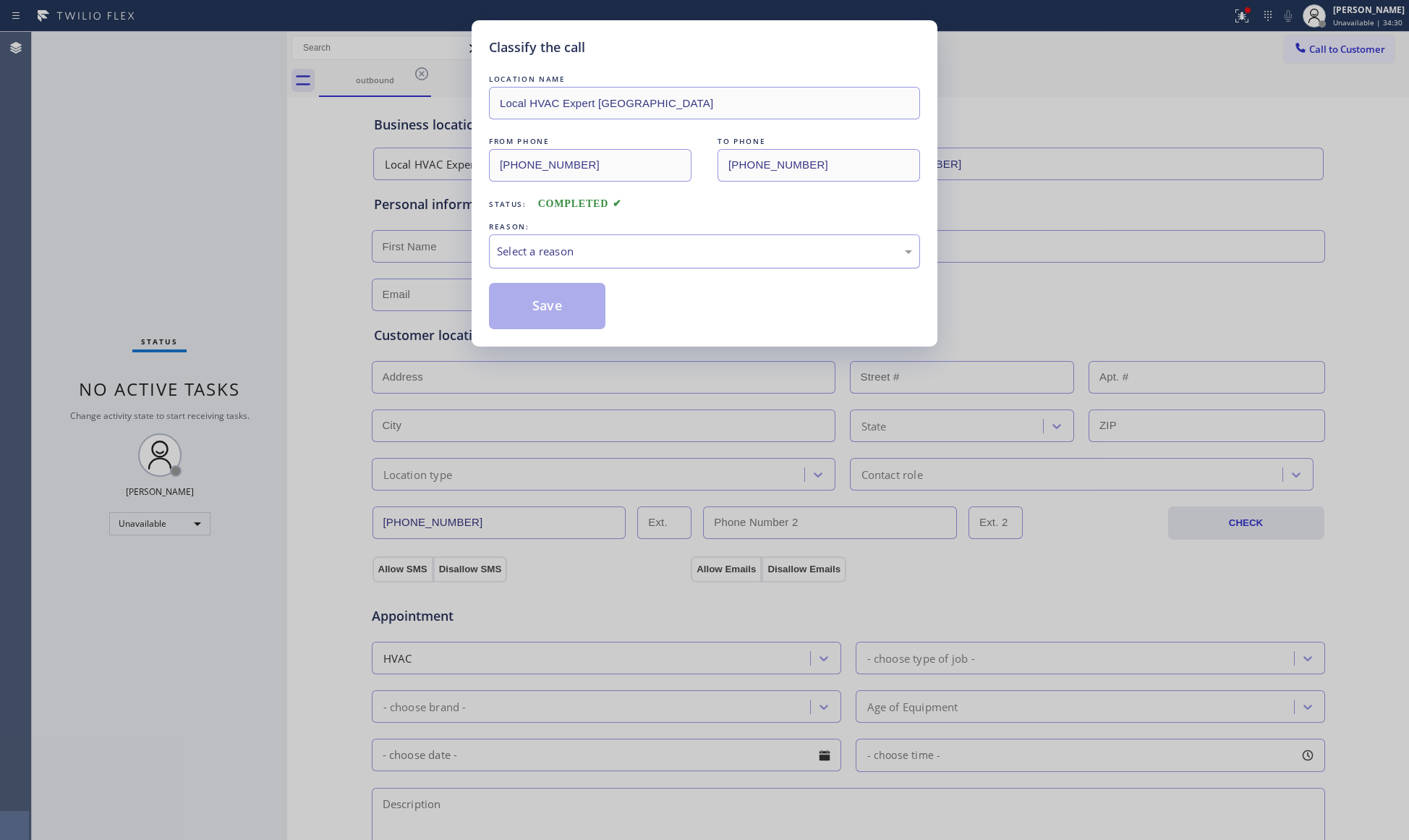
click at [533, 243] on div "Select a reason" at bounding box center [705, 251] width 416 height 16
click at [550, 295] on button "Save" at bounding box center [547, 306] width 116 height 46
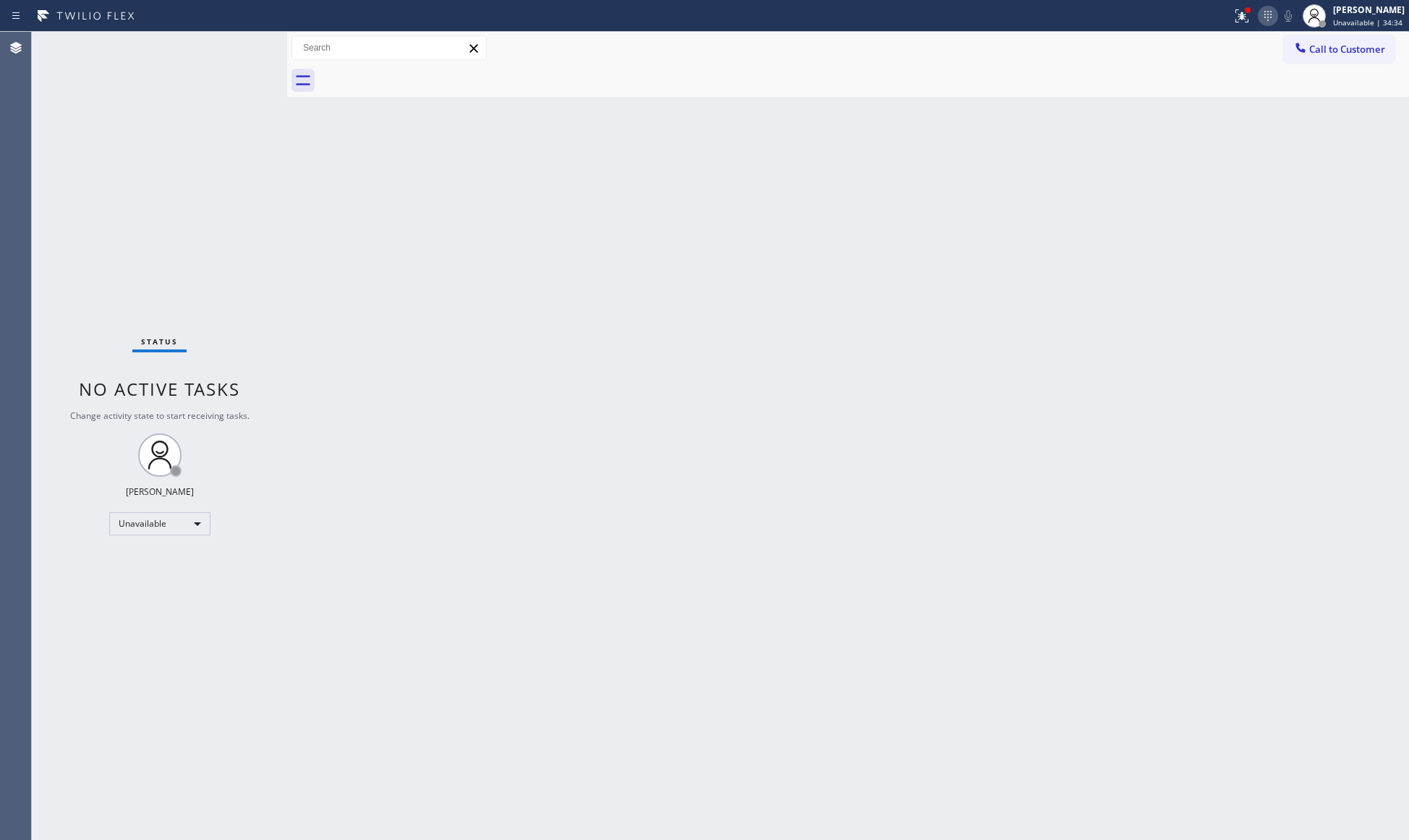
drag, startPoint x: 1260, startPoint y: 6, endPoint x: 1260, endPoint y: 21, distance: 15.0
click at [1260, 7] on div at bounding box center [1268, 16] width 21 height 17
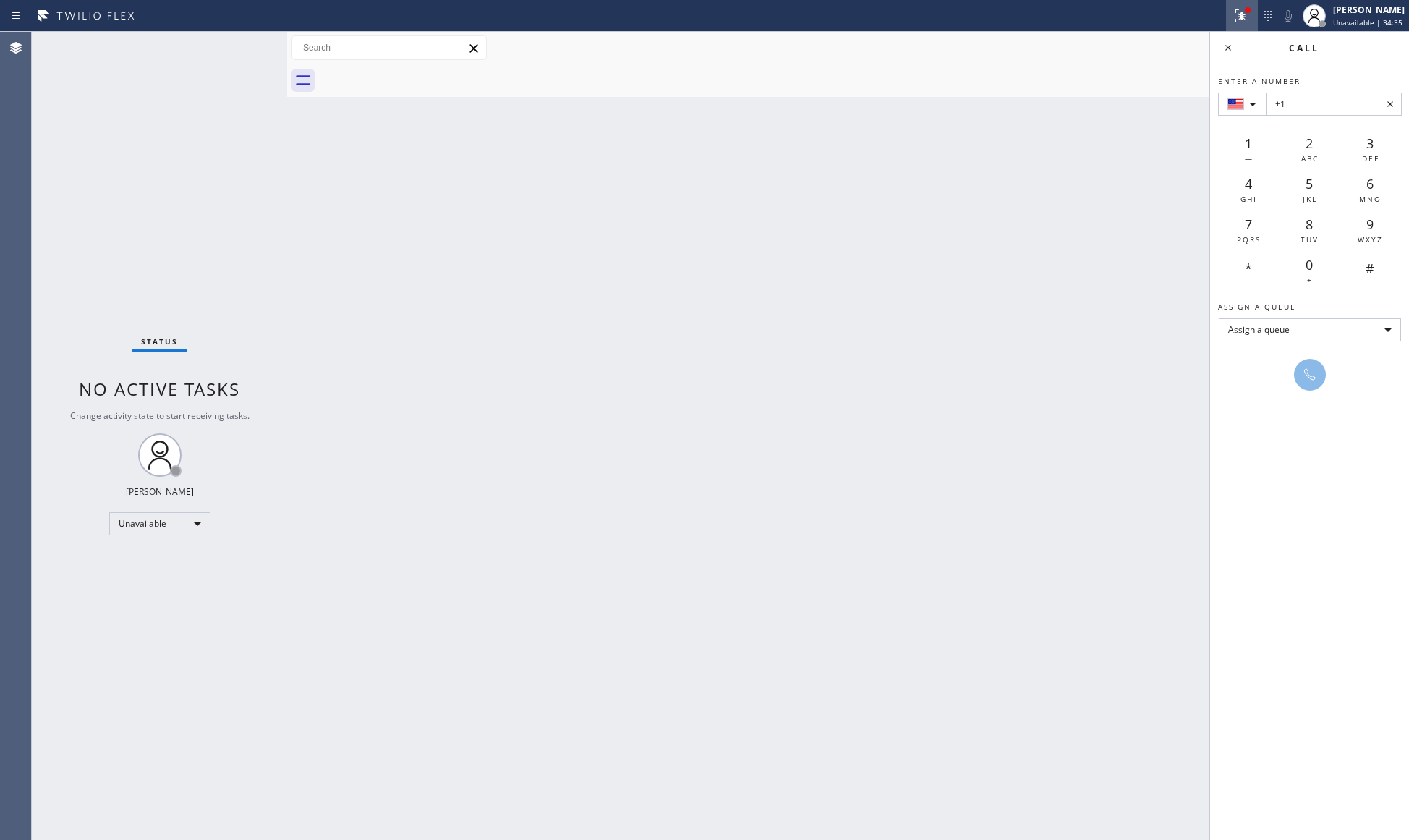
click at [1252, 18] on div at bounding box center [1242, 16] width 32 height 17
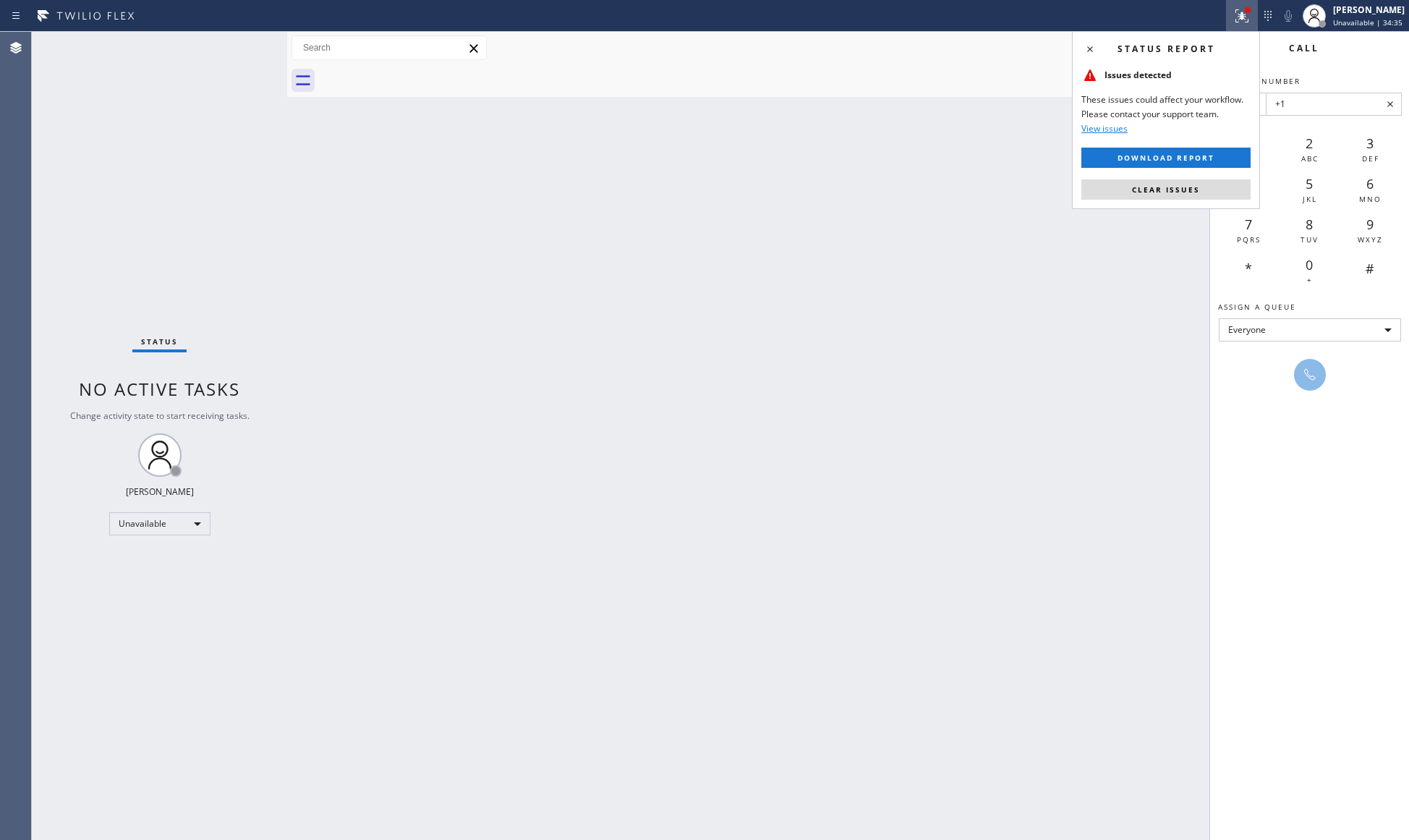
click at [1209, 178] on div "Status report Issues detected These issues could affect your workflow. Please c…" at bounding box center [1166, 120] width 188 height 178
click at [1172, 191] on span "Clear issues" at bounding box center [1166, 190] width 68 height 10
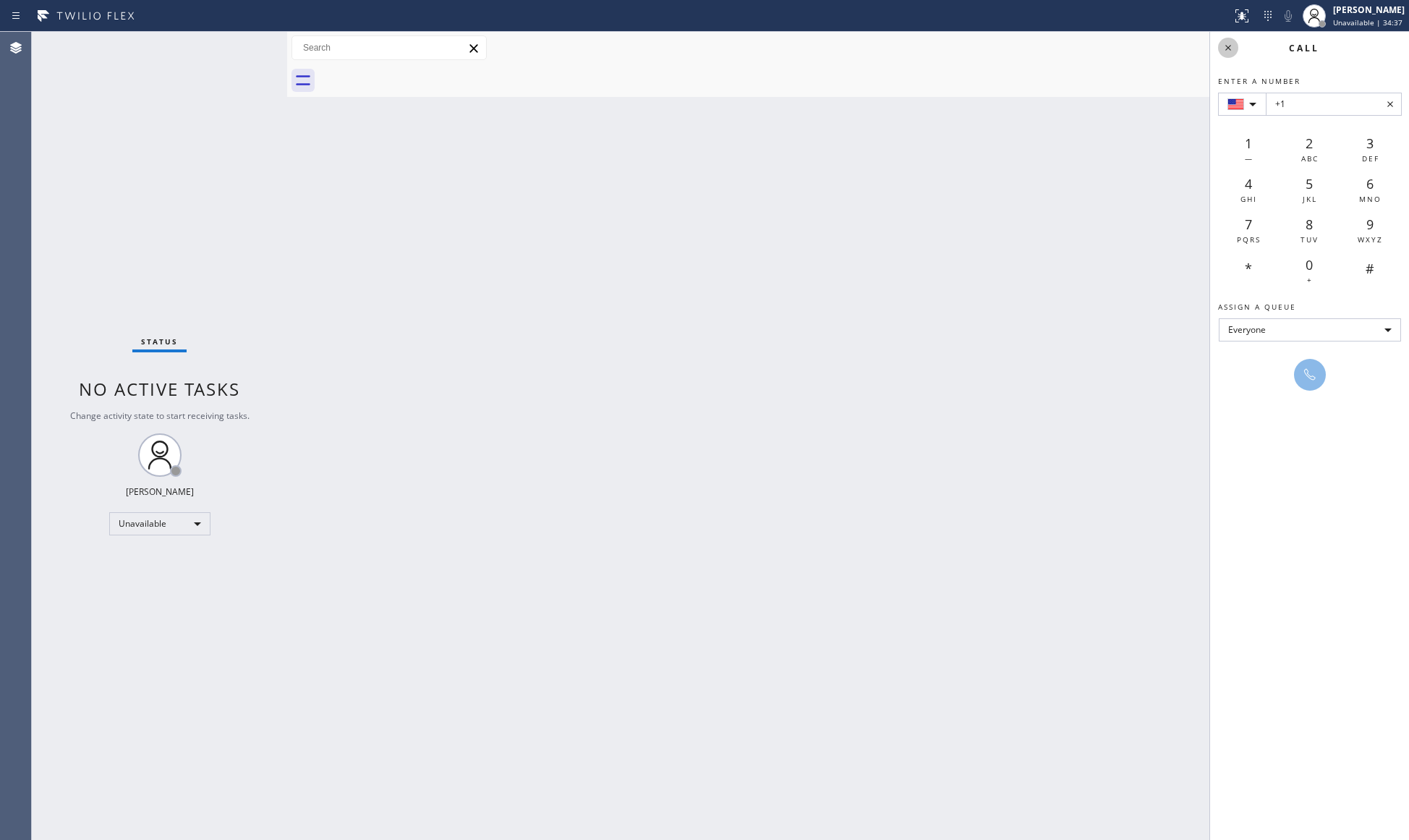
click at [1218, 45] on div at bounding box center [1228, 47] width 21 height 17
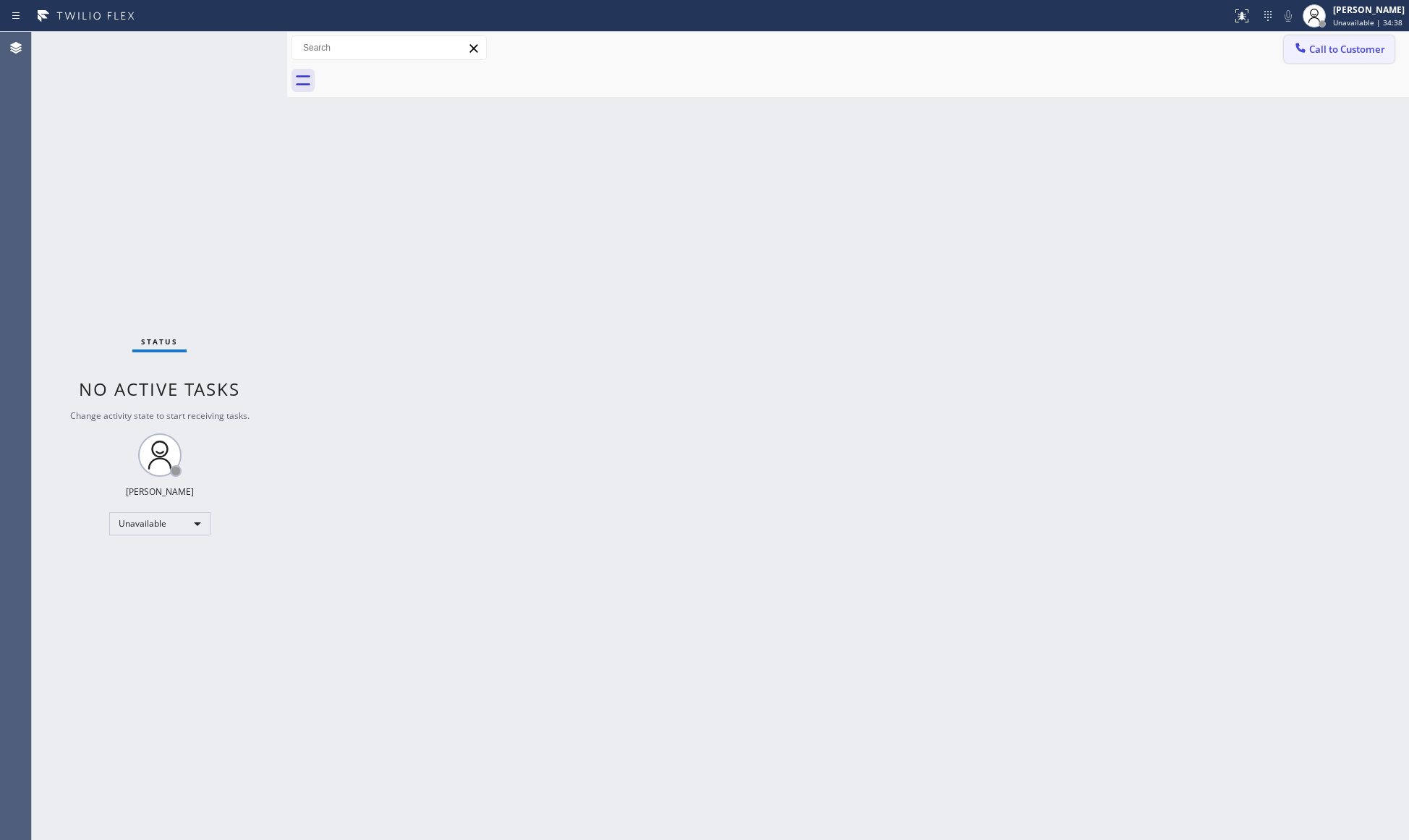
click at [1317, 54] on span "Call to Customer" at bounding box center [1347, 49] width 76 height 13
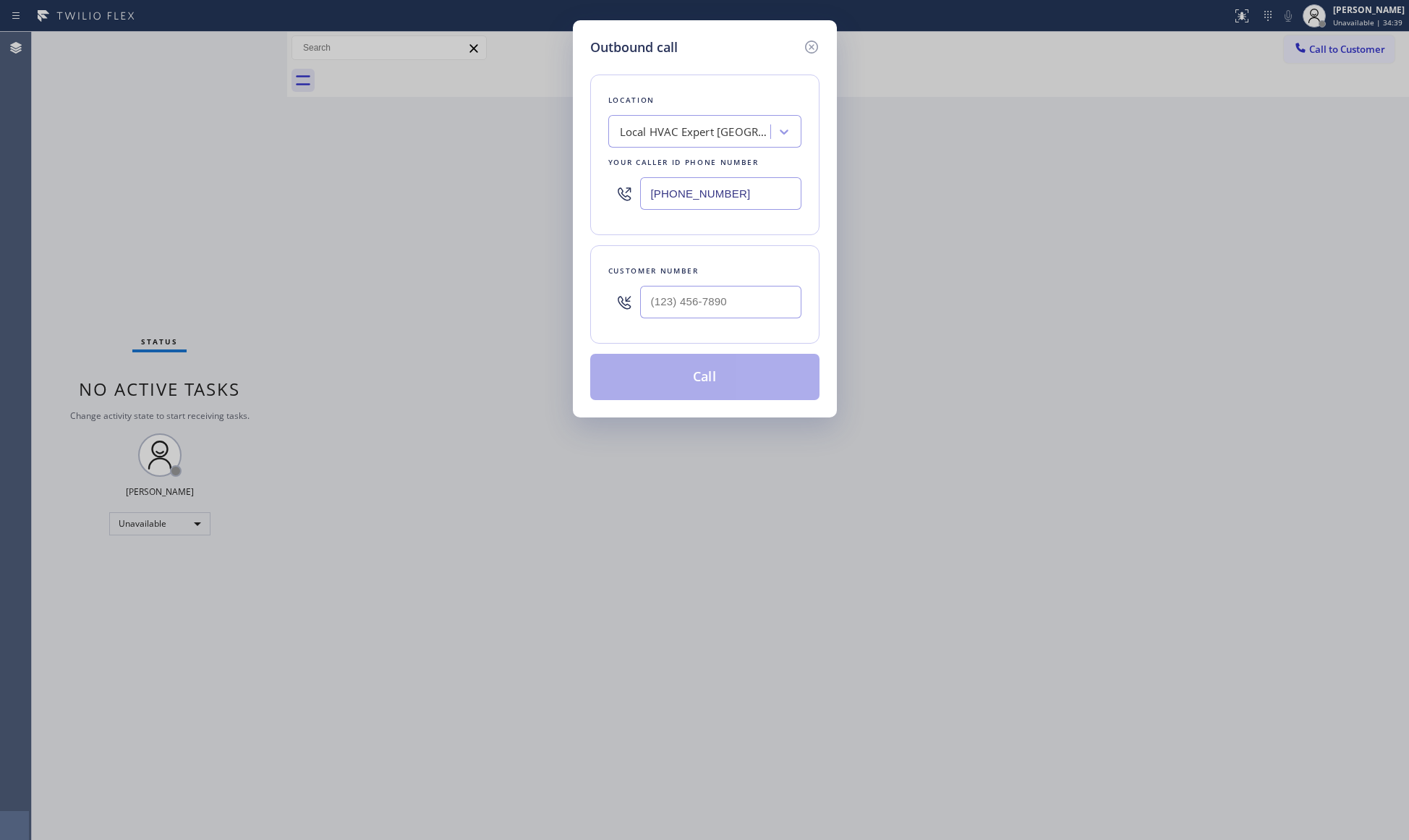
drag, startPoint x: 797, startPoint y: 191, endPoint x: 675, endPoint y: 186, distance: 122.1
click at [675, 186] on input "[PHONE_NUMBER]" at bounding box center [721, 193] width 162 height 32
drag, startPoint x: 648, startPoint y: 189, endPoint x: 774, endPoint y: 215, distance: 128.7
click at [758, 215] on div "[PHONE_NUMBER]" at bounding box center [705, 193] width 193 height 47
type input "[PHONE_NUMBER]"
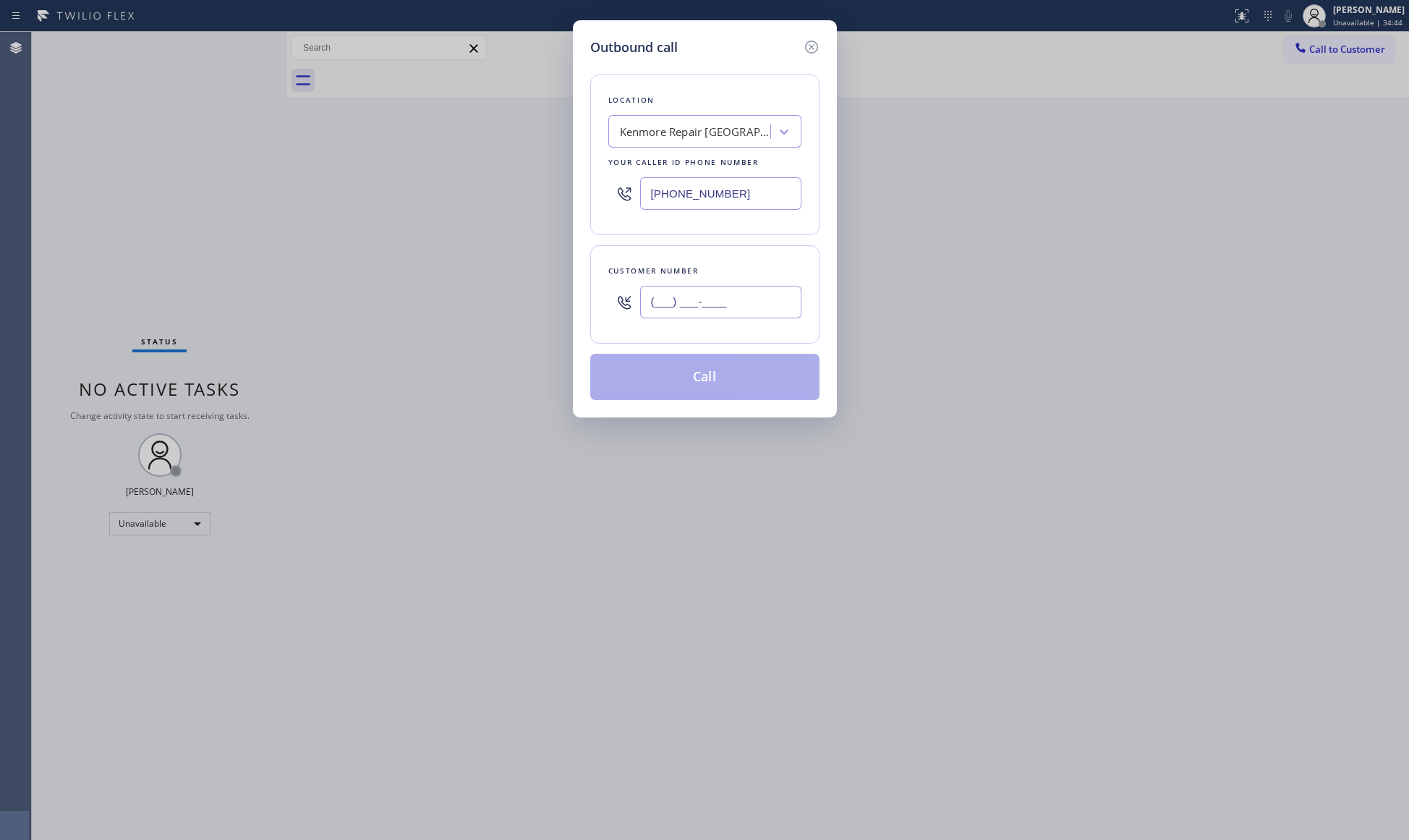
click at [669, 292] on input "(___) ___-____" at bounding box center [721, 302] width 162 height 32
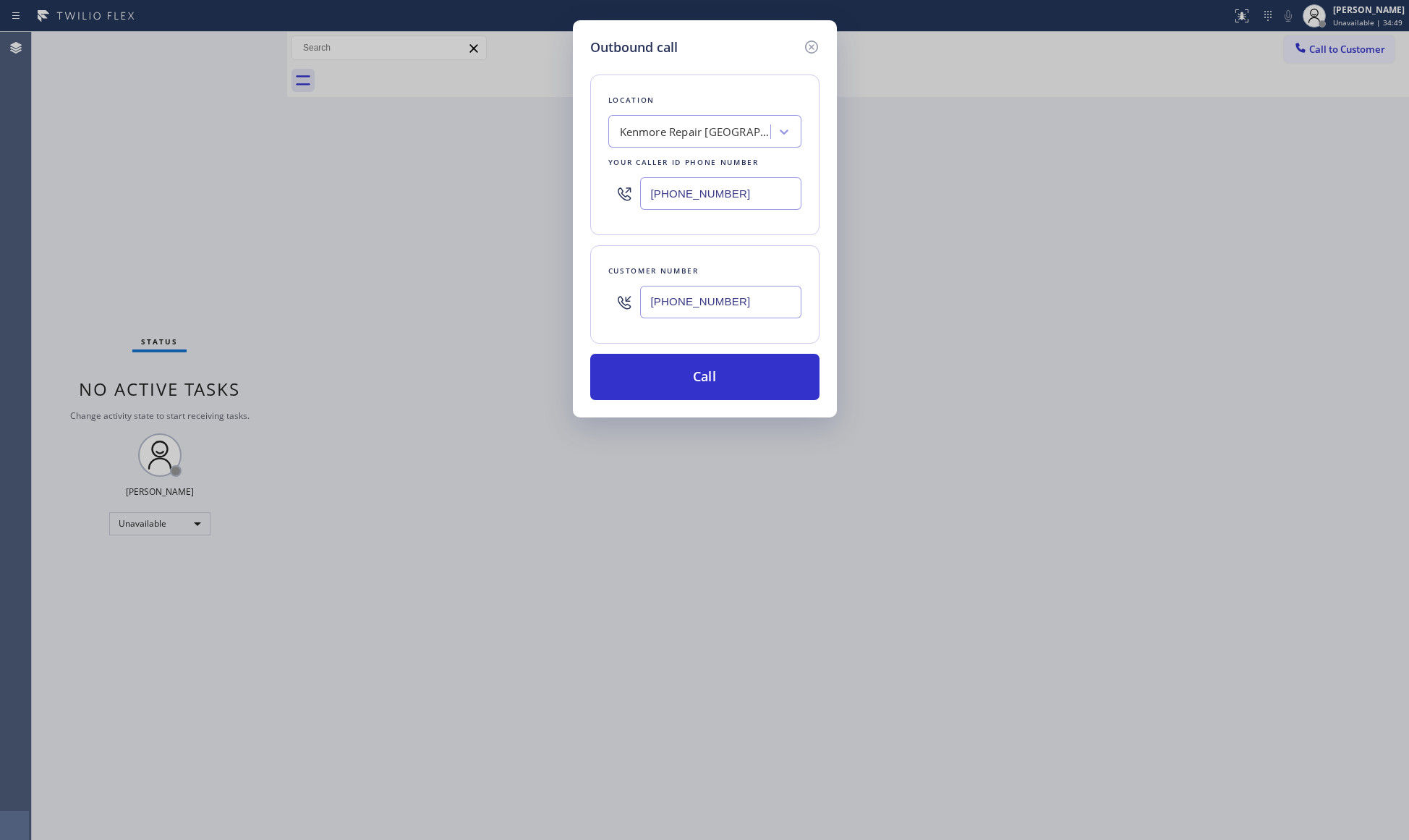
type input "[PHONE_NUMBER]"
drag, startPoint x: 690, startPoint y: 303, endPoint x: 677, endPoint y: 232, distance: 72.2
click at [677, 232] on div "Location [GEOGRAPHIC_DATA] Repair [GEOGRAPHIC_DATA] Your caller id phone number…" at bounding box center [705, 154] width 229 height 161
click at [692, 366] on button "Call" at bounding box center [705, 377] width 229 height 46
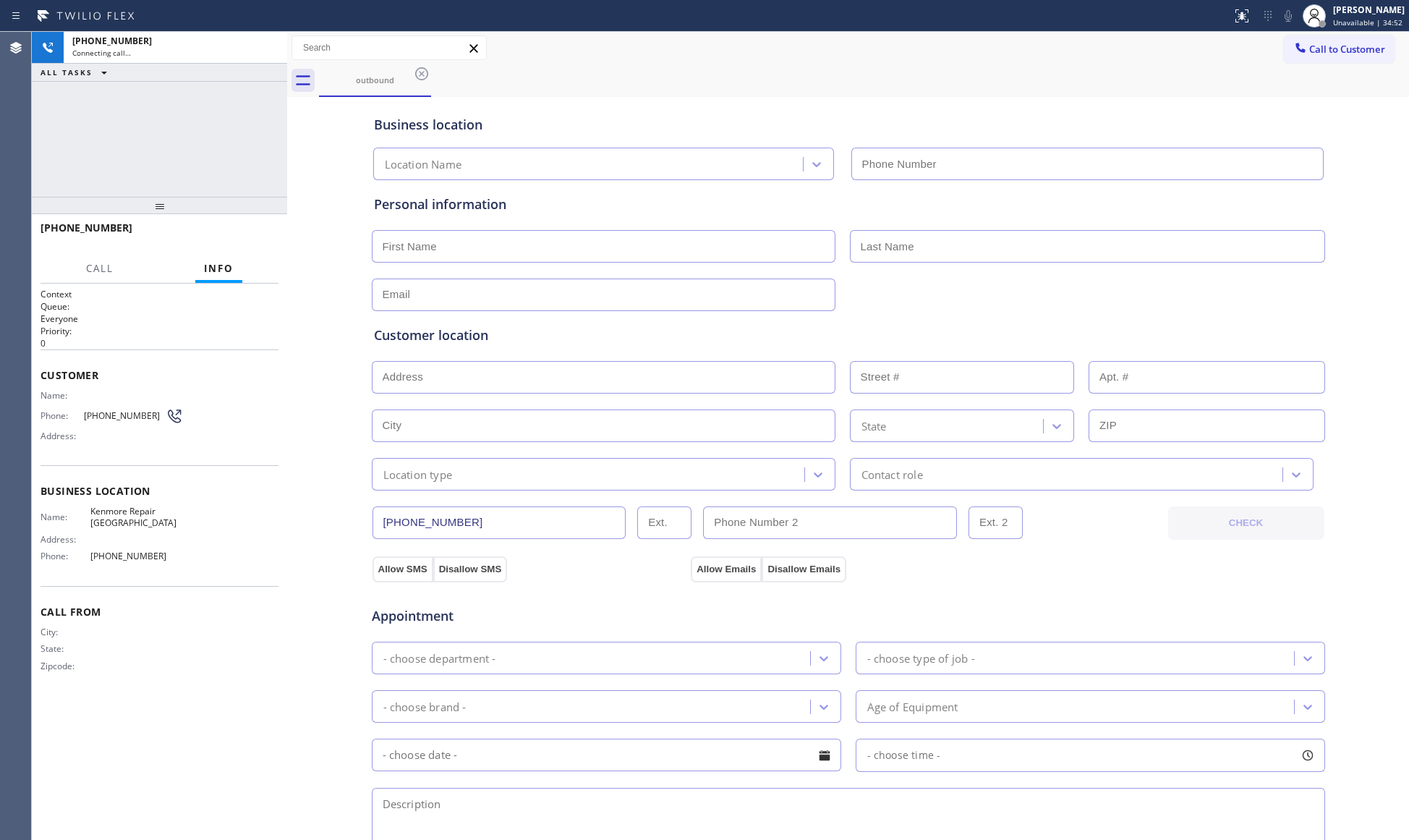
type input "[PHONE_NUMBER]"
click at [234, 227] on button "HANG UP" at bounding box center [245, 234] width 68 height 21
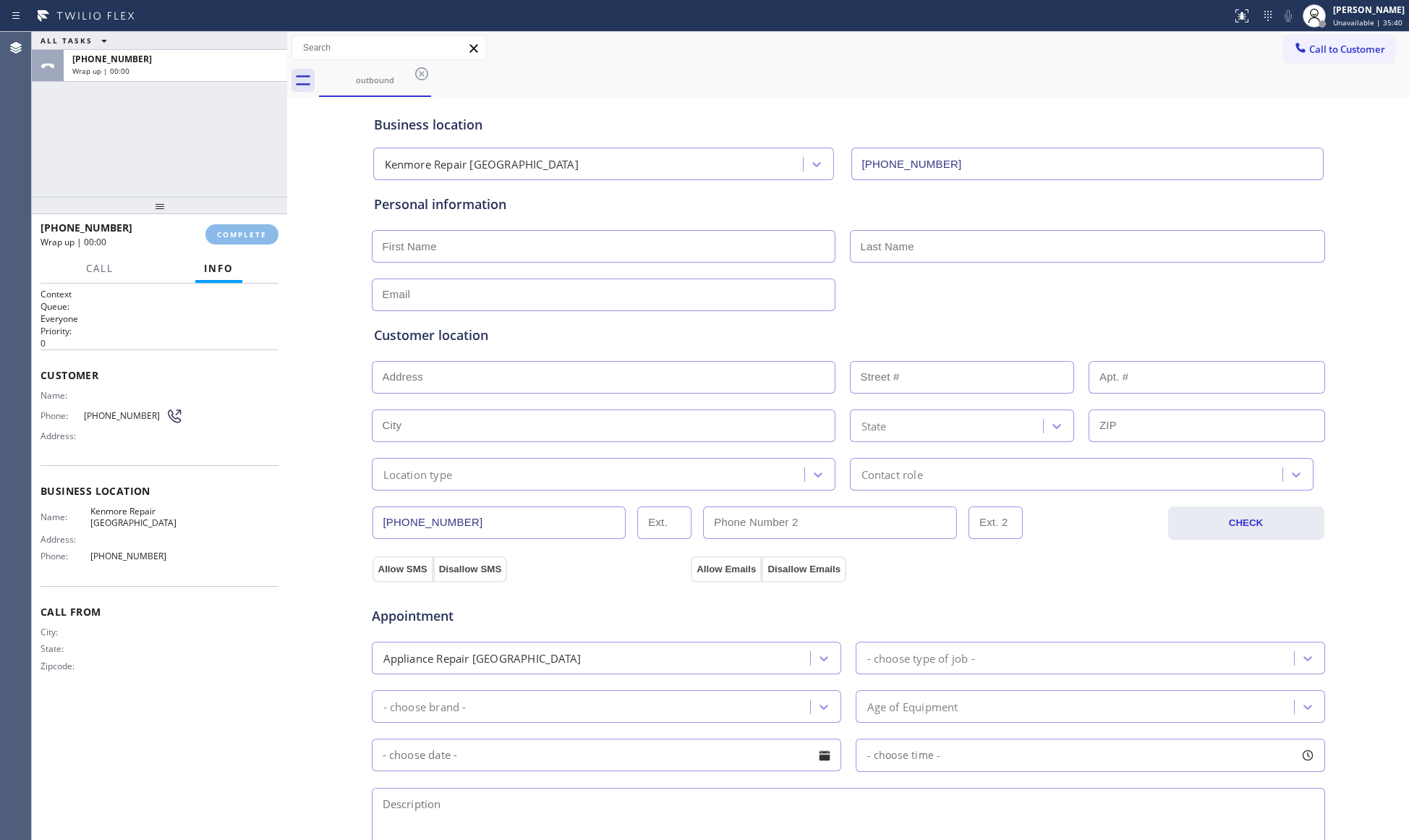
click at [234, 223] on div "[PHONE_NUMBER] Wrap up | 00:00 COMPLETE" at bounding box center [159, 234] width 238 height 38
click at [232, 221] on div "[PHONE_NUMBER] Wrap up | 00:00 COMPLETE" at bounding box center [159, 234] width 238 height 38
click at [234, 221] on div "[PHONE_NUMBER] Wrap up | 00:01 COMPLETE" at bounding box center [159, 234] width 238 height 38
drag, startPoint x: 234, startPoint y: 220, endPoint x: 764, endPoint y: 349, distance: 545.5
click at [235, 220] on div "[PHONE_NUMBER] Wrap up | 00:01 COMPLETE" at bounding box center [159, 234] width 238 height 38
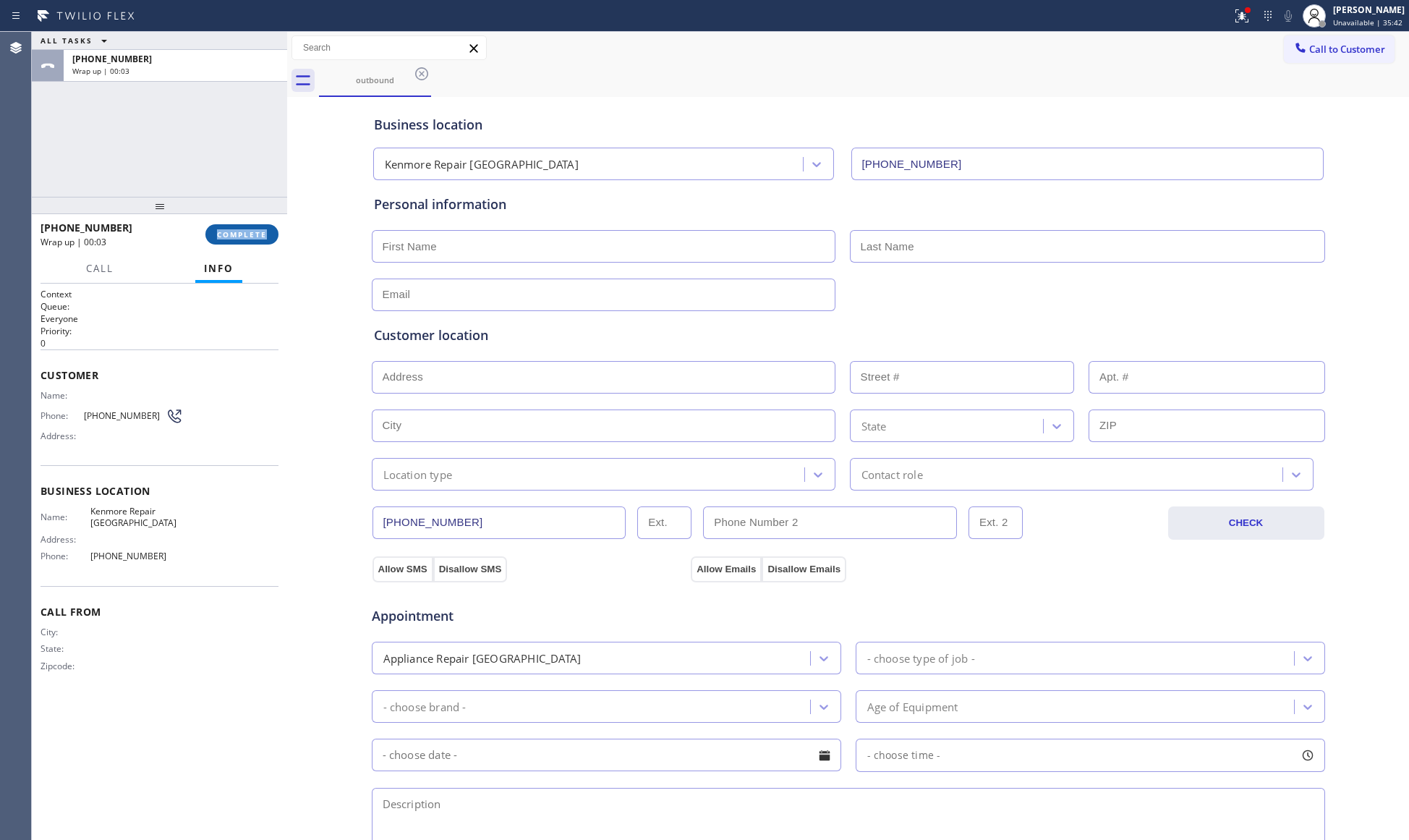
click at [262, 241] on button "COMPLETE" at bounding box center [242, 234] width 73 height 21
click at [247, 205] on div at bounding box center [160, 205] width 256 height 17
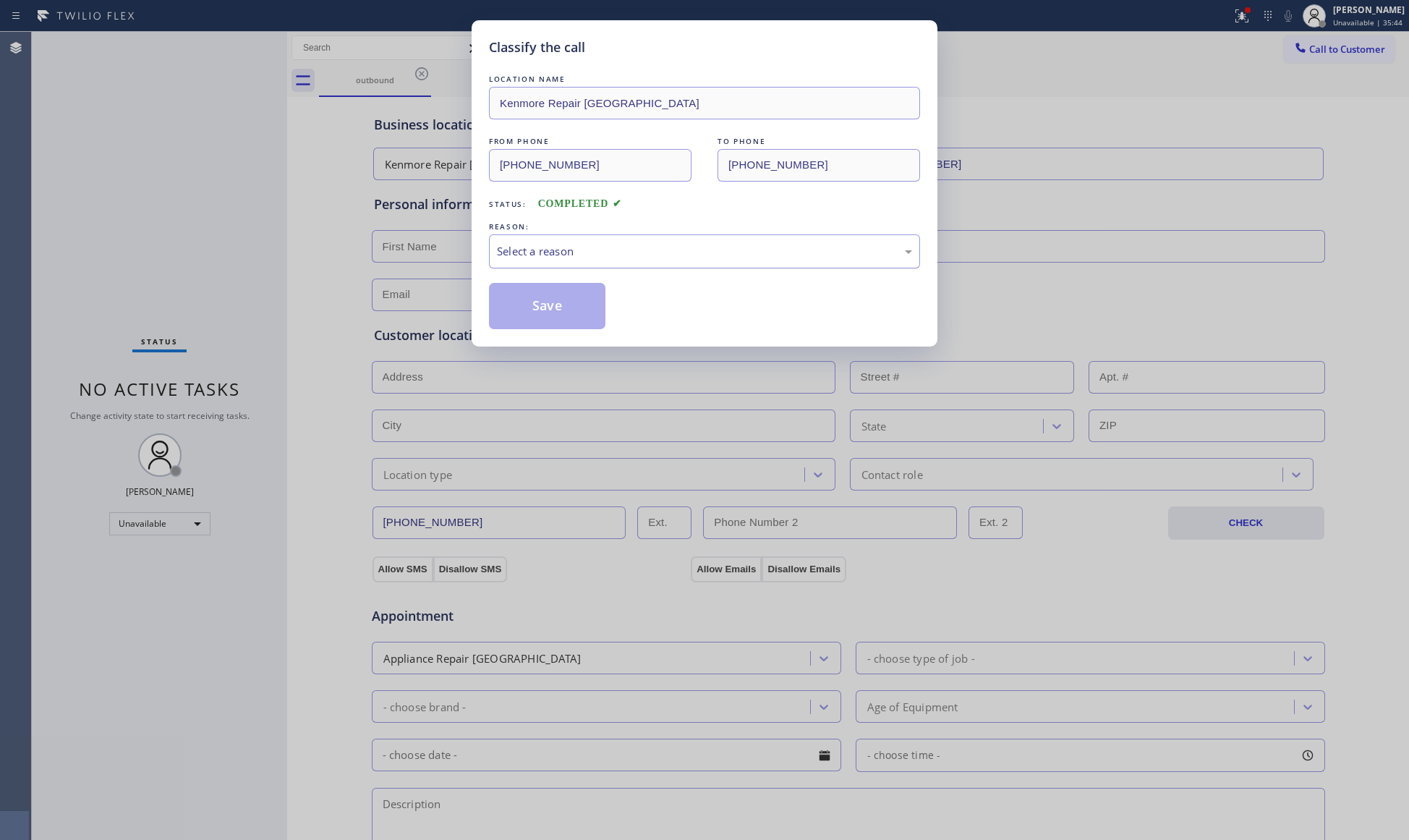
drag, startPoint x: 869, startPoint y: 242, endPoint x: 796, endPoint y: 256, distance: 74.3
click at [863, 242] on div "Select a reason" at bounding box center [704, 251] width 431 height 34
click at [580, 307] on button "Save" at bounding box center [547, 306] width 116 height 46
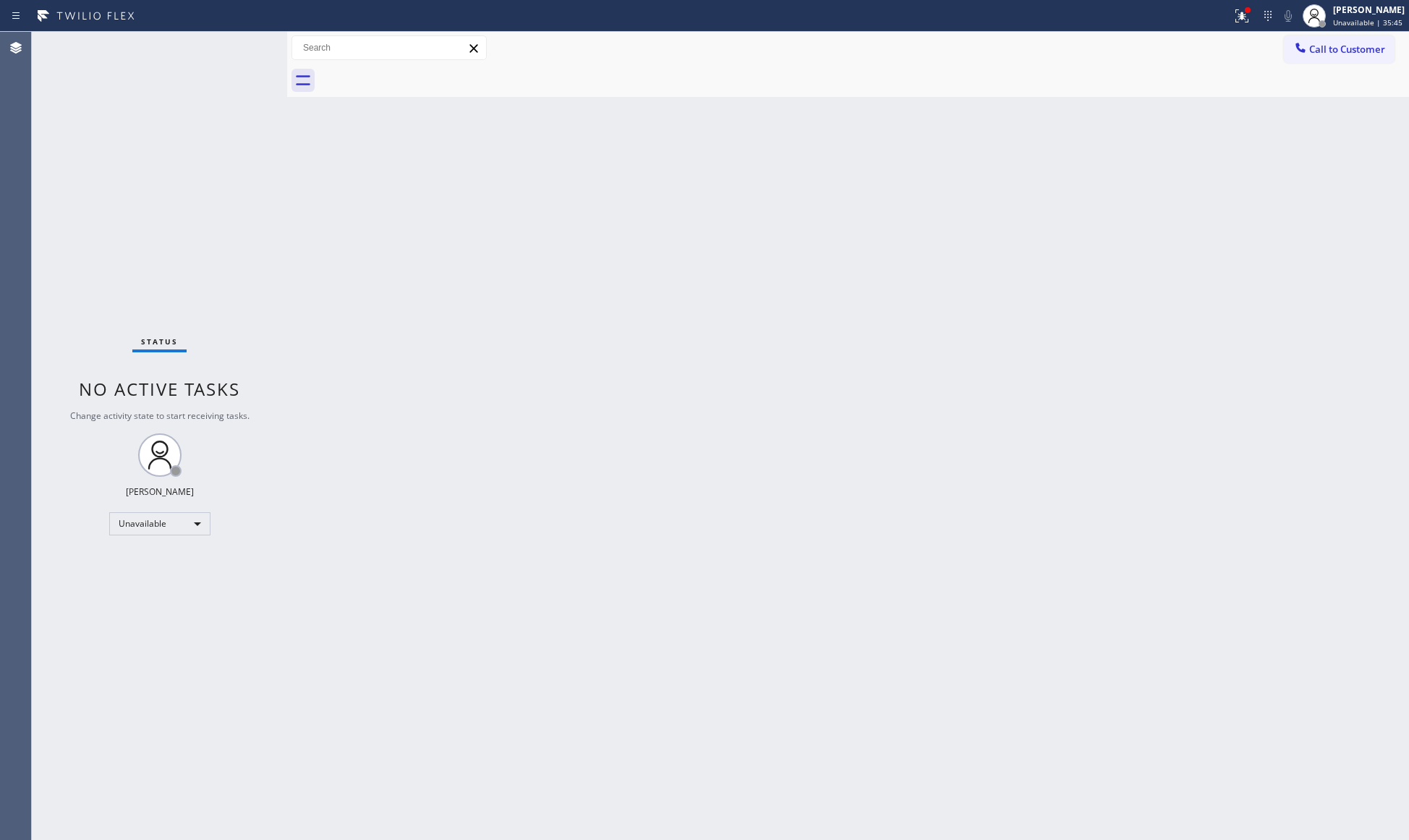
click at [1321, 39] on button "Call to Customer" at bounding box center [1339, 49] width 110 height 27
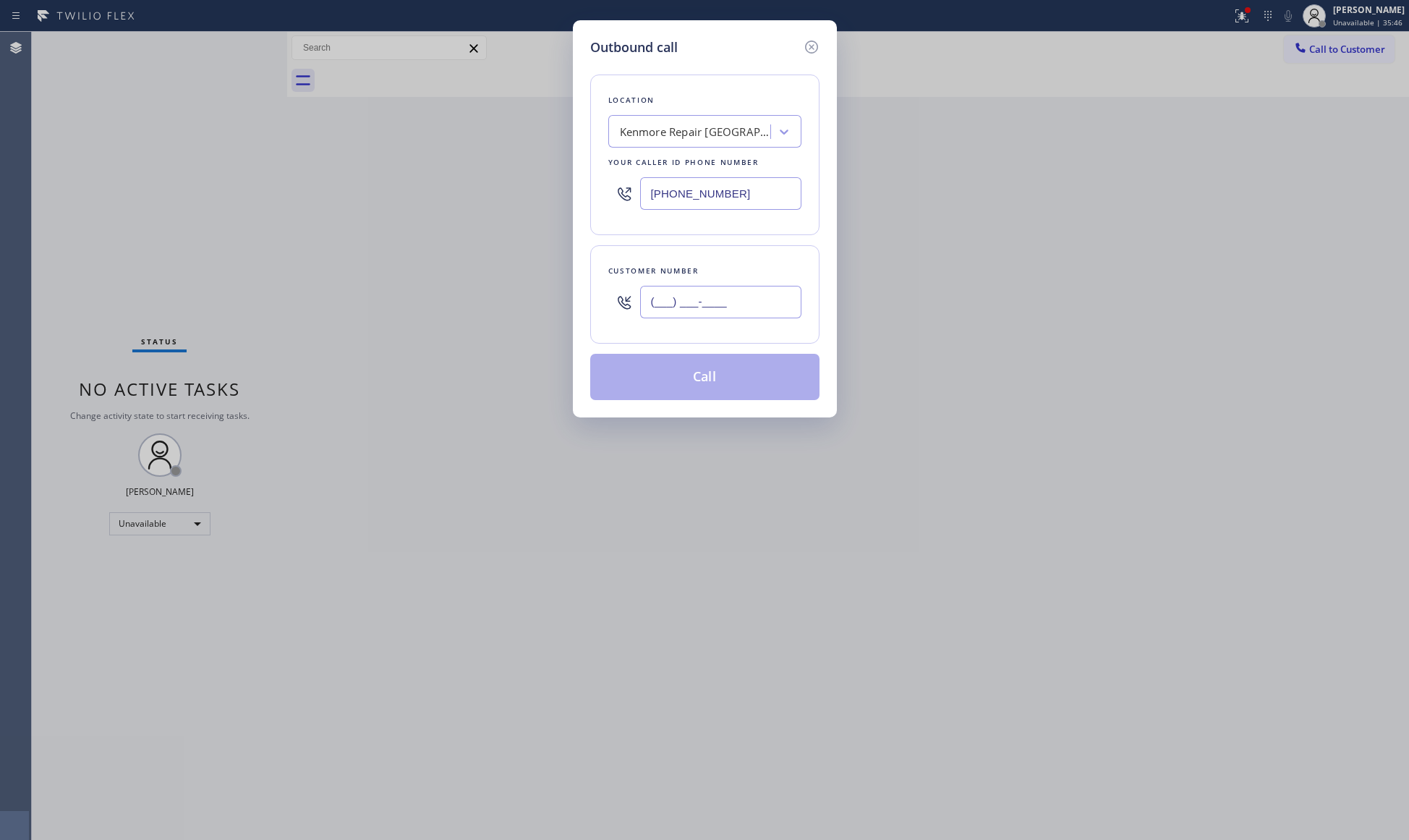
drag, startPoint x: 750, startPoint y: 288, endPoint x: 746, endPoint y: 295, distance: 8.1
click at [746, 293] on input "(___) ___-____" at bounding box center [721, 302] width 162 height 32
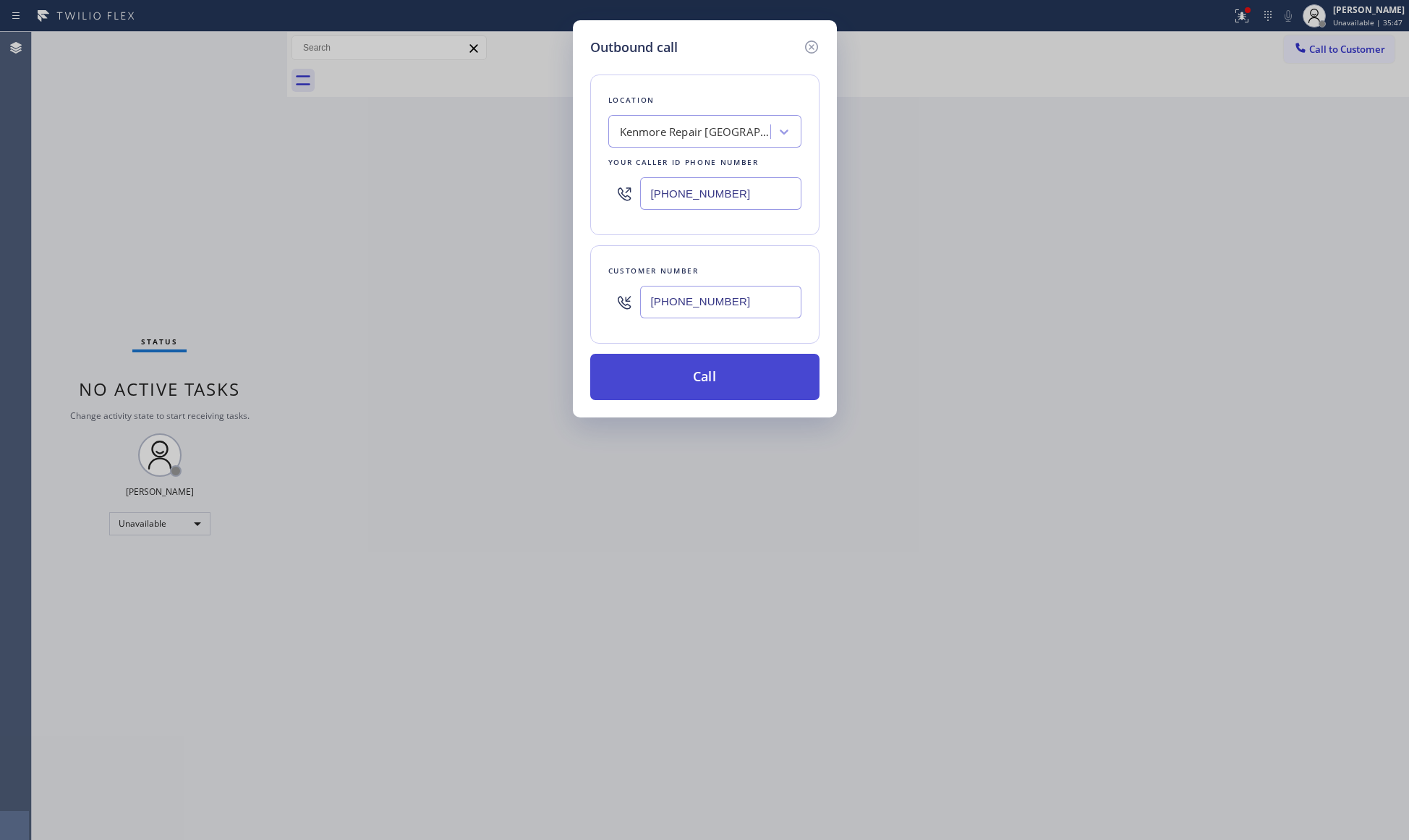
type input "[PHONE_NUMBER]"
drag, startPoint x: 712, startPoint y: 374, endPoint x: 727, endPoint y: 360, distance: 20.5
click at [712, 373] on button "Call" at bounding box center [705, 377] width 229 height 46
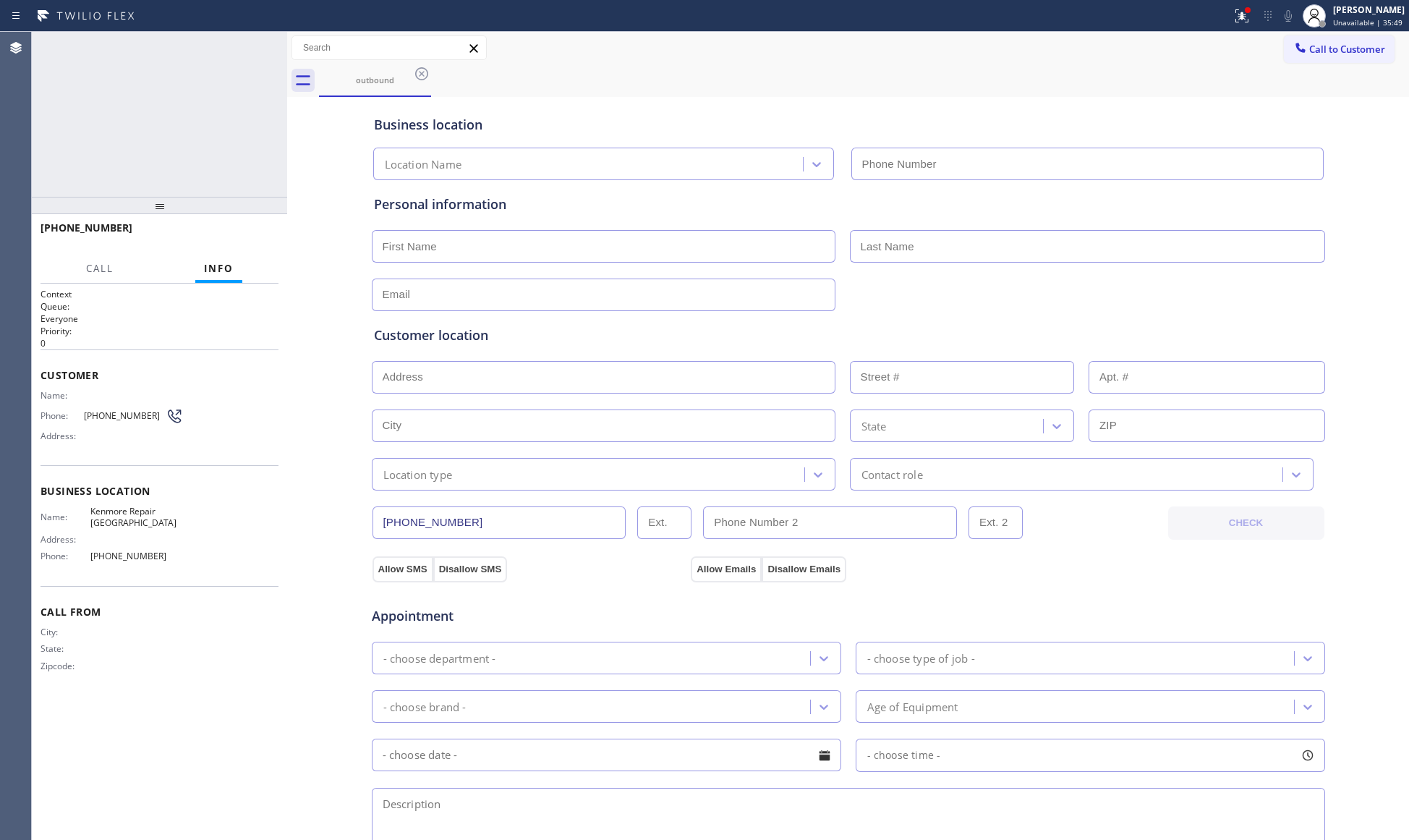
type input "[PHONE_NUMBER]"
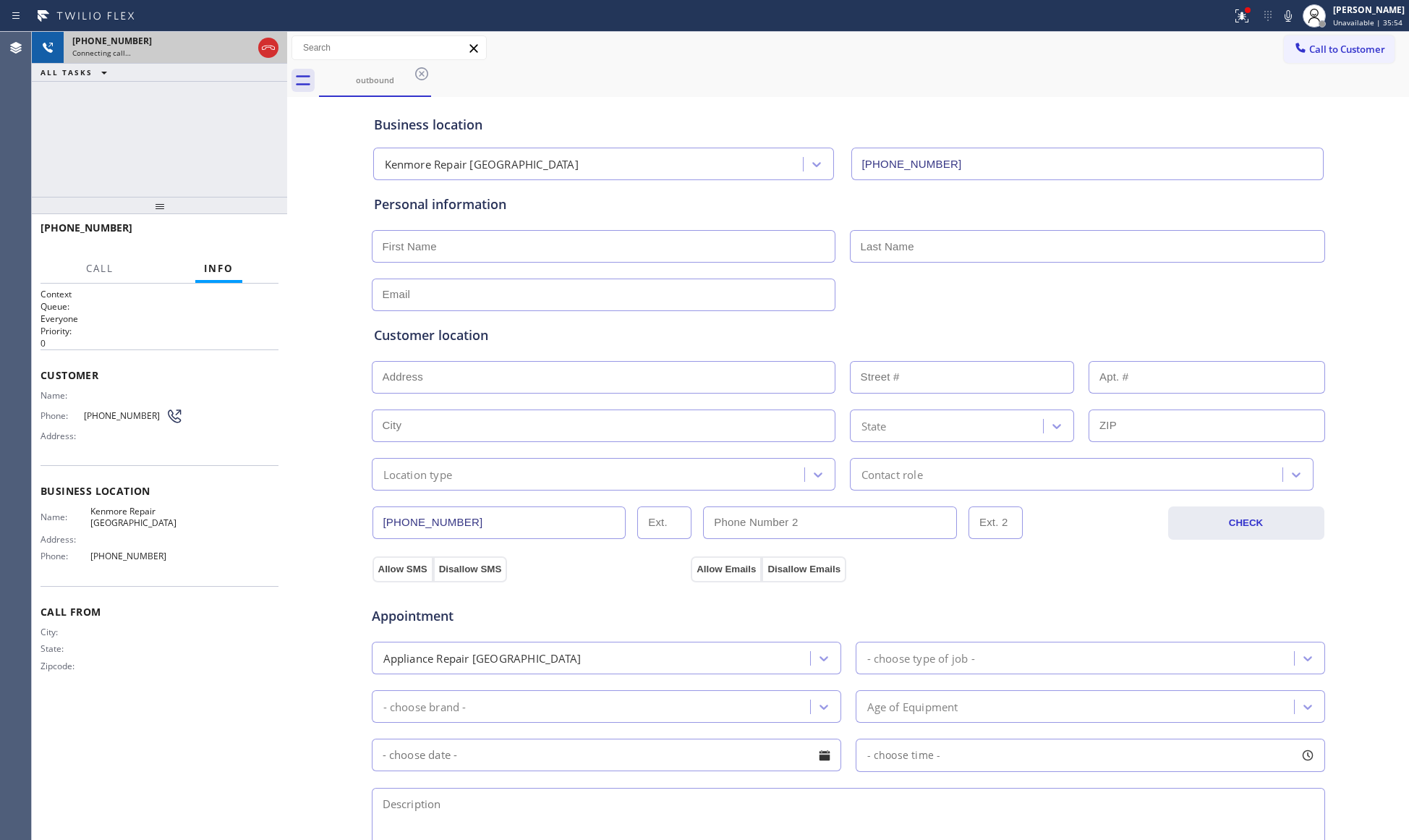
click at [256, 39] on div at bounding box center [269, 48] width 26 height 32
click at [257, 39] on div at bounding box center [269, 48] width 26 height 32
click at [261, 40] on icon at bounding box center [268, 47] width 17 height 17
click at [252, 40] on div "[PHONE_NUMBER]" at bounding box center [162, 40] width 180 height 12
click at [261, 40] on div "[PHONE_NUMBER]" at bounding box center [176, 40] width 206 height 12
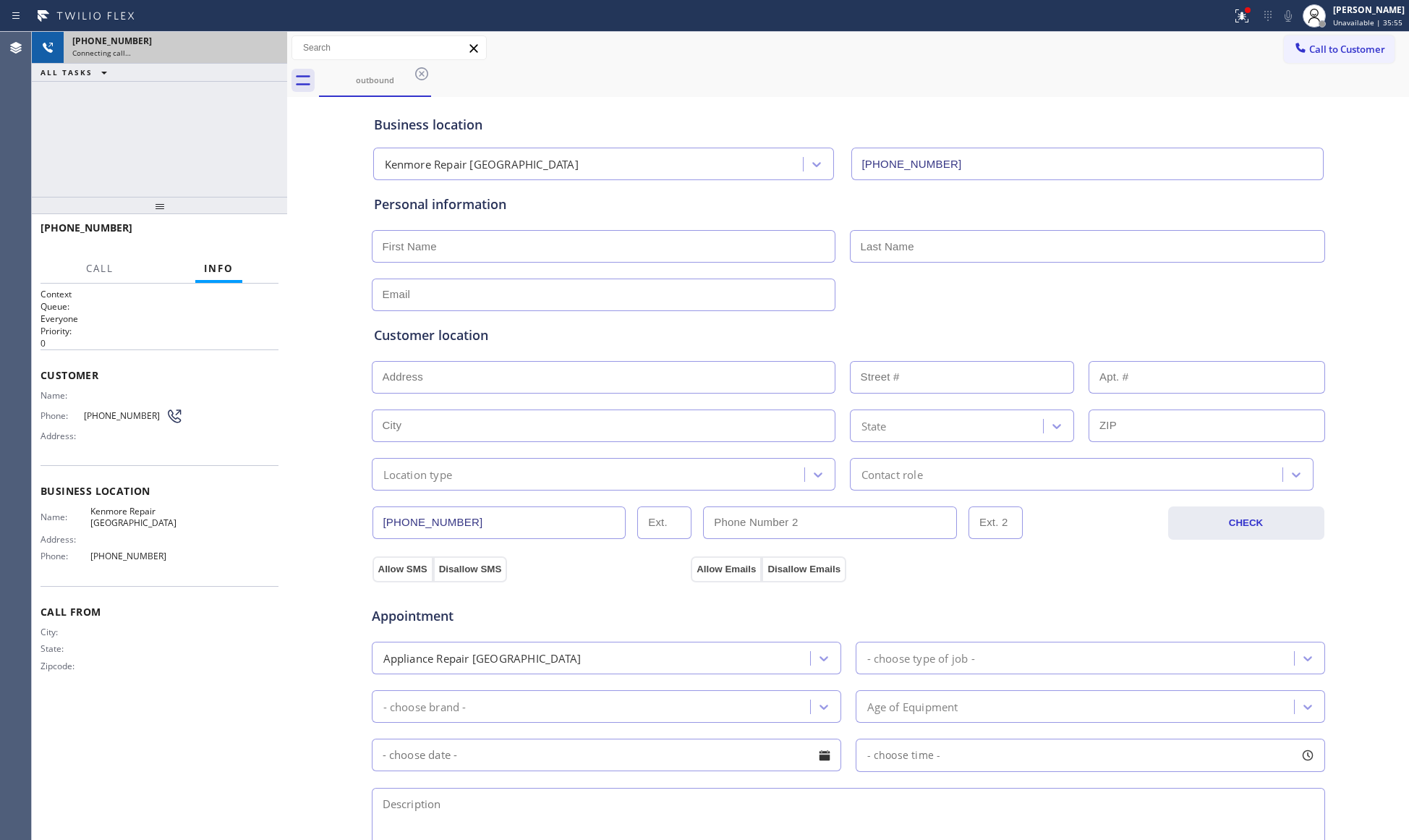
click at [261, 40] on div "[PHONE_NUMBER]" at bounding box center [176, 40] width 206 height 12
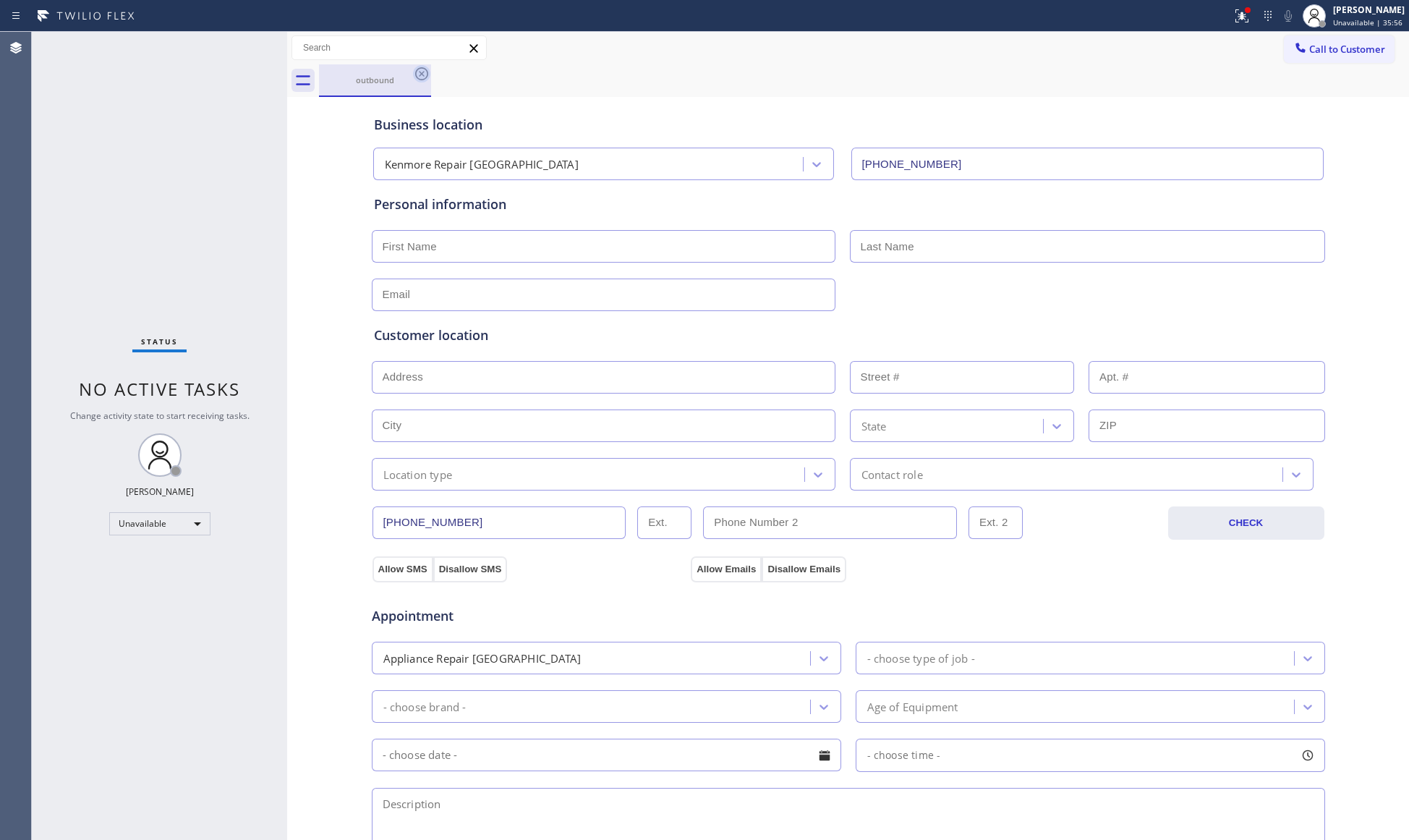
click at [417, 69] on icon at bounding box center [421, 73] width 17 height 17
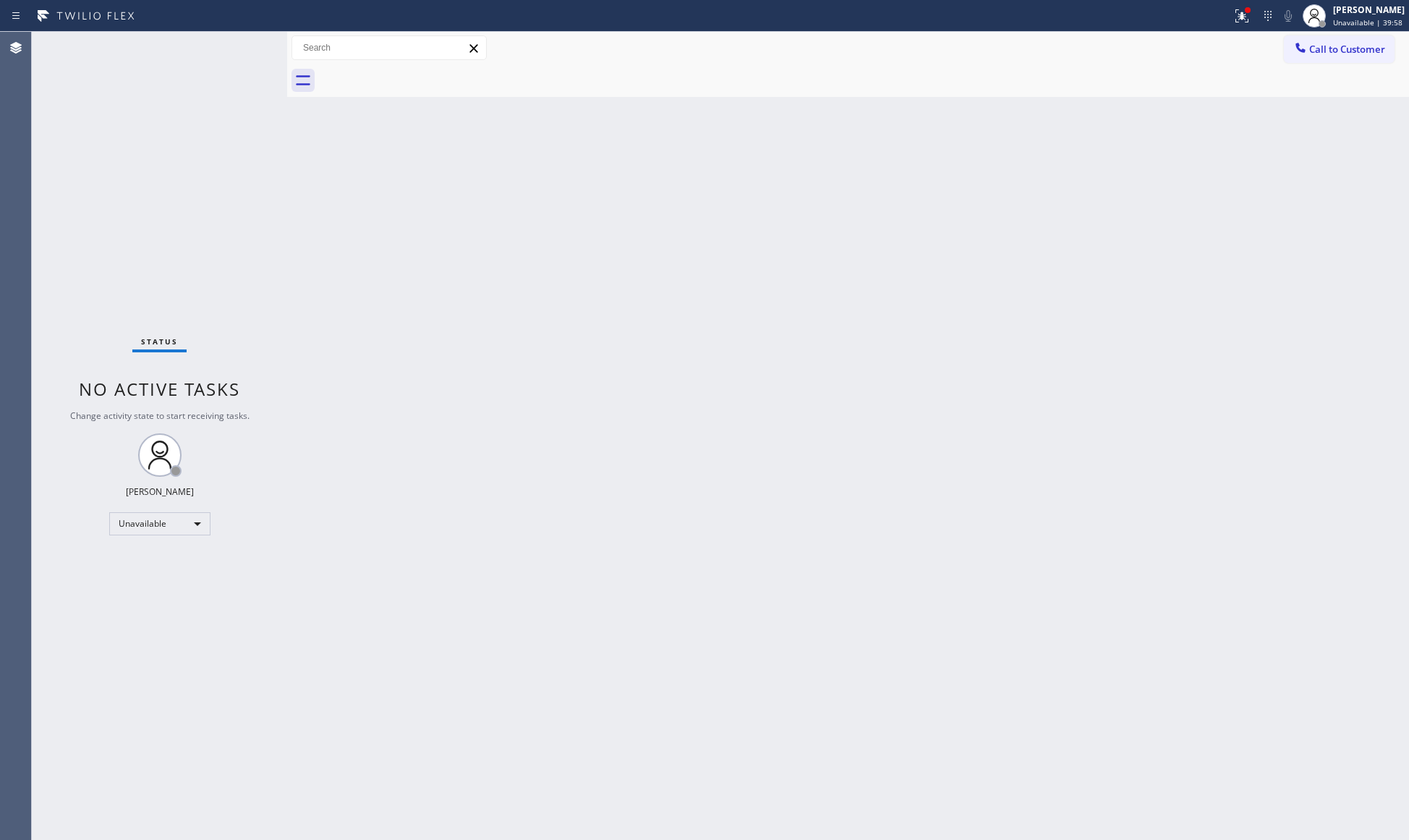
drag, startPoint x: 1020, startPoint y: 243, endPoint x: 1112, endPoint y: 153, distance: 128.7
click at [1040, 228] on div "Back to Dashboard Change Sender ID Customers Technicians Select a contact Outbo…" at bounding box center [848, 436] width 1122 height 808
click at [1233, 21] on div at bounding box center [1242, 16] width 32 height 17
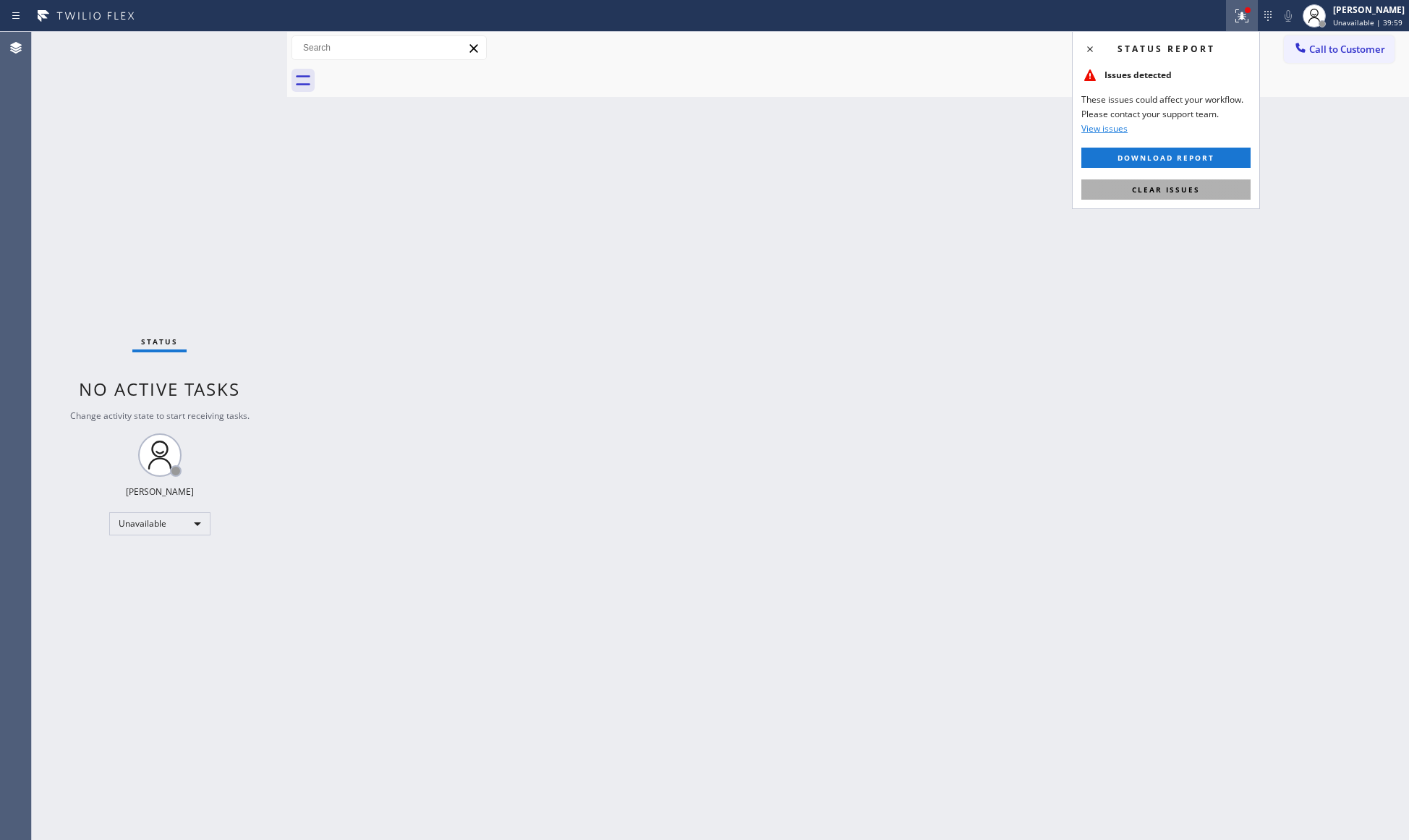
click at [1166, 195] on button "Clear issues" at bounding box center [1166, 190] width 169 height 21
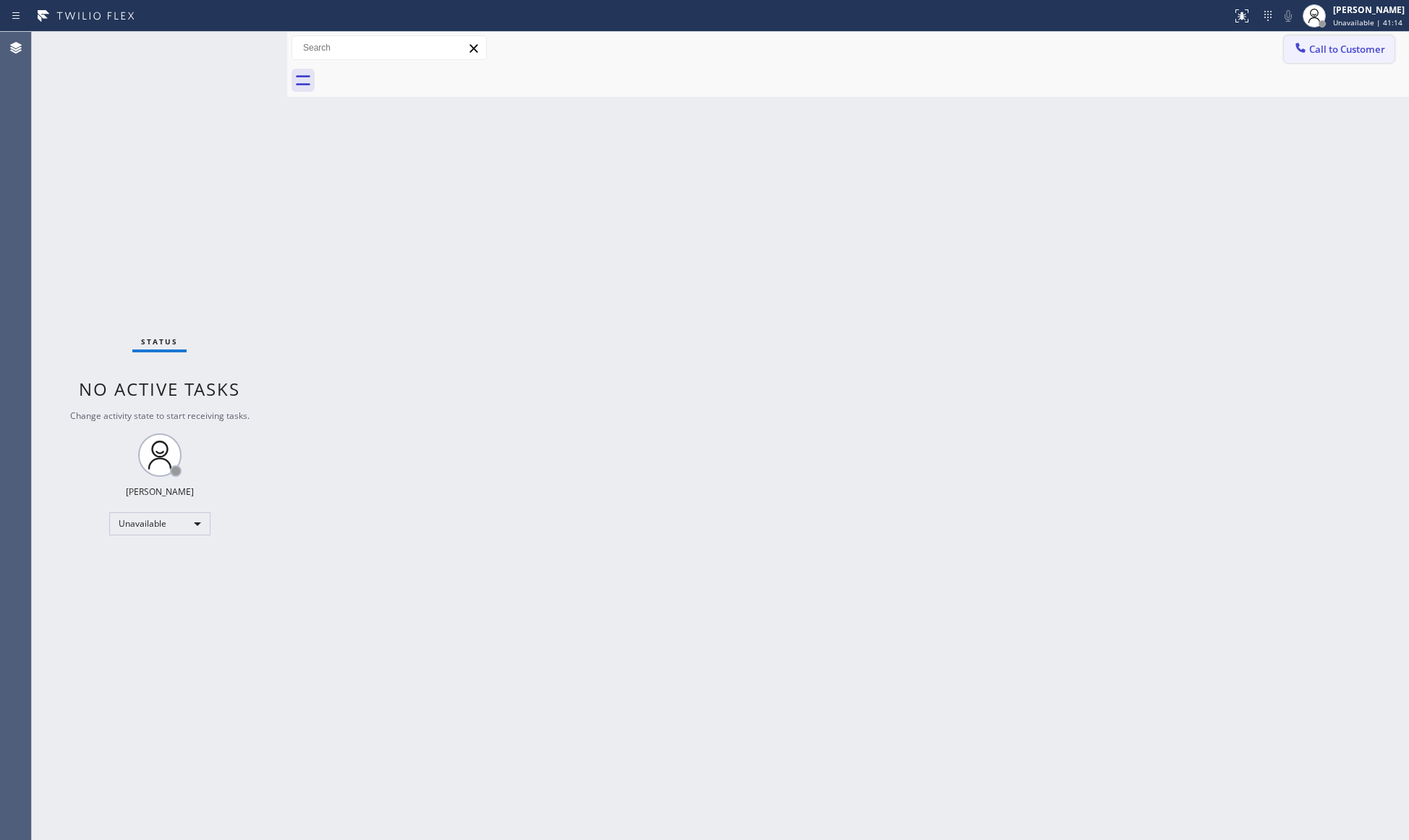
click at [1329, 50] on span "Call to Customer" at bounding box center [1347, 49] width 76 height 13
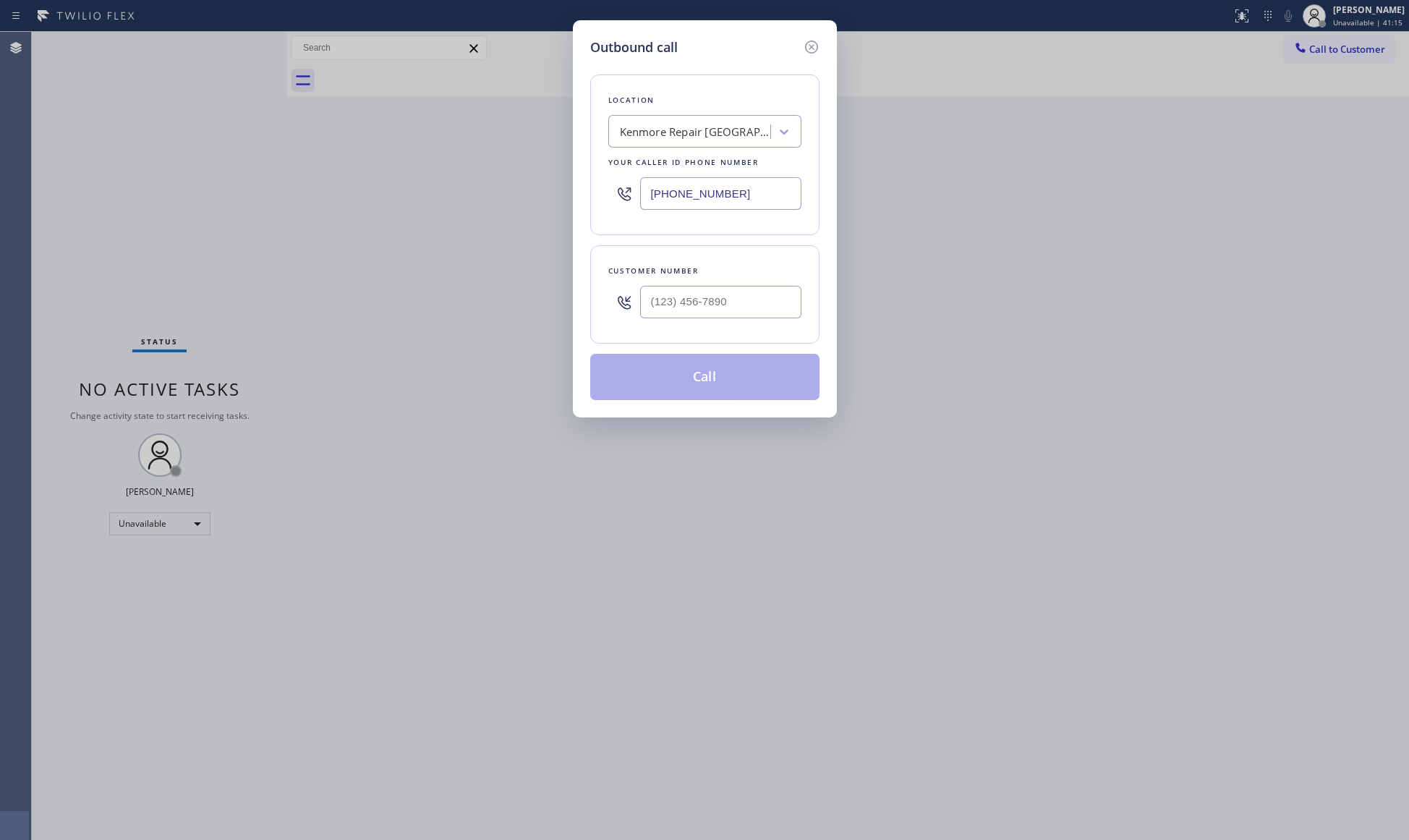
drag, startPoint x: 627, startPoint y: 190, endPoint x: 533, endPoint y: 197, distance: 94.3
click at [525, 192] on div "Outbound call Location [GEOGRAPHIC_DATA] Repair [GEOGRAPHIC_DATA] Your caller i…" at bounding box center [704, 420] width 1409 height 840
type input "[PHONE_NUMBER]"
drag, startPoint x: 618, startPoint y: 304, endPoint x: 652, endPoint y: 304, distance: 34.0
click at [627, 304] on icon at bounding box center [624, 302] width 17 height 17
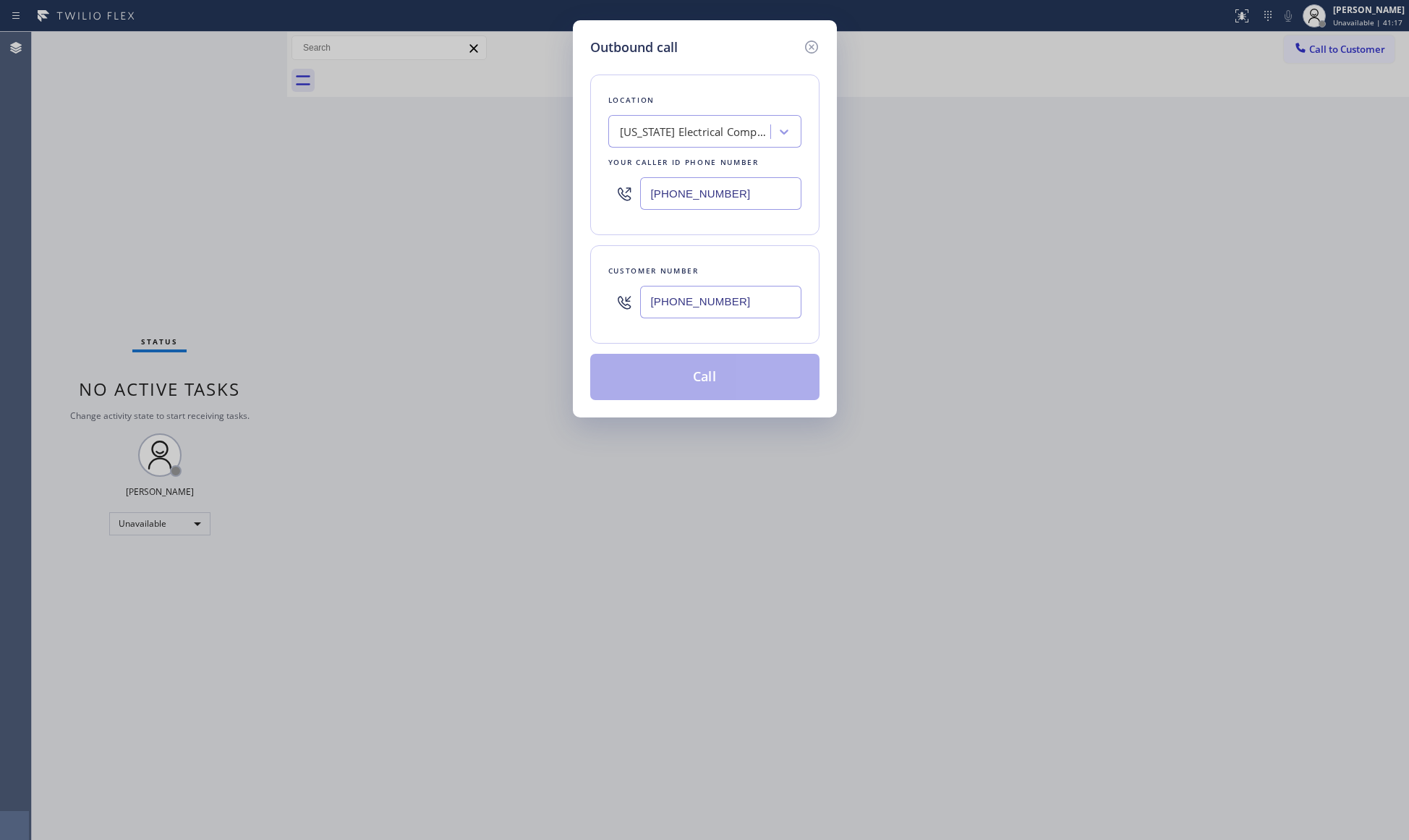
click at [655, 304] on input "[PHONE_NUMBER]" at bounding box center [721, 302] width 162 height 32
type input "[PHONE_NUMBER]"
drag, startPoint x: 712, startPoint y: 386, endPoint x: 704, endPoint y: 368, distance: 19.7
click at [712, 386] on button "Call" at bounding box center [705, 377] width 229 height 46
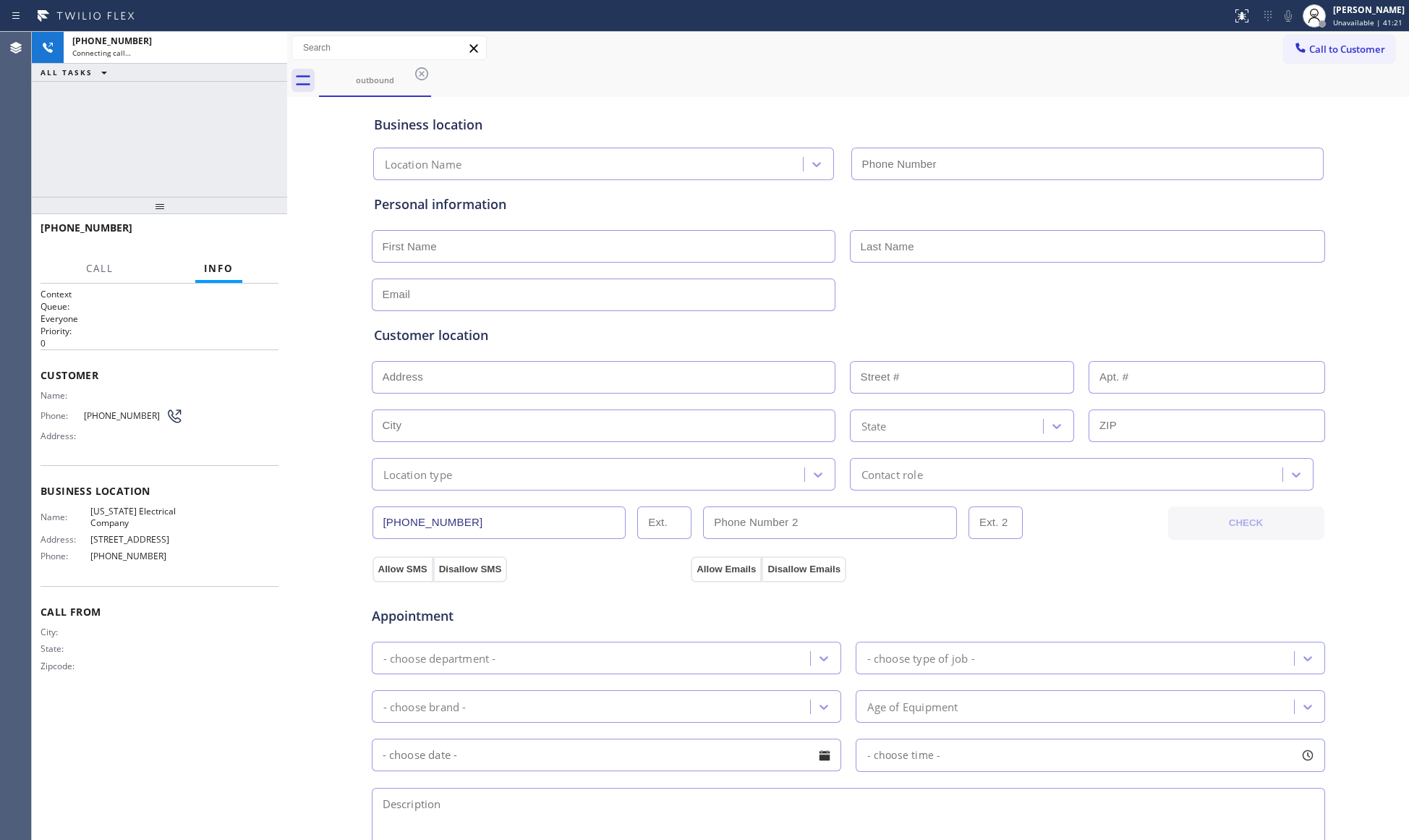
type input "[PHONE_NUMBER]"
click at [915, 49] on div "Call to Customer Outbound call Location [US_STATE] Electrical Company Your call…" at bounding box center [848, 48] width 1122 height 26
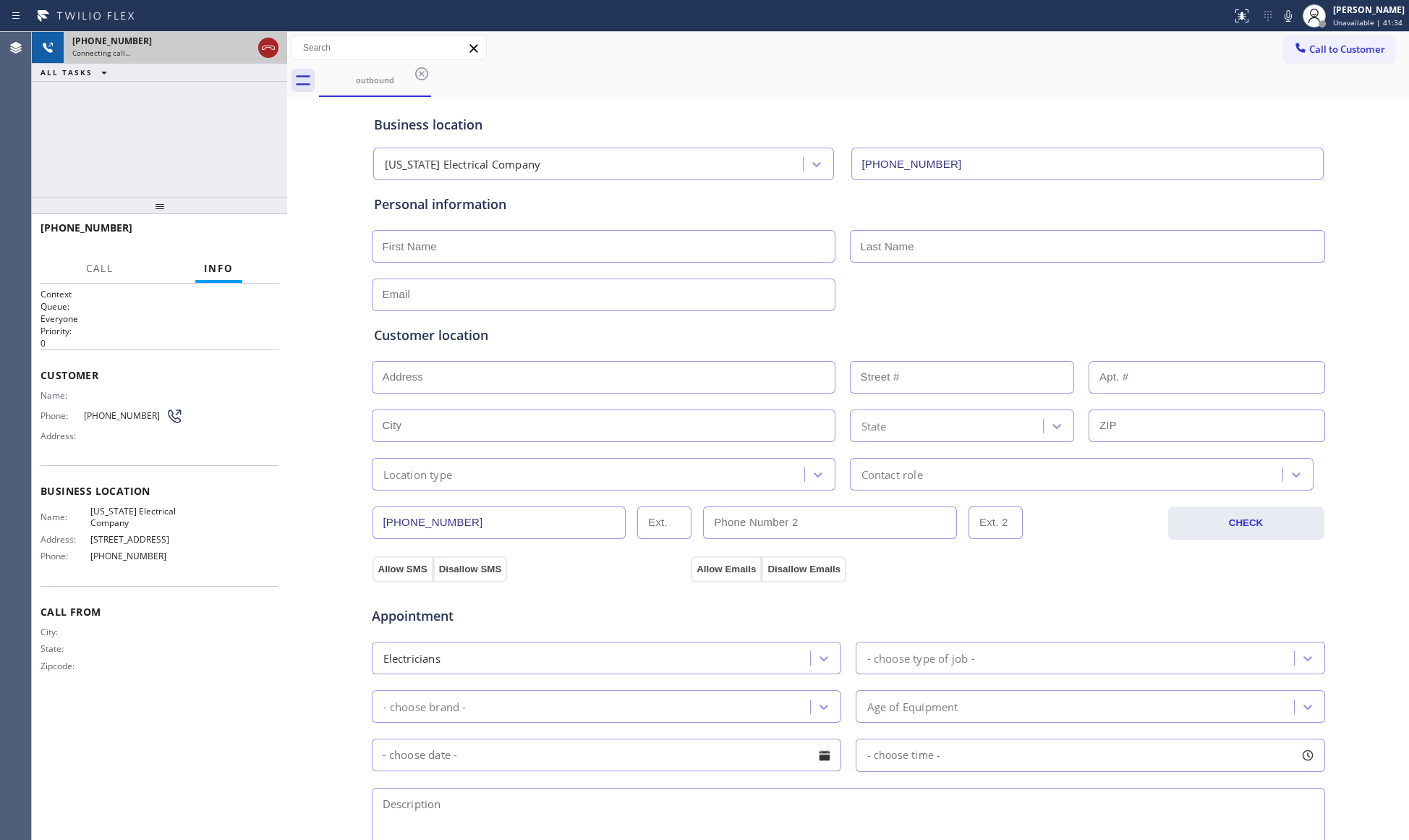
click at [268, 45] on icon at bounding box center [269, 47] width 13 height 4
click at [378, 75] on div "outbound" at bounding box center [375, 79] width 109 height 11
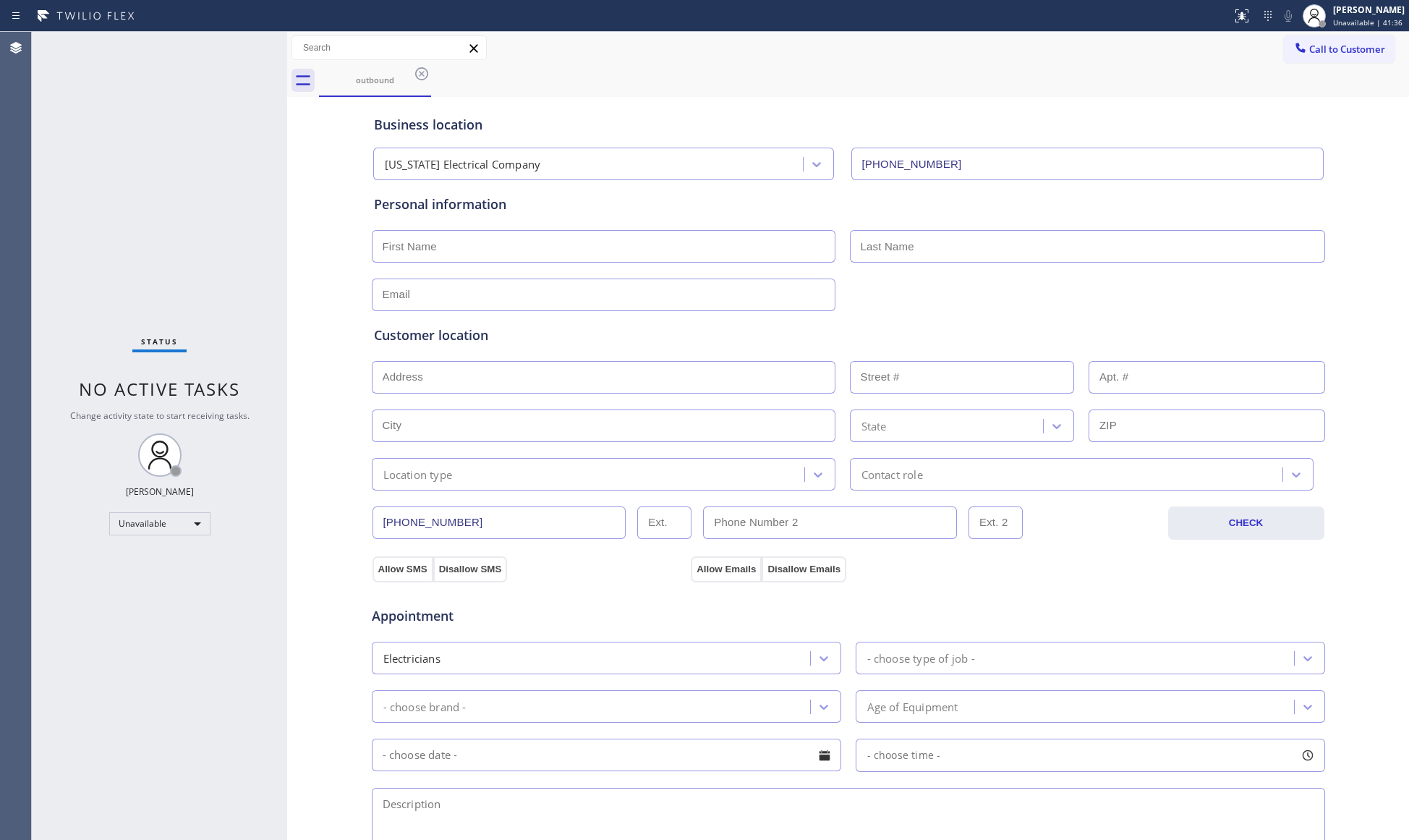
drag, startPoint x: 414, startPoint y: 70, endPoint x: 411, endPoint y: 61, distance: 9.5
click at [415, 70] on icon at bounding box center [421, 73] width 17 height 17
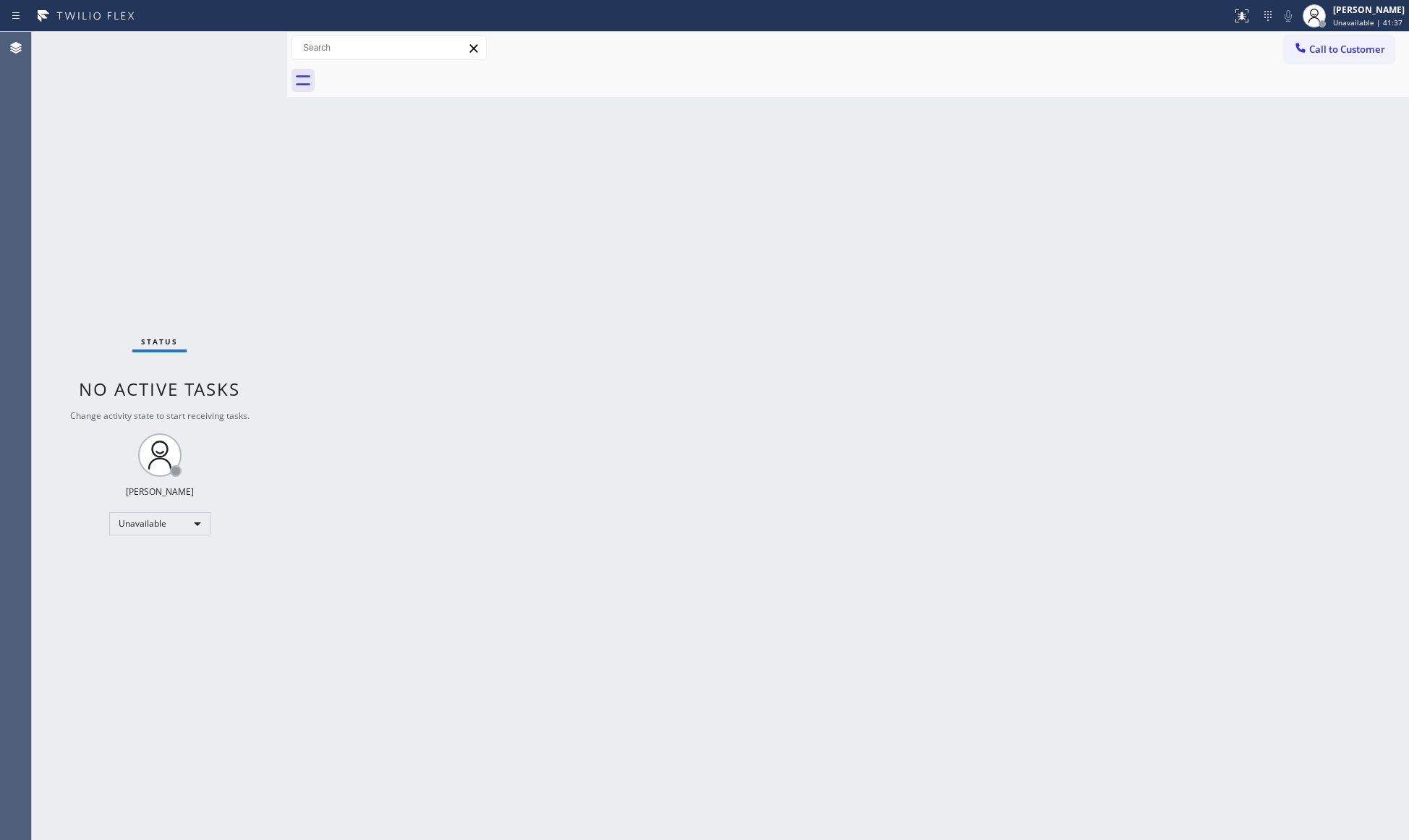
click at [1346, 32] on div "Call to Customer Outbound call Location [US_STATE] Electrical Company Your call…" at bounding box center [848, 48] width 1122 height 32
drag, startPoint x: 1332, startPoint y: 50, endPoint x: 1315, endPoint y: 62, distance: 20.8
click at [1331, 50] on span "Call to Customer" at bounding box center [1347, 49] width 76 height 13
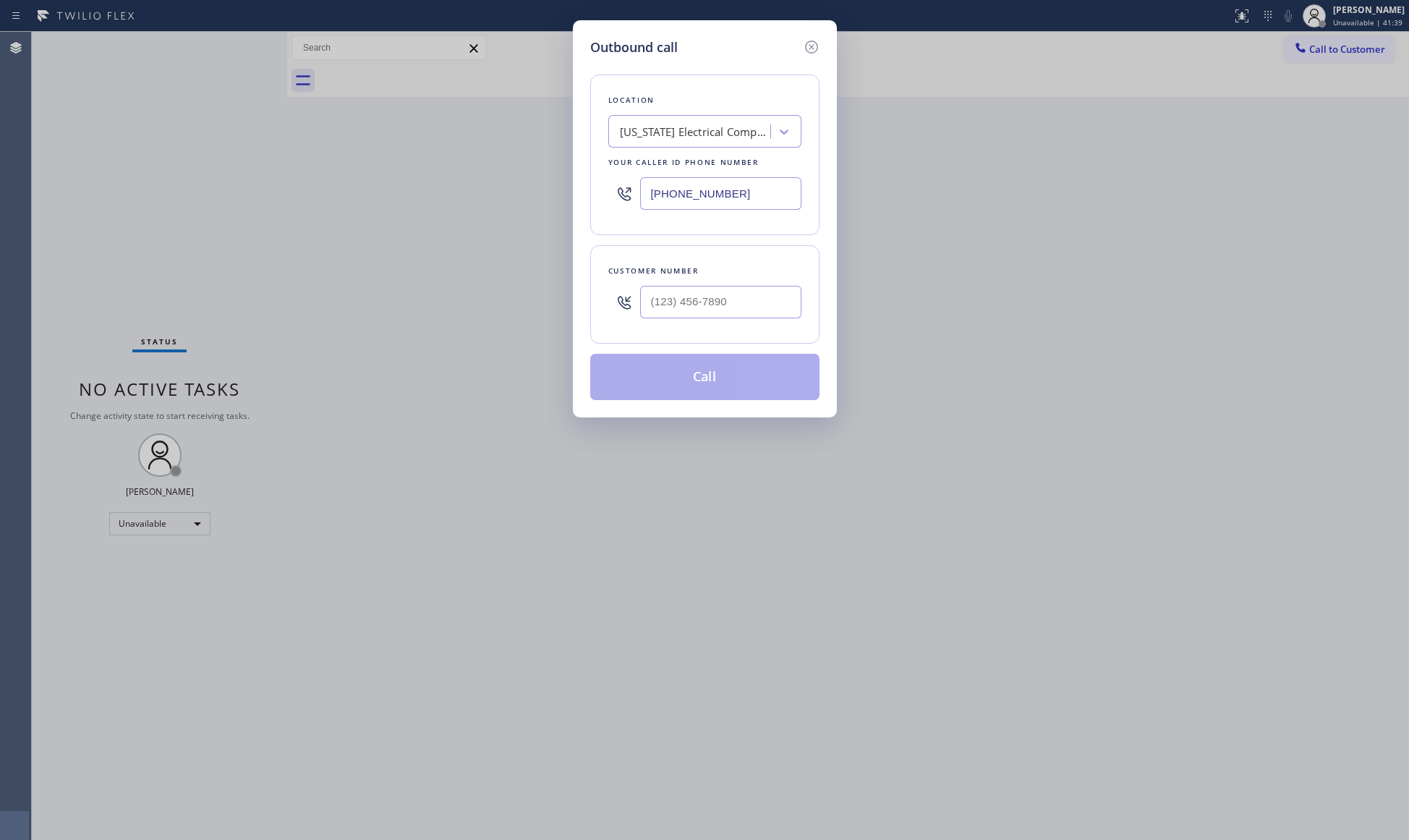
drag, startPoint x: 753, startPoint y: 191, endPoint x: 561, endPoint y: 191, distance: 192.0
click at [557, 199] on div "Outbound call Location [US_STATE] Electrical Company Your caller id phone numbe…" at bounding box center [704, 420] width 1409 height 840
type input "[PHONE_NUMBER]"
click at [724, 307] on input "(___) ___-____" at bounding box center [721, 302] width 162 height 32
type input "[PHONE_NUMBER]"
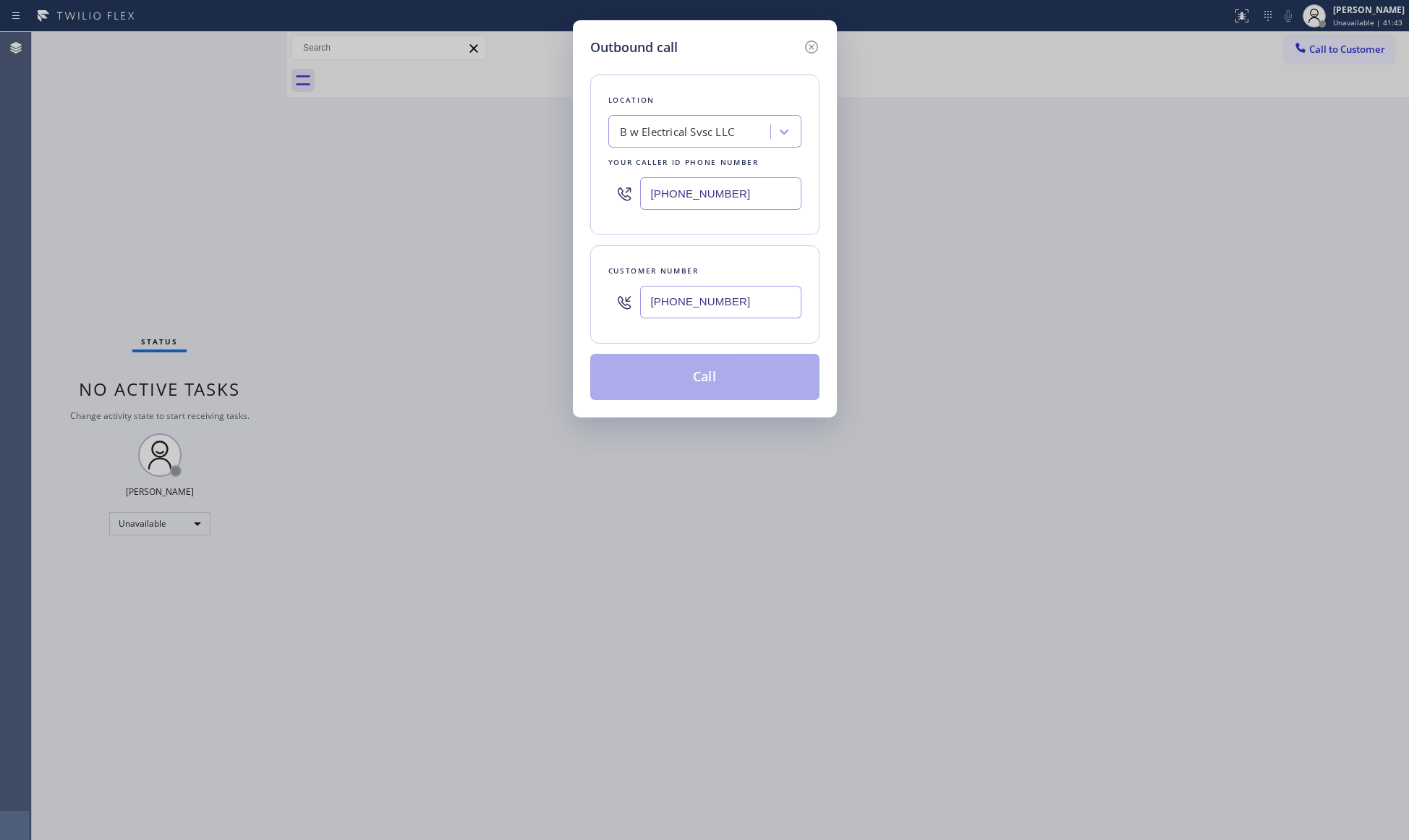
click at [712, 382] on button "Call" at bounding box center [705, 377] width 229 height 46
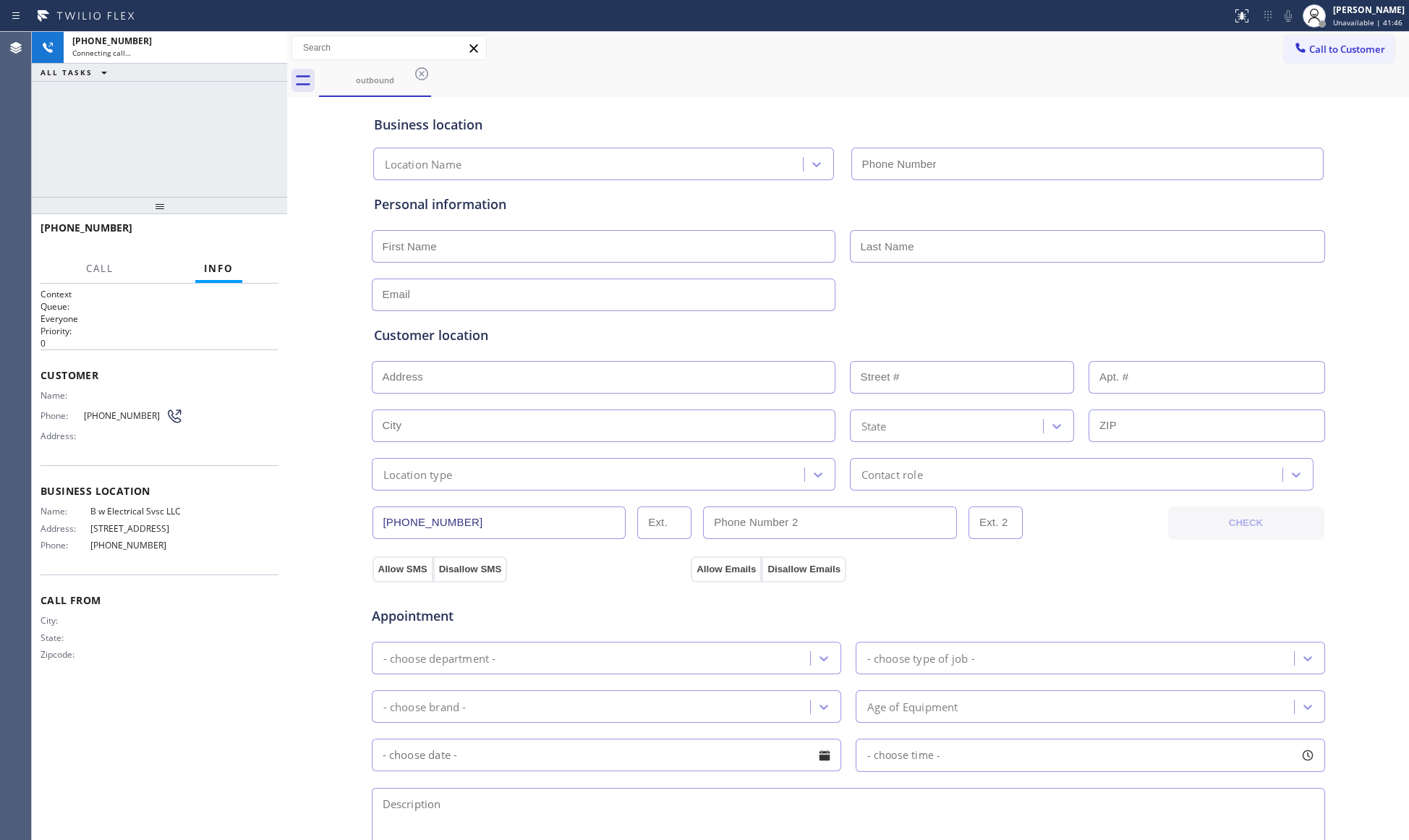
type input "[PHONE_NUMBER]"
click at [982, 67] on div "outbound" at bounding box center [864, 80] width 1090 height 32
click at [230, 250] on div "[PHONE_NUMBER] Live | 00:03 HANG UP" at bounding box center [159, 234] width 238 height 38
click at [232, 246] on div "[PHONE_NUMBER] Live | 00:03 HANG UP" at bounding box center [159, 234] width 238 height 38
click at [232, 244] on button "HANG UP" at bounding box center [245, 234] width 68 height 21
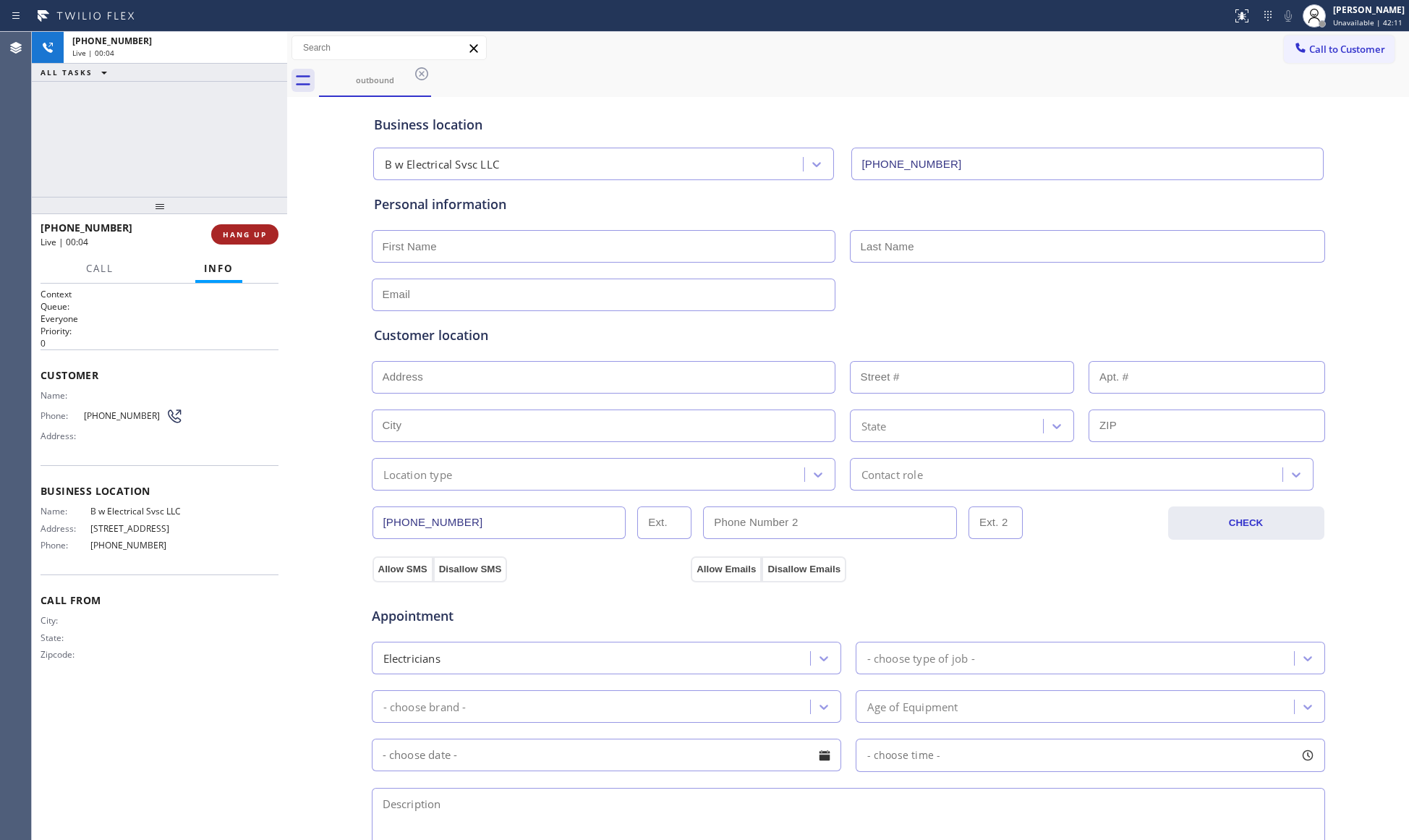
click at [235, 241] on button "HANG UP" at bounding box center [245, 234] width 68 height 21
click at [259, 232] on span "COMPLETE" at bounding box center [242, 234] width 50 height 10
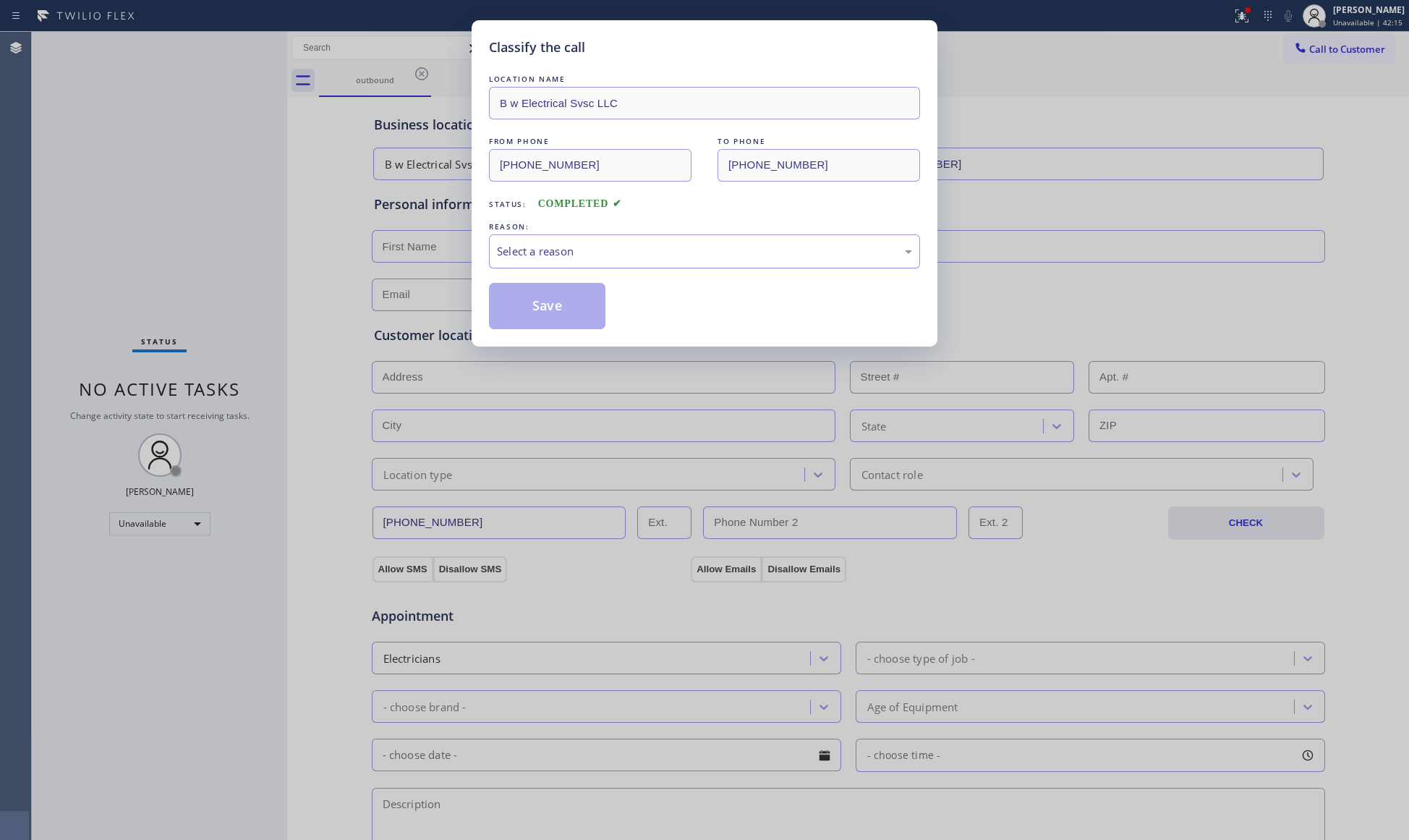
click at [585, 255] on div "Select a reason" at bounding box center [705, 251] width 416 height 16
click at [542, 304] on button "Save" at bounding box center [547, 306] width 116 height 46
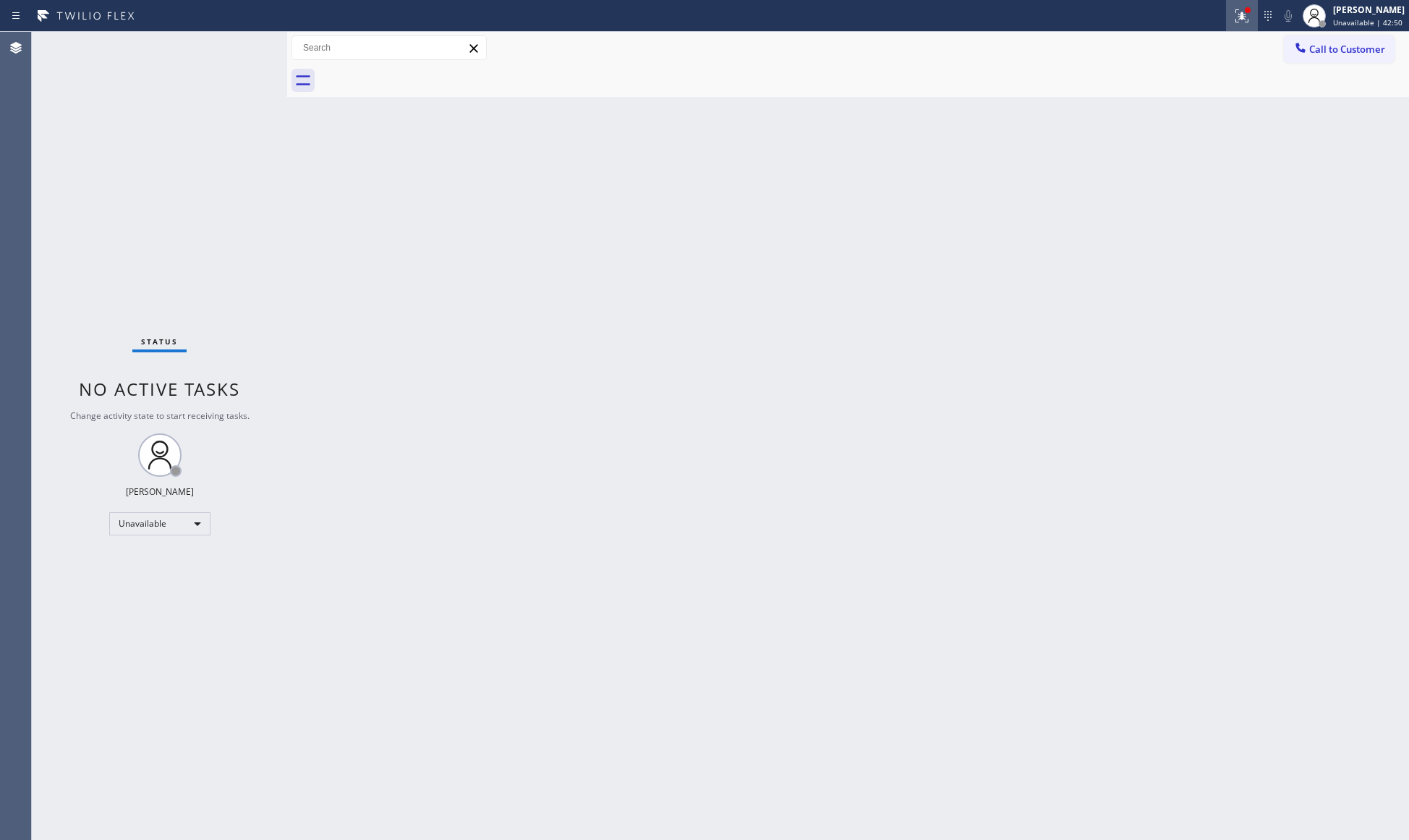
click at [1229, 27] on button at bounding box center [1242, 16] width 32 height 32
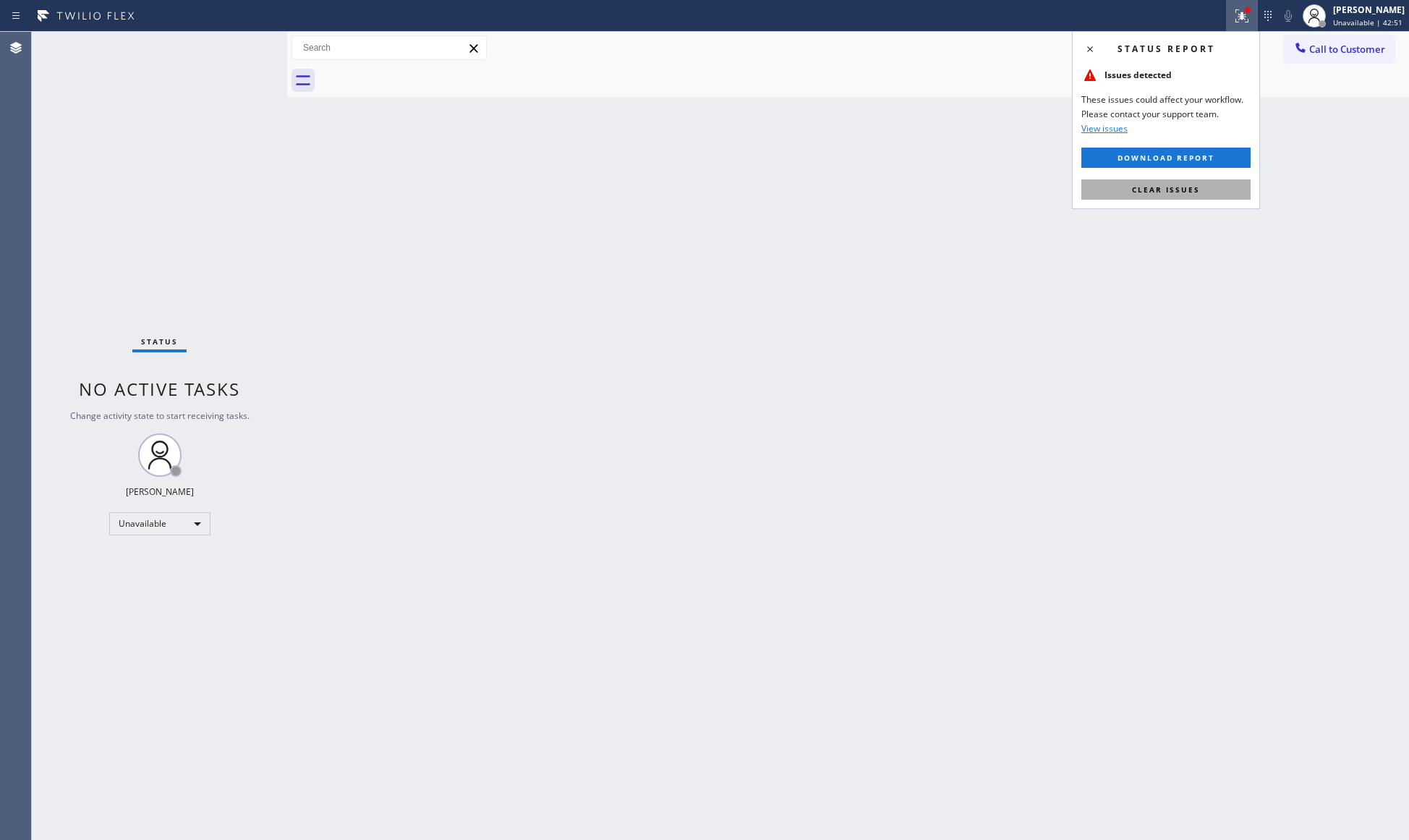
click at [1215, 194] on button "Clear issues" at bounding box center [1166, 190] width 169 height 21
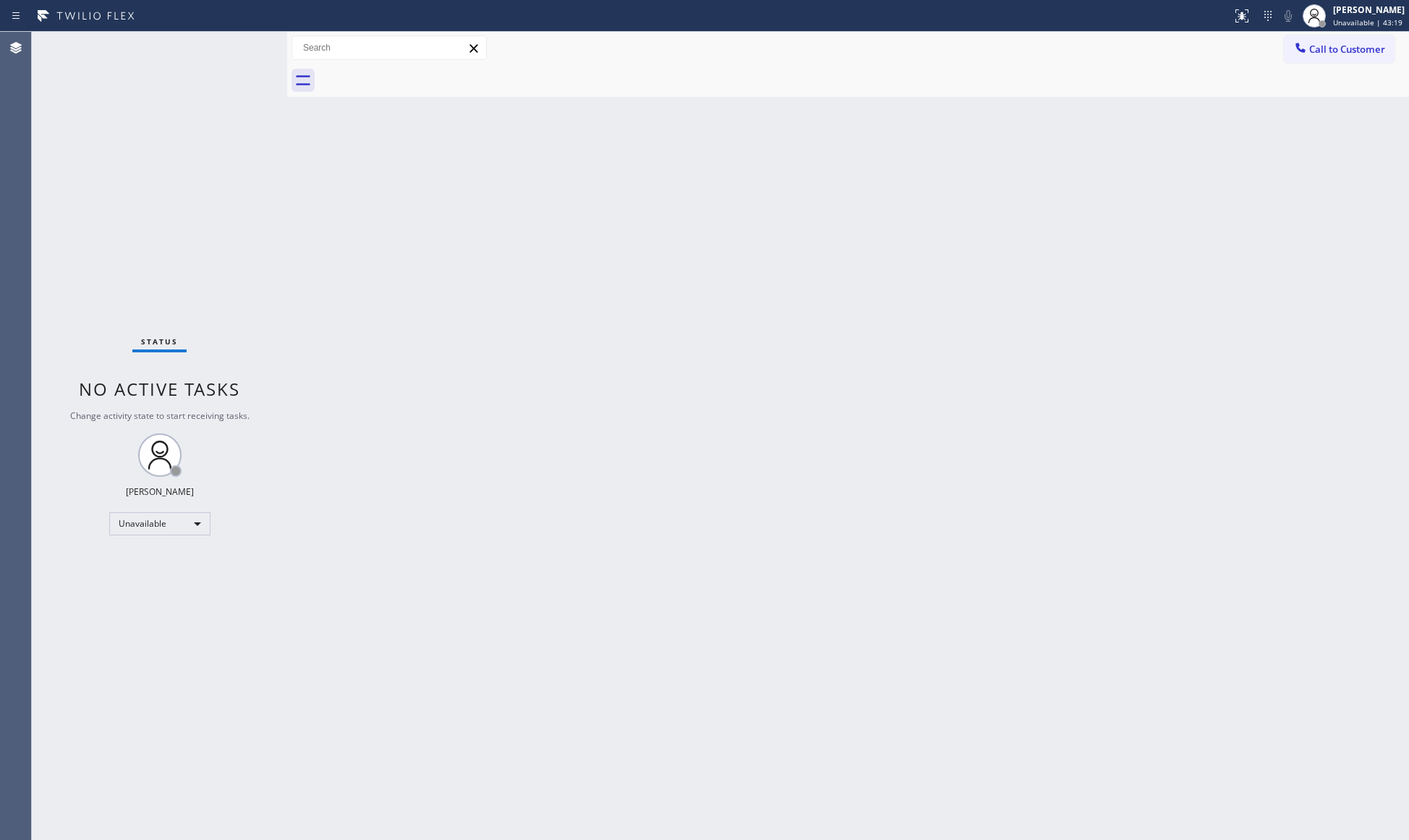
click at [1146, 281] on div "Back to Dashboard Change Sender ID Customers Technicians Select a contact Outbo…" at bounding box center [848, 436] width 1122 height 808
click at [1326, 39] on button "Call to Customer" at bounding box center [1339, 49] width 110 height 27
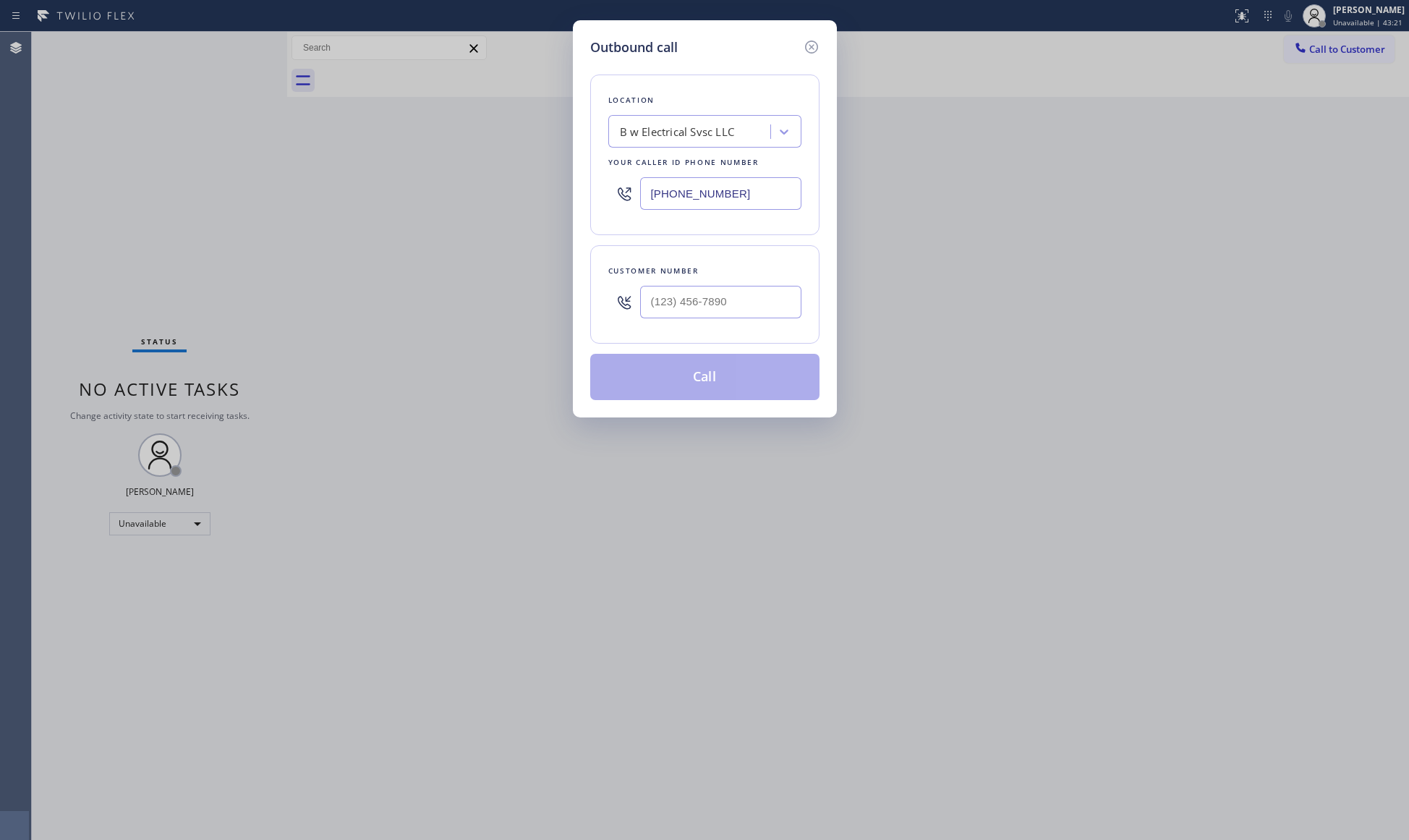
drag, startPoint x: 771, startPoint y: 201, endPoint x: 603, endPoint y: 195, distance: 168.1
click at [618, 201] on div "[PHONE_NUMBER]" at bounding box center [705, 193] width 193 height 47
type input "[PHONE_NUMBER]"
click at [756, 314] on input "(___) ___-____" at bounding box center [721, 302] width 162 height 32
type input "[PHONE_NUMBER]"
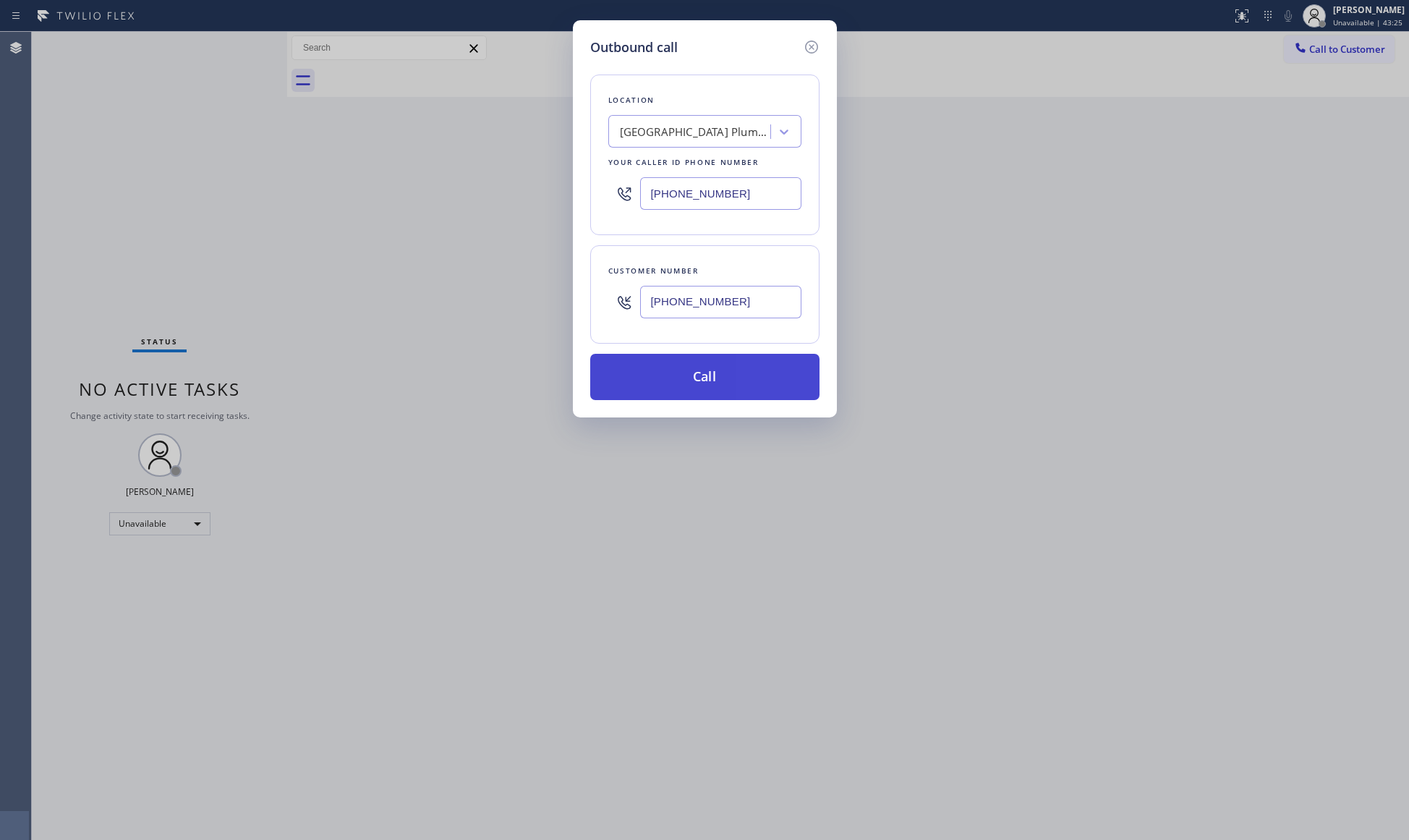
click at [707, 376] on button "Call" at bounding box center [705, 377] width 229 height 46
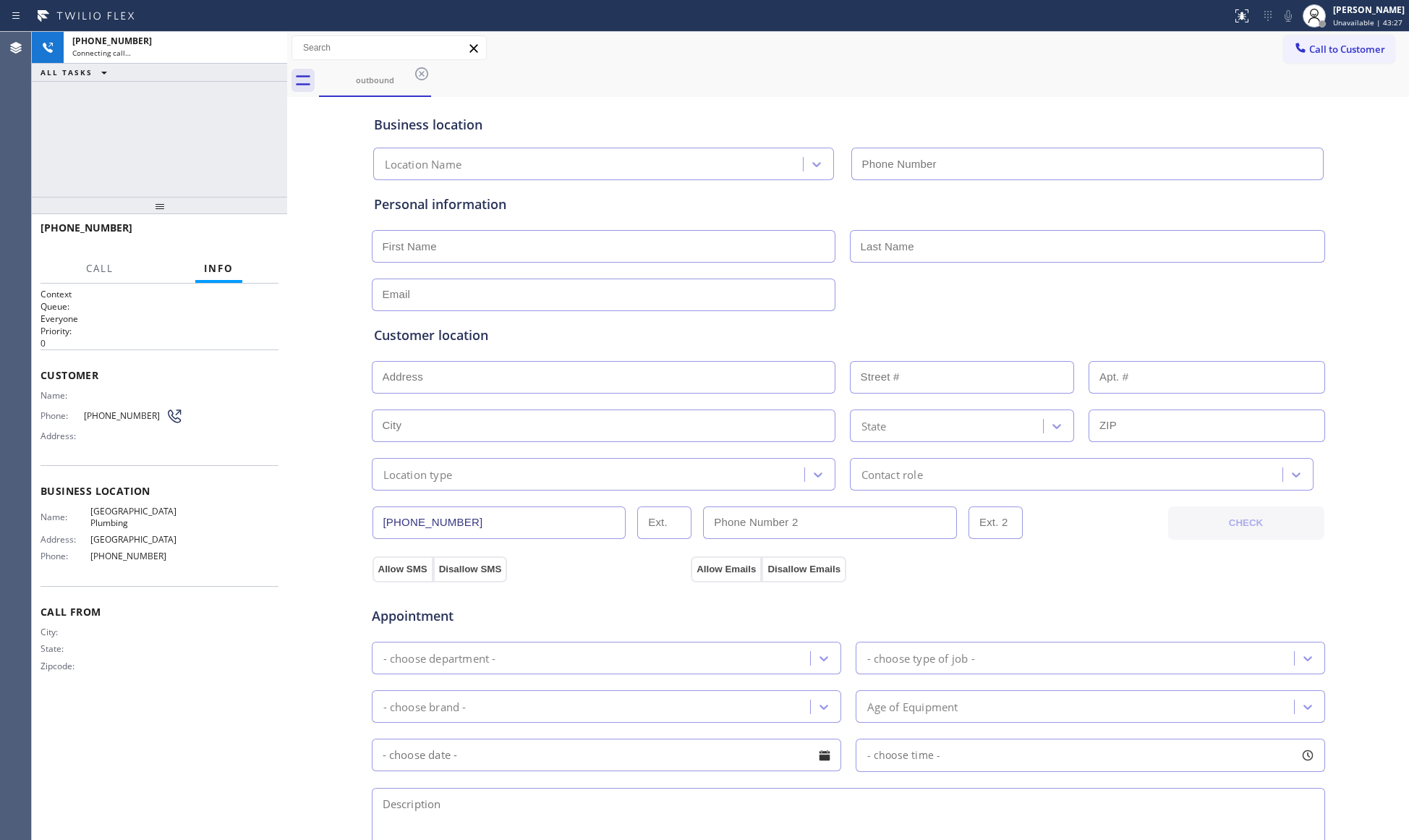
type input "[PHONE_NUMBER]"
click at [1085, 68] on div "outbound" at bounding box center [864, 80] width 1090 height 32
click at [256, 224] on button "HANG UP" at bounding box center [245, 234] width 68 height 21
click at [256, 221] on div "[PHONE_NUMBER] Live | 00:03 HANG UP" at bounding box center [159, 234] width 238 height 38
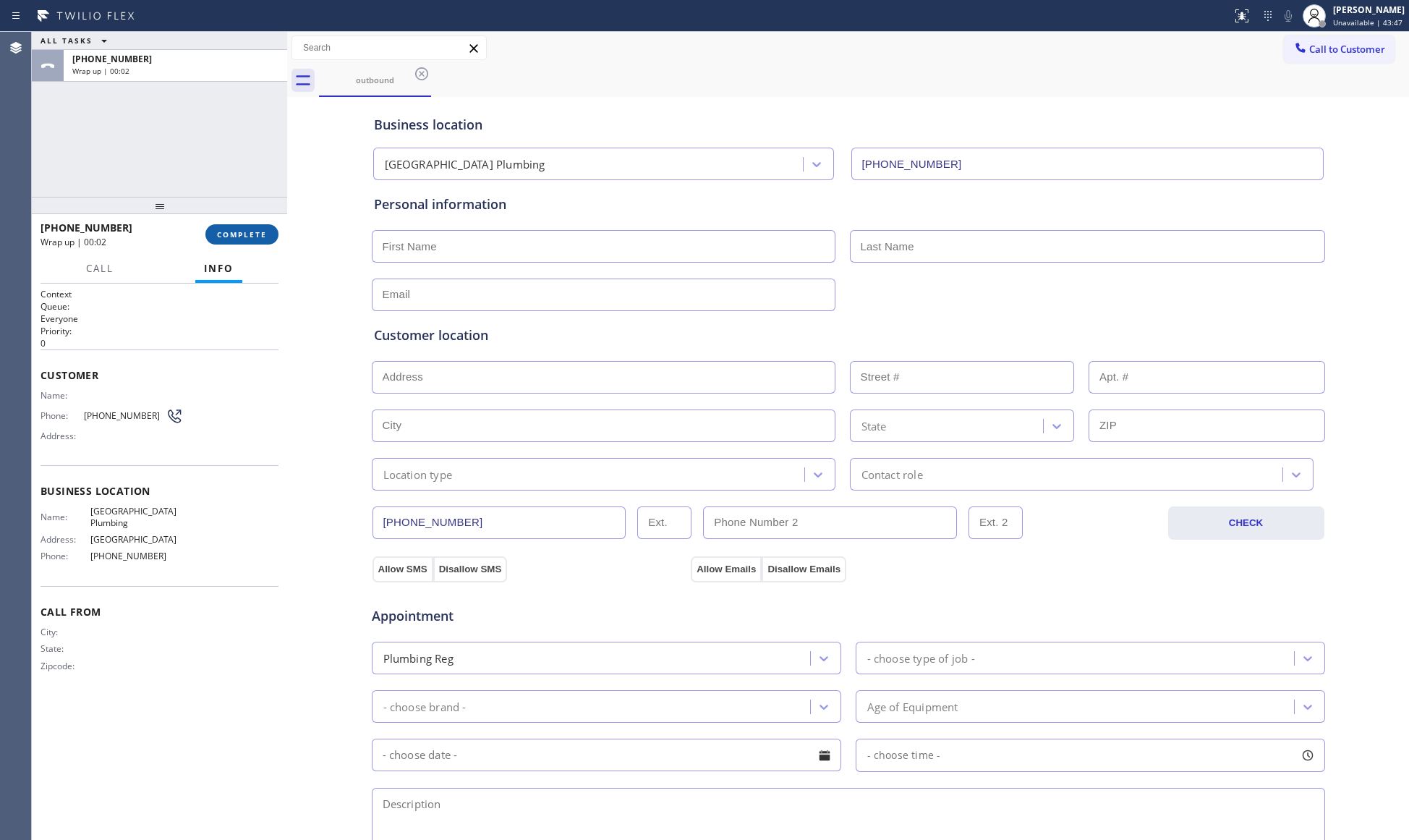
click at [237, 227] on button "COMPLETE" at bounding box center [242, 234] width 73 height 21
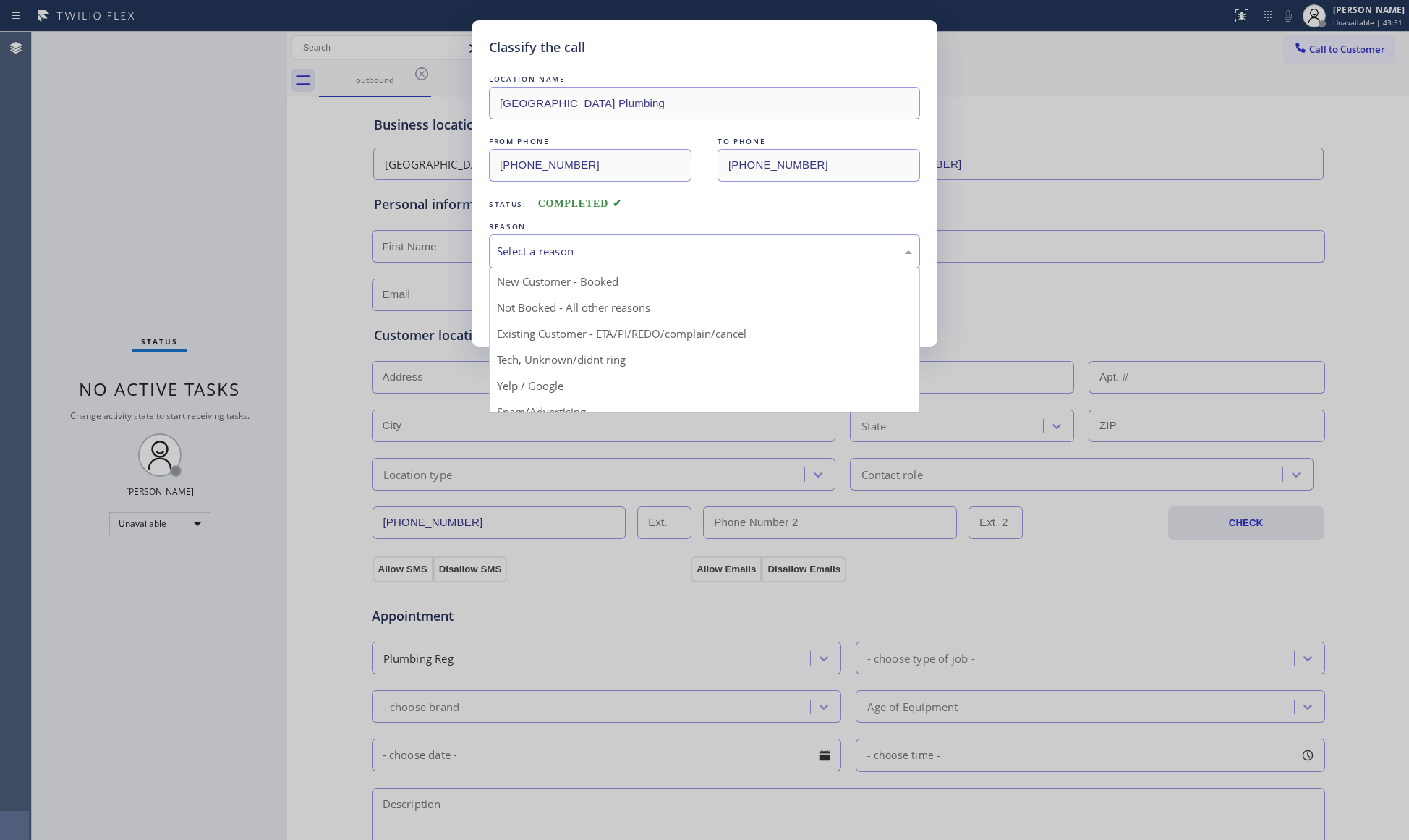
click at [498, 241] on div "Select a reason" at bounding box center [704, 251] width 431 height 34
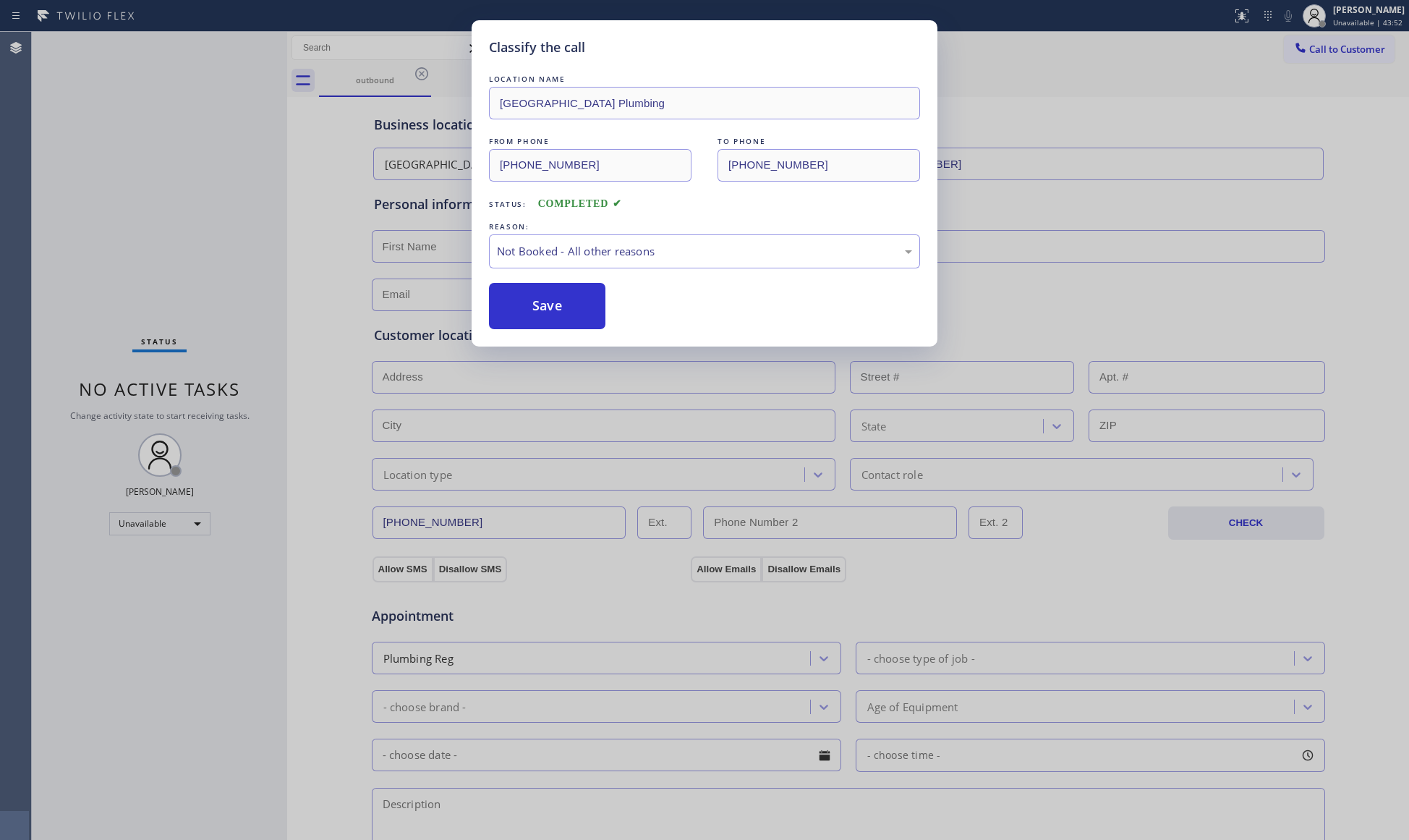
click at [533, 305] on button "Save" at bounding box center [547, 306] width 116 height 46
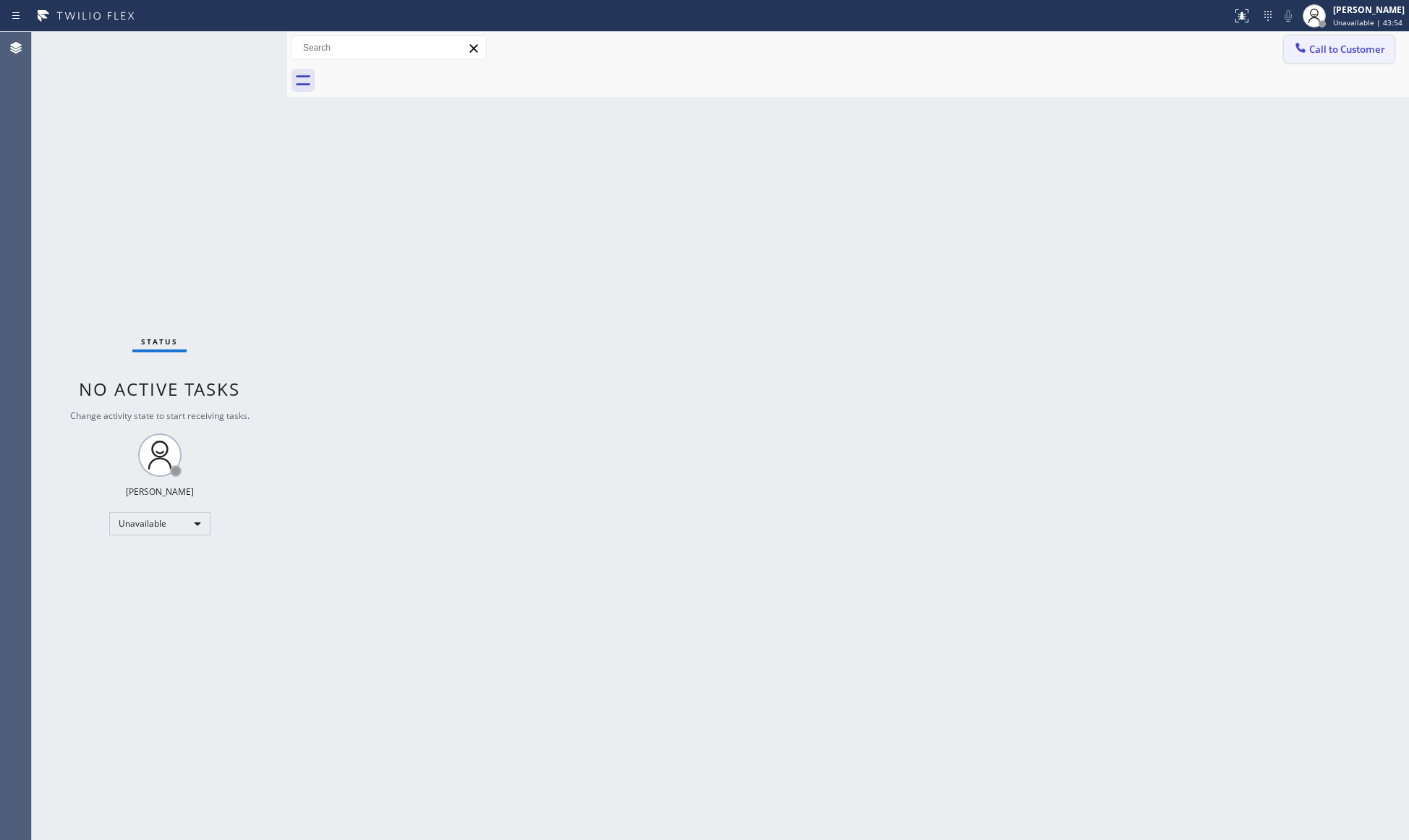
click at [1312, 55] on span "Call to Customer" at bounding box center [1347, 49] width 76 height 13
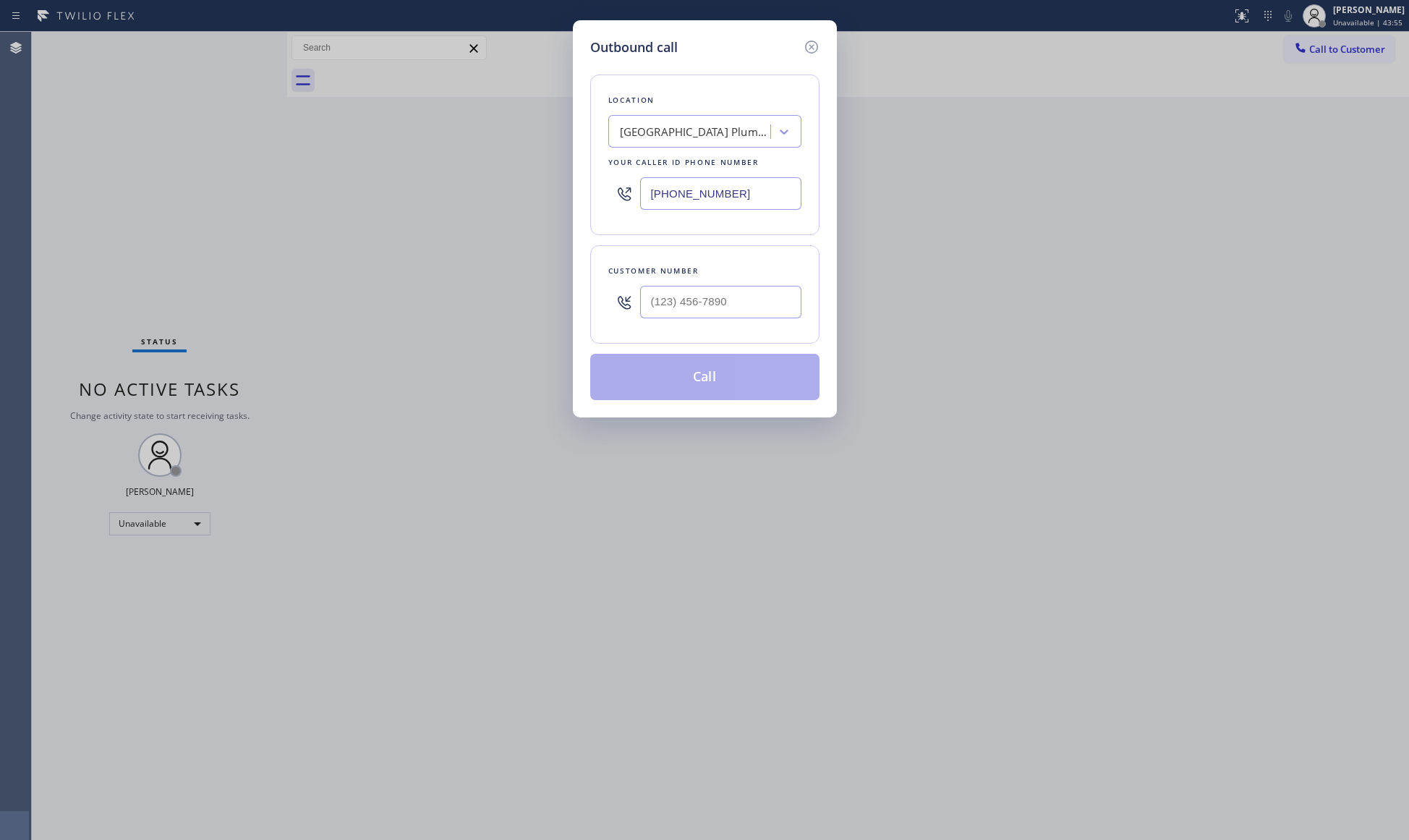
drag, startPoint x: 777, startPoint y: 197, endPoint x: 571, endPoint y: 201, distance: 206.0
click at [581, 201] on div "Outbound call Location [GEOGRAPHIC_DATA] Plumbing Your caller id phone number […" at bounding box center [705, 219] width 264 height 397
type input "[PHONE_NUMBER]"
click at [683, 298] on input "(___) ___-____" at bounding box center [721, 302] width 162 height 32
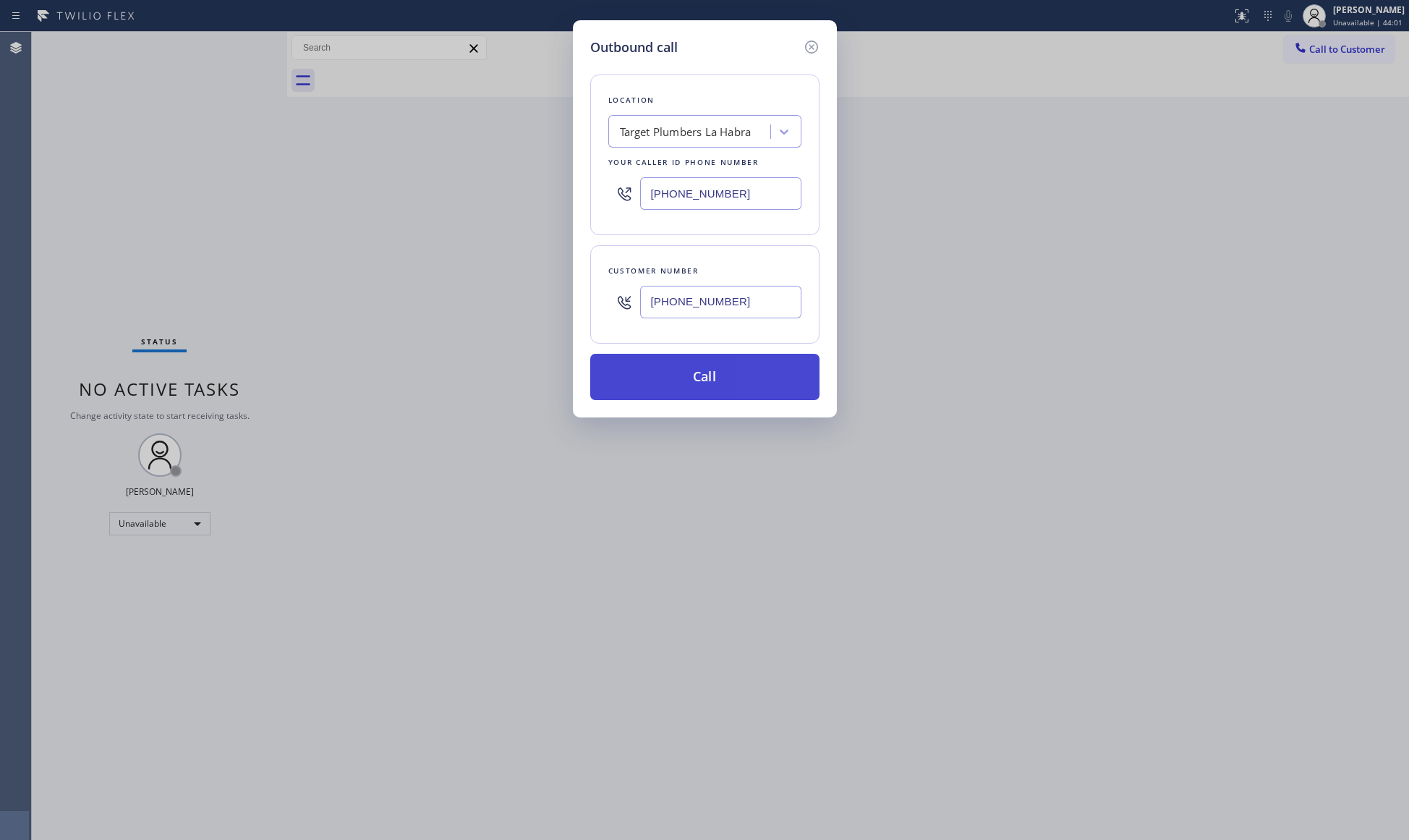
type input "[PHONE_NUMBER]"
click at [695, 387] on button "Call" at bounding box center [705, 377] width 229 height 46
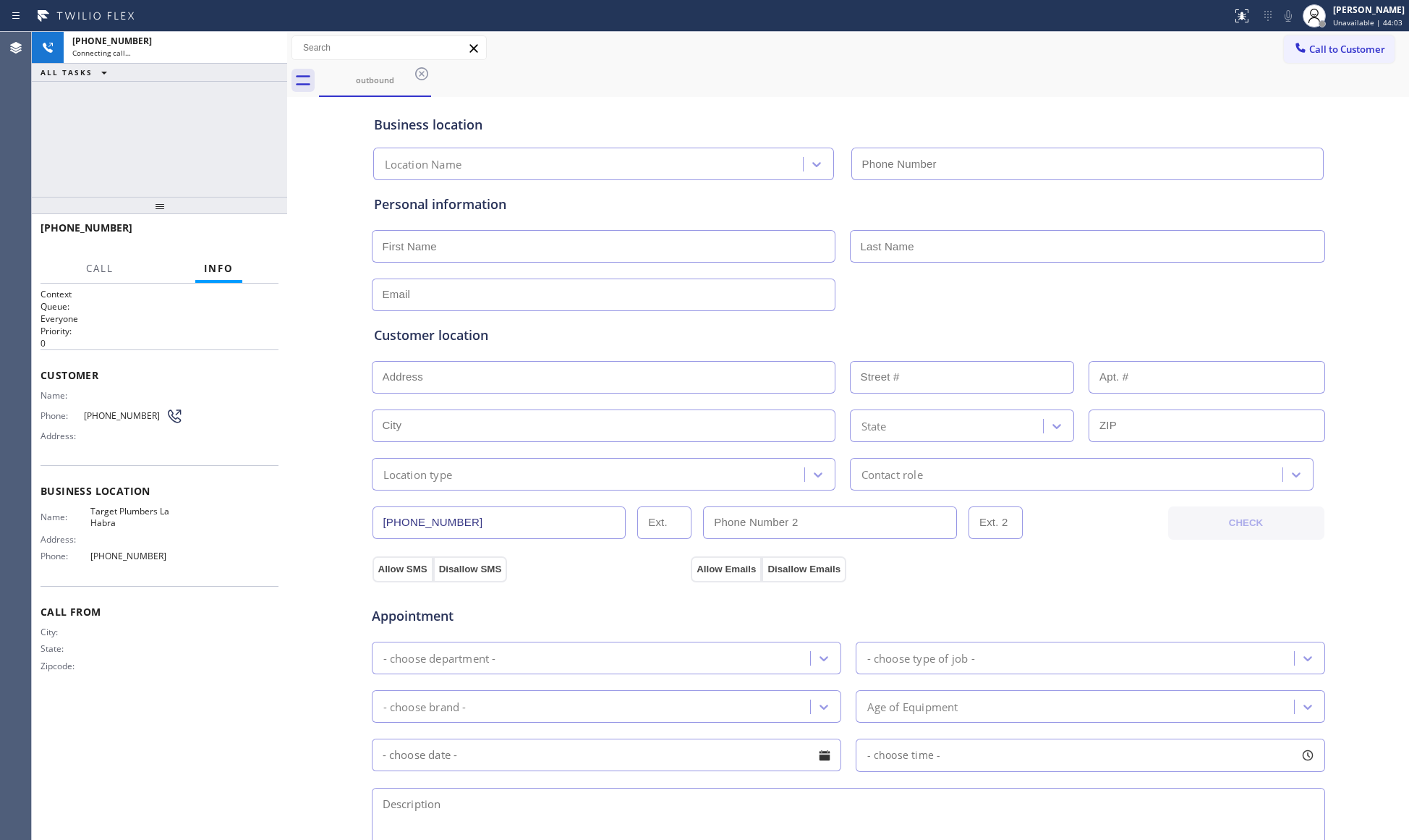
type input "[PHONE_NUMBER]"
click at [762, 35] on div "Call to Customer Outbound call Location Target Plumbers [GEOGRAPHIC_DATA] Your …" at bounding box center [848, 48] width 1122 height 26
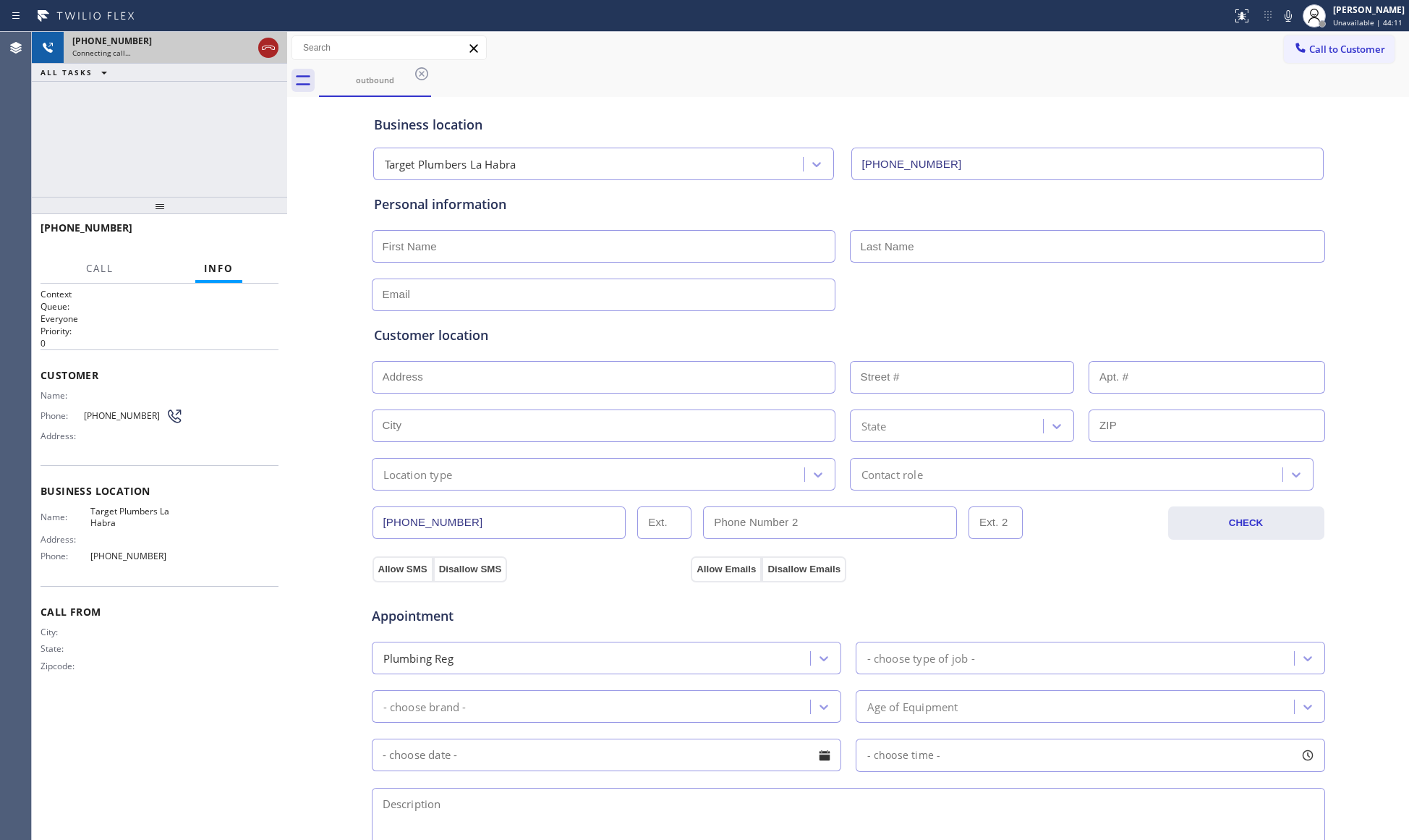
click at [270, 47] on icon at bounding box center [269, 47] width 13 height 4
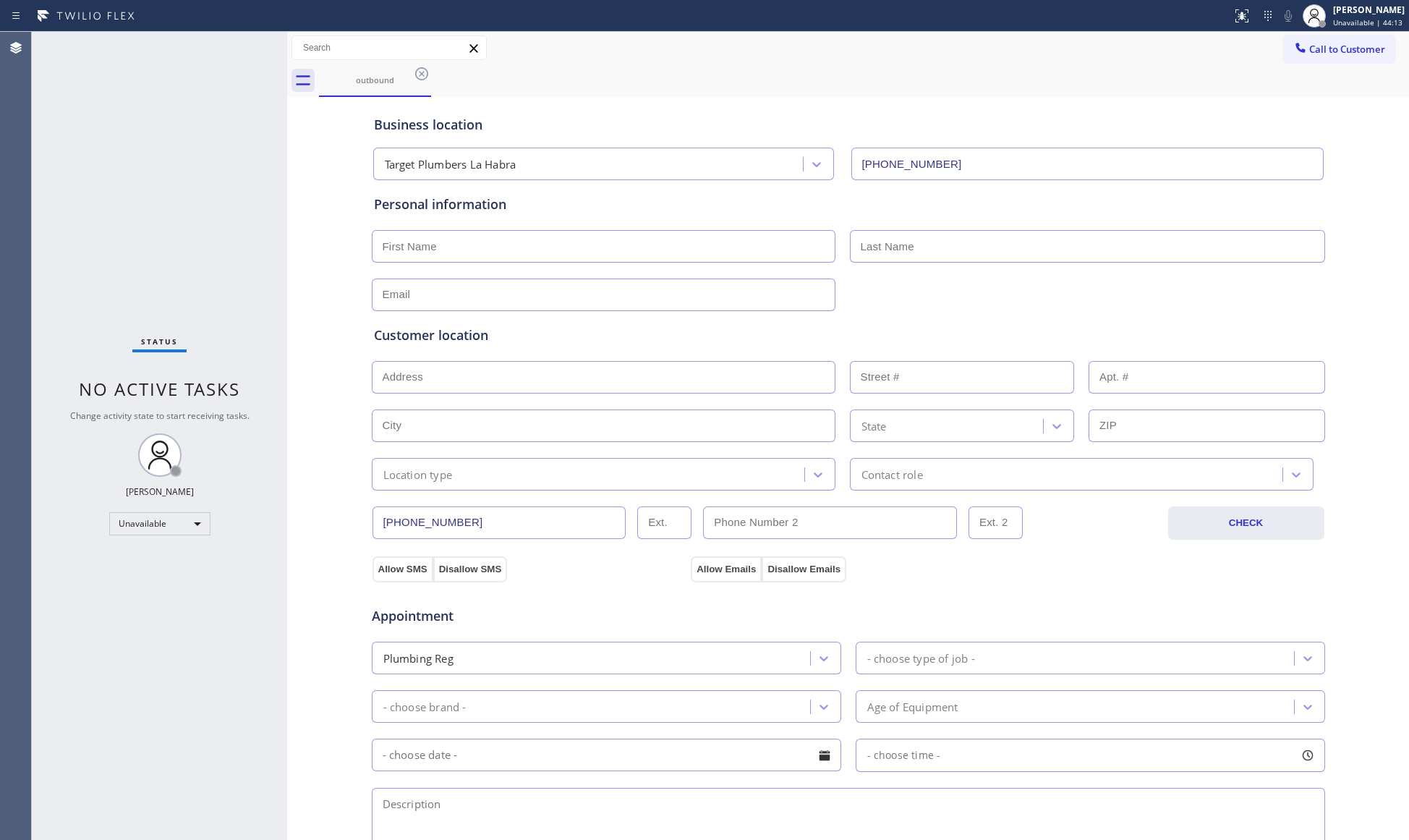
click at [431, 80] on div "outbound" at bounding box center [864, 80] width 1090 height 32
click at [423, 76] on icon at bounding box center [422, 74] width 13 height 13
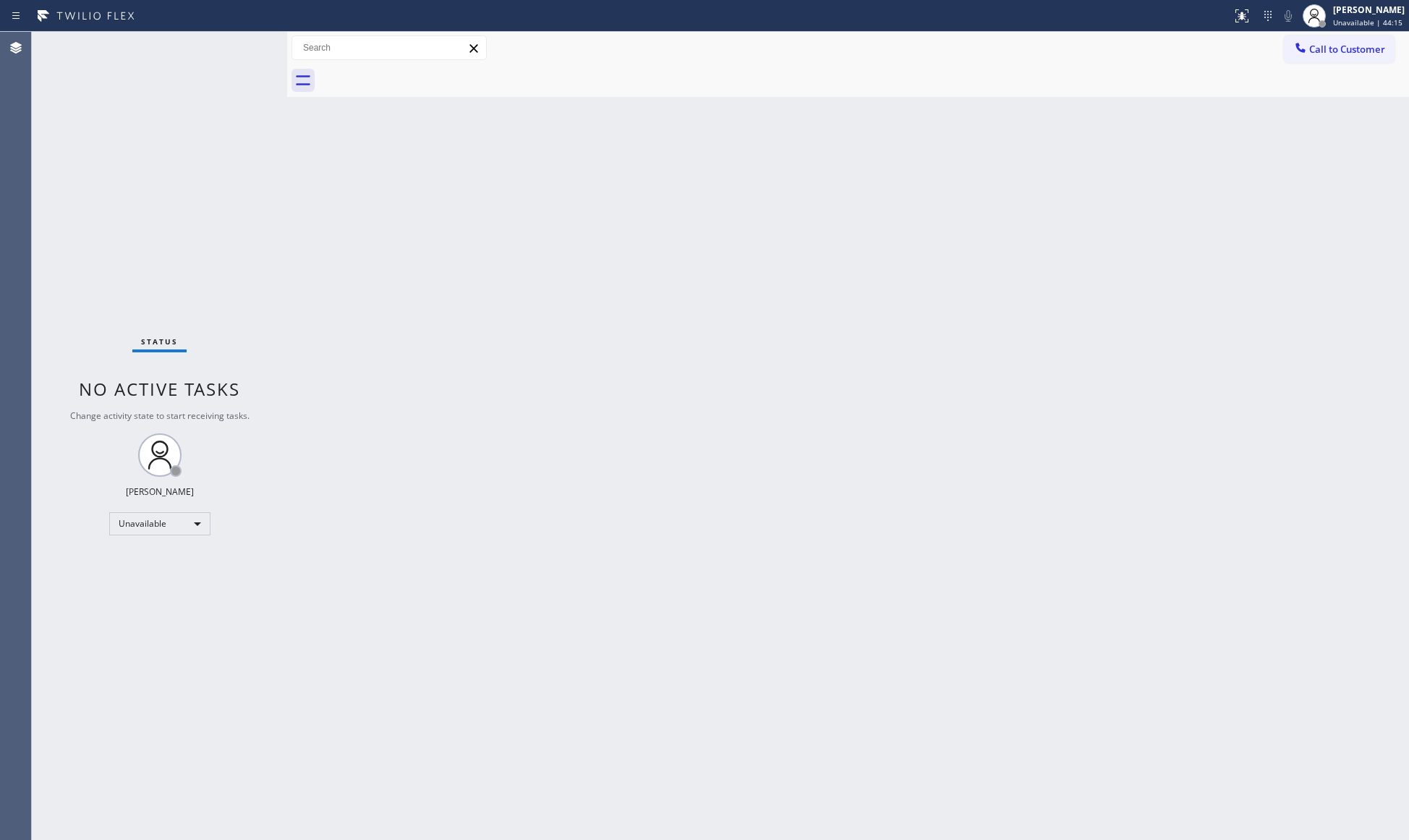
drag, startPoint x: 1320, startPoint y: 50, endPoint x: 1300, endPoint y: 64, distance: 24.4
click at [1317, 54] on span "Call to Customer" at bounding box center [1347, 49] width 76 height 13
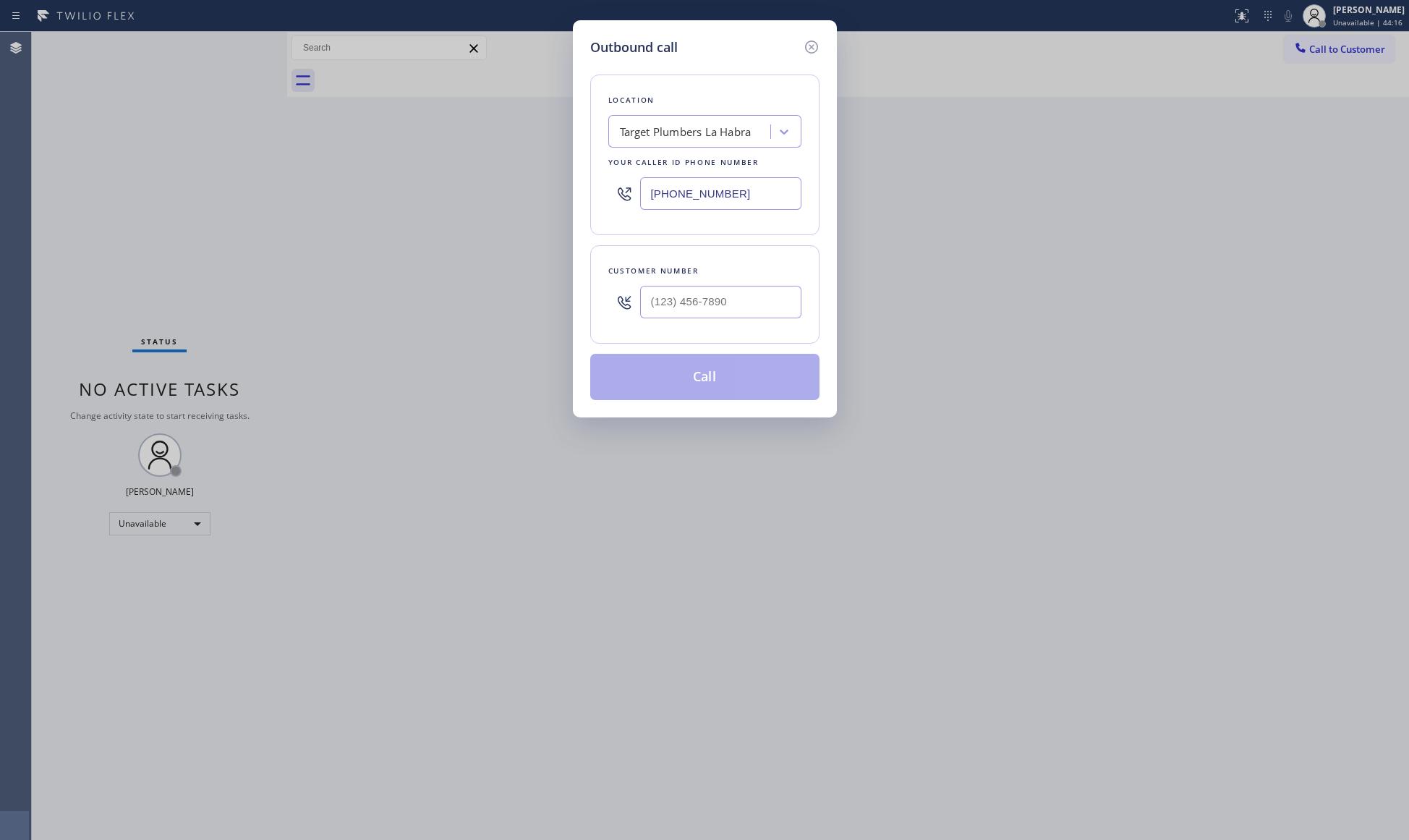
drag, startPoint x: 744, startPoint y: 199, endPoint x: 642, endPoint y: 195, distance: 102.1
click at [634, 197] on div "[PHONE_NUMBER]" at bounding box center [705, 193] width 193 height 47
type input "[PHONE_NUMBER]"
click at [776, 312] on input "(___) ___-____" at bounding box center [721, 302] width 162 height 32
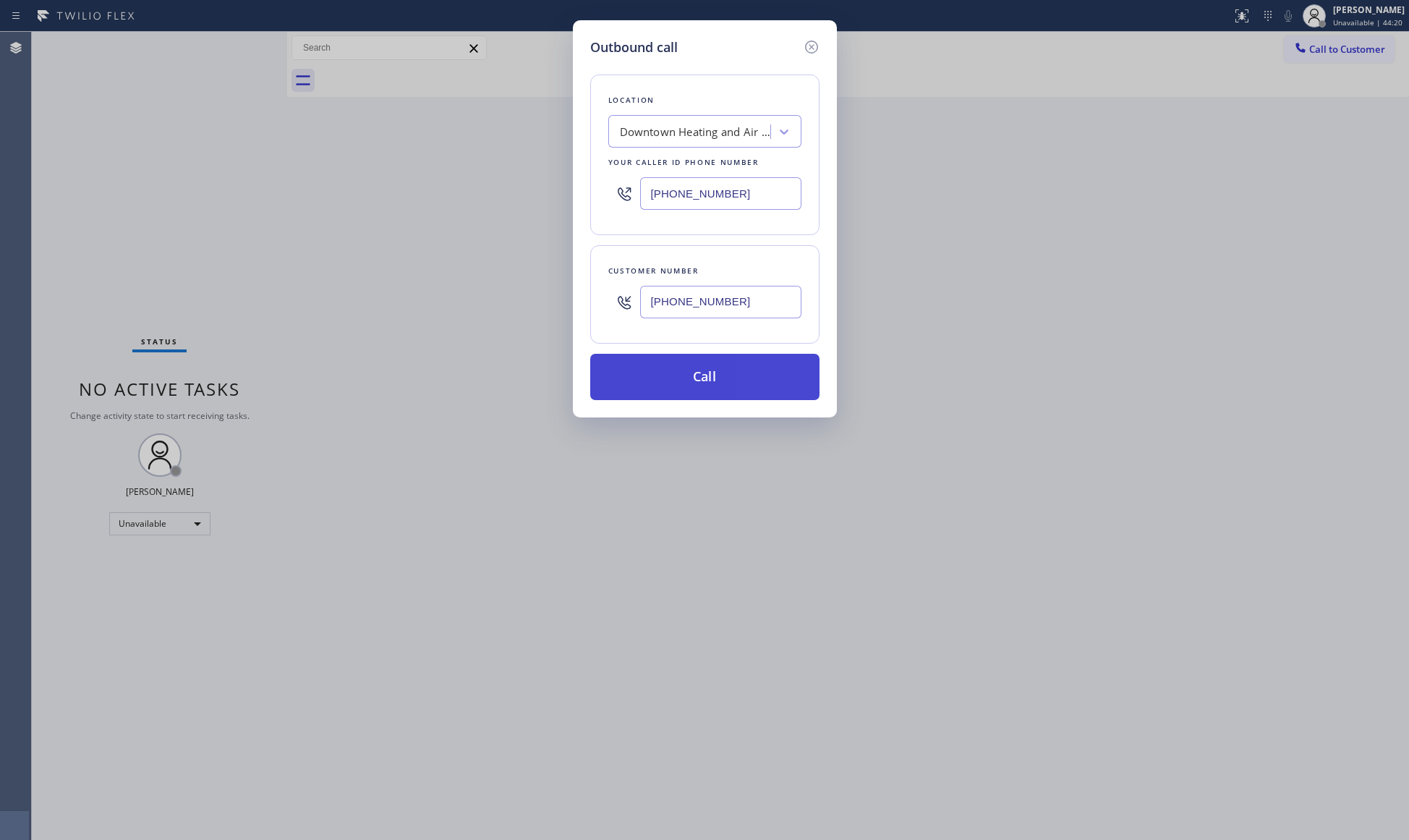
type input "[PHONE_NUMBER]"
click at [703, 372] on button "Call" at bounding box center [705, 377] width 229 height 46
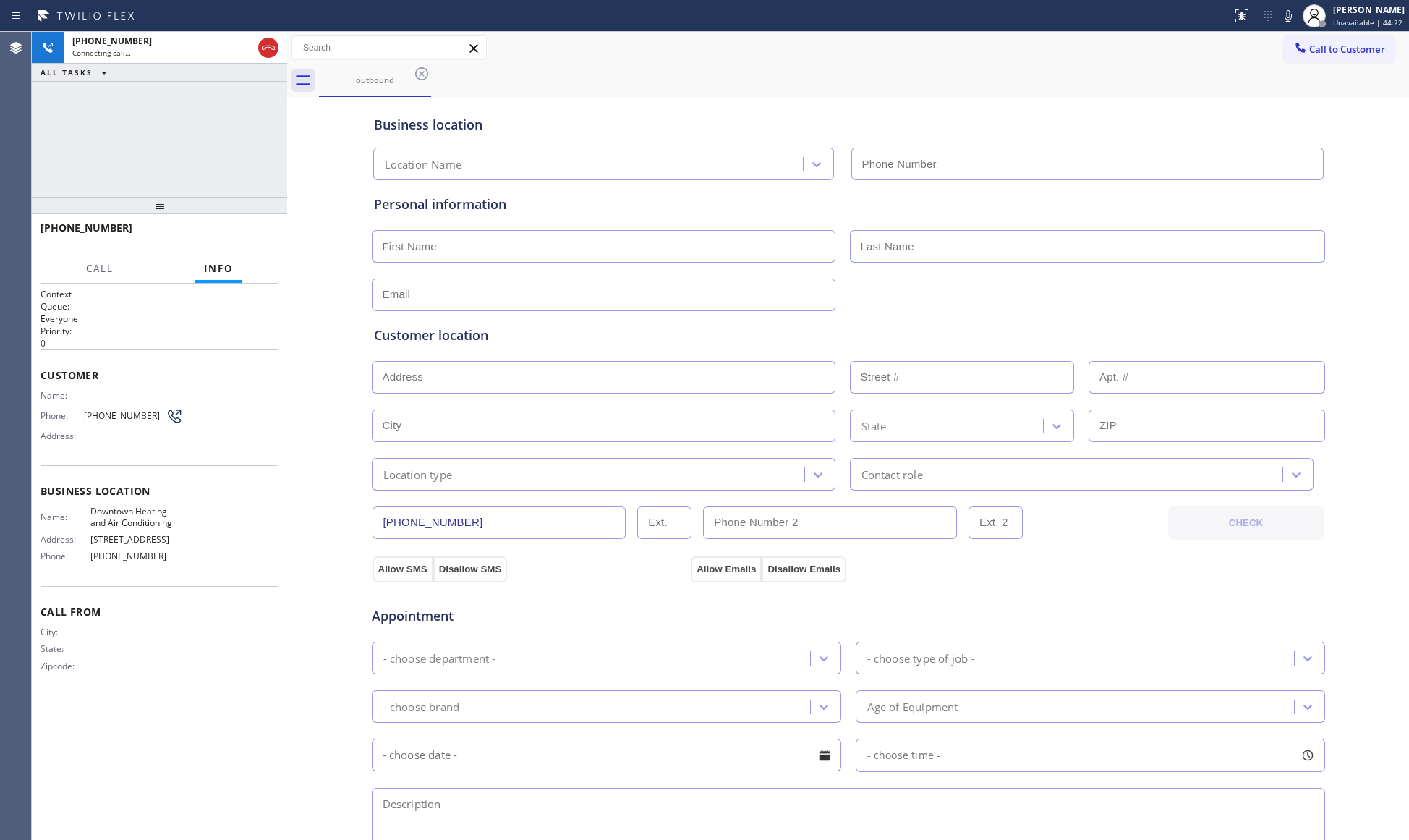
type input "[PHONE_NUMBER]"
click at [857, 85] on div "outbound" at bounding box center [864, 80] width 1090 height 32
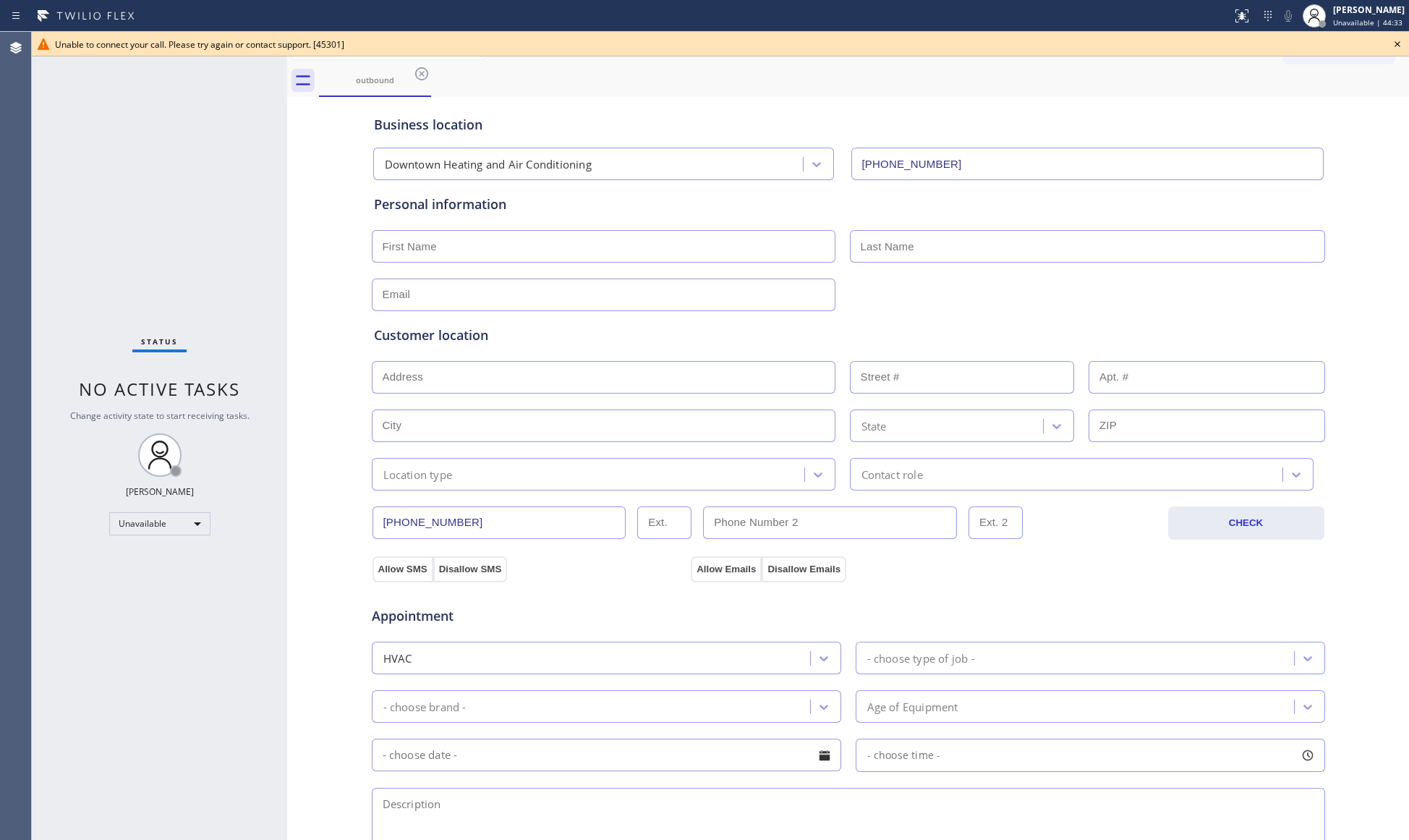
click at [1394, 40] on icon at bounding box center [1397, 44] width 17 height 17
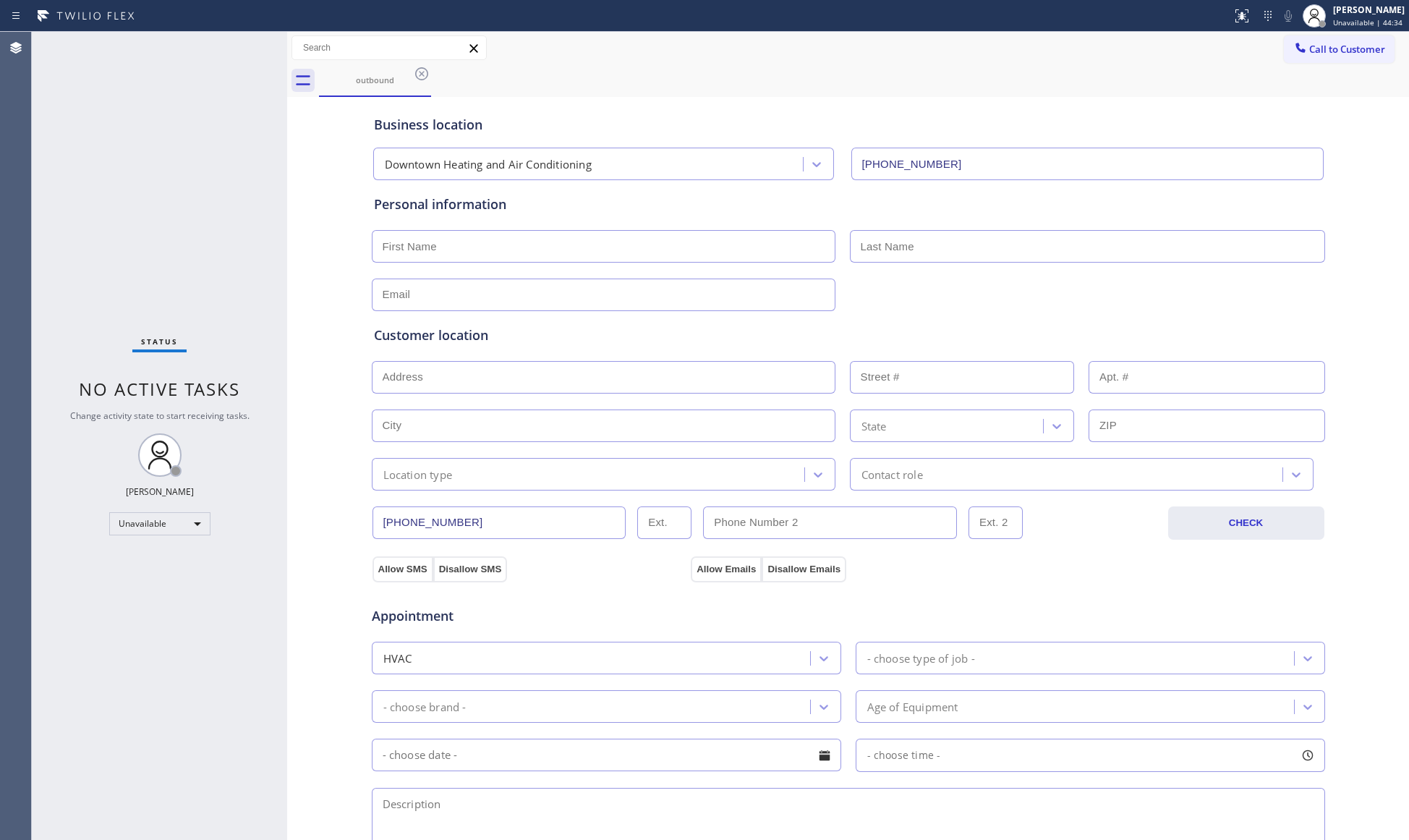
drag, startPoint x: 1352, startPoint y: 59, endPoint x: 1187, endPoint y: 85, distance: 167.0
click at [1350, 59] on button "Call to Customer" at bounding box center [1339, 49] width 110 height 27
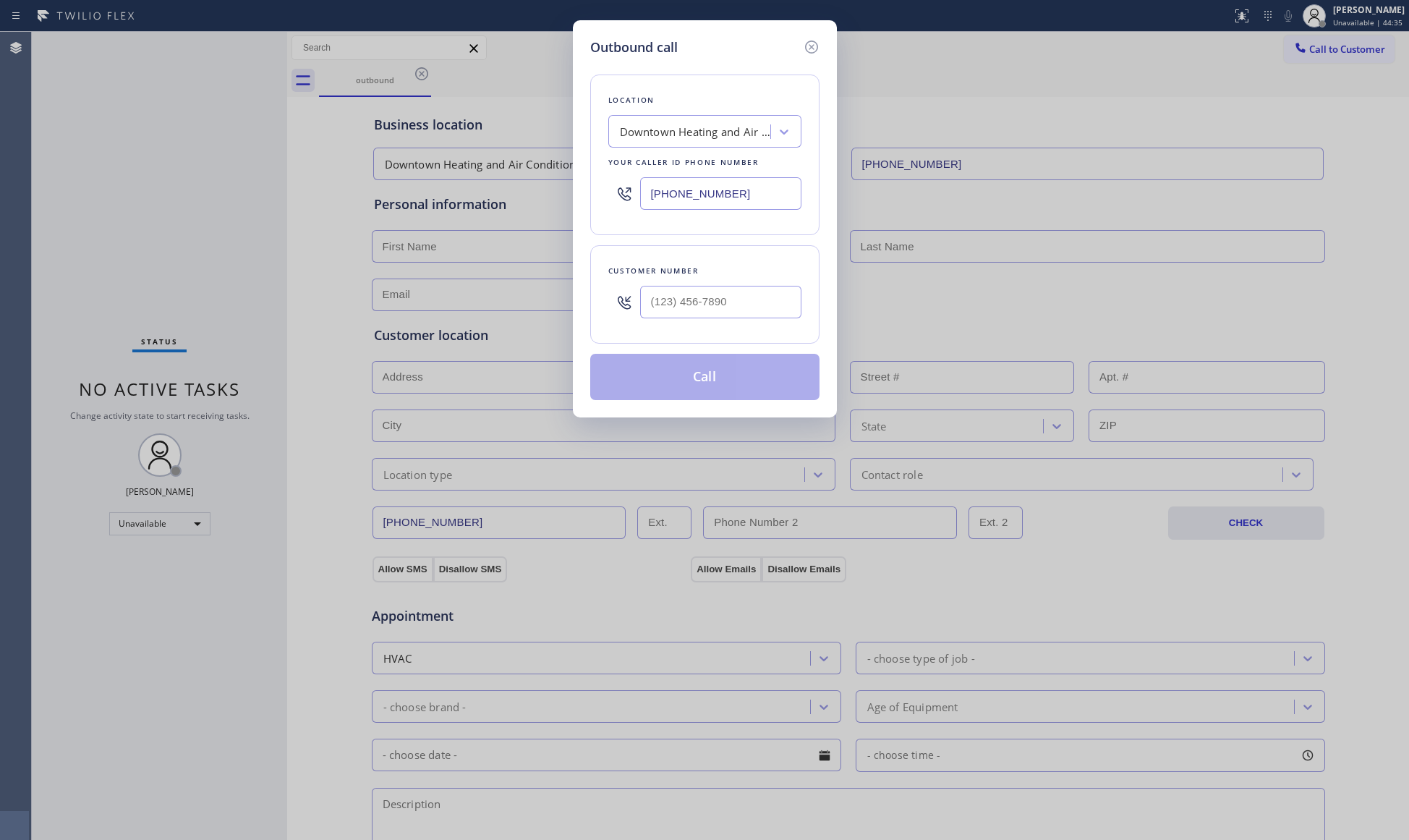
drag, startPoint x: 762, startPoint y: 201, endPoint x: 554, endPoint y: 174, distance: 209.7
click at [568, 190] on div "Outbound call Location Downtown Heating and Air Conditioning Your caller id pho…" at bounding box center [704, 420] width 1409 height 840
type input "[PHONE_NUMBER]"
click at [776, 287] on input "(___) ___-____" at bounding box center [721, 302] width 162 height 32
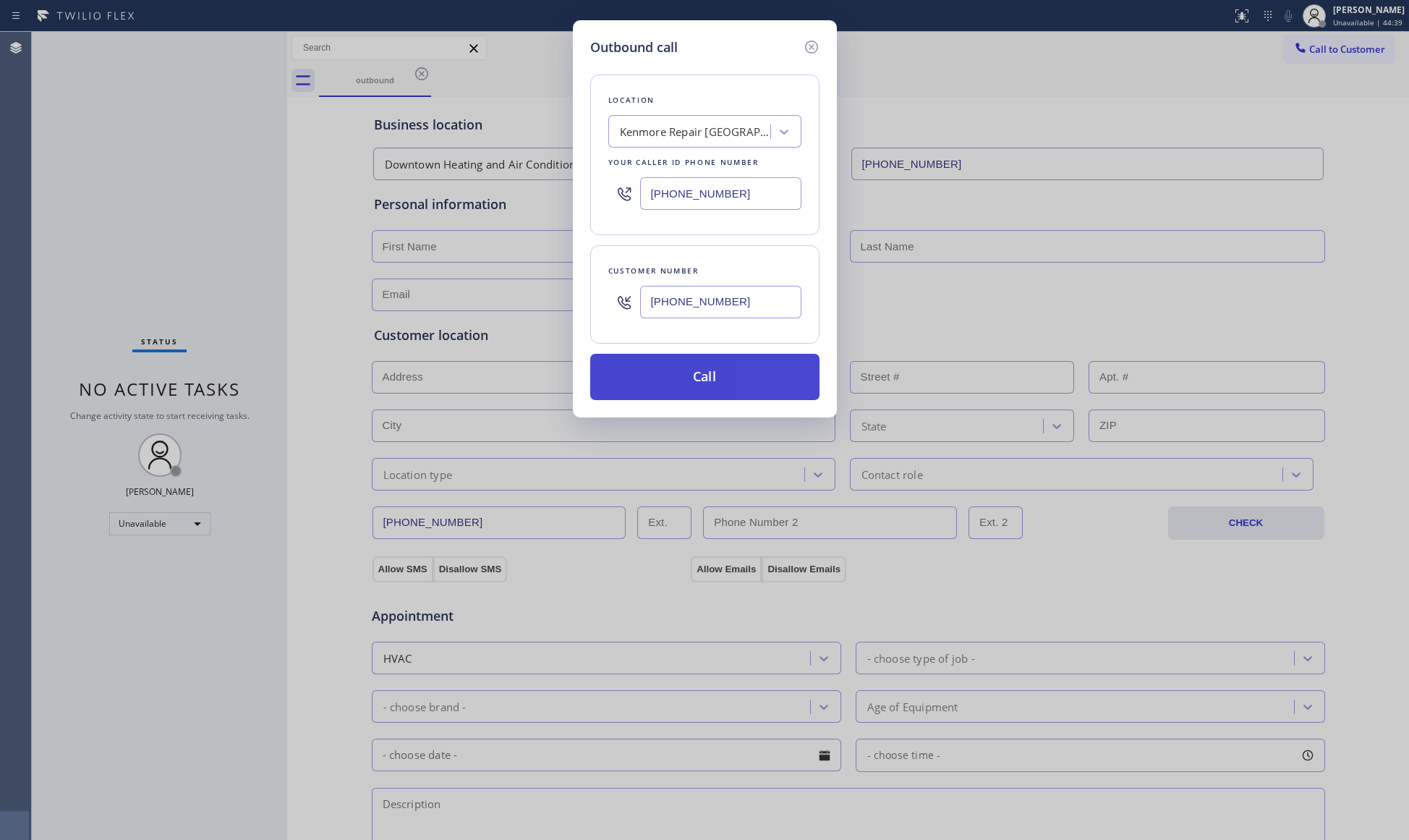
type input "[PHONE_NUMBER]"
click at [694, 379] on button "Call" at bounding box center [705, 377] width 229 height 46
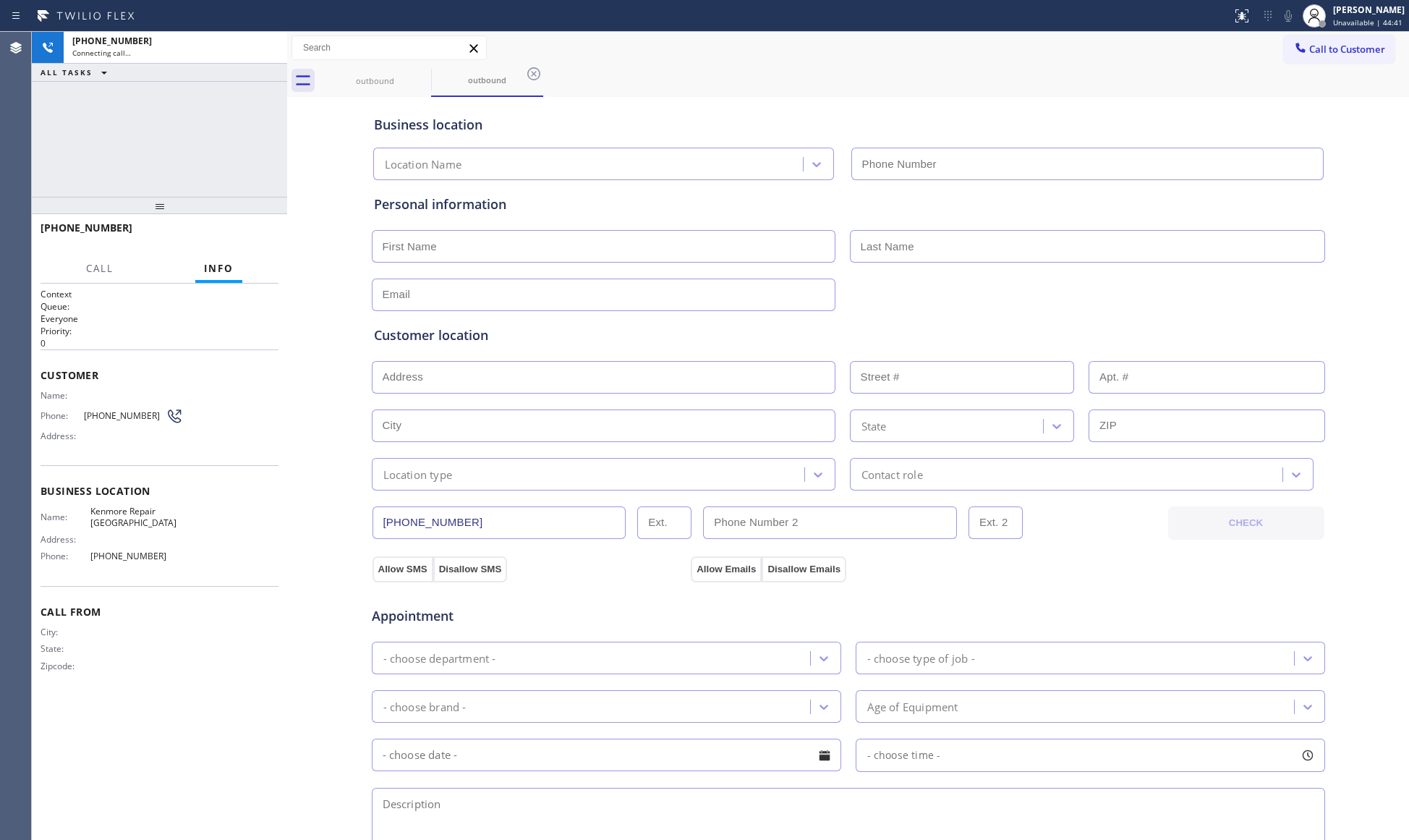
type input "[PHONE_NUMBER]"
click at [1016, 95] on div "Business location Kenmore Repair [GEOGRAPHIC_DATA] [PHONE_NUMBER]" at bounding box center [848, 138] width 955 height 86
click at [533, 73] on icon at bounding box center [533, 73] width 17 height 17
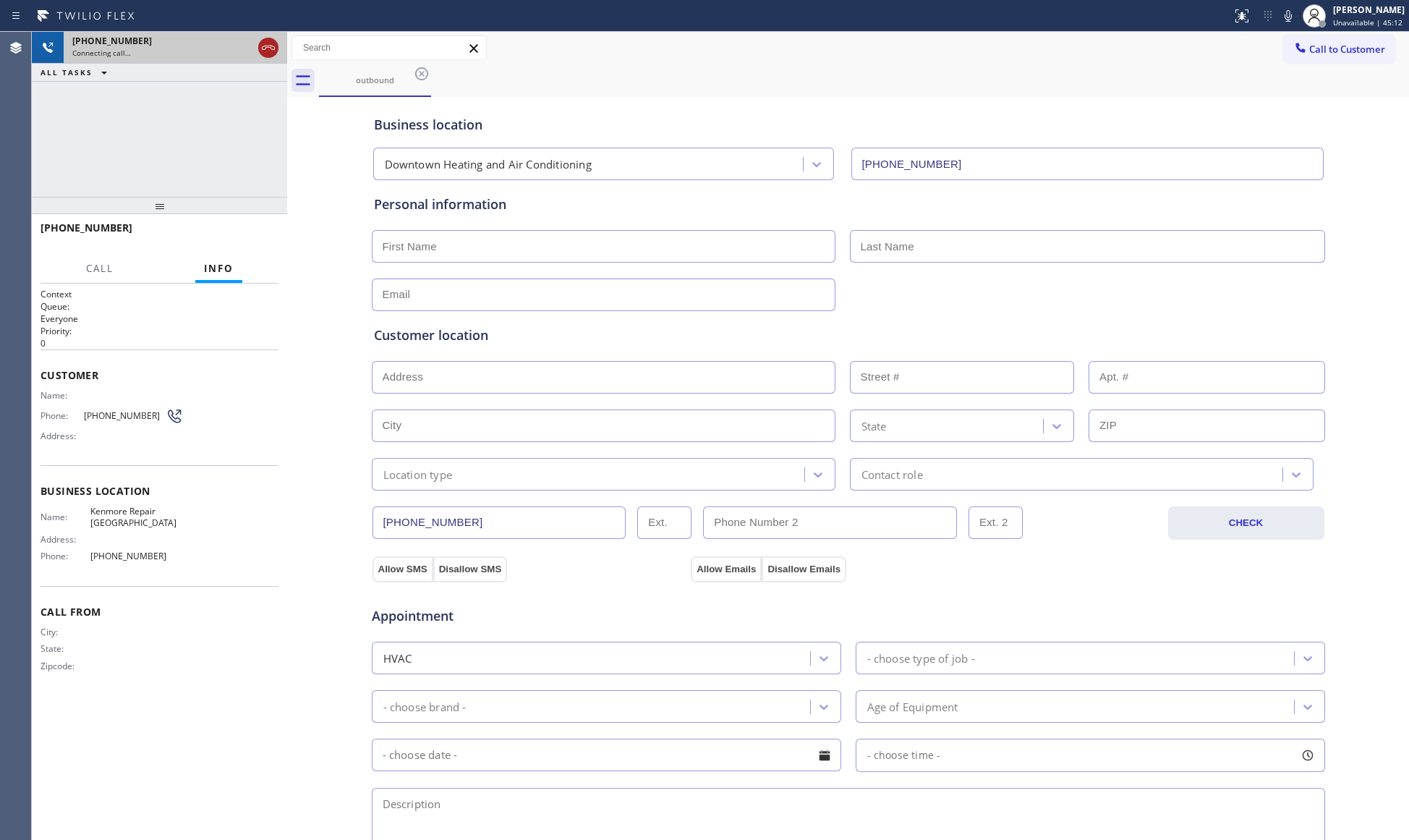
click at [258, 44] on div at bounding box center [268, 47] width 21 height 17
type input "[PHONE_NUMBER]"
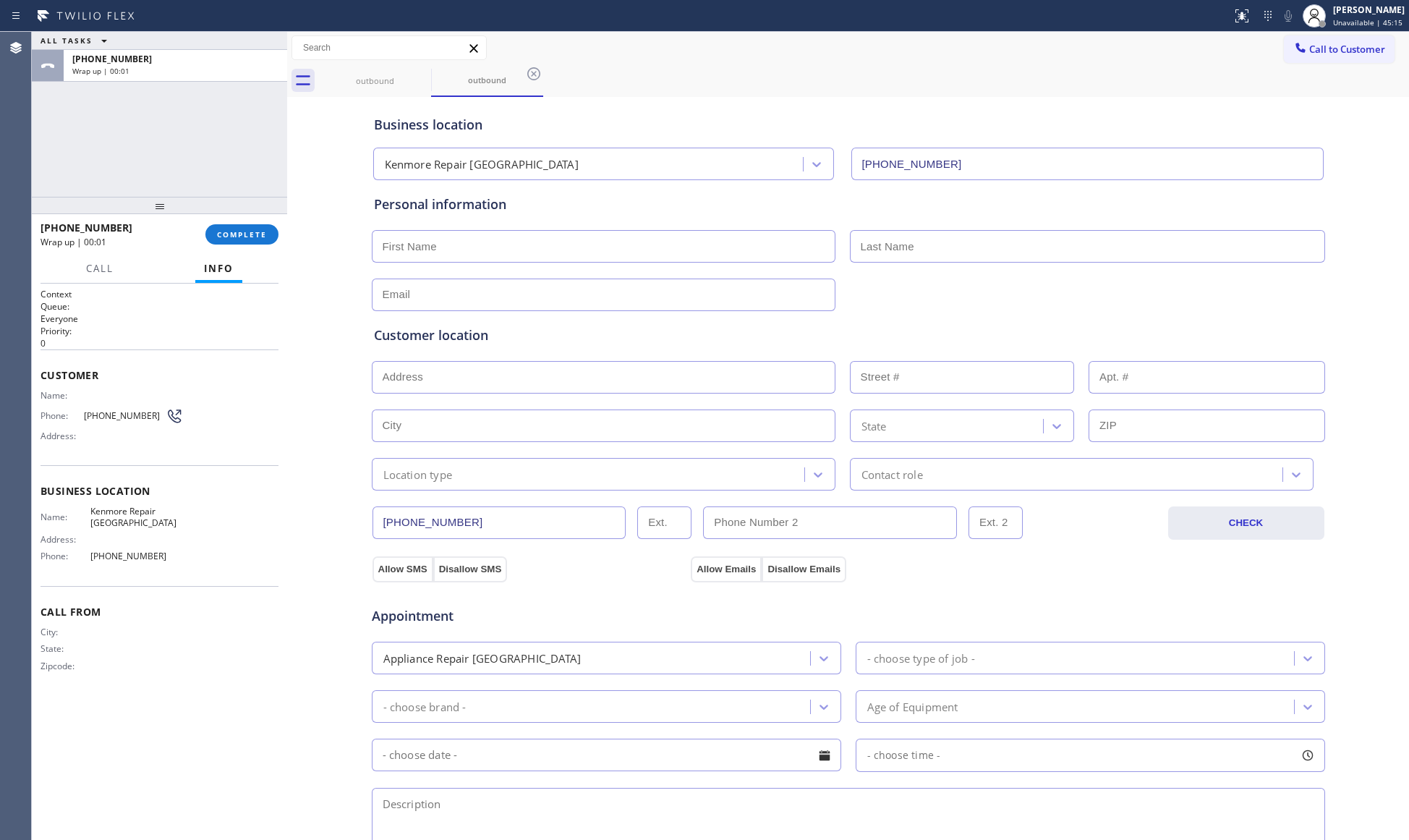
drag, startPoint x: 252, startPoint y: 245, endPoint x: 242, endPoint y: 227, distance: 20.6
click at [252, 242] on div "[PHONE_NUMBER] Wrap up | 00:01 COMPLETE" at bounding box center [159, 234] width 238 height 38
click at [242, 227] on button "COMPLETE" at bounding box center [242, 234] width 73 height 21
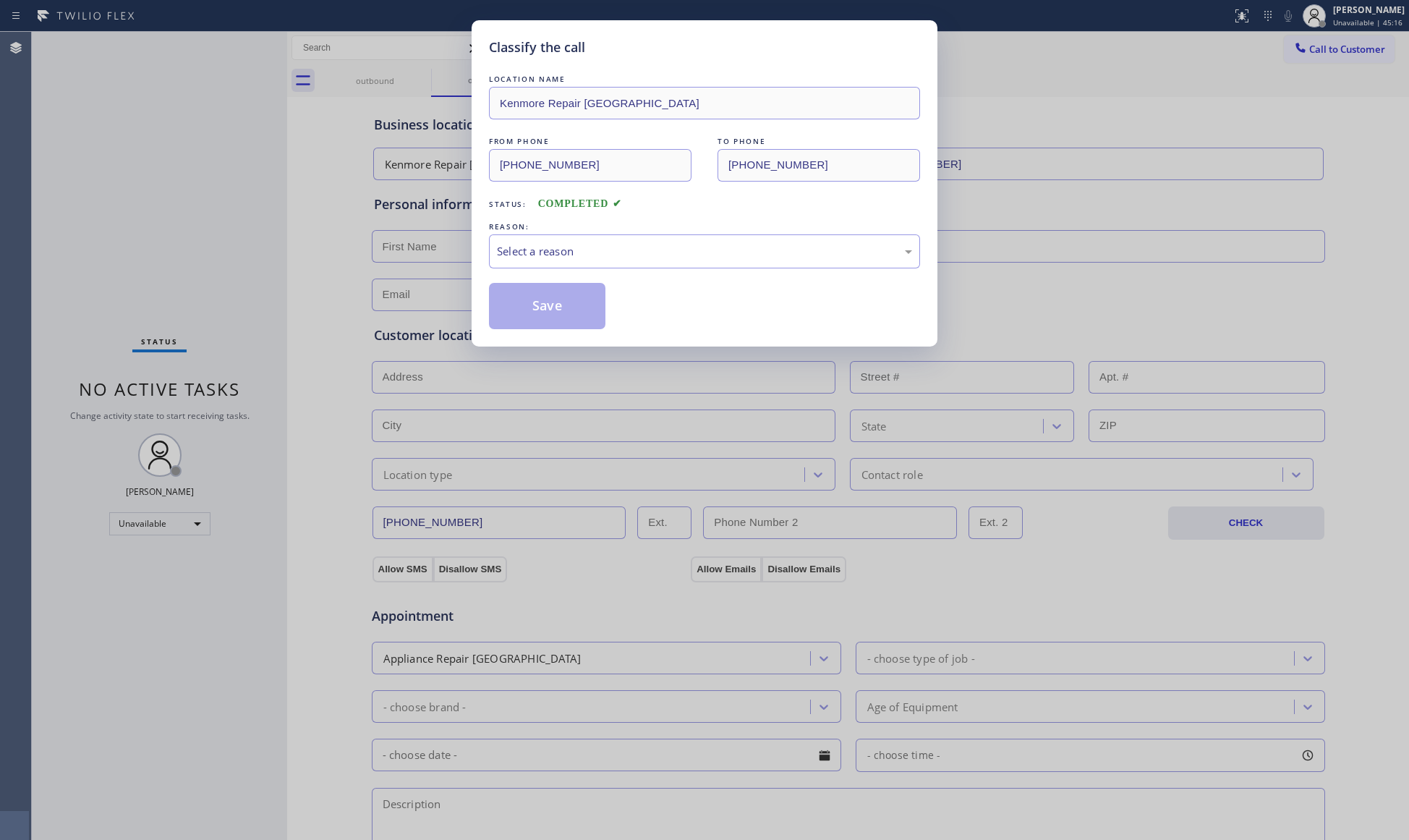
click at [486, 246] on div "Classify the call LOCATION NAME Kenmore Repair Phoenix FROM PHONE [PHONE_NUMBER…" at bounding box center [704, 184] width 466 height 326
click at [566, 249] on div "Select a reason" at bounding box center [705, 251] width 416 height 16
click at [547, 313] on button "Save" at bounding box center [547, 306] width 116 height 46
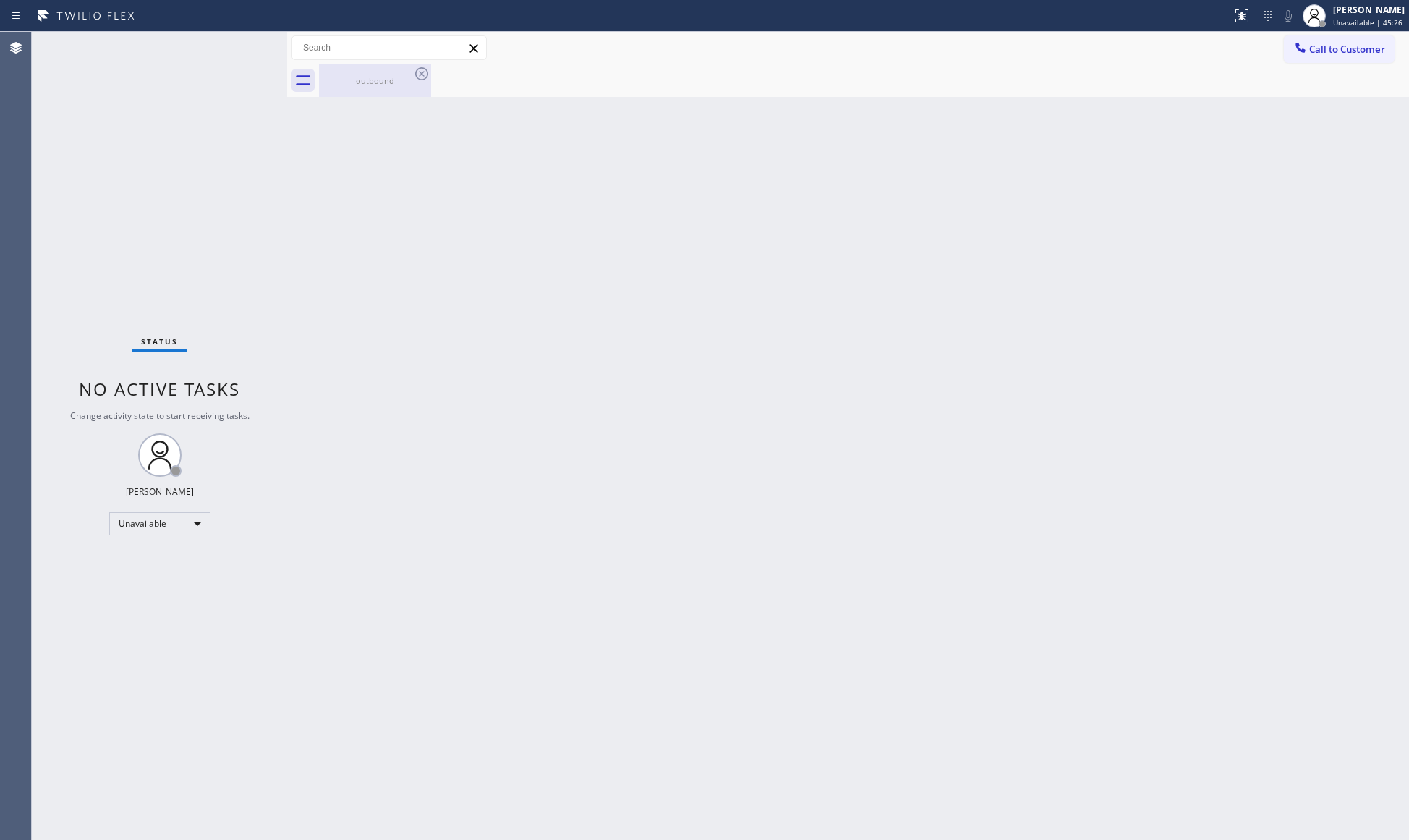
click at [387, 80] on div "outbound" at bounding box center [375, 80] width 109 height 11
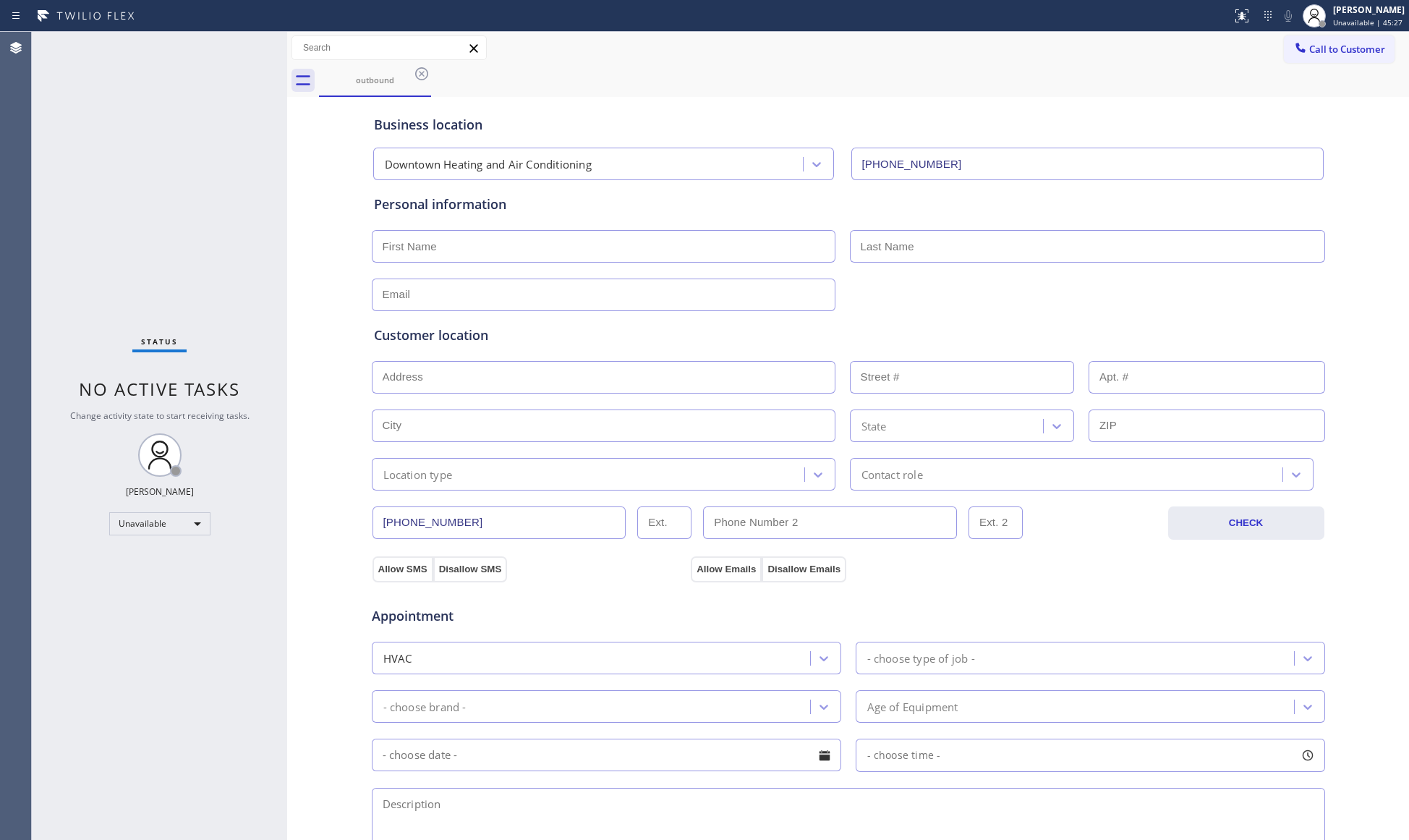
click at [415, 71] on icon at bounding box center [421, 73] width 17 height 17
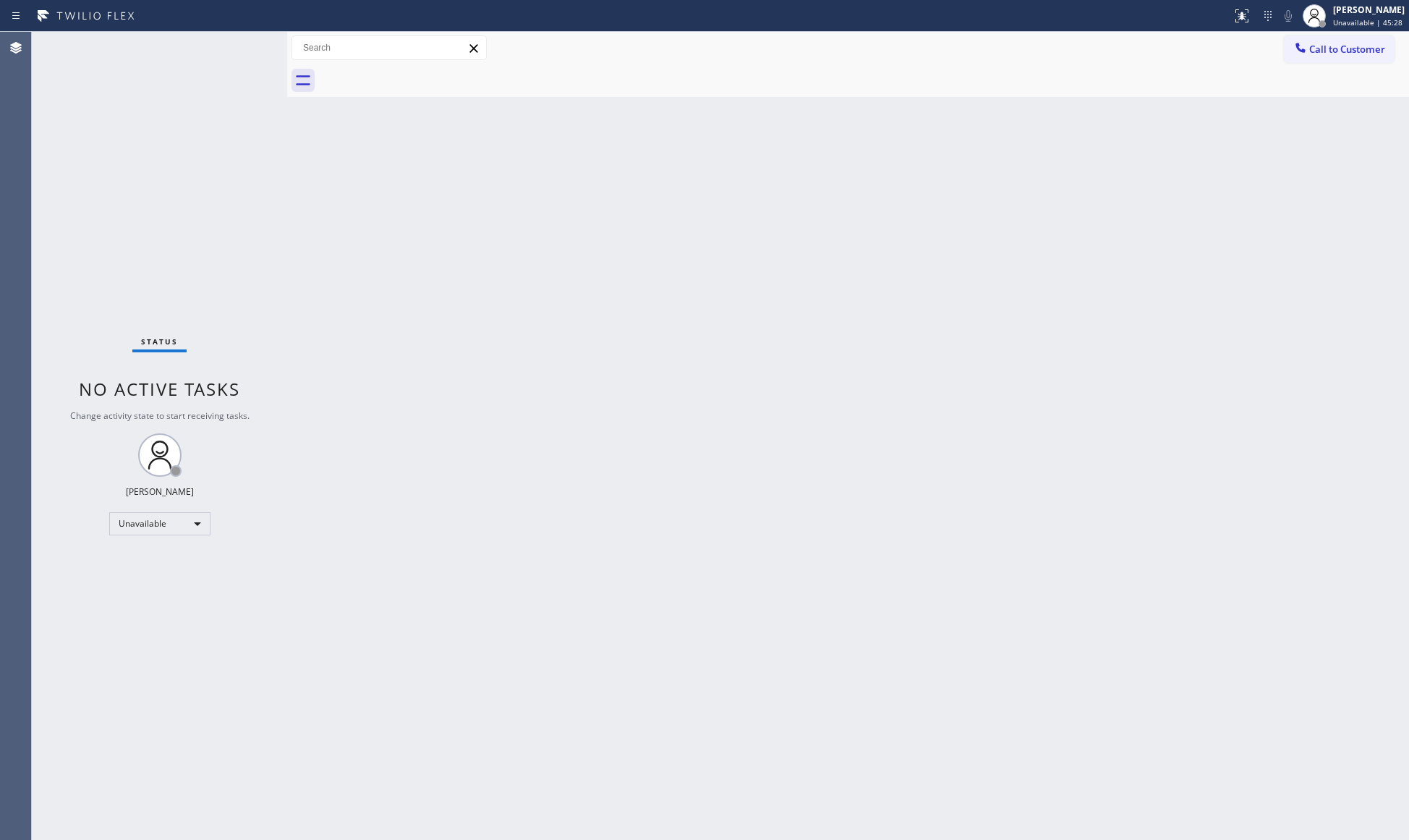
click at [1288, 58] on button "Call to Customer" at bounding box center [1339, 49] width 110 height 27
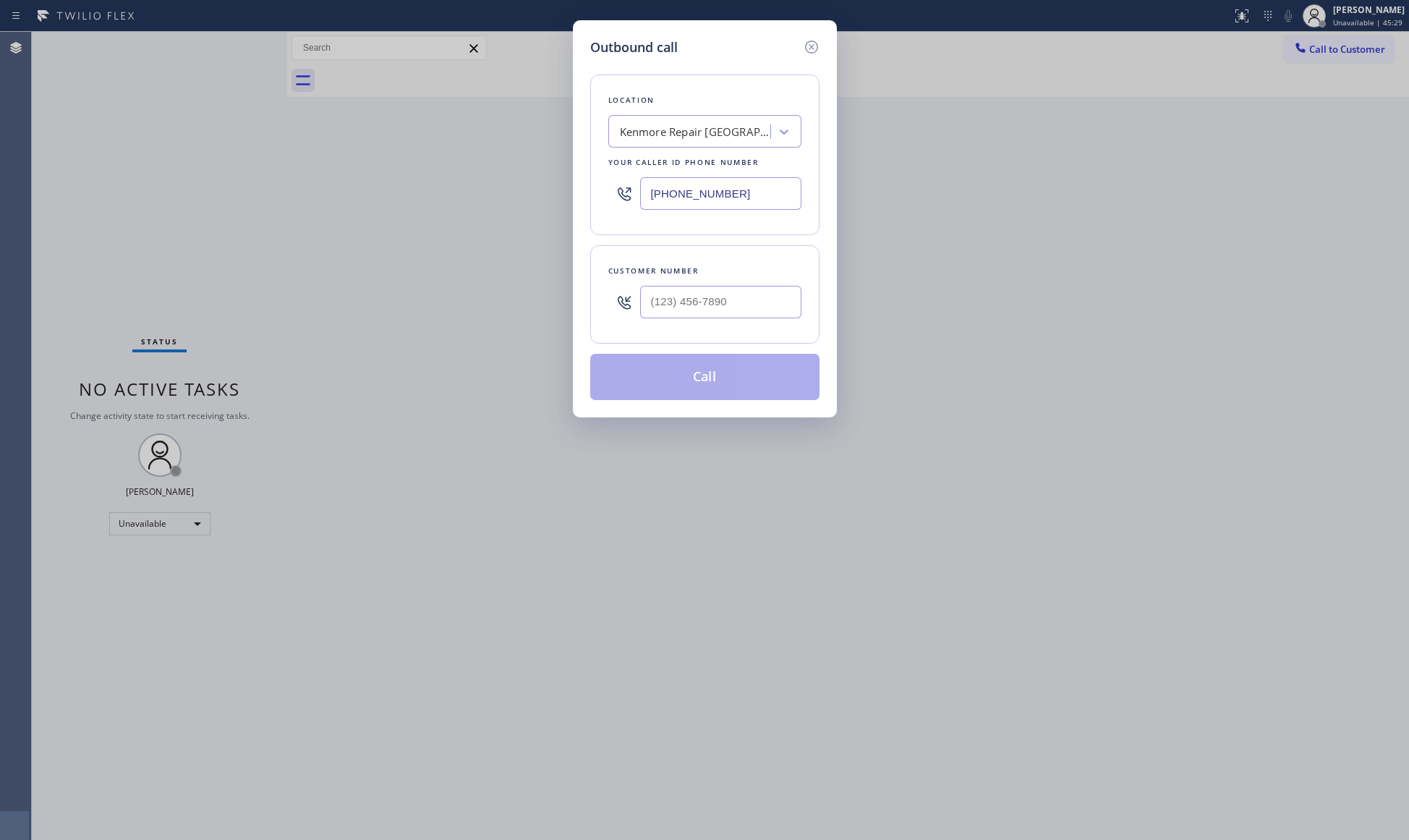
drag, startPoint x: 735, startPoint y: 207, endPoint x: 525, endPoint y: 195, distance: 210.3
click at [538, 195] on div "Outbound call Location [GEOGRAPHIC_DATA] Repair [GEOGRAPHIC_DATA] Your caller i…" at bounding box center [704, 420] width 1409 height 840
type input "[PHONE_NUMBER]"
click at [802, 311] on div "Customer number" at bounding box center [705, 293] width 229 height 98
click at [768, 307] on input "(___) ___-____" at bounding box center [721, 302] width 162 height 32
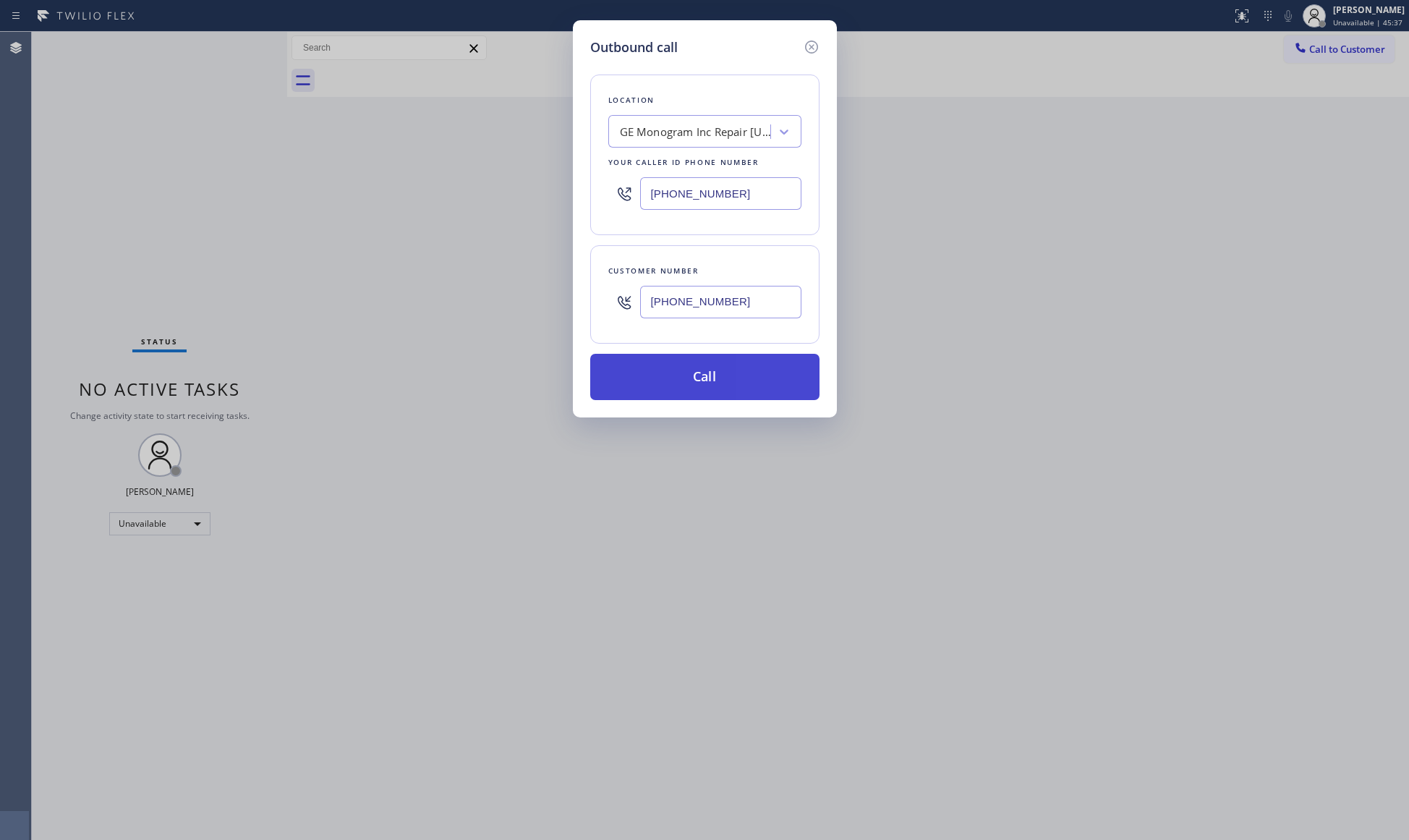
type input "[PHONE_NUMBER]"
click at [709, 374] on button "Call" at bounding box center [705, 377] width 229 height 46
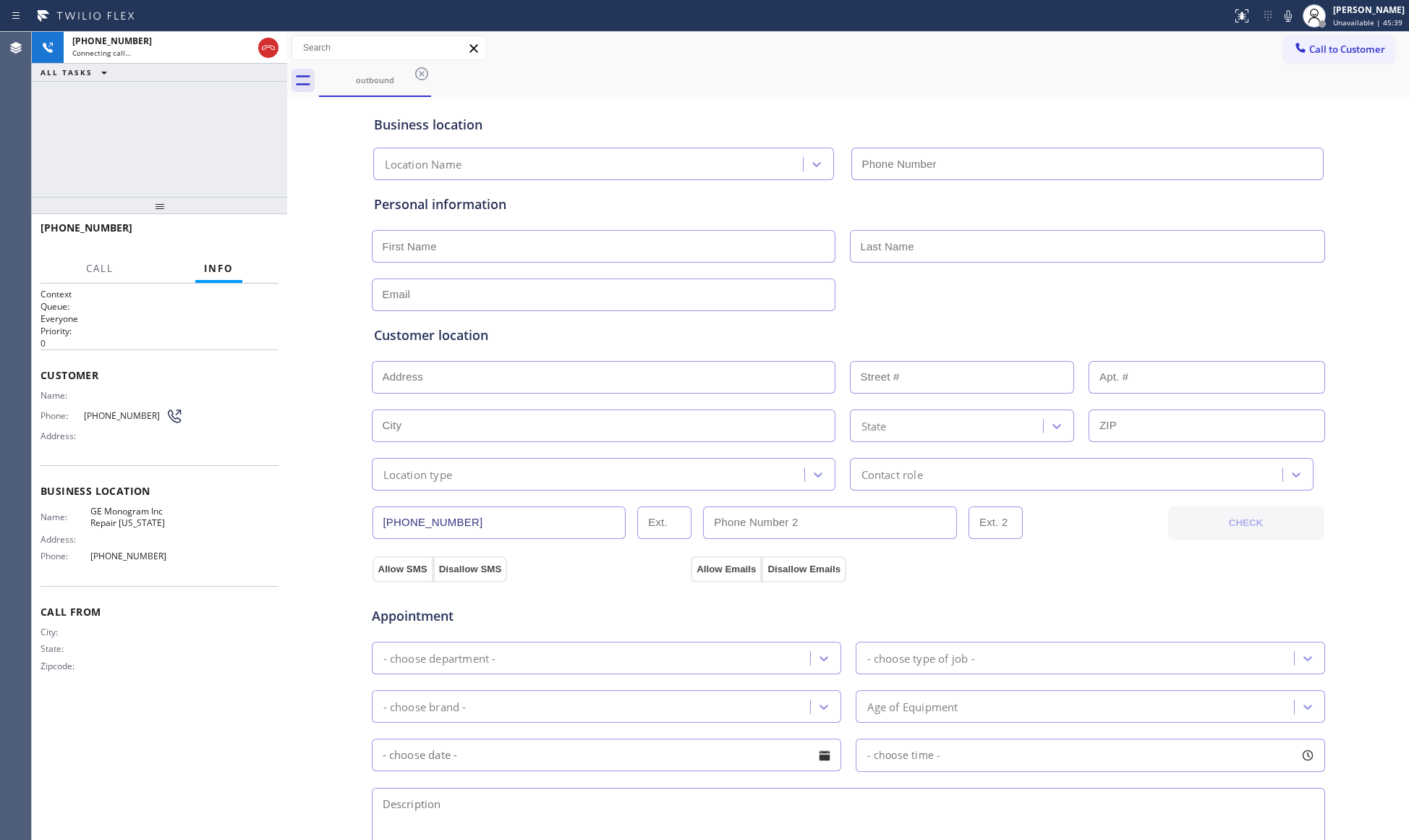
type input "[PHONE_NUMBER]"
click at [791, 126] on div "Business location" at bounding box center [848, 124] width 949 height 20
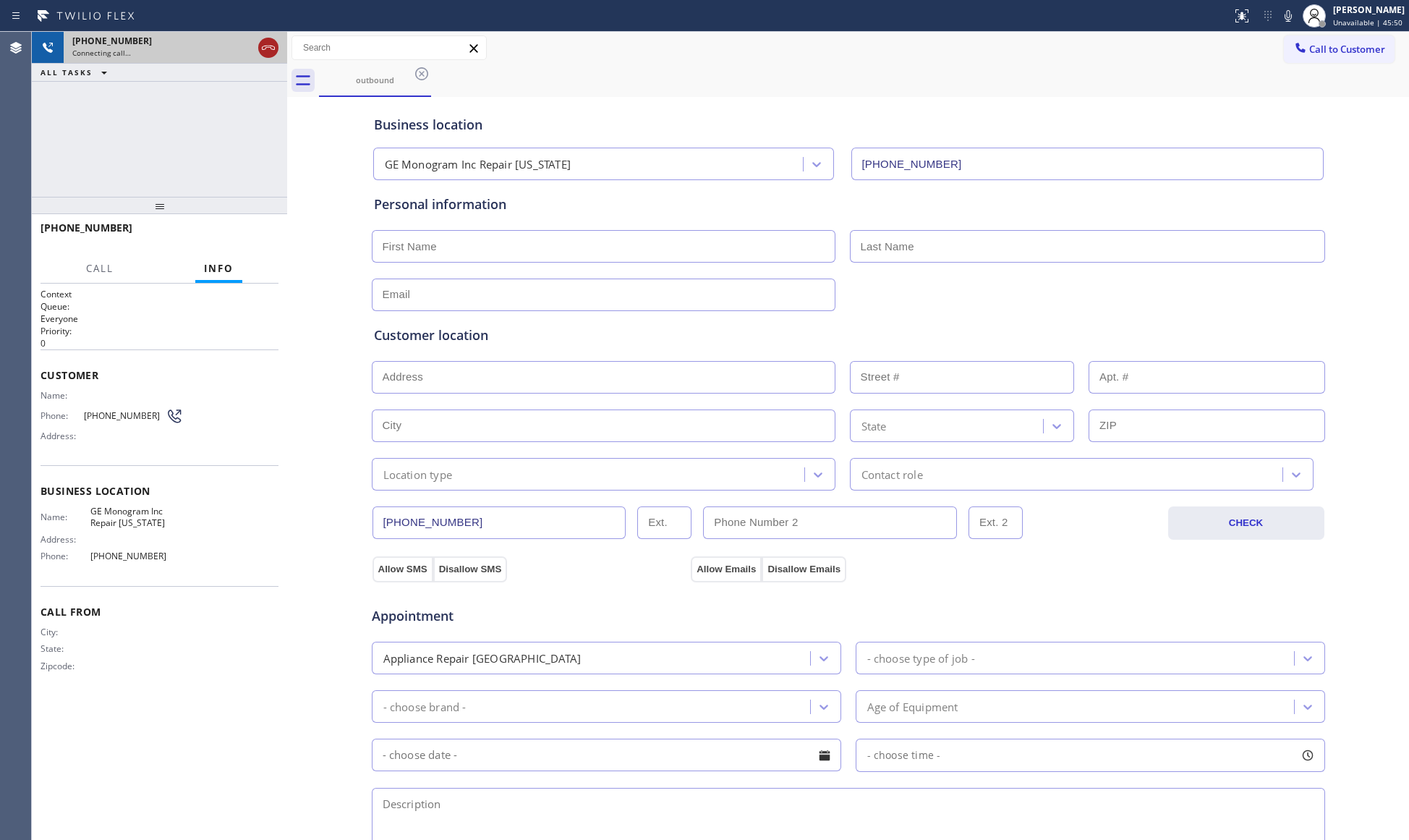
click at [269, 46] on icon at bounding box center [268, 47] width 17 height 17
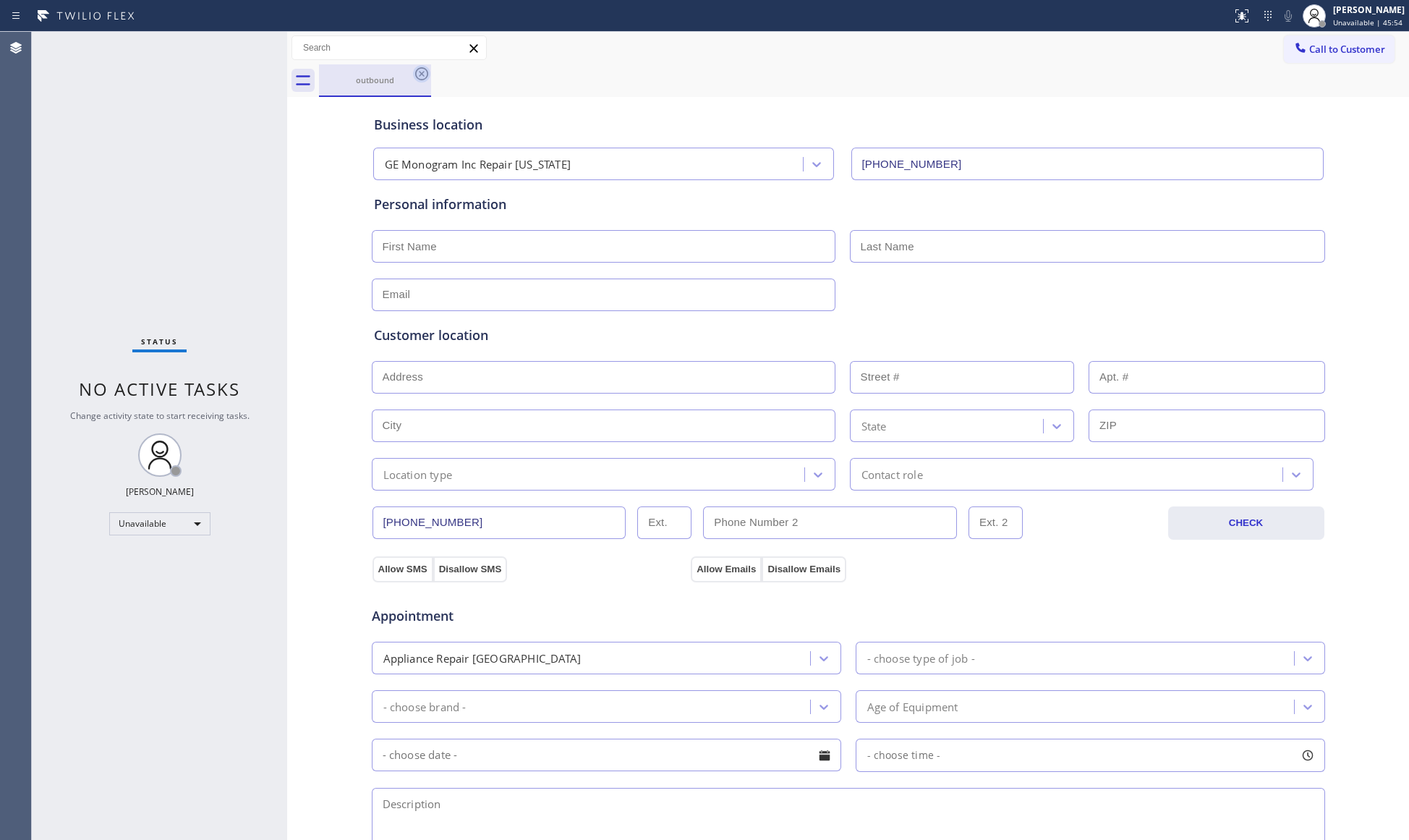
click at [416, 68] on icon at bounding box center [421, 73] width 17 height 17
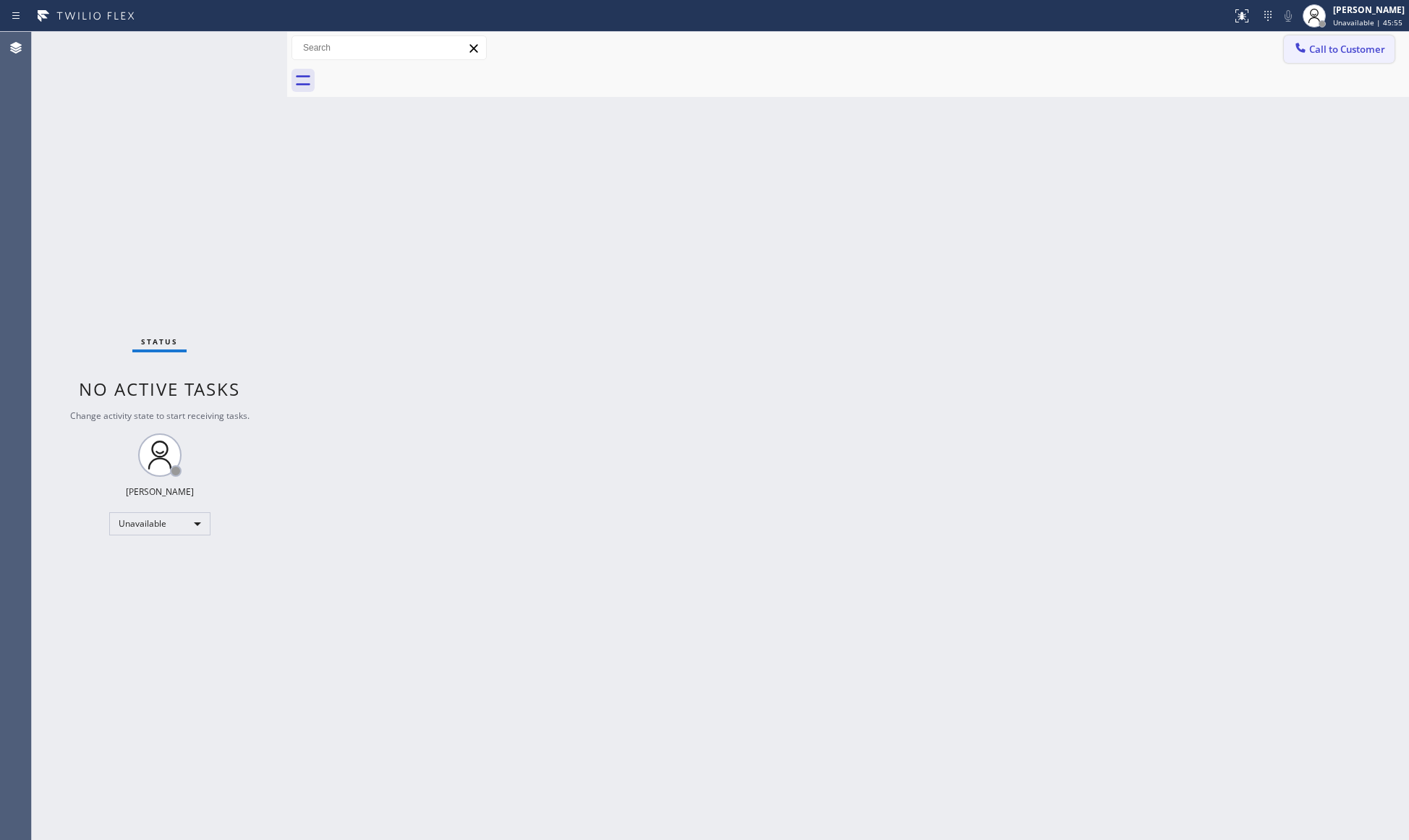
drag, startPoint x: 1317, startPoint y: 49, endPoint x: 1291, endPoint y: 56, distance: 26.9
click at [1317, 50] on span "Call to Customer" at bounding box center [1347, 49] width 76 height 13
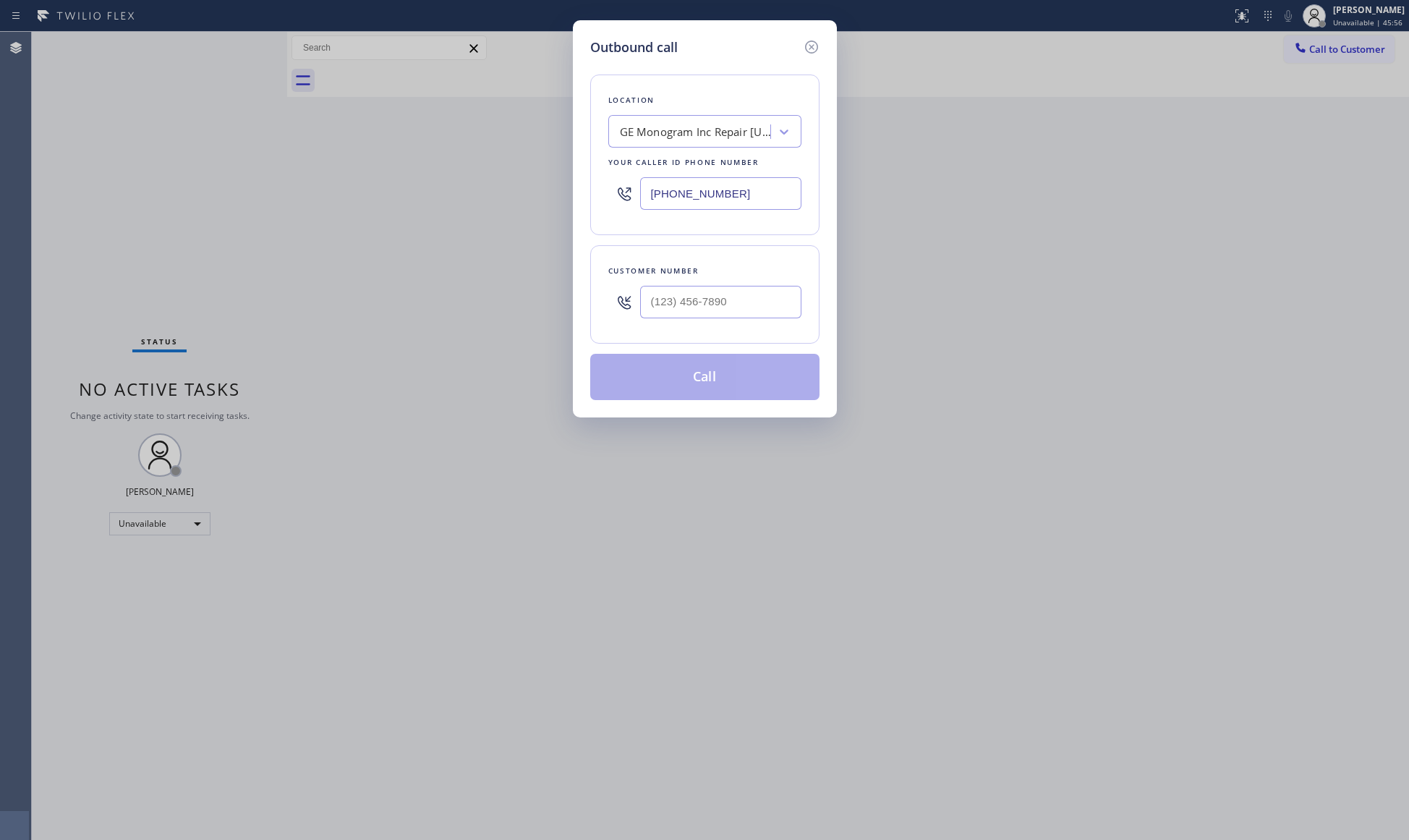
click at [629, 195] on div "[PHONE_NUMBER]" at bounding box center [705, 193] width 193 height 47
type input "[PHONE_NUMBER]"
click at [748, 299] on input "(___) ___-____" at bounding box center [721, 302] width 162 height 32
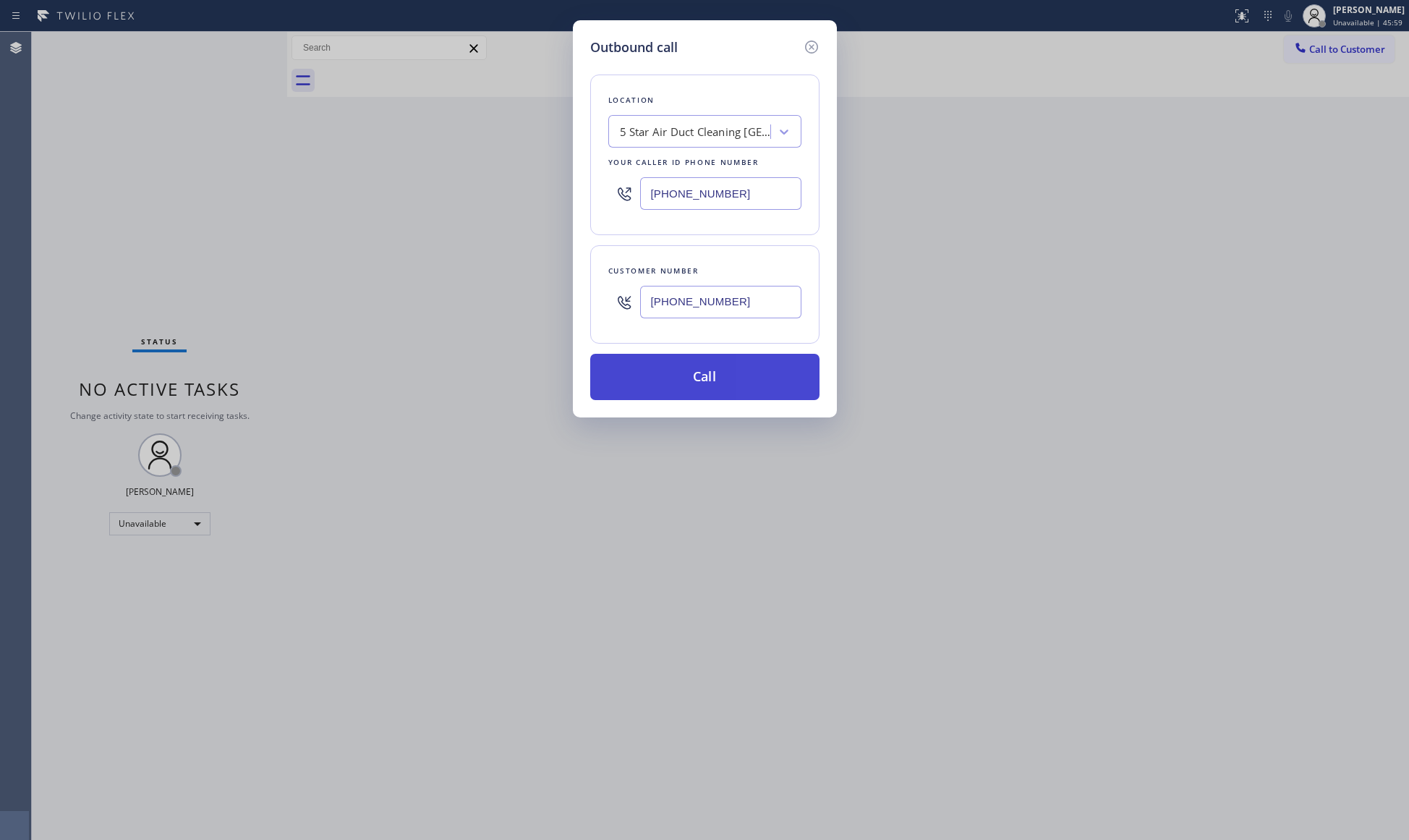
type input "[PHONE_NUMBER]"
click at [709, 372] on button "Call" at bounding box center [705, 377] width 229 height 46
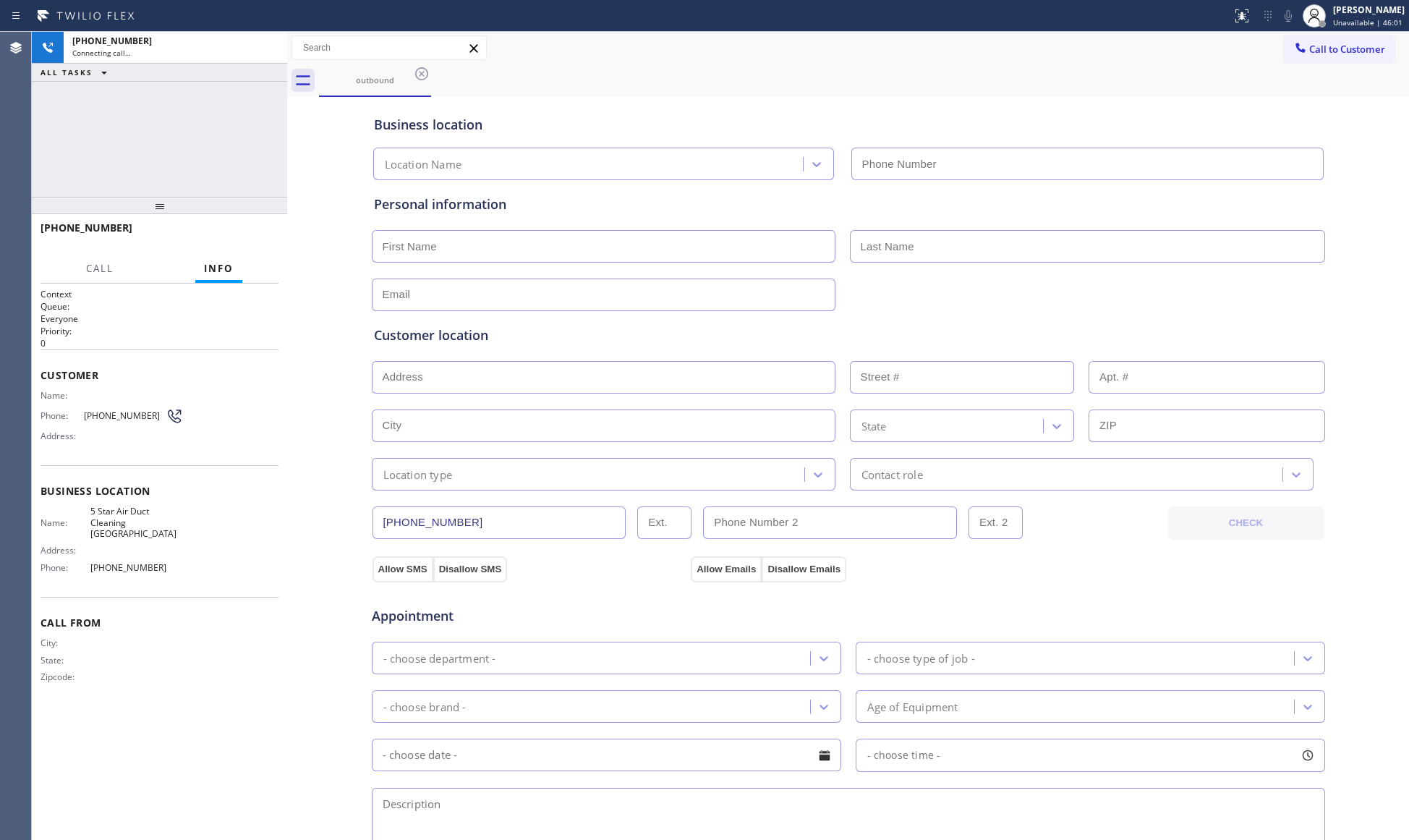
type input "[PHONE_NUMBER]"
drag, startPoint x: 852, startPoint y: 70, endPoint x: 860, endPoint y: 73, distance: 8.5
click at [852, 70] on div "outbound" at bounding box center [864, 80] width 1090 height 32
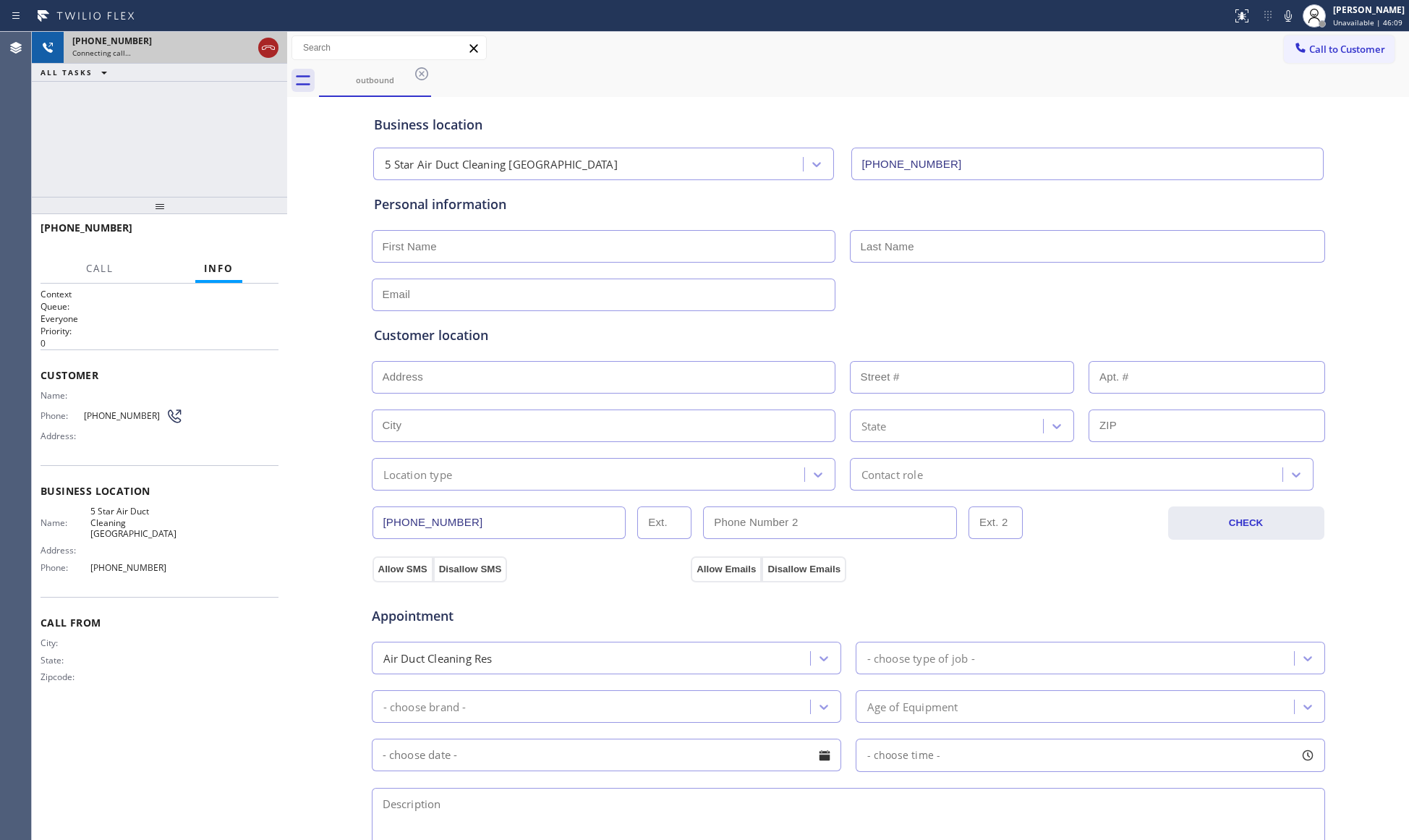
click at [266, 45] on icon at bounding box center [268, 47] width 17 height 17
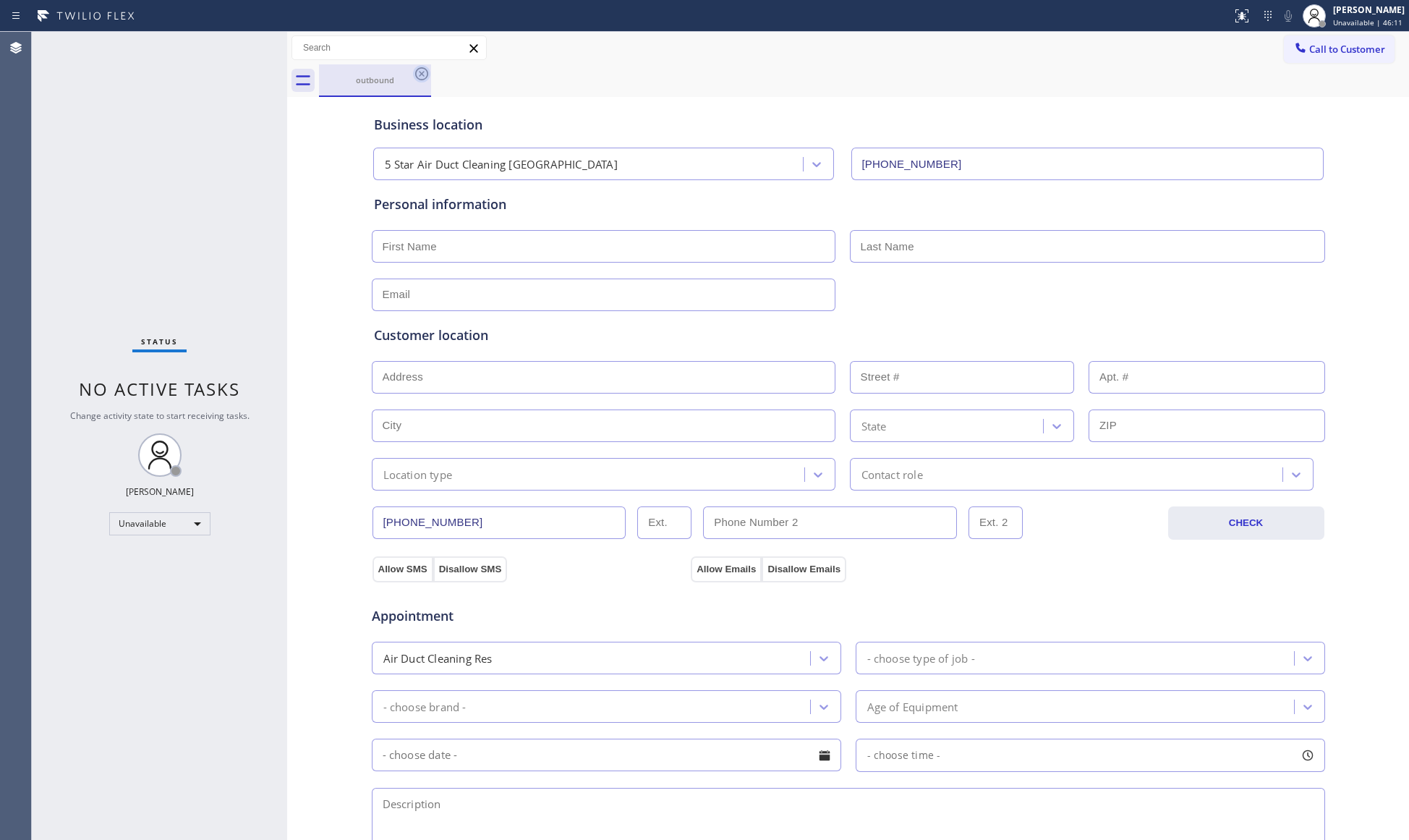
click at [423, 67] on icon at bounding box center [421, 73] width 17 height 17
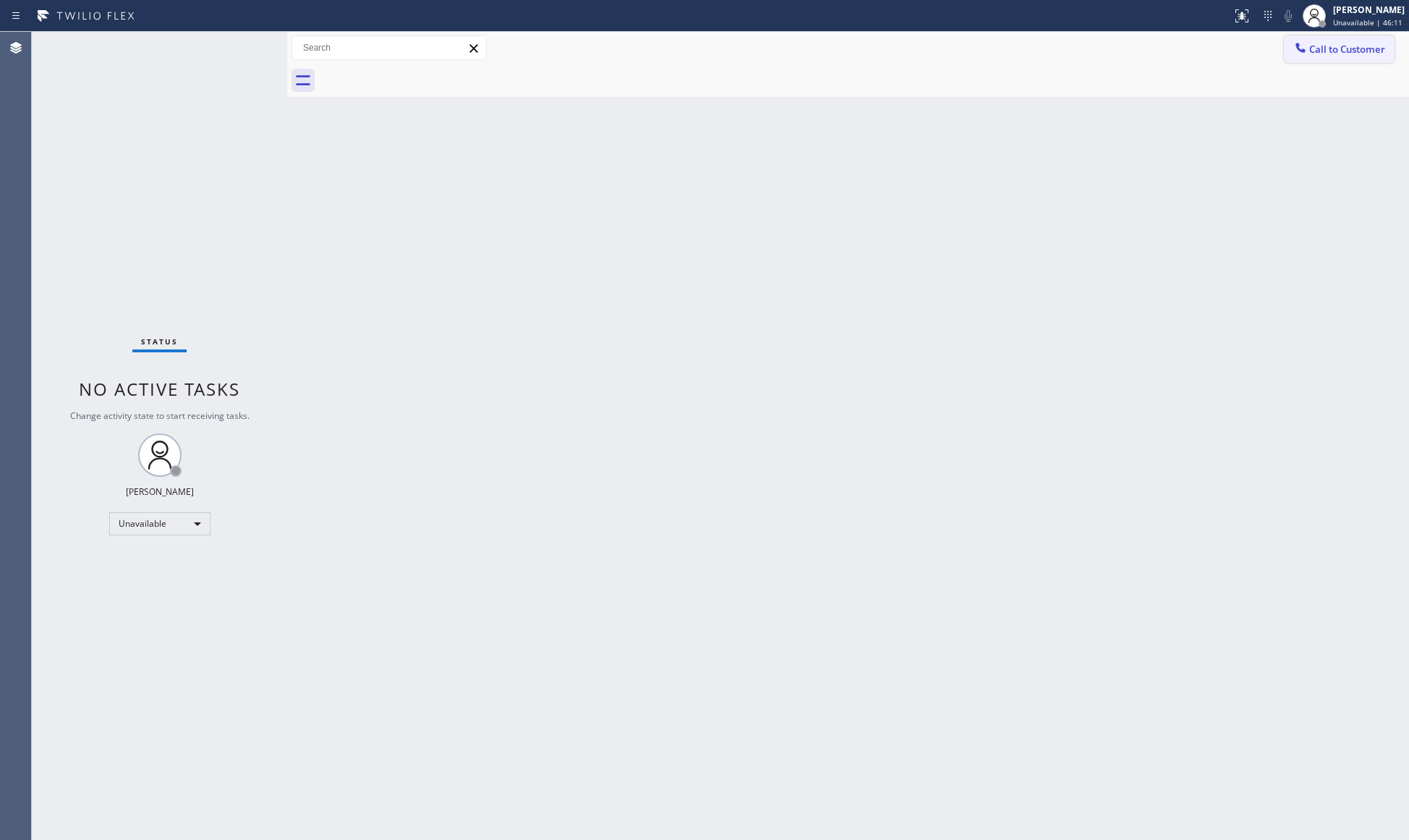
click at [1329, 49] on span "Call to Customer" at bounding box center [1347, 49] width 76 height 13
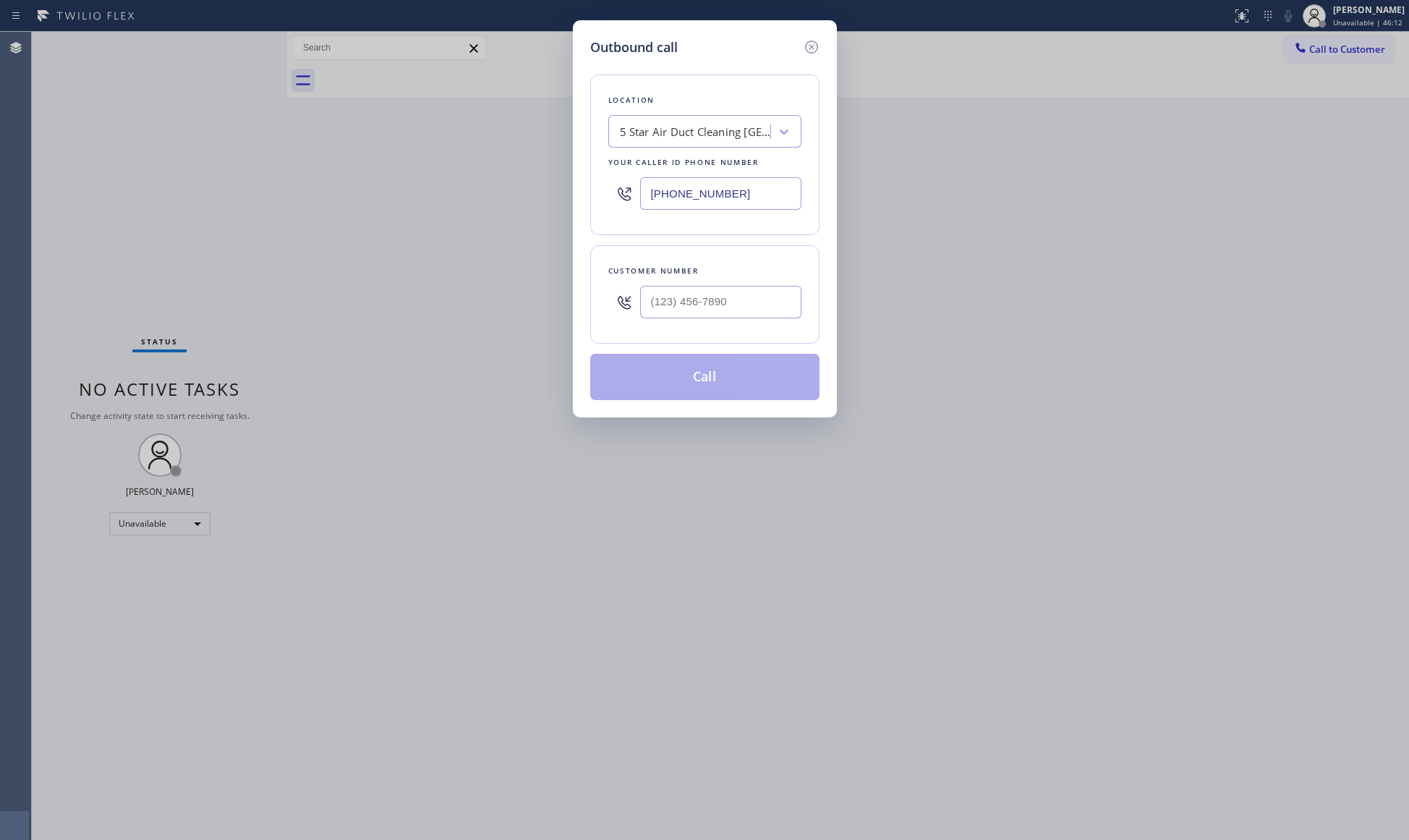
drag, startPoint x: 770, startPoint y: 191, endPoint x: 579, endPoint y: 180, distance: 191.3
click at [587, 181] on div "Outbound call Location 5 Star Air Duct Cleaning [GEOGRAPHIC_DATA] Your caller i…" at bounding box center [705, 219] width 264 height 397
type input "[PHONE_NUMBER]"
click at [710, 284] on div at bounding box center [721, 302] width 162 height 47
click at [723, 312] on input "(___) ___-____" at bounding box center [721, 302] width 162 height 32
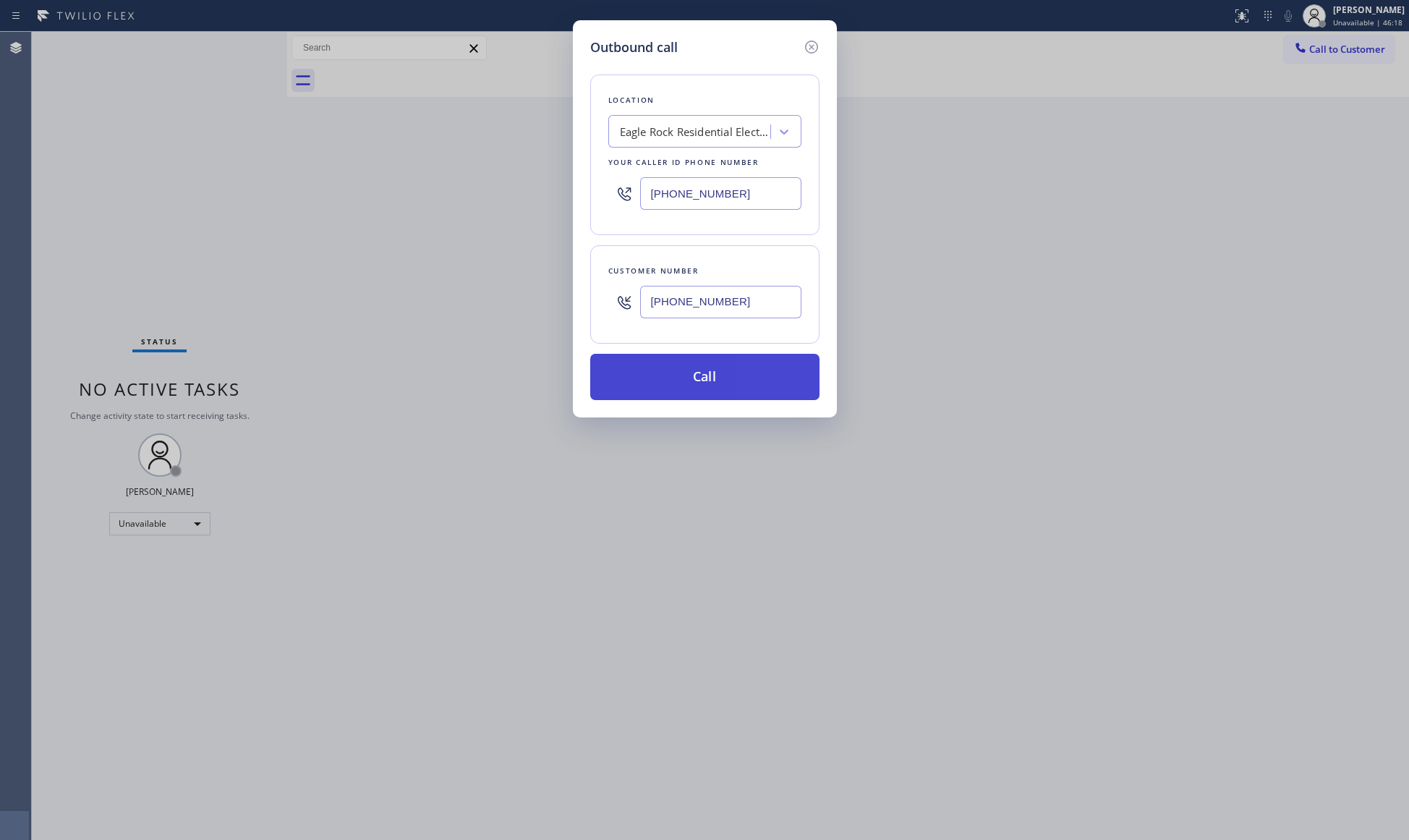
type input "[PHONE_NUMBER]"
click at [716, 371] on button "Call" at bounding box center [705, 377] width 229 height 46
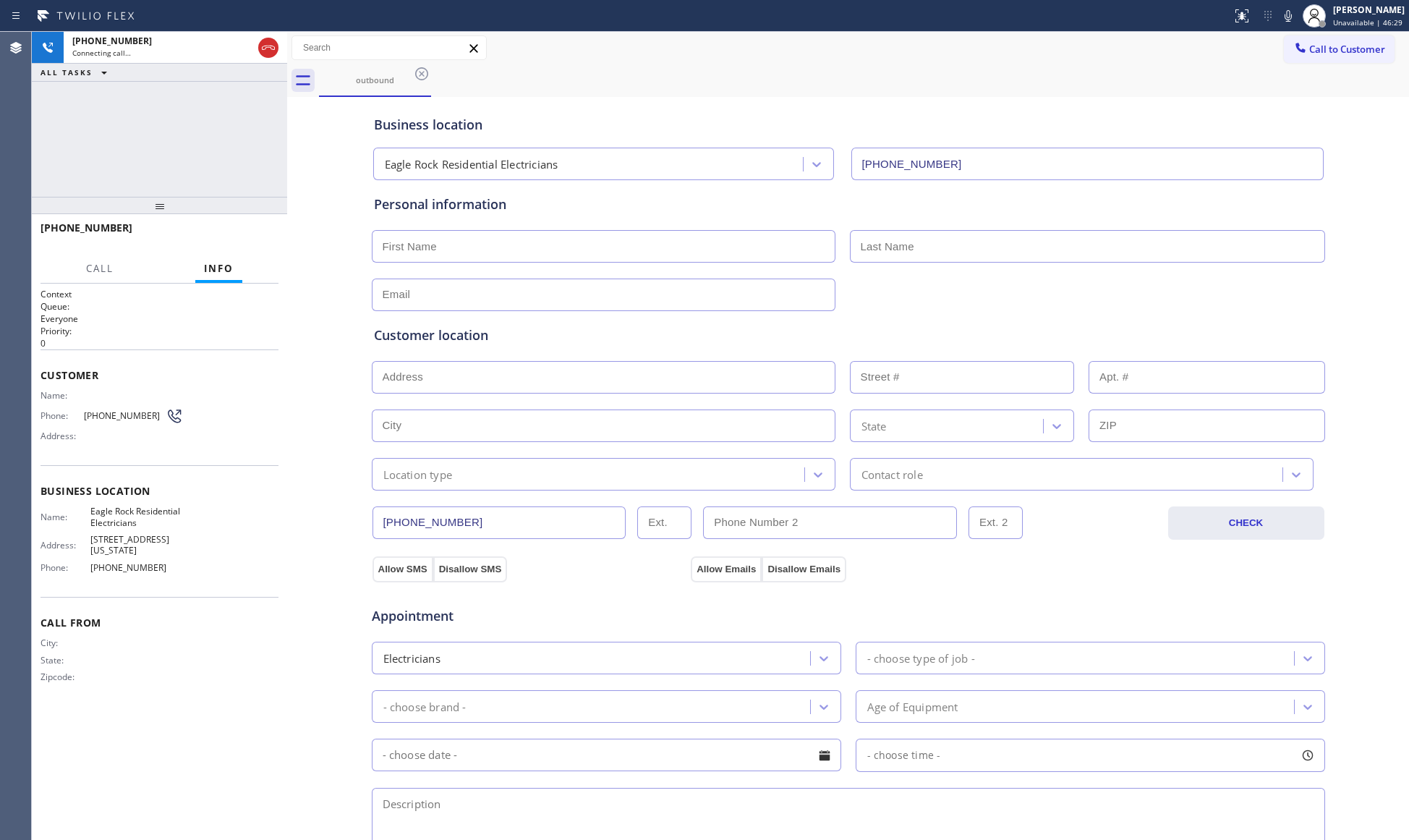
drag, startPoint x: 993, startPoint y: 76, endPoint x: 753, endPoint y: 78, distance: 240.0
click at [981, 75] on div "outbound" at bounding box center [864, 80] width 1090 height 32
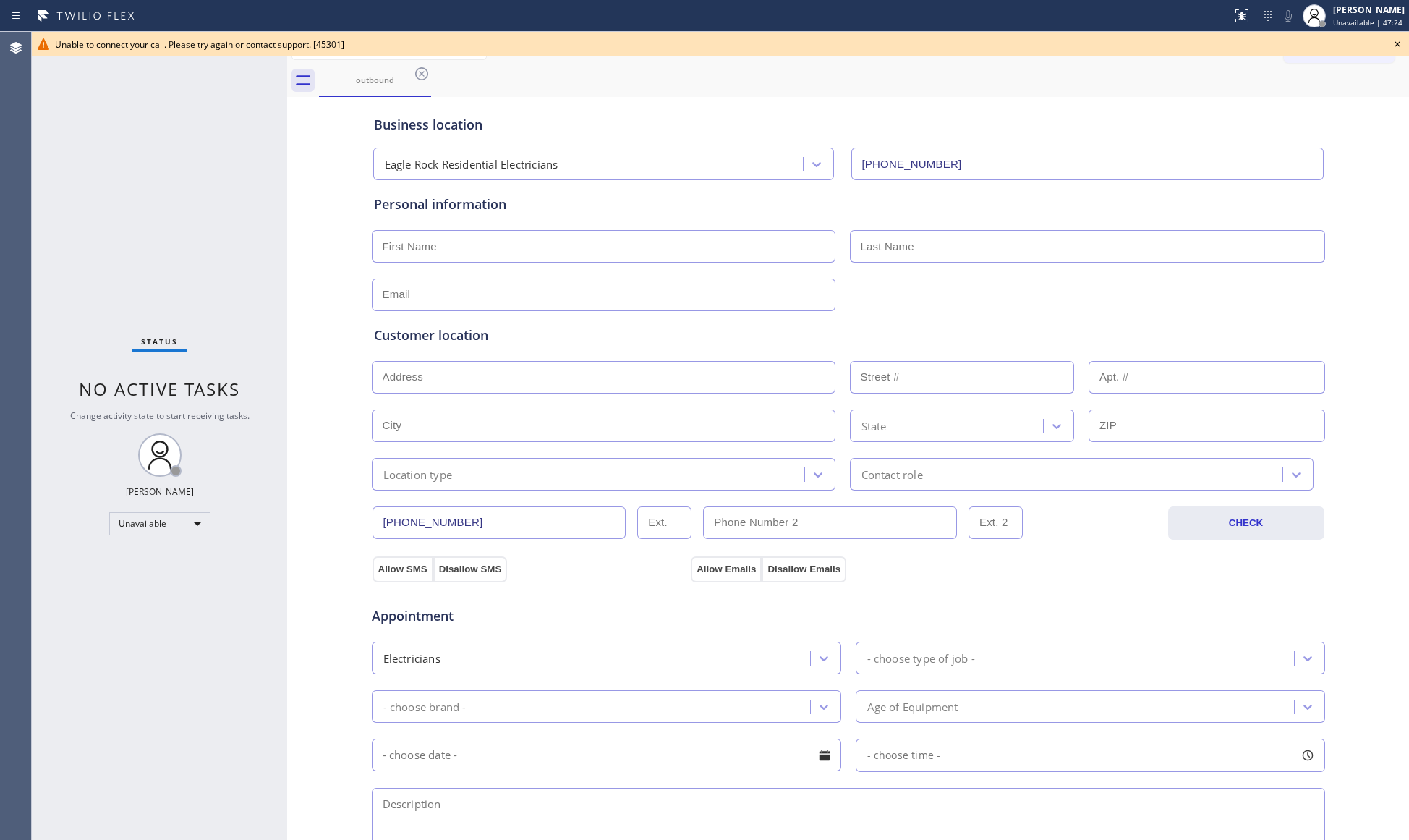
click at [1393, 47] on icon at bounding box center [1397, 44] width 17 height 17
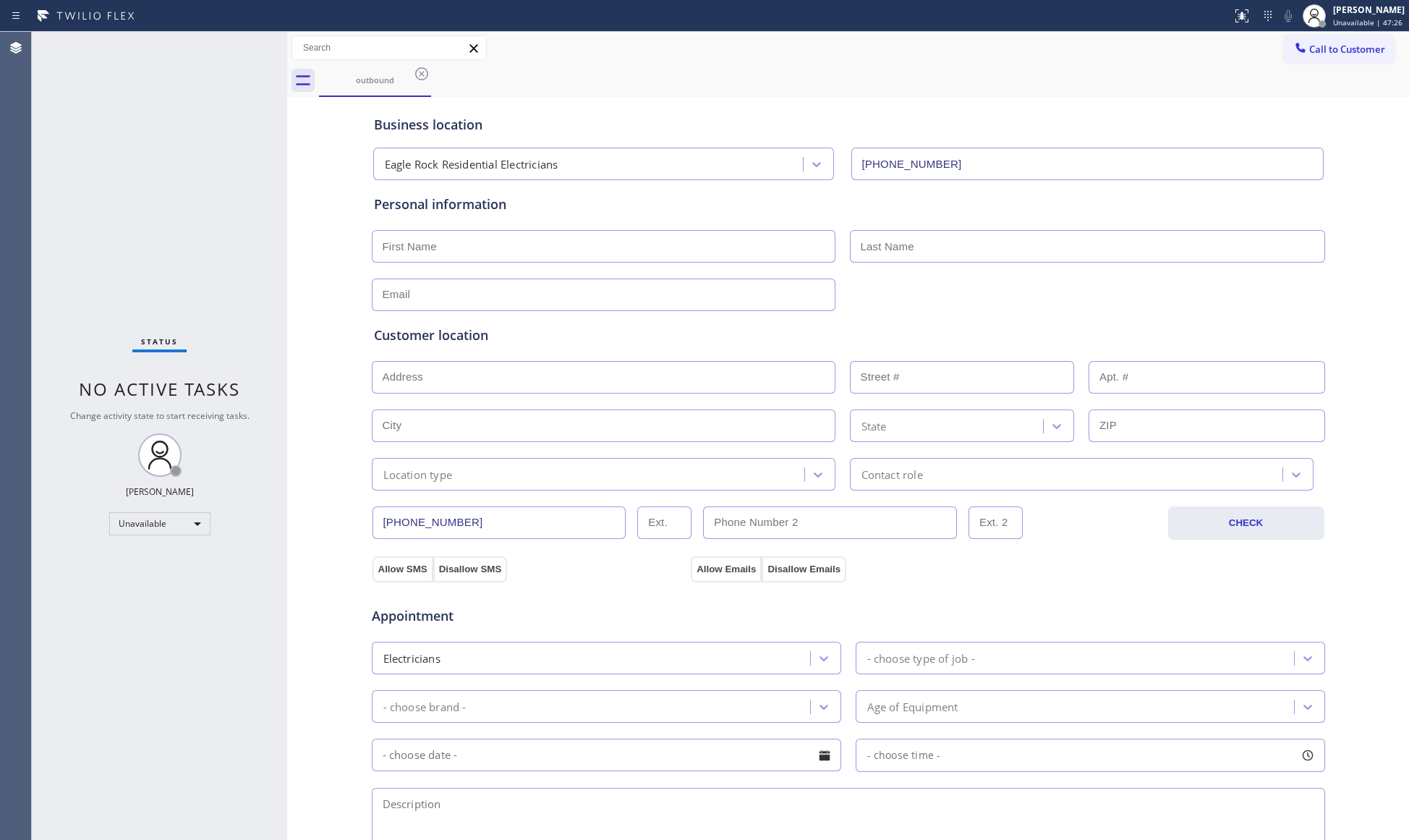
click at [421, 80] on icon at bounding box center [421, 73] width 17 height 17
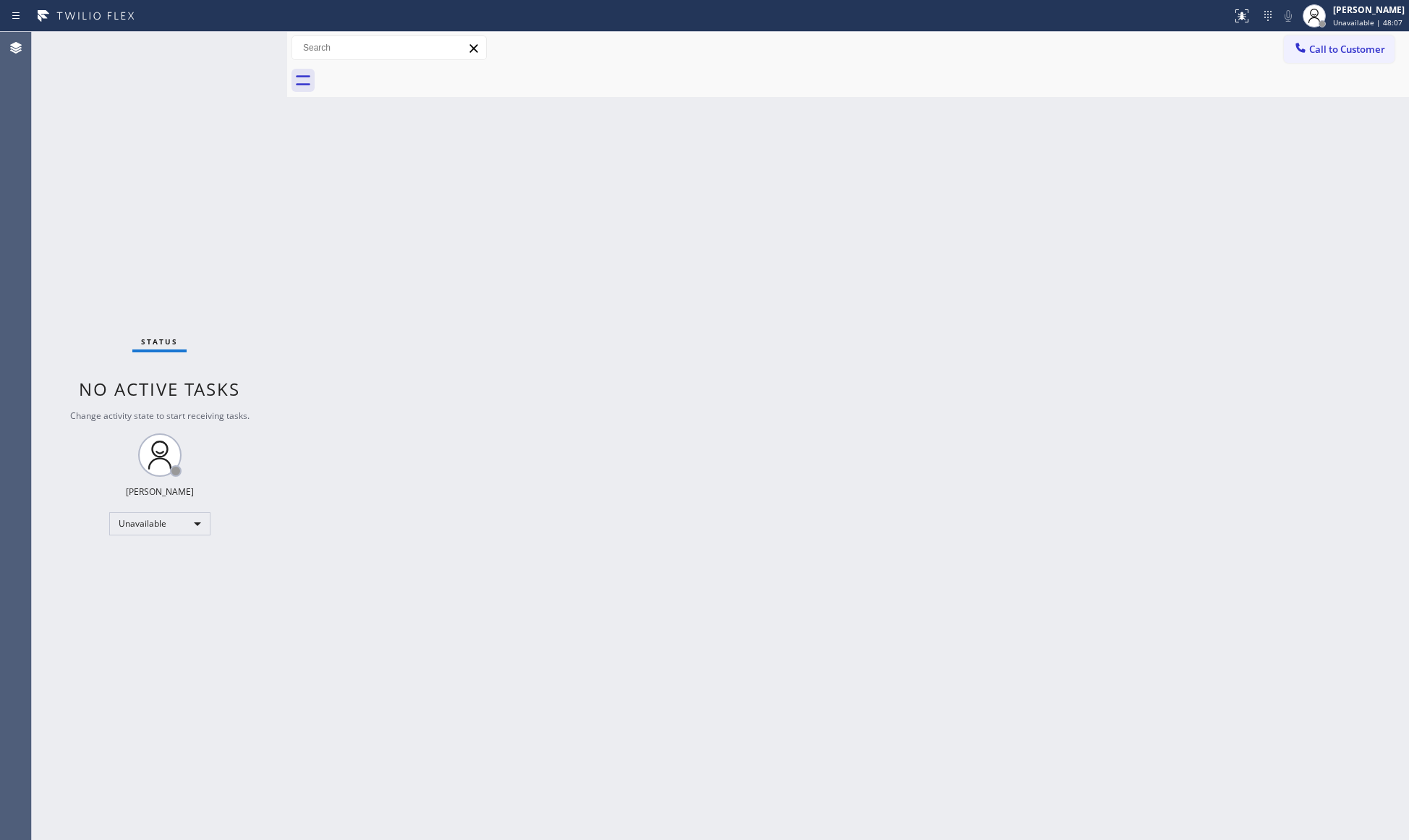
drag, startPoint x: 1187, startPoint y: 206, endPoint x: 1210, endPoint y: 111, distance: 97.7
click at [1187, 205] on div "Back to Dashboard Change Sender ID Customers Technicians Select a contact Outbo…" at bounding box center [848, 436] width 1122 height 808
click at [1325, 36] on button "Call to Customer" at bounding box center [1339, 49] width 110 height 27
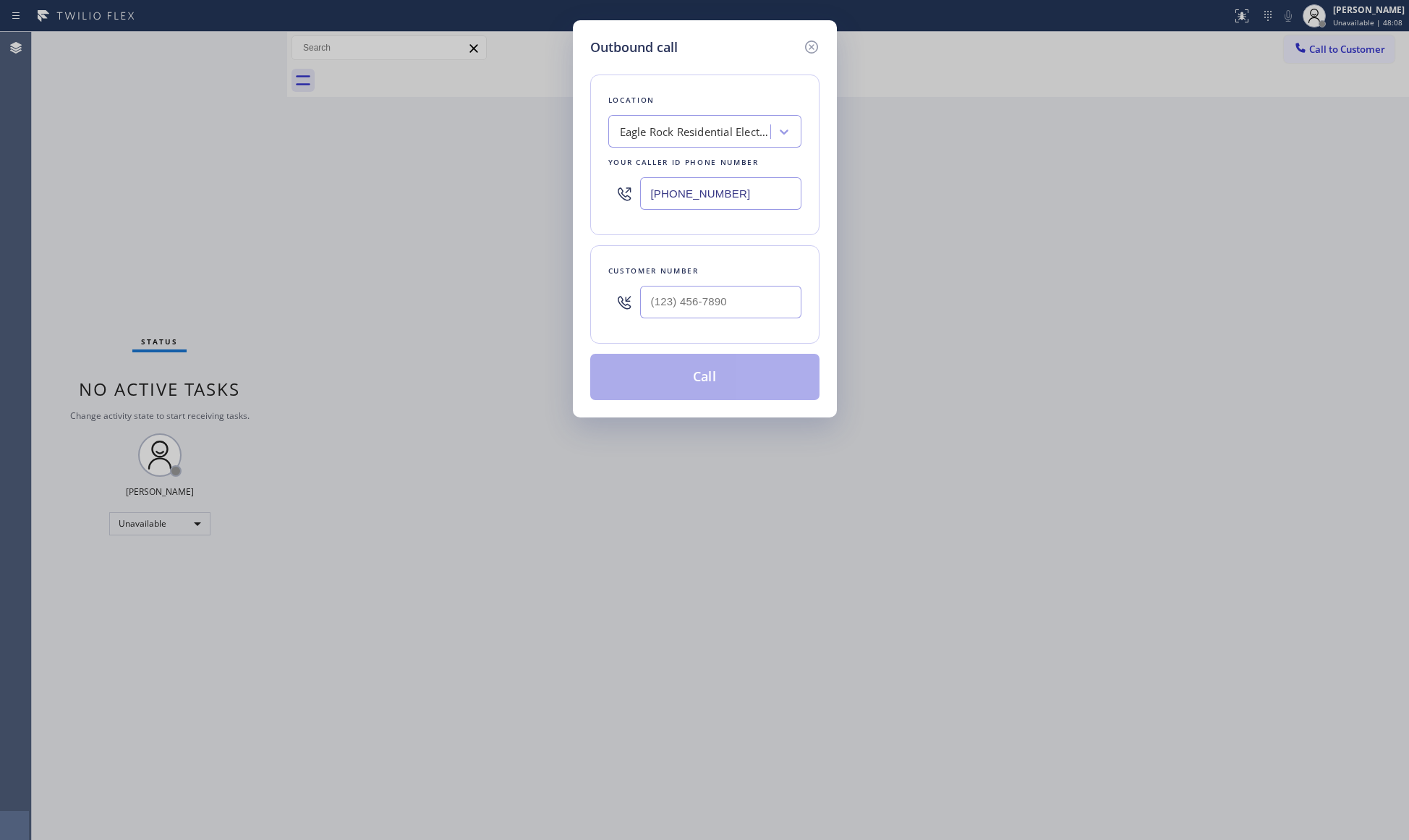
drag, startPoint x: 768, startPoint y: 194, endPoint x: 539, endPoint y: 195, distance: 229.0
click at [539, 195] on div "Outbound call Location [GEOGRAPHIC_DATA] Residential Electricians Your caller i…" at bounding box center [704, 420] width 1409 height 840
click at [779, 301] on input "(___) ___-____" at bounding box center [721, 302] width 162 height 32
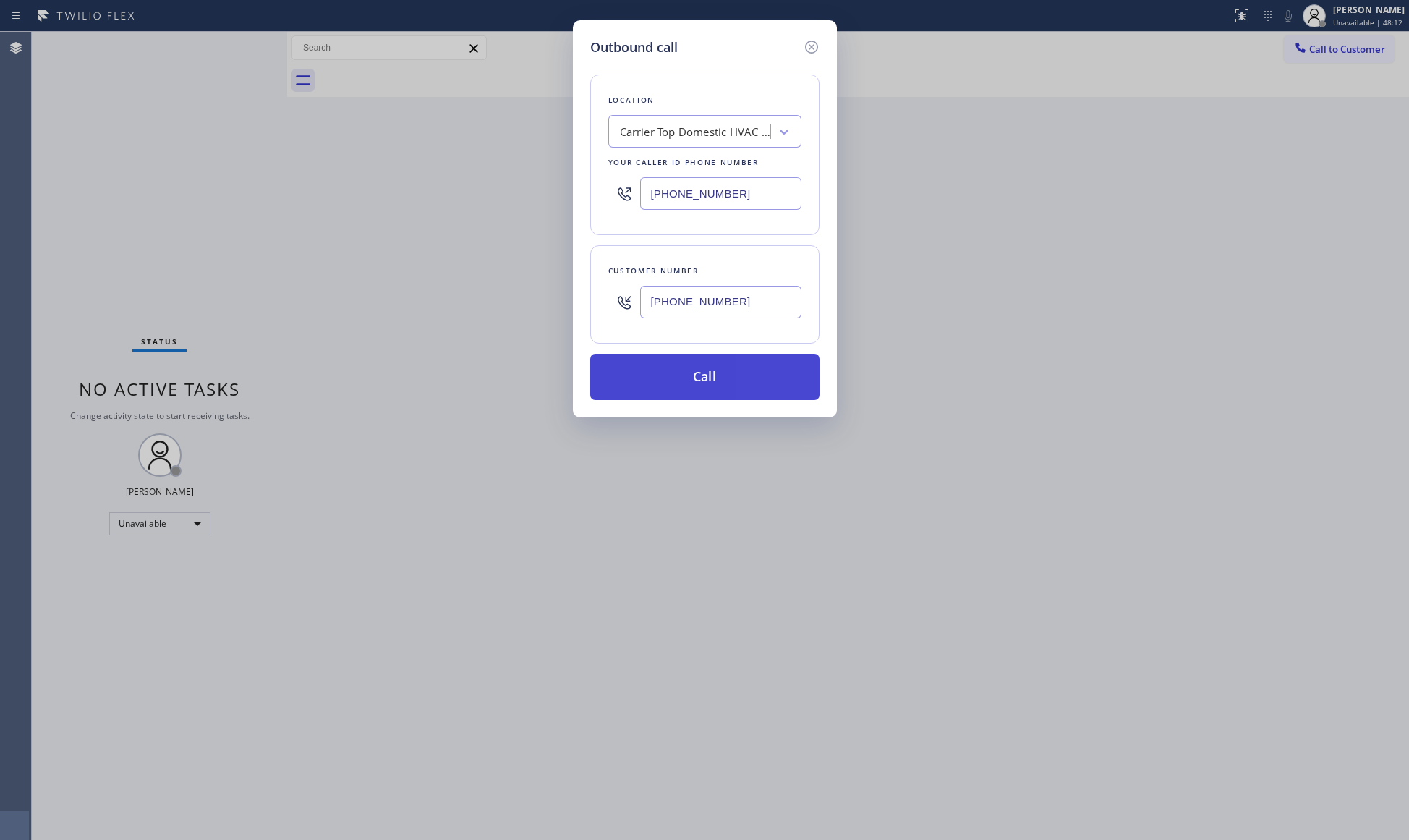
click at [719, 382] on button "Call" at bounding box center [705, 377] width 229 height 46
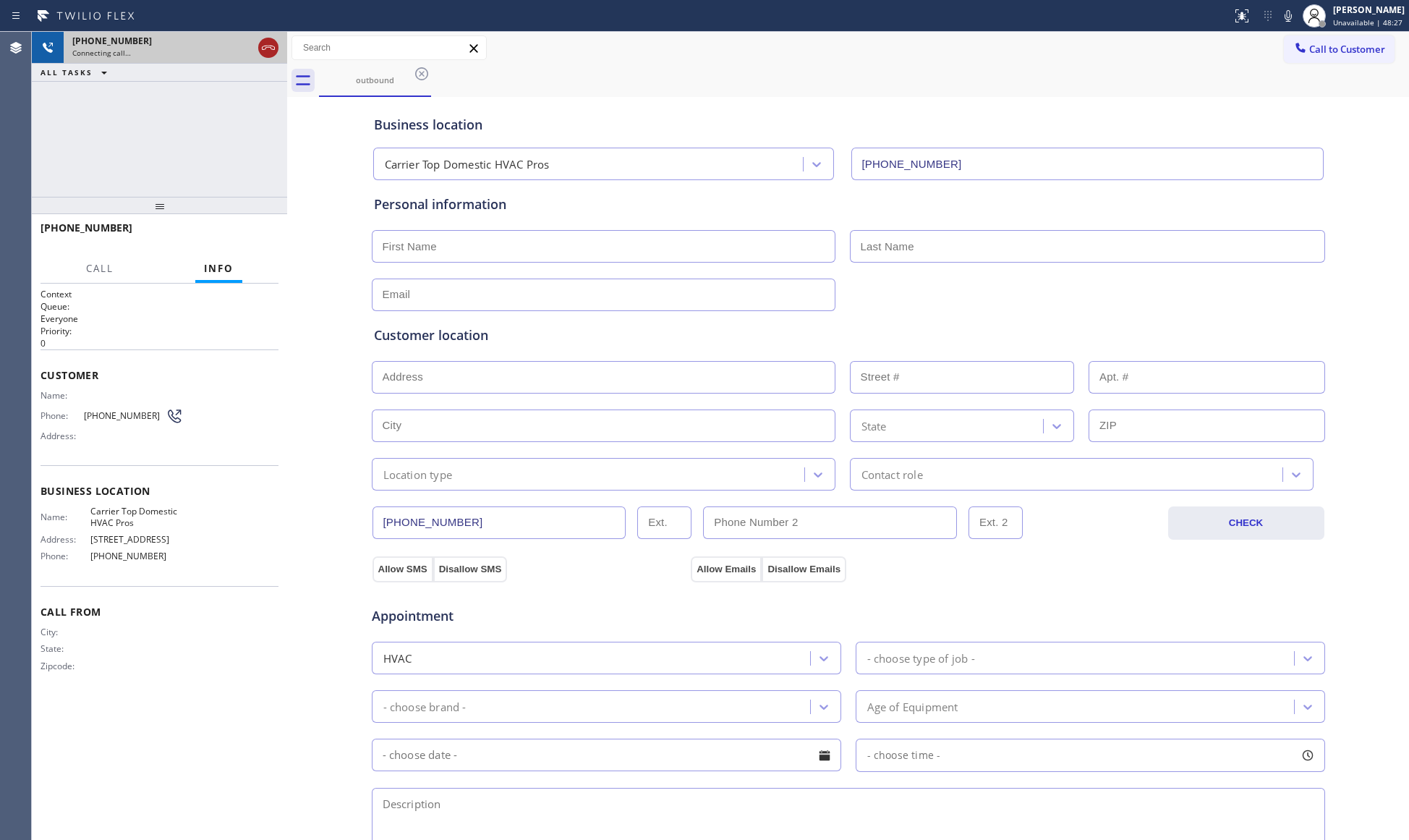
click at [263, 41] on icon at bounding box center [268, 47] width 17 height 17
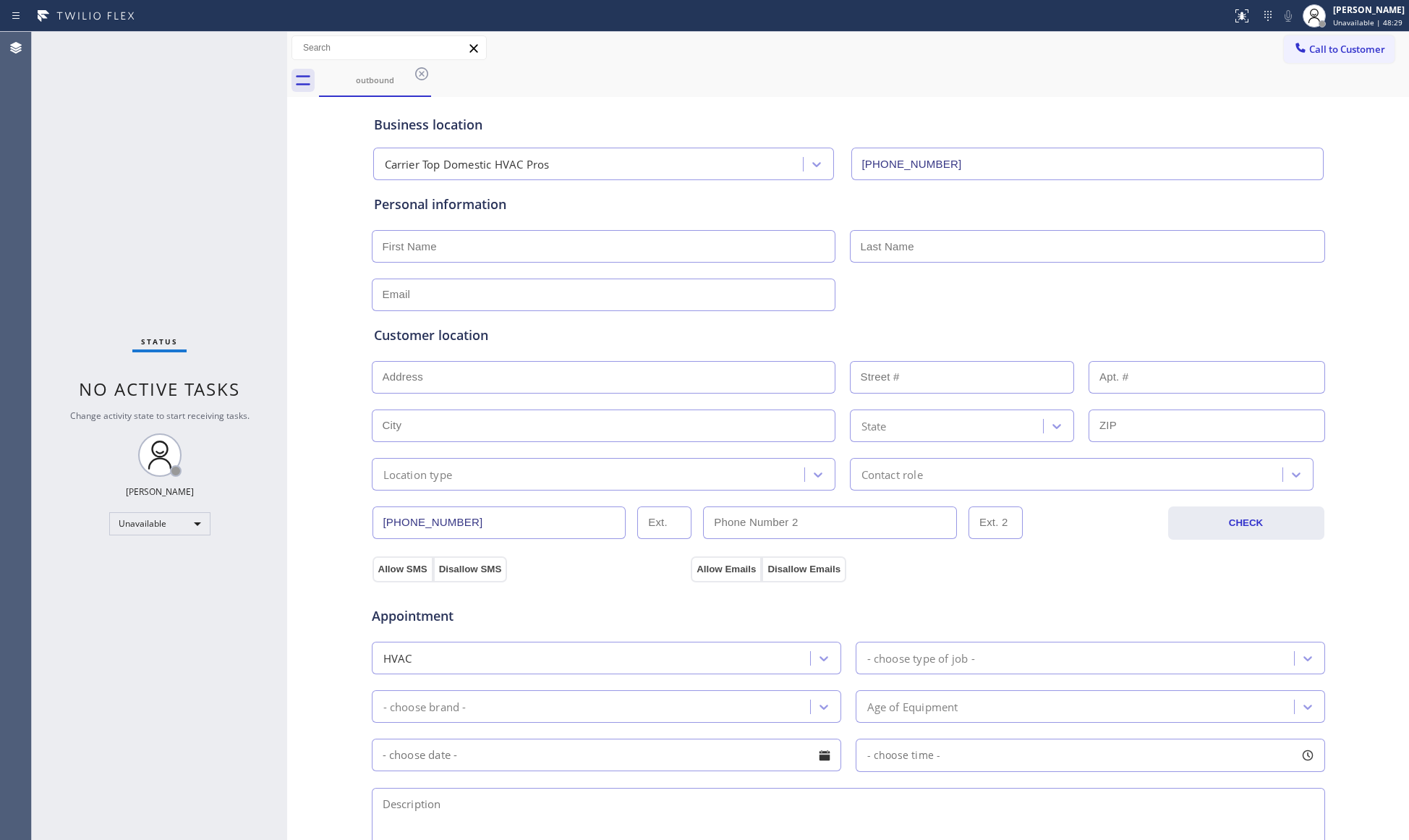
click at [439, 64] on div "outbound" at bounding box center [864, 80] width 1090 height 32
click at [418, 76] on icon at bounding box center [421, 73] width 17 height 17
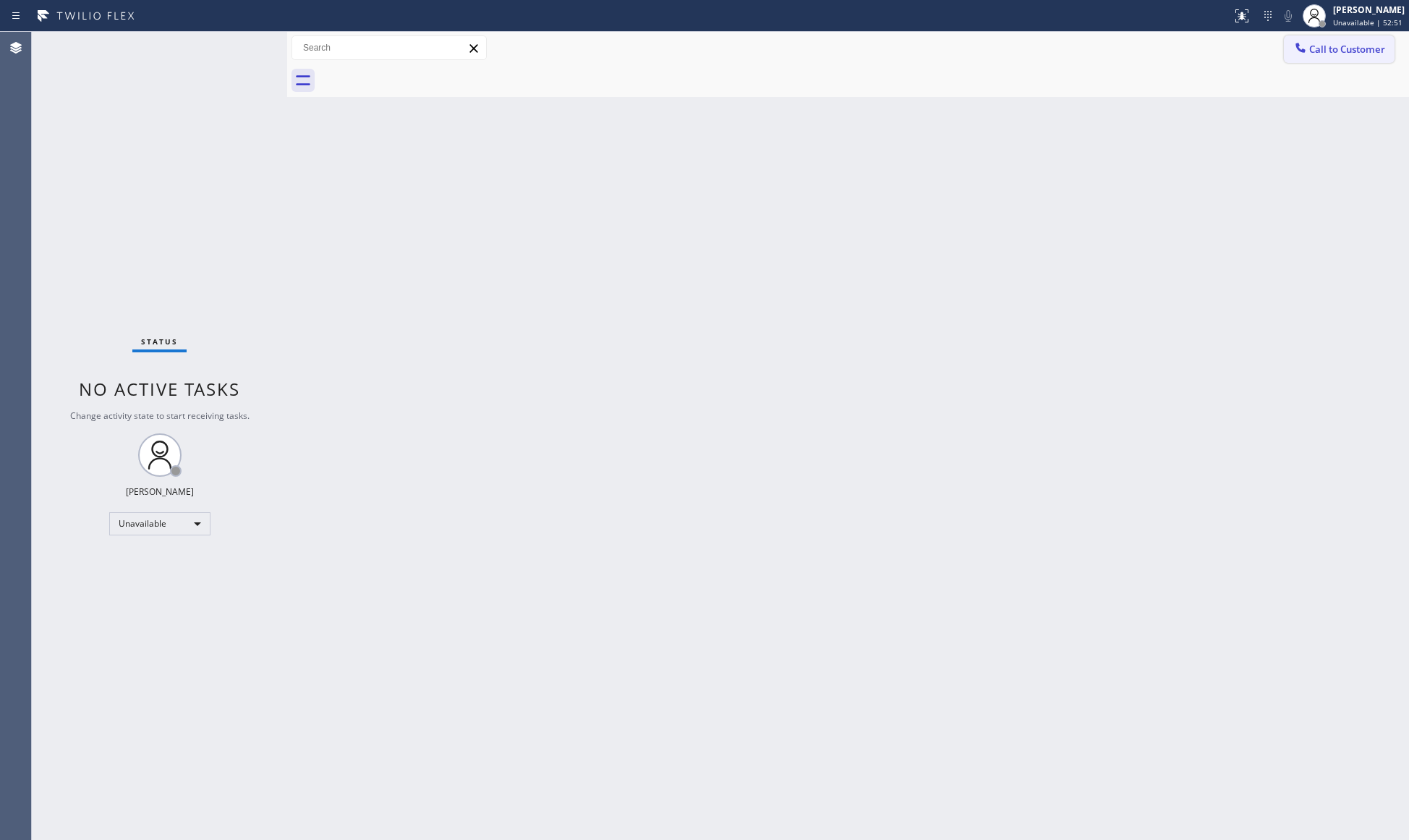
click at [1326, 40] on button "Call to Customer" at bounding box center [1339, 49] width 110 height 27
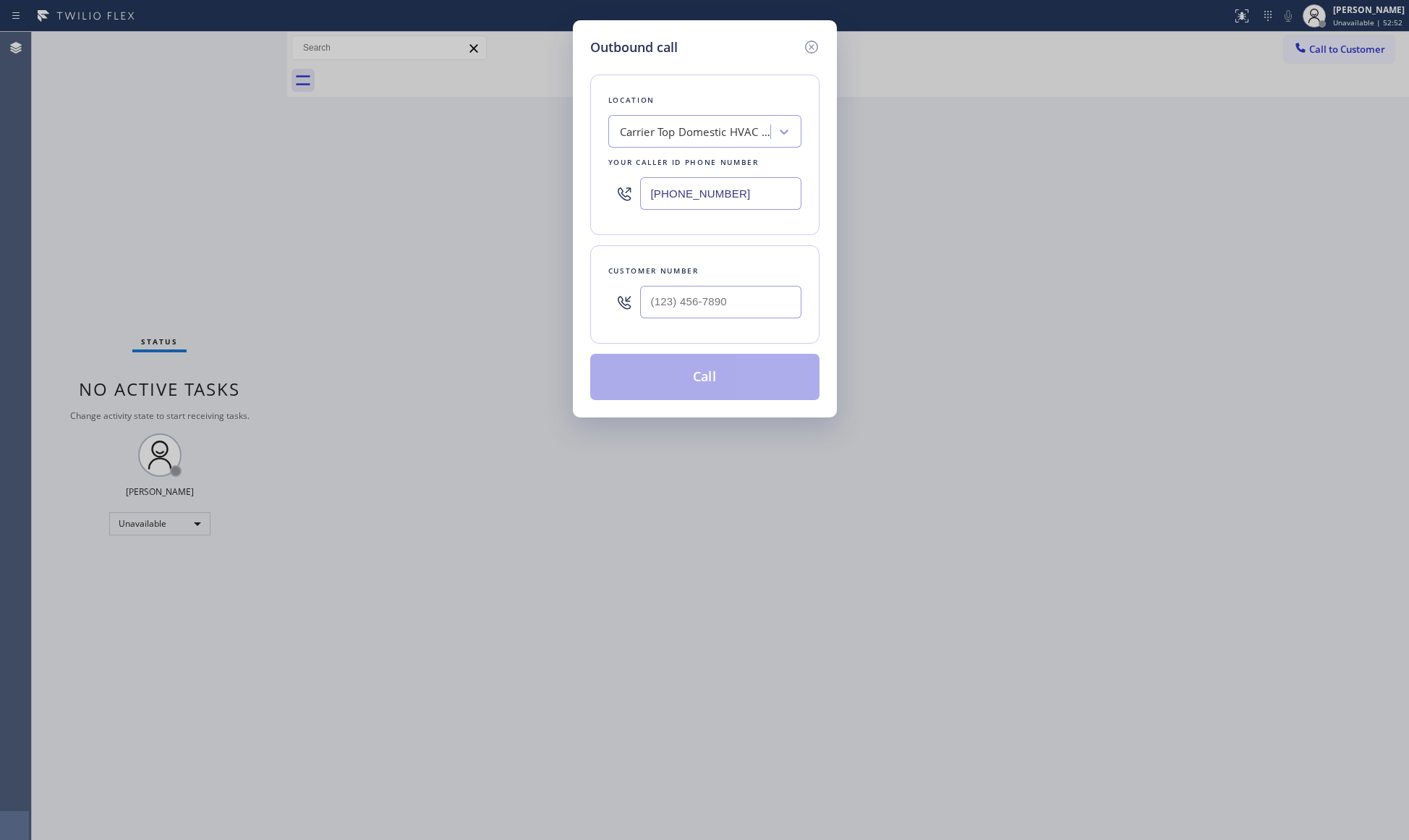
drag, startPoint x: 756, startPoint y: 191, endPoint x: 527, endPoint y: 160, distance: 231.1
click at [510, 184] on div "Outbound call Location Carrier Top Domestic HVAC Pros Your caller id phone numb…" at bounding box center [704, 420] width 1409 height 840
click at [791, 303] on input "(___) ___-____" at bounding box center [721, 302] width 162 height 32
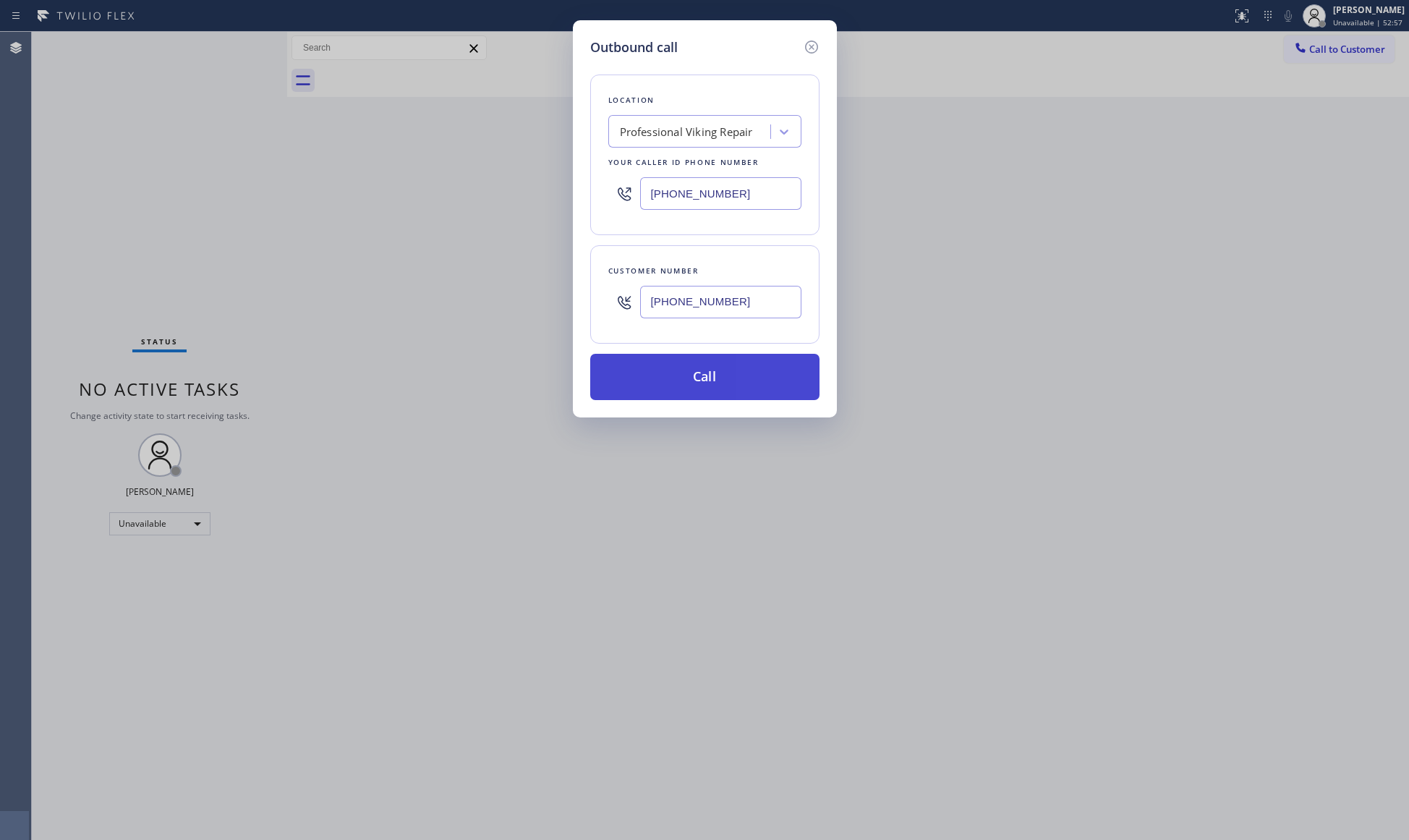
click at [704, 376] on button "Call" at bounding box center [705, 377] width 229 height 46
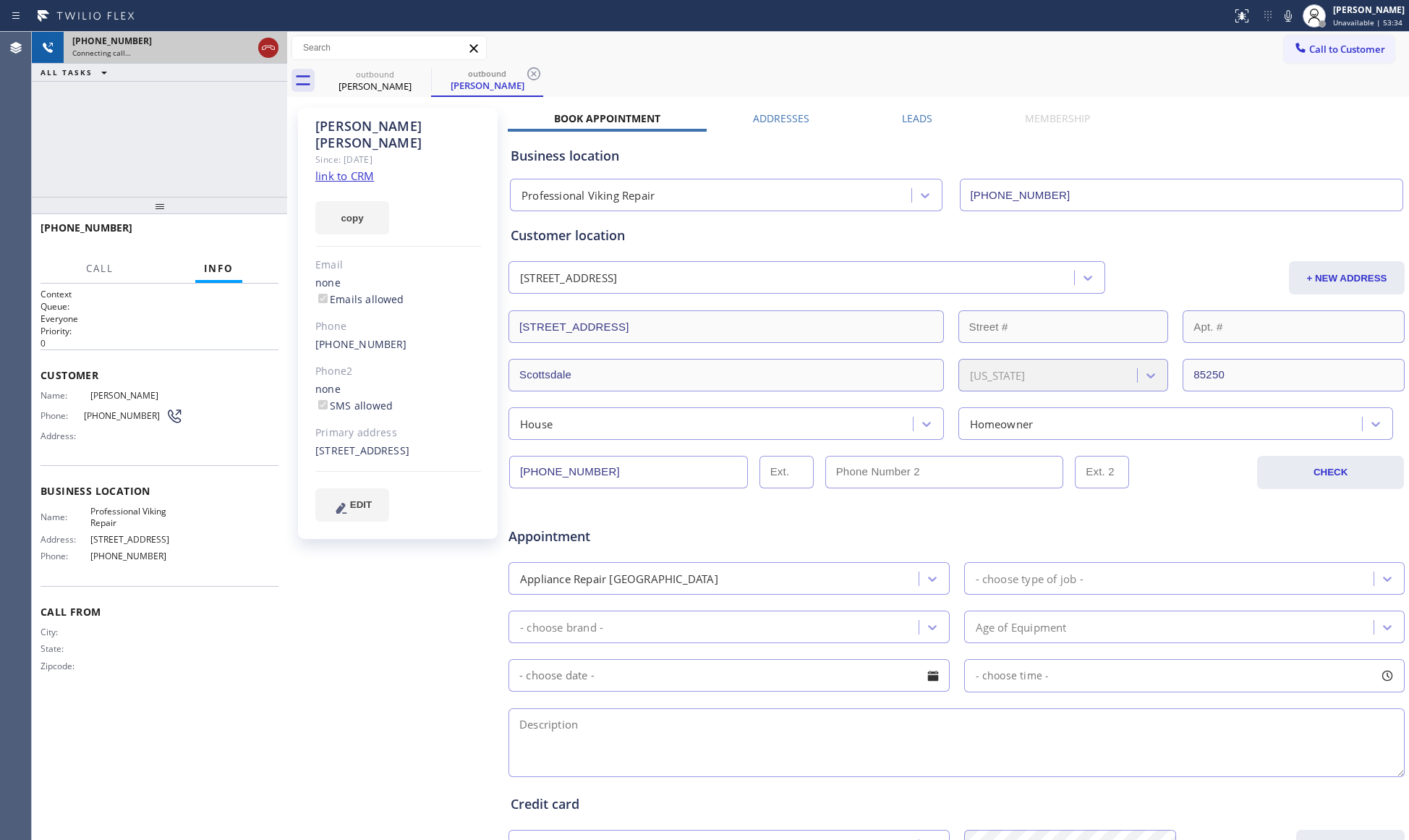
click at [270, 52] on icon at bounding box center [268, 47] width 17 height 17
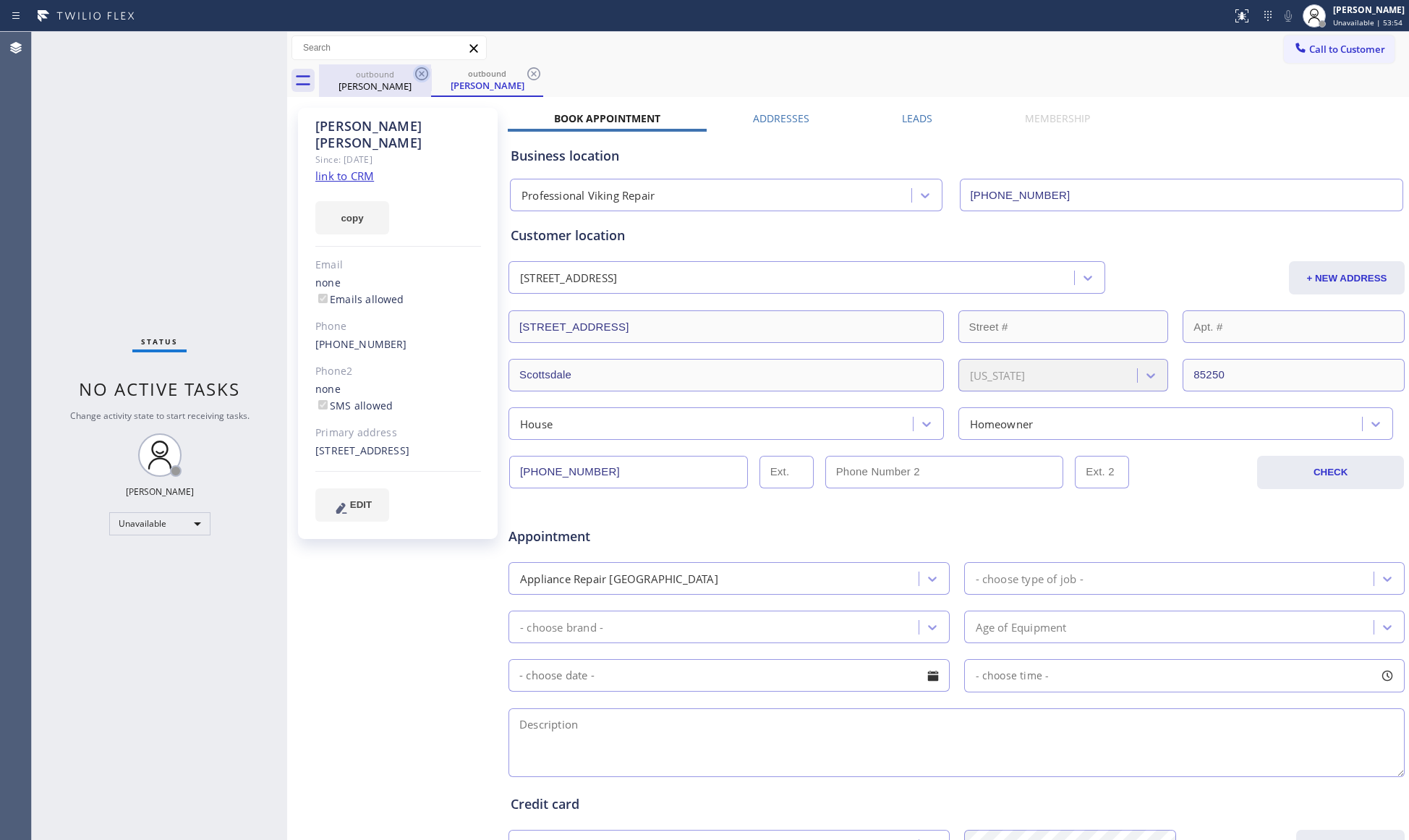
click at [415, 76] on icon at bounding box center [421, 73] width 17 height 17
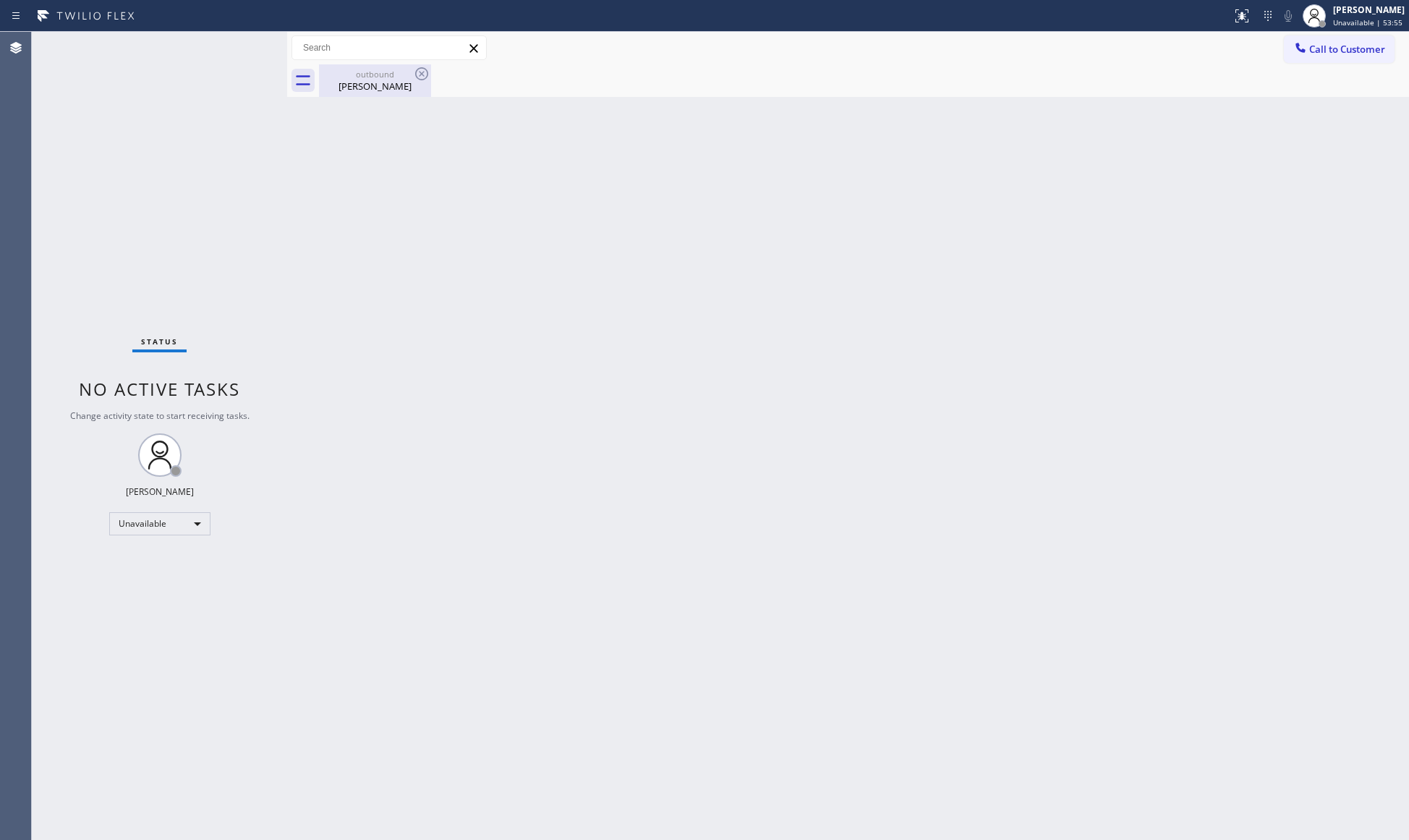
click at [415, 75] on icon at bounding box center [421, 73] width 17 height 17
click at [416, 73] on icon at bounding box center [421, 73] width 17 height 17
click at [391, 78] on div "outbound" at bounding box center [375, 73] width 109 height 11
click at [1322, 50] on span "Call to Customer" at bounding box center [1347, 49] width 76 height 13
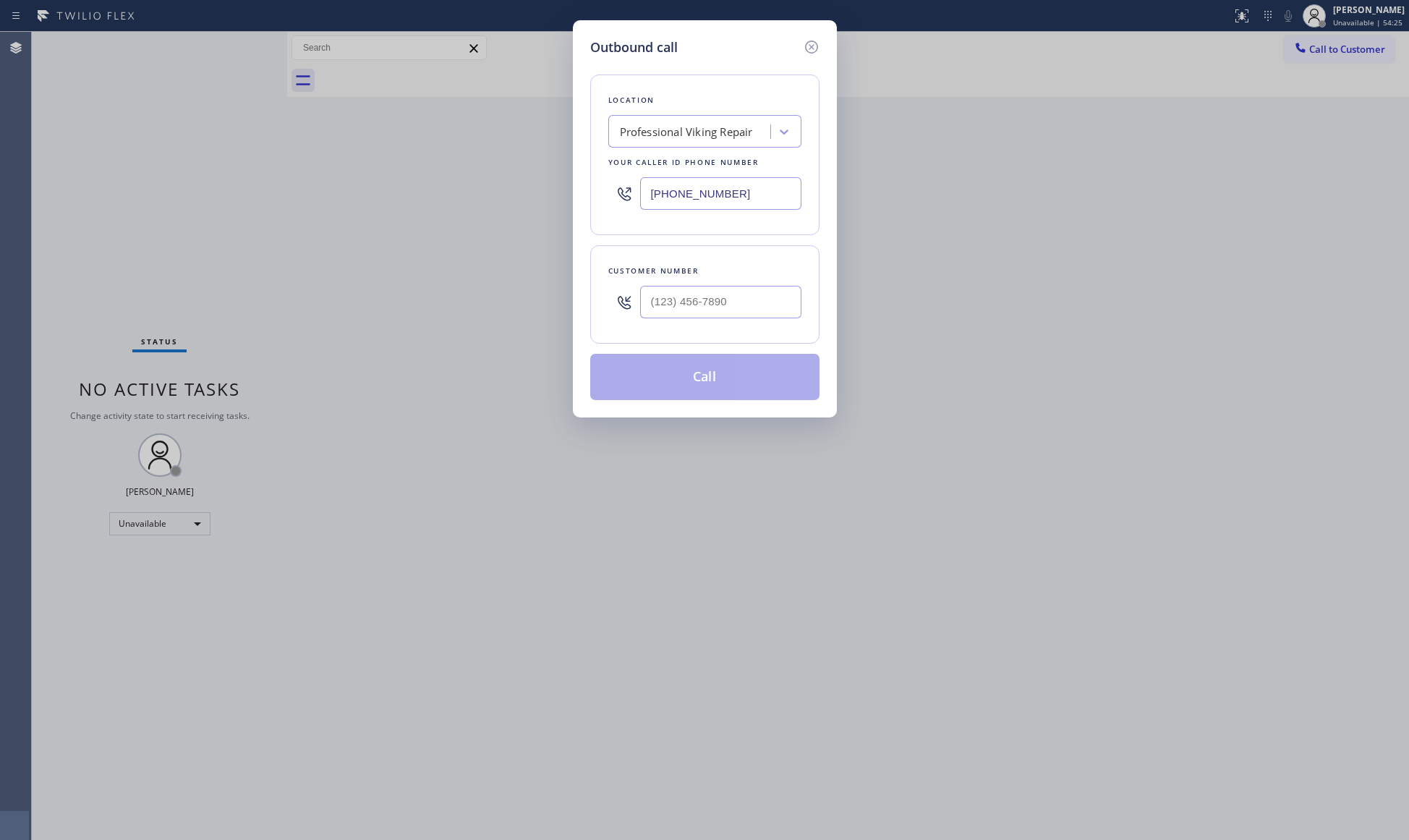
drag, startPoint x: 732, startPoint y: 194, endPoint x: 629, endPoint y: 197, distance: 103.0
click at [654, 199] on input "[PHONE_NUMBER]" at bounding box center [721, 193] width 162 height 32
drag, startPoint x: 757, startPoint y: 259, endPoint x: 752, endPoint y: 268, distance: 10.3
click at [755, 265] on div "Customer number" at bounding box center [705, 293] width 229 height 98
click at [738, 287] on input "(___) ___-____" at bounding box center [721, 302] width 162 height 32
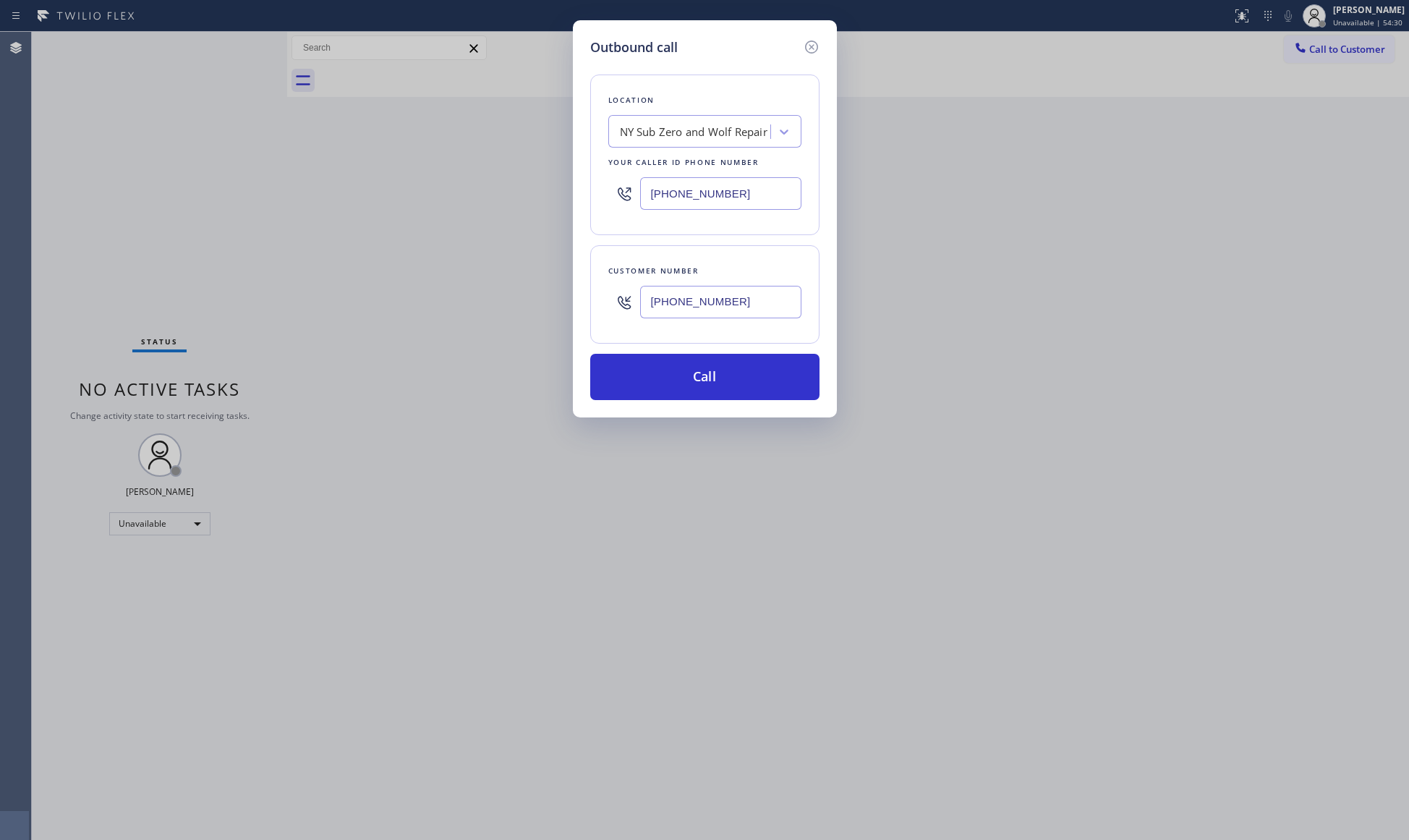
drag, startPoint x: 721, startPoint y: 374, endPoint x: 768, endPoint y: 274, distance: 110.5
click at [721, 374] on button "Call" at bounding box center [705, 377] width 229 height 46
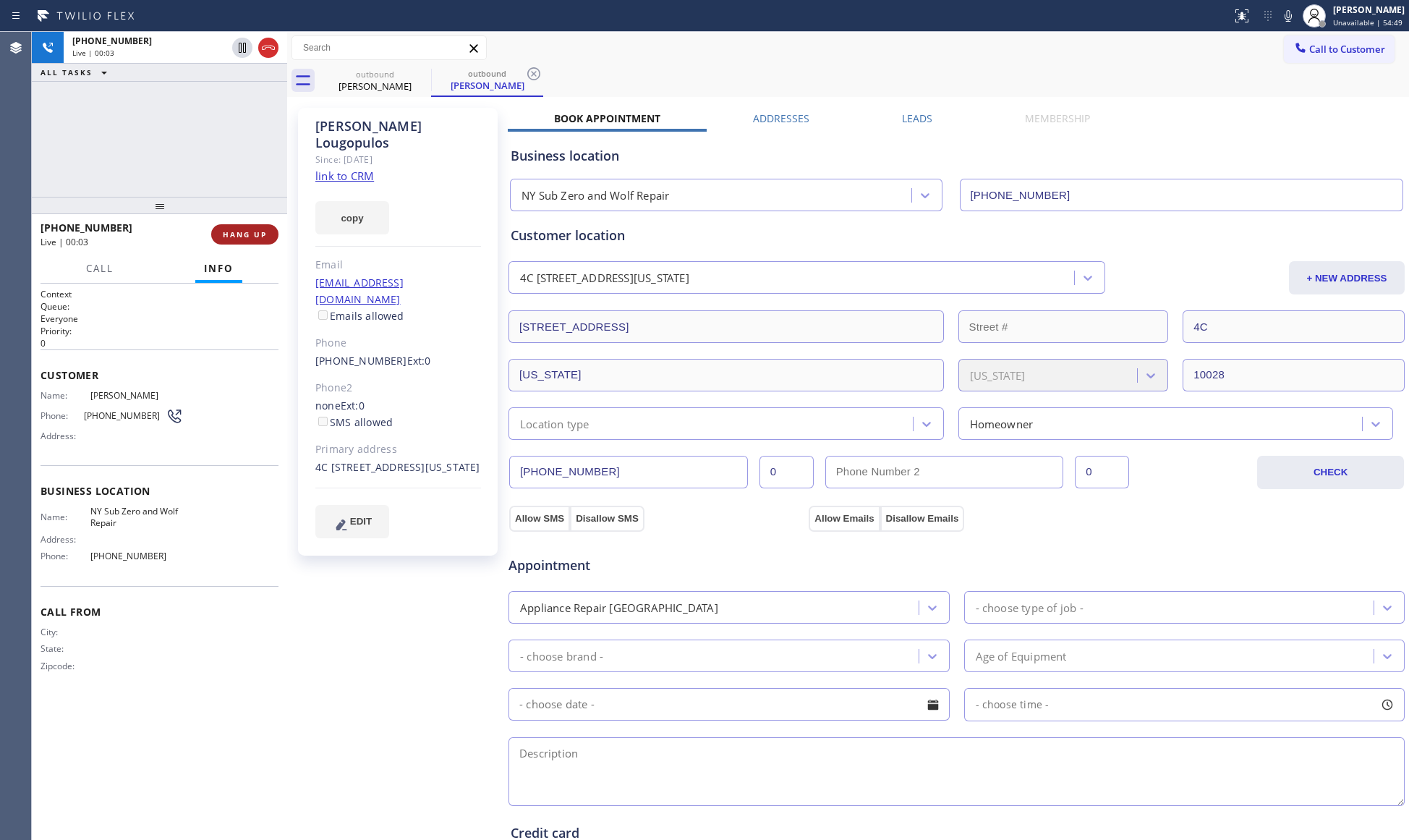
click at [251, 234] on span "HANG UP" at bounding box center [245, 234] width 45 height 10
click at [251, 232] on span "COMPLETE" at bounding box center [242, 234] width 50 height 10
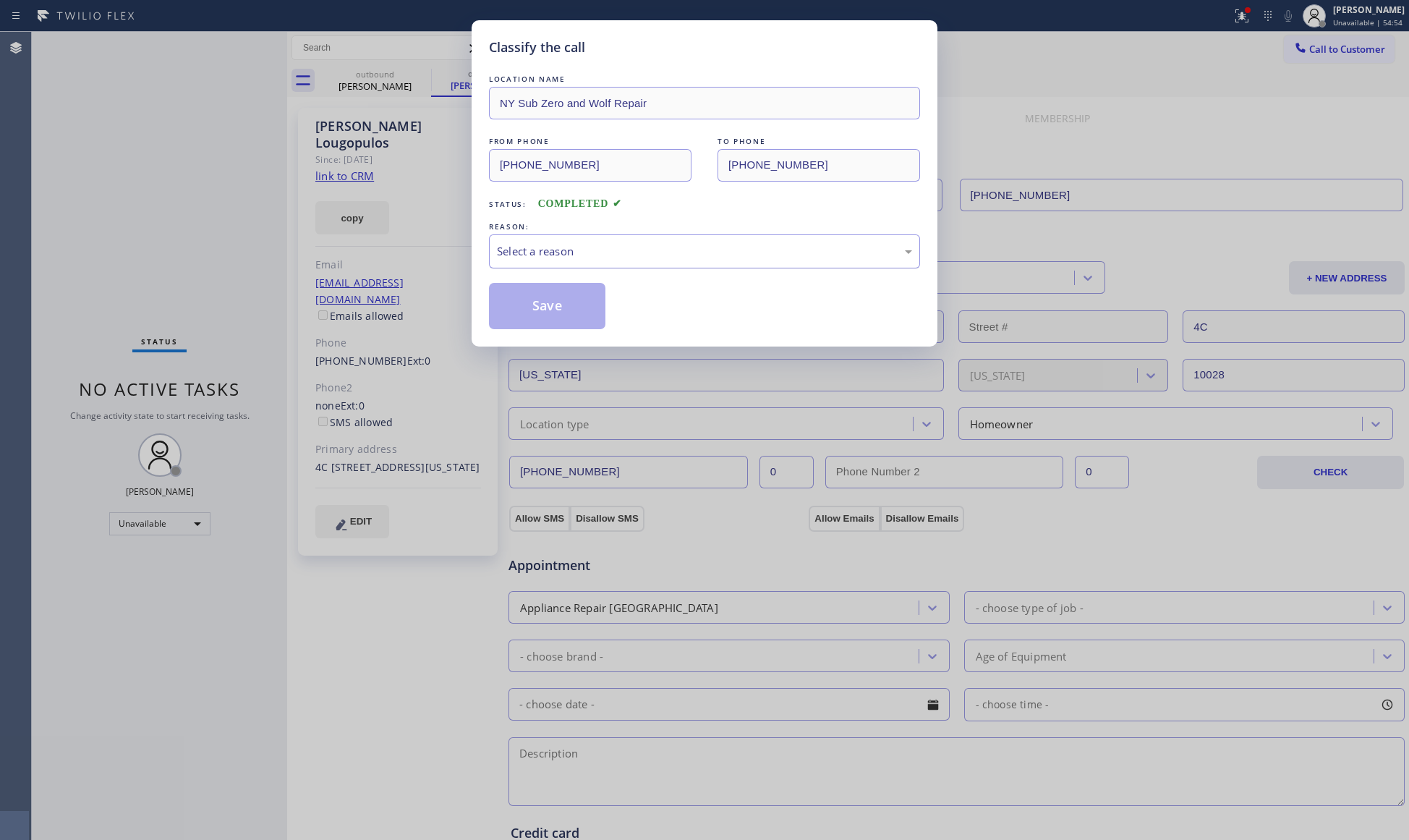
click at [547, 256] on div "Select a reason" at bounding box center [705, 251] width 416 height 16
click at [530, 303] on button "Save" at bounding box center [547, 306] width 116 height 46
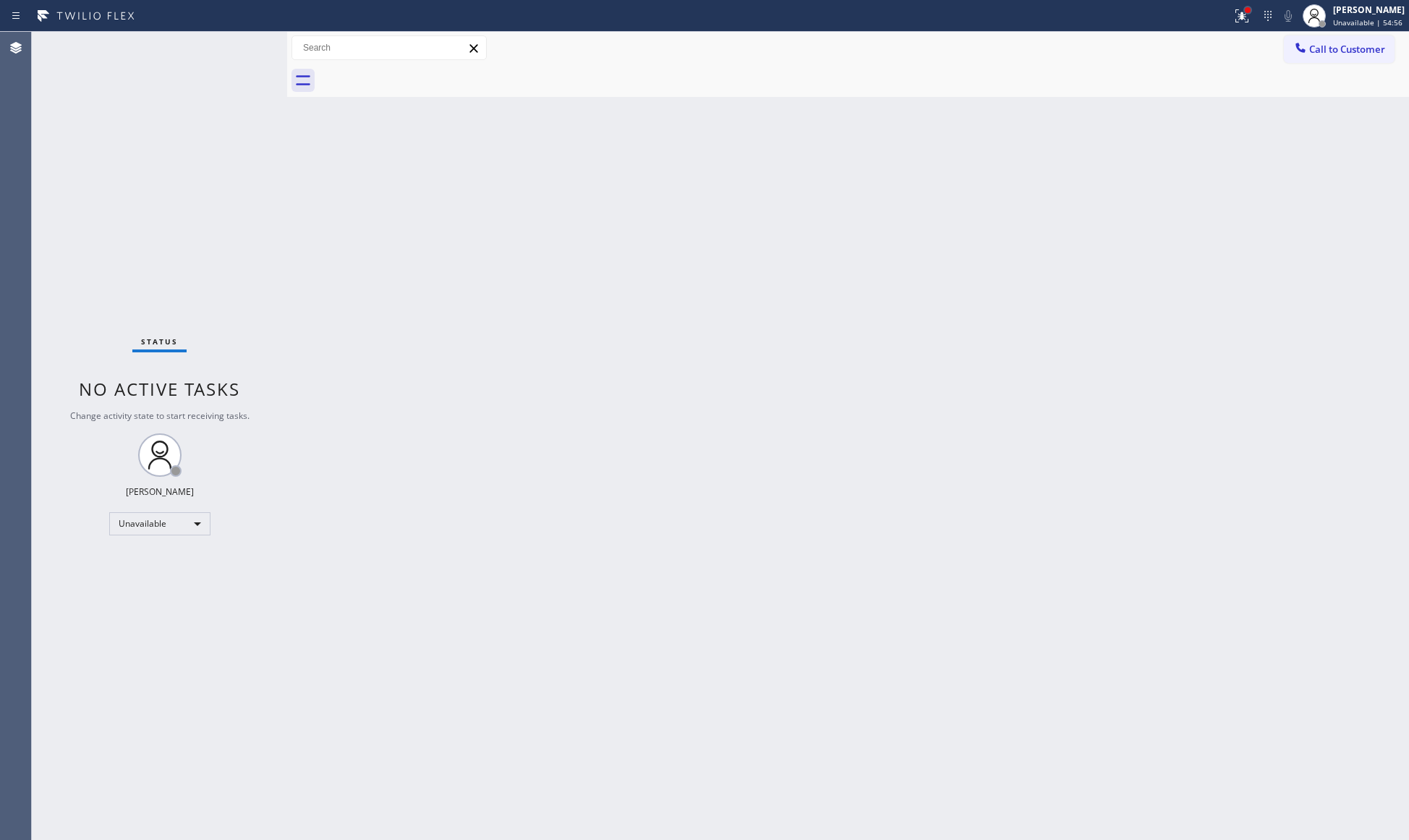
click at [1250, 12] on div at bounding box center [1247, 10] width 6 height 6
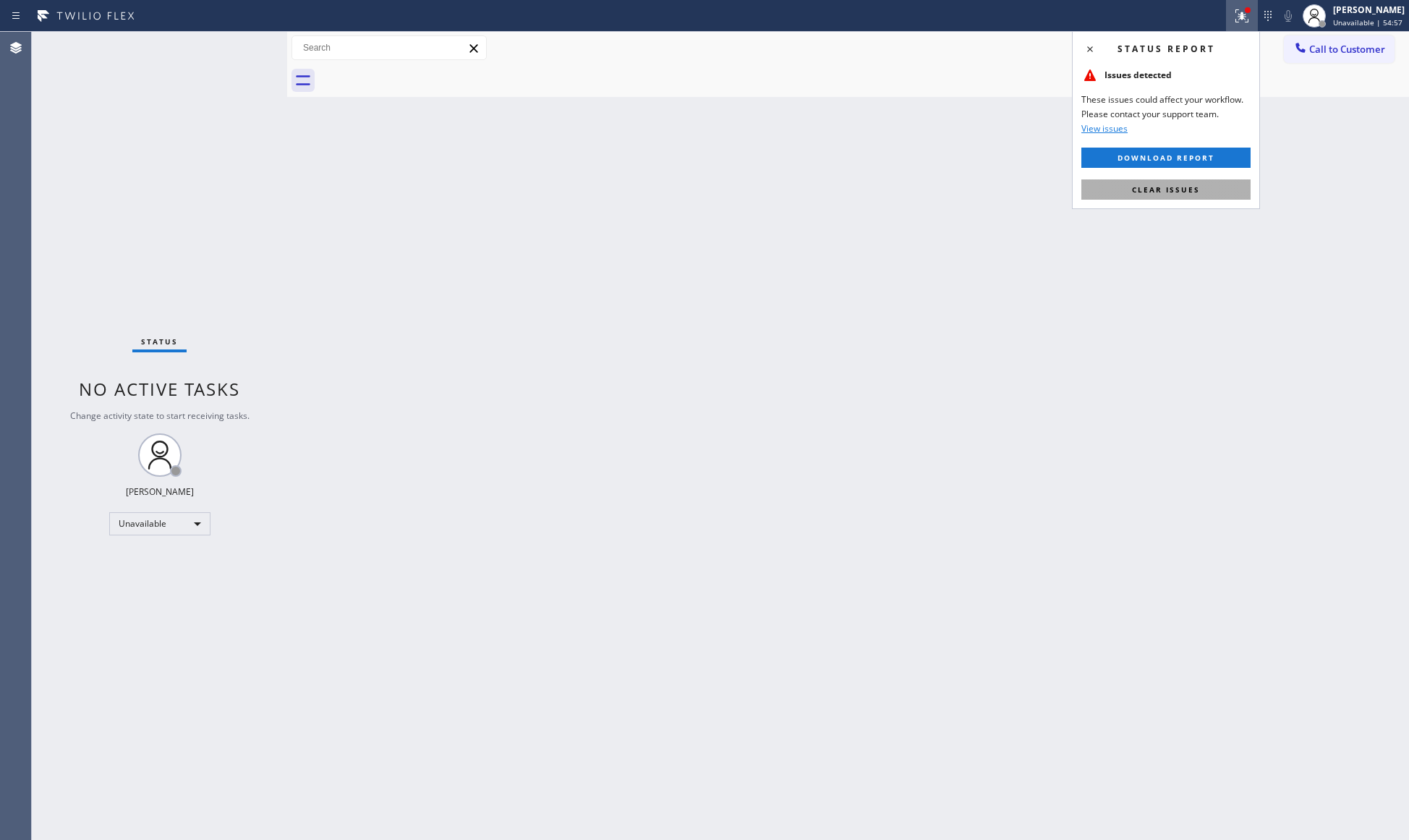
click at [1144, 195] on button "Clear issues" at bounding box center [1166, 190] width 169 height 21
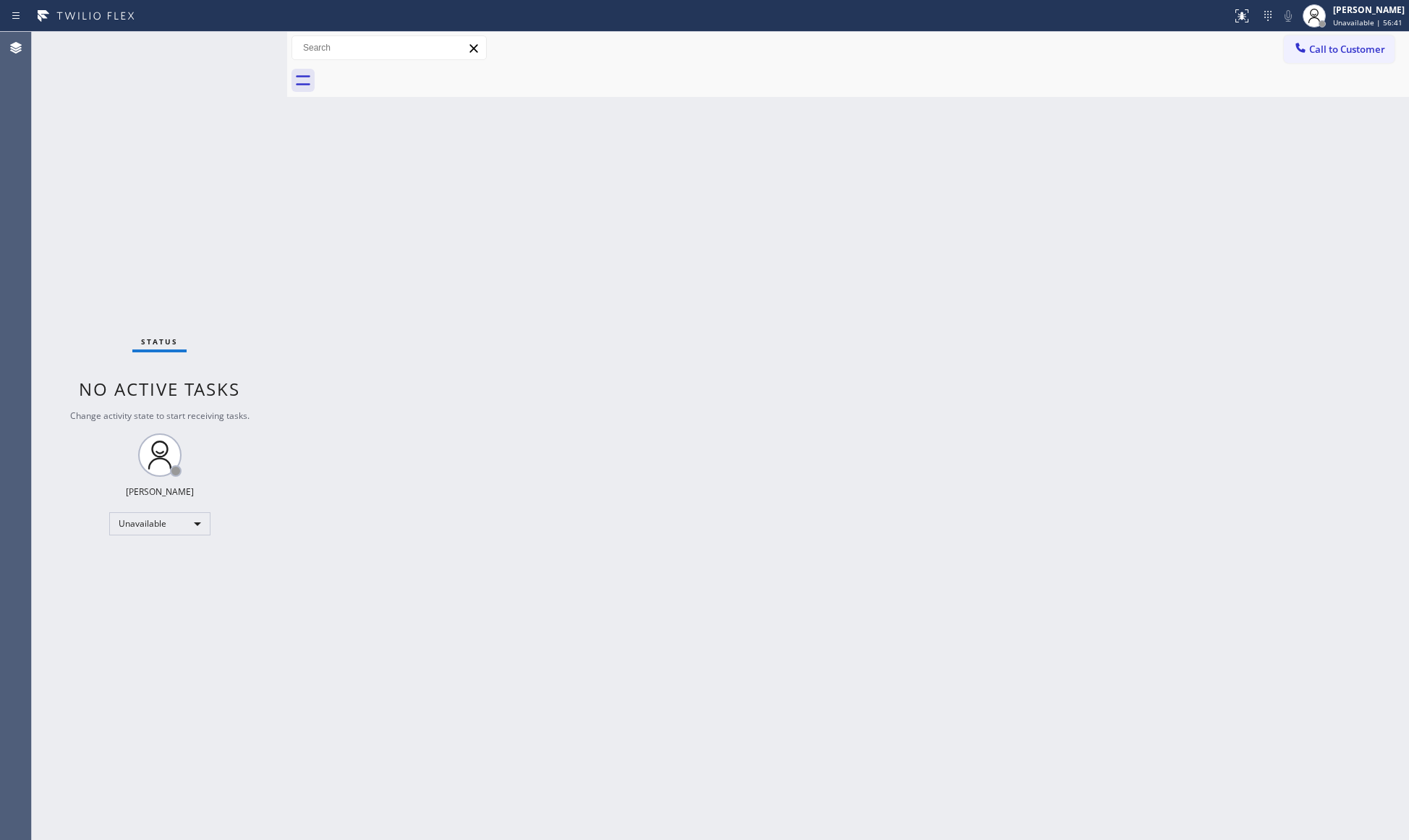
drag, startPoint x: 1328, startPoint y: 42, endPoint x: 1335, endPoint y: 49, distance: 9.9
click at [1335, 49] on span "Call to Customer" at bounding box center [1347, 49] width 76 height 13
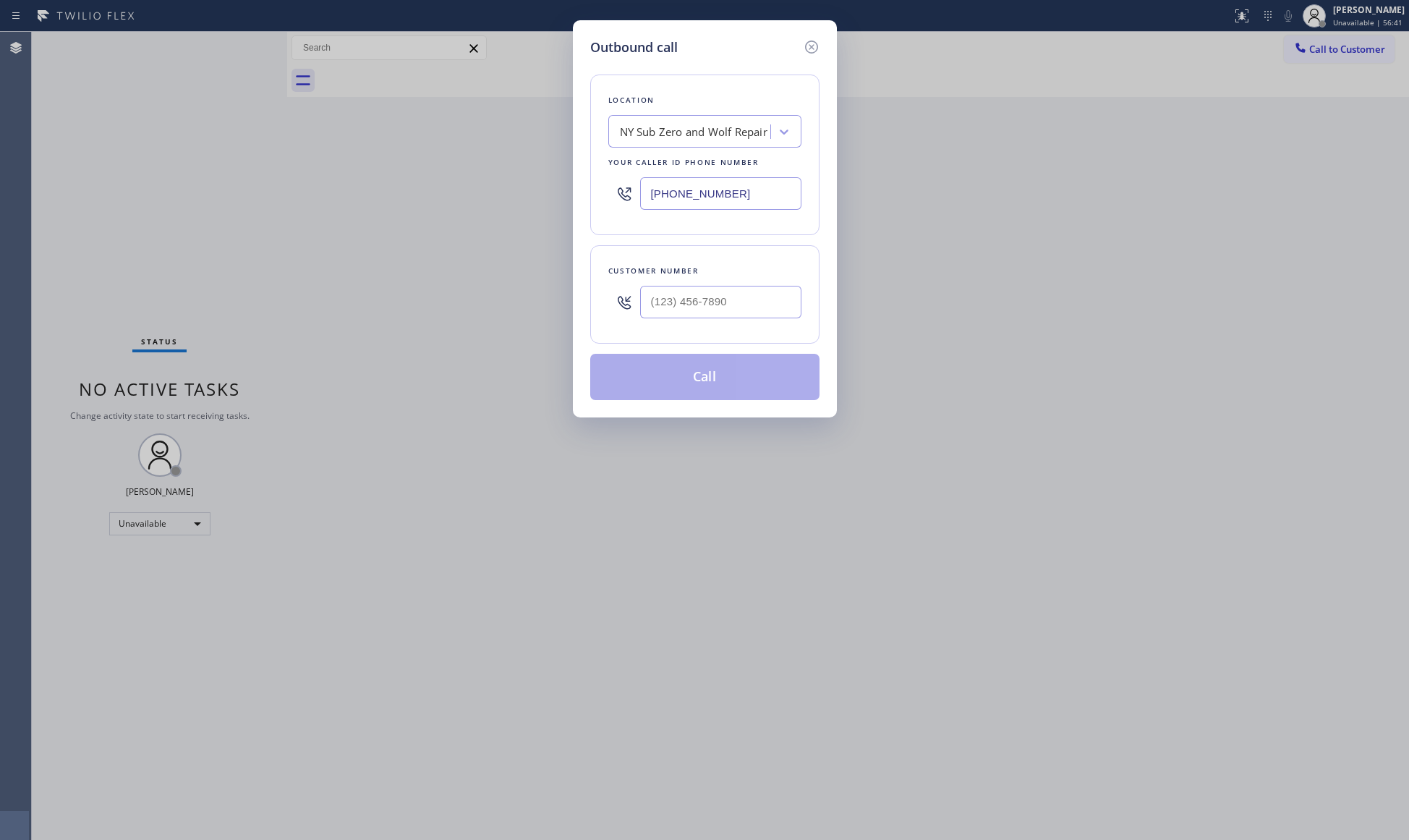
drag, startPoint x: 757, startPoint y: 199, endPoint x: 646, endPoint y: 209, distance: 111.4
click at [680, 204] on input "[PHONE_NUMBER]" at bounding box center [721, 193] width 162 height 32
click at [663, 197] on input "[PHONE_NUMBER]" at bounding box center [721, 193] width 162 height 32
click at [660, 197] on input "[PHONE_NUMBER]" at bounding box center [721, 193] width 162 height 32
click at [655, 197] on input "[PHONE_NUMBER]" at bounding box center [721, 193] width 162 height 32
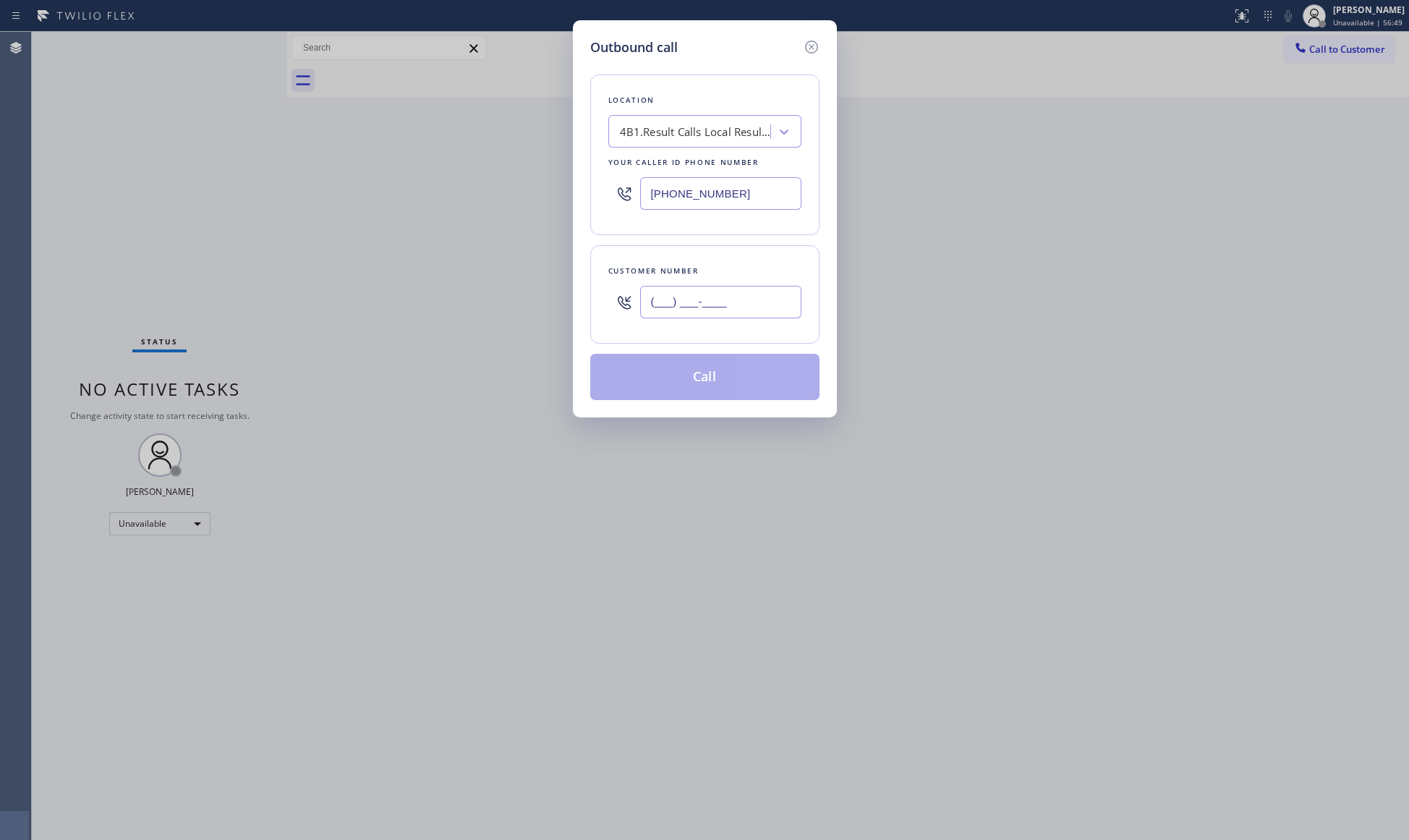
click at [718, 313] on input "(___) ___-____" at bounding box center [721, 302] width 162 height 32
click at [712, 379] on button "Call" at bounding box center [705, 377] width 229 height 46
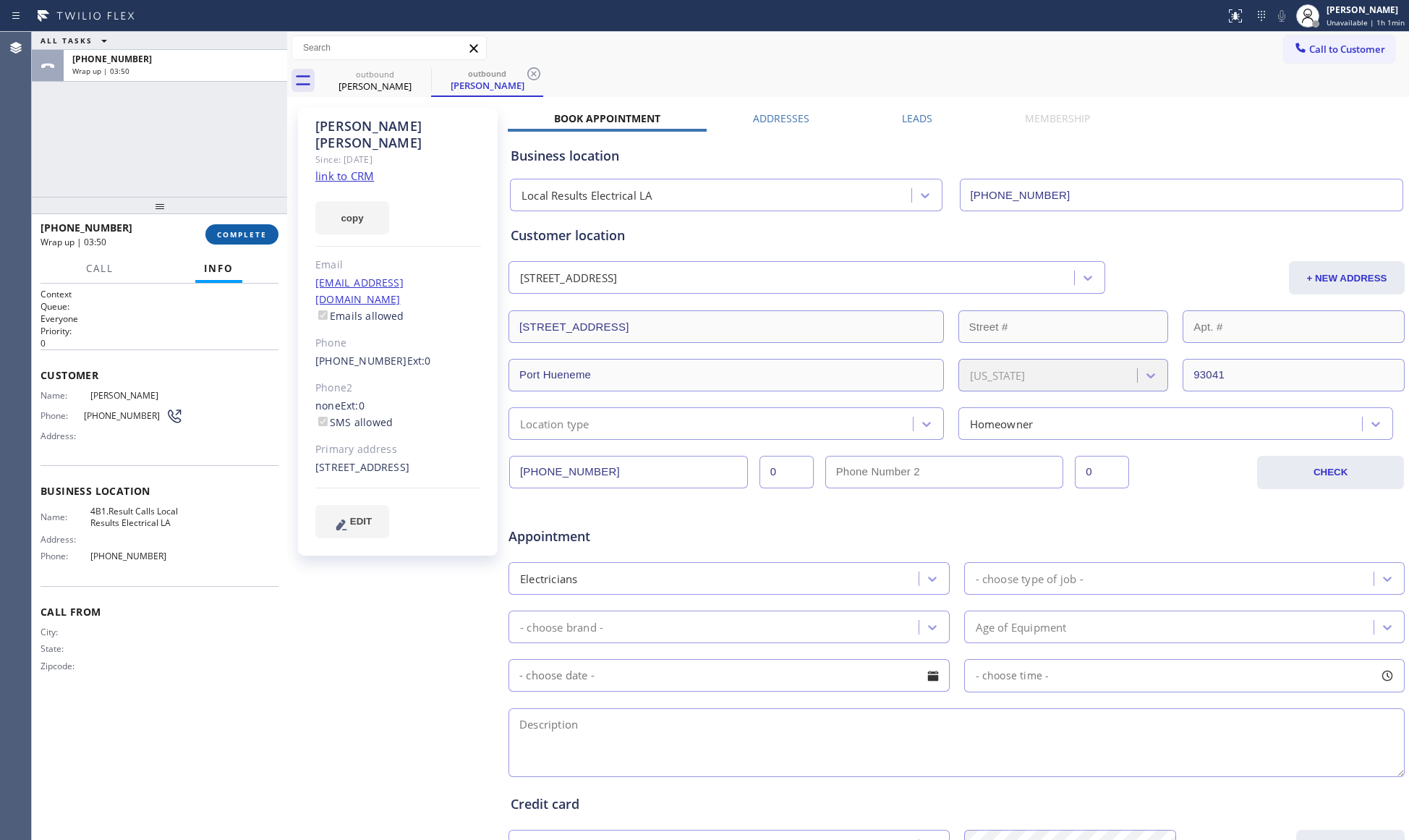
drag, startPoint x: 256, startPoint y: 226, endPoint x: 266, endPoint y: 223, distance: 10.4
click at [256, 226] on button "COMPLETE" at bounding box center [242, 234] width 73 height 21
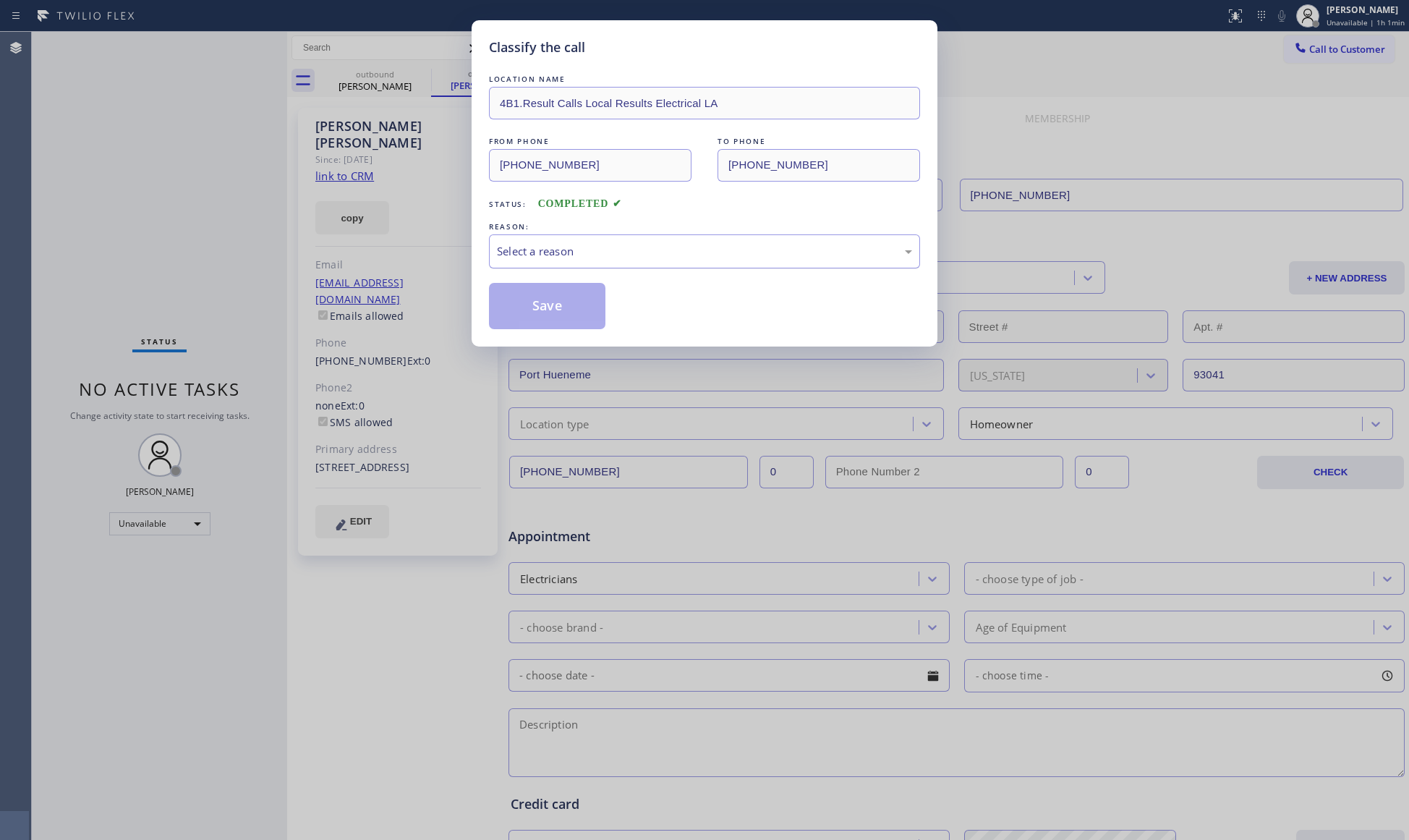
drag, startPoint x: 501, startPoint y: 258, endPoint x: 513, endPoint y: 252, distance: 13.4
click at [504, 257] on div "Select a reason" at bounding box center [705, 251] width 416 height 16
click at [525, 303] on button "Save" at bounding box center [547, 306] width 116 height 46
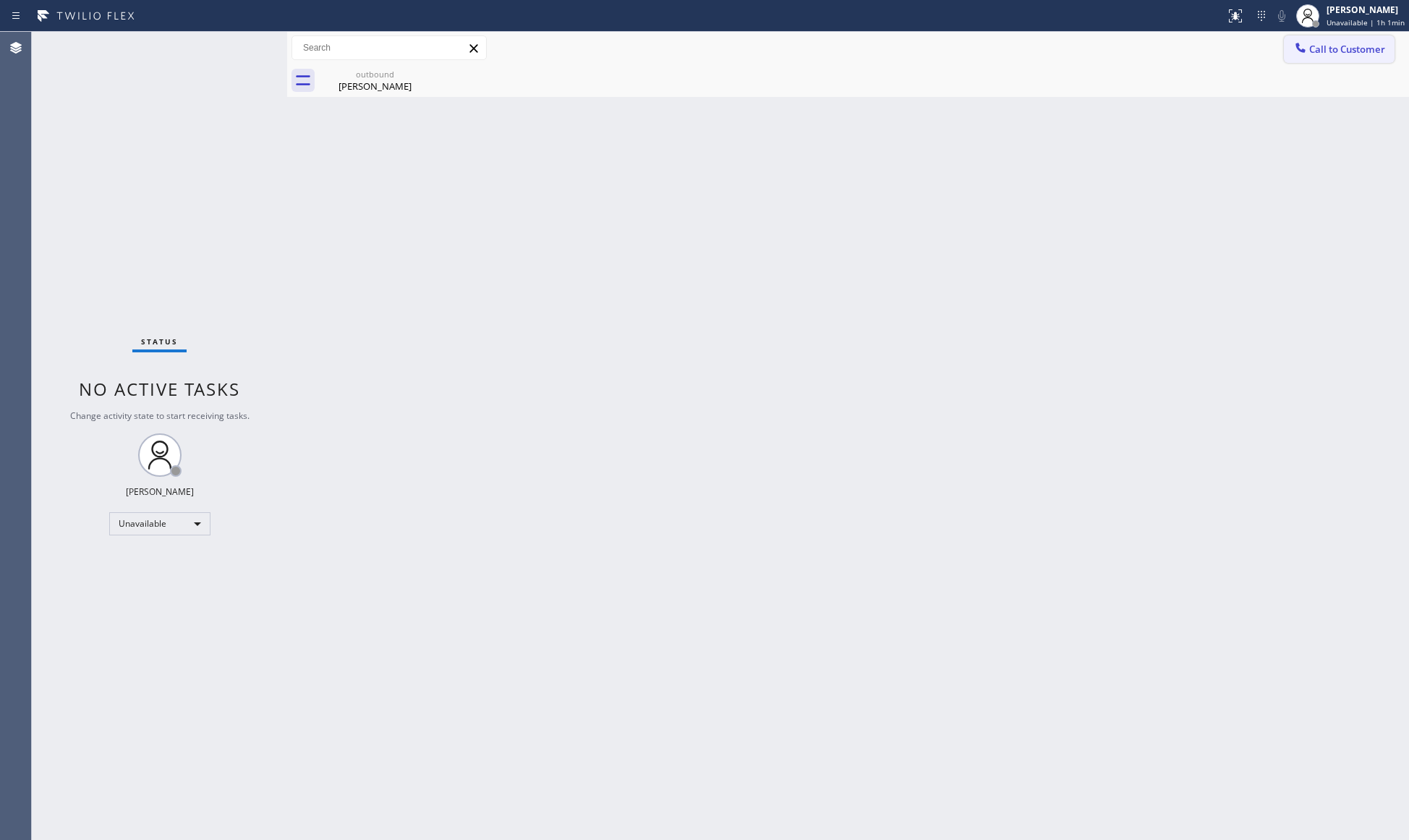
click at [1312, 50] on span "Call to Customer" at bounding box center [1347, 49] width 76 height 13
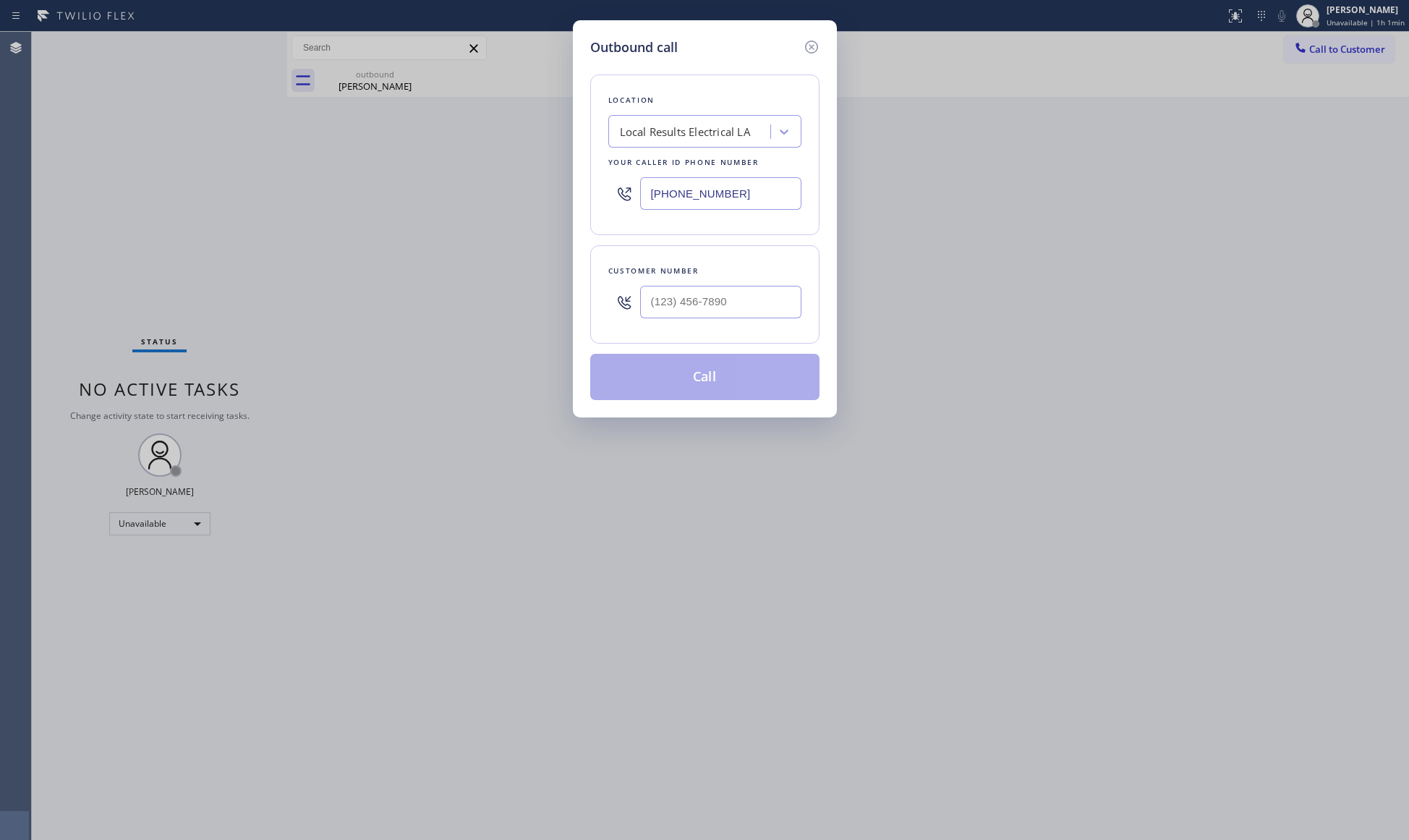
drag, startPoint x: 744, startPoint y: 194, endPoint x: 481, endPoint y: 205, distance: 263.2
click at [481, 205] on div "Outbound call Location Local Results Electrical LA Your caller id phone number …" at bounding box center [704, 420] width 1409 height 840
drag, startPoint x: 753, startPoint y: 188, endPoint x: 615, endPoint y: 171, distance: 139.0
click at [617, 175] on div "[PHONE_NUMBER]" at bounding box center [705, 193] width 193 height 47
click at [727, 309] on input "(___) ___-____" at bounding box center [721, 302] width 162 height 32
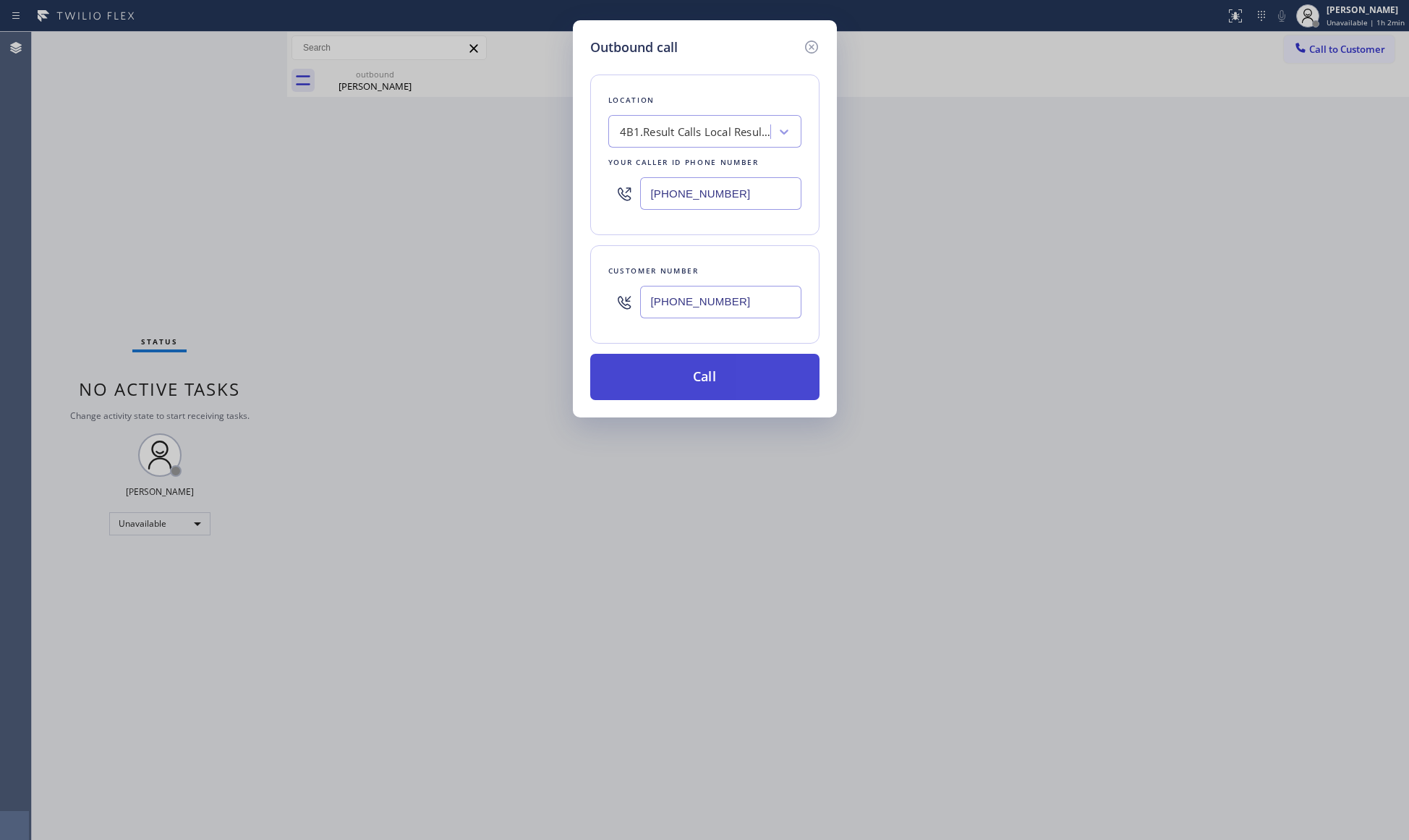
click at [721, 371] on button "Call" at bounding box center [705, 377] width 229 height 46
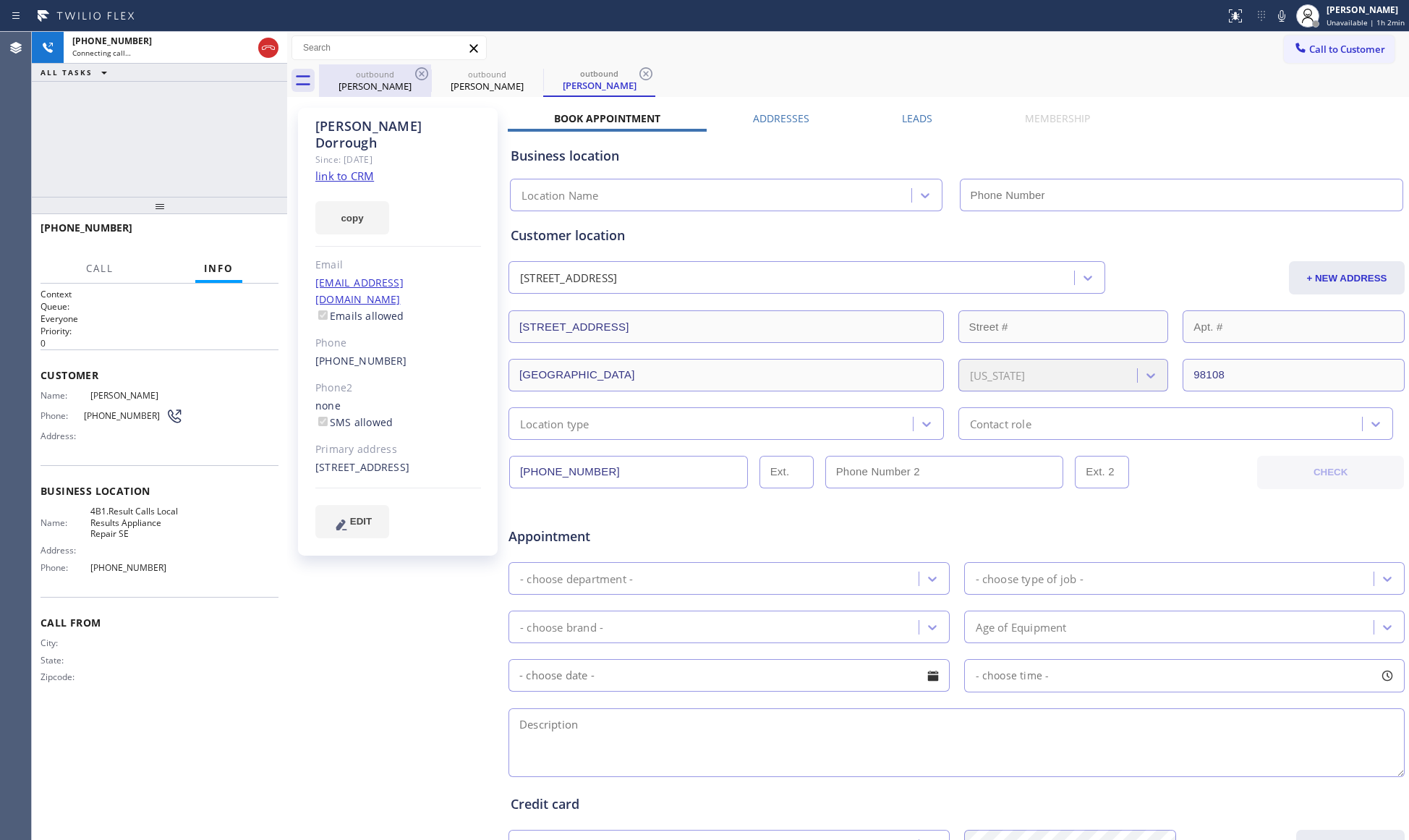
click at [410, 87] on div "[PERSON_NAME]" at bounding box center [375, 87] width 109 height 13
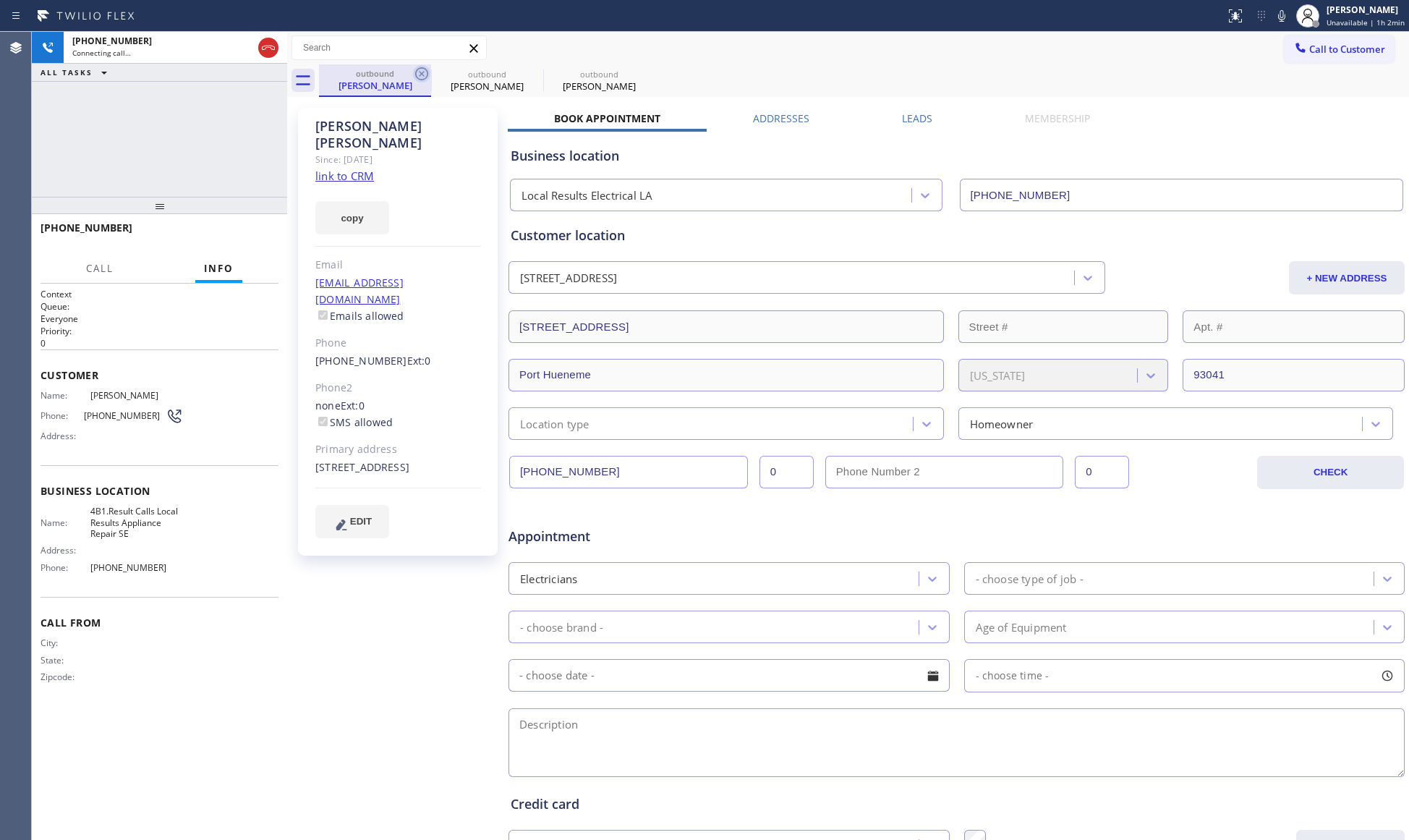
click at [415, 76] on icon at bounding box center [421, 73] width 17 height 17
click at [415, 75] on icon at bounding box center [421, 73] width 17 height 17
click at [377, 85] on div "[PERSON_NAME]" at bounding box center [375, 86] width 109 height 13
drag, startPoint x: 1282, startPoint y: 16, endPoint x: 1292, endPoint y: 25, distance: 13.5
click at [1282, 17] on icon at bounding box center [1281, 16] width 17 height 17
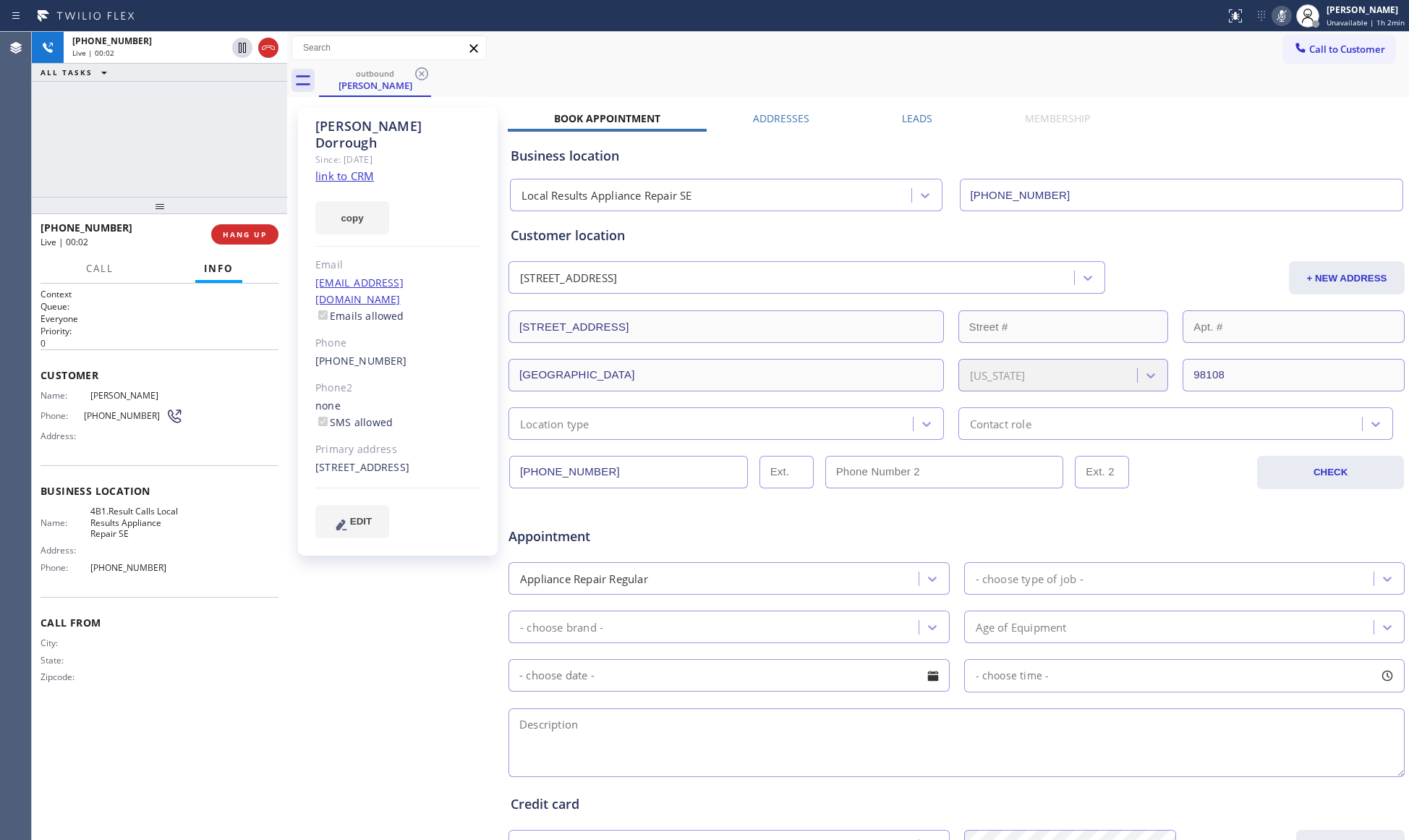
click at [1285, 15] on icon at bounding box center [1281, 16] width 17 height 17
drag, startPoint x: 834, startPoint y: 87, endPoint x: 785, endPoint y: 77, distance: 50.0
click at [834, 87] on div "outbound [PERSON_NAME]" at bounding box center [864, 80] width 1090 height 32
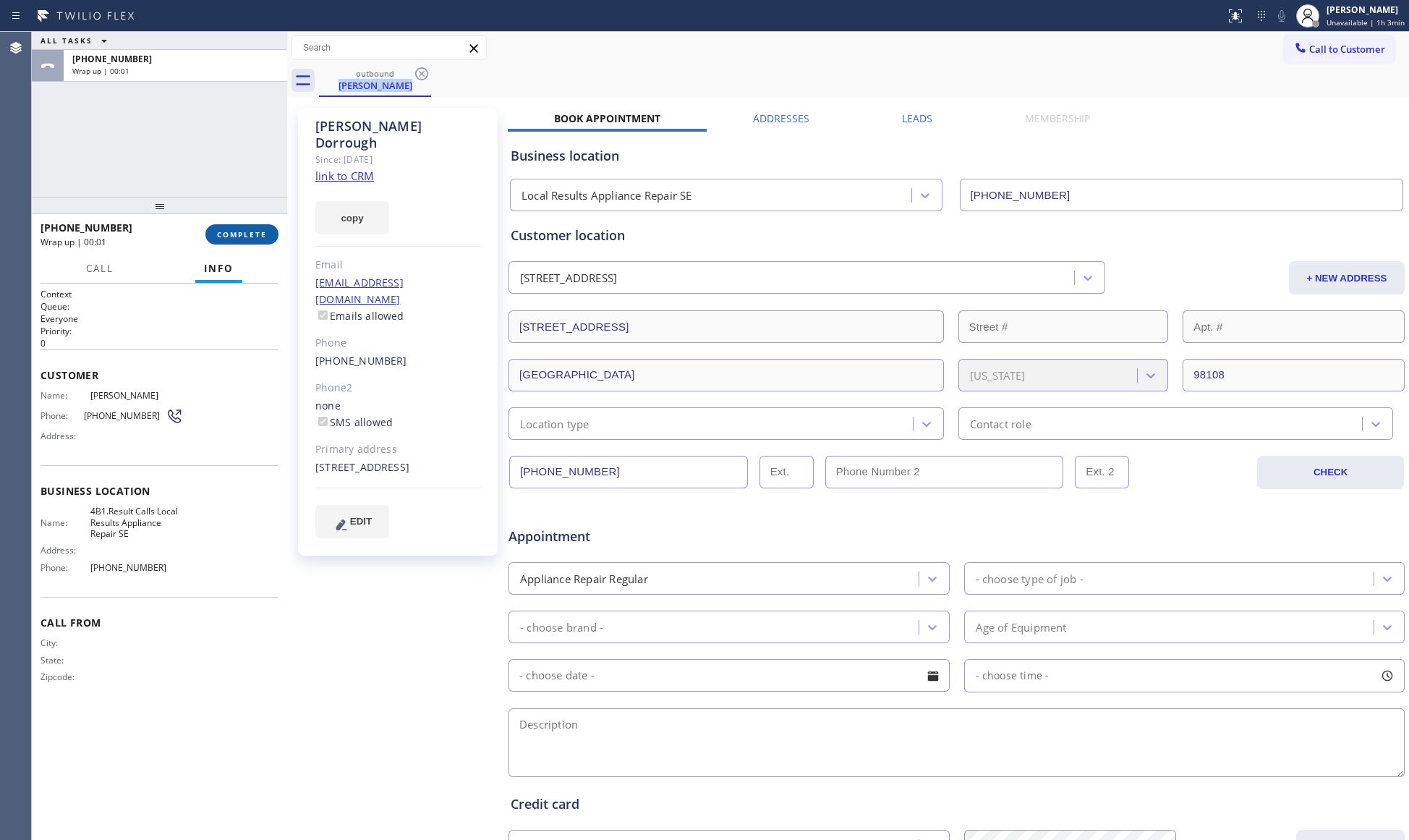
click at [238, 227] on button "COMPLETE" at bounding box center [242, 234] width 73 height 21
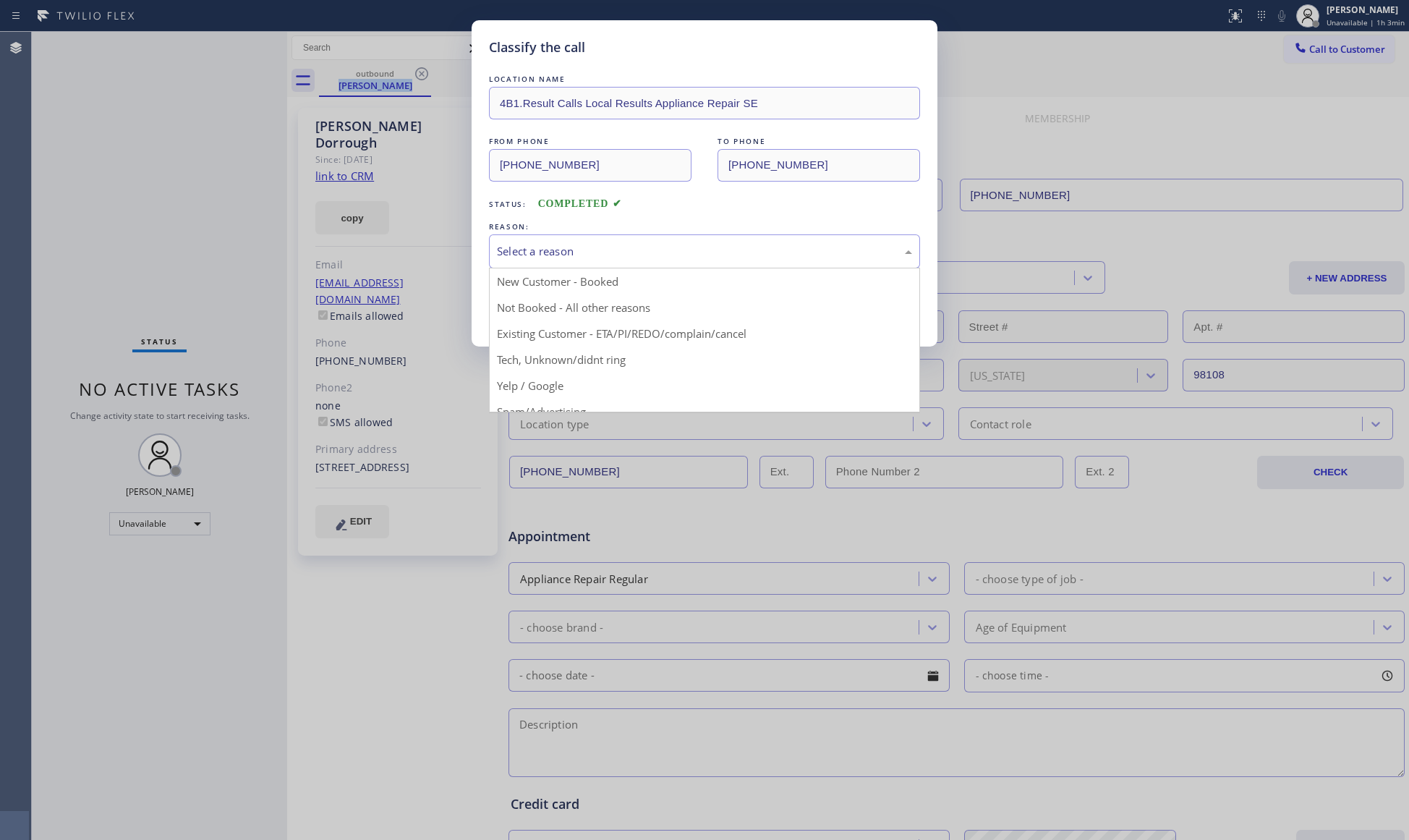
drag, startPoint x: 553, startPoint y: 236, endPoint x: 554, endPoint y: 255, distance: 19.0
click at [554, 240] on div "Select a reason" at bounding box center [704, 251] width 431 height 34
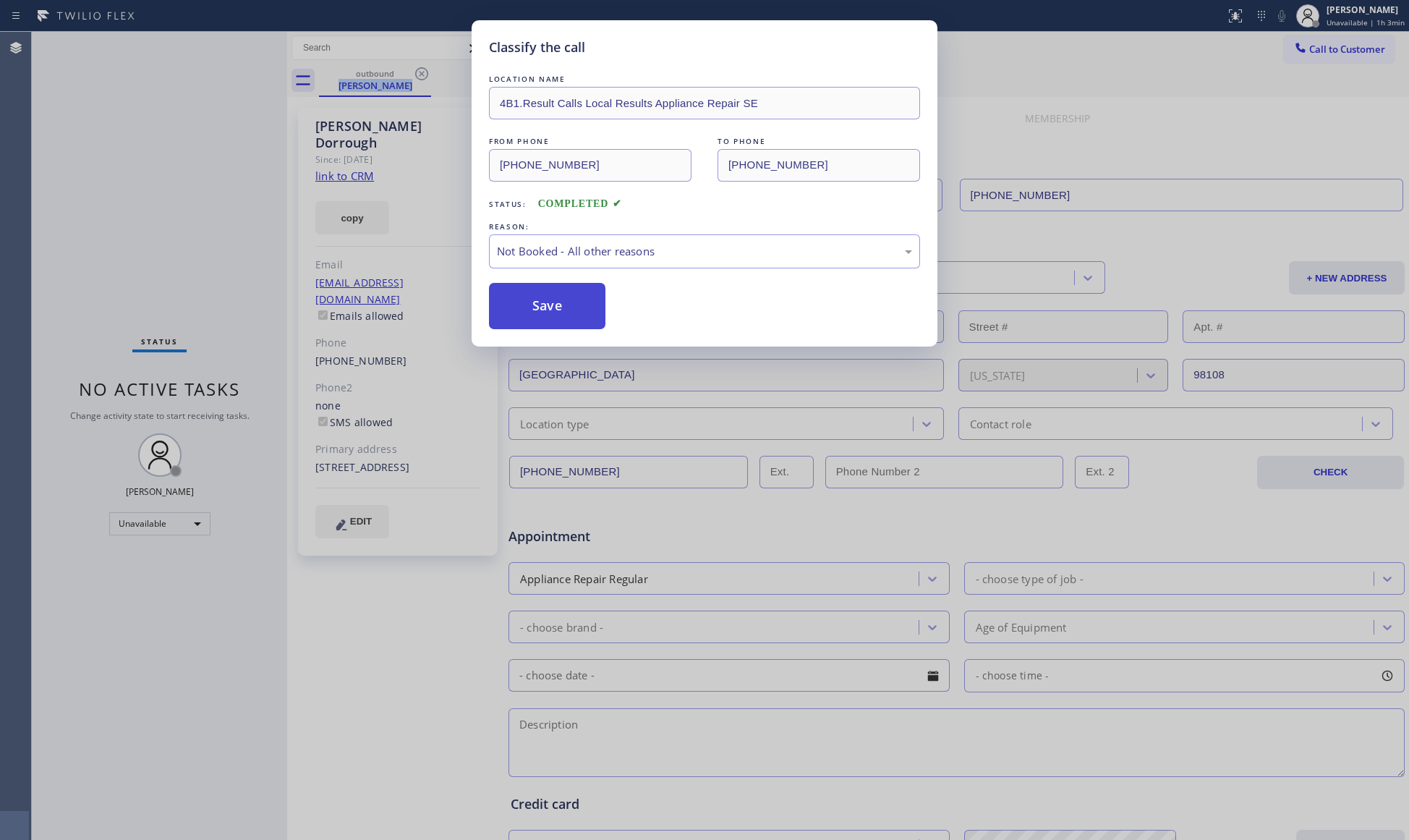
click at [535, 302] on button "Save" at bounding box center [547, 306] width 116 height 46
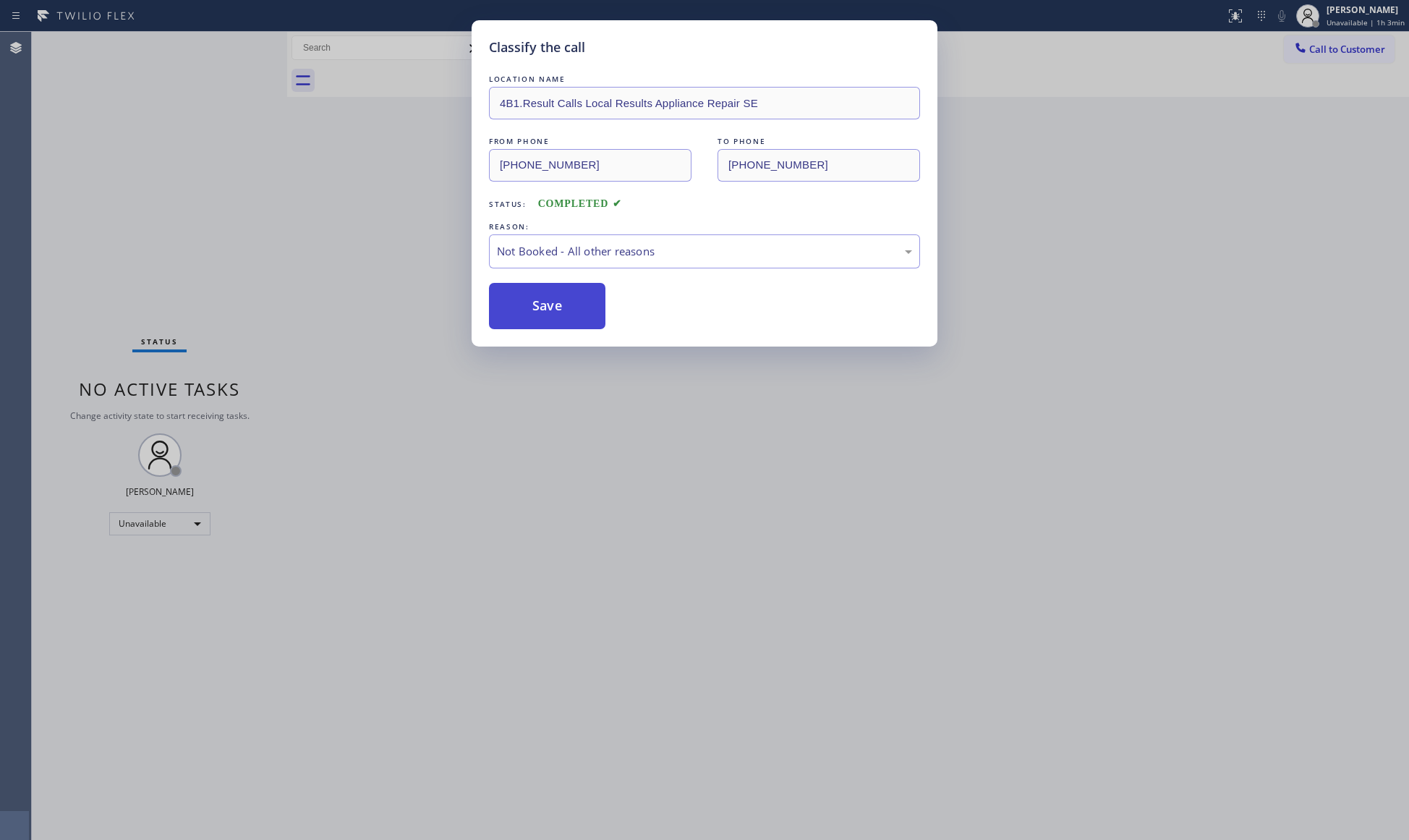
drag, startPoint x: 535, startPoint y: 302, endPoint x: 542, endPoint y: 303, distance: 7.1
click at [536, 302] on button "Save" at bounding box center [547, 306] width 116 height 46
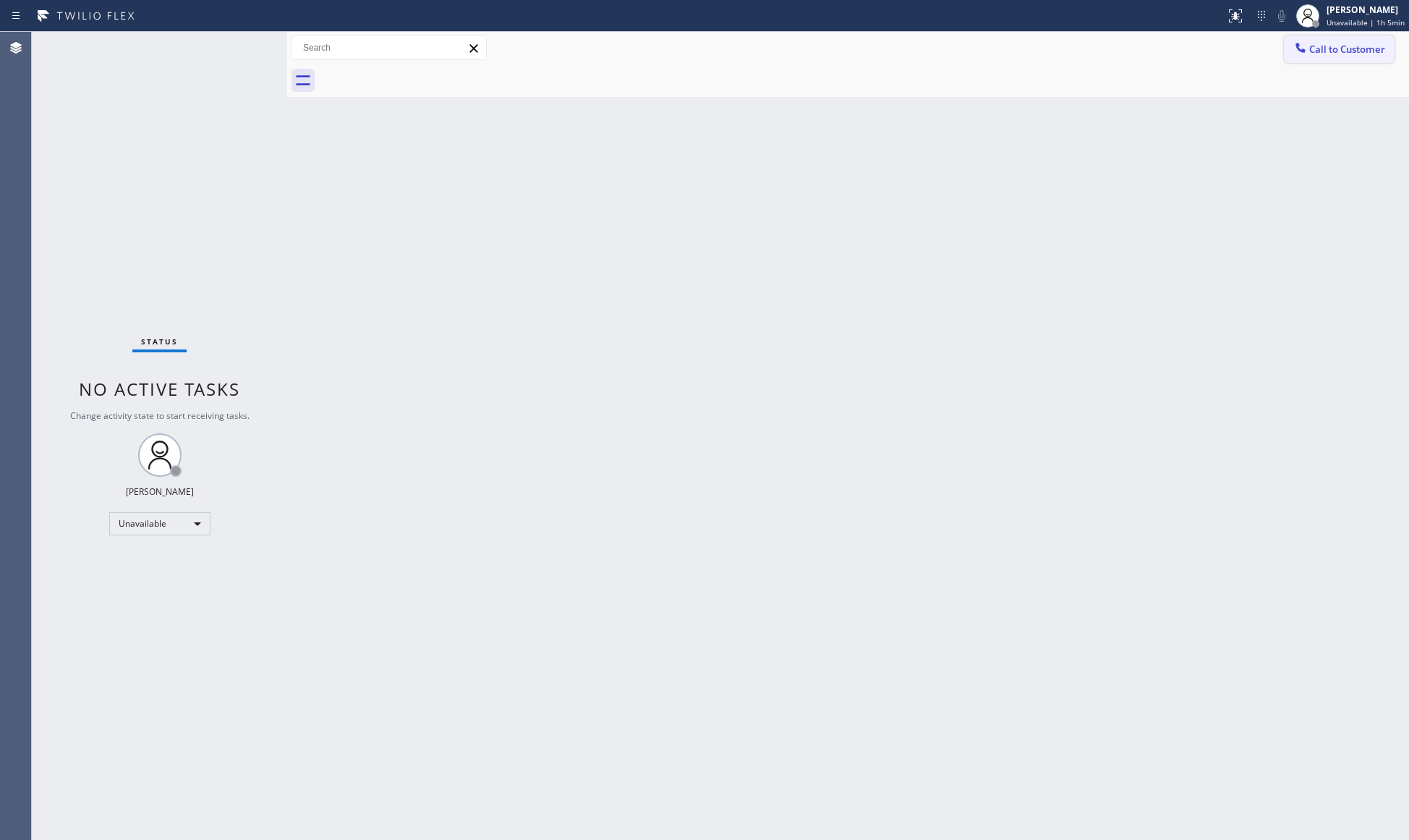
click at [1323, 59] on button "Call to Customer" at bounding box center [1339, 49] width 110 height 27
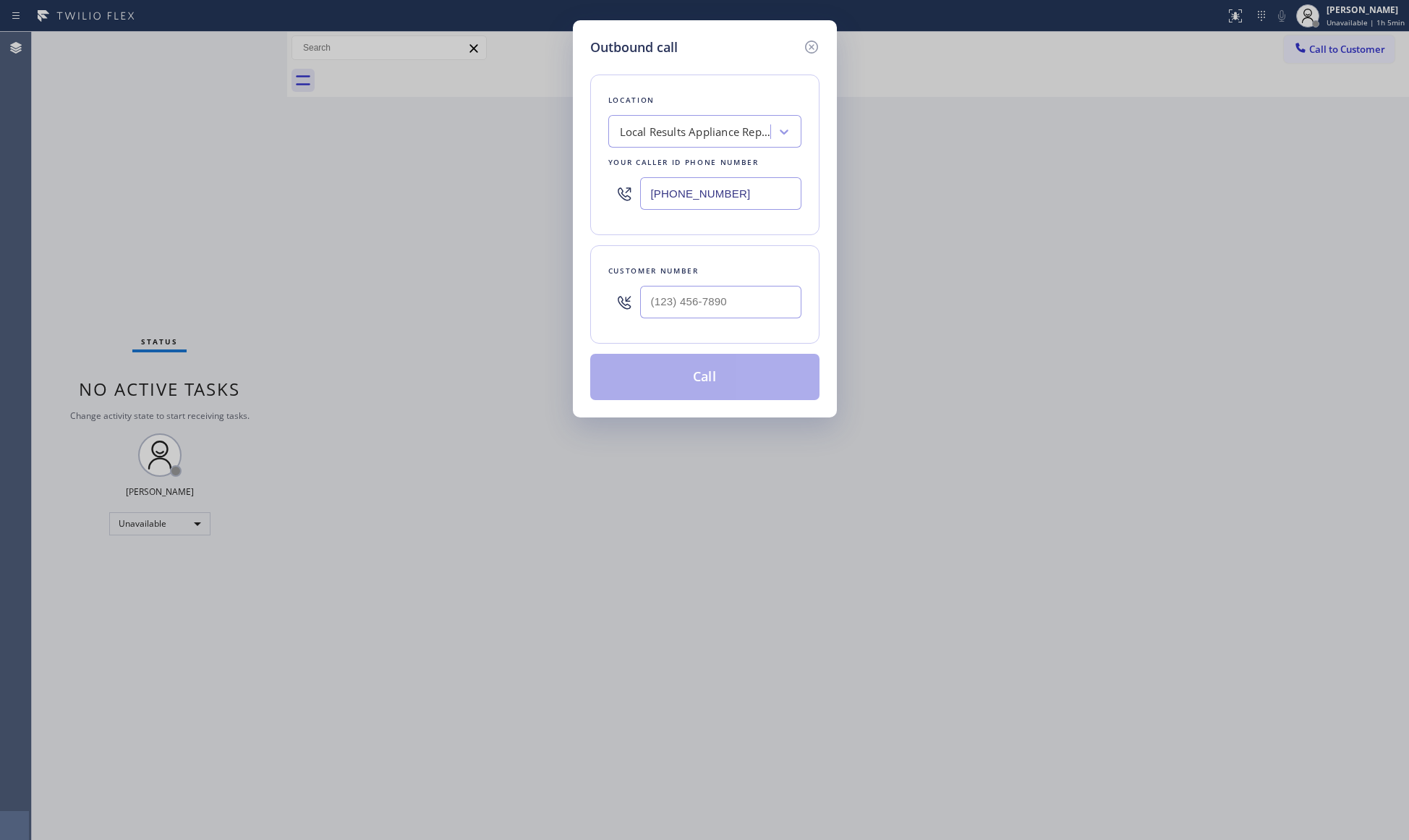
drag, startPoint x: 687, startPoint y: 221, endPoint x: 599, endPoint y: 215, distance: 88.2
click at [604, 221] on div "Location Local Results Appliance Repair SE Your caller id phone number [PHONE_N…" at bounding box center [705, 154] width 229 height 161
click at [754, 318] on input "(___) ___-____" at bounding box center [721, 302] width 162 height 32
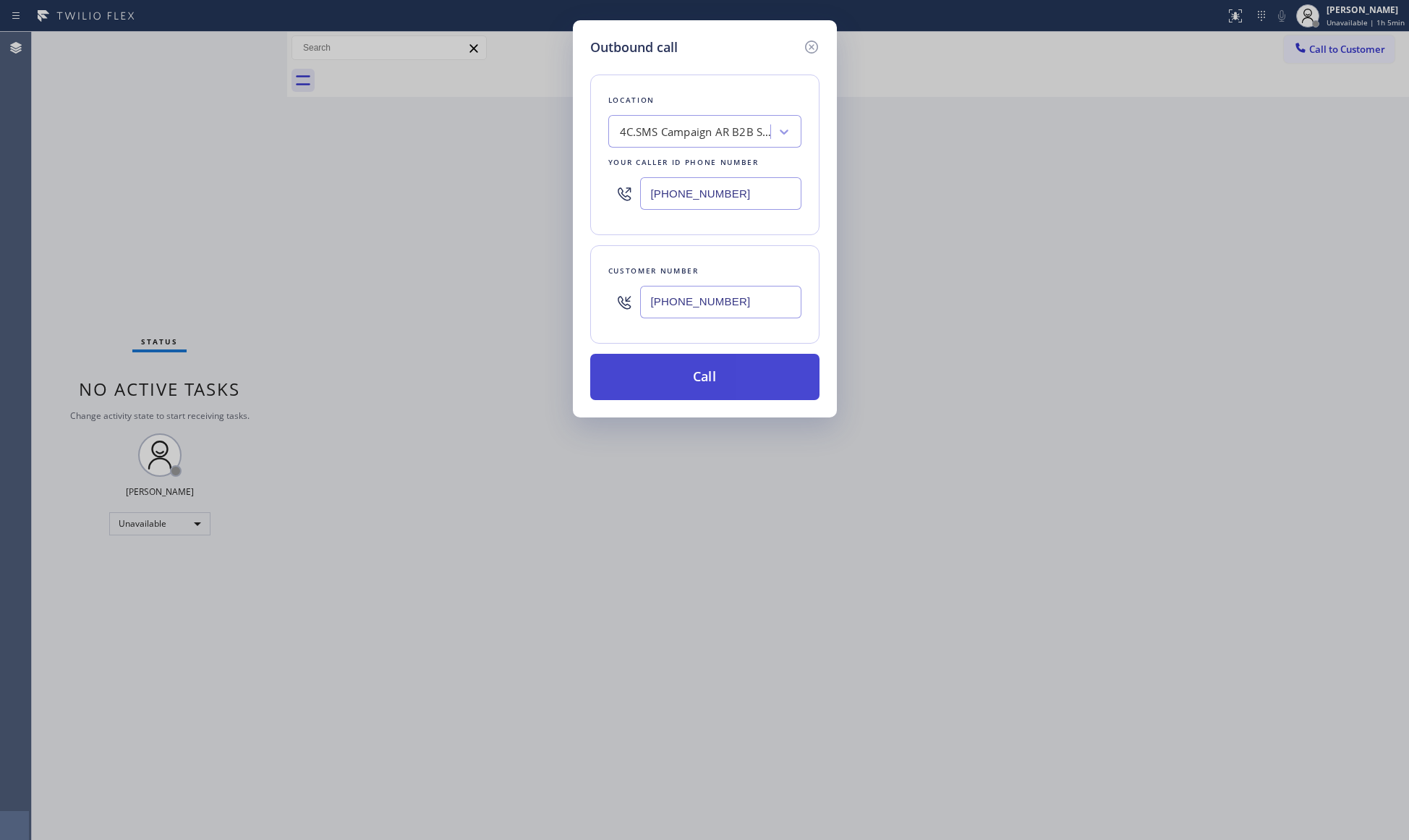
click at [696, 382] on button "Call" at bounding box center [705, 377] width 229 height 46
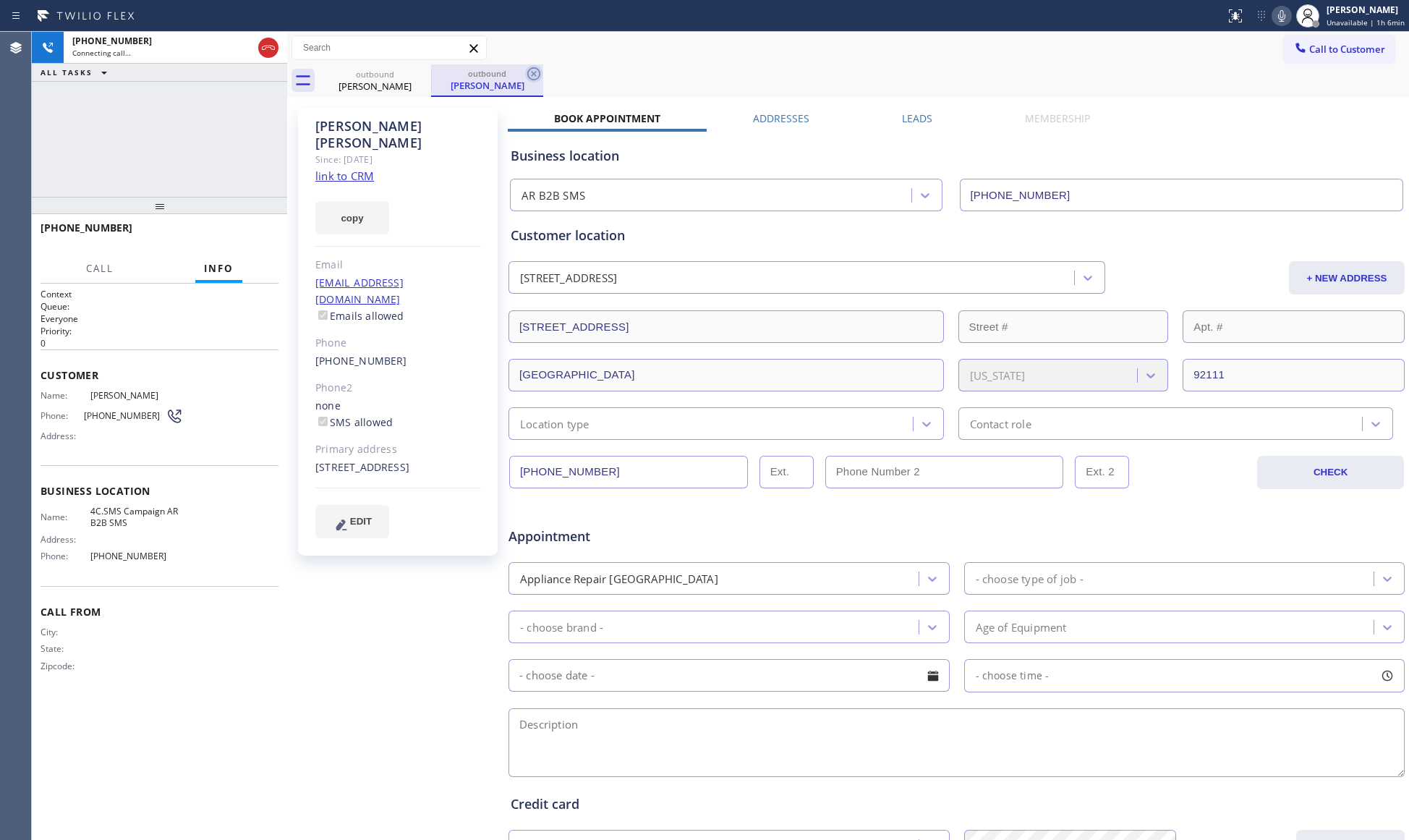
click at [533, 78] on icon at bounding box center [533, 73] width 17 height 17
click at [589, 64] on div "outbound [PERSON_NAME]" at bounding box center [864, 80] width 1090 height 32
click at [709, 79] on div "outbound [PERSON_NAME]" at bounding box center [864, 80] width 1090 height 32
click at [246, 93] on div "[PHONE_NUMBER] Connecting call… ALL TASKS ALL TASKS ACTIVE TASKS TASKS IN WRAP …" at bounding box center [160, 115] width 256 height 165
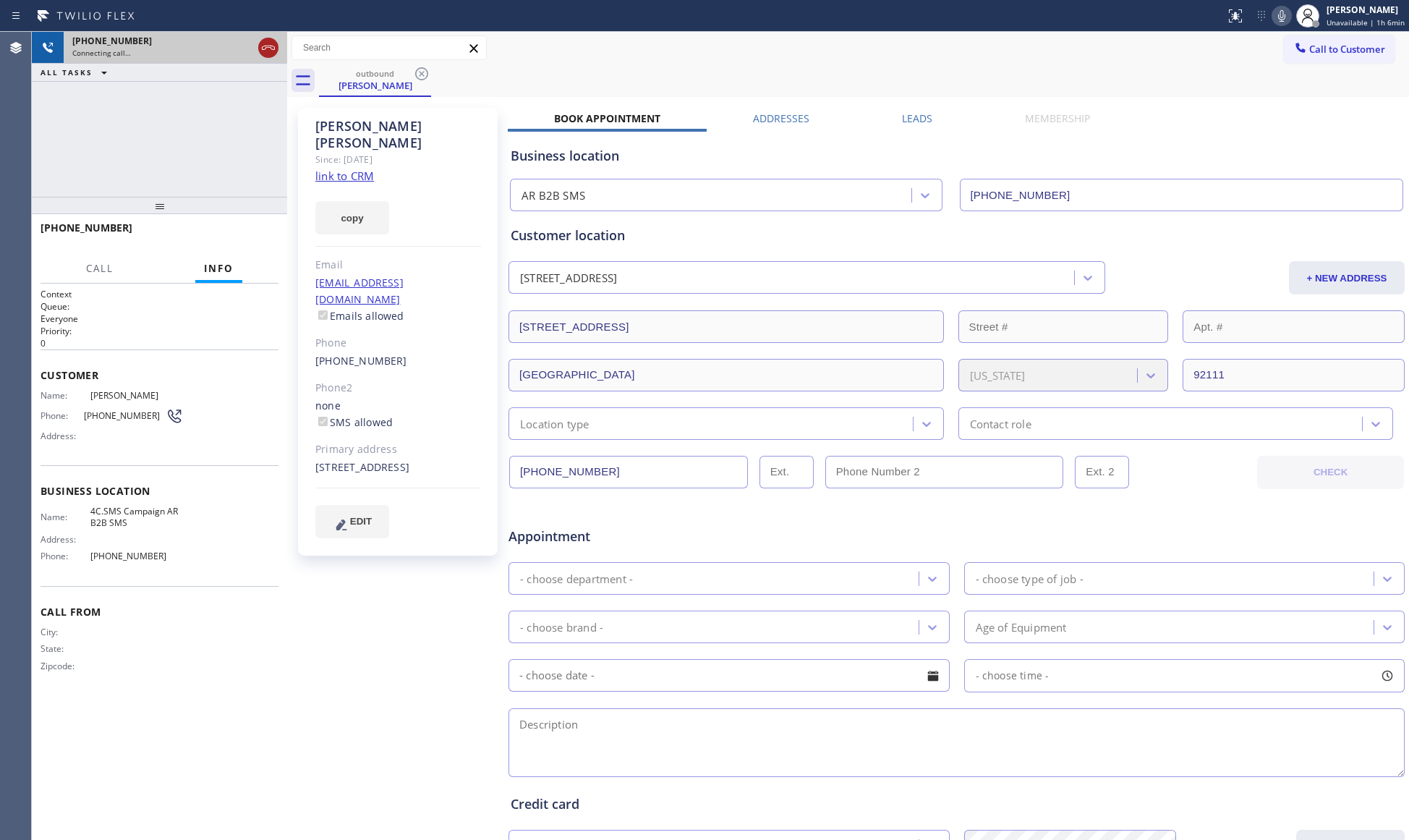
click at [264, 48] on icon at bounding box center [268, 47] width 17 height 17
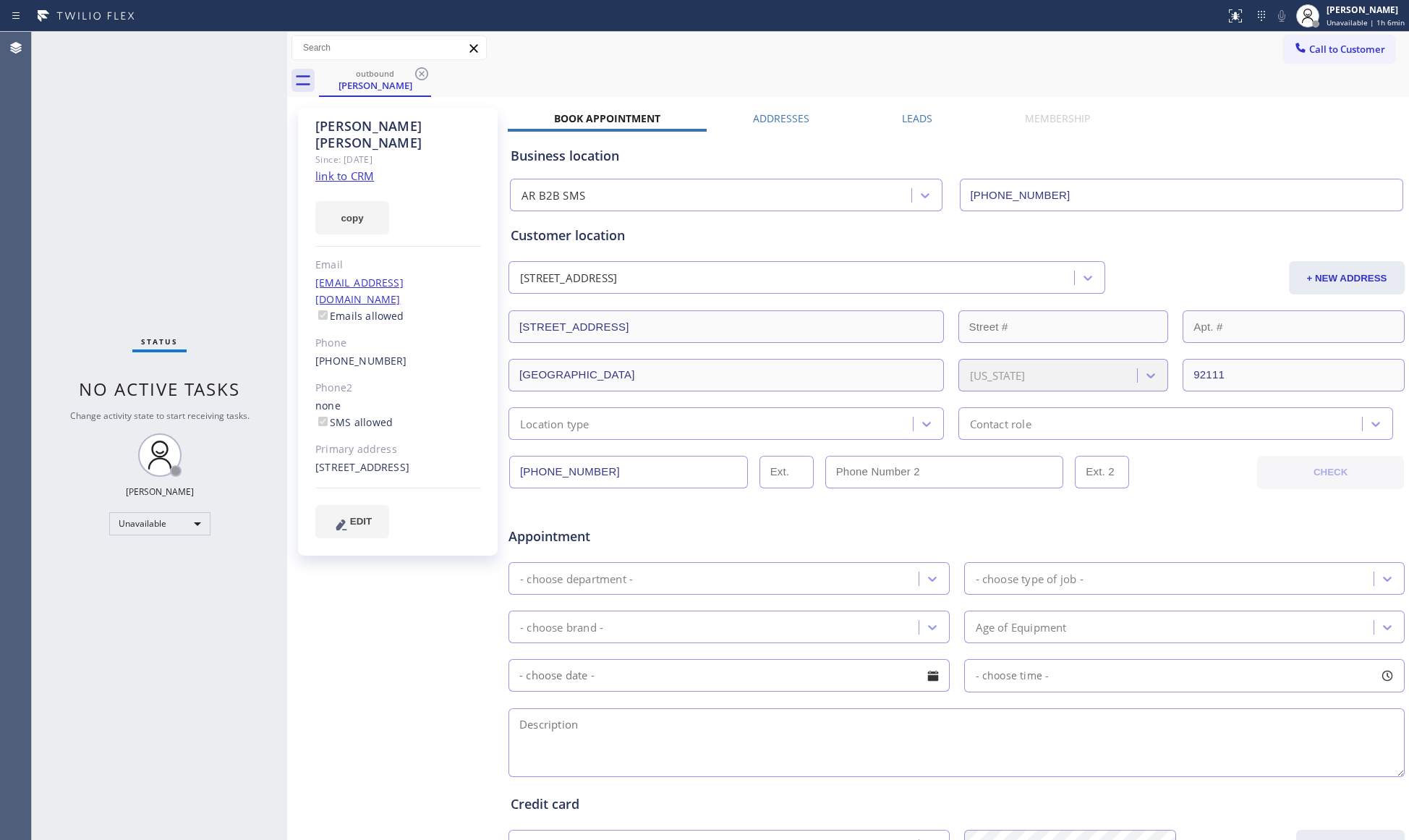
click at [444, 78] on div "outbound [PERSON_NAME]" at bounding box center [864, 80] width 1090 height 32
click at [423, 73] on icon at bounding box center [421, 73] width 17 height 17
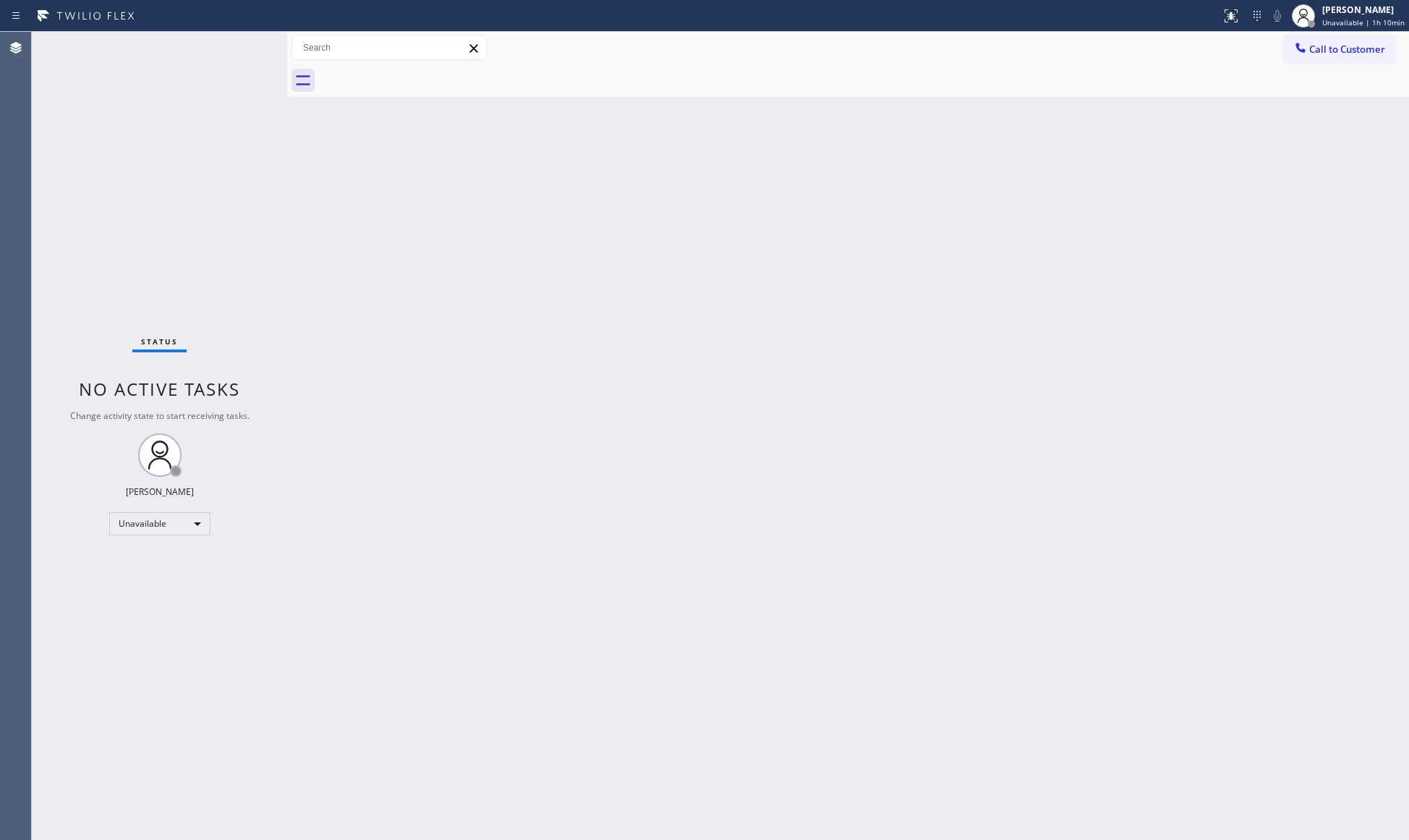
click at [1344, 44] on button "Call to Customer" at bounding box center [1339, 49] width 110 height 27
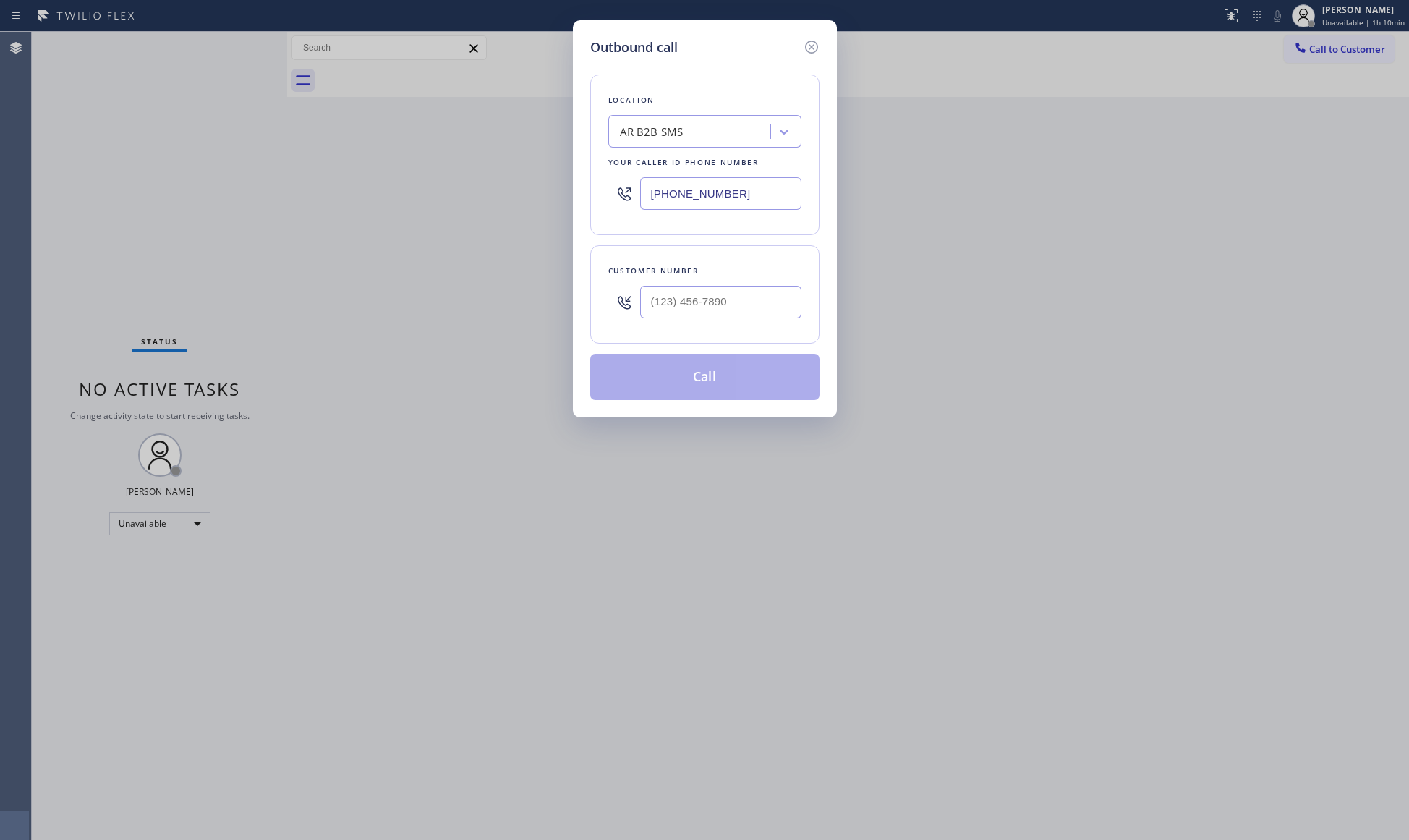
drag, startPoint x: 768, startPoint y: 215, endPoint x: 564, endPoint y: 185, distance: 206.2
click at [565, 185] on div "Outbound call Location AR B2B SMS Your caller id phone number [PHONE_NUMBER] Cu…" at bounding box center [704, 420] width 1409 height 840
click at [791, 174] on div at bounding box center [705, 193] width 193 height 47
click at [781, 177] on input "(___) ___-____" at bounding box center [721, 193] width 162 height 32
click at [762, 295] on input "(___) ___-____" at bounding box center [721, 302] width 162 height 32
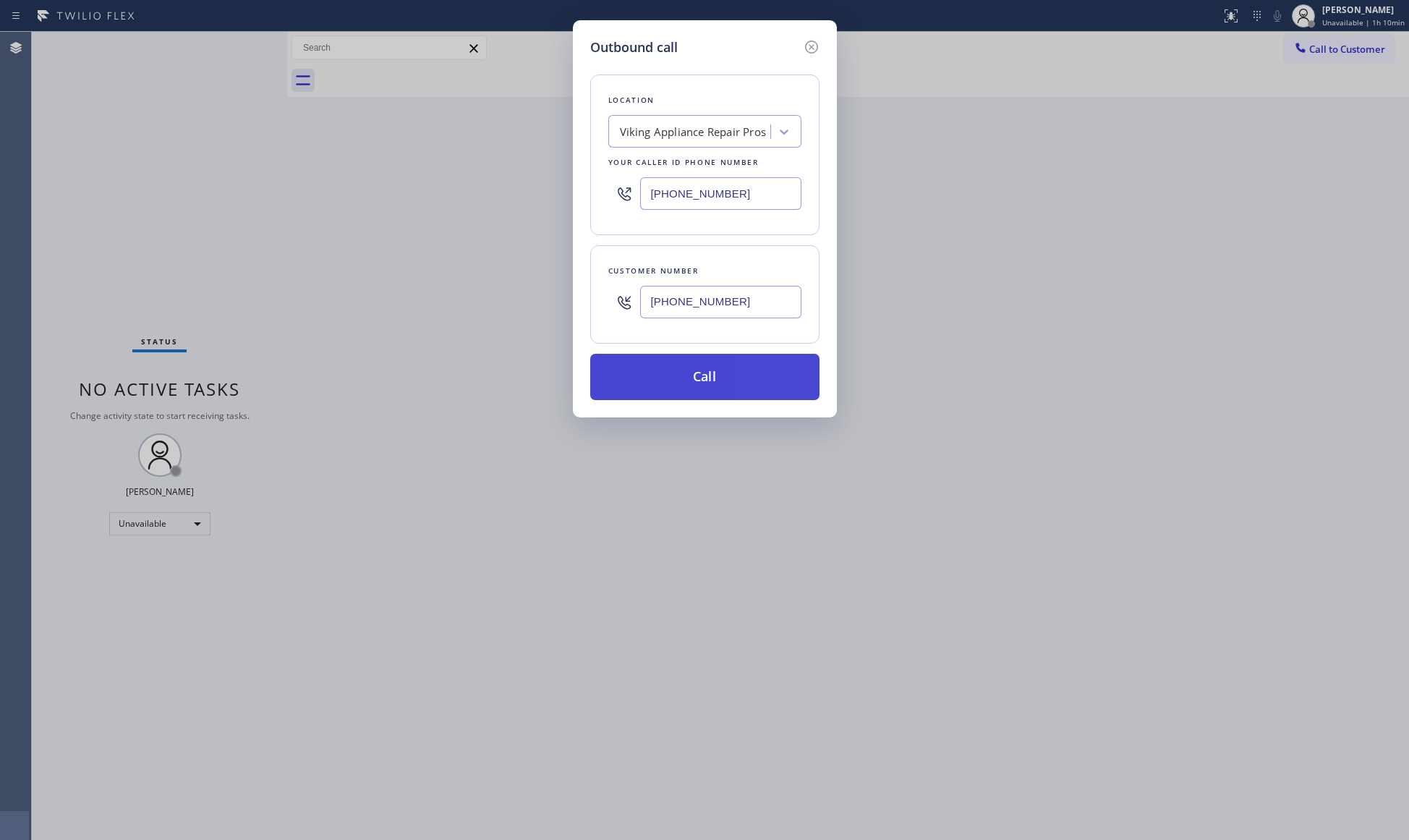
click at [694, 374] on button "Call" at bounding box center [705, 377] width 229 height 46
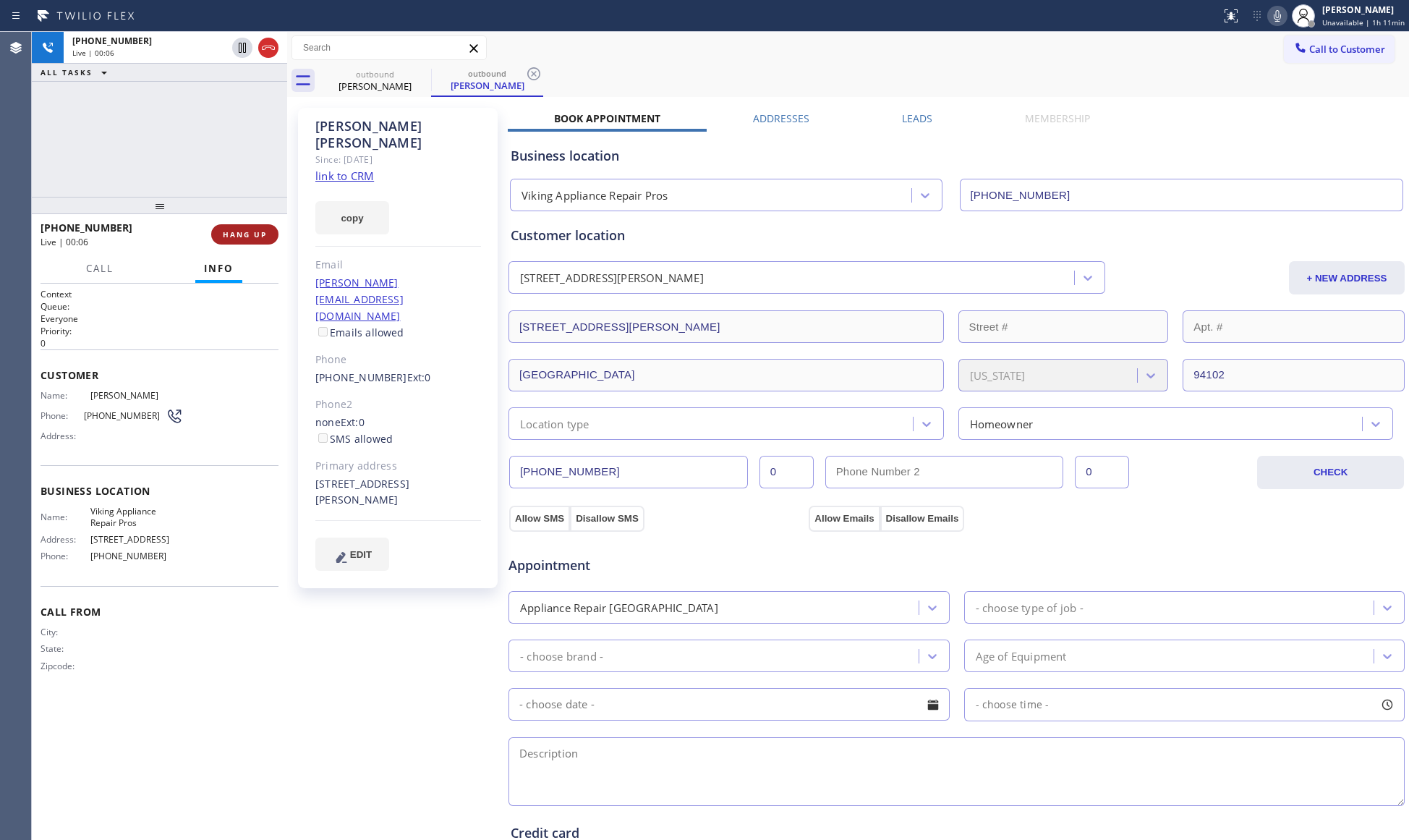
click at [258, 232] on span "HANG UP" at bounding box center [245, 234] width 45 height 10
click at [229, 232] on span "COMPLETE" at bounding box center [242, 234] width 50 height 10
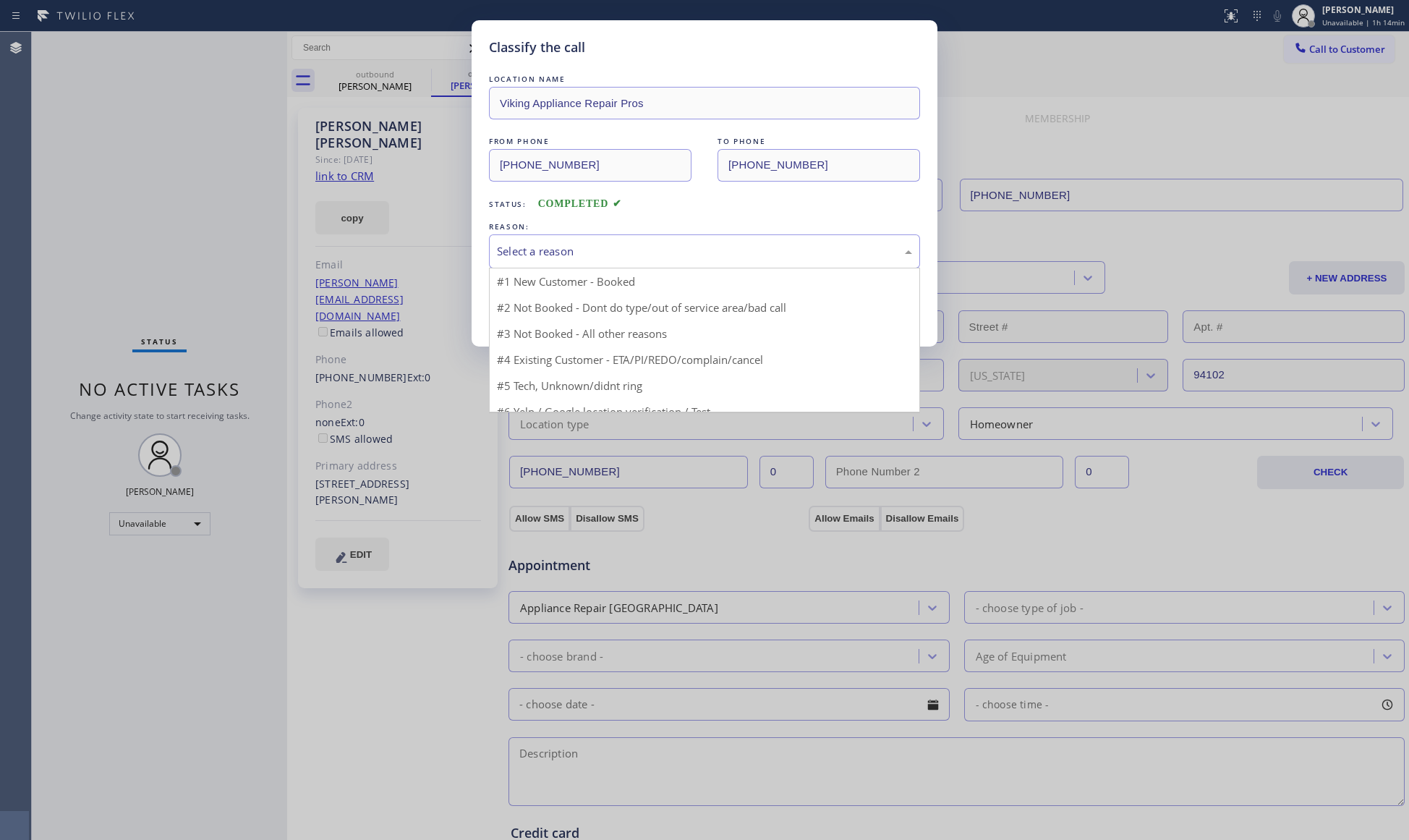
drag, startPoint x: 556, startPoint y: 239, endPoint x: 553, endPoint y: 287, distance: 48.1
click at [557, 239] on div "Select a reason" at bounding box center [704, 251] width 431 height 34
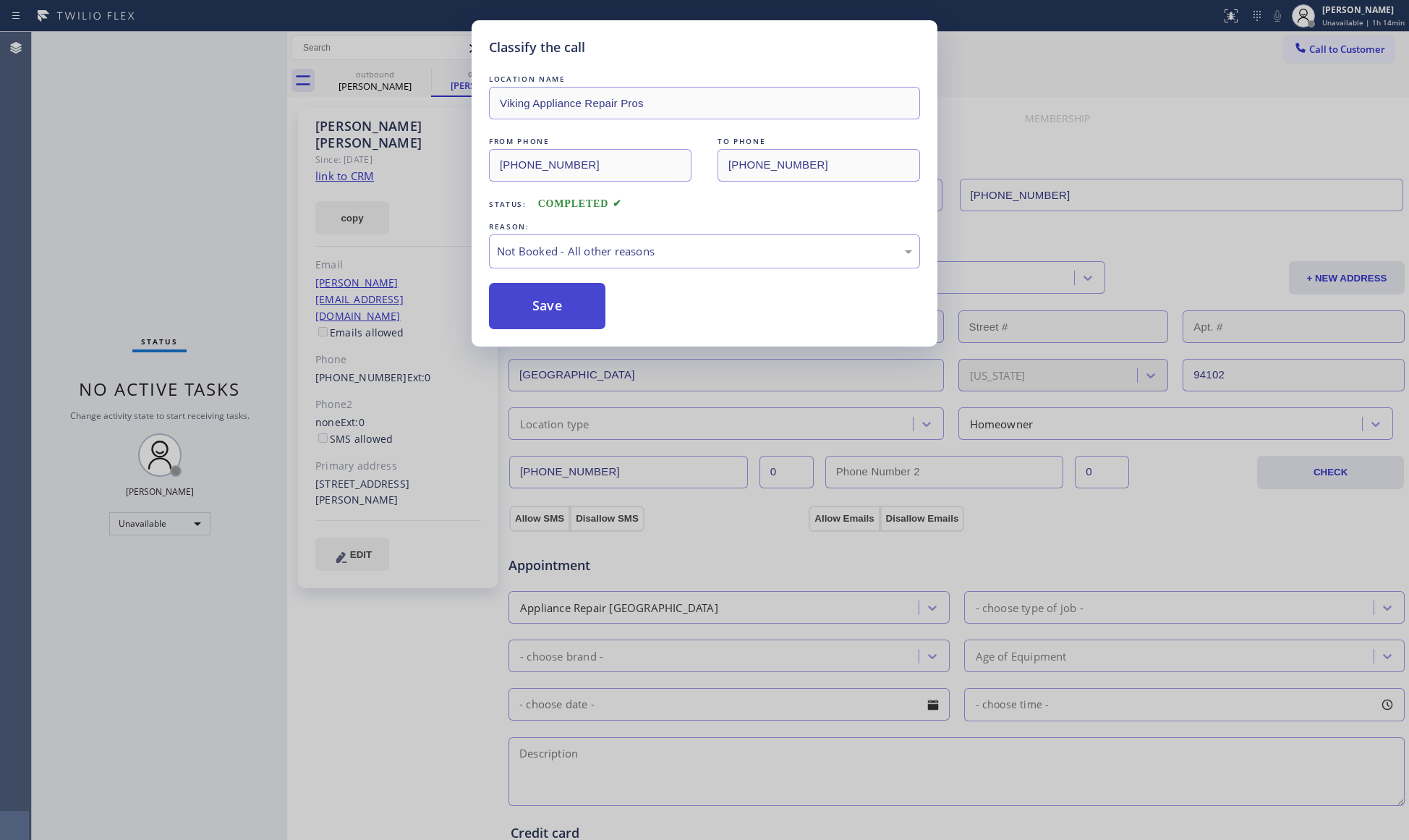
click at [553, 312] on button "Save" at bounding box center [547, 306] width 116 height 46
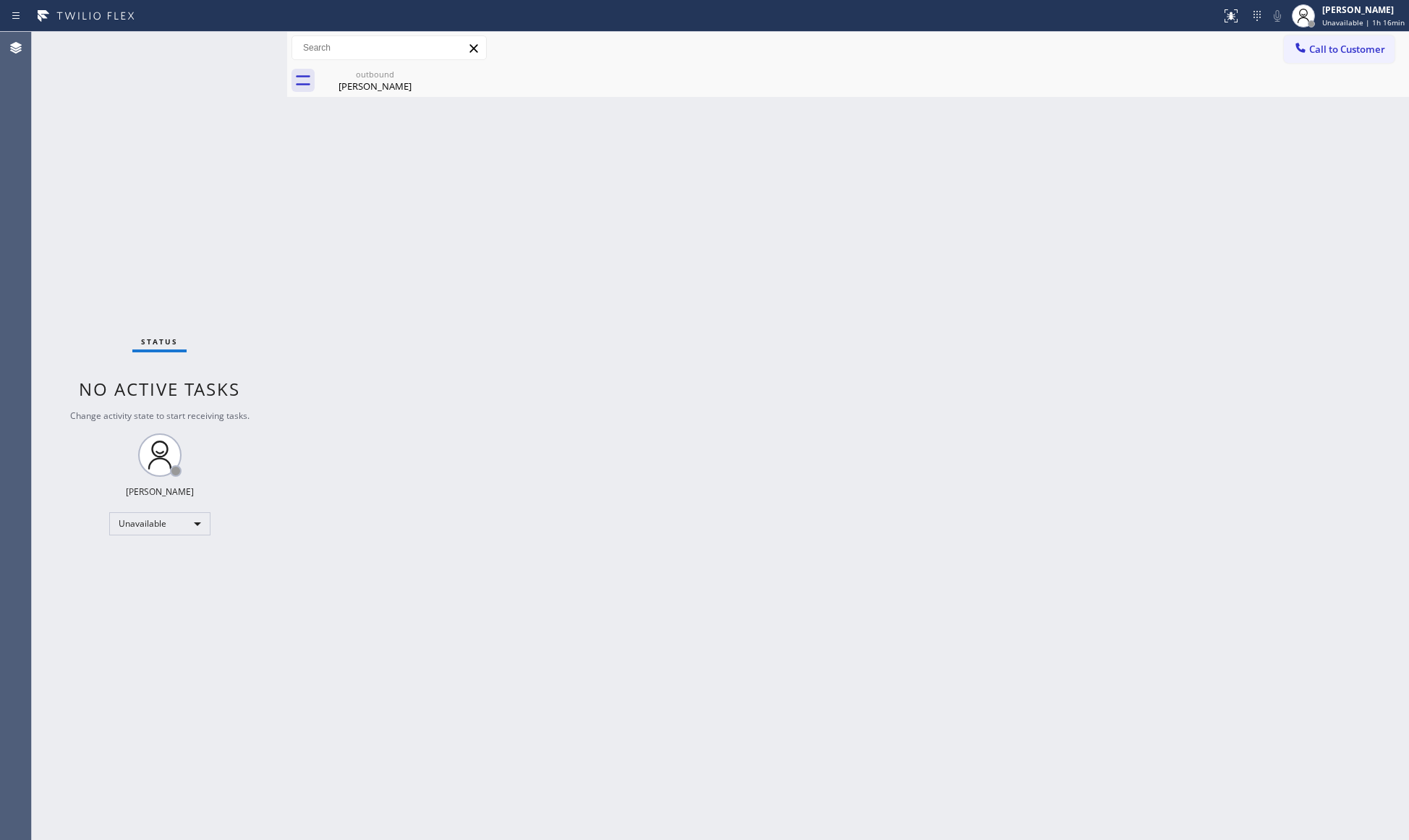
click at [993, 109] on div "Back to Dashboard Change Sender ID Customers Technicians Select a contact Outbo…" at bounding box center [848, 436] width 1122 height 808
click at [388, 73] on div "outbound" at bounding box center [375, 73] width 109 height 11
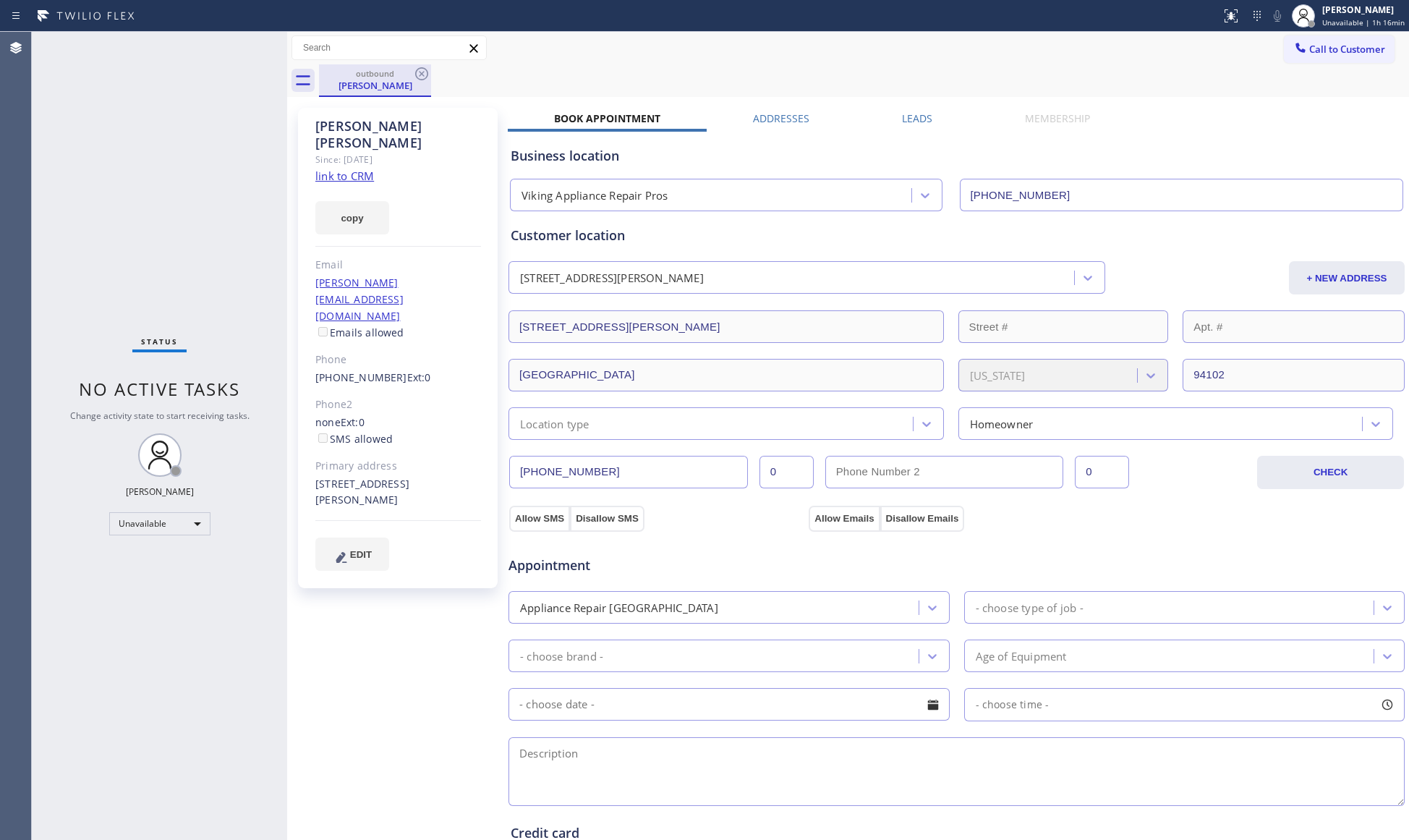
click at [410, 69] on div "outbound" at bounding box center [375, 73] width 109 height 11
click at [417, 73] on icon at bounding box center [421, 73] width 17 height 17
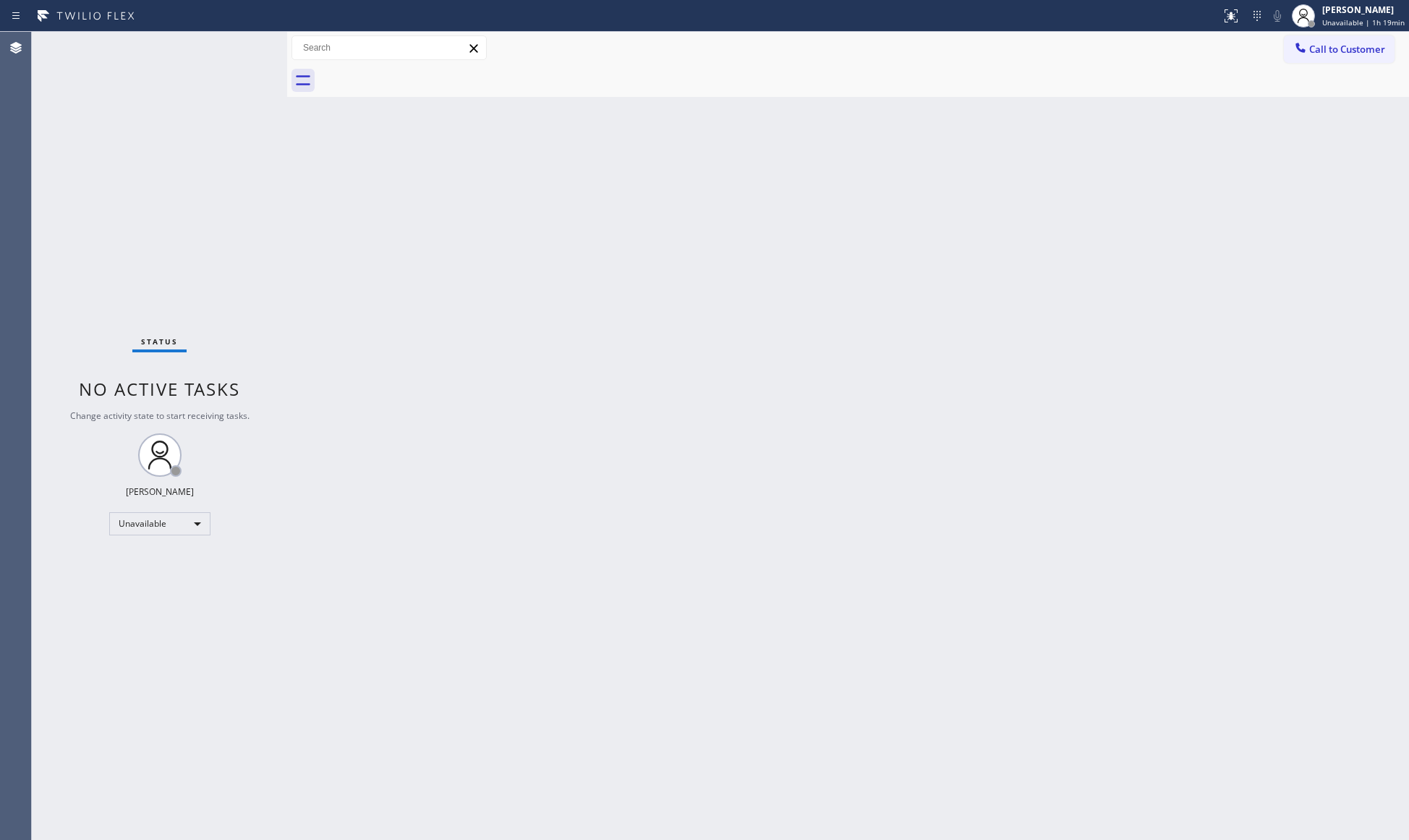
click at [472, 261] on div "Back to Dashboard Change Sender ID Customers Technicians Select a contact Outbo…" at bounding box center [848, 436] width 1122 height 808
click at [916, 458] on div "Back to Dashboard Change Sender ID Customers Technicians Select a contact Outbo…" at bounding box center [848, 436] width 1122 height 808
click at [1317, 26] on div at bounding box center [1311, 24] width 10 height 10
click at [1291, 106] on button "Break" at bounding box center [1336, 114] width 144 height 19
drag, startPoint x: 1349, startPoint y: 18, endPoint x: 1358, endPoint y: 3, distance: 17.5
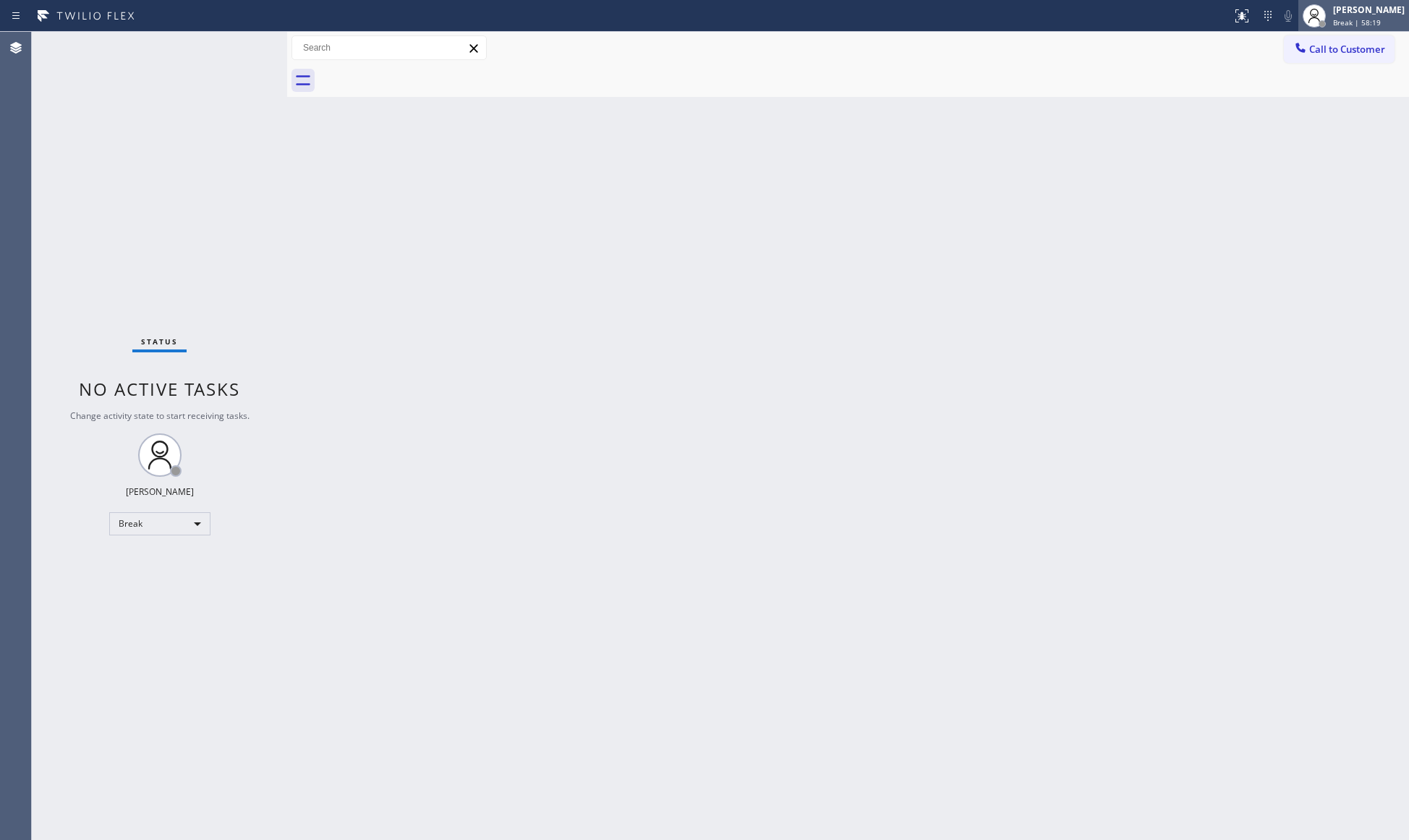
click at [1349, 18] on span "Break | 58:19" at bounding box center [1357, 22] width 48 height 10
drag, startPoint x: 1309, startPoint y: 98, endPoint x: 1327, endPoint y: 84, distance: 22.8
click at [1309, 97] on button "Unavailable" at bounding box center [1336, 95] width 144 height 19
click at [1239, 120] on div "Back to Dashboard Change Sender ID Customers Technicians Select a contact Outbo…" at bounding box center [848, 436] width 1122 height 808
drag, startPoint x: 618, startPoint y: 279, endPoint x: 502, endPoint y: 246, distance: 120.6
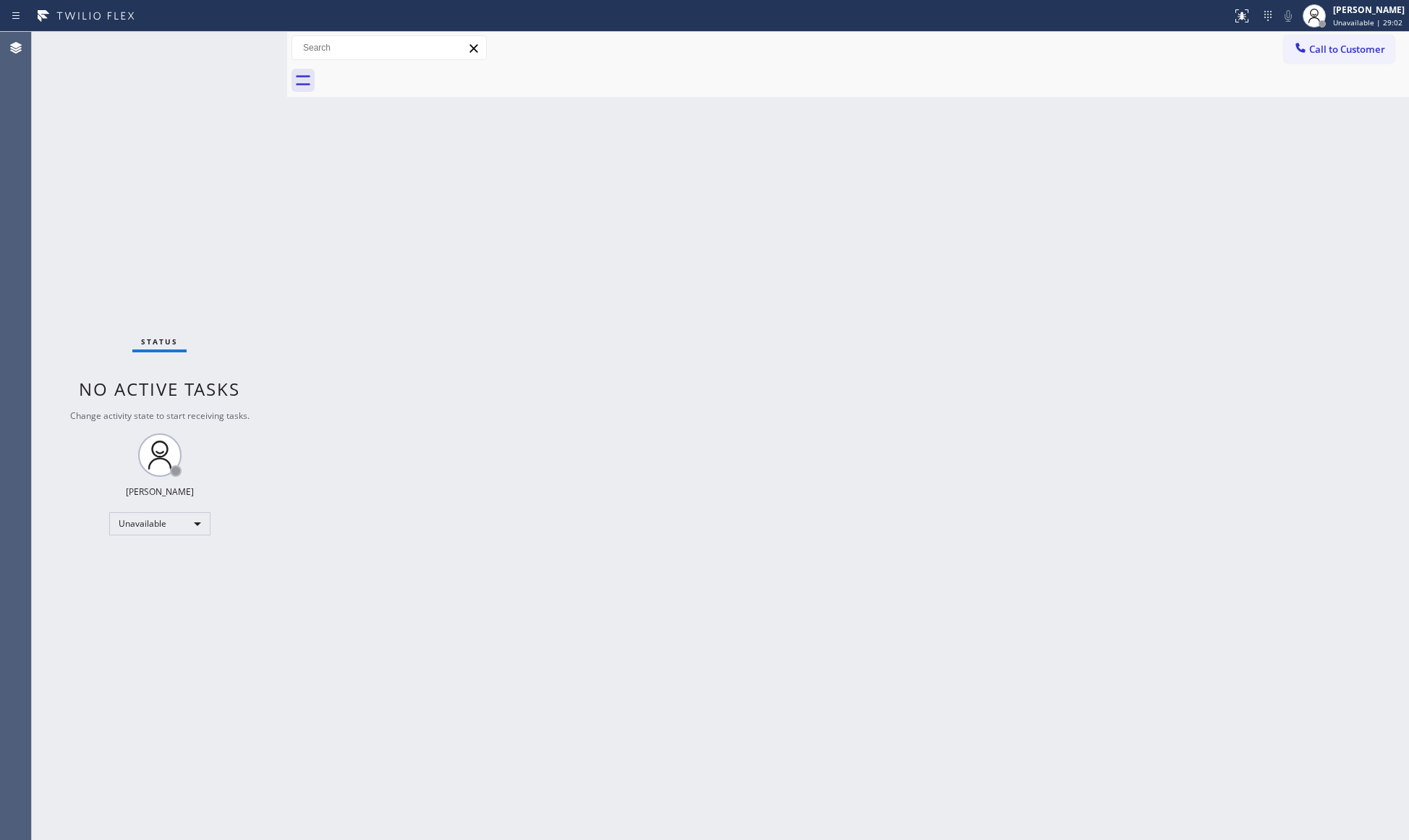
click at [610, 280] on div "Back to Dashboard Change Sender ID Customers Technicians Select a contact Outbo…" at bounding box center [848, 436] width 1122 height 808
click at [792, 270] on div "Back to Dashboard Change Sender ID Customers Technicians Select a contact Outbo…" at bounding box center [848, 436] width 1122 height 808
click at [657, 434] on div "Back to Dashboard Change Sender ID Customers Technicians Select a contact Outbo…" at bounding box center [848, 436] width 1122 height 808
drag, startPoint x: 934, startPoint y: 365, endPoint x: 946, endPoint y: 359, distance: 13.4
click at [935, 364] on div "Back to Dashboard Change Sender ID Customers Technicians Select a contact Outbo…" at bounding box center [848, 436] width 1122 height 808
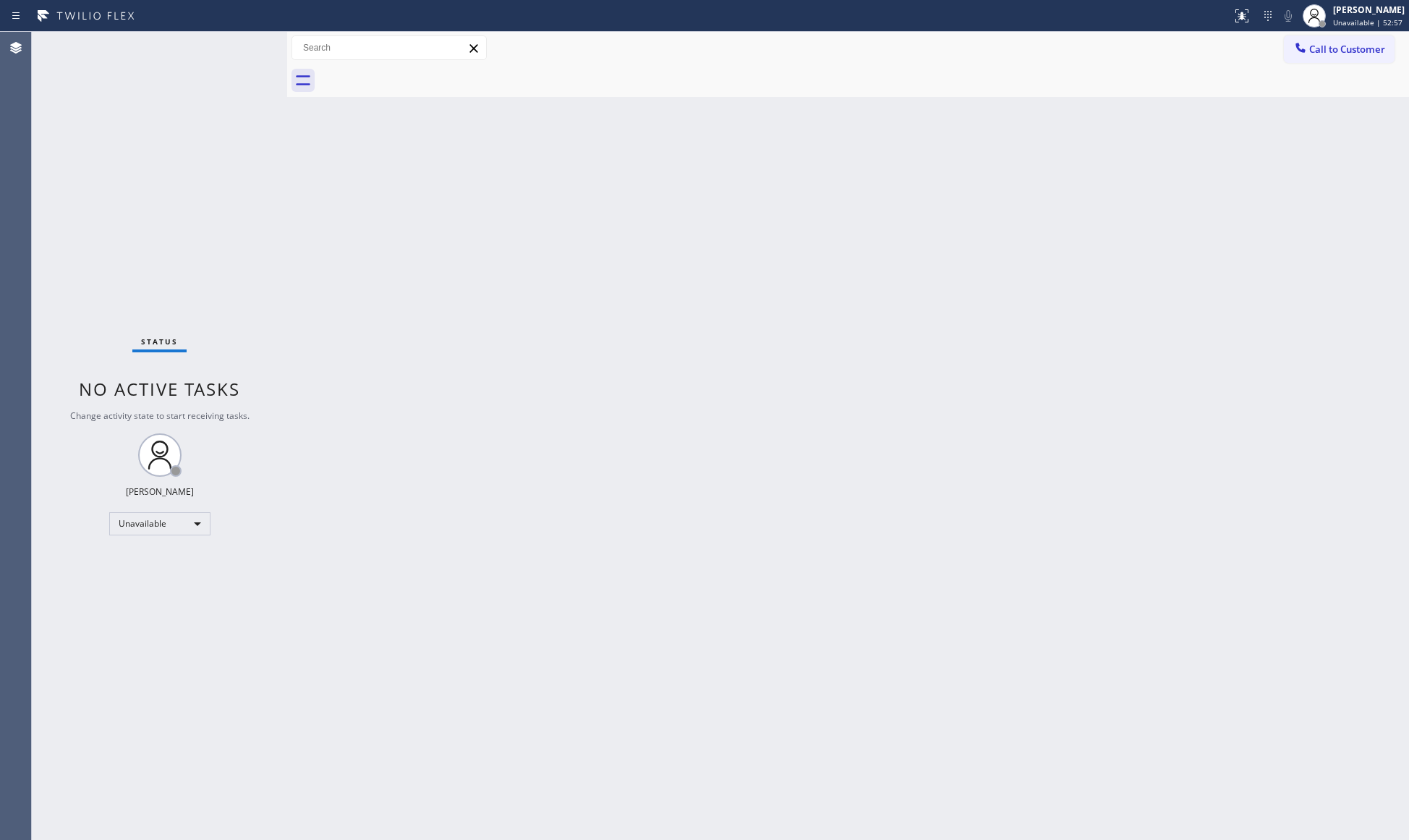
drag, startPoint x: 857, startPoint y: 484, endPoint x: 564, endPoint y: 443, distance: 295.9
click at [854, 486] on div "Back to Dashboard Change Sender ID Customers Technicians Select a contact Outbo…" at bounding box center [848, 436] width 1122 height 808
click at [1315, 33] on div "Call to Customer Outbound call Location Viking Appliance Repair Pros Your calle…" at bounding box center [848, 48] width 1122 height 32
click at [1336, 50] on span "Call to Customer" at bounding box center [1347, 49] width 76 height 13
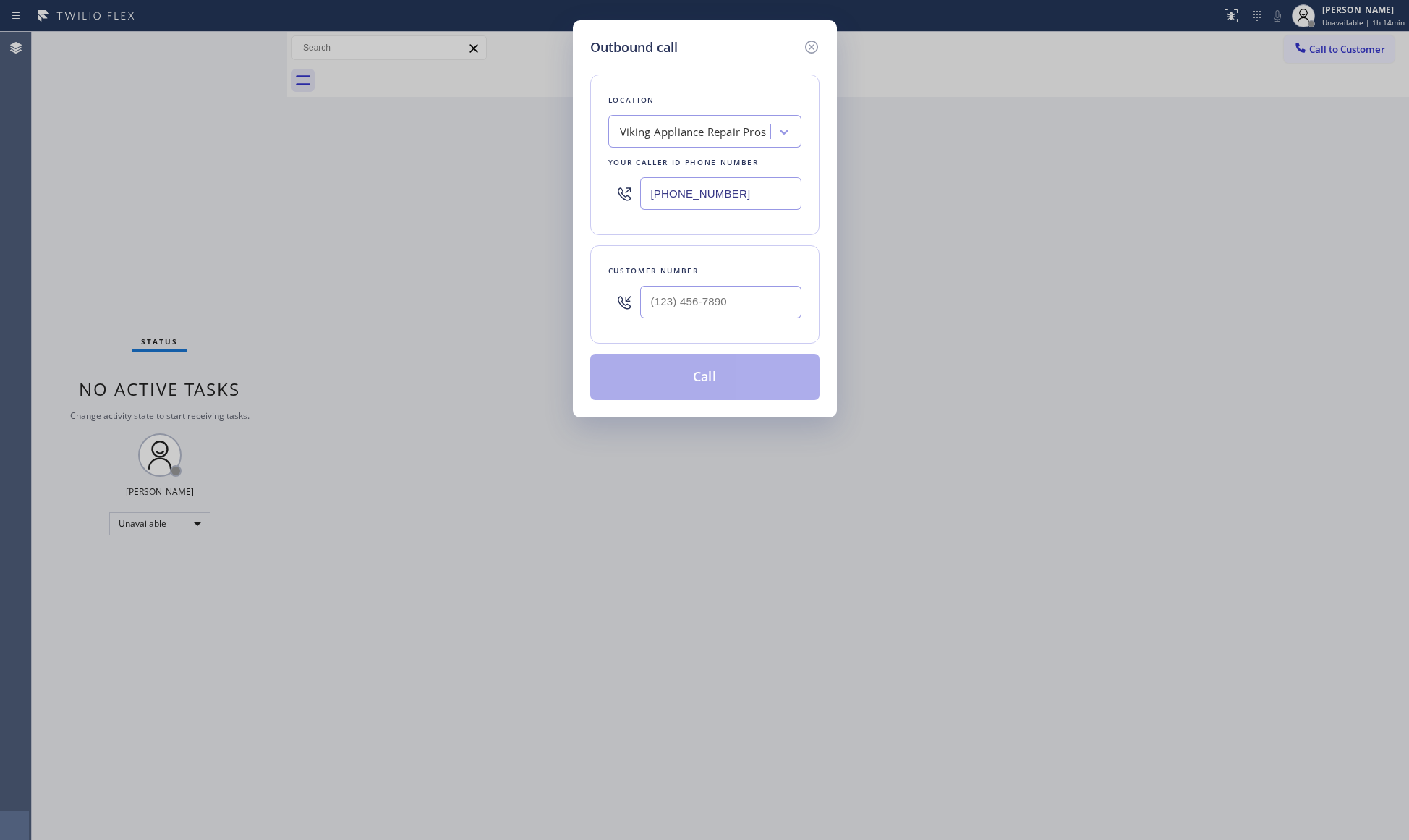
drag, startPoint x: 1335, startPoint y: 139, endPoint x: 638, endPoint y: 178, distance: 698.1
click at [640, 180] on input "[PHONE_NUMBER]" at bounding box center [721, 193] width 162 height 32
click at [763, 312] on input "(___) ___-____" at bounding box center [721, 302] width 162 height 32
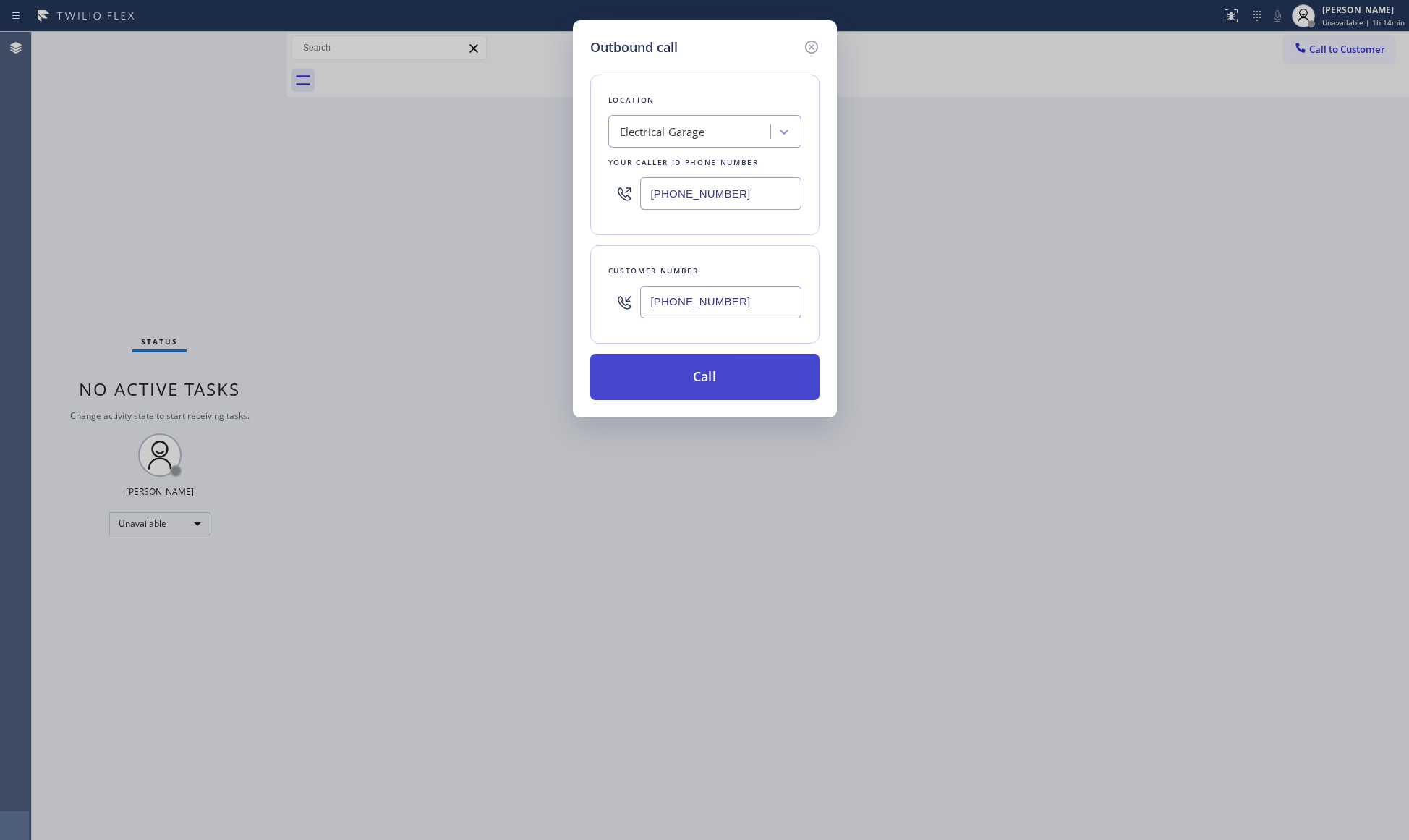
click at [698, 379] on button "Call" at bounding box center [705, 377] width 229 height 46
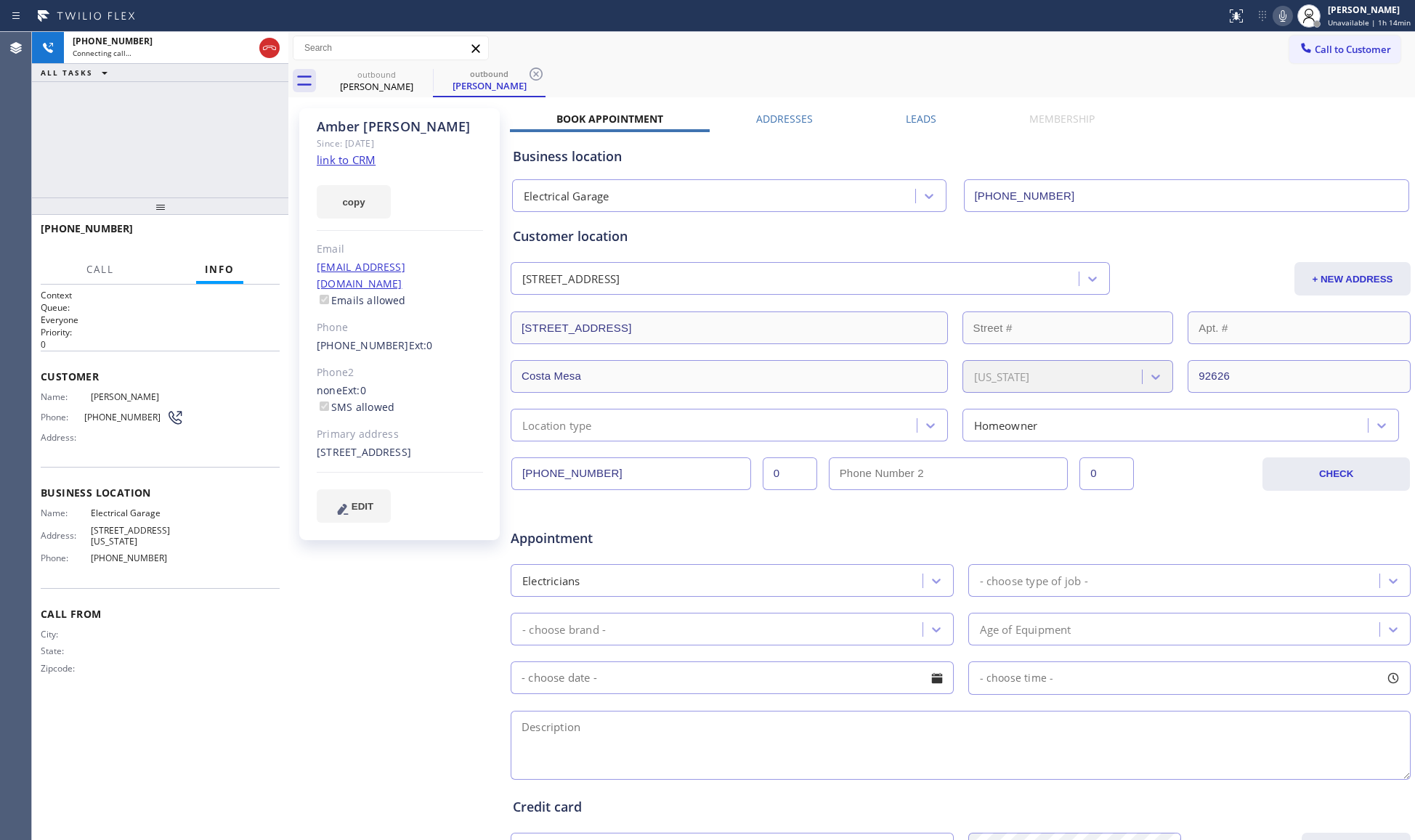
click at [343, 156] on link "link to CRM" at bounding box center [345, 160] width 59 height 15
click at [248, 238] on span "HANG UP" at bounding box center [246, 235] width 45 height 10
click at [248, 242] on button "COMPLETE" at bounding box center [243, 235] width 74 height 21
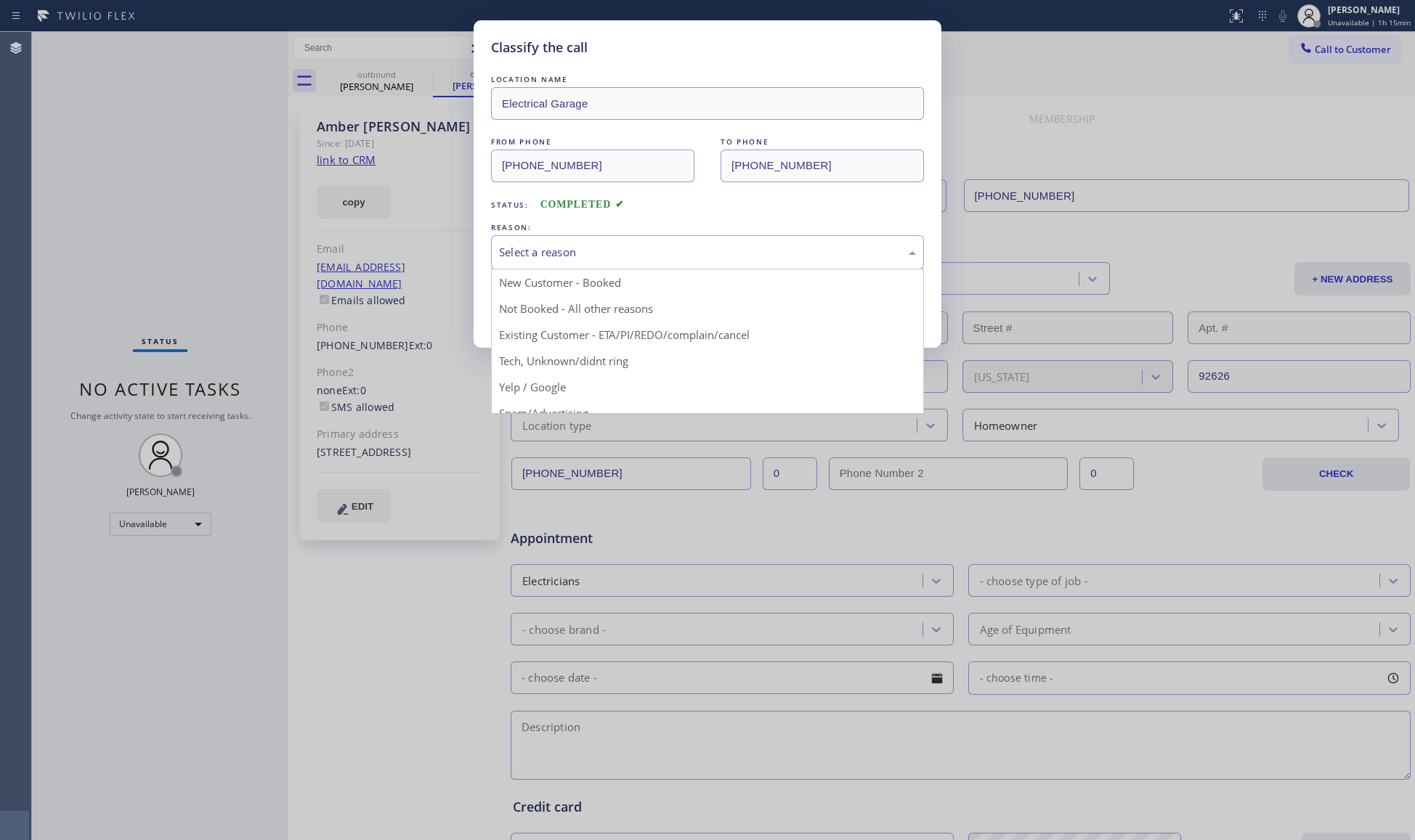
click at [660, 242] on div "Select a reason" at bounding box center [707, 252] width 433 height 34
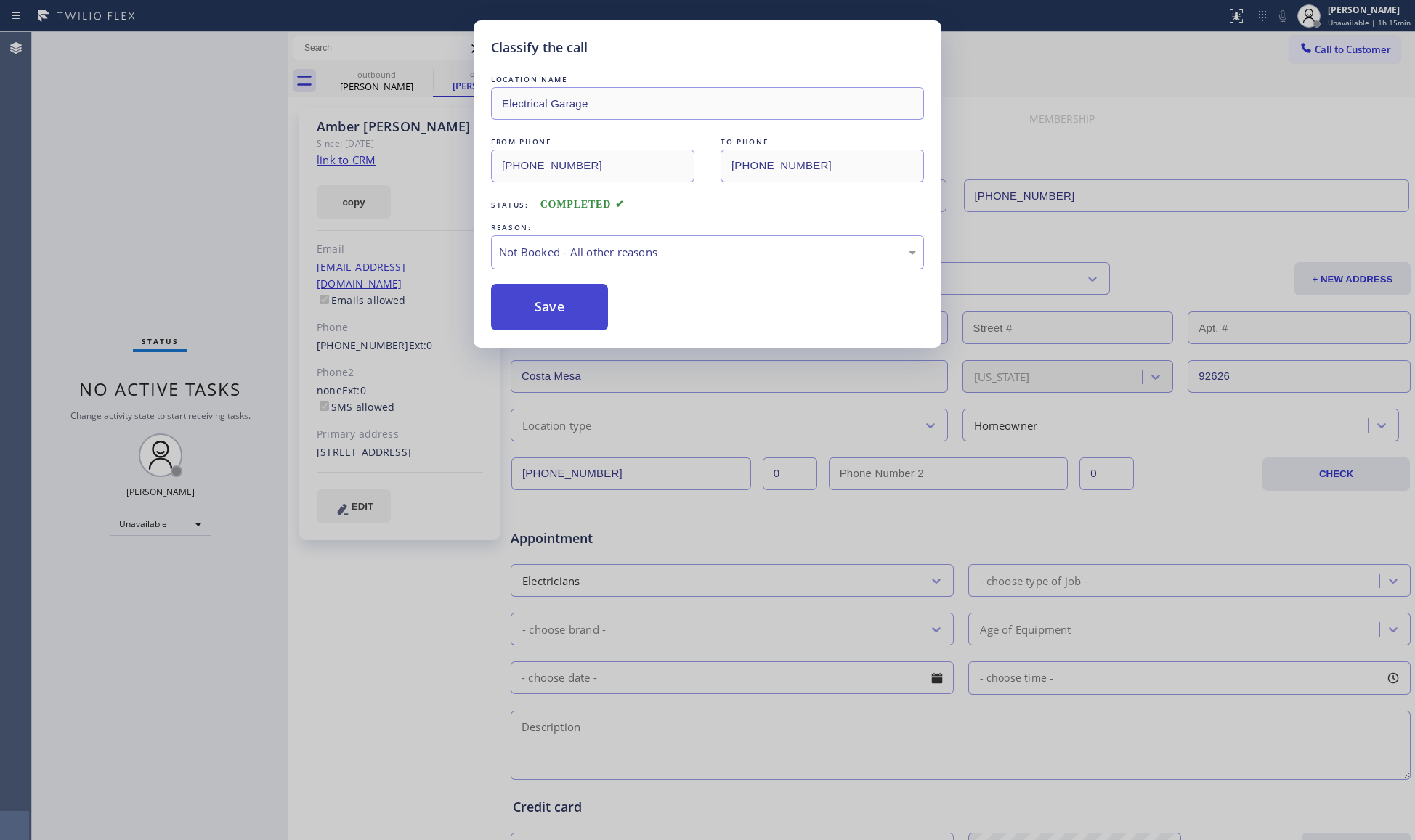
drag, startPoint x: 537, startPoint y: 314, endPoint x: 529, endPoint y: 310, distance: 8.9
click at [529, 309] on button "Save" at bounding box center [549, 307] width 117 height 46
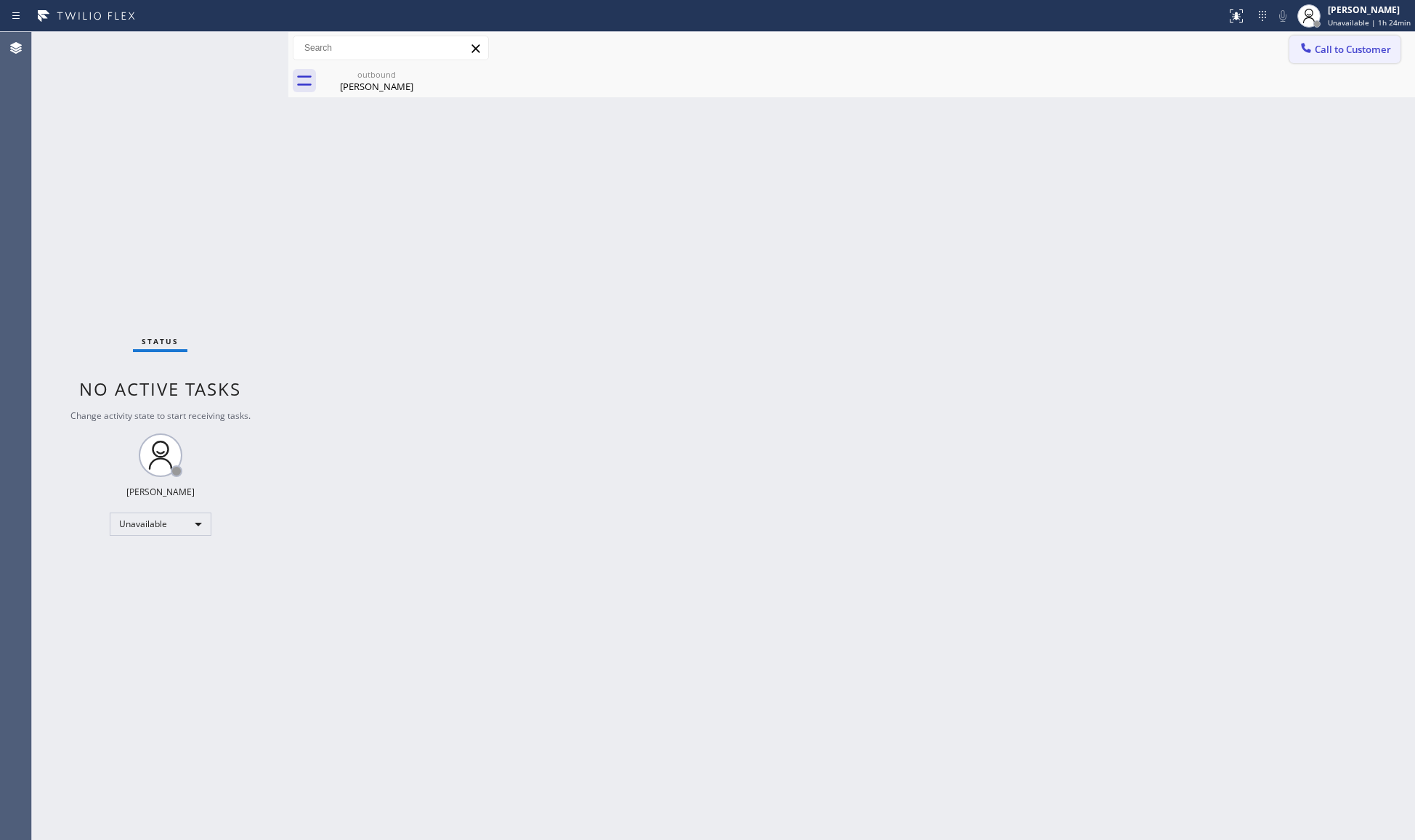
click at [1326, 43] on span "Call to Customer" at bounding box center [1353, 50] width 76 height 13
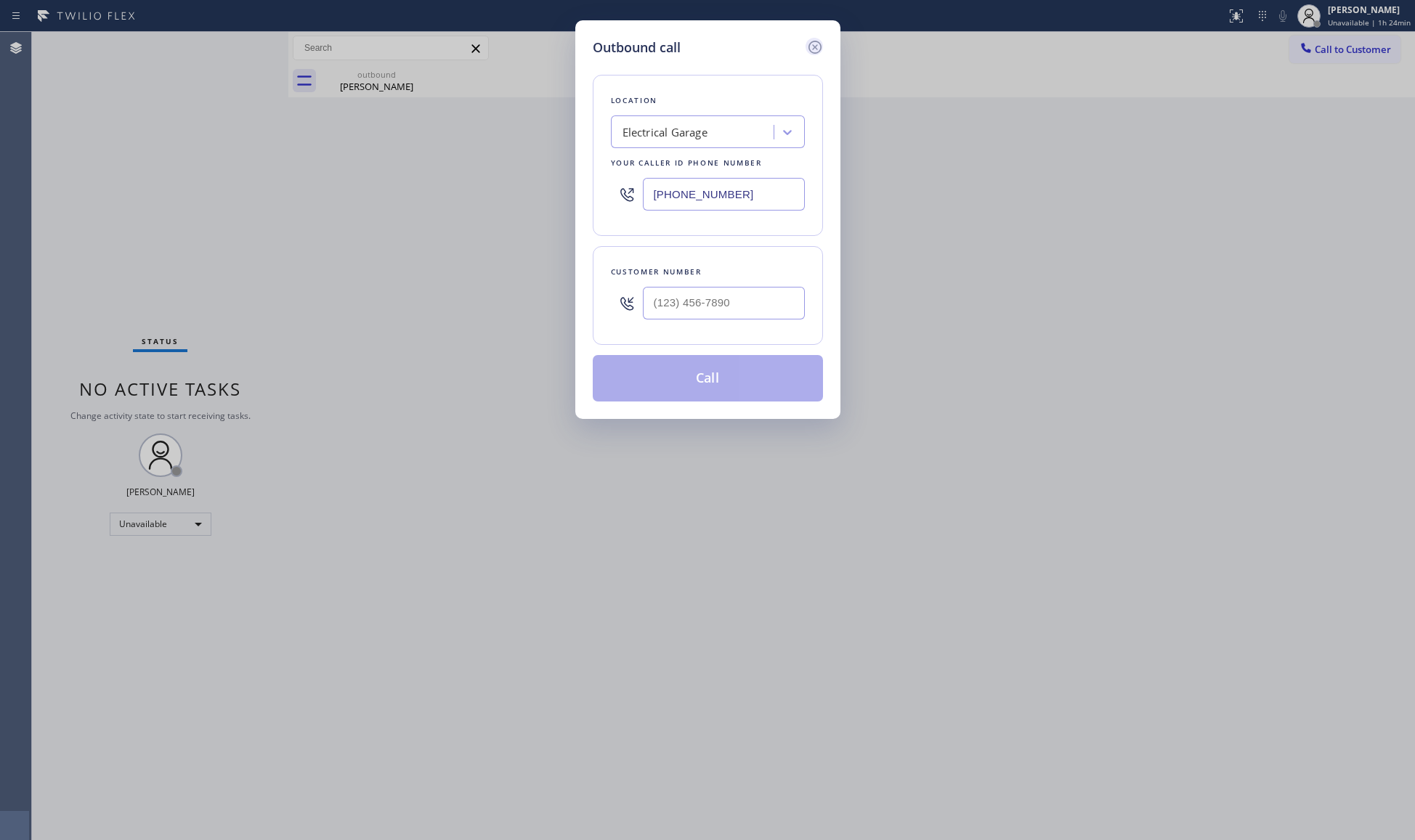
click at [816, 48] on icon at bounding box center [815, 47] width 13 height 13
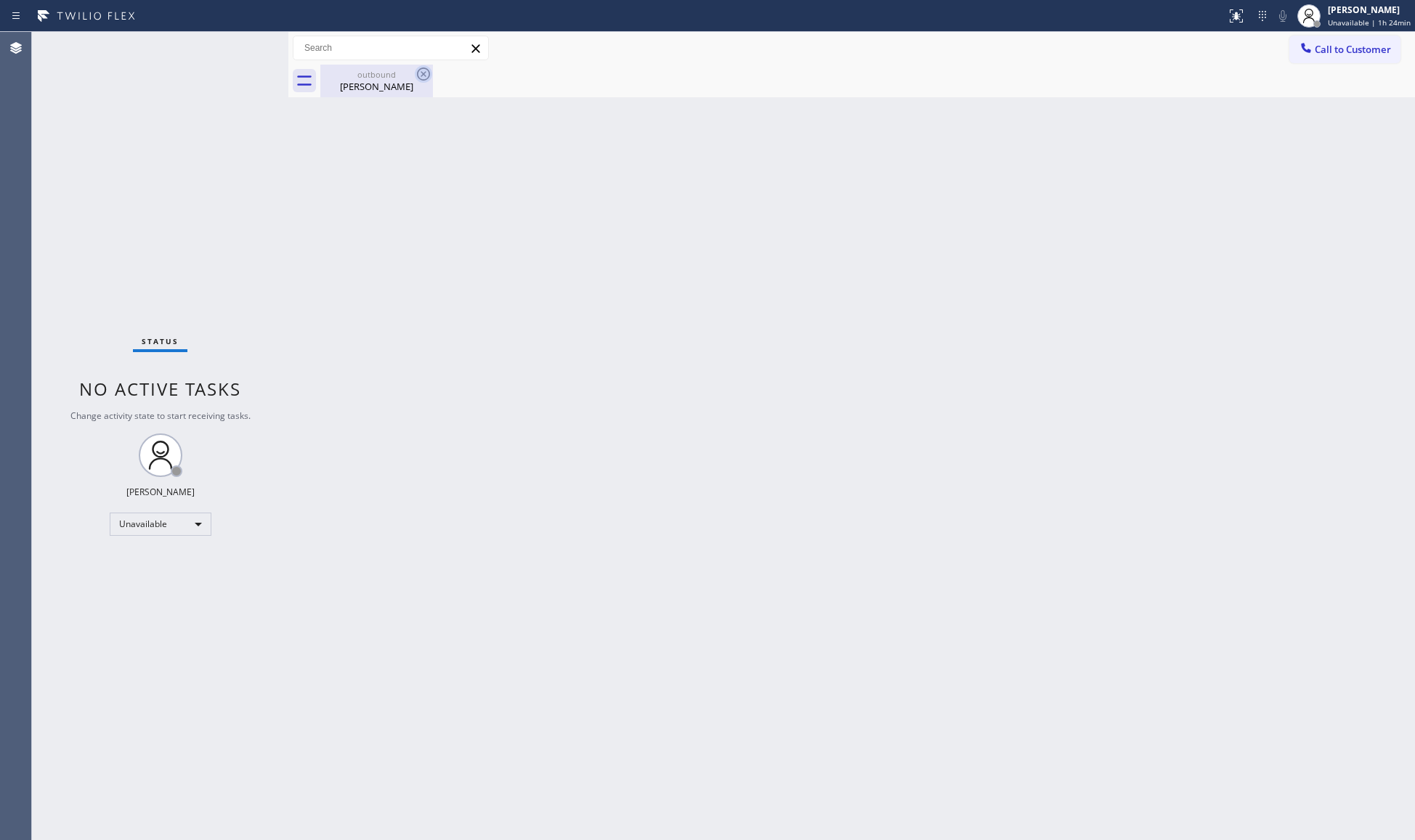
click at [431, 77] on icon at bounding box center [423, 74] width 17 height 17
click at [416, 76] on icon at bounding box center [423, 74] width 17 height 17
click at [341, 68] on div "outbound [PERSON_NAME]" at bounding box center [377, 80] width 109 height 32
click at [1307, 38] on button "Call to Customer" at bounding box center [1345, 49] width 111 height 27
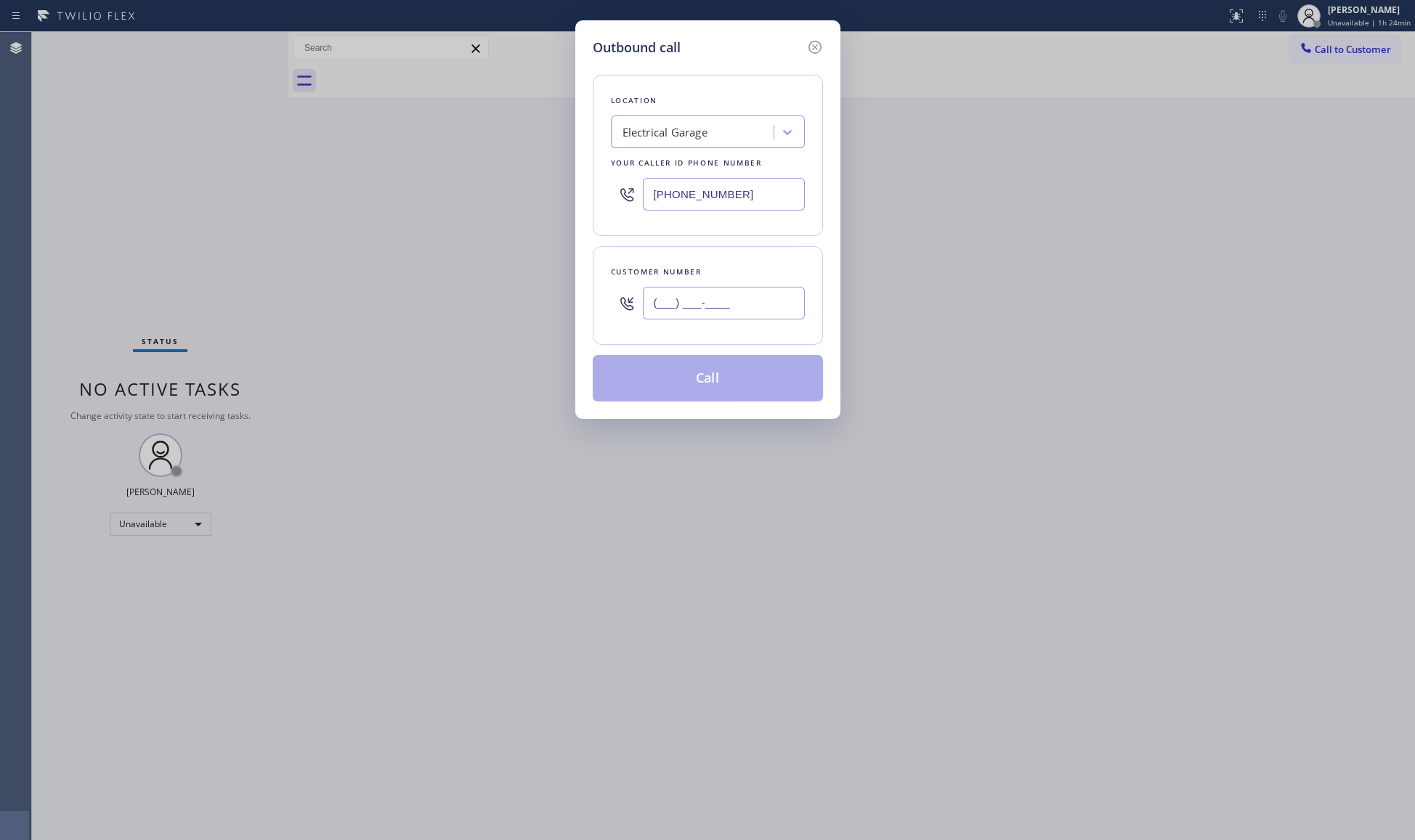
click at [776, 295] on input "(___) ___-____" at bounding box center [724, 303] width 162 height 32
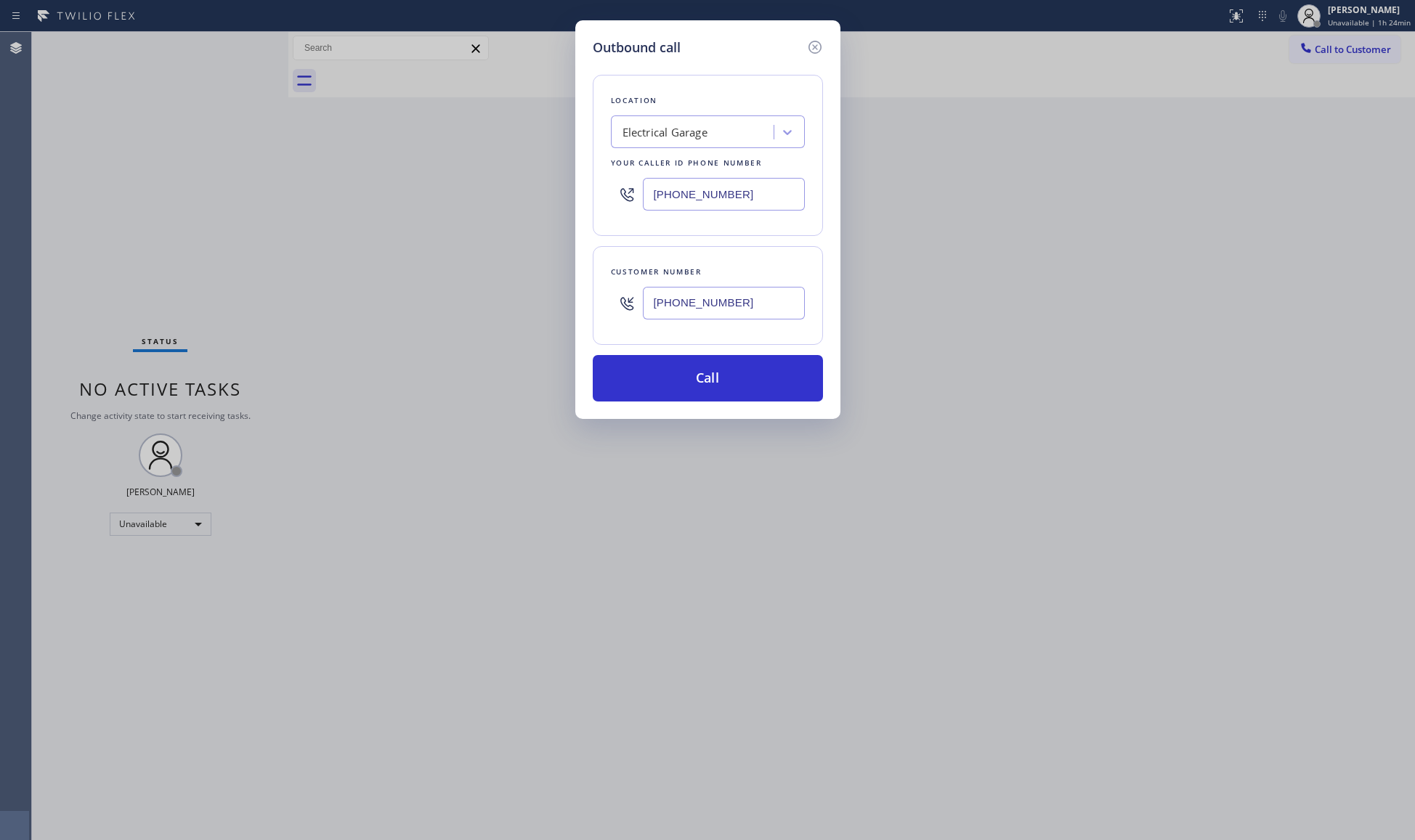
drag, startPoint x: 784, startPoint y: 193, endPoint x: 616, endPoint y: 192, distance: 168.0
click at [618, 192] on div "[PHONE_NUMBER]" at bounding box center [708, 194] width 194 height 47
click at [731, 376] on button "Call" at bounding box center [708, 378] width 230 height 46
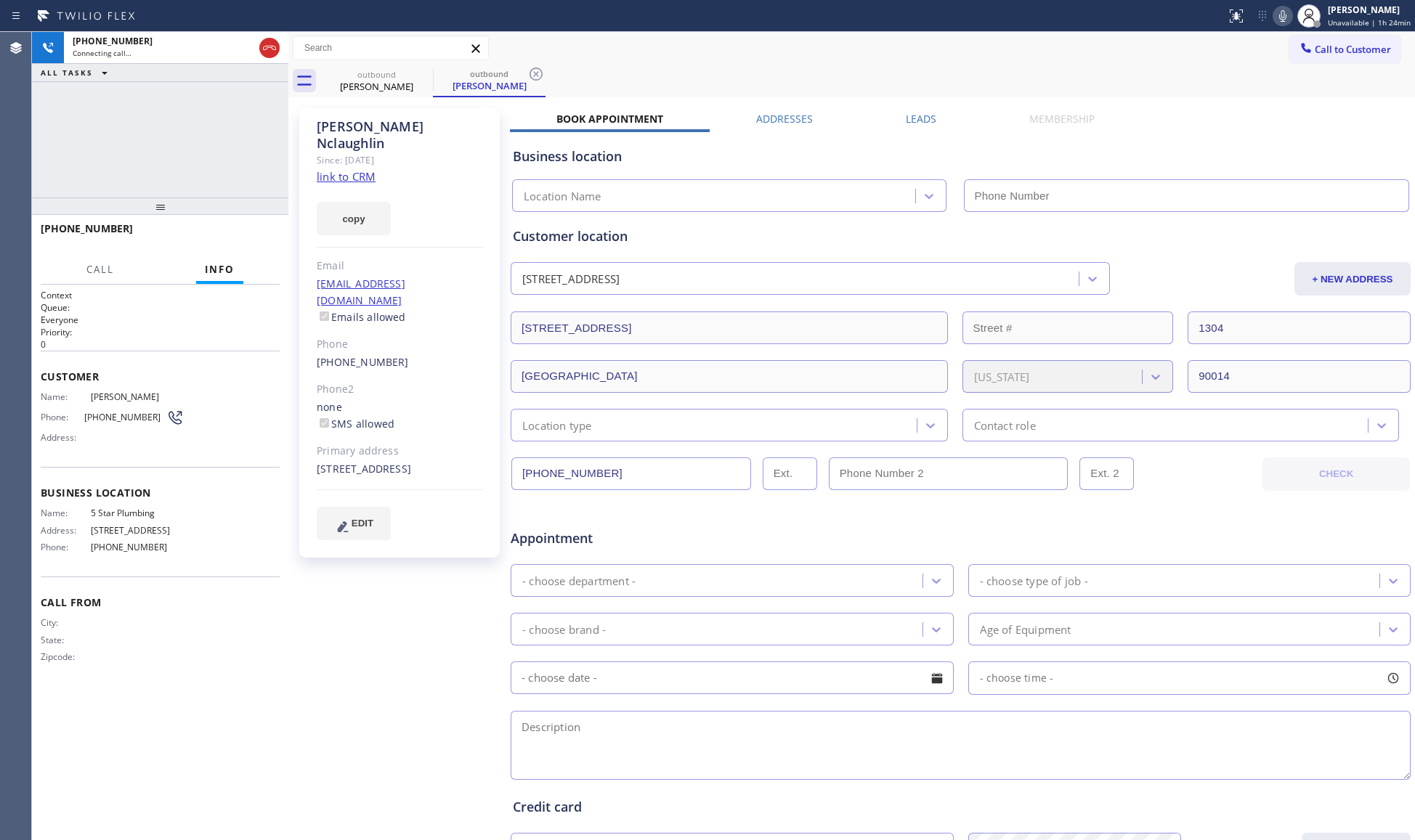
click at [355, 151] on div "Since: [DATE]" at bounding box center [399, 160] width 166 height 17
click at [359, 169] on link "link to CRM" at bounding box center [345, 176] width 59 height 15
click at [350, 169] on link "link to CRM" at bounding box center [345, 176] width 59 height 15
click at [927, 50] on div "Call to Customer Outbound call Location 5 Star Plumbing Your caller id phone nu…" at bounding box center [851, 48] width 1127 height 26
click at [387, 617] on div "[PERSON_NAME] Since: [DATE] link to CRM copy Email [EMAIL_ADDRESS][DOMAIN_NAME]…" at bounding box center [401, 571] width 218 height 941
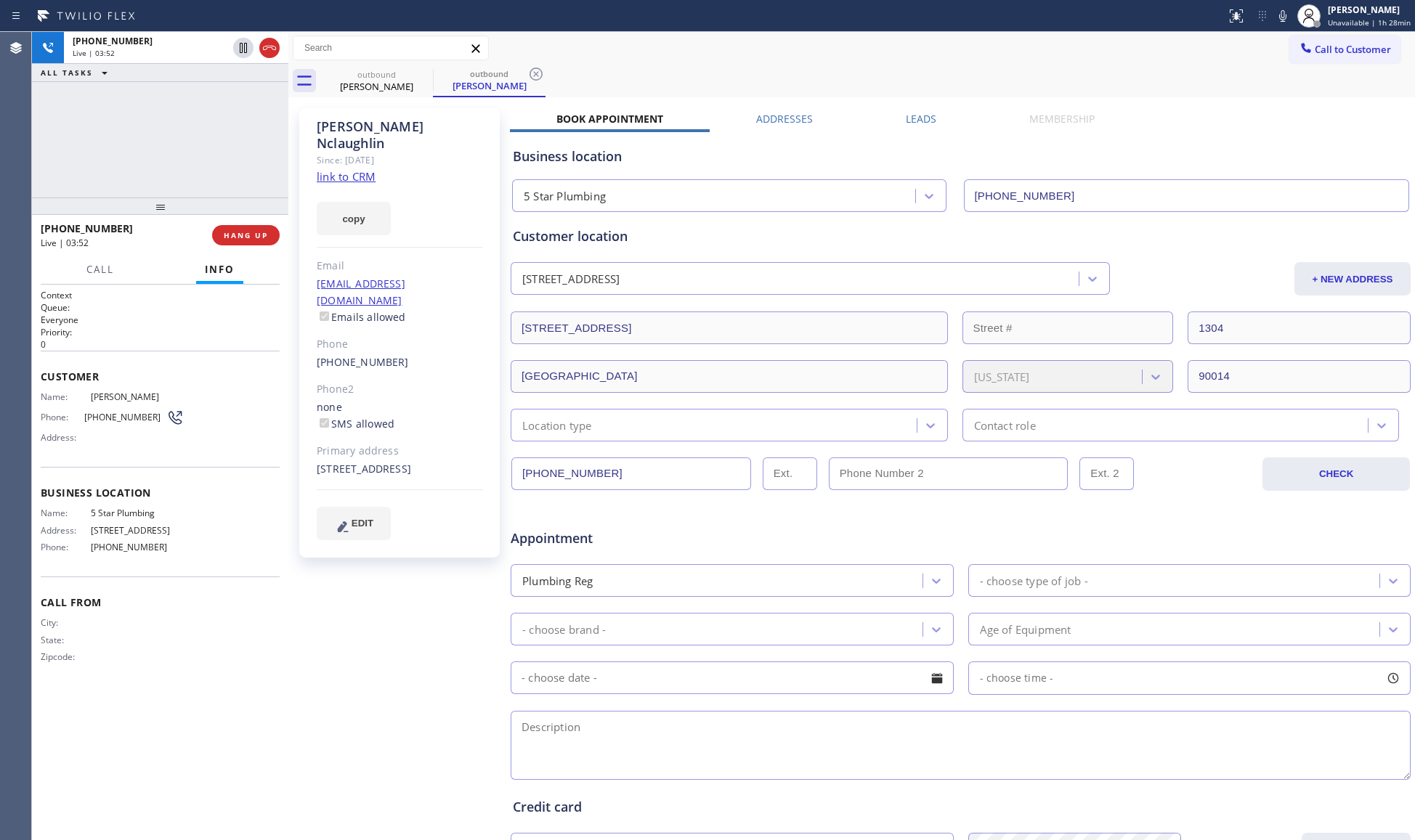
drag, startPoint x: 1285, startPoint y: 19, endPoint x: 1273, endPoint y: 32, distance: 17.7
click at [1285, 19] on icon at bounding box center [1283, 16] width 7 height 12
click at [1261, 45] on div "Call to Customer Outbound call Location 5 Star Plumbing Your caller id phone nu…" at bounding box center [851, 48] width 1127 height 26
click at [590, 417] on div "Location type" at bounding box center [715, 425] width 402 height 26
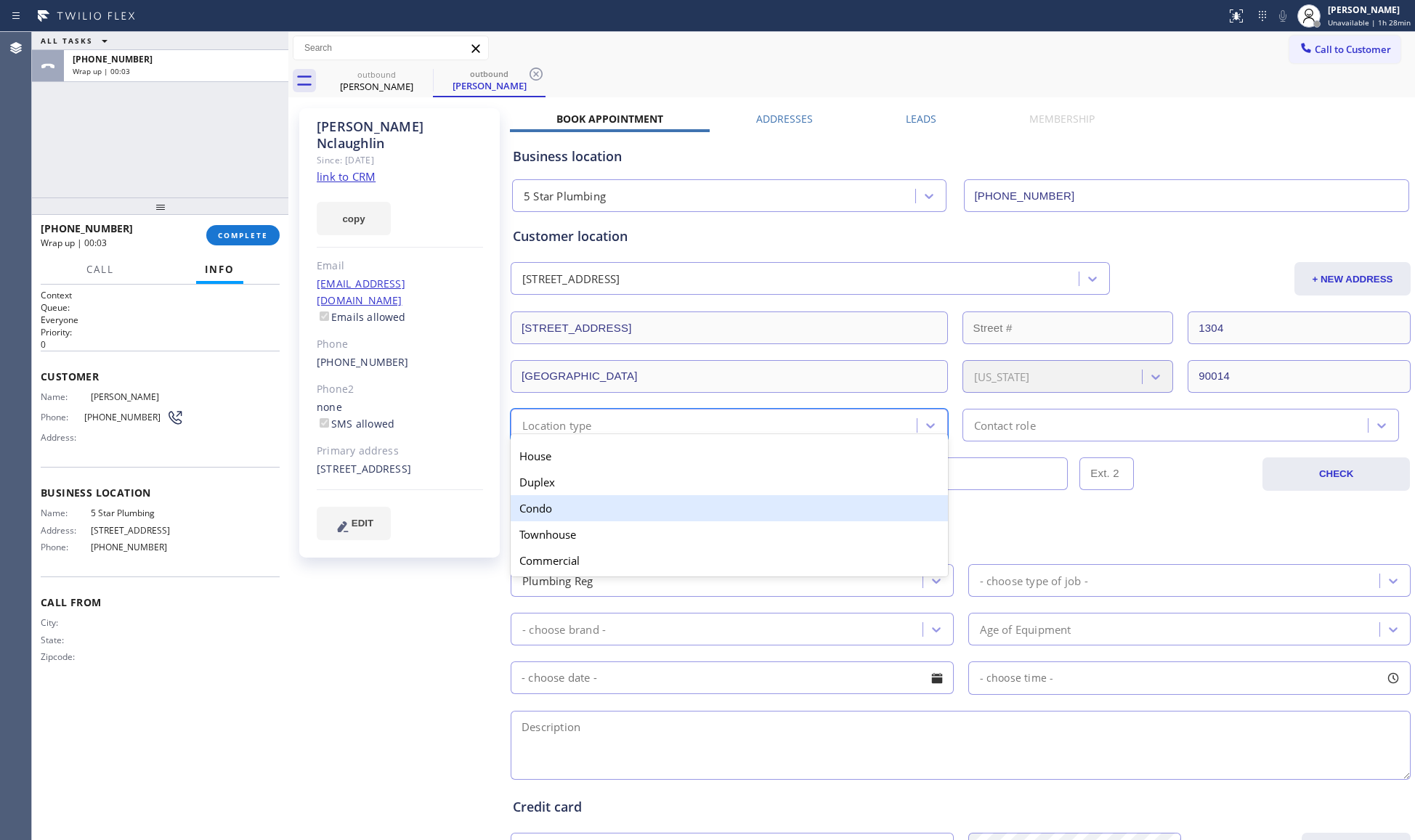
click at [572, 510] on div "Condo" at bounding box center [729, 508] width 437 height 26
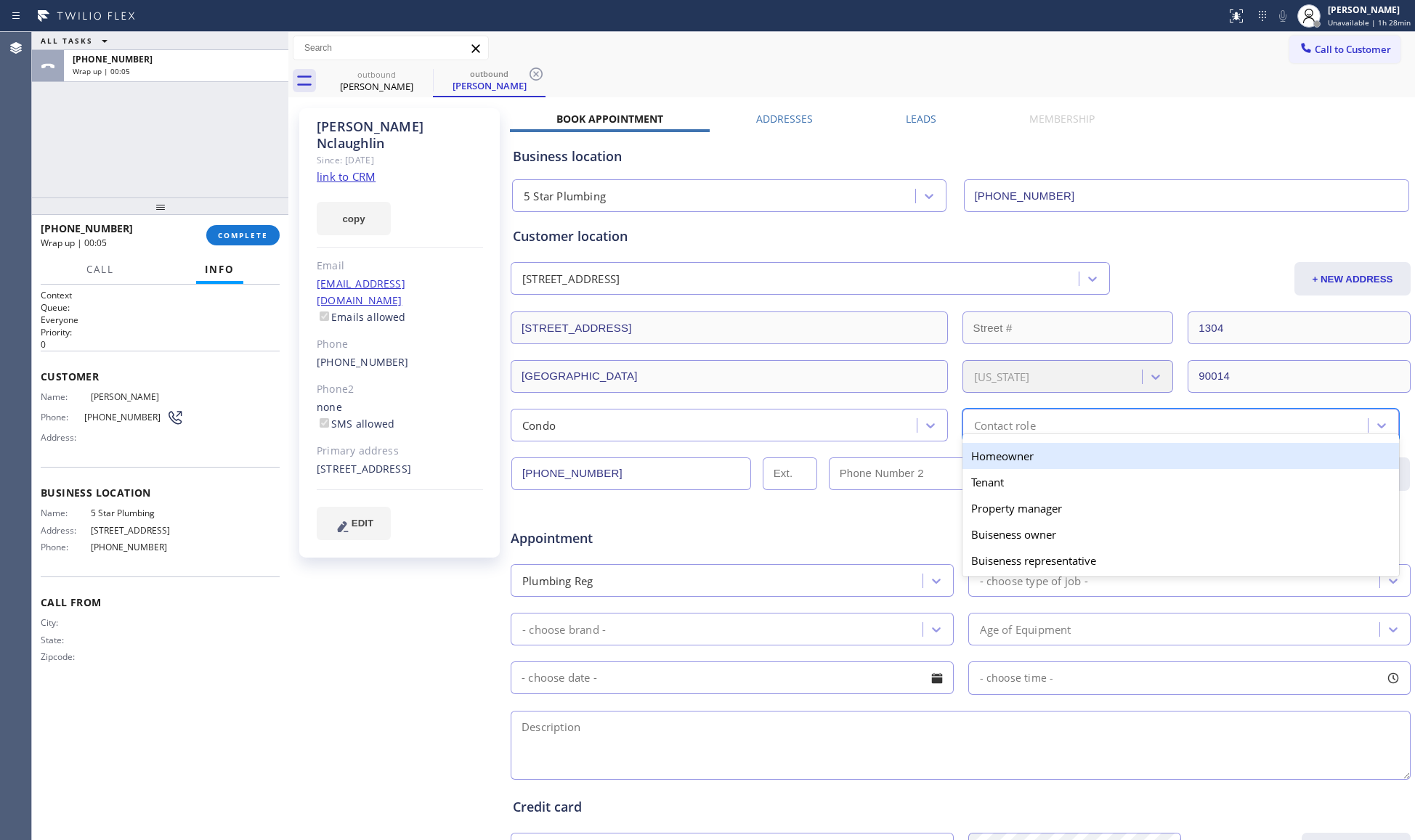
click at [979, 430] on div "Contact role" at bounding box center [1004, 425] width 62 height 17
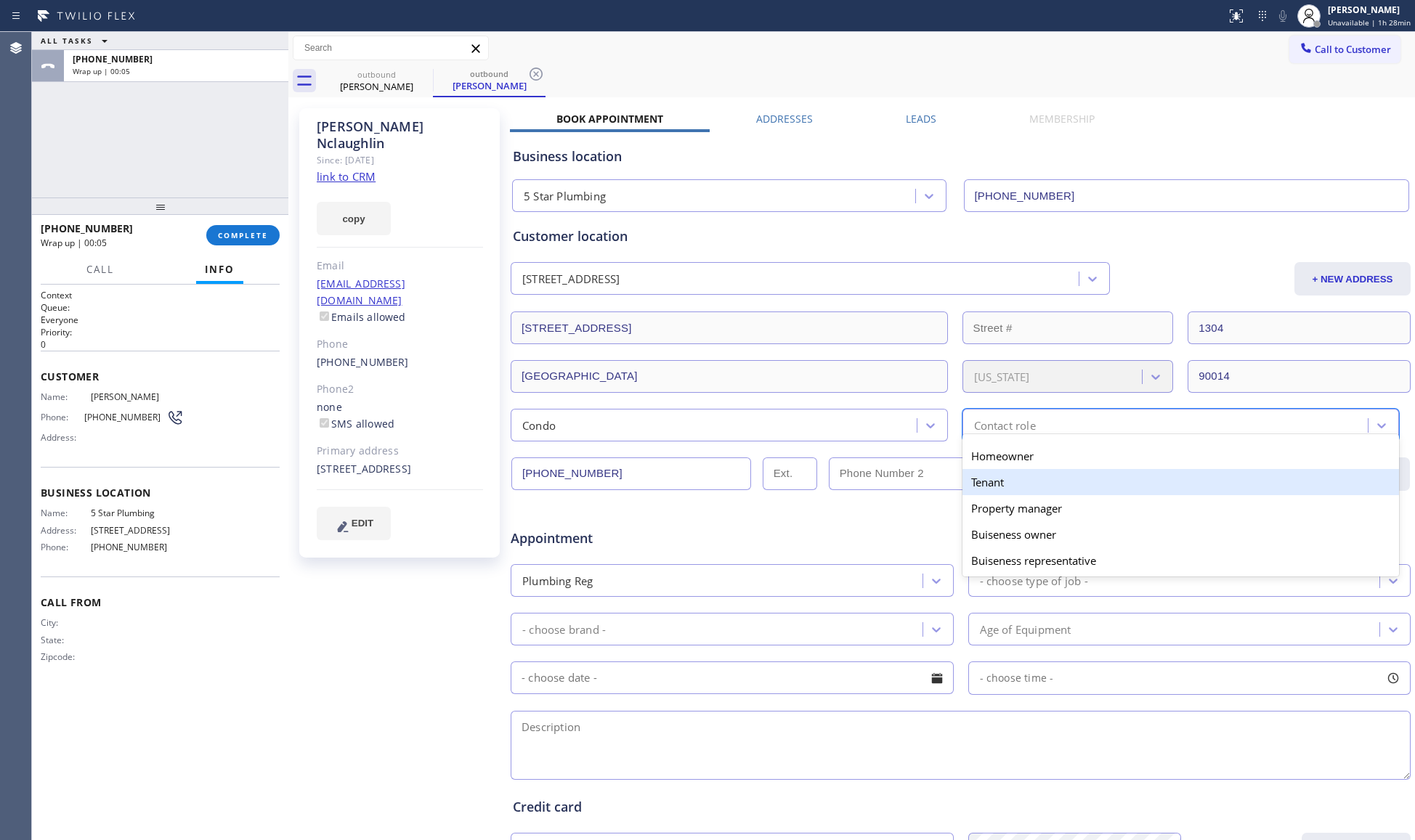
drag, startPoint x: 979, startPoint y: 479, endPoint x: 999, endPoint y: 471, distance: 21.5
click at [980, 479] on div "Tenant" at bounding box center [1181, 482] width 437 height 26
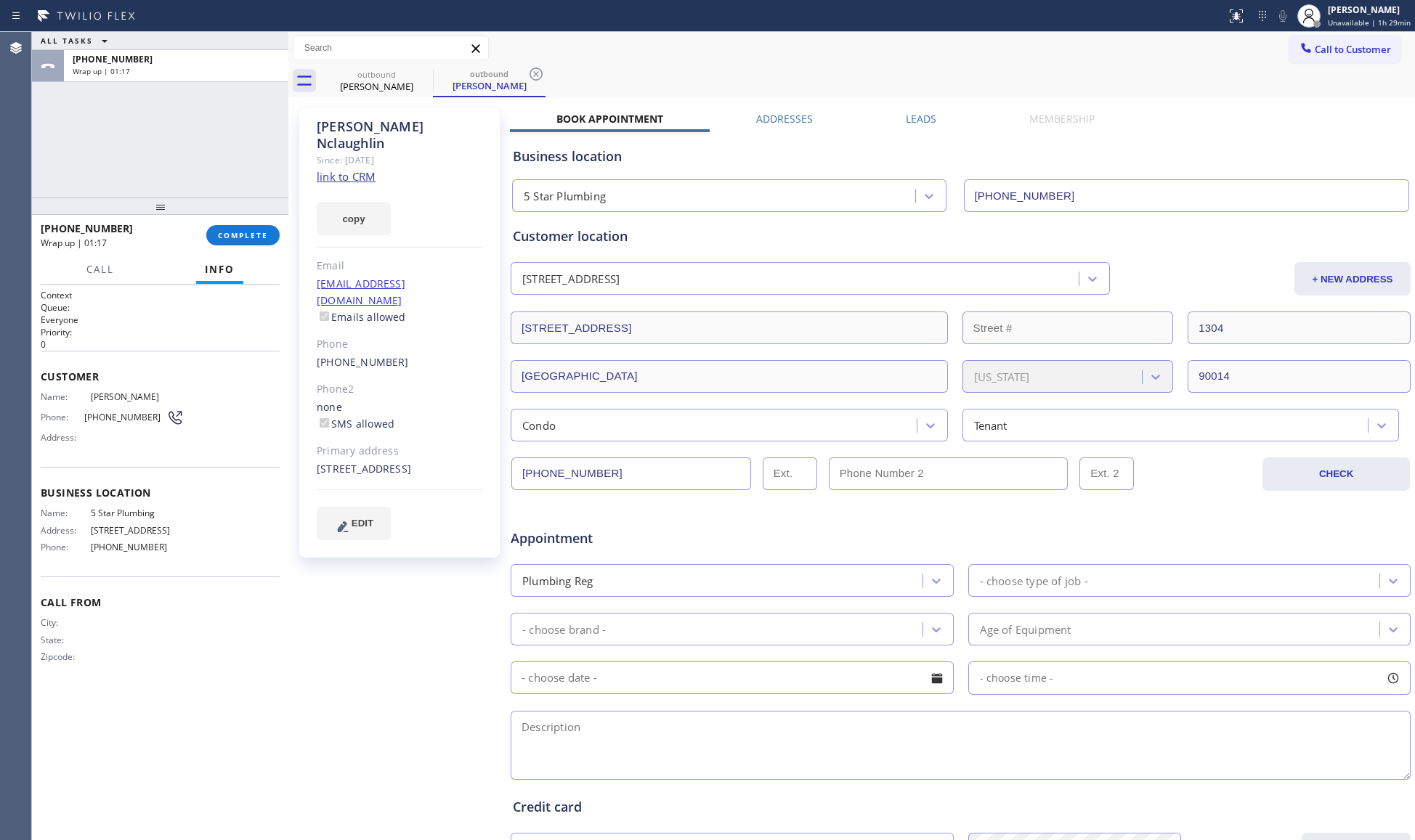
drag, startPoint x: 1134, startPoint y: 584, endPoint x: 1130, endPoint y: 559, distance: 25.3
click at [1136, 582] on div "- choose type of job -" at bounding box center [1177, 580] width 407 height 26
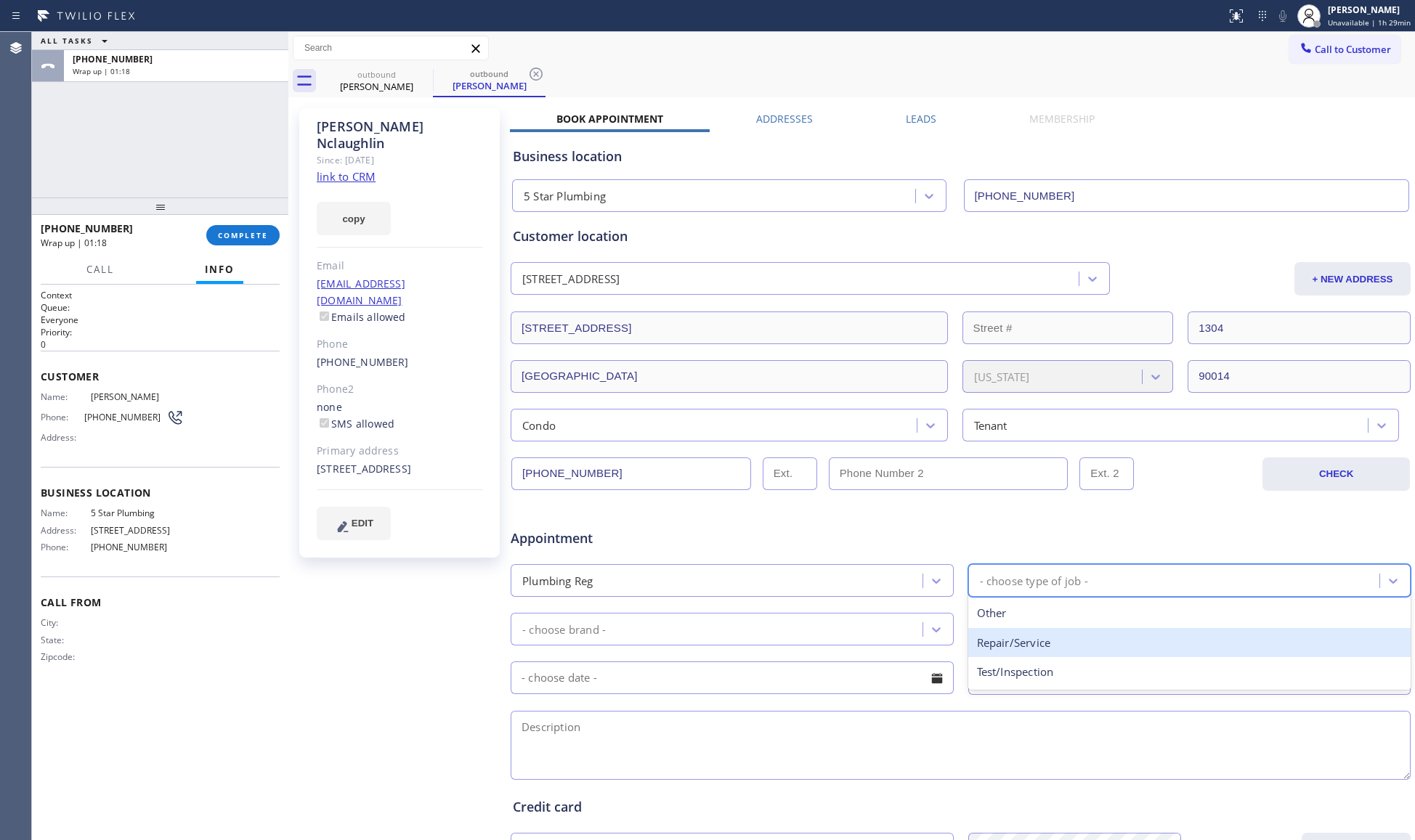
click at [1061, 648] on div "Repair/Service" at bounding box center [1189, 643] width 443 height 30
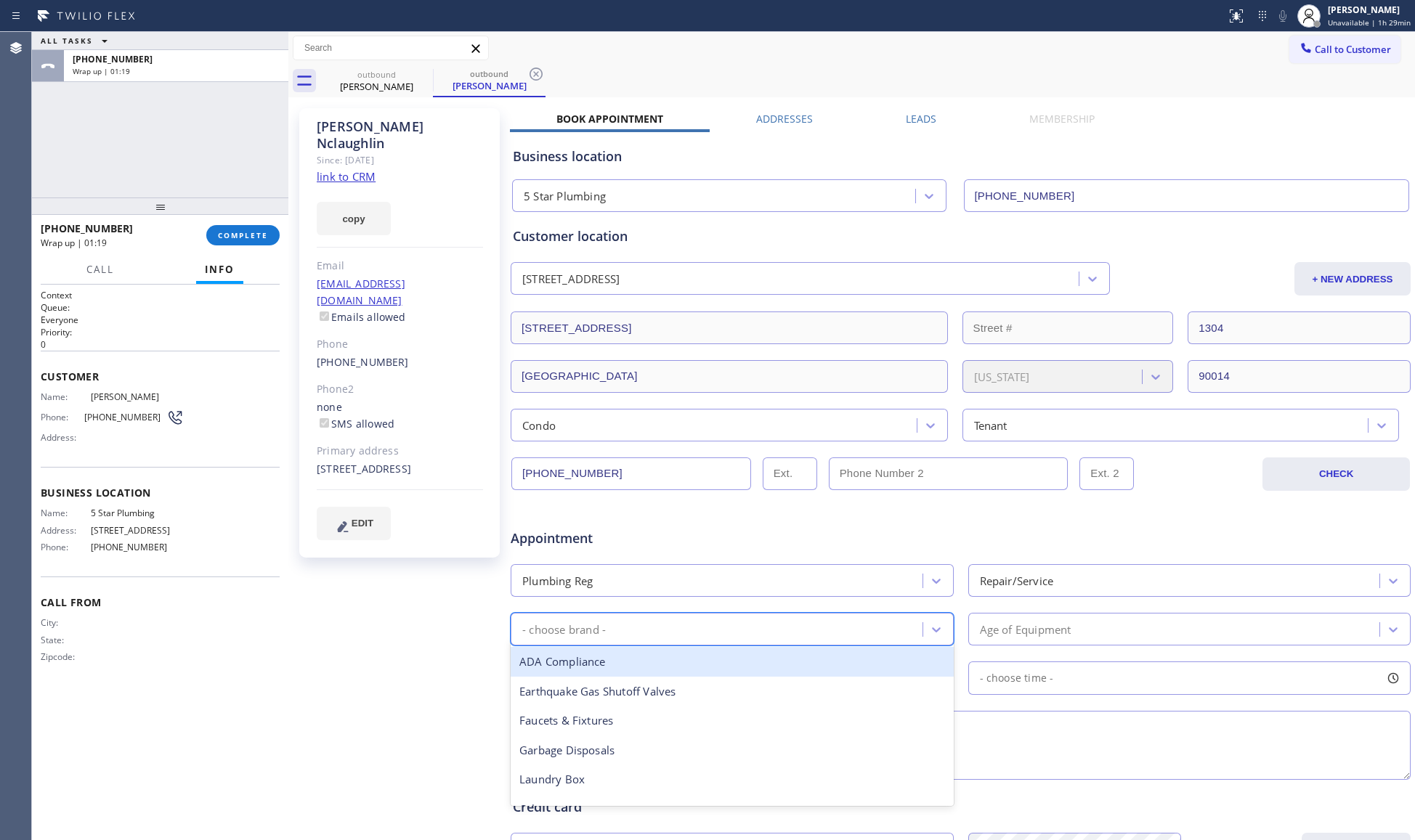
click at [834, 631] on div "- choose brand -" at bounding box center [719, 629] width 407 height 26
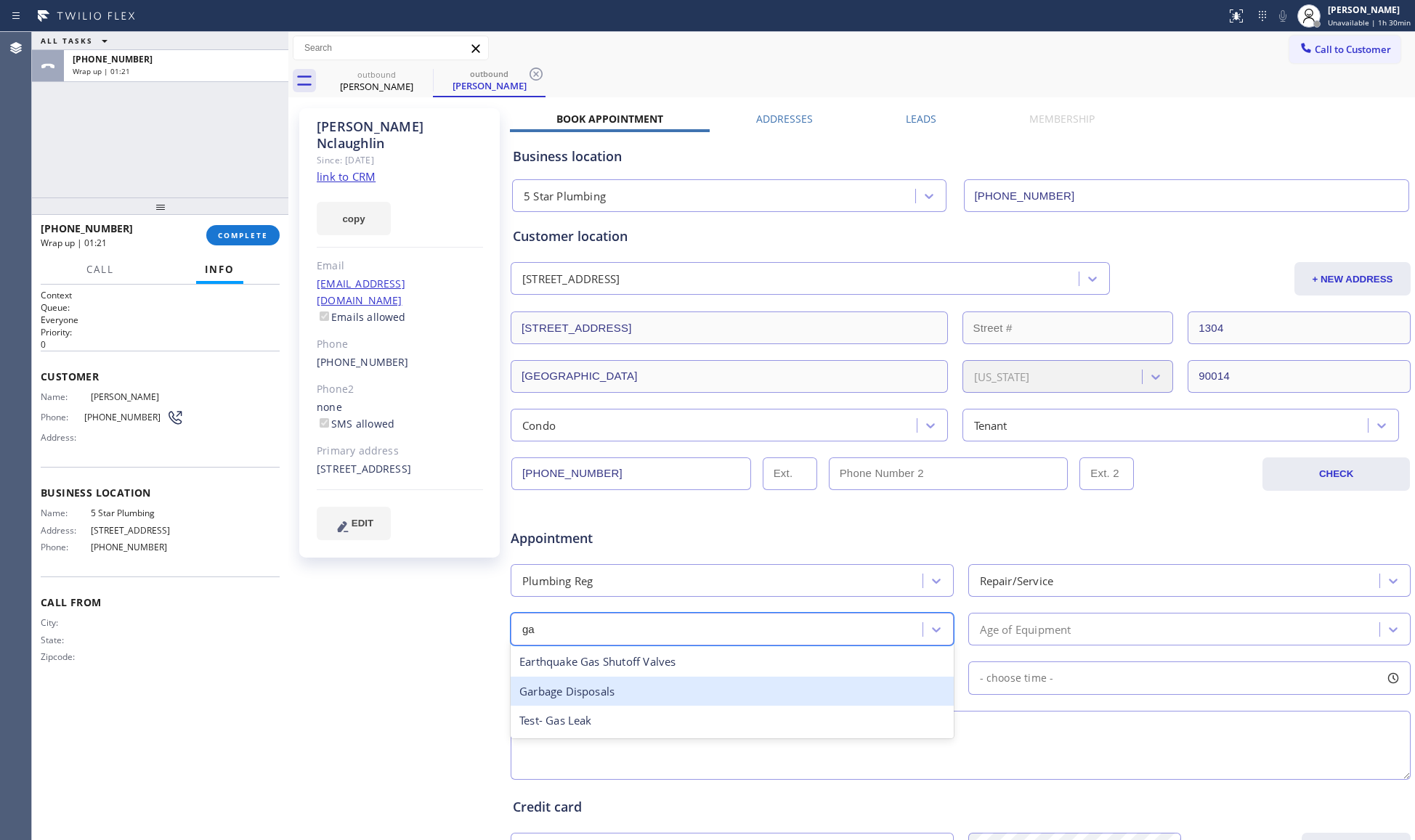
click at [594, 689] on div "Garbage Disposals" at bounding box center [732, 692] width 443 height 30
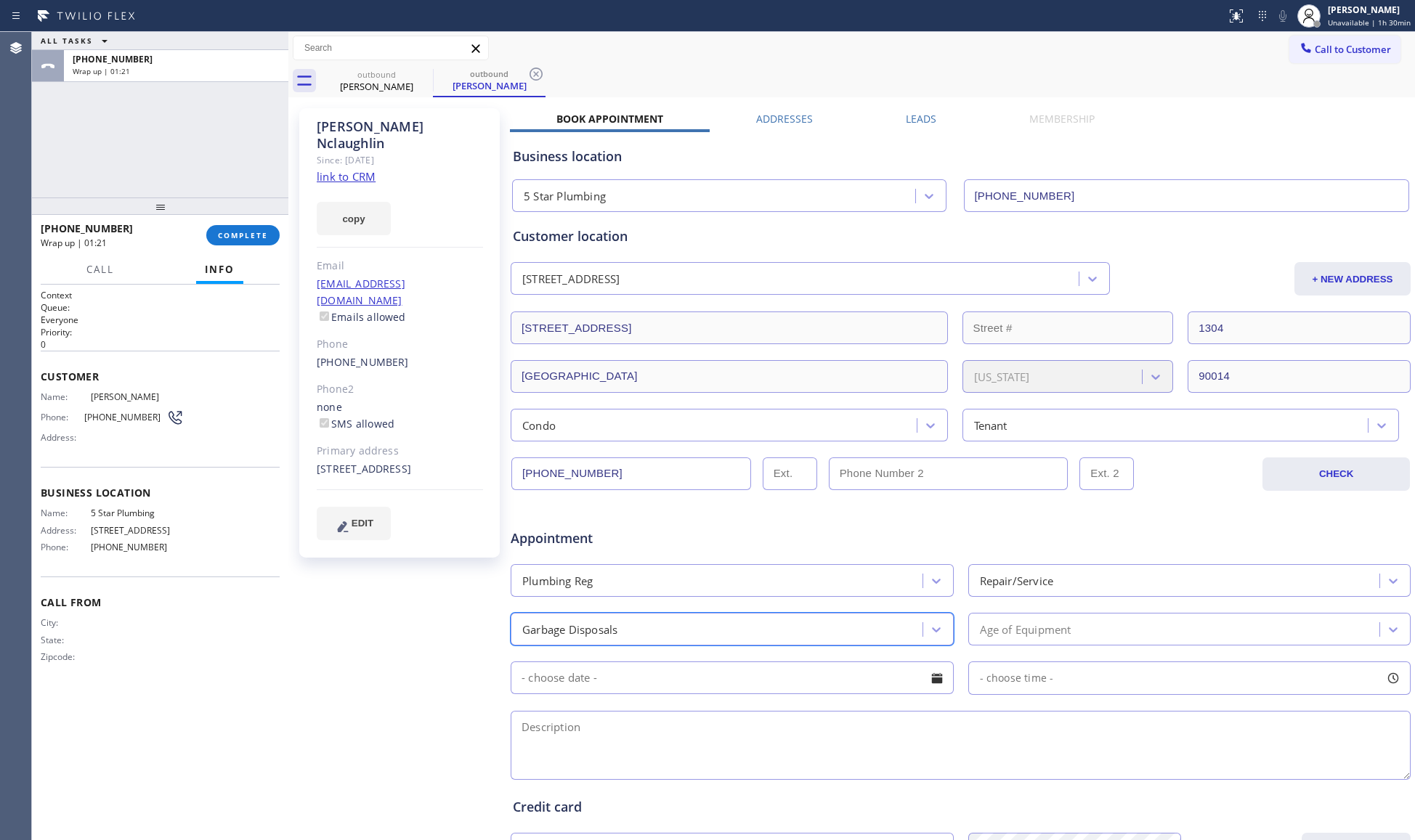
click at [1018, 642] on div "Age of Equipment" at bounding box center [1177, 629] width 407 height 26
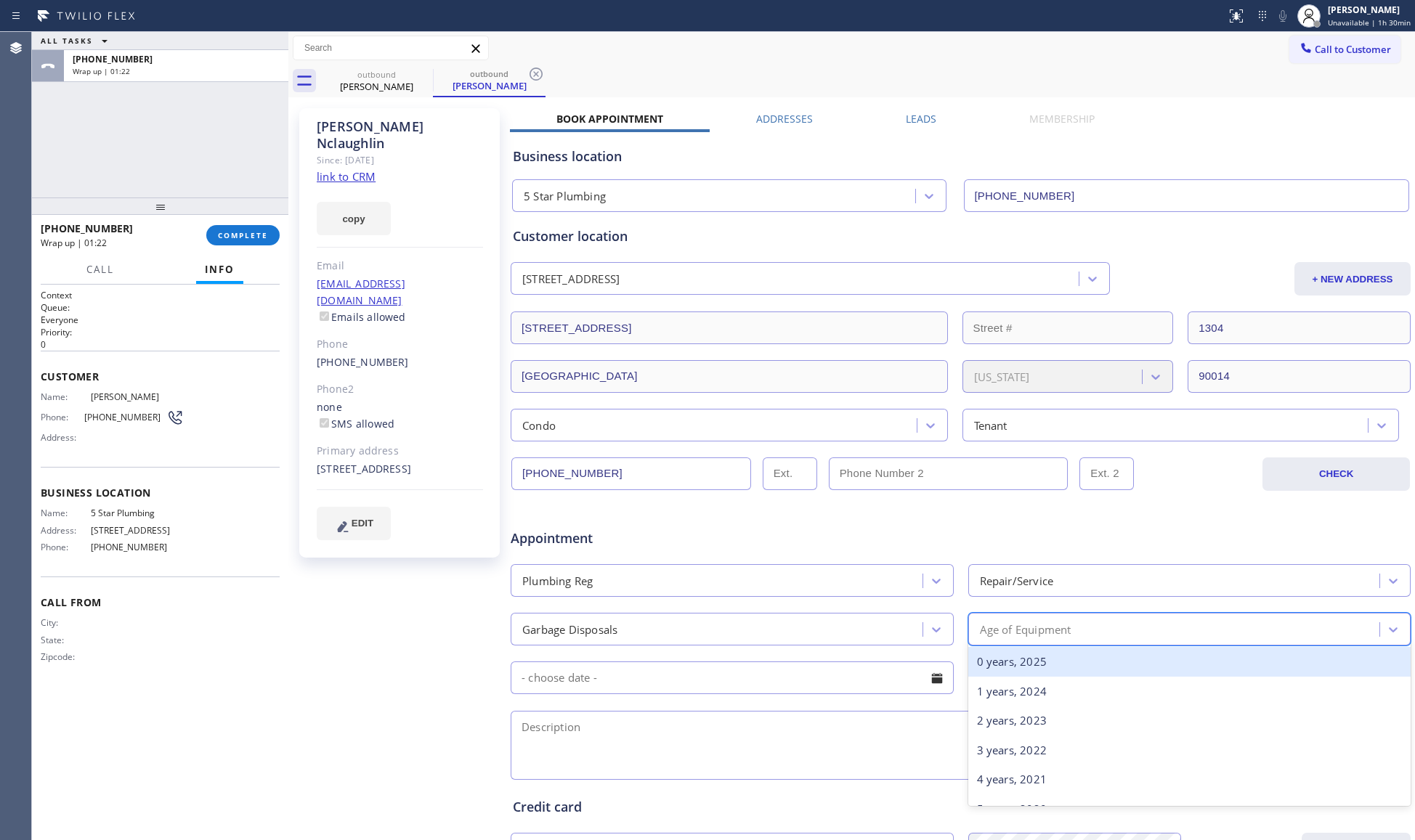
drag, startPoint x: 999, startPoint y: 655, endPoint x: 1001, endPoint y: 642, distance: 13.2
click at [1000, 654] on div "0 years, 2025" at bounding box center [1189, 662] width 443 height 30
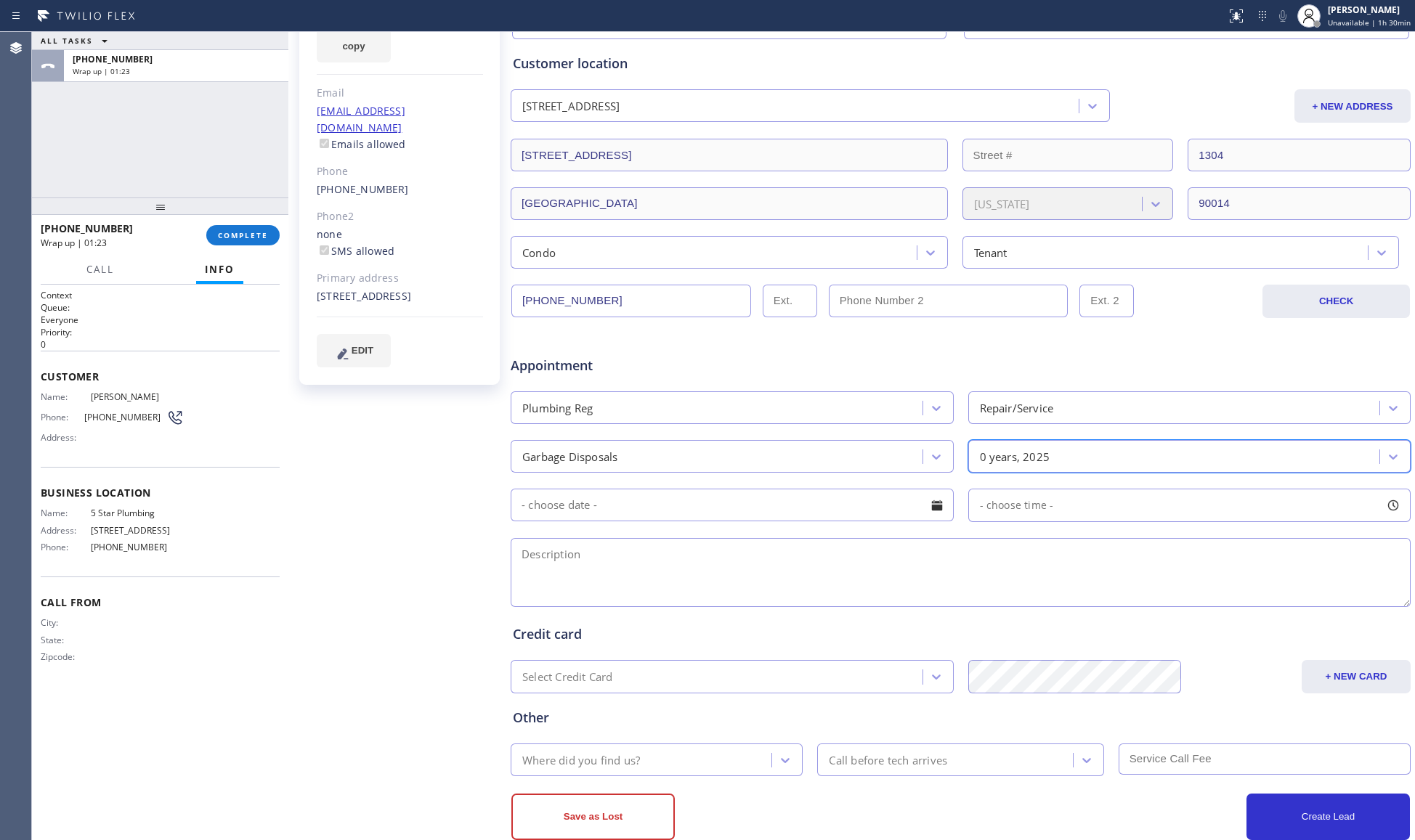
scroll to position [193, 0]
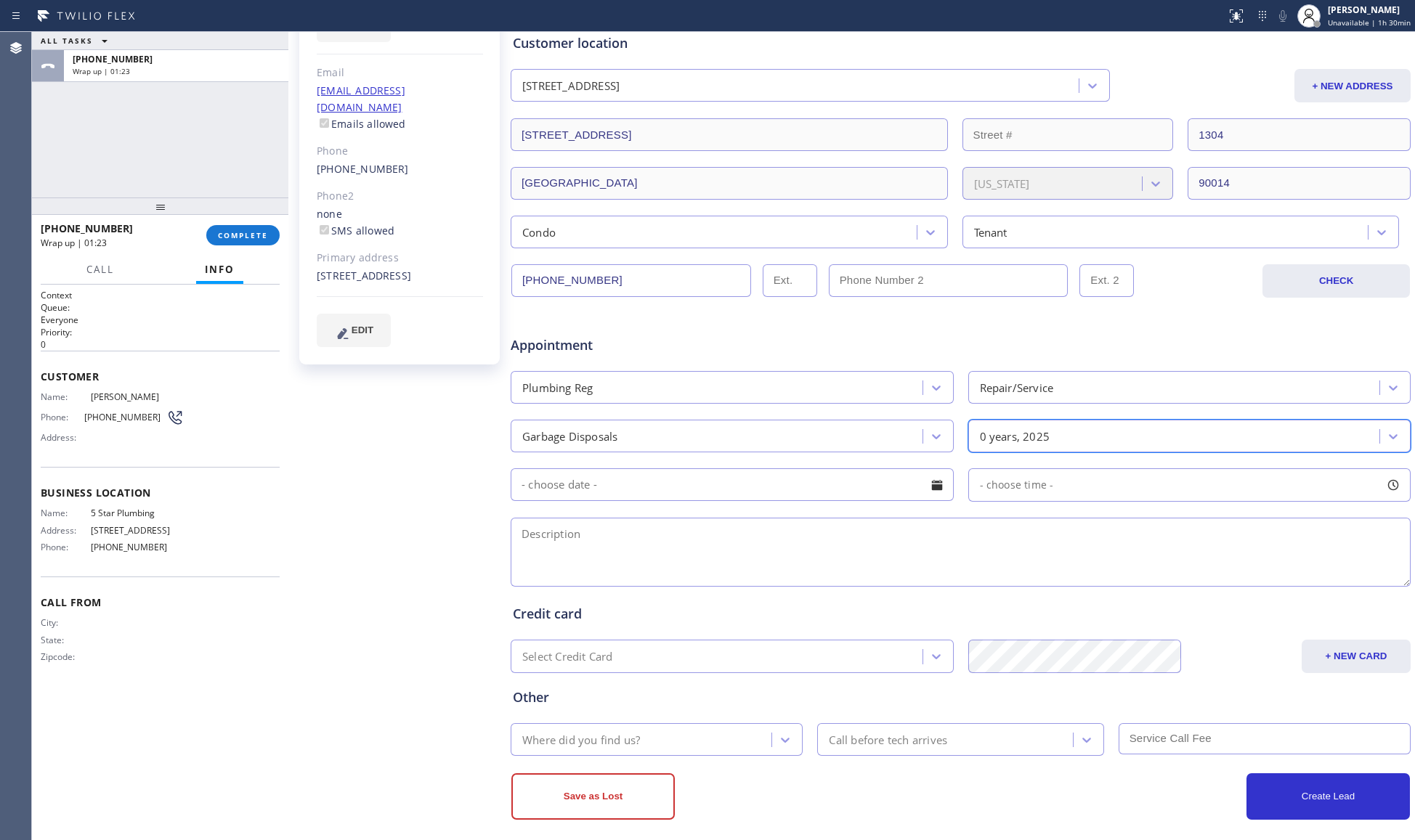
click at [608, 471] on input "text" at bounding box center [732, 484] width 443 height 32
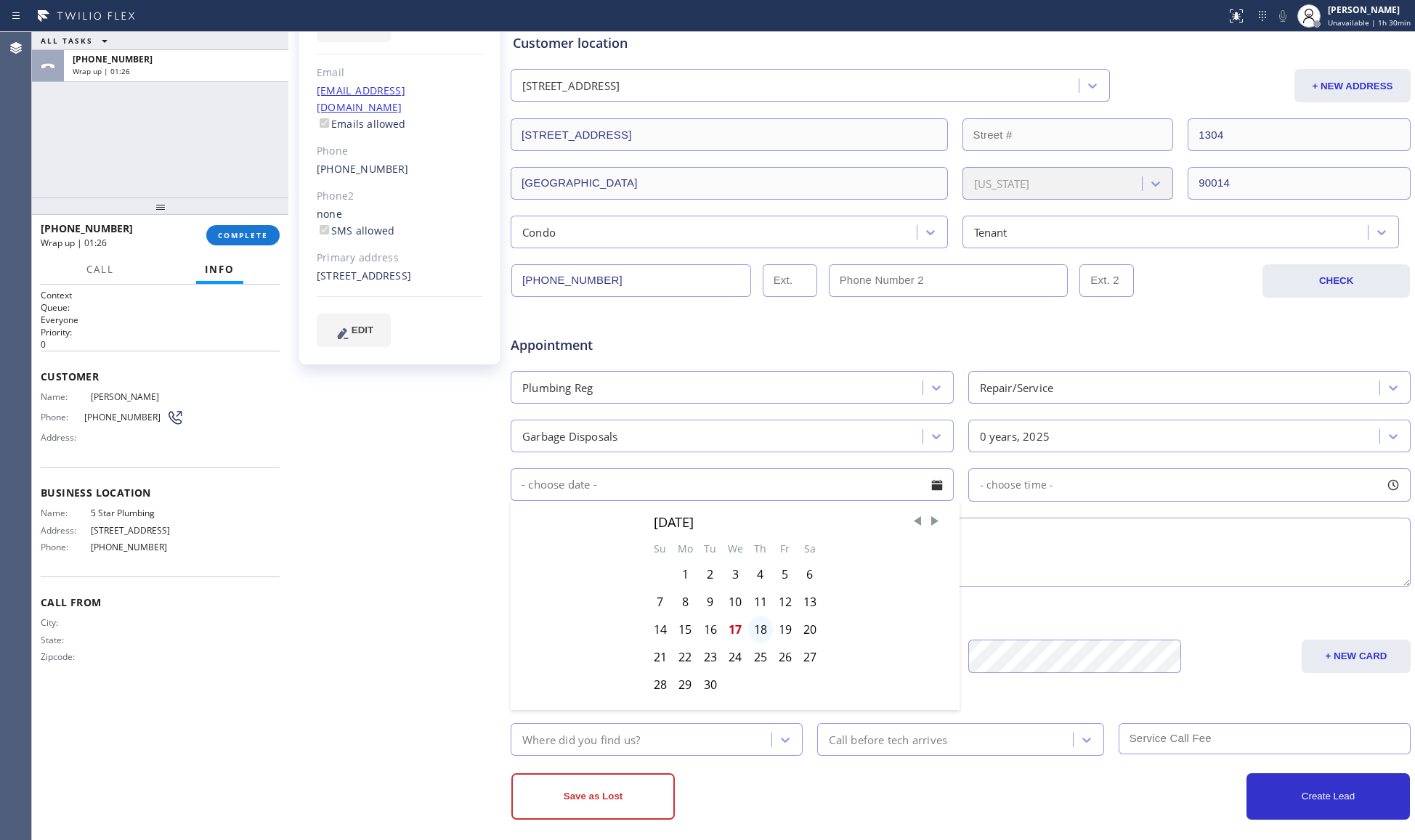
click at [760, 636] on div "18" at bounding box center [761, 629] width 25 height 27
drag, startPoint x: 1032, startPoint y: 489, endPoint x: 1021, endPoint y: 501, distance: 16.3
click at [1034, 489] on span "- choose time -" at bounding box center [1016, 484] width 74 height 14
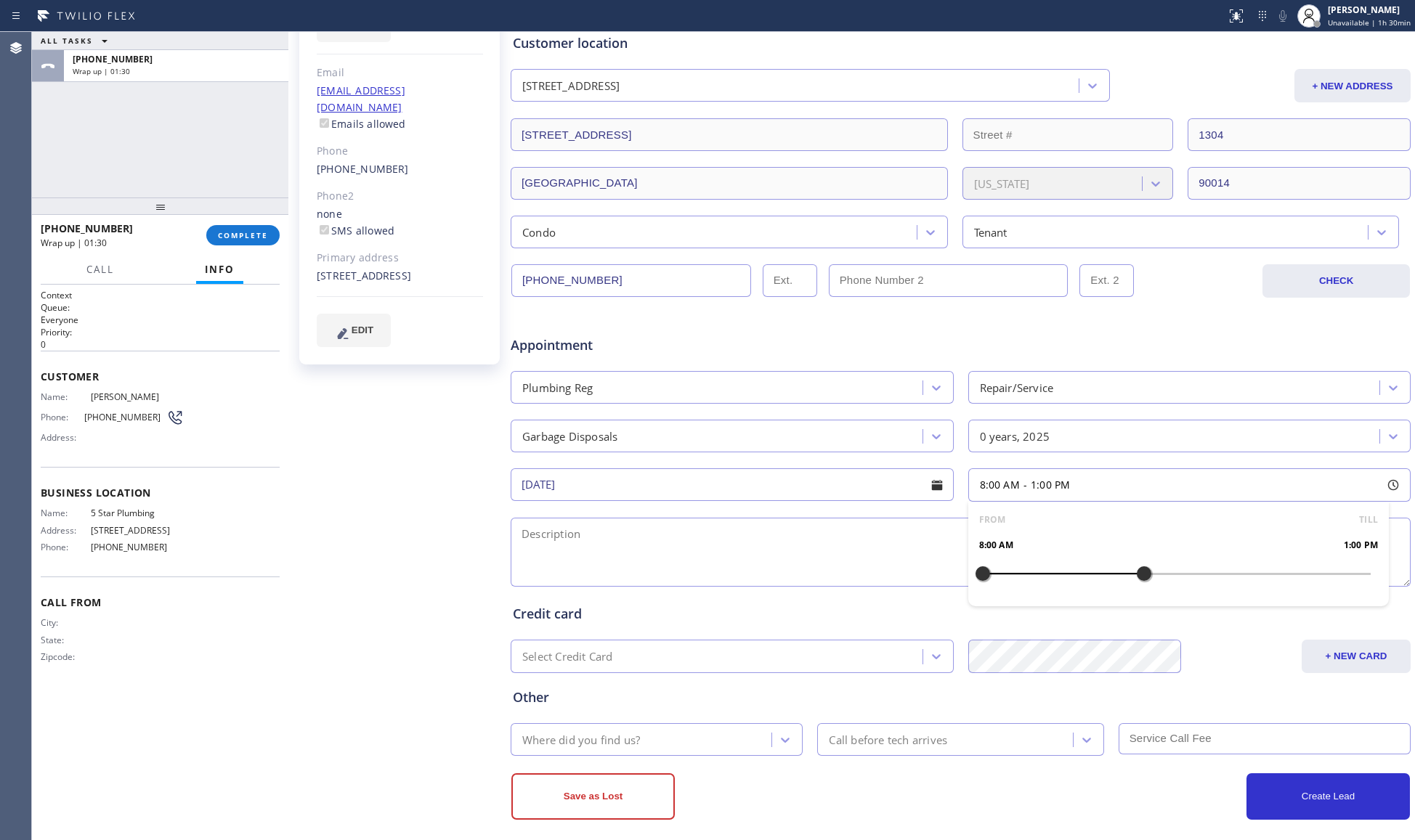
drag, startPoint x: 969, startPoint y: 578, endPoint x: 1131, endPoint y: 581, distance: 162.0
click at [1135, 581] on div at bounding box center [1143, 574] width 17 height 31
drag, startPoint x: 989, startPoint y: 577, endPoint x: 1037, endPoint y: 574, distance: 48.1
click at [1039, 574] on div at bounding box center [1047, 574] width 17 height 31
click at [845, 556] on textarea at bounding box center [960, 551] width 900 height 69
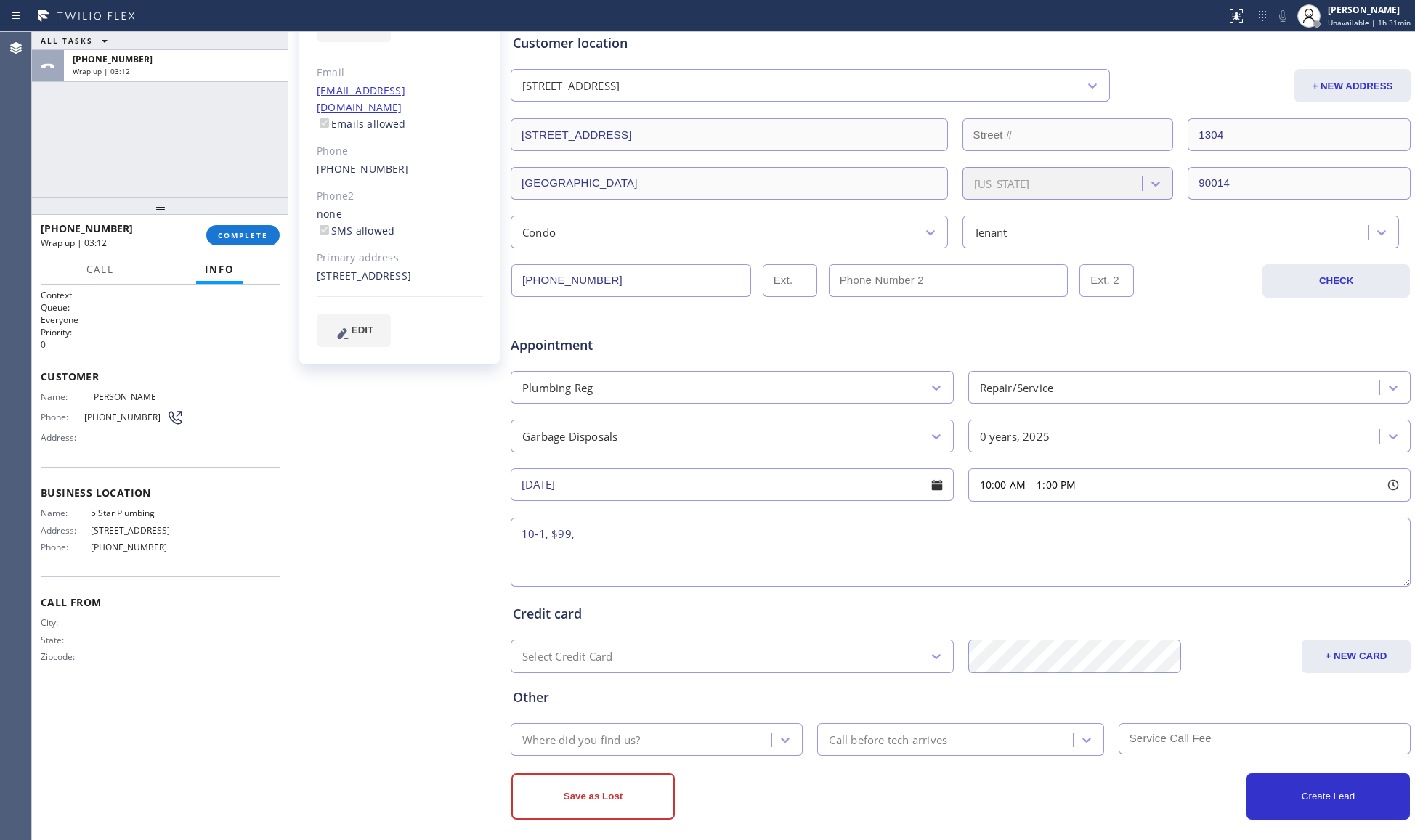
click at [911, 565] on textarea "10-1, $99," at bounding box center [960, 551] width 900 height 69
click at [652, 745] on div "Where did you find us?" at bounding box center [643, 739] width 257 height 26
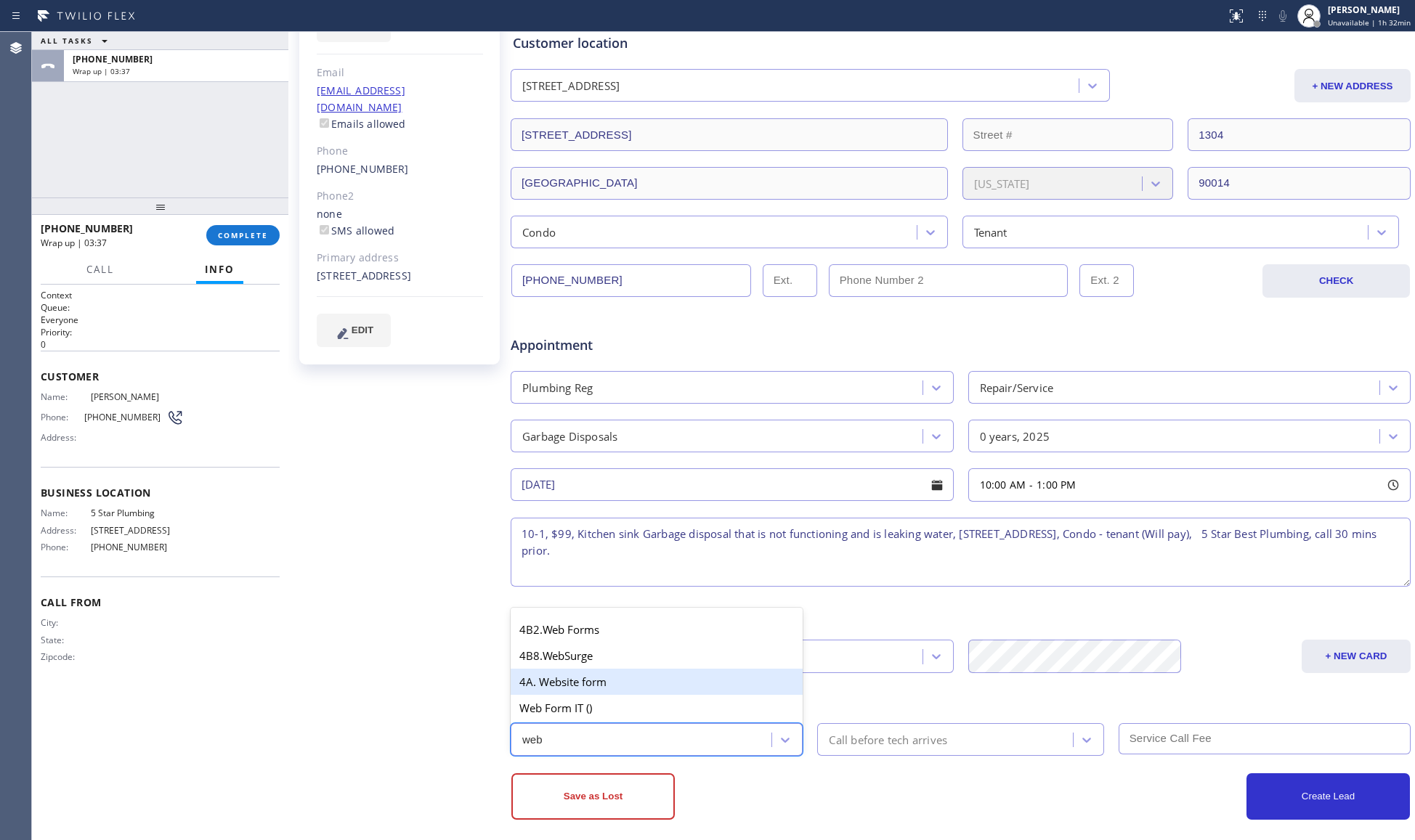
click at [629, 681] on div "4A. Website form" at bounding box center [657, 682] width 292 height 26
click at [870, 745] on div "Call before tech arrives" at bounding box center [888, 739] width 118 height 17
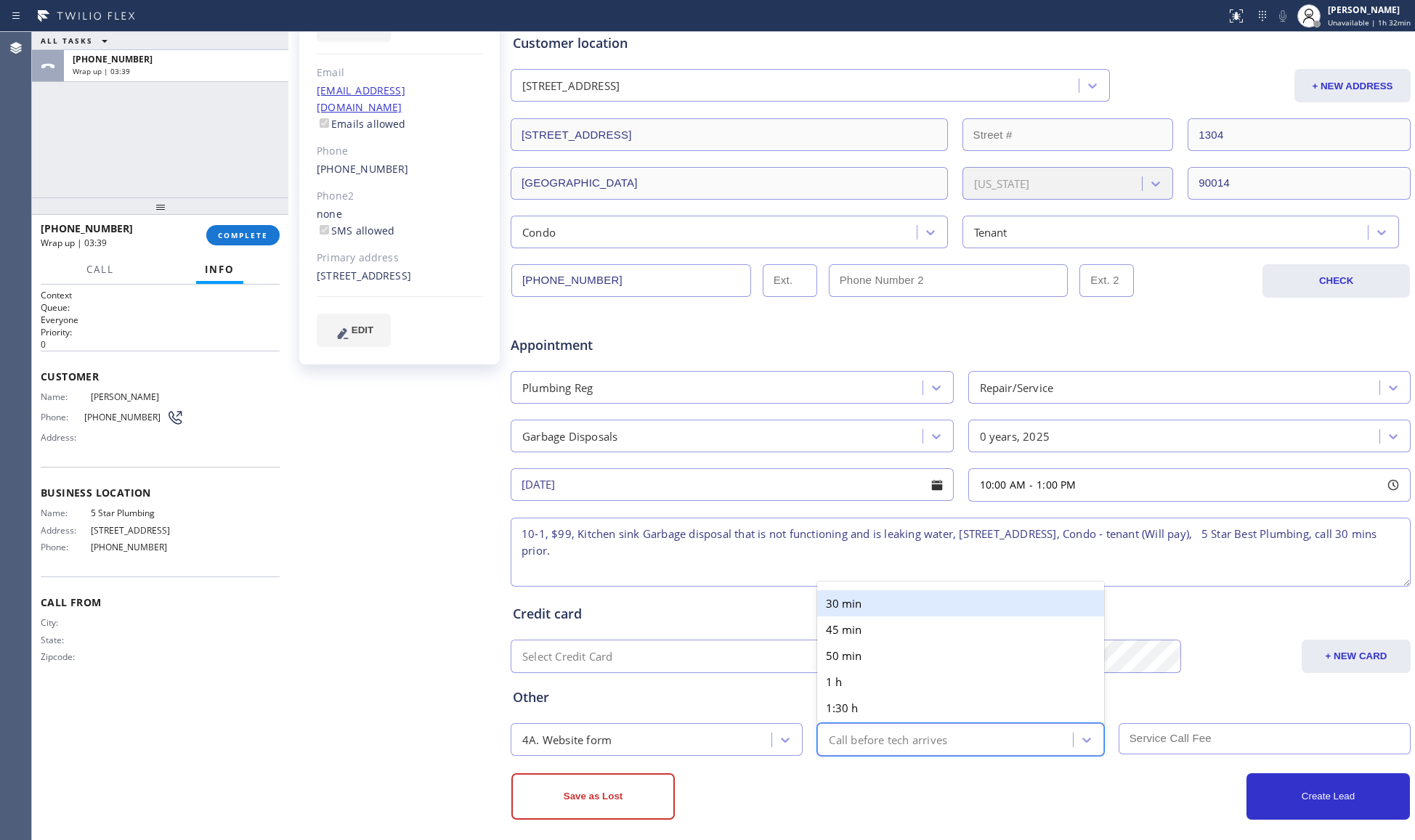
click at [855, 583] on div "30 min 45 min 50 min 1 h 1:30 h 2 h" at bounding box center [960, 666] width 286 height 169
drag, startPoint x: 859, startPoint y: 590, endPoint x: 899, endPoint y: 633, distance: 58.7
click at [860, 591] on div "30 min 45 min 50 min 1 h 1:30 h 2 h" at bounding box center [960, 669] width 286 height 163
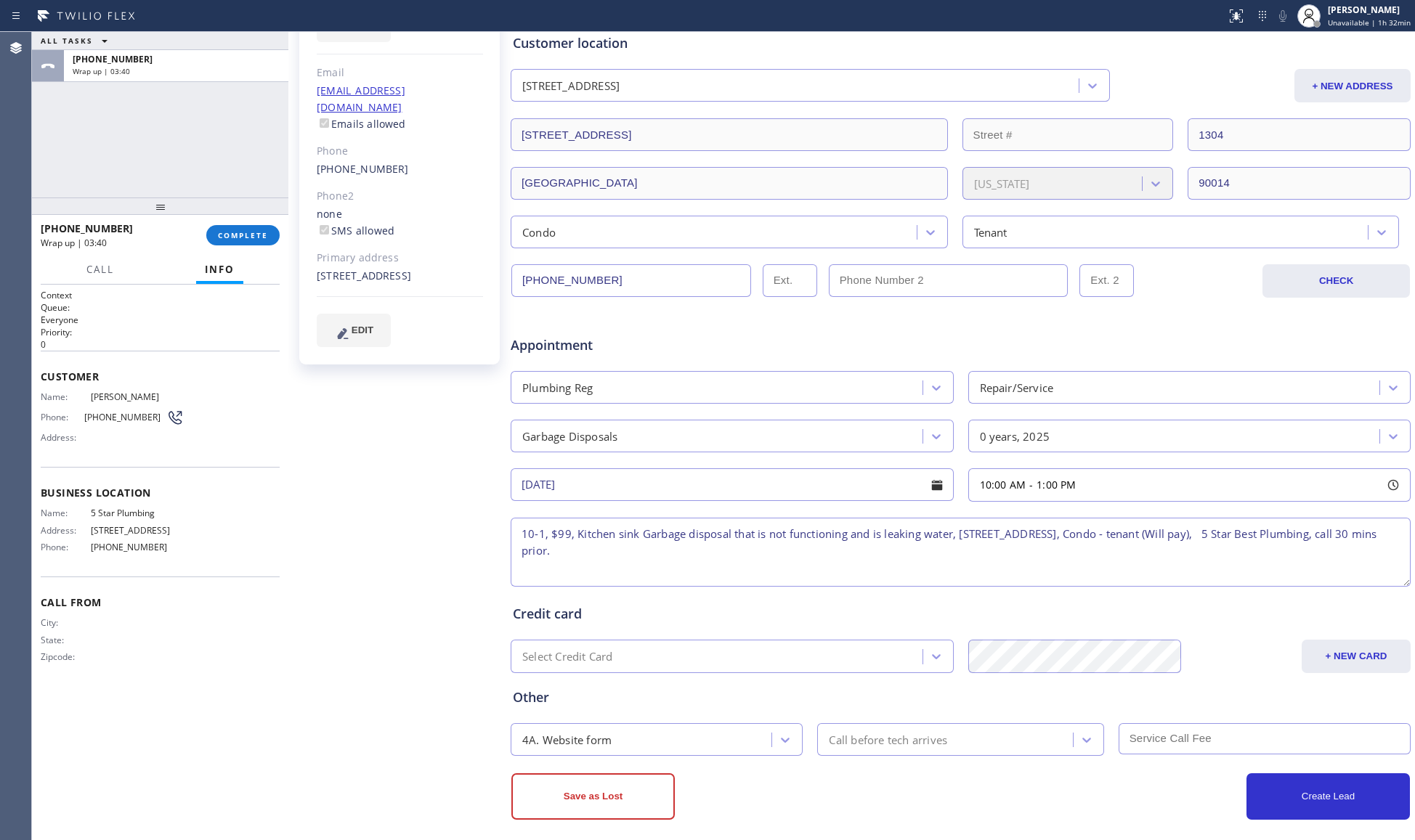
click at [1161, 738] on input "text" at bounding box center [1264, 739] width 292 height 31
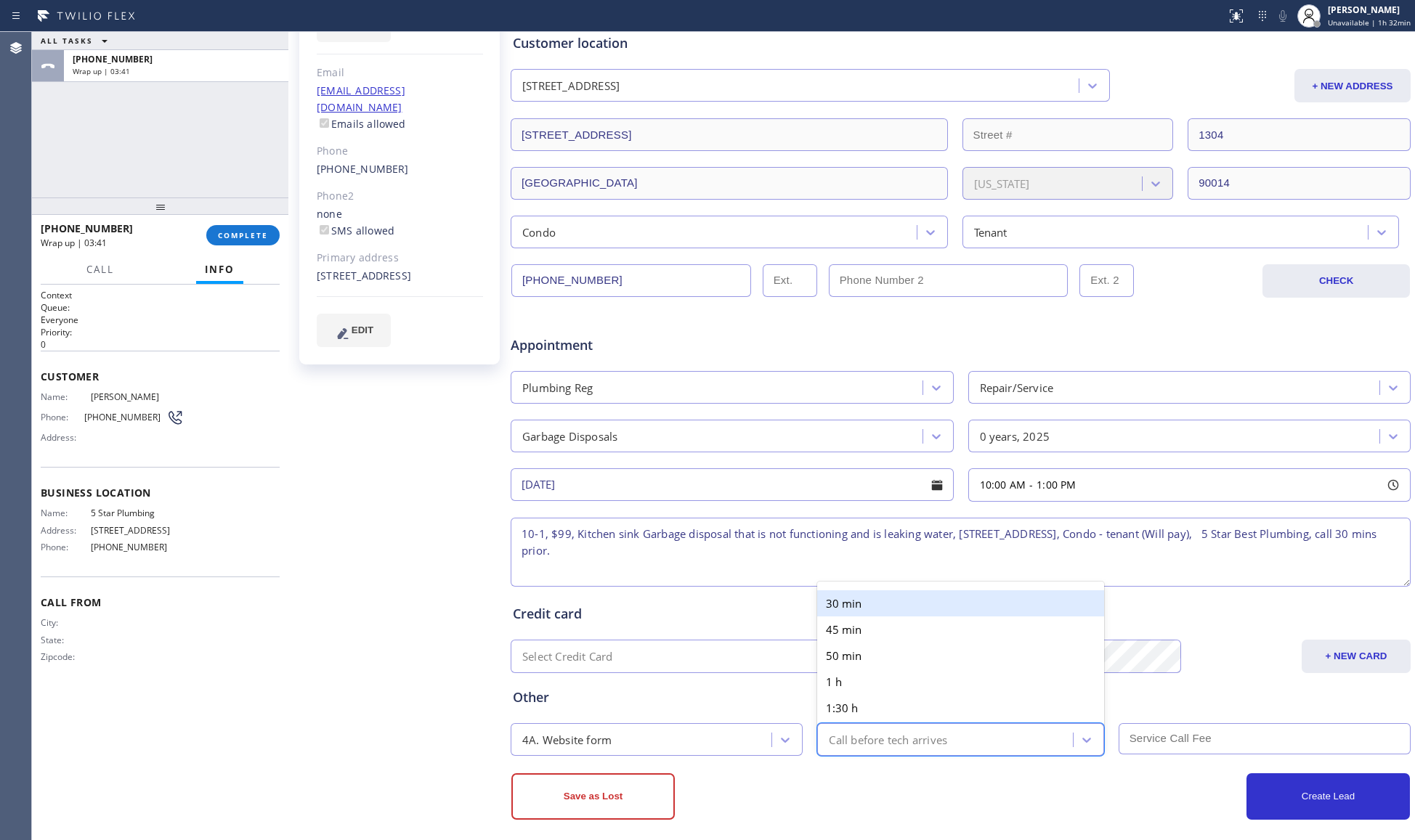
click at [962, 730] on div "Call before tech arrives" at bounding box center [946, 739] width 251 height 26
click at [831, 608] on div "30 min" at bounding box center [960, 603] width 286 height 26
click at [1131, 744] on input "text" at bounding box center [1264, 739] width 292 height 31
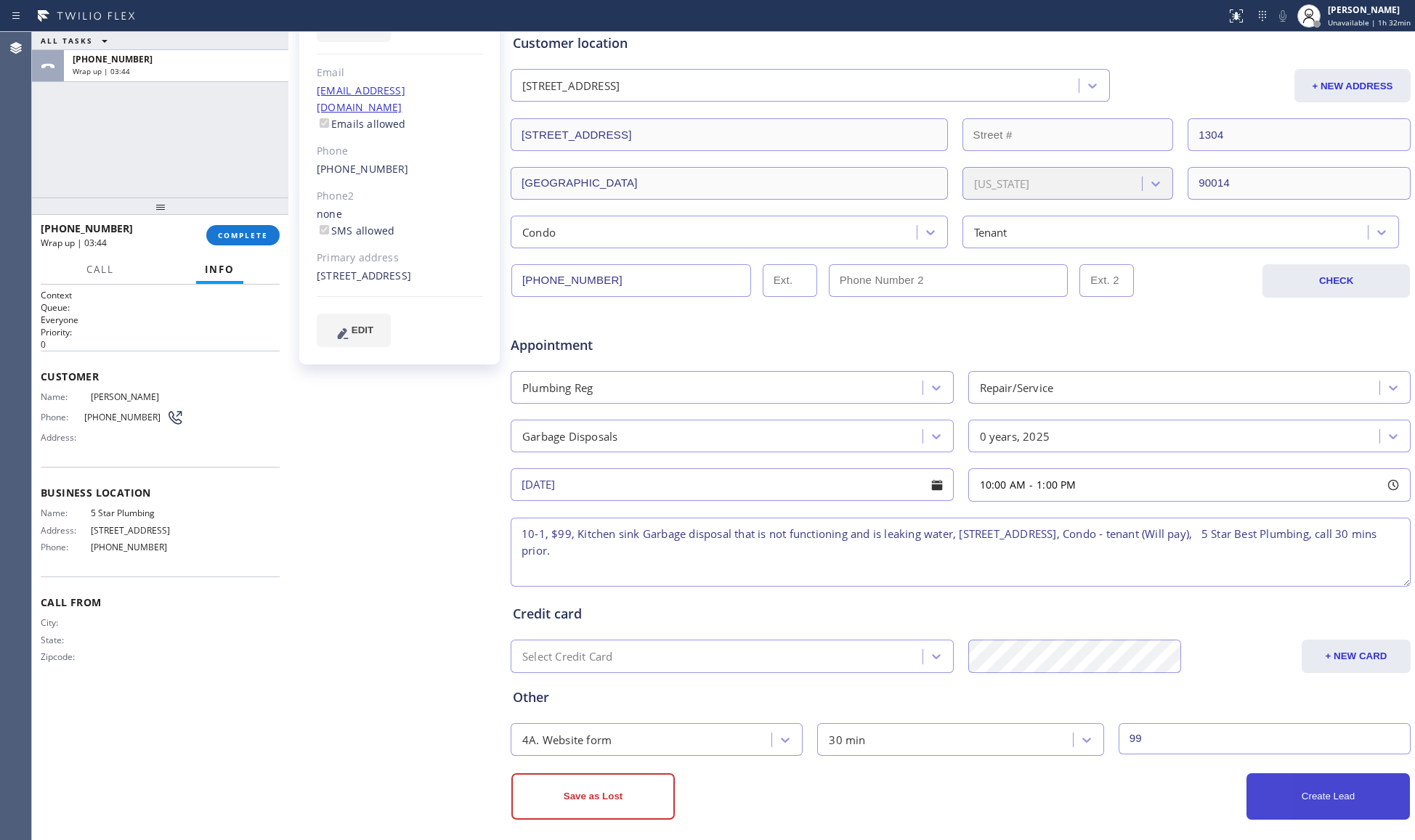
click at [1352, 790] on button "Create Lead" at bounding box center [1327, 796] width 163 height 46
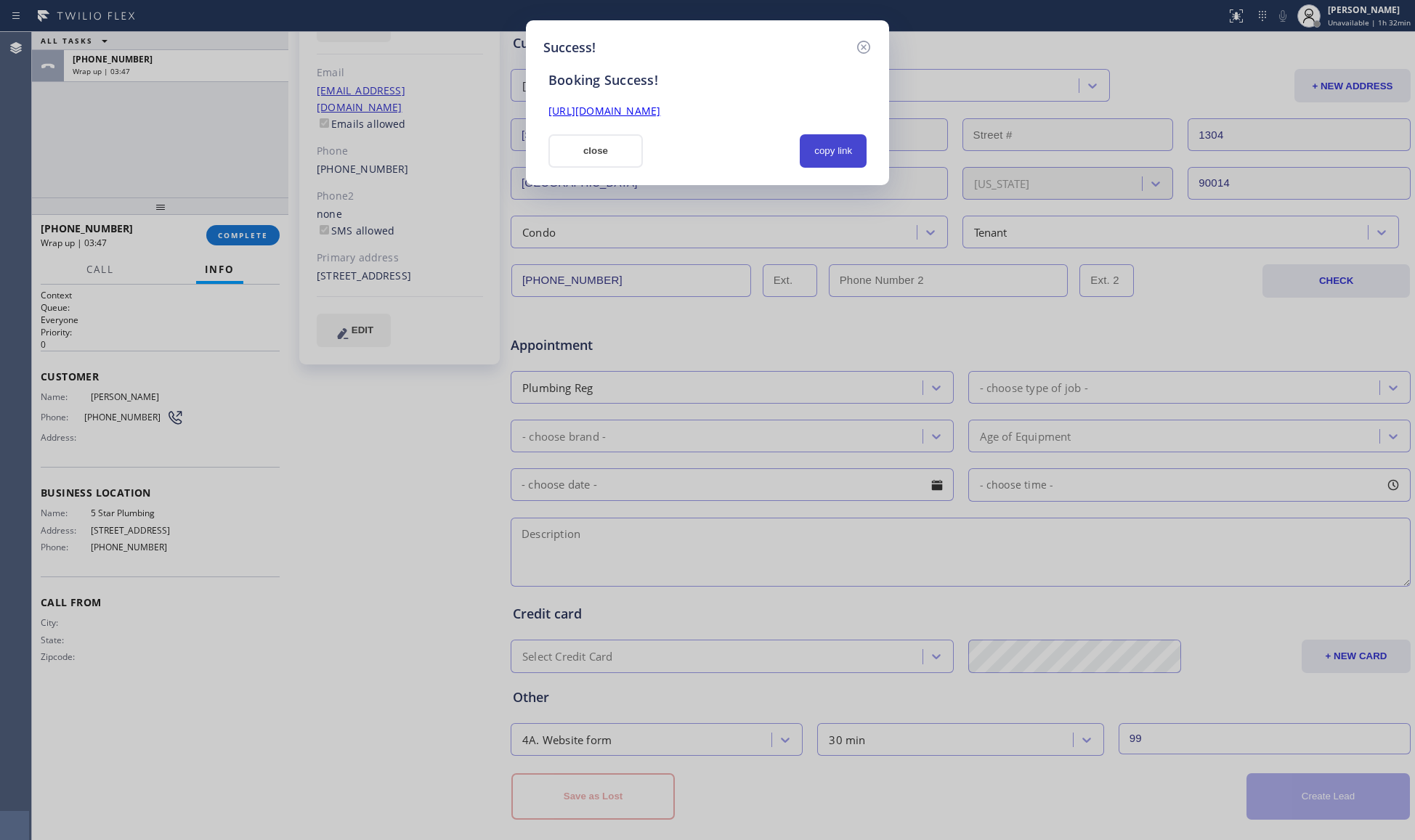
drag, startPoint x: 829, startPoint y: 155, endPoint x: 787, endPoint y: 150, distance: 42.3
click at [829, 152] on button "copy link" at bounding box center [833, 151] width 67 height 33
drag, startPoint x: 603, startPoint y: 150, endPoint x: 530, endPoint y: 161, distance: 73.8
click at [602, 150] on button "close" at bounding box center [595, 151] width 94 height 33
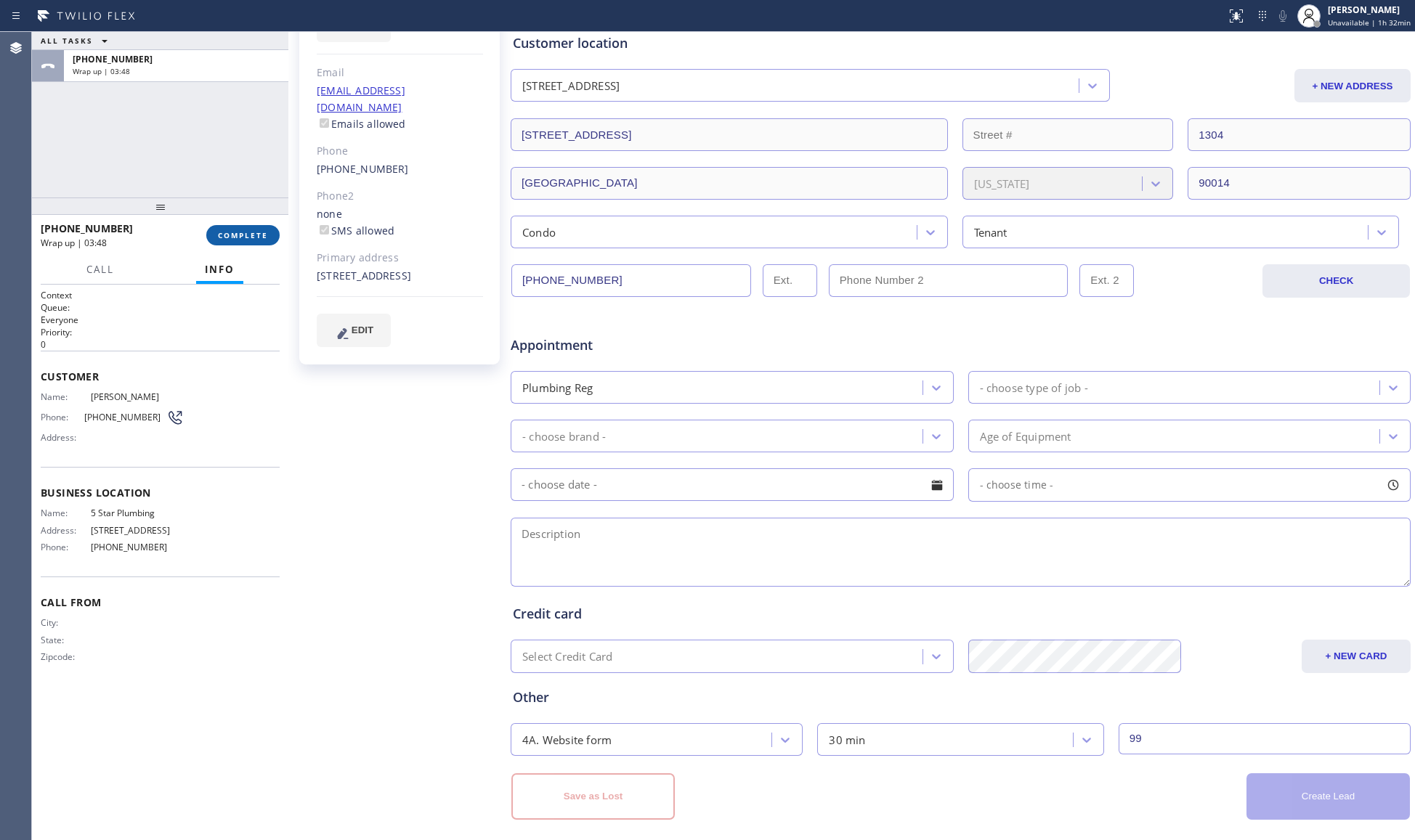
click at [222, 231] on span "COMPLETE" at bounding box center [243, 235] width 51 height 10
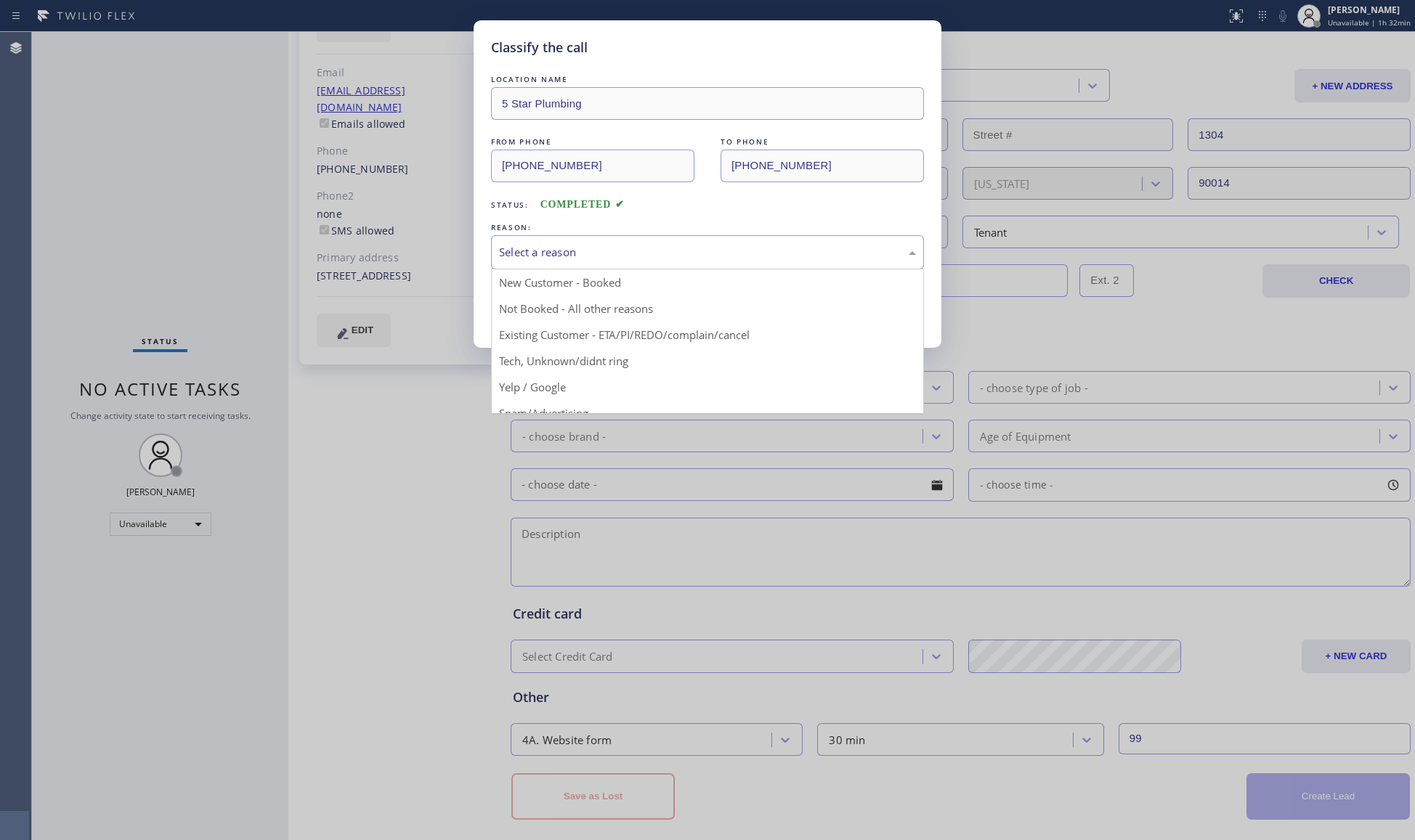
drag, startPoint x: 651, startPoint y: 244, endPoint x: 556, endPoint y: 282, distance: 102.3
click at [648, 245] on div "Select a reason" at bounding box center [707, 252] width 433 height 34
drag, startPoint x: 547, startPoint y: 286, endPoint x: 543, endPoint y: 297, distance: 11.7
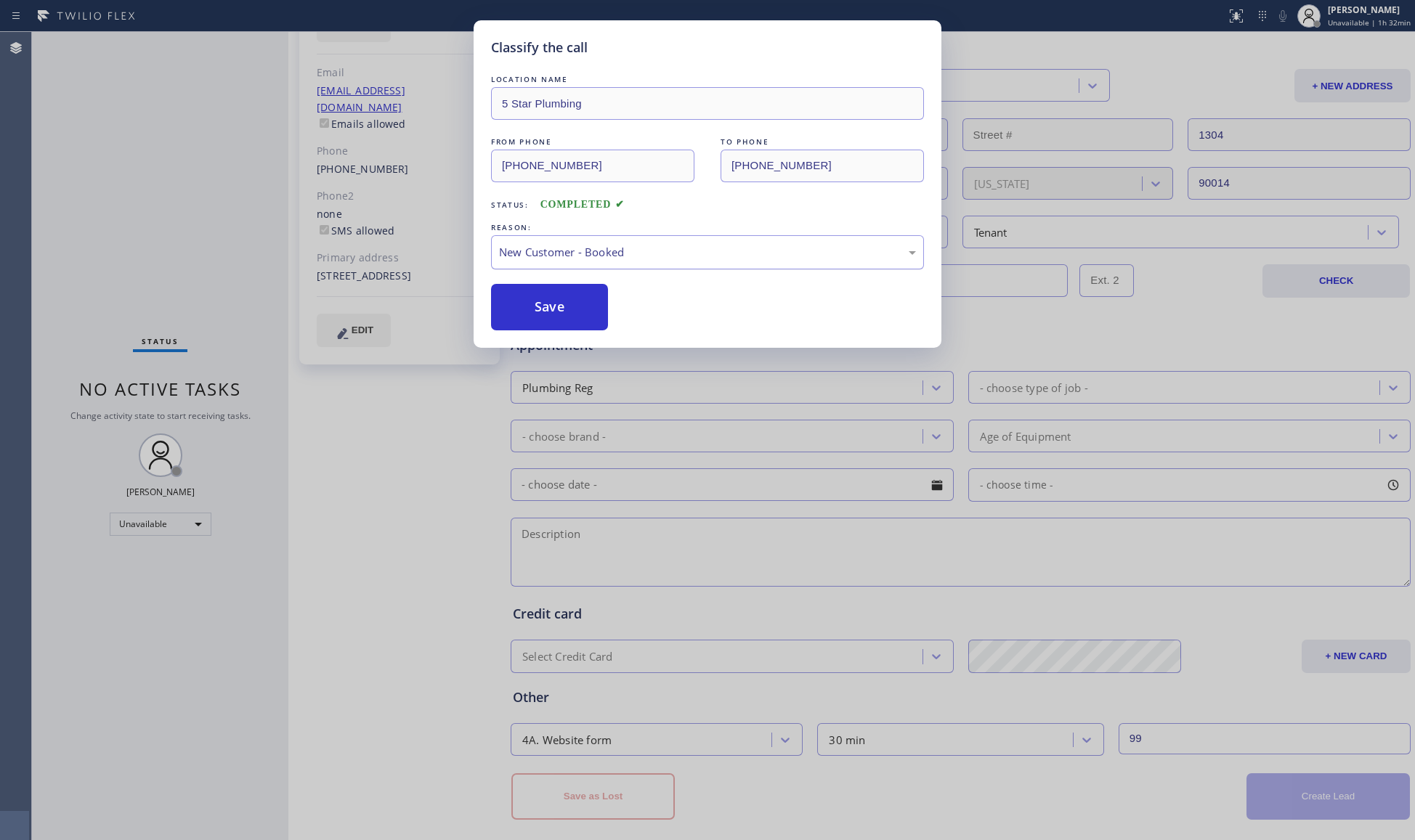
drag, startPoint x: 544, startPoint y: 300, endPoint x: 648, endPoint y: 268, distance: 108.8
click at [549, 300] on button "Save" at bounding box center [549, 307] width 117 height 46
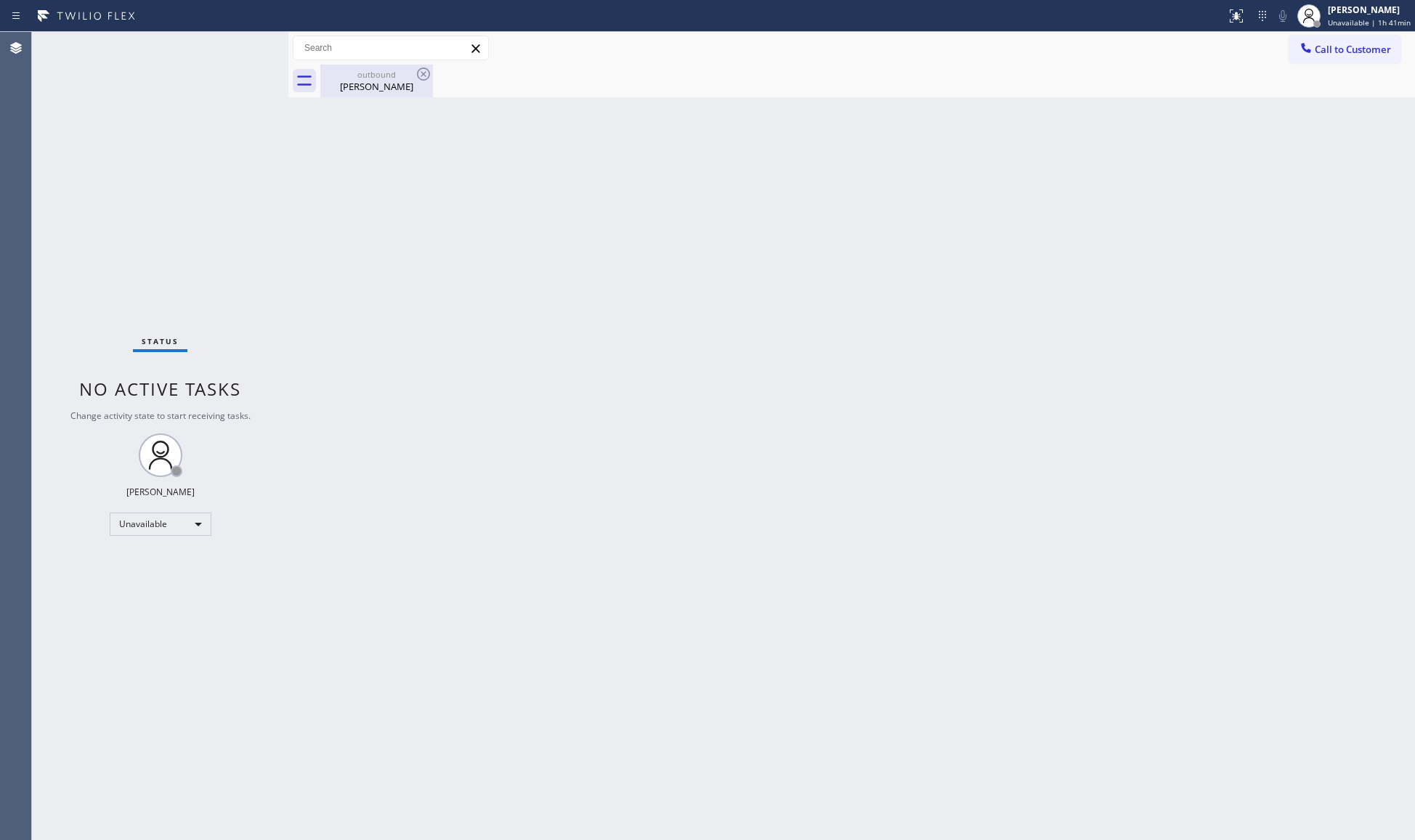
drag, startPoint x: 382, startPoint y: 81, endPoint x: 408, endPoint y: 90, distance: 27.5
click at [383, 81] on div "[PERSON_NAME]" at bounding box center [377, 87] width 109 height 13
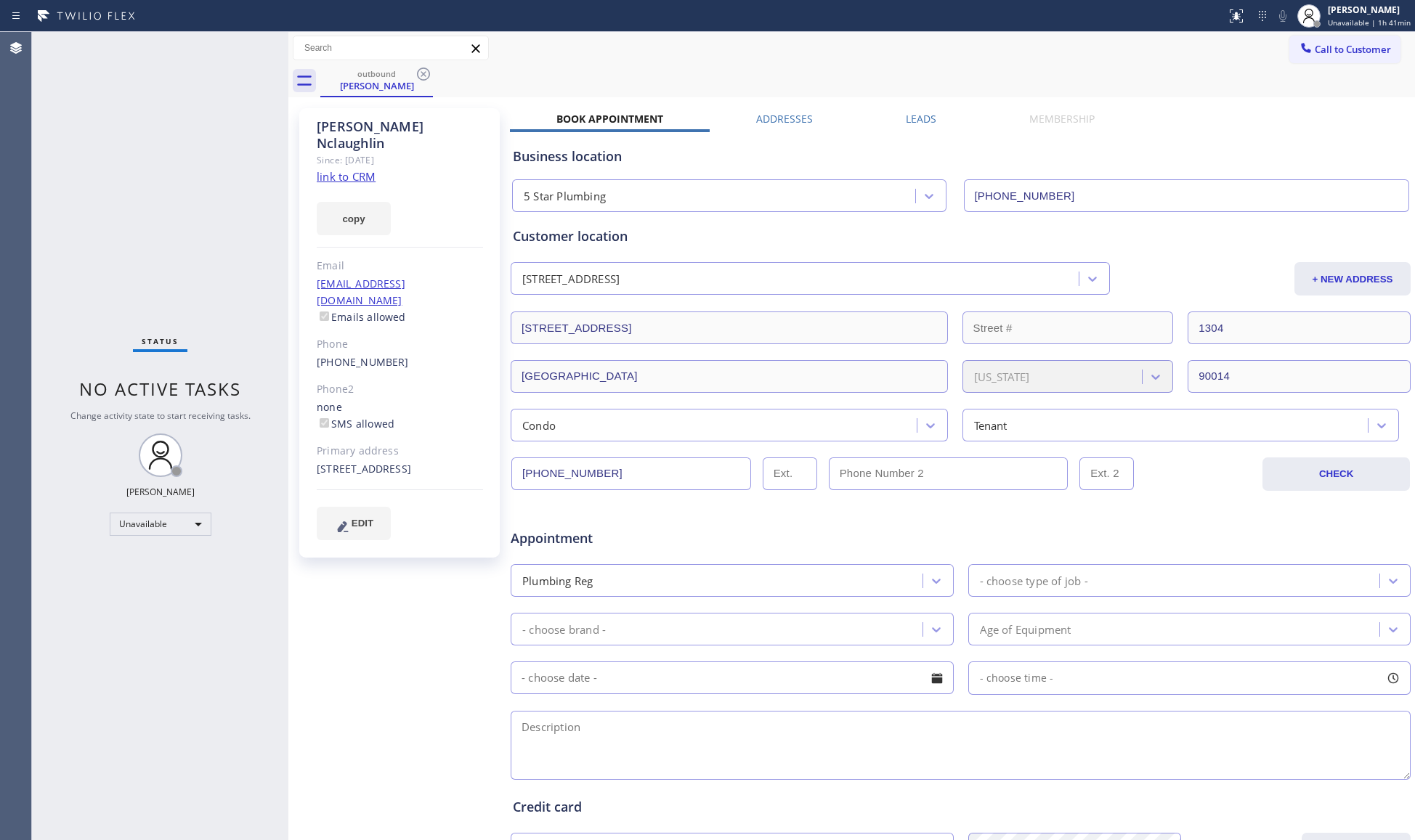
click at [435, 71] on div "outbound [PERSON_NAME]" at bounding box center [868, 80] width 1095 height 32
click at [423, 71] on icon at bounding box center [423, 74] width 17 height 17
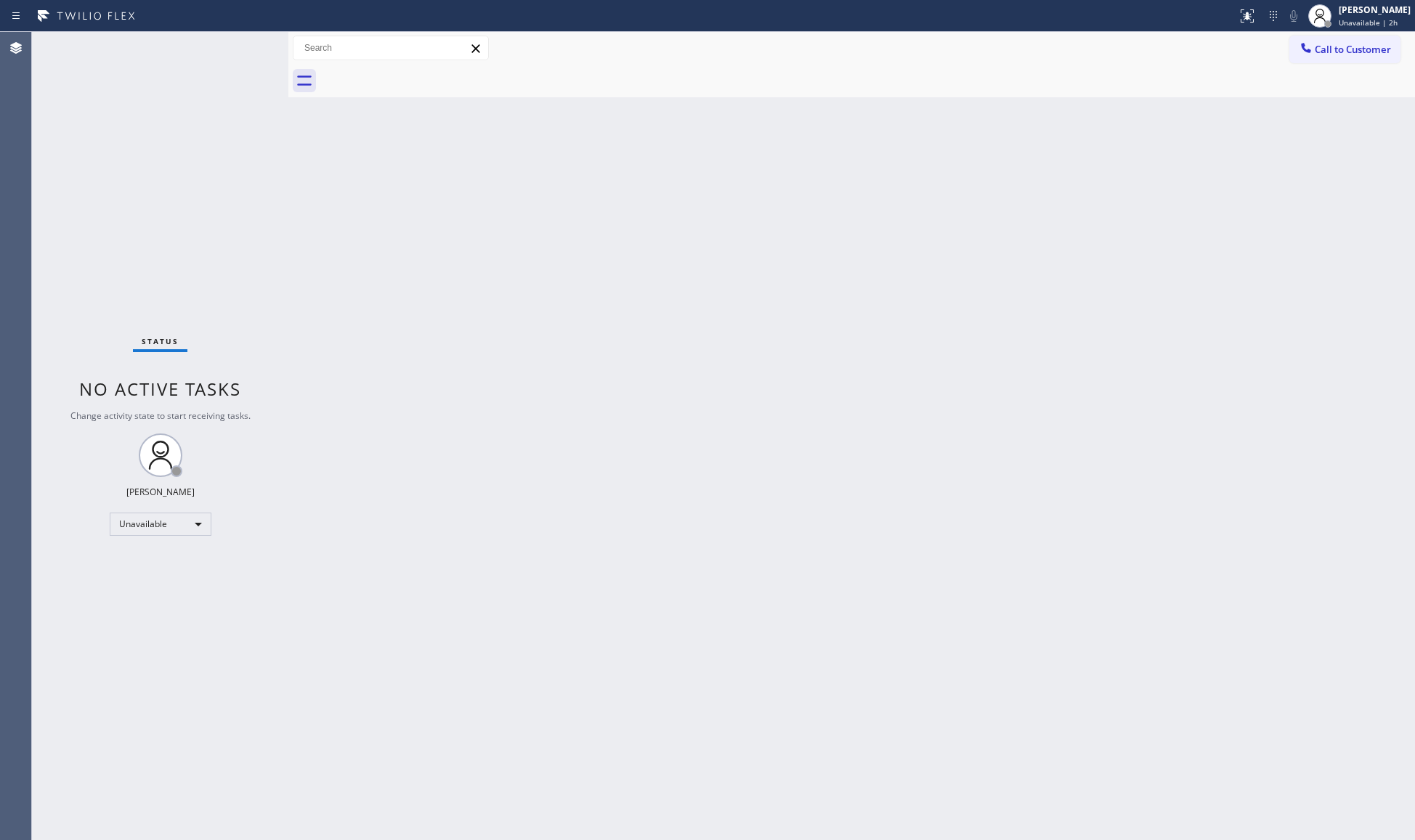
click at [381, 425] on div "Back to Dashboard Change Sender ID Customers Technicians Select a contact Outbo…" at bounding box center [851, 436] width 1127 height 808
click at [1331, 50] on span "Call to Customer" at bounding box center [1353, 50] width 76 height 13
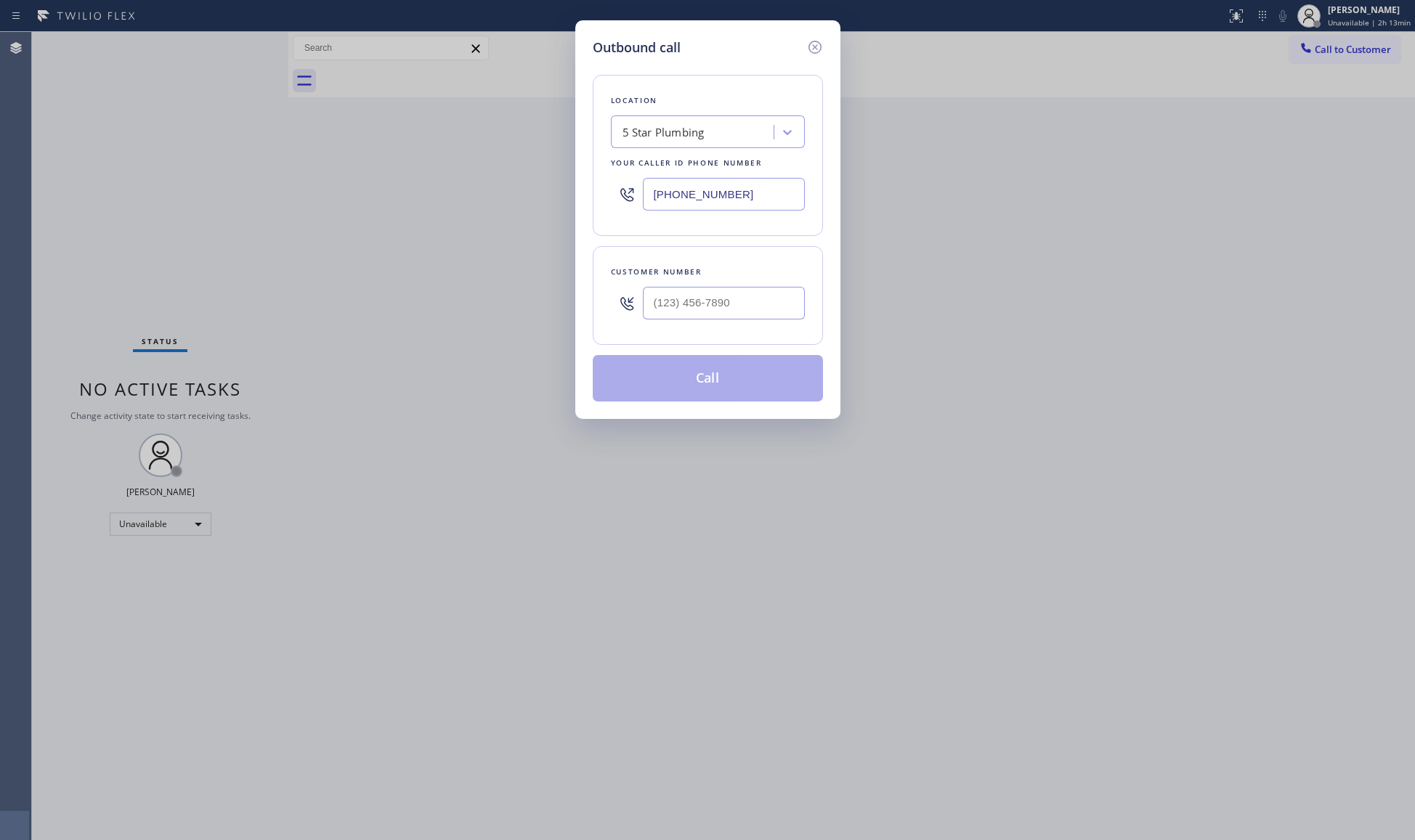
drag, startPoint x: 767, startPoint y: 193, endPoint x: 585, endPoint y: 194, distance: 182.0
click at [585, 193] on div "Outbound call Location 5 Star Plumbing Your caller id phone number [PHONE_NUMBE…" at bounding box center [708, 220] width 265 height 399
drag, startPoint x: 643, startPoint y: 290, endPoint x: 660, endPoint y: 300, distance: 19.7
click at [646, 291] on input "(___) ___-____" at bounding box center [724, 303] width 162 height 32
click at [661, 300] on input "(___) ___-____" at bounding box center [724, 303] width 162 height 32
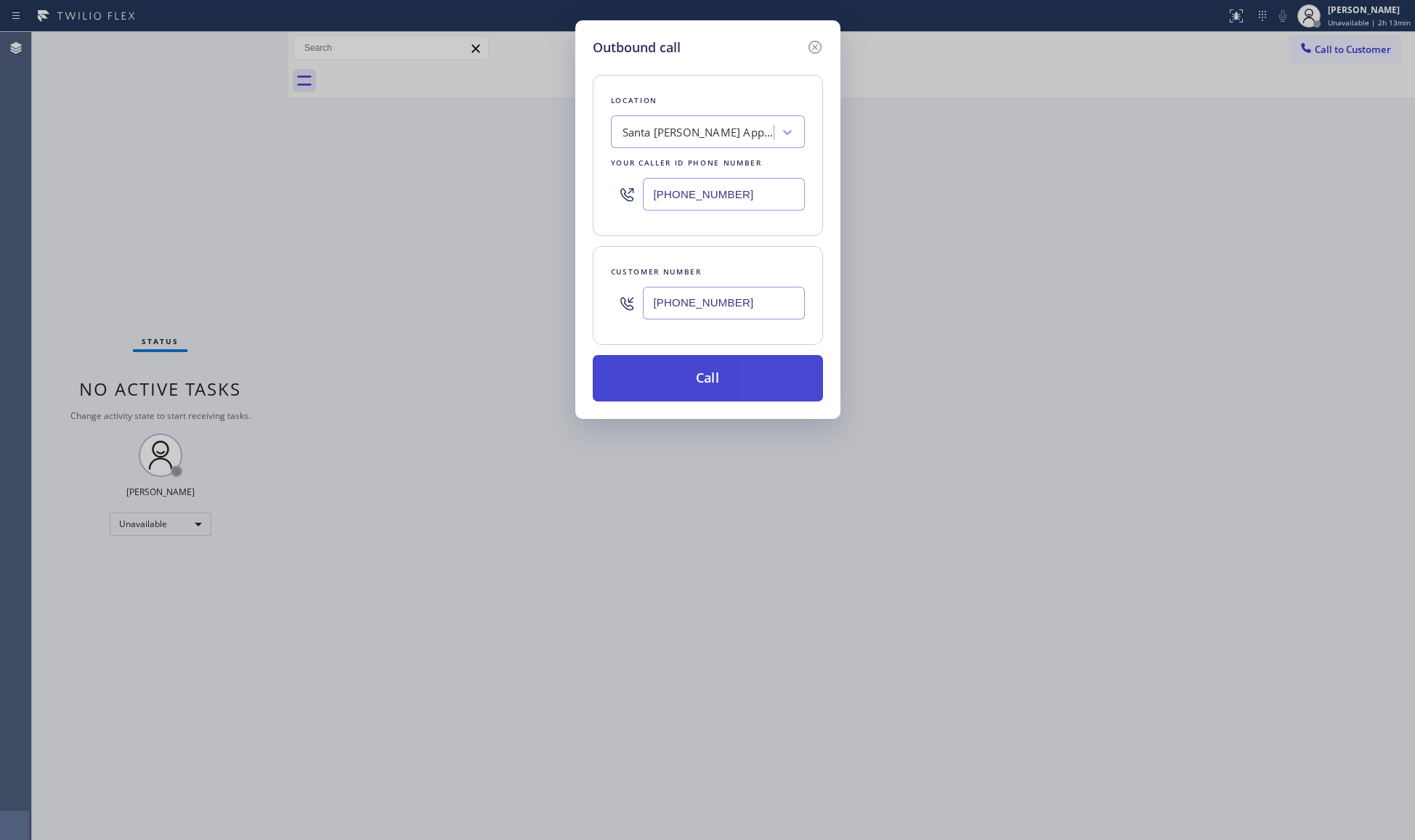
click at [705, 387] on button "Call" at bounding box center [708, 378] width 230 height 46
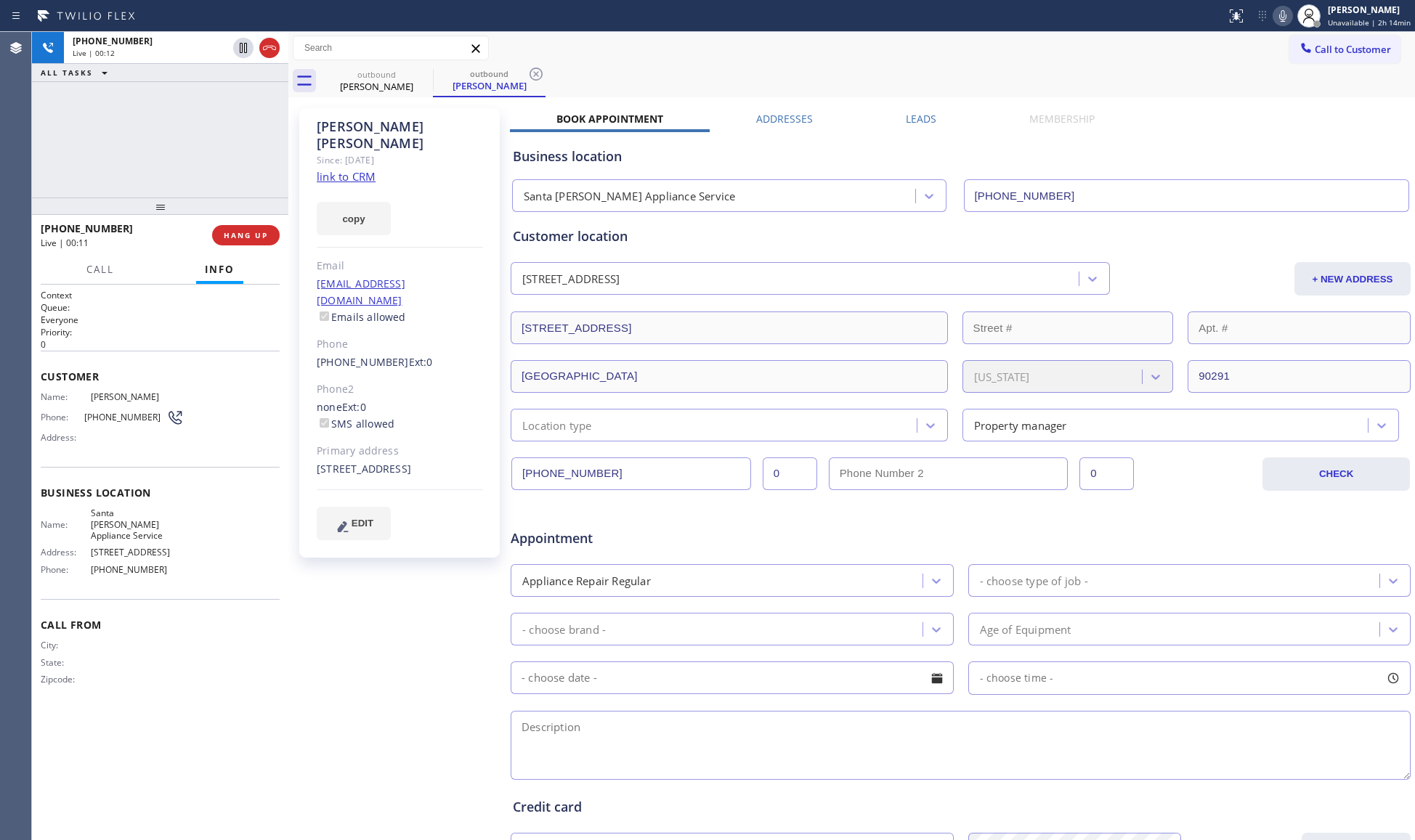
click at [1287, 16] on icon at bounding box center [1283, 16] width 7 height 12
click at [350, 202] on button "copy" at bounding box center [353, 218] width 74 height 33
click at [1006, 68] on div "outbound [PERSON_NAME] outbound [PERSON_NAME]" at bounding box center [868, 80] width 1095 height 32
click at [537, 68] on icon at bounding box center [537, 74] width 13 height 13
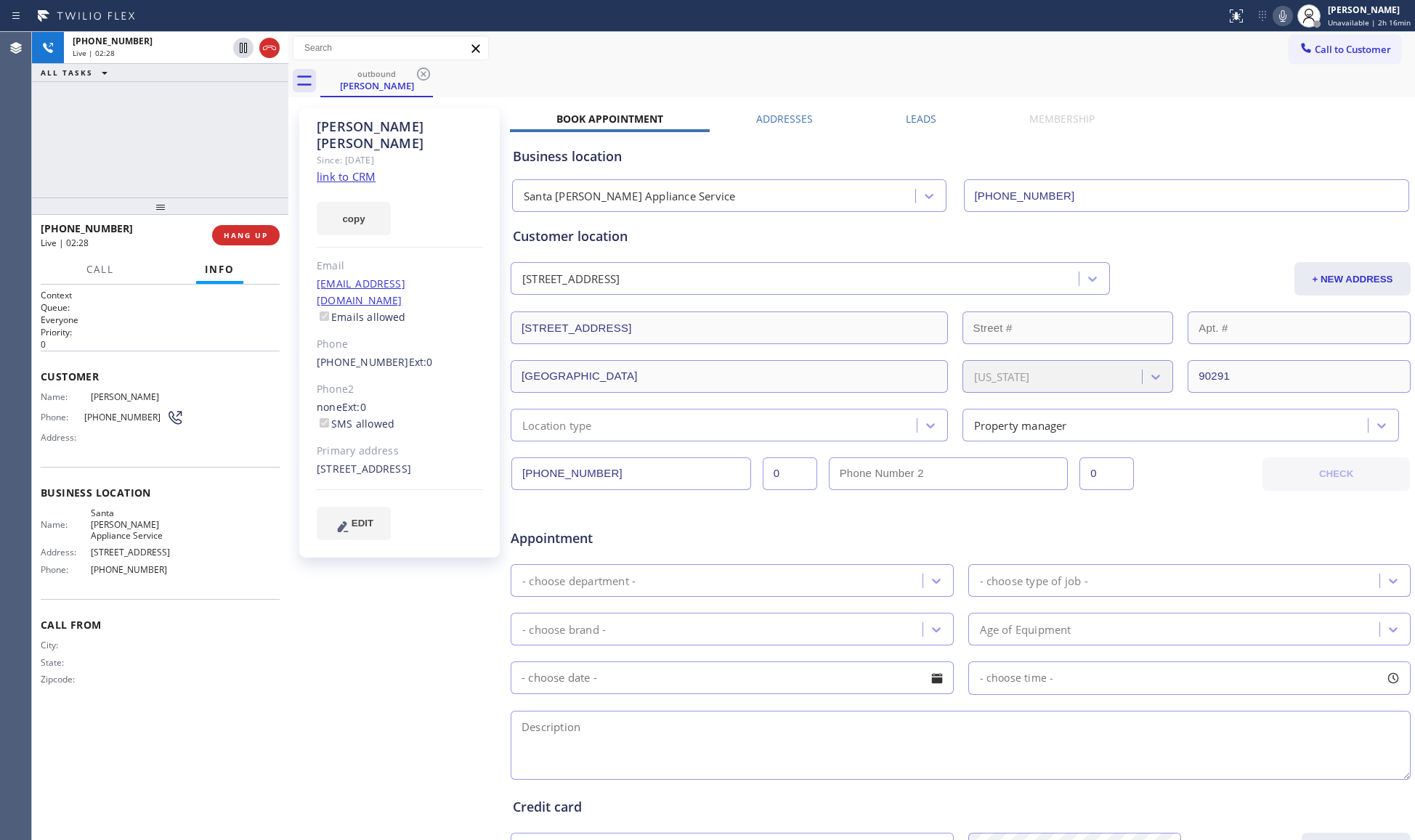
click at [562, 74] on div "outbound [PERSON_NAME]" at bounding box center [868, 80] width 1095 height 32
click at [1000, 102] on div "[PERSON_NAME] Since: [DATE] link to CRM copy Email [EMAIL_ADDRESS][DOMAIN_NAME]…" at bounding box center [852, 571] width 1119 height 941
click at [943, 76] on div "outbound [PERSON_NAME]" at bounding box center [868, 80] width 1095 height 32
click at [1283, 12] on icon at bounding box center [1283, 16] width 17 height 17
click at [1183, 70] on div "outbound [PERSON_NAME]" at bounding box center [868, 80] width 1095 height 32
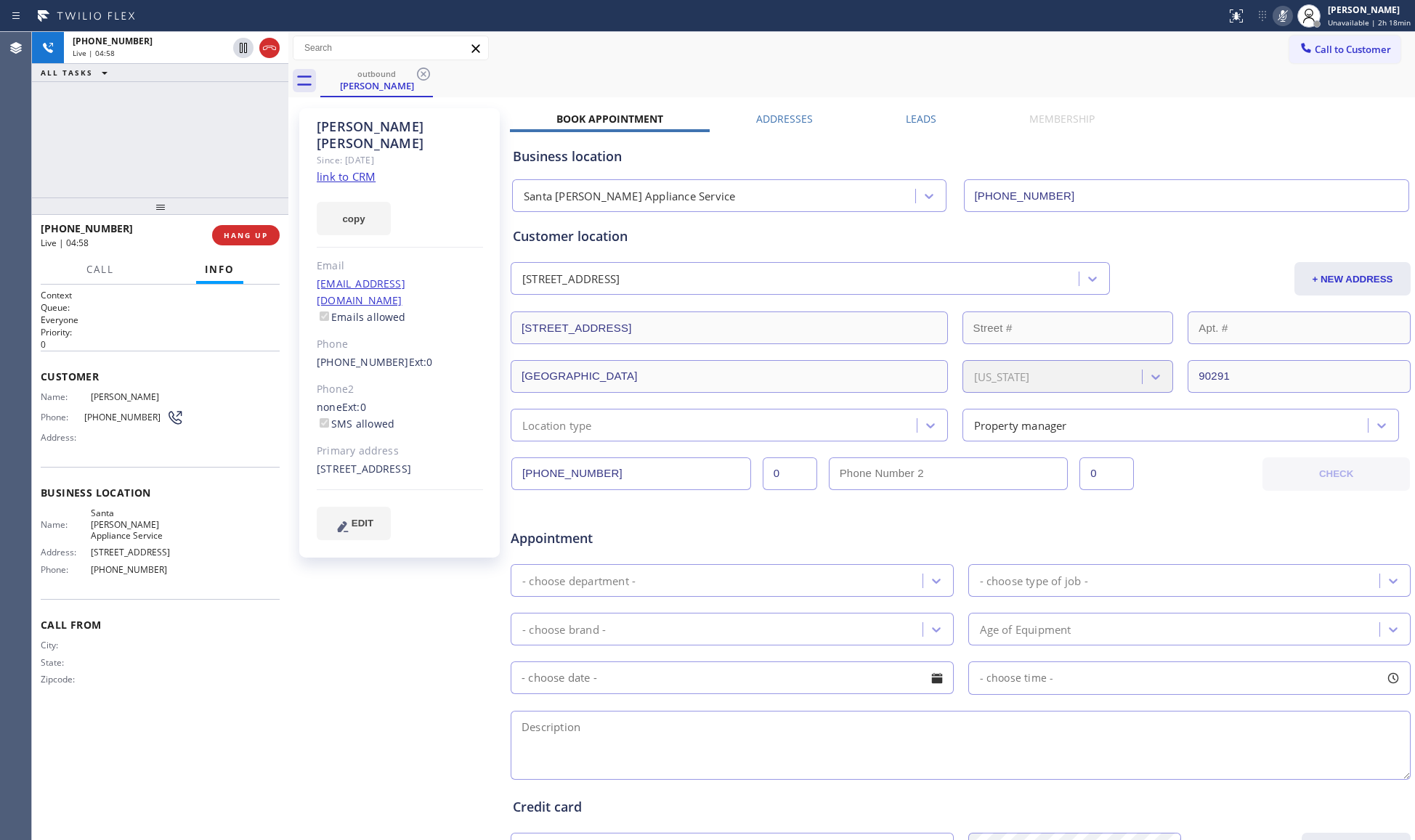
click at [239, 114] on div "[PHONE_NUMBER] Live | 04:58 ALL TASKS ALL TASKS ACTIVE TASKS TASKS IN WRAP UP" at bounding box center [161, 115] width 257 height 166
click at [244, 223] on div "[PHONE_NUMBER] Live | 05:01 HANG UP" at bounding box center [160, 235] width 239 height 38
click at [246, 233] on span "HANG UP" at bounding box center [246, 235] width 45 height 10
click at [256, 228] on button "COMPLETE" at bounding box center [243, 235] width 74 height 21
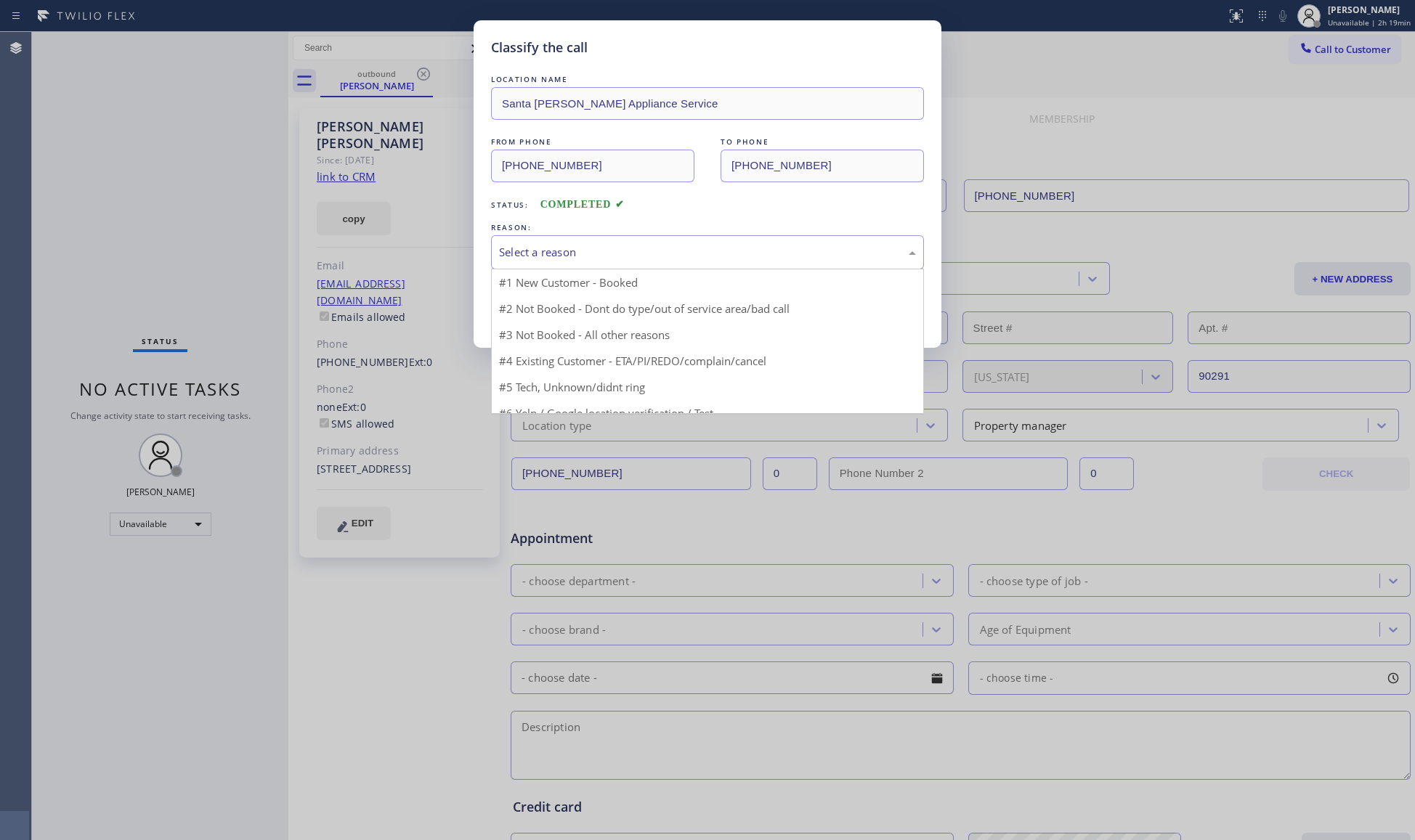
click at [539, 245] on div "Select a reason" at bounding box center [708, 252] width 417 height 17
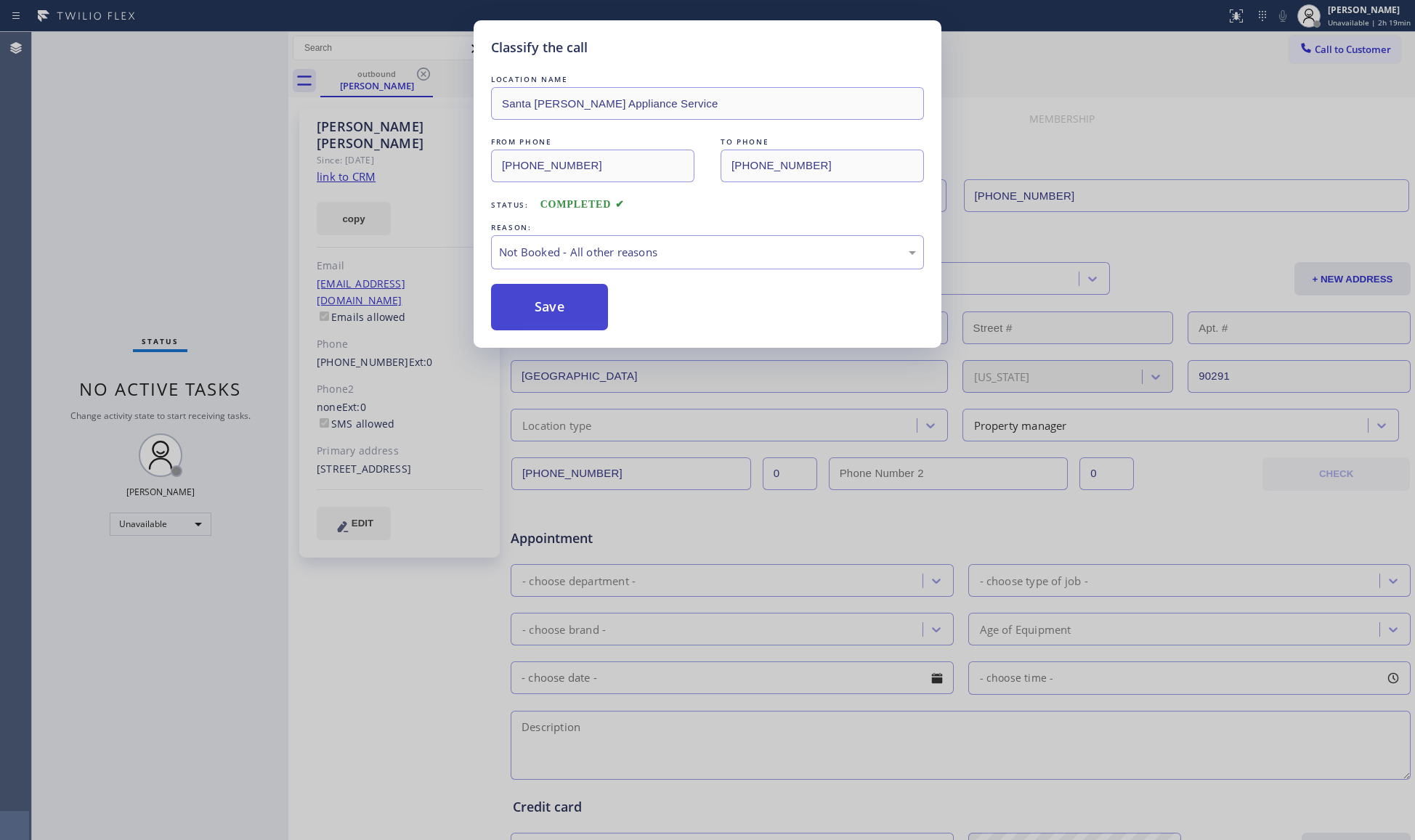
click at [523, 306] on button "Save" at bounding box center [549, 307] width 117 height 46
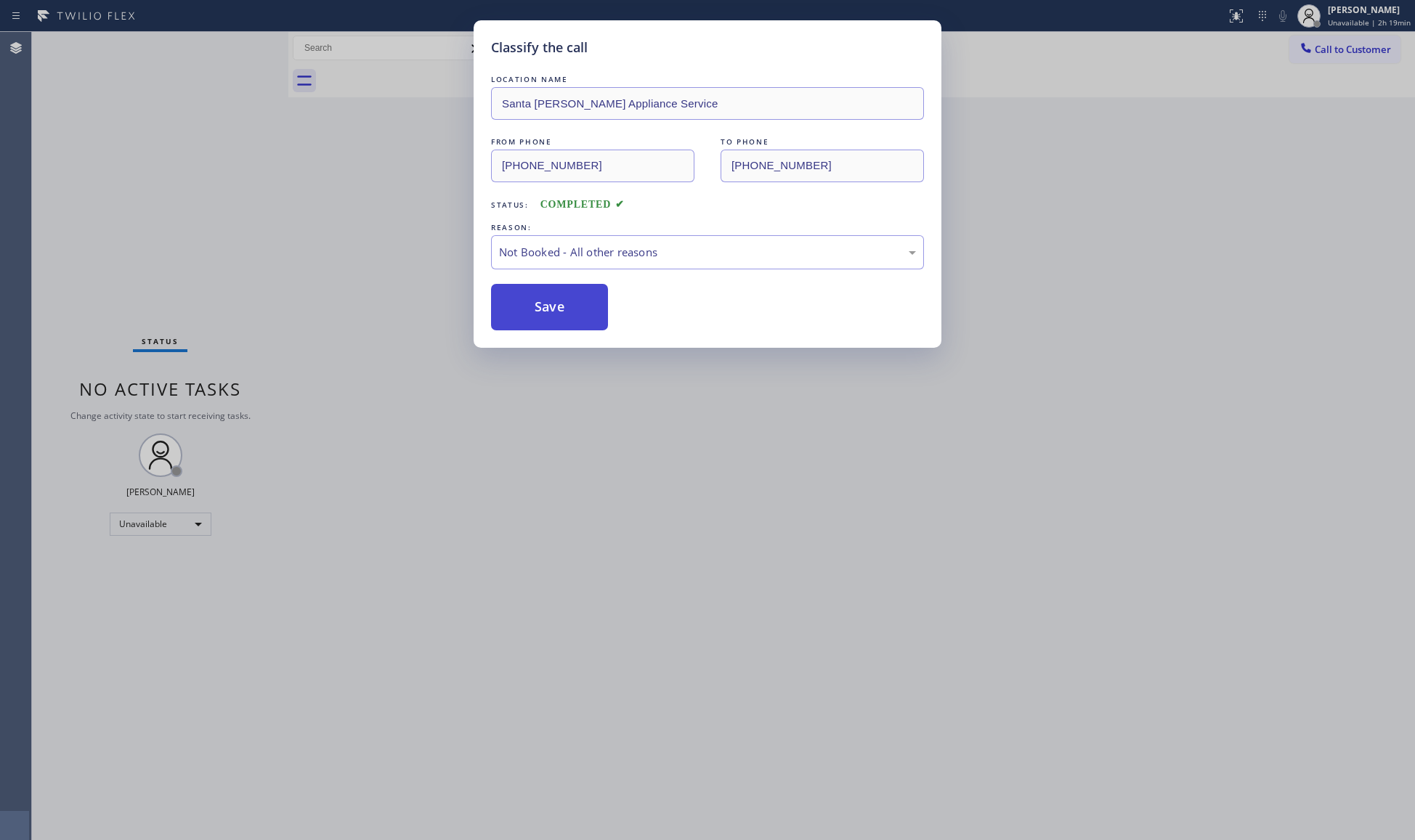
click at [524, 306] on button "Save" at bounding box center [549, 307] width 117 height 46
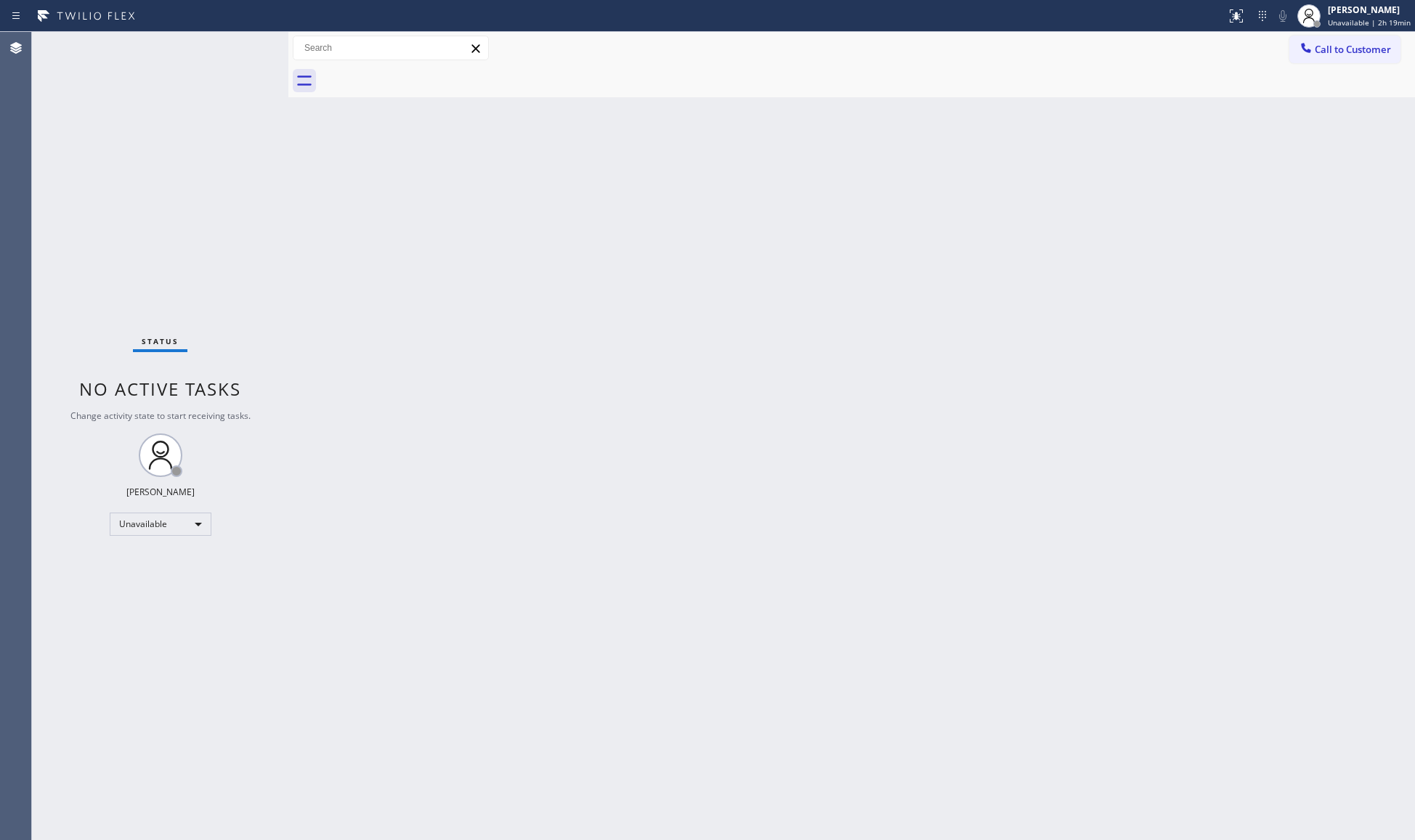
click at [887, 257] on div "Back to Dashboard Change Sender ID Customers Technicians Select a contact Outbo…" at bounding box center [851, 436] width 1127 height 808
click at [831, 218] on div "Back to Dashboard Change Sender ID Customers Technicians Select a contact Outbo…" at bounding box center [851, 436] width 1127 height 808
click at [1296, 58] on button "Call to Customer" at bounding box center [1345, 49] width 111 height 27
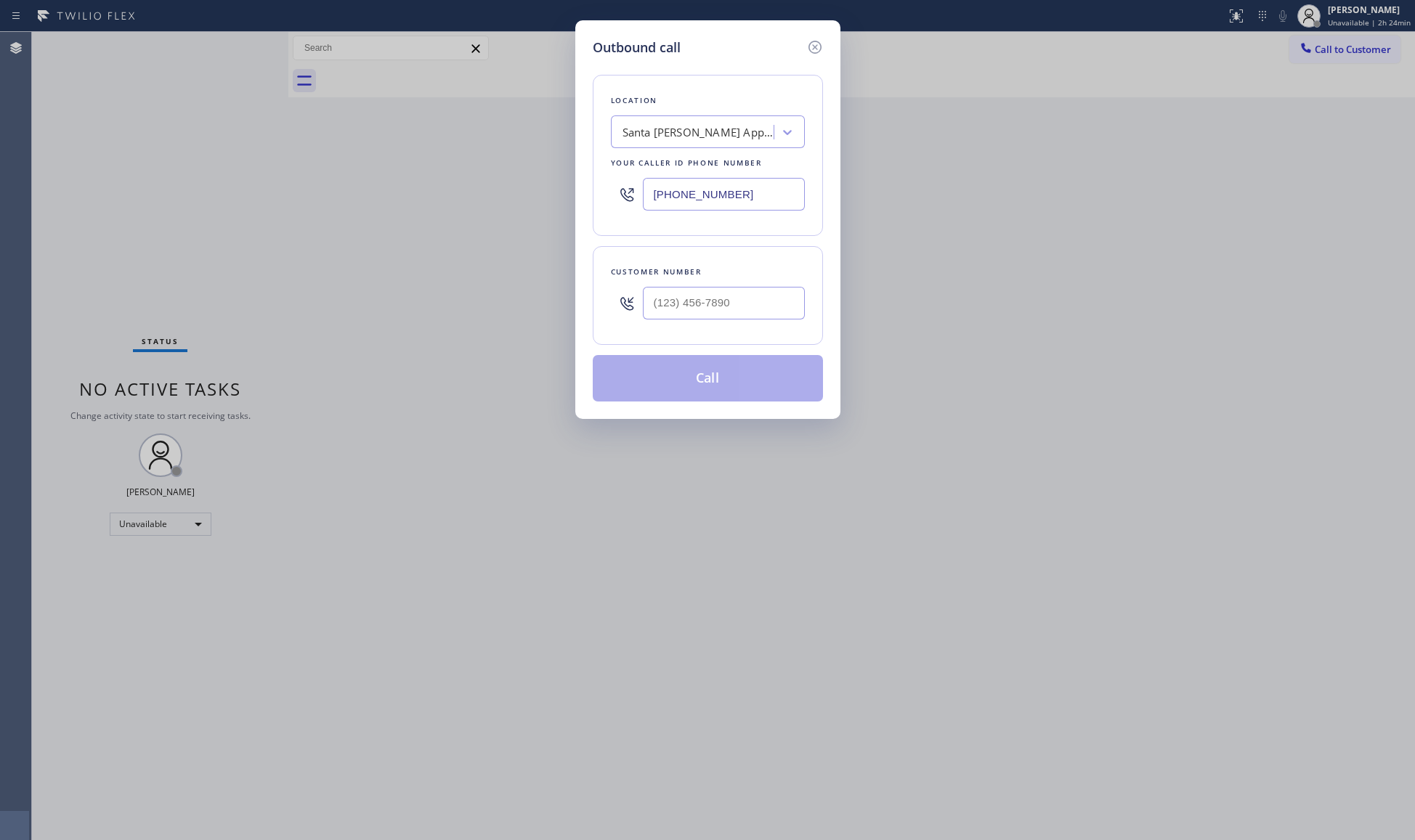
drag, startPoint x: 766, startPoint y: 201, endPoint x: 610, endPoint y: 207, distance: 156.1
click at [605, 202] on div "Location [GEOGRAPHIC_DATA][PERSON_NAME] Appliance Service Your caller id phone …" at bounding box center [708, 155] width 230 height 161
click at [671, 310] on input "(___) ___-____" at bounding box center [724, 303] width 162 height 32
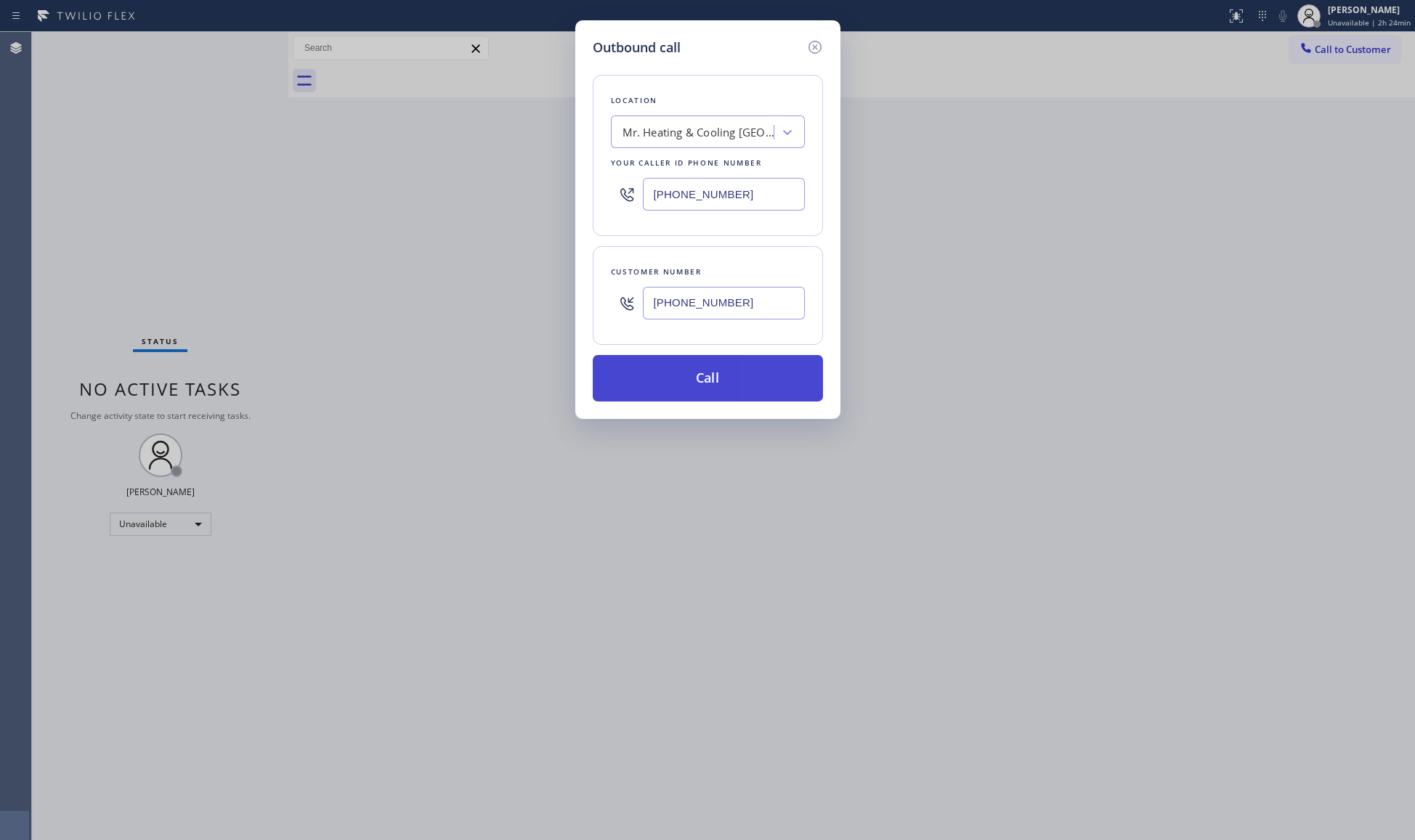
click at [710, 381] on button "Call" at bounding box center [708, 378] width 230 height 46
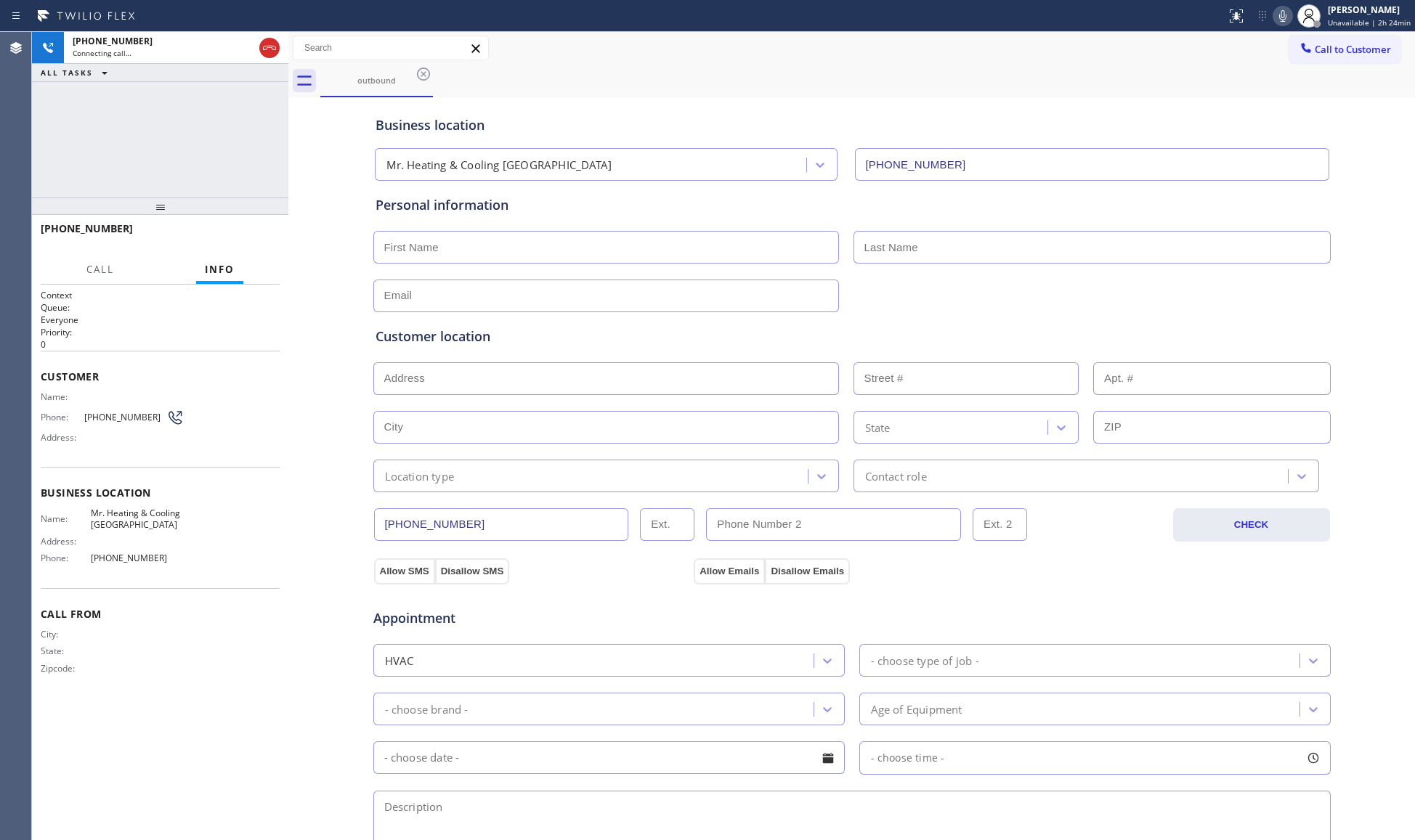
drag, startPoint x: 873, startPoint y: 91, endPoint x: 738, endPoint y: 82, distance: 135.3
click at [873, 90] on div "outbound" at bounding box center [868, 80] width 1095 height 32
click at [245, 239] on span "HANG UP" at bounding box center [246, 235] width 45 height 10
click at [251, 236] on span "HANG UP" at bounding box center [246, 235] width 45 height 10
click at [238, 233] on span "COMPLETE" at bounding box center [243, 235] width 51 height 10
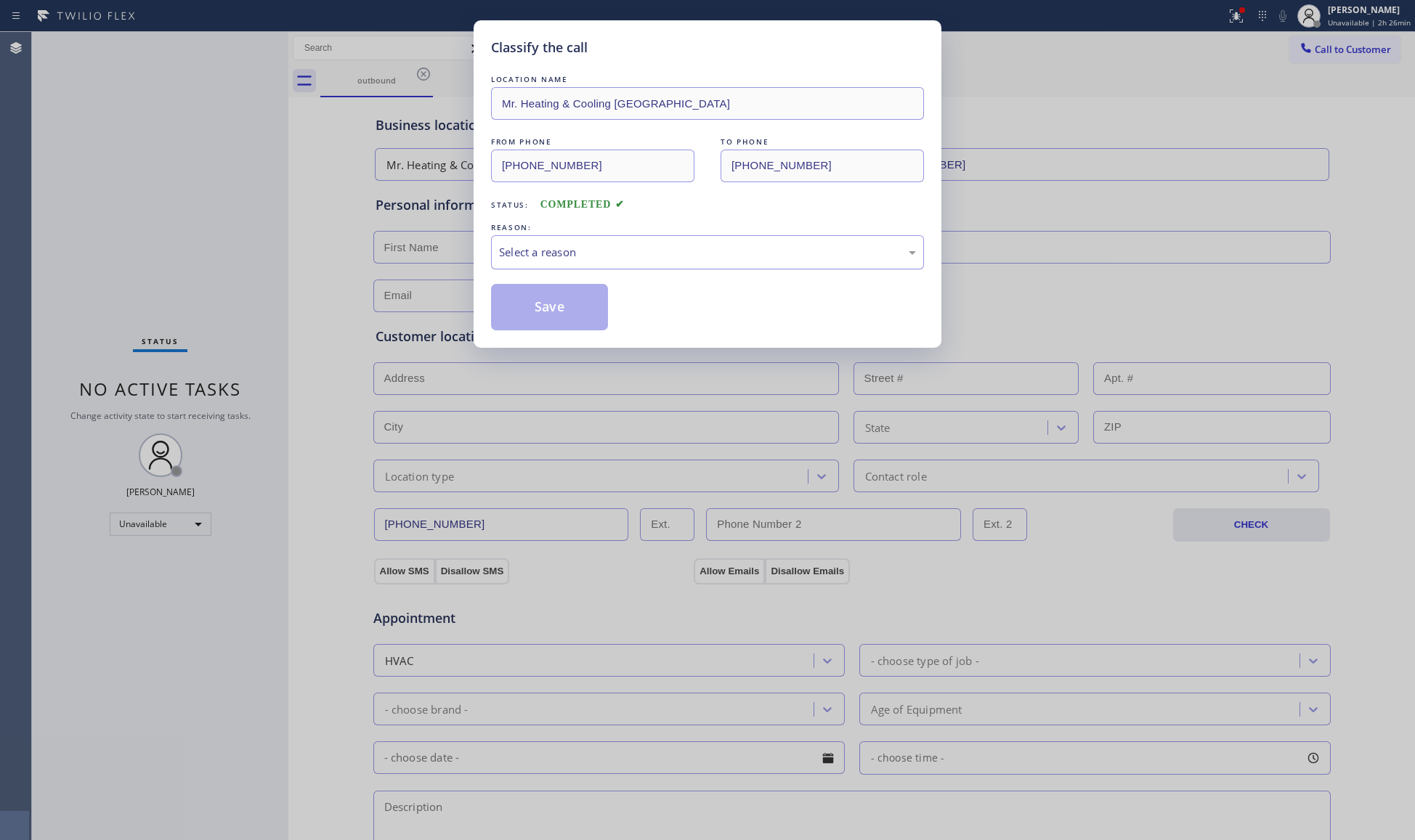
drag, startPoint x: 715, startPoint y: 229, endPoint x: 701, endPoint y: 246, distance: 22.0
click at [715, 231] on div "REASON:" at bounding box center [707, 228] width 433 height 15
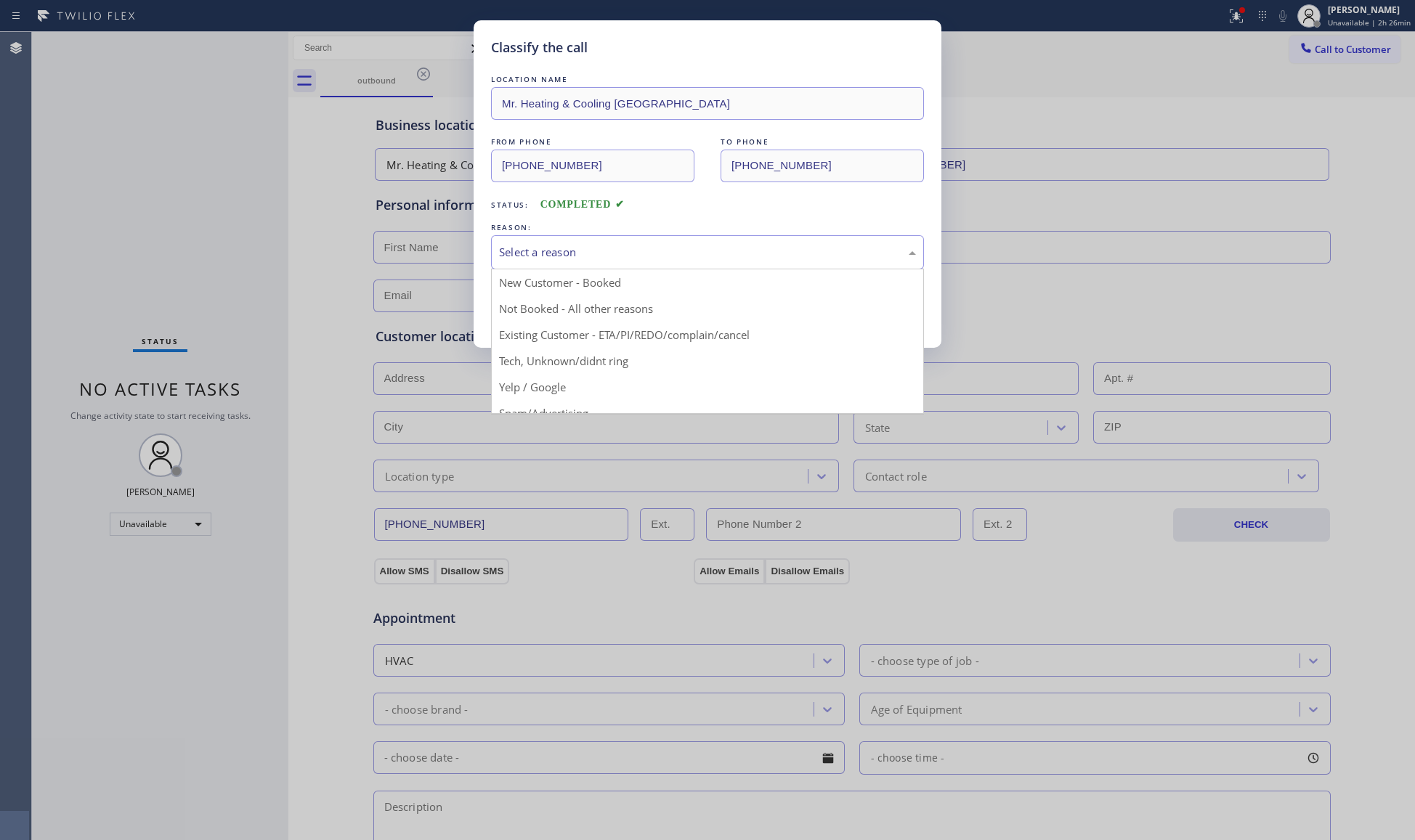
click at [701, 246] on div "Select a reason" at bounding box center [708, 252] width 417 height 17
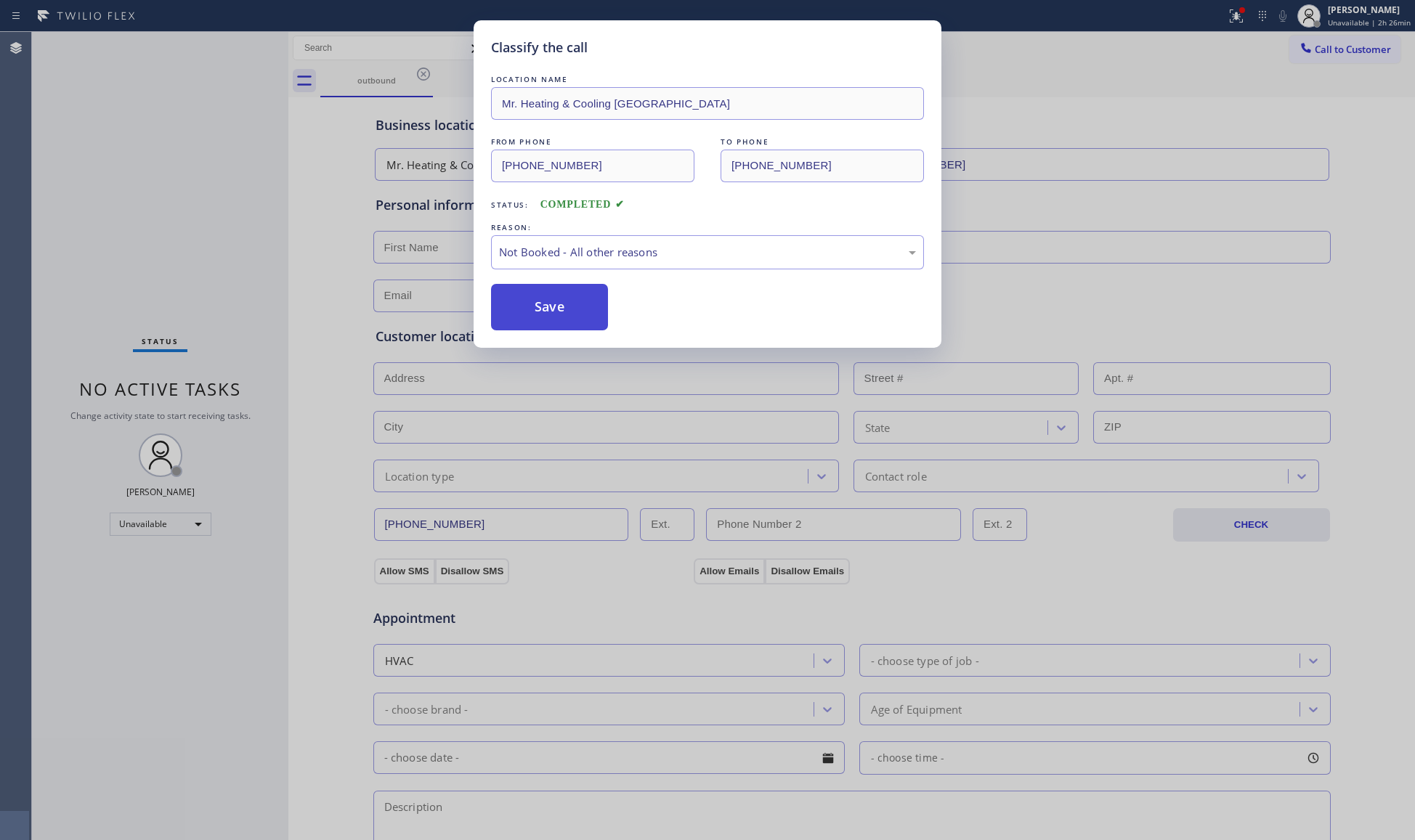
click at [547, 310] on button "Save" at bounding box center [549, 307] width 117 height 46
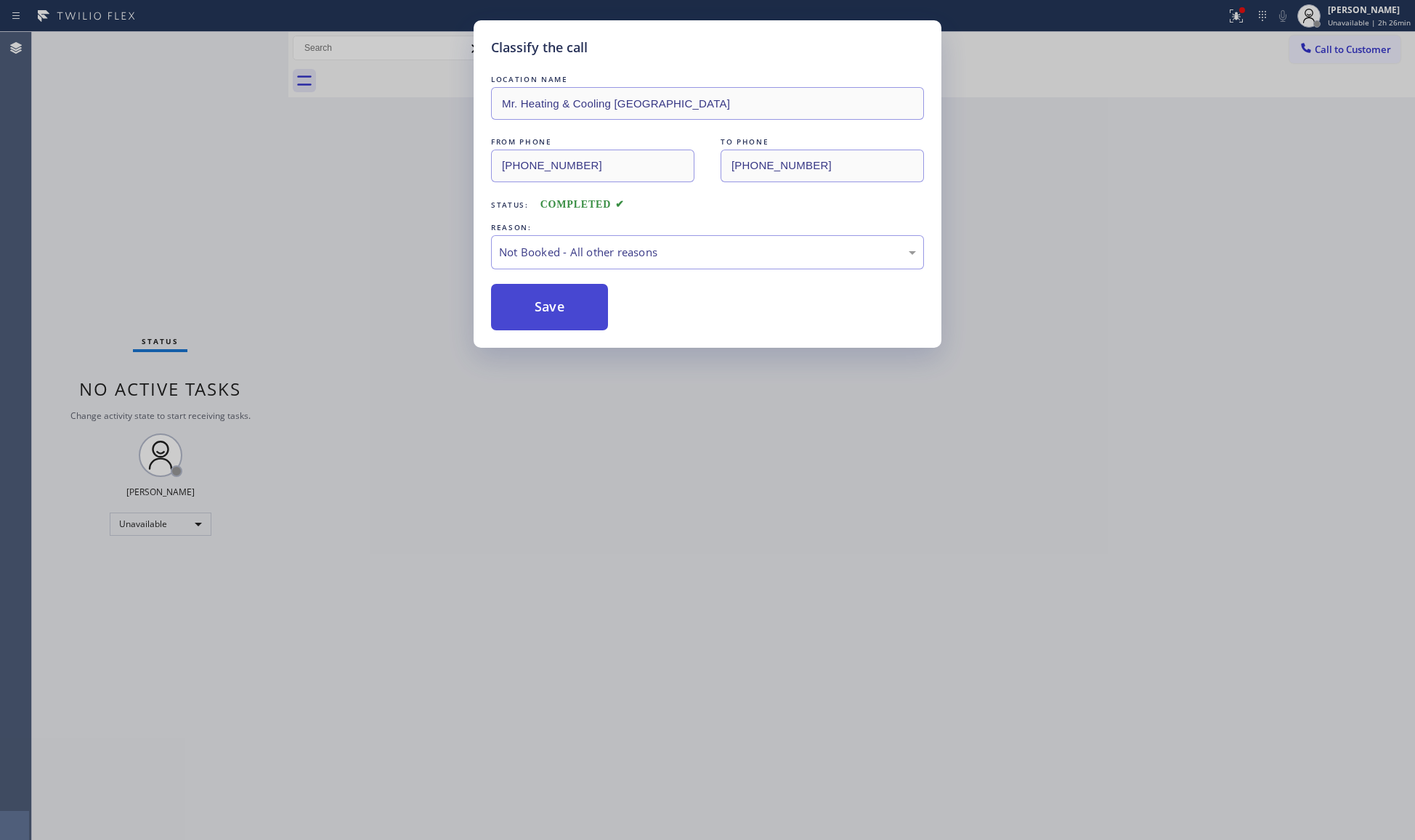
click at [545, 309] on button "Save" at bounding box center [549, 307] width 117 height 46
click at [446, 270] on div "Classify the call LOCATION NAME Mr. Heating & Cooling [GEOGRAPHIC_DATA] FROM PH…" at bounding box center [707, 420] width 1415 height 840
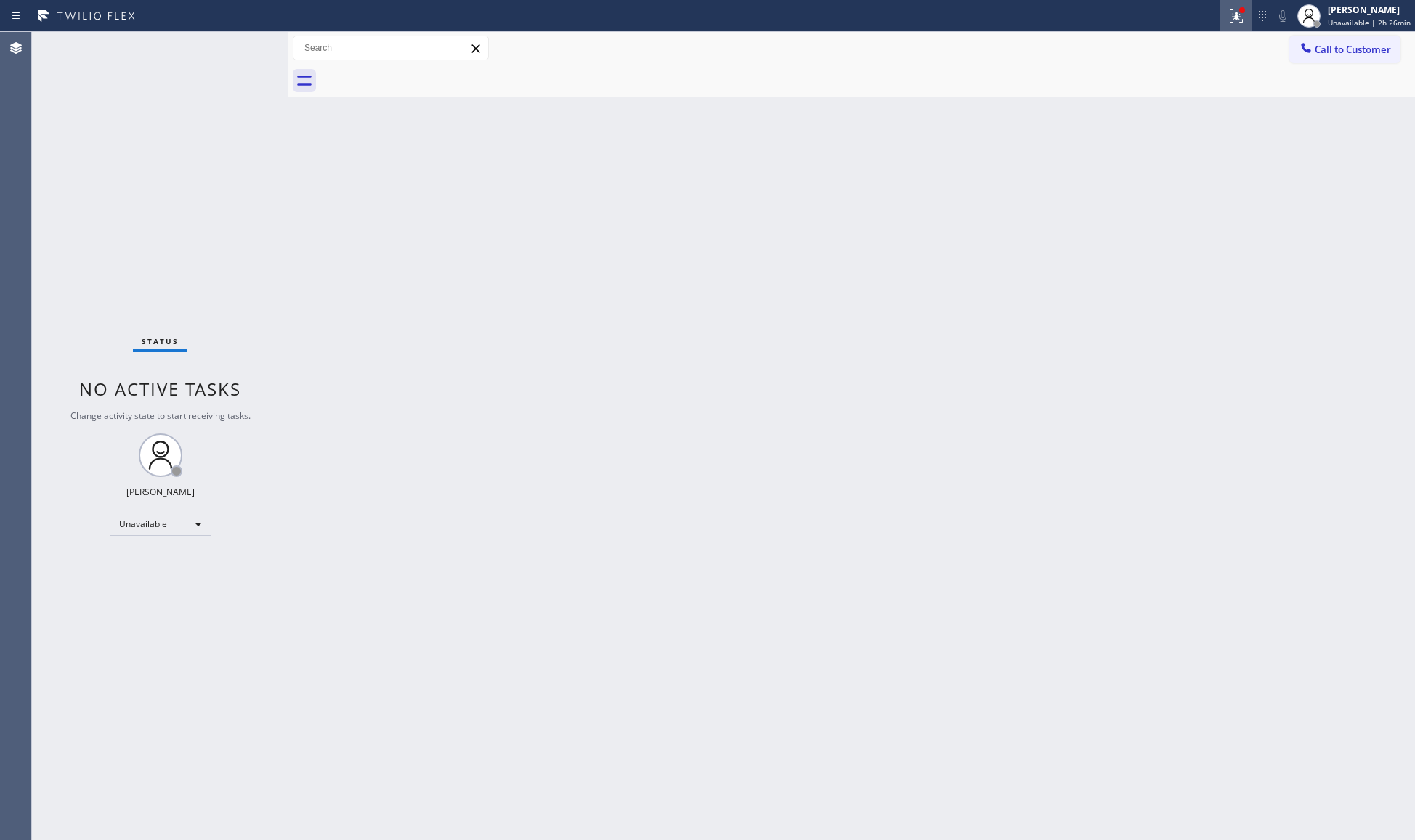
click at [1239, 15] on icon at bounding box center [1234, 14] width 9 height 10
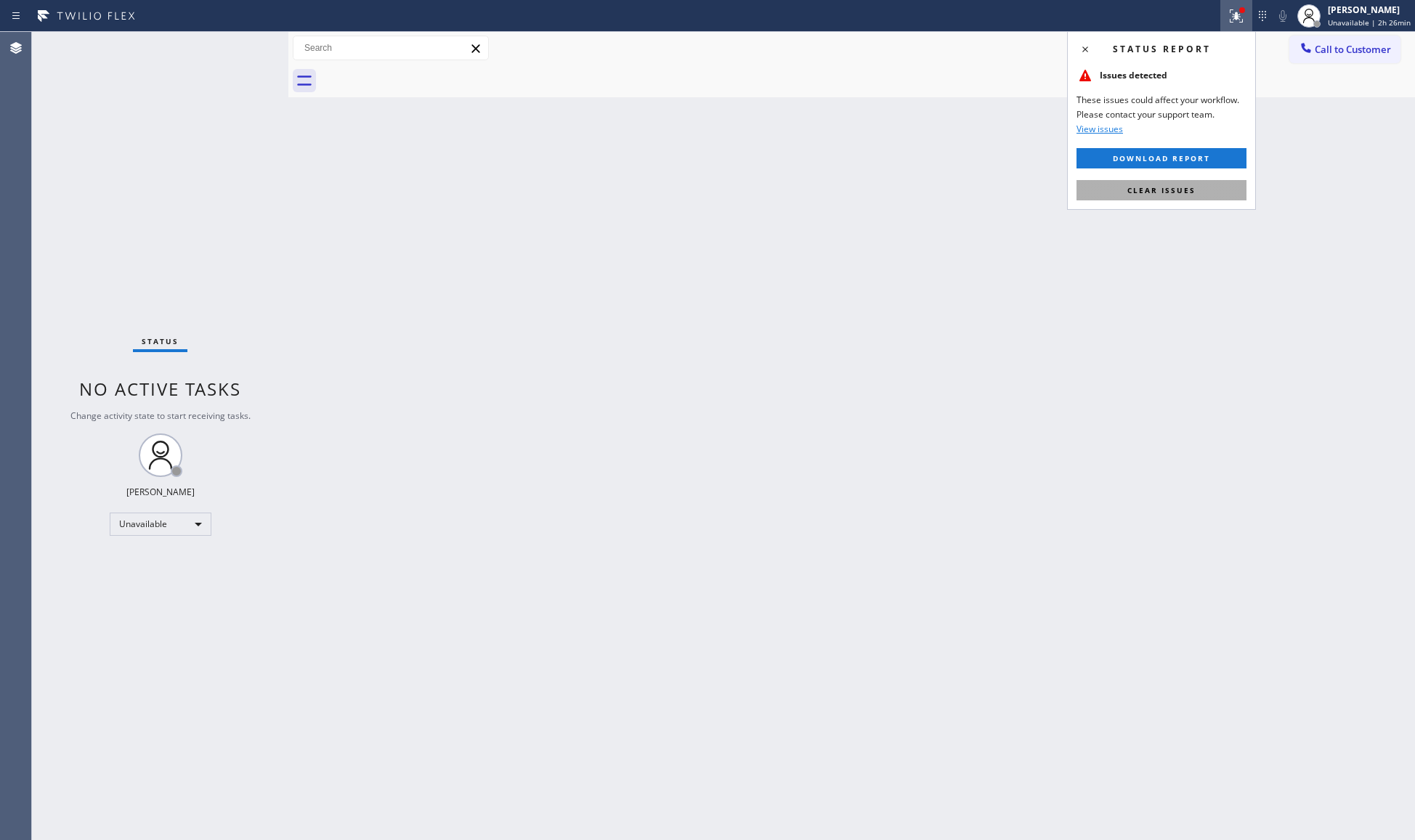
click at [1133, 186] on span "Clear issues" at bounding box center [1162, 190] width 68 height 10
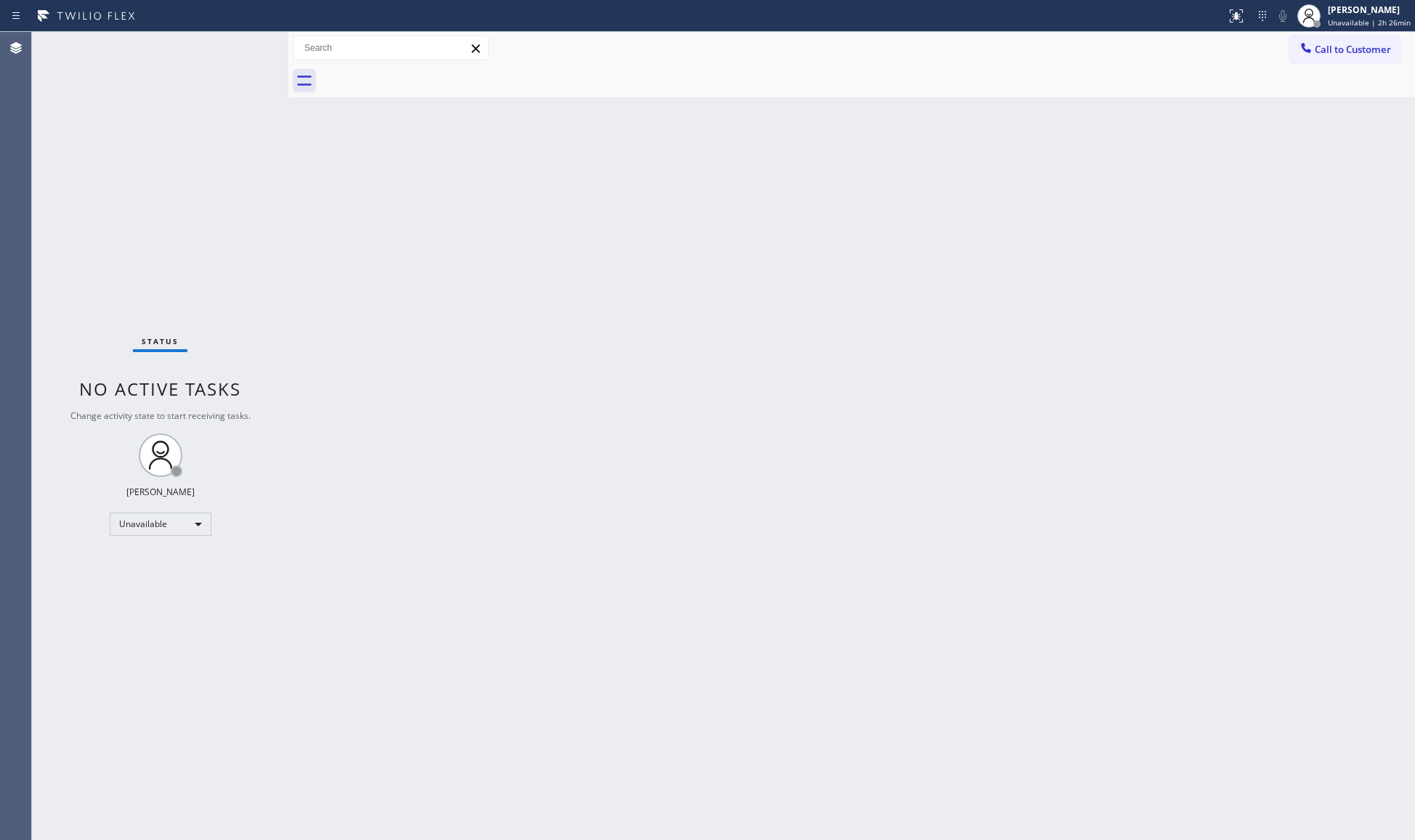
click at [1085, 132] on div "Back to Dashboard Change Sender ID Customers Technicians Select a contact Outbo…" at bounding box center [851, 436] width 1127 height 808
click at [710, 360] on div "Back to Dashboard Change Sender ID Customers Technicians Select a contact Outbo…" at bounding box center [851, 436] width 1127 height 808
click at [1037, 282] on div "Back to Dashboard Change Sender ID Customers Technicians Select a contact Outbo…" at bounding box center [851, 436] width 1127 height 808
drag, startPoint x: 1052, startPoint y: 246, endPoint x: 1099, endPoint y: 248, distance: 47.0
click at [1056, 240] on div "Back to Dashboard Change Sender ID Customers Technicians Select a contact Outbo…" at bounding box center [851, 436] width 1127 height 808
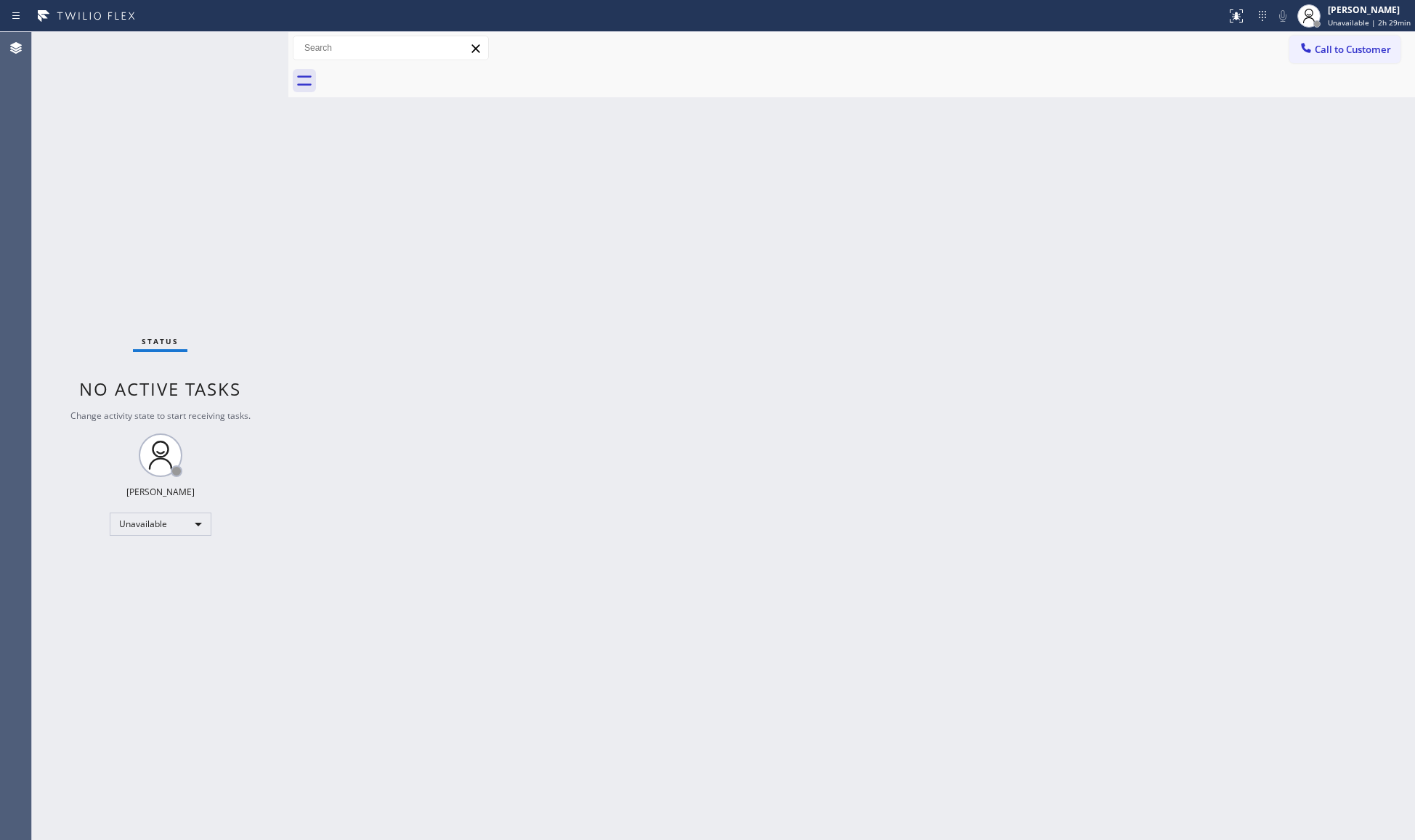
click at [1326, 50] on span "Call to Customer" at bounding box center [1353, 50] width 76 height 13
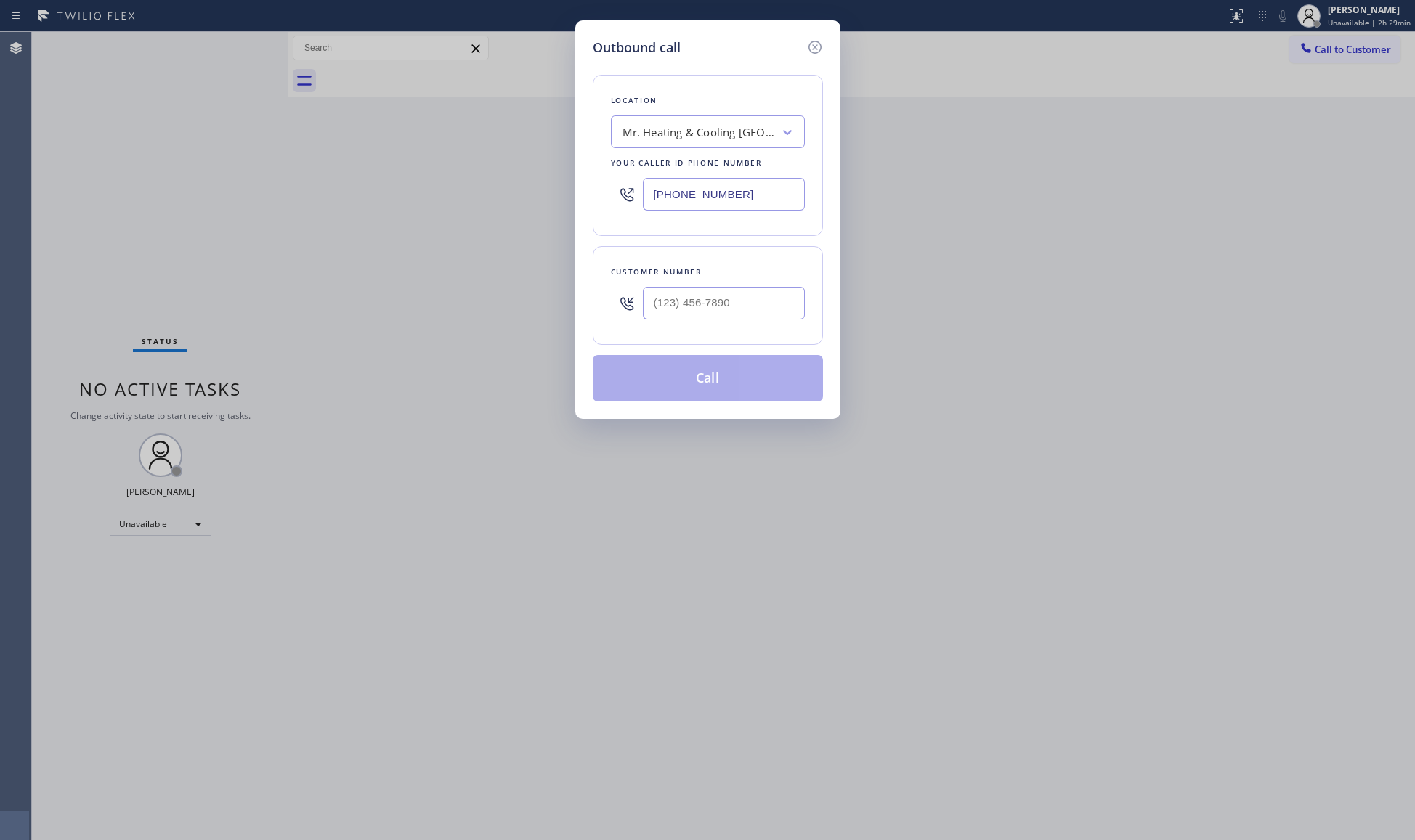
drag, startPoint x: 762, startPoint y: 195, endPoint x: 606, endPoint y: 199, distance: 156.1
click at [605, 198] on div "Location Mr. Heating & Cooling [GEOGRAPHIC_DATA] Your caller id phone number [P…" at bounding box center [708, 155] width 230 height 161
paste input "747) 279-3377"
type input "[PHONE_NUMBER]"
click at [739, 314] on input "(___) ___-____" at bounding box center [724, 303] width 162 height 32
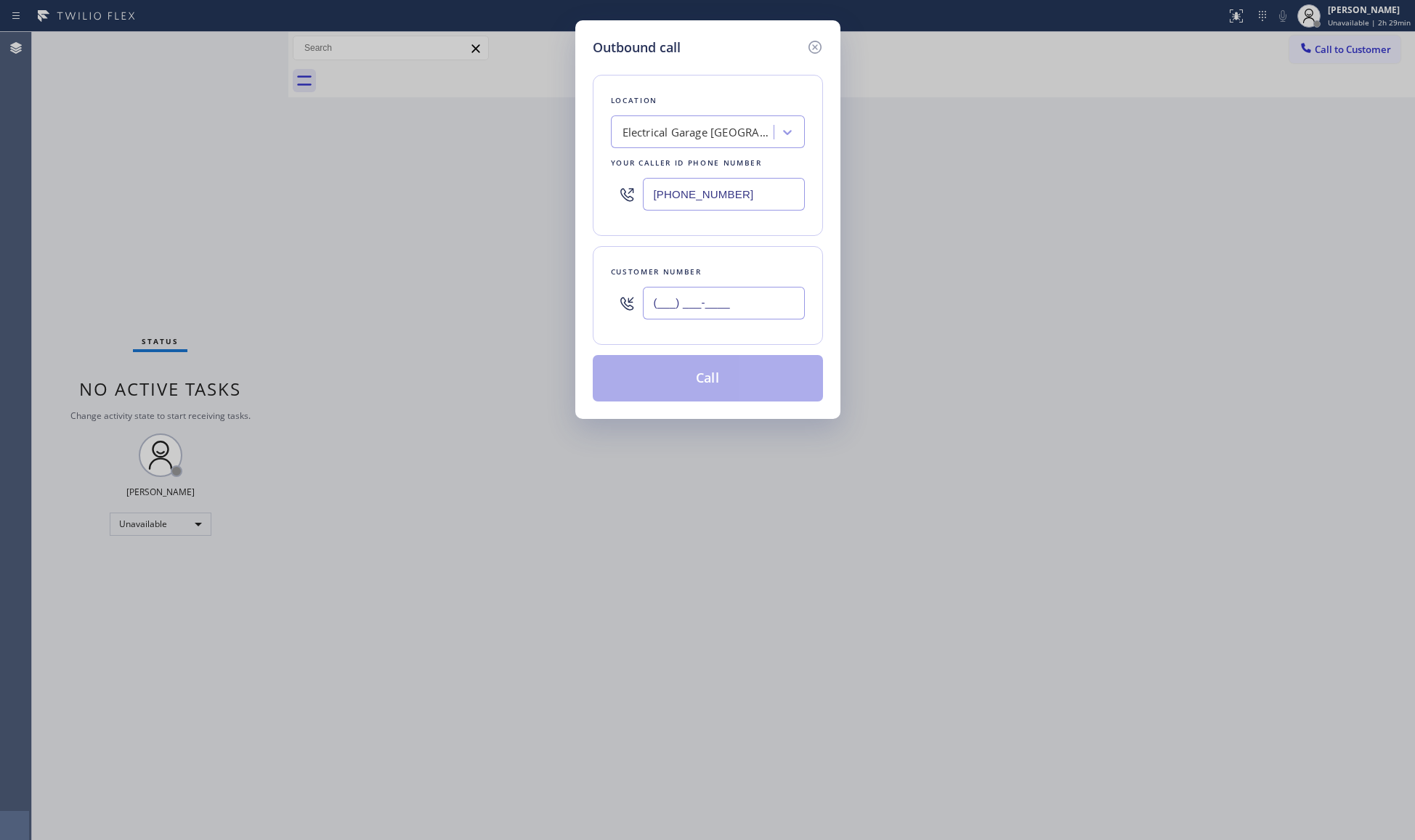
paste input "626) 249-1032"
type input "(626) 249-1032"
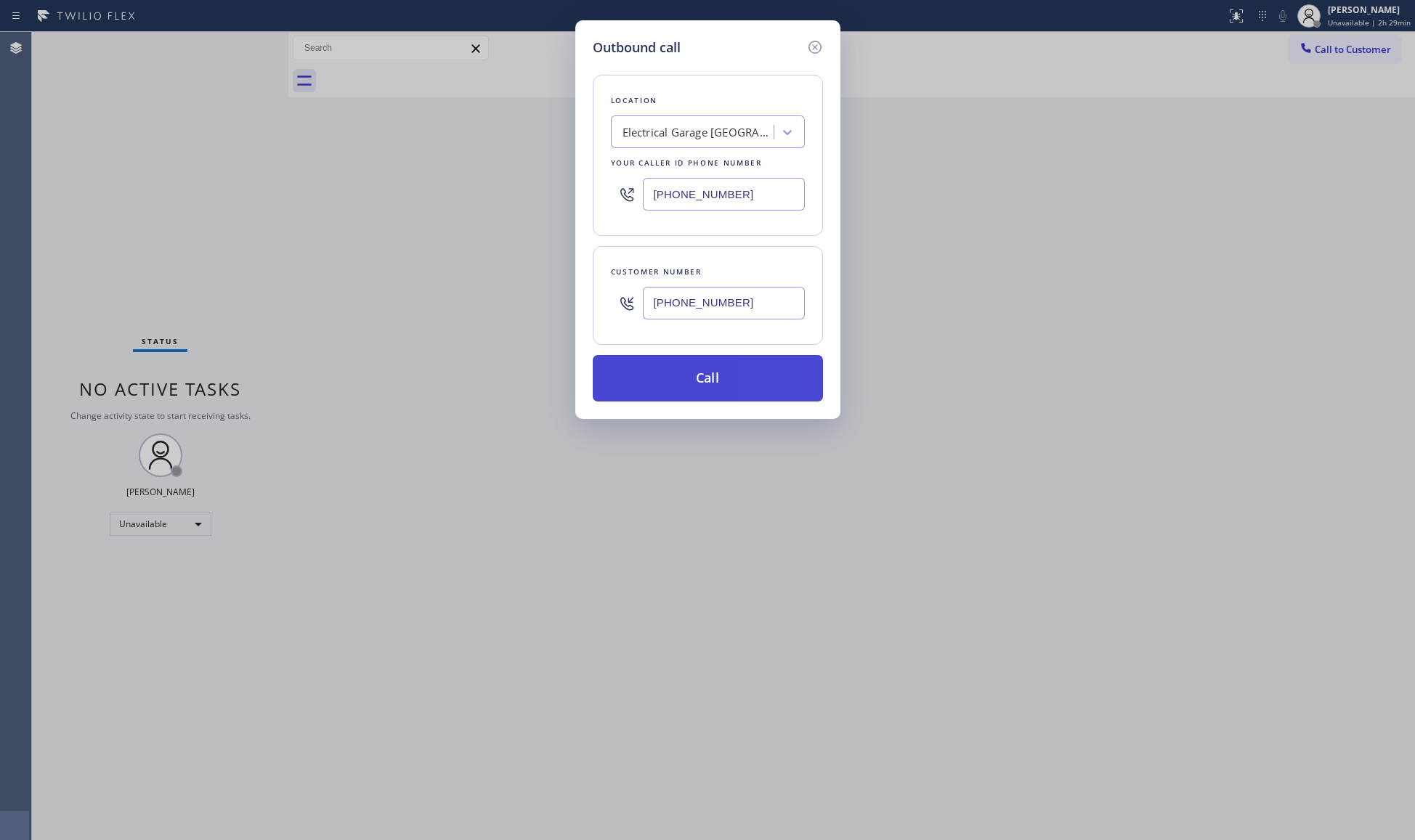
click at [691, 384] on button "Call" at bounding box center [708, 378] width 230 height 46
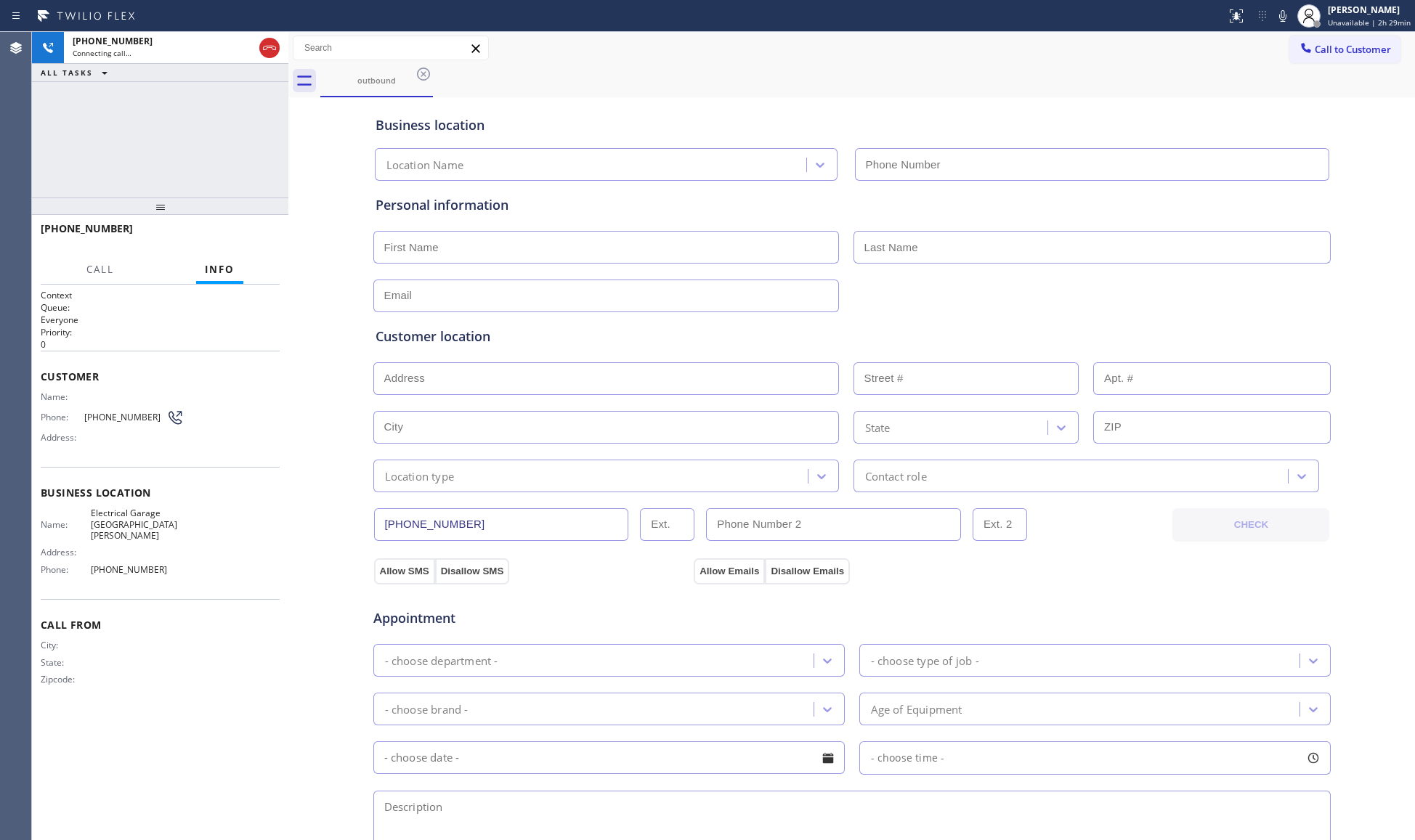
type input "(747) 279-3377"
click at [951, 84] on div "outbound" at bounding box center [868, 80] width 1095 height 32
click at [904, 68] on div "outbound" at bounding box center [868, 80] width 1095 height 32
click at [230, 229] on button "HANG UP" at bounding box center [246, 235] width 68 height 21
click at [231, 230] on span "HANG UP" at bounding box center [246, 235] width 45 height 10
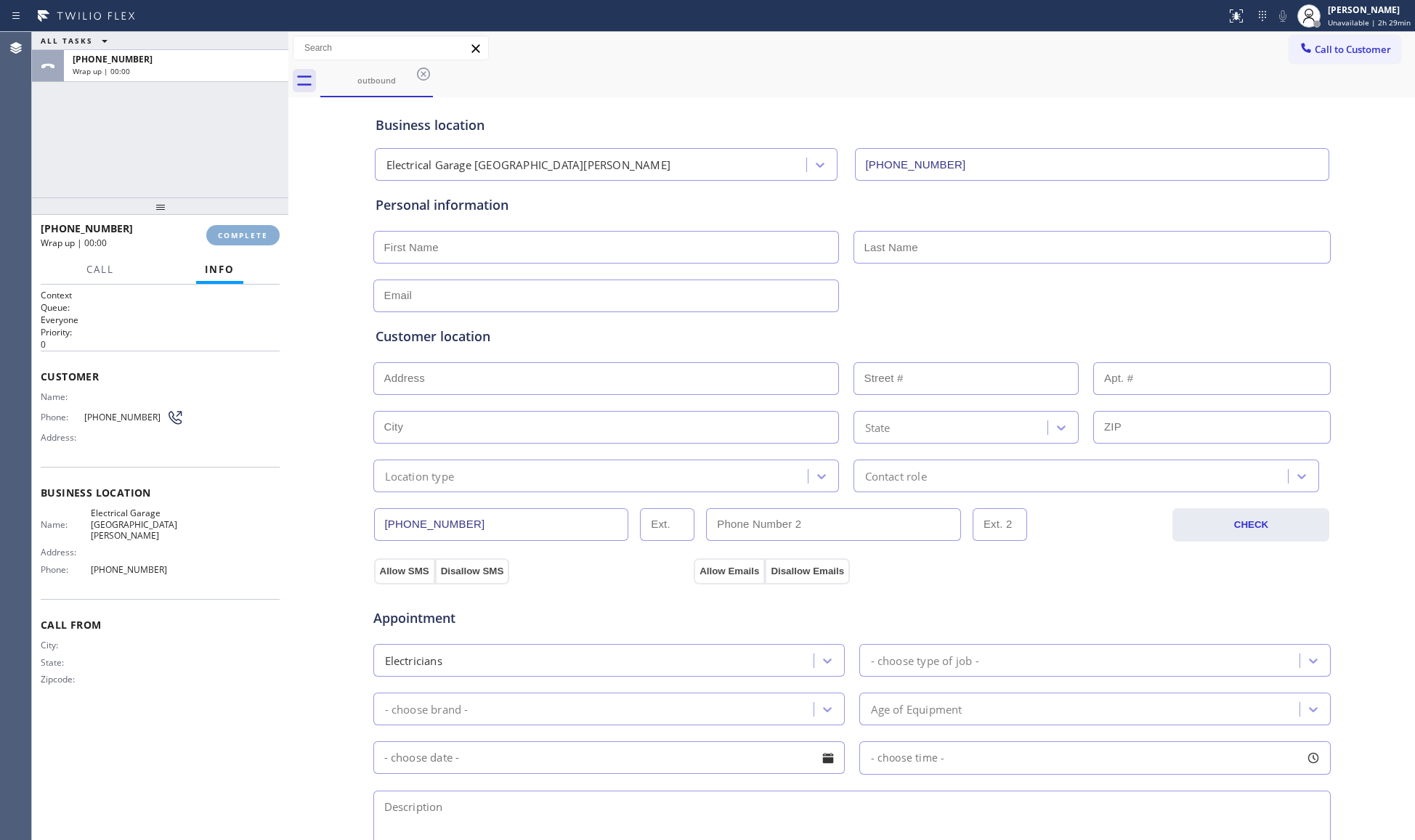
click at [233, 231] on span "COMPLETE" at bounding box center [243, 235] width 51 height 10
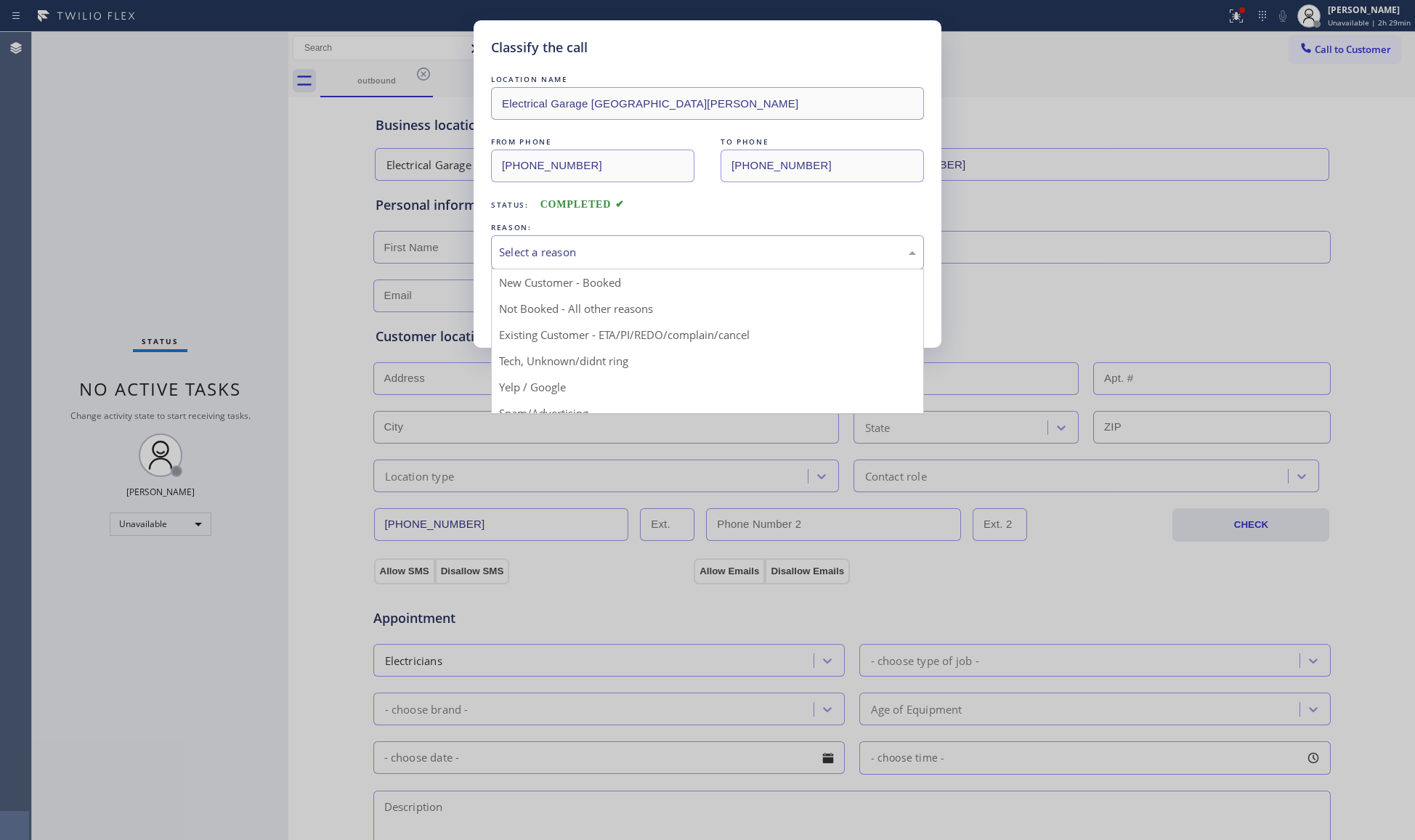
click at [594, 256] on div "Select a reason" at bounding box center [708, 252] width 417 height 17
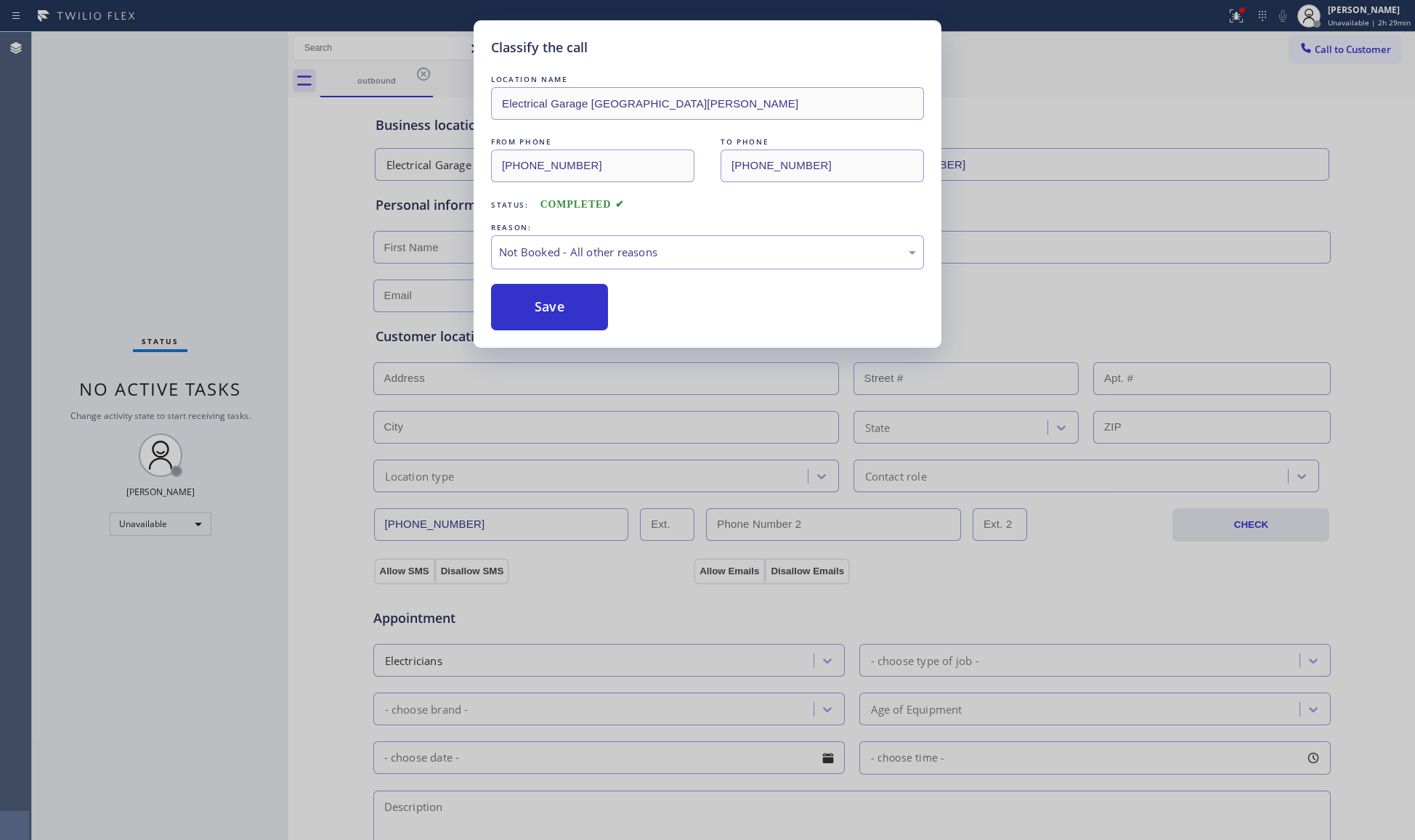
click at [539, 305] on button "Save" at bounding box center [549, 307] width 117 height 46
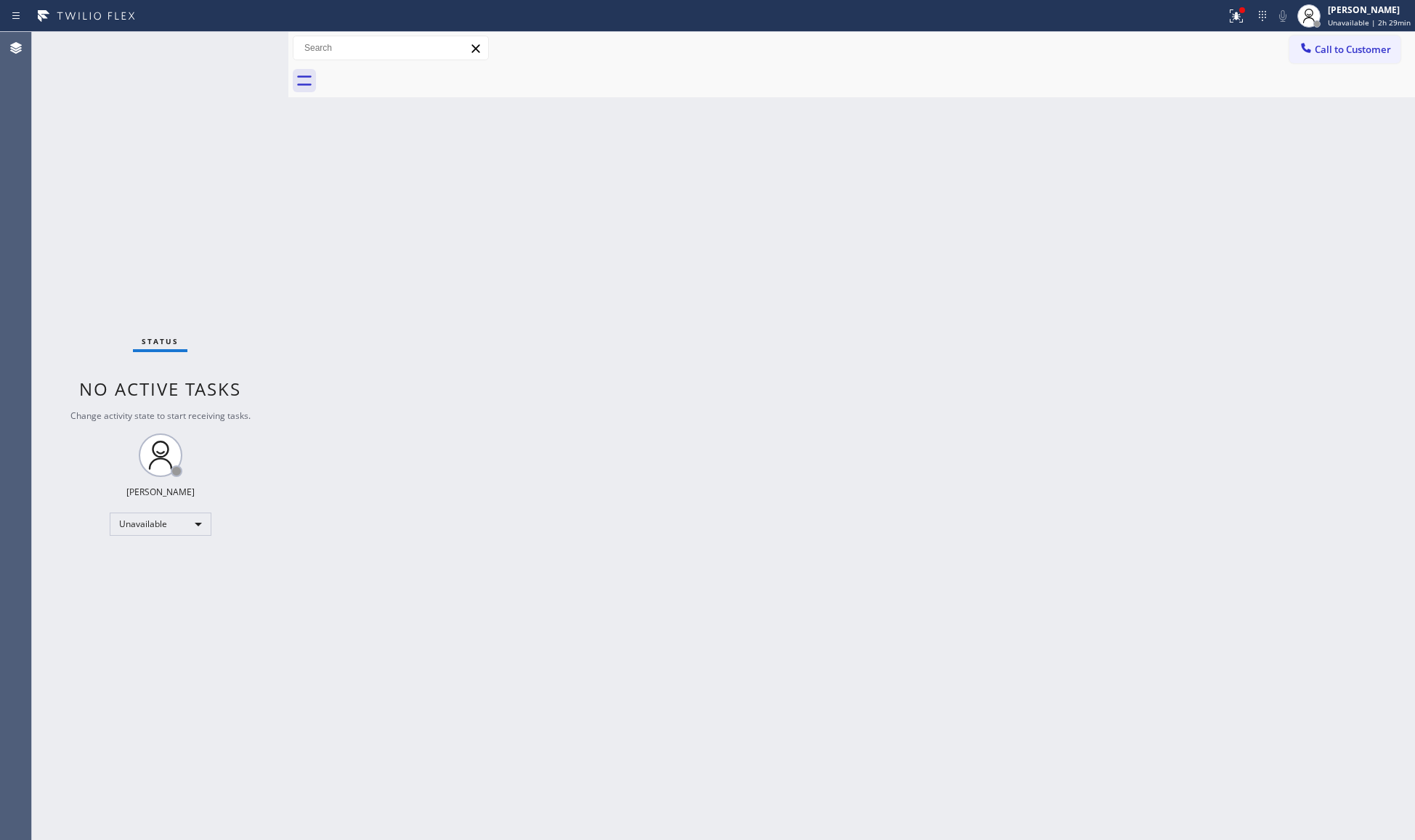
drag, startPoint x: 768, startPoint y: 254, endPoint x: 915, endPoint y: 195, distance: 158.4
click at [831, 238] on div "Back to Dashboard Change Sender ID Customers Technicians Select a contact Outbo…" at bounding box center [851, 436] width 1127 height 808
drag, startPoint x: 1225, startPoint y: 15, endPoint x: 1222, endPoint y: 38, distance: 23.2
click at [1226, 15] on div at bounding box center [1236, 16] width 32 height 17
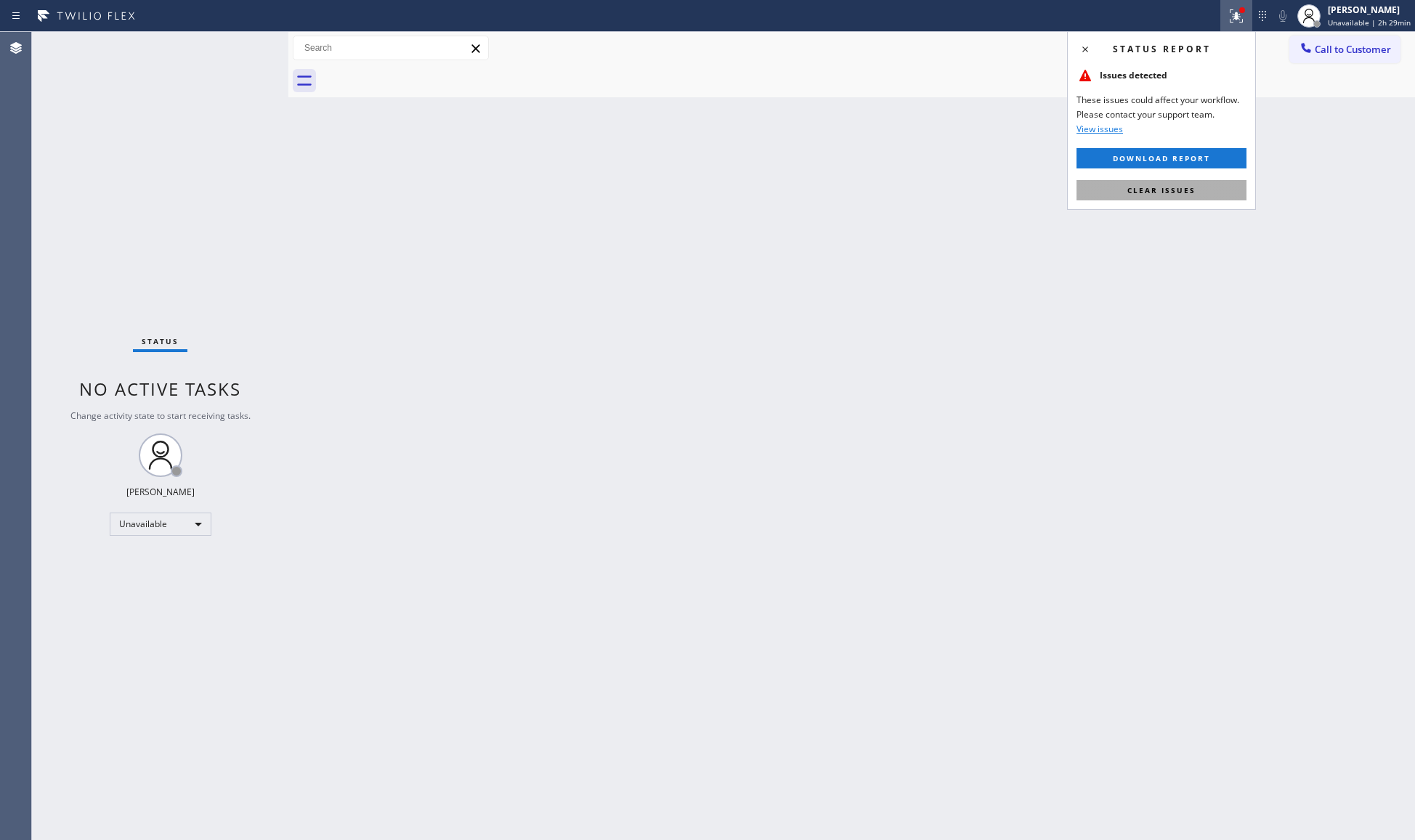
click at [1157, 192] on span "Clear issues" at bounding box center [1162, 190] width 68 height 10
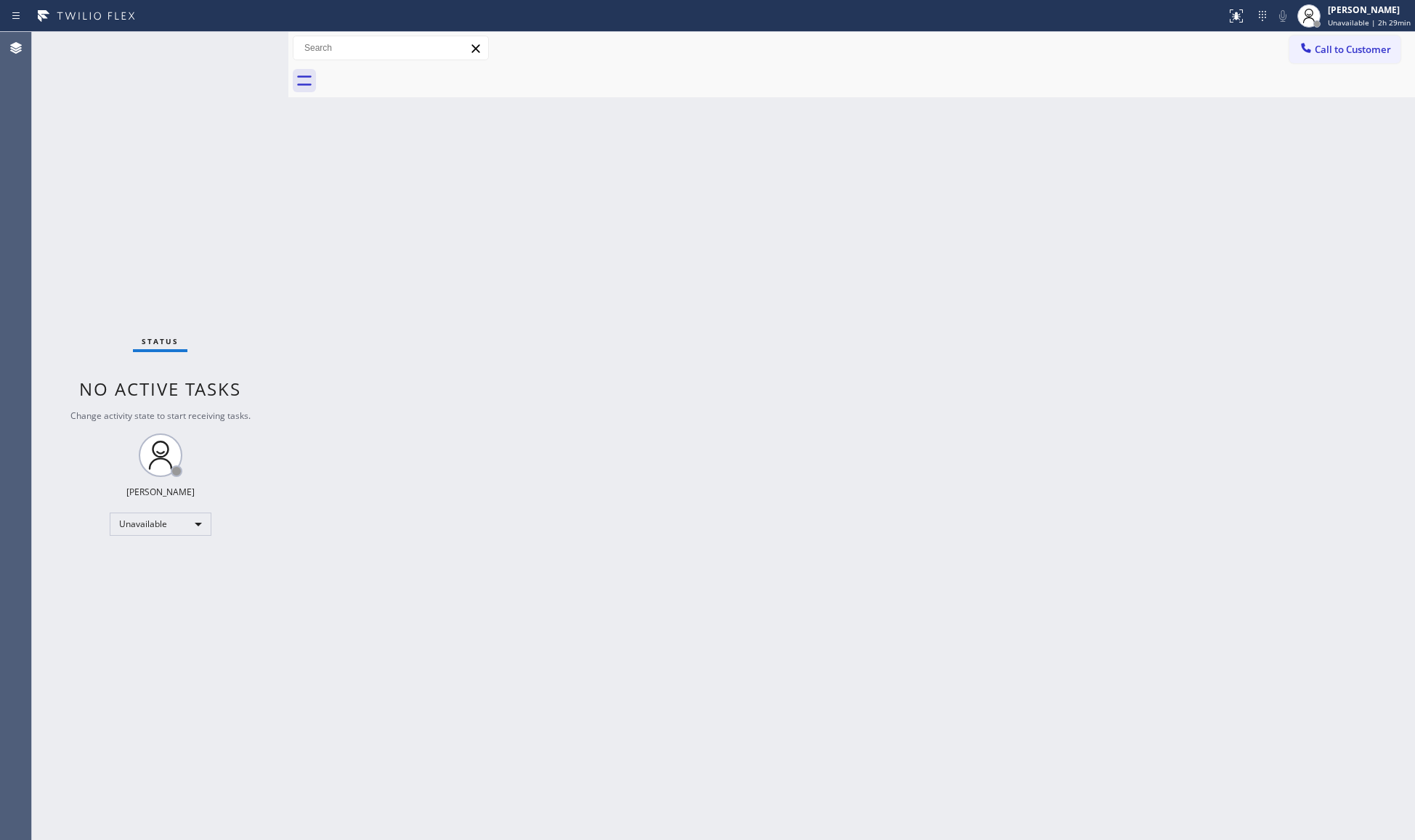
click at [1239, 102] on div "Back to Dashboard Change Sender ID Customers Technicians Select a contact Outbo…" at bounding box center [851, 436] width 1127 height 808
click at [1337, 44] on span "Call to Customer" at bounding box center [1353, 50] width 76 height 13
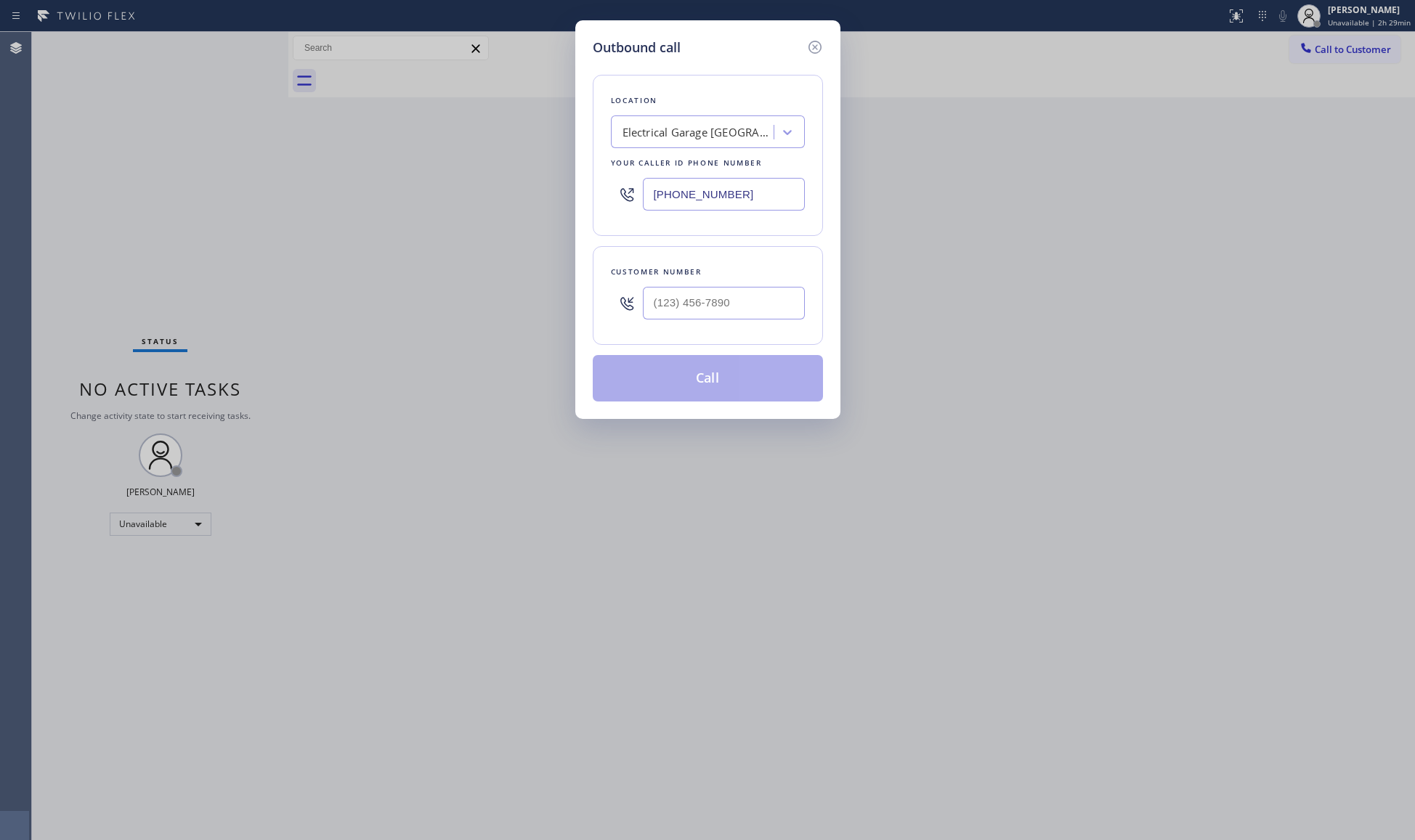
drag, startPoint x: 770, startPoint y: 194, endPoint x: 500, endPoint y: 204, distance: 270.2
click at [497, 202] on div "Outbound call Location Electrical Garage San Fernando Your caller id phone numb…" at bounding box center [707, 420] width 1415 height 840
paste input "562) 262-919"
type input "(562) 262-9197"
click at [745, 323] on div at bounding box center [724, 303] width 162 height 47
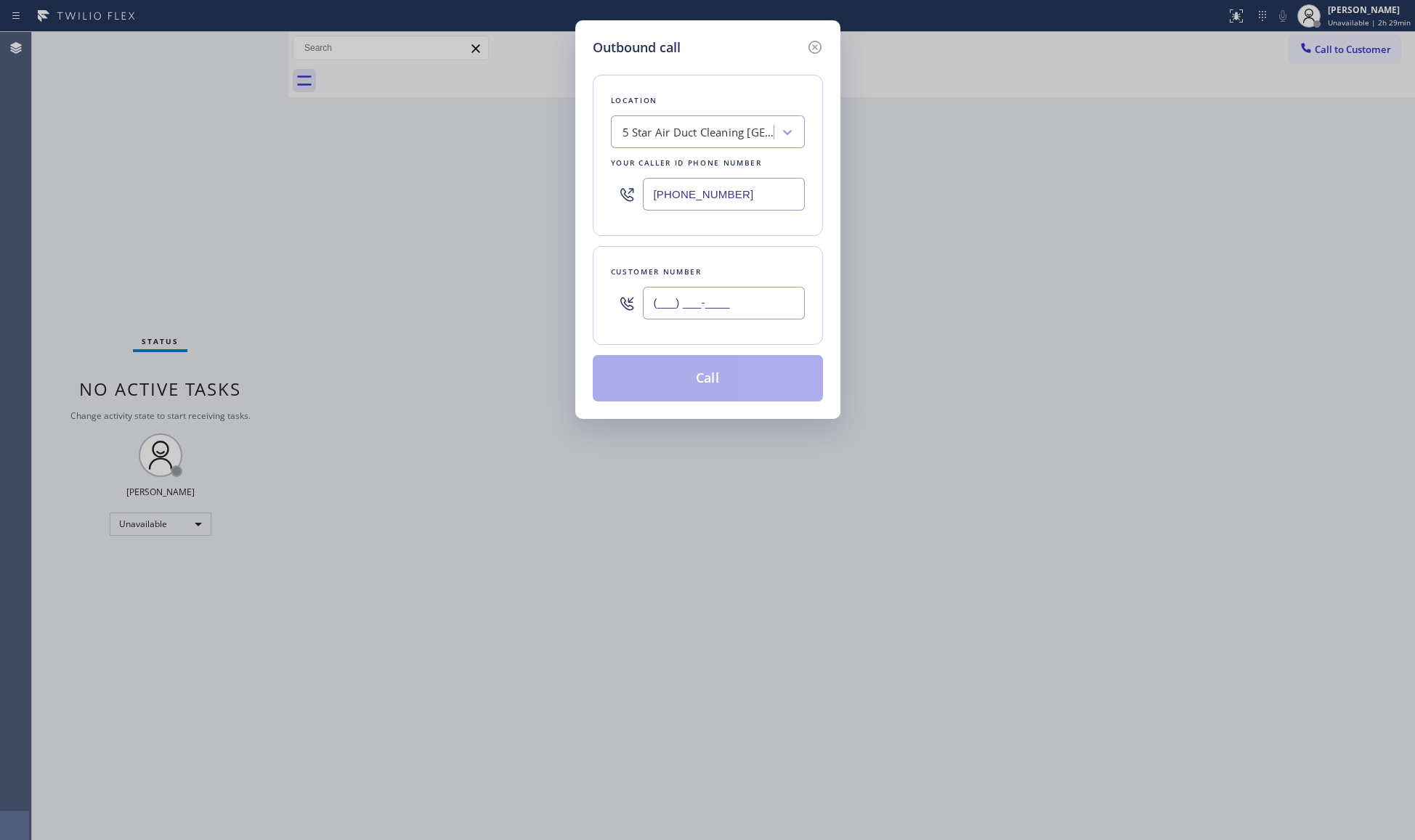
click at [754, 300] on input "(___) ___-____" at bounding box center [724, 303] width 162 height 32
paste input "562) 242-2423"
type input "(562) 242-2423"
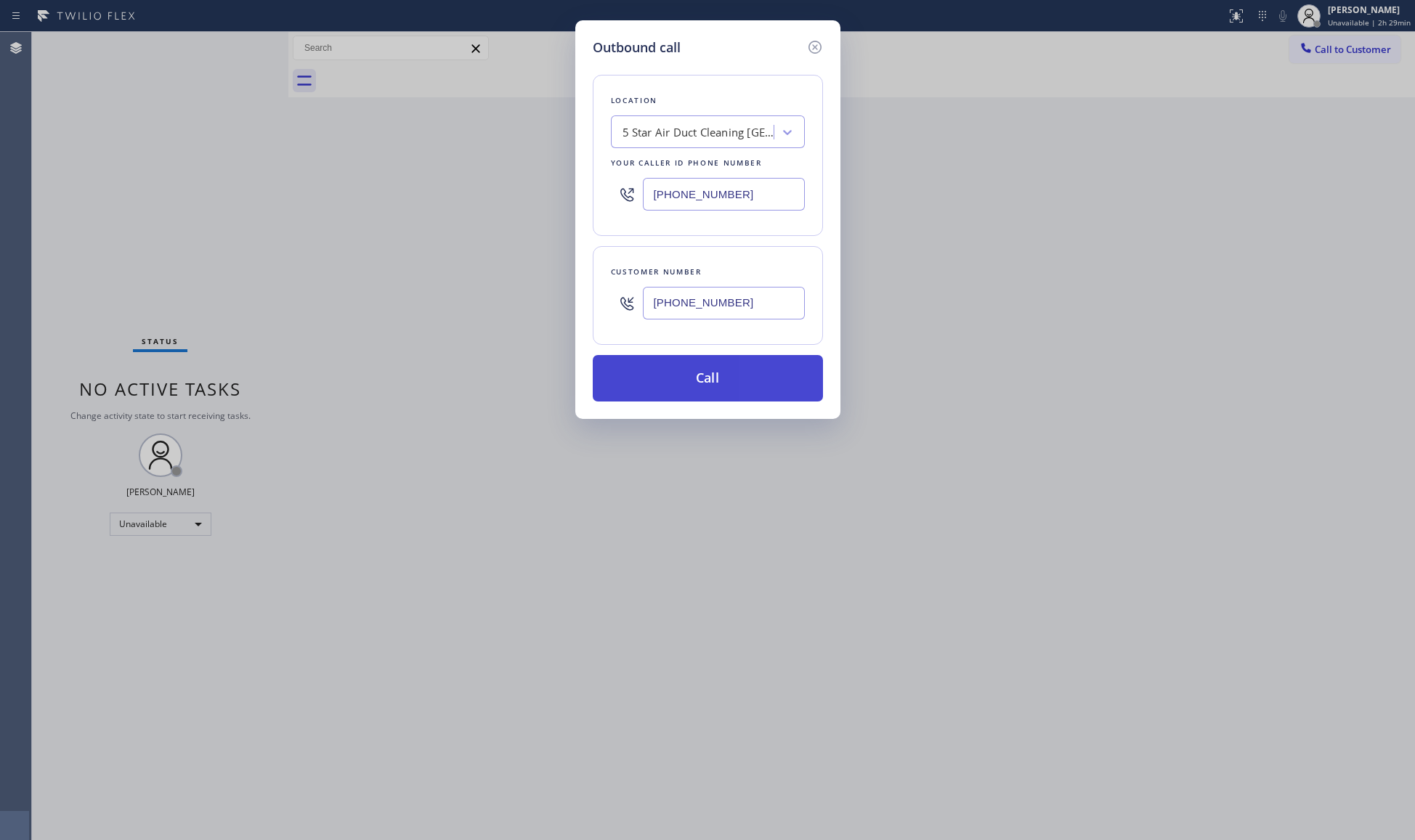
click at [695, 375] on button "Call" at bounding box center [708, 378] width 230 height 46
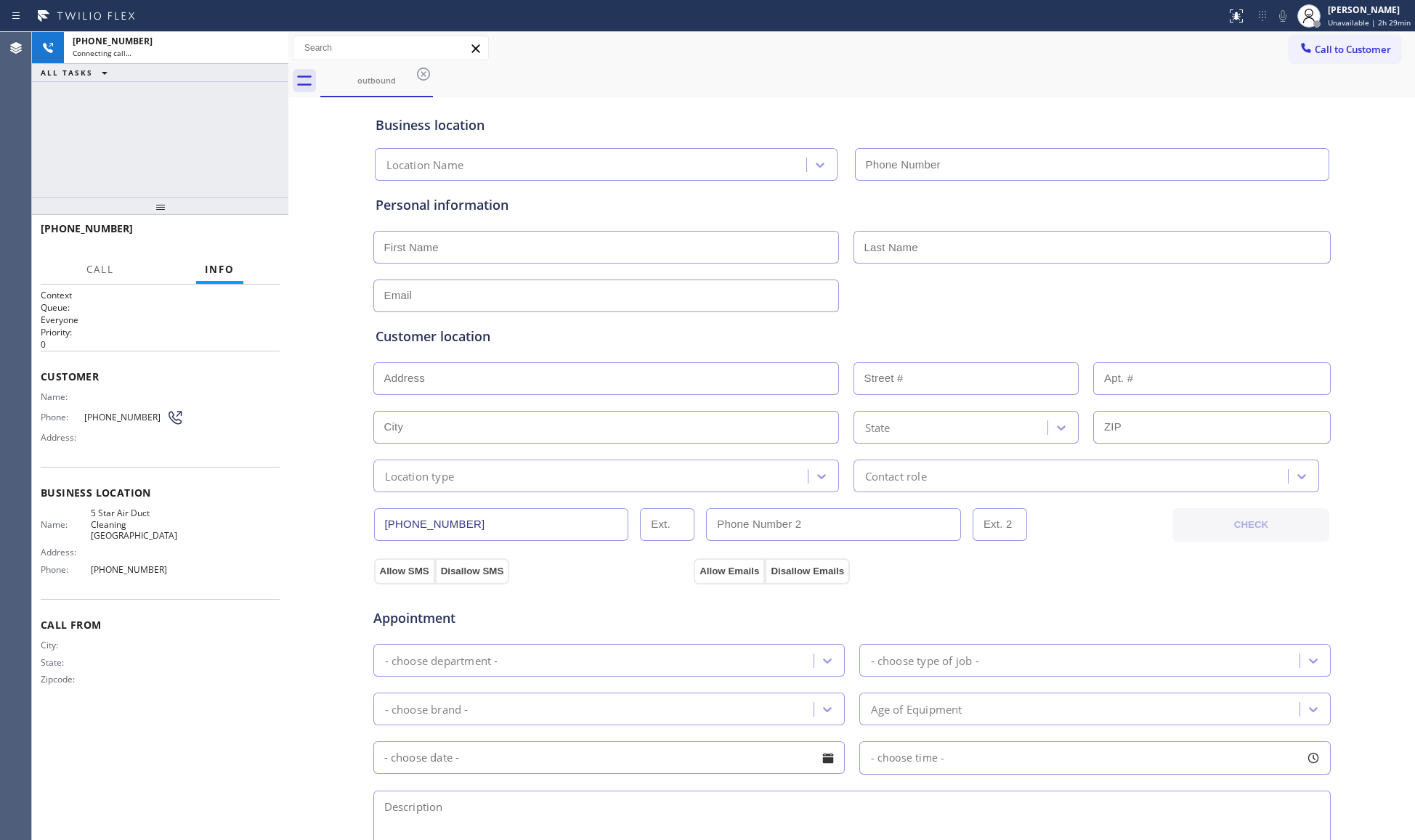
type input "(562) 262-9197"
click at [1098, 65] on div "outbound" at bounding box center [868, 80] width 1095 height 32
click at [244, 233] on span "HANG UP" at bounding box center [246, 235] width 45 height 10
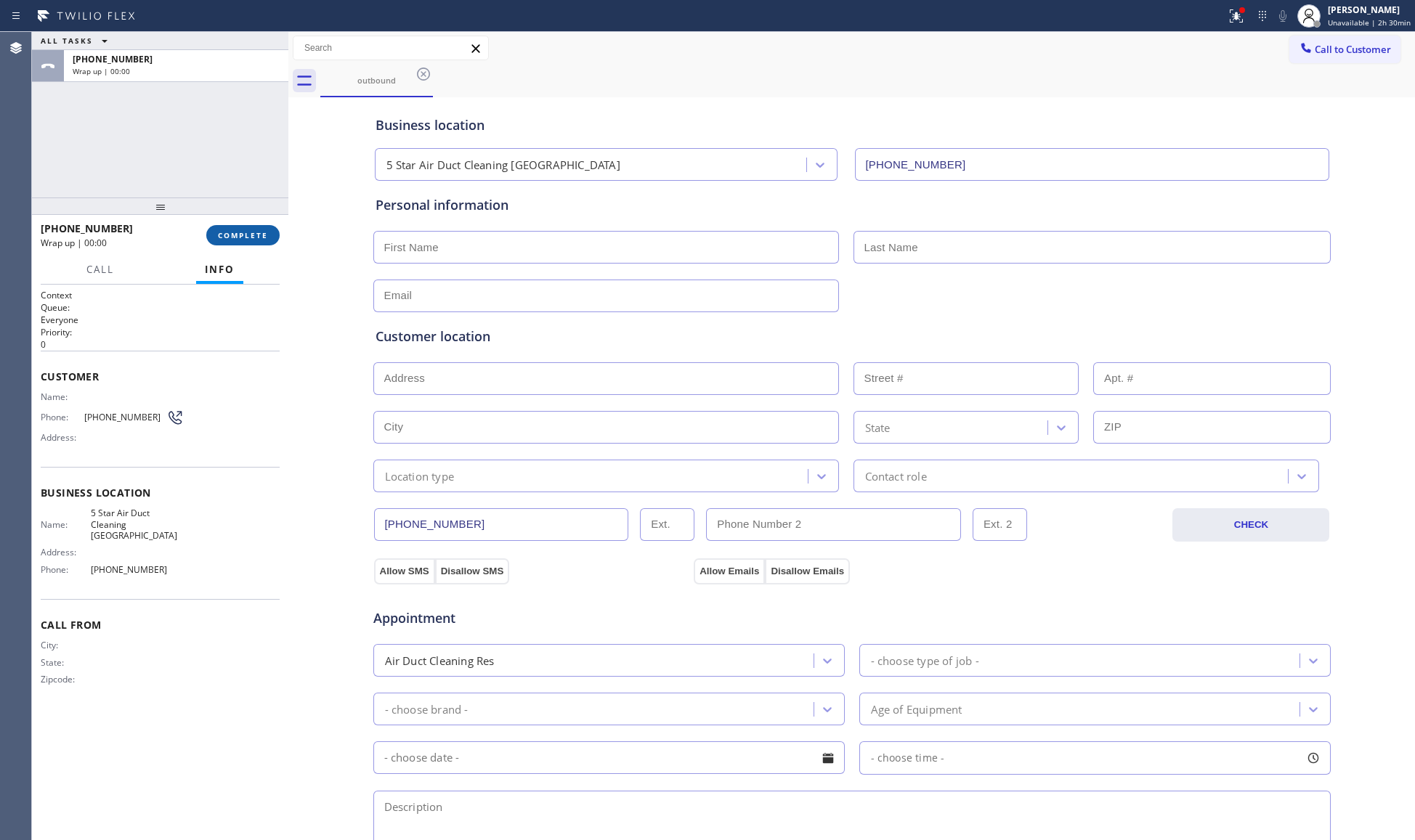
click at [245, 233] on span "COMPLETE" at bounding box center [243, 235] width 51 height 10
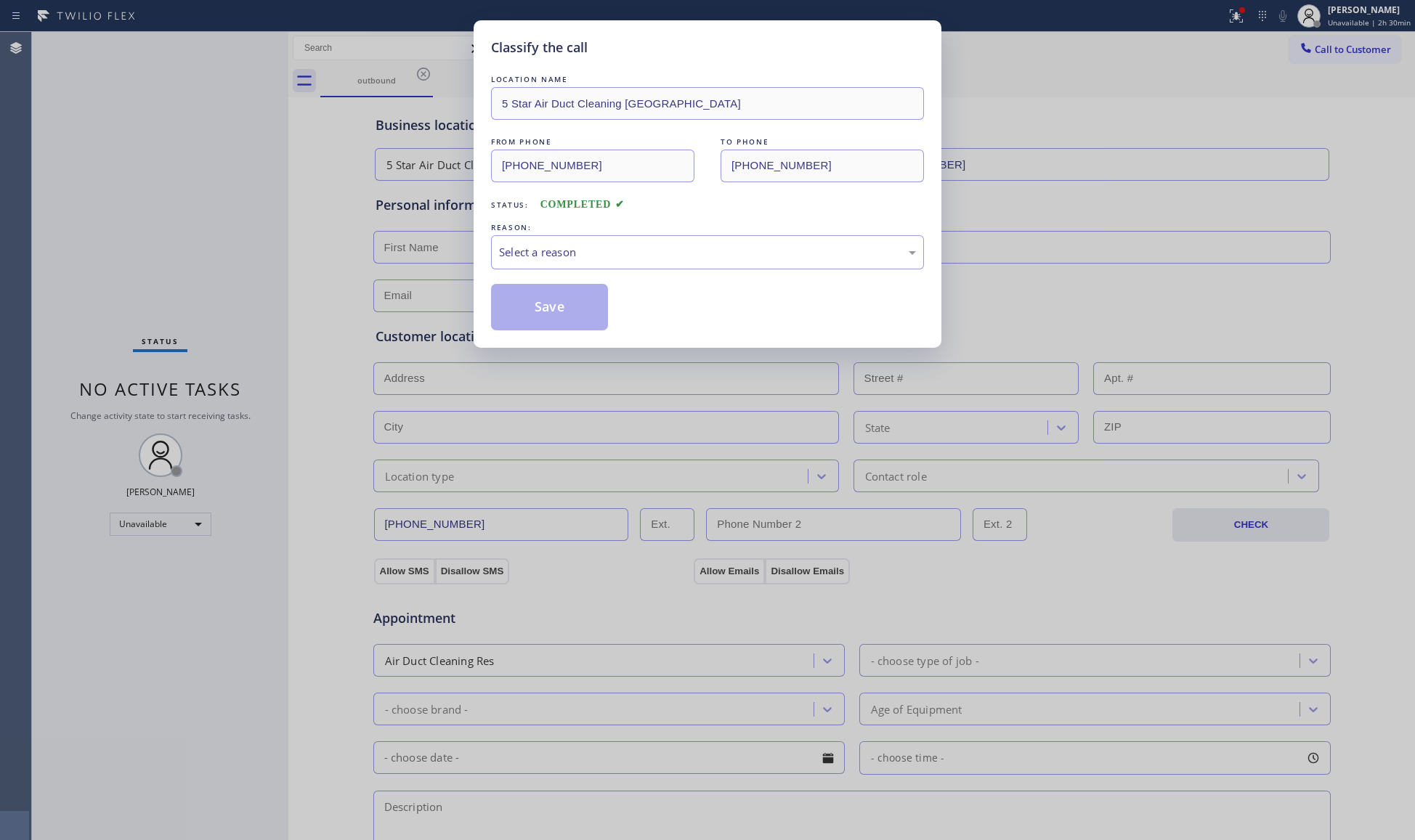
click at [524, 216] on div "LOCATION NAME 5 Star Air Duct Cleaning Long Beach FROM PHONE (562) 262-9197 TO …" at bounding box center [707, 201] width 433 height 258
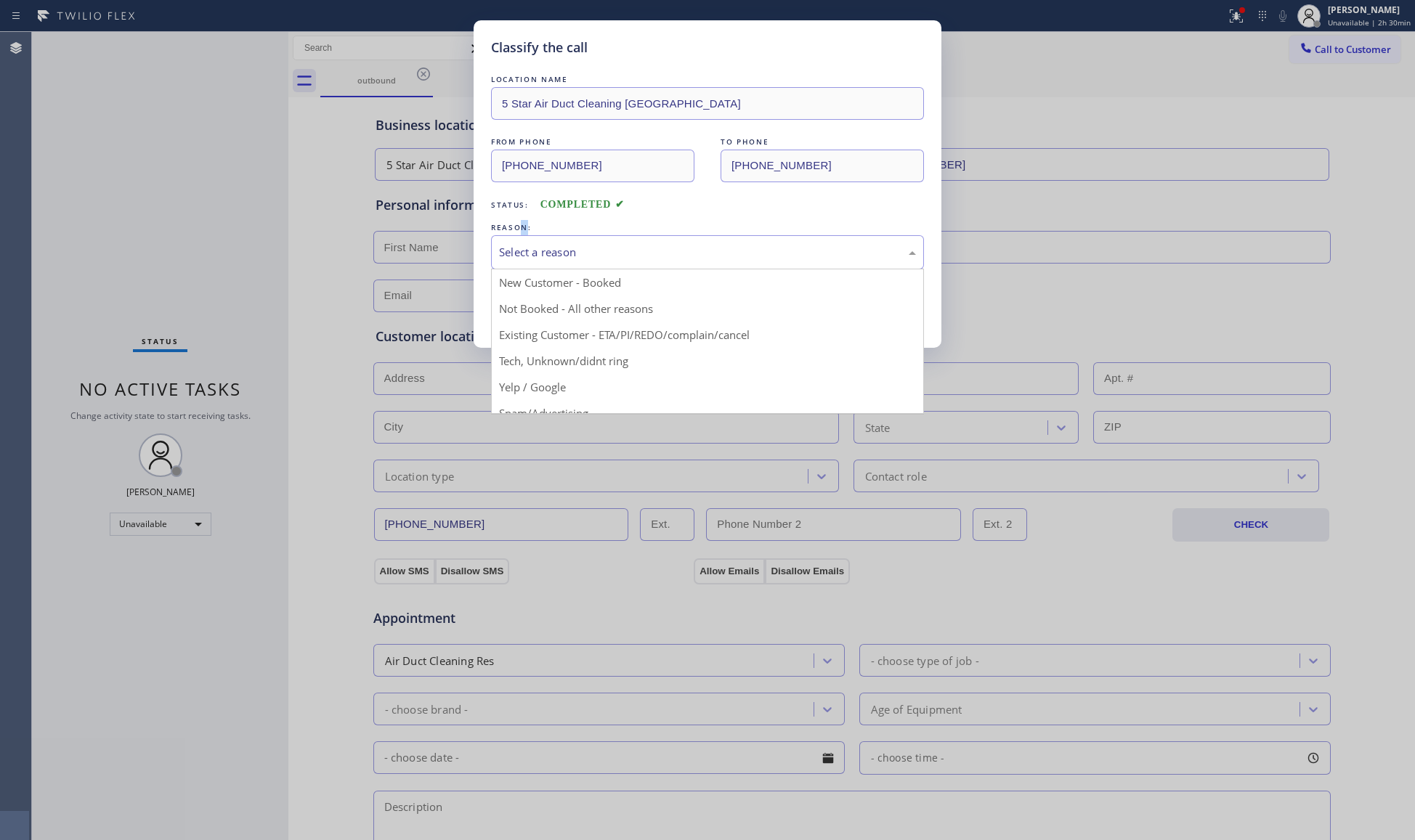
drag, startPoint x: 537, startPoint y: 247, endPoint x: 544, endPoint y: 269, distance: 23.1
click at [538, 248] on div "Select a reason" at bounding box center [708, 252] width 417 height 17
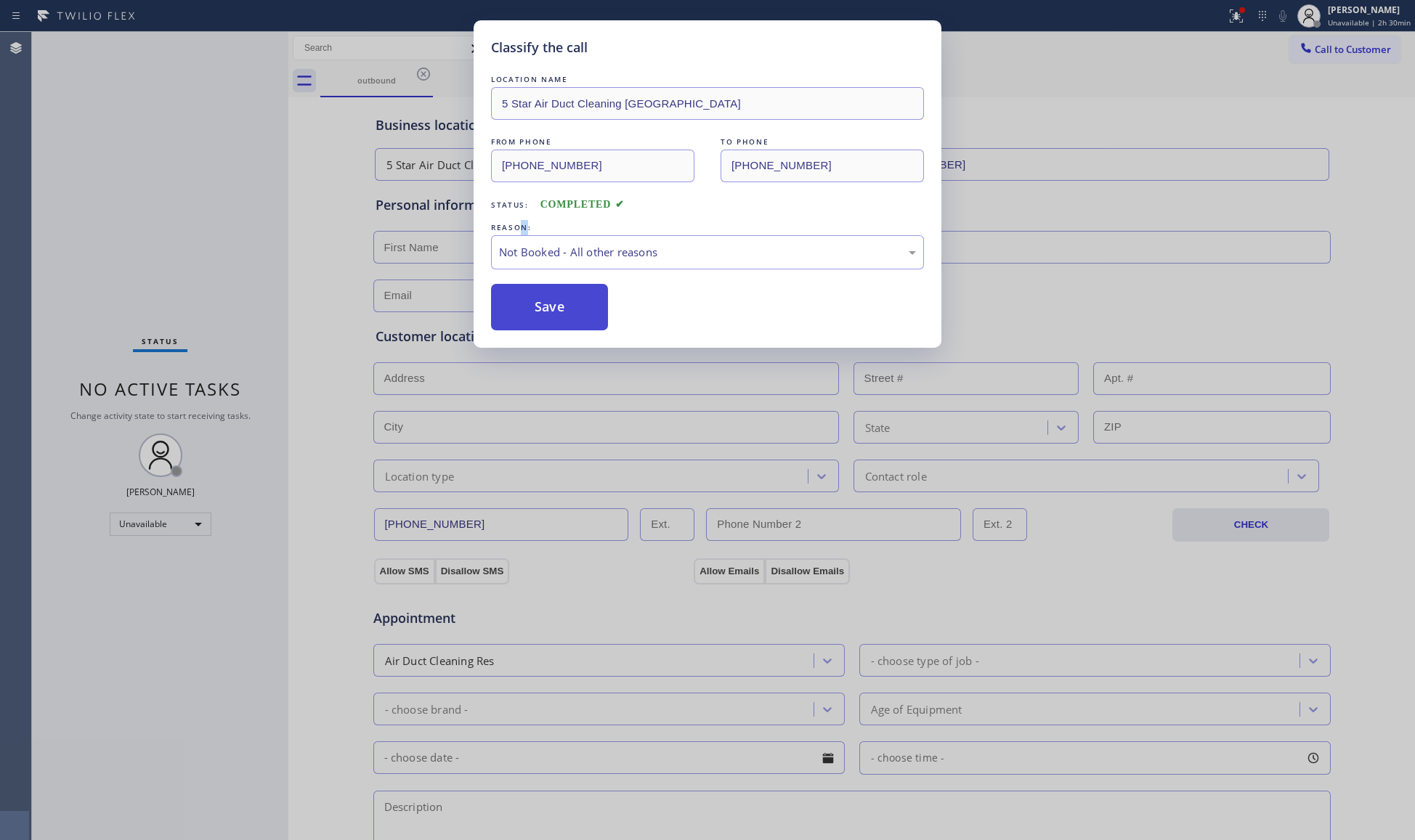
click at [567, 317] on button "Save" at bounding box center [549, 307] width 117 height 46
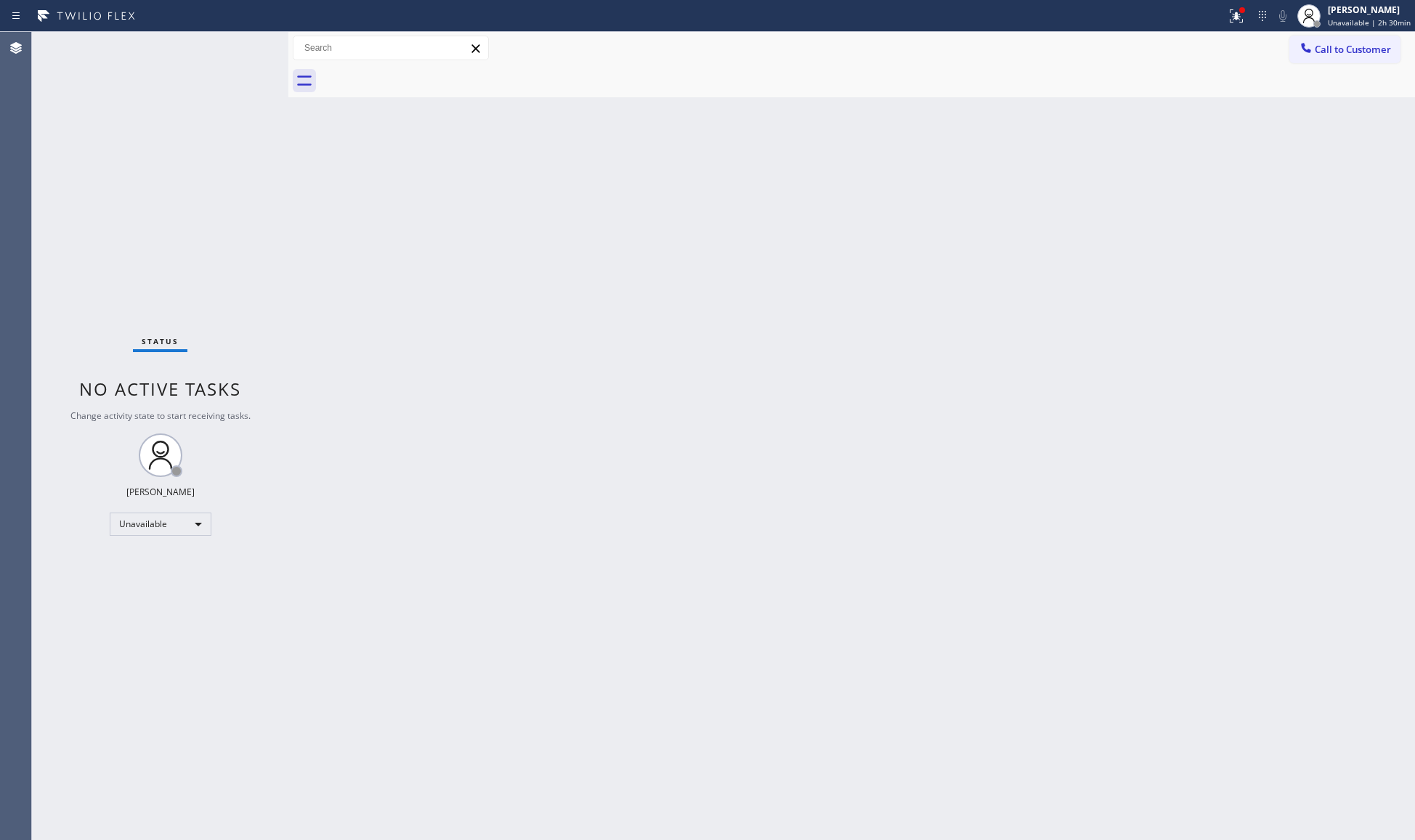
drag, startPoint x: 1250, startPoint y: 2, endPoint x: 1230, endPoint y: 50, distance: 52.0
click at [1249, 3] on button at bounding box center [1236, 16] width 32 height 32
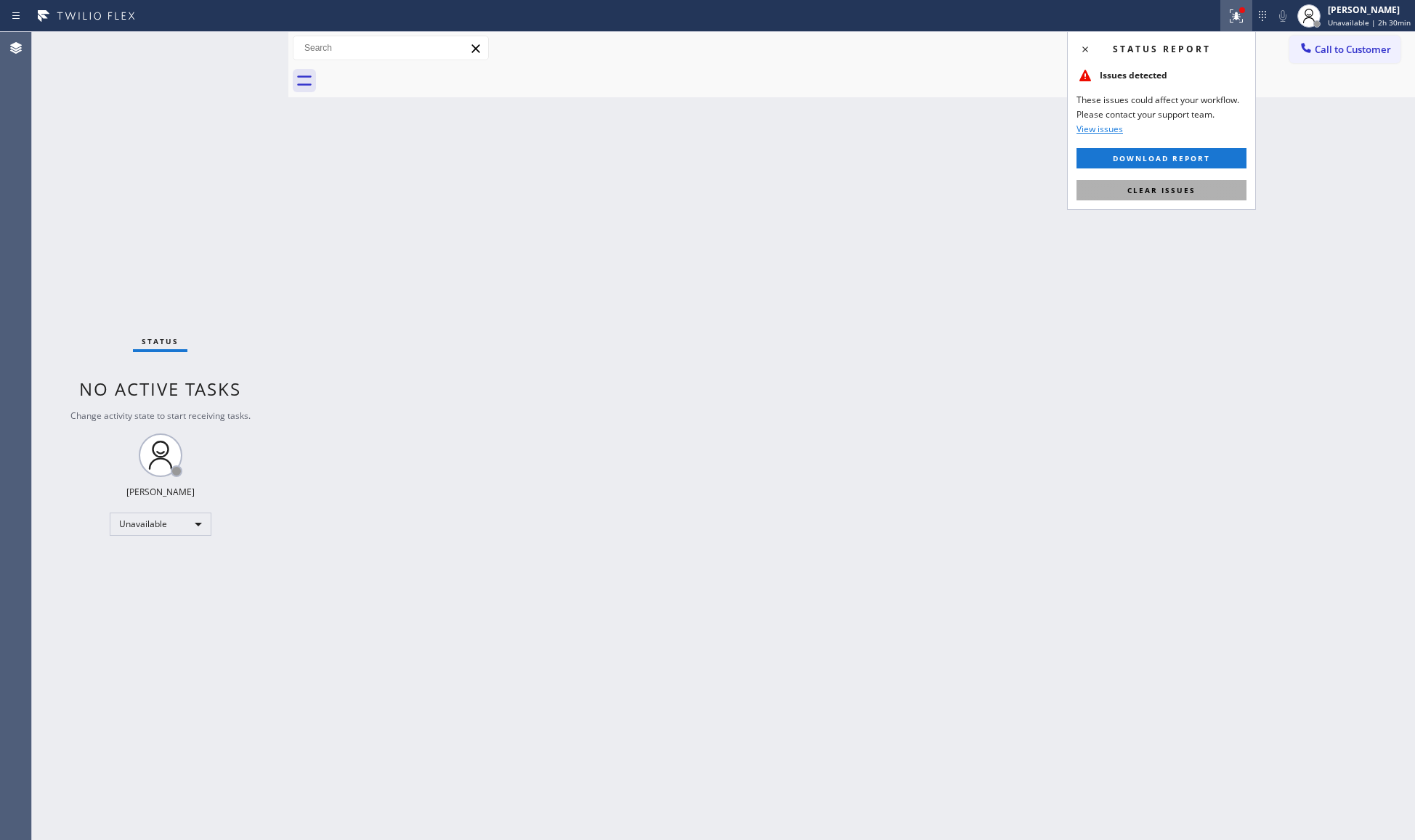
click at [1195, 186] on button "Clear issues" at bounding box center [1161, 190] width 170 height 21
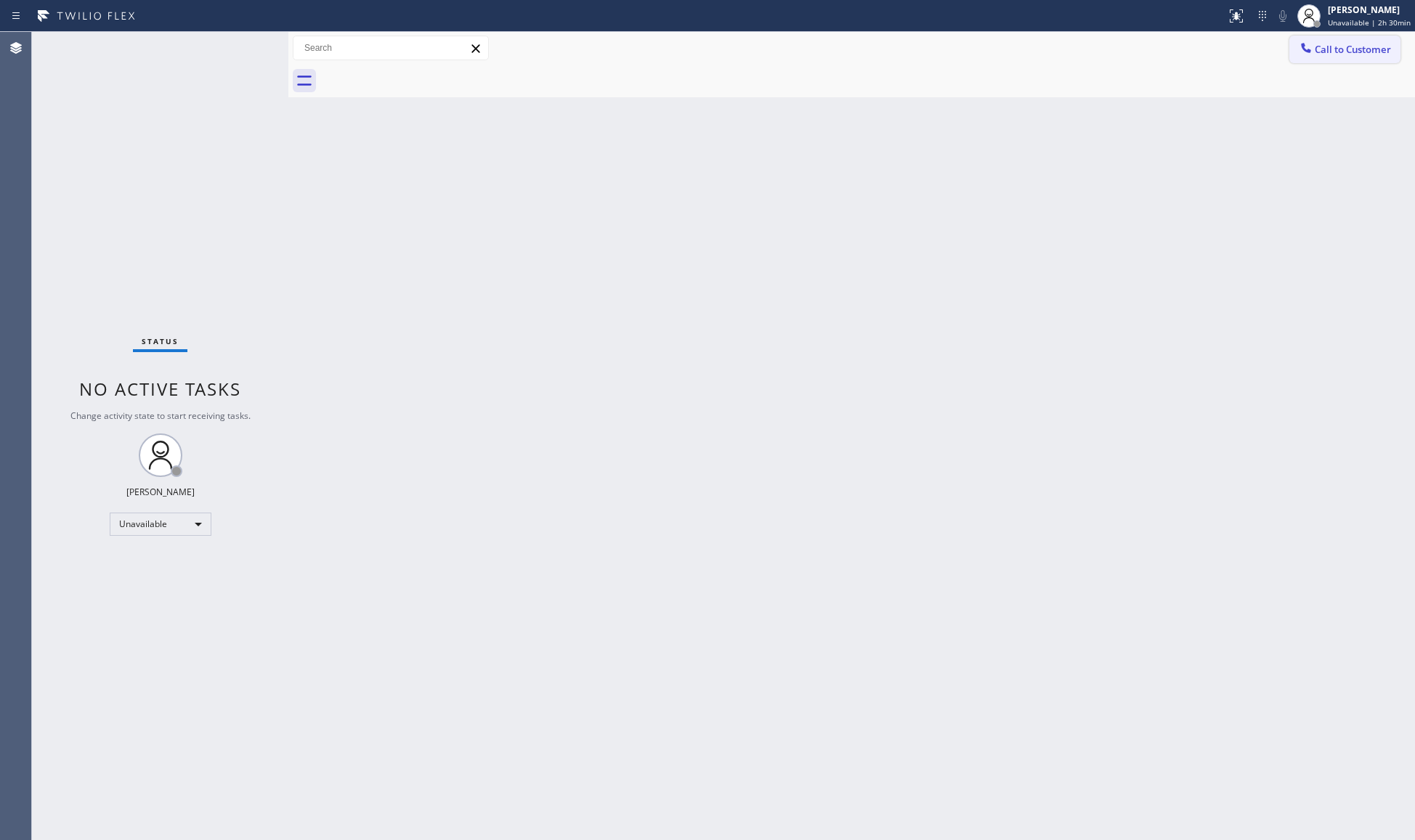
click at [1331, 47] on span "Call to Customer" at bounding box center [1353, 50] width 76 height 13
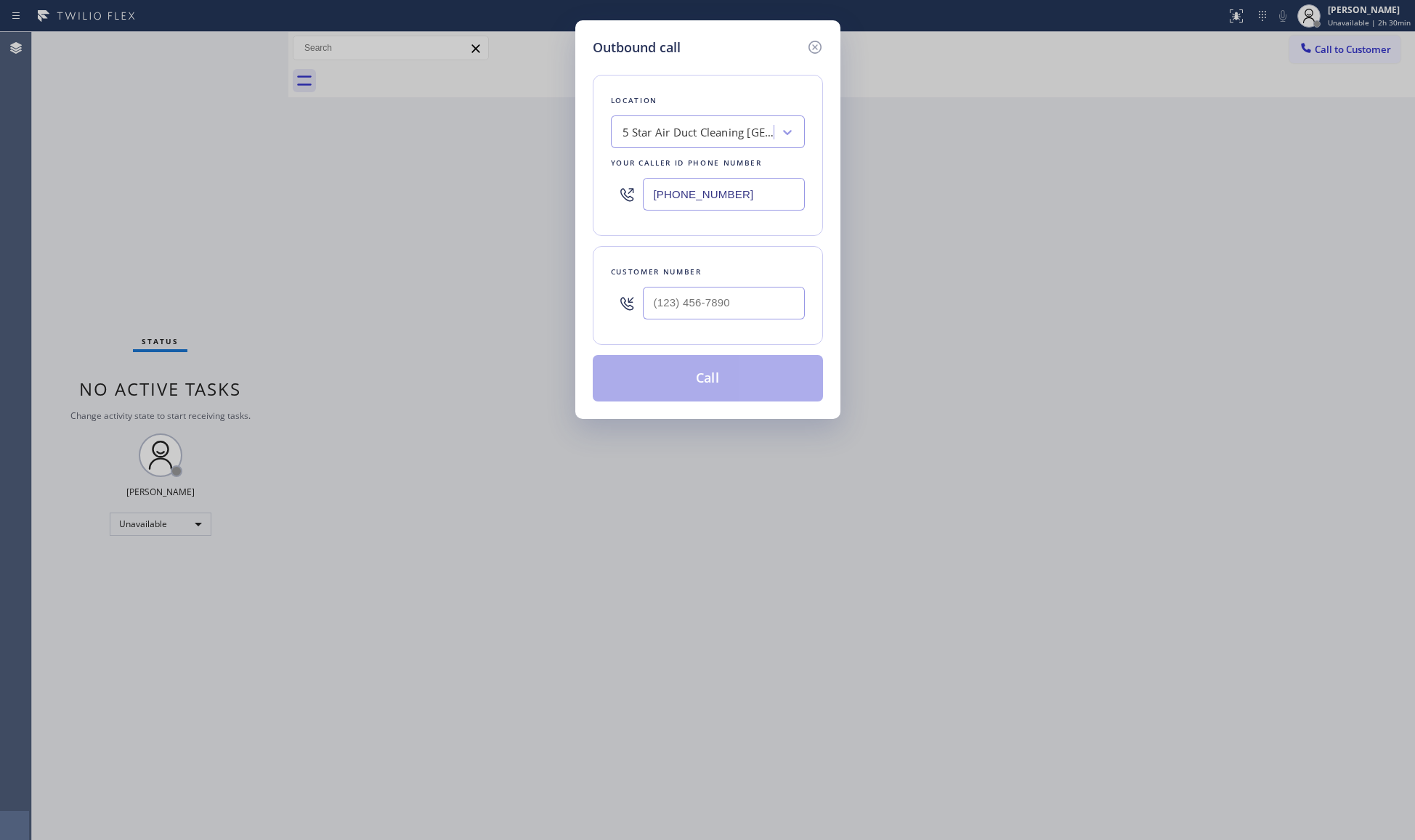
drag, startPoint x: 792, startPoint y: 195, endPoint x: 631, endPoint y: 185, distance: 161.3
click at [643, 190] on div "(562) 262-9197" at bounding box center [708, 194] width 194 height 47
paste input "408) 638-6856"
type input "(408) 638-6856"
paste input "757) 515-6142"
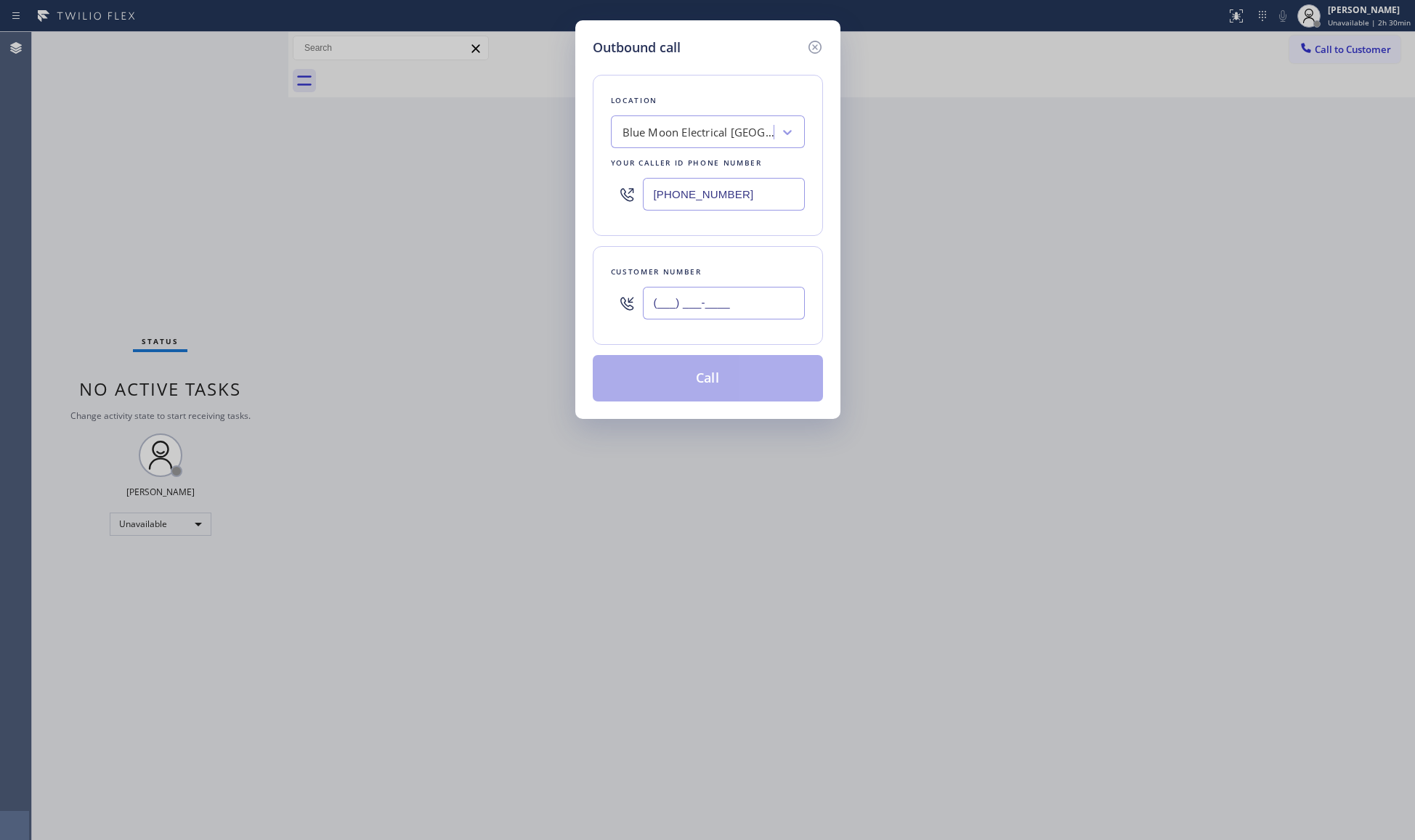
click at [742, 303] on input "(___) ___-____" at bounding box center [724, 303] width 162 height 32
type input "(757) 515-6142"
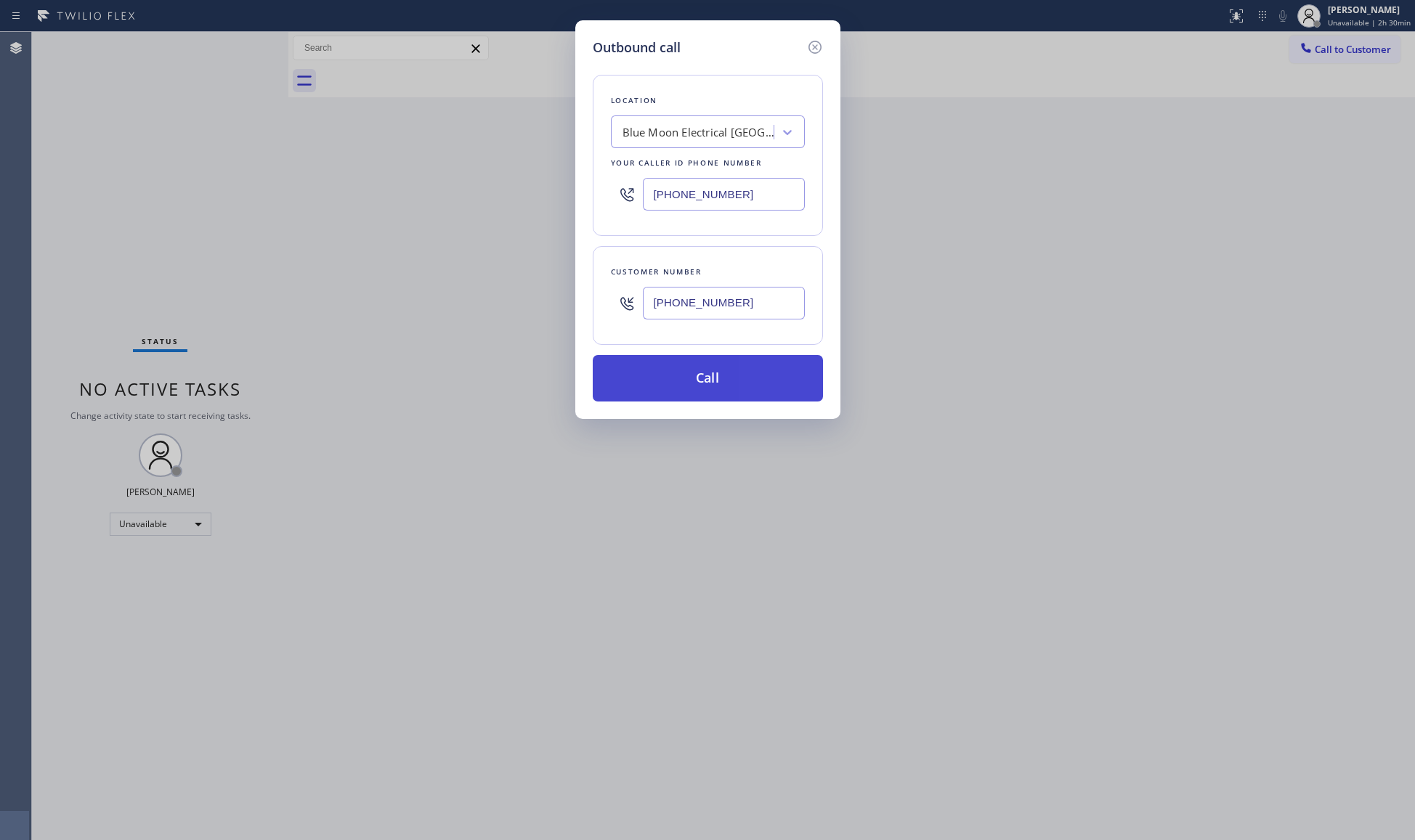
click at [698, 381] on button "Call" at bounding box center [708, 378] width 230 height 46
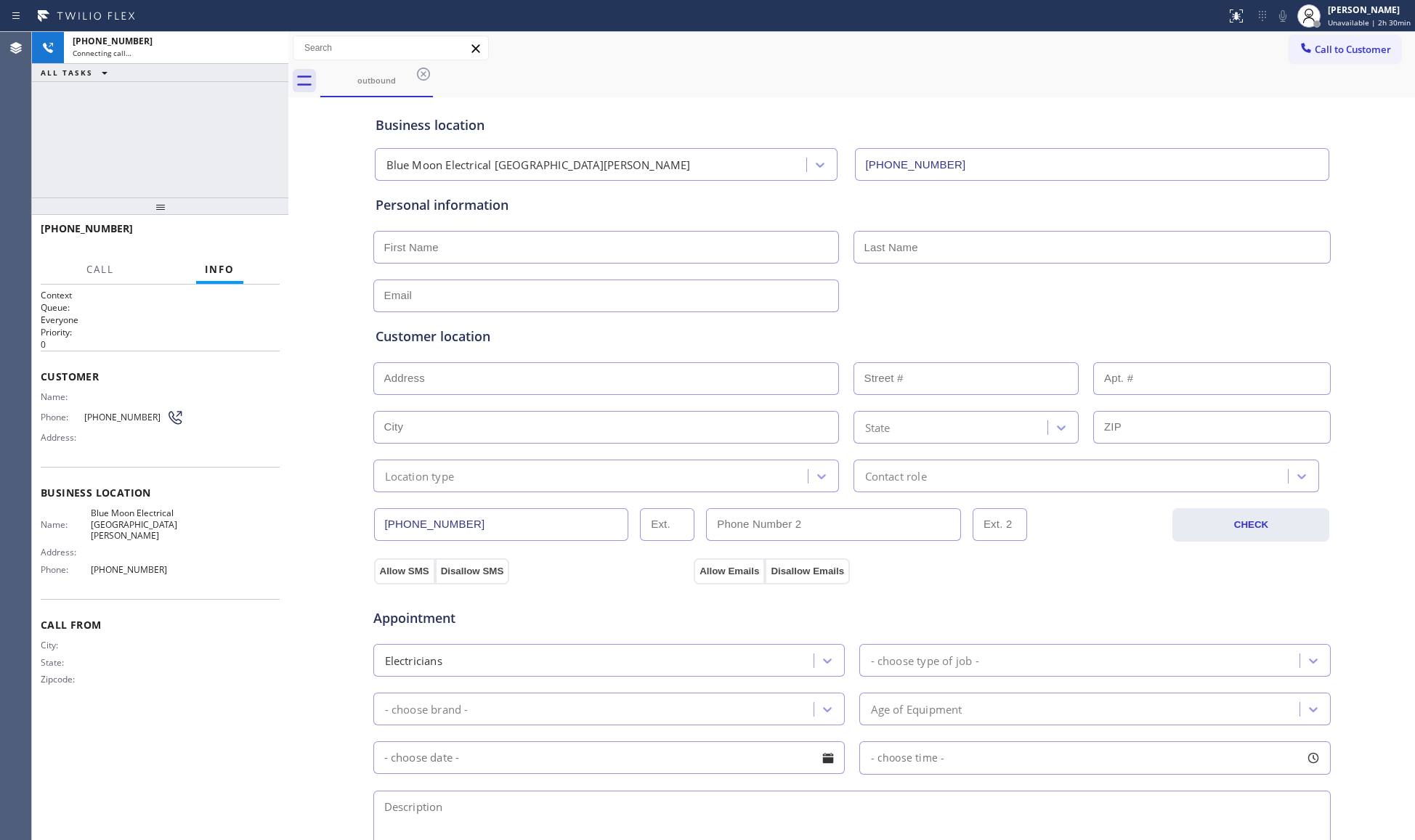
type input "(408) 638-6856"
click at [941, 84] on div "outbound" at bounding box center [868, 80] width 1095 height 32
click at [270, 62] on div at bounding box center [270, 48] width 26 height 32
click at [272, 56] on icon at bounding box center [269, 47] width 17 height 17
click at [272, 53] on div "Connecting call…" at bounding box center [176, 53] width 207 height 10
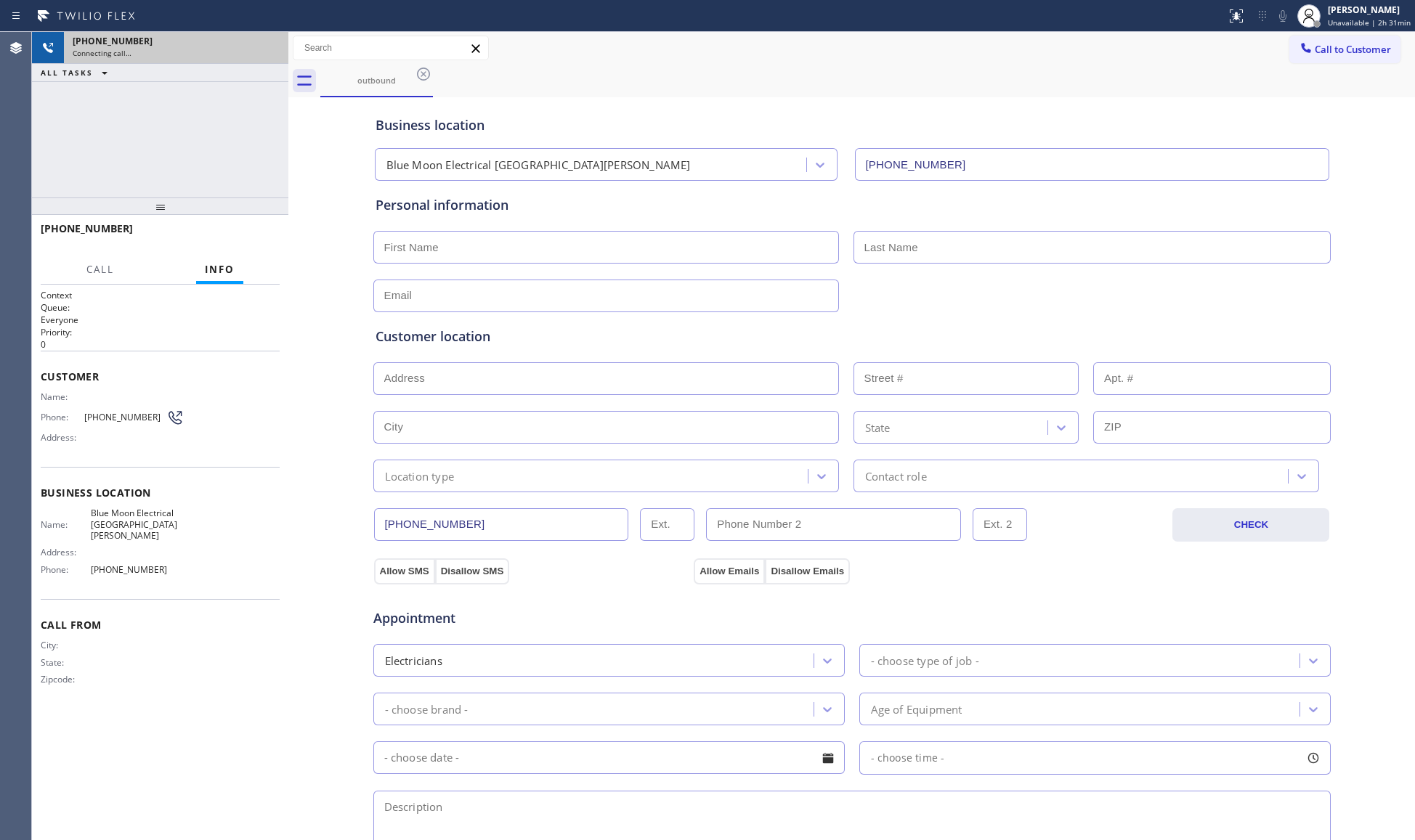
click at [268, 50] on div "Connecting call…" at bounding box center [176, 53] width 207 height 10
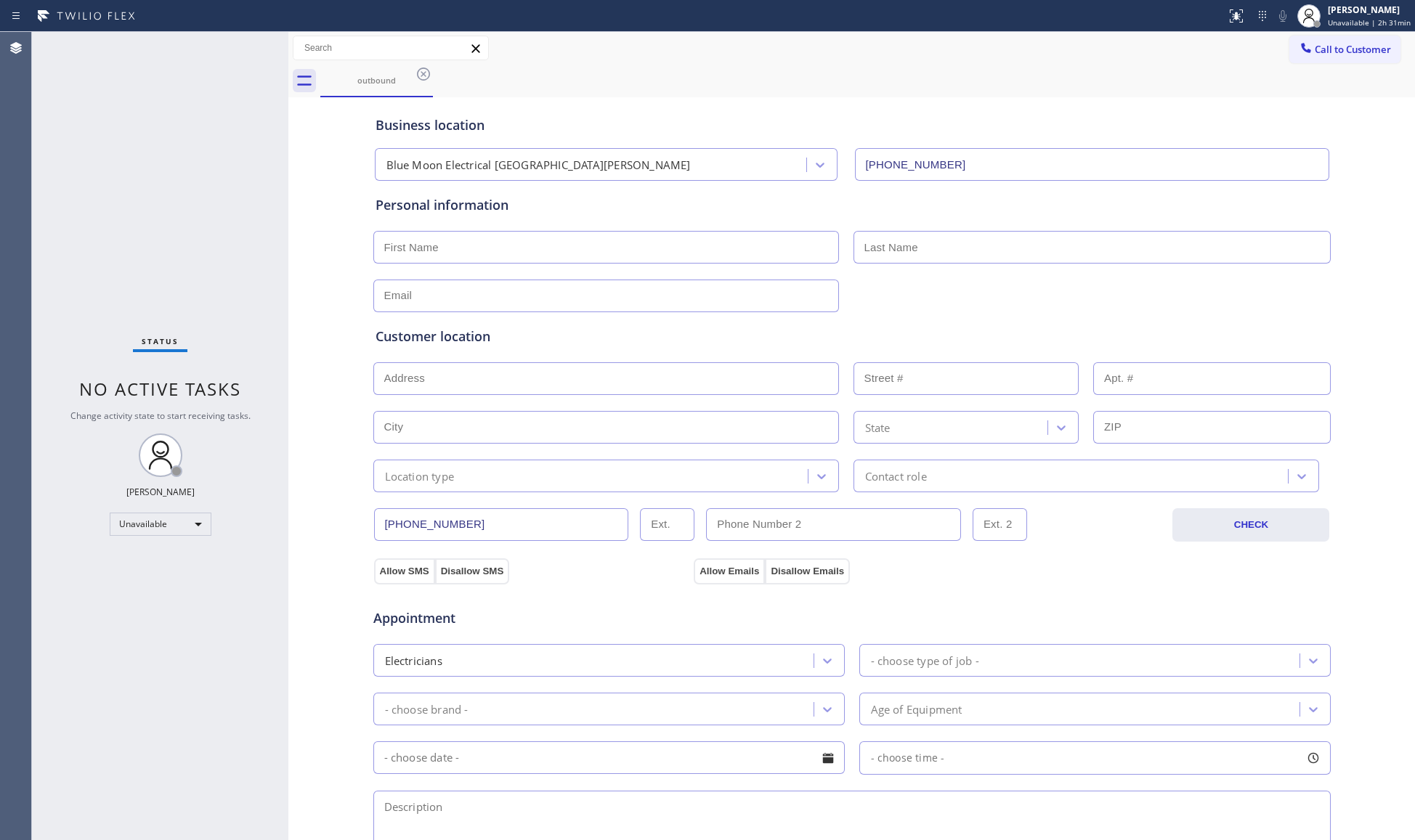
click at [433, 75] on div "outbound" at bounding box center [868, 80] width 1095 height 32
click at [419, 79] on icon at bounding box center [424, 74] width 13 height 13
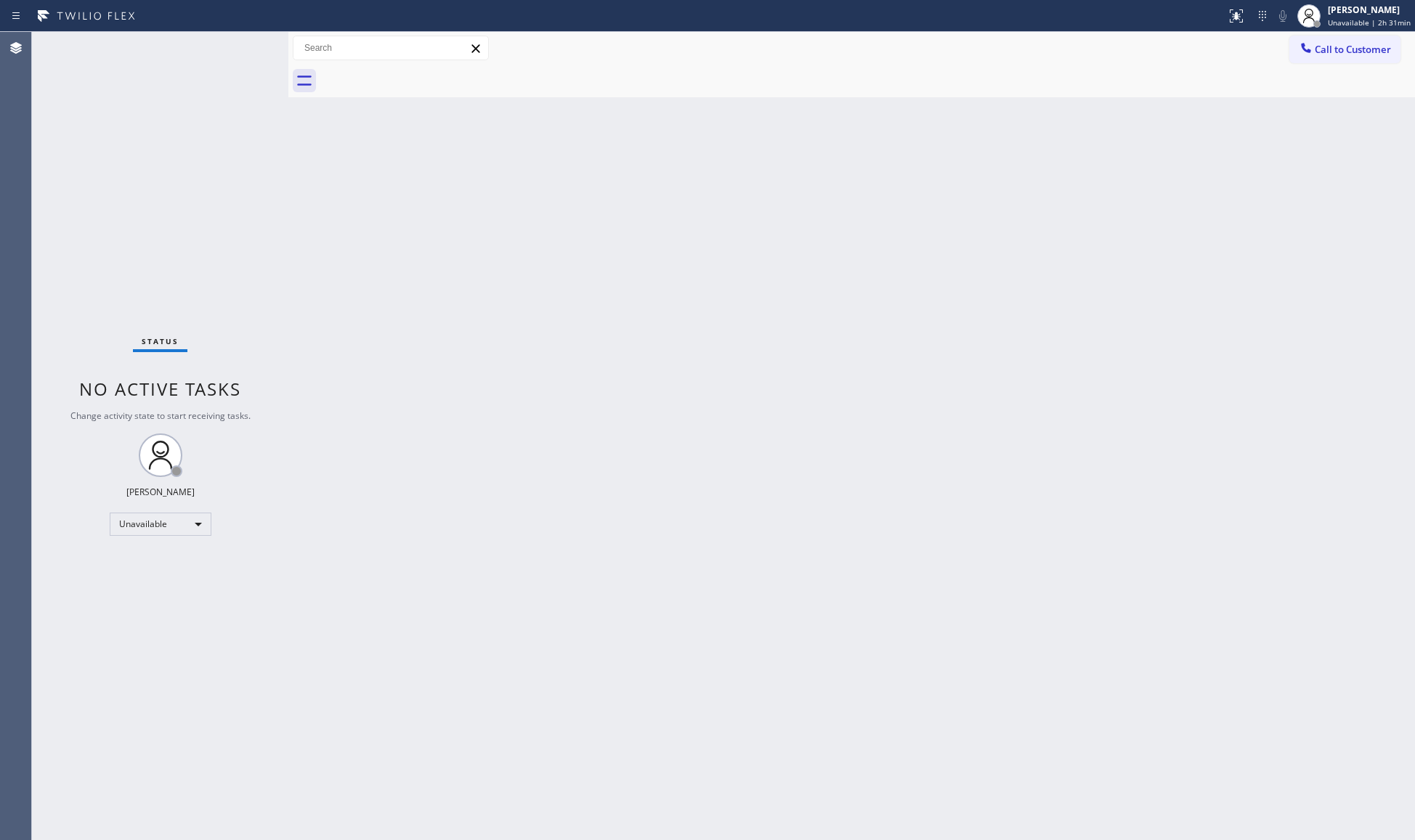
click at [1320, 47] on span "Call to Customer" at bounding box center [1353, 50] width 76 height 13
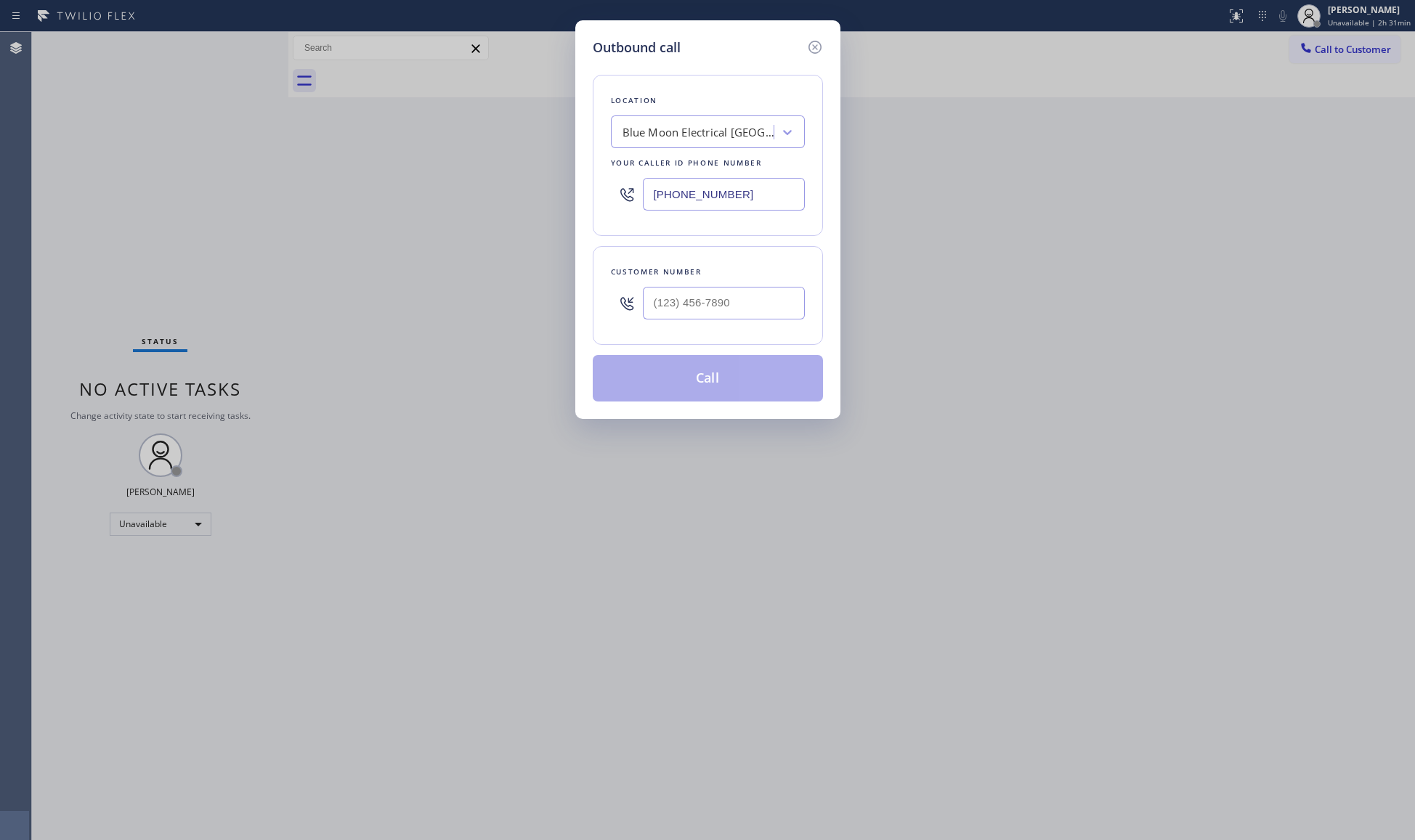
drag, startPoint x: 787, startPoint y: 195, endPoint x: 604, endPoint y: 179, distance: 183.7
click at [604, 179] on div "Location Blue Moon Electrical San Jose Your caller id phone number (408) 638-68…" at bounding box center [708, 155] width 230 height 161
paste input "206) 201-1911"
type input "(206) 201-1911"
click at [729, 310] on input "(___) ___-____" at bounding box center [724, 303] width 162 height 32
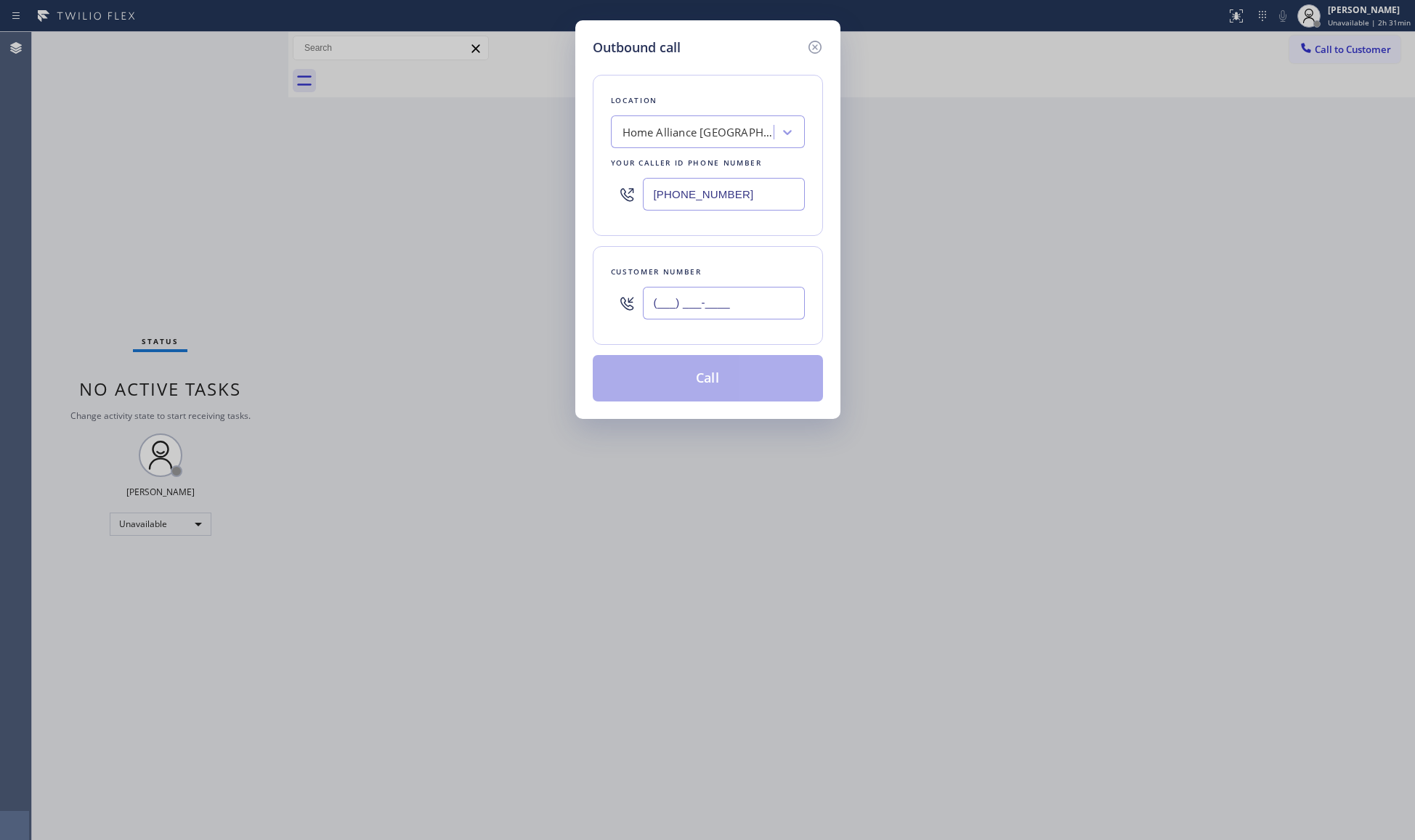
paste input "206) 483-2724"
type input "(206) 483-2724"
drag, startPoint x: 712, startPoint y: 329, endPoint x: 758, endPoint y: 356, distance: 53.3
click at [710, 331] on div "Customer number (206) 483-2724" at bounding box center [708, 295] width 230 height 98
click at [726, 376] on button "Call" at bounding box center [708, 378] width 230 height 46
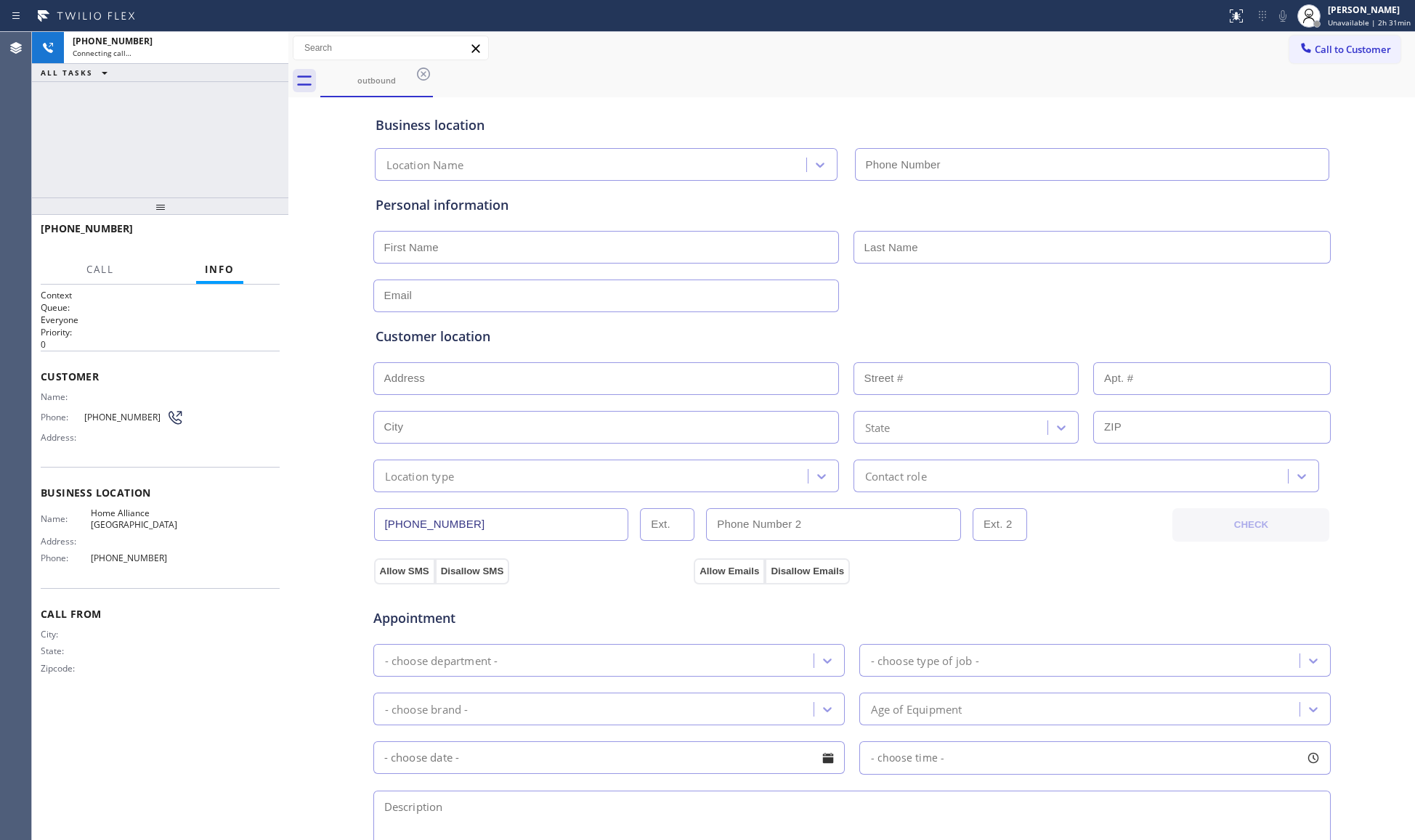
type input "(206) 201-1911"
click at [997, 97] on div "Business location Home Alliance Kirkland (206) 201-1911" at bounding box center [852, 138] width 959 height 86
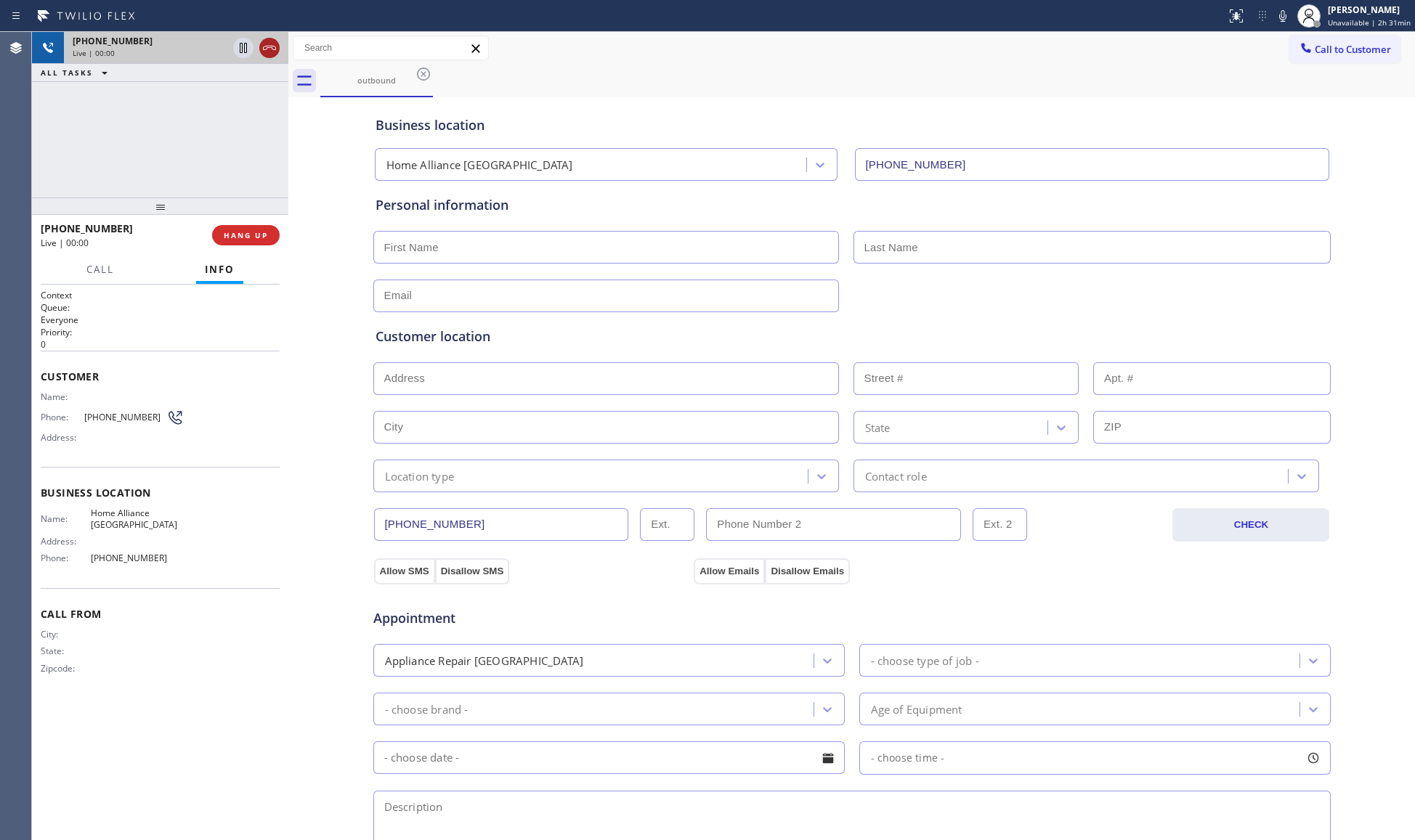
click at [262, 42] on icon at bounding box center [269, 47] width 17 height 17
click at [239, 230] on button "HANG UP" at bounding box center [246, 235] width 68 height 21
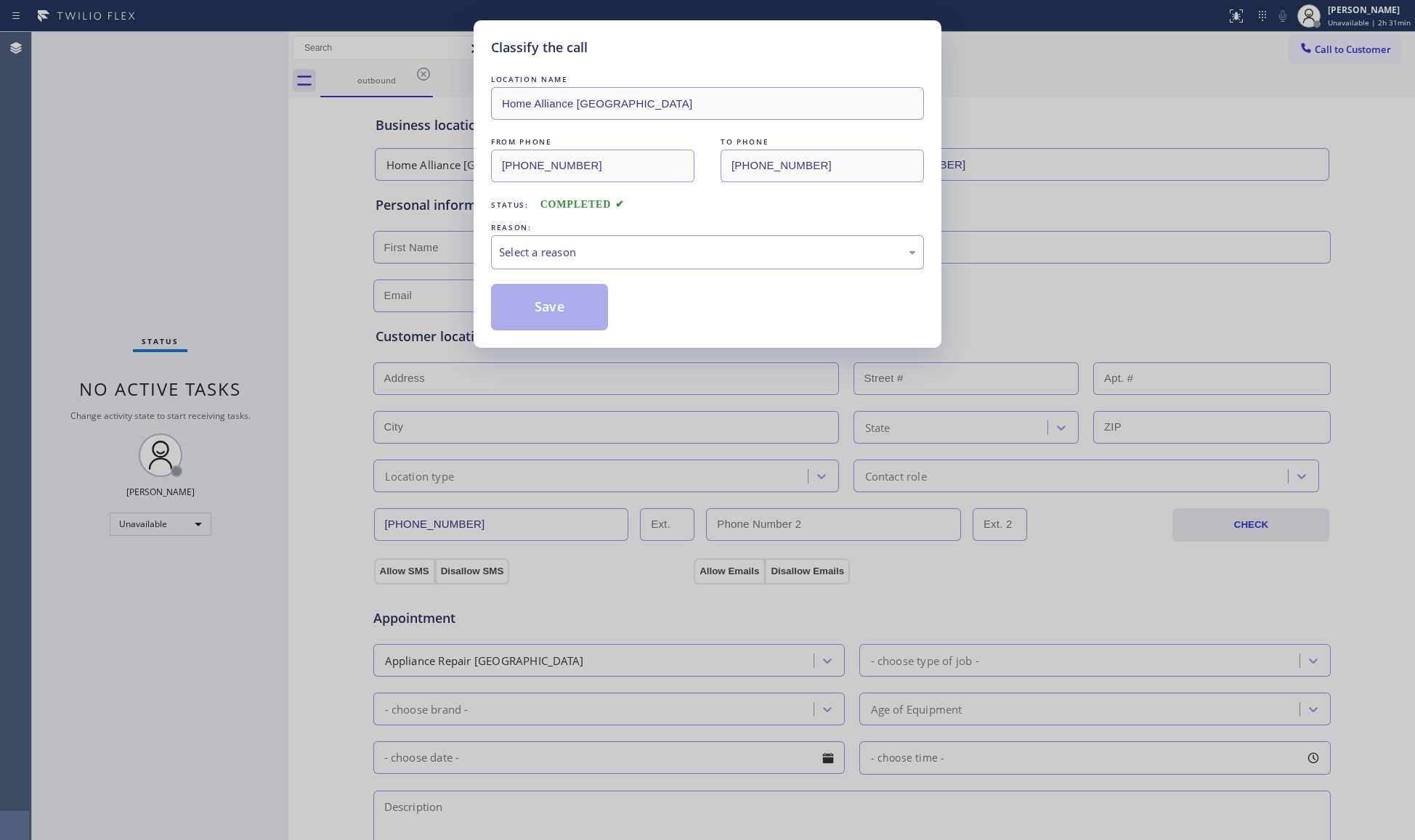
drag, startPoint x: 241, startPoint y: 228, endPoint x: 643, endPoint y: 222, distance: 402.0
click at [243, 228] on div "Classify the call LOCATION NAME Home Alliance Kirkland FROM PHONE (206) 201-191…" at bounding box center [707, 420] width 1415 height 840
click at [607, 247] on div "Select a reason" at bounding box center [708, 252] width 417 height 17
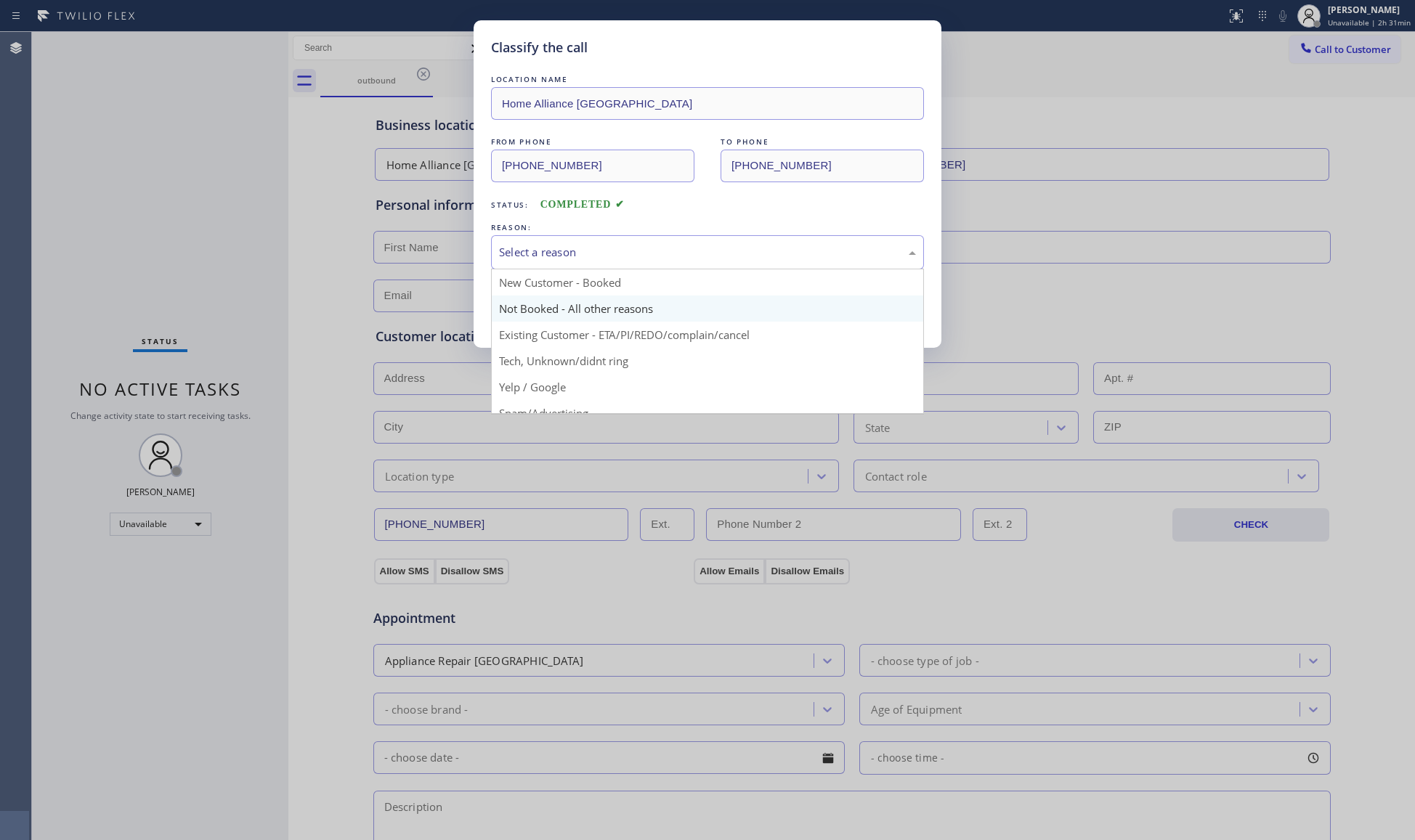
click at [516, 309] on button "Save" at bounding box center [549, 307] width 117 height 46
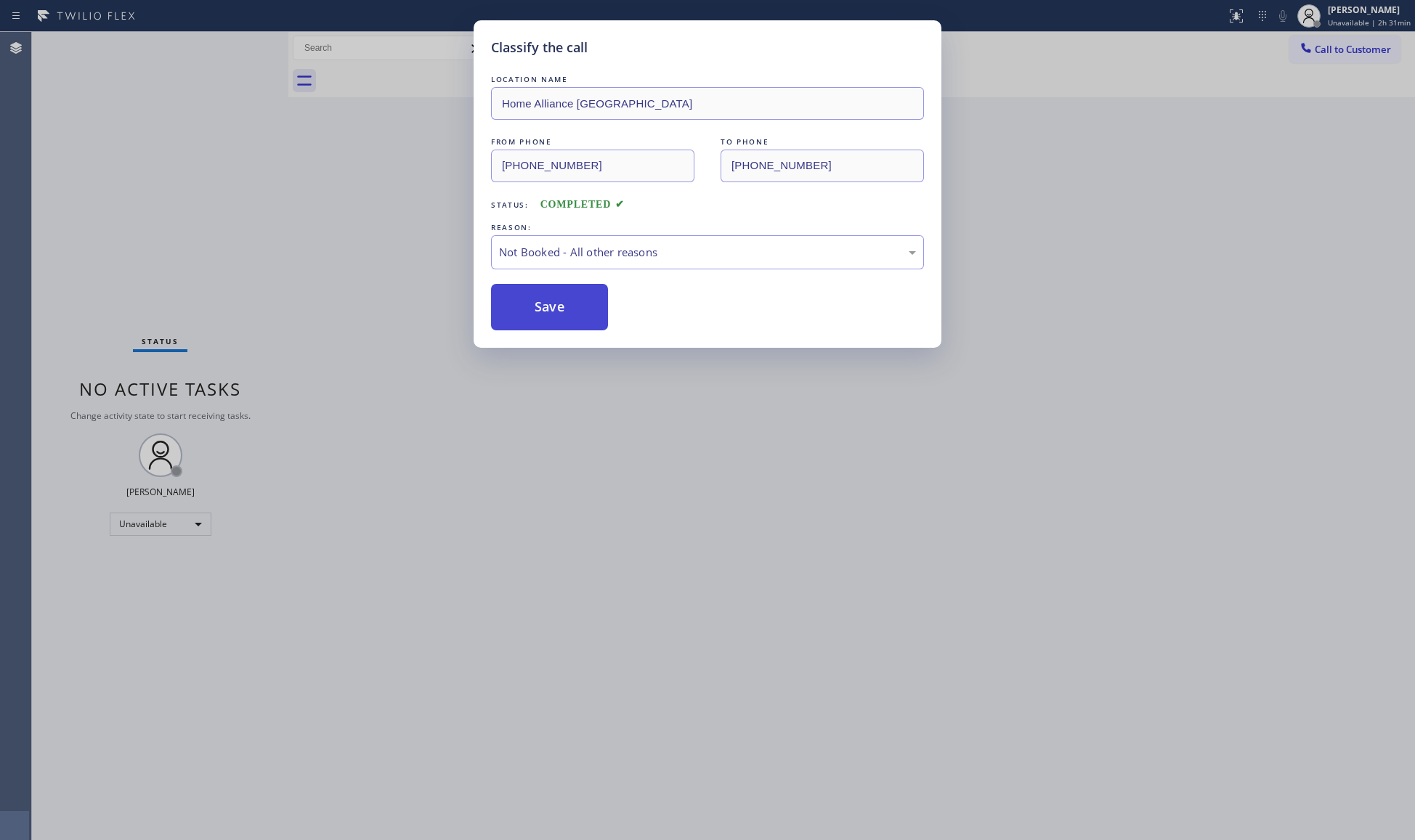
click at [517, 309] on button "Save" at bounding box center [549, 307] width 117 height 46
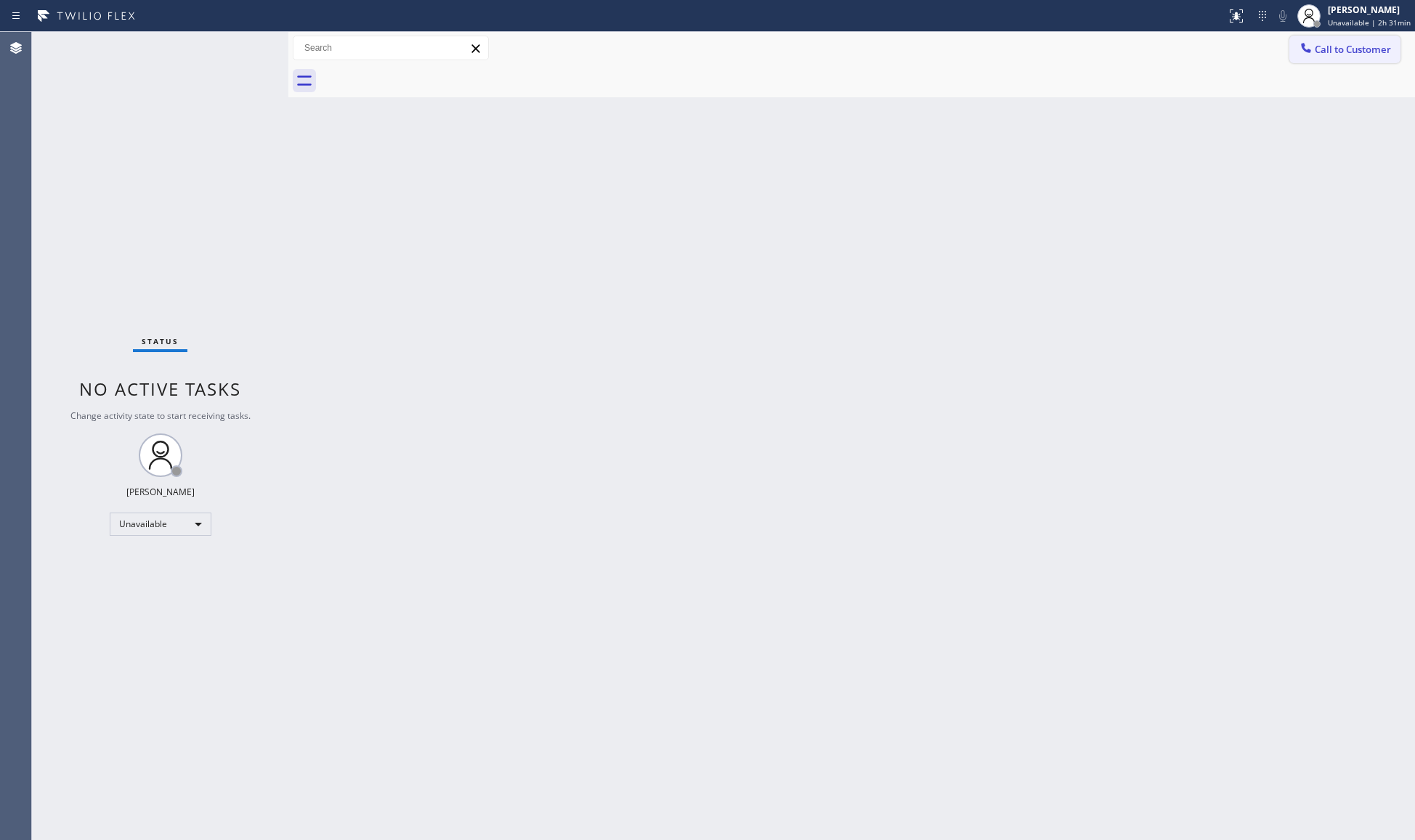
click at [1342, 54] on span "Call to Customer" at bounding box center [1353, 50] width 76 height 13
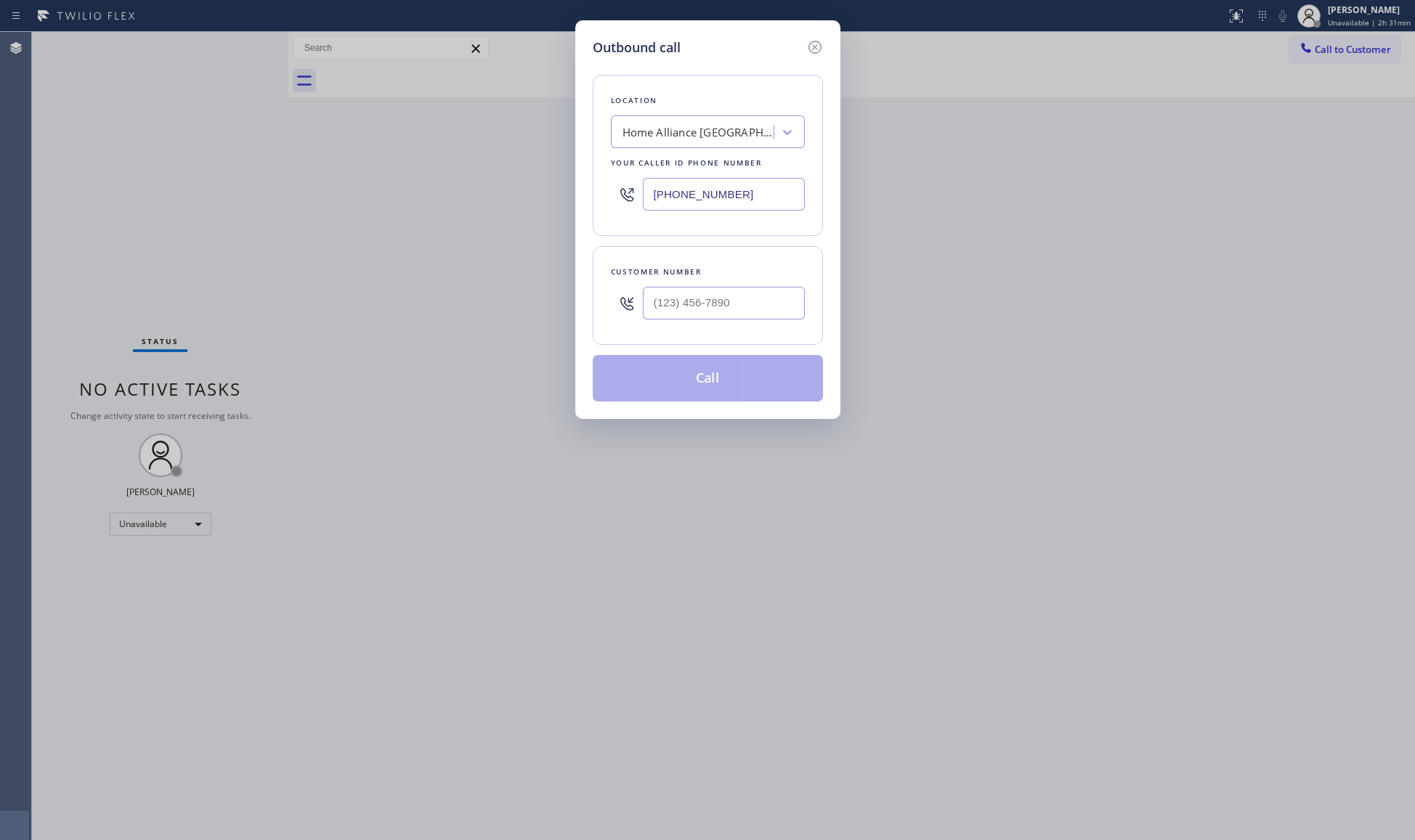
drag, startPoint x: 741, startPoint y: 186, endPoint x: 625, endPoint y: 181, distance: 116.1
click at [626, 181] on div "(206) 201-1911" at bounding box center [708, 194] width 194 height 47
paste input "720) 640-7114"
type input "[PHONE_NUMBER]"
drag, startPoint x: 744, startPoint y: 295, endPoint x: 800, endPoint y: 280, distance: 58.0
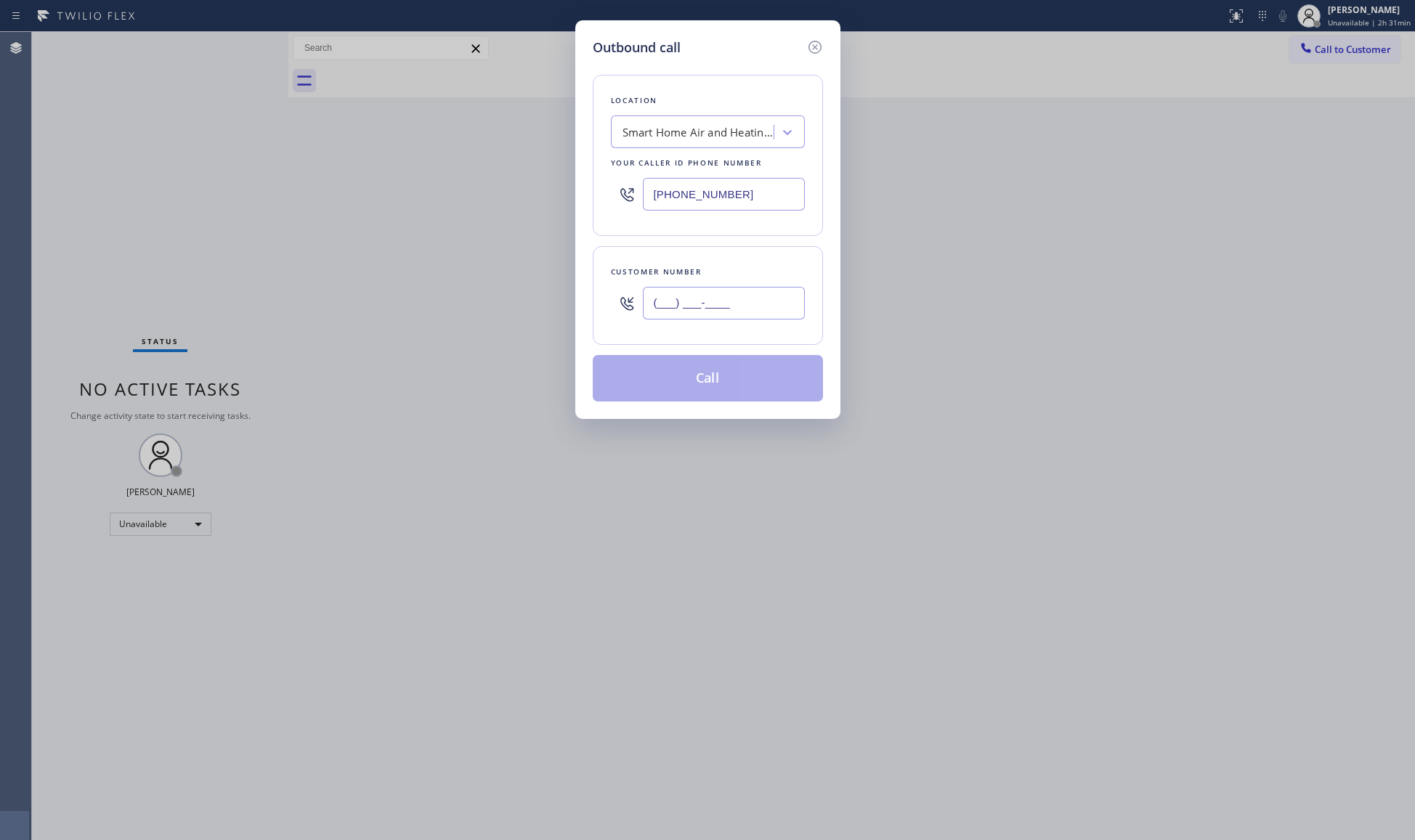
click at [744, 294] on input "(___) ___-____" at bounding box center [724, 303] width 162 height 32
paste input "720) 414-9394"
type input "(720) 414-9394"
click at [734, 382] on button "Call" at bounding box center [708, 378] width 230 height 46
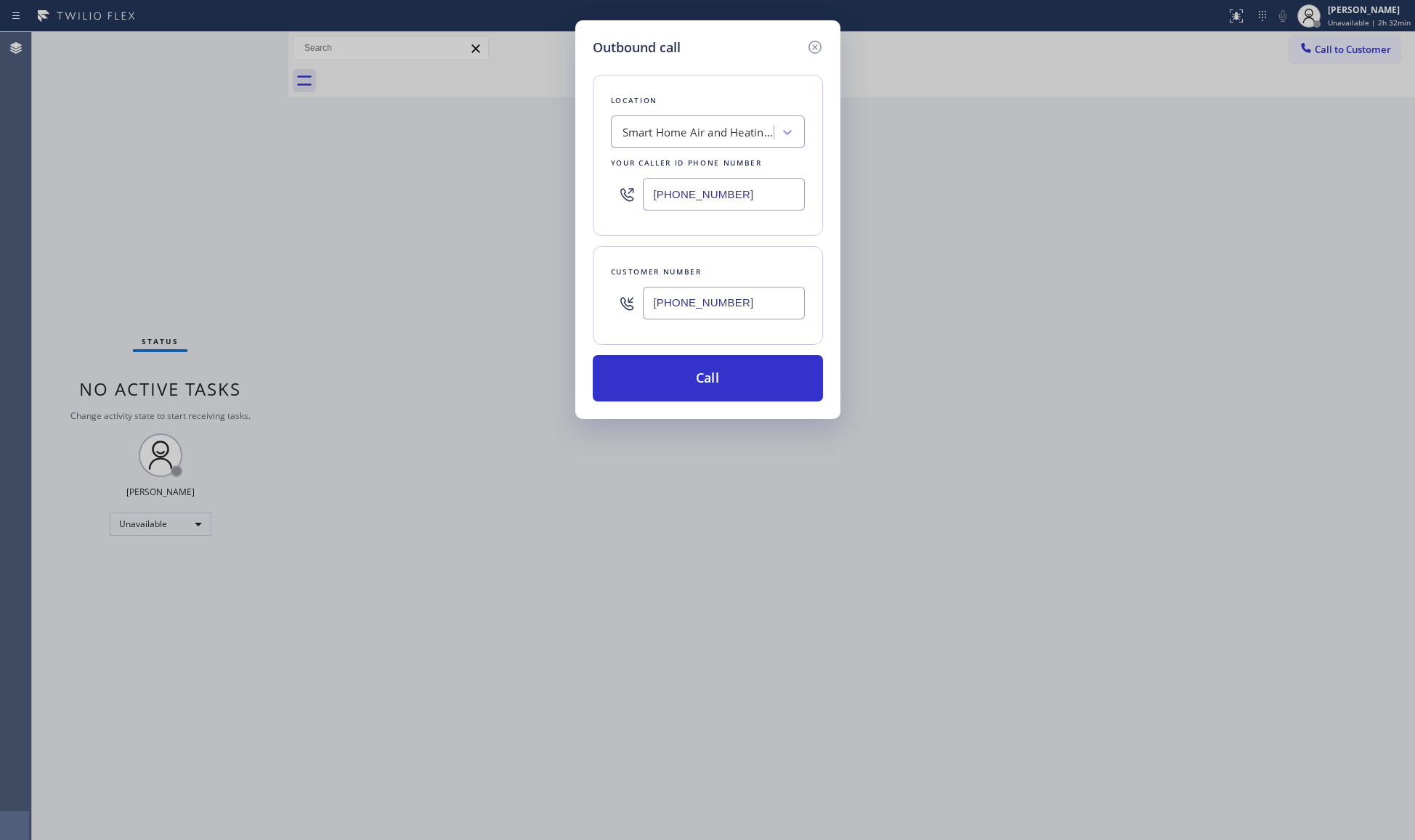
click at [705, 323] on div "(720) 414-9394" at bounding box center [724, 303] width 162 height 47
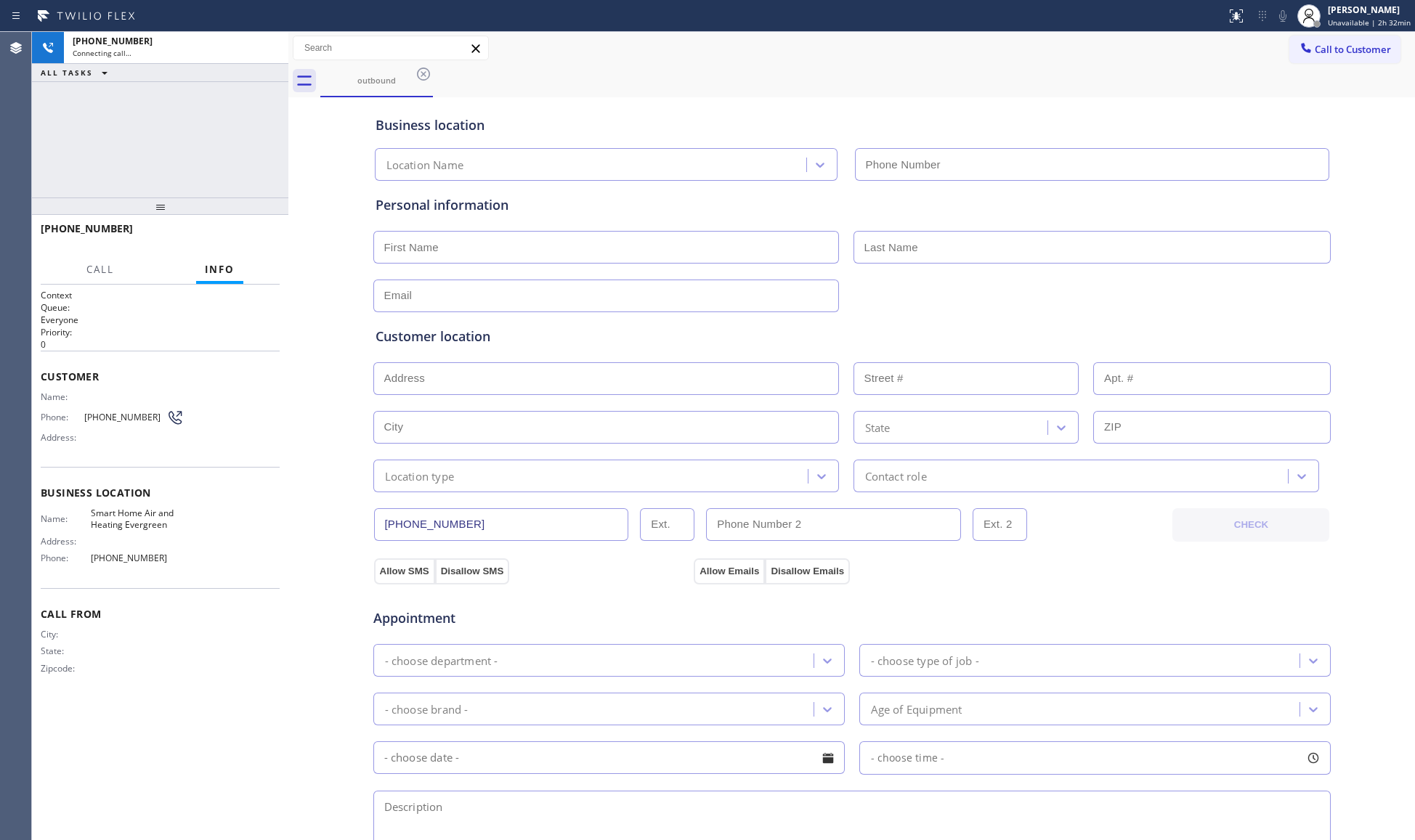
type input "[PHONE_NUMBER]"
drag, startPoint x: 1092, startPoint y: 56, endPoint x: 1207, endPoint y: 56, distance: 115.0
click at [1094, 56] on div "Call to Customer Outbound call Location Smart Home Air and Heating Evergreen Yo…" at bounding box center [851, 48] width 1127 height 26
click at [1283, 16] on icon at bounding box center [1283, 16] width 7 height 12
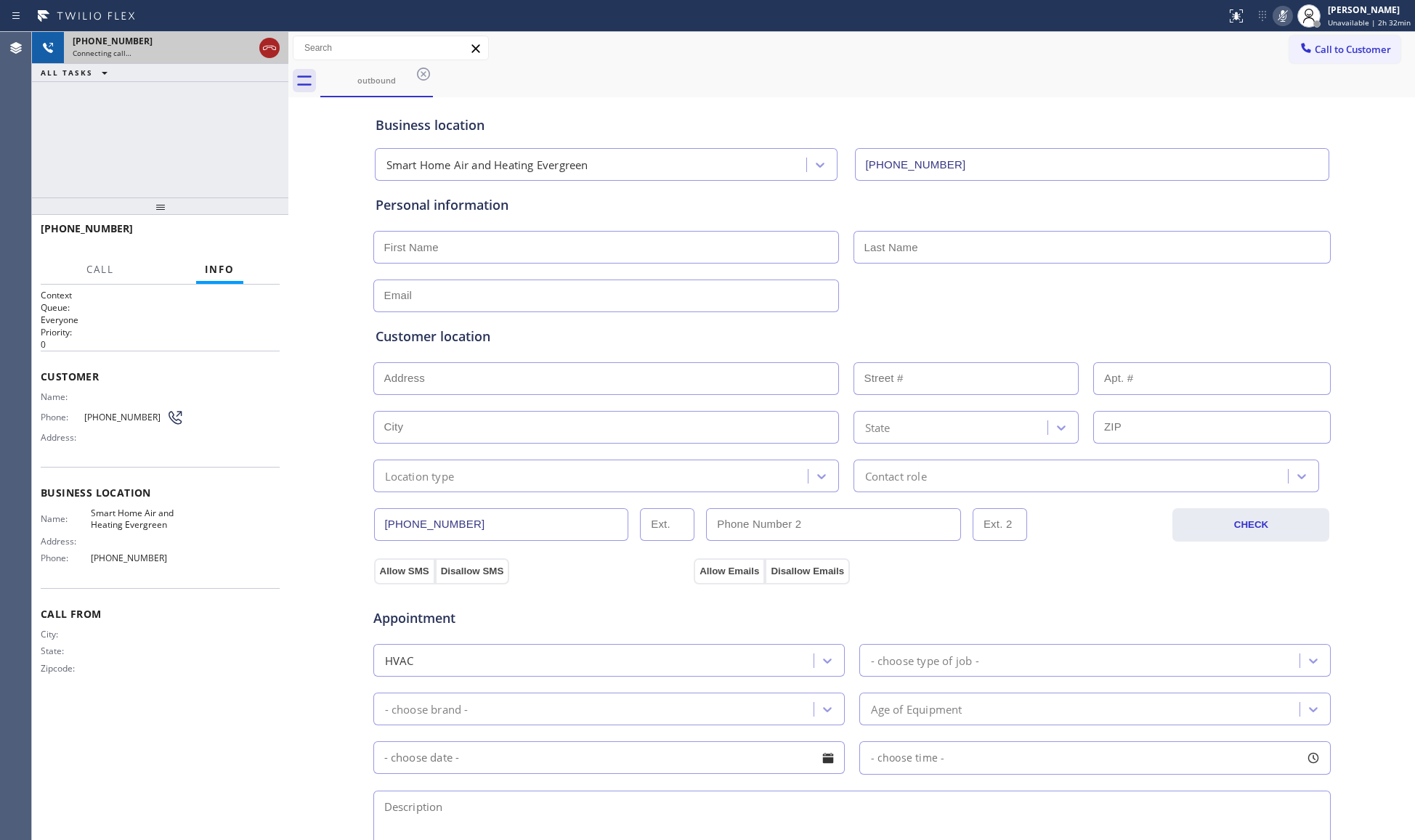
click at [275, 44] on icon at bounding box center [269, 47] width 17 height 17
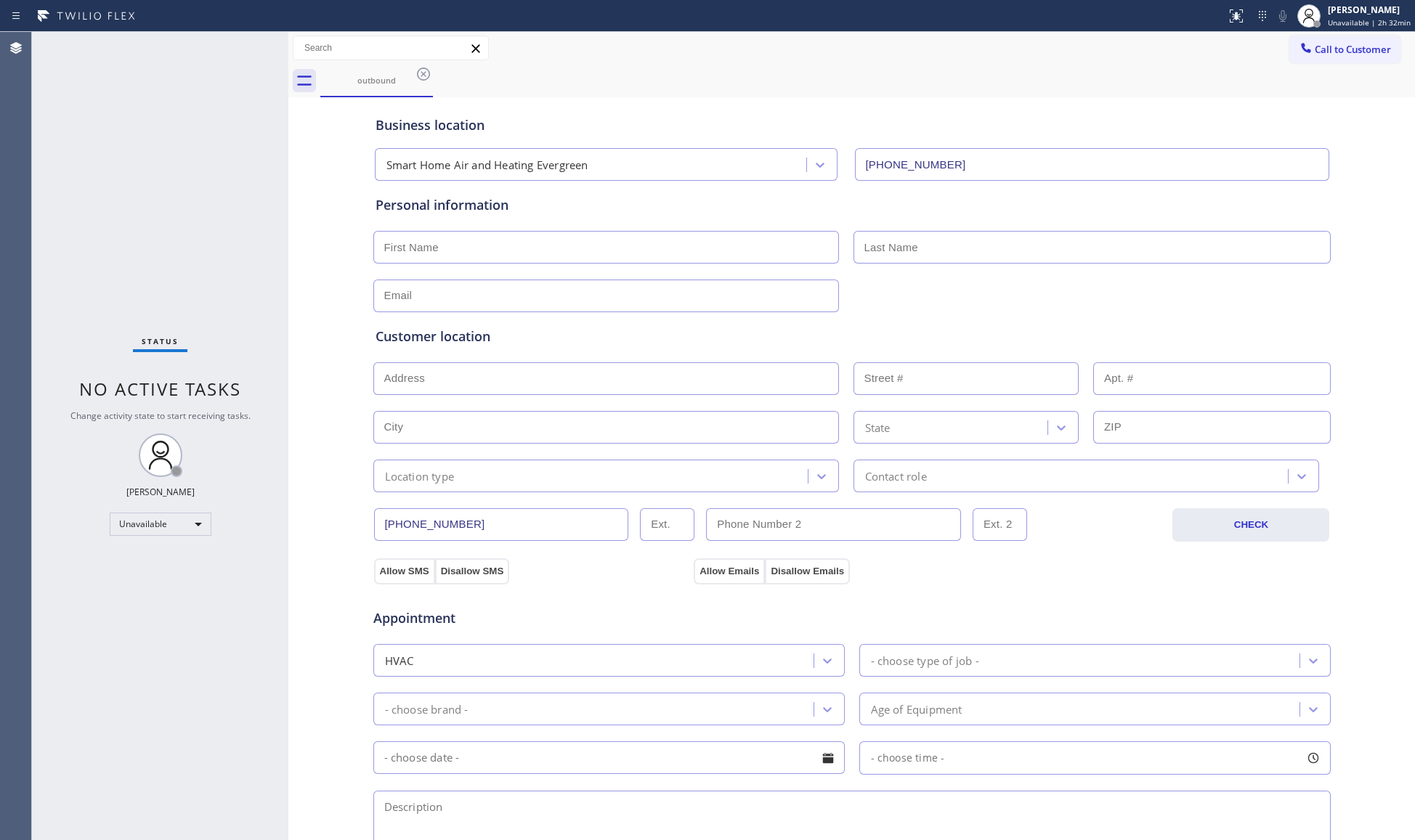
drag, startPoint x: 417, startPoint y: 73, endPoint x: 481, endPoint y: 53, distance: 67.1
click at [421, 71] on icon at bounding box center [424, 74] width 13 height 13
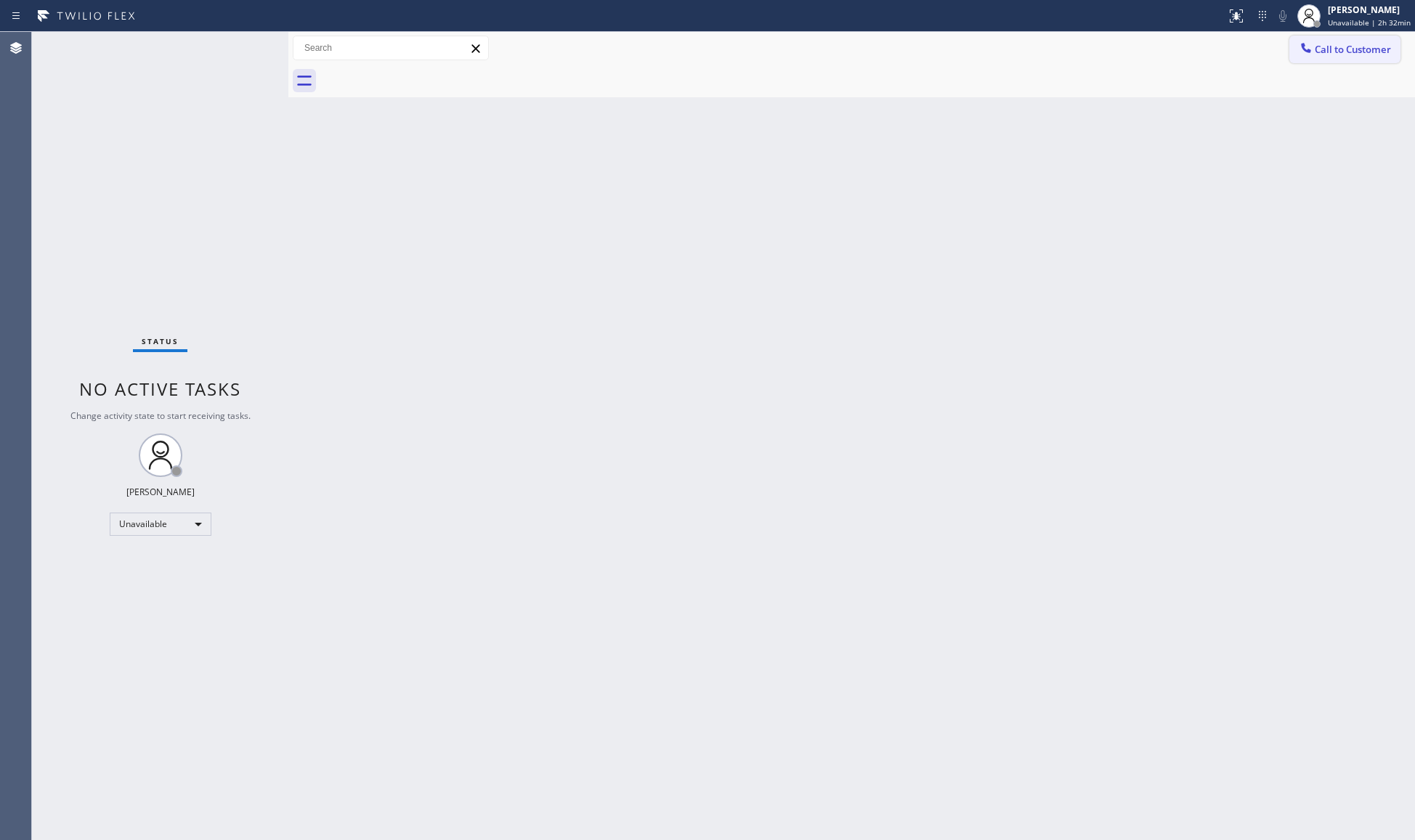
click at [1335, 45] on span "Call to Customer" at bounding box center [1353, 50] width 76 height 13
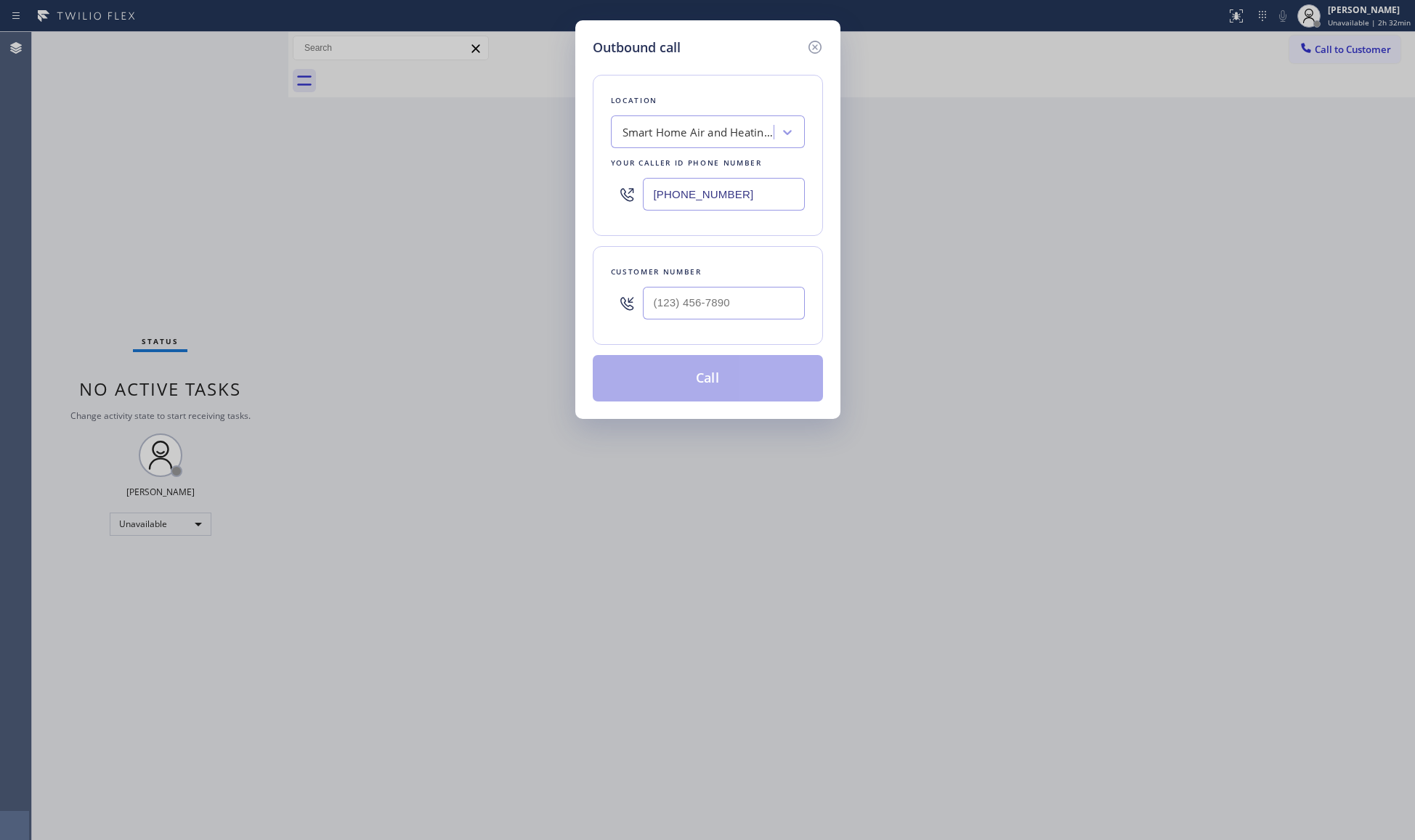
drag, startPoint x: 732, startPoint y: 196, endPoint x: 566, endPoint y: 185, distance: 166.4
click at [566, 196] on div "Outbound call Location Smart Home Air and Heating Evergreen Your caller id phon…" at bounding box center [707, 420] width 1415 height 840
paste input "630) 755-696"
type input "[PHONE_NUMBER]"
drag, startPoint x: 772, startPoint y: 311, endPoint x: 763, endPoint y: 310, distance: 9.1
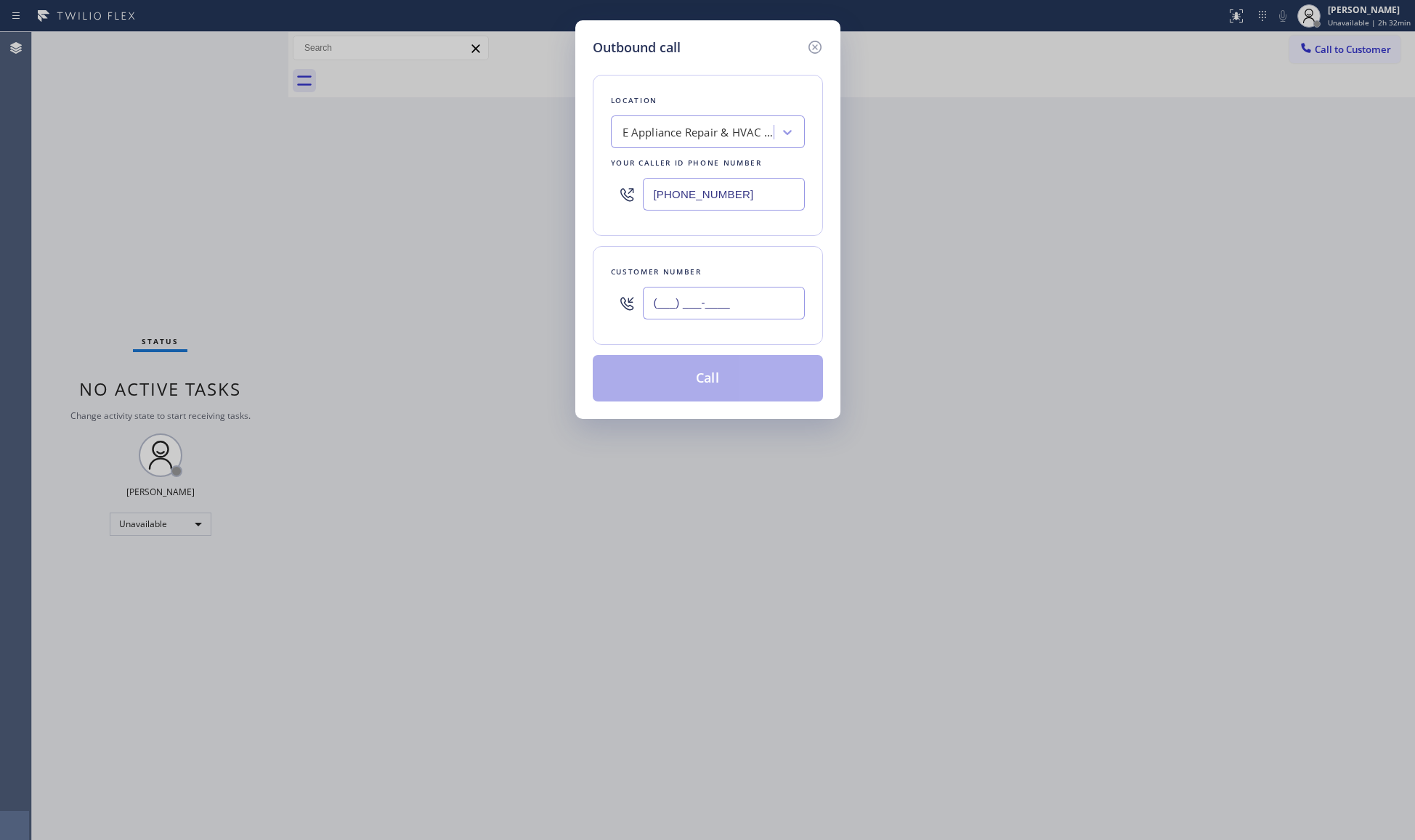
click at [763, 310] on input "(___) ___-____" at bounding box center [724, 303] width 162 height 32
paste input "text"
click at [657, 314] on input "(___) ___-____" at bounding box center [724, 303] width 162 height 32
paste input "630) 537-7896"
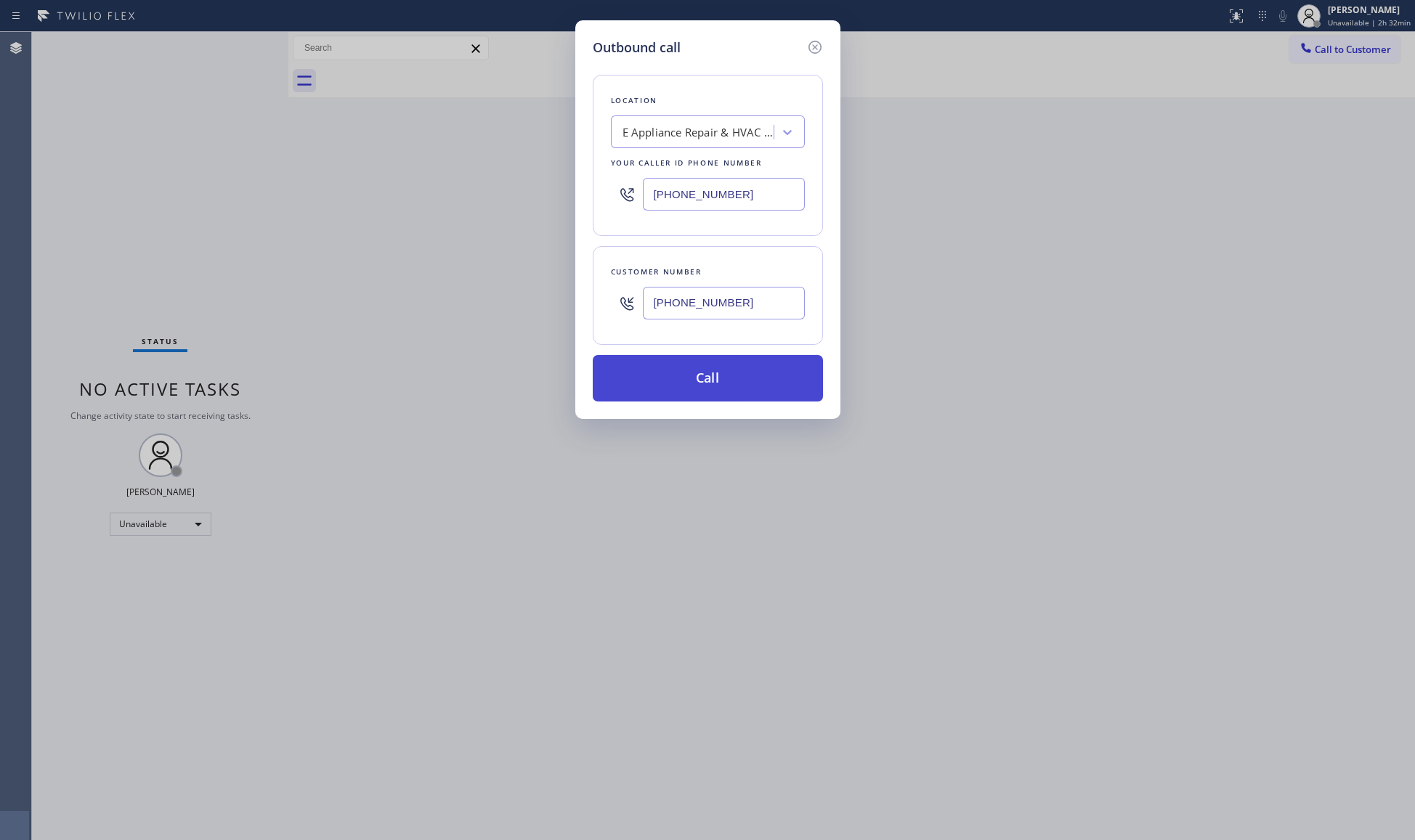
type input "(630) 537-7896"
click at [703, 392] on button "Call" at bounding box center [708, 378] width 230 height 46
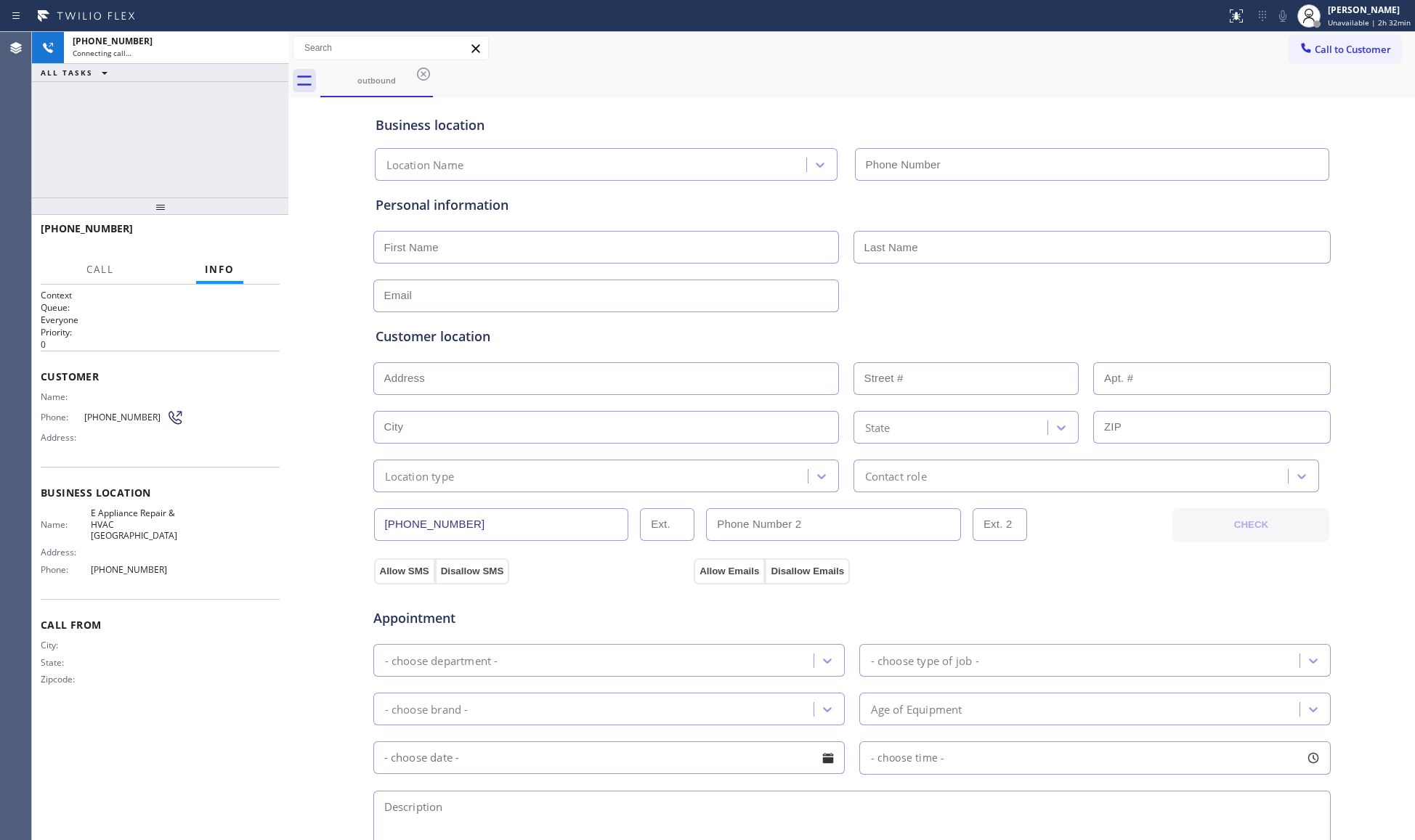
type input "[PHONE_NUMBER]"
click at [610, 45] on div "Call to Customer Outbound call Location E Appliance Repair & HVAC [GEOGRAPHIC_D…" at bounding box center [851, 48] width 1127 height 26
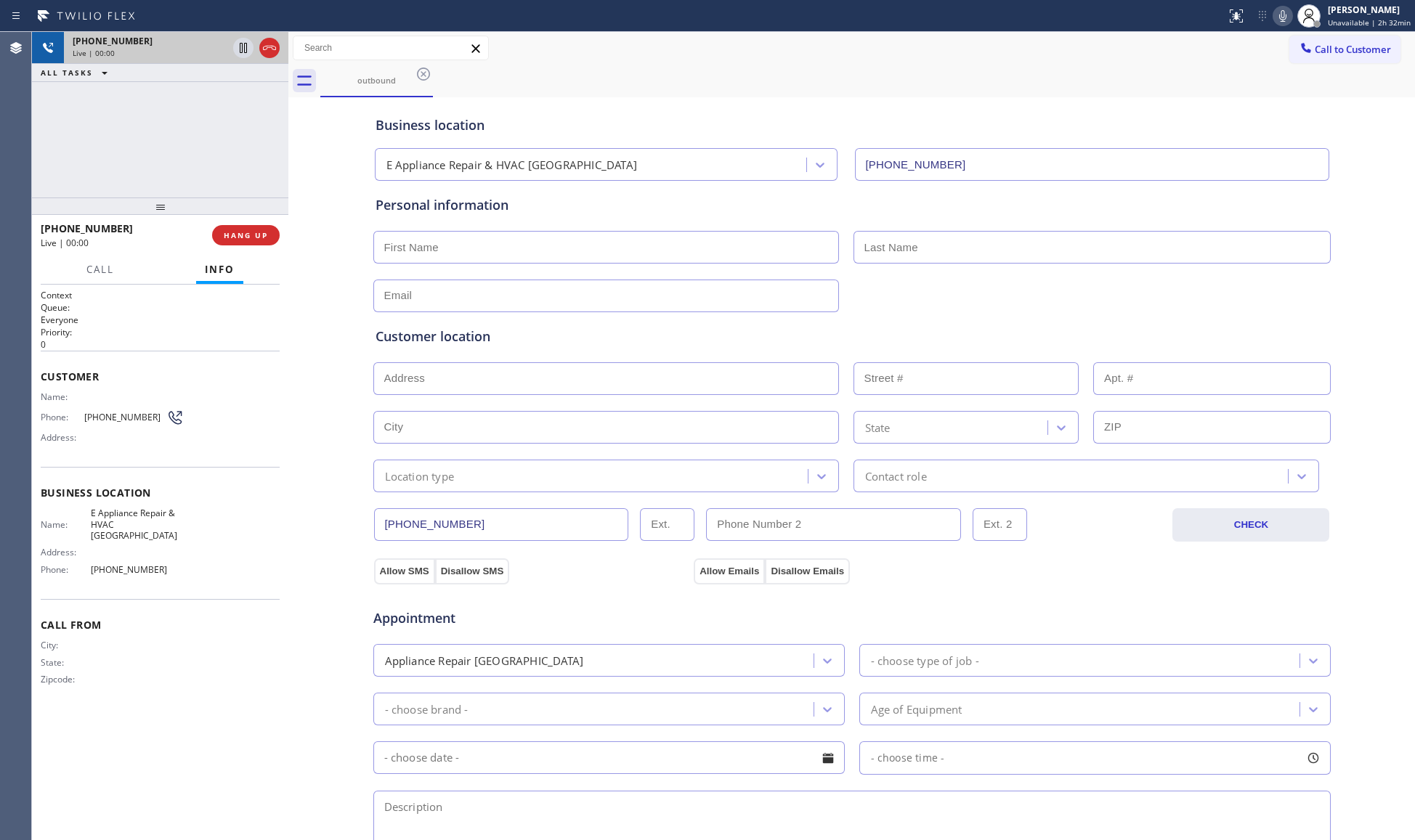
drag, startPoint x: 273, startPoint y: 44, endPoint x: 276, endPoint y: 50, distance: 6.7
click at [274, 45] on icon at bounding box center [269, 47] width 17 height 17
click at [242, 247] on div "+16305377896 Live | 00:00 HANG UP" at bounding box center [160, 235] width 239 height 38
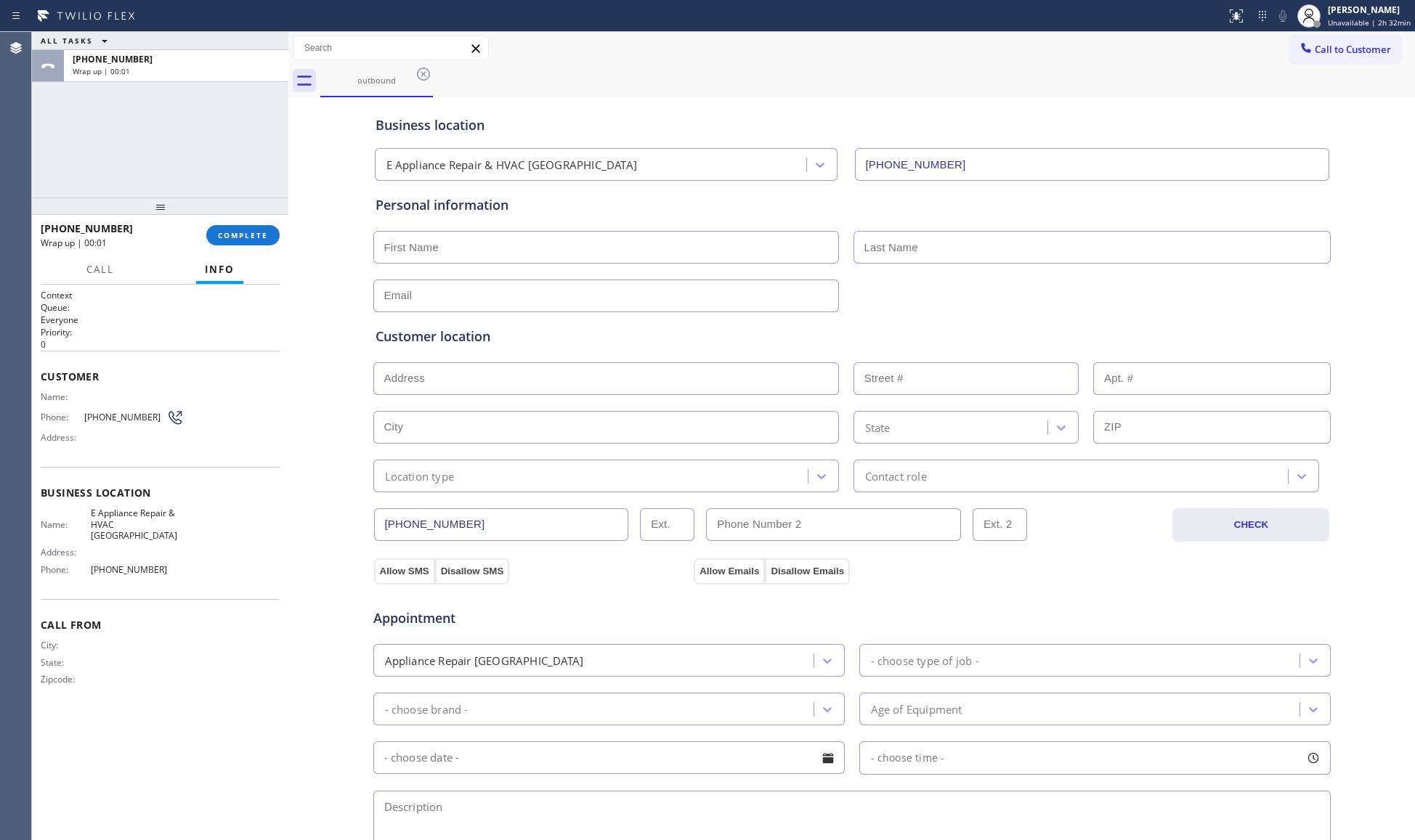
click at [254, 247] on div "+16305377896 Wrap up | 00:01 COMPLETE" at bounding box center [160, 235] width 239 height 38
click at [243, 239] on span "COMPLETE" at bounding box center [243, 235] width 51 height 10
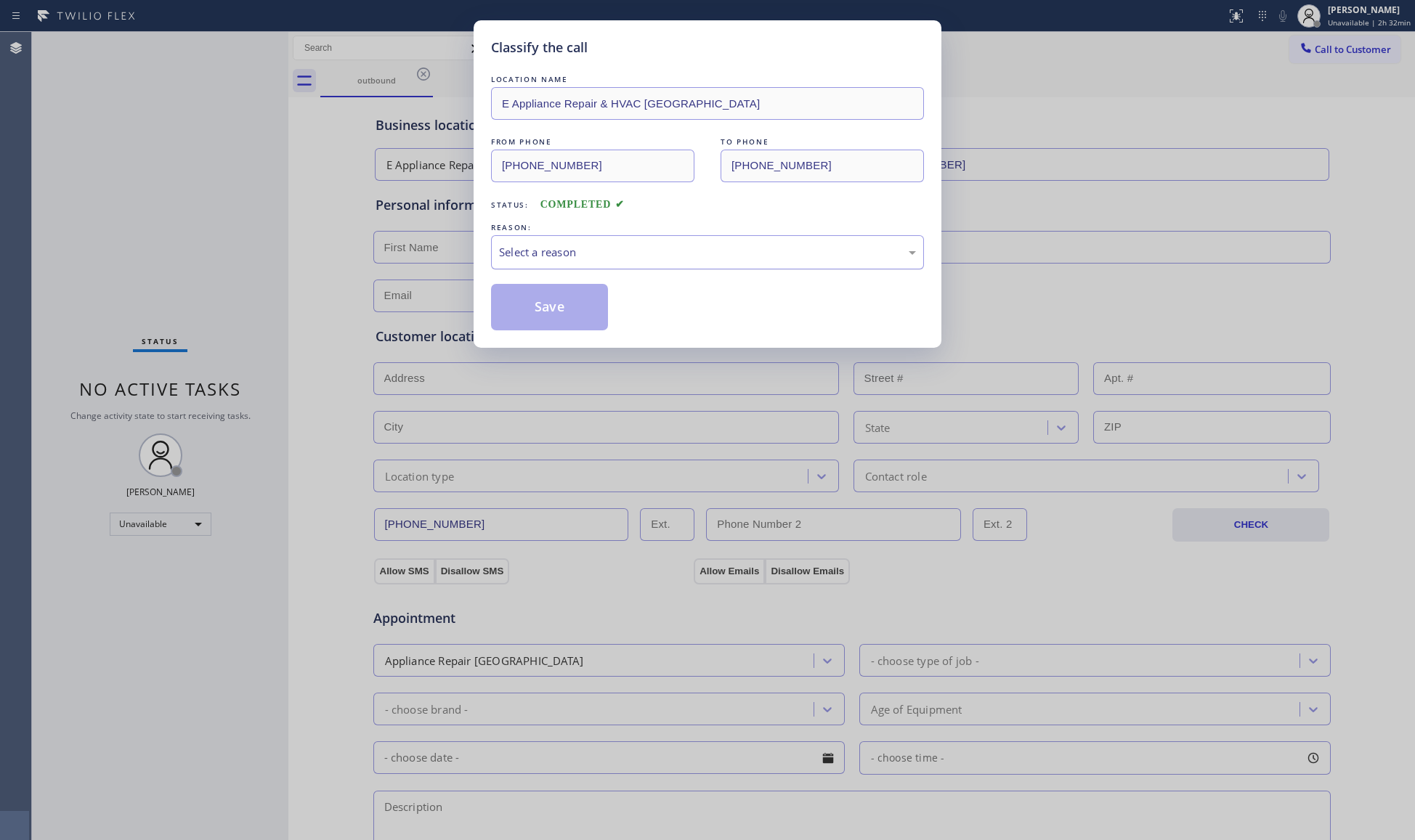
click at [553, 252] on div "Select a reason" at bounding box center [708, 252] width 417 height 17
click at [533, 312] on button "Save" at bounding box center [549, 307] width 117 height 46
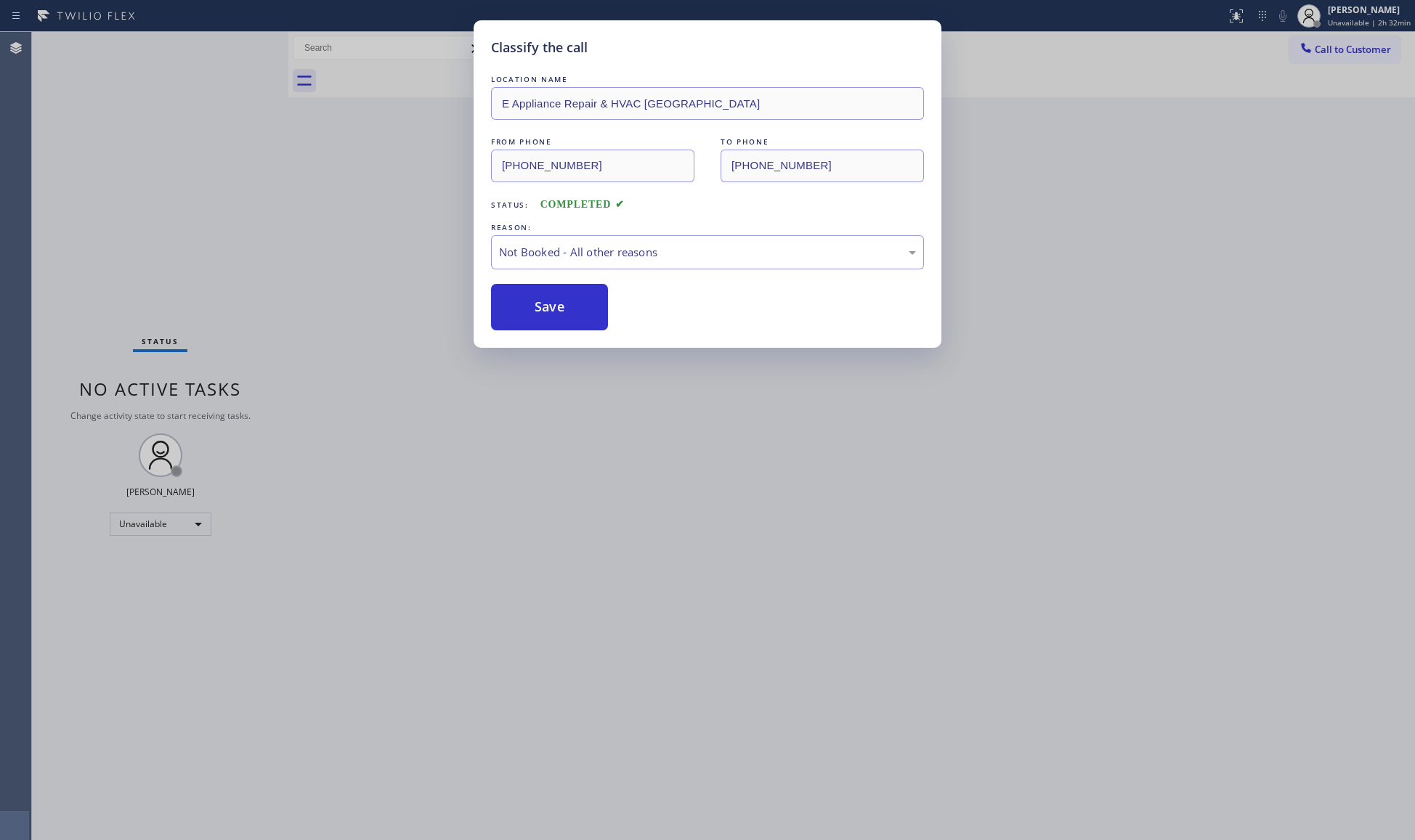
click at [537, 311] on button "Save" at bounding box center [549, 307] width 117 height 46
click at [1329, 48] on div "Classify the call LOCATION NAME KitchenAid Appliance Professionals New Hyde Par…" at bounding box center [724, 436] width 1383 height 808
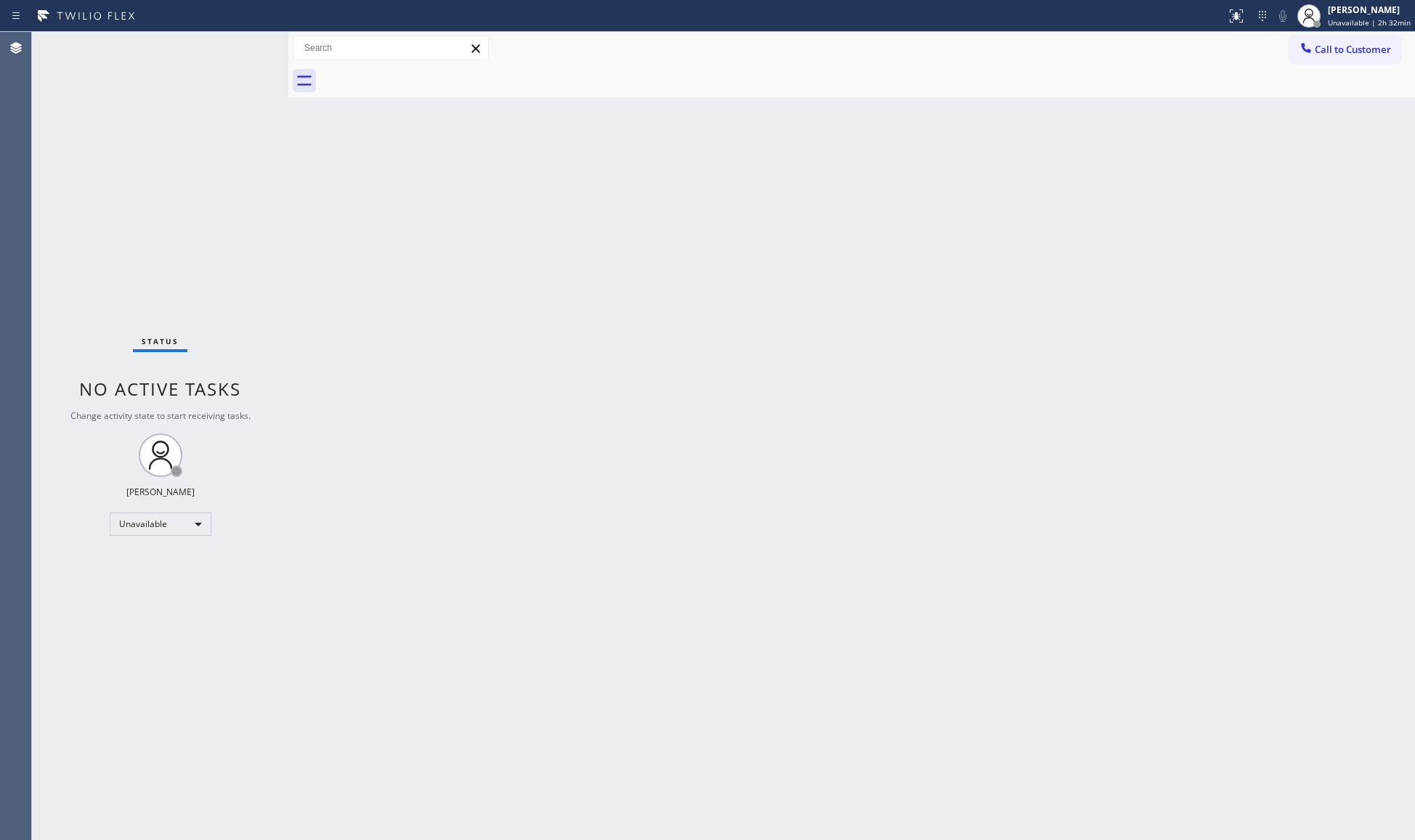
drag, startPoint x: 1326, startPoint y: 56, endPoint x: 1023, endPoint y: 120, distance: 309.7
click at [1322, 56] on button "Call to Customer" at bounding box center [1345, 49] width 111 height 27
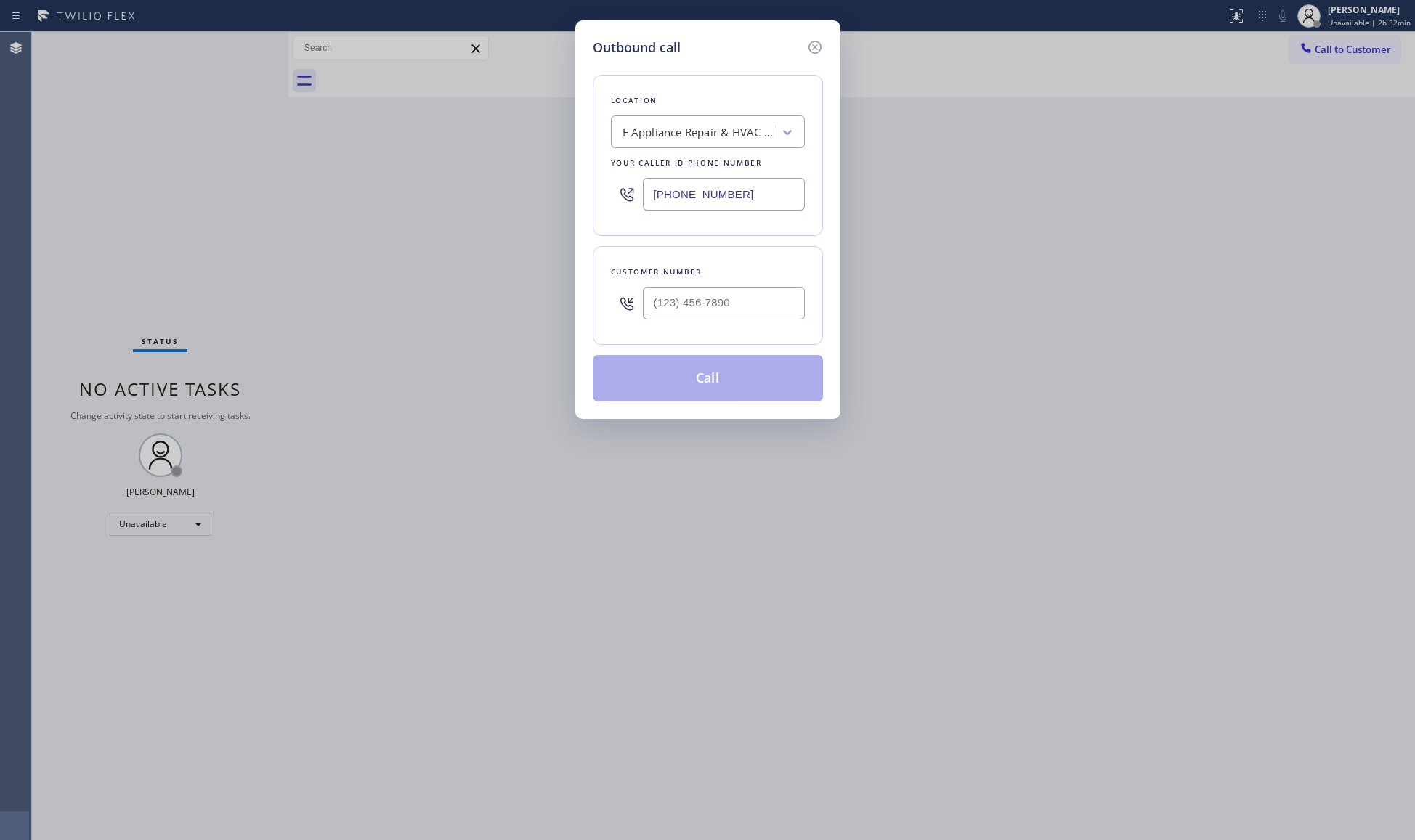
drag, startPoint x: 757, startPoint y: 198, endPoint x: 497, endPoint y: 200, distance: 260.0
click at [517, 198] on div "Outbound call Location E Appliance Repair & HVAC Elmhurst Your caller id phone …" at bounding box center [707, 420] width 1415 height 840
paste input "text"
type input "[PHONE_NUMBER]"
click at [768, 314] on input "(___) ___-____" at bounding box center [724, 303] width 162 height 32
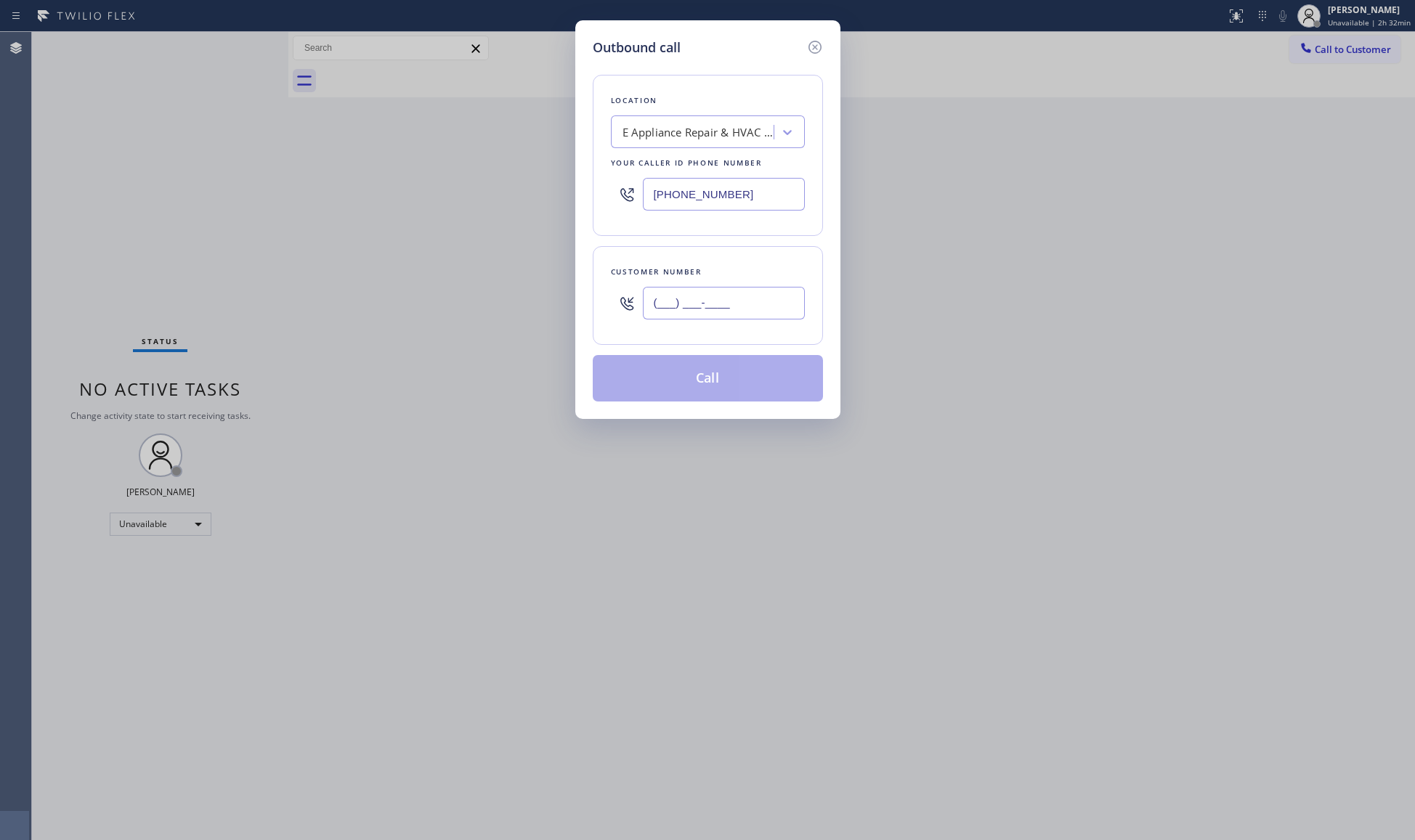
paste input "630) 537-7896"
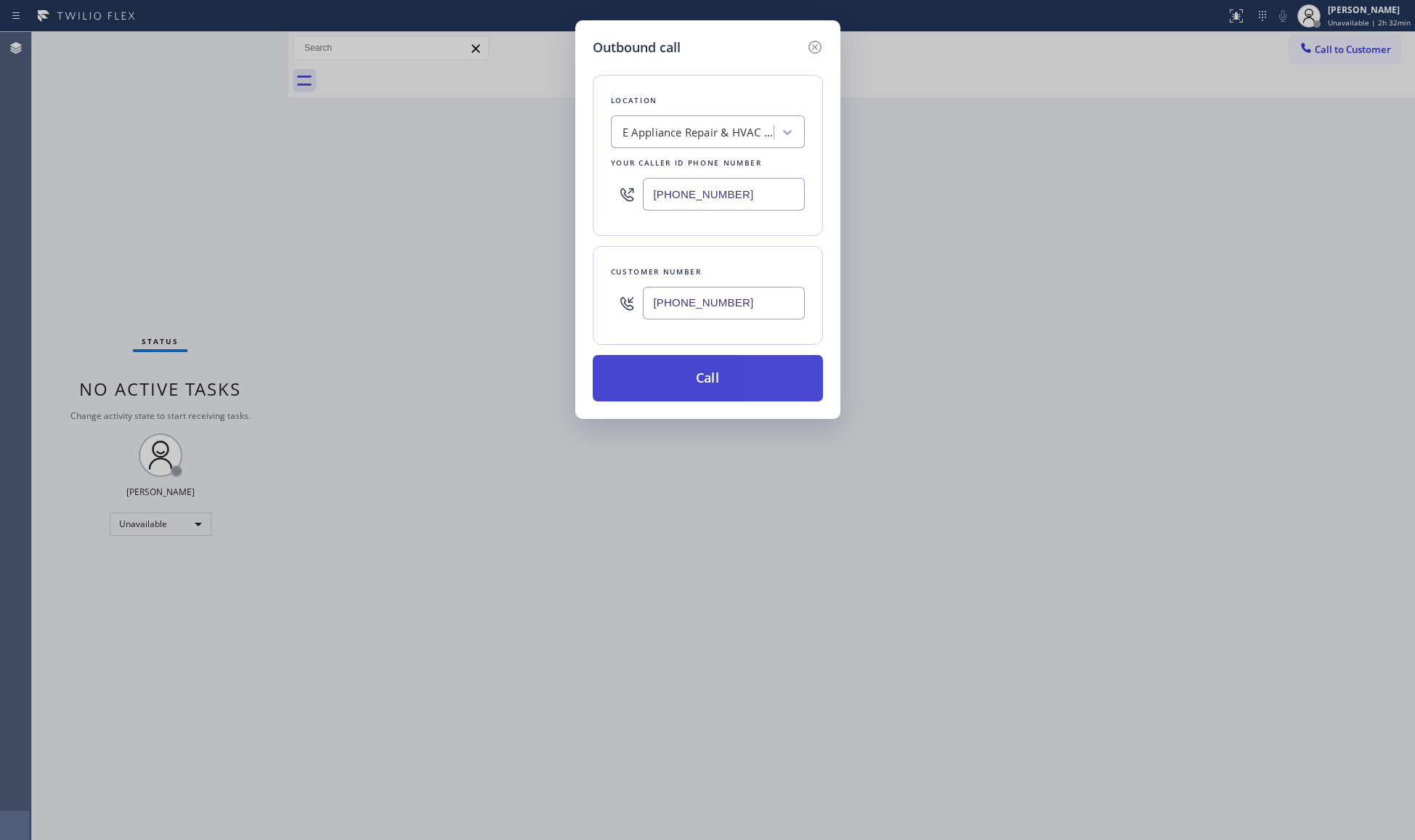
type input "(630) 537-7896"
click at [713, 378] on button "Call" at bounding box center [708, 378] width 230 height 46
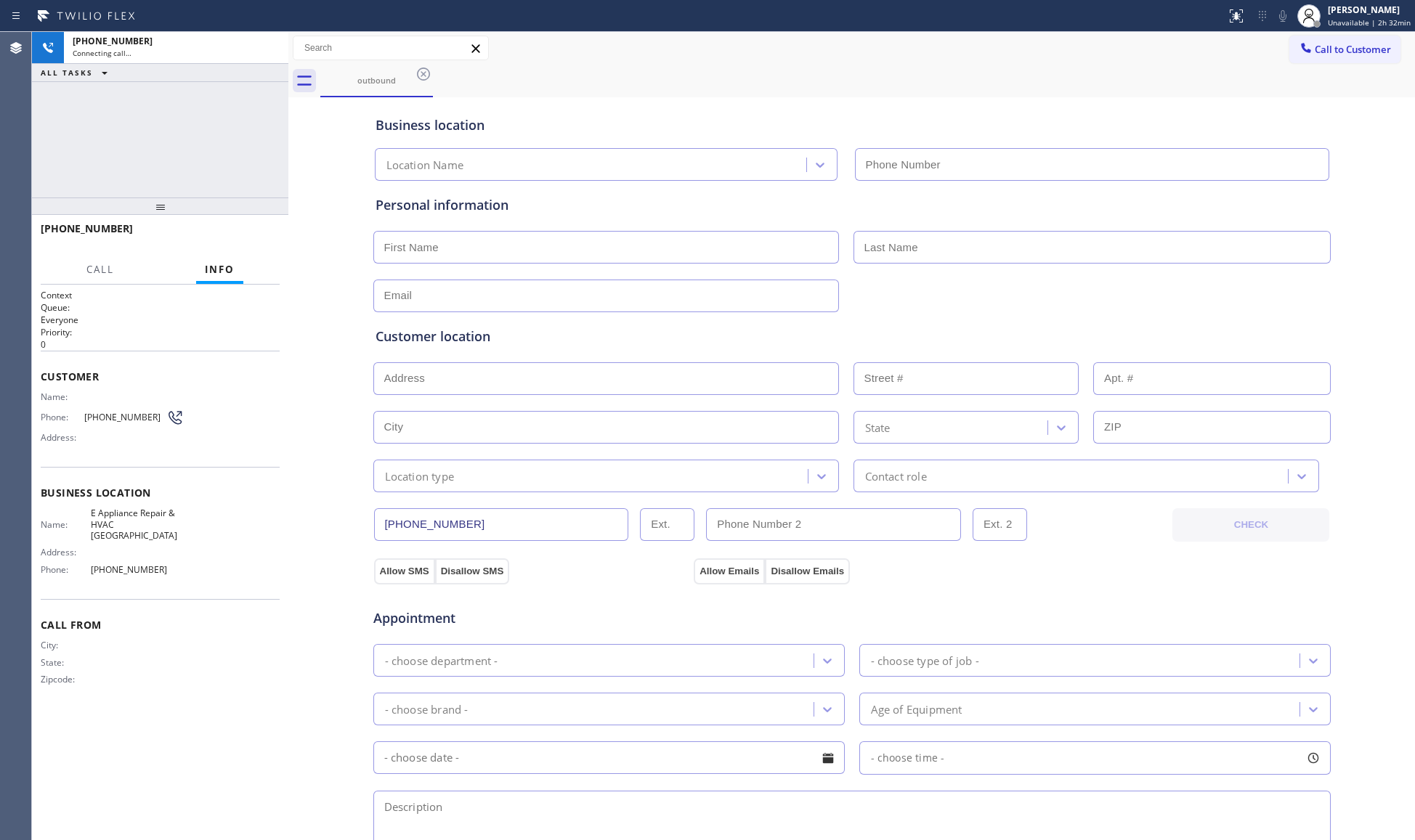
type input "[PHONE_NUMBER]"
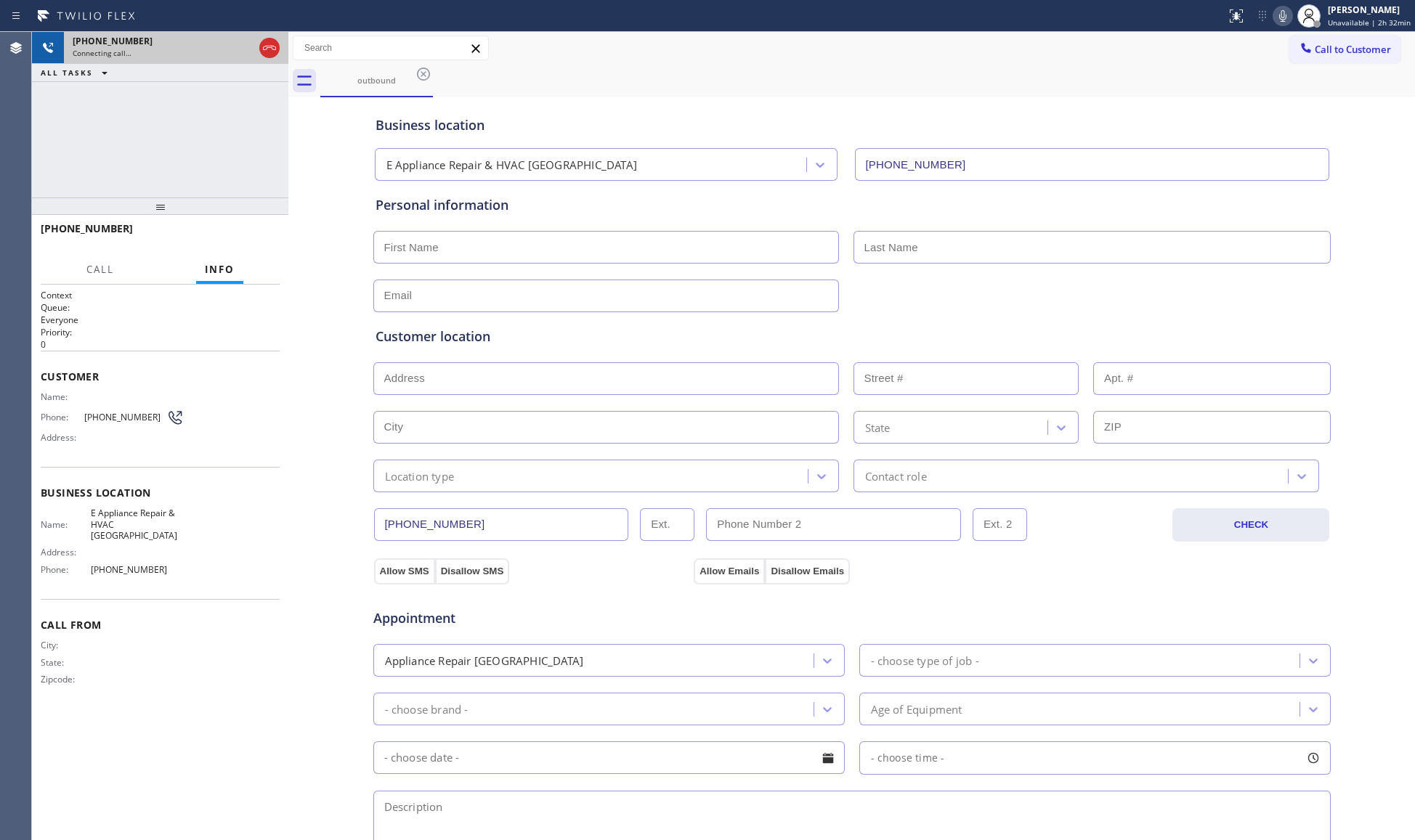
click at [273, 42] on icon at bounding box center [269, 47] width 17 height 17
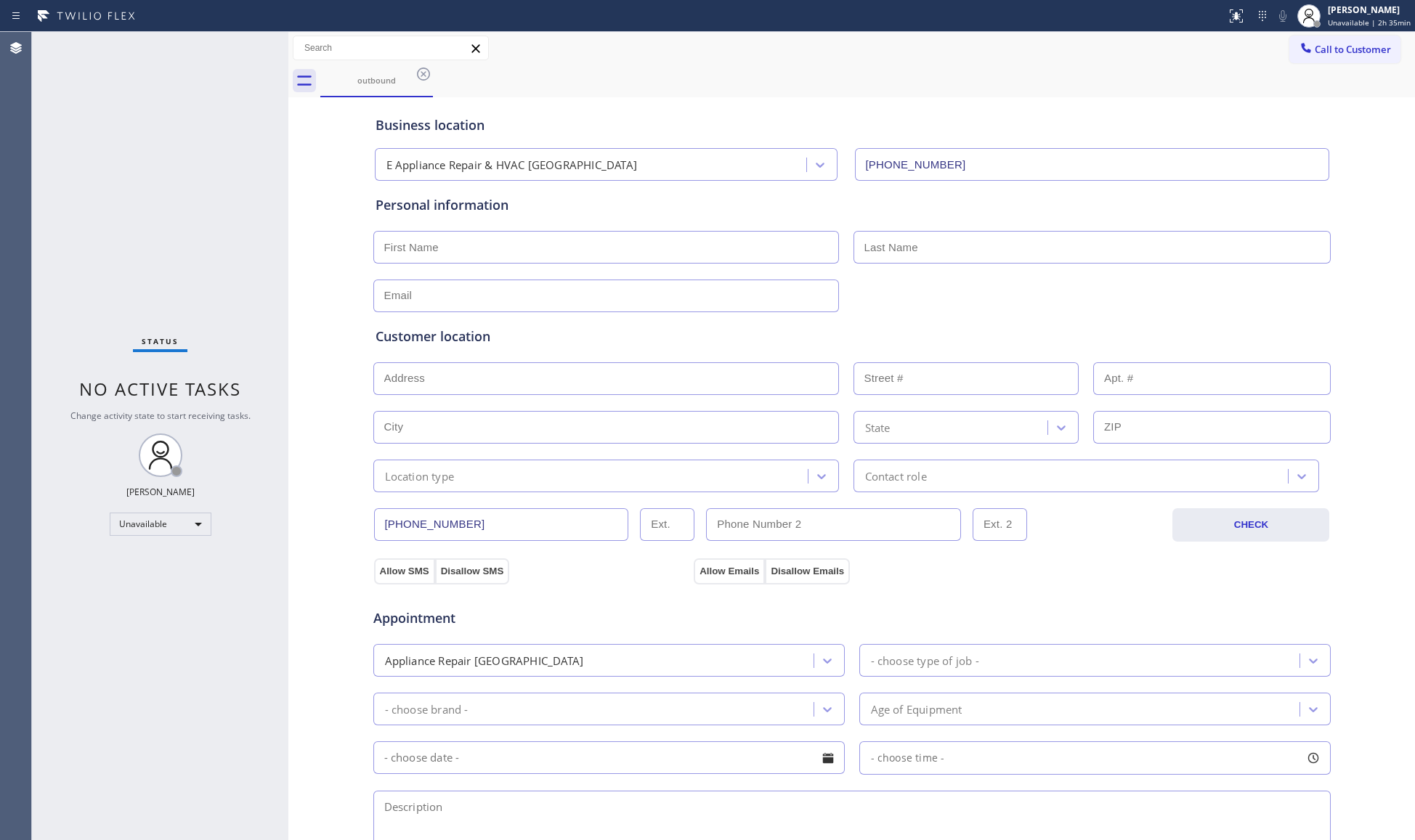
drag, startPoint x: 614, startPoint y: 133, endPoint x: 628, endPoint y: 126, distance: 15.7
click at [616, 132] on div "Business location" at bounding box center [852, 125] width 953 height 20
drag, startPoint x: 417, startPoint y: 74, endPoint x: 578, endPoint y: 99, distance: 162.9
click at [419, 73] on icon at bounding box center [423, 74] width 17 height 17
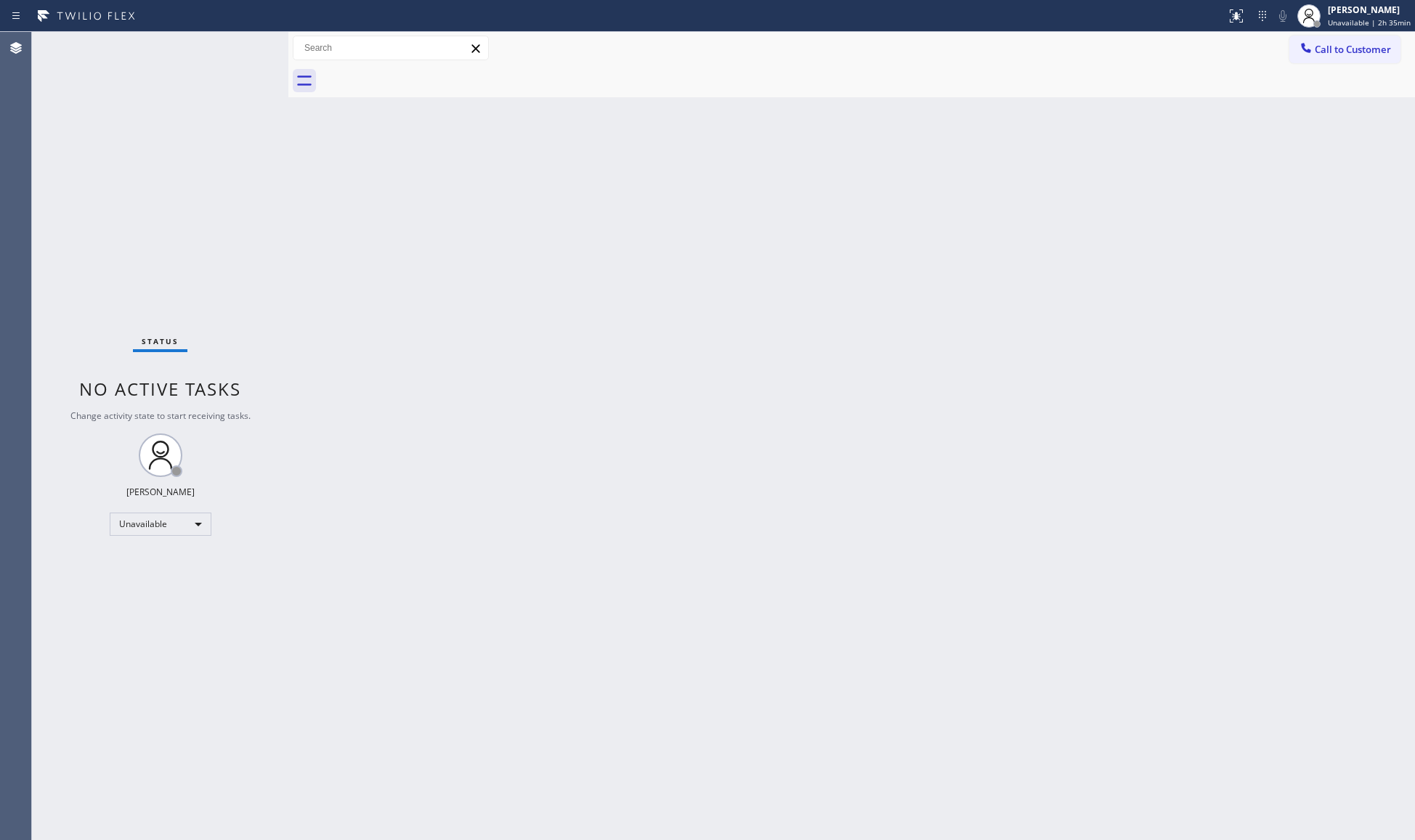
drag, startPoint x: 1234, startPoint y: 323, endPoint x: 1355, endPoint y: 180, distance: 187.3
click at [1256, 308] on div "Back to Dashboard Change Sender ID Customers Technicians Select a contact Outbo…" at bounding box center [851, 436] width 1127 height 808
click at [1345, 67] on div at bounding box center [868, 80] width 1095 height 32
click at [1322, 54] on span "Call to Customer" at bounding box center [1353, 50] width 76 height 13
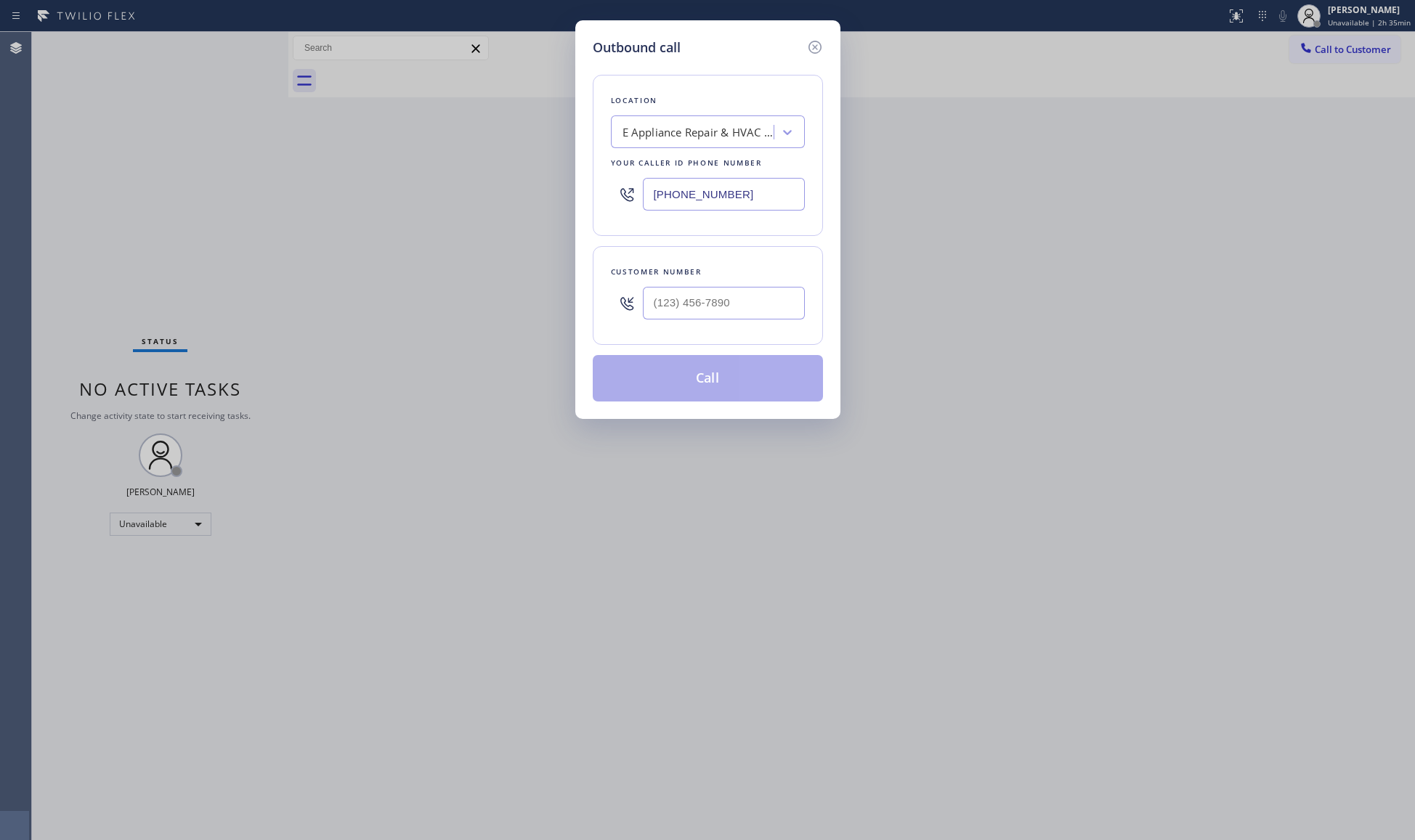
click at [757, 180] on input "[PHONE_NUMBER]" at bounding box center [724, 194] width 162 height 32
drag, startPoint x: 753, startPoint y: 183, endPoint x: 609, endPoint y: 181, distance: 144.0
click at [593, 195] on div "Location E Appliance Repair & HVAC [GEOGRAPHIC_DATA] Your caller id phone numbe…" at bounding box center [708, 155] width 230 height 161
paste input "805) 892-6909"
type input "(805) 892-6909"
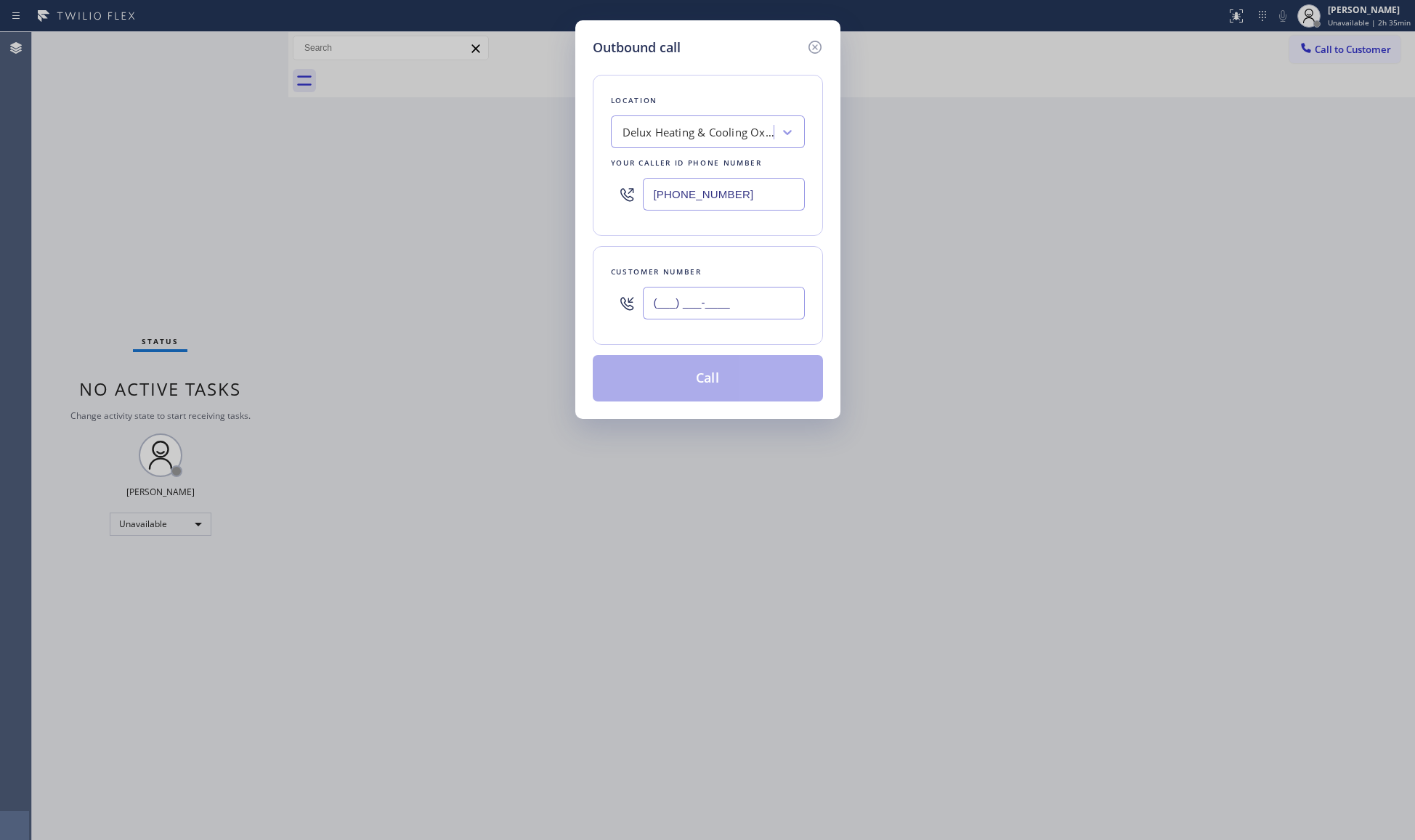
click at [787, 303] on input "(___) ___-____" at bounding box center [724, 303] width 162 height 32
paste input "805) 596-1957"
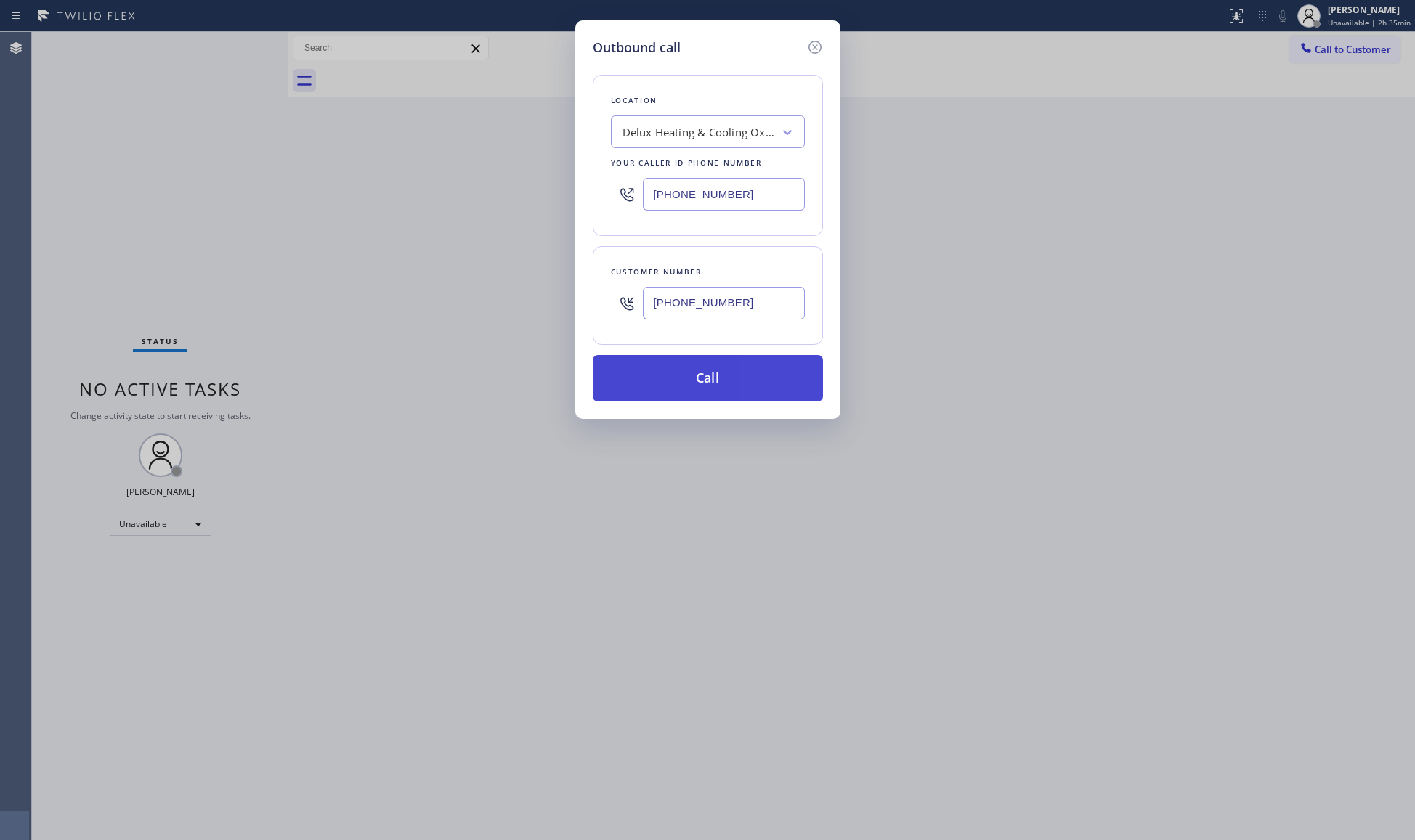
type input "(805) 596-1957"
click at [701, 385] on button "Call" at bounding box center [708, 378] width 230 height 46
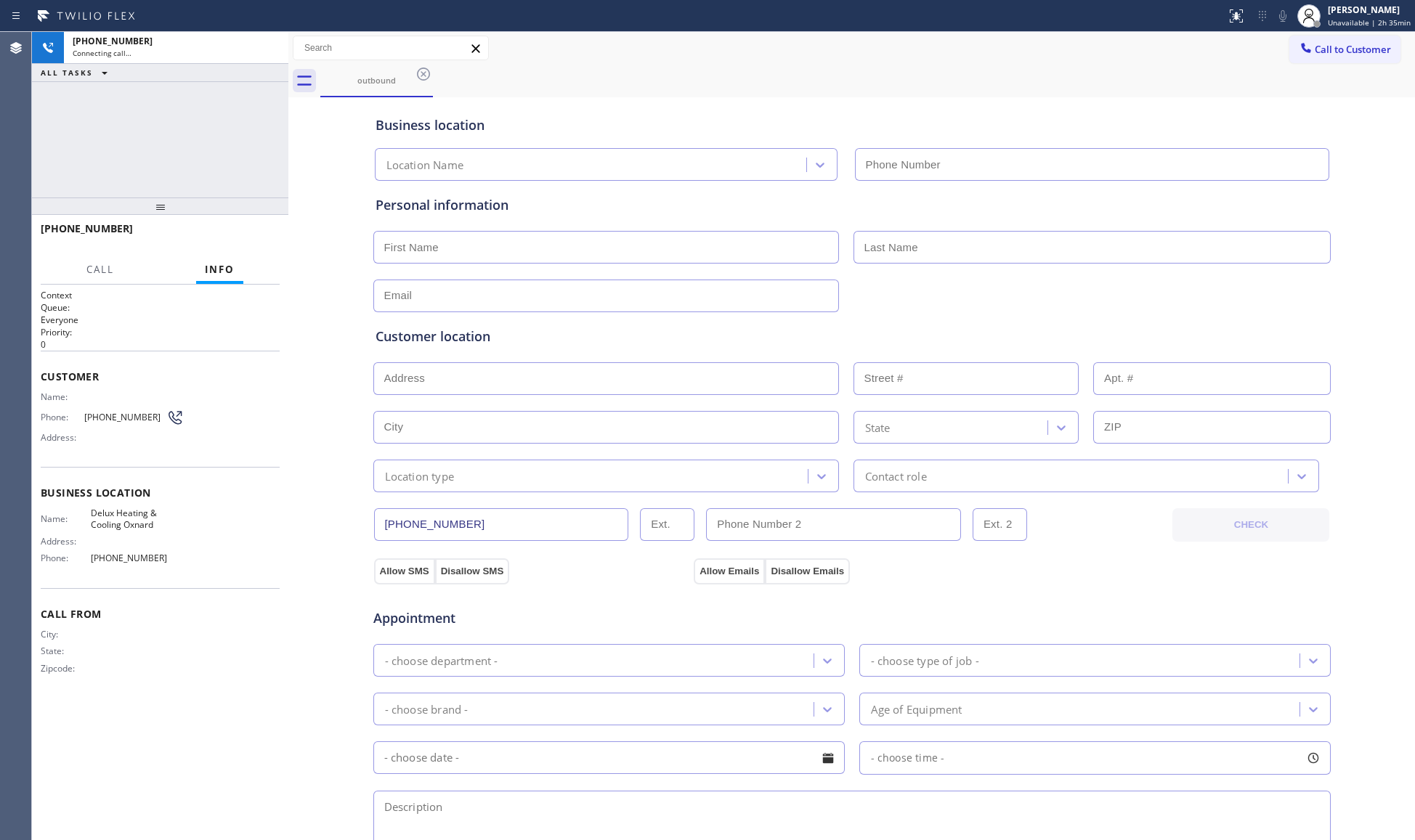
type input "(805) 892-6909"
click at [912, 145] on div "Delux Heating & Cooling Oxnard (805) 892-6909" at bounding box center [852, 161] width 960 height 38
click at [532, 91] on div "outbound" at bounding box center [868, 80] width 1095 height 32
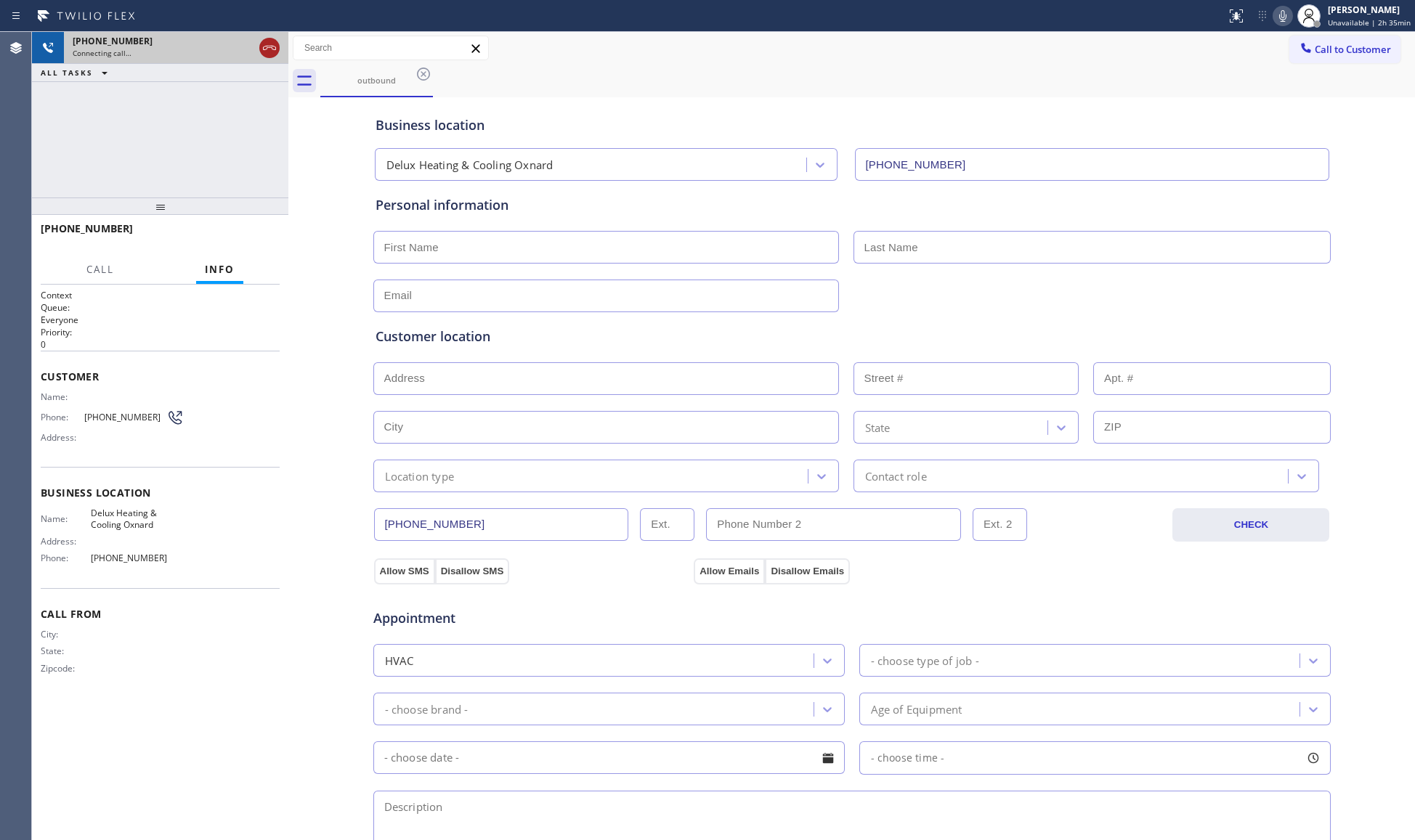
click at [272, 46] on icon at bounding box center [269, 47] width 17 height 17
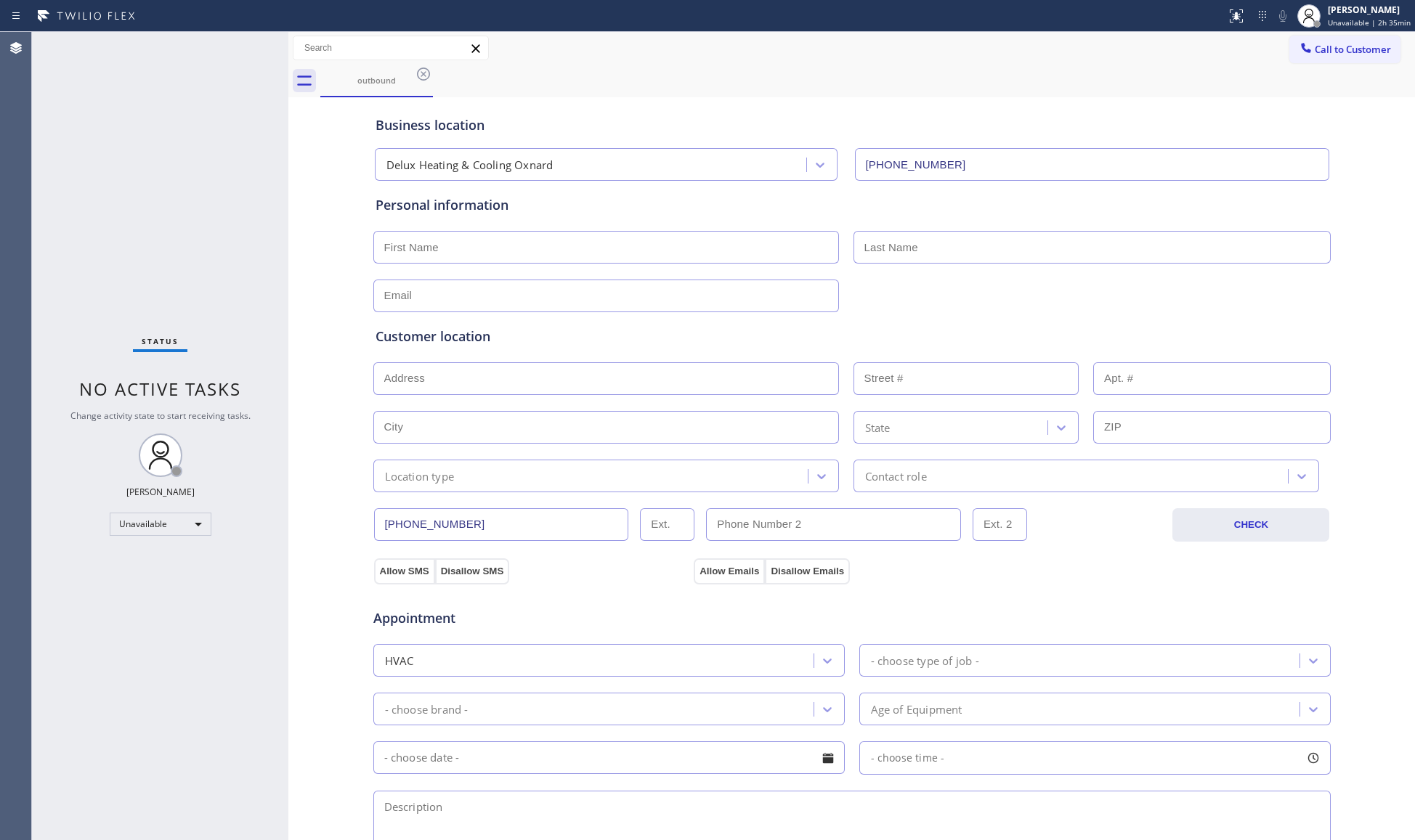
drag, startPoint x: 1307, startPoint y: 48, endPoint x: 1262, endPoint y: 62, distance: 47.1
click at [1315, 47] on span "Call to Customer" at bounding box center [1353, 50] width 76 height 13
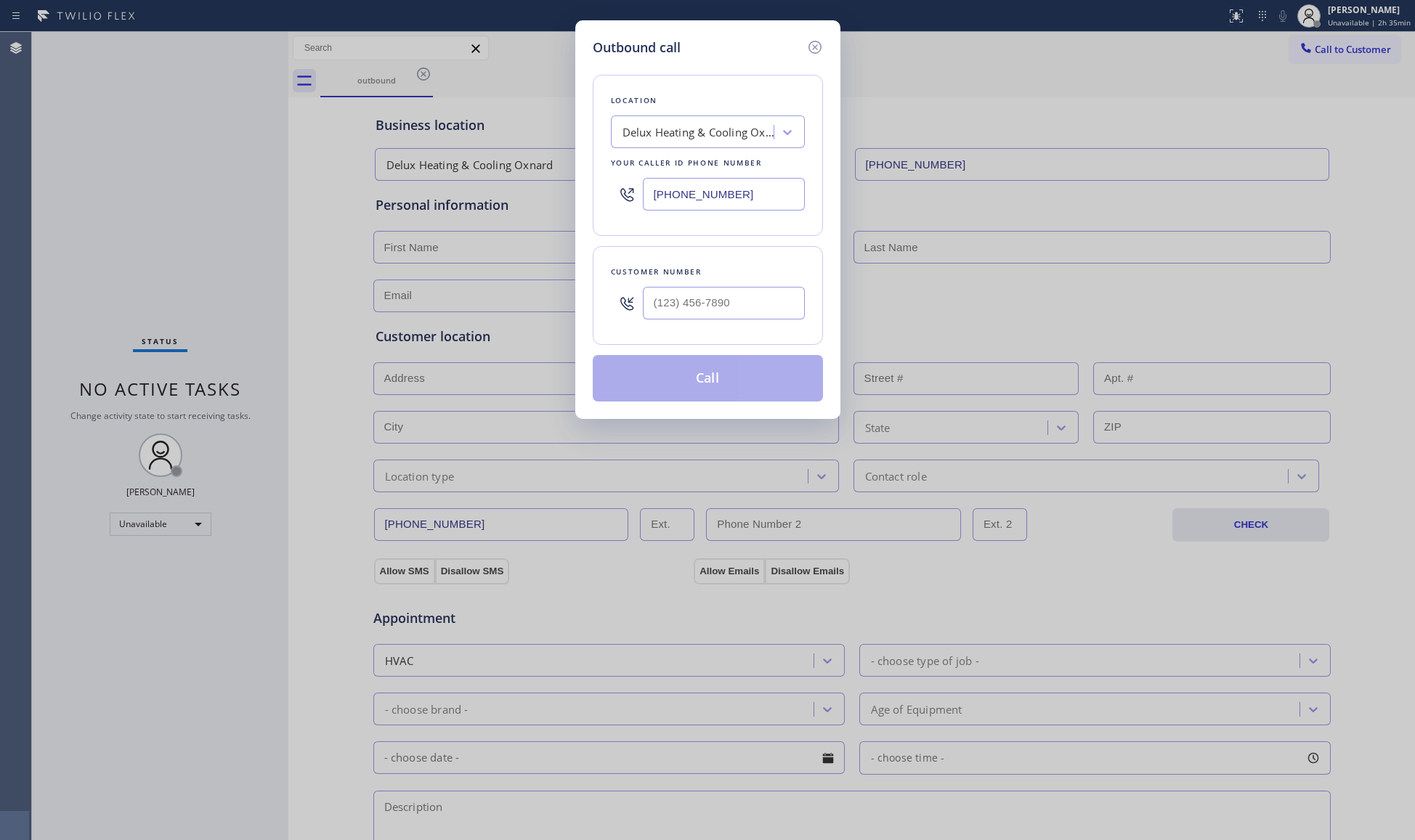
drag, startPoint x: 753, startPoint y: 204, endPoint x: 601, endPoint y: 201, distance: 152.0
click at [601, 201] on div "Location Delux Heating & Cooling Oxnard Your caller id phone number (805) 892-6…" at bounding box center [708, 155] width 230 height 161
paste input "628) 888-6067"
type input "(628) 888-6067"
click at [759, 282] on div at bounding box center [724, 303] width 162 height 47
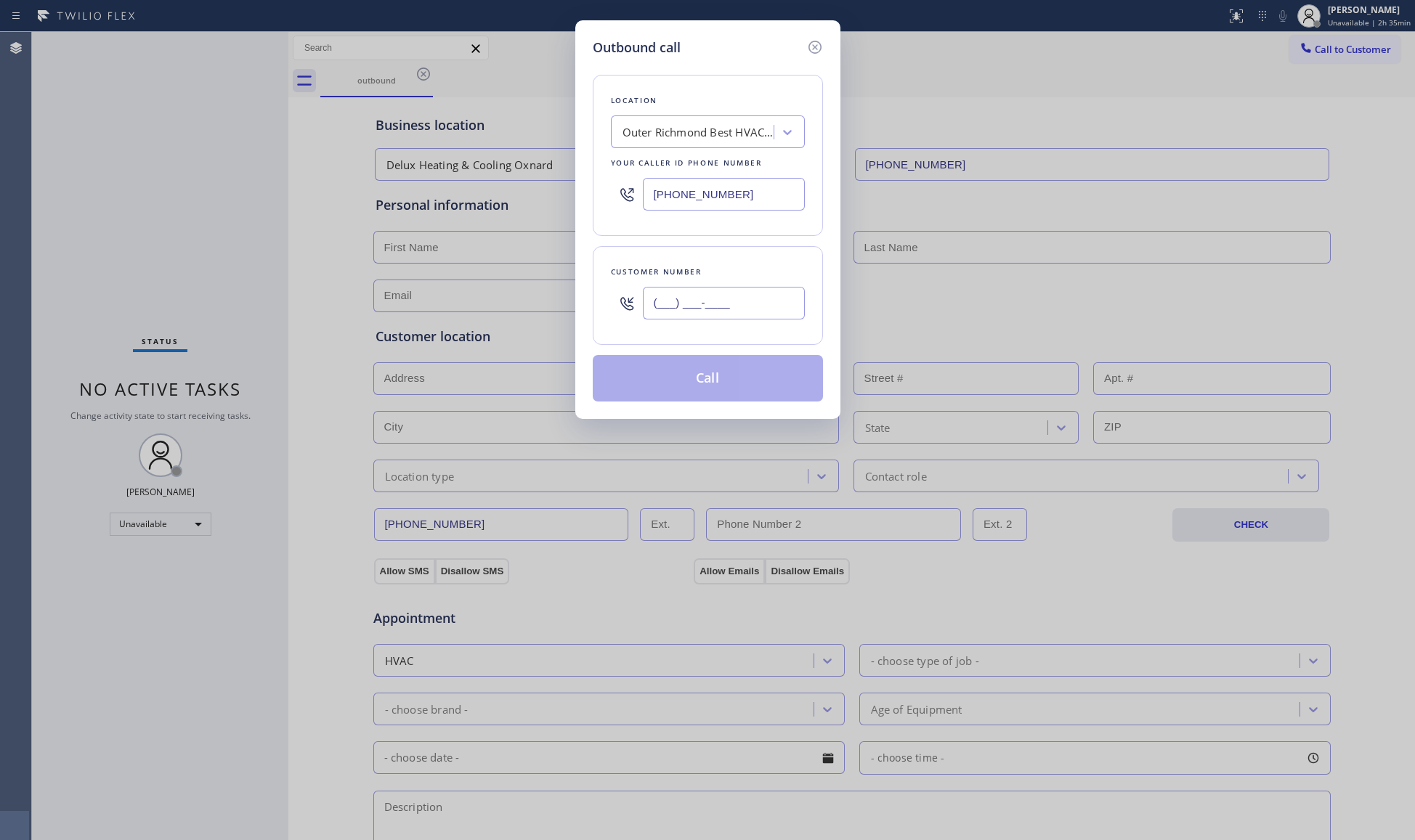
paste input "281) 987-0121"
click at [766, 304] on input "(281) 987-0121" at bounding box center [724, 303] width 162 height 32
type input "(281) 987-0121"
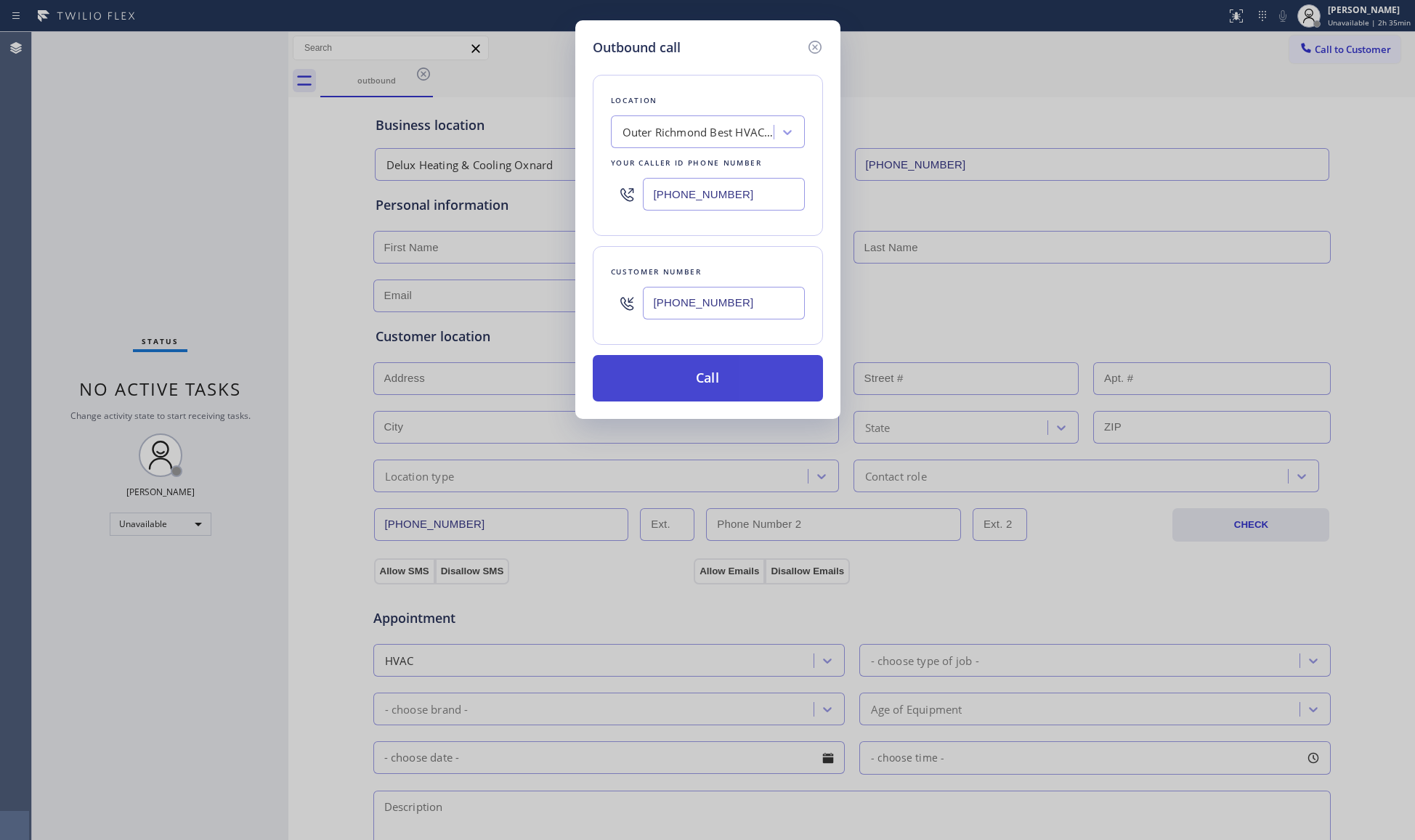
click at [715, 382] on button "Call" at bounding box center [708, 378] width 230 height 46
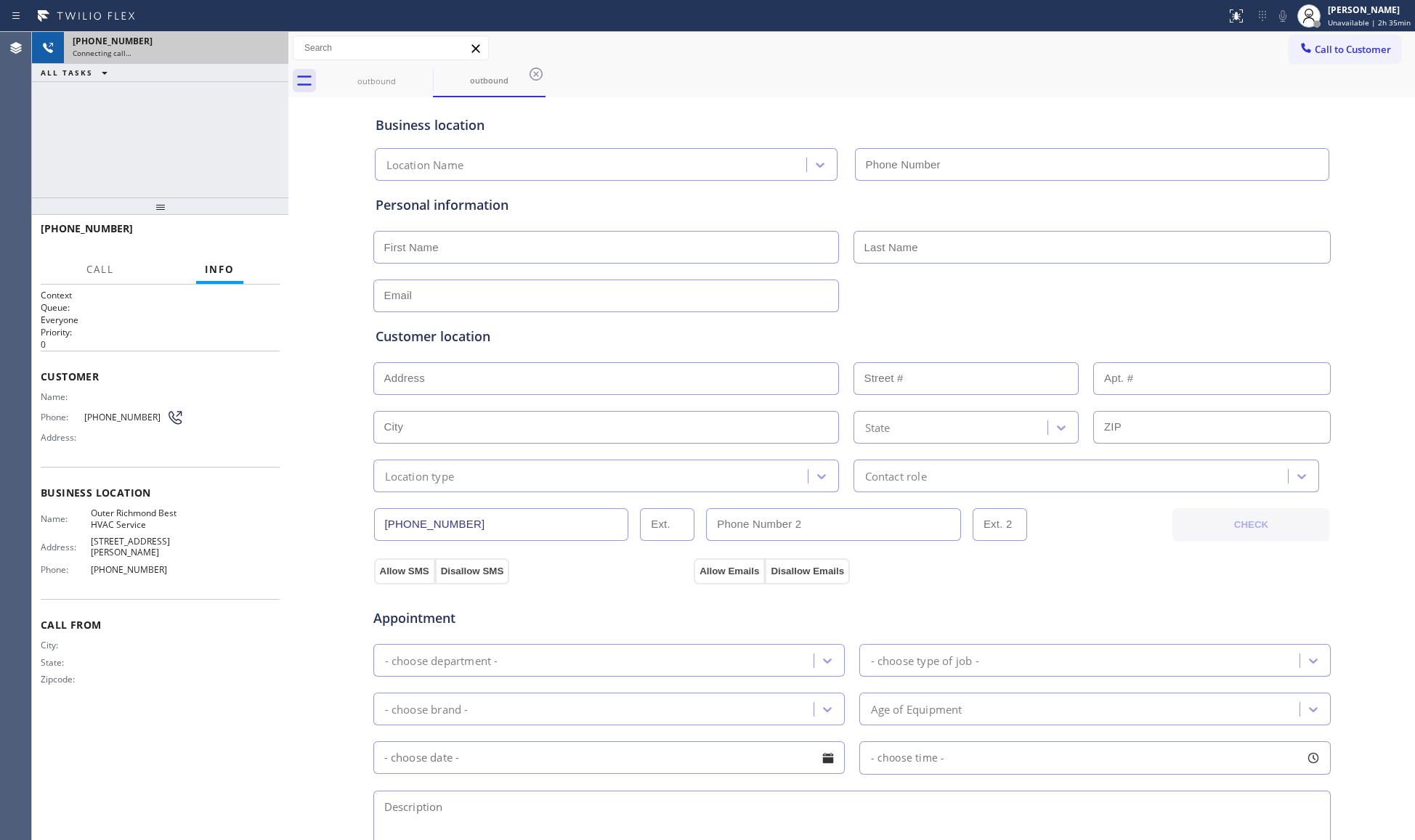
type input "(628) 888-6067"
click at [274, 41] on icon at bounding box center [269, 47] width 17 height 17
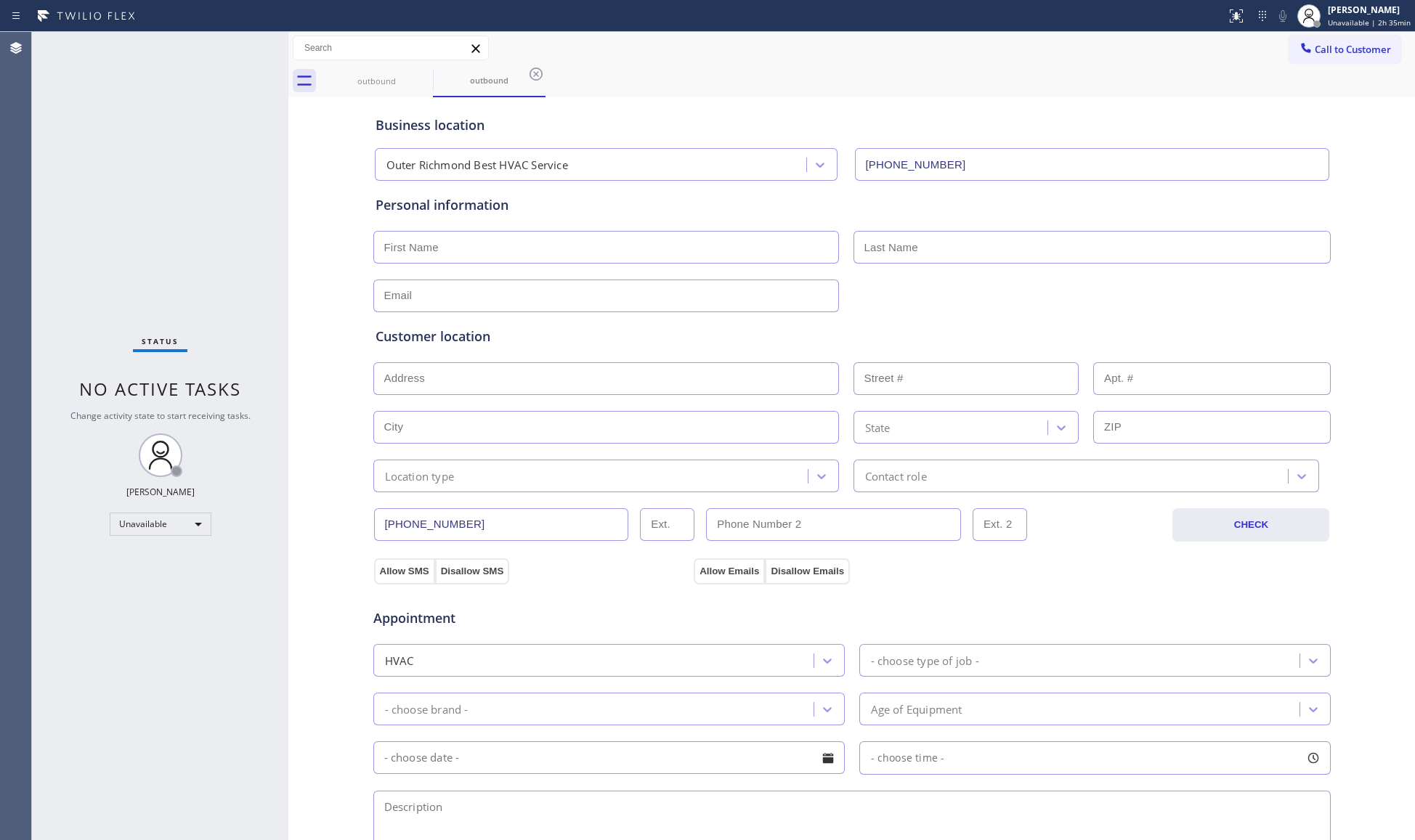
click at [1328, 58] on button "Call to Customer" at bounding box center [1345, 49] width 111 height 27
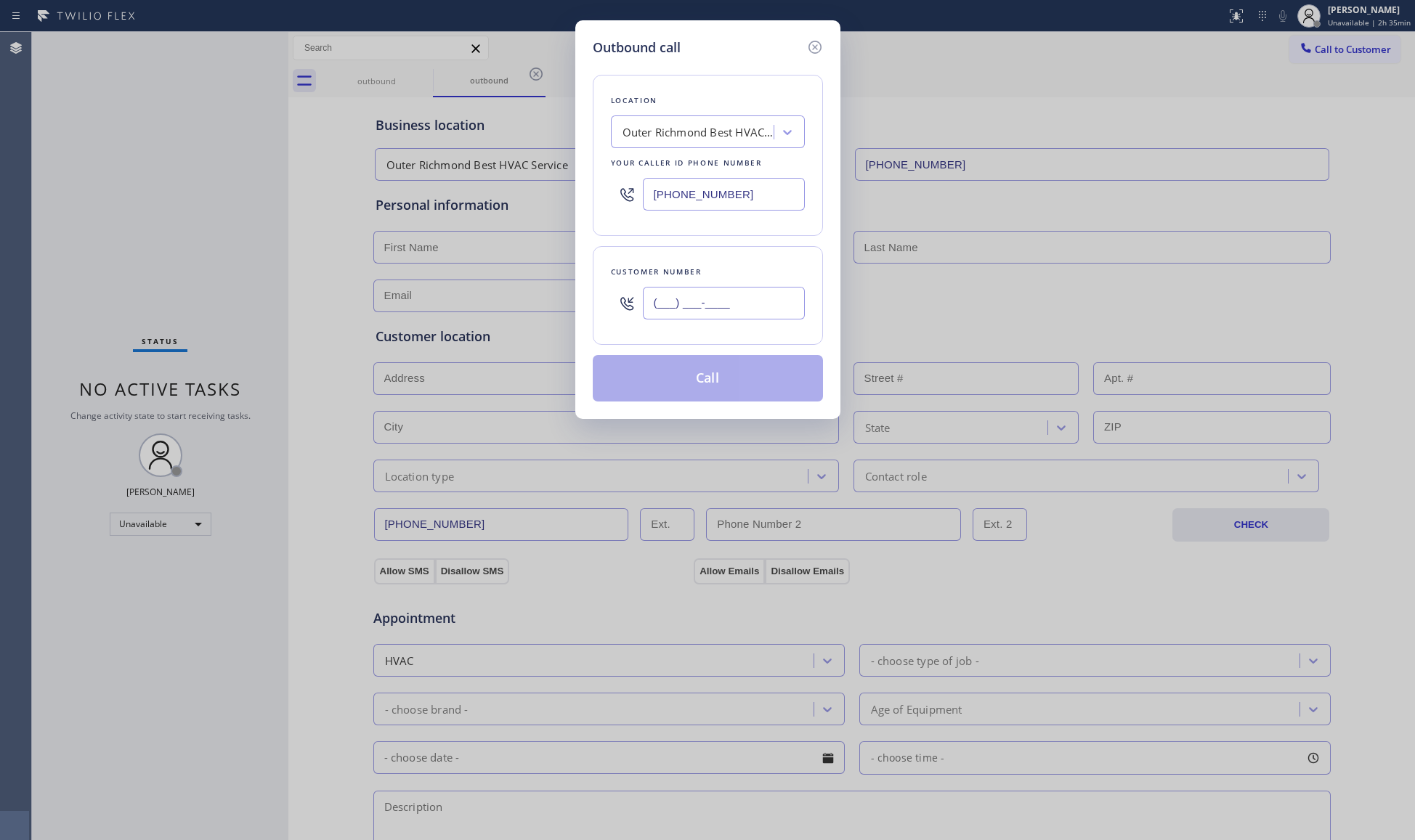
click at [745, 305] on input "(___) ___-____" at bounding box center [724, 303] width 162 height 32
paste input "281) 987-0121"
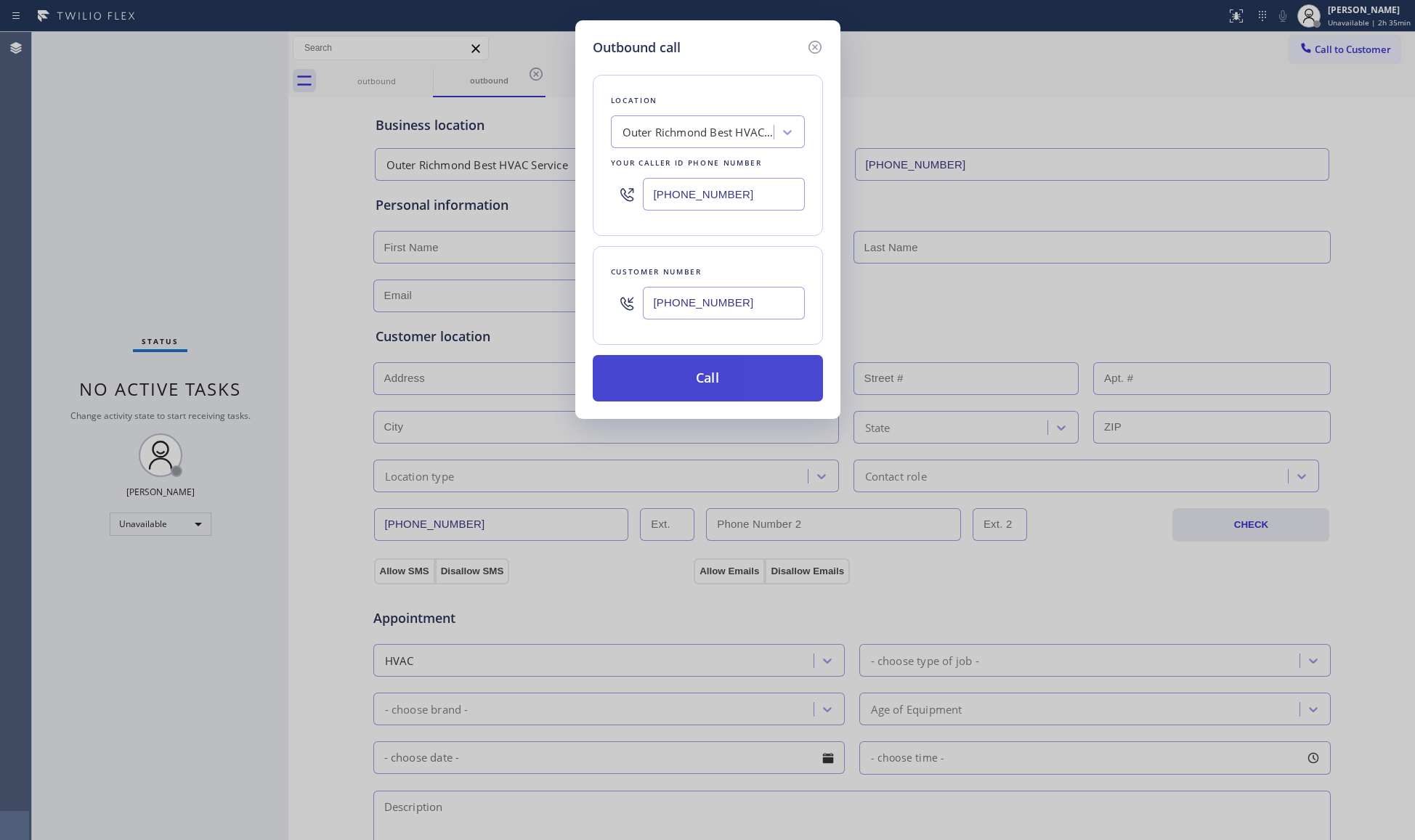
type input "(281) 987-0121"
click at [697, 381] on button "Call" at bounding box center [708, 378] width 230 height 46
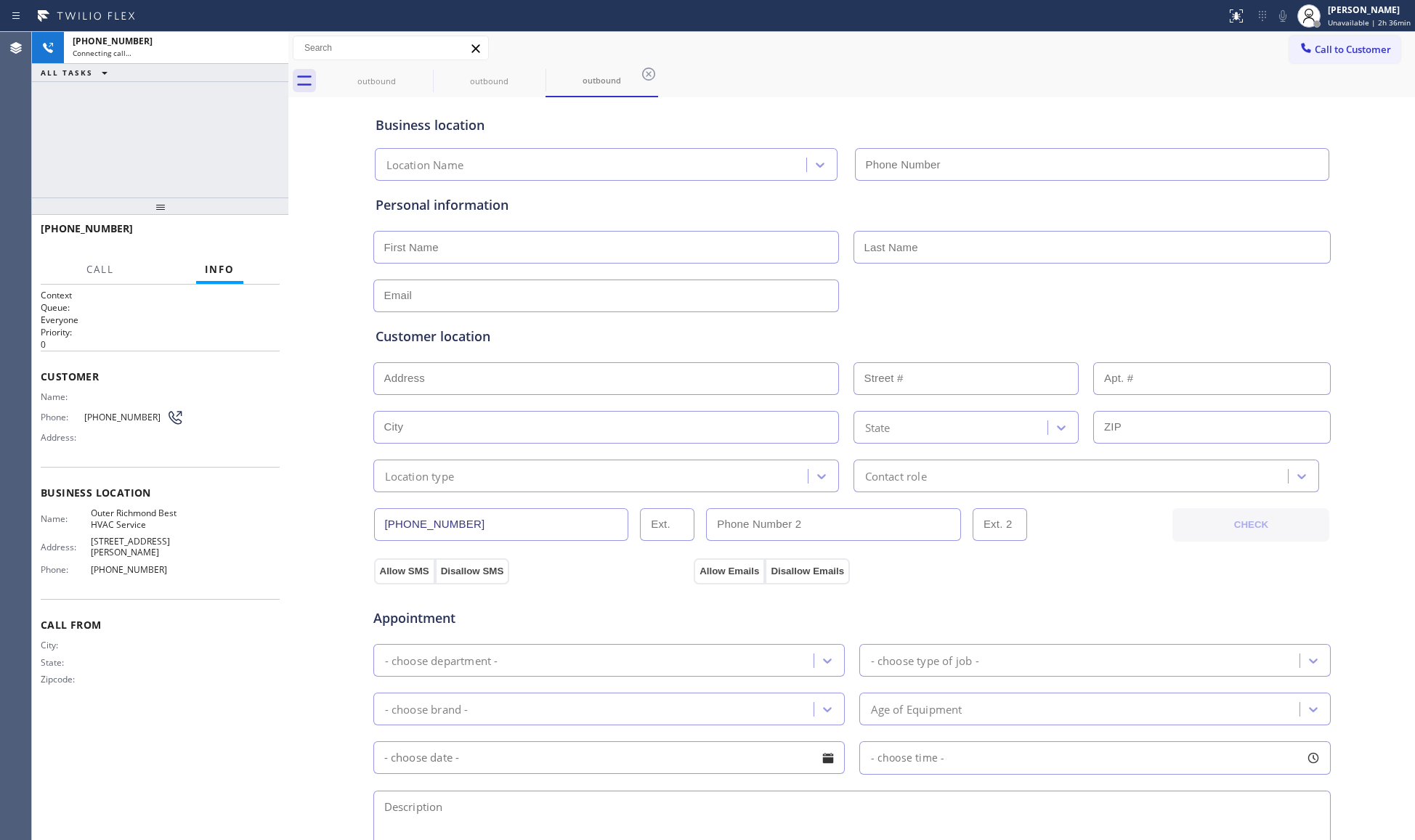
type input "(628) 888-6067"
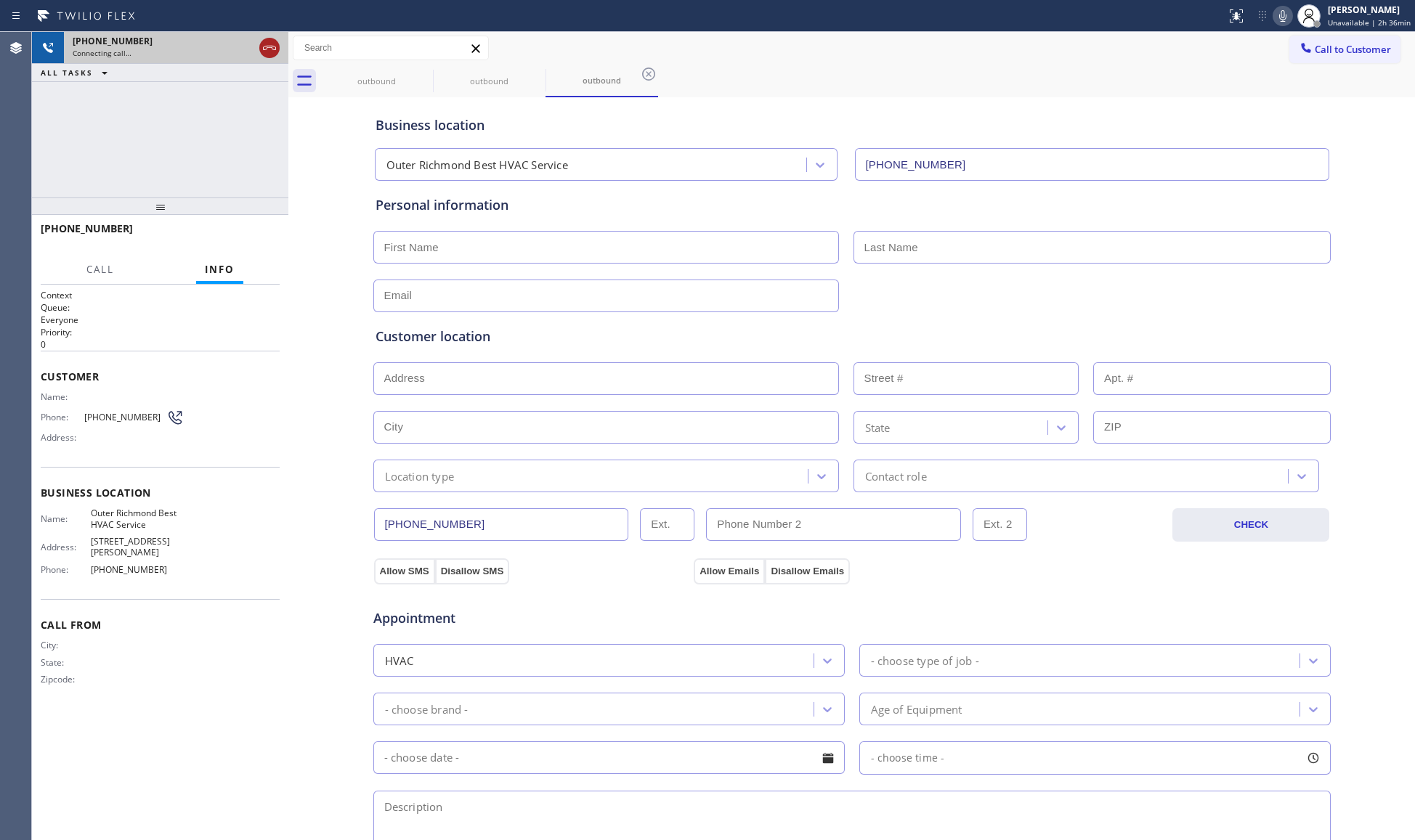
click at [266, 50] on icon at bounding box center [270, 47] width 13 height 4
click at [266, 50] on div "Connecting call…" at bounding box center [176, 53] width 207 height 10
click at [266, 48] on div "Connecting call…" at bounding box center [176, 53] width 207 height 10
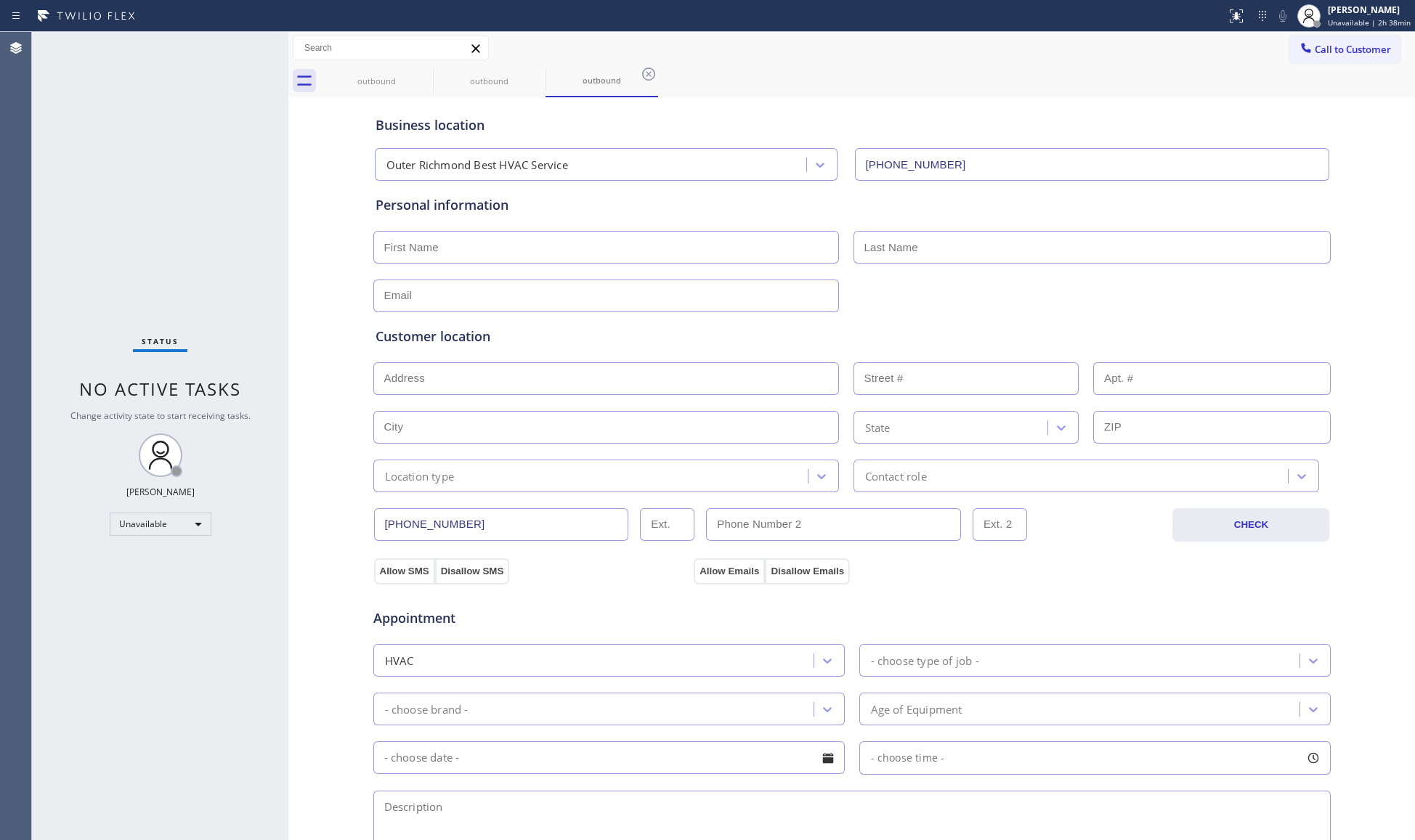
click at [353, 62] on div "Call to Customer Outbound call Location Outer Richmond Best HVAC Service Your c…" at bounding box center [851, 65] width 1127 height 65
click at [413, 70] on div "outbound" at bounding box center [377, 80] width 109 height 32
click at [417, 73] on icon at bounding box center [423, 74] width 17 height 17
click at [0, 0] on icon at bounding box center [0, 0] width 0 height 0
click at [421, 74] on icon at bounding box center [423, 74] width 17 height 17
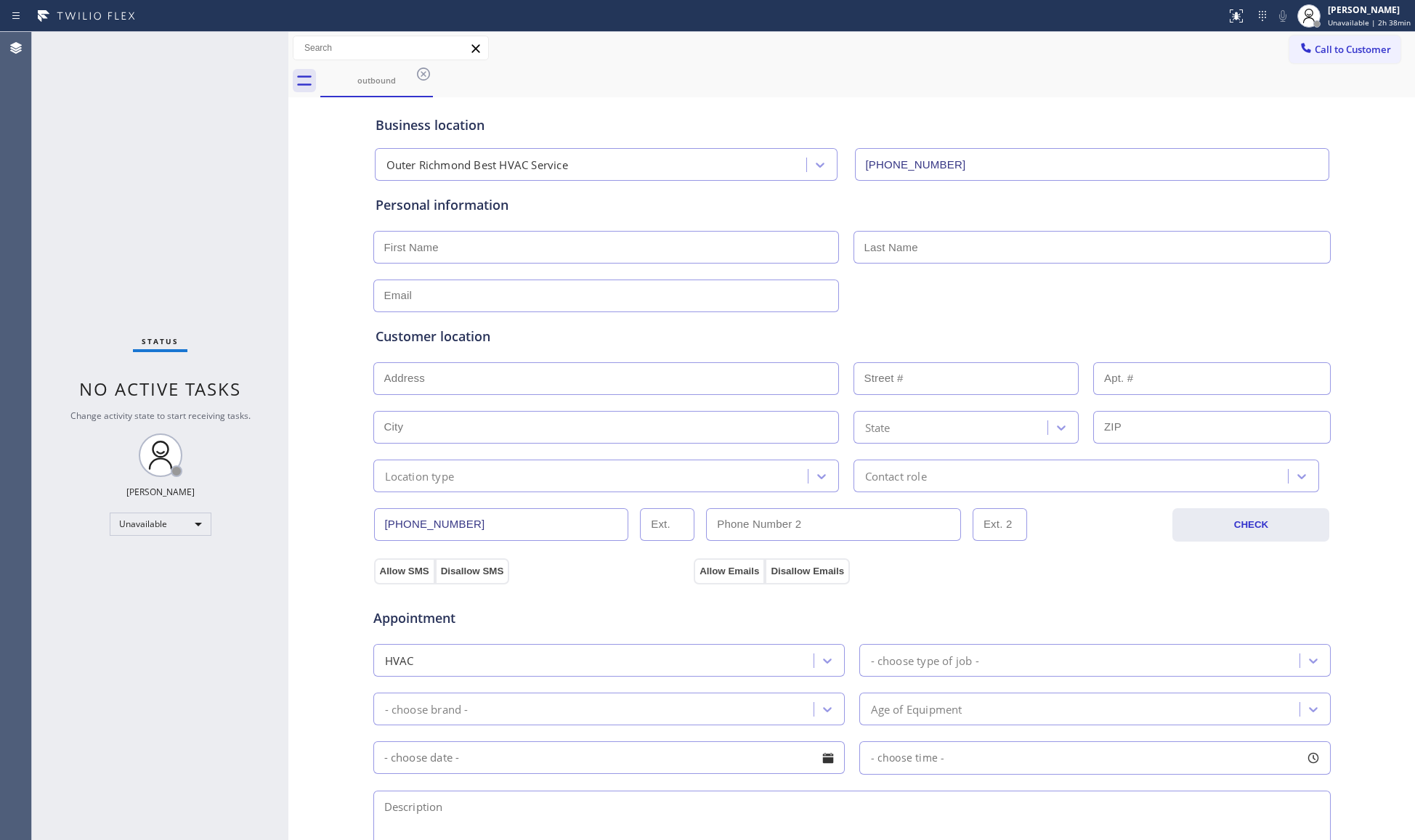
click at [423, 74] on div "outbound" at bounding box center [868, 80] width 1095 height 32
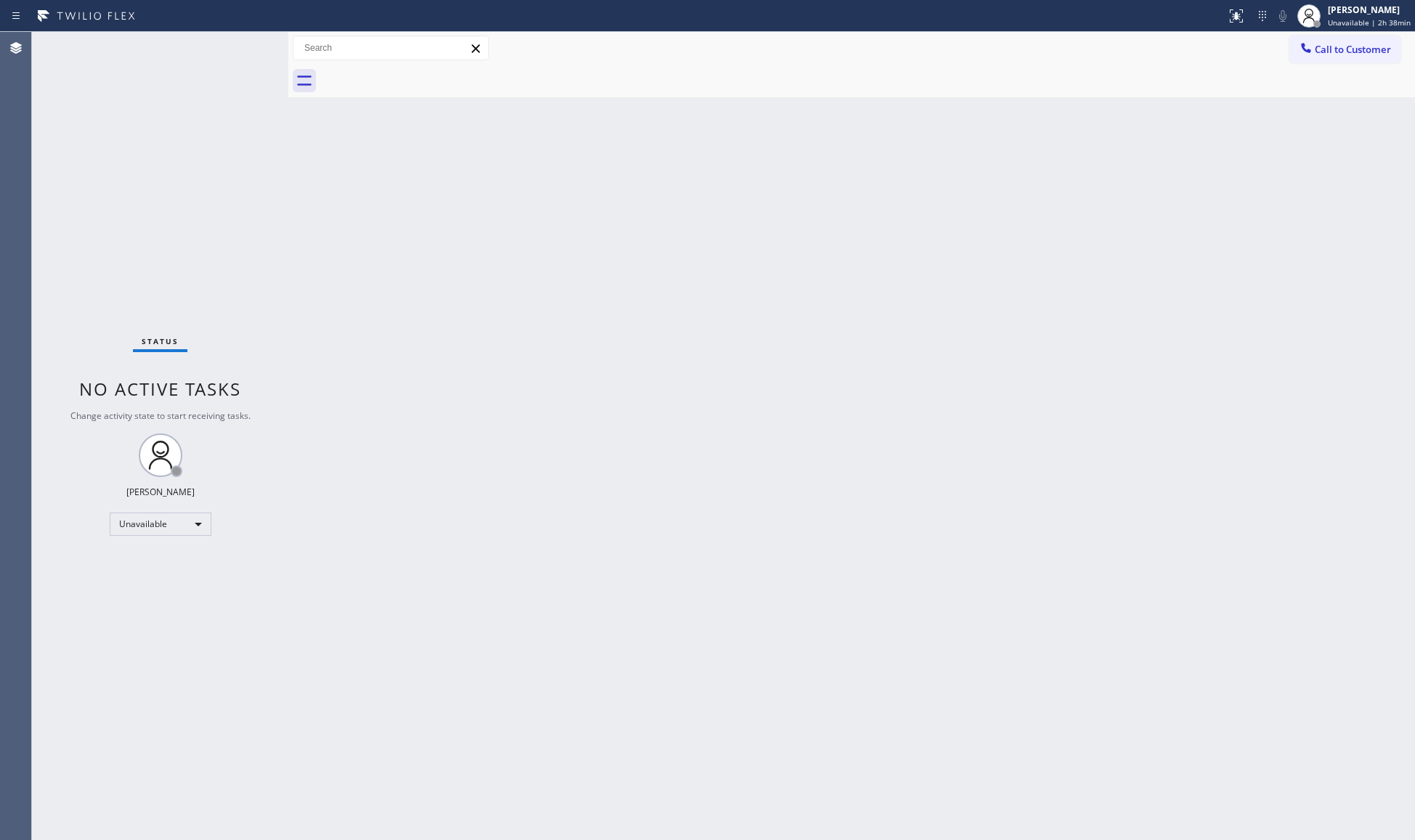
click at [1192, 253] on div "Back to Dashboard Change Sender ID Customers Technicians Select a contact Outbo…" at bounding box center [851, 436] width 1127 height 808
click at [1316, 54] on span "Call to Customer" at bounding box center [1353, 50] width 76 height 13
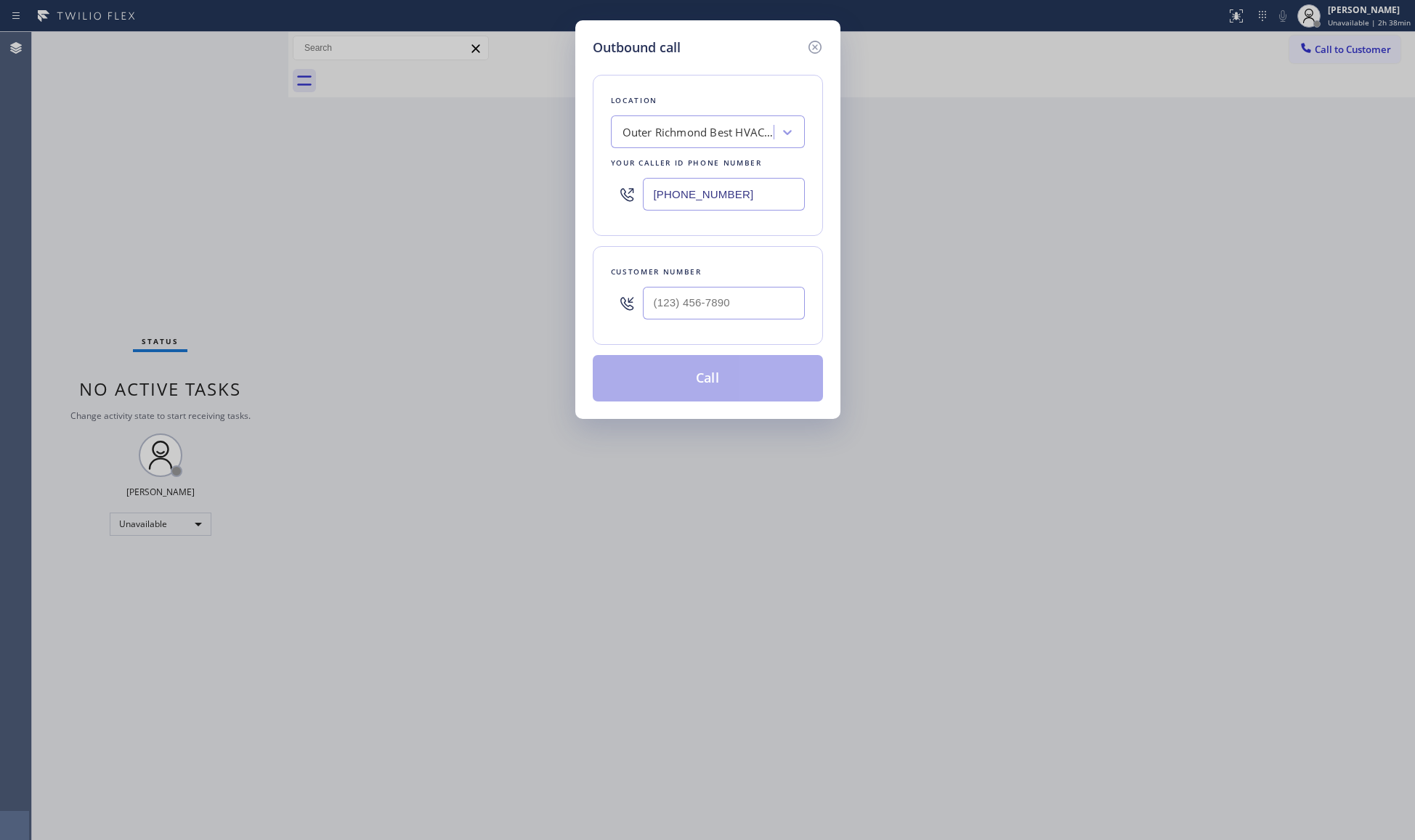
drag, startPoint x: 765, startPoint y: 199, endPoint x: 517, endPoint y: 206, distance: 248.1
click at [517, 206] on div "Outbound call Location Outer Richmond Best HVAC Service Your caller id phone nu…" at bounding box center [707, 420] width 1415 height 840
paste input "714) 681-1582"
type input "(714) 681-1582"
click at [1122, 395] on div "Outbound call Location Outer Richmond Best HVAC Service Your caller id phone nu…" at bounding box center [707, 420] width 1415 height 840
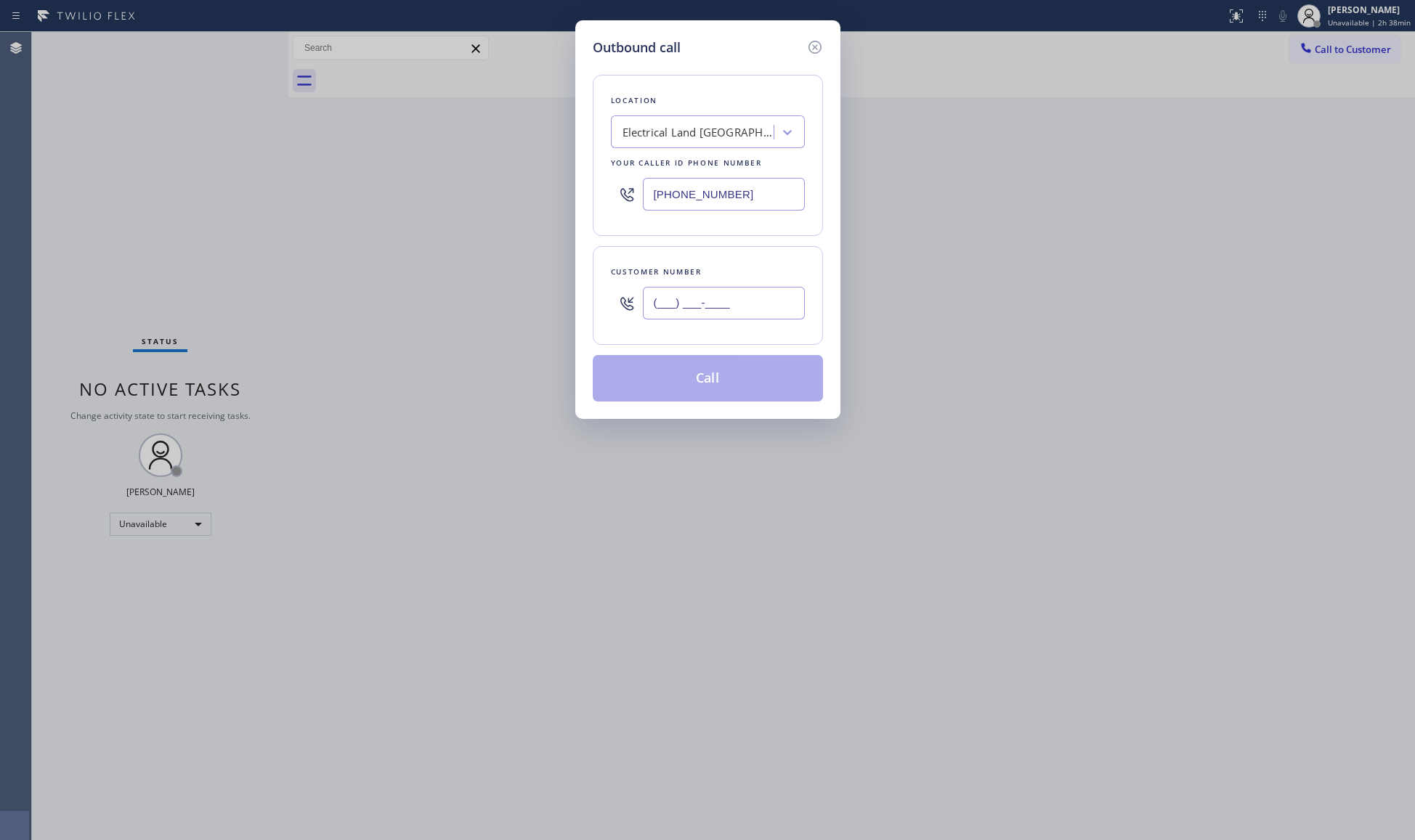
click at [776, 314] on input "(___) ___-____" at bounding box center [724, 303] width 162 height 32
paste input "503) 386-3998"
type input "(503) 386-3998"
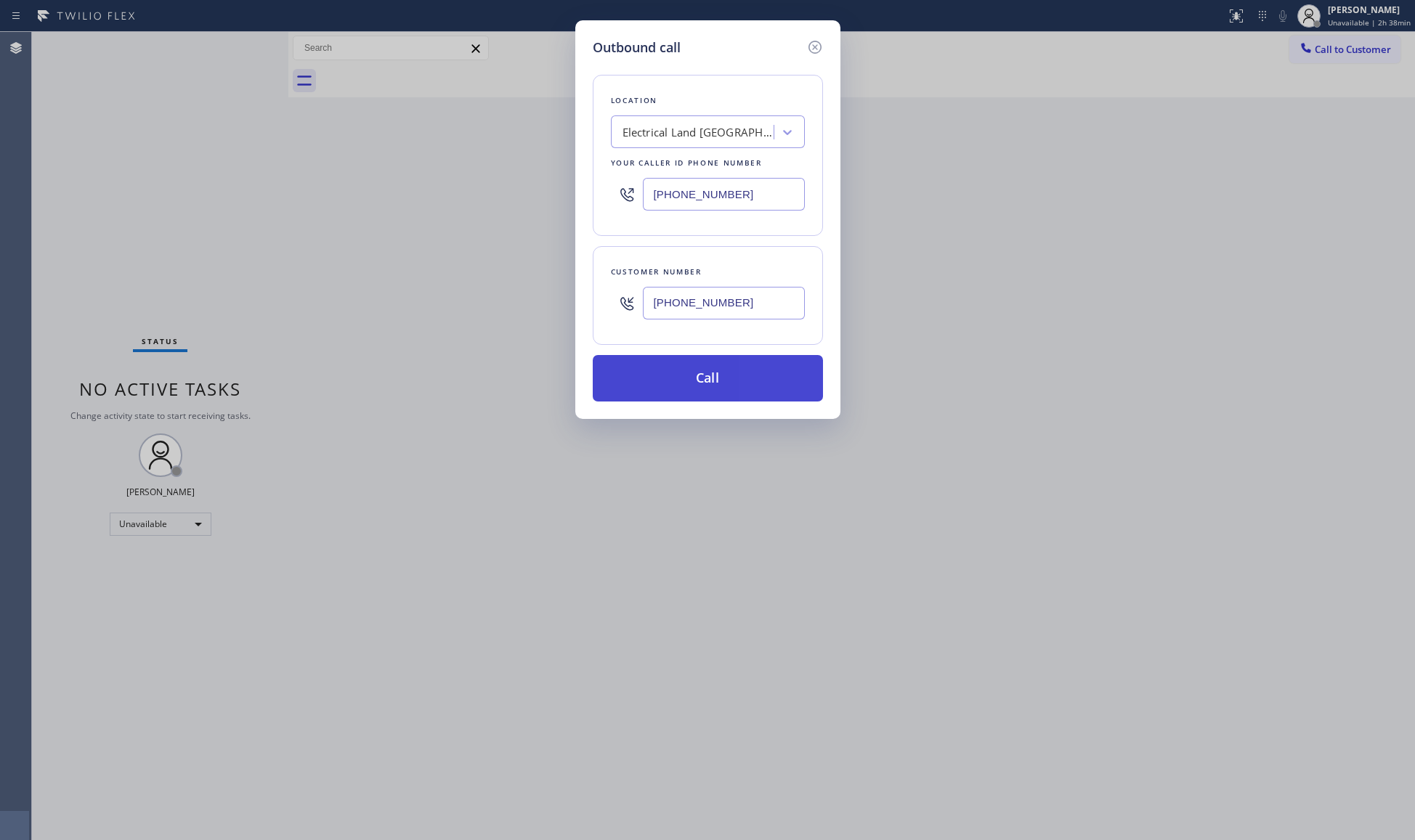
click at [699, 377] on button "Call" at bounding box center [708, 378] width 230 height 46
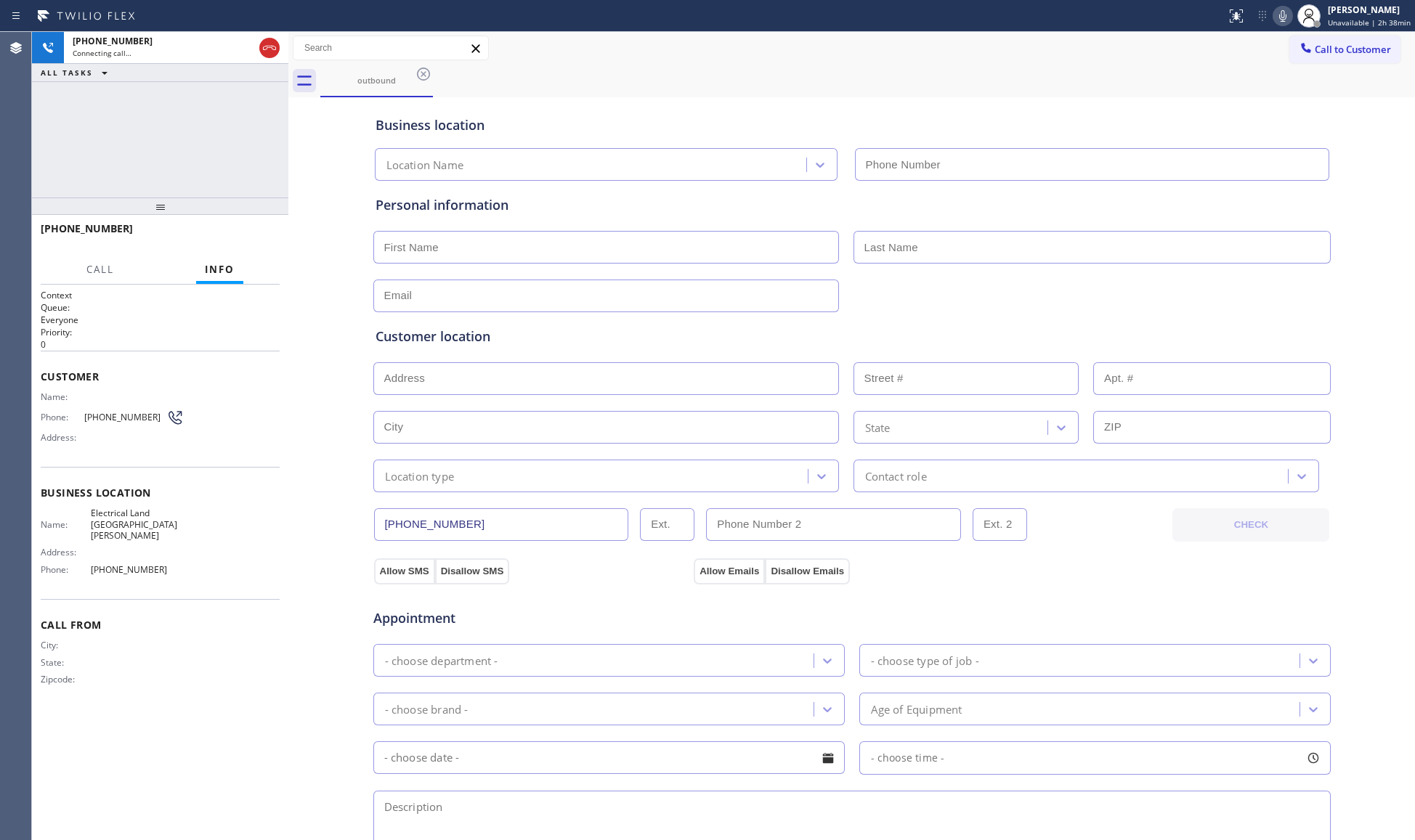
type input "(714) 681-1582"
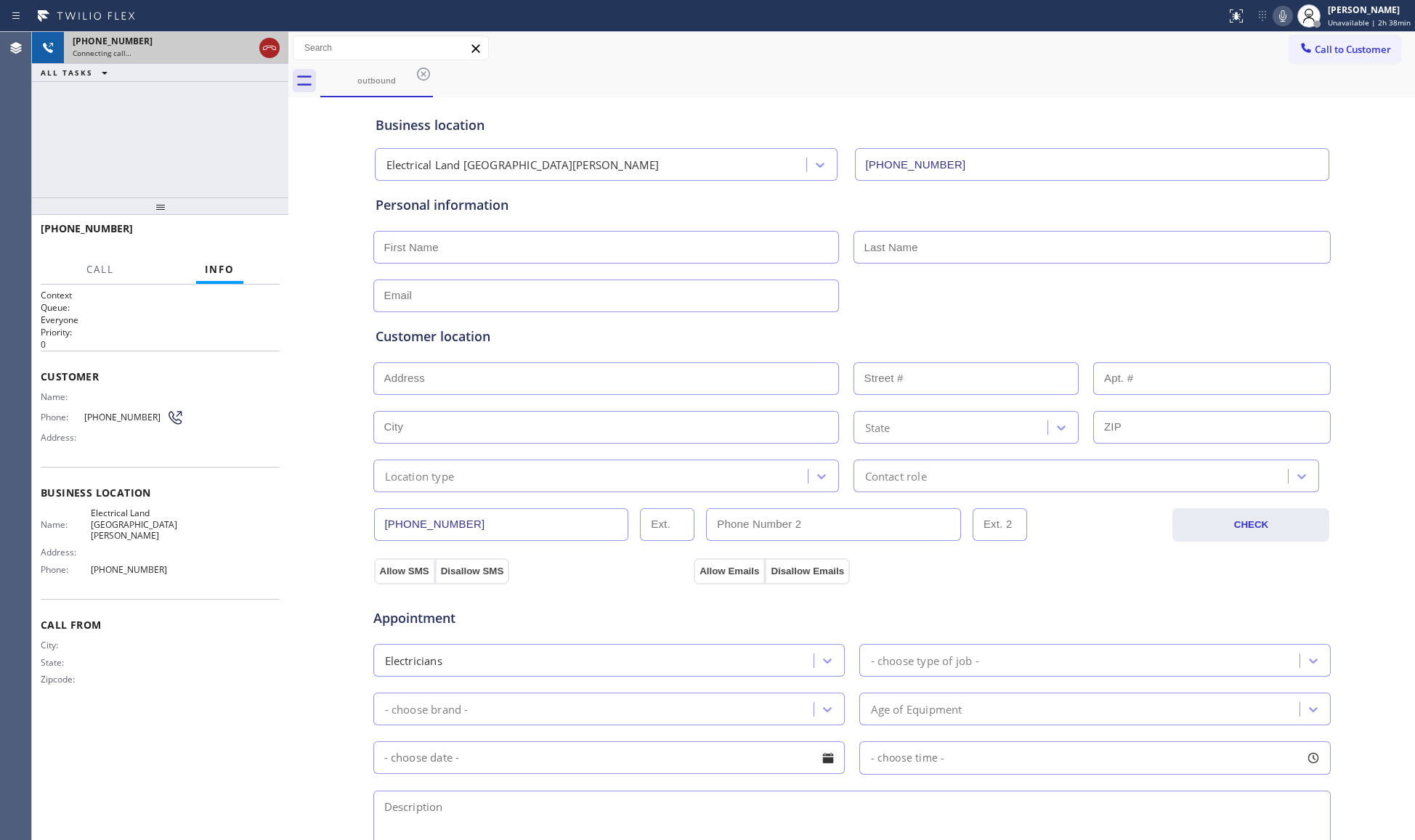
drag, startPoint x: 266, startPoint y: 48, endPoint x: 274, endPoint y: 56, distance: 11.3
click at [267, 48] on icon at bounding box center [269, 47] width 17 height 17
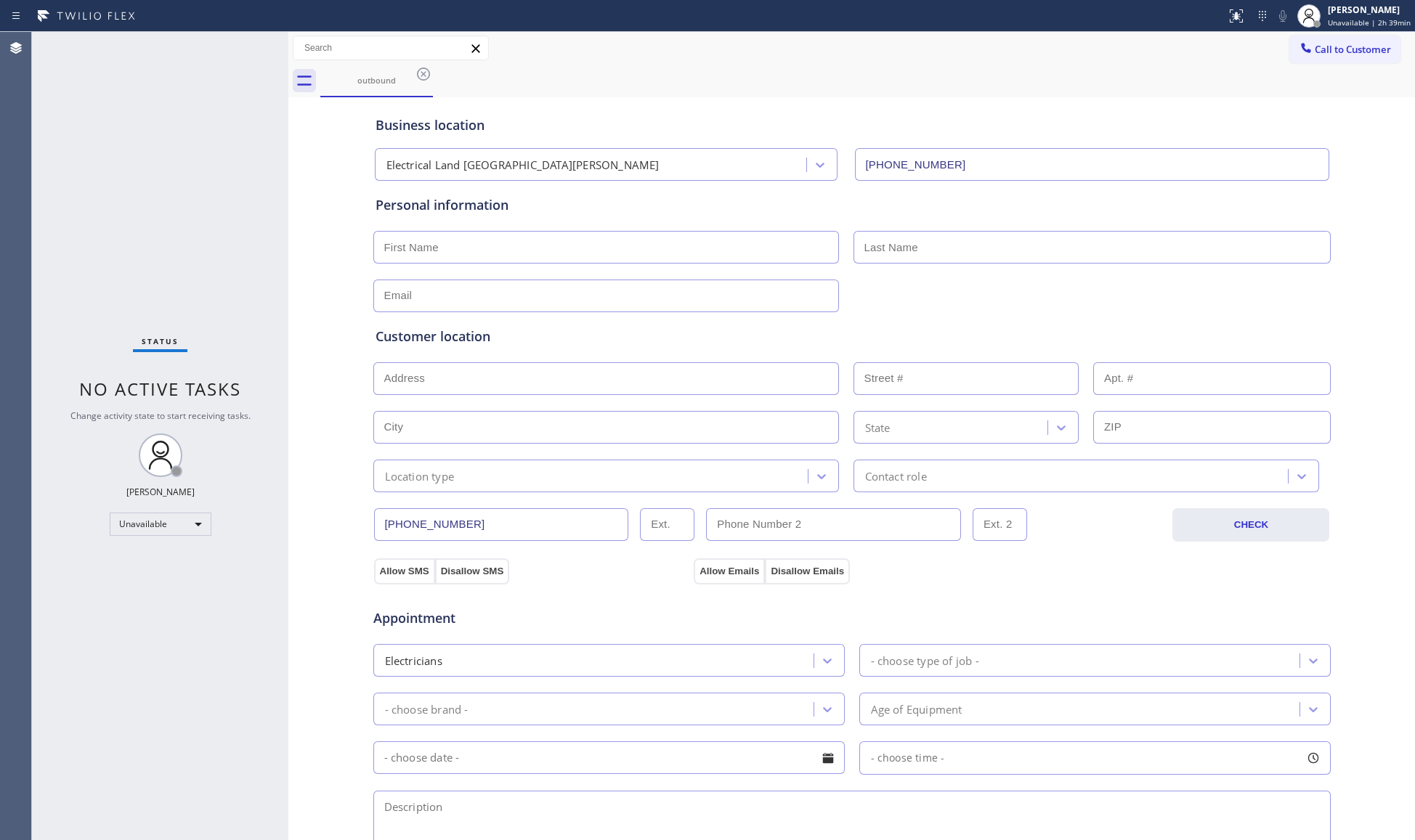
drag, startPoint x: 1088, startPoint y: 121, endPoint x: 1102, endPoint y: 108, distance: 19.1
click at [1090, 117] on div "Business location" at bounding box center [852, 125] width 953 height 20
click at [1292, 38] on button "Call to Customer" at bounding box center [1345, 49] width 111 height 27
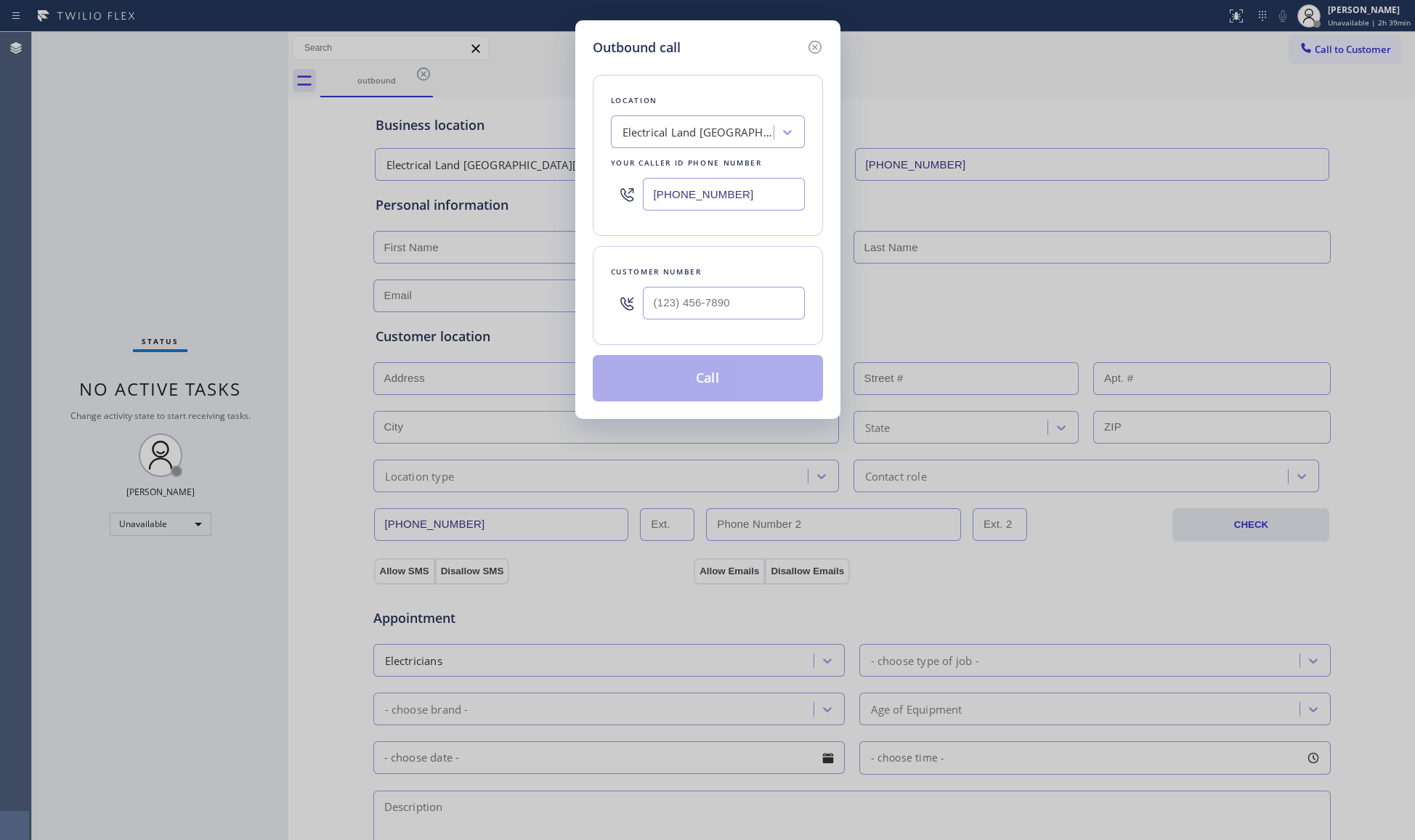
drag, startPoint x: 760, startPoint y: 193, endPoint x: 576, endPoint y: 192, distance: 184.0
click at [578, 193] on div "Outbound call Location Electrical Land Santa Ana Your caller id phone number (7…" at bounding box center [708, 220] width 265 height 399
paste input "213) 985-4429"
type input "(213) 985-4429"
click at [767, 314] on input "(___) ___-____" at bounding box center [724, 303] width 162 height 32
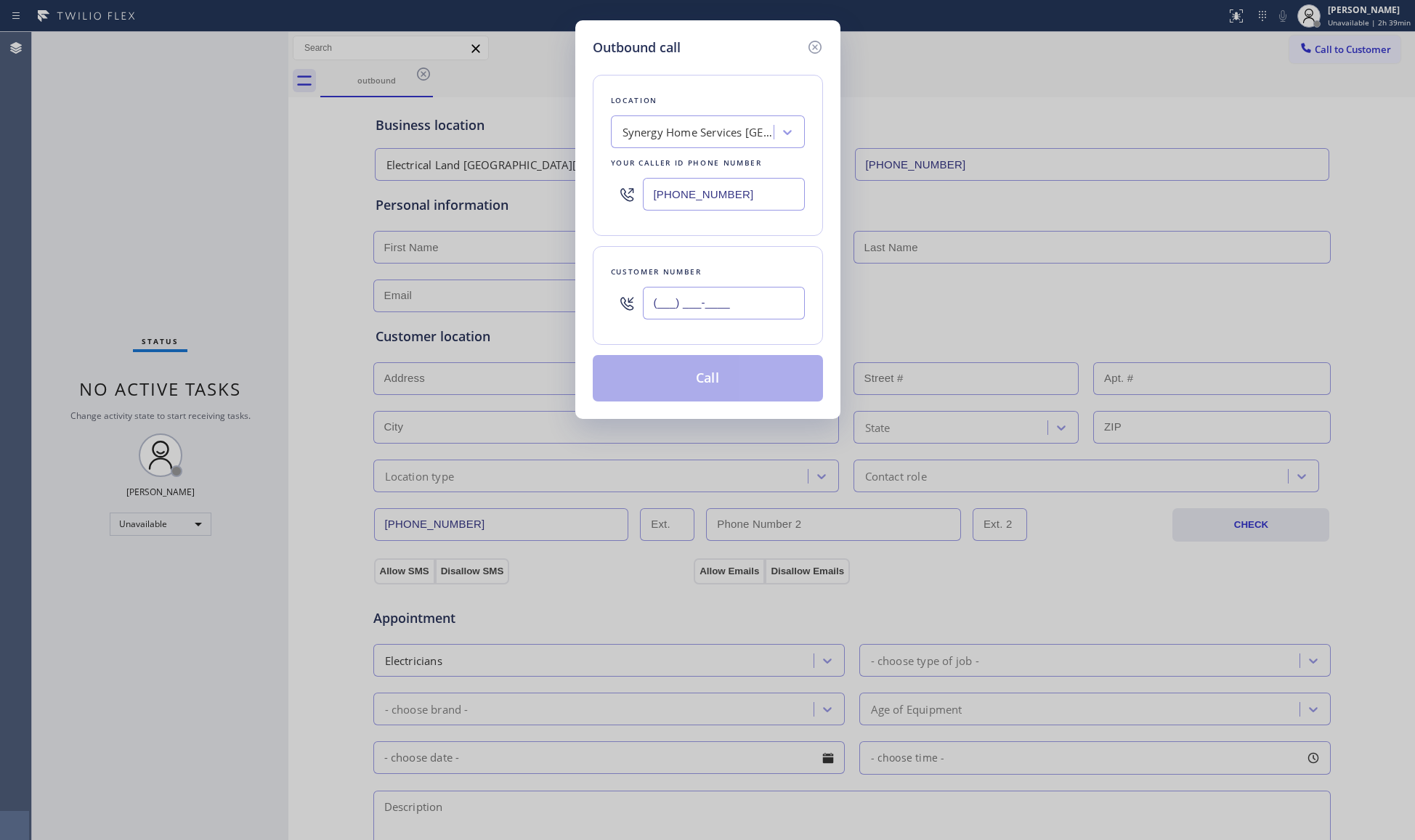
paste input "310) 497-4440"
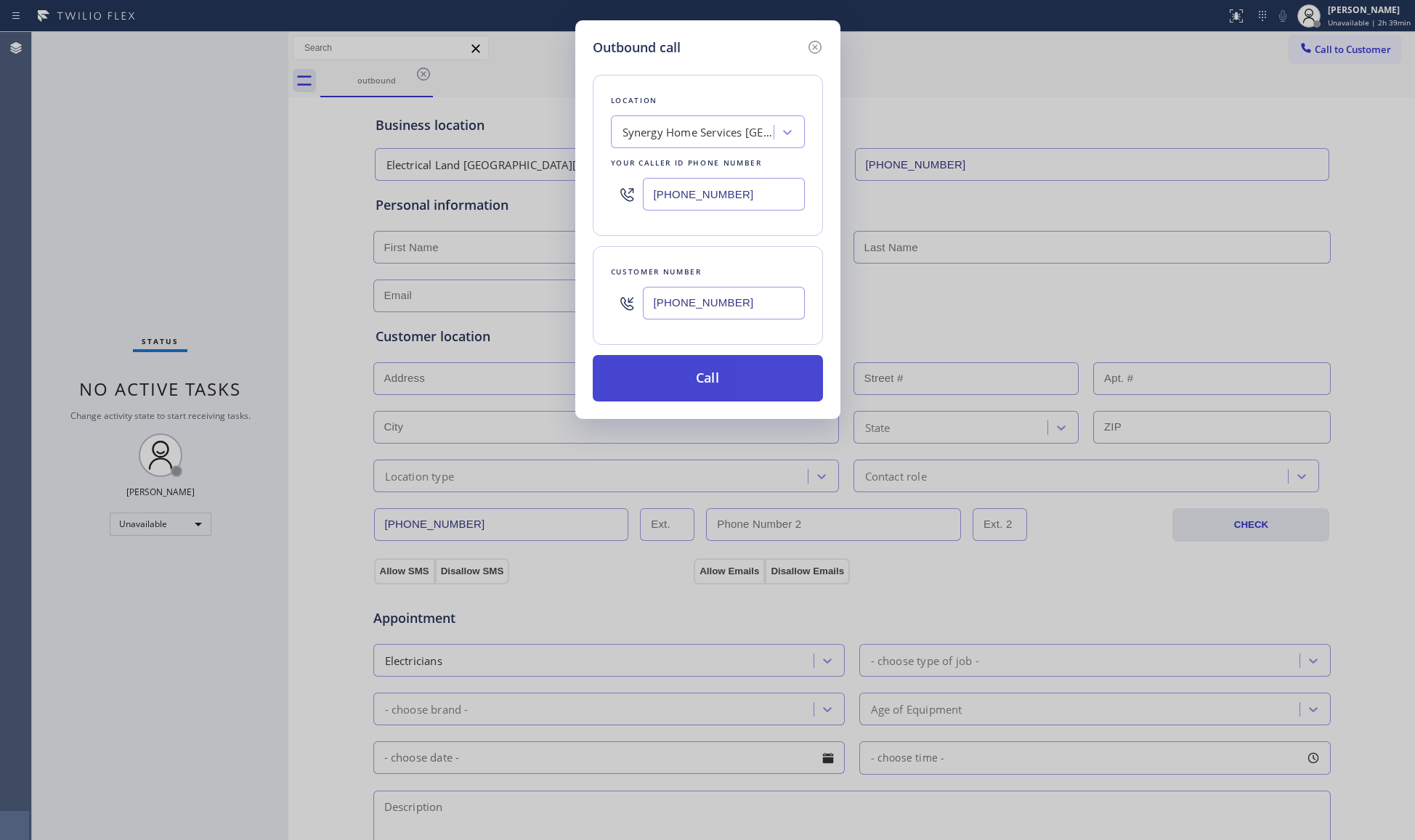
type input "(310) 497-4440"
click at [730, 382] on button "Call" at bounding box center [708, 378] width 230 height 46
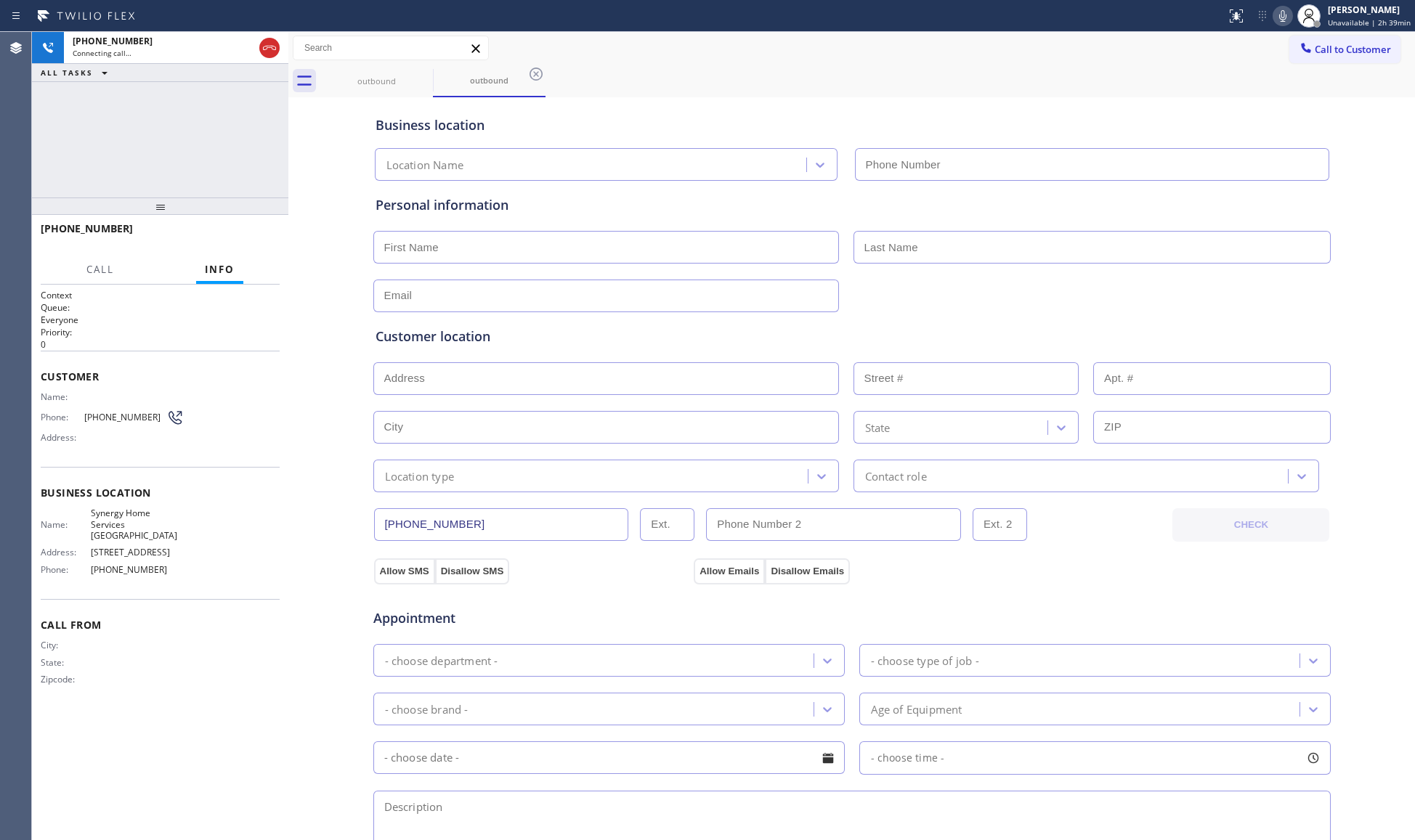
type input "(213) 985-4429"
click at [1100, 96] on div "Business location Synergy Home Services Los Angeles (213) 985-4429" at bounding box center [852, 138] width 959 height 86
click at [268, 45] on icon at bounding box center [269, 47] width 17 height 17
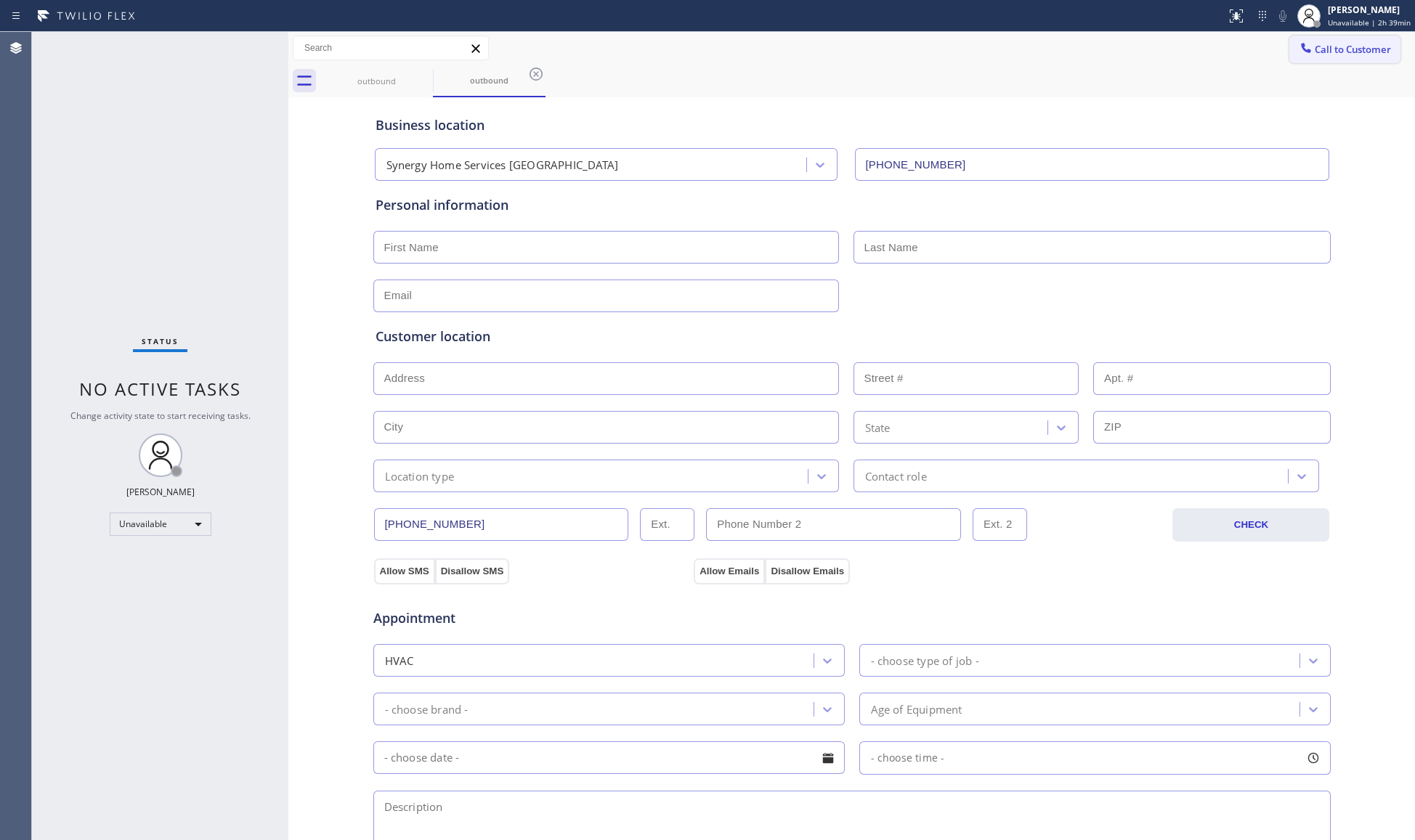
click at [1361, 47] on span "Call to Customer" at bounding box center [1353, 50] width 76 height 13
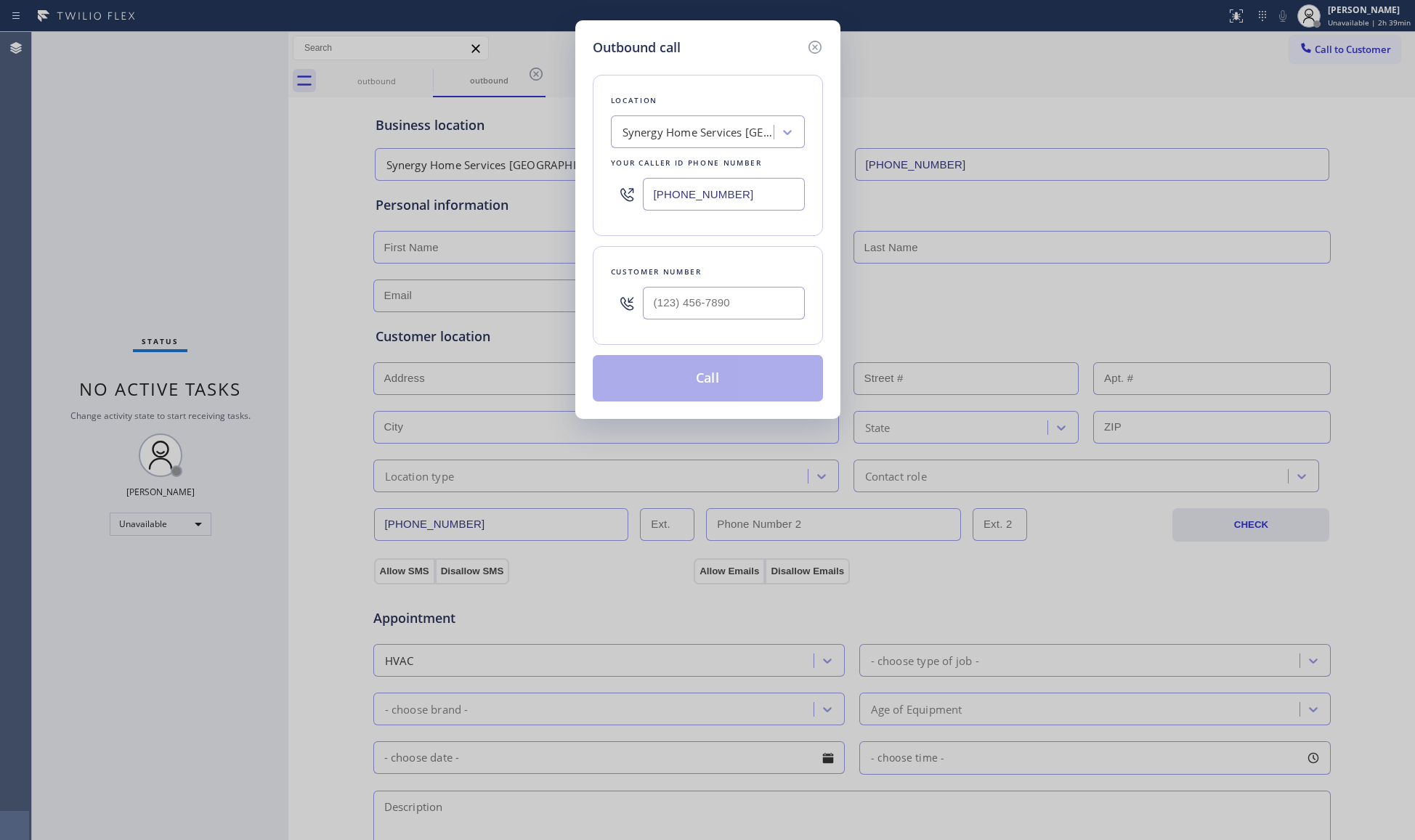
click at [739, 198] on input "(213) 985-4429" at bounding box center [724, 194] width 162 height 32
click at [726, 189] on input "(213) 985-4429" at bounding box center [724, 194] width 162 height 32
click at [674, 179] on div "(213) 985-4429" at bounding box center [708, 194] width 194 height 47
drag, startPoint x: 657, startPoint y: 198, endPoint x: 794, endPoint y: 198, distance: 137.0
click at [794, 198] on input "(213) 985-4429" at bounding box center [724, 194] width 162 height 32
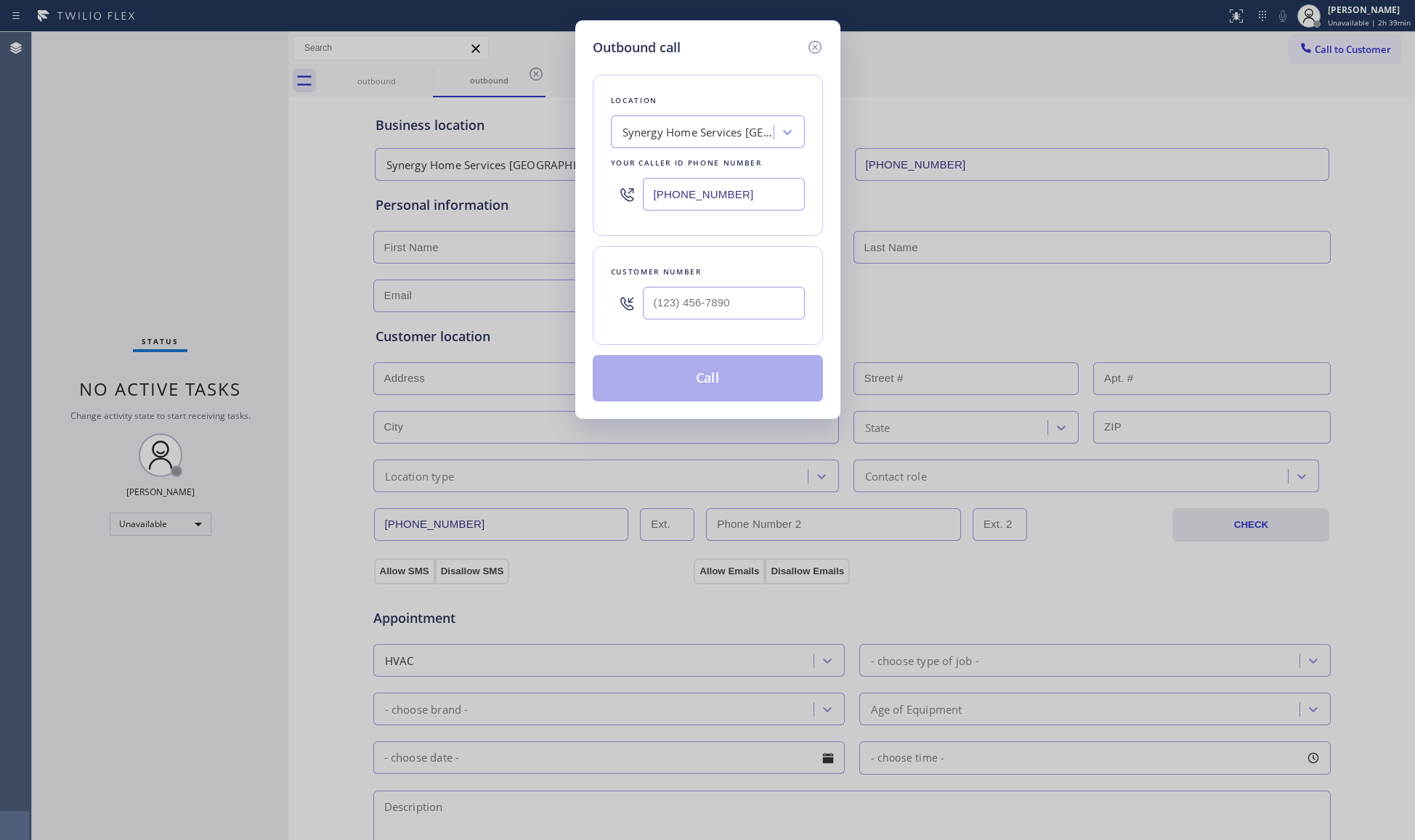
paste input "954) 417-1764"
type input "(954) 417-1764"
click at [784, 306] on input "(___) ___-____" at bounding box center [724, 303] width 162 height 32
paste input "954) 251-7456"
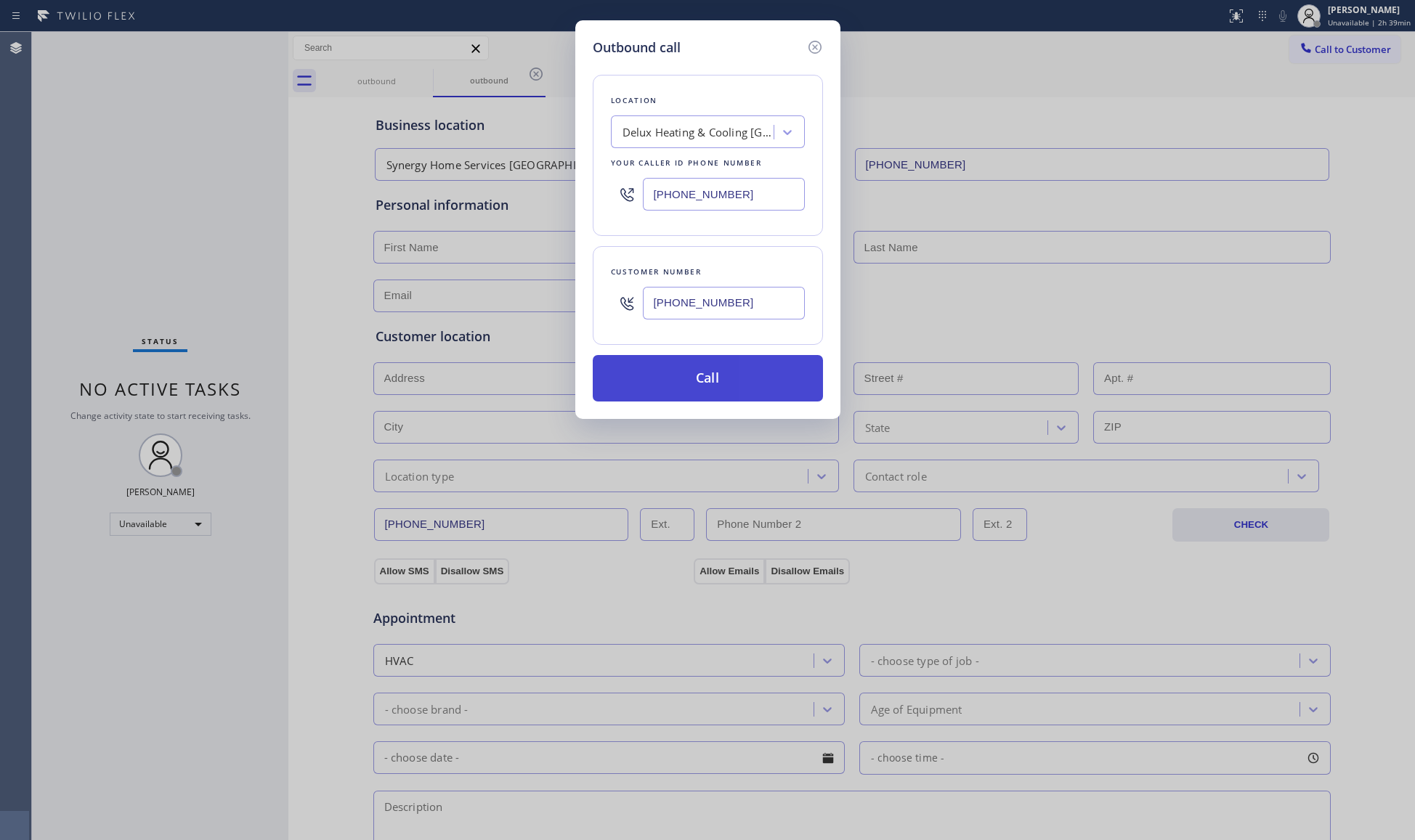
type input "(954) 251-7456"
click at [706, 376] on button "Call" at bounding box center [708, 378] width 230 height 46
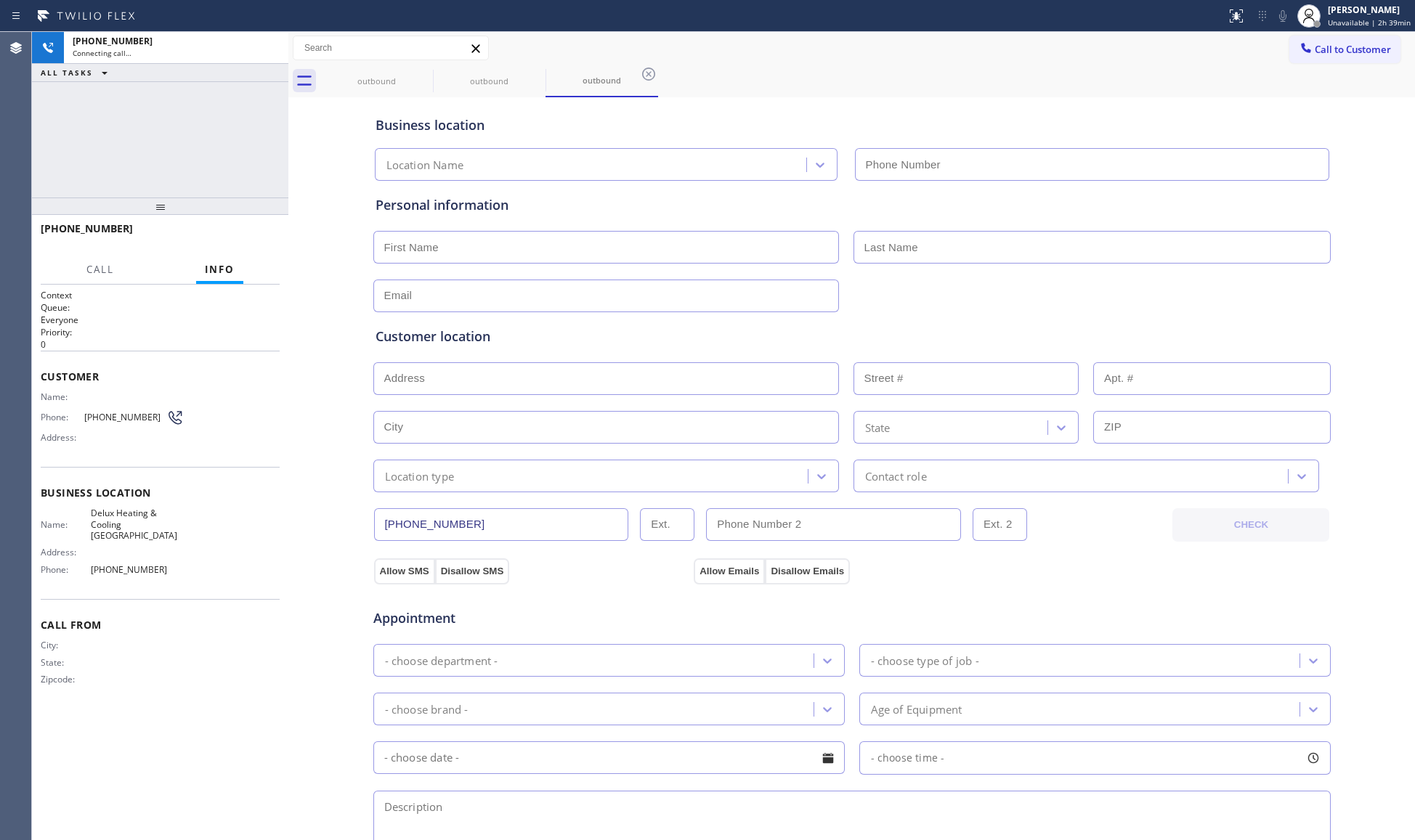
type input "(954) 417-1764"
click at [208, 237] on div "+19542517456 Live | 00:01" at bounding box center [126, 235] width 171 height 38
click at [228, 231] on span "HANG UP" at bounding box center [246, 235] width 45 height 10
click at [230, 231] on span "HANG UP" at bounding box center [246, 235] width 45 height 10
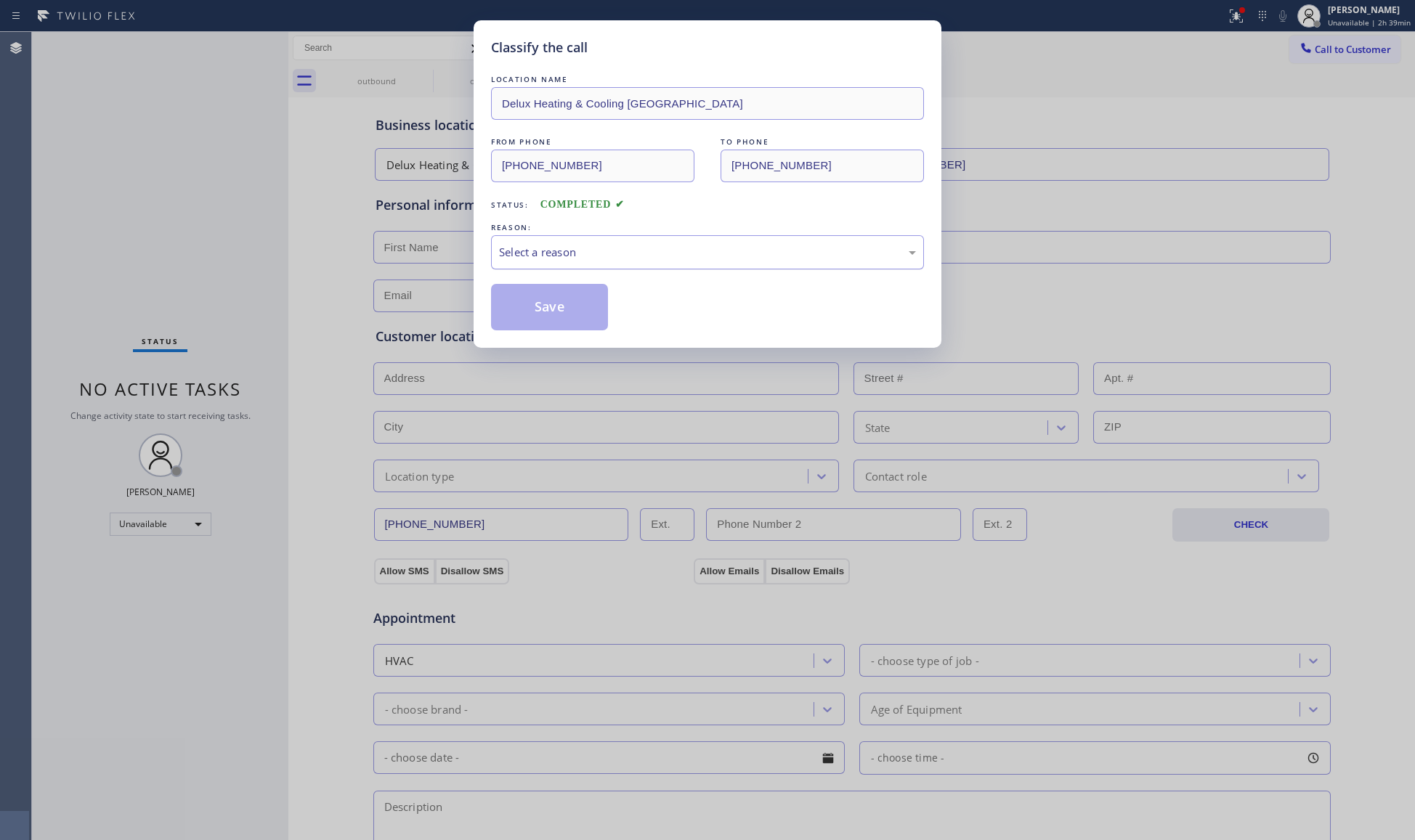
drag, startPoint x: 558, startPoint y: 246, endPoint x: 566, endPoint y: 267, distance: 22.5
click at [558, 246] on div "Select a reason" at bounding box center [708, 252] width 417 height 17
click at [567, 314] on button "Save" at bounding box center [549, 307] width 117 height 46
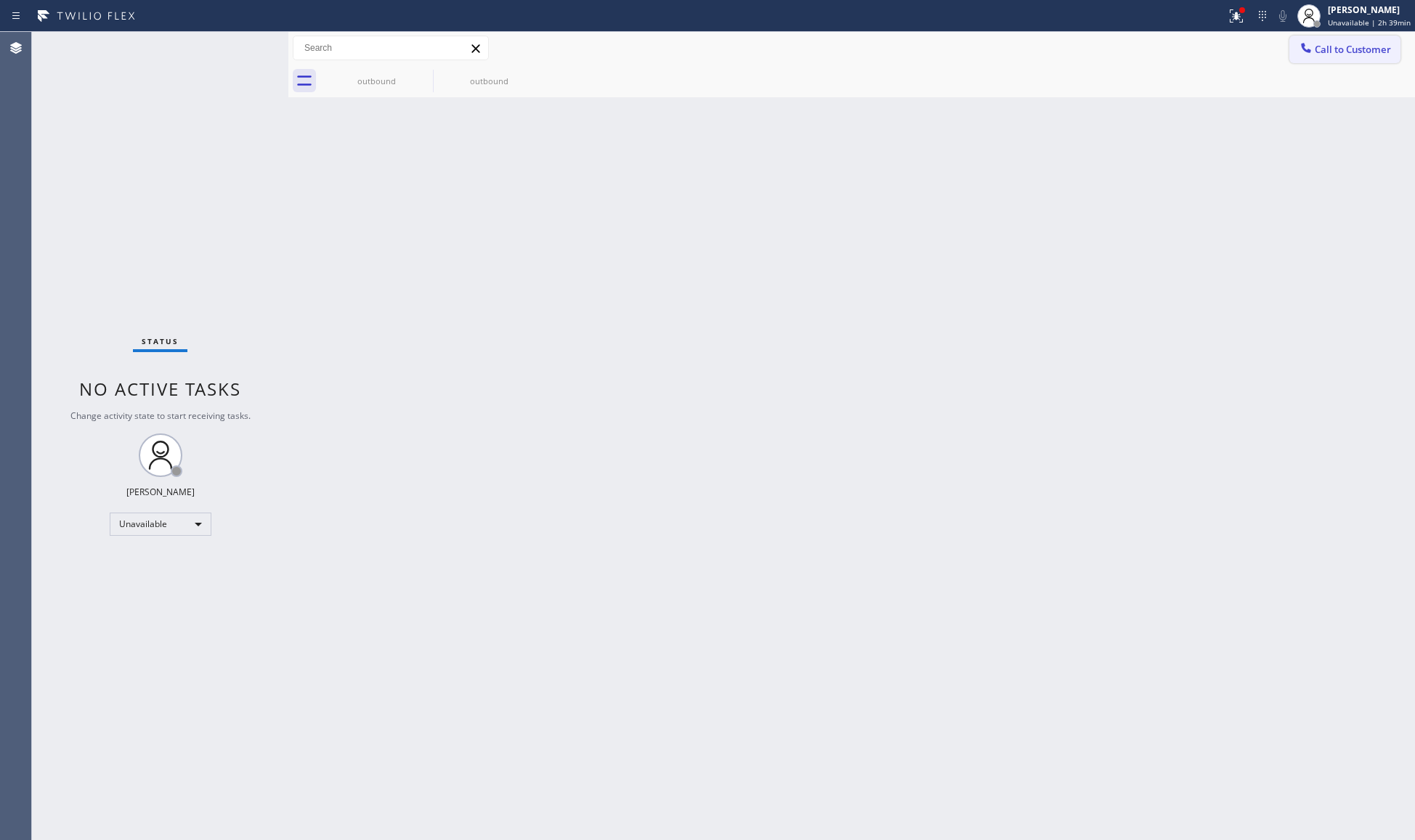
click at [1317, 50] on span "Call to Customer" at bounding box center [1353, 50] width 76 height 13
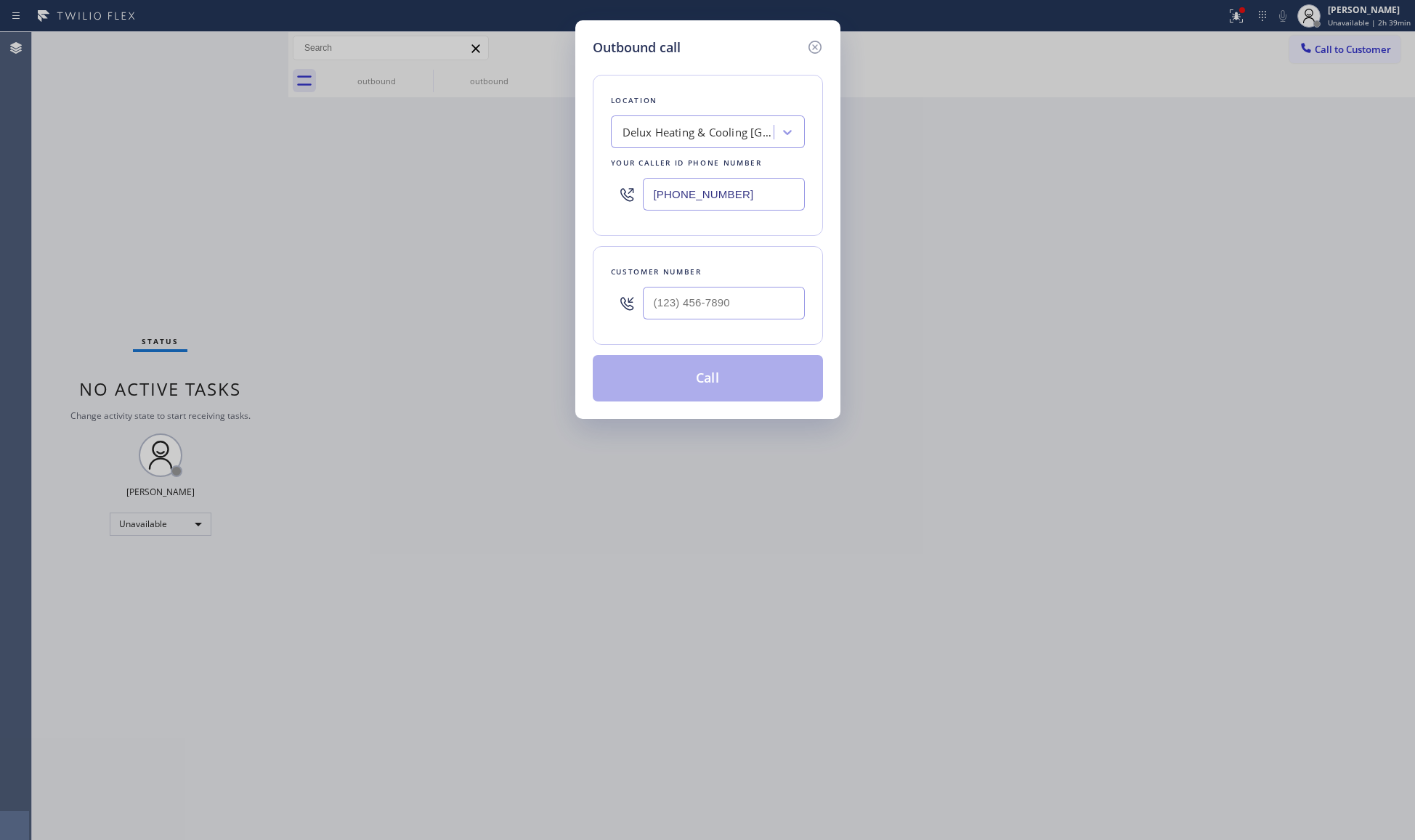
drag, startPoint x: 657, startPoint y: 194, endPoint x: 559, endPoint y: 193, distance: 98.0
click at [559, 193] on div "Outbound call Location Delux Heating & Cooling Fort Lauderdale Your caller id p…" at bounding box center [707, 420] width 1415 height 840
paste input "49) 523-3665"
type input "(949) 523-3665"
click at [764, 309] on input "(___) ___-____" at bounding box center [724, 303] width 162 height 32
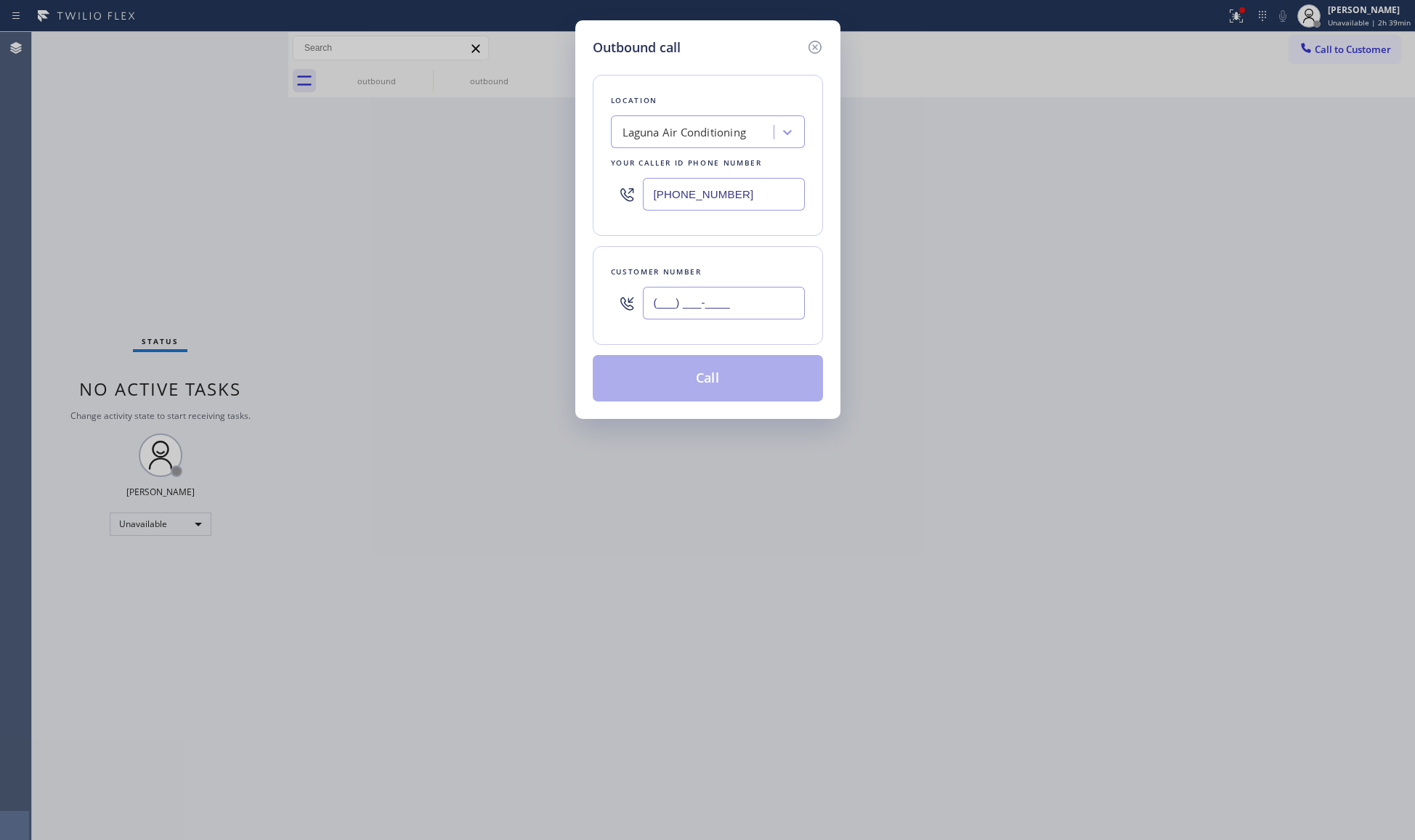
paste input "949) 474-2377"
type input "(949) 474-2377"
click at [709, 387] on button "Call" at bounding box center [708, 378] width 230 height 46
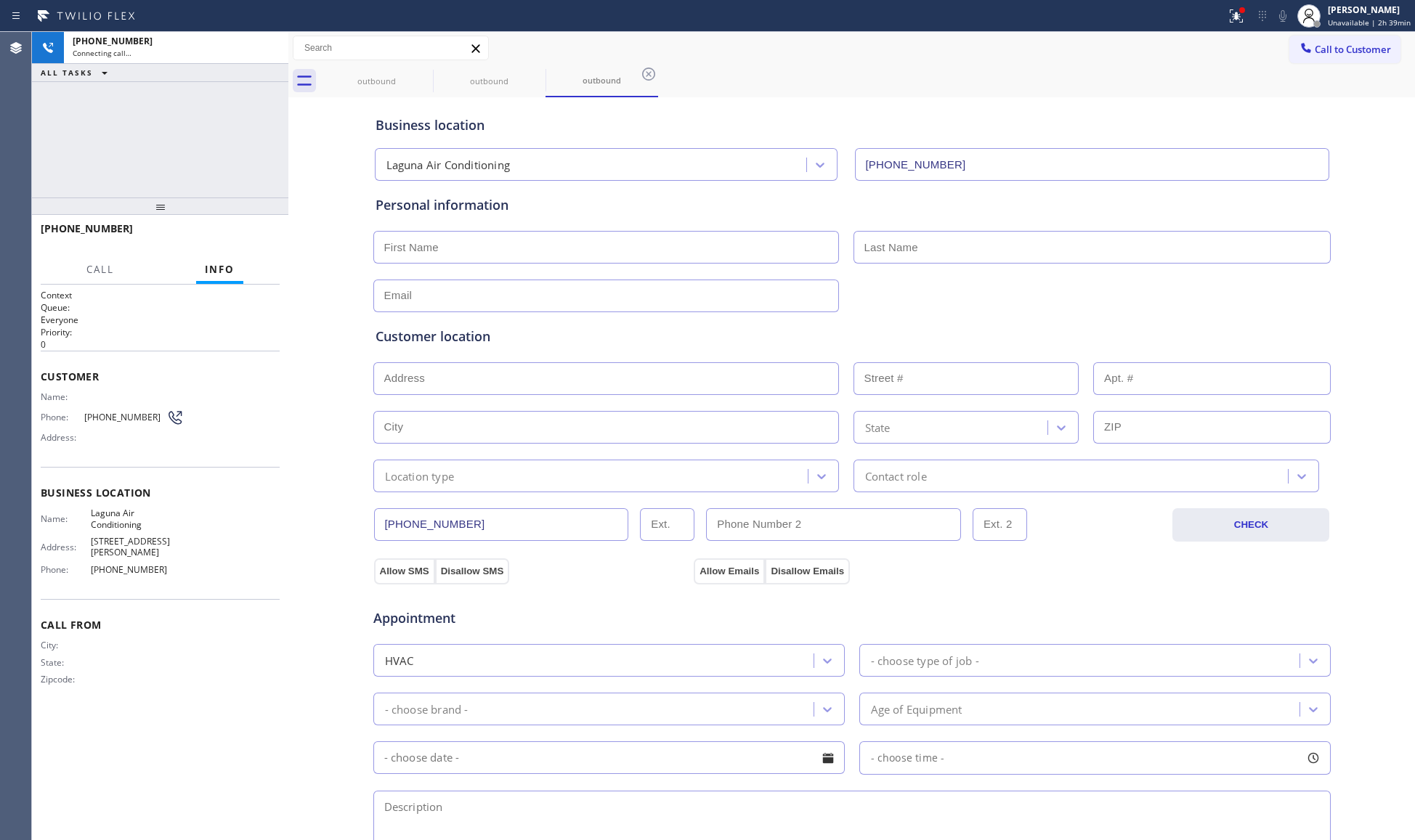
type input "(949) 523-3665"
click at [1026, 103] on div "Business location Laguna Air Conditioning (949) 523-3665" at bounding box center [852, 141] width 959 height 80
click at [279, 44] on div at bounding box center [269, 47] width 21 height 17
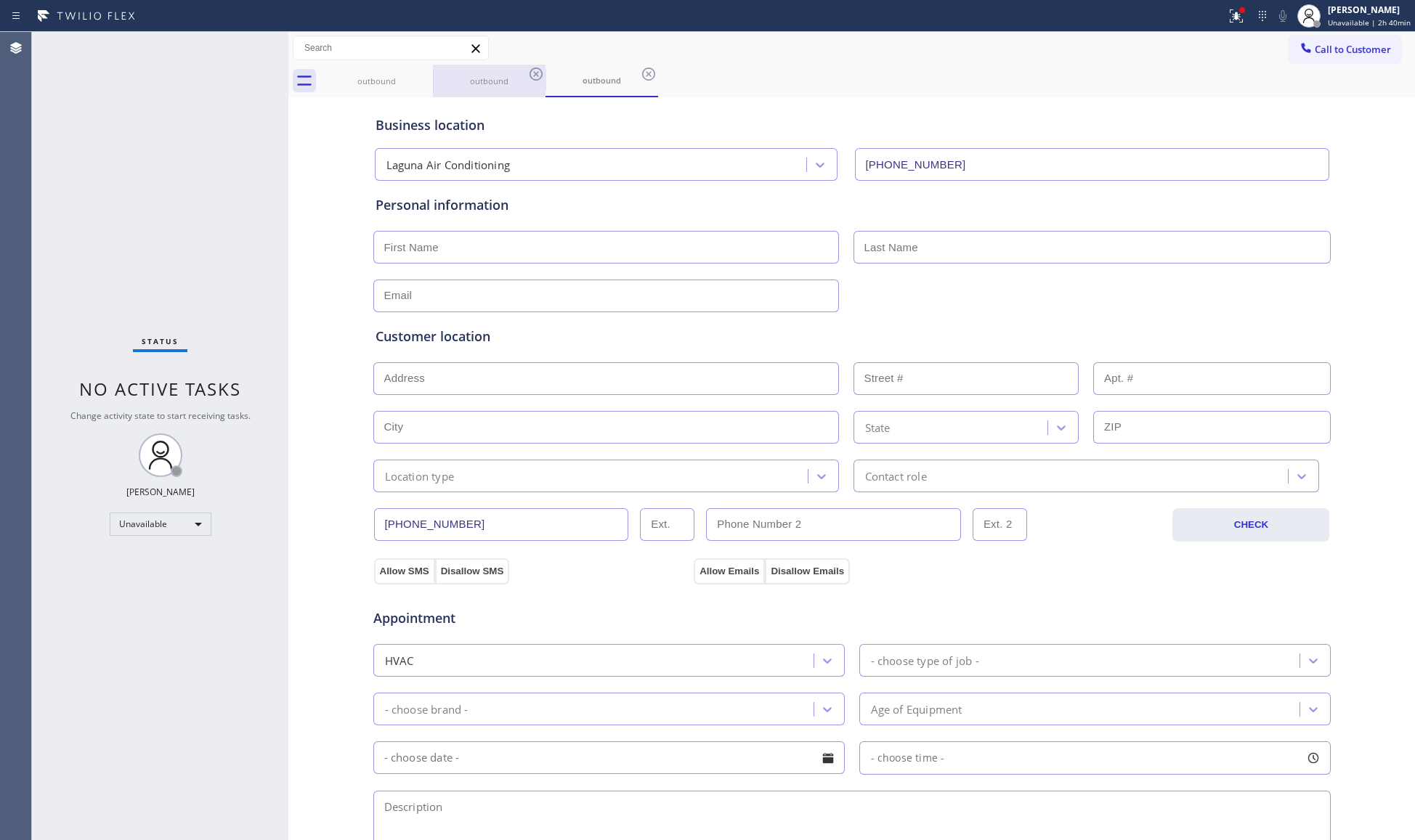
click at [456, 90] on div "outbound" at bounding box center [489, 80] width 109 height 32
click at [411, 76] on div "outbound" at bounding box center [377, 80] width 109 height 11
drag, startPoint x: 416, startPoint y: 76, endPoint x: 427, endPoint y: 77, distance: 11.0
click at [420, 77] on icon at bounding box center [423, 74] width 17 height 17
click at [0, 0] on icon at bounding box center [0, 0] width 0 height 0
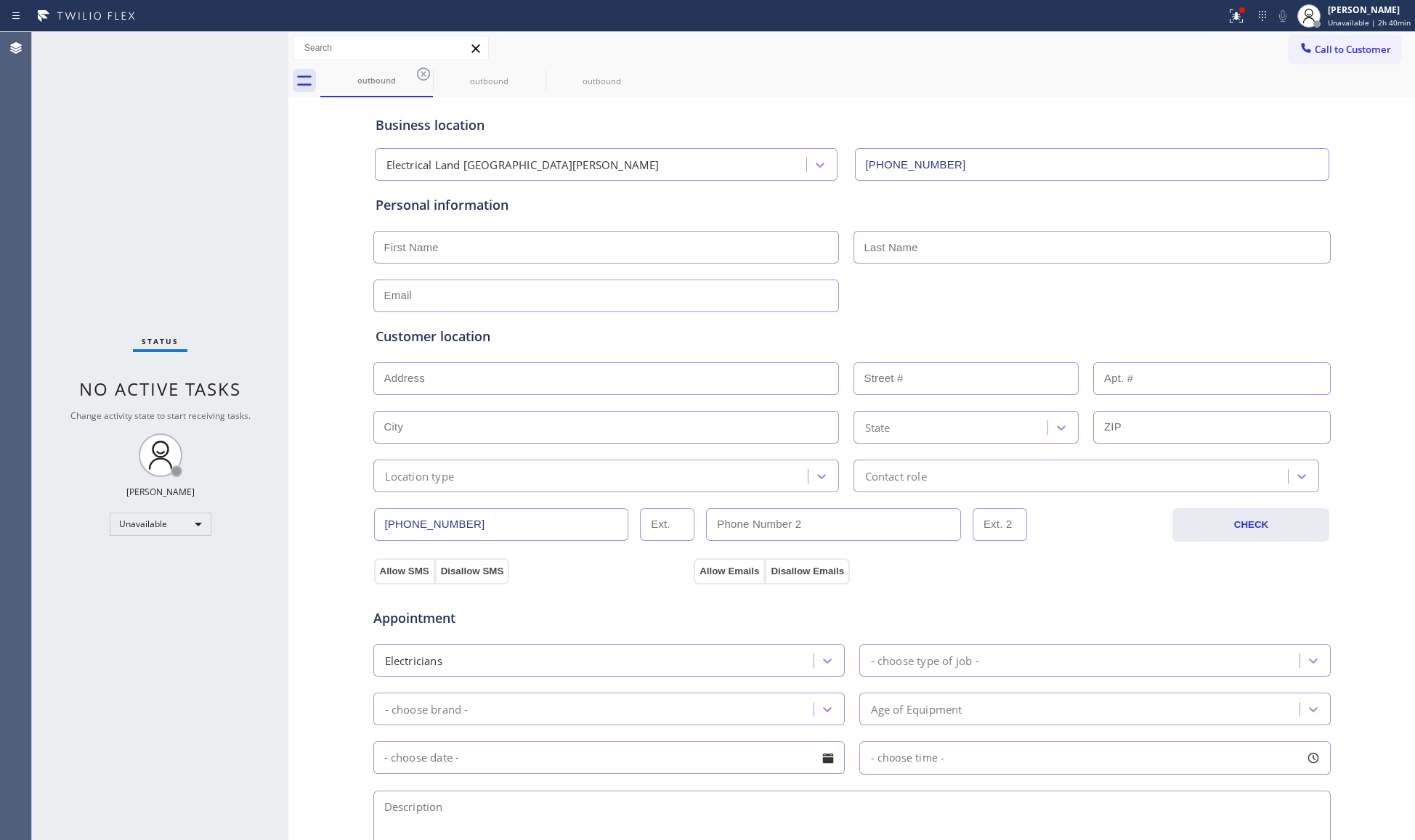
click at [0, 0] on icon at bounding box center [0, 0] width 0 height 0
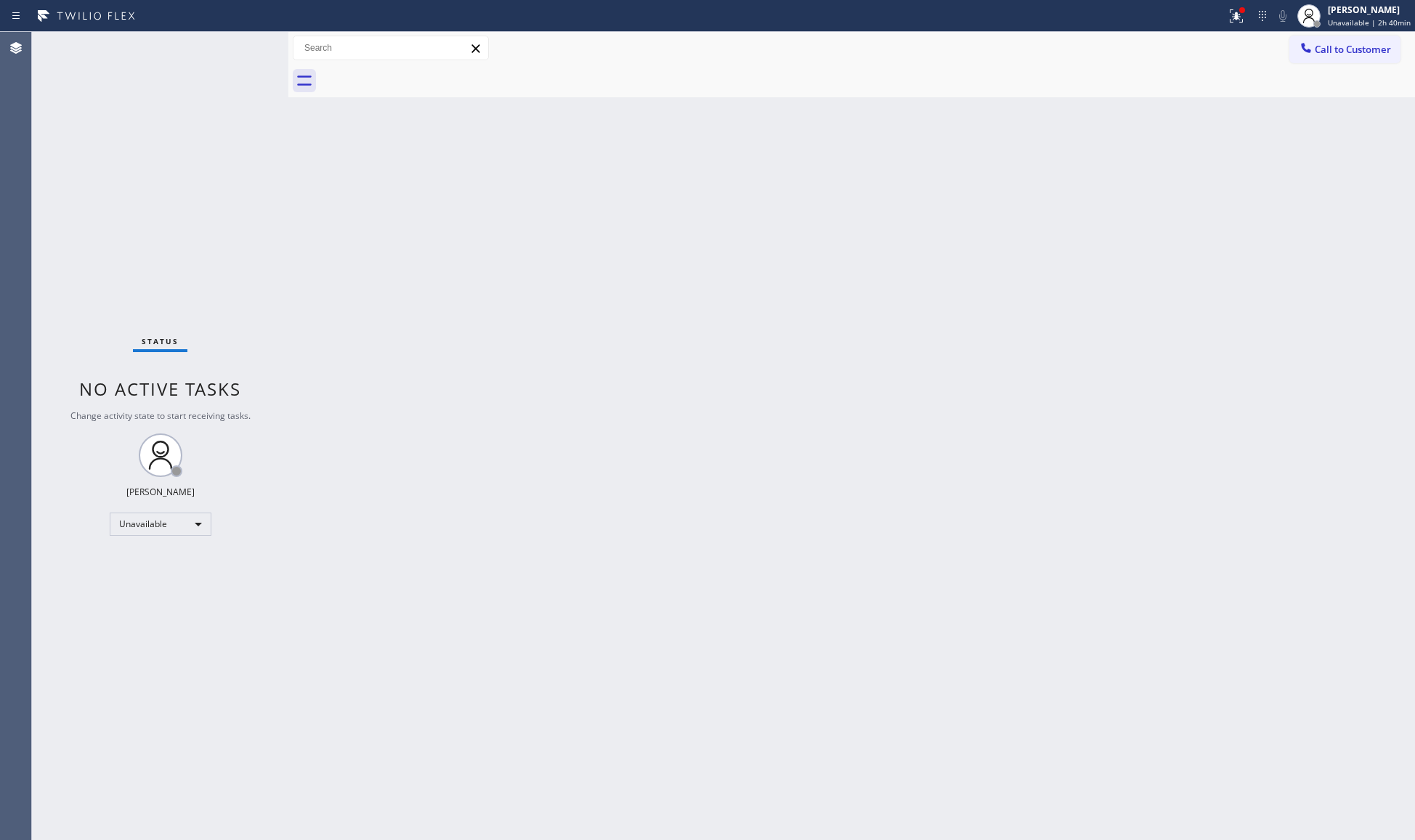
click at [427, 77] on div at bounding box center [868, 80] width 1095 height 32
click at [428, 77] on div at bounding box center [868, 80] width 1095 height 32
drag, startPoint x: 1094, startPoint y: 158, endPoint x: 1115, endPoint y: 137, distance: 29.7
click at [1094, 156] on div "Back to Dashboard Change Sender ID Customers Technicians Select a contact Outbo…" at bounding box center [851, 436] width 1127 height 808
click at [1238, 13] on icon at bounding box center [1236, 16] width 17 height 17
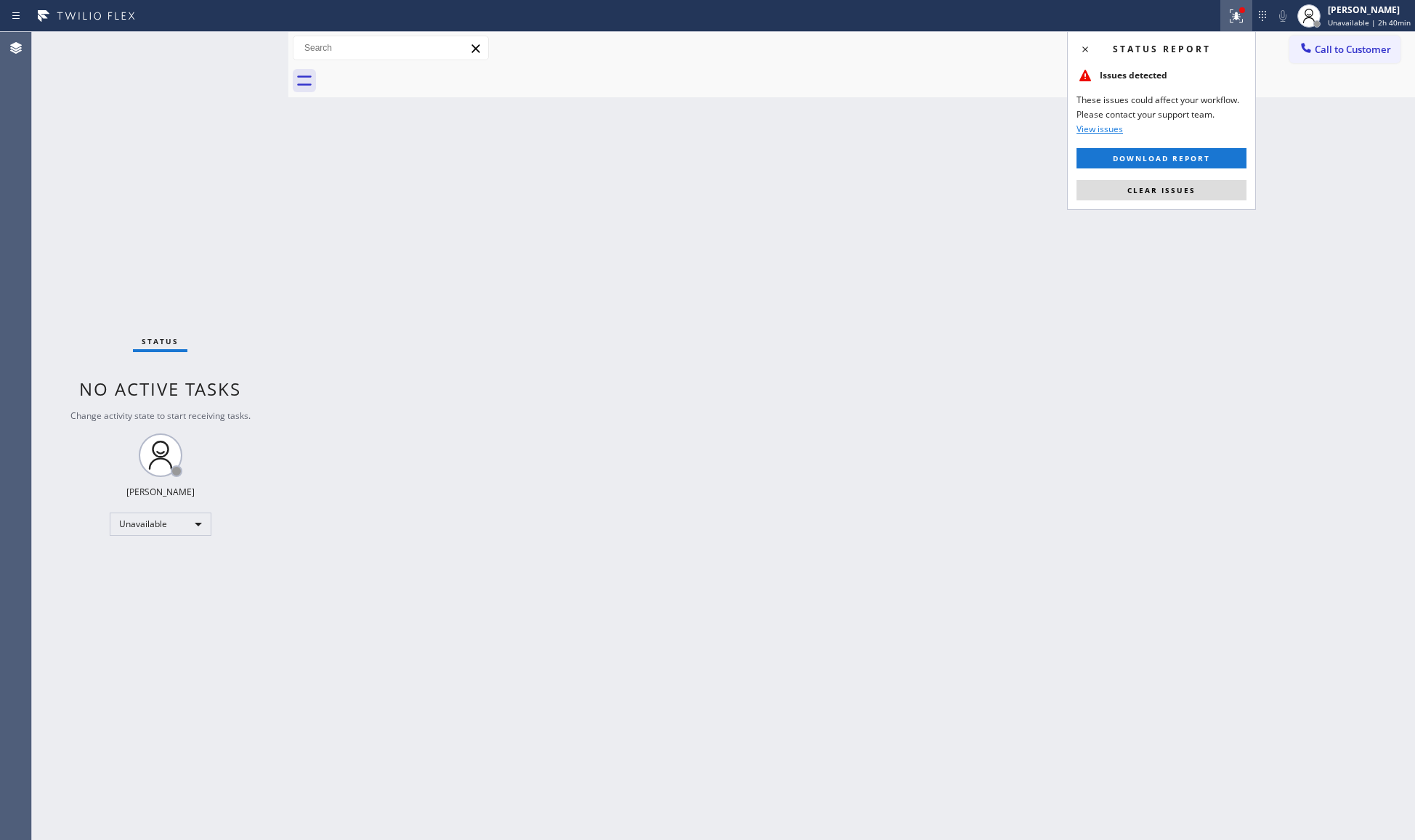
drag, startPoint x: 1166, startPoint y: 190, endPoint x: 1177, endPoint y: 185, distance: 12.1
click at [1168, 190] on span "Clear issues" at bounding box center [1162, 190] width 68 height 10
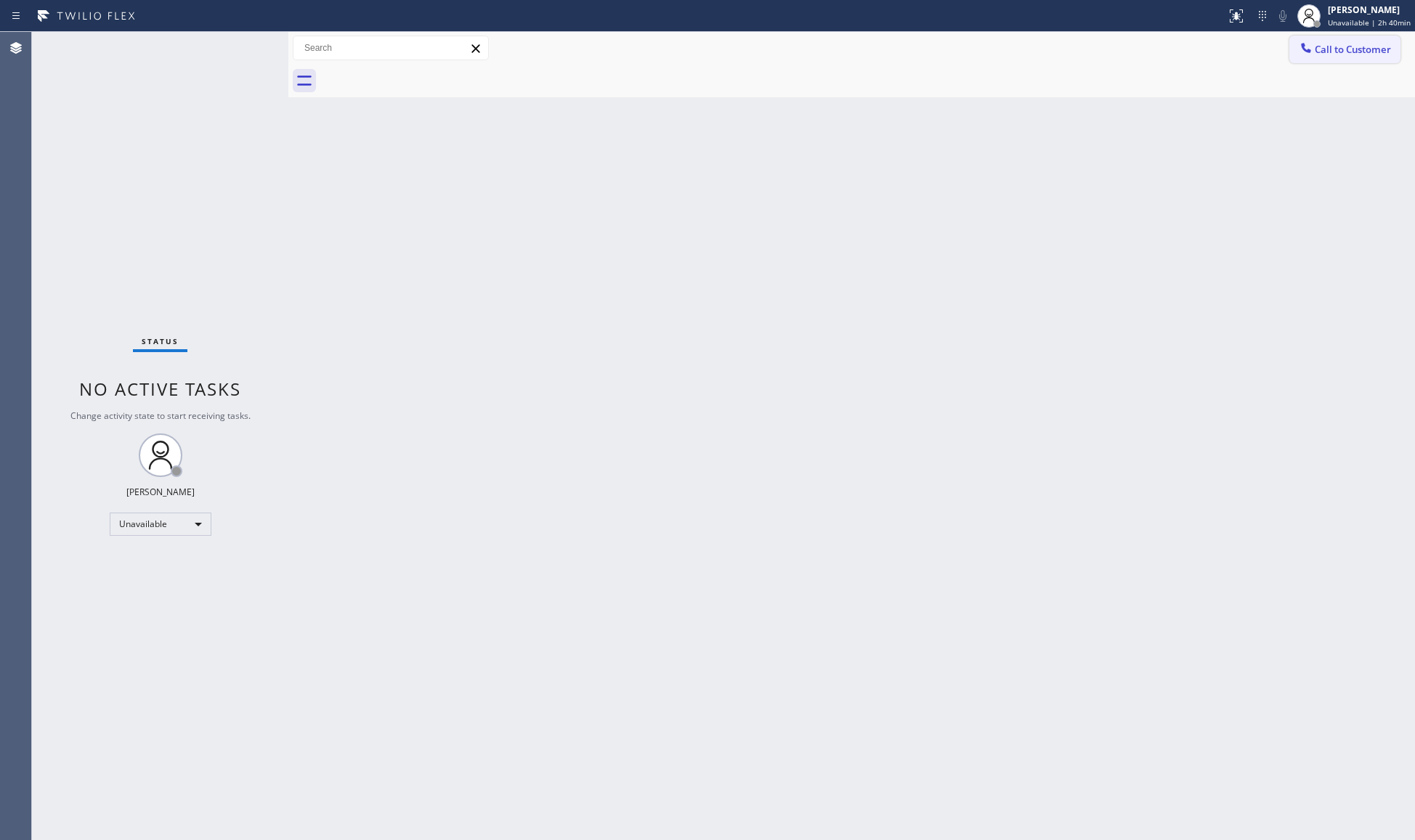
click at [1352, 44] on span "Call to Customer" at bounding box center [1353, 50] width 76 height 13
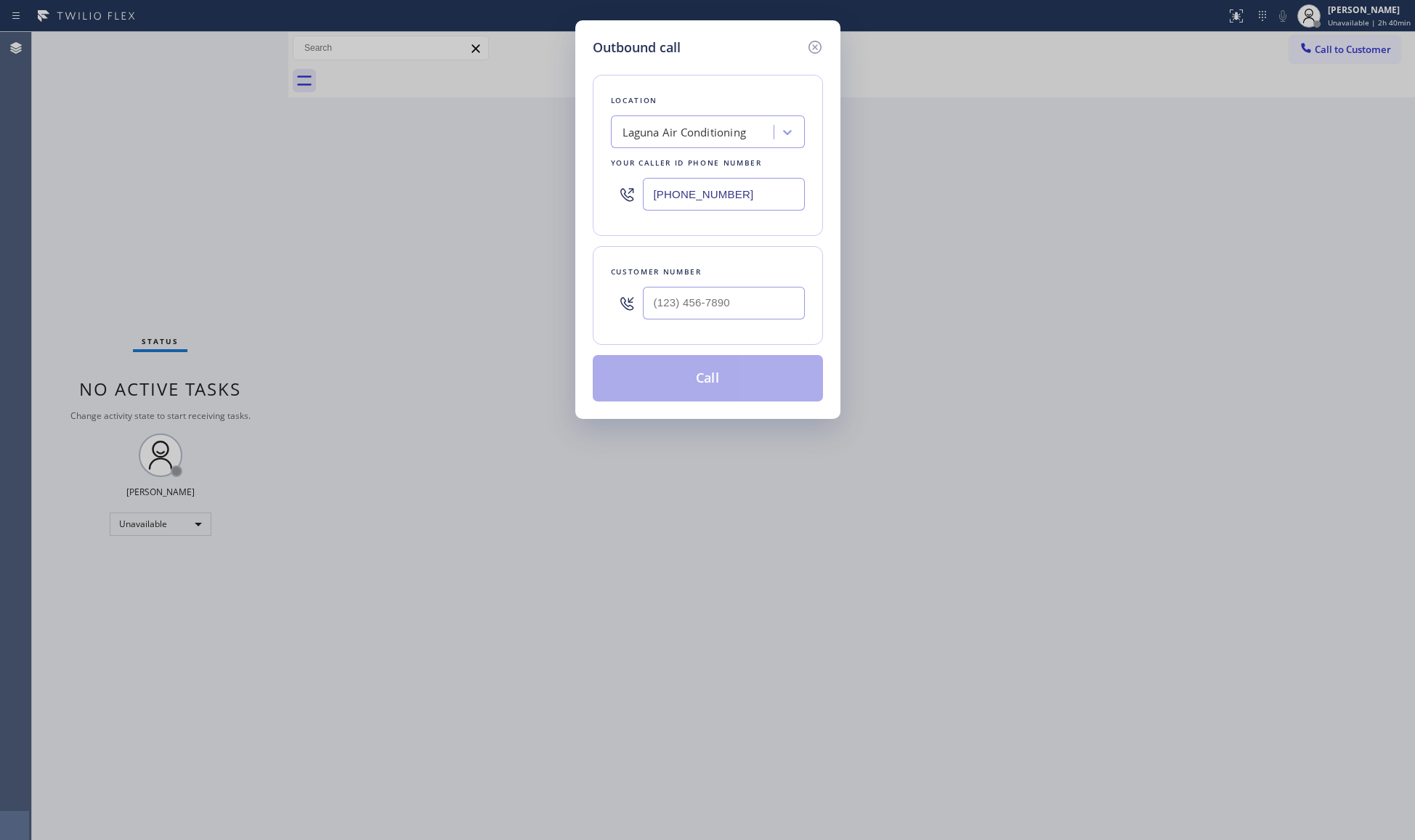
drag, startPoint x: 773, startPoint y: 190, endPoint x: 613, endPoint y: 181, distance: 160.3
click at [594, 185] on div "Location Laguna Air Conditioning Your caller id phone number (949) 523-3665" at bounding box center [708, 155] width 230 height 161
paste input "650) 360-9496"
type input "(650) 360-9496"
click at [760, 306] on input "(___) ___-____" at bounding box center [724, 303] width 162 height 32
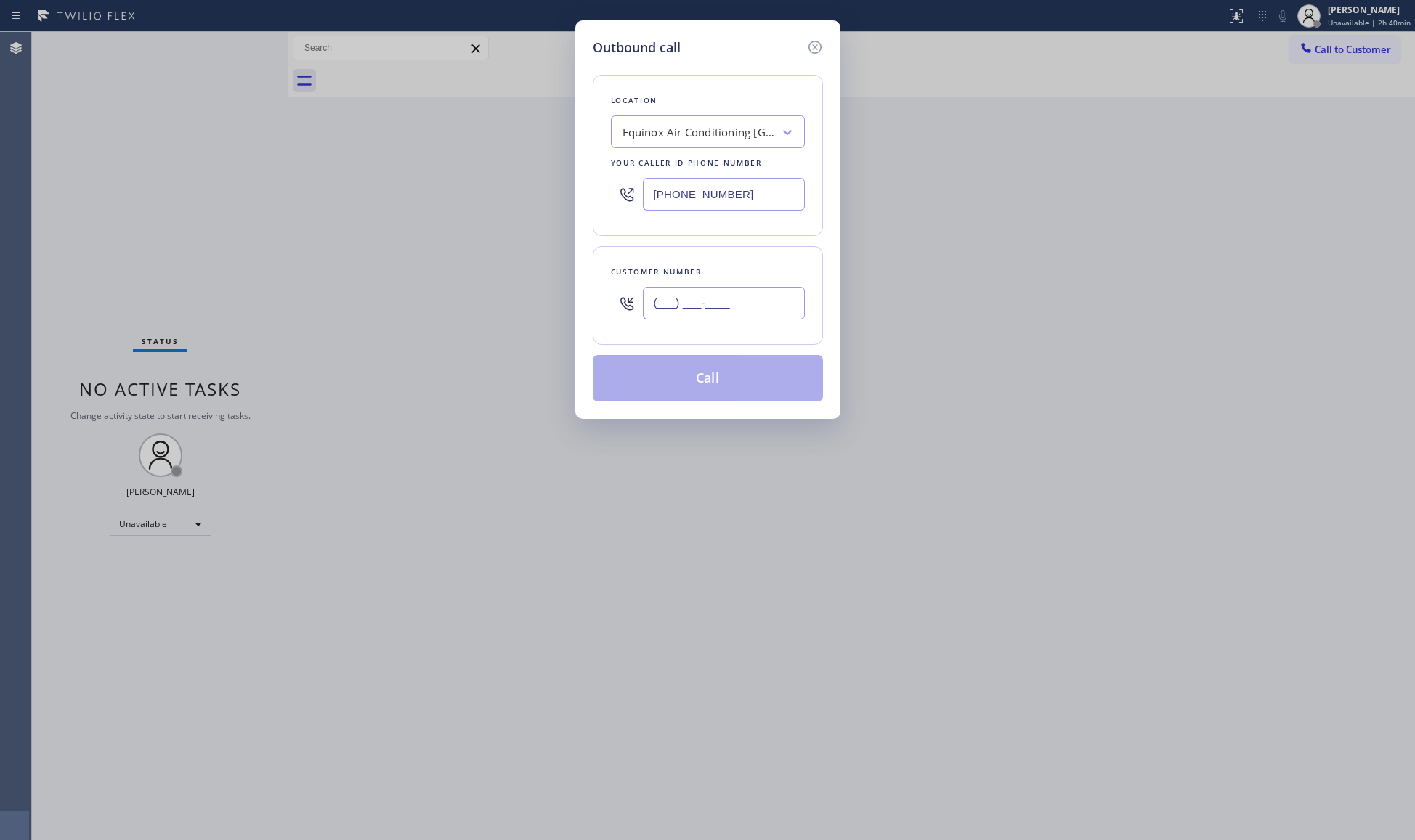
paste input "650) 425-1396"
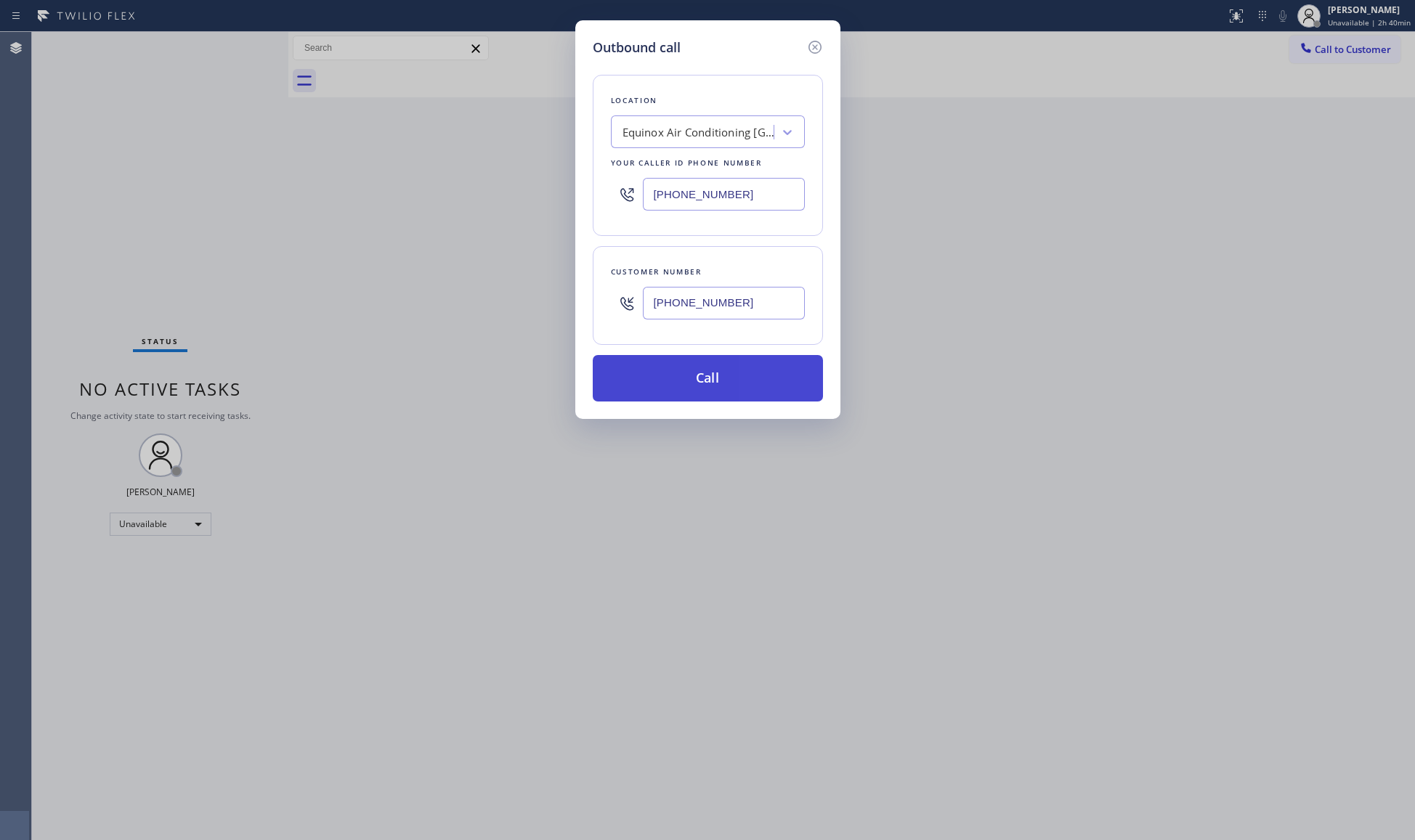
type input "(650) 425-1396"
drag, startPoint x: 725, startPoint y: 370, endPoint x: 730, endPoint y: 379, distance: 10.3
click at [726, 372] on button "Call" at bounding box center [708, 378] width 230 height 46
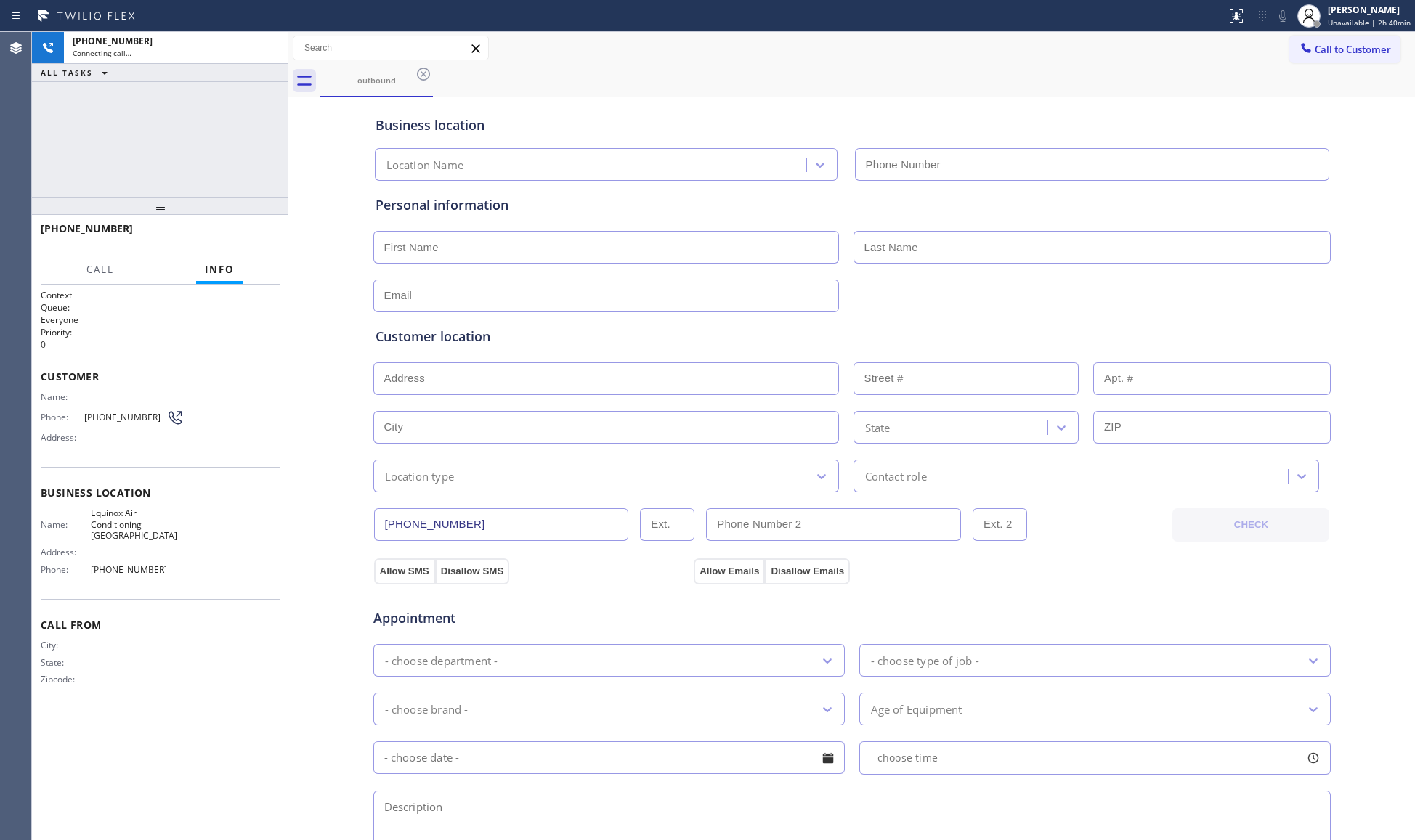
type input "(650) 360-9496"
click at [978, 95] on div "Business location Equinox Air Conditioning South San Francisco (650) 360-9496" at bounding box center [852, 138] width 959 height 86
click at [244, 235] on span "HANG UP" at bounding box center [246, 235] width 45 height 10
click at [257, 239] on span "HANG UP" at bounding box center [246, 235] width 45 height 10
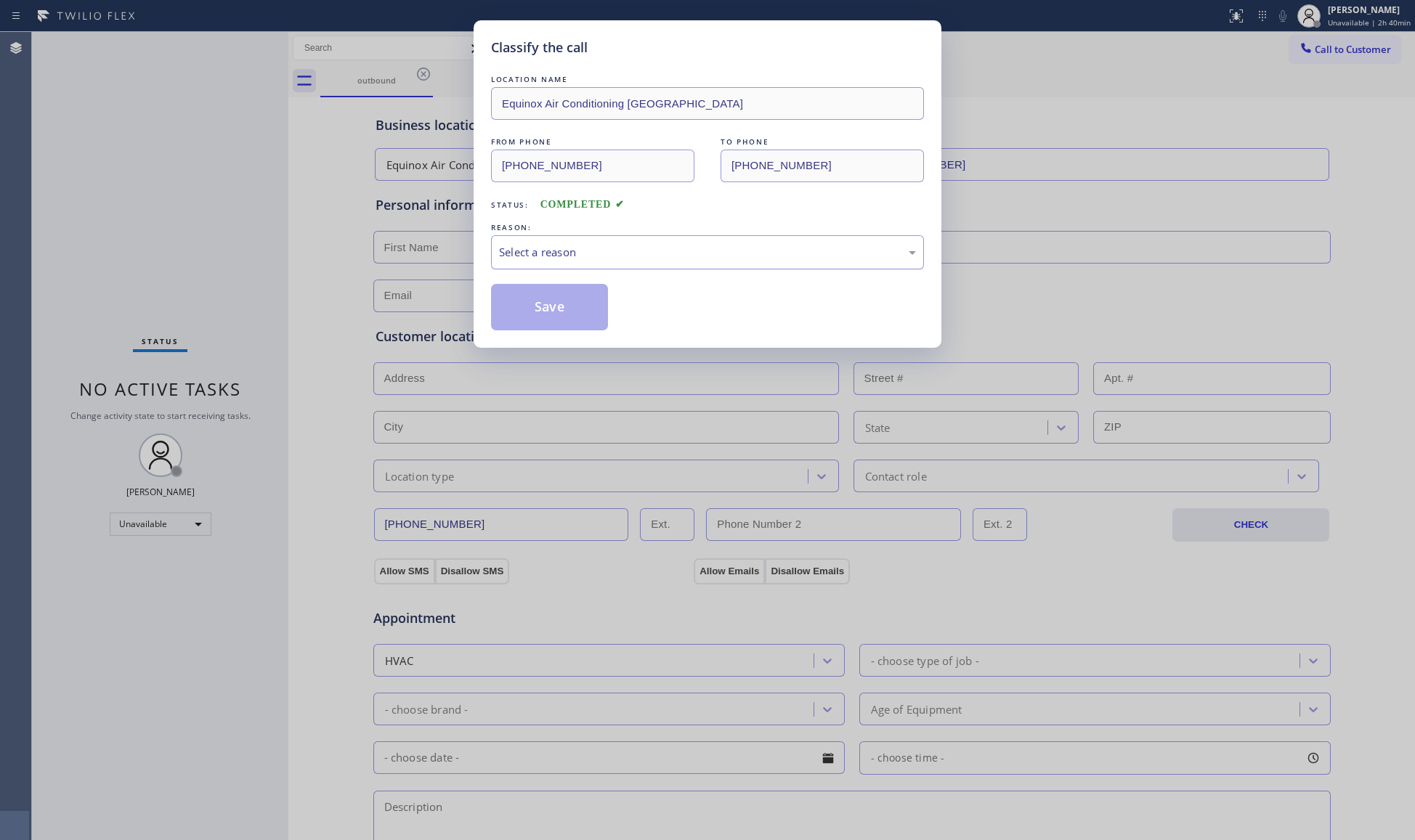
drag, startPoint x: 594, startPoint y: 254, endPoint x: 565, endPoint y: 258, distance: 29.3
click at [590, 254] on div "Select a reason" at bounding box center [708, 252] width 417 height 17
click at [517, 314] on button "Save" at bounding box center [549, 307] width 117 height 46
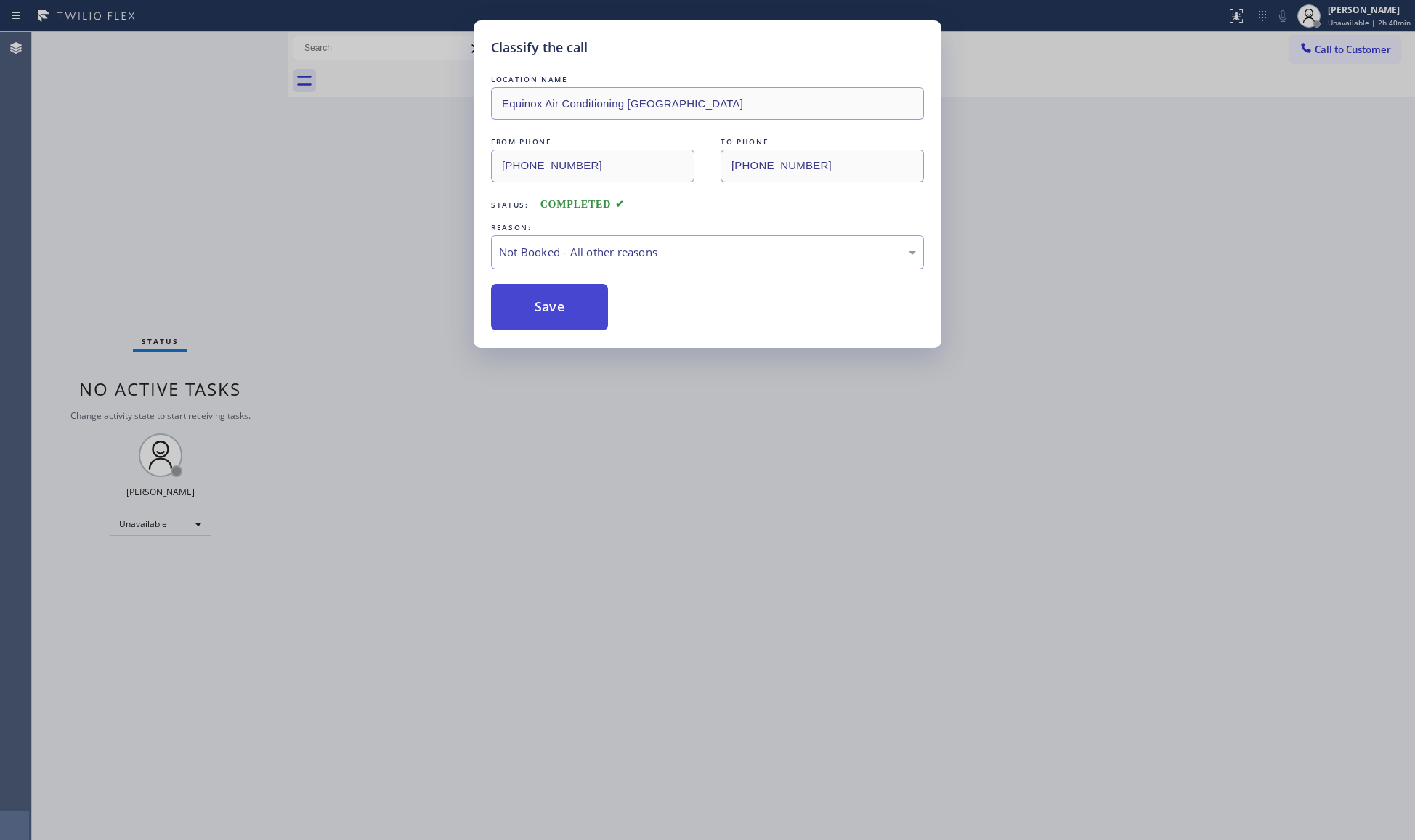
click at [518, 311] on button "Save" at bounding box center [549, 307] width 117 height 46
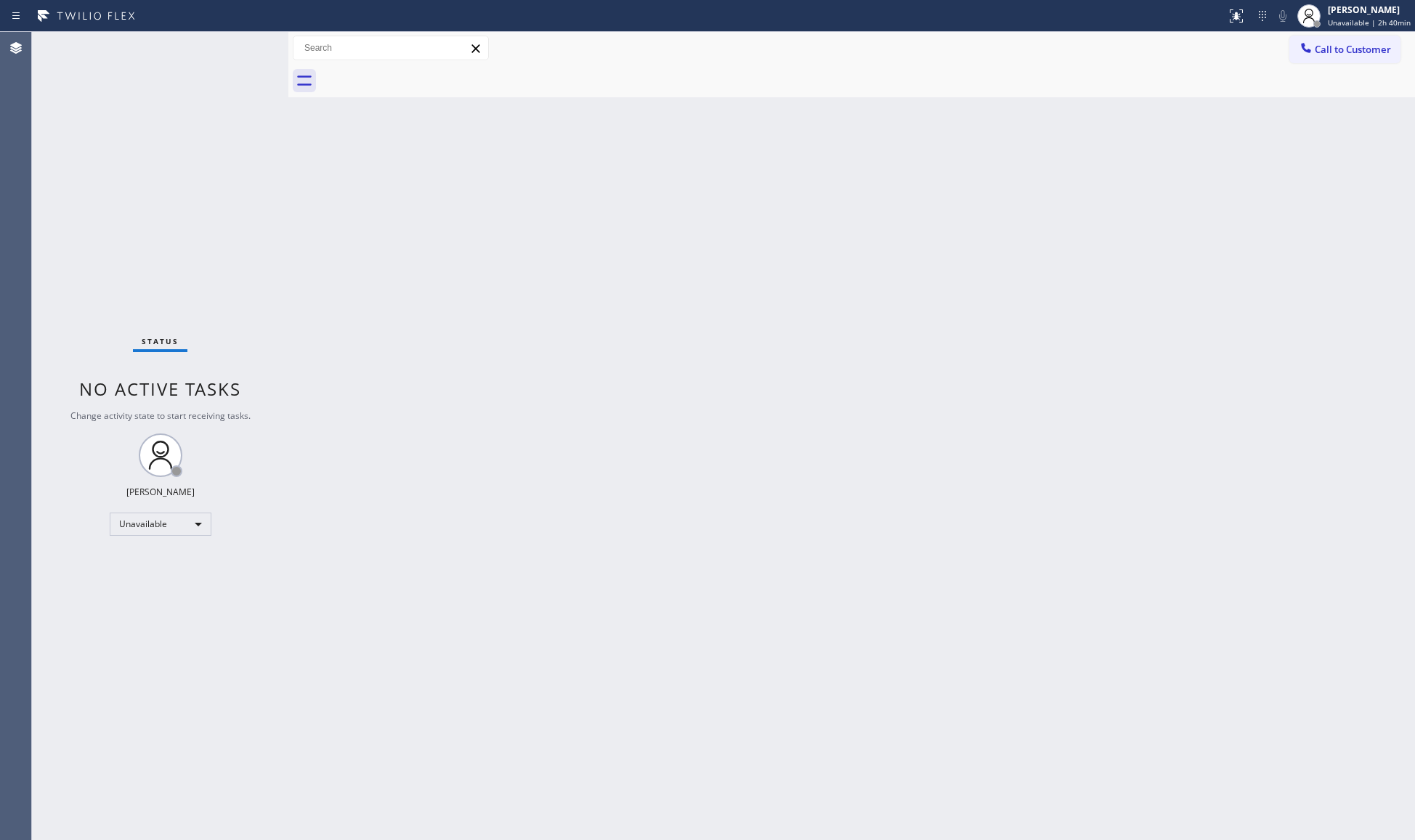
click at [1308, 47] on icon at bounding box center [1307, 48] width 15 height 15
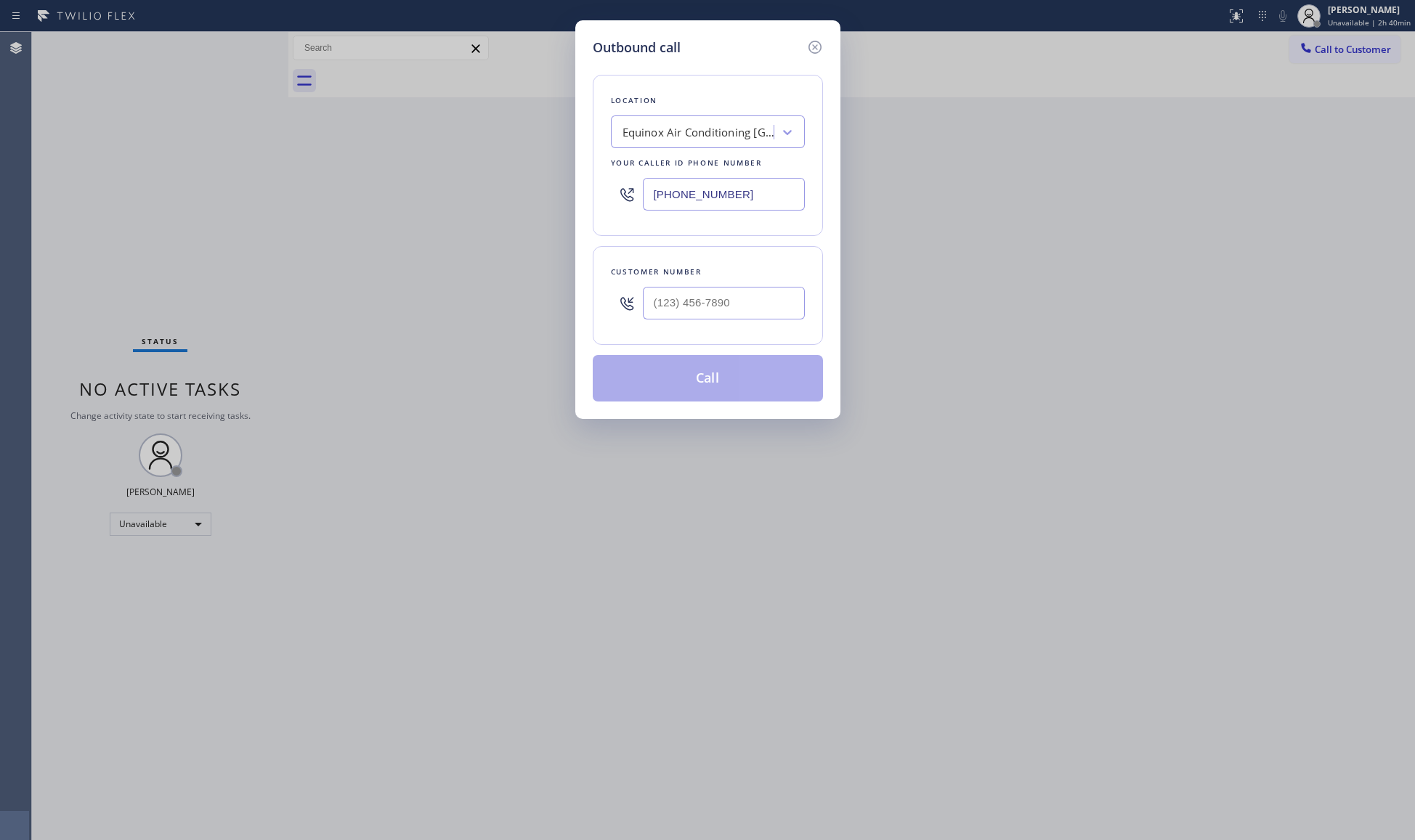
drag, startPoint x: 748, startPoint y: 178, endPoint x: 713, endPoint y: 202, distance: 42.4
click at [652, 189] on div "(650) 360-9496" at bounding box center [708, 194] width 194 height 47
click at [782, 198] on input "(650) 360-9496" at bounding box center [724, 194] width 162 height 32
drag, startPoint x: 756, startPoint y: 199, endPoint x: 602, endPoint y: 189, distance: 154.3
click at [594, 198] on div "Location Equinox Air Conditioning South San Francisco Your caller id phone numb…" at bounding box center [708, 155] width 230 height 161
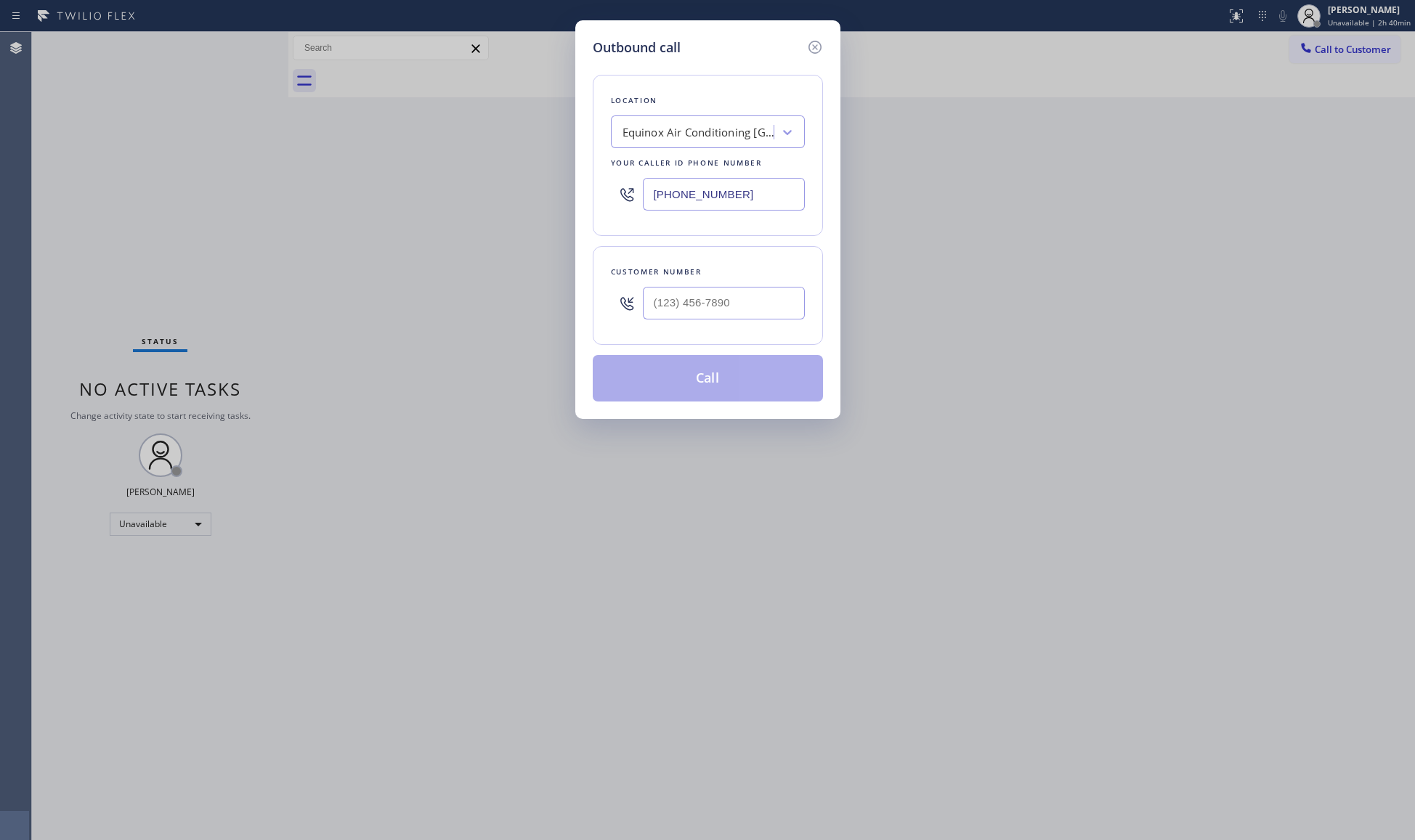
paste input "510) 781-963"
type input "[PHONE_NUMBER]"
click at [768, 309] on input "(___) ___-____" at bounding box center [724, 303] width 162 height 32
paste input "510) 229-3393"
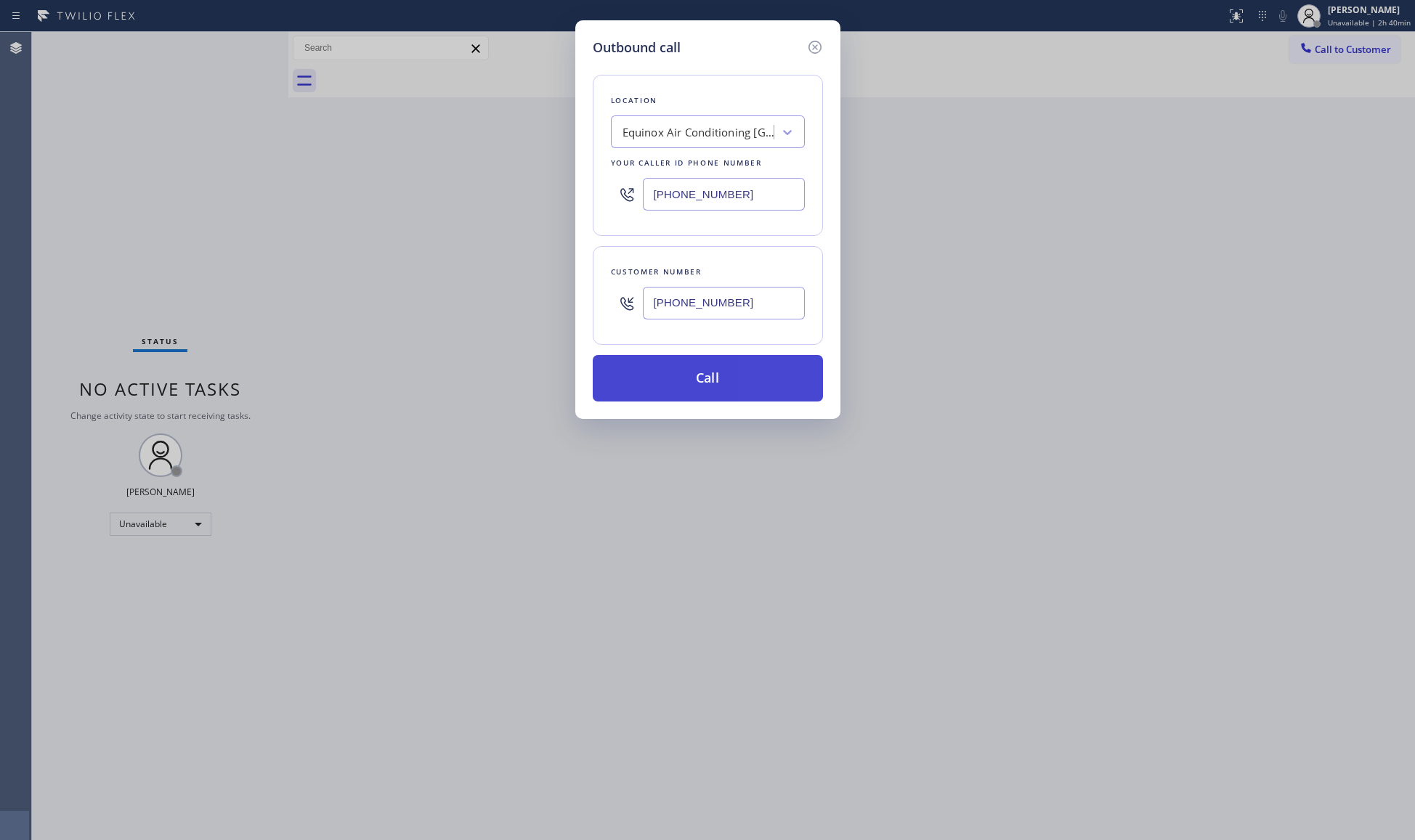
type input "(510) 229-3393"
click at [675, 376] on button "Call" at bounding box center [708, 378] width 230 height 46
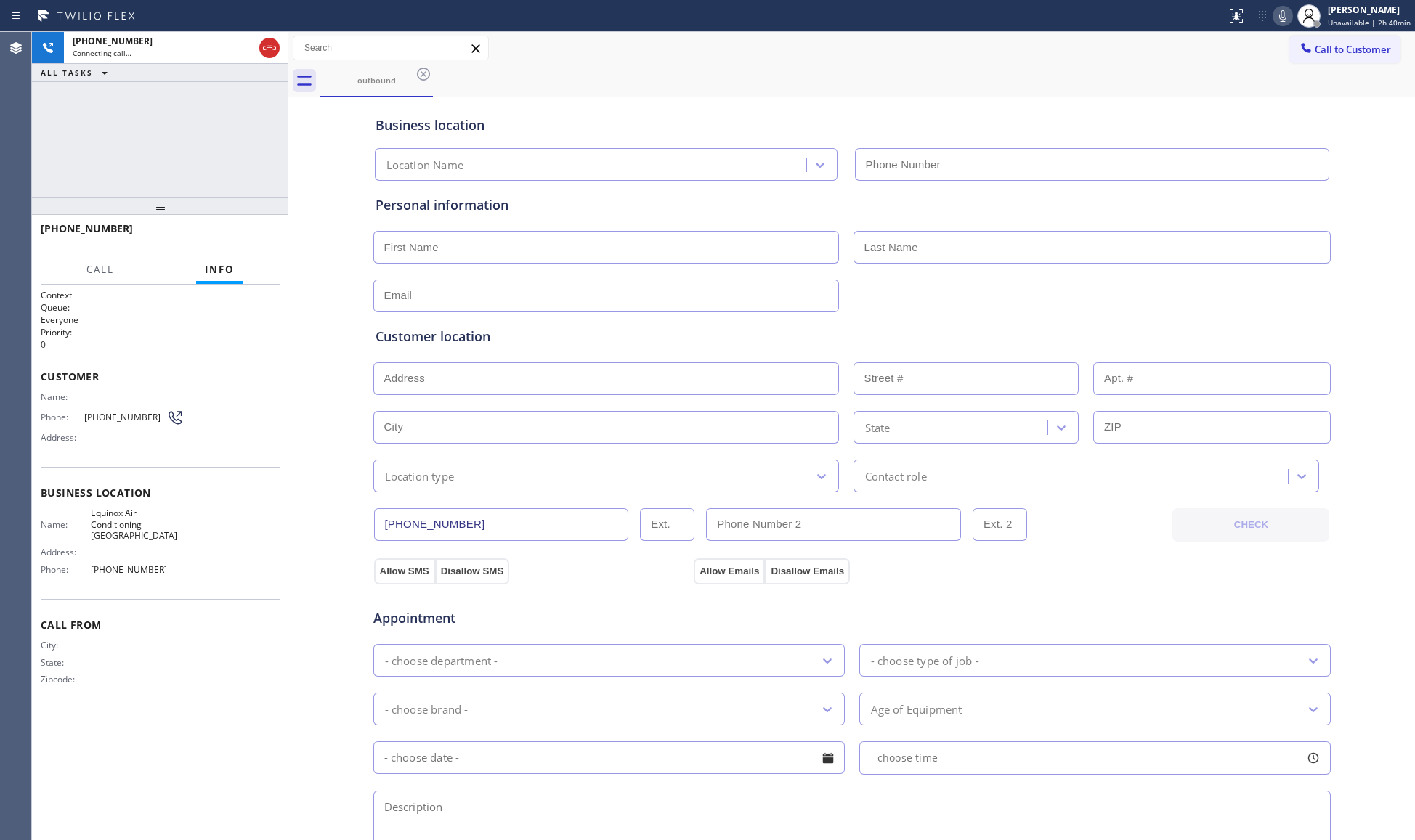
type input "[PHONE_NUMBER]"
click at [241, 235] on span "HANG UP" at bounding box center [246, 235] width 45 height 10
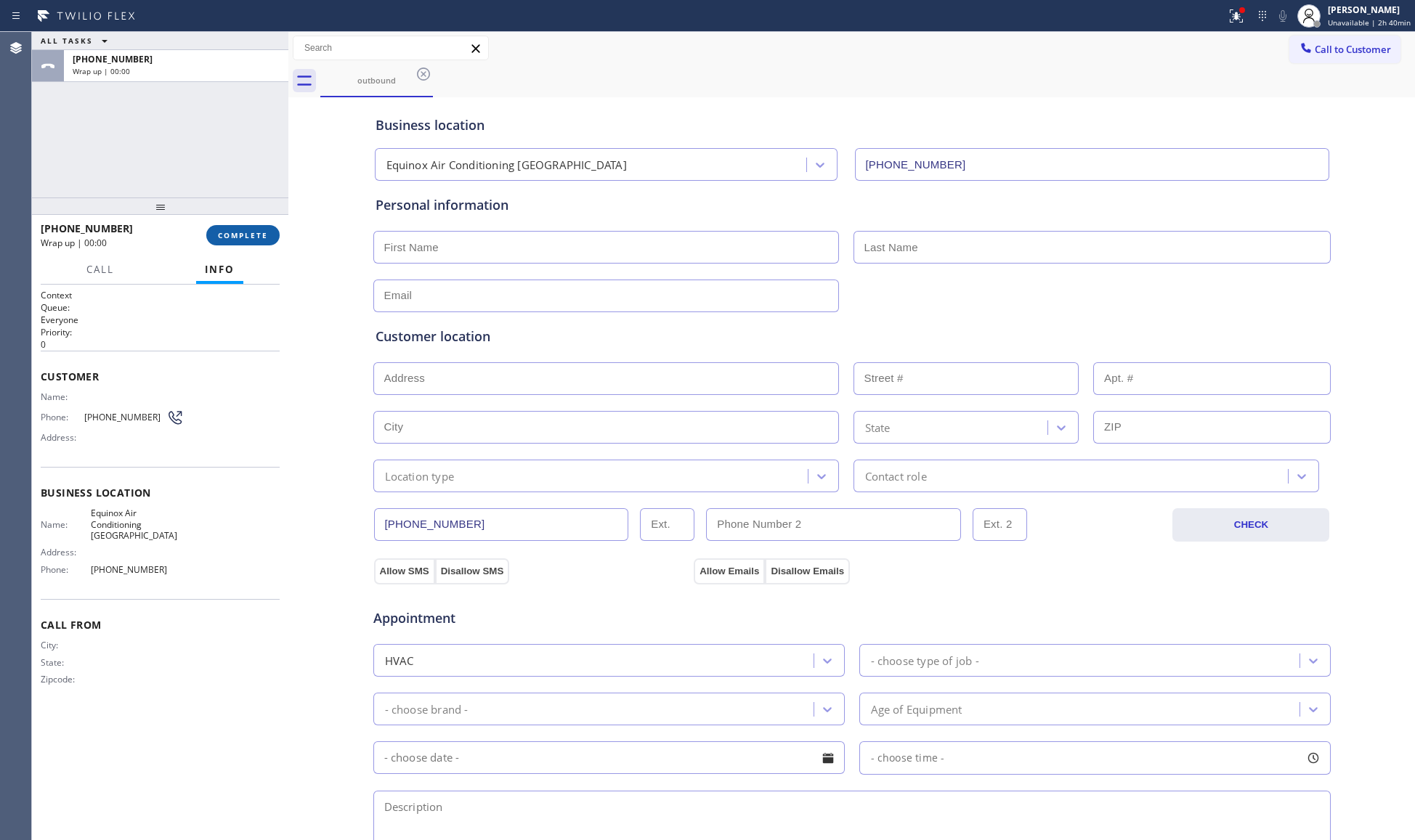
click at [257, 235] on span "COMPLETE" at bounding box center [243, 235] width 51 height 10
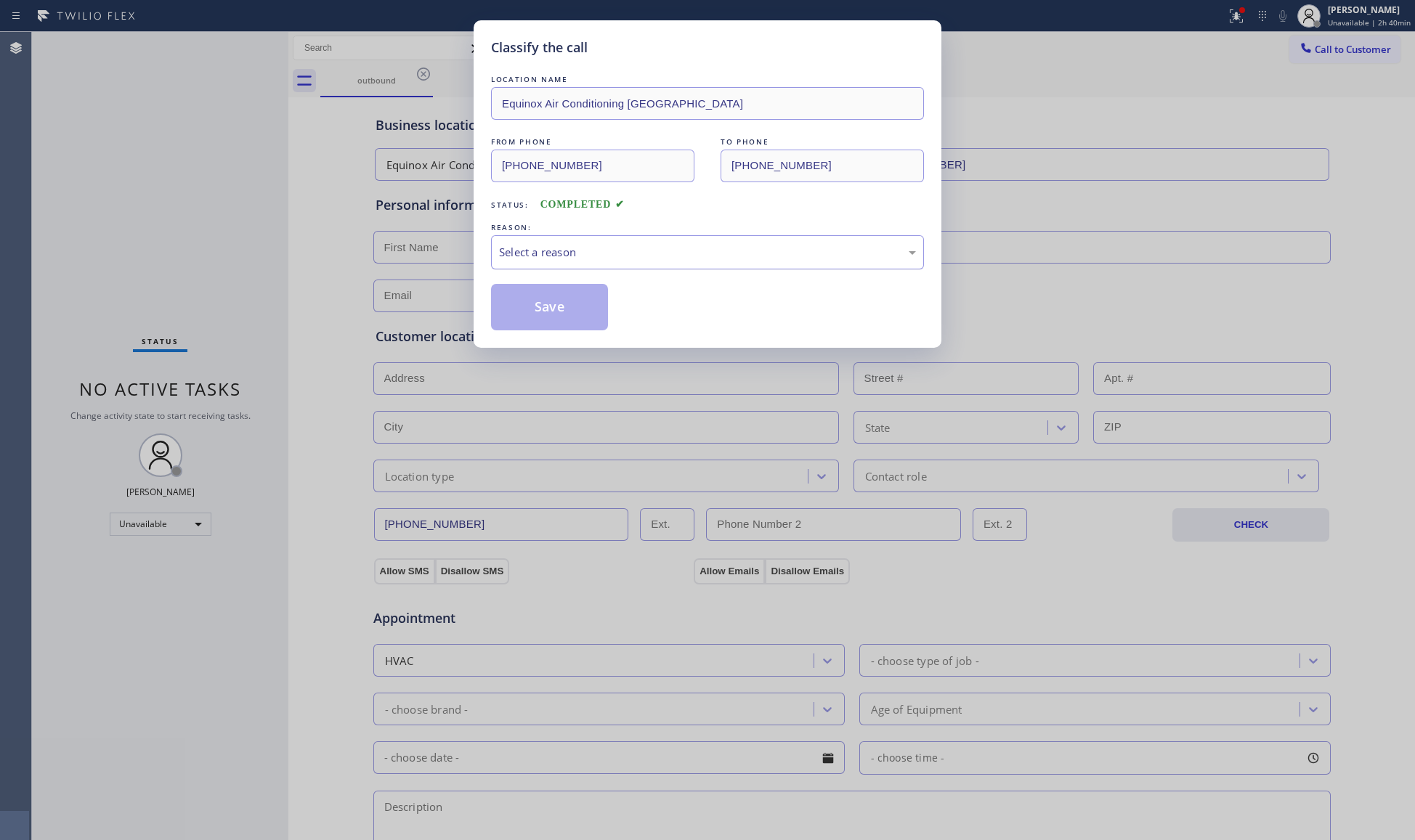
click at [566, 244] on div "Select a reason" at bounding box center [708, 252] width 417 height 17
click at [555, 300] on button "Save" at bounding box center [549, 307] width 117 height 46
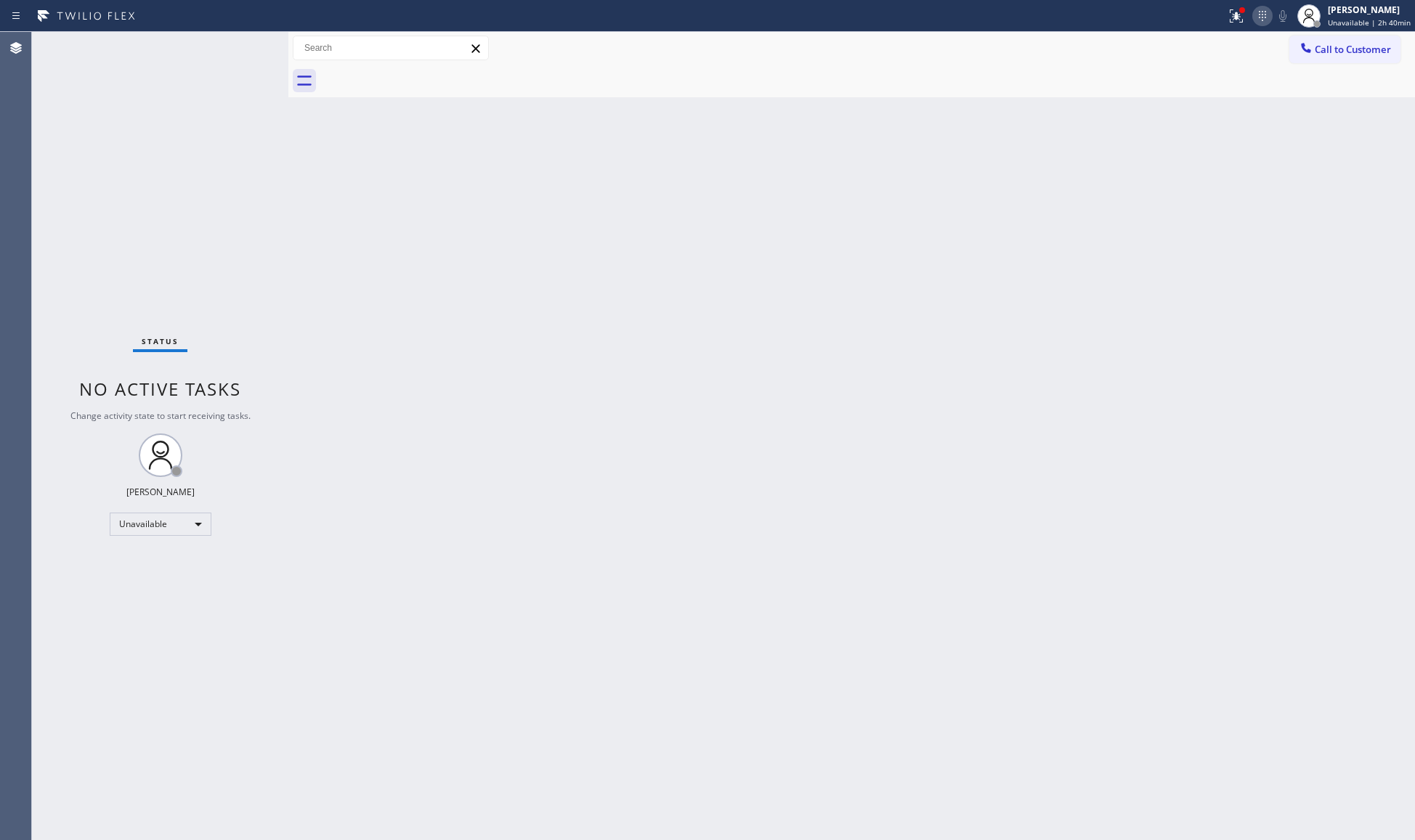
click at [1267, 19] on icon at bounding box center [1262, 16] width 17 height 17
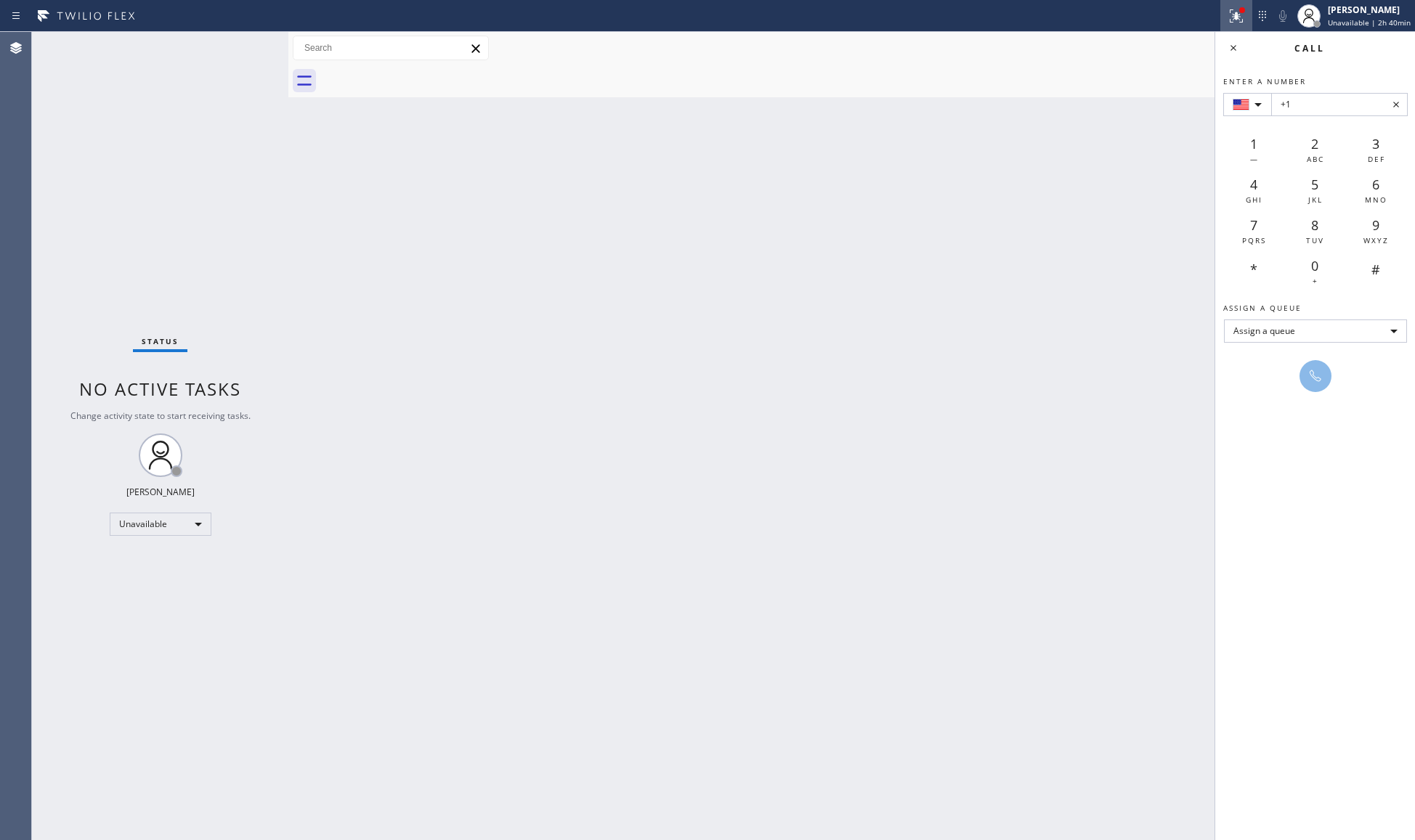
drag, startPoint x: 1252, startPoint y: 22, endPoint x: 1240, endPoint y: 29, distance: 13.9
click at [1251, 22] on div at bounding box center [1236, 16] width 32 height 17
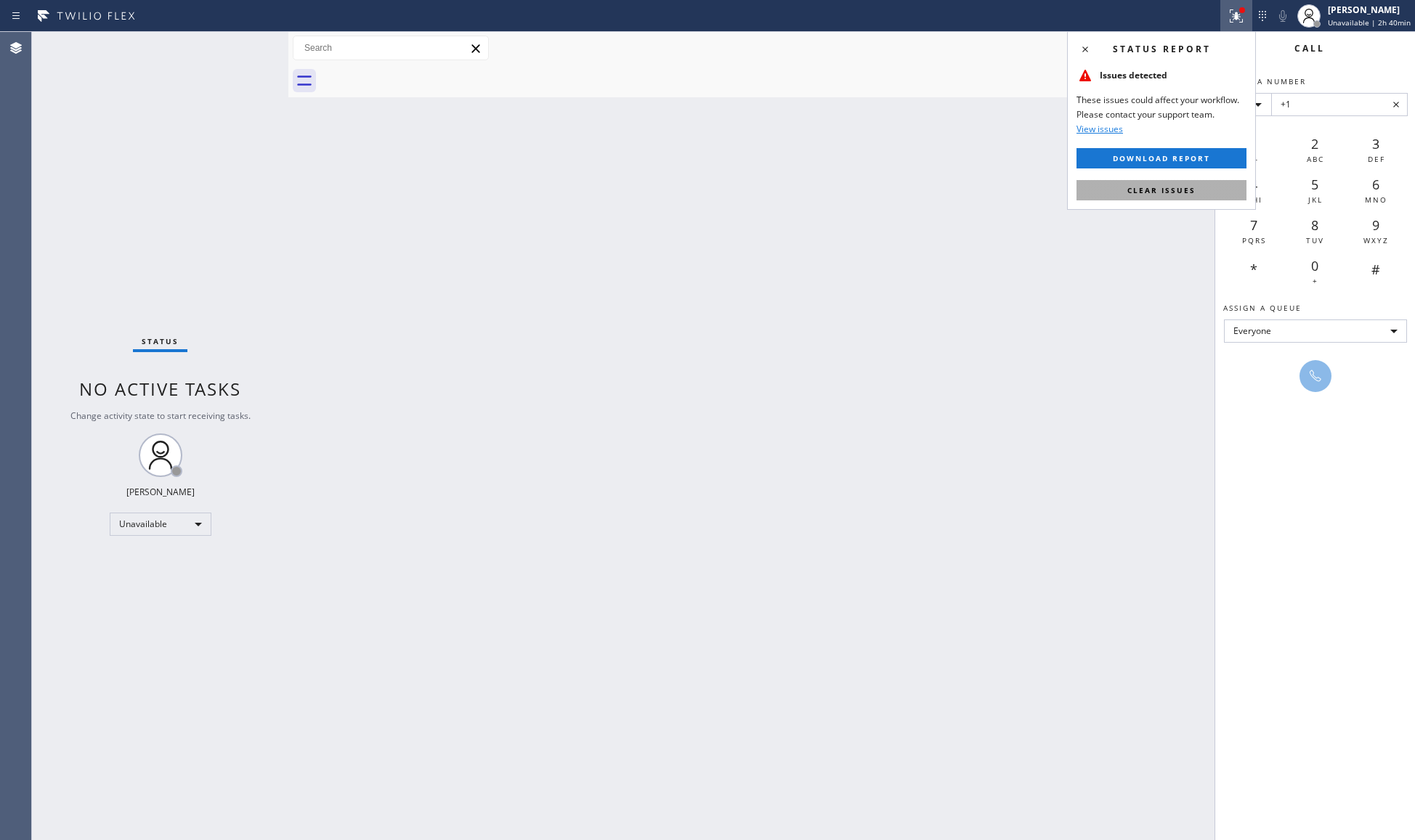
click at [1172, 186] on span "Clear issues" at bounding box center [1162, 190] width 68 height 10
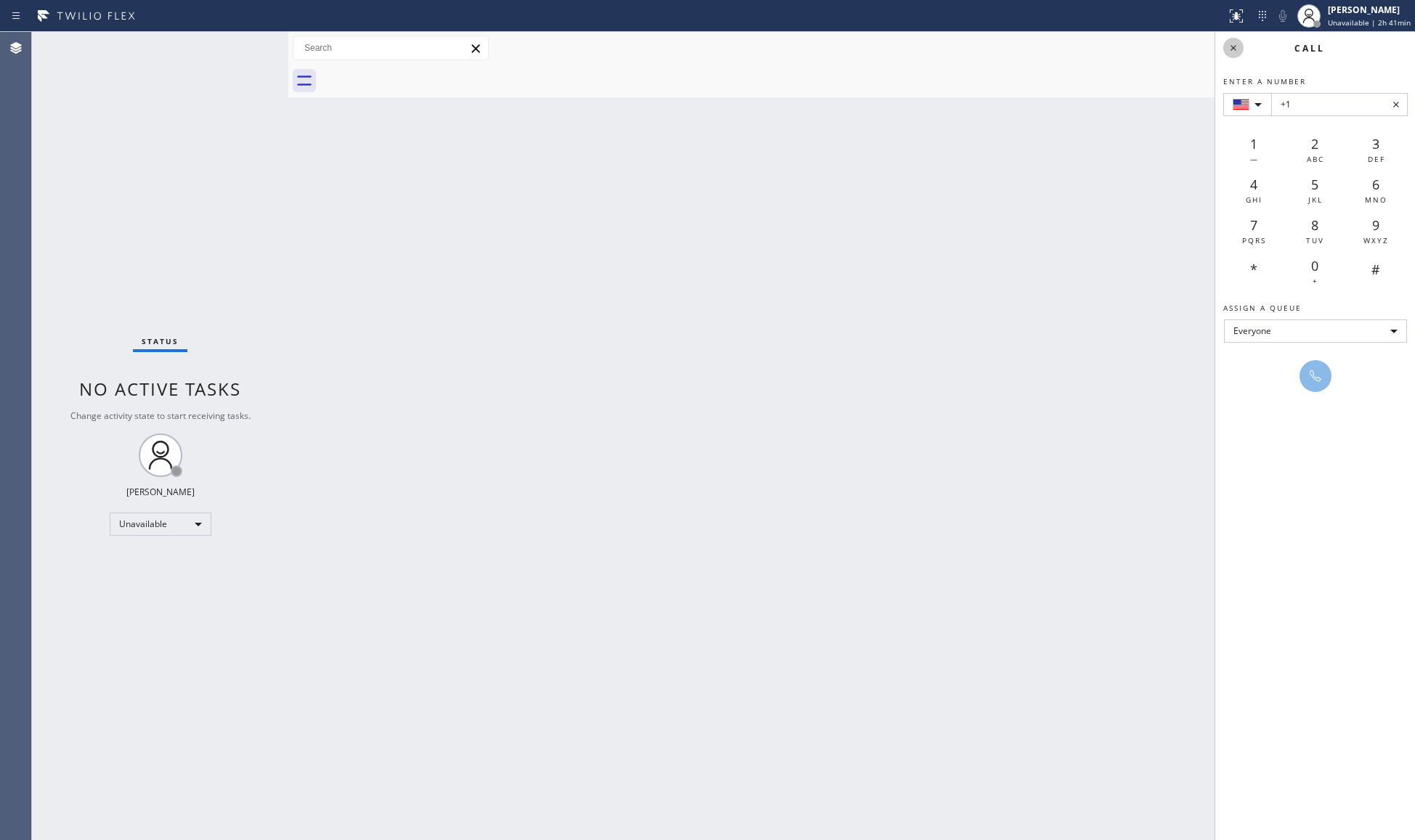
click at [1228, 42] on icon at bounding box center [1233, 47] width 17 height 17
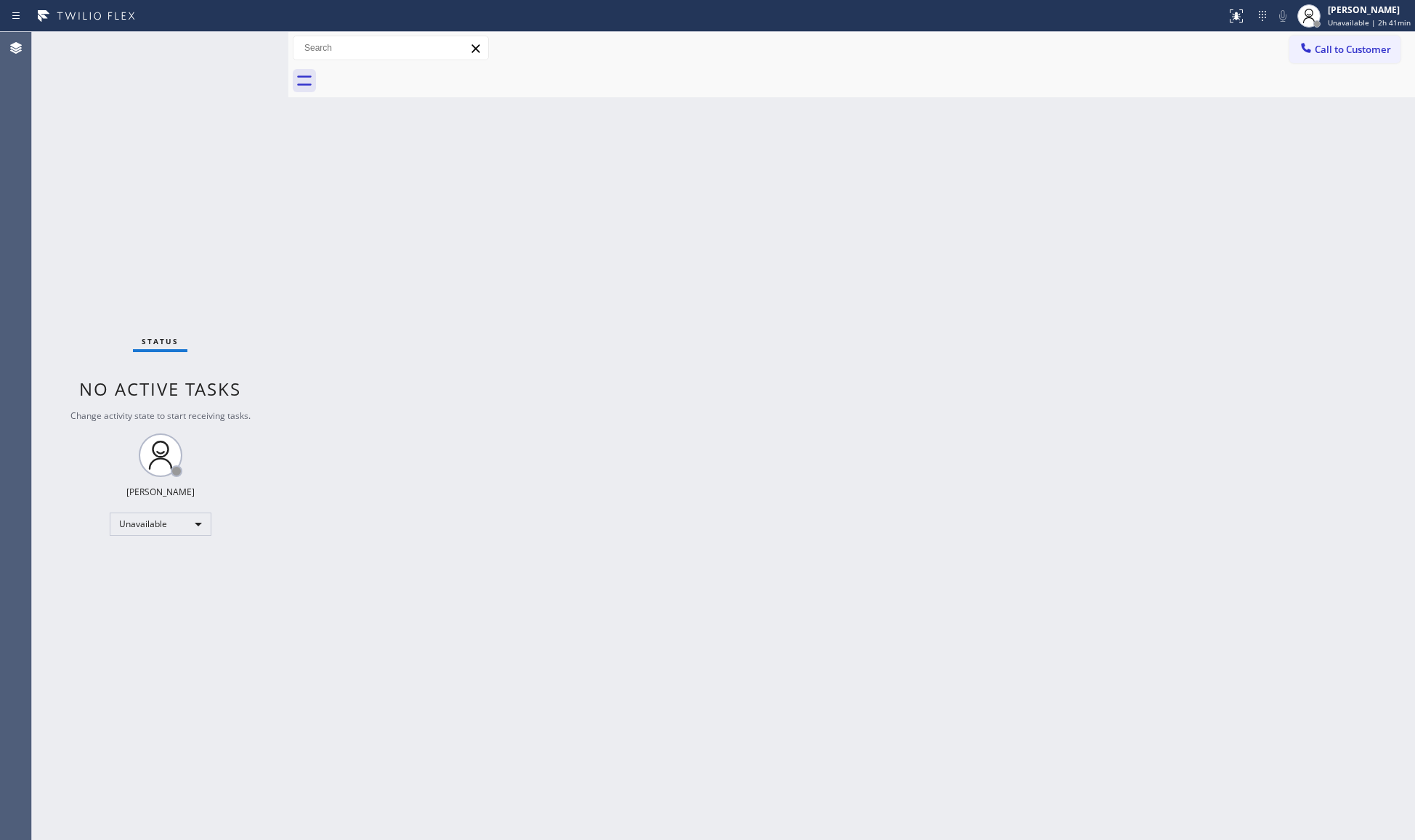
drag, startPoint x: 1200, startPoint y: 225, endPoint x: 1212, endPoint y: 198, distance: 29.5
click at [1200, 221] on div "Back to Dashboard Change Sender ID Customers Technicians Select a contact Outbo…" at bounding box center [851, 436] width 1127 height 808
click at [1335, 47] on span "Call to Customer" at bounding box center [1353, 50] width 76 height 13
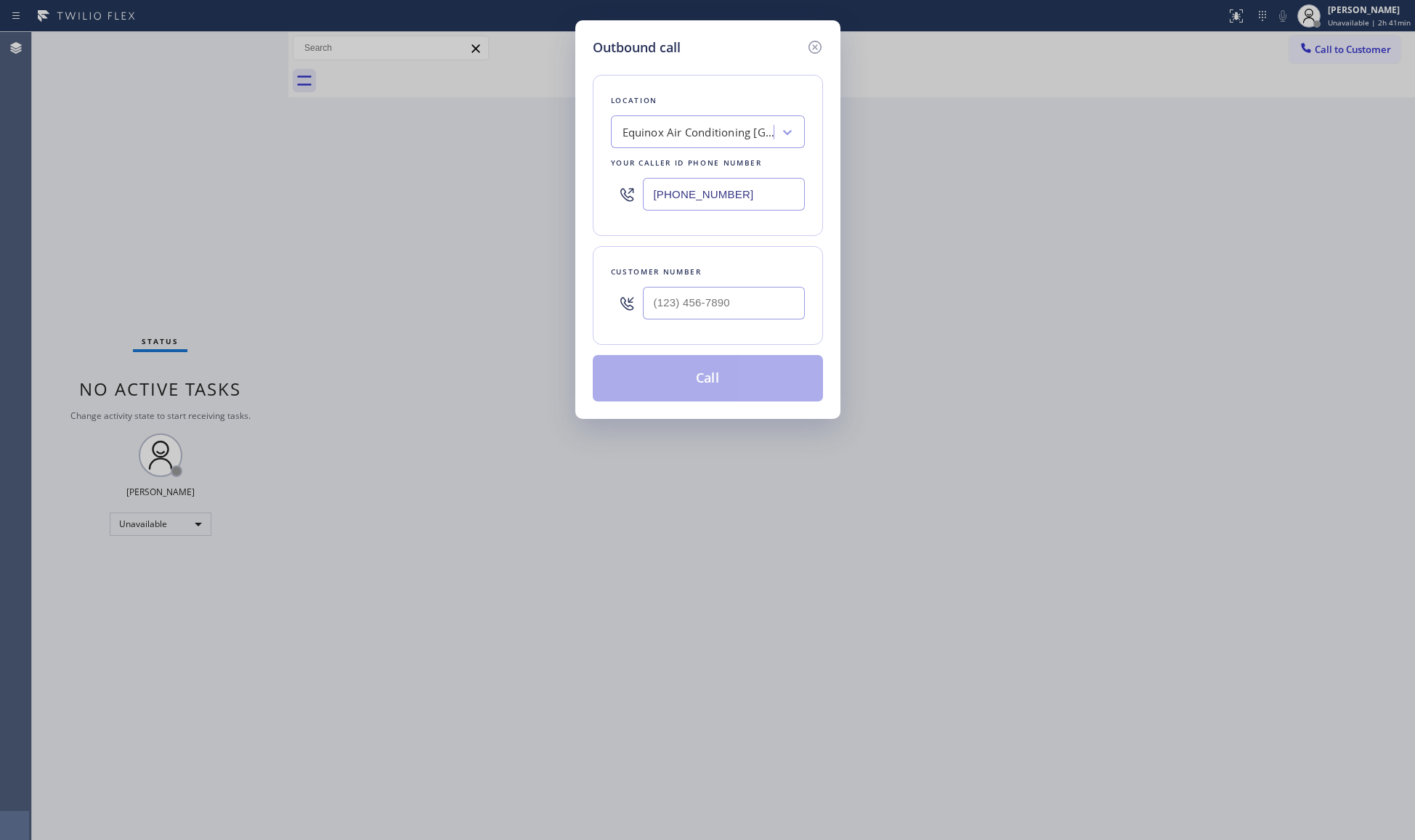
drag, startPoint x: 742, startPoint y: 189, endPoint x: 600, endPoint y: 195, distance: 142.1
click at [600, 195] on div "Location Equinox Air Conditioning [GEOGRAPHIC_DATA] Your caller id phone number…" at bounding box center [708, 155] width 230 height 161
paste input "text"
type input "[PHONE_NUMBER]"
click at [678, 309] on input "(___) ___-____" at bounding box center [724, 303] width 162 height 32
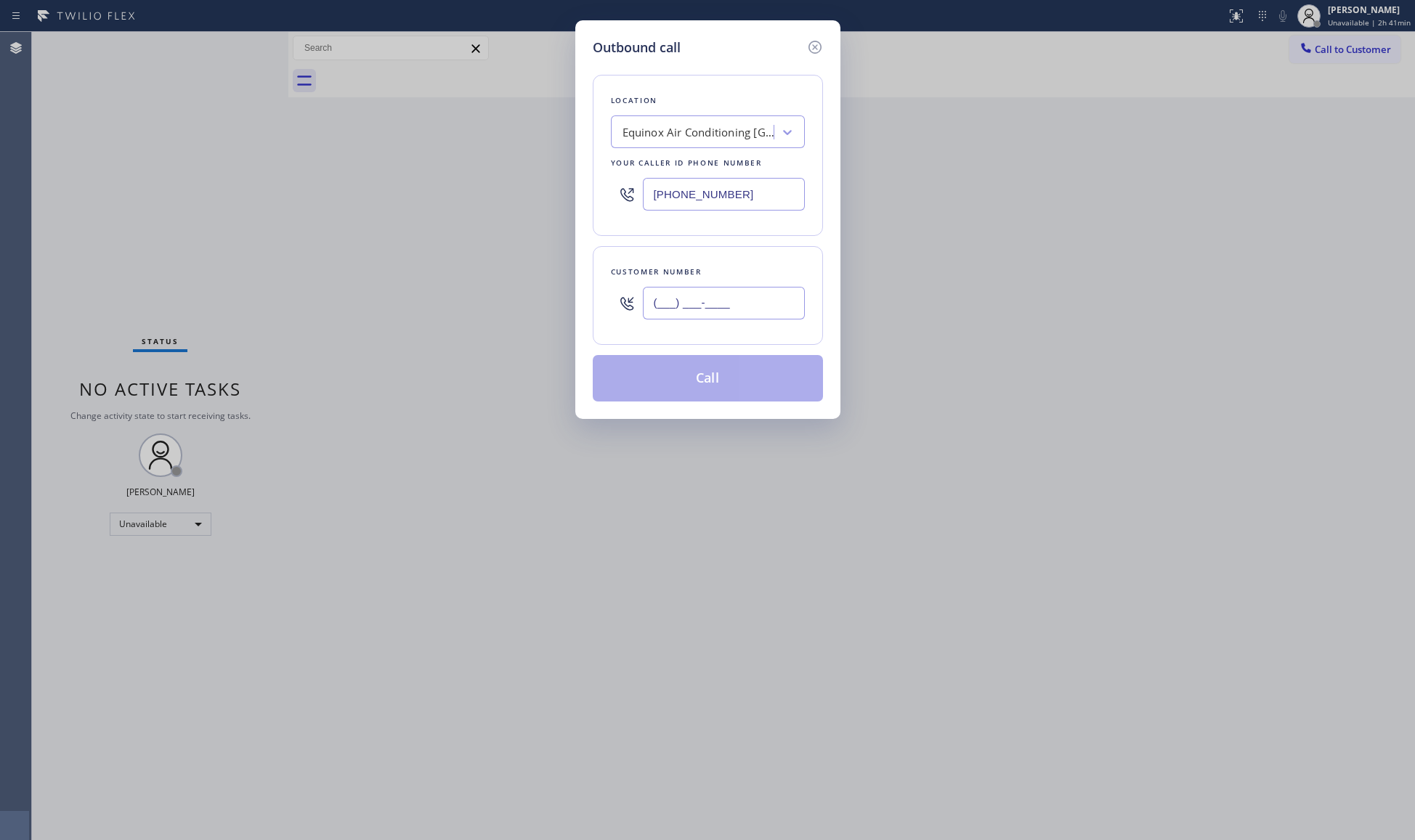
paste input "510) 229-3393"
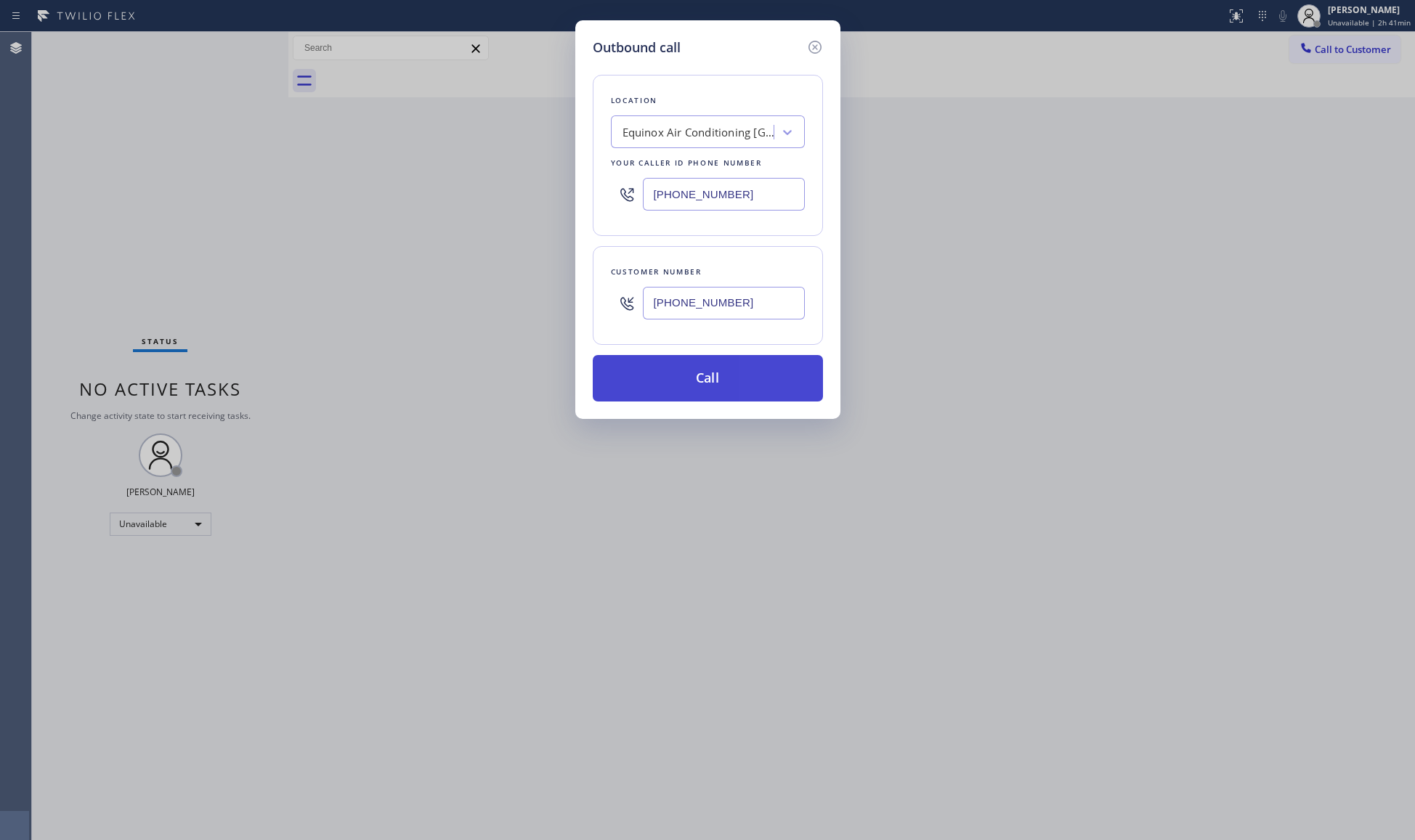
type input "(510) 229-3393"
click at [709, 389] on button "Call" at bounding box center [708, 378] width 230 height 46
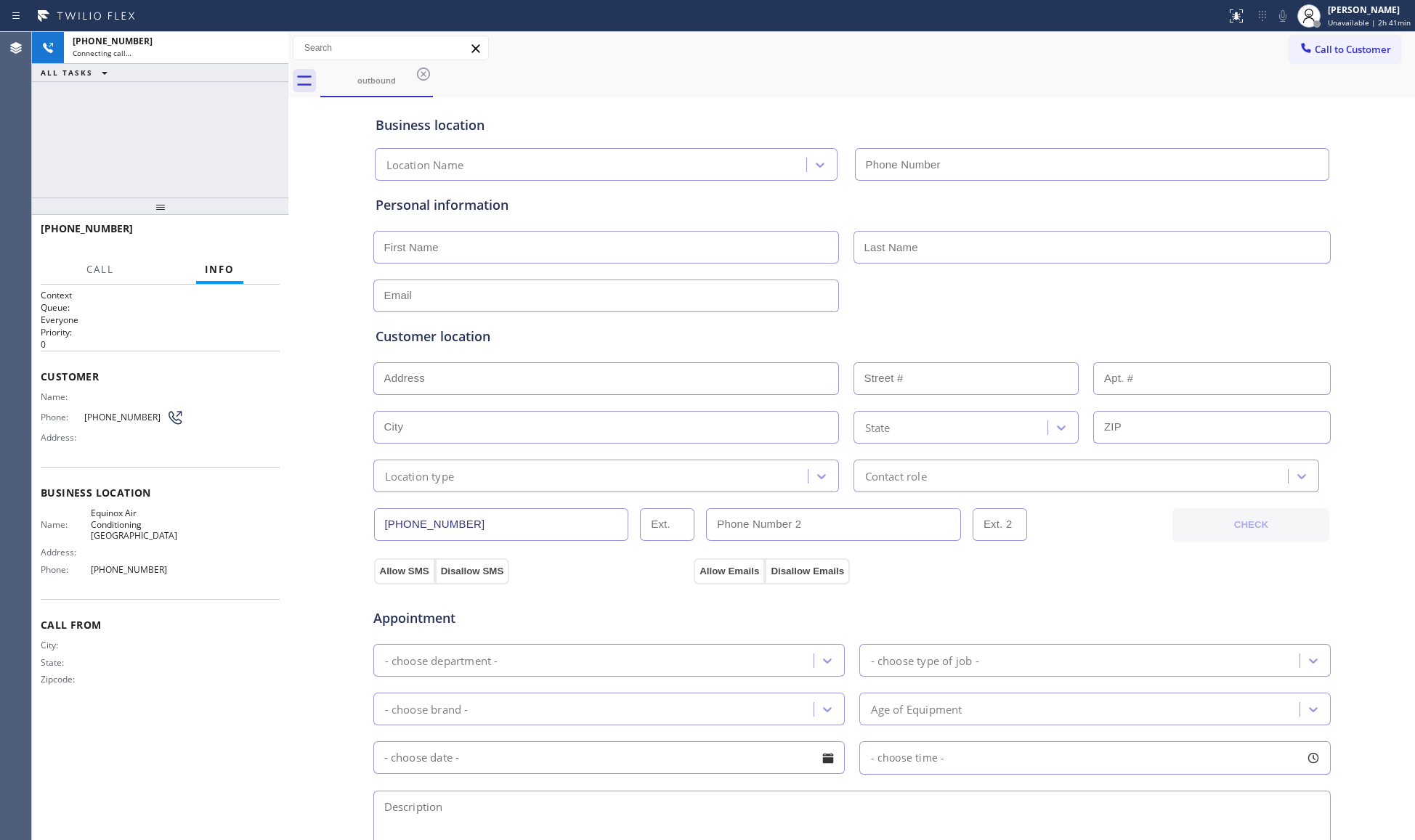
type input "[PHONE_NUMBER]"
click at [585, 85] on div "outbound" at bounding box center [868, 80] width 1095 height 32
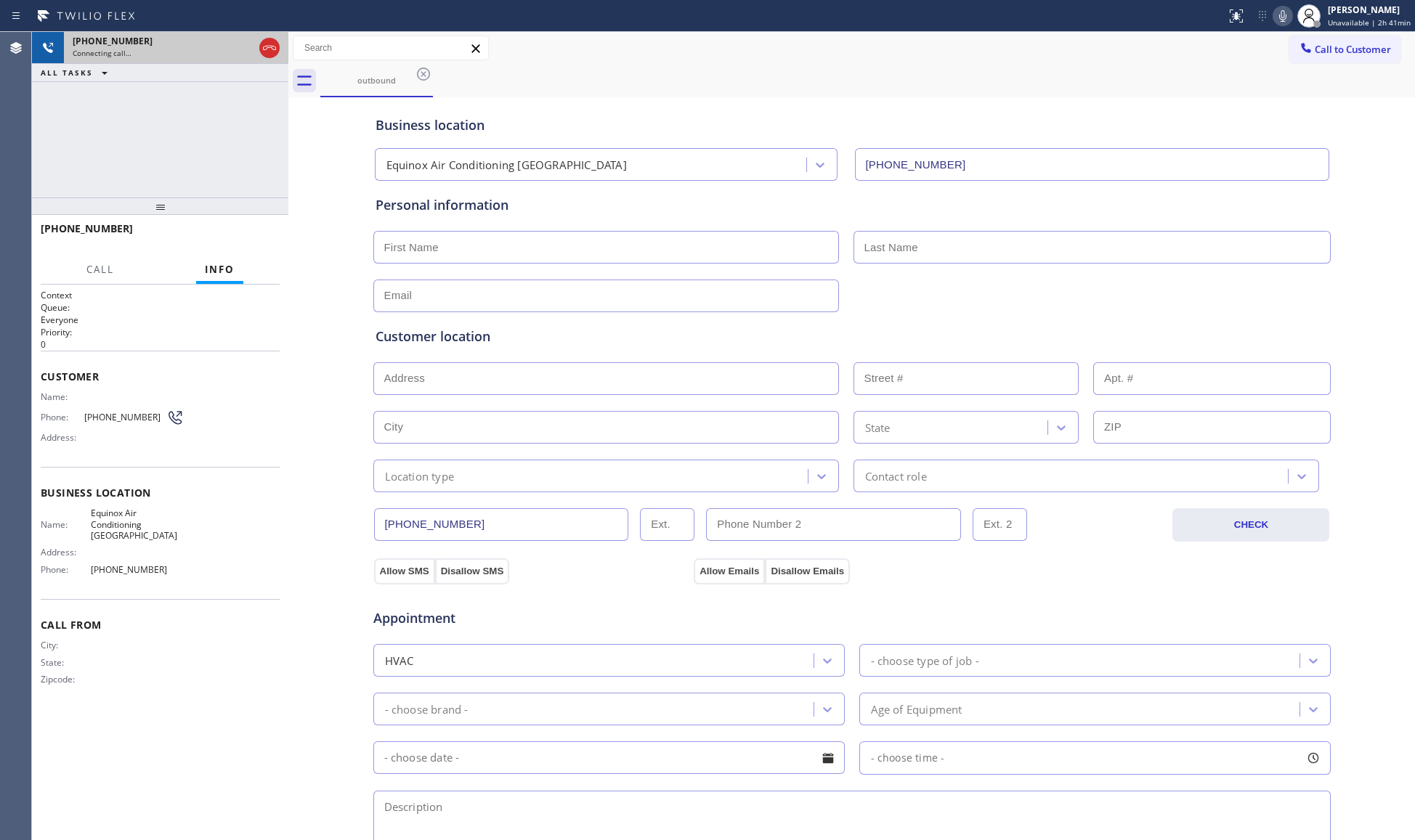
click at [280, 55] on div at bounding box center [270, 48] width 26 height 32
click at [269, 44] on icon at bounding box center [269, 47] width 17 height 17
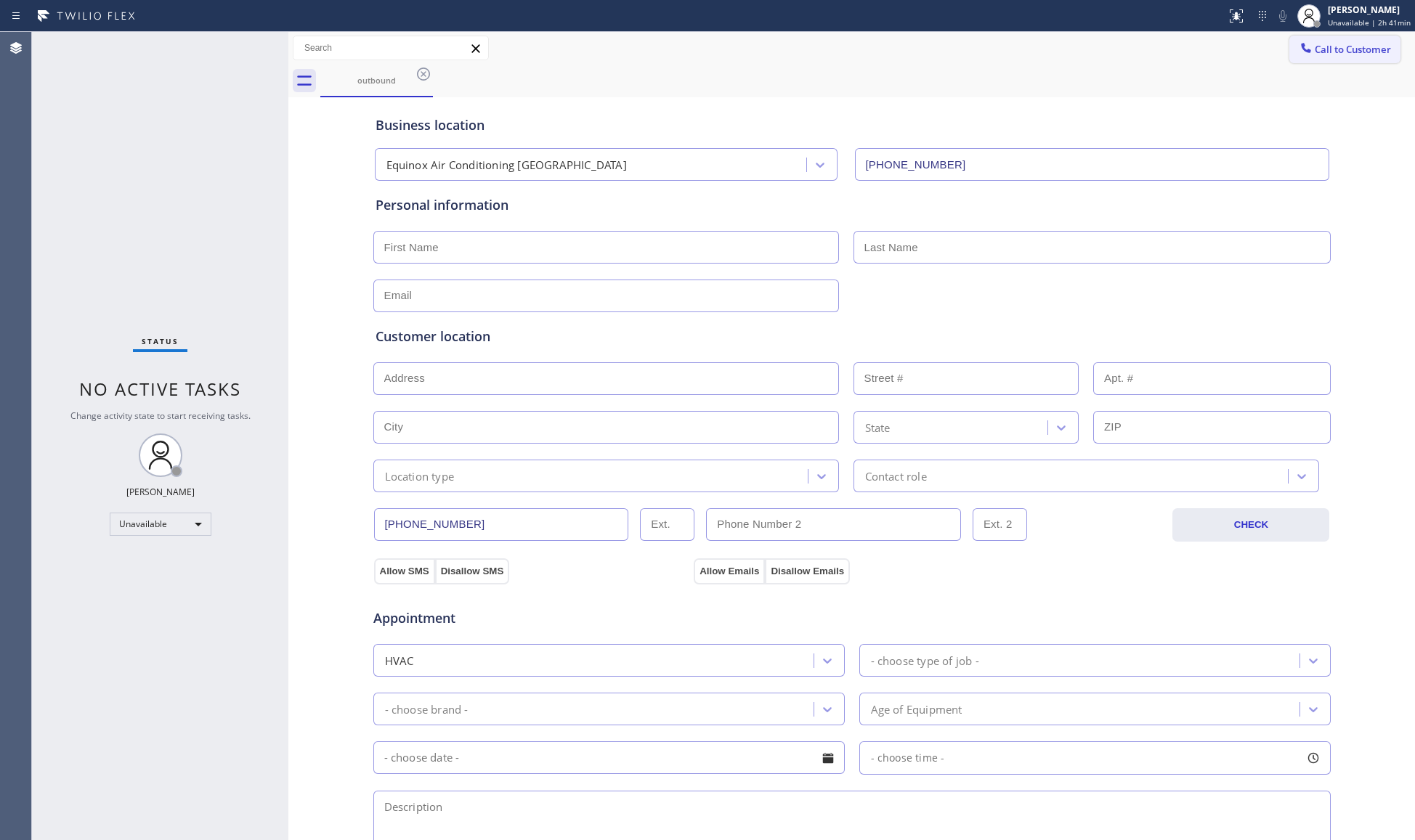
click at [1346, 41] on button "Call to Customer" at bounding box center [1345, 49] width 111 height 27
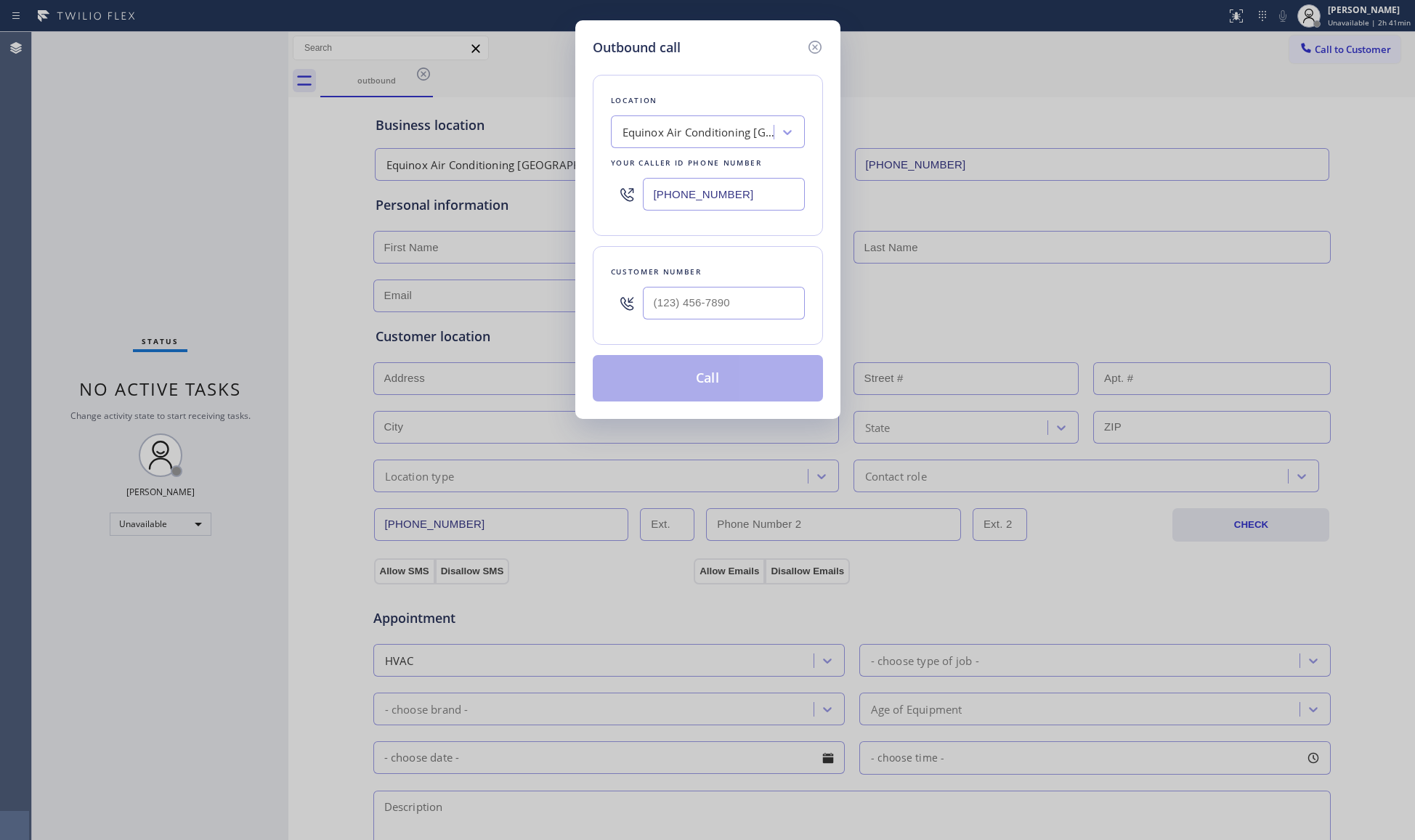
click at [640, 204] on div "[PHONE_NUMBER]" at bounding box center [708, 194] width 194 height 47
paste input "62) 285-7934"
type input "(562) 285-7934"
paste input "321) 352-6080"
click at [742, 312] on input "(___) ___-____" at bounding box center [724, 303] width 162 height 32
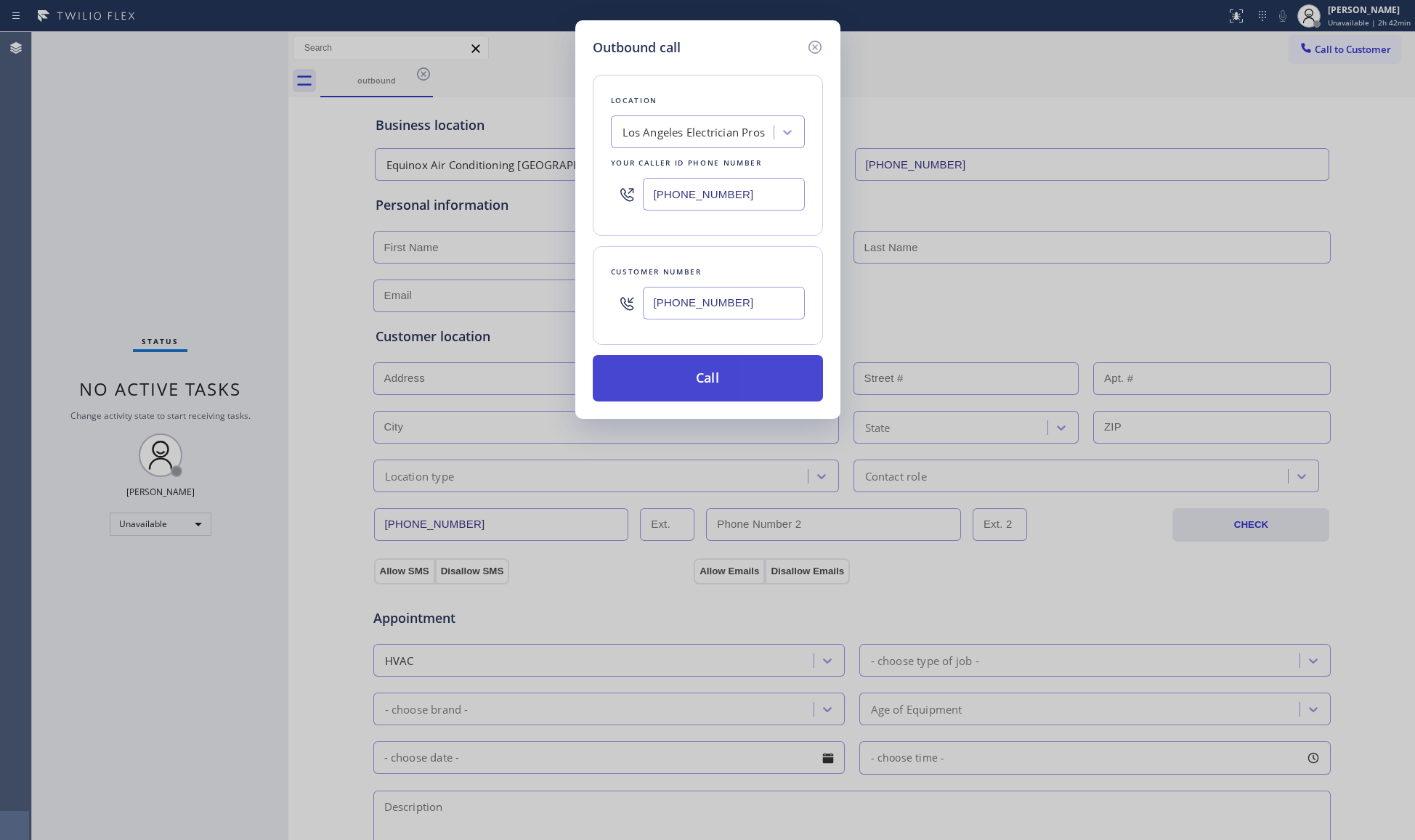
type input "(321) 352-6080"
click at [698, 385] on button "Call" at bounding box center [708, 378] width 230 height 46
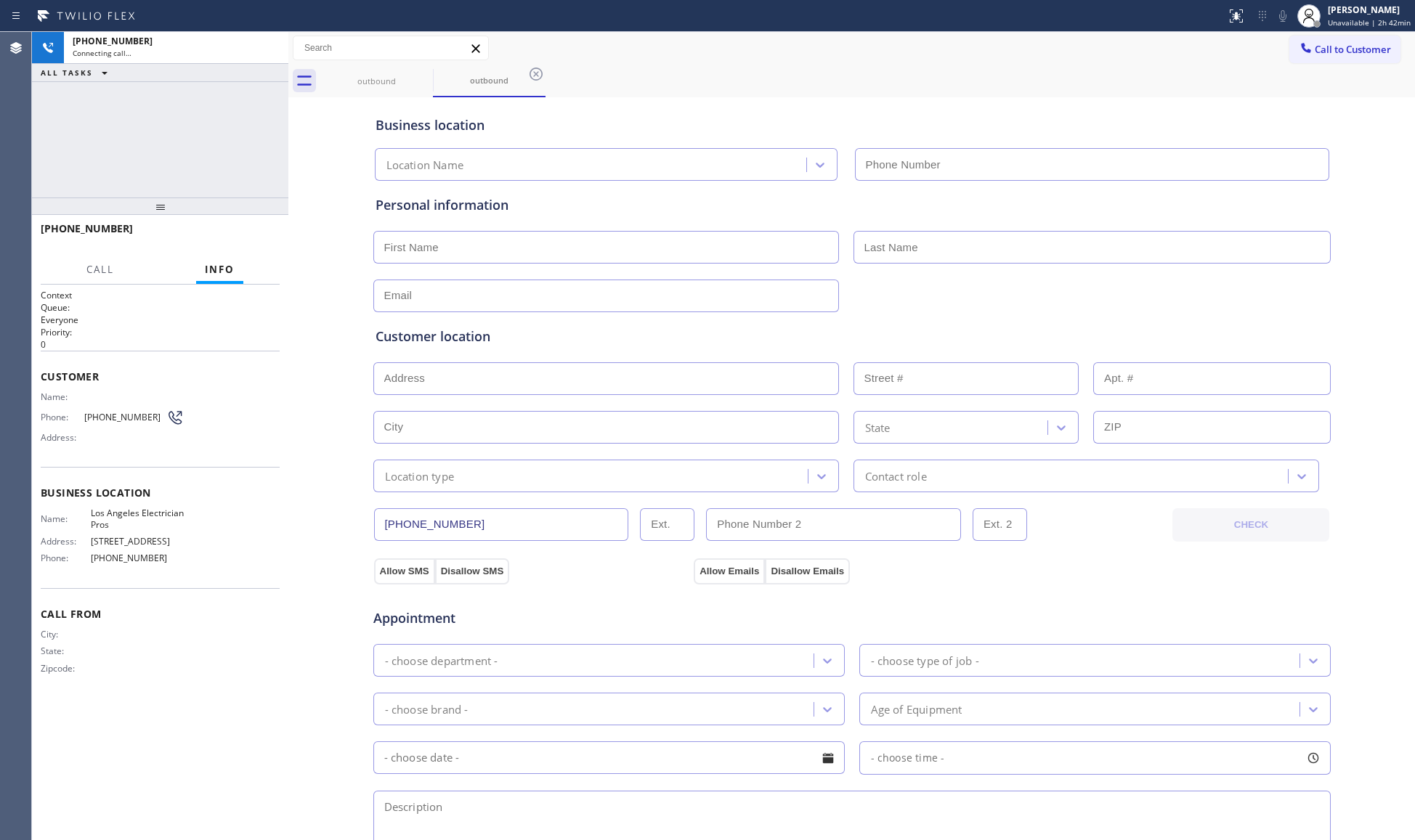
type input "(562) 285-7934"
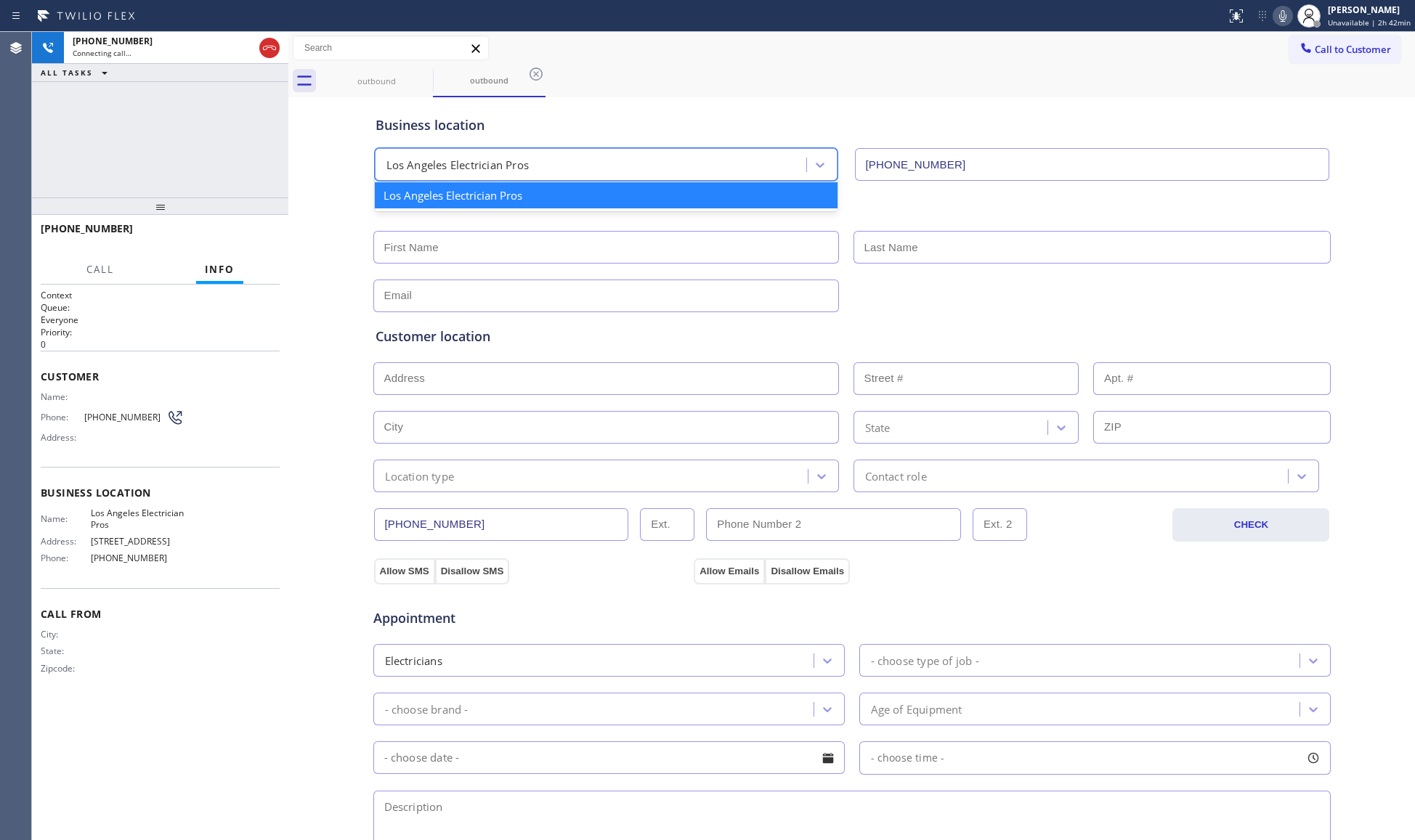
drag, startPoint x: 779, startPoint y: 171, endPoint x: 773, endPoint y: 149, distance: 22.8
click at [778, 167] on div "Los Angeles Electrician Pros" at bounding box center [593, 165] width 427 height 26
drag, startPoint x: 748, startPoint y: 103, endPoint x: 736, endPoint y: 86, distance: 20.8
click at [744, 101] on div "Business location option Los Angeles Electrician Pros focused, 1 of 1. 1 result…" at bounding box center [852, 141] width 959 height 80
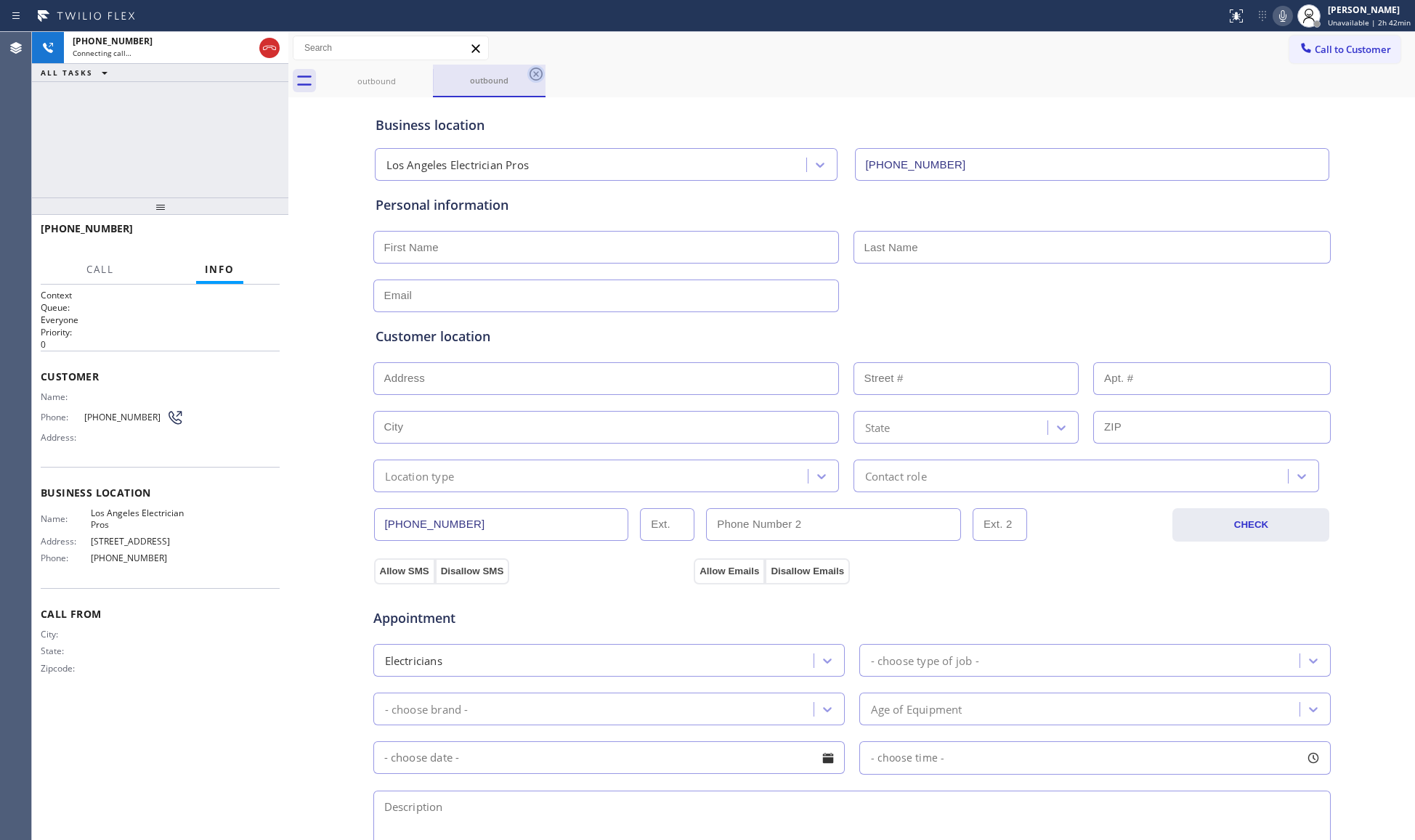
click at [544, 70] on icon at bounding box center [536, 74] width 17 height 17
click at [552, 70] on div "outbound" at bounding box center [868, 80] width 1095 height 32
click at [118, 125] on div "+13213526080 Connecting call… ALL TASKS ALL TASKS ACTIVE TASKS TASKS IN WRAP UP" at bounding box center [161, 115] width 257 height 166
click at [243, 235] on span "HANG UP" at bounding box center [246, 235] width 45 height 10
click at [246, 237] on span "HANG UP" at bounding box center [246, 235] width 45 height 10
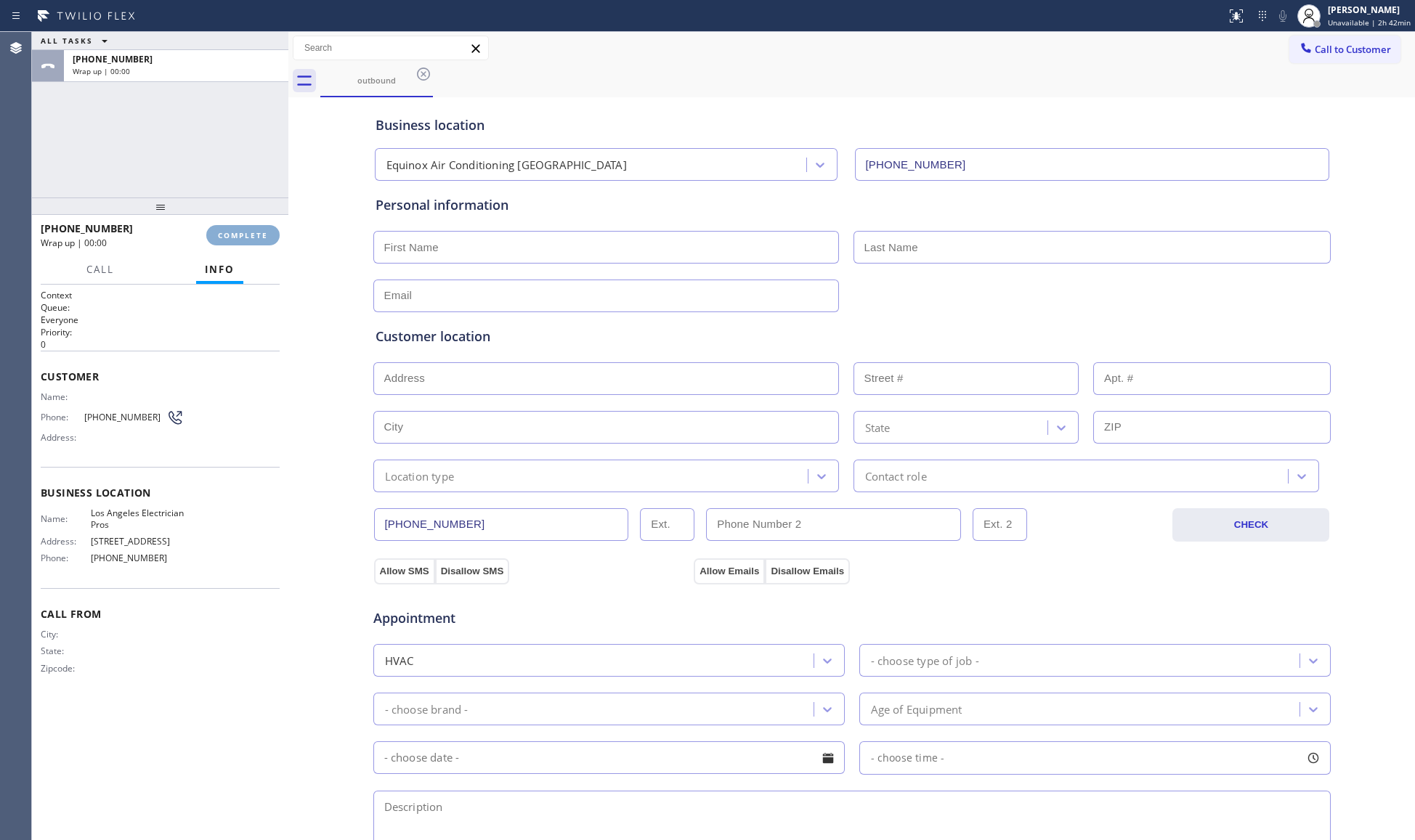
click at [247, 237] on span "COMPLETE" at bounding box center [243, 235] width 51 height 10
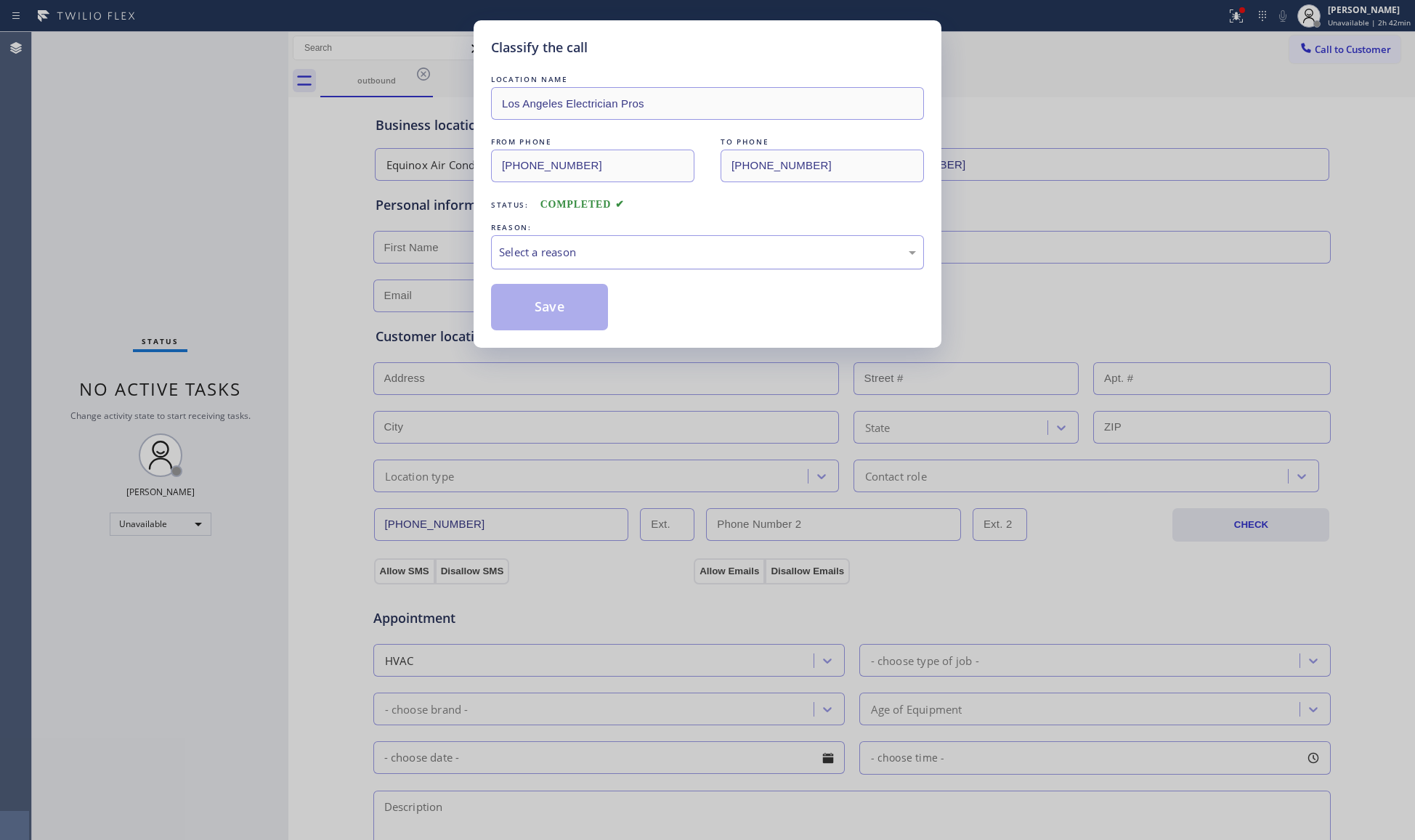
click at [585, 240] on div "Select a reason" at bounding box center [707, 252] width 433 height 34
click at [529, 309] on button "Save" at bounding box center [549, 307] width 117 height 46
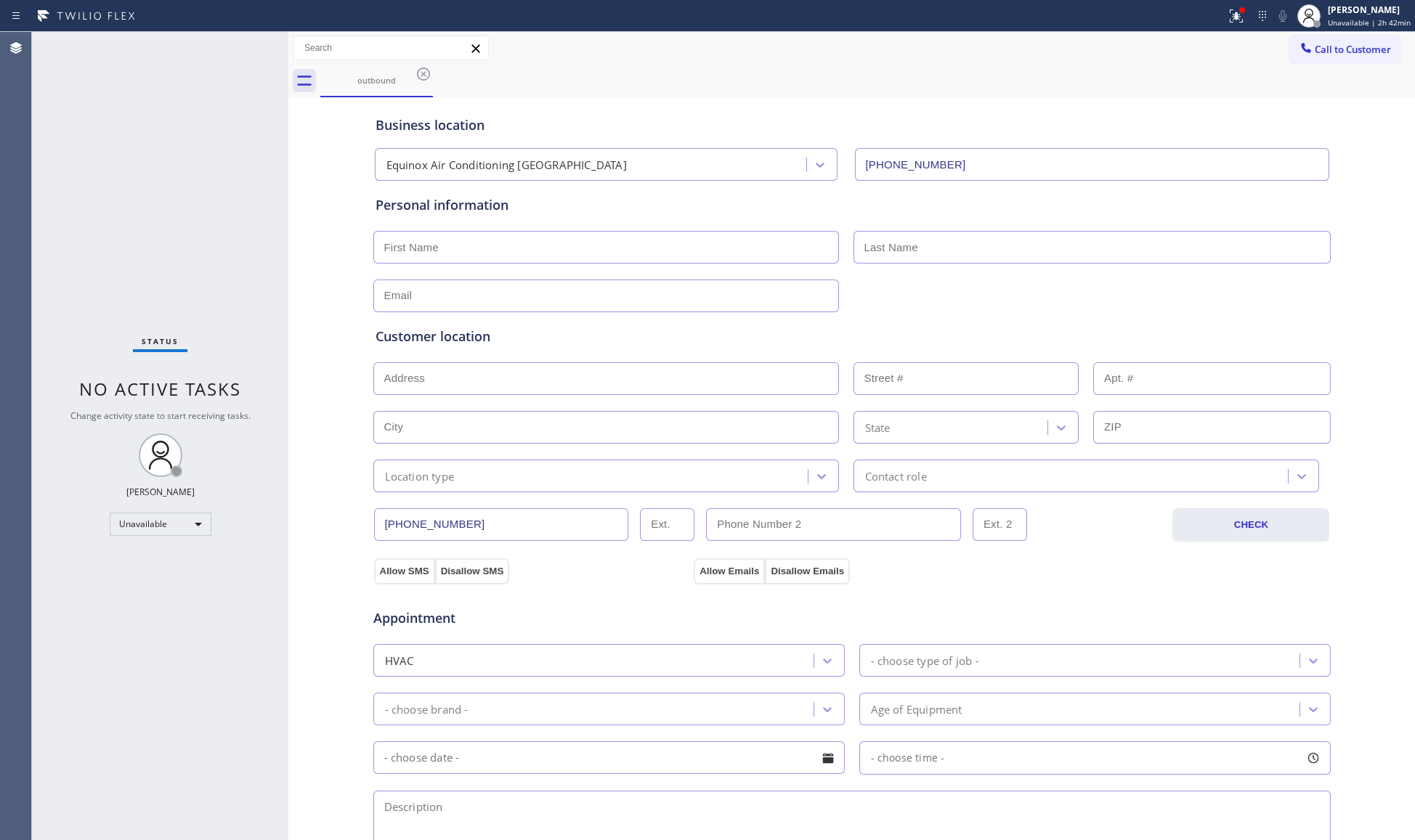
drag, startPoint x: 1230, startPoint y: 17, endPoint x: 1217, endPoint y: 36, distance: 23.0
click at [1230, 18] on icon at bounding box center [1236, 16] width 17 height 17
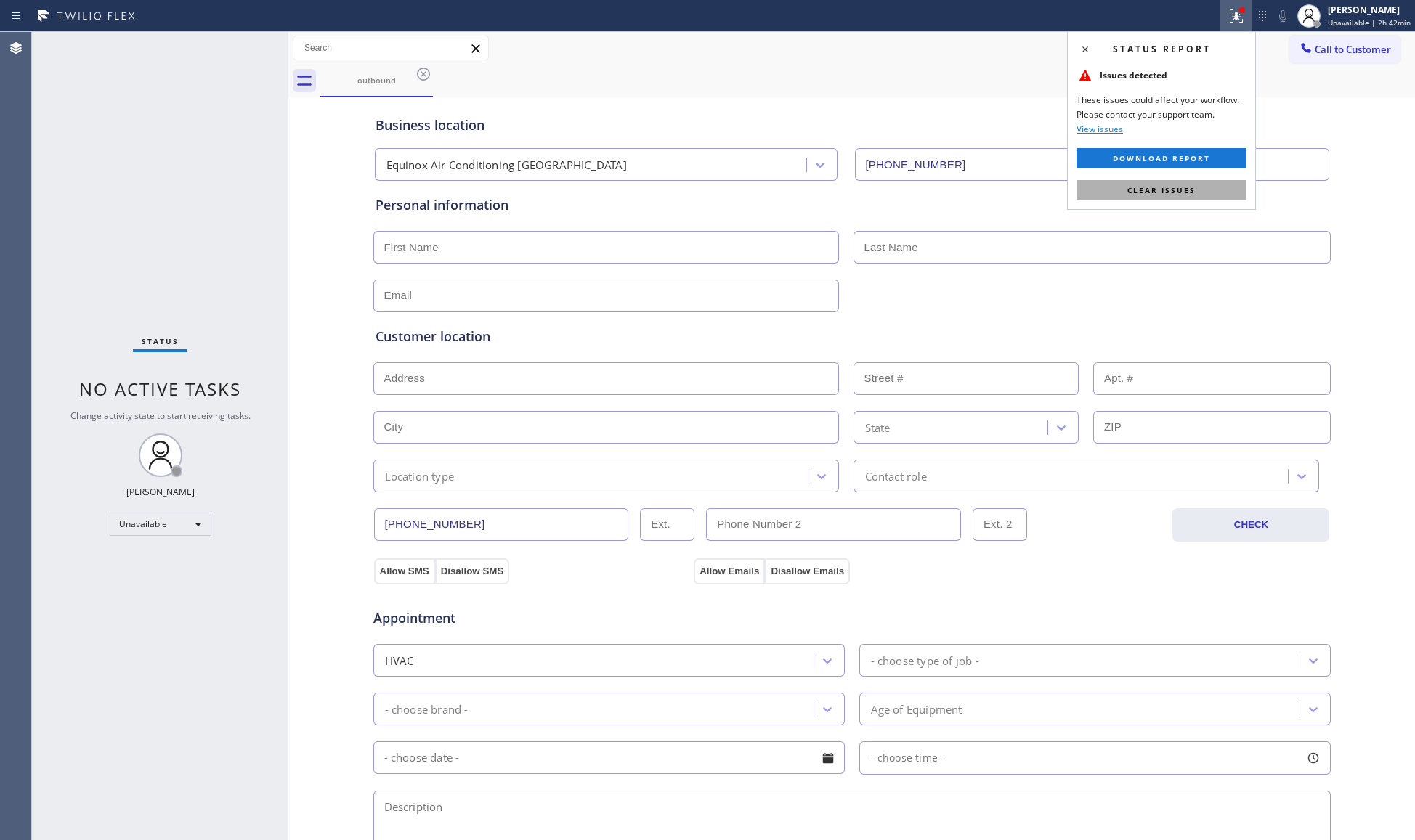
click at [1139, 183] on button "Clear issues" at bounding box center [1161, 190] width 170 height 21
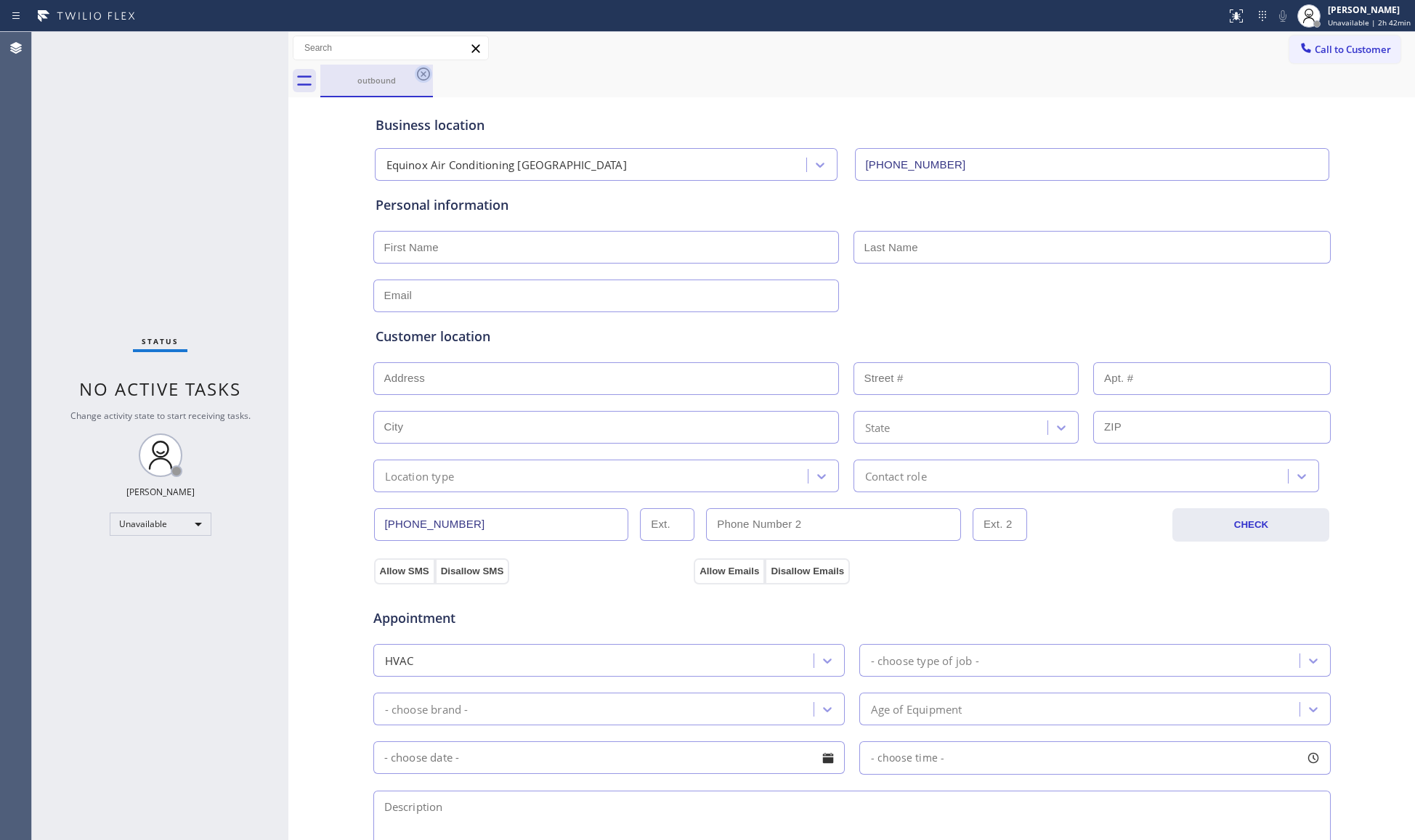
click at [418, 75] on icon at bounding box center [423, 74] width 17 height 17
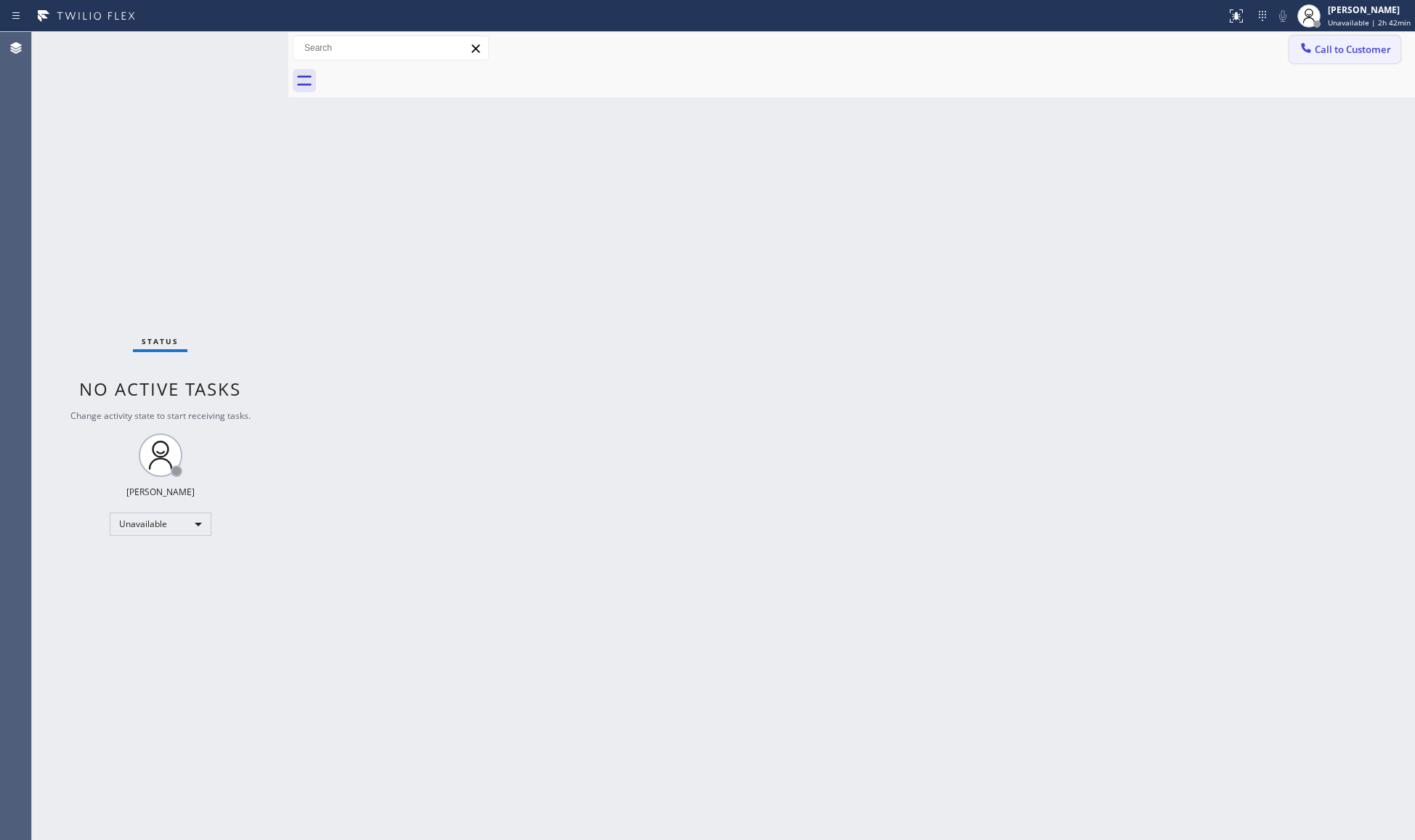
click at [1305, 46] on icon at bounding box center [1305, 47] width 9 height 9
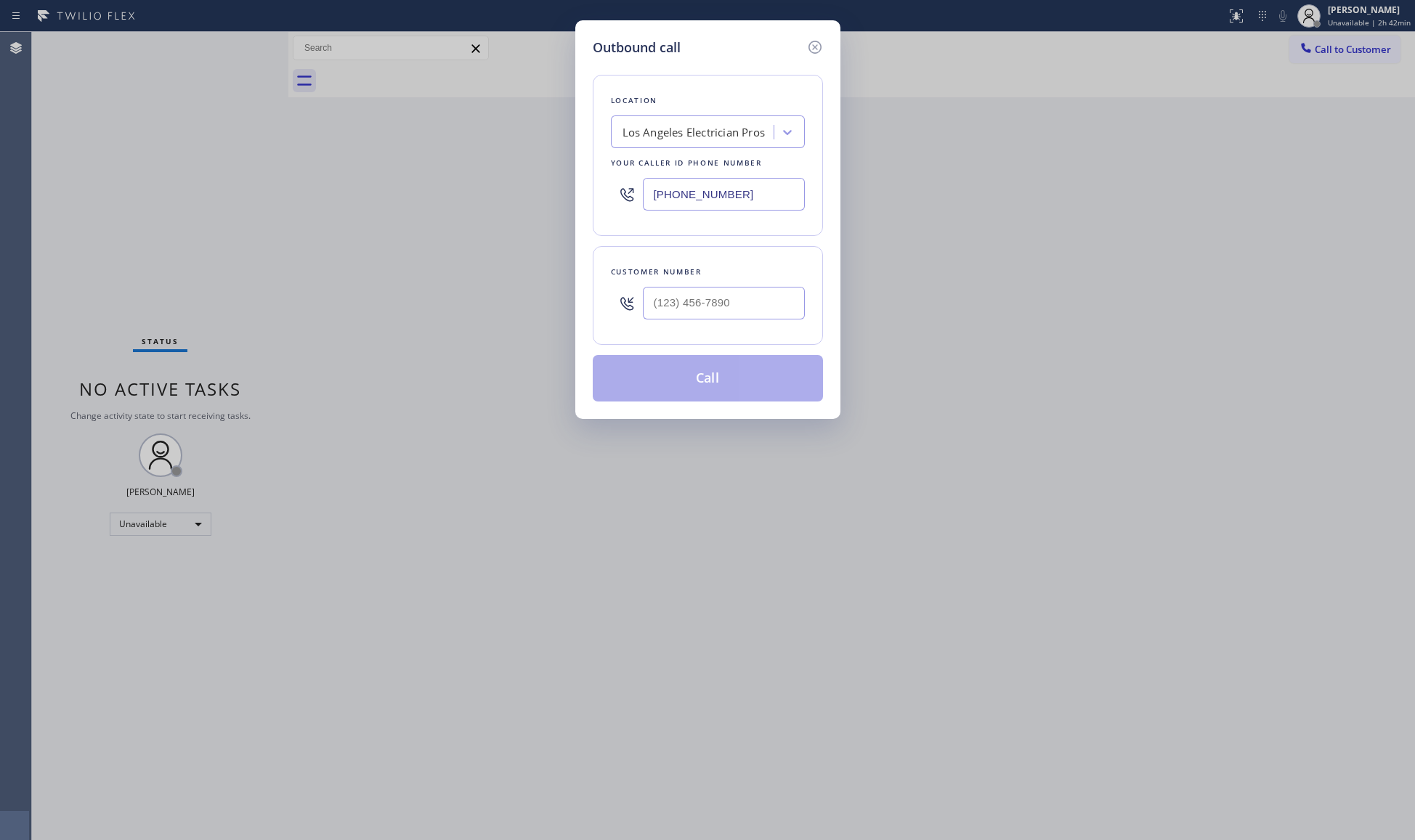
drag, startPoint x: 718, startPoint y: 190, endPoint x: 626, endPoint y: 190, distance: 92.0
click at [626, 190] on div "(562) 285-7934" at bounding box center [708, 194] width 194 height 47
paste input "323) 289-688"
type input "(323) 289-6884"
drag, startPoint x: 778, startPoint y: 304, endPoint x: 765, endPoint y: 309, distance: 13.9
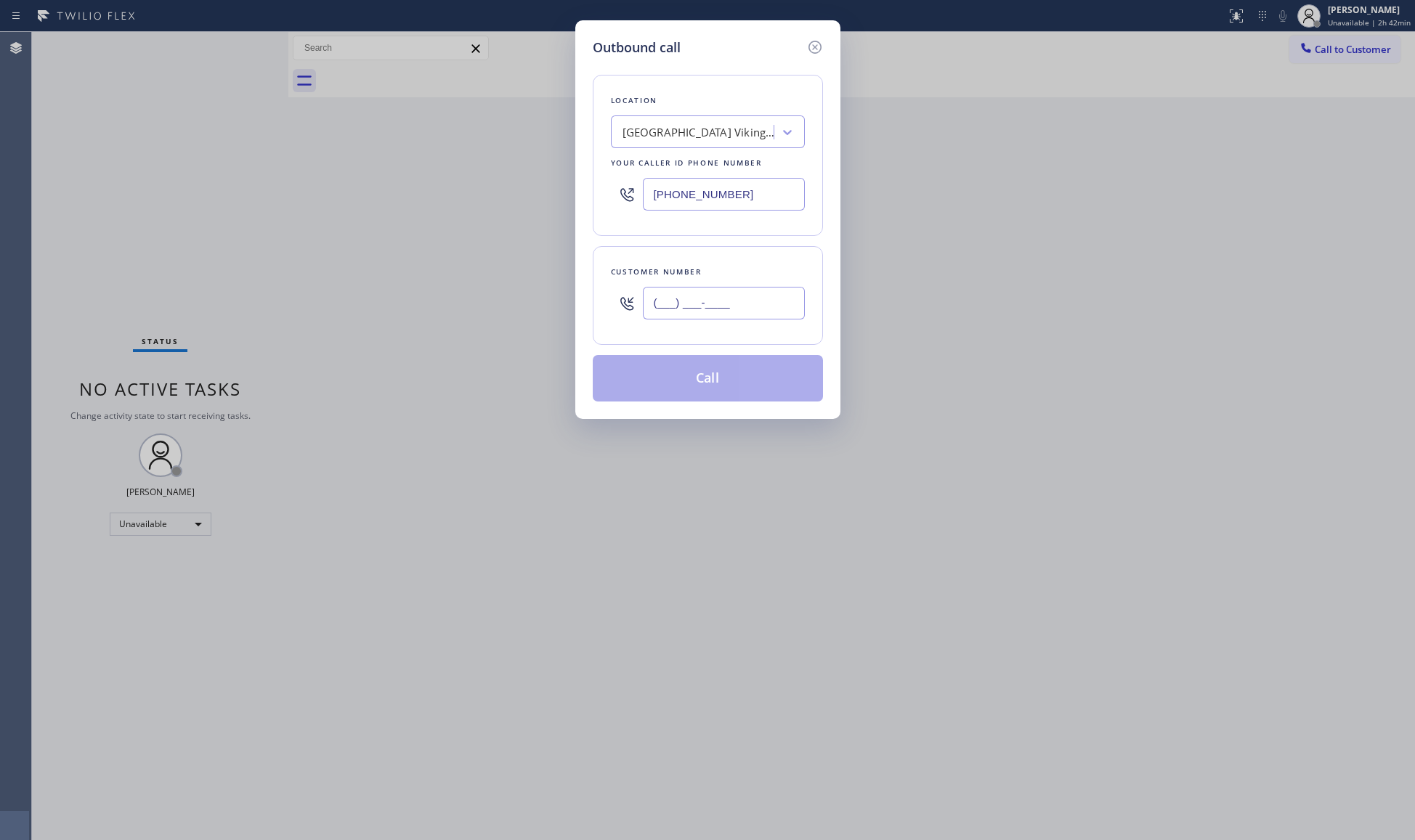
click at [761, 309] on input "(___) ___-____" at bounding box center [724, 303] width 162 height 32
paste input "text"
click at [660, 316] on input "(___) ___-____" at bounding box center [724, 303] width 162 height 32
paste input "786) 521-4170"
type input "(786) 521-4170"
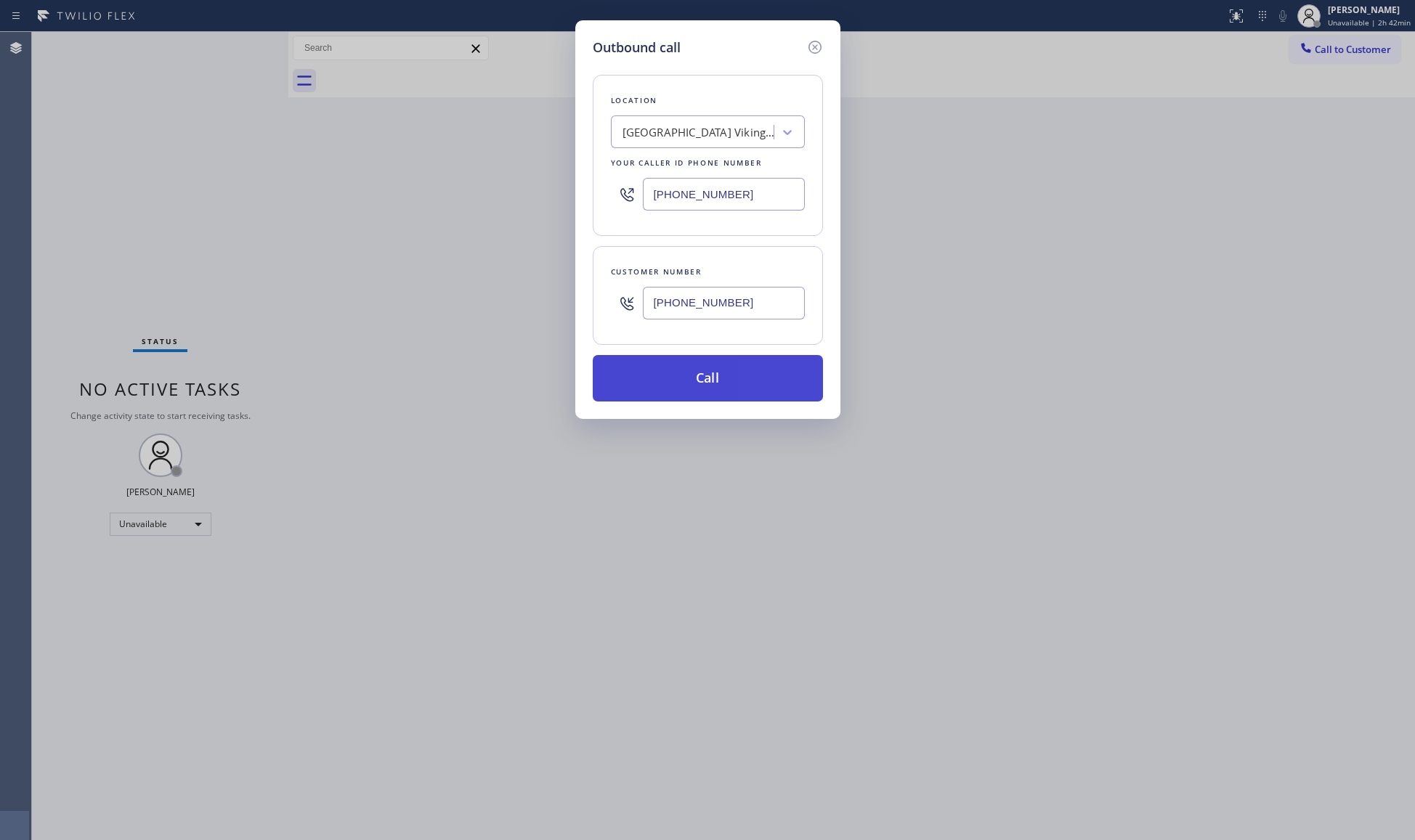
click at [716, 383] on button "Call" at bounding box center [708, 378] width 230 height 46
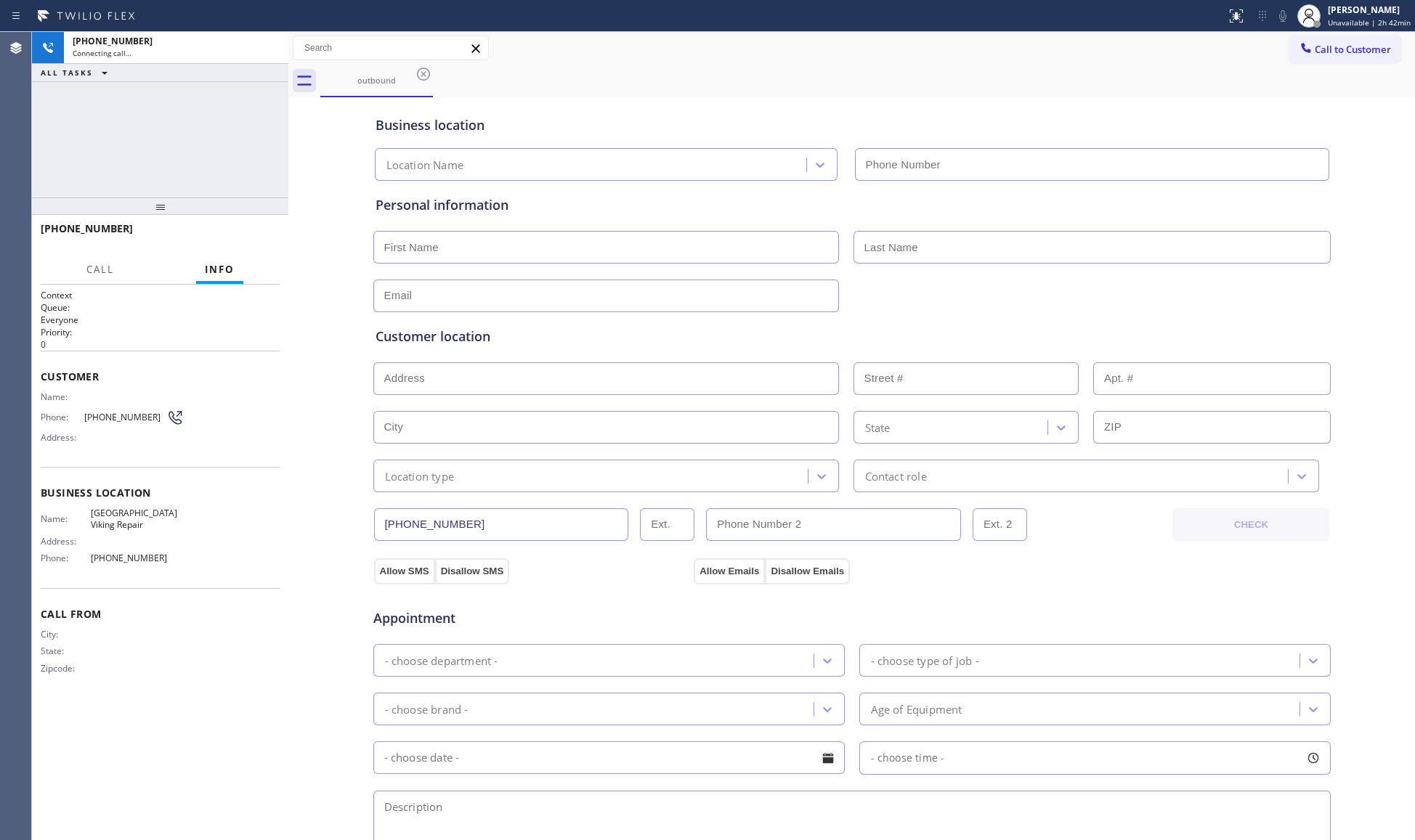
type input "(323) 289-6884"
click at [924, 81] on div "outbound" at bounding box center [868, 80] width 1095 height 32
click at [883, 86] on div "outbound" at bounding box center [868, 80] width 1095 height 32
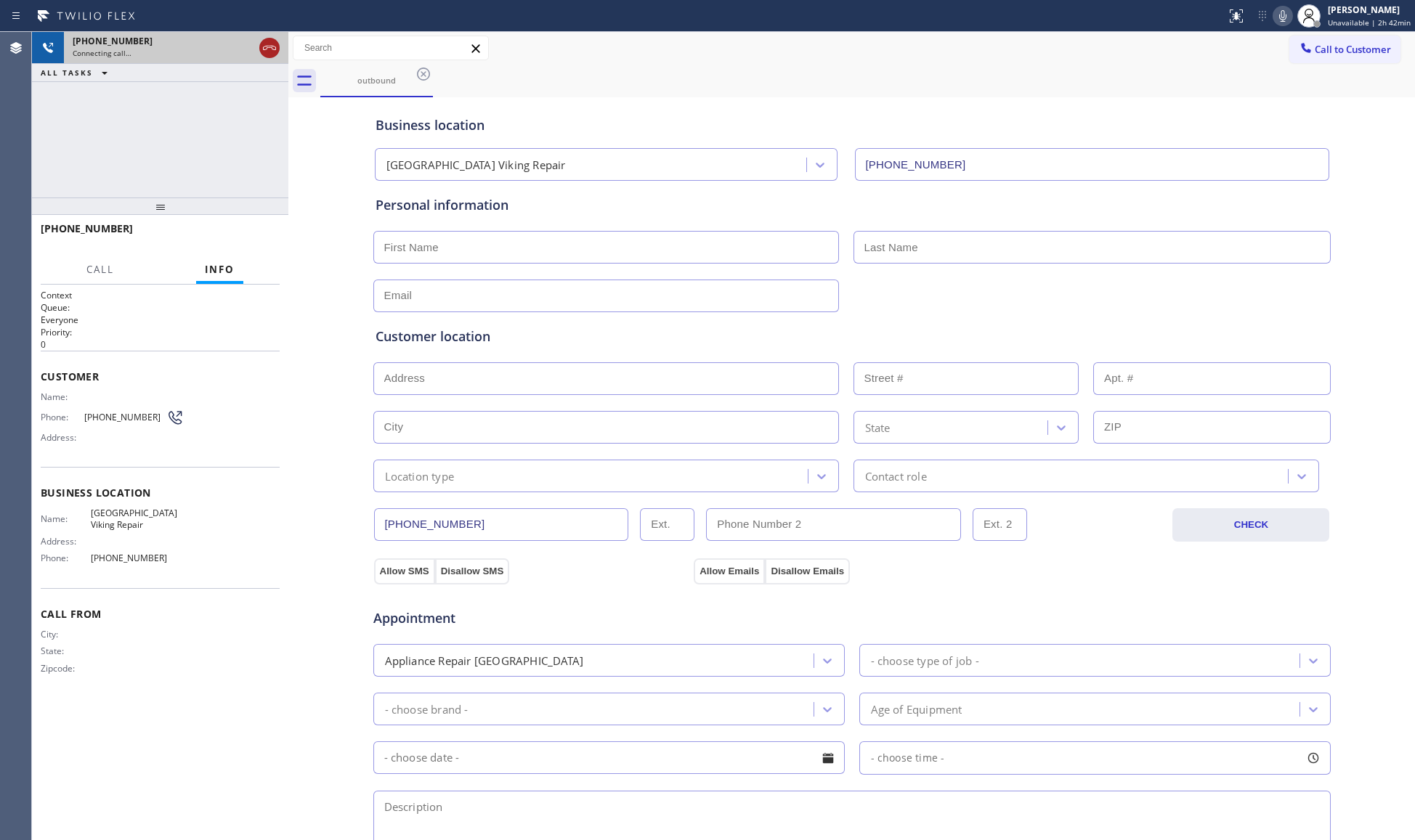
click at [268, 45] on icon at bounding box center [269, 47] width 17 height 17
drag, startPoint x: 1344, startPoint y: 50, endPoint x: 1292, endPoint y: 56, distance: 52.3
click at [1335, 50] on span "Call to Customer" at bounding box center [1353, 50] width 76 height 13
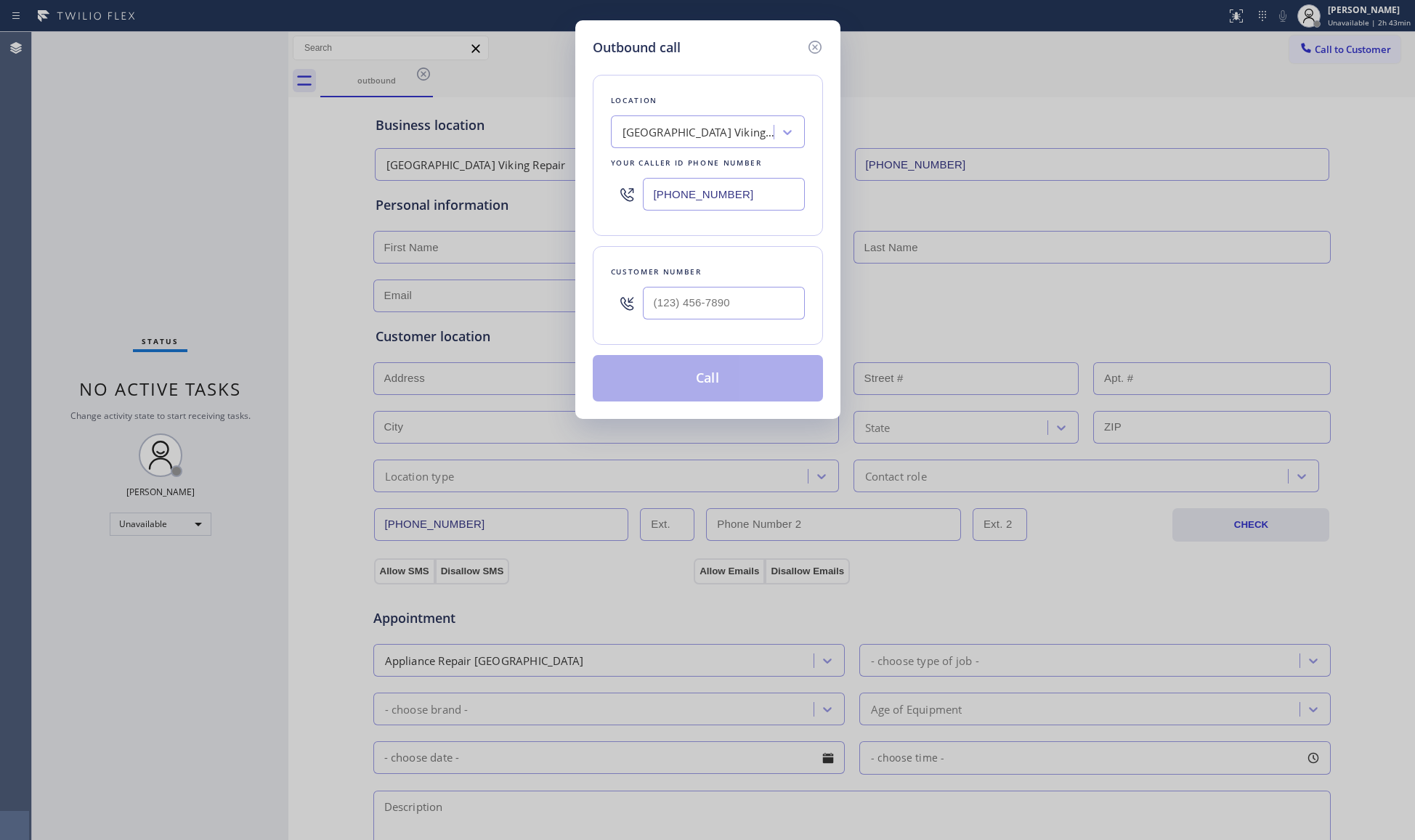
click at [595, 208] on div "Location Montecito Heights Viking Repair Your caller id phone number (323) 289-…" at bounding box center [708, 155] width 230 height 161
paste input "213) 348-6148"
type input "(213) 348-6148"
click at [772, 290] on input "(___) ___-____" at bounding box center [724, 303] width 162 height 32
paste input "321) 352-6080"
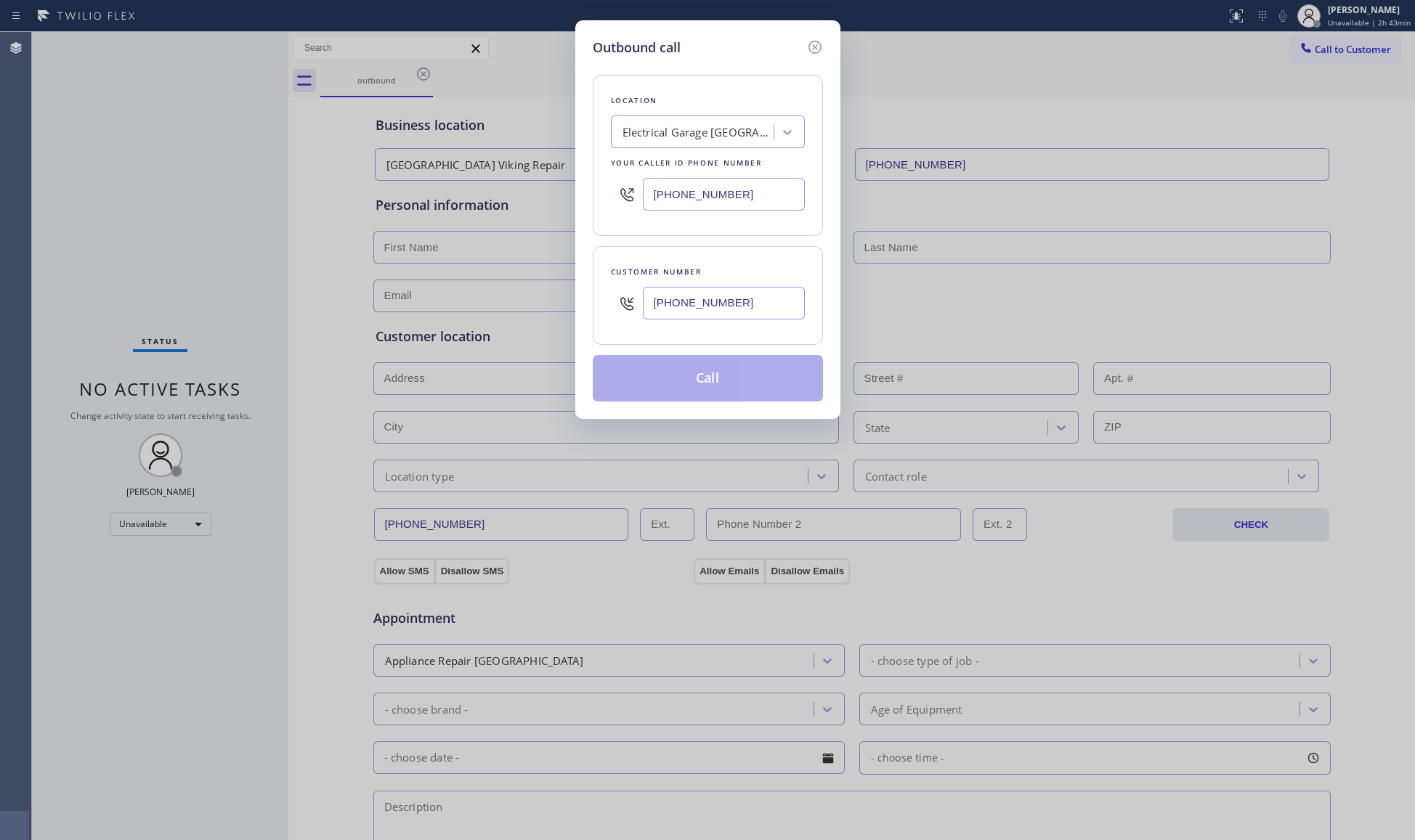
type input "(321) 352-6080"
click at [710, 372] on button "Call" at bounding box center [708, 378] width 230 height 46
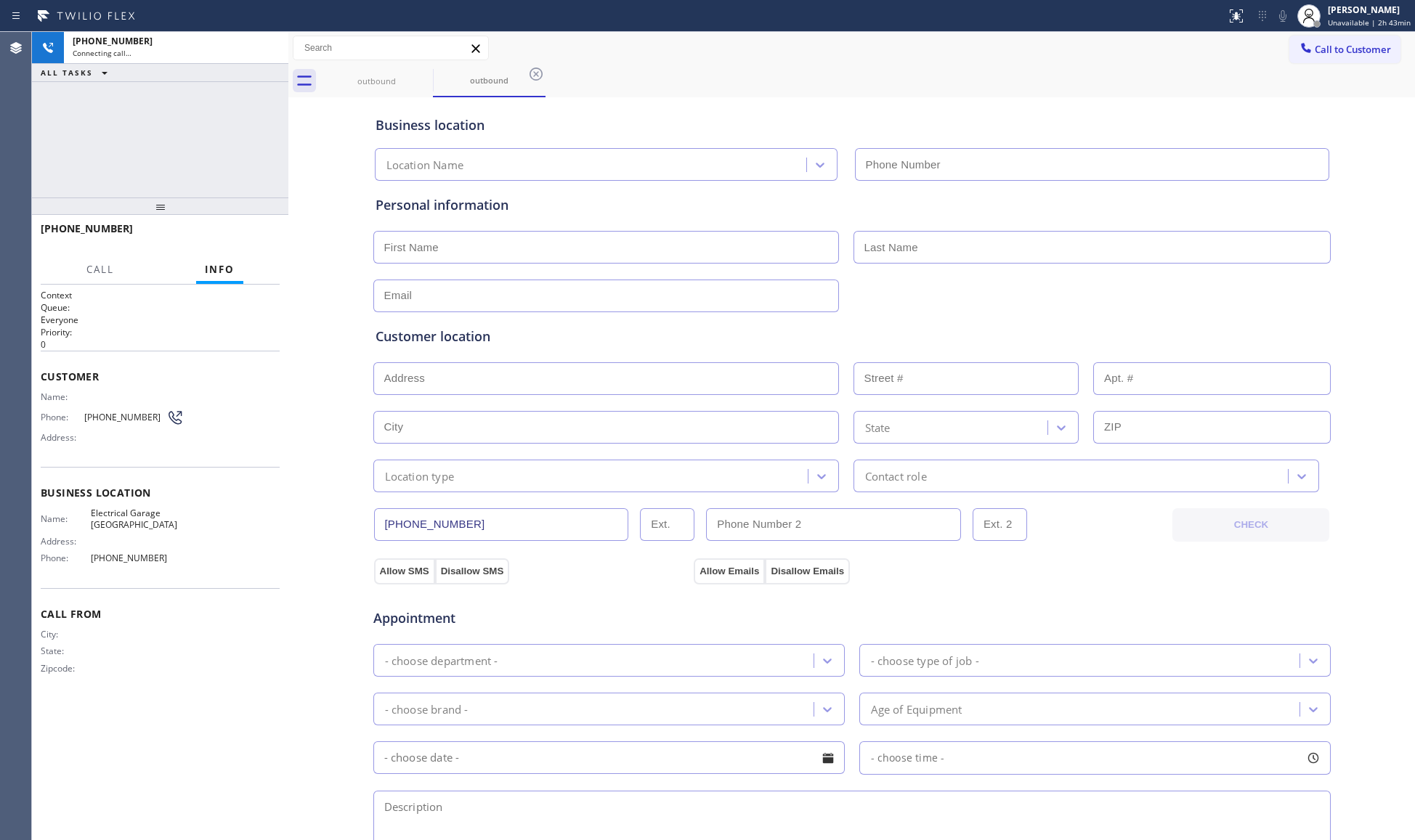
type input "(213) 348-6148"
click at [1051, 118] on div "Business location" at bounding box center [852, 125] width 953 height 20
click at [701, 127] on div "Business location" at bounding box center [852, 125] width 953 height 20
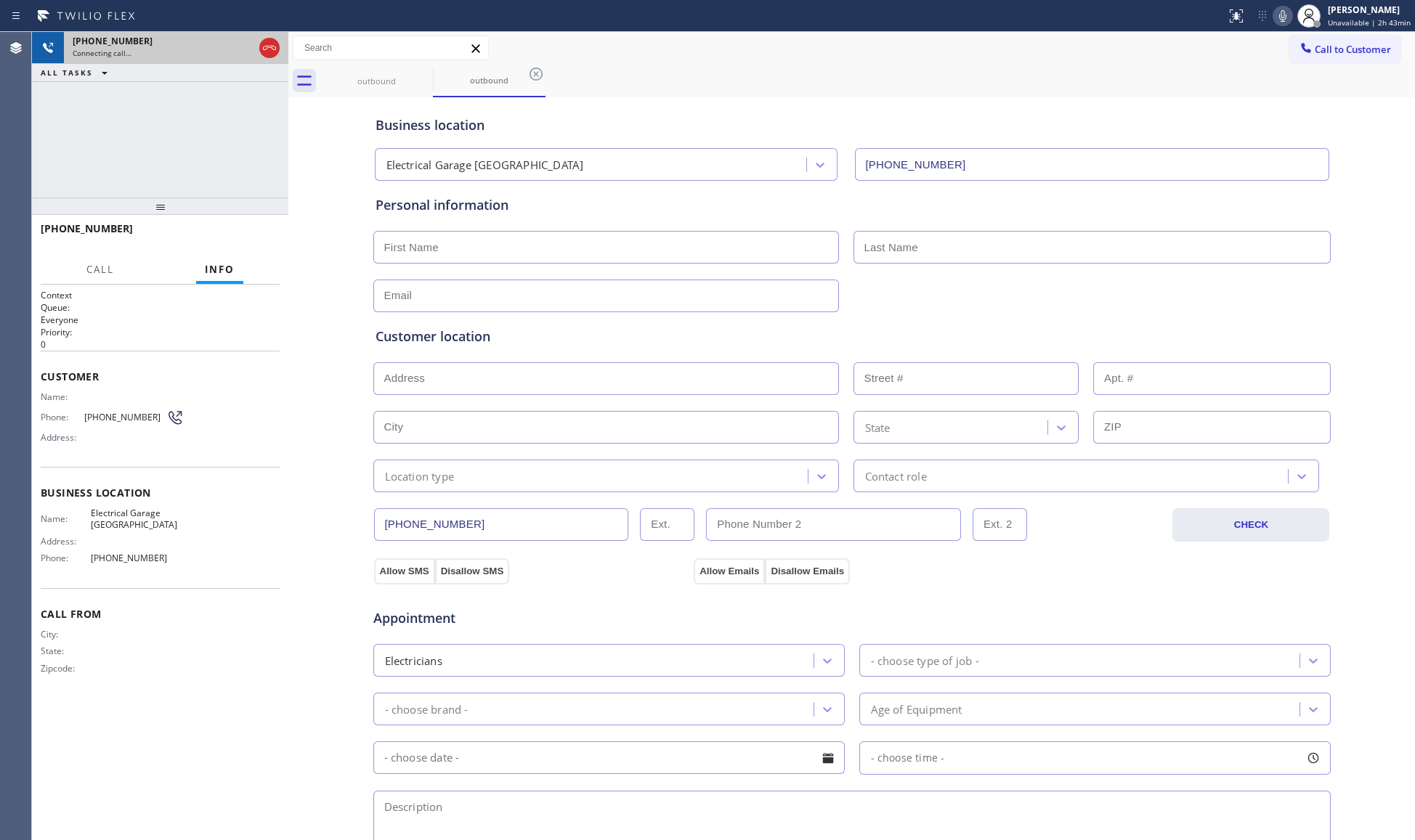
click at [267, 48] on icon at bounding box center [269, 47] width 17 height 17
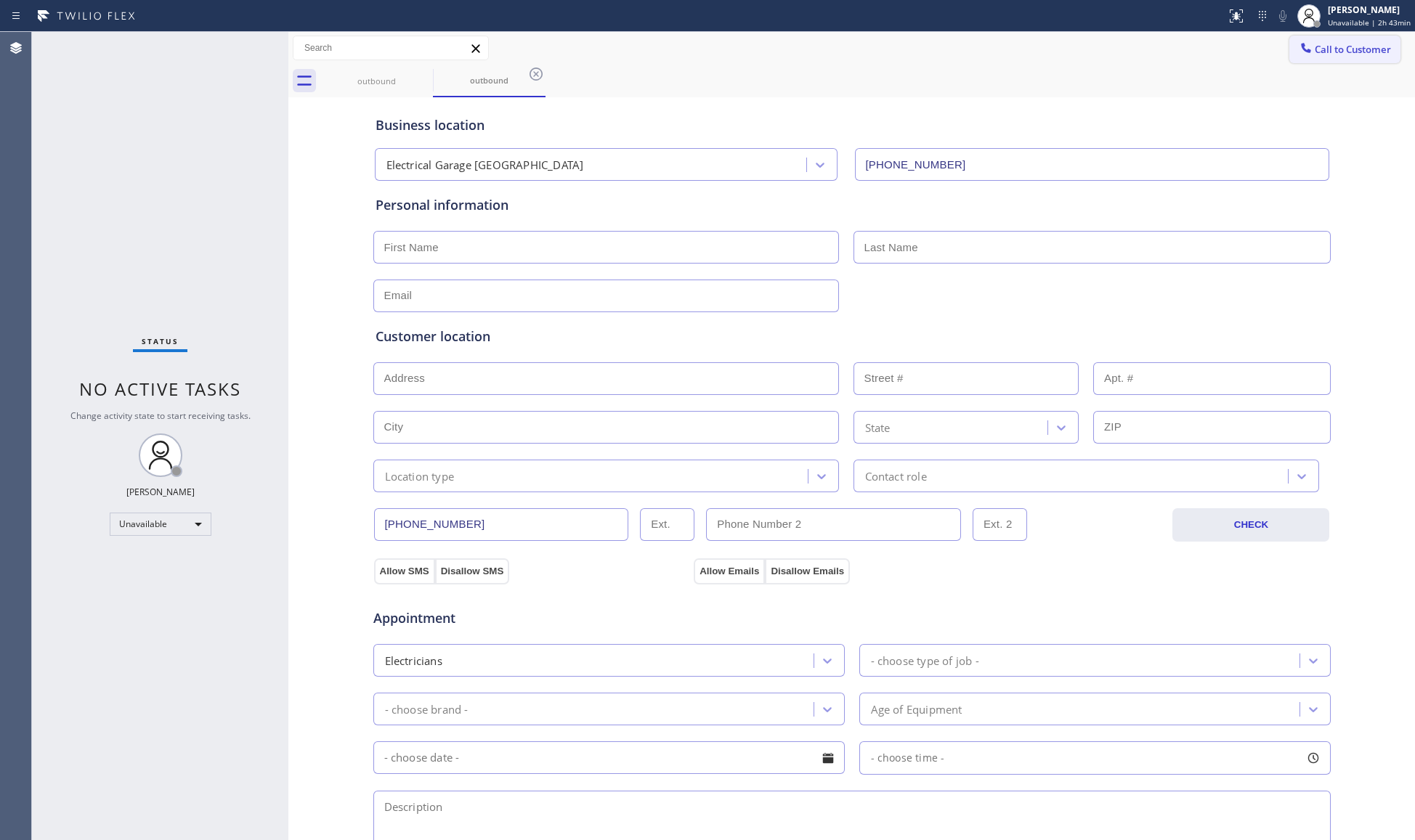
click at [1315, 43] on span "Call to Customer" at bounding box center [1353, 50] width 76 height 13
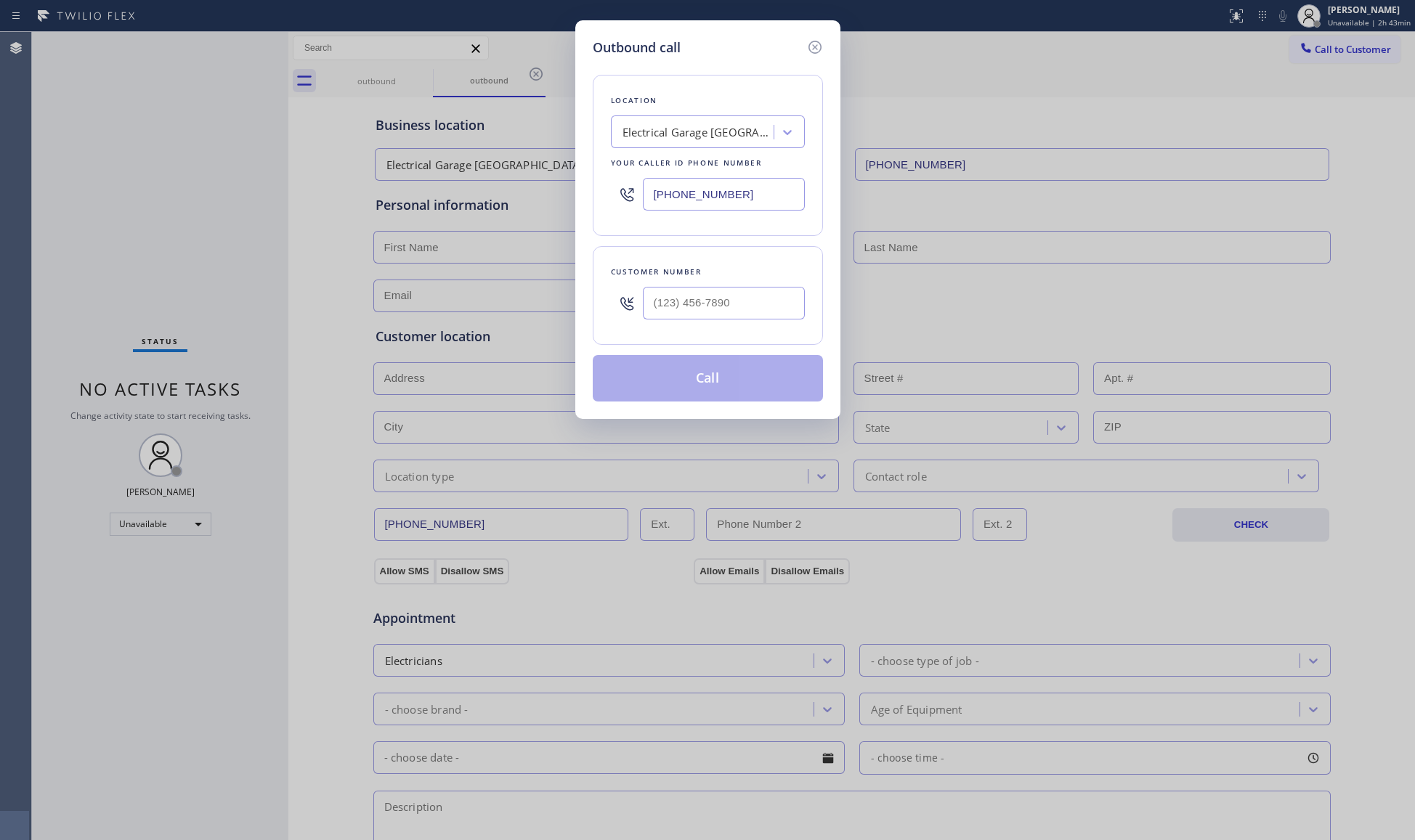
click at [693, 195] on input "(213) 348-6148" at bounding box center [724, 194] width 162 height 32
click at [733, 195] on input "(213) 348-6148" at bounding box center [724, 194] width 162 height 32
drag, startPoint x: 671, startPoint y: 190, endPoint x: 595, endPoint y: 183, distance: 76.3
click at [595, 183] on div "Location Electrical Garage Los Feliz Your caller id phone number (213) 348-6148" at bounding box center [708, 155] width 230 height 161
paste input "323) 992-6942"
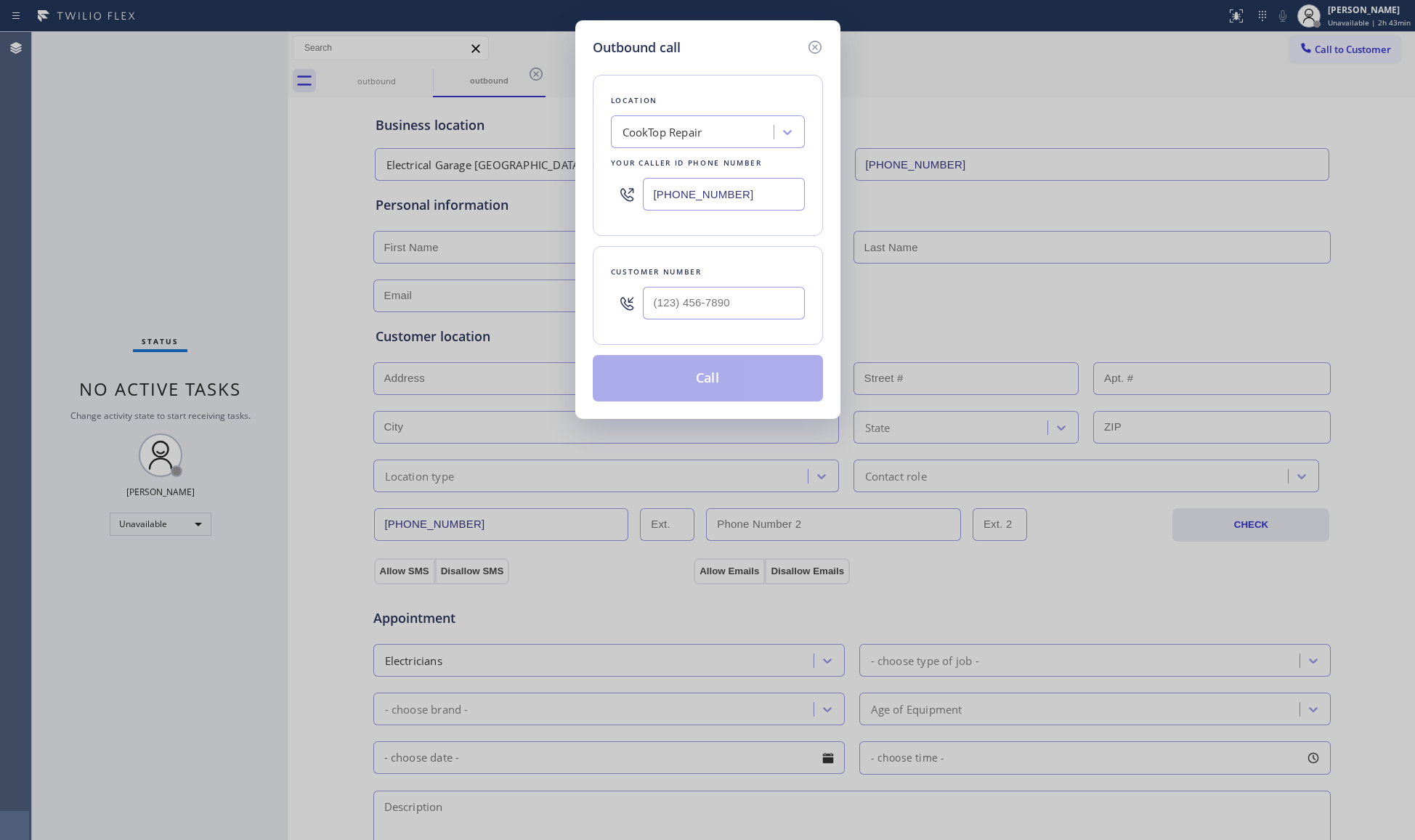
type input "(323) 992-6942"
click at [744, 306] on input "(___) ___-____" at bounding box center [724, 303] width 162 height 32
paste input "323) 417-0634"
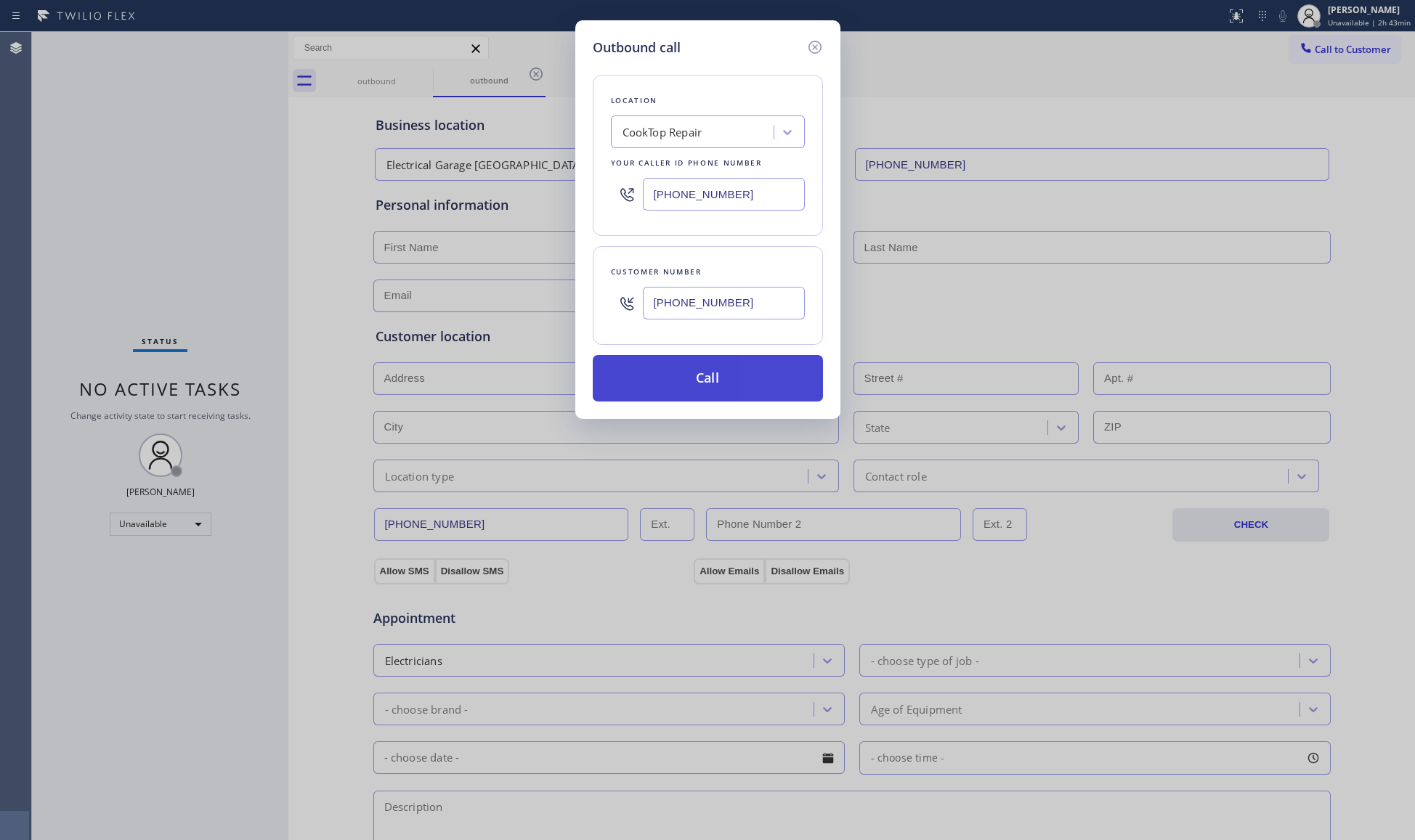
type input "(323) 417-0634"
click at [707, 390] on button "Call" at bounding box center [708, 378] width 230 height 46
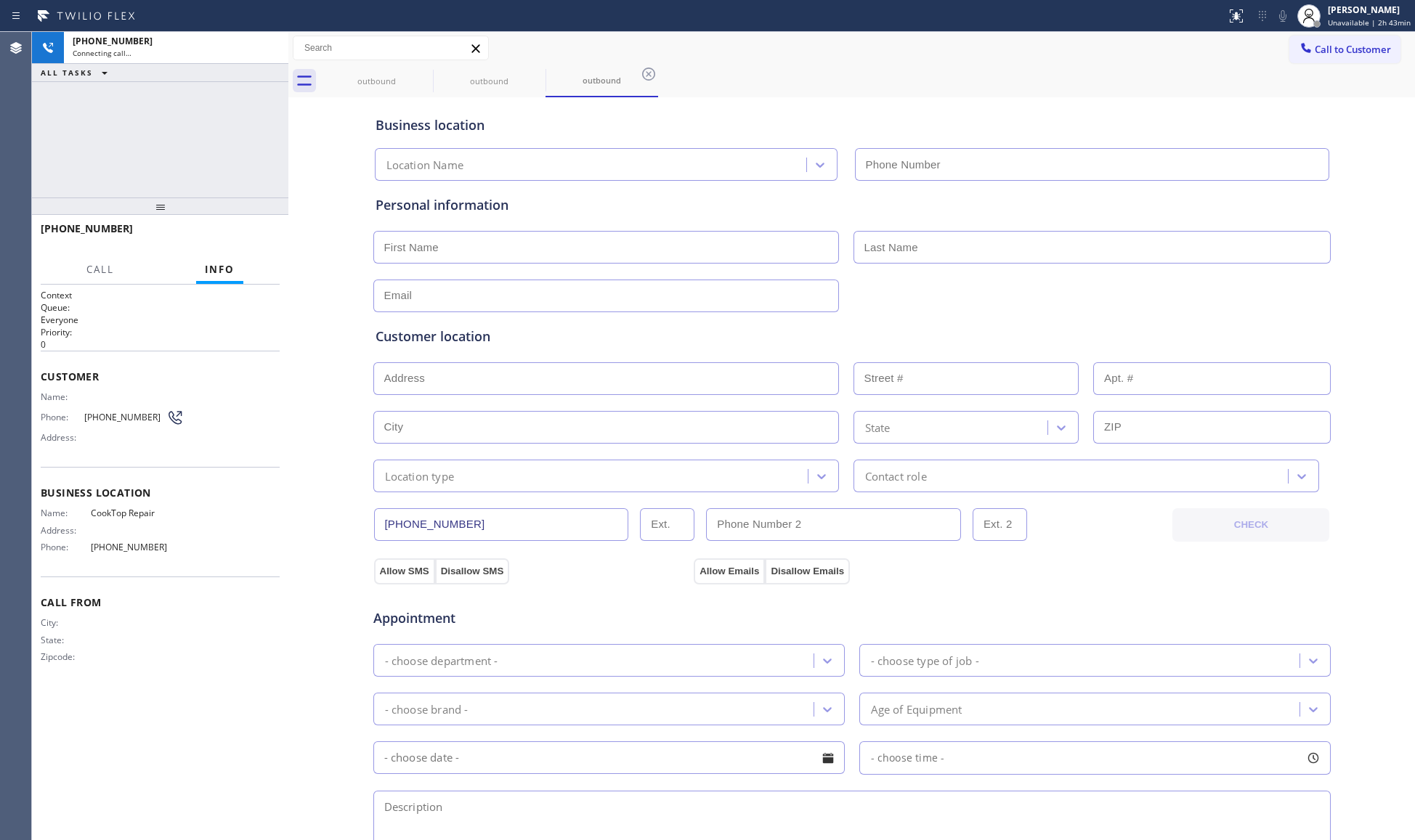
type input "(323) 992-6942"
click at [975, 36] on div "Call to Customer Outbound call Location CookTop Repair Your caller id phone num…" at bounding box center [851, 48] width 1127 height 26
drag, startPoint x: 646, startPoint y: 65, endPoint x: 565, endPoint y: 94, distance: 86.0
click at [646, 68] on icon at bounding box center [648, 74] width 17 height 17
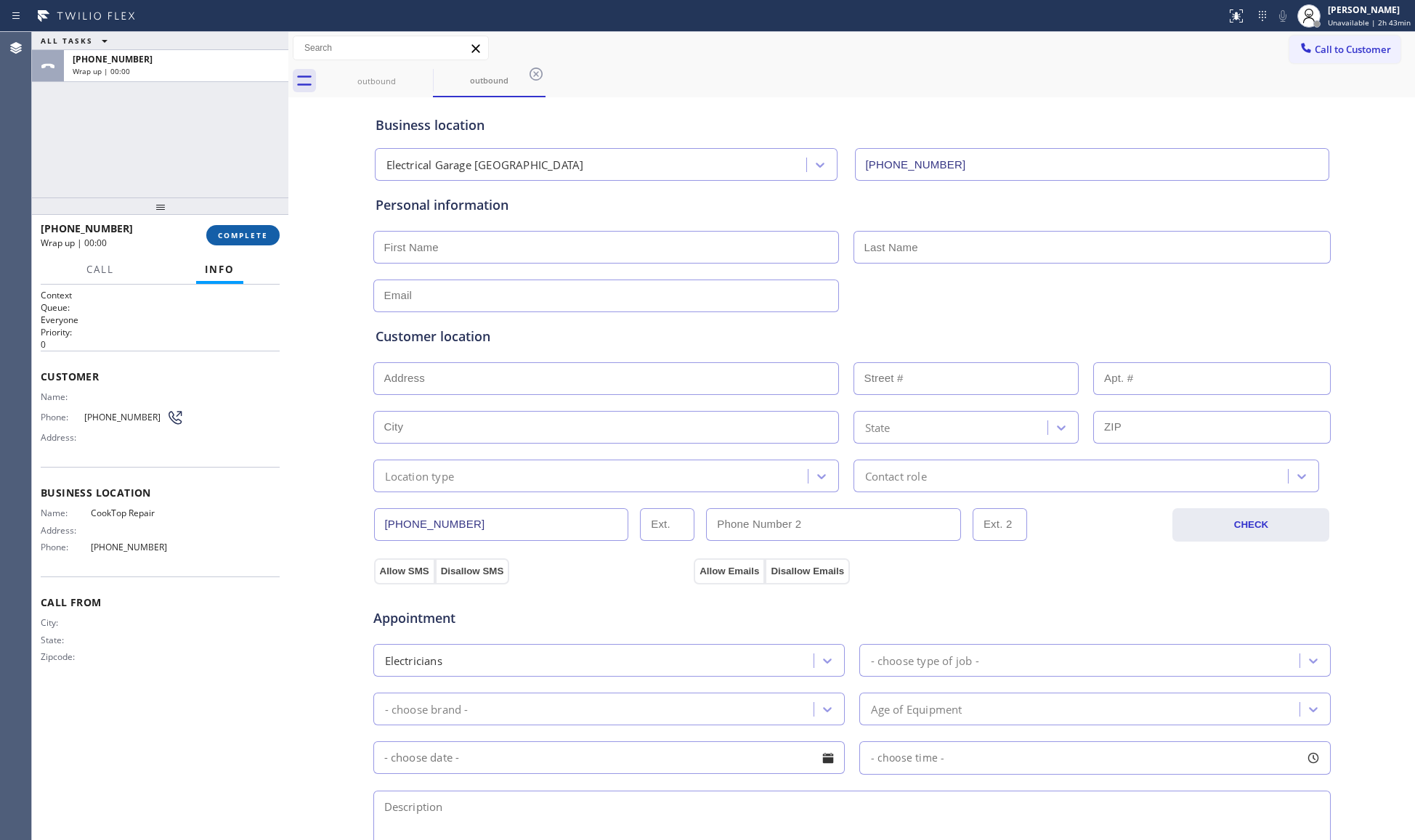
click at [245, 229] on button "COMPLETE" at bounding box center [243, 235] width 74 height 21
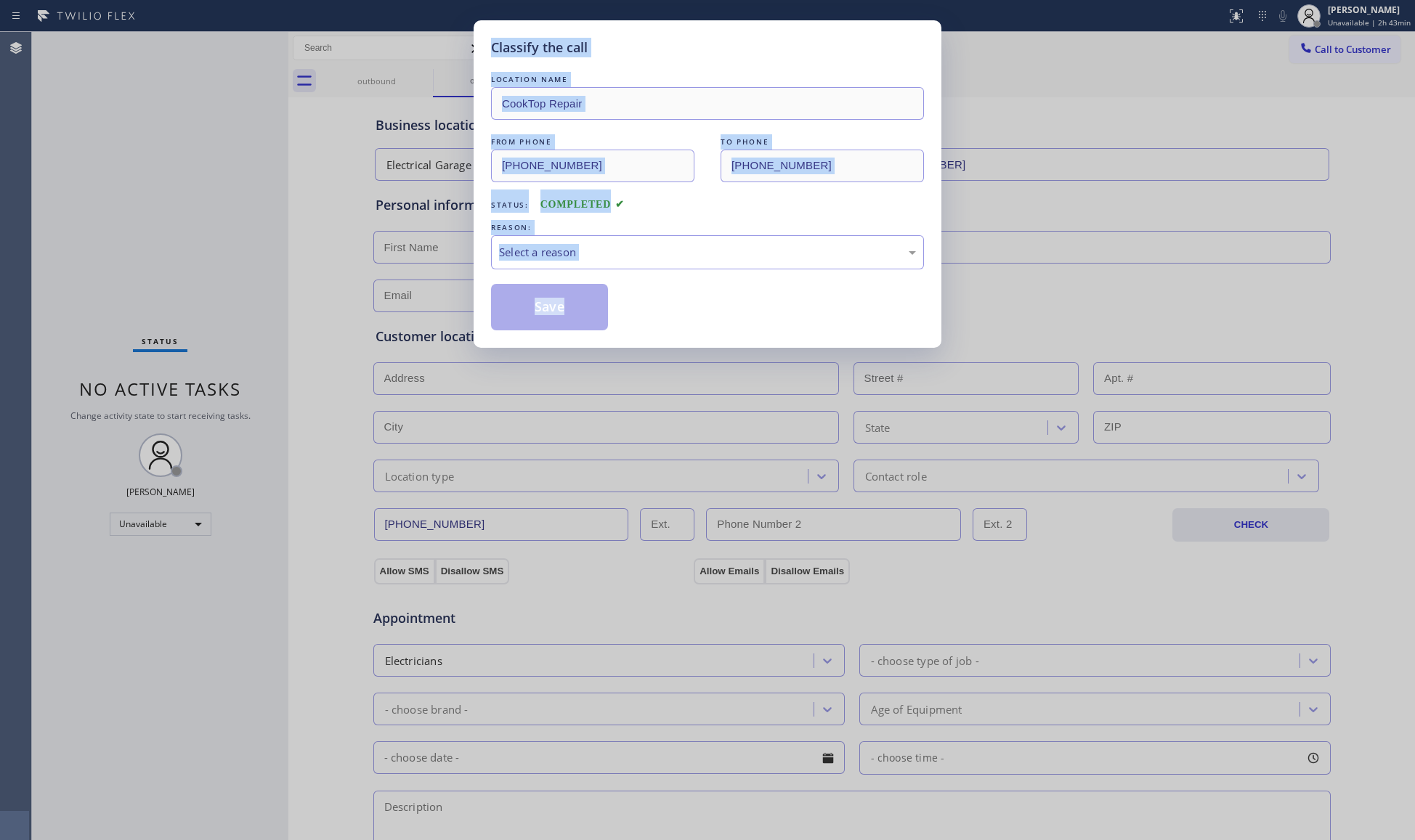
click at [245, 229] on div "Classify the call LOCATION NAME CookTop Repair FROM PHONE (323) 992-6942 TO PHO…" at bounding box center [707, 420] width 1415 height 840
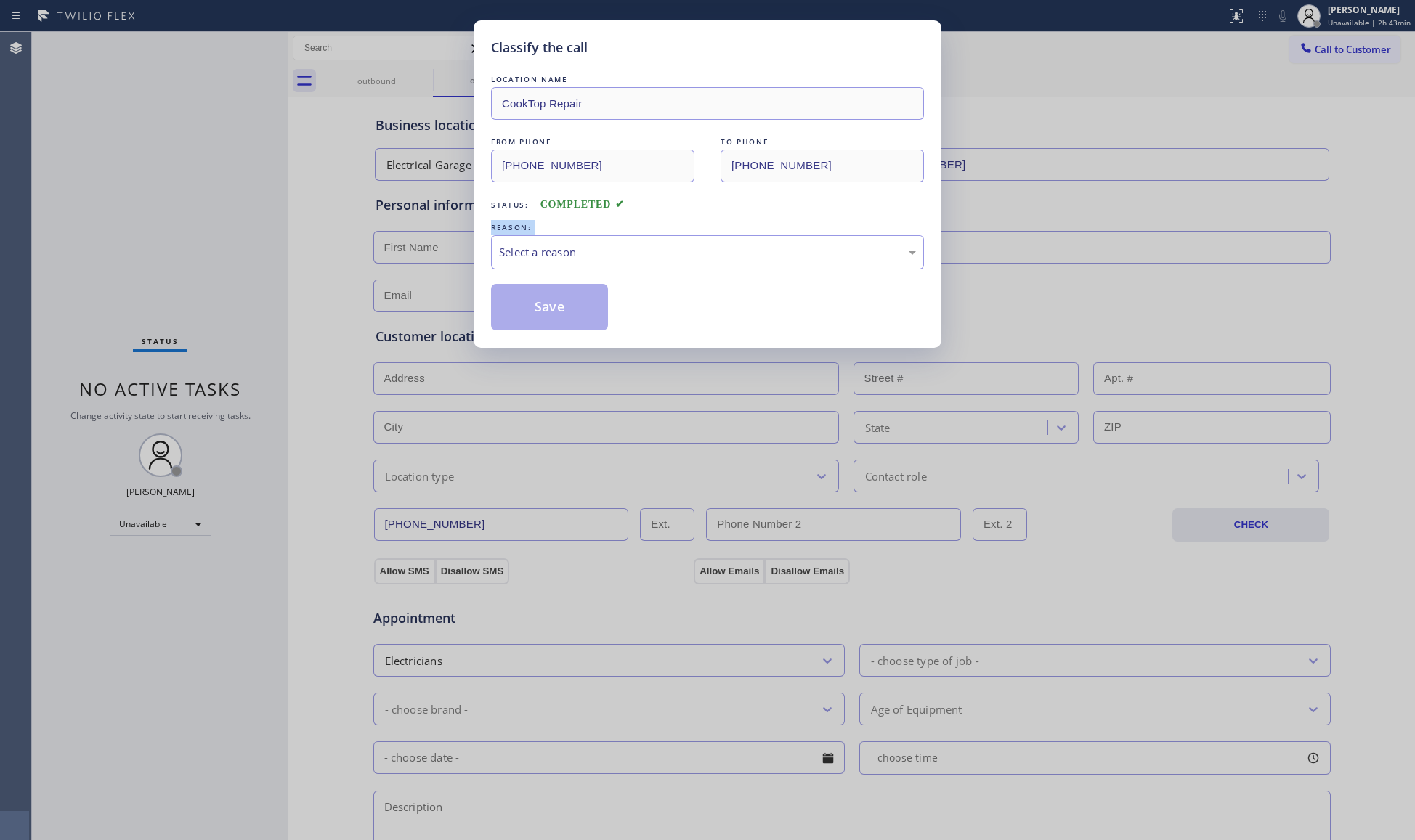
click at [245, 229] on div "Classify the call LOCATION NAME CookTop Repair FROM PHONE (323) 992-6942 TO PHO…" at bounding box center [707, 420] width 1415 height 840
click at [561, 244] on div "Select a reason" at bounding box center [708, 252] width 417 height 17
click at [527, 308] on button "Save" at bounding box center [549, 307] width 117 height 46
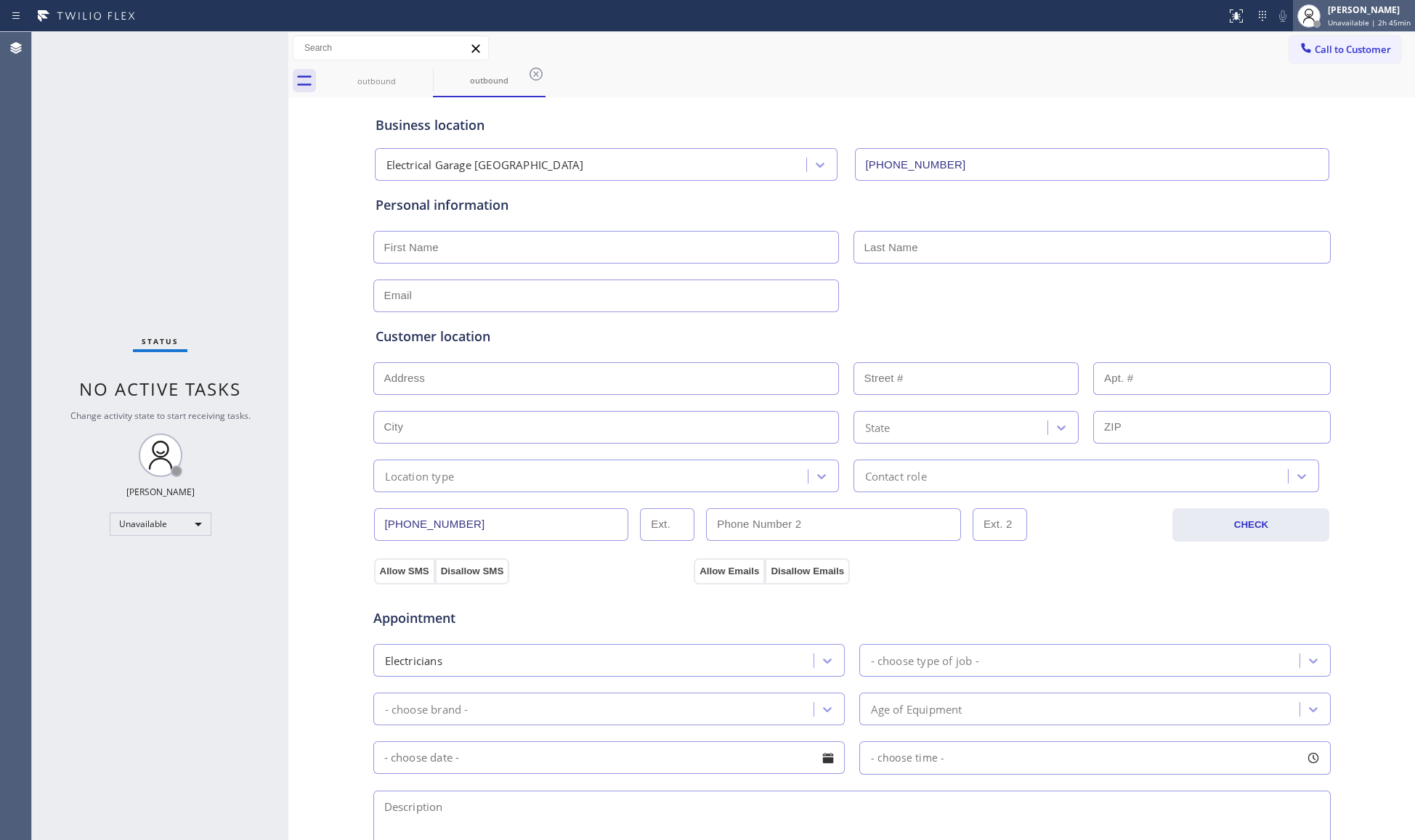
click at [1346, 13] on div "[PERSON_NAME]" at bounding box center [1369, 9] width 83 height 12
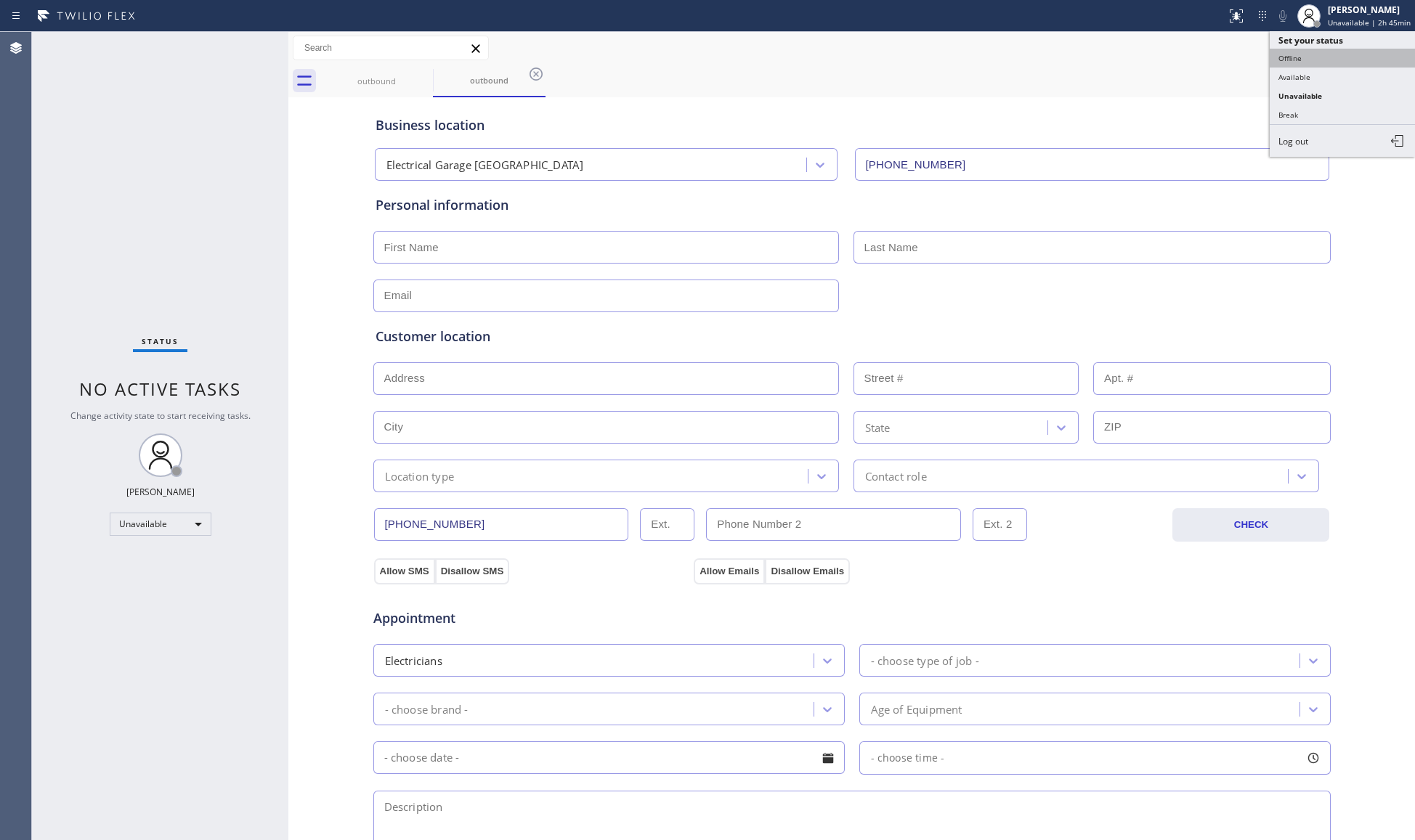
click at [1311, 62] on button "Offline" at bounding box center [1341, 58] width 145 height 19
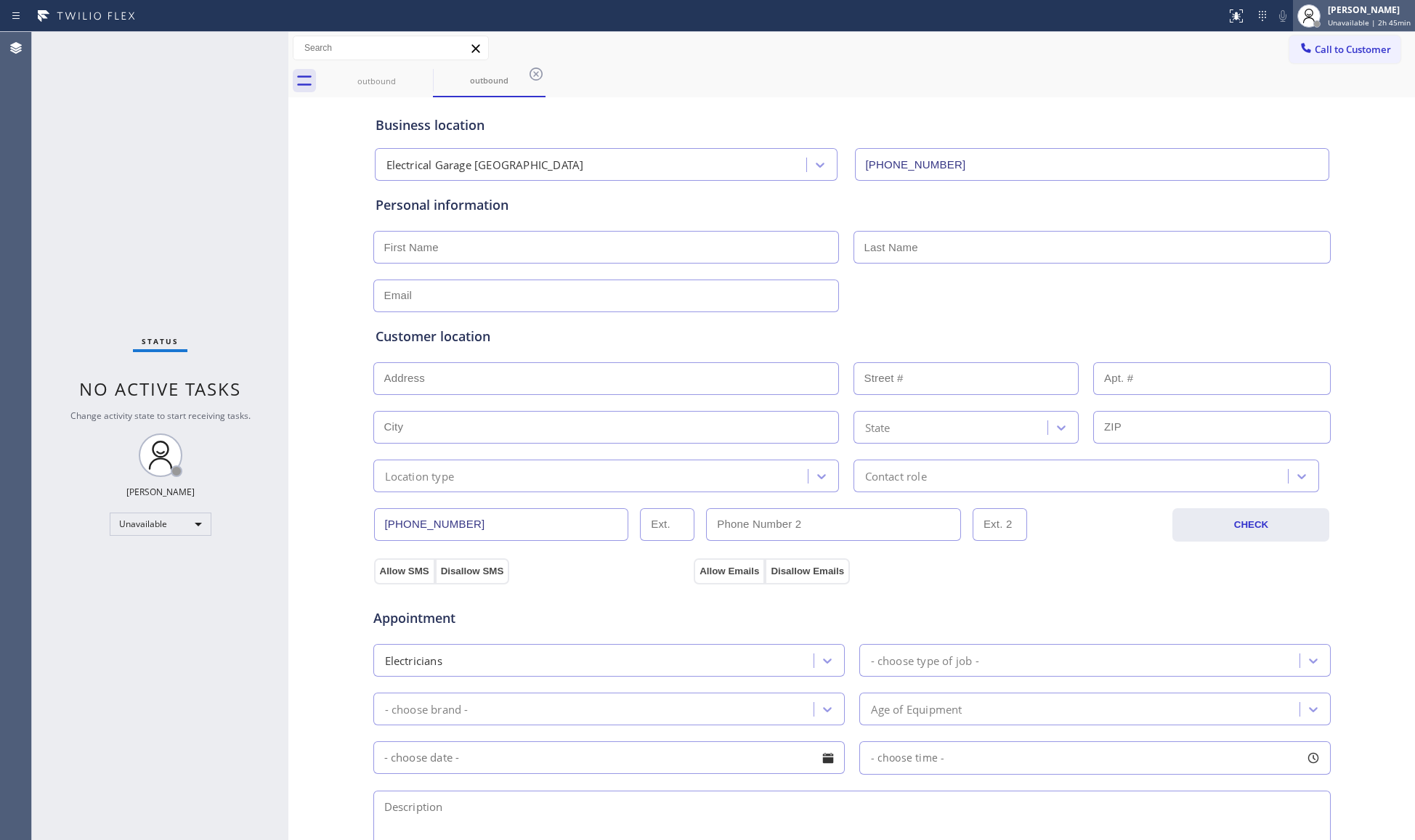
click at [1343, 18] on span "Unavailable | 2h 45min" at bounding box center [1369, 22] width 83 height 10
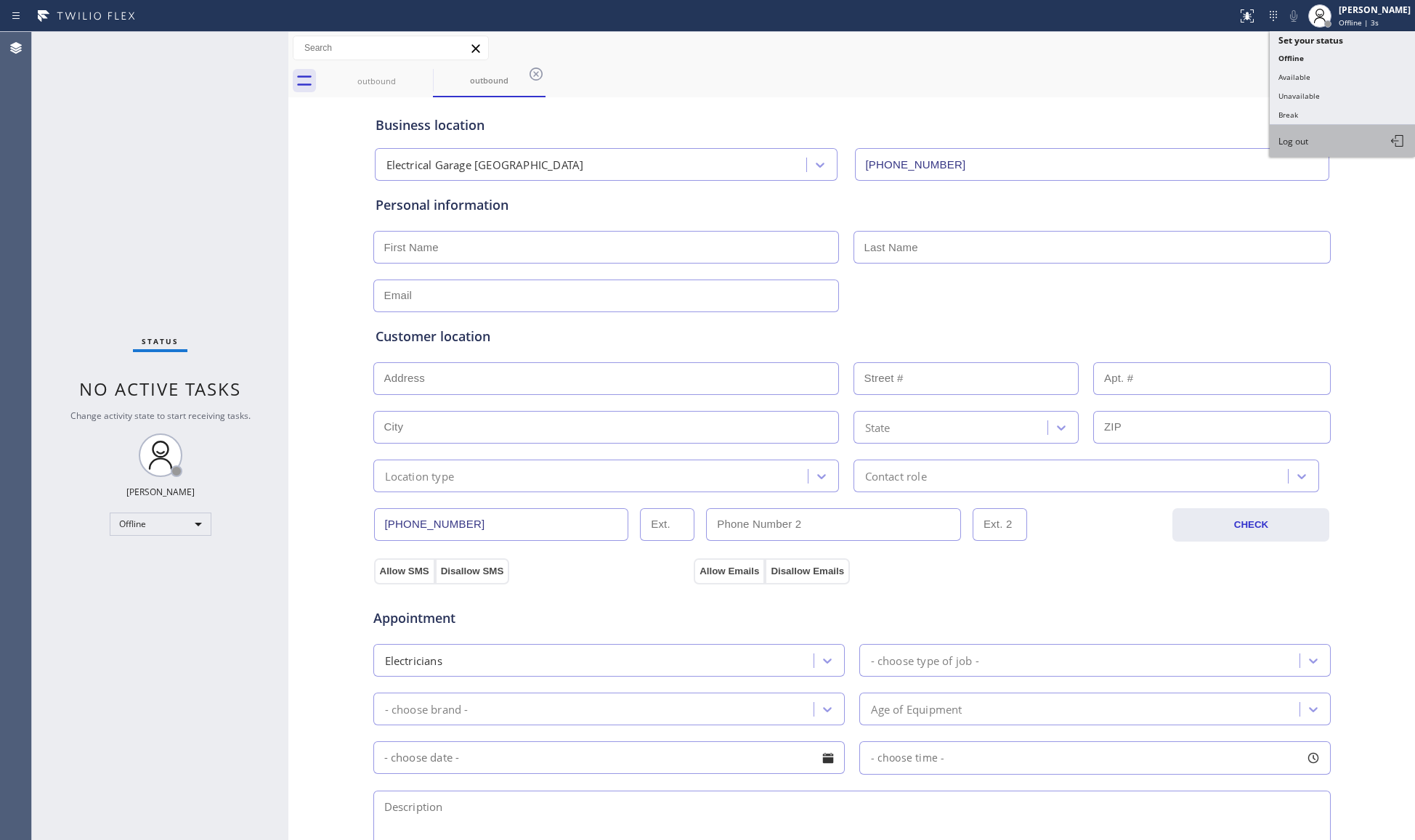
click at [1309, 133] on button "Log out" at bounding box center [1341, 141] width 145 height 32
